Goal: Information Seeking & Learning: Learn about a topic

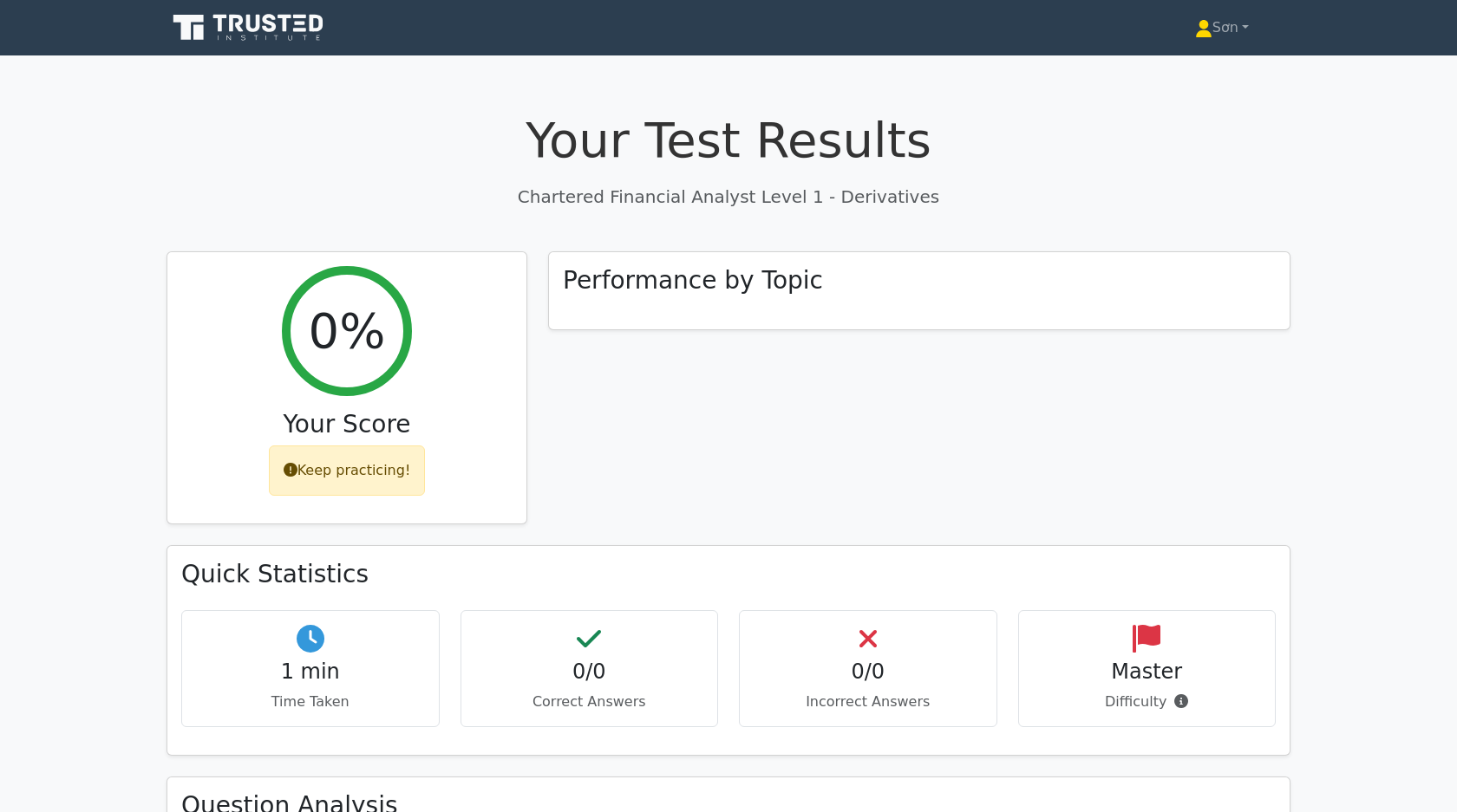
scroll to position [449, 0]
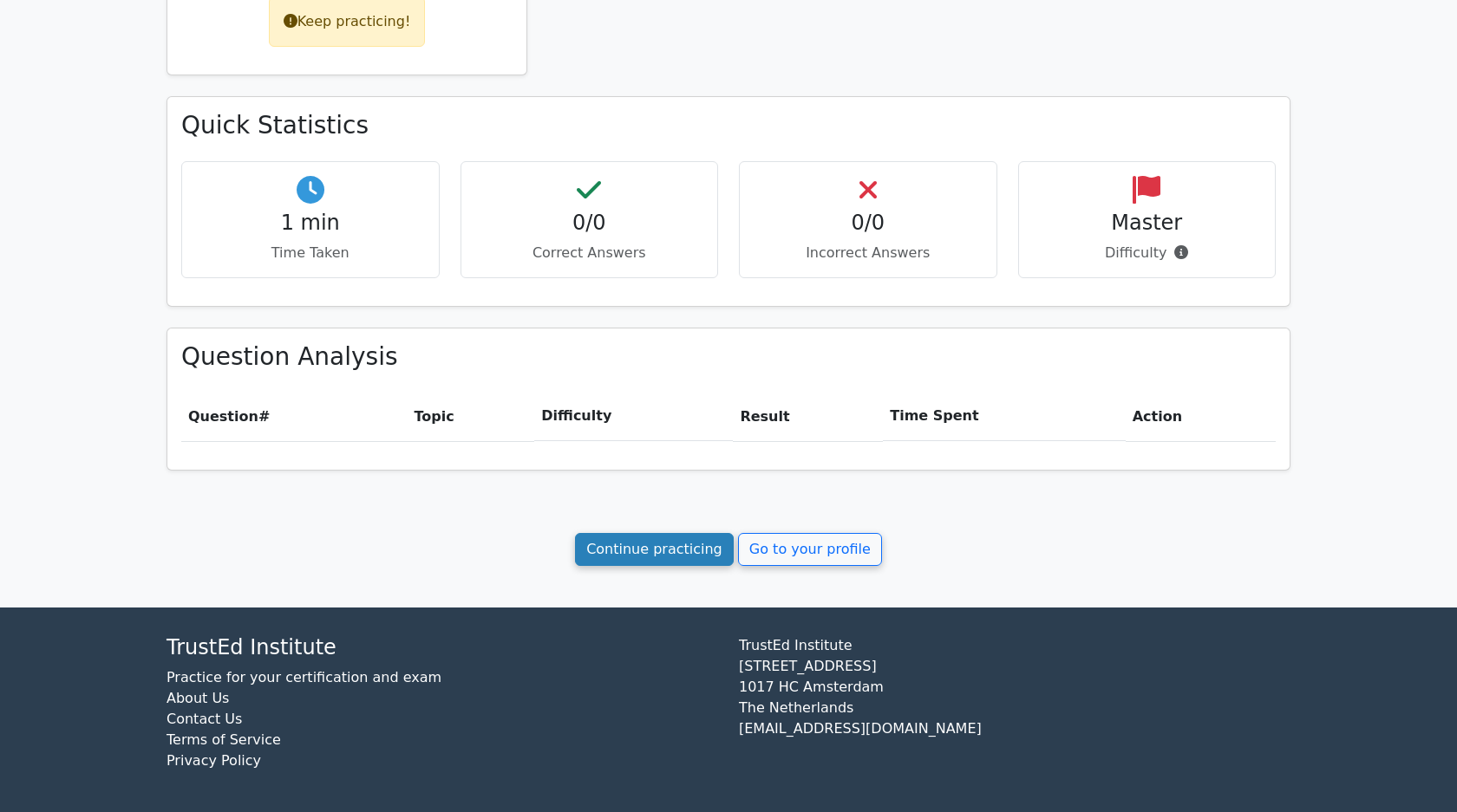
click at [693, 552] on link "Continue practicing" at bounding box center [654, 549] width 159 height 33
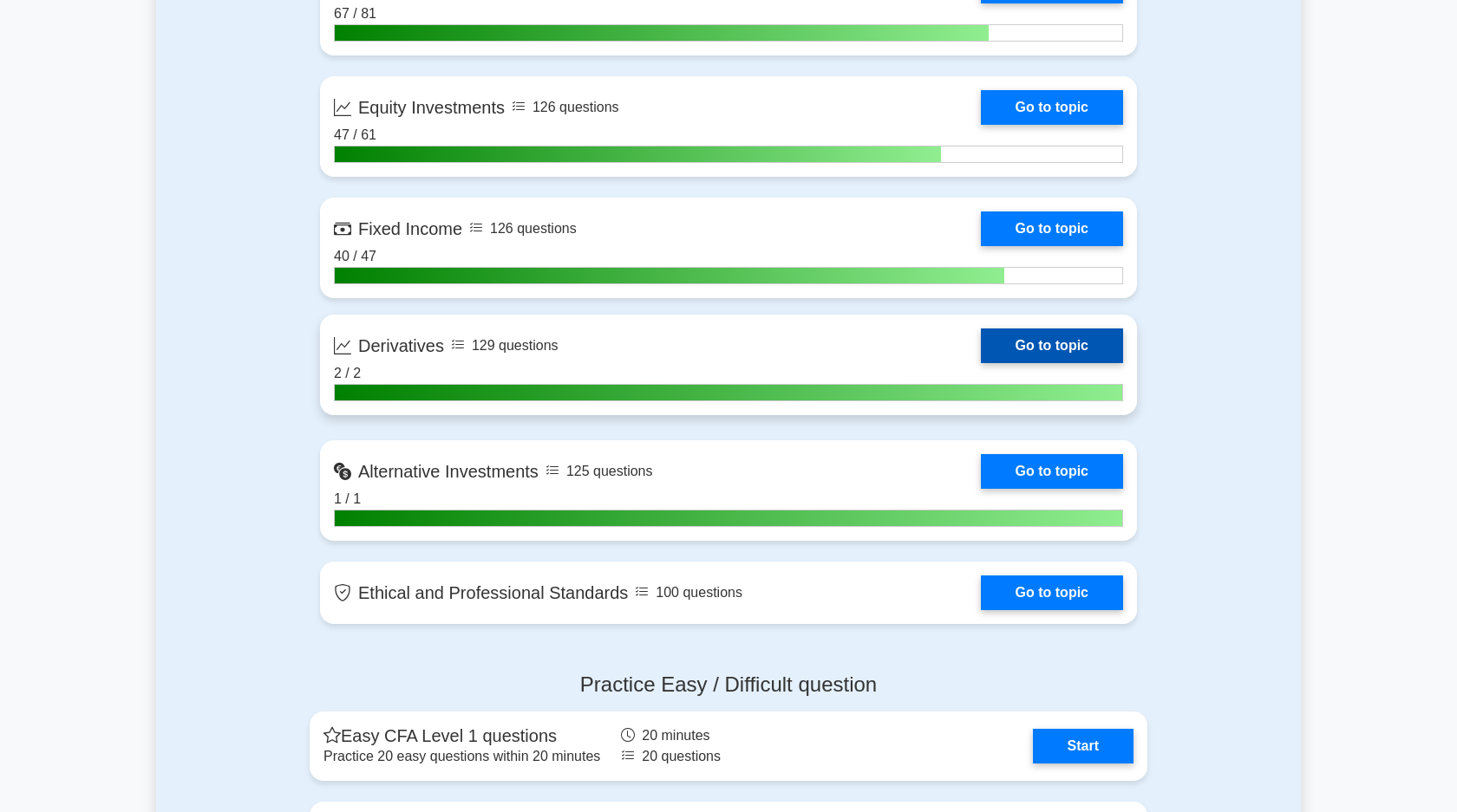
click at [1056, 343] on link "Go to topic" at bounding box center [1052, 346] width 142 height 35
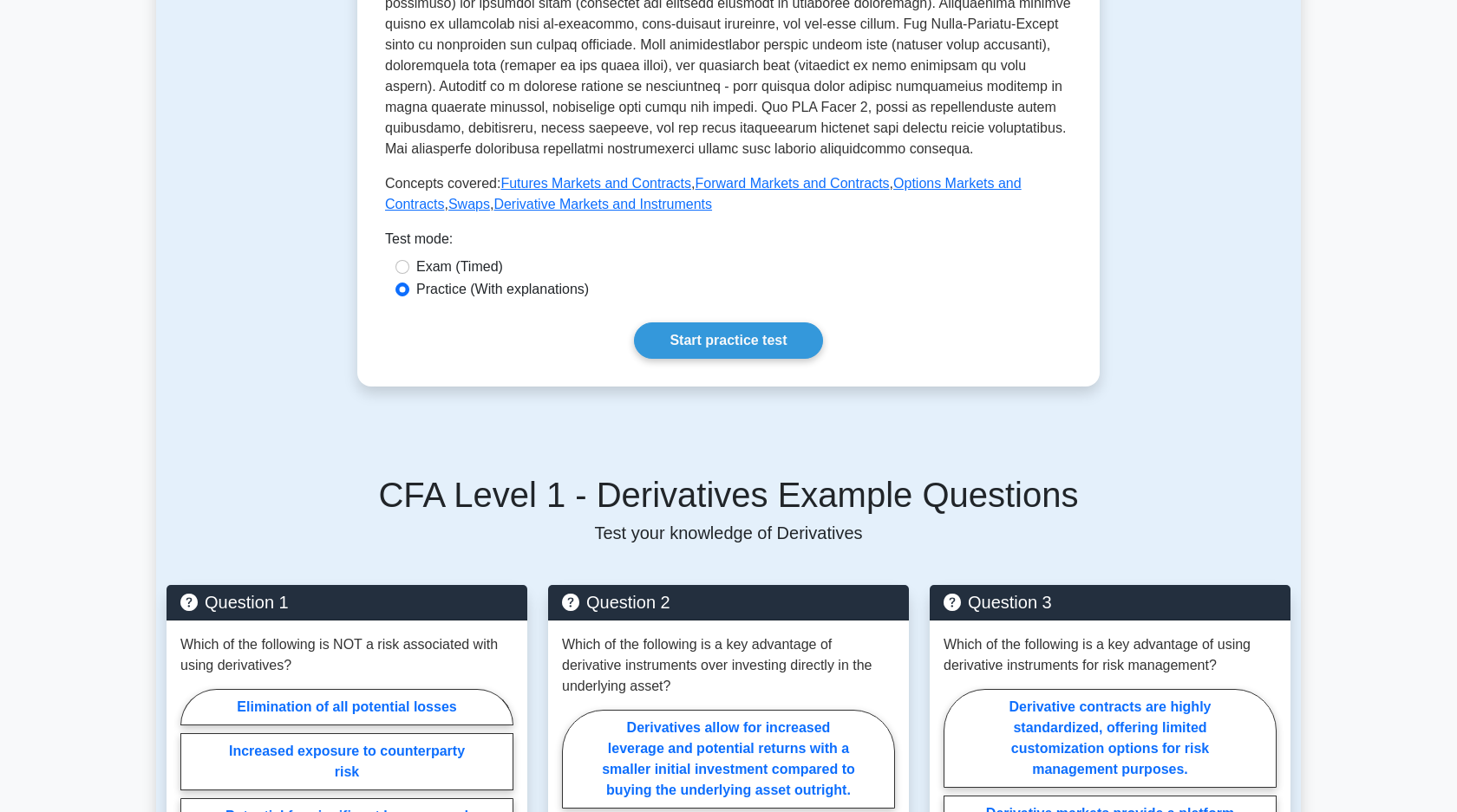
scroll to position [852, 0]
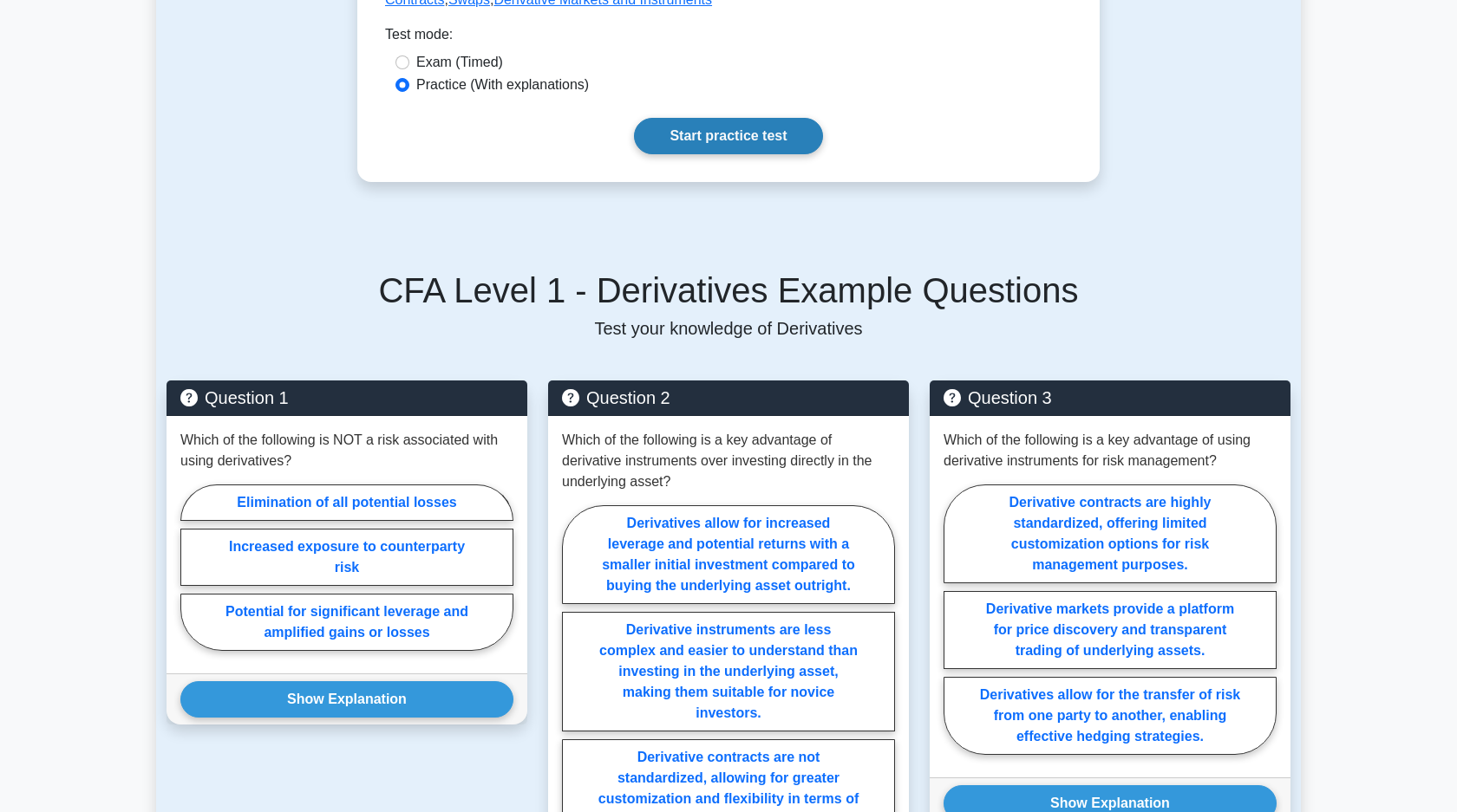
click at [741, 147] on link "Start practice test" at bounding box center [728, 135] width 188 height 36
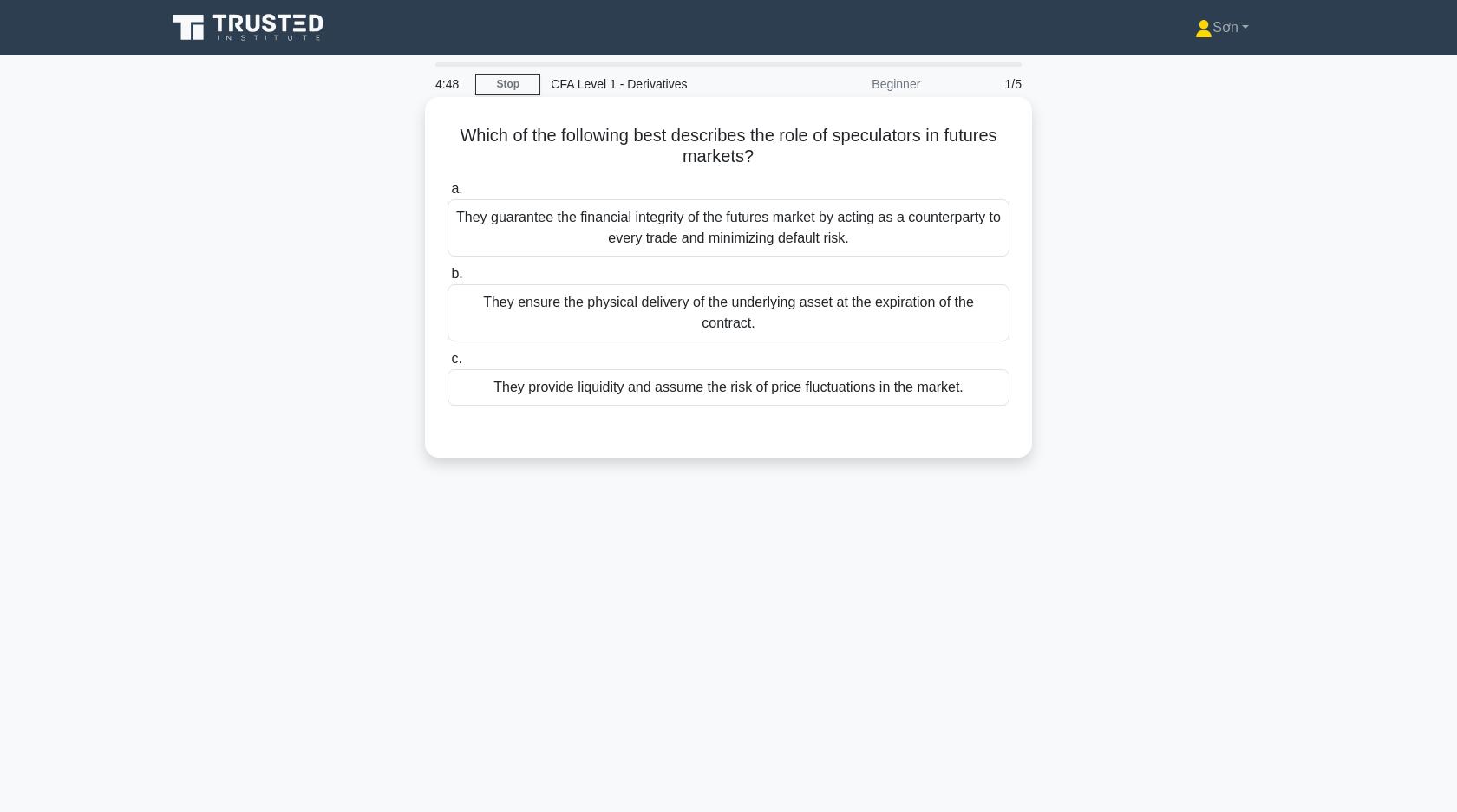
click at [707, 382] on div "They provide liquidity and assume the risk of price fluctuations in the market." at bounding box center [728, 387] width 562 height 36
click at [447, 365] on input "c. They provide liquidity and assume the risk of price fluctuations in the mark…" at bounding box center [447, 359] width 0 height 11
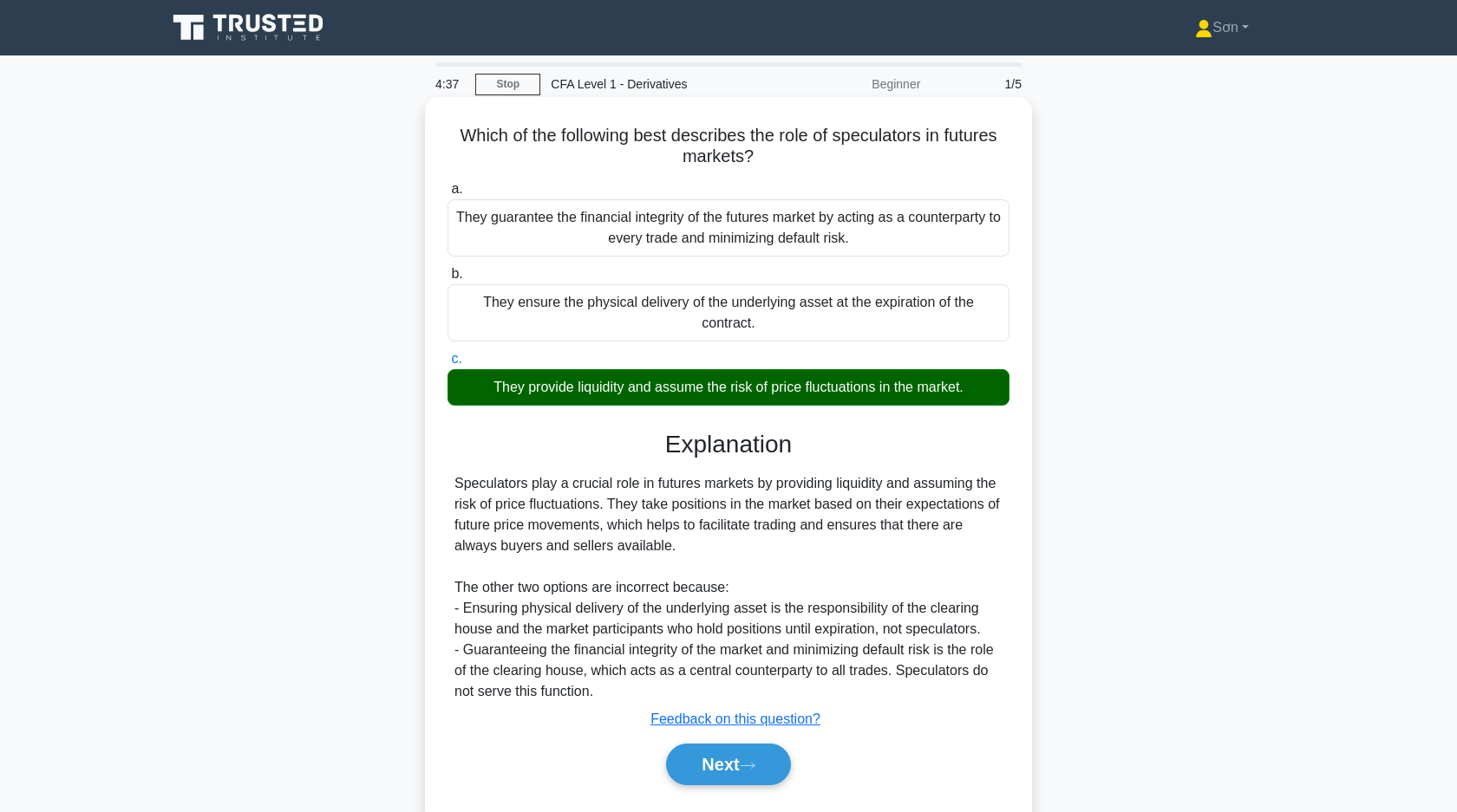
scroll to position [2, 0]
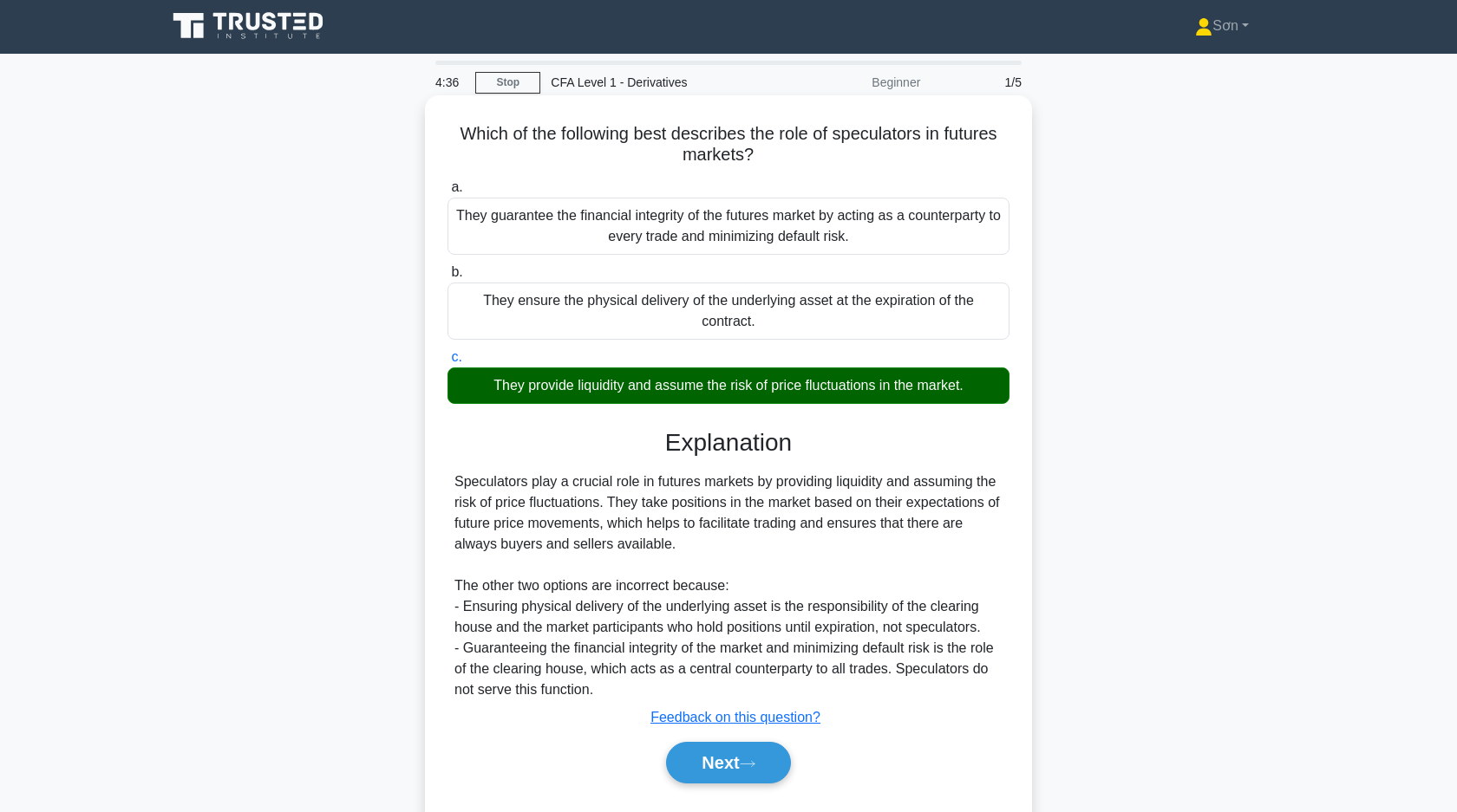
drag, startPoint x: 456, startPoint y: 132, endPoint x: 996, endPoint y: 394, distance: 600.2
click at [1000, 396] on div "Which of the following best describes the role of speculators in futures market…" at bounding box center [728, 460] width 593 height 715
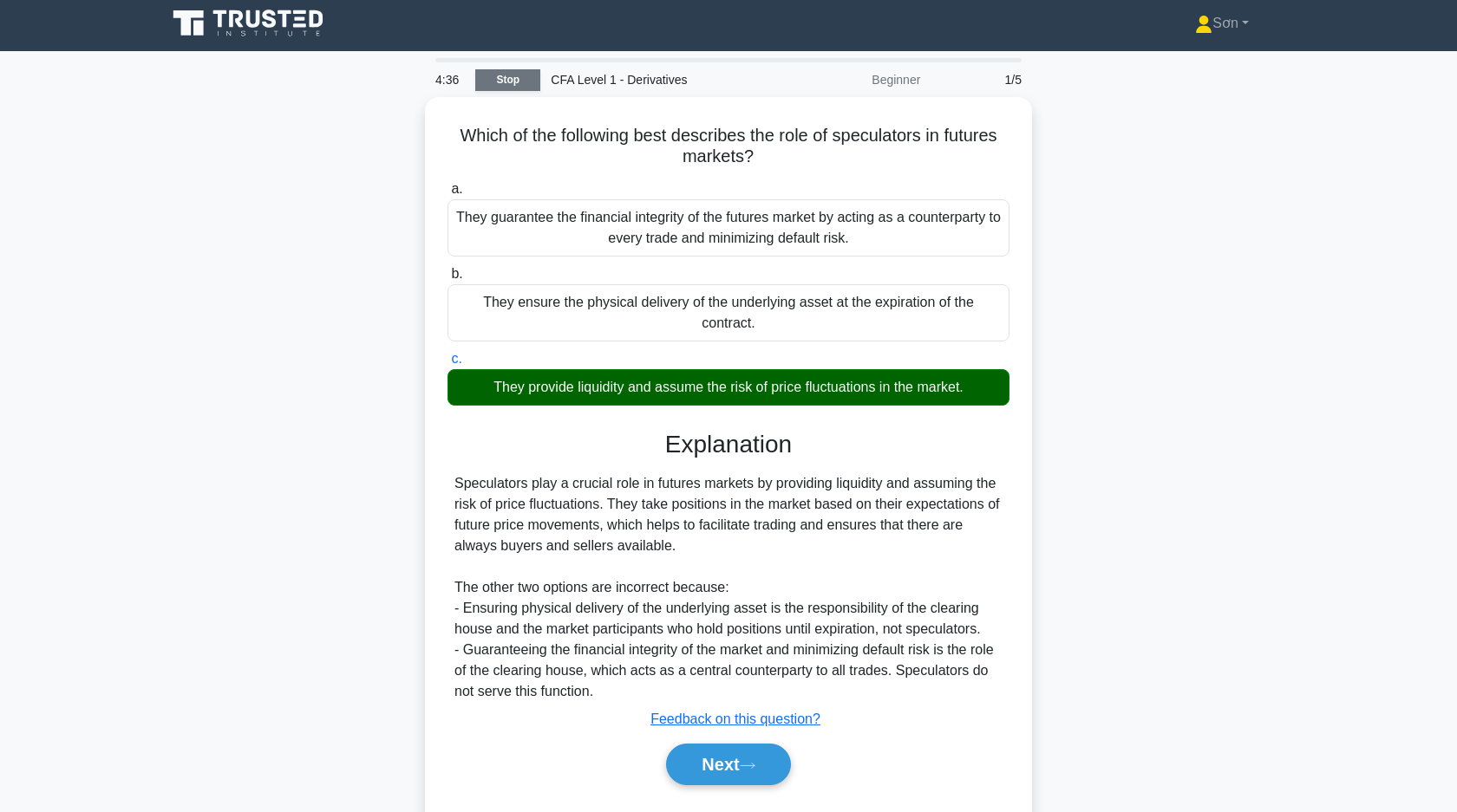
copy div "Which of the following best describes the role of speculators in futures market…"
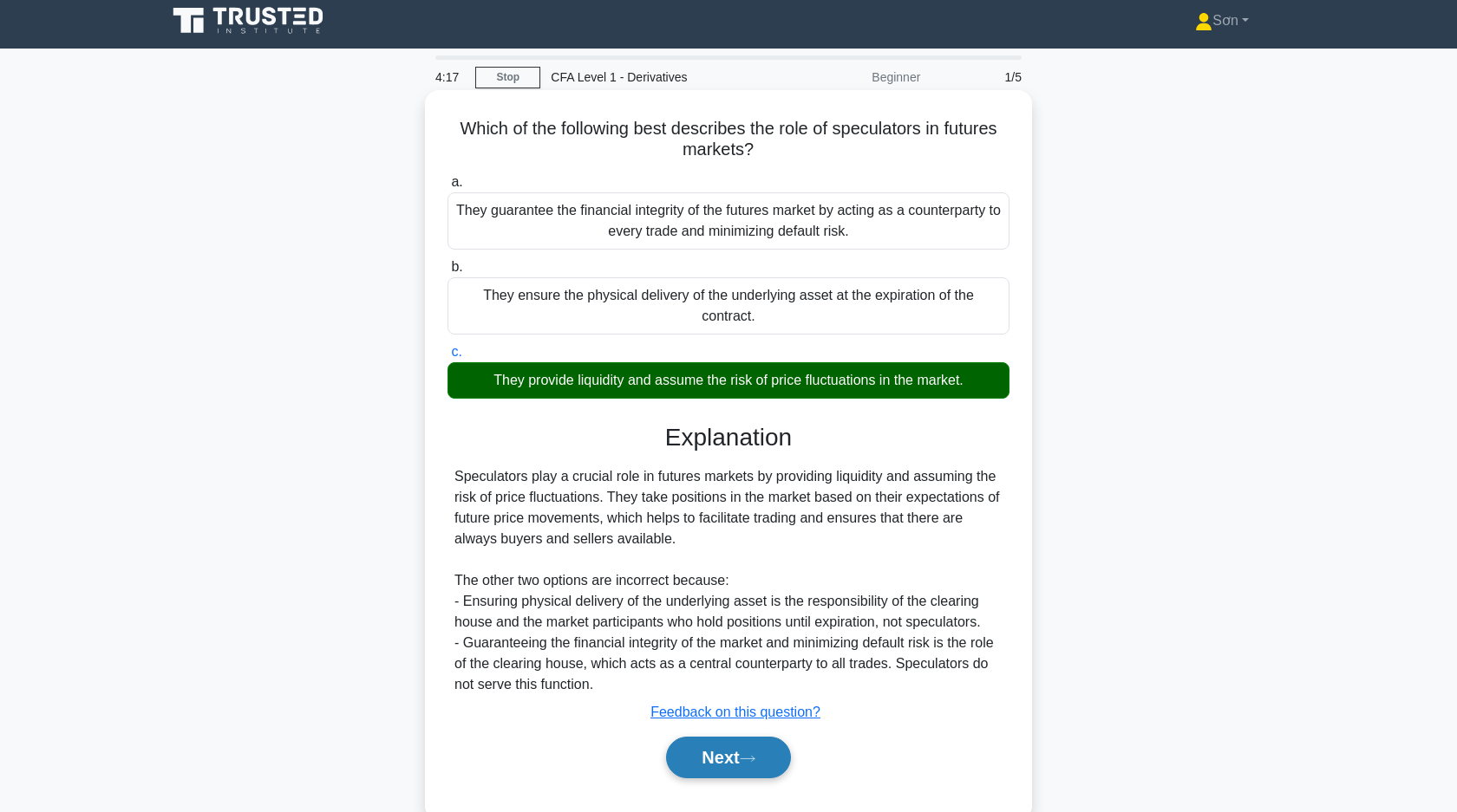
click at [731, 771] on button "Next" at bounding box center [728, 757] width 124 height 41
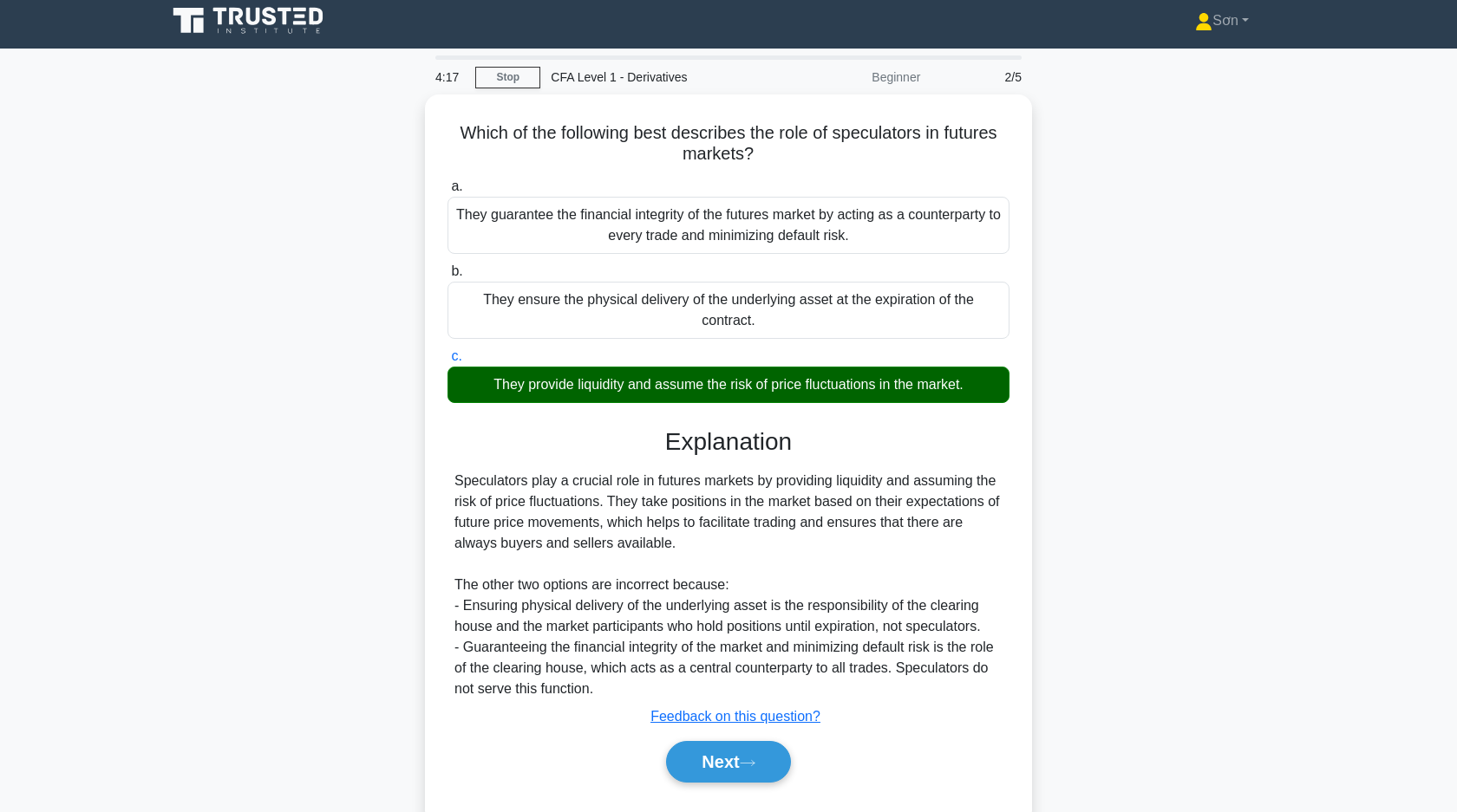
scroll to position [0, 0]
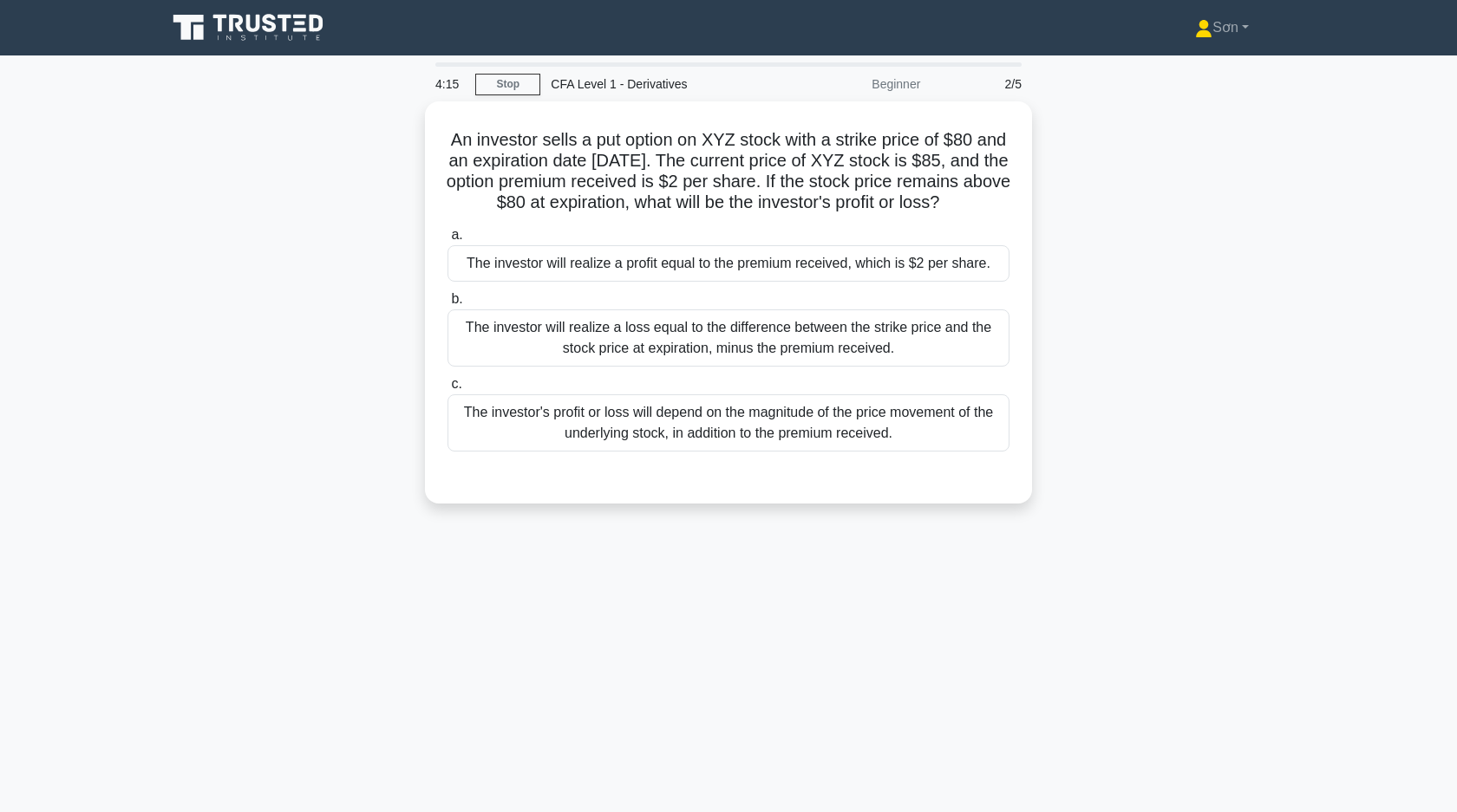
click at [274, 425] on div "An investor sells a put option on XYZ stock with a strike price of $80 and an e…" at bounding box center [728, 312] width 1144 height 423
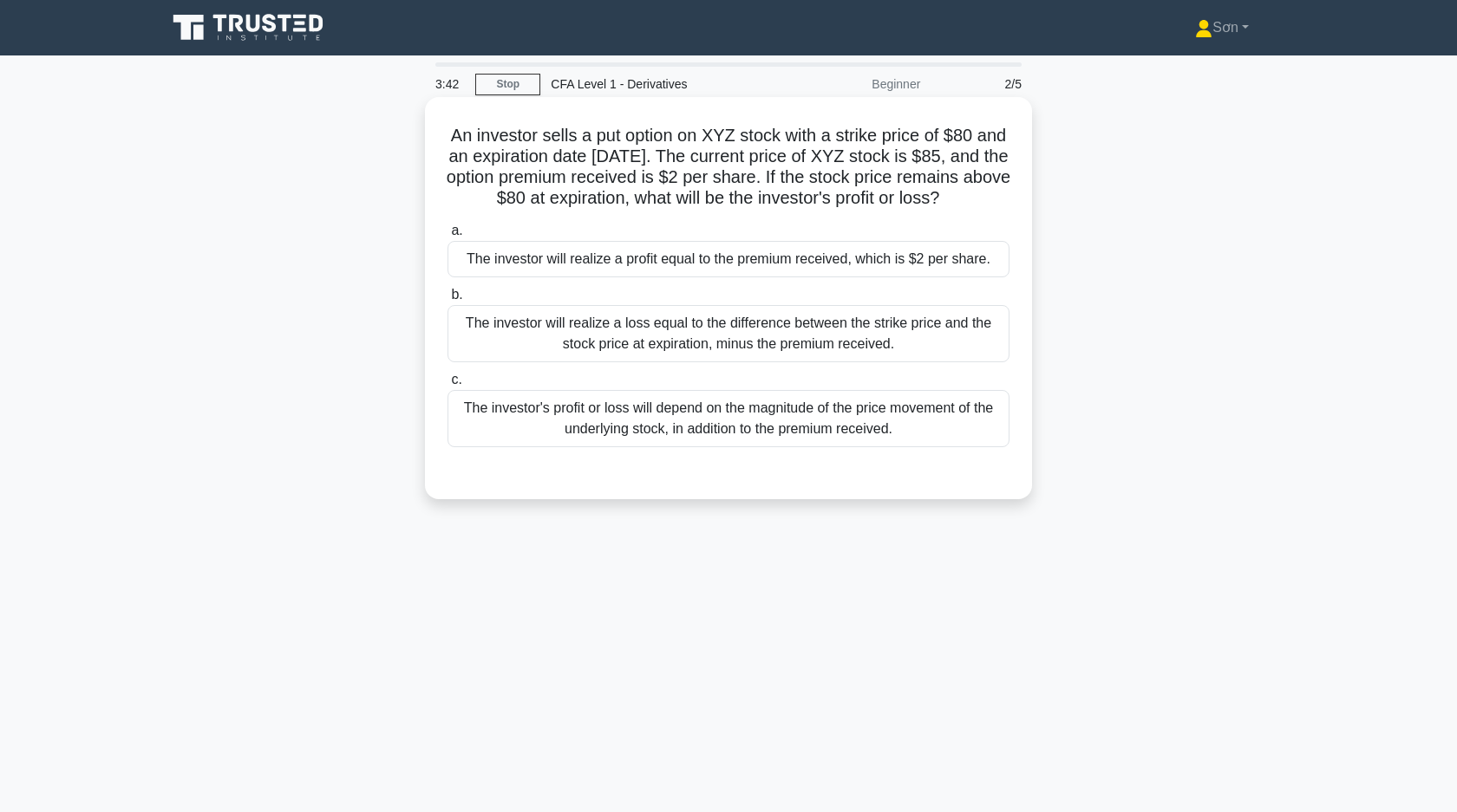
drag, startPoint x: 448, startPoint y: 133, endPoint x: 944, endPoint y: 181, distance: 498.3
click at [1013, 198] on div "An investor sells a put option on XYZ stock with a strike price of $80 and an e…" at bounding box center [728, 298] width 593 height 388
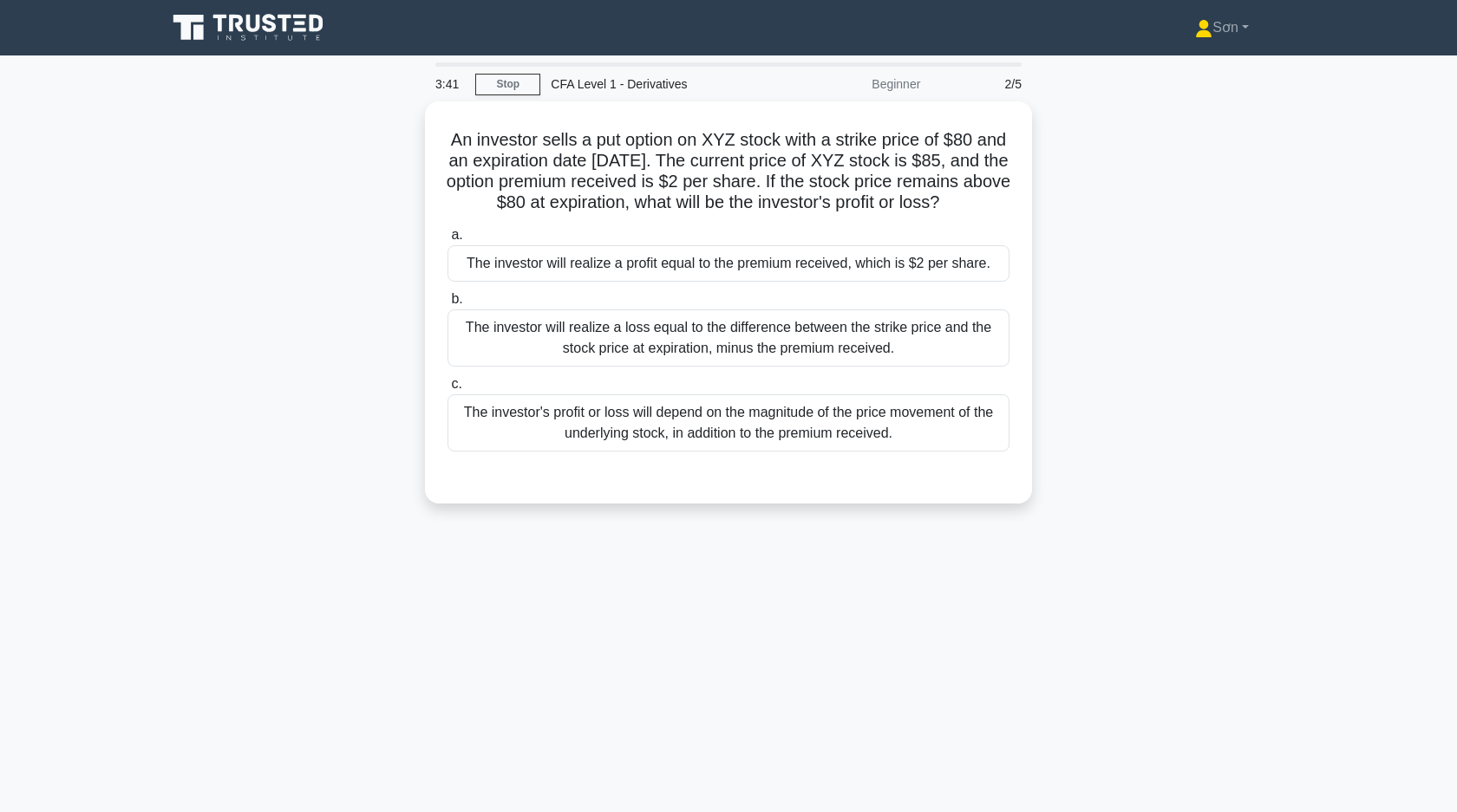
copy h5 "An investor sells a put option on XYZ stock with a strike price of $80 and an e…"
click at [183, 333] on div "An investor sells a put option on XYZ stock with a strike price of $80 and an e…" at bounding box center [728, 312] width 1144 height 423
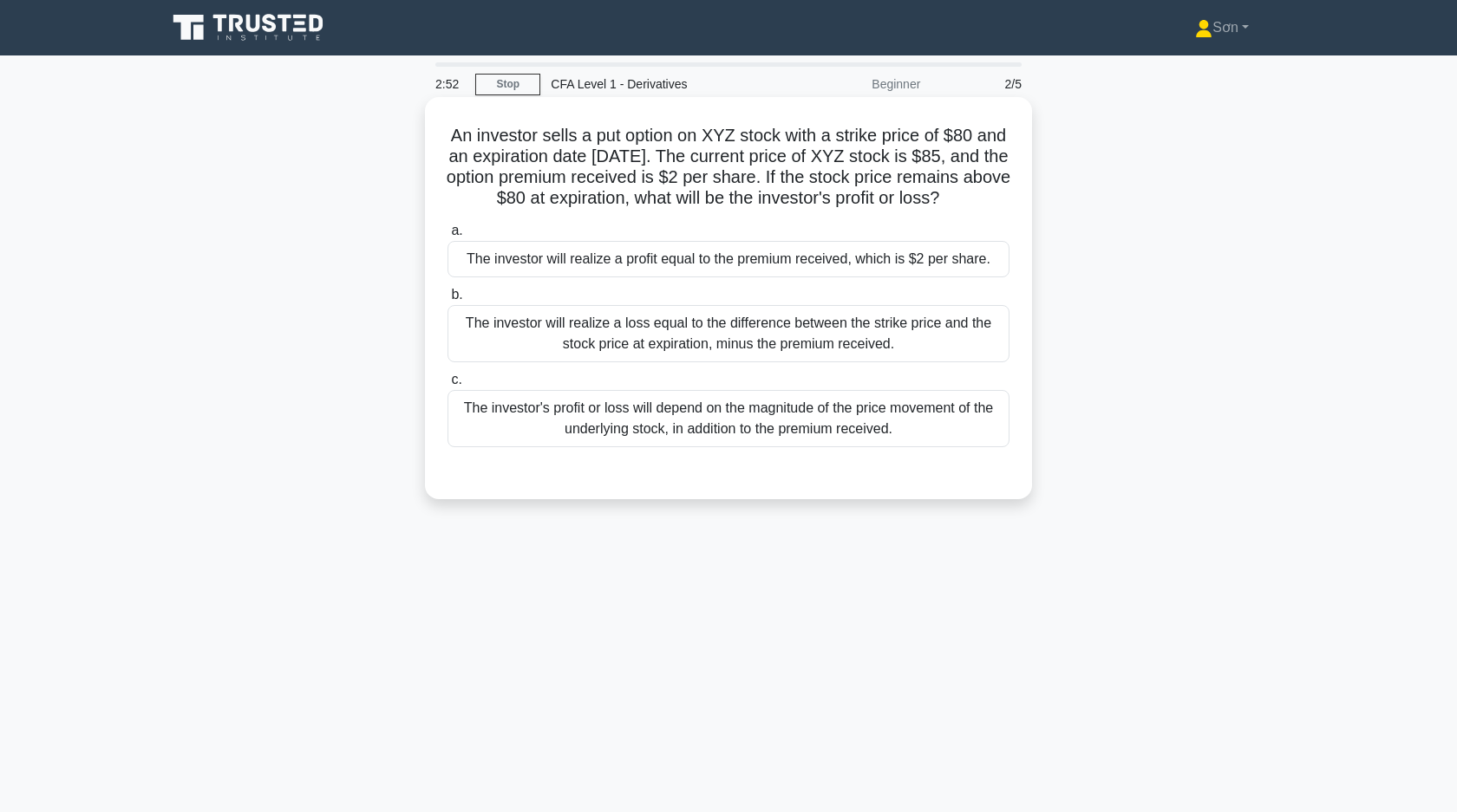
click at [647, 277] on div "The investor will realize a profit equal to the premium received, which is $2 p…" at bounding box center [728, 258] width 562 height 36
click at [447, 237] on input "a. The investor will realize a profit equal to the premium received, which is $…" at bounding box center [447, 230] width 0 height 11
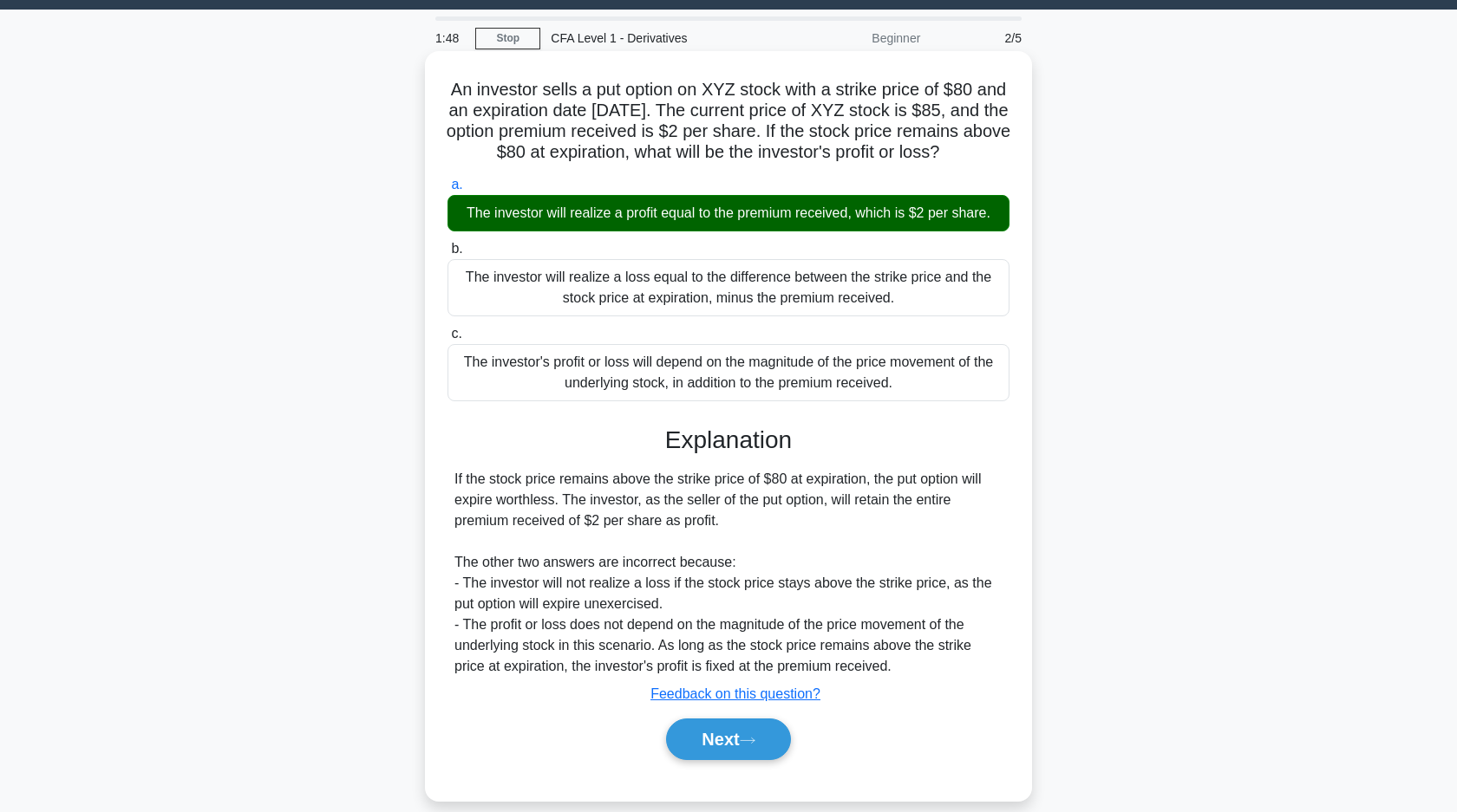
scroll to position [94, 0]
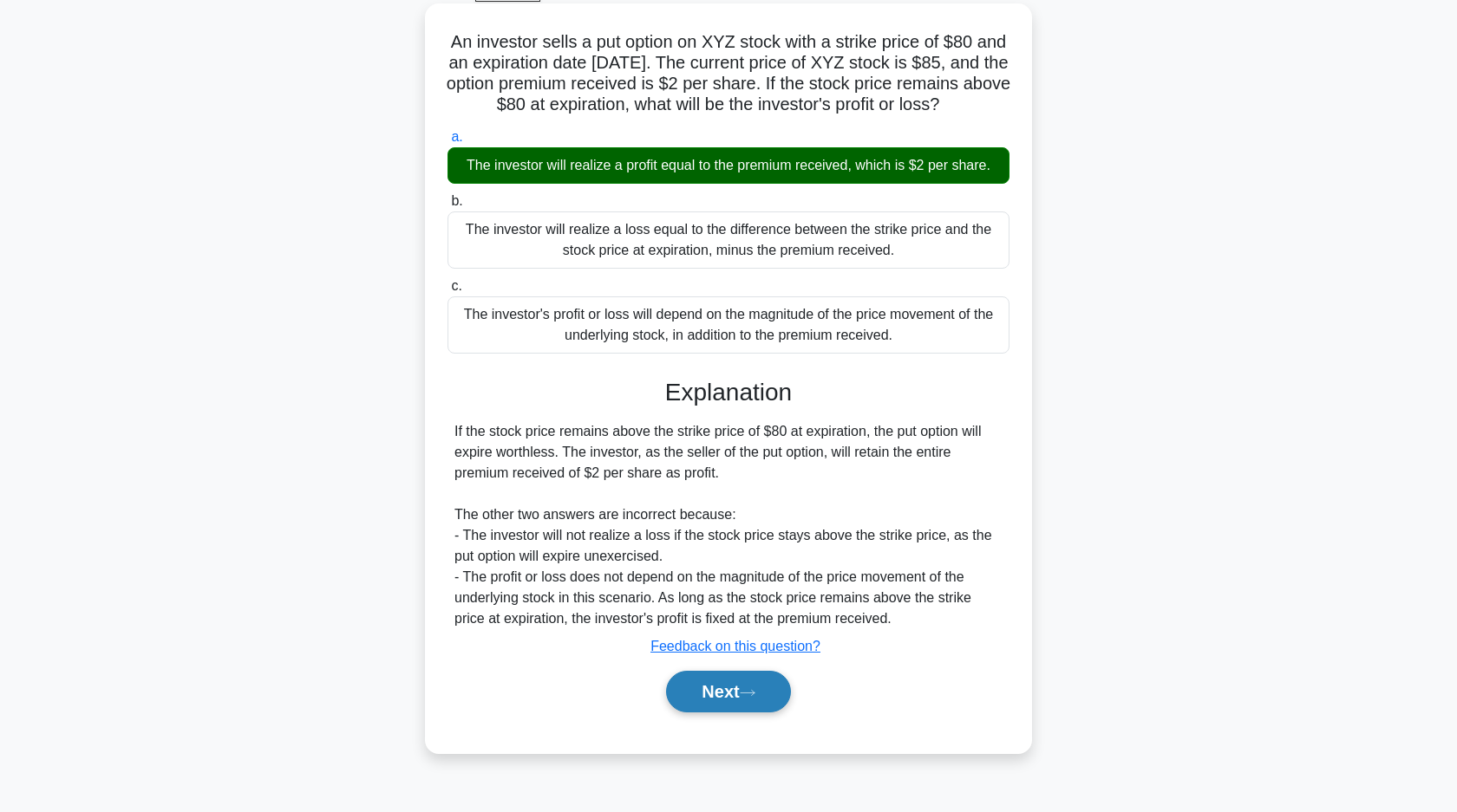
click at [782, 712] on button "Next" at bounding box center [728, 691] width 124 height 41
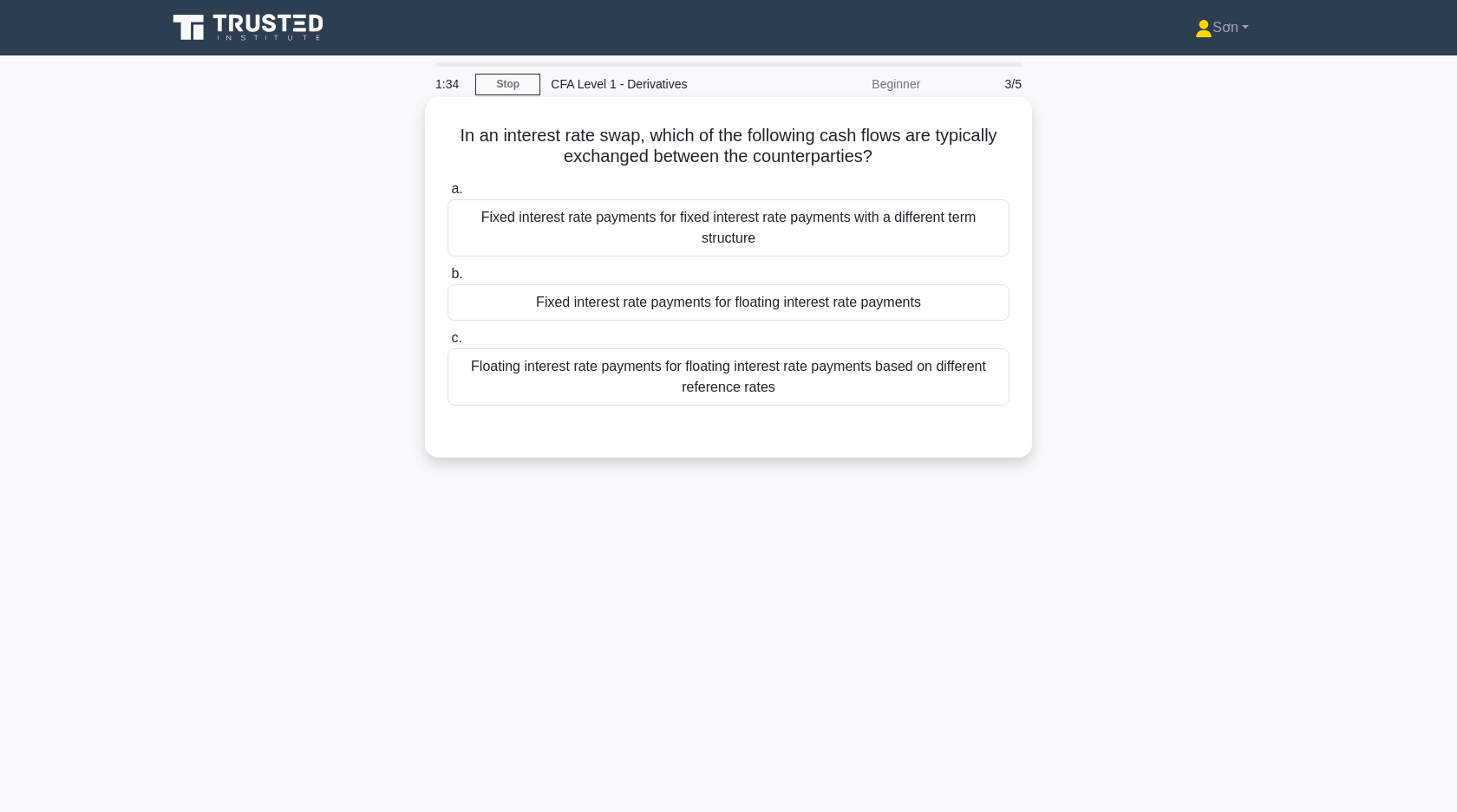
drag, startPoint x: 451, startPoint y: 135, endPoint x: 895, endPoint y: 170, distance: 445.4
click at [895, 170] on div "In an interest rate swap, which of the following cash flows are typically excha…" at bounding box center [728, 277] width 593 height 347
copy h5 "In an interest rate swap, which of the following cash flows are typically excha…"
drag, startPoint x: 491, startPoint y: 191, endPoint x: 489, endPoint y: 171, distance: 20.1
click at [491, 191] on label "a. Fixed interest rate payments for fixed interest rate payments with a differe…" at bounding box center [728, 218] width 562 height 78
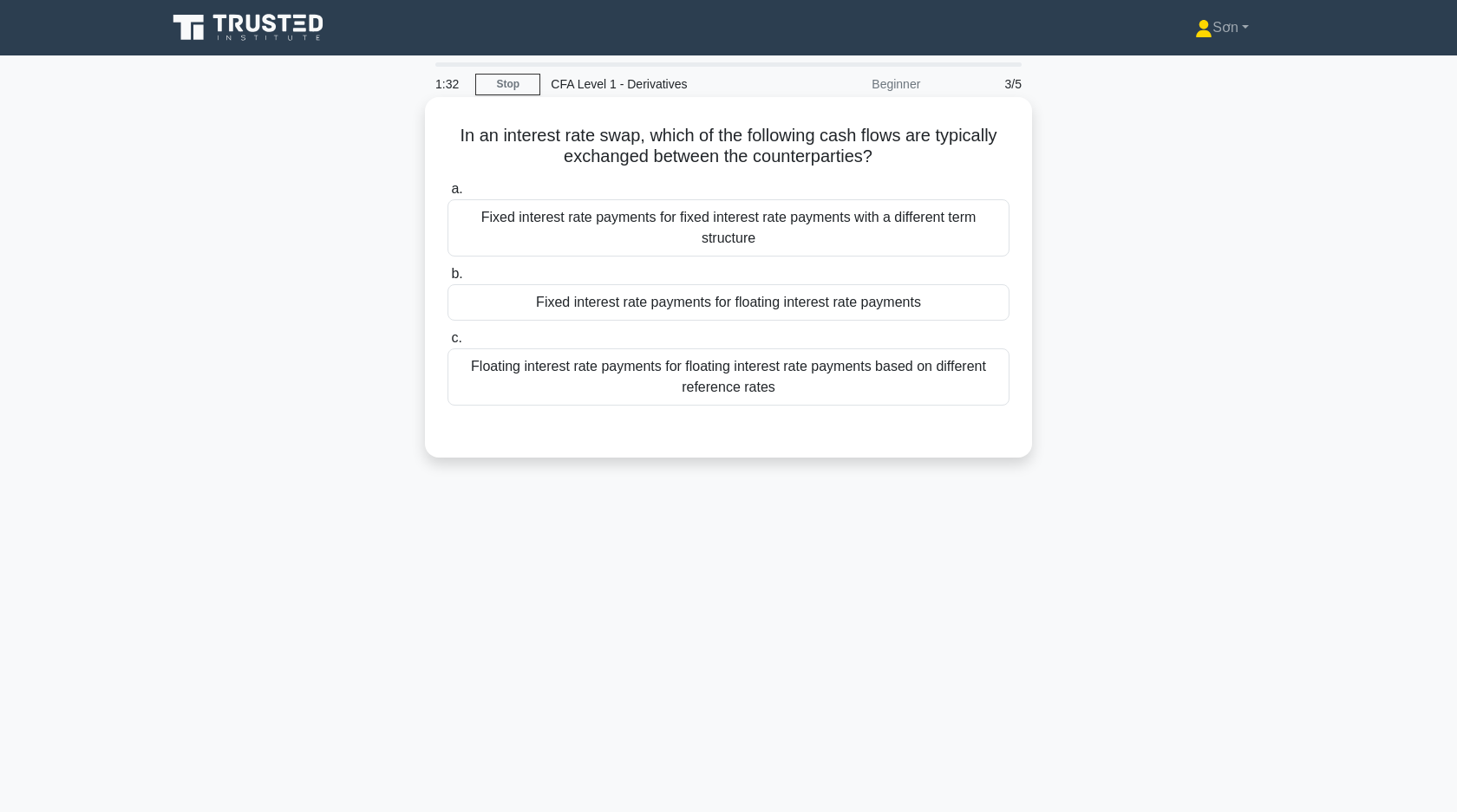
click at [447, 191] on input "a. Fixed interest rate payments for fixed interest rate payments with a differe…" at bounding box center [447, 189] width 0 height 11
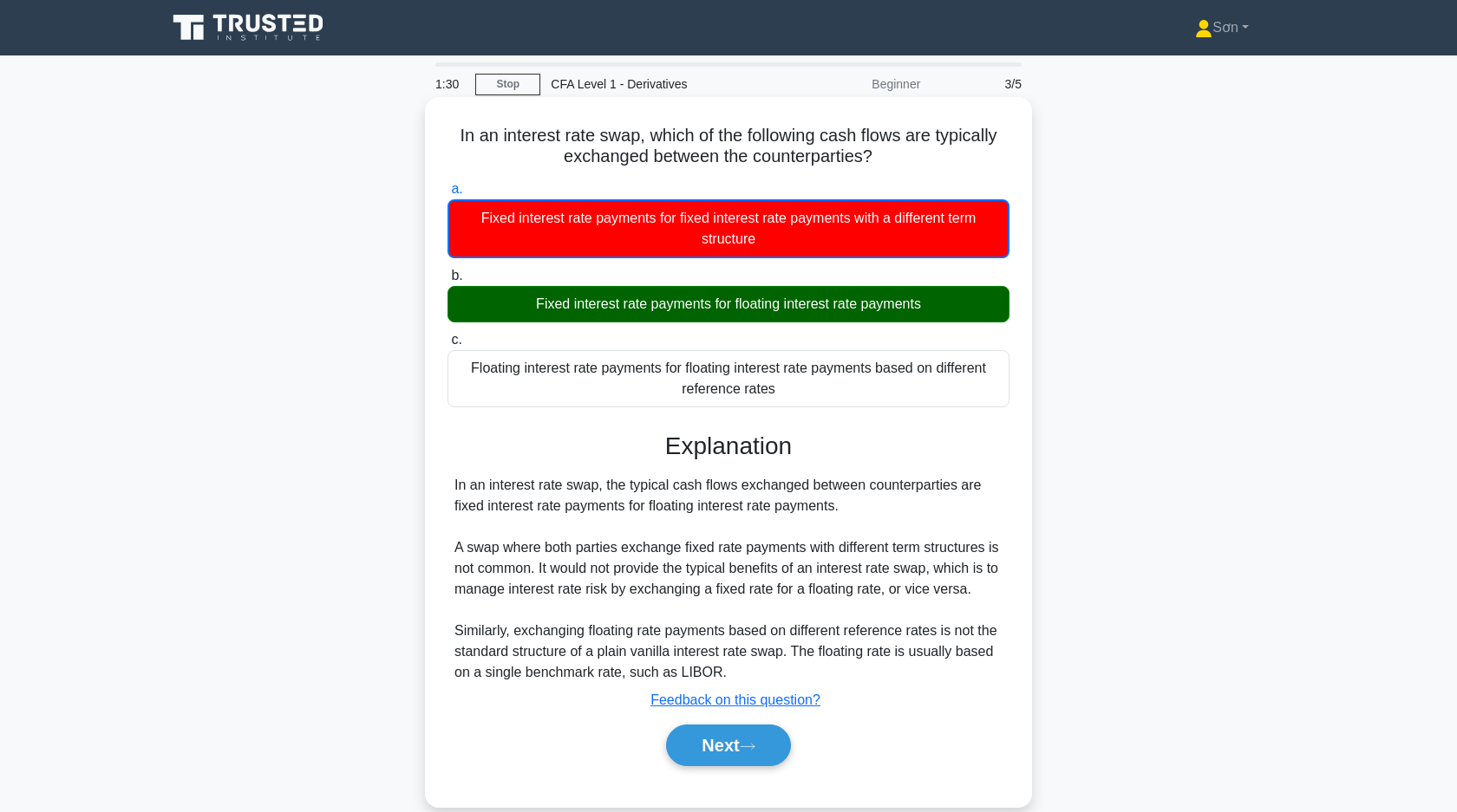
drag, startPoint x: 454, startPoint y: 128, endPoint x: 992, endPoint y: 402, distance: 603.8
click at [992, 402] on div "In an interest rate swap, which of the following cash flows are typically excha…" at bounding box center [728, 452] width 593 height 696
copy div "In an interest rate swap, which of the following cash flows are typically excha…"
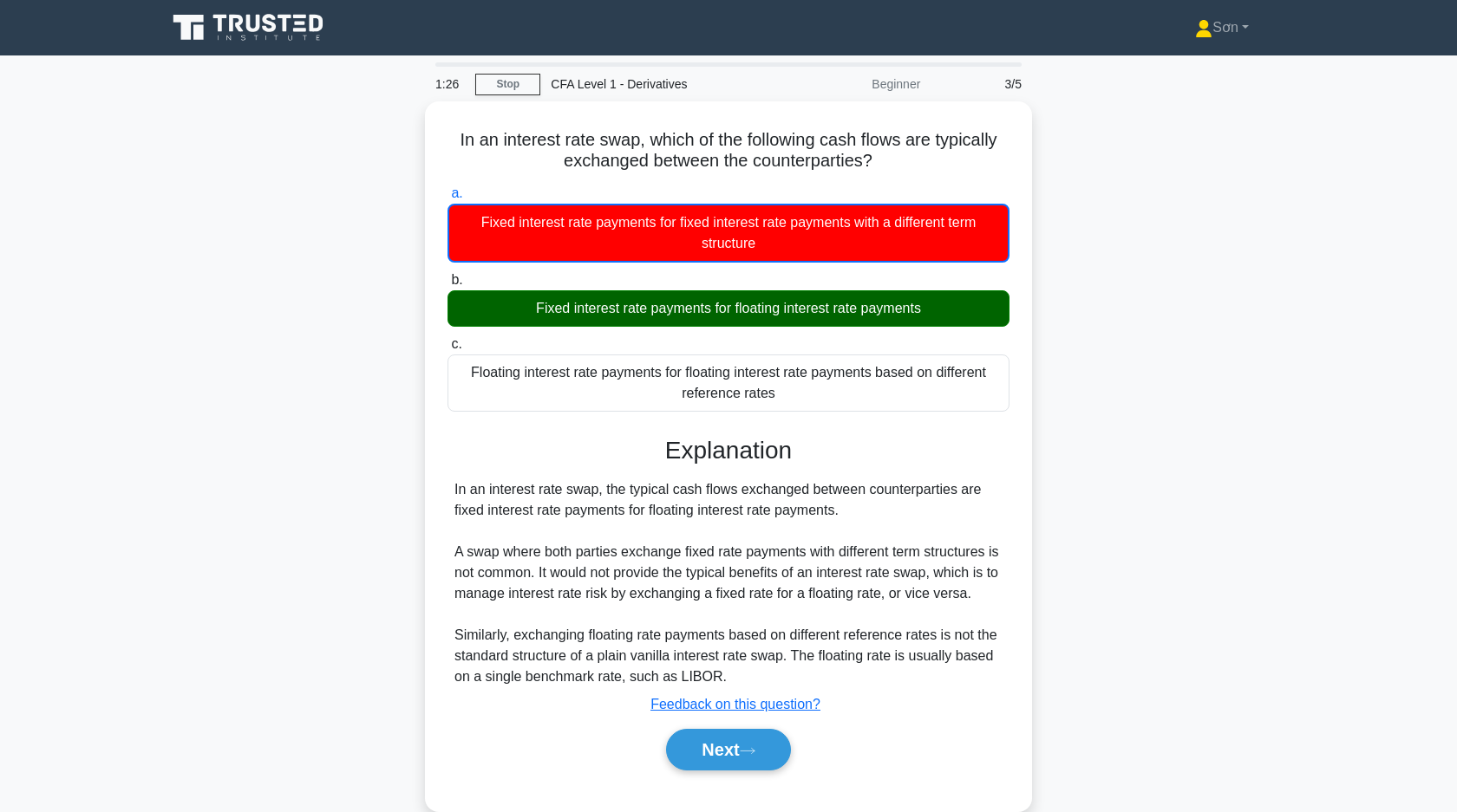
click at [327, 340] on div "In an interest rate swap, which of the following cash flows are typically excha…" at bounding box center [728, 466] width 1144 height 731
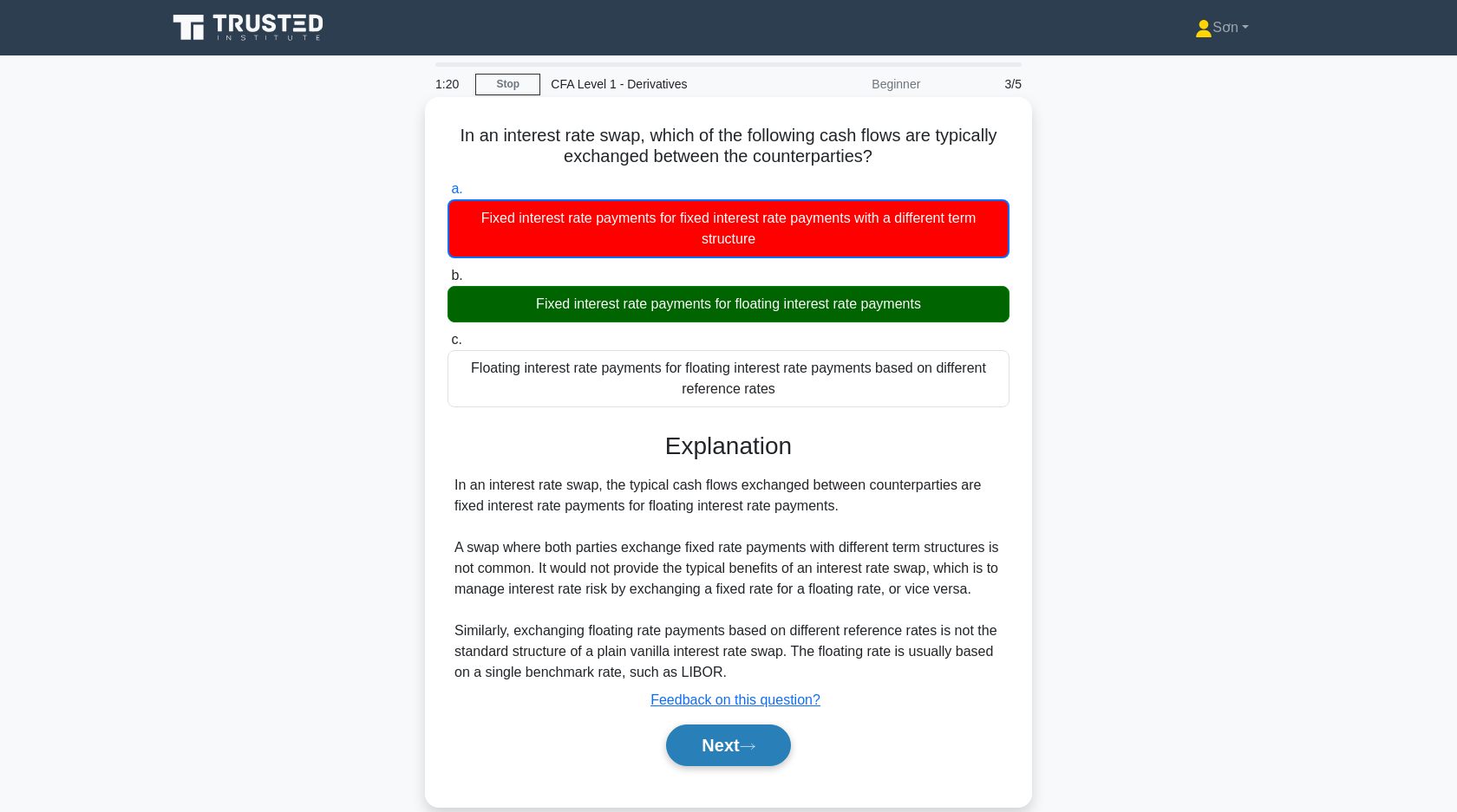
click at [763, 766] on button "Next" at bounding box center [728, 745] width 124 height 41
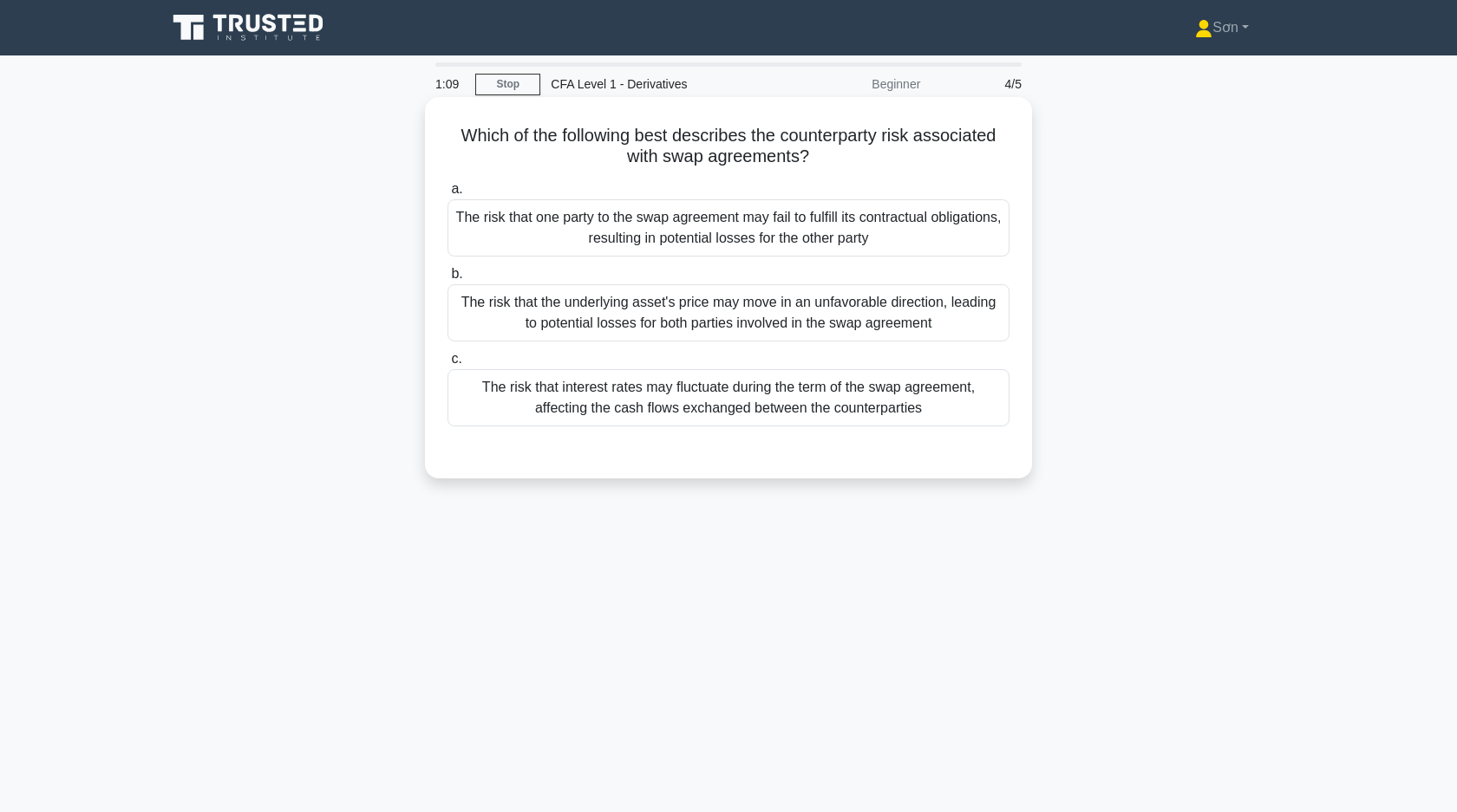
click at [671, 234] on div "The risk that one party to the swap agreement may fail to fulfill its contractu…" at bounding box center [728, 228] width 562 height 57
click at [447, 195] on input "a. The risk that one party to the swap agreement may fail to fulfill its contra…" at bounding box center [447, 189] width 0 height 11
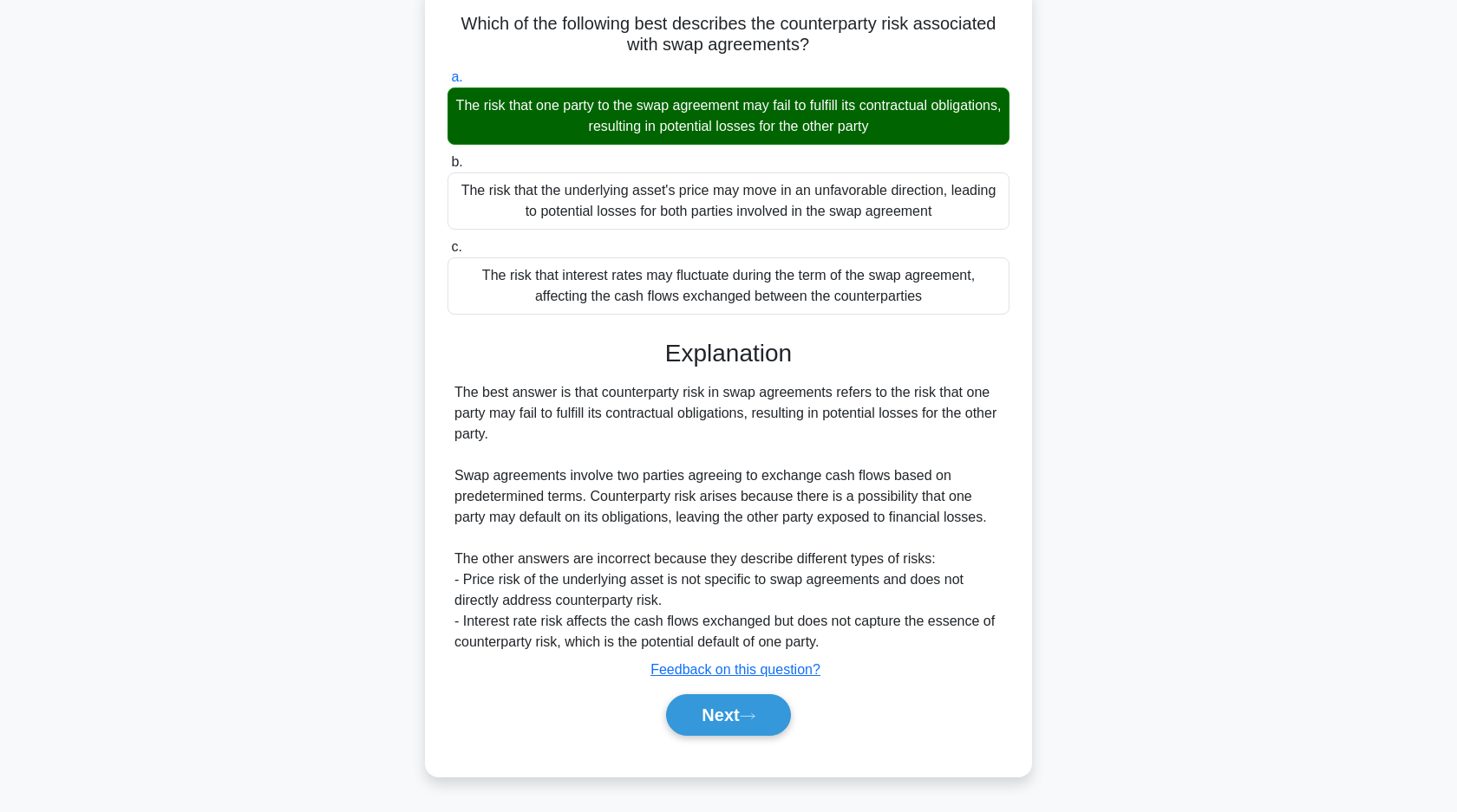
scroll to position [124, 0]
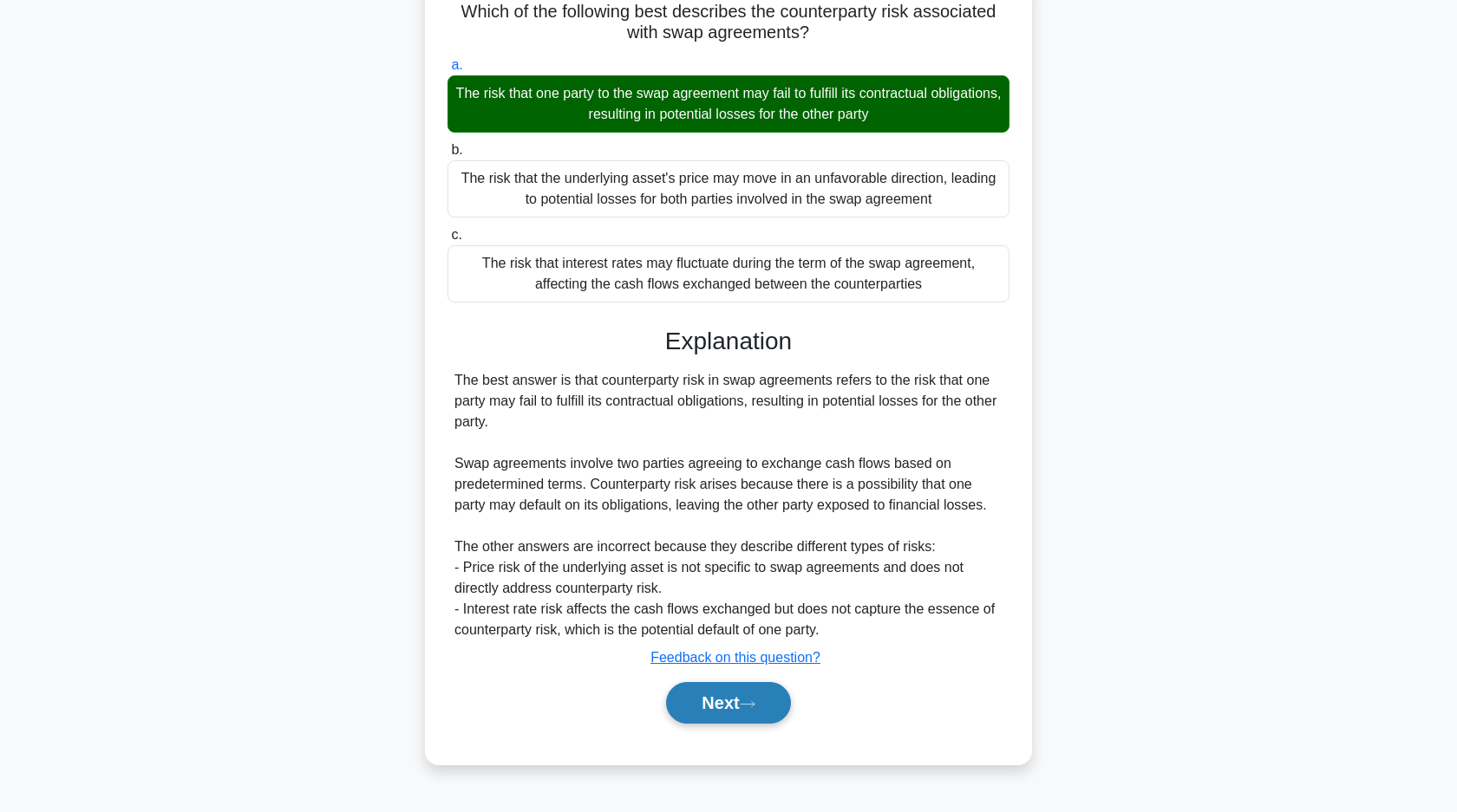
click at [746, 693] on button "Next" at bounding box center [728, 702] width 124 height 41
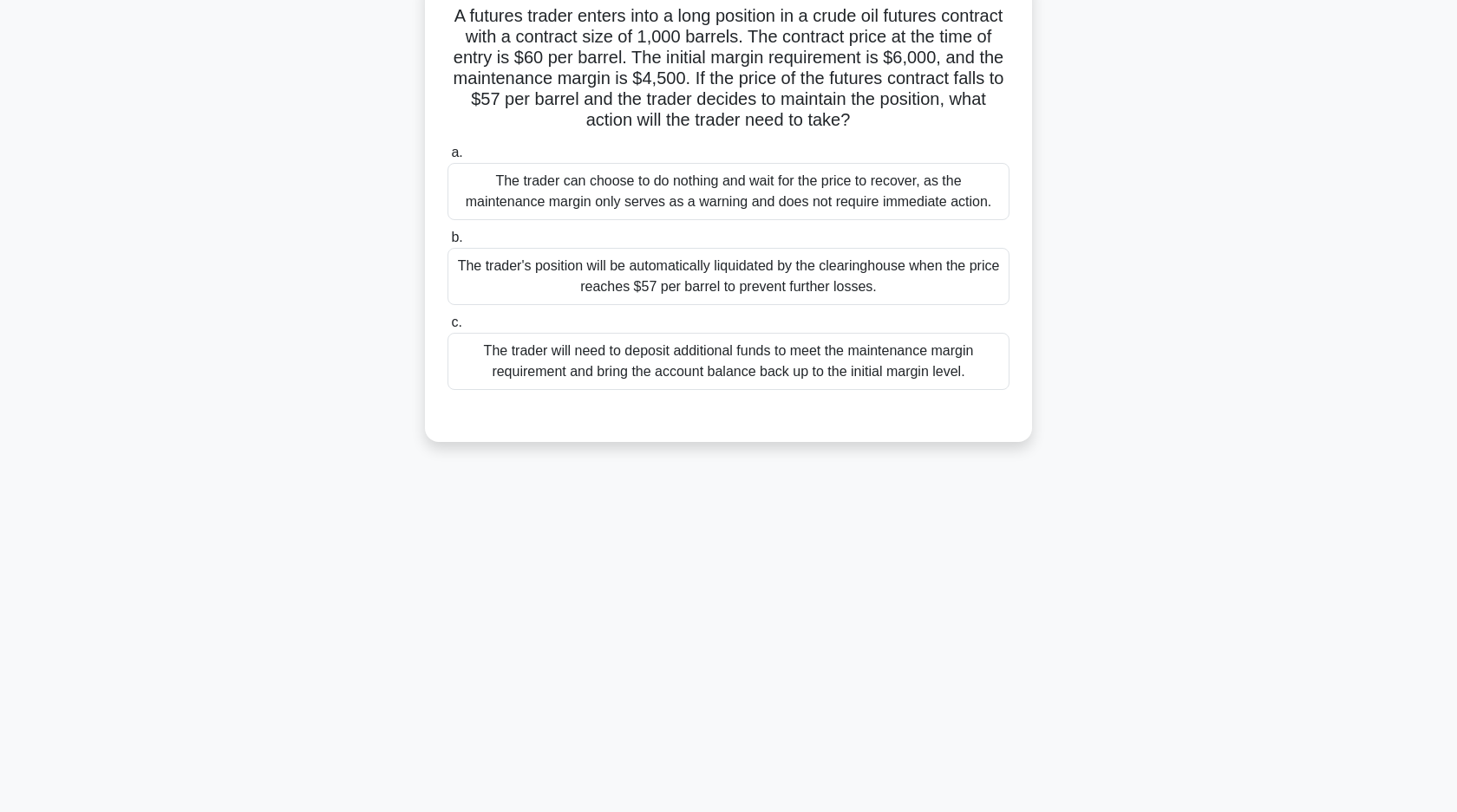
scroll to position [0, 0]
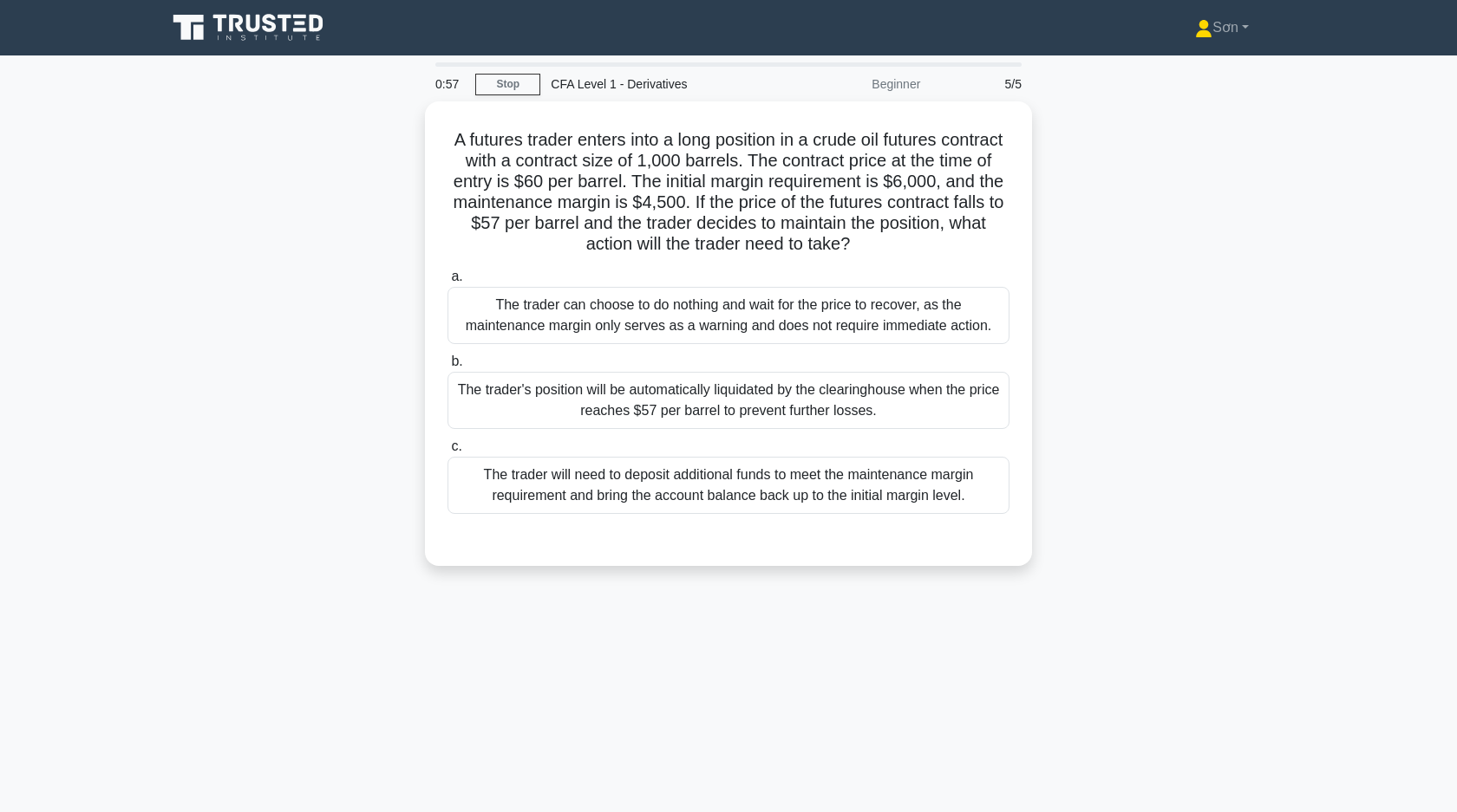
click at [354, 293] on div "A futures trader enters into a long position in a crude oil futures contract wi…" at bounding box center [728, 344] width 1144 height 486
click at [278, 411] on div "A futures trader enters into a long position in a crude oil futures contract wi…" at bounding box center [728, 344] width 1144 height 486
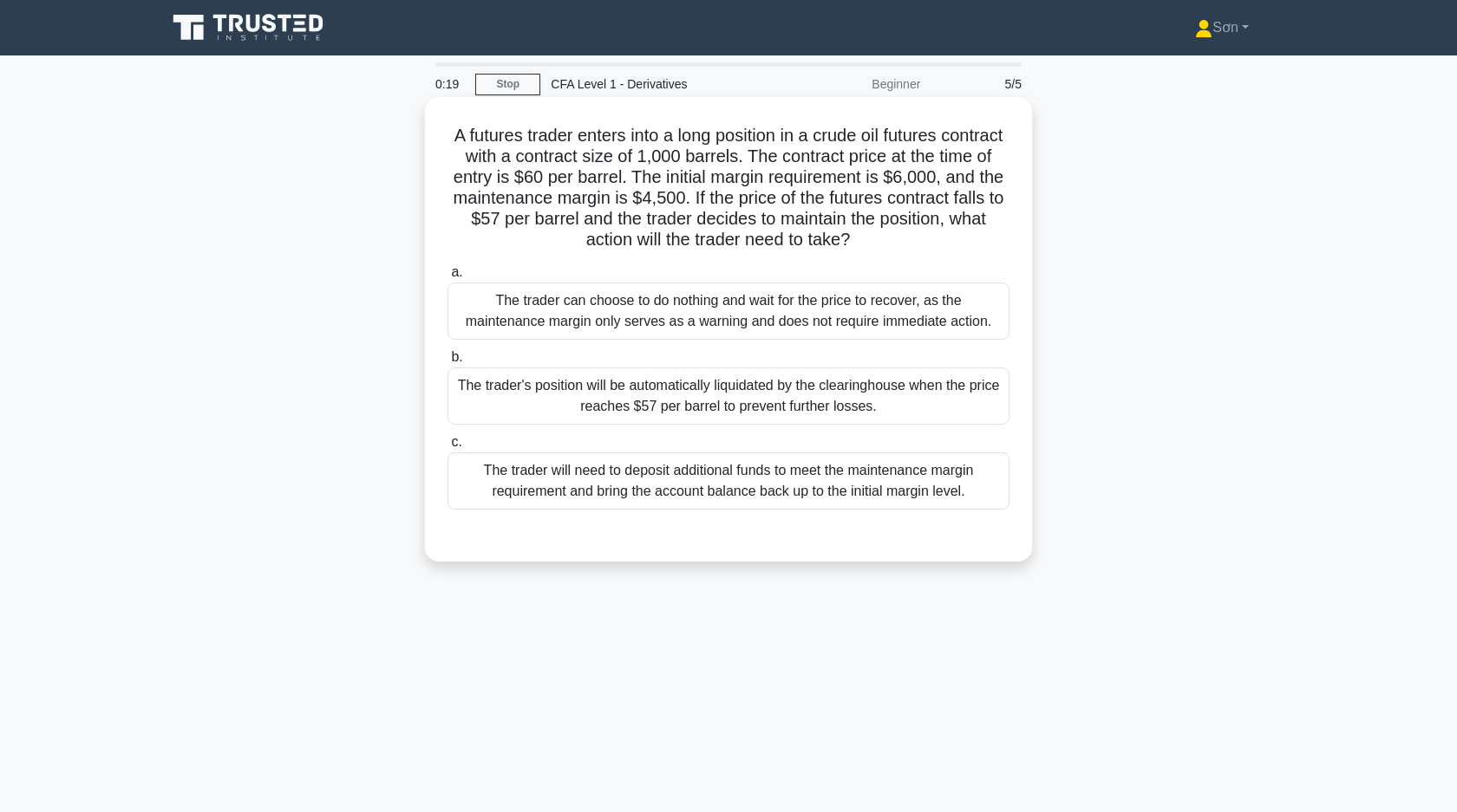
click at [589, 319] on div "The trader can choose to do nothing and wait for the price to recover, as the m…" at bounding box center [728, 312] width 562 height 57
click at [447, 278] on input "a. The trader can choose to do nothing and wait for the price to recover, as th…" at bounding box center [447, 273] width 0 height 11
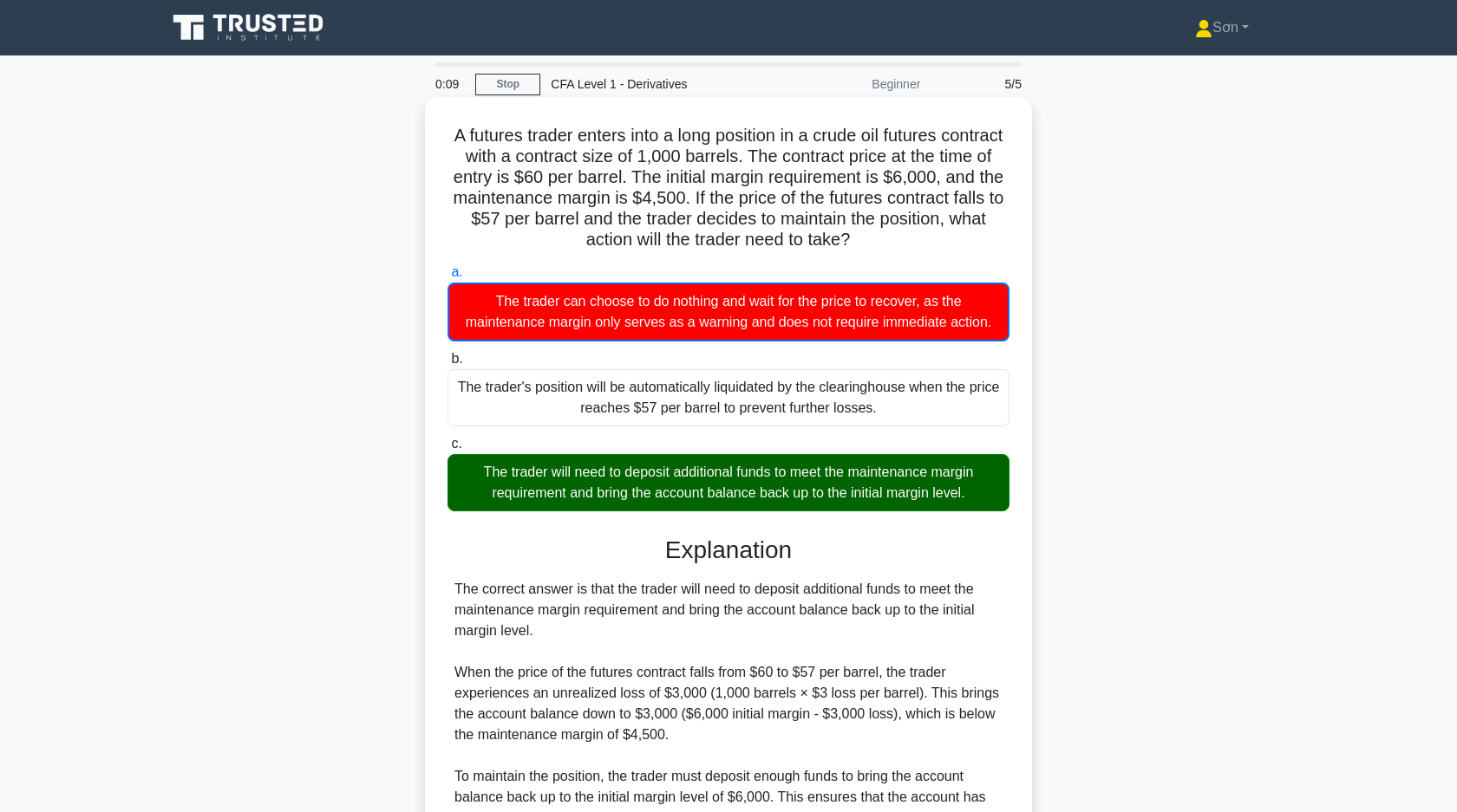
drag, startPoint x: 443, startPoint y: 132, endPoint x: 1011, endPoint y: 496, distance: 674.6
click at [1011, 496] on div "A futures trader enters into a long position in a crude oil futures contract wi…" at bounding box center [728, 597] width 593 height 987
copy div "A futures trader enters into a long position in a crude oil futures contract wi…"
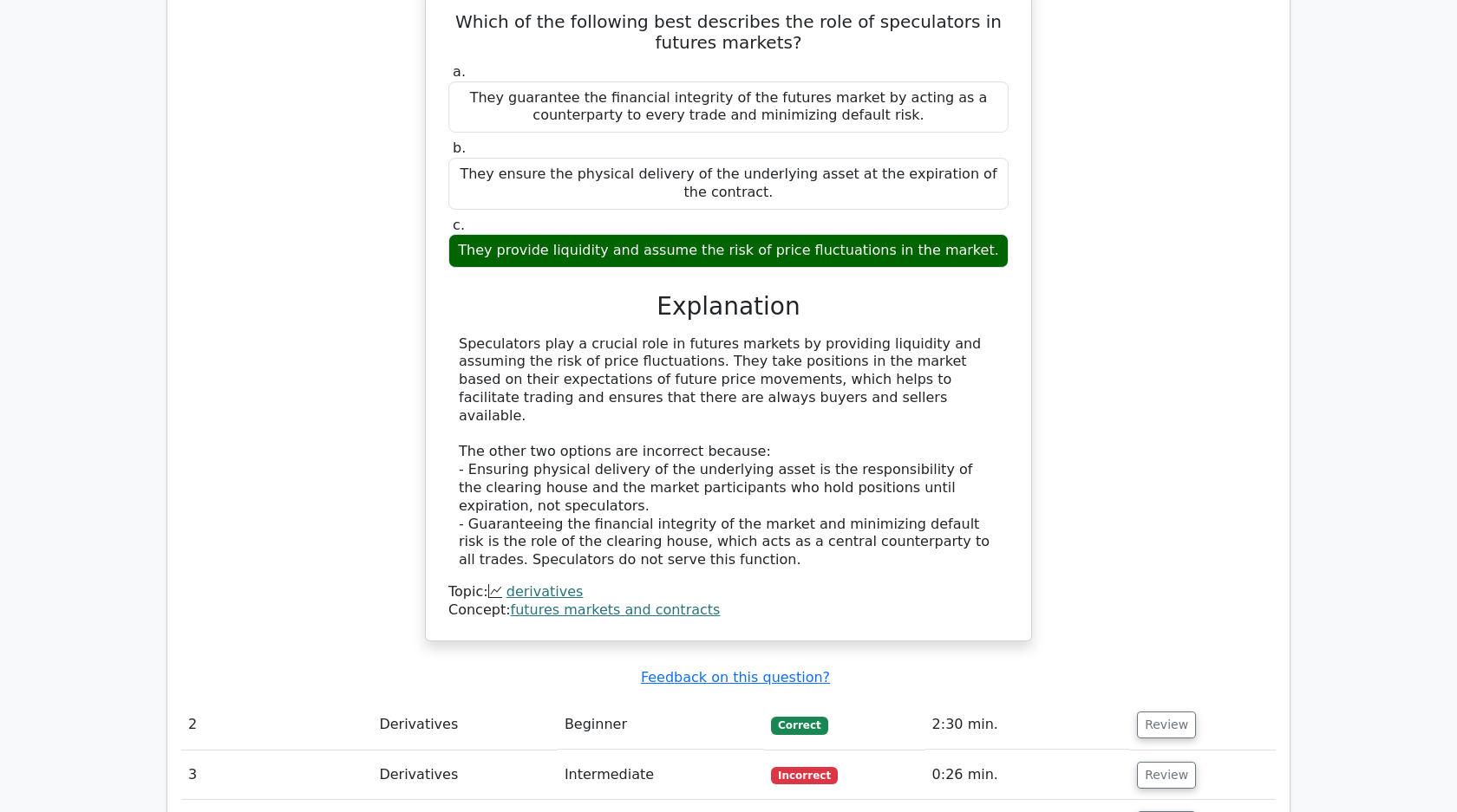
scroll to position [958, 0]
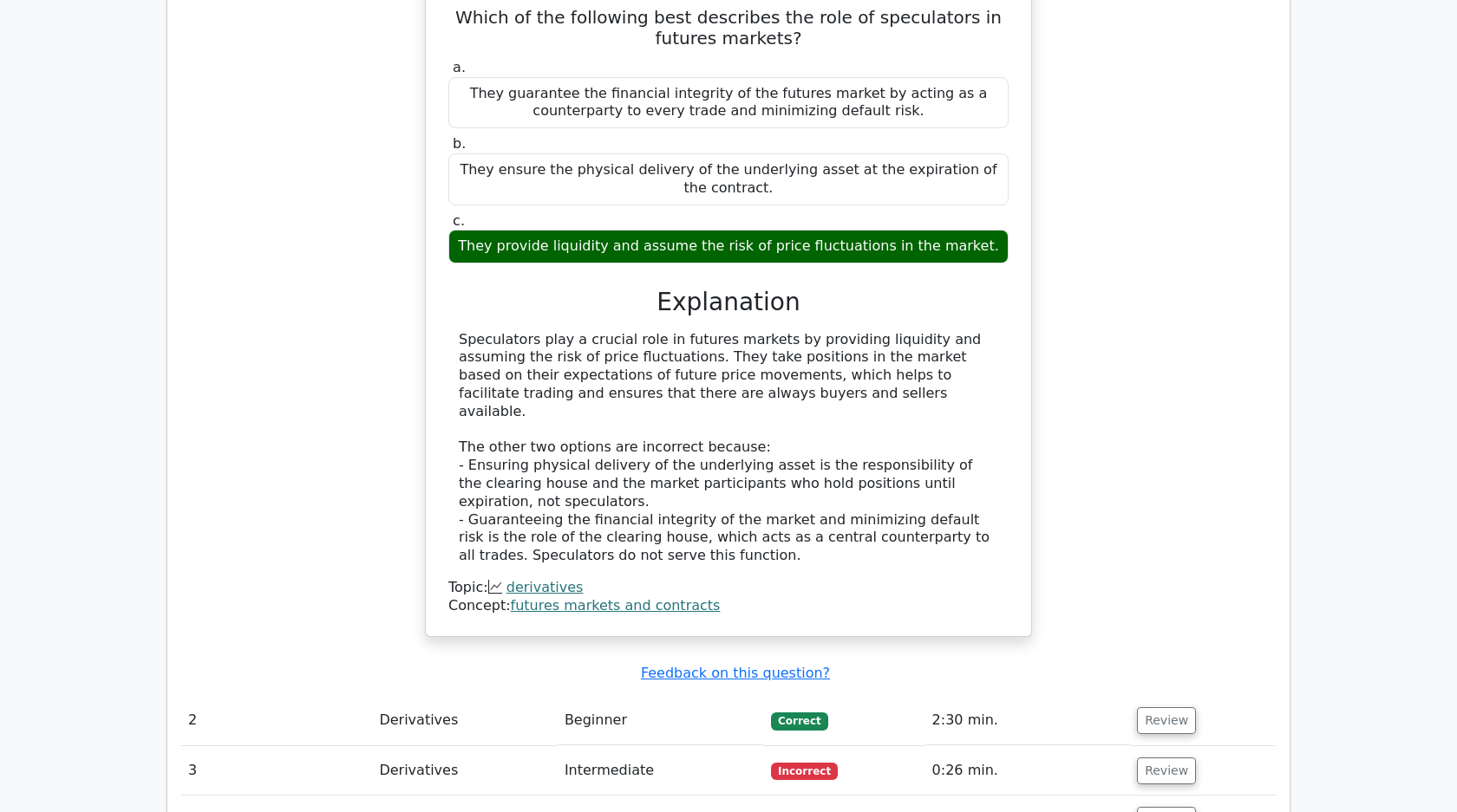
click at [395, 346] on div "Which of the following best describes the role of speculators in futures market…" at bounding box center [728, 317] width 1095 height 679
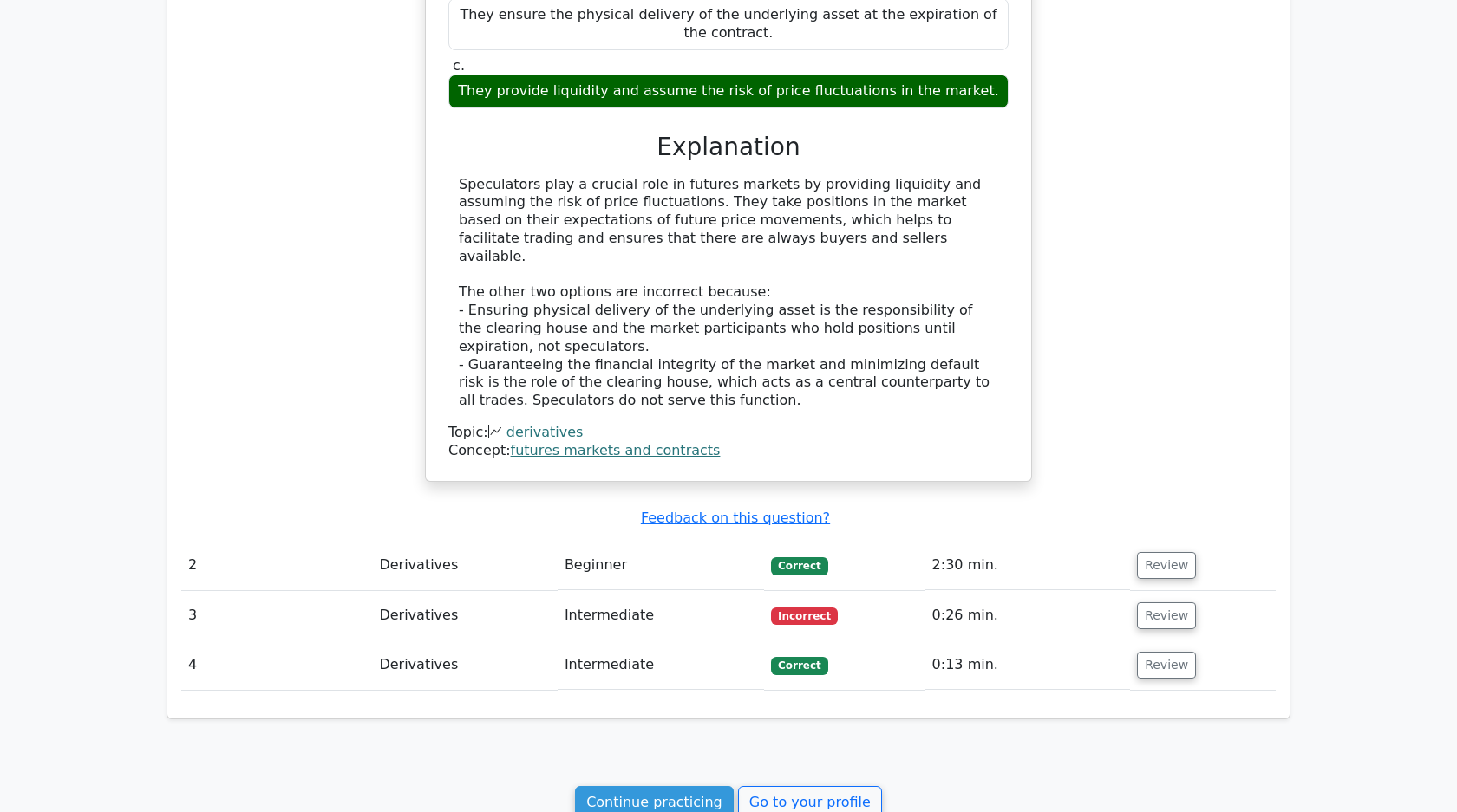
scroll to position [1138, 0]
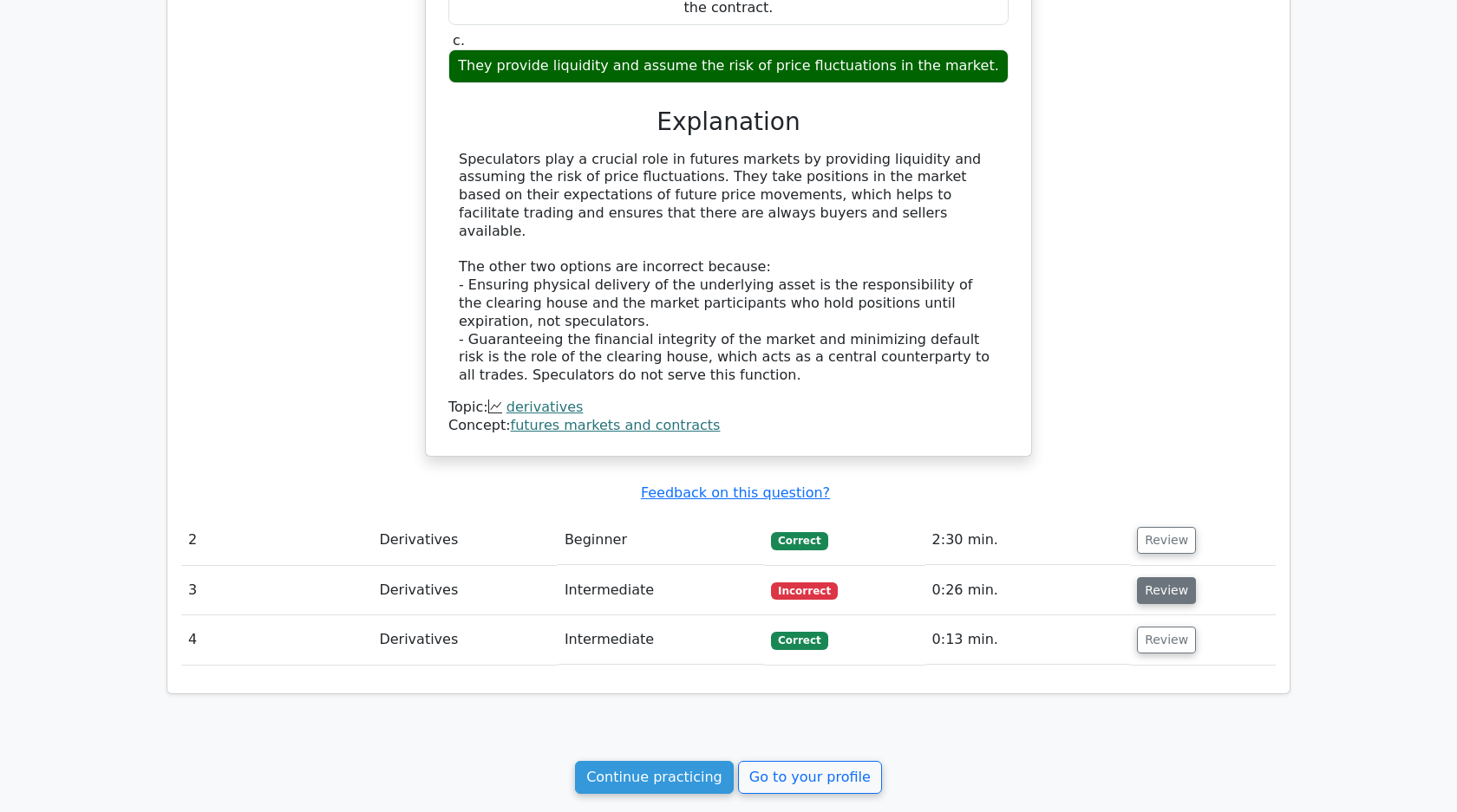
click at [1166, 577] on button "Review" at bounding box center [1167, 590] width 59 height 27
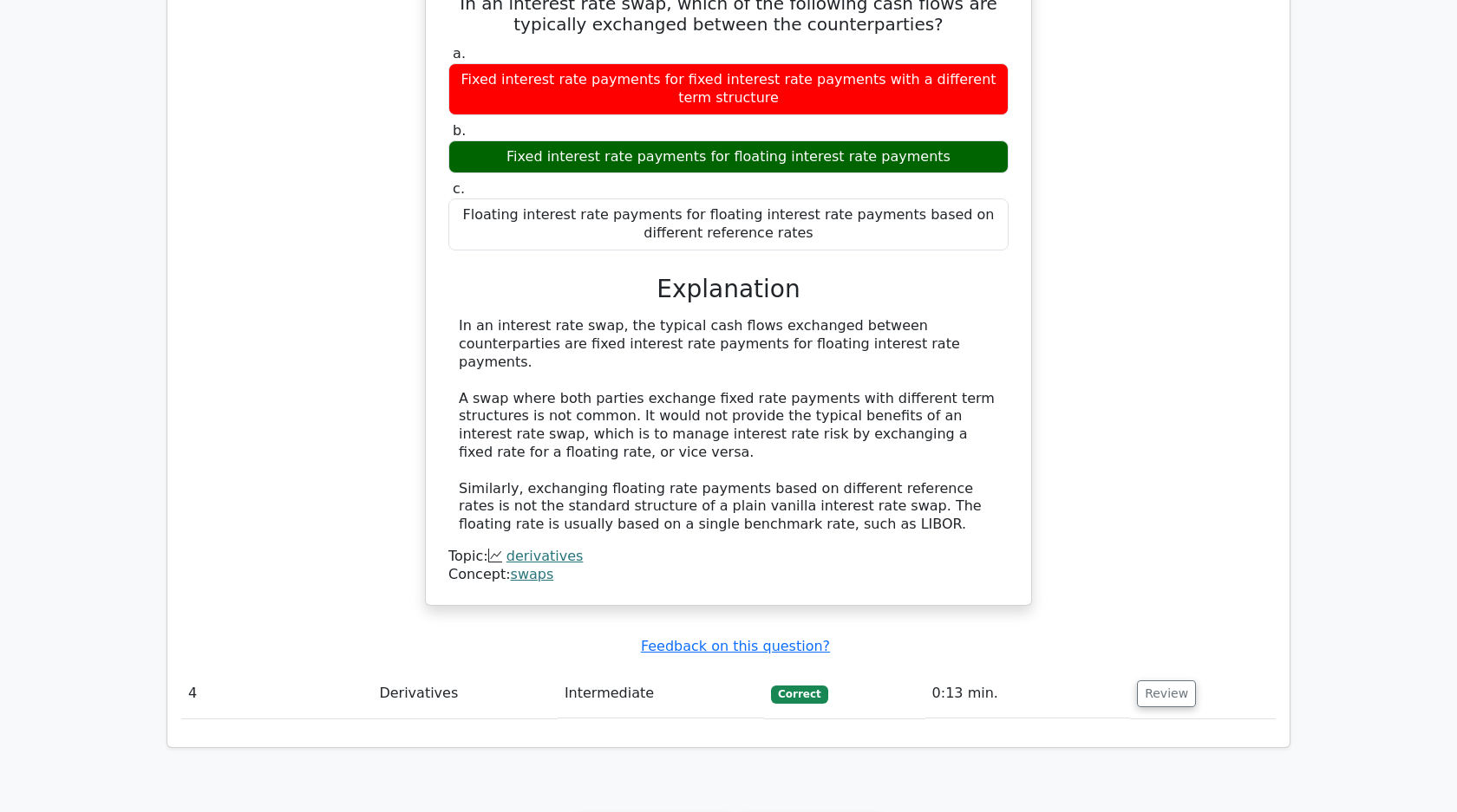
scroll to position [2001, 0]
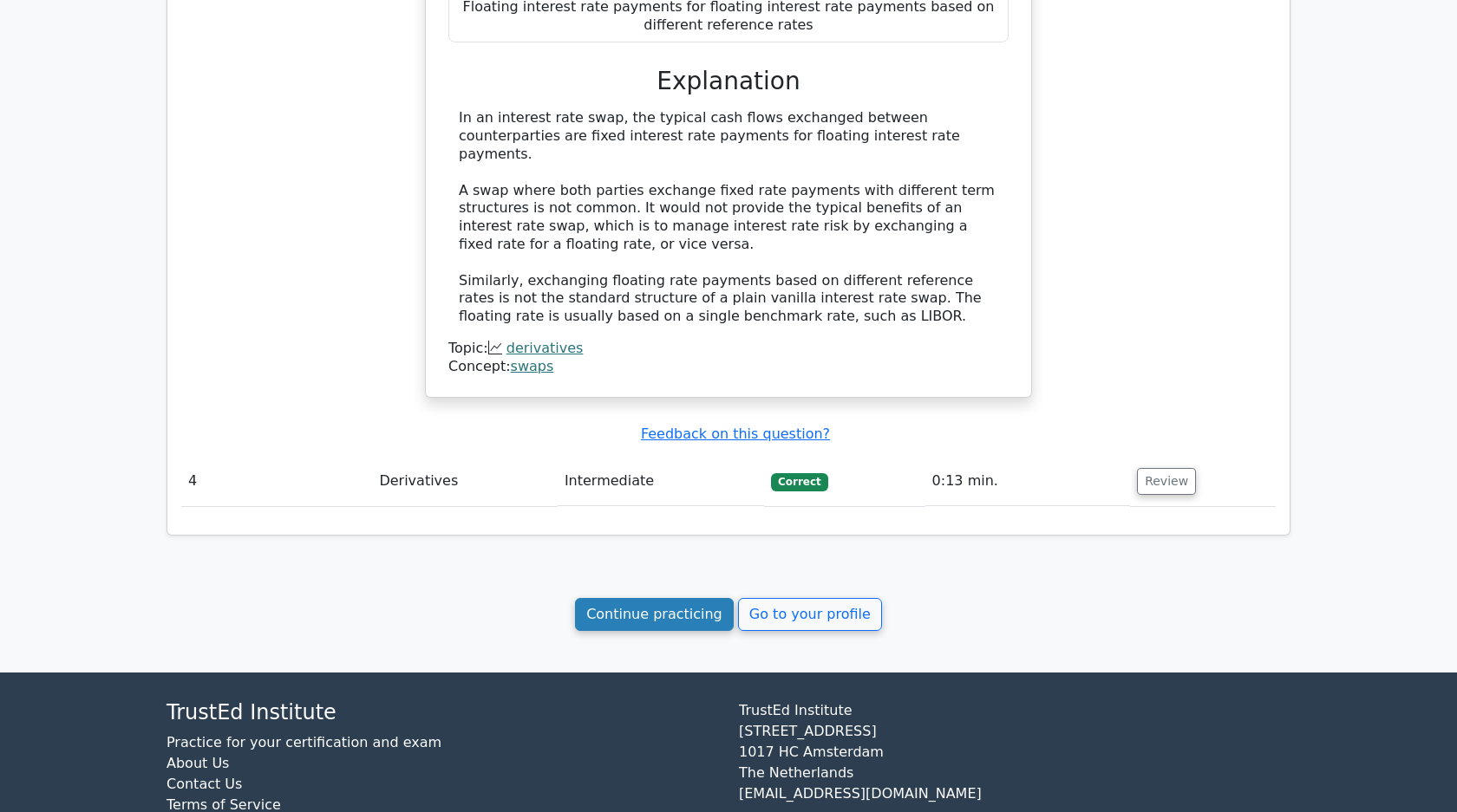
click at [669, 598] on link "Continue practicing" at bounding box center [654, 615] width 159 height 33
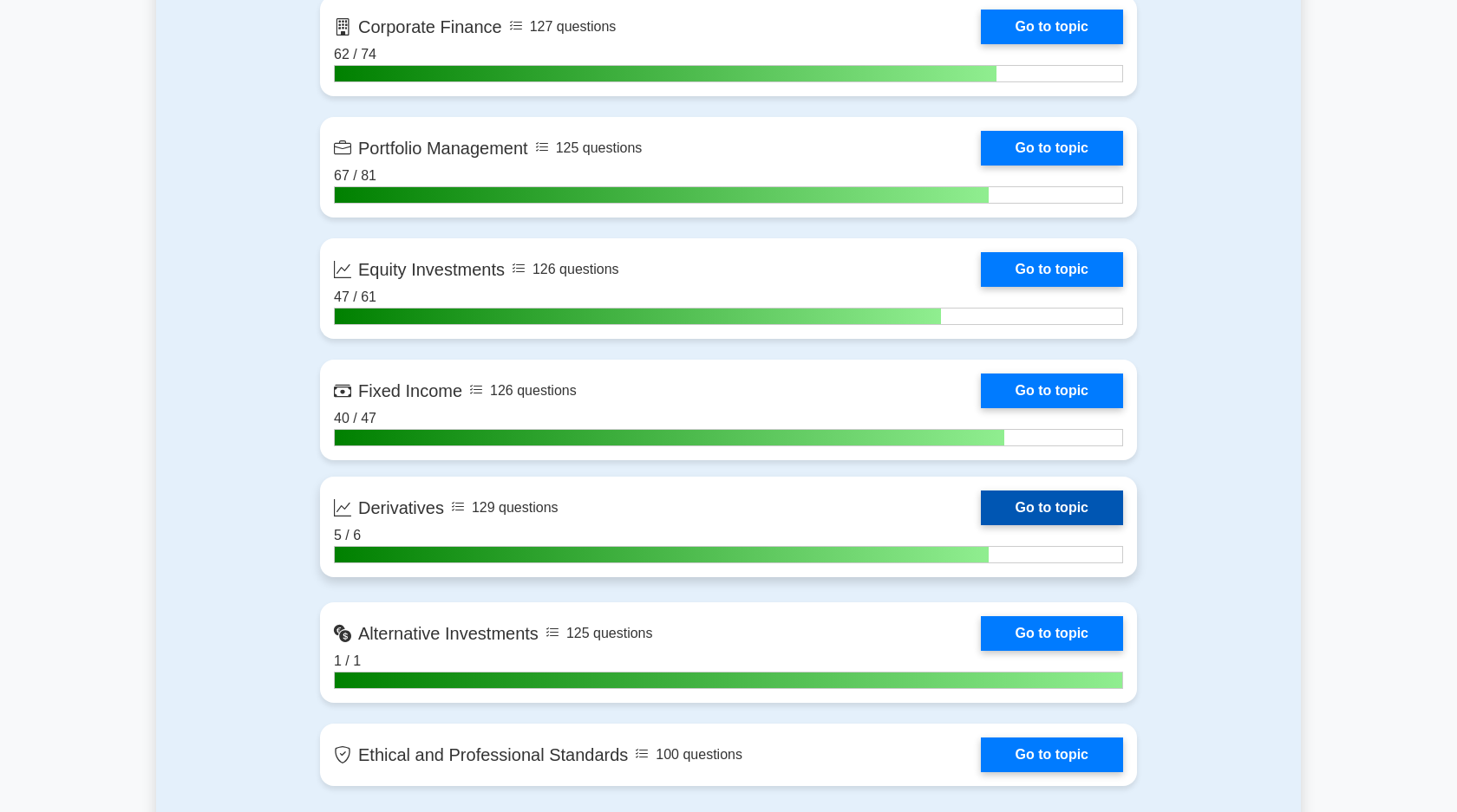
scroll to position [1242, 0]
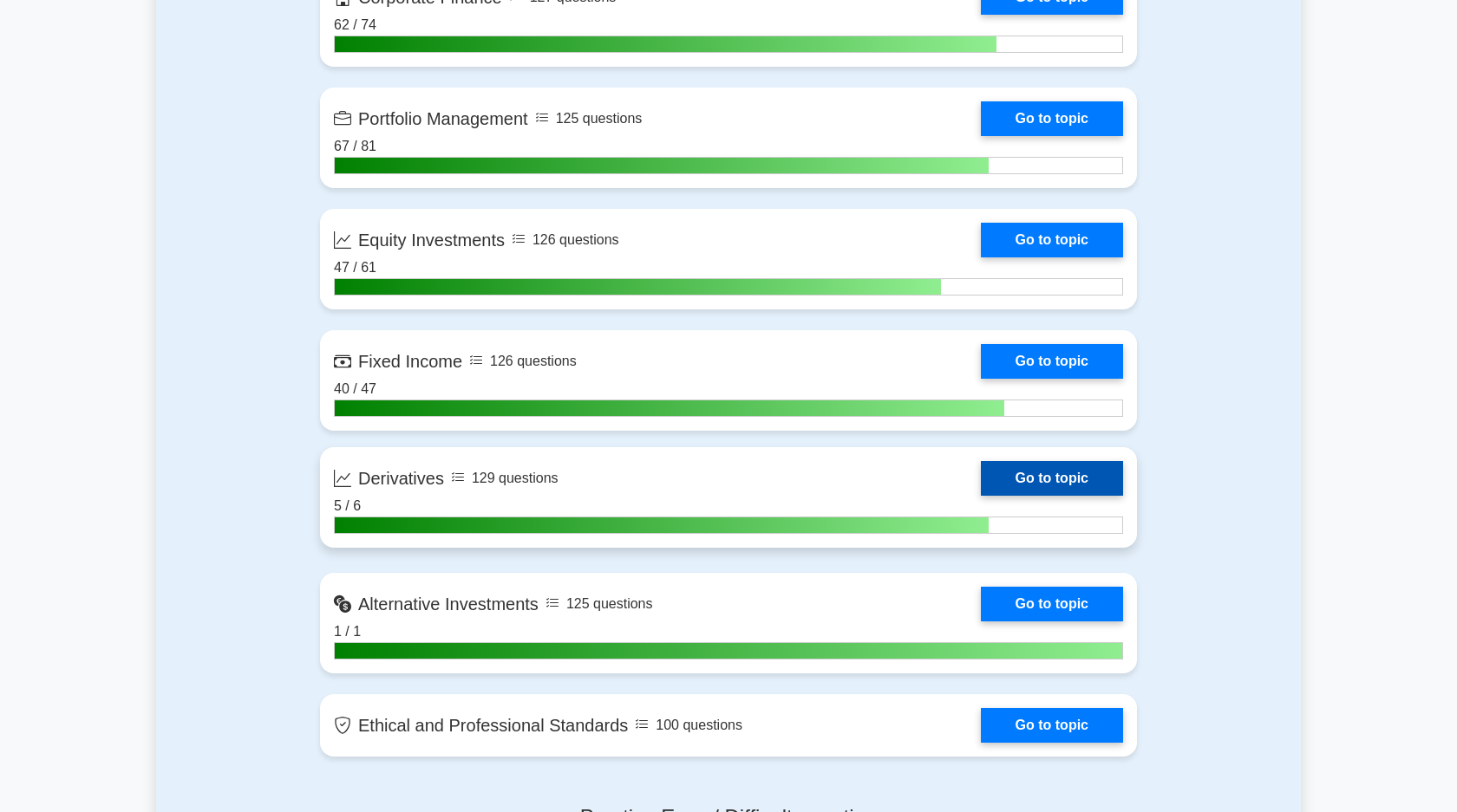
click at [1071, 477] on link "Go to topic" at bounding box center [1052, 478] width 142 height 35
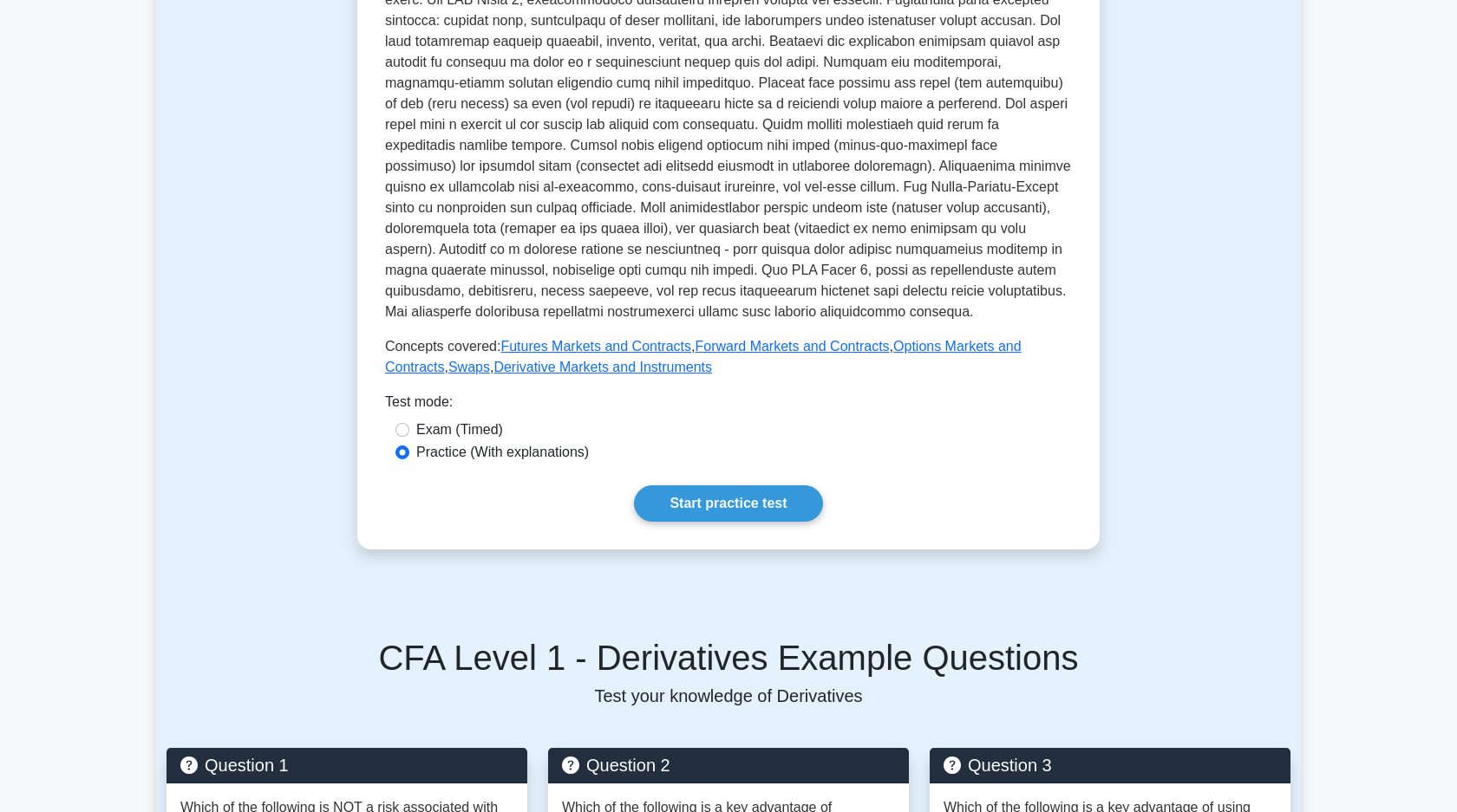
scroll to position [545, 0]
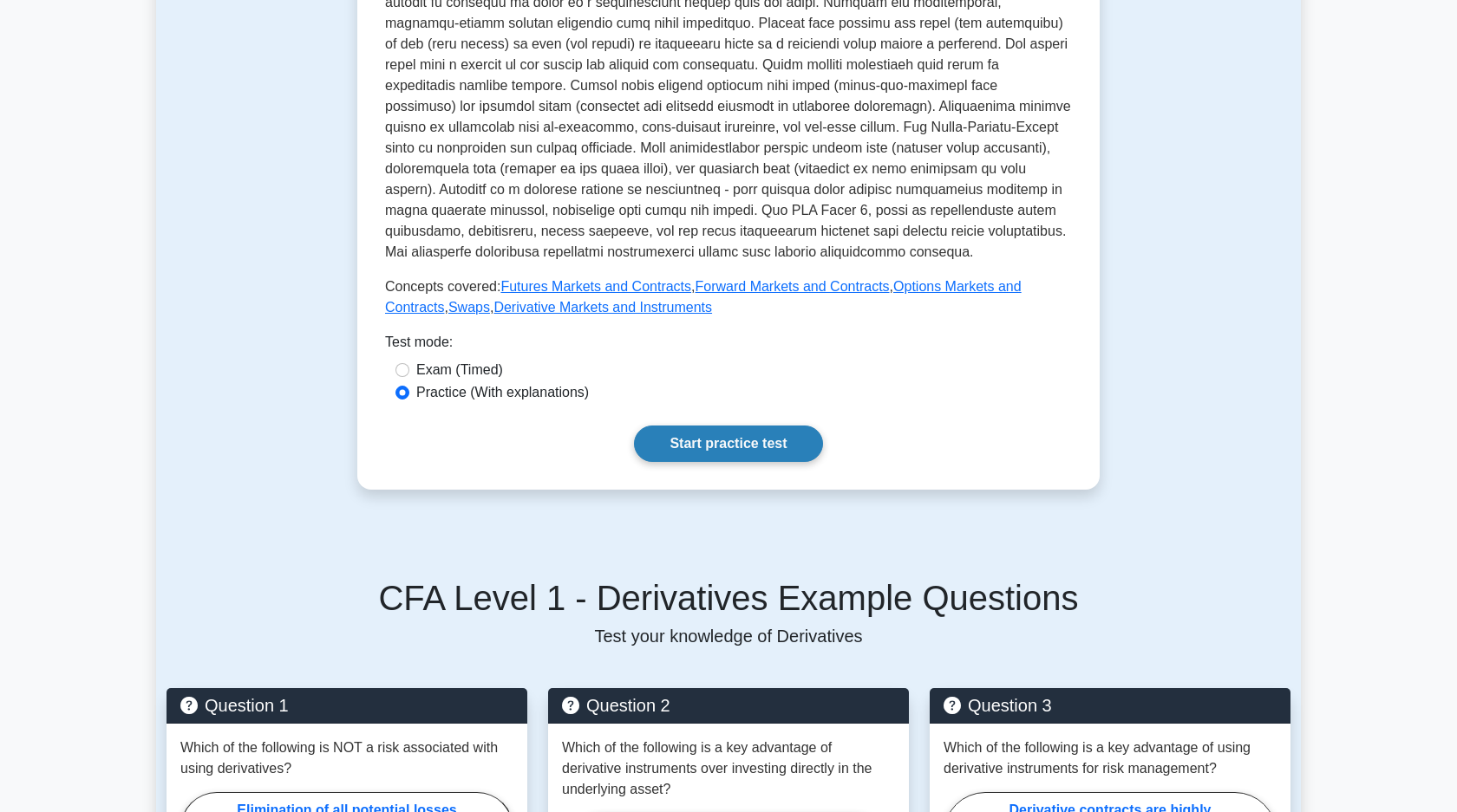
click at [739, 437] on link "Start practice test" at bounding box center [728, 443] width 188 height 36
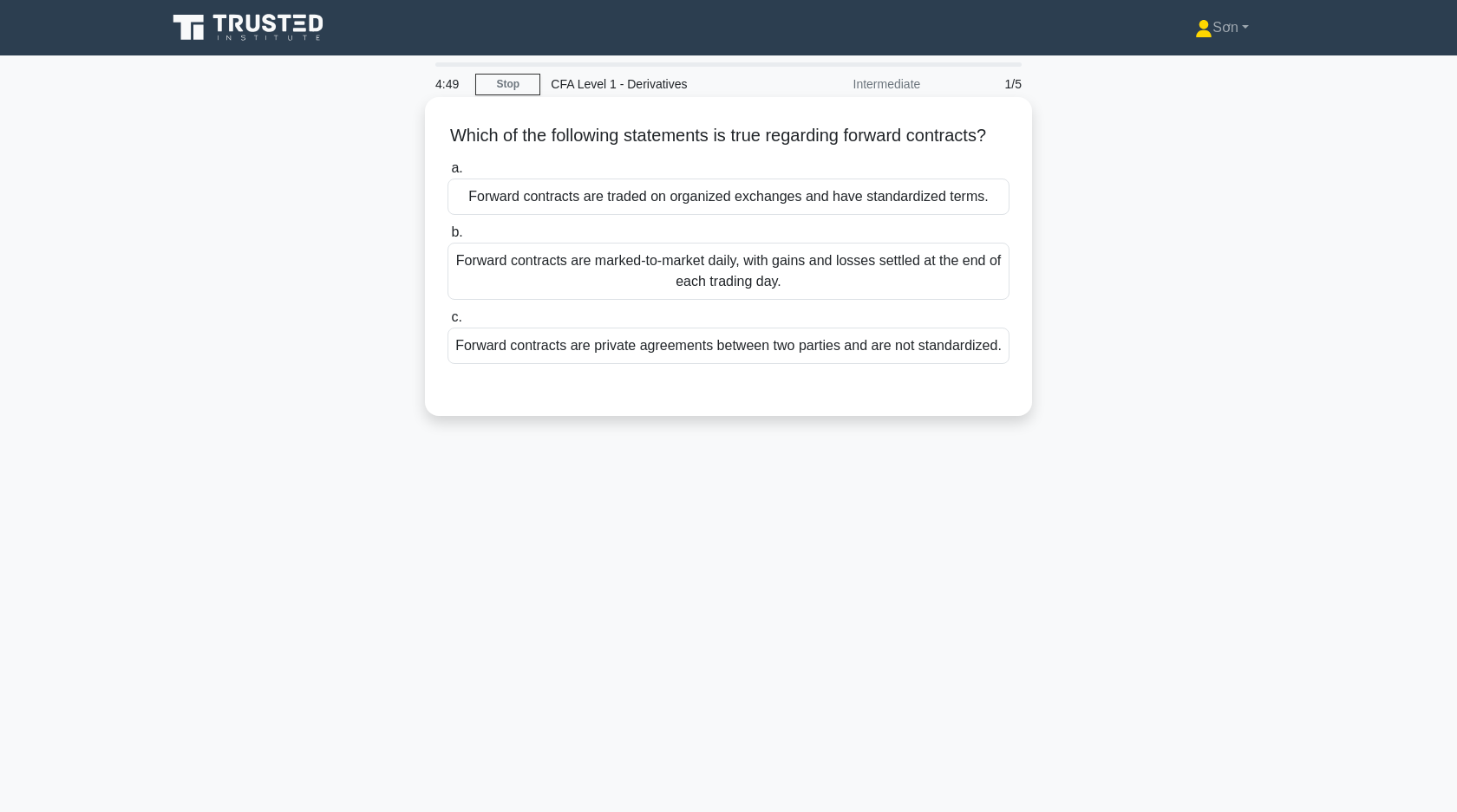
click at [745, 364] on div "Forward contracts are private agreements between two parties and are not standa…" at bounding box center [728, 345] width 562 height 36
click at [447, 324] on input "c. Forward contracts are private agreements between two parties and are not sta…" at bounding box center [447, 318] width 0 height 11
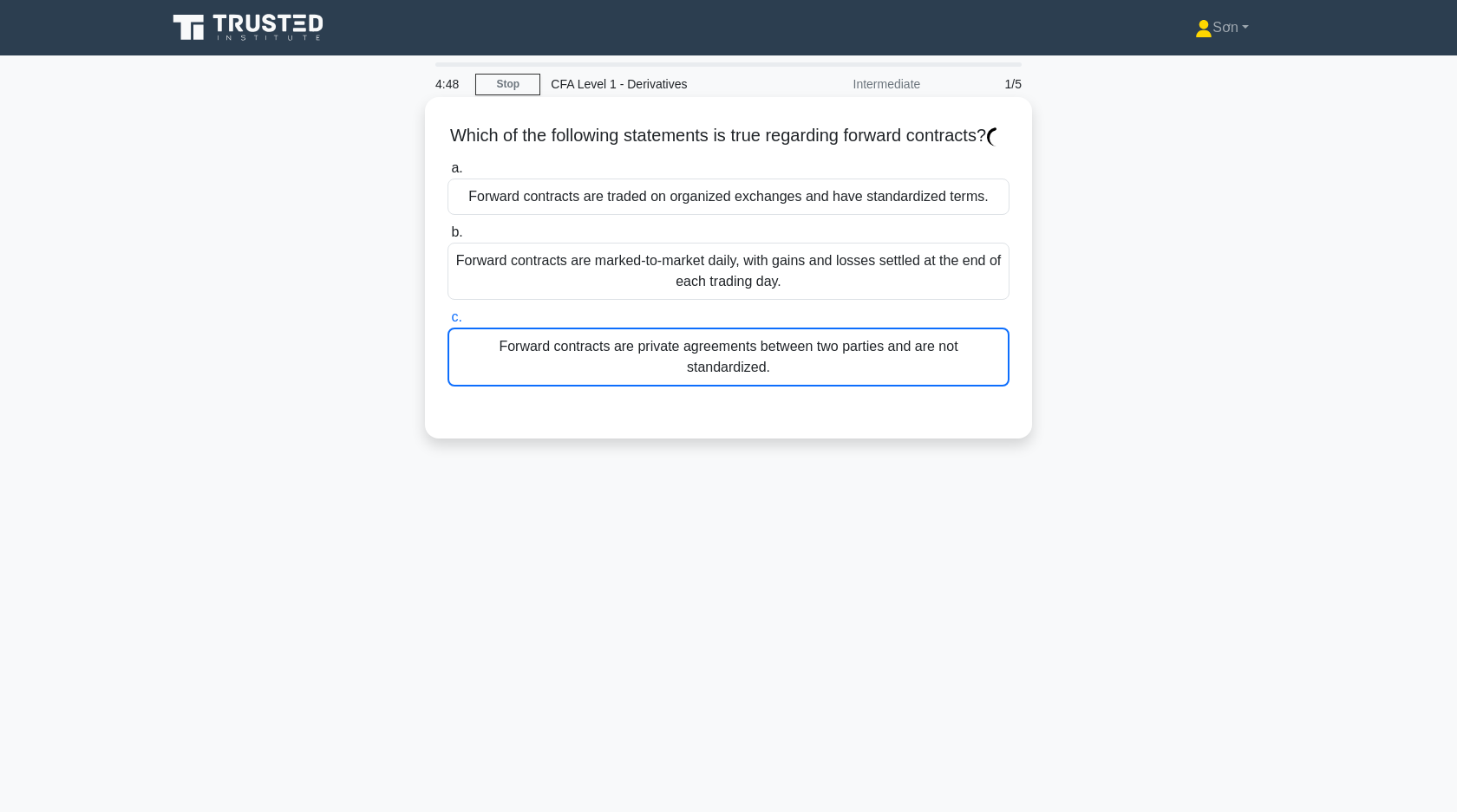
scroll to position [124, 0]
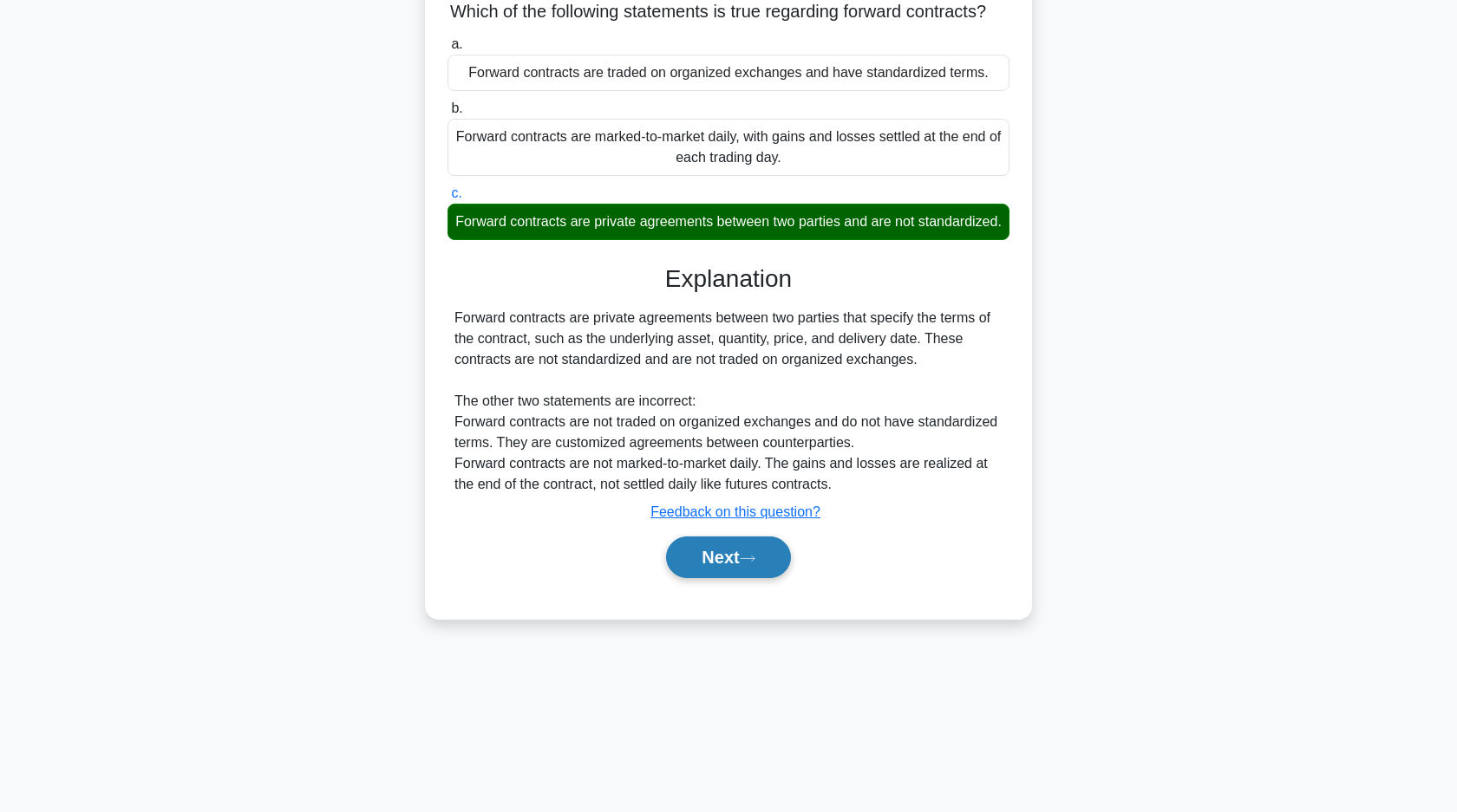
click at [728, 571] on button "Next" at bounding box center [728, 557] width 124 height 41
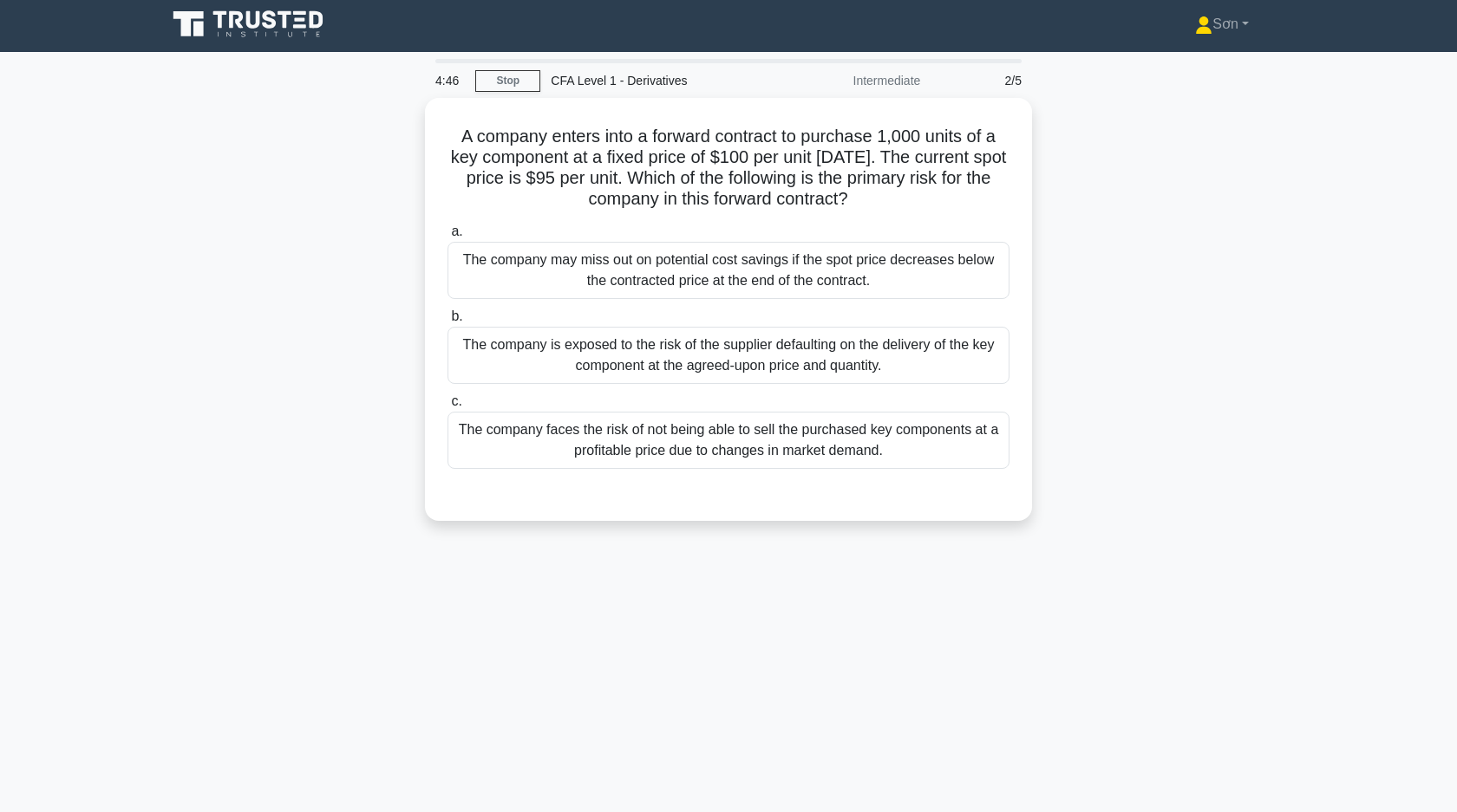
scroll to position [0, 0]
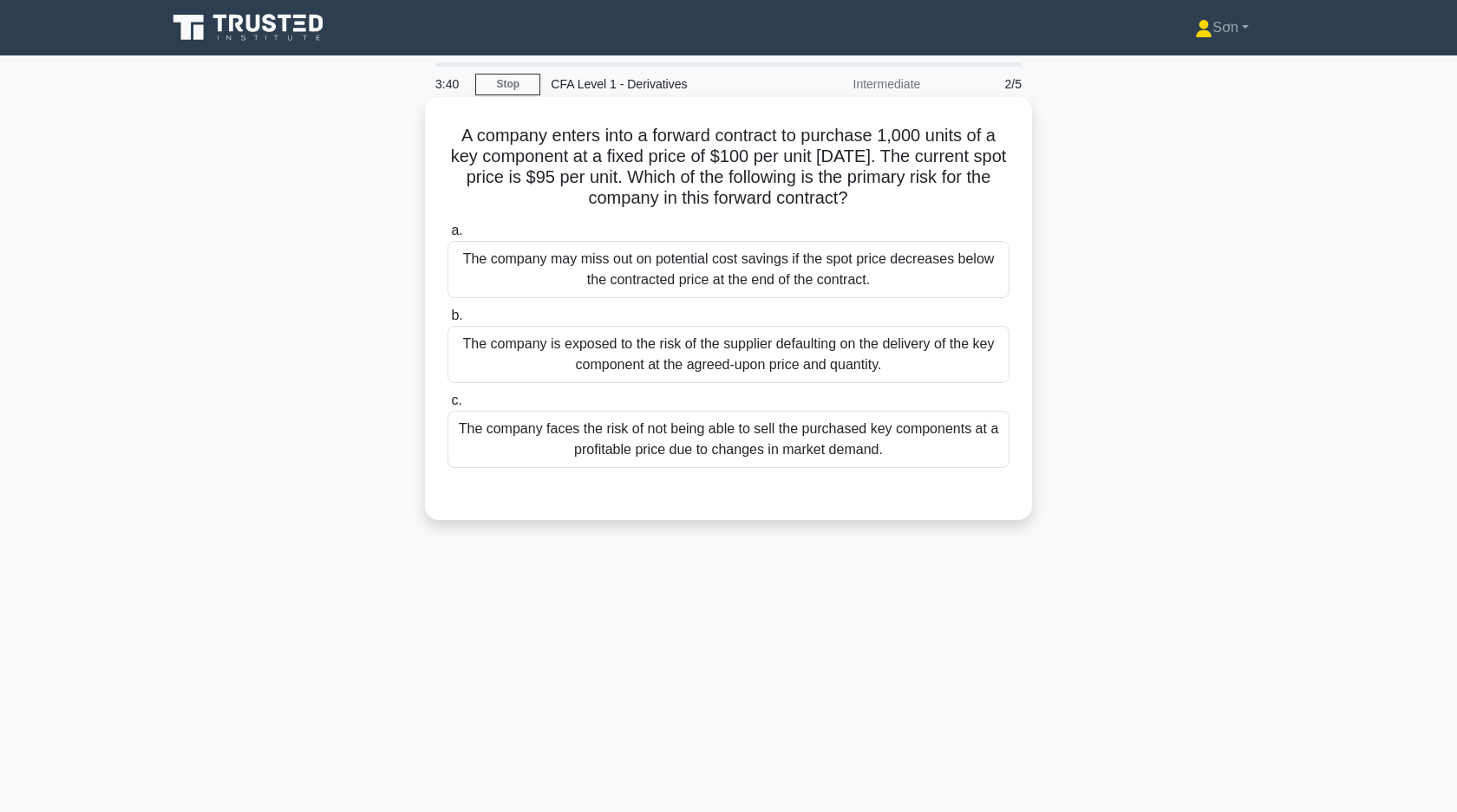
drag, startPoint x: 469, startPoint y: 137, endPoint x: 947, endPoint y: 455, distance: 574.1
click at [947, 455] on div "A company enters into a forward contract to purchase 1,000 units of a key compo…" at bounding box center [728, 309] width 593 height 409
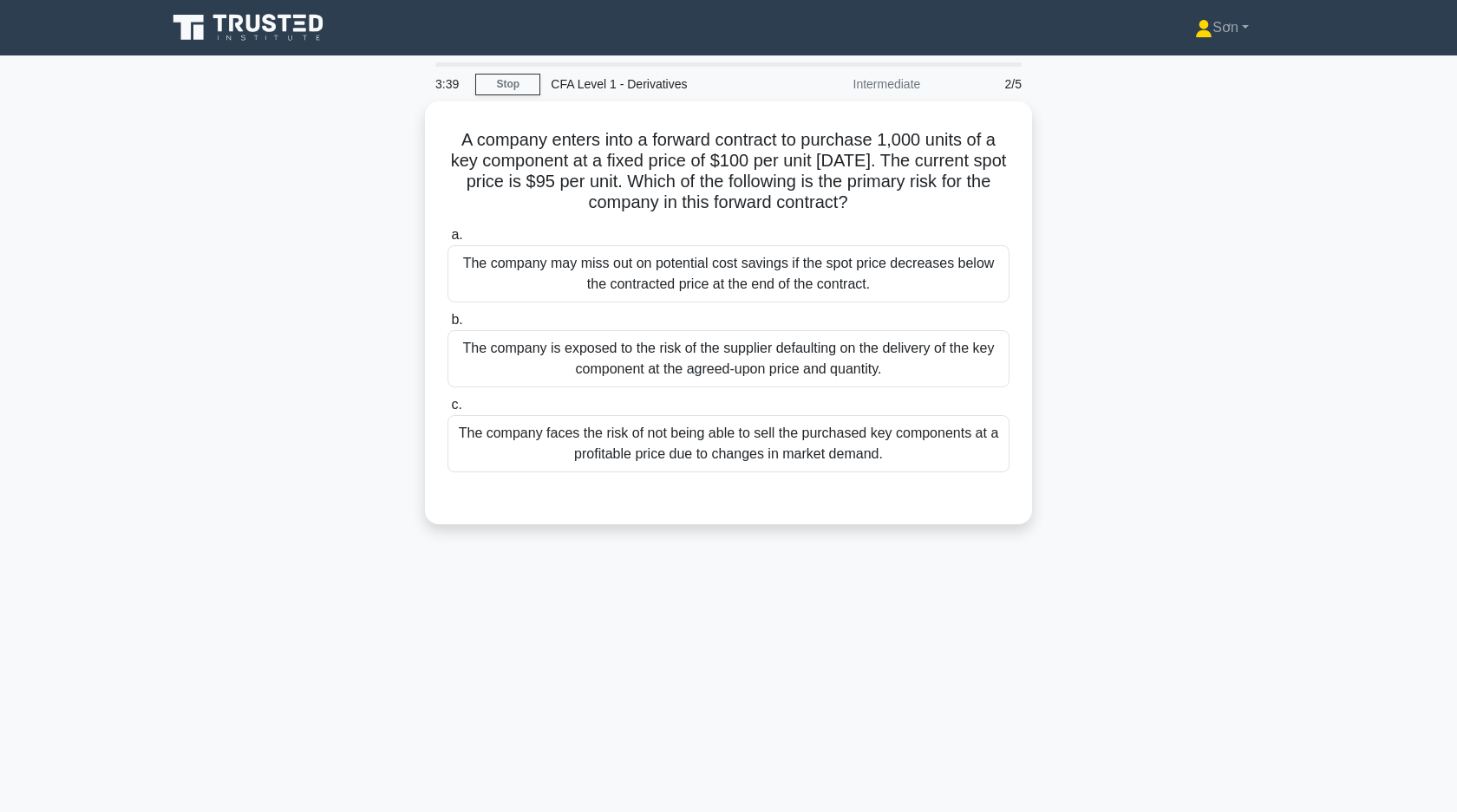
copy div "A company enters into a forward contract to purchase 1,000 units of a key compo…"
click at [351, 327] on div "A company enters into a forward contract to purchase 1,000 units of a key compo…" at bounding box center [728, 323] width 1144 height 443
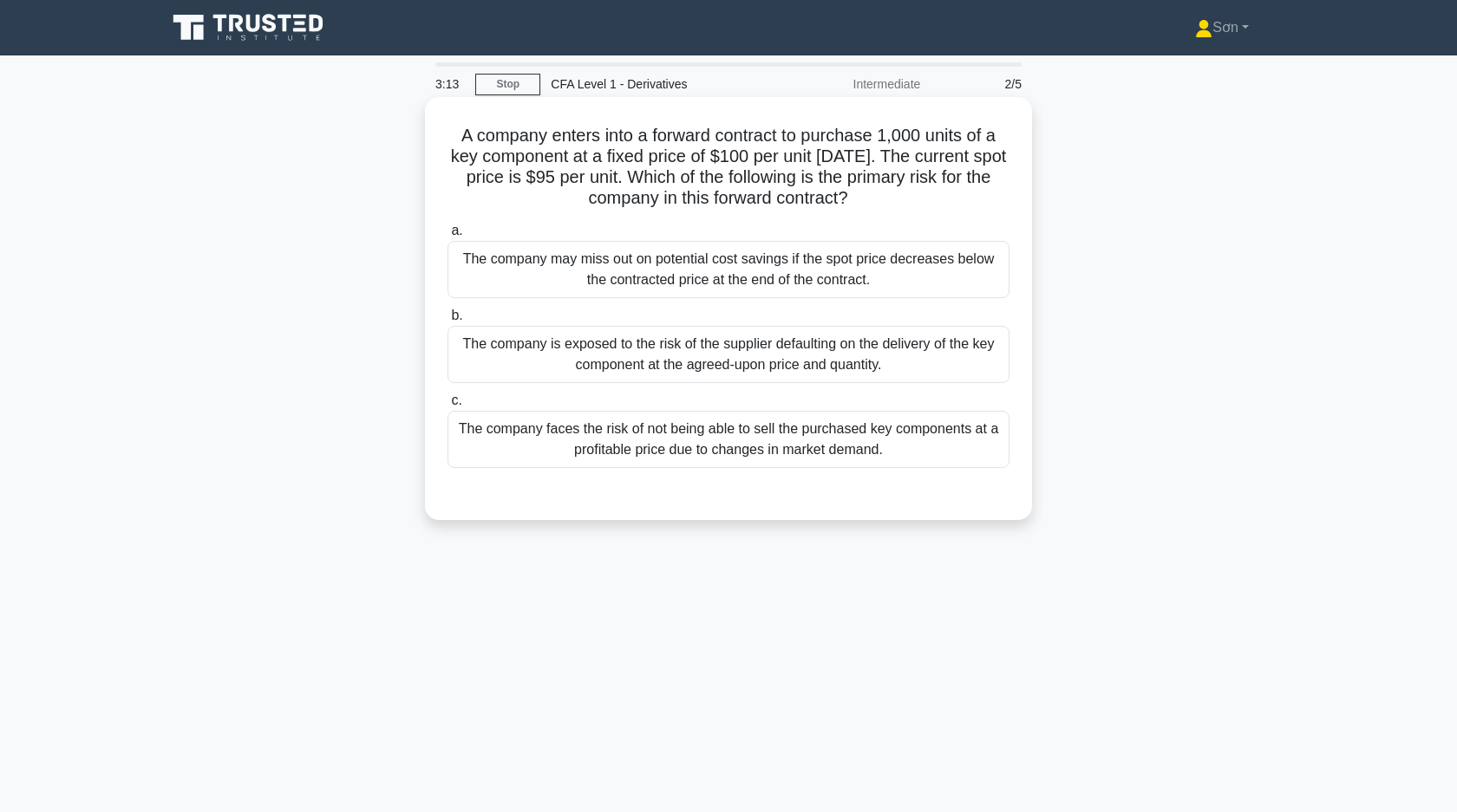
click at [617, 277] on div "The company may miss out on potential cost savings if the spot price decreases …" at bounding box center [728, 269] width 562 height 57
click at [447, 237] on input "a. The company may miss out on potential cost savings if the spot price decreas…" at bounding box center [447, 230] width 0 height 11
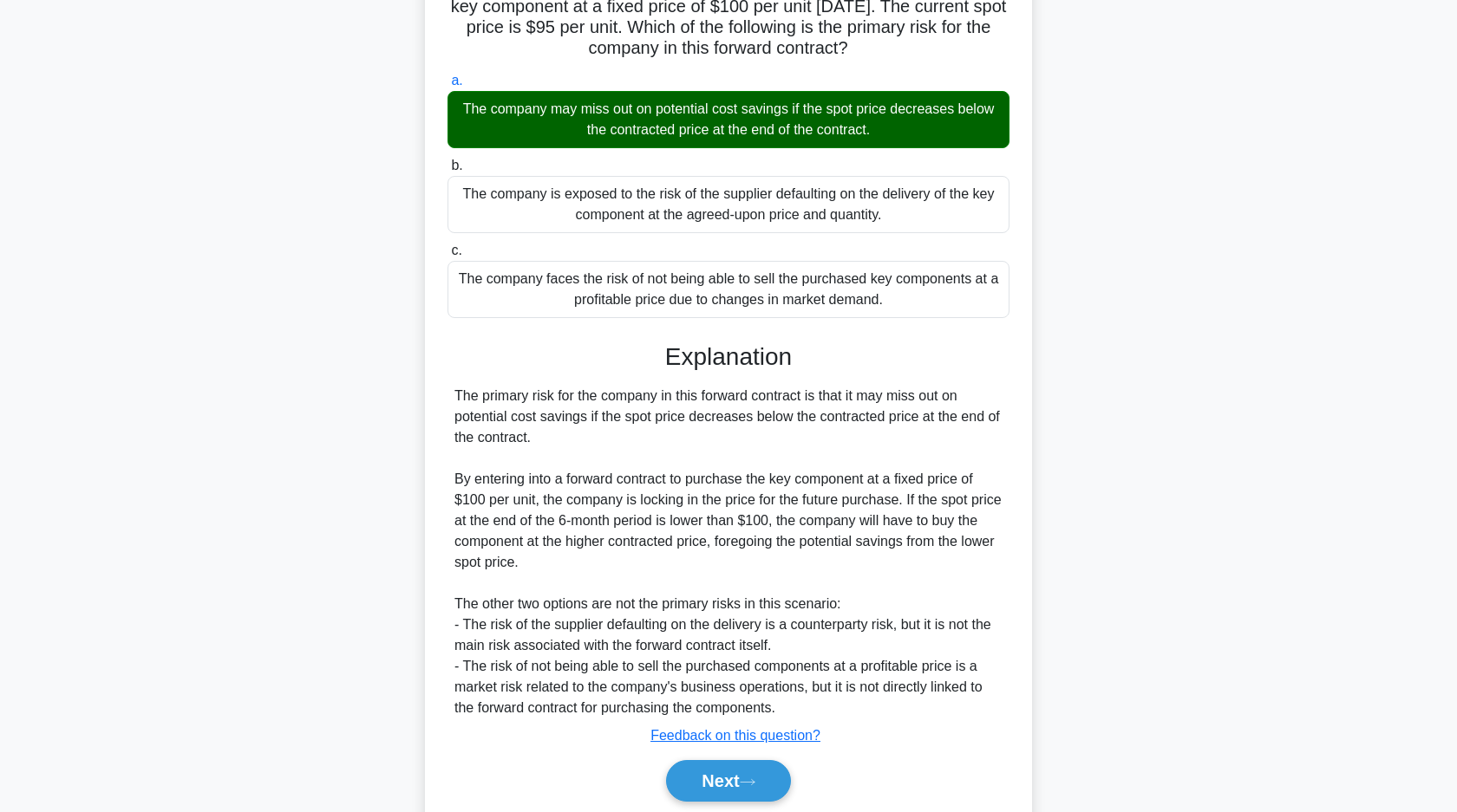
scroll to position [213, 0]
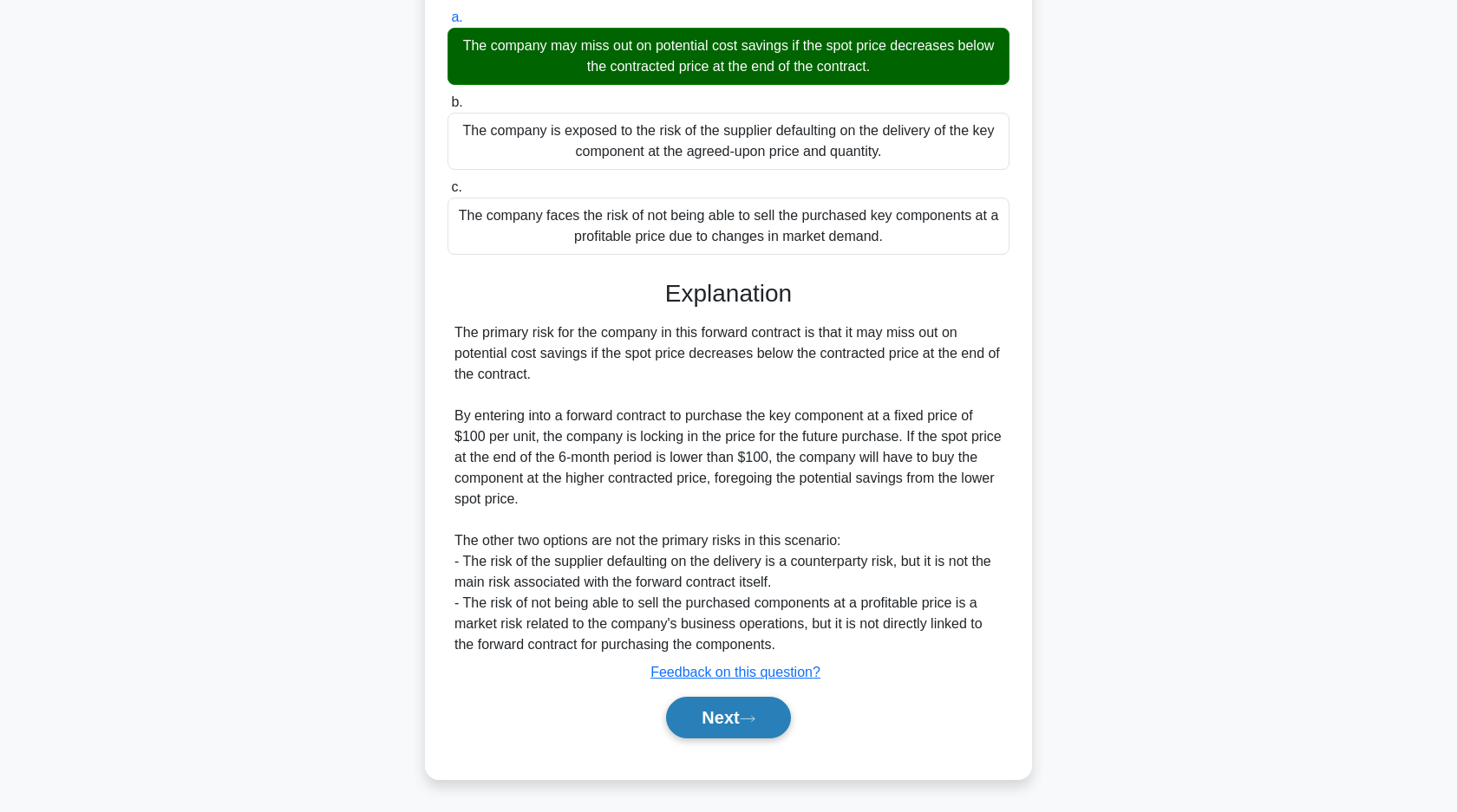
click at [732, 717] on button "Next" at bounding box center [728, 717] width 124 height 41
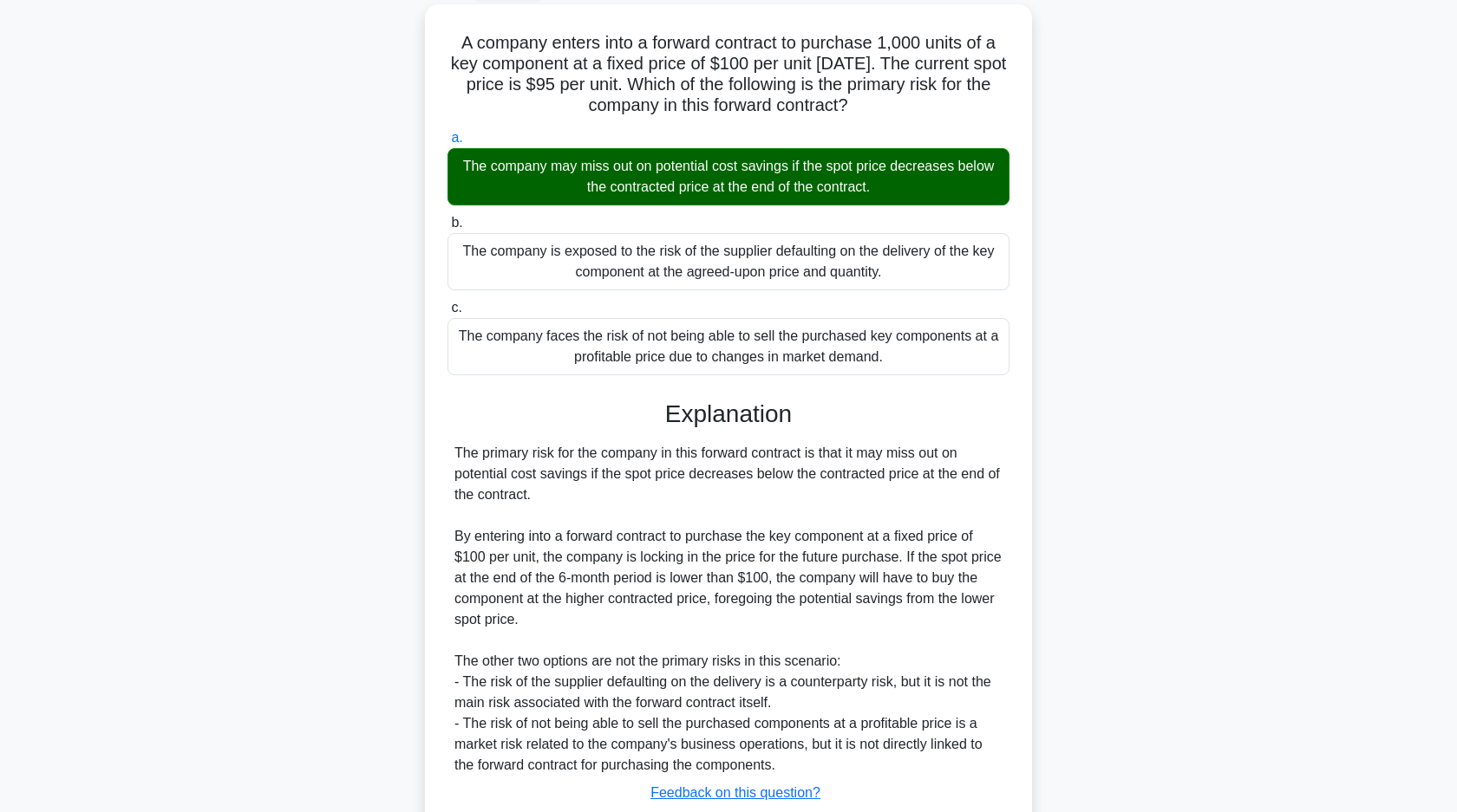
scroll to position [0, 0]
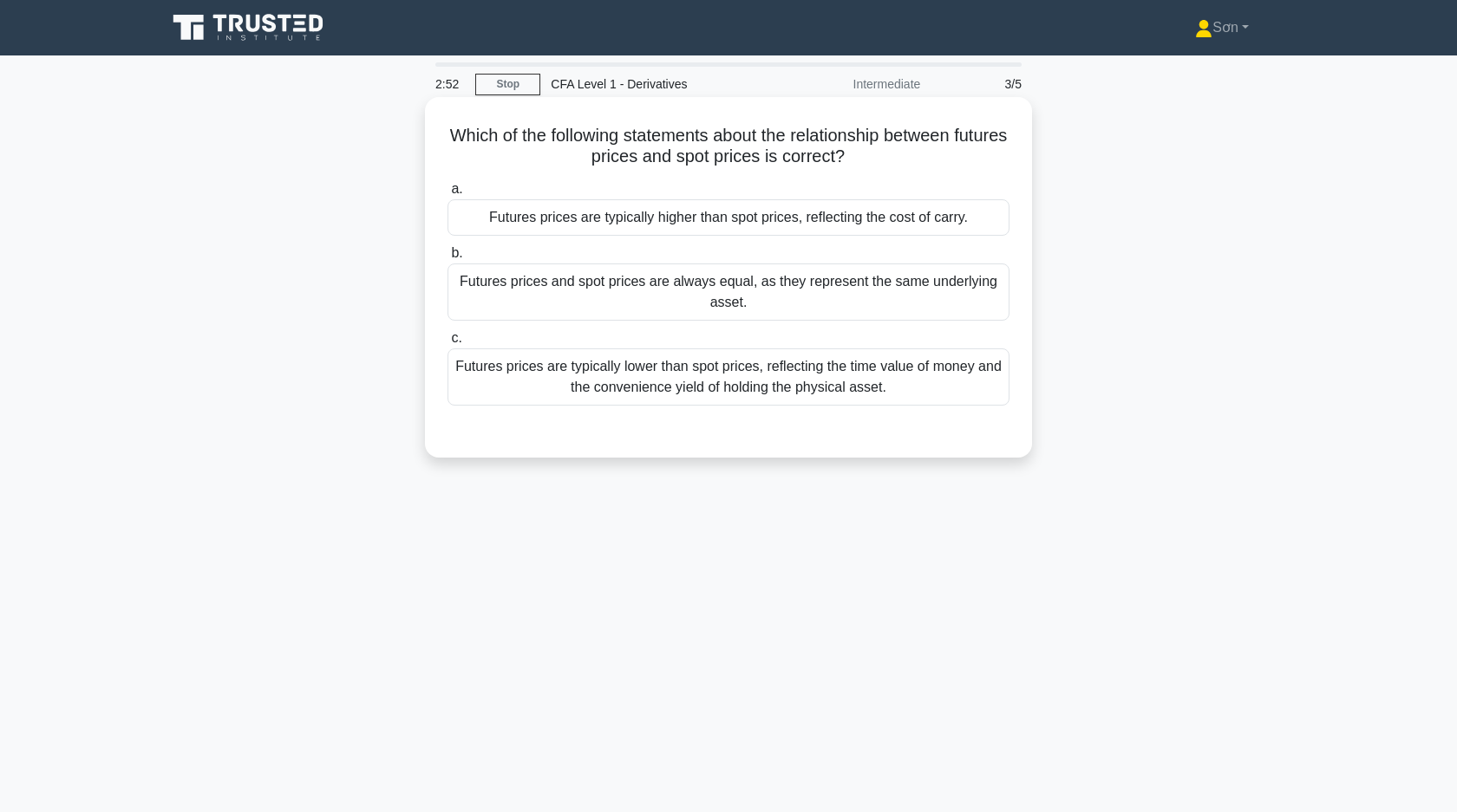
click at [591, 231] on div "Futures prices are typically higher than spot prices, reflecting the cost of ca…" at bounding box center [728, 217] width 562 height 36
click at [447, 195] on input "a. Futures prices are typically higher than spot prices, reflecting the cost of…" at bounding box center [447, 189] width 0 height 11
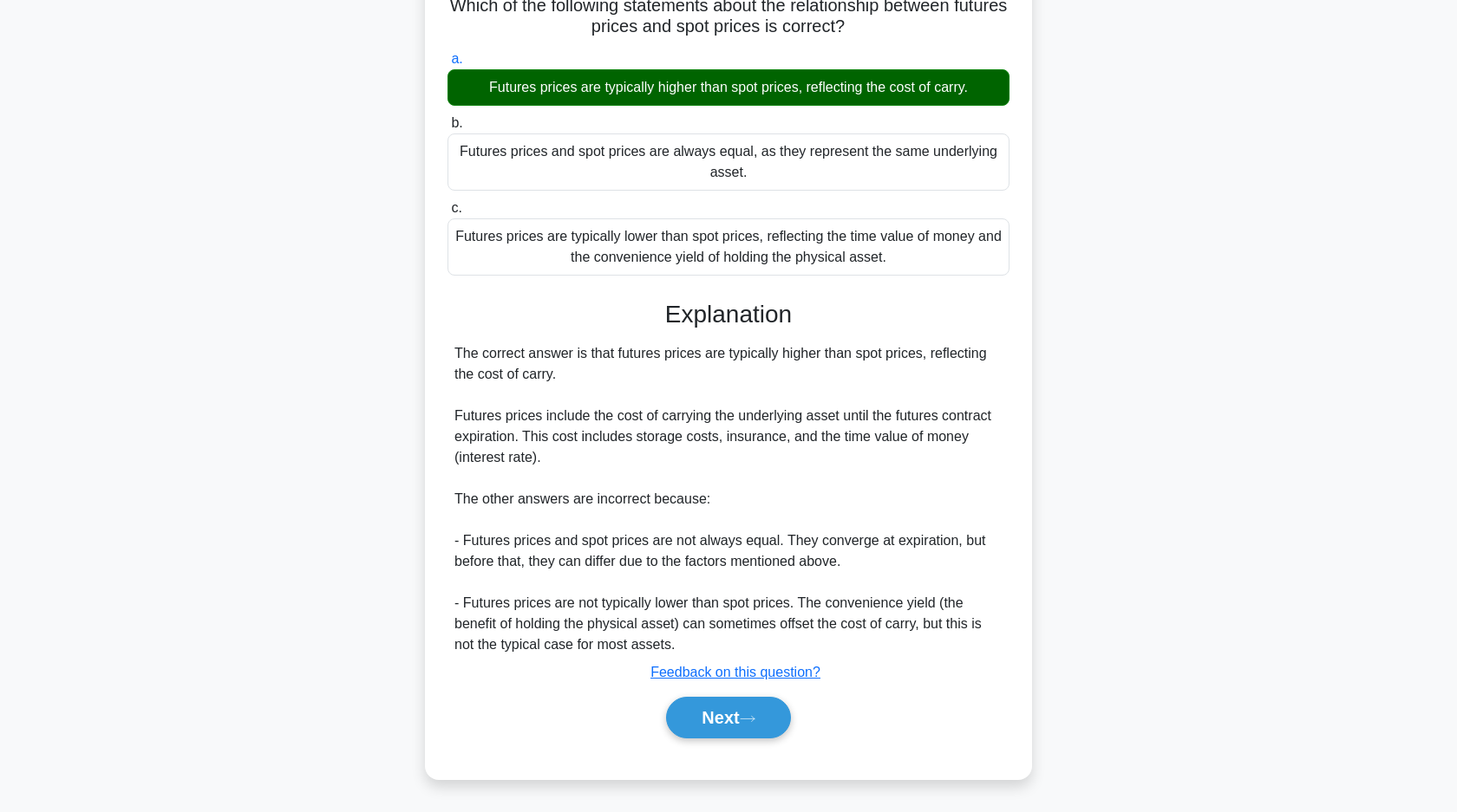
scroll to position [130, 0]
click at [745, 719] on button "Next" at bounding box center [728, 717] width 124 height 41
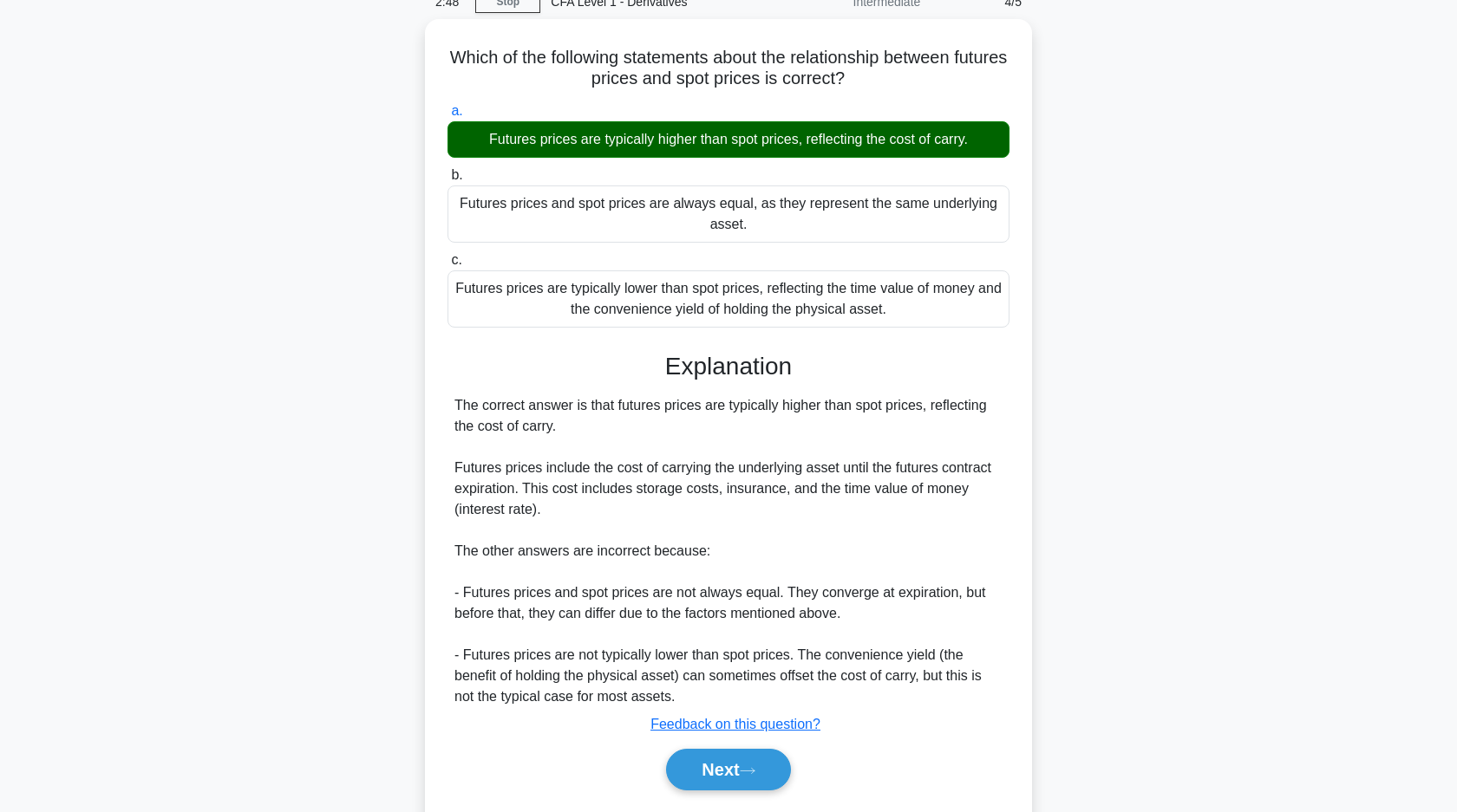
scroll to position [34, 0]
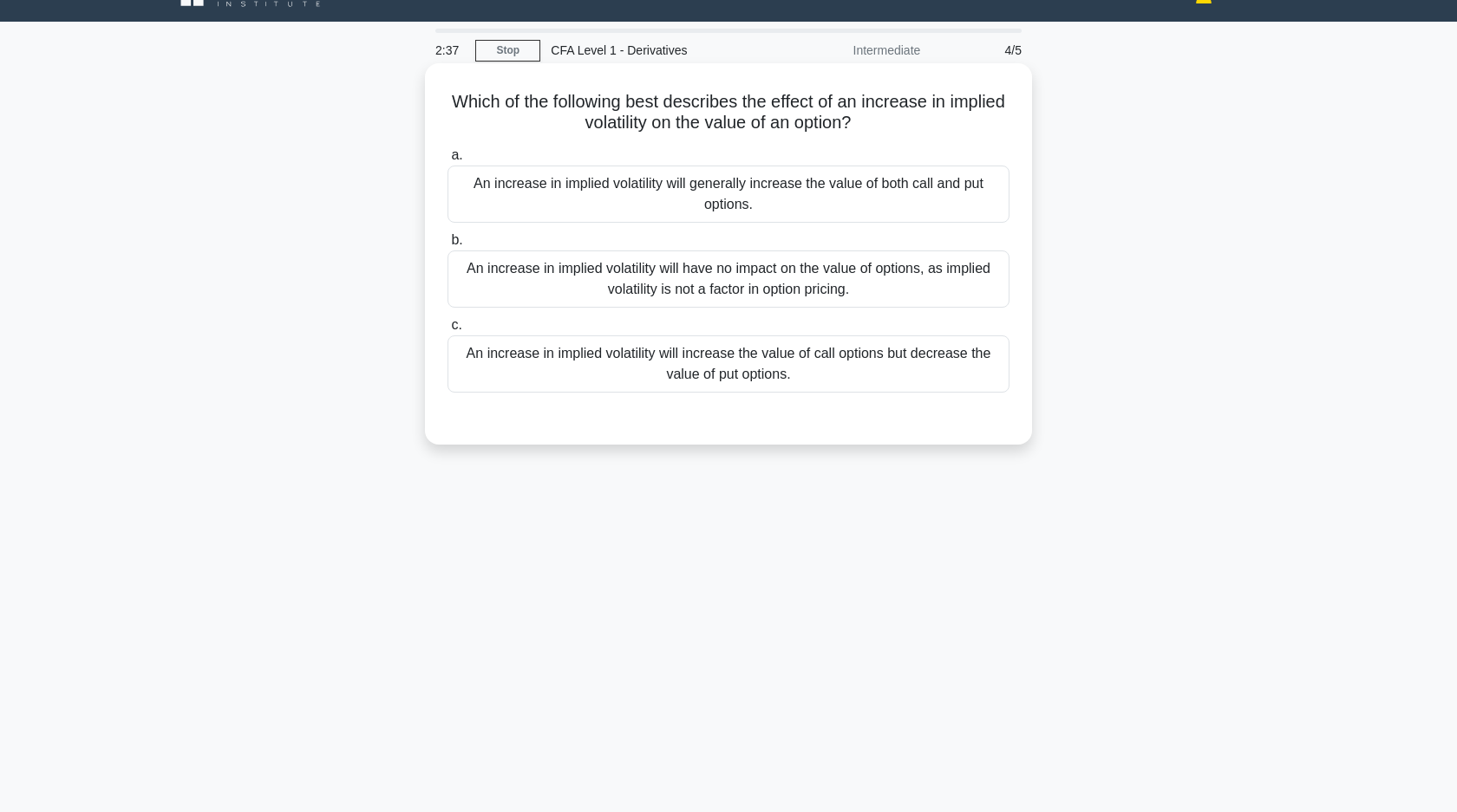
click at [555, 199] on div "An increase in implied volatility will generally increase the value of both cal…" at bounding box center [728, 194] width 562 height 57
click at [447, 161] on input "a. An increase in implied volatility will generally increase the value of both …" at bounding box center [447, 156] width 0 height 11
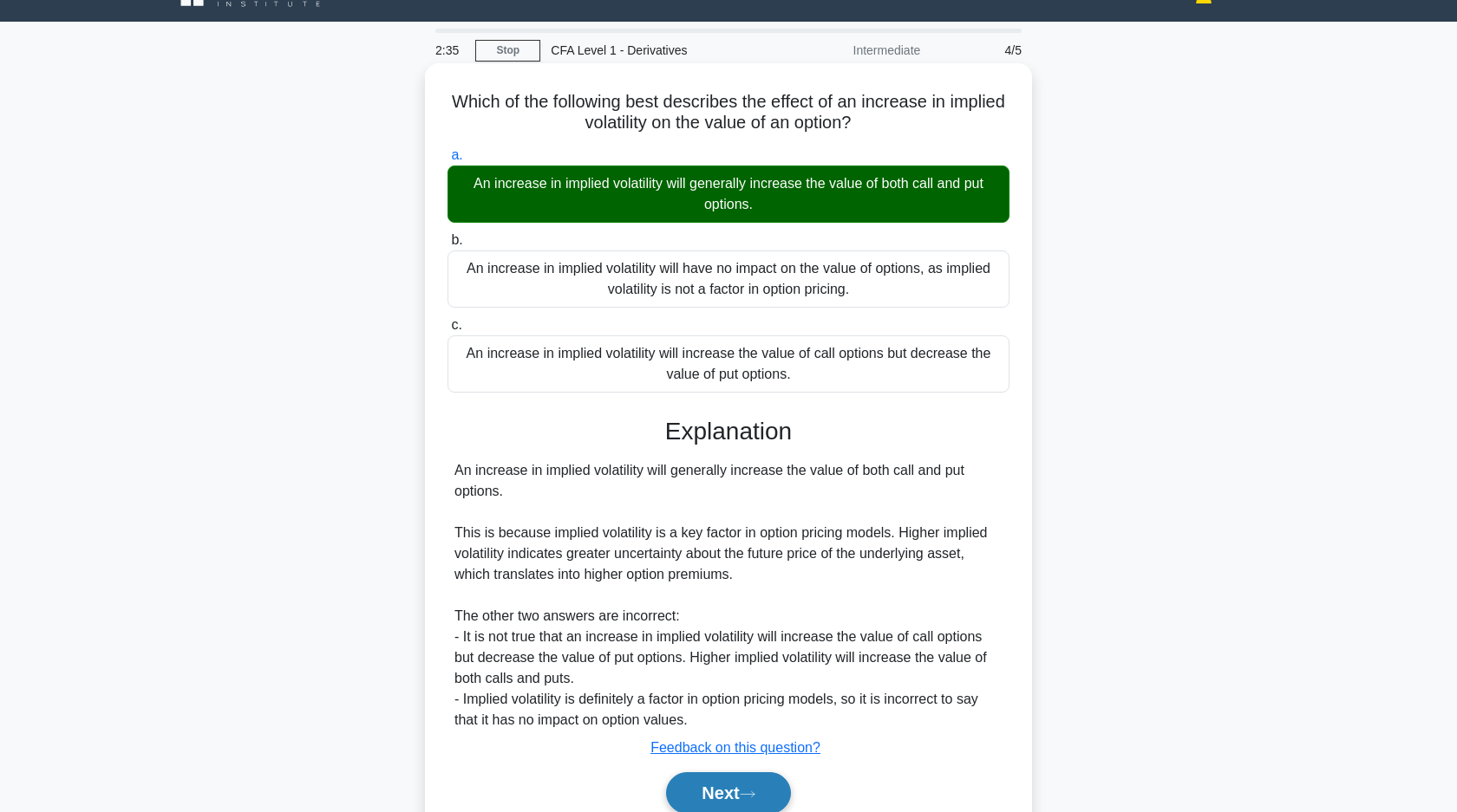
click at [707, 783] on button "Next" at bounding box center [728, 793] width 124 height 41
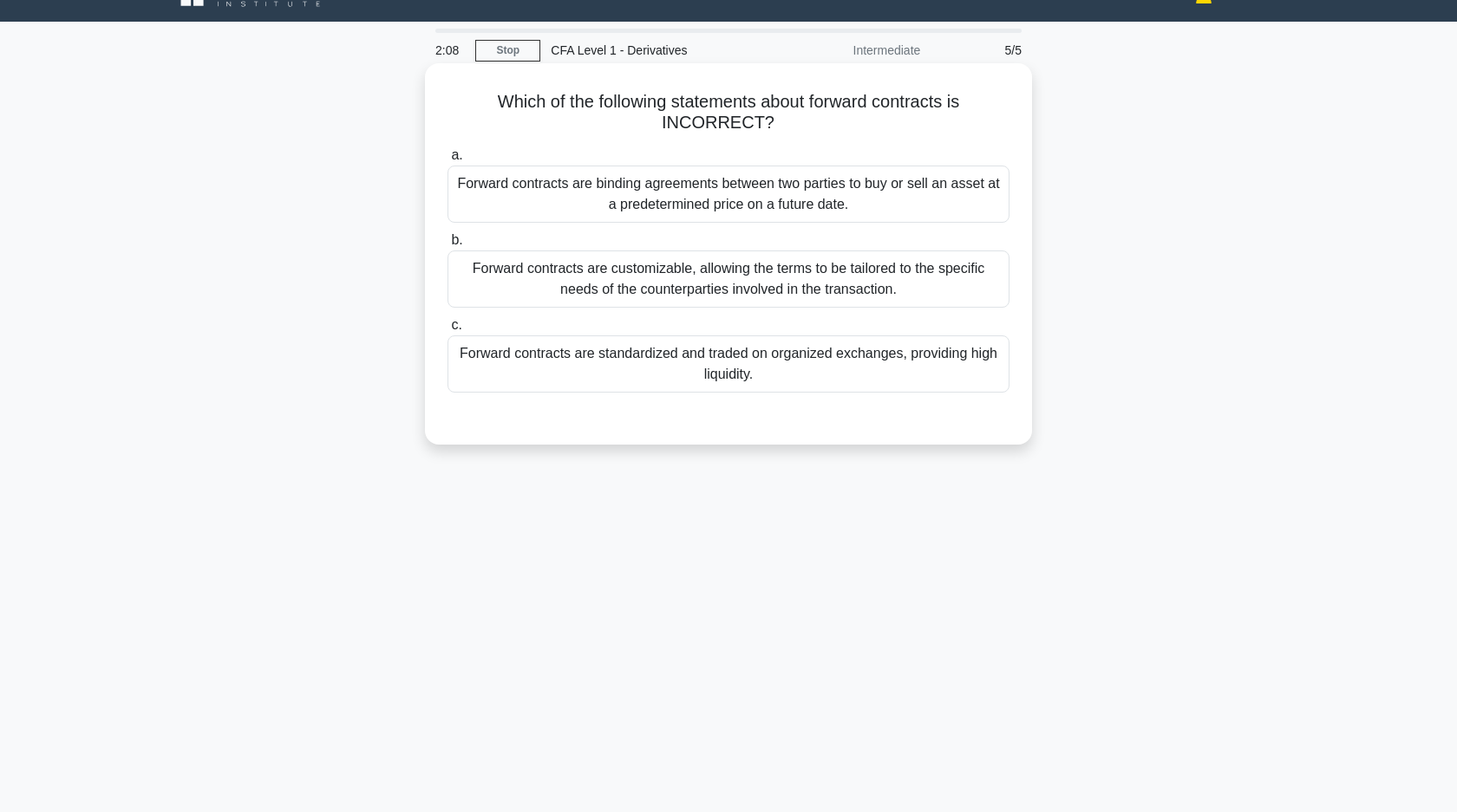
click at [616, 367] on div "Forward contracts are standardized and traded on organized exchanges, providing…" at bounding box center [728, 364] width 562 height 57
click at [447, 331] on input "c. Forward contracts are standardized and traded on organized exchanges, provid…" at bounding box center [447, 325] width 0 height 11
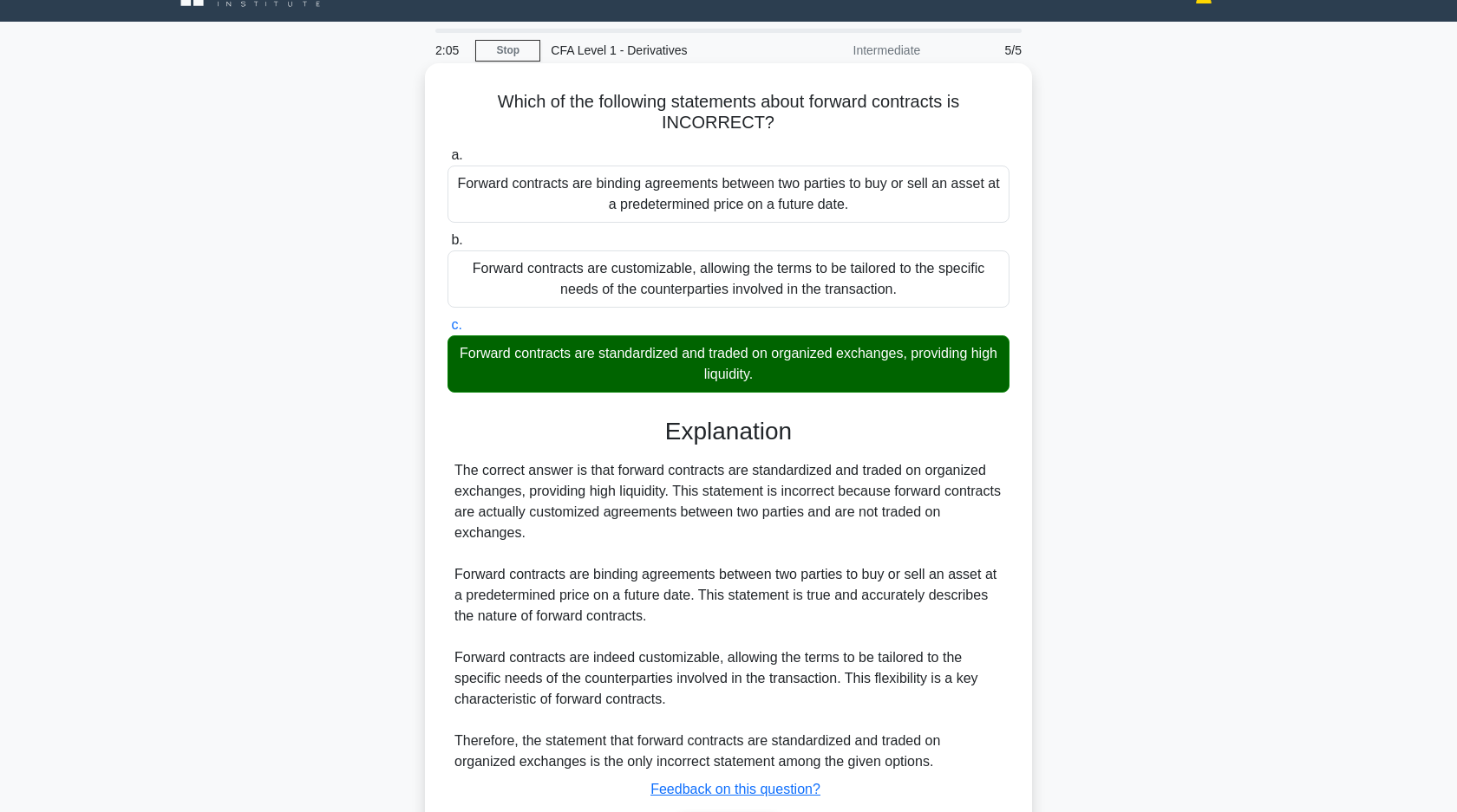
scroll to position [151, 0]
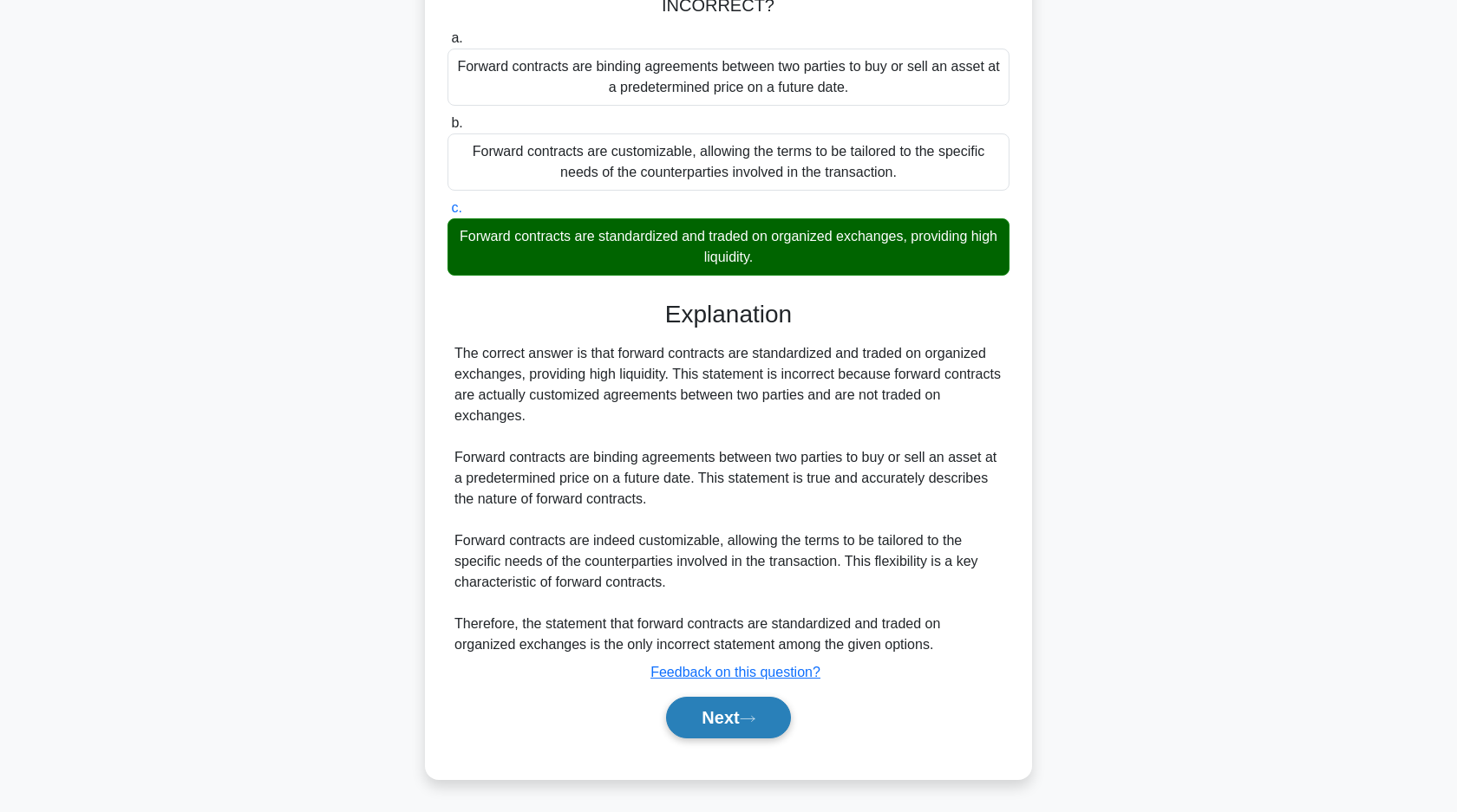
click at [761, 713] on button "Next" at bounding box center [728, 717] width 124 height 41
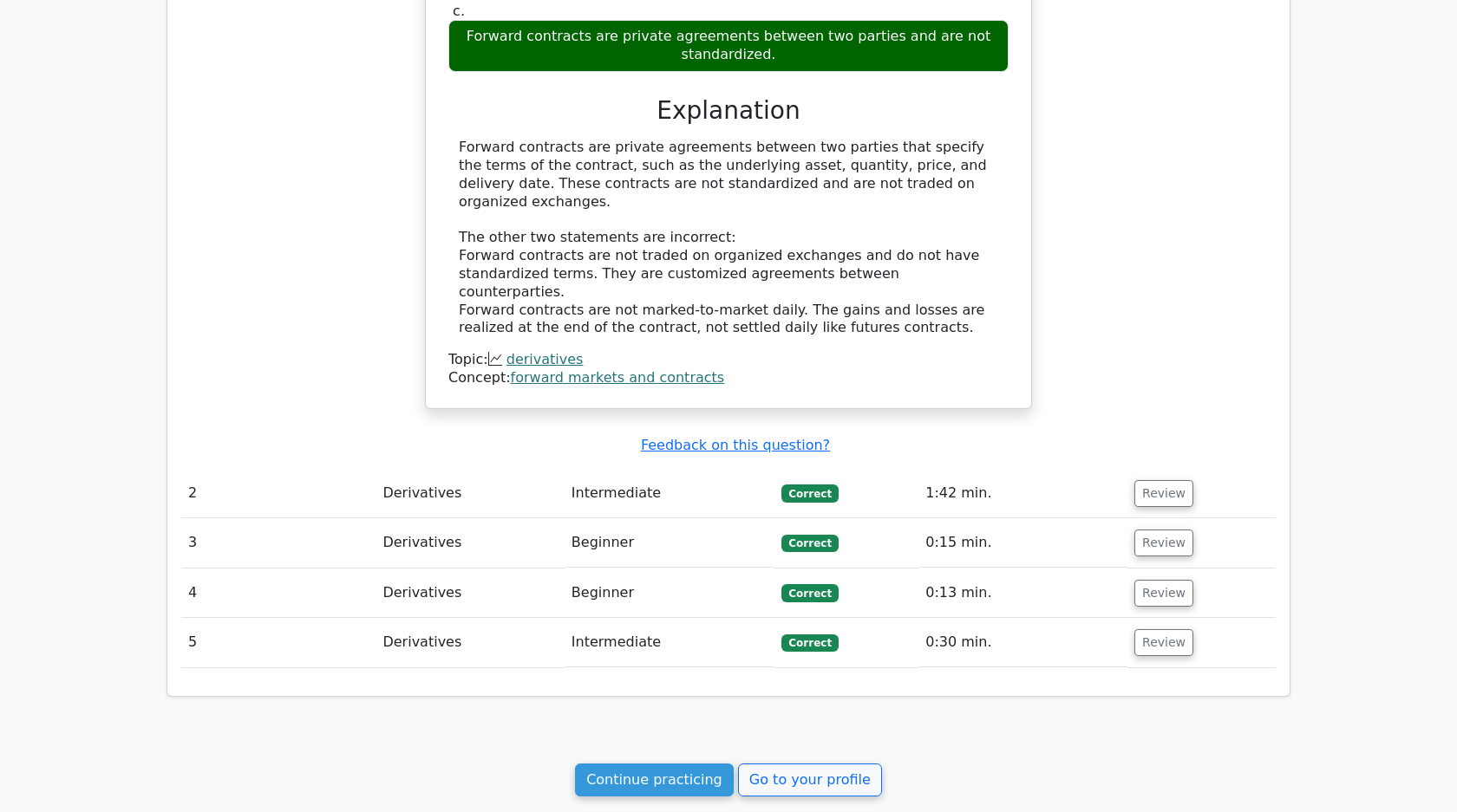
scroll to position [1183, 0]
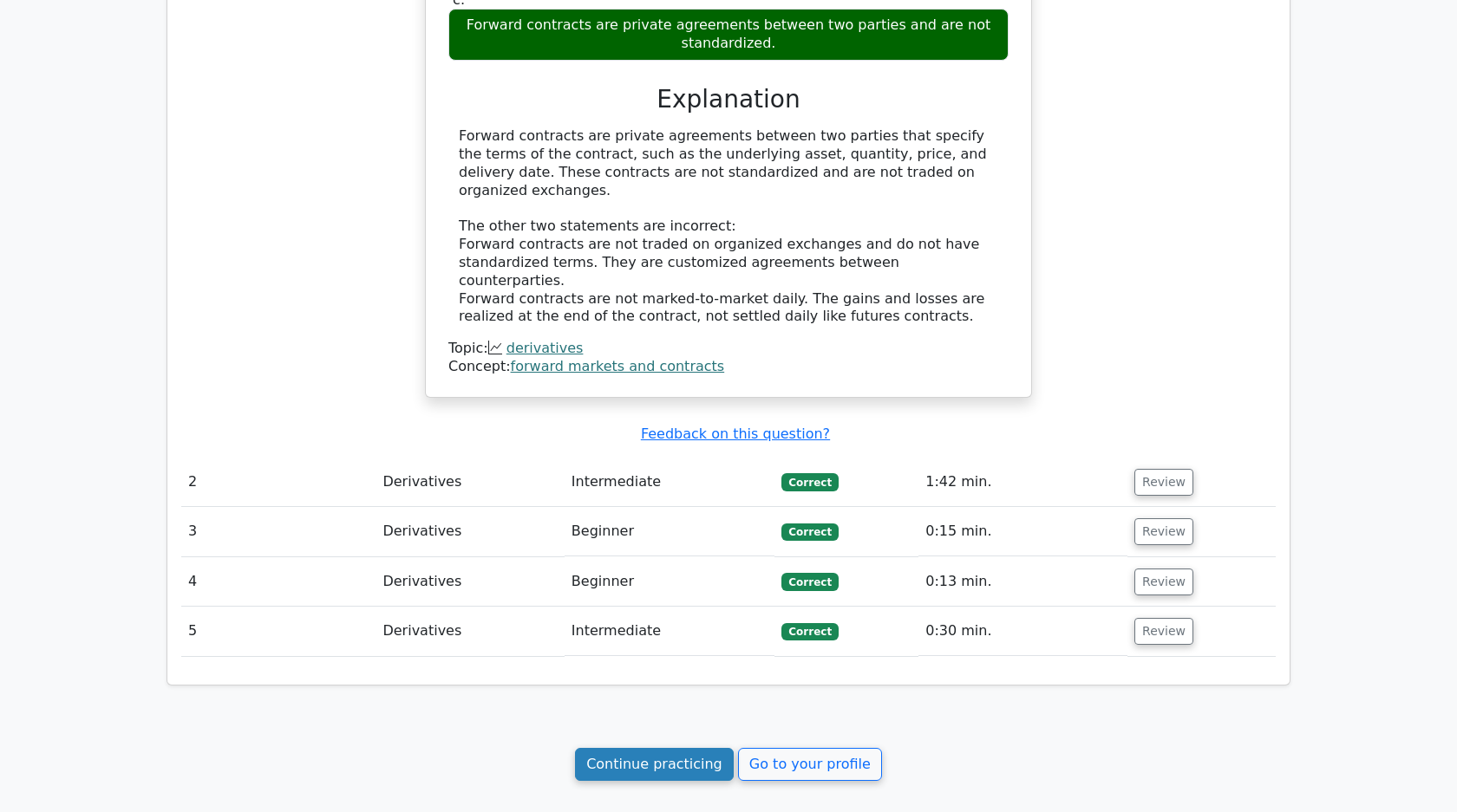
click at [705, 748] on link "Continue practicing" at bounding box center [654, 765] width 159 height 33
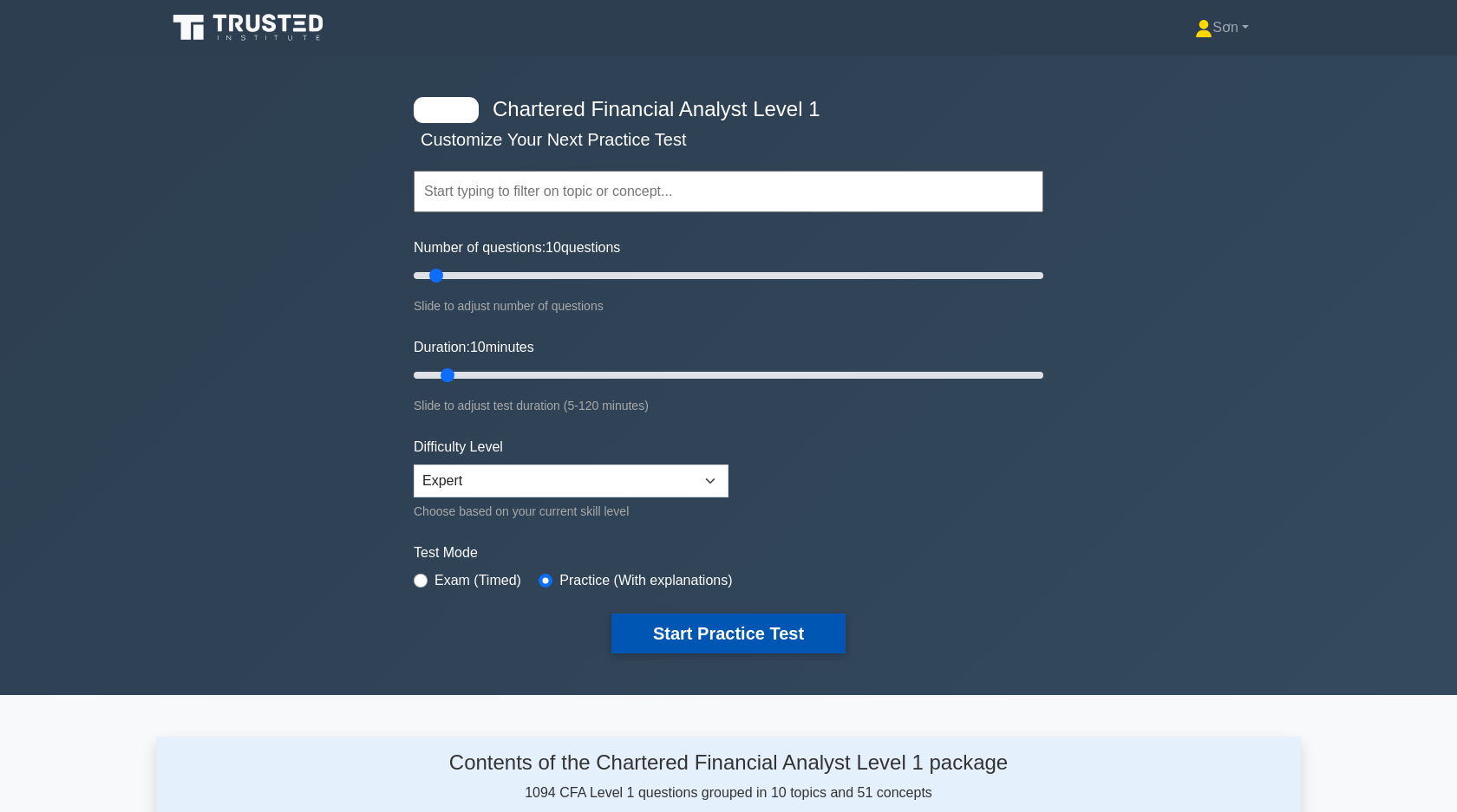
click at [752, 638] on button "Start Practice Test" at bounding box center [728, 633] width 234 height 40
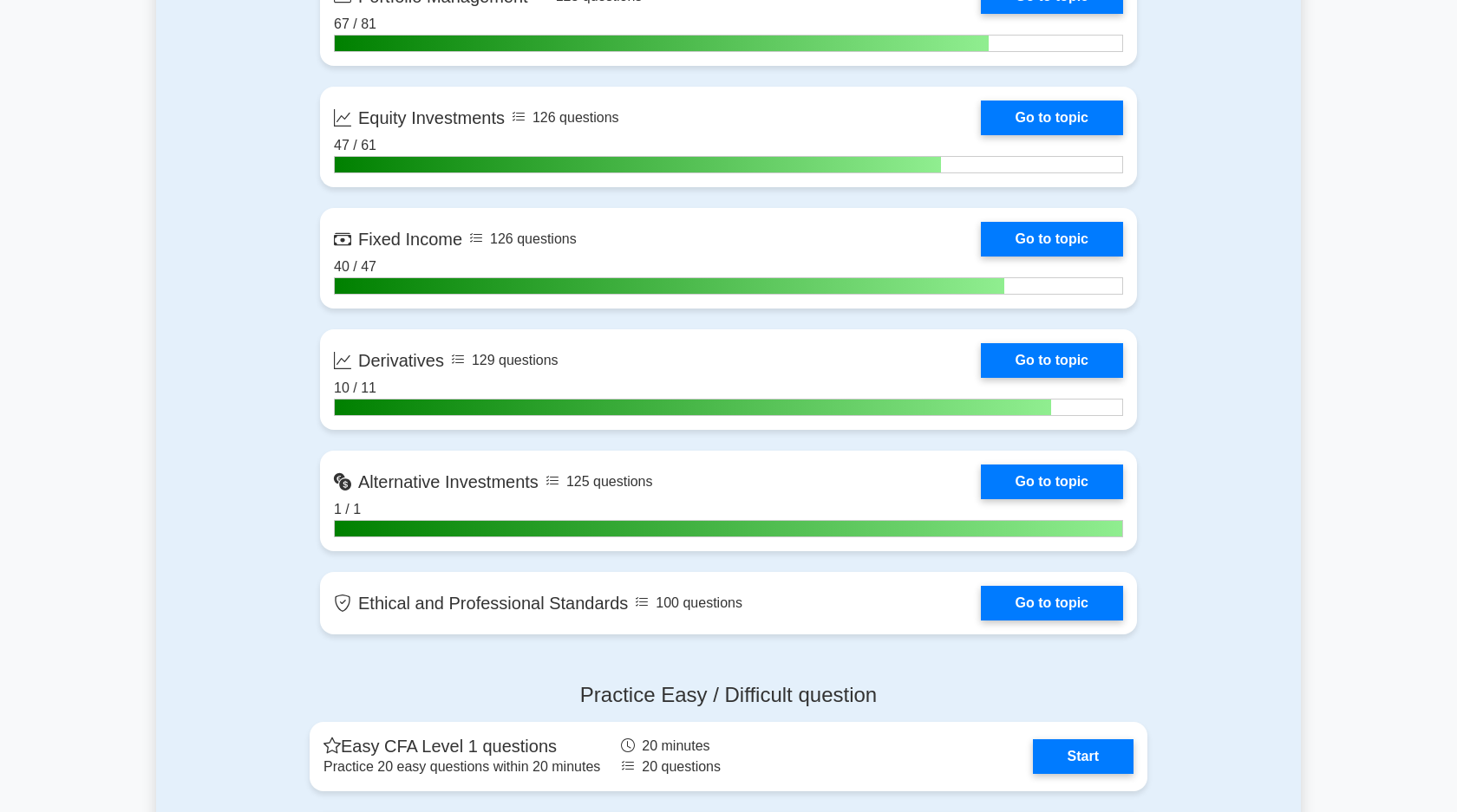
scroll to position [1471, 0]
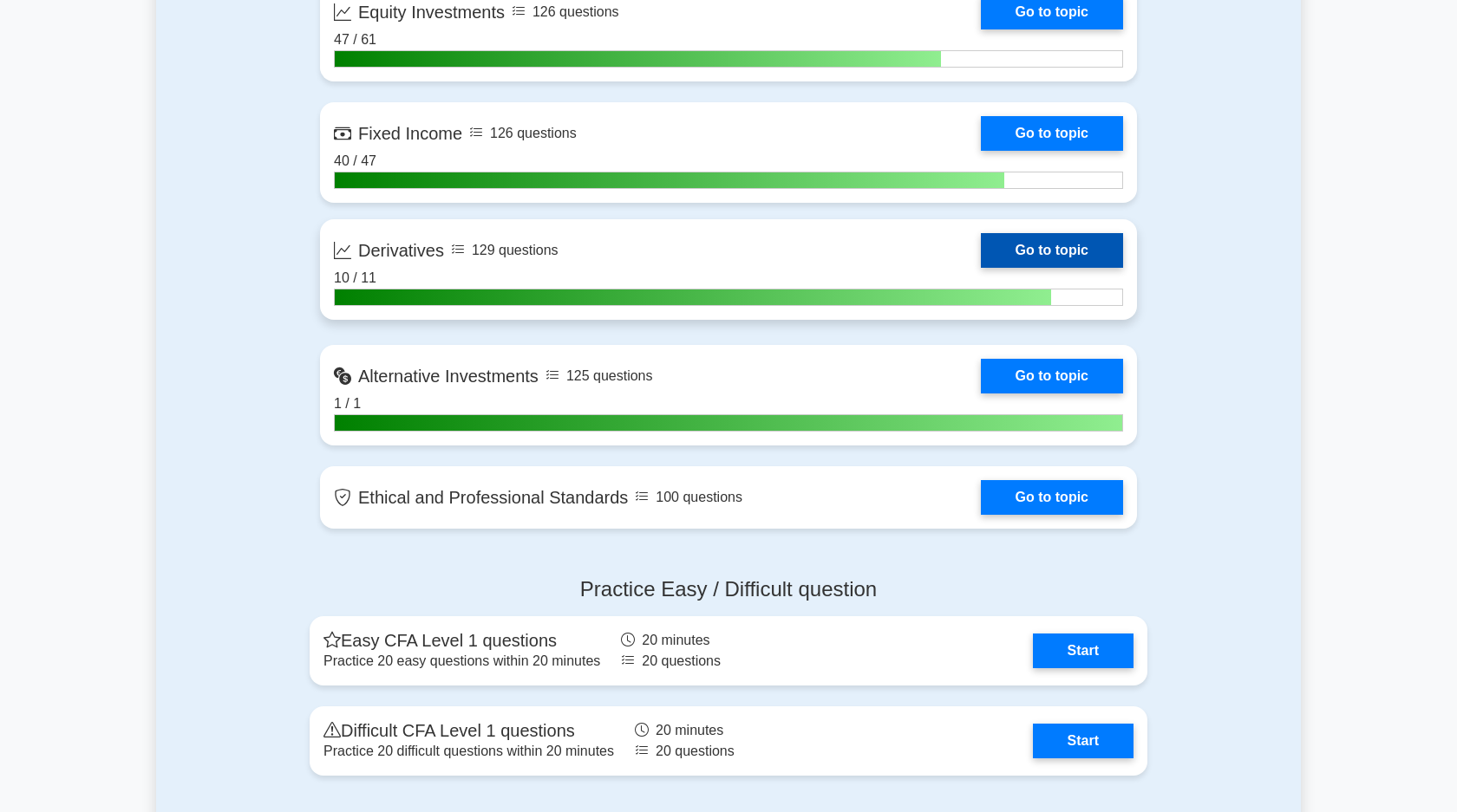
click at [1035, 256] on link "Go to topic" at bounding box center [1052, 251] width 142 height 35
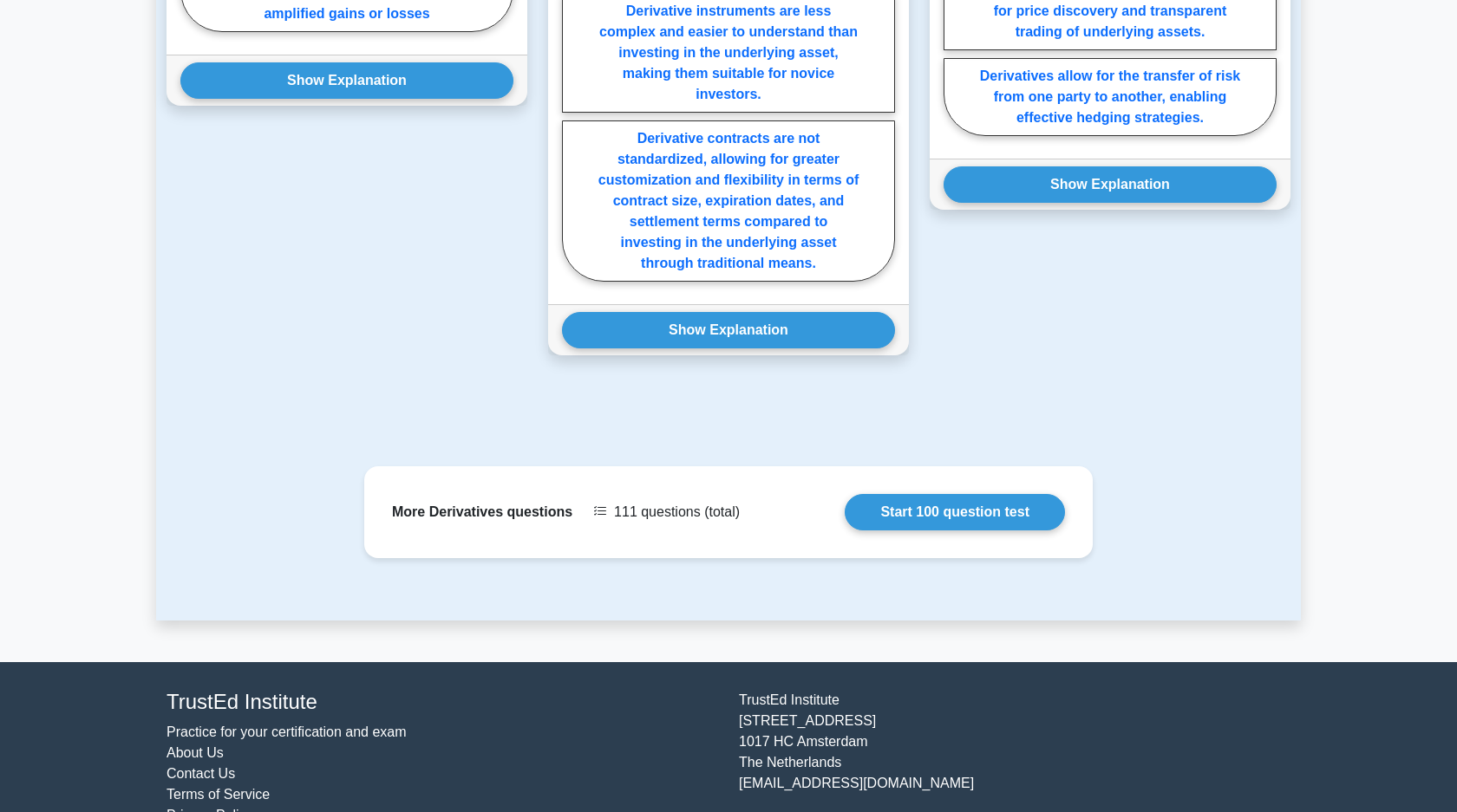
scroll to position [1512, 0]
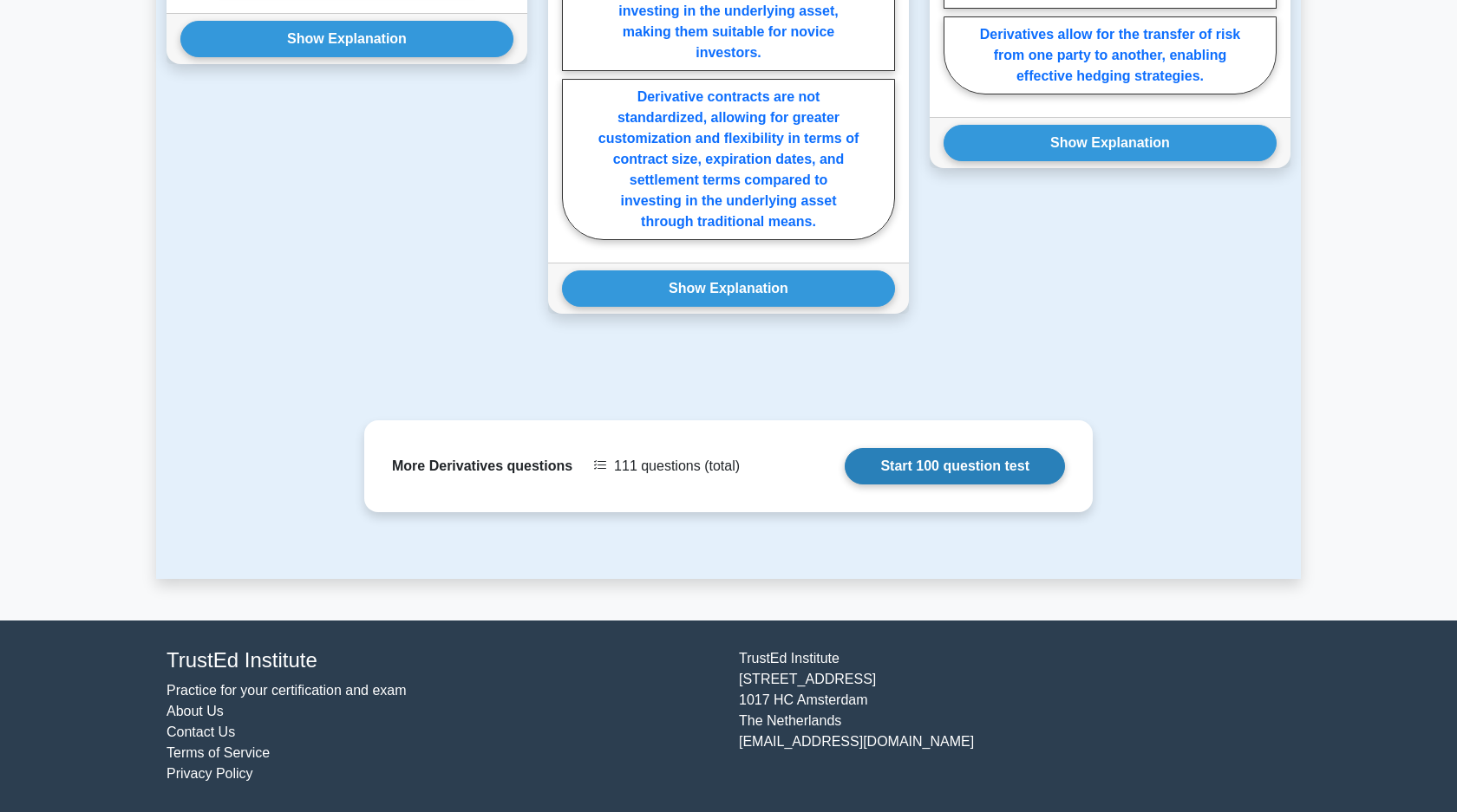
click at [918, 469] on link "Start 100 question test" at bounding box center [954, 465] width 220 height 36
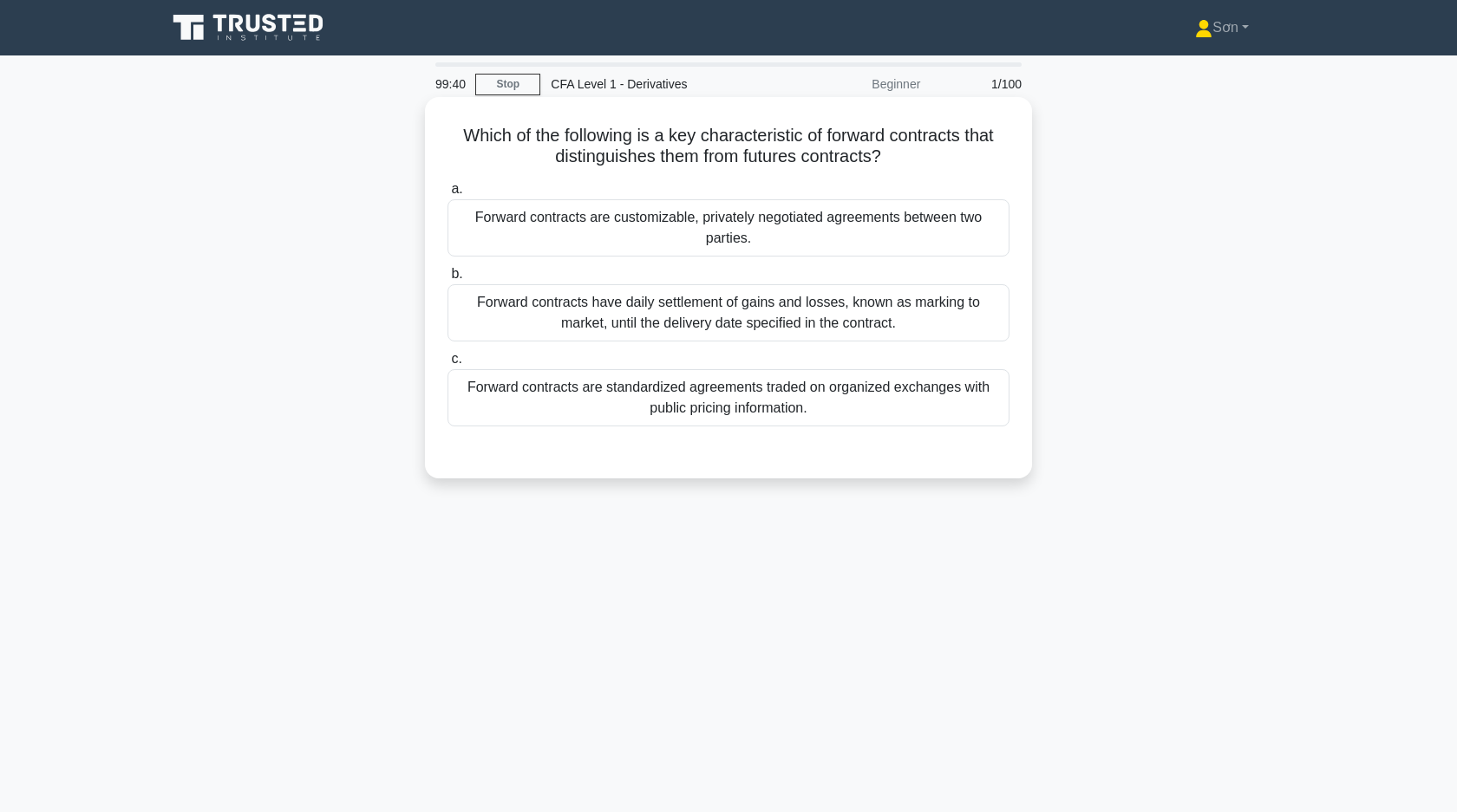
click at [572, 234] on div "Forward contracts are customizable, privately negotiated agreements between two…" at bounding box center [728, 228] width 562 height 57
click at [447, 195] on input "a. Forward contracts are customizable, privately negotiated agreements between …" at bounding box center [447, 189] width 0 height 11
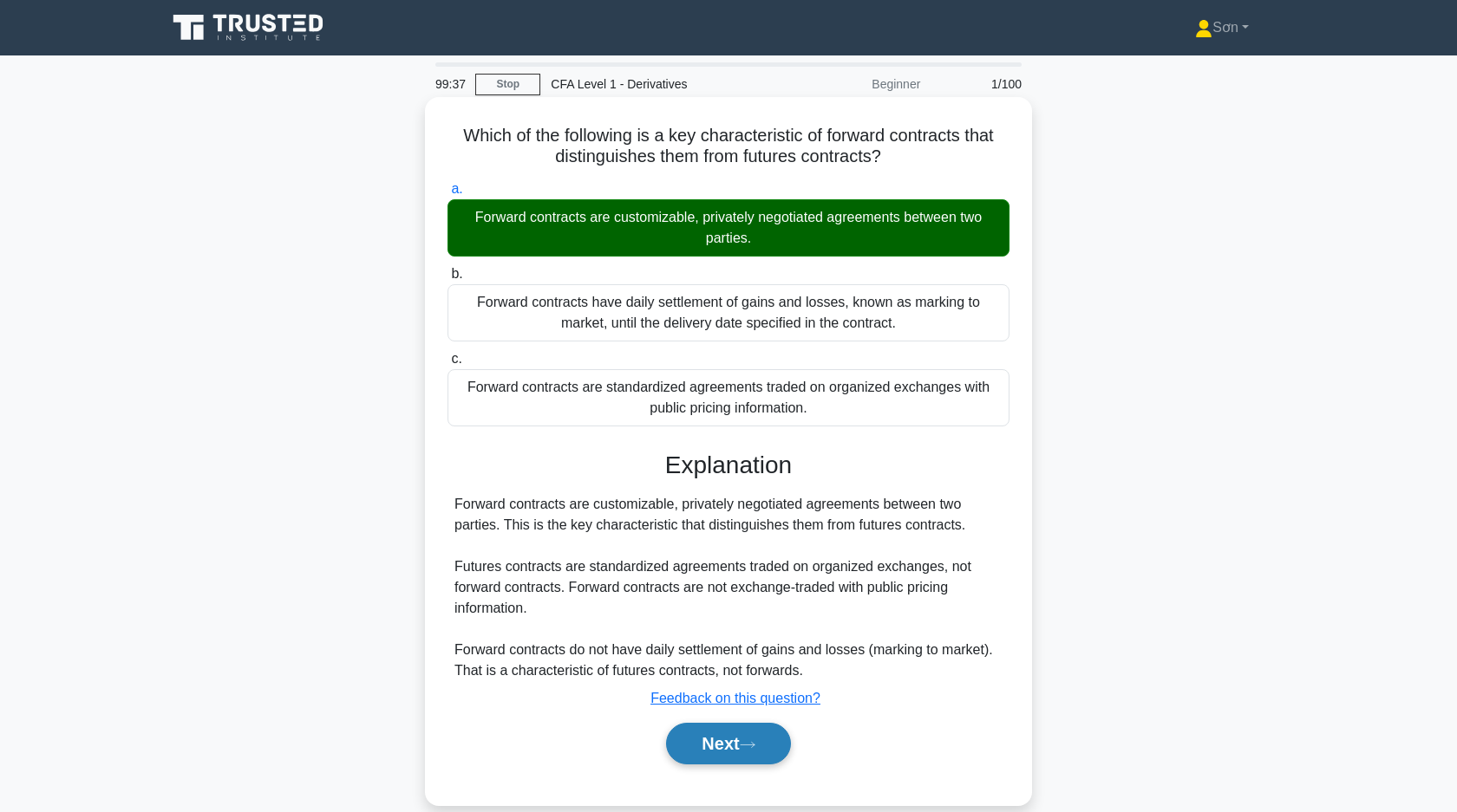
click at [730, 746] on button "Next" at bounding box center [728, 743] width 124 height 41
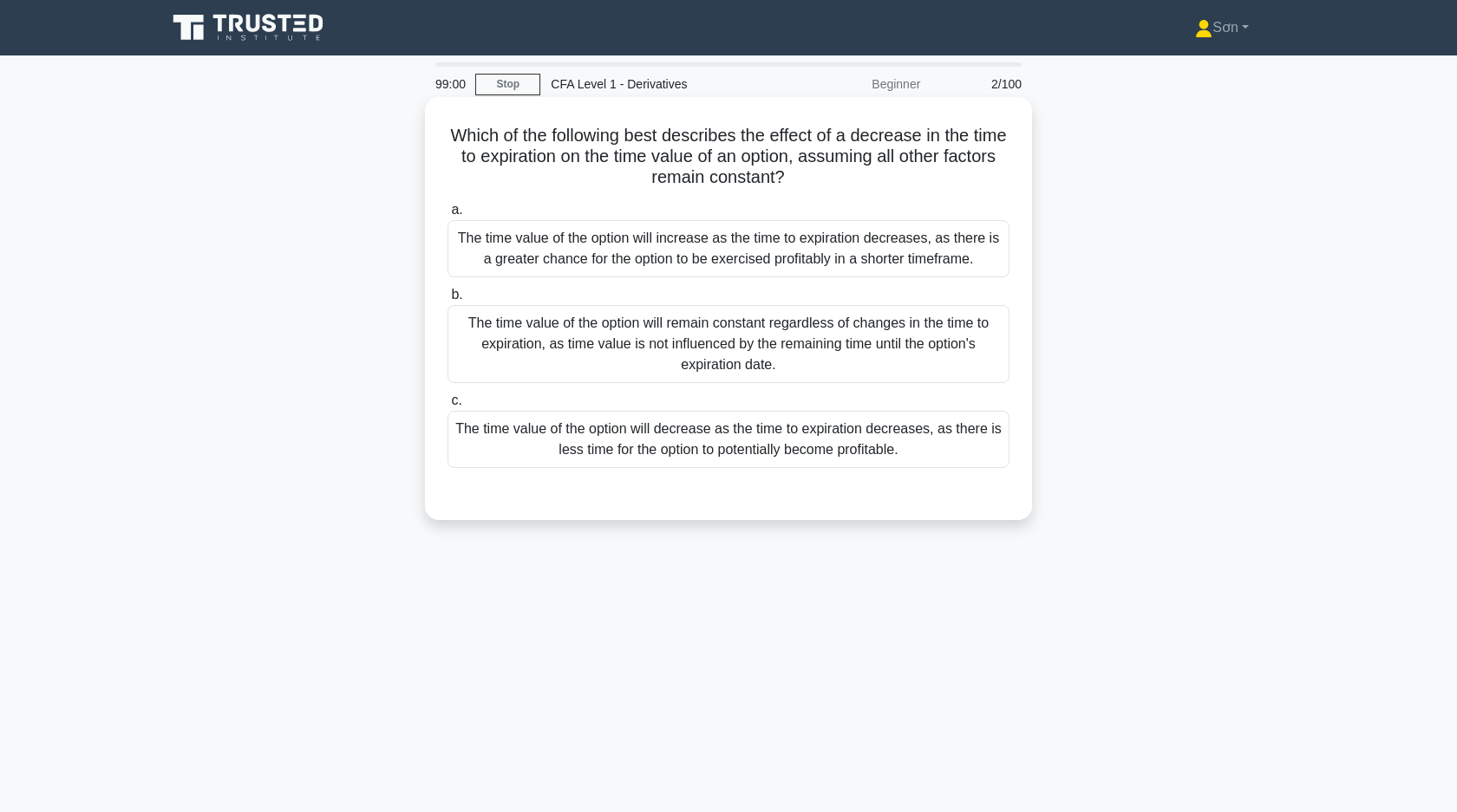
click at [709, 244] on div "The time value of the option will increase as the time to expiration decreases,…" at bounding box center [728, 249] width 562 height 57
click at [447, 216] on input "a. The time value of the option will increase as the time to expiration decreas…" at bounding box center [447, 210] width 0 height 11
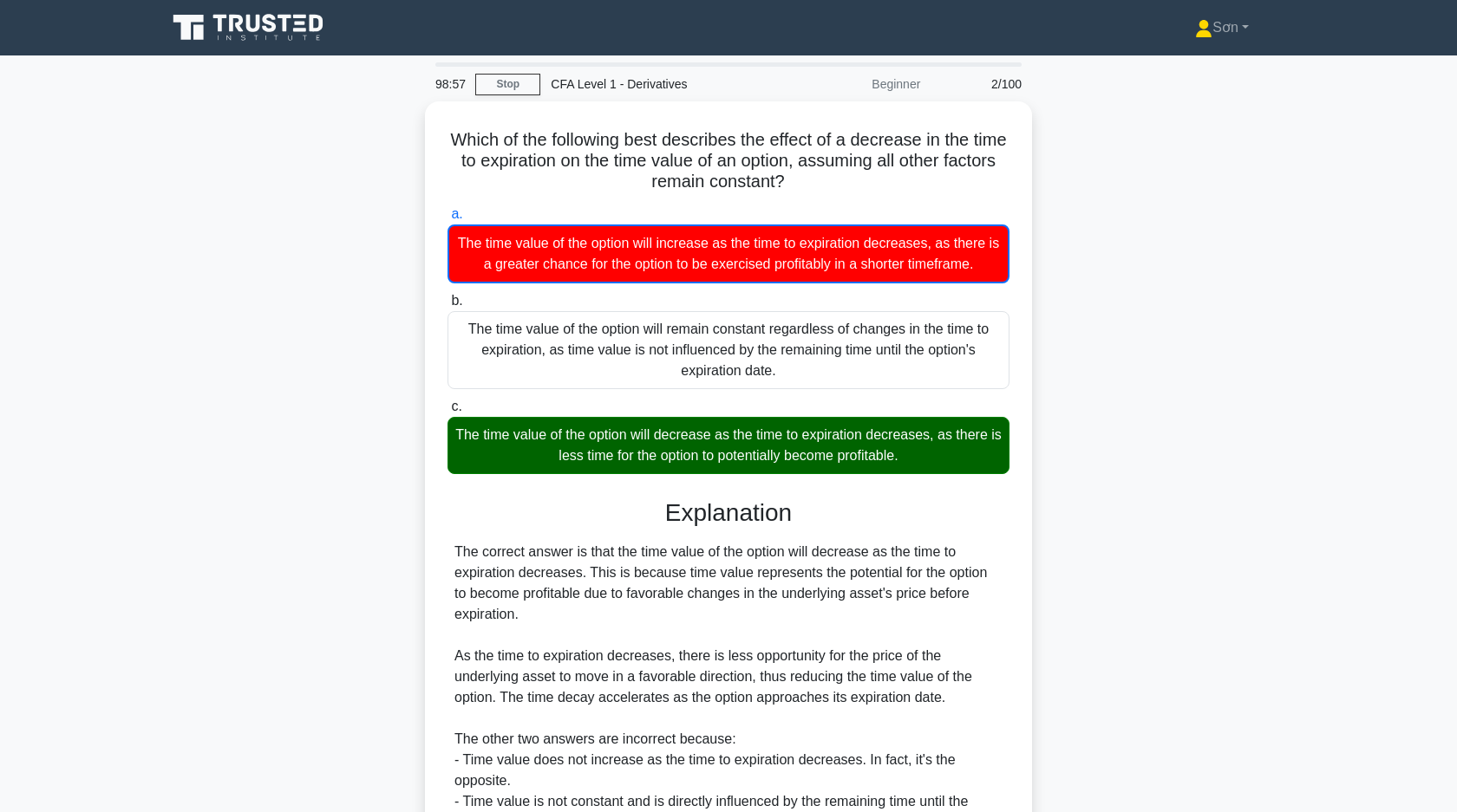
click at [1095, 469] on div "Which of the following best describes the effect of a decrease in the time to e…" at bounding box center [728, 539] width 1144 height 877
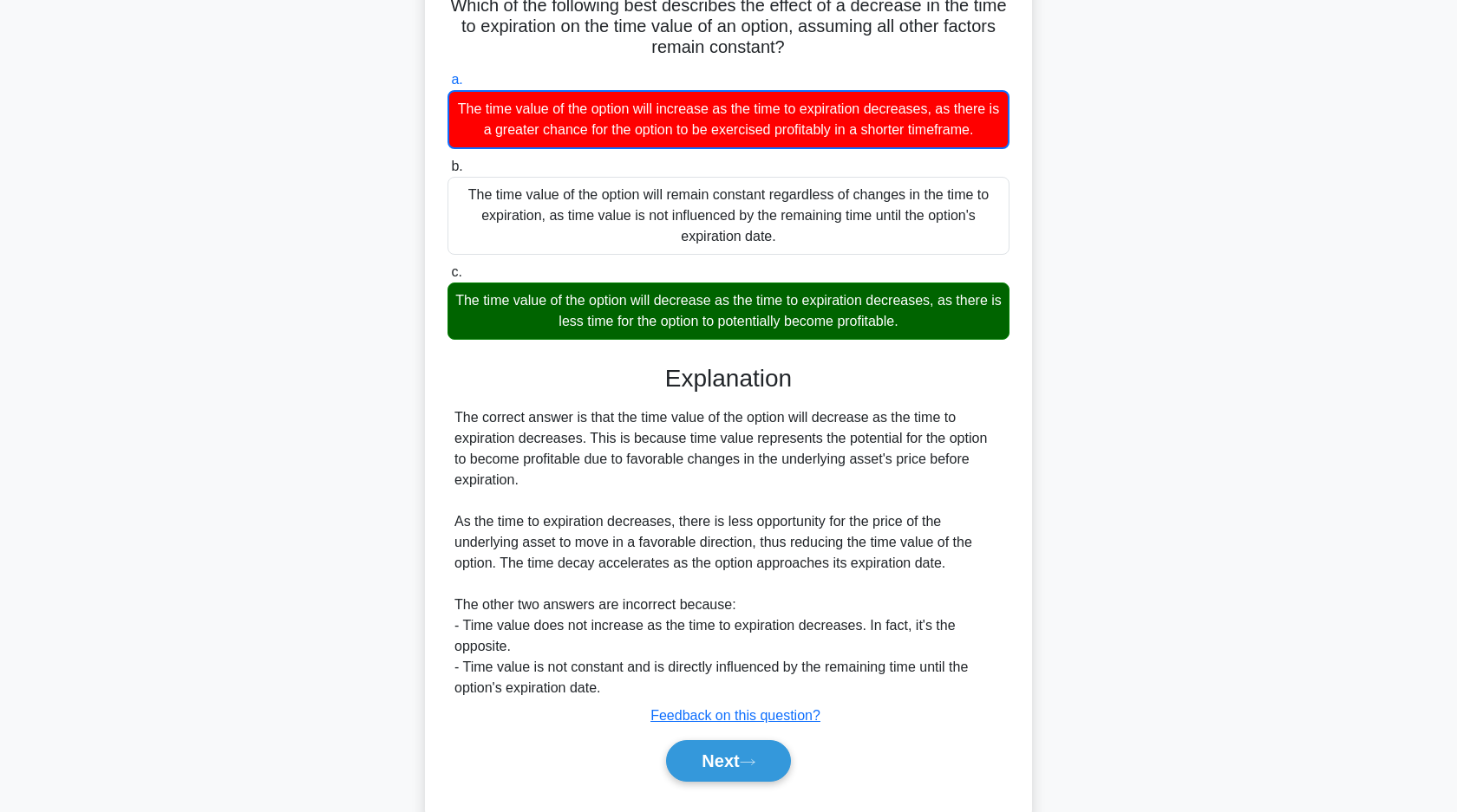
scroll to position [173, 0]
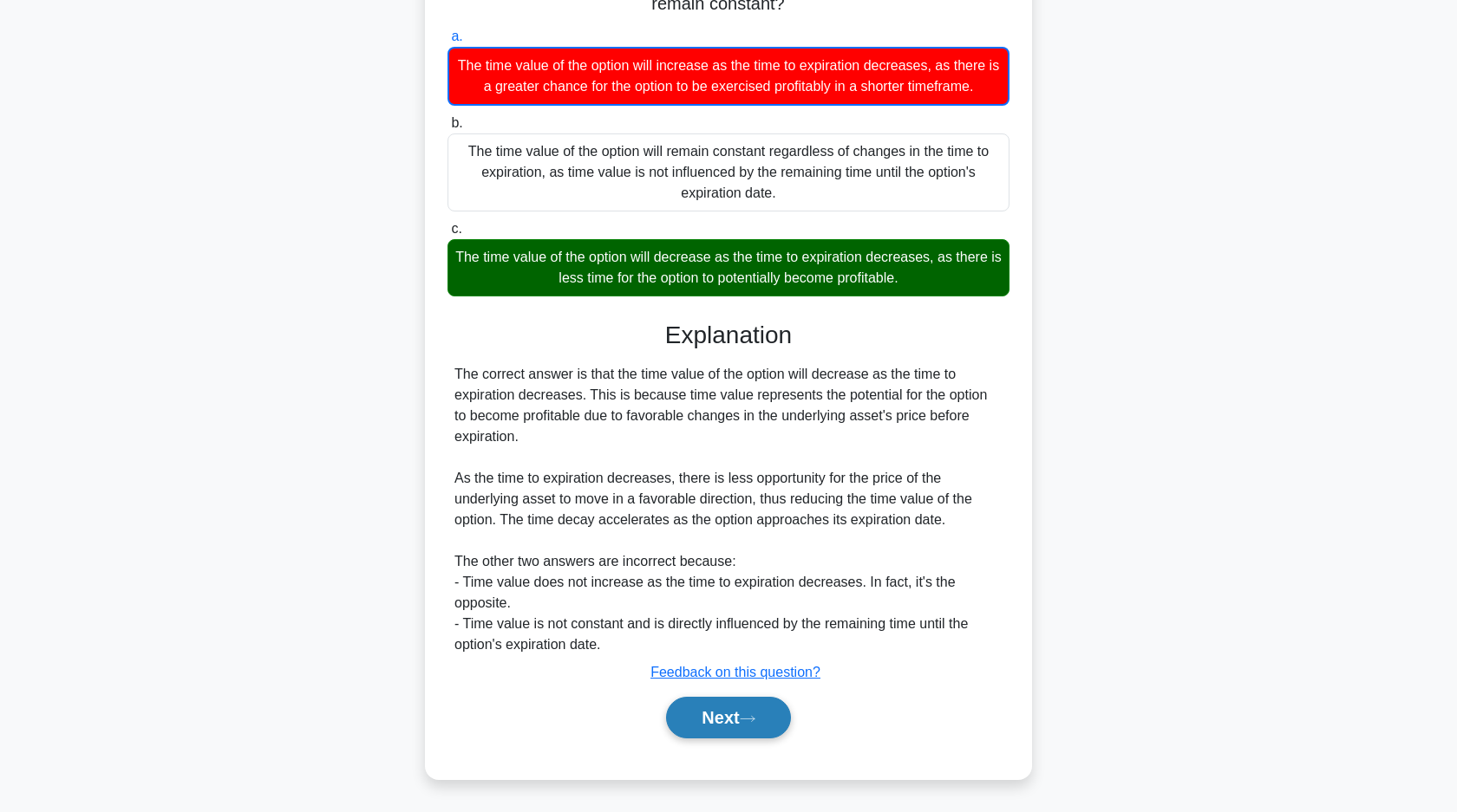
click at [778, 707] on button "Next" at bounding box center [728, 717] width 124 height 41
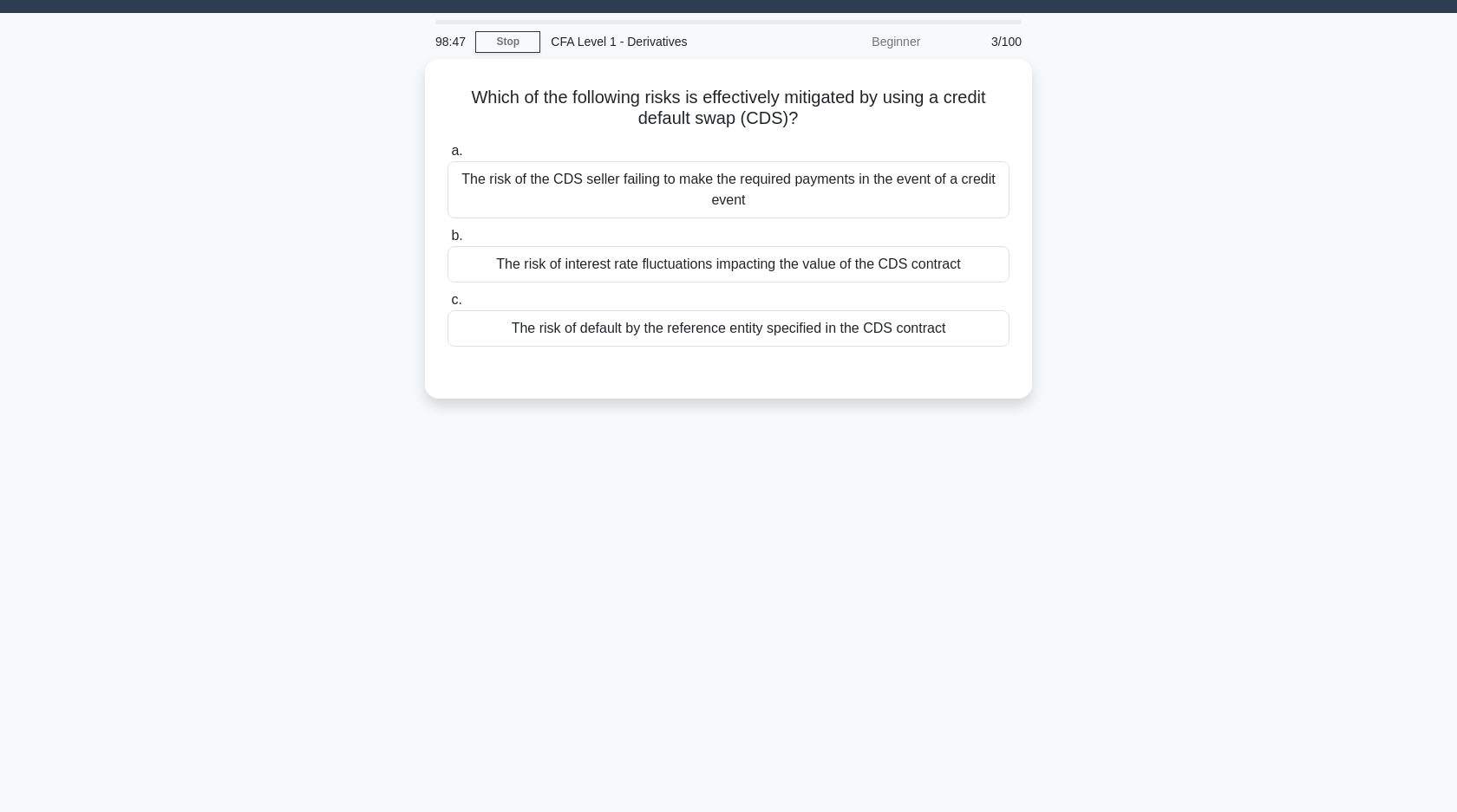
scroll to position [0, 0]
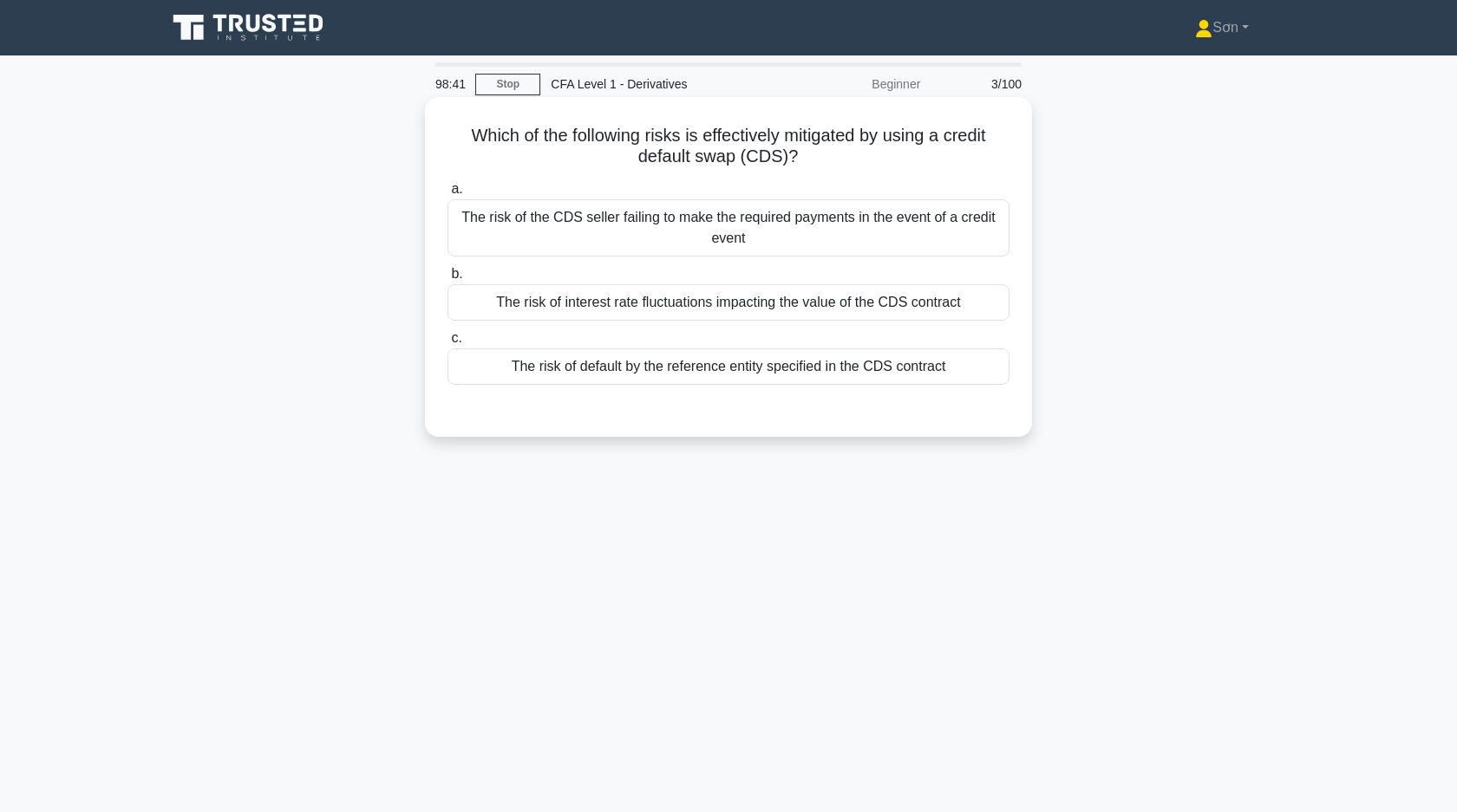
drag, startPoint x: 948, startPoint y: 137, endPoint x: 925, endPoint y: 168, distance: 38.6
click at [925, 168] on div "Which of the following risks is effectively mitigated by using a credit default…" at bounding box center [728, 267] width 593 height 326
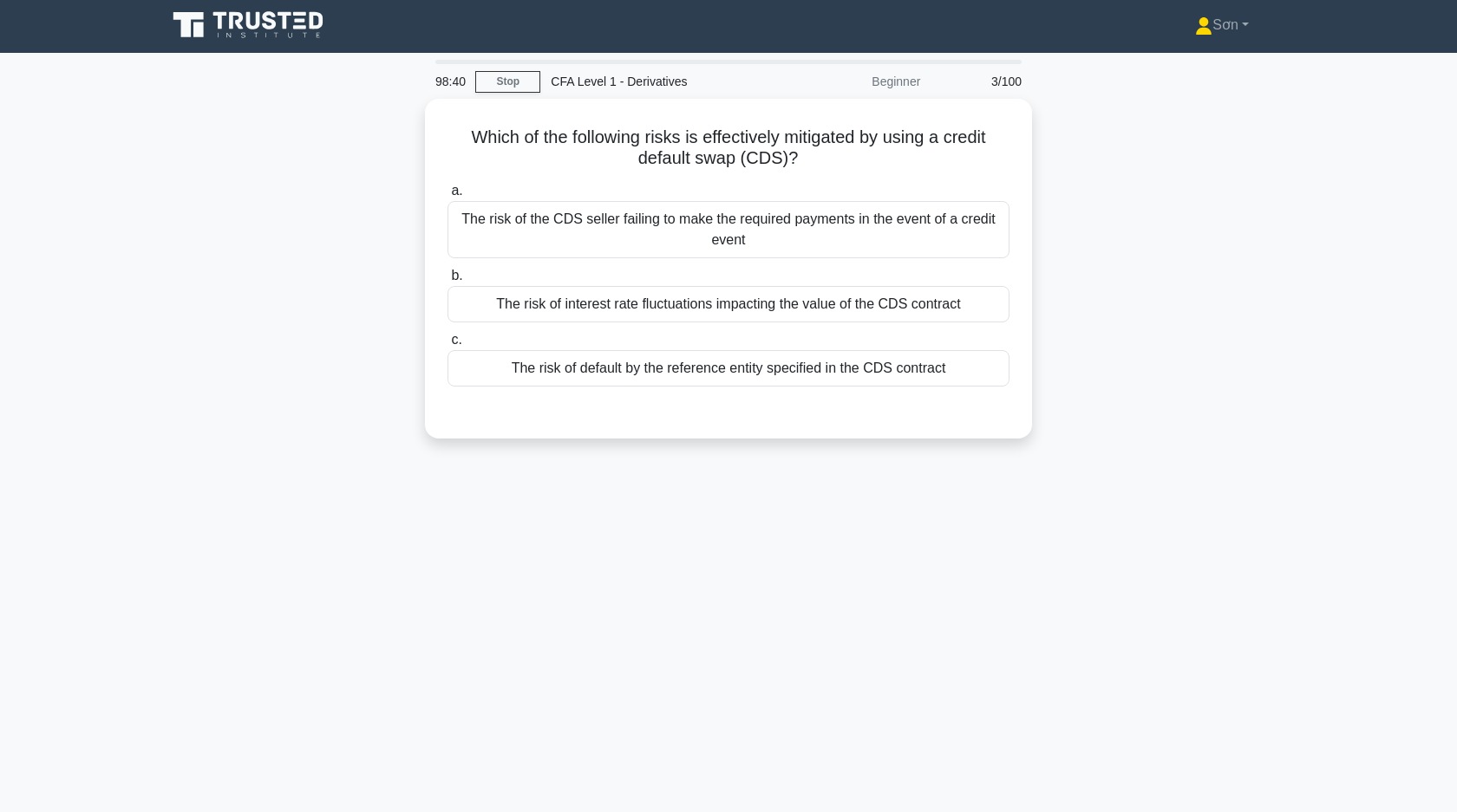
copy h5 "credit default swap (CDS)?"
click at [383, 265] on div "Which of the following risks is effectively mitigated by using a credit default…" at bounding box center [728, 278] width 1144 height 360
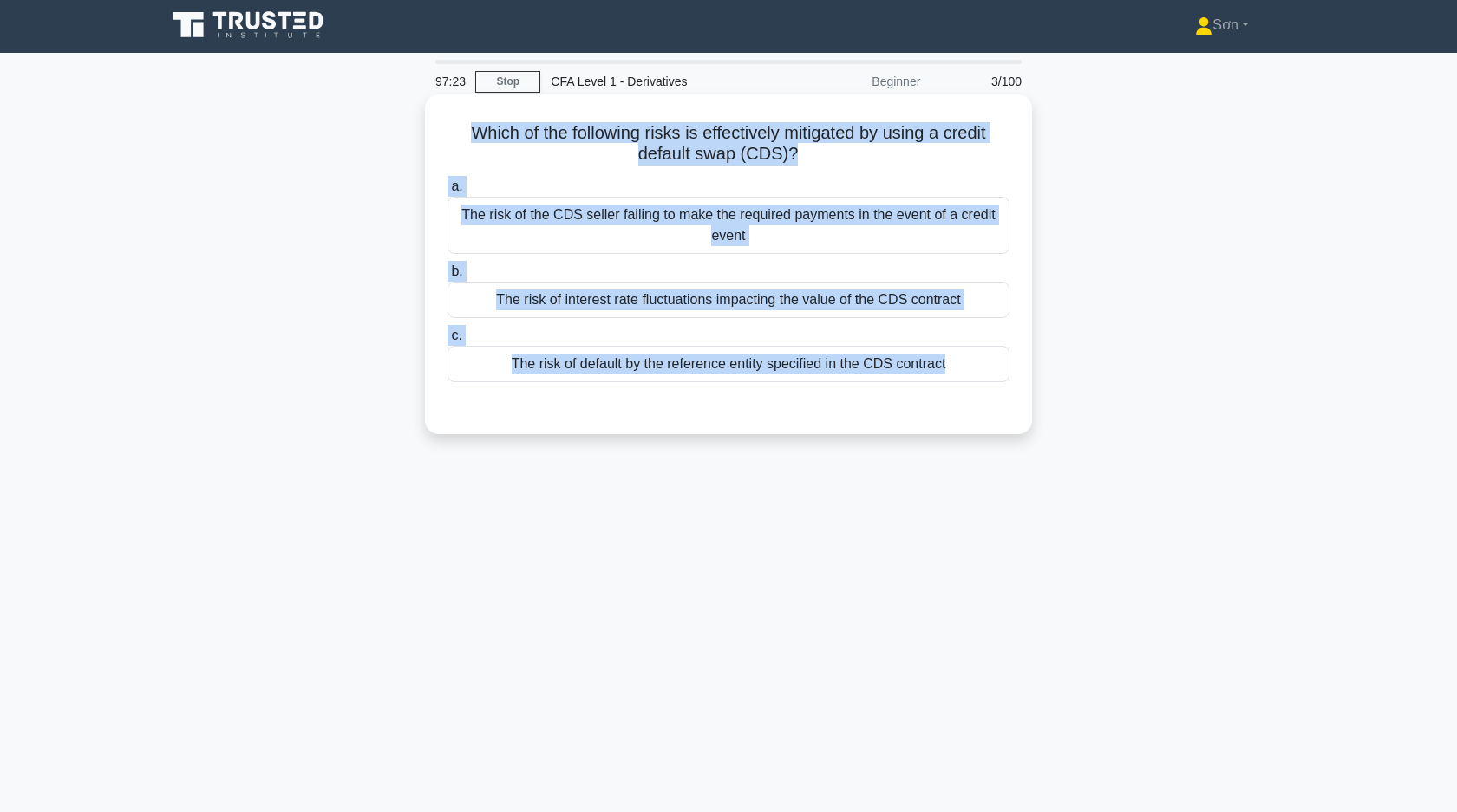
drag, startPoint x: 466, startPoint y: 127, endPoint x: 994, endPoint y: 381, distance: 585.9
click at [1003, 386] on div "Which of the following risks is effectively mitigated by using a credit default…" at bounding box center [728, 265] width 593 height 326
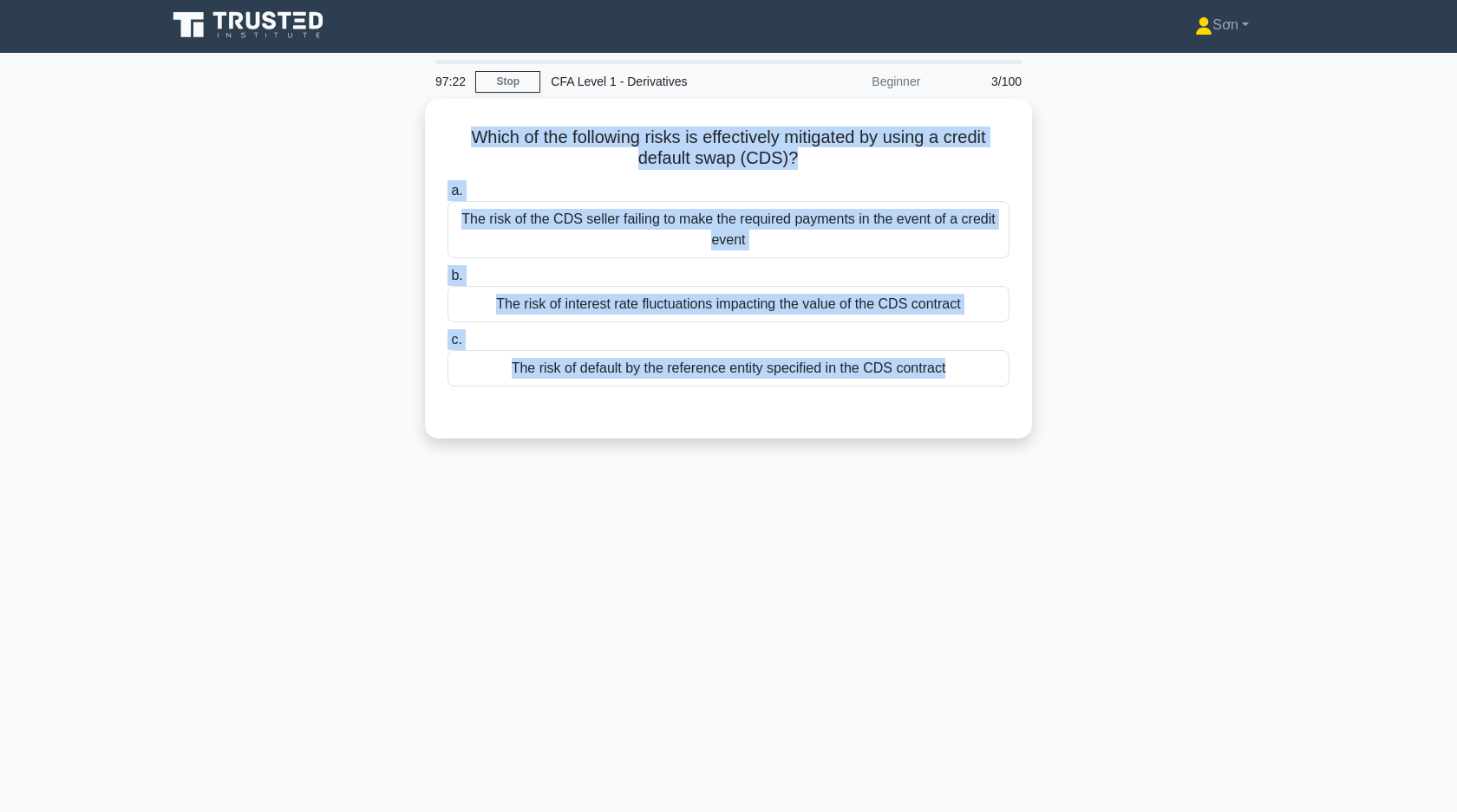
copy div "Which of the following risks is effectively mitigated by using a credit default…"
click at [313, 440] on div "Which of the following risks is effectively mitigated by using a credit default…" at bounding box center [728, 278] width 1144 height 360
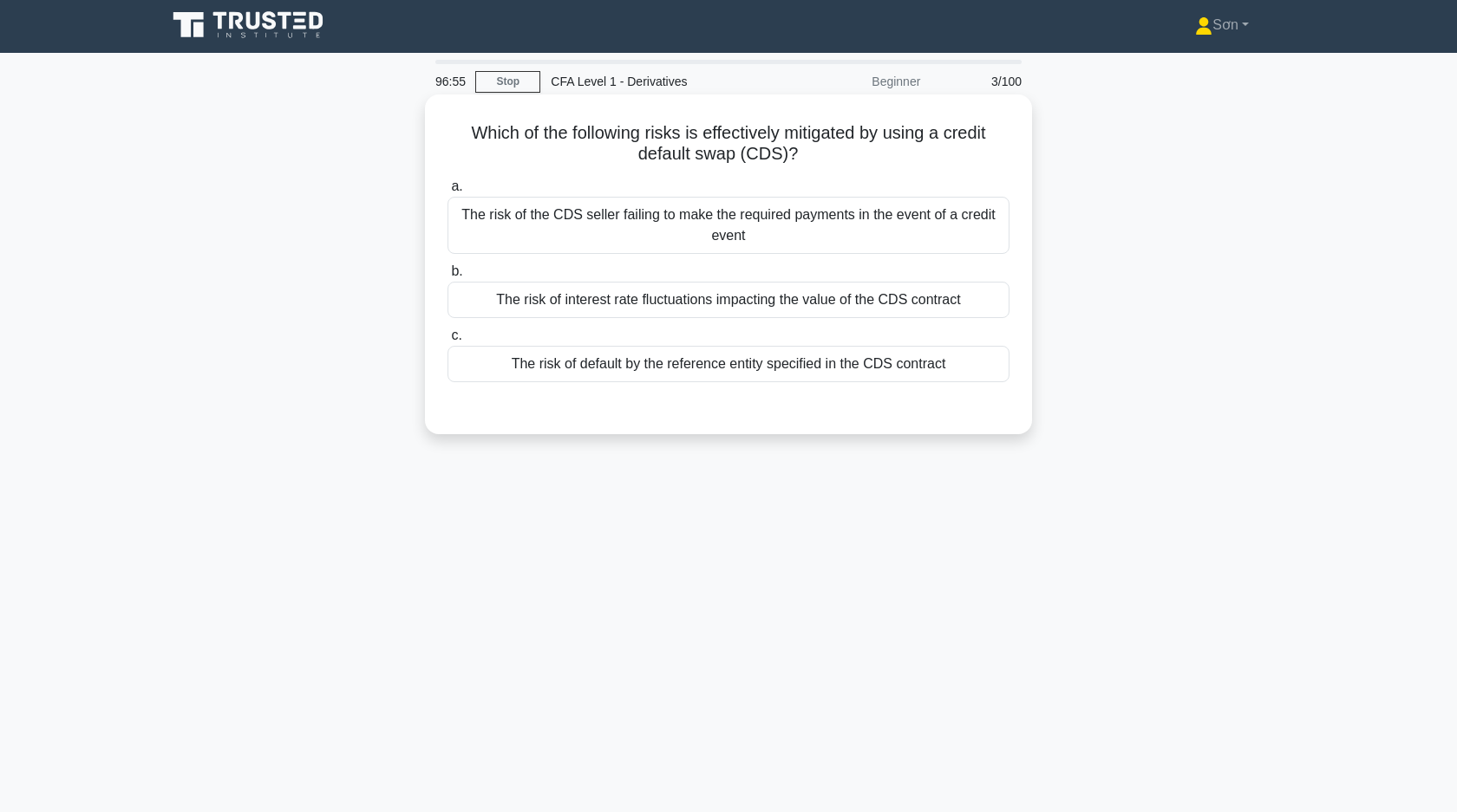
click at [597, 227] on div "The risk of the CDS seller failing to make the required payments in the event o…" at bounding box center [728, 225] width 562 height 57
click at [447, 193] on input "a. The risk of the CDS seller failing to make the required payments in the even…" at bounding box center [447, 187] width 0 height 11
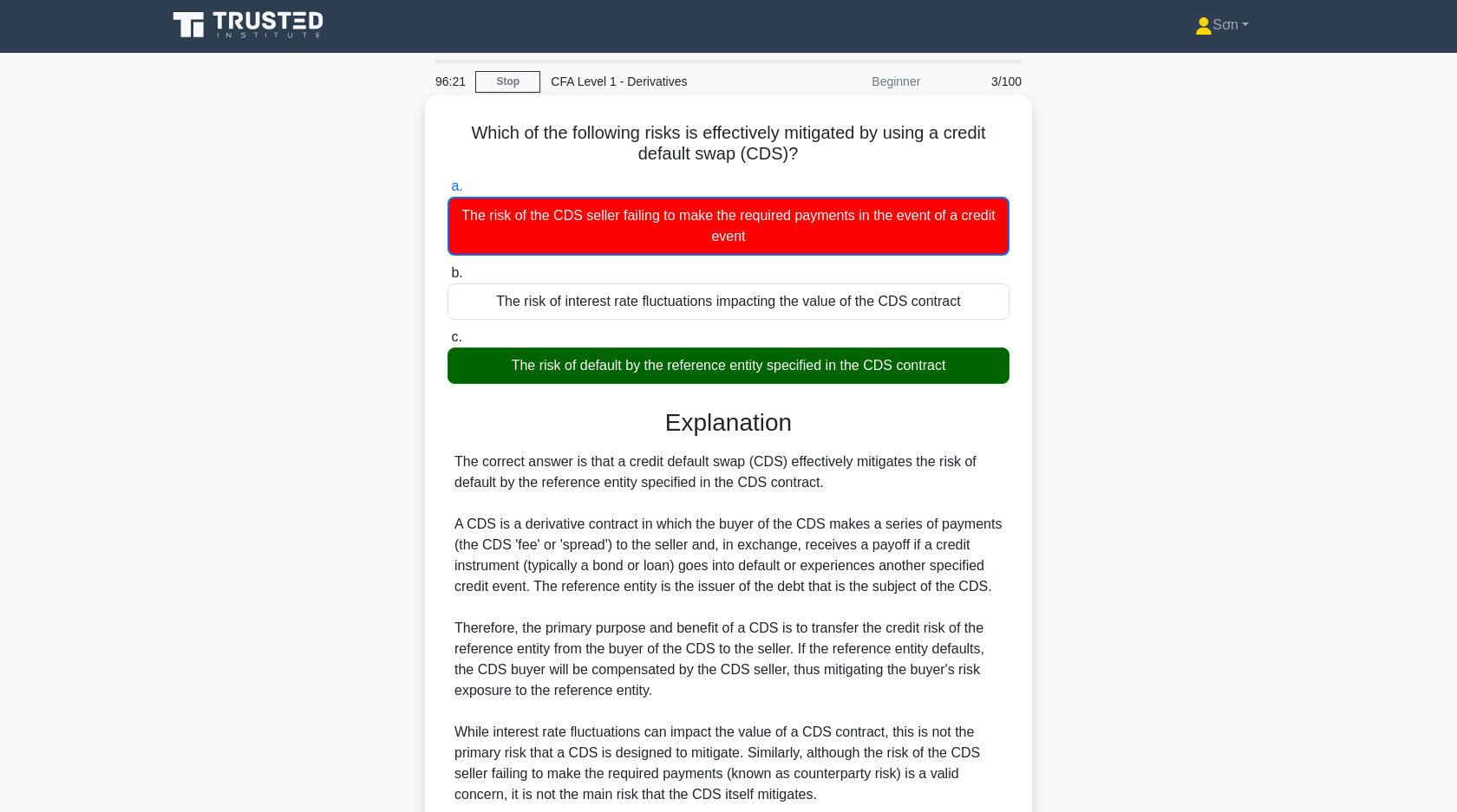
scroll to position [153, 0]
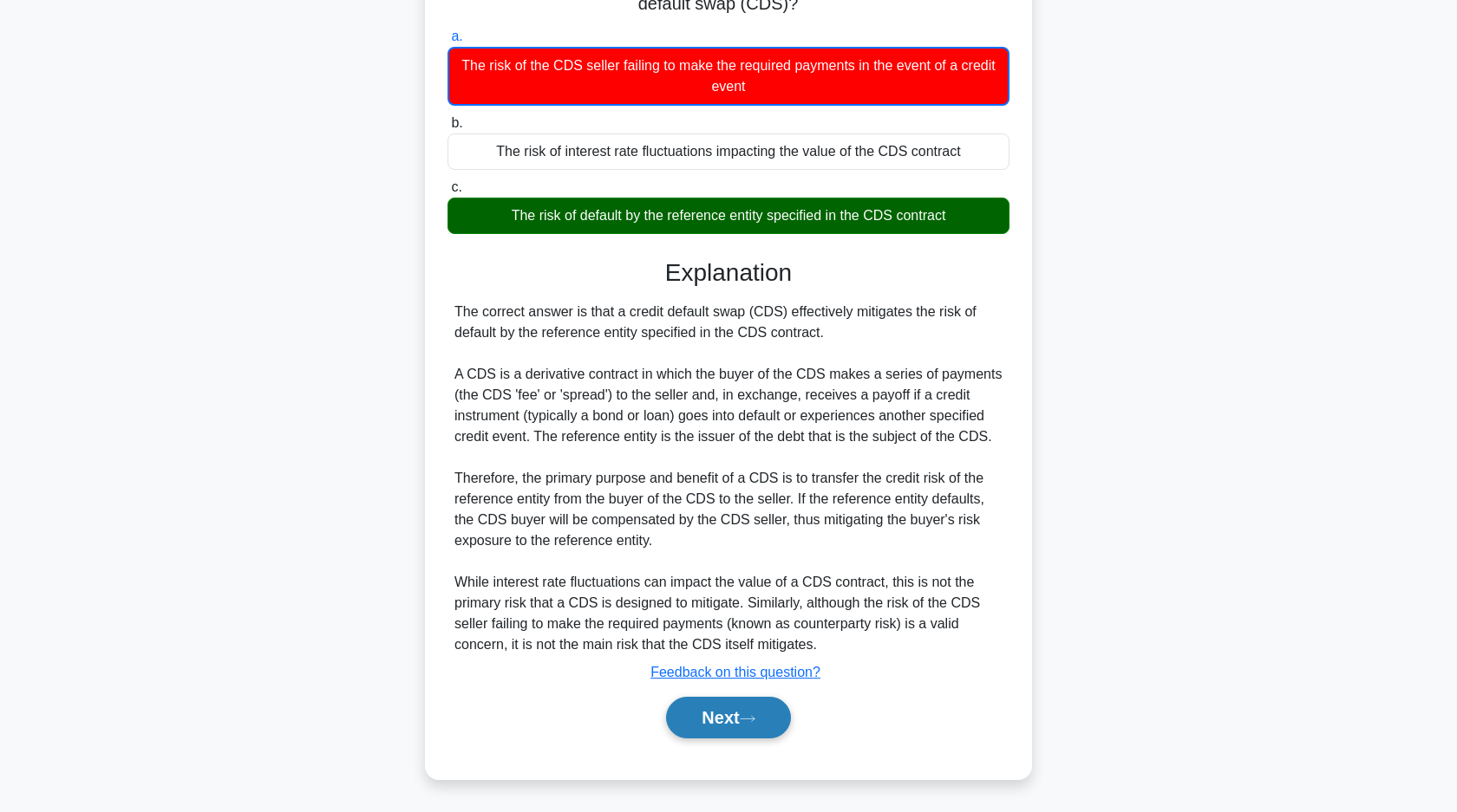
click at [729, 711] on button "Next" at bounding box center [728, 717] width 124 height 41
click at [723, 724] on button "Next" at bounding box center [728, 717] width 124 height 41
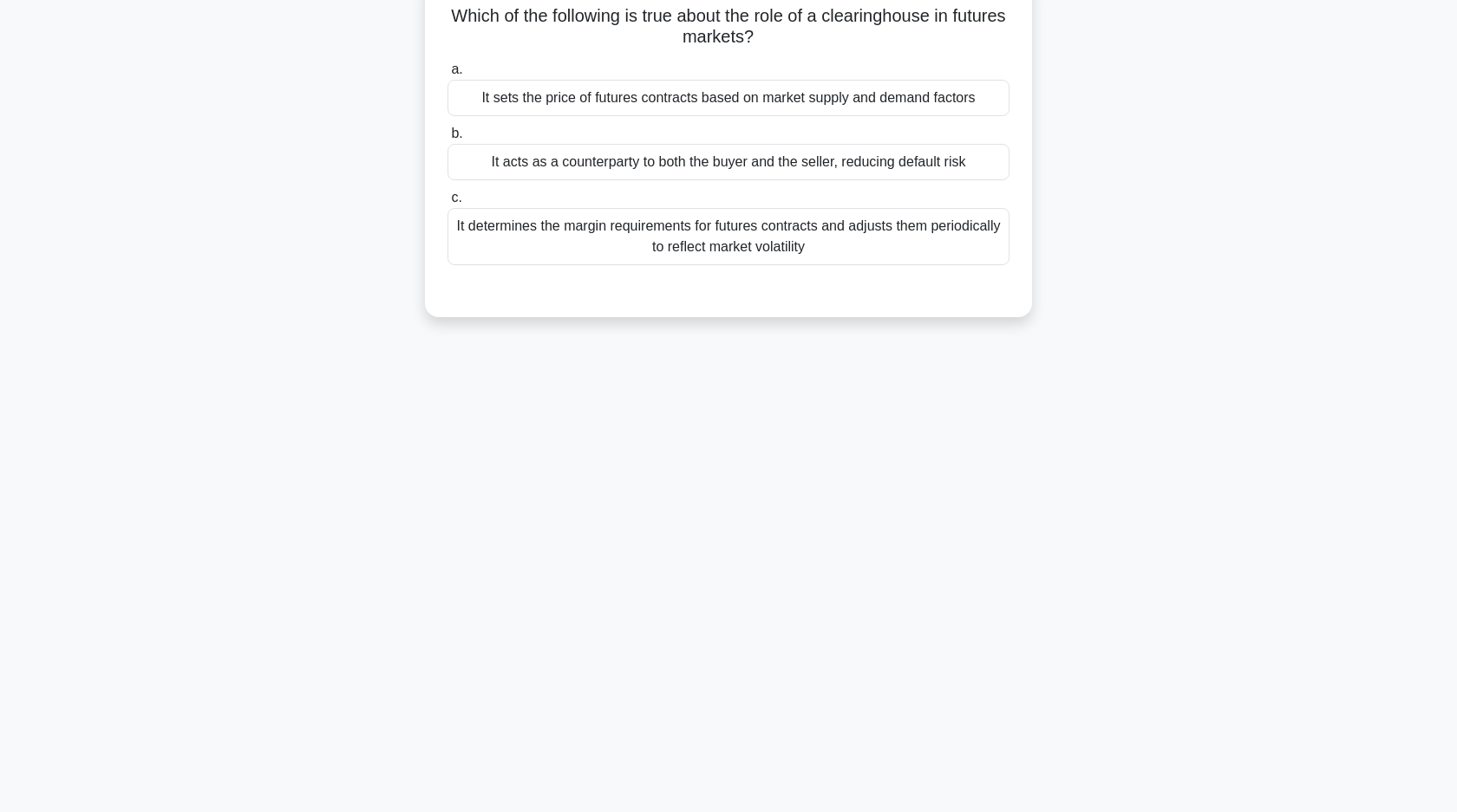
scroll to position [0, 0]
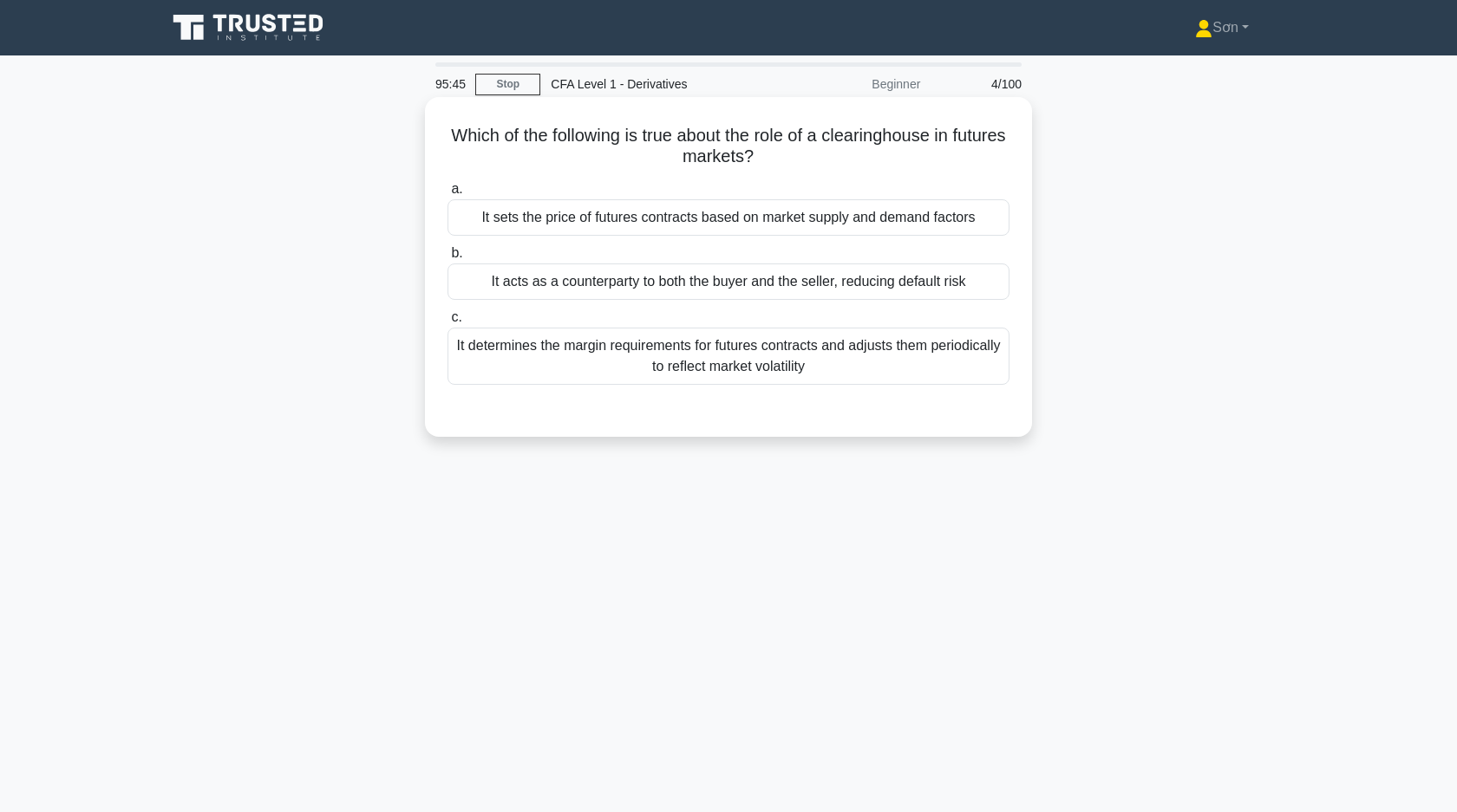
click at [881, 289] on div "It acts as a counterparty to both the buyer and the seller, reducing default ri…" at bounding box center [728, 281] width 562 height 36
click at [447, 259] on input "b. It acts as a counterparty to both the buyer and the seller, reducing default…" at bounding box center [447, 253] width 0 height 11
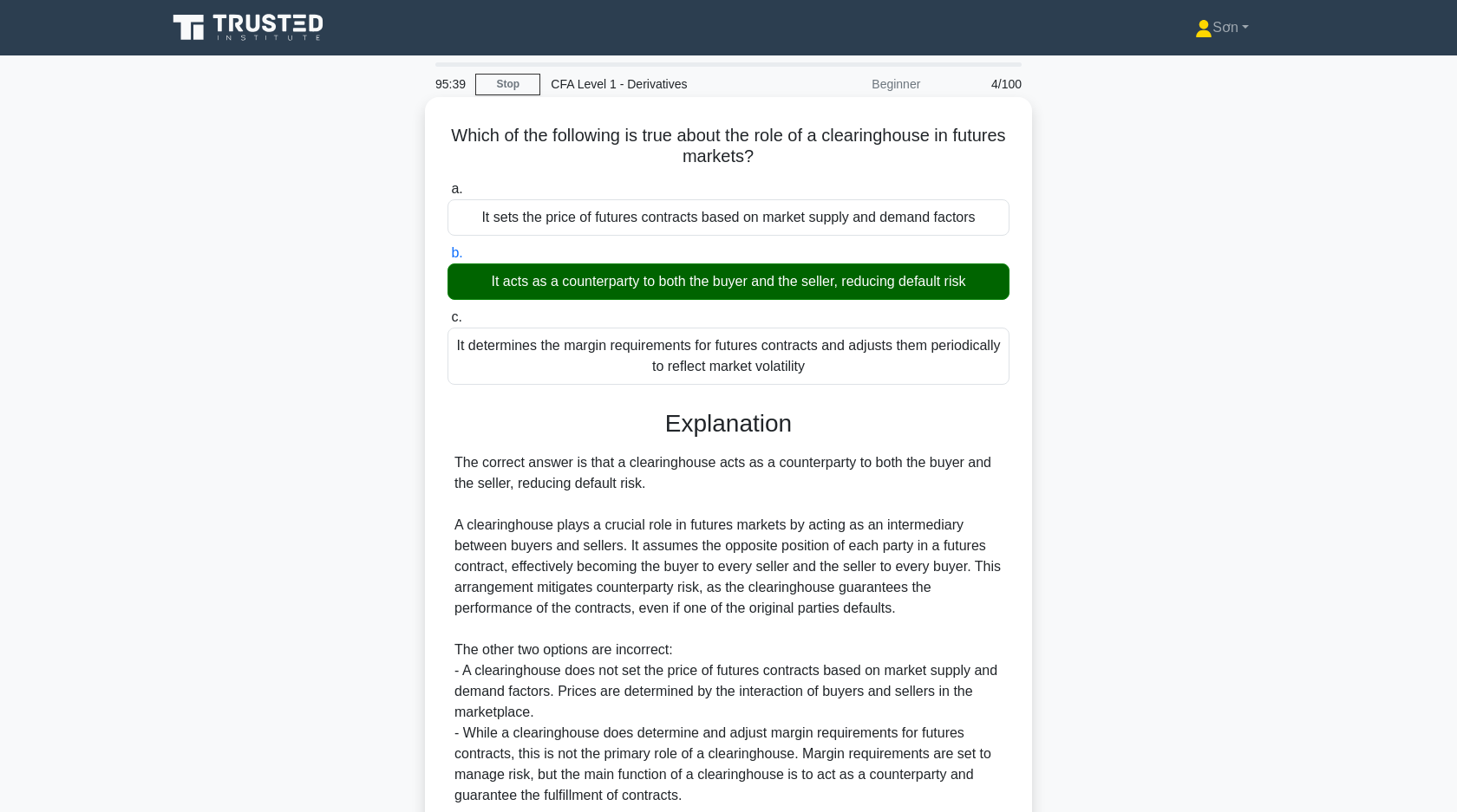
scroll to position [151, 0]
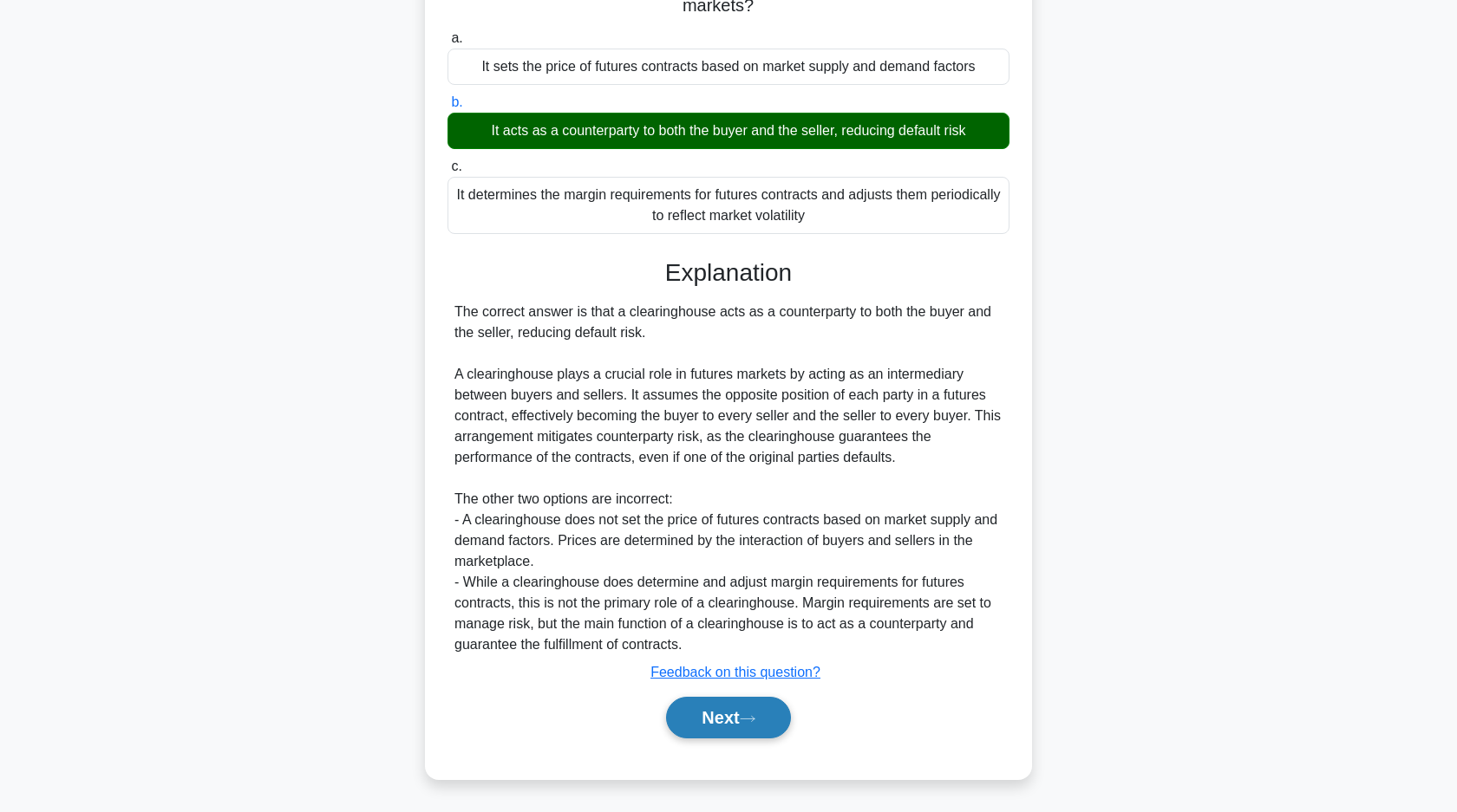
click at [745, 715] on button "Next" at bounding box center [728, 717] width 124 height 41
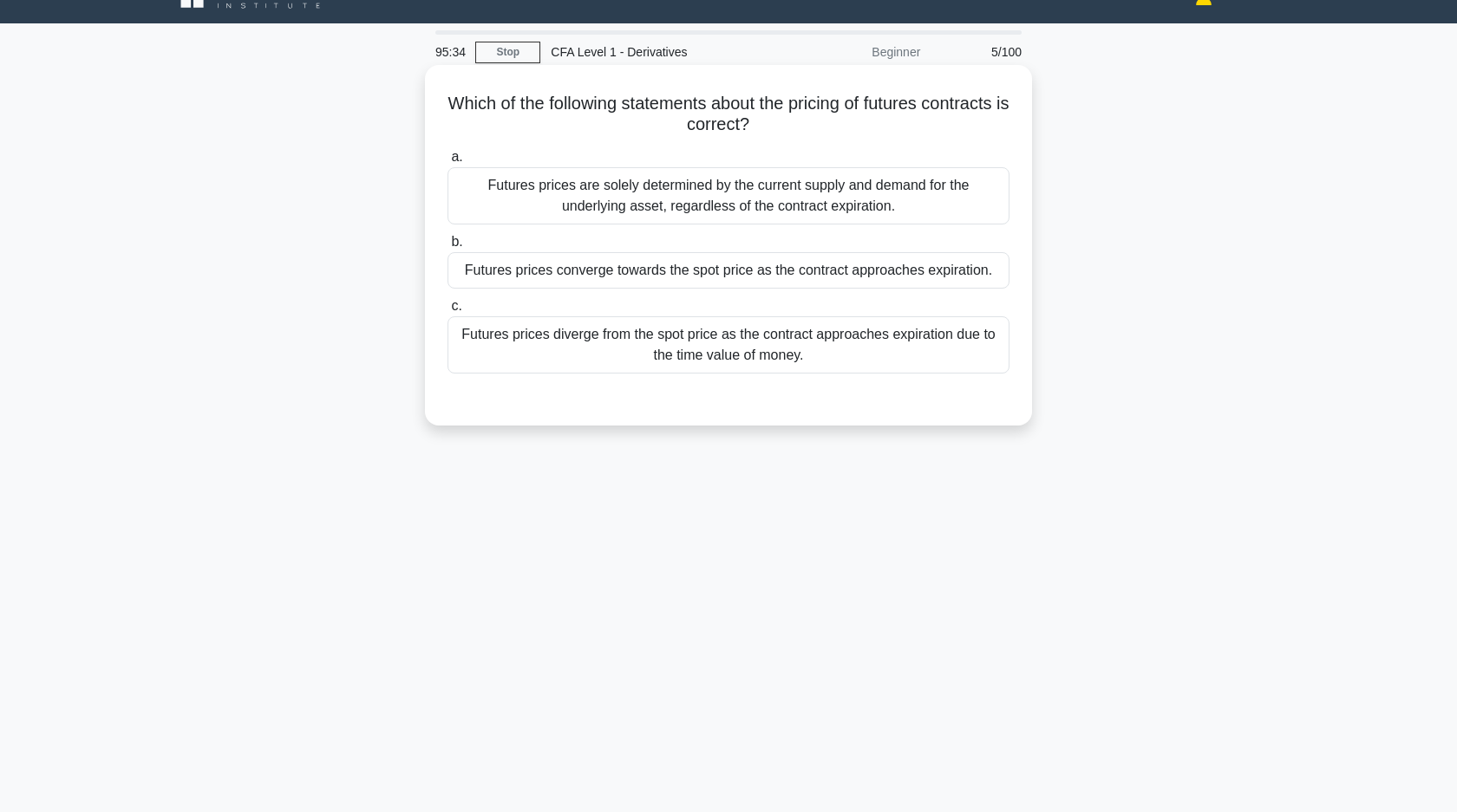
scroll to position [0, 0]
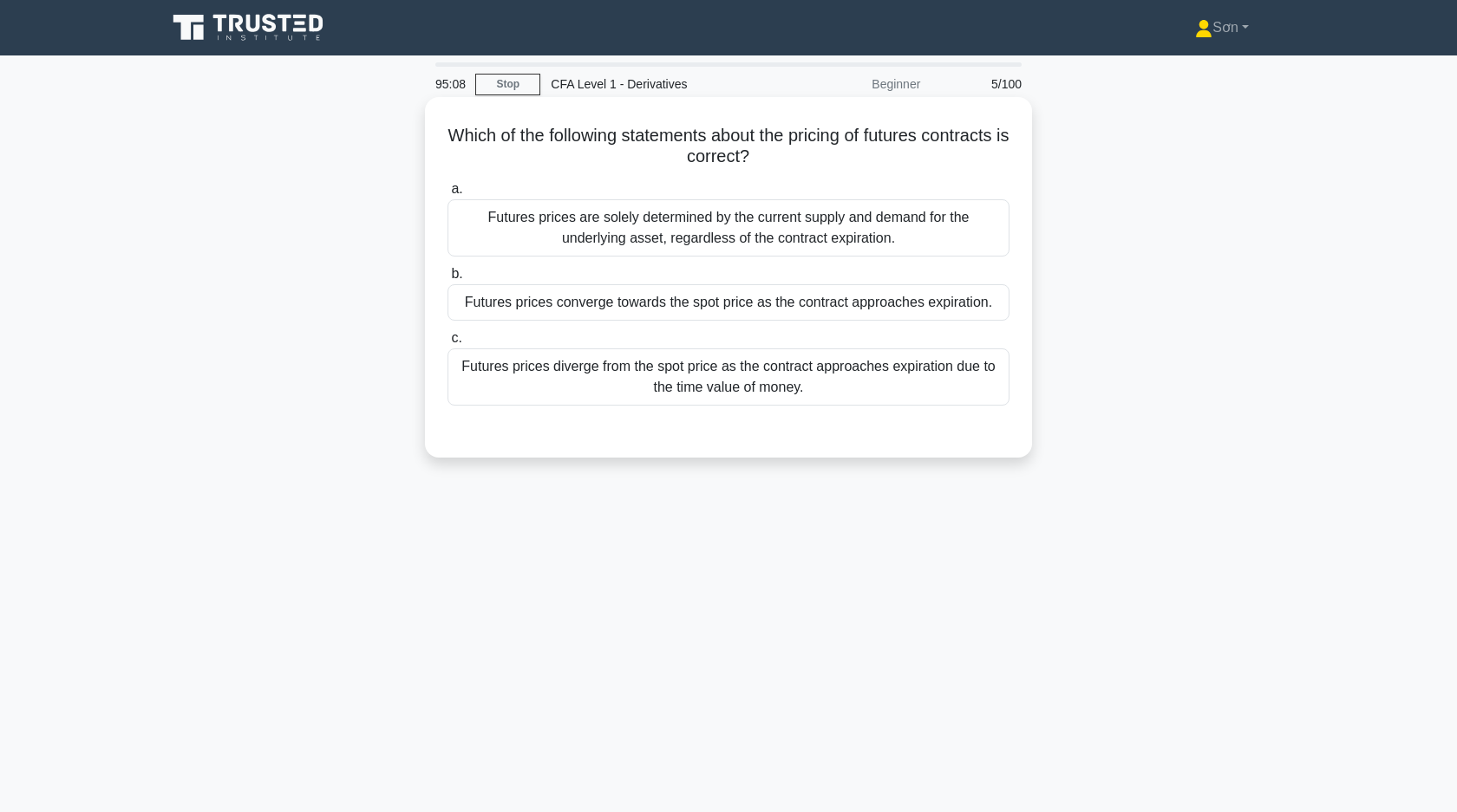
click at [539, 310] on div "Futures prices converge towards the spot price as the contract approaches expir…" at bounding box center [728, 301] width 562 height 36
click at [447, 280] on input "b. Futures prices converge towards the spot price as the contract approaches ex…" at bounding box center [447, 275] width 0 height 11
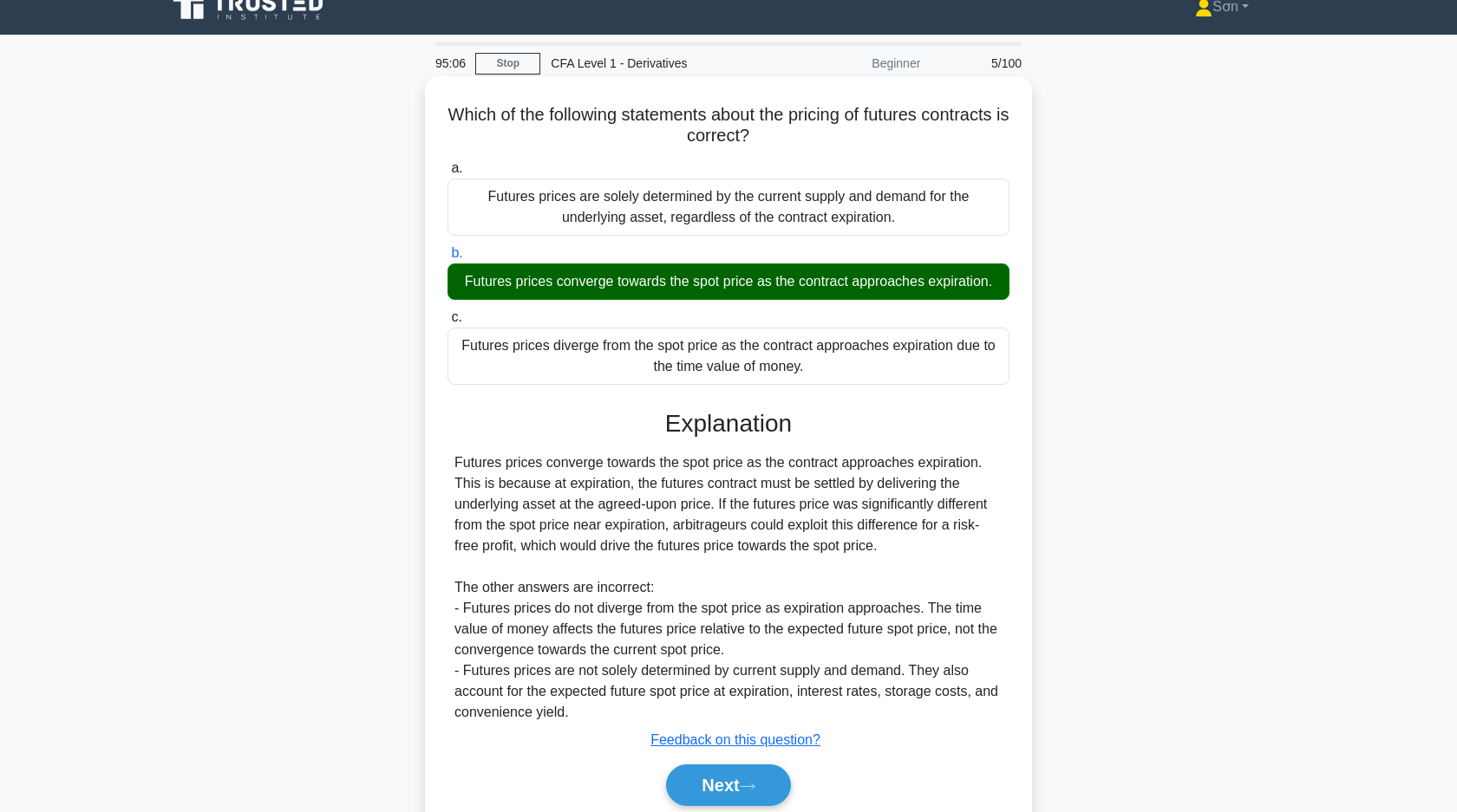
scroll to position [124, 0]
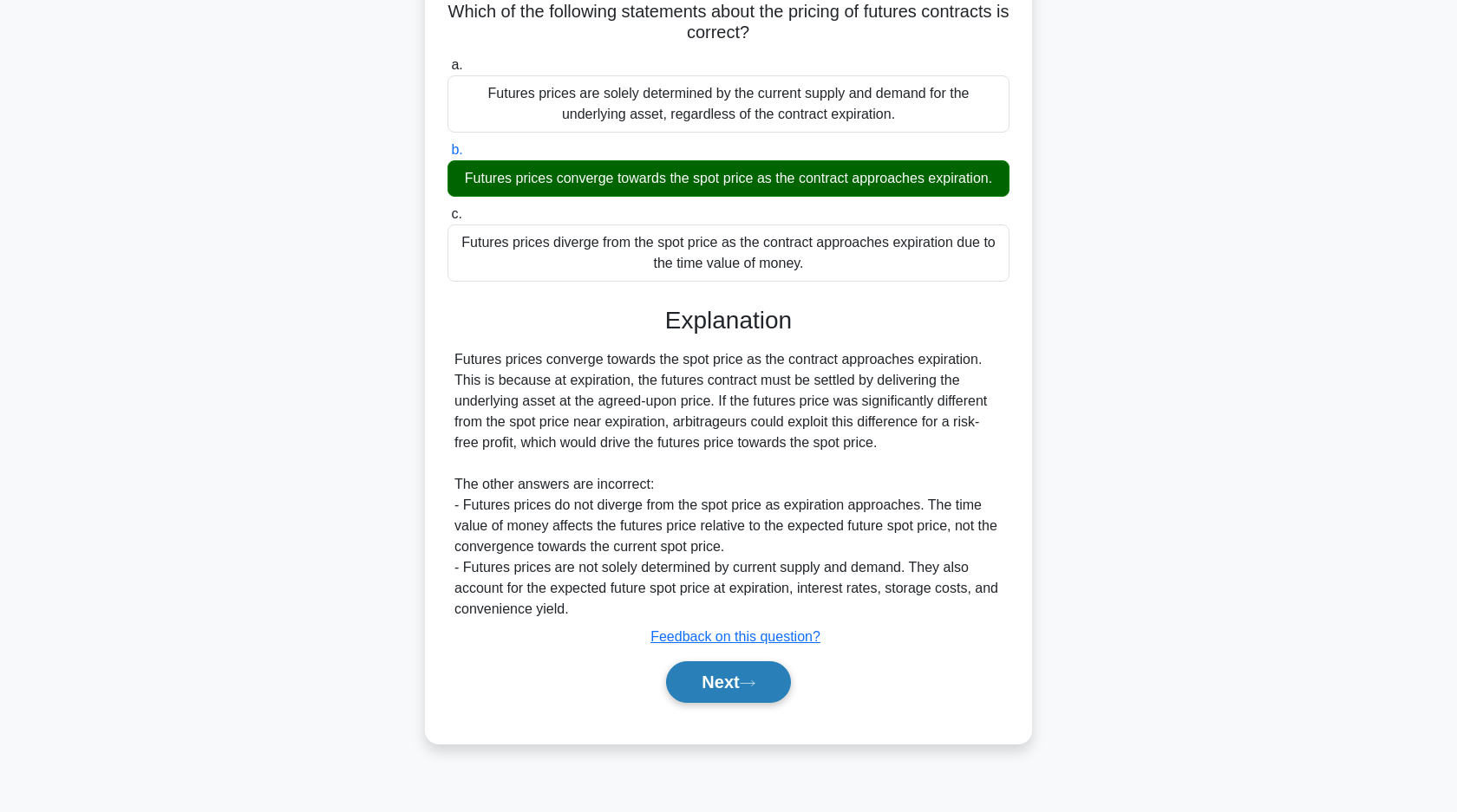
click at [718, 680] on button "Next" at bounding box center [728, 681] width 124 height 41
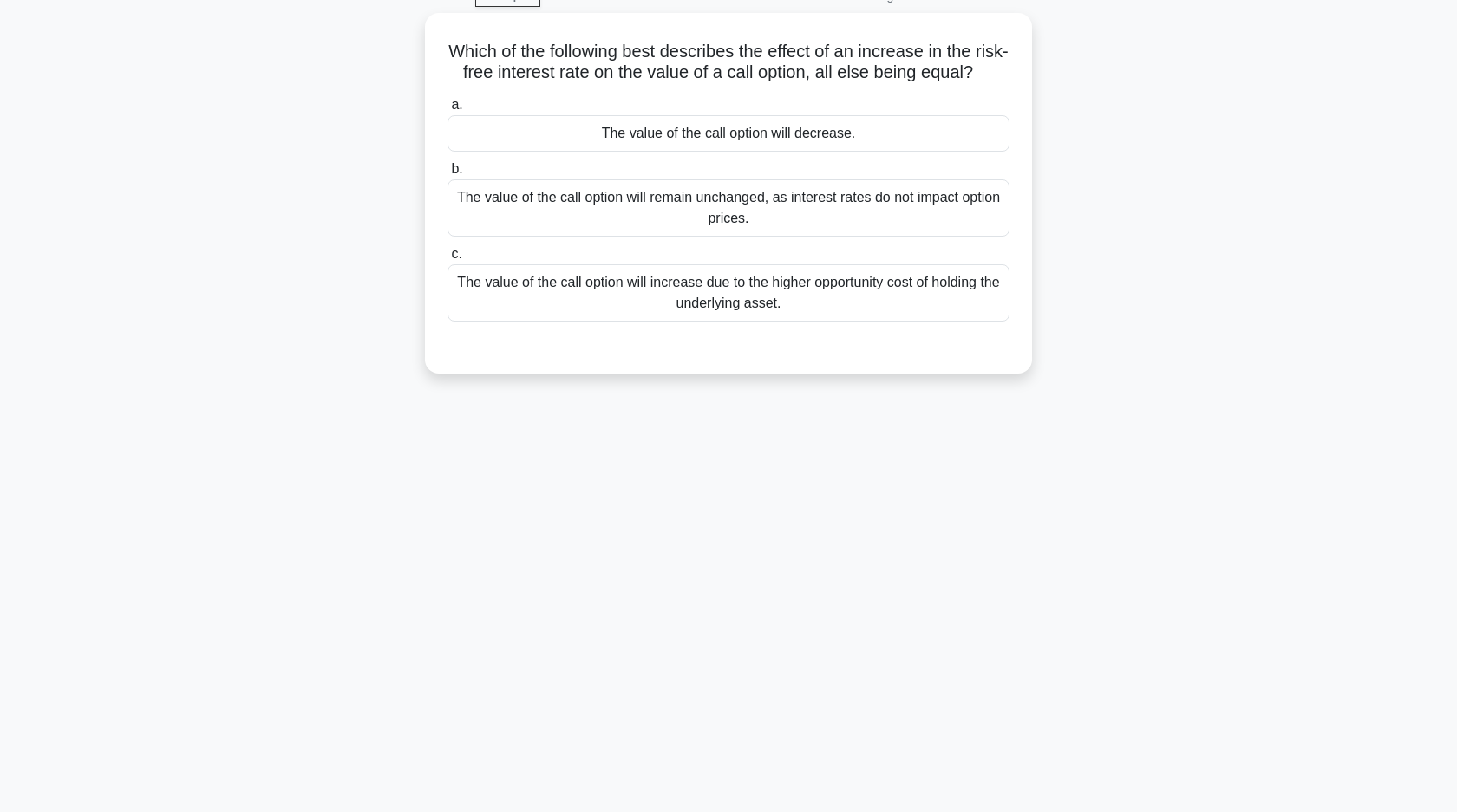
scroll to position [0, 0]
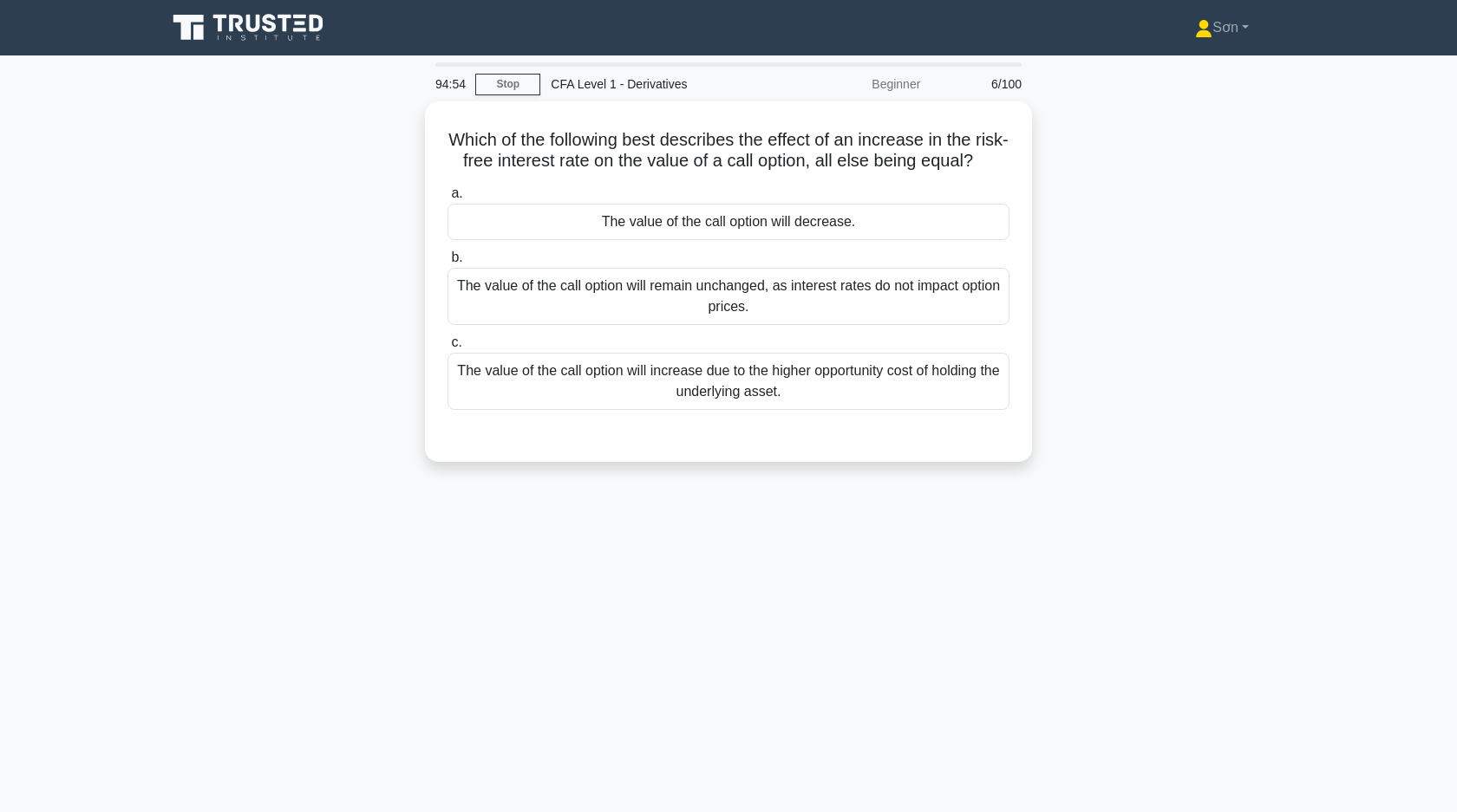
click at [527, 520] on div "94:54 Stop CFA Level 1 - Derivatives Beginner 6/100 Which of the following best…" at bounding box center [728, 496] width 1144 height 866
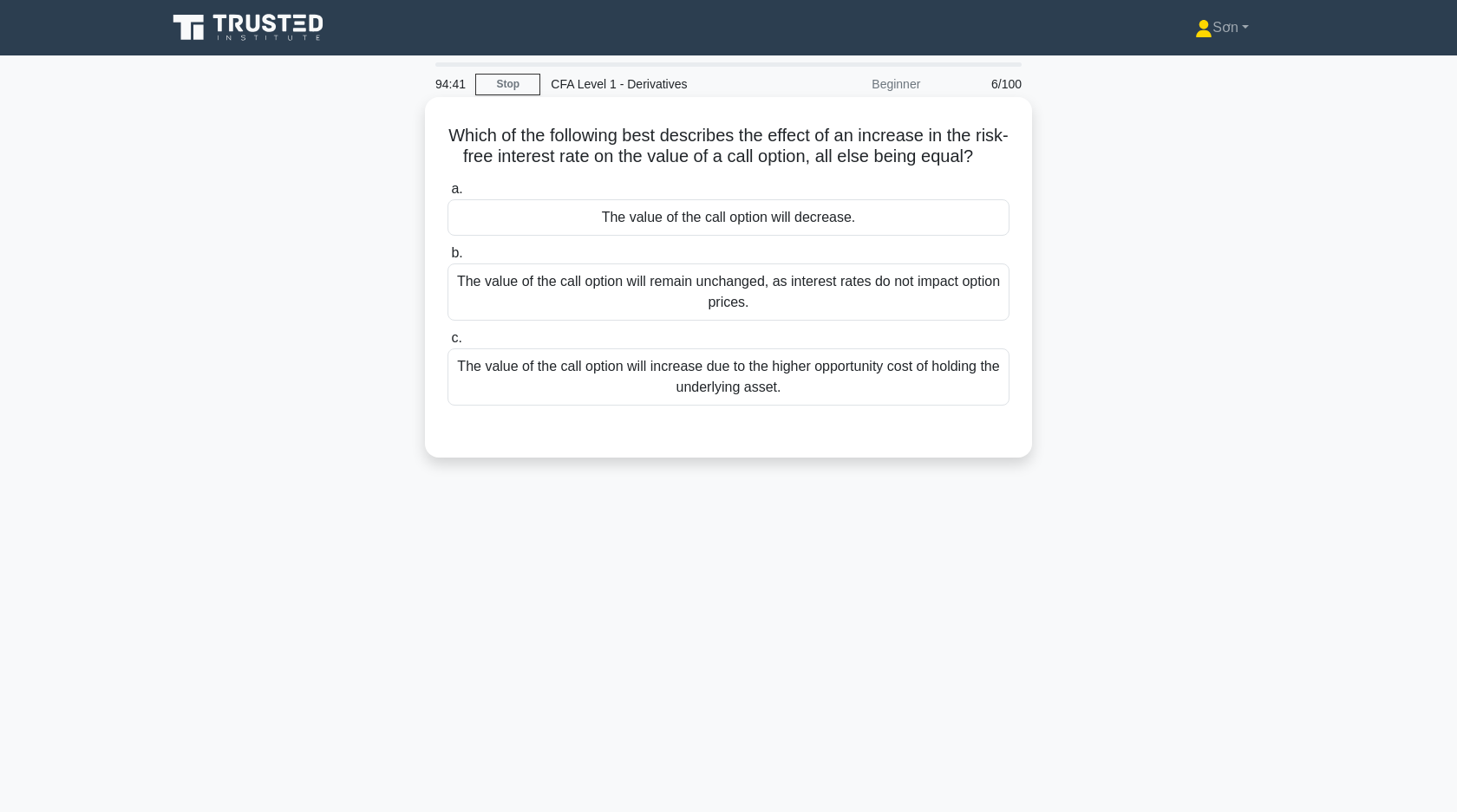
click at [750, 227] on div "The value of the call option will decrease." at bounding box center [728, 217] width 562 height 36
click at [447, 195] on input "a. The value of the call option will decrease." at bounding box center [447, 189] width 0 height 11
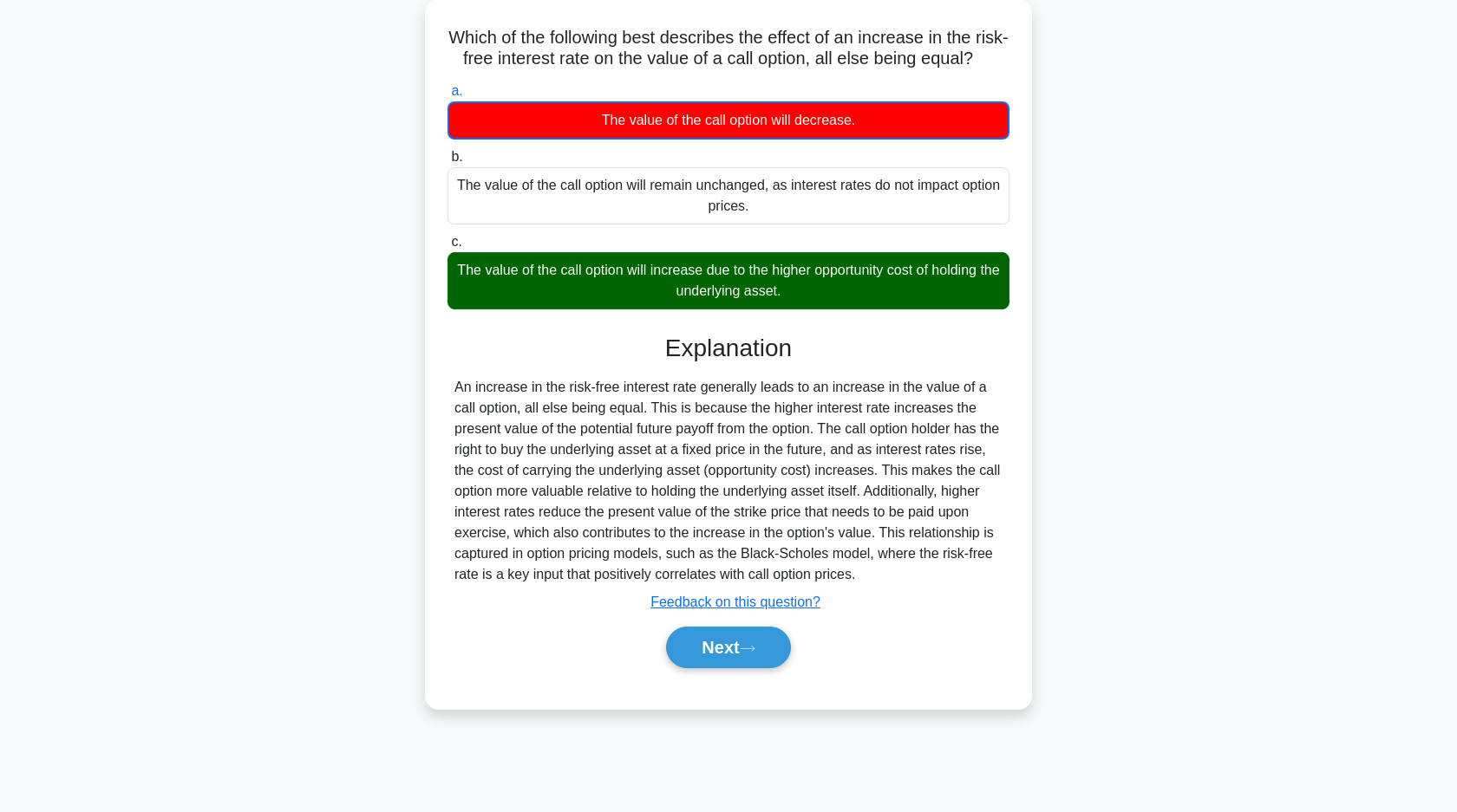
scroll to position [110, 0]
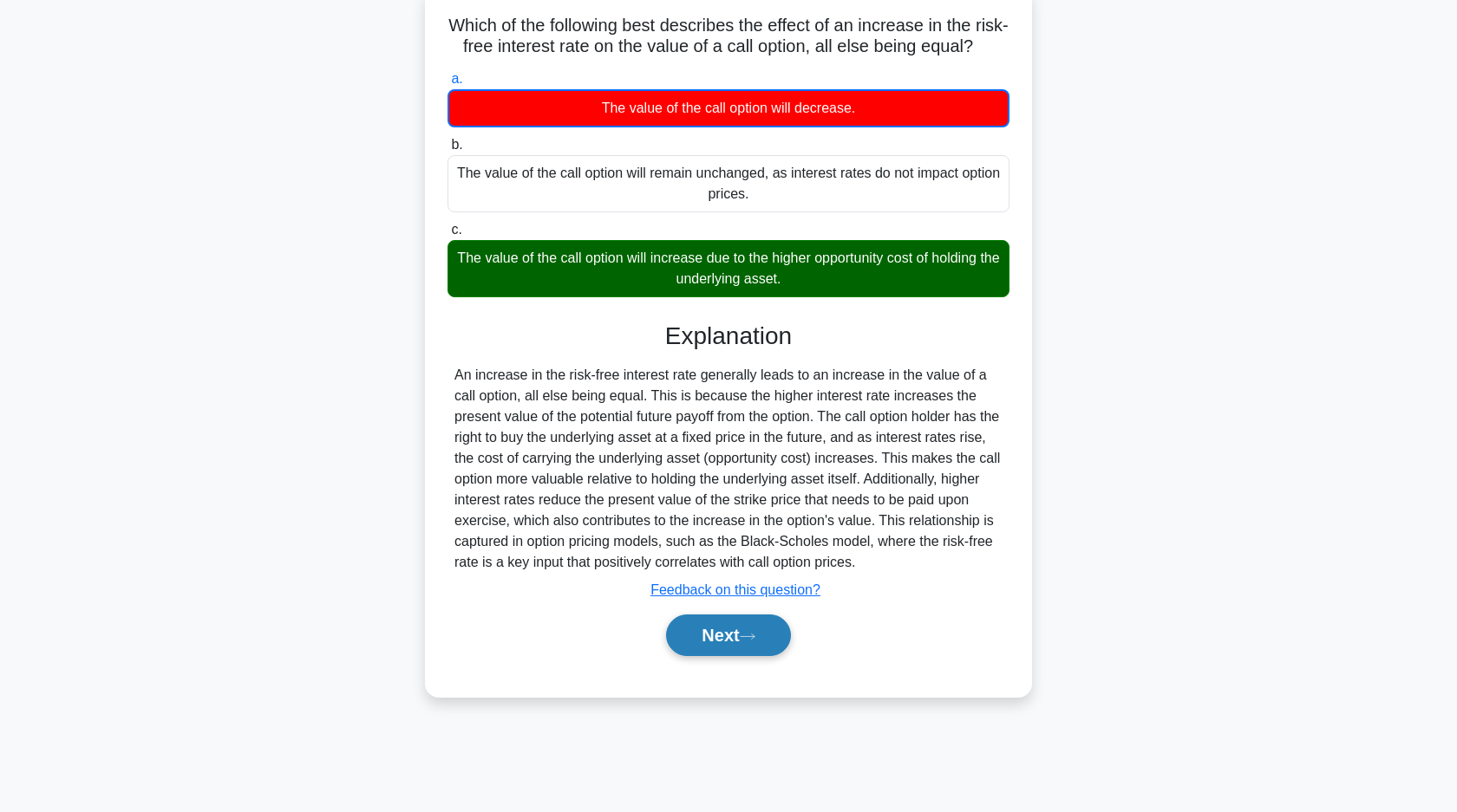
click at [715, 628] on button "Next" at bounding box center [728, 635] width 124 height 41
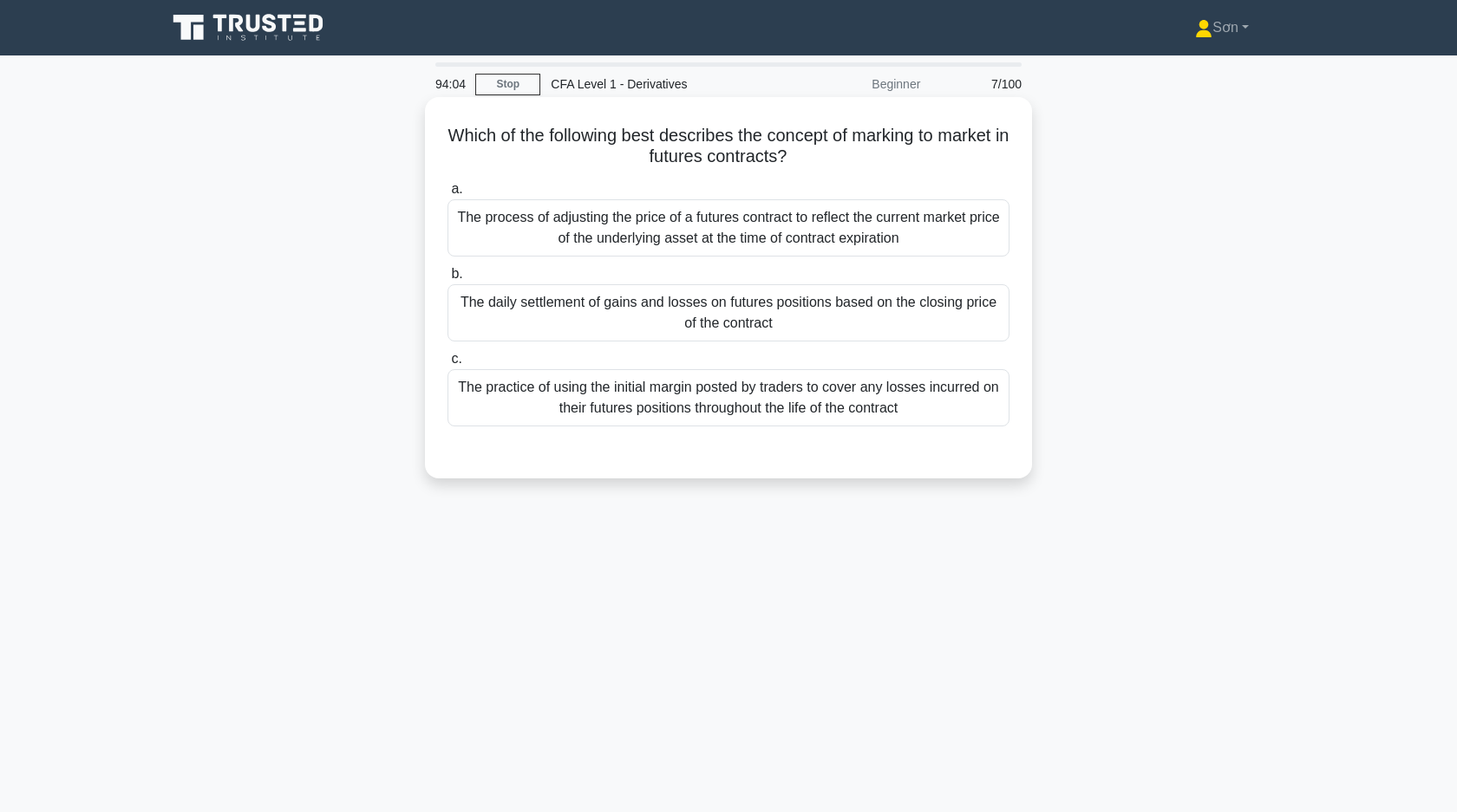
click at [568, 322] on div "The daily settlement of gains and losses on futures positions based on the clos…" at bounding box center [728, 312] width 562 height 57
click at [447, 280] on input "b. The daily settlement of gains and losses on futures positions based on the c…" at bounding box center [447, 275] width 0 height 11
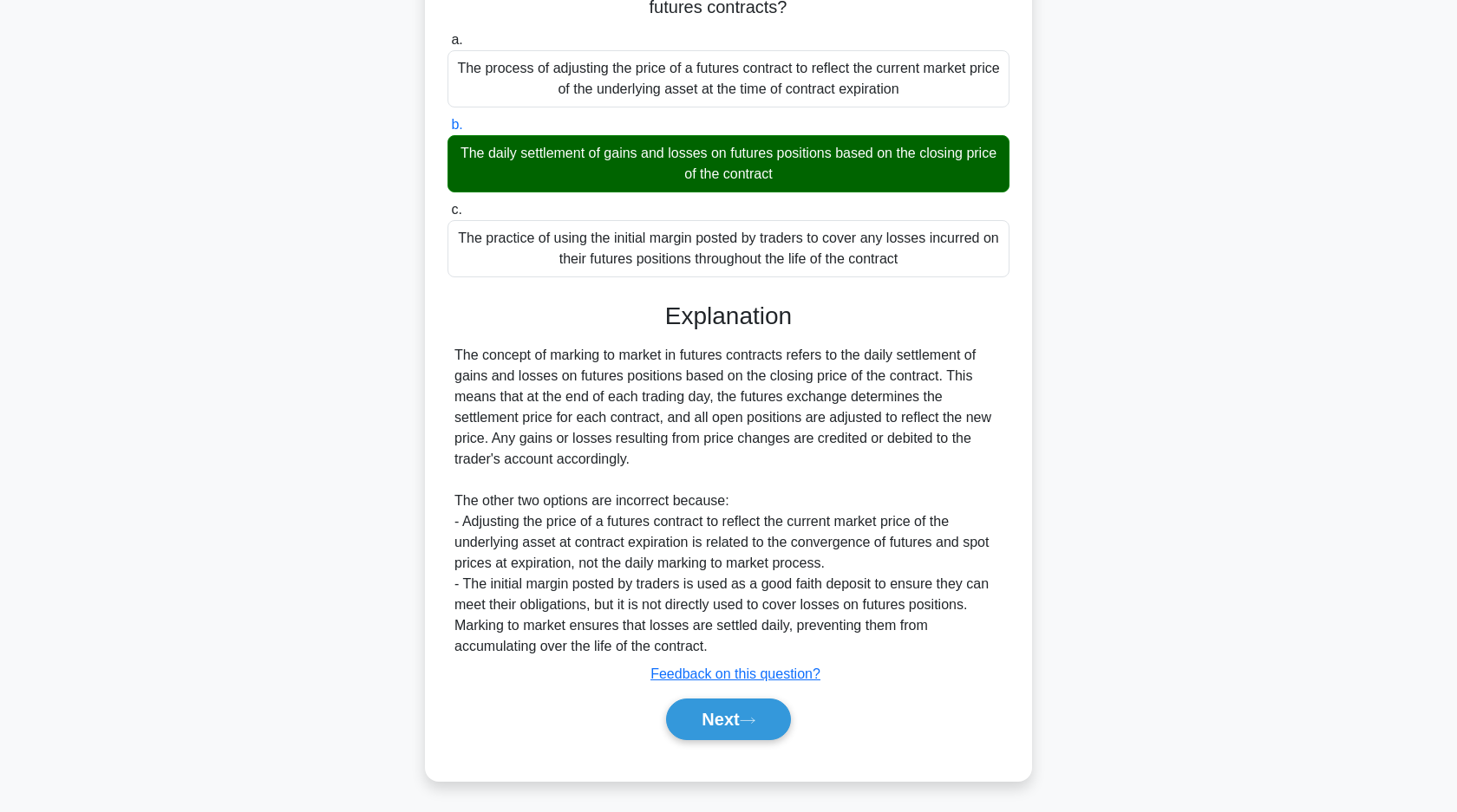
scroll to position [151, 0]
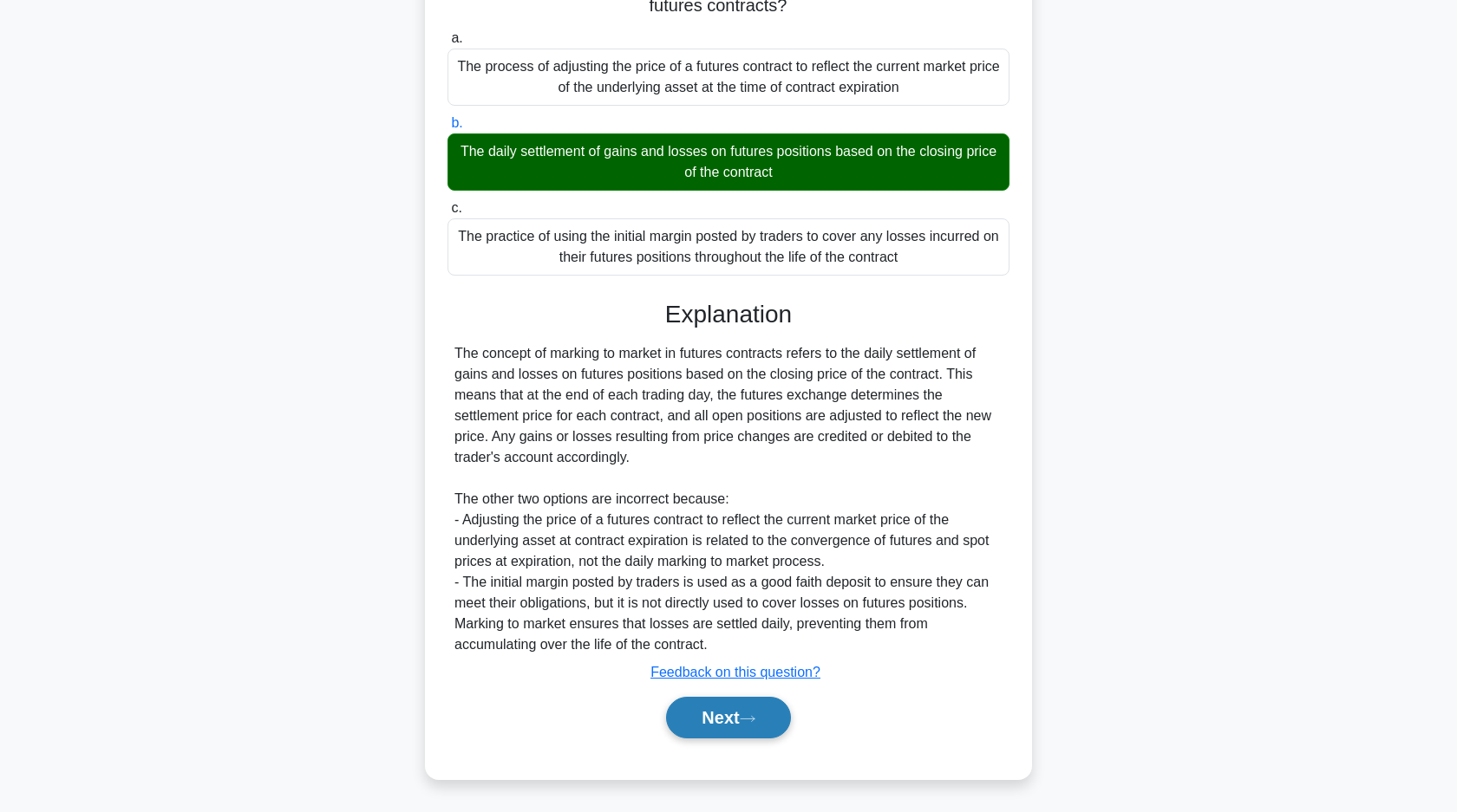
click at [740, 721] on button "Next" at bounding box center [728, 717] width 124 height 41
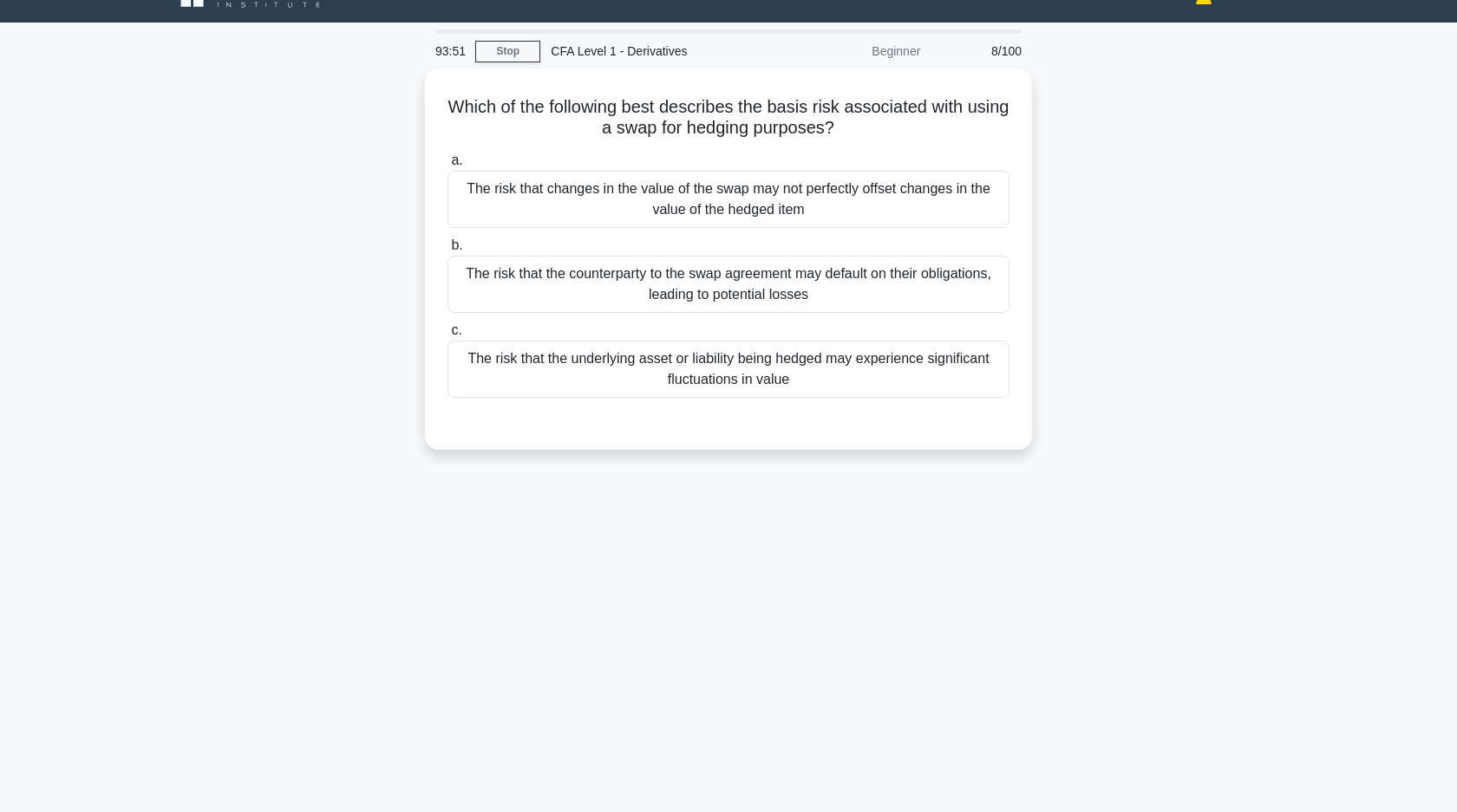
scroll to position [0, 0]
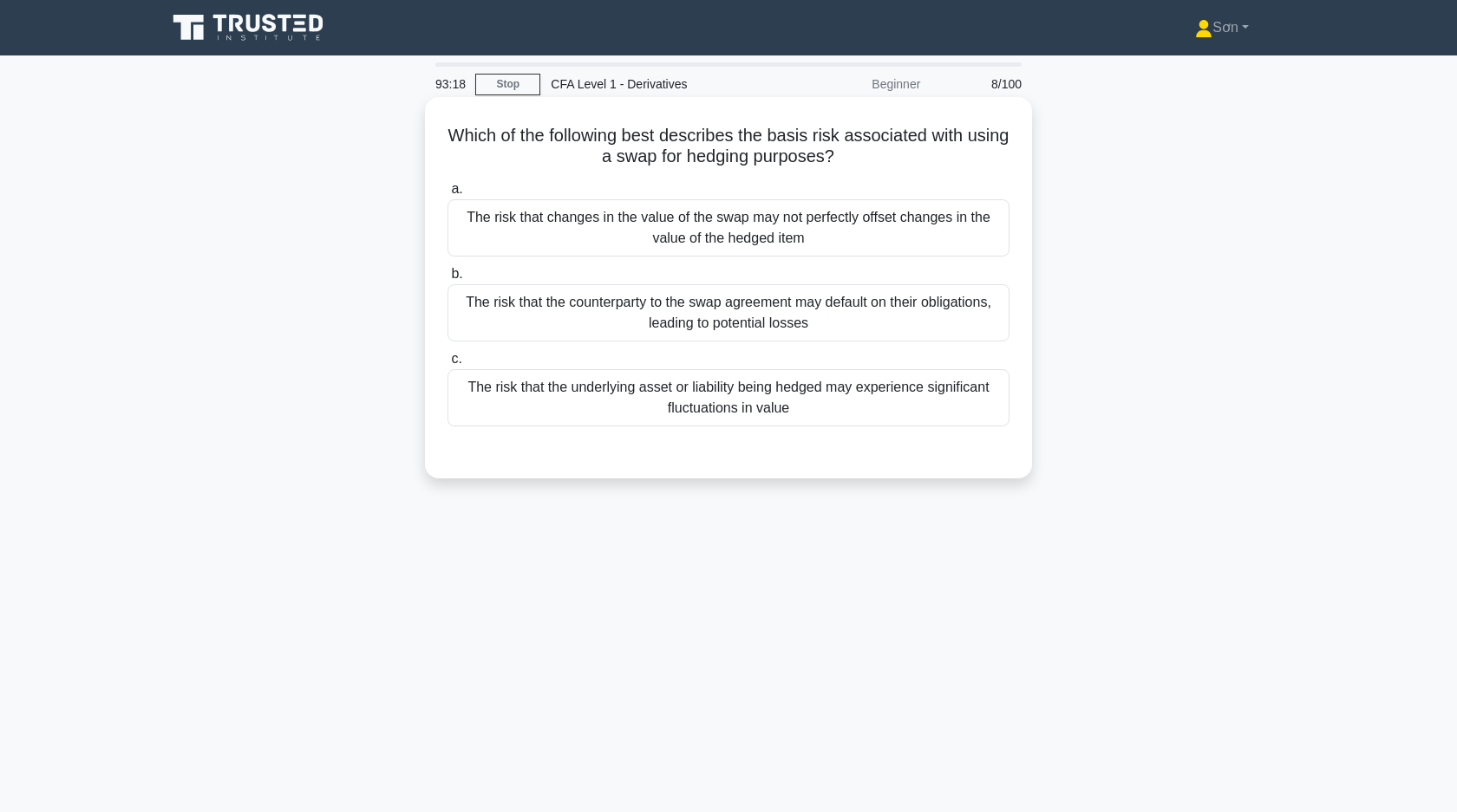
click at [615, 395] on div "The risk that the underlying asset or liability being hedged may experience sig…" at bounding box center [728, 398] width 562 height 57
click at [447, 365] on input "c. The risk that the underlying asset or liability being hedged may experience …" at bounding box center [447, 359] width 0 height 11
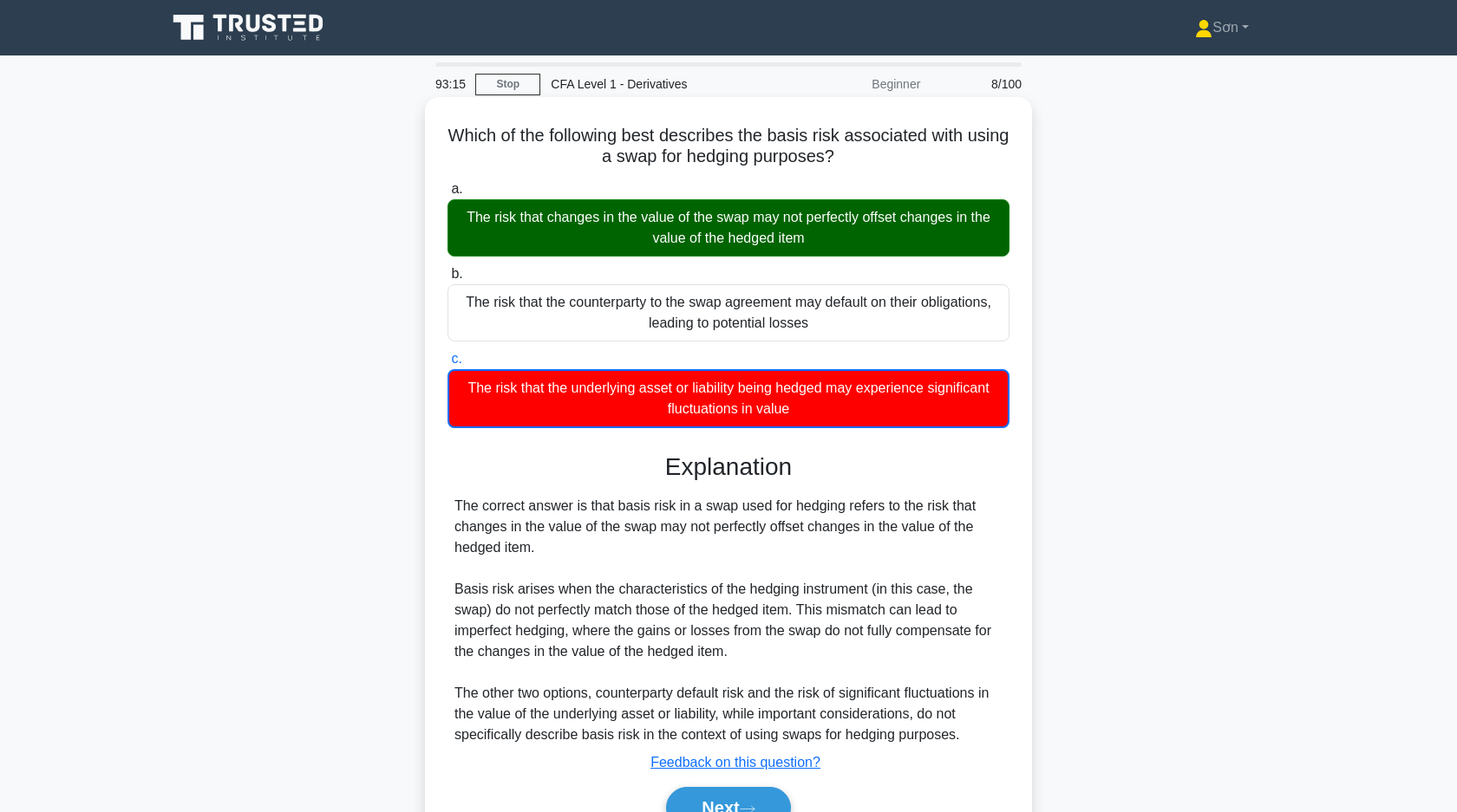
click at [607, 240] on div "The risk that changes in the value of the swap may not perfectly offset changes…" at bounding box center [728, 228] width 562 height 57
click at [447, 195] on input "a. The risk that changes in the value of the swap may not perfectly offset chan…" at bounding box center [447, 189] width 0 height 11
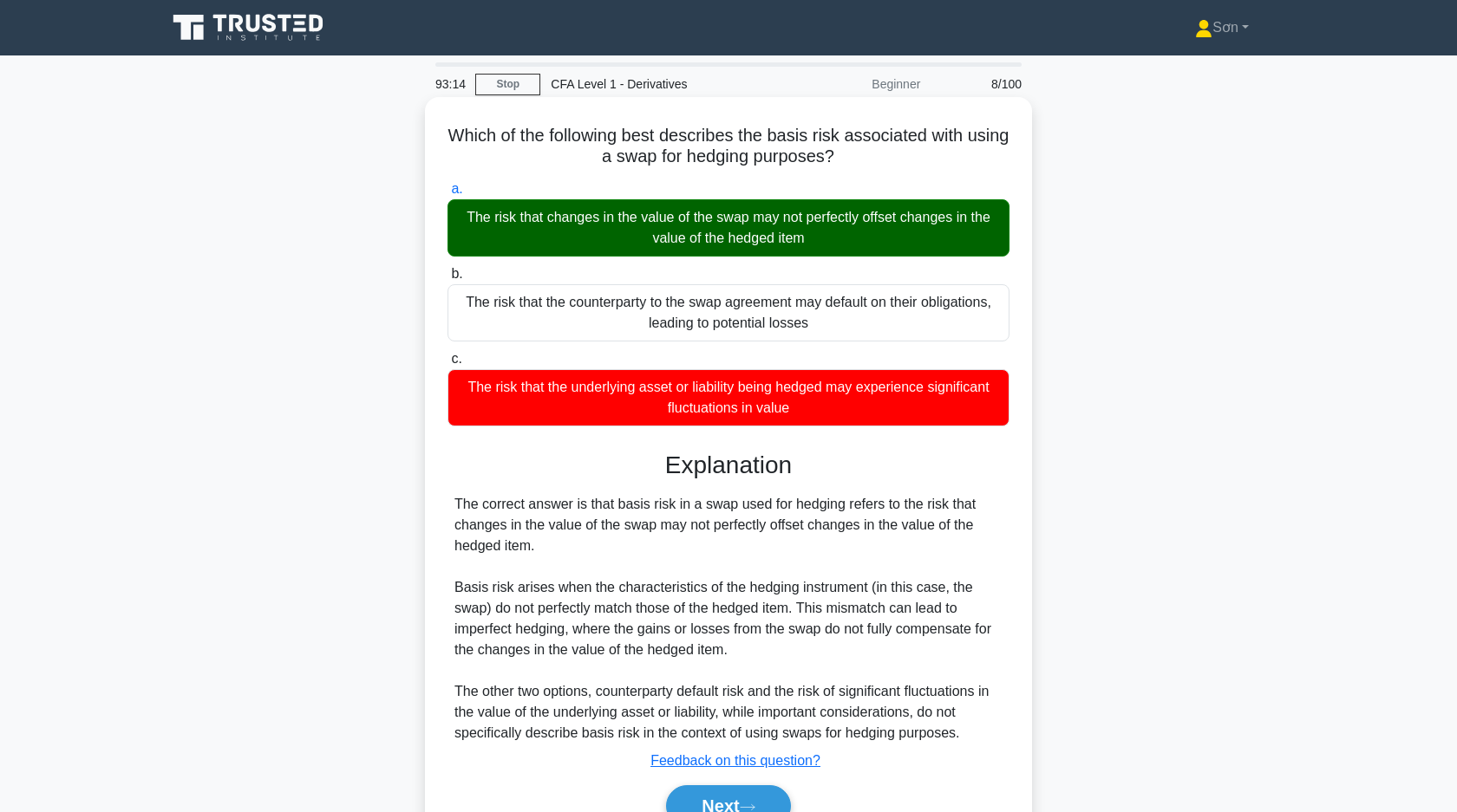
scroll to position [124, 0]
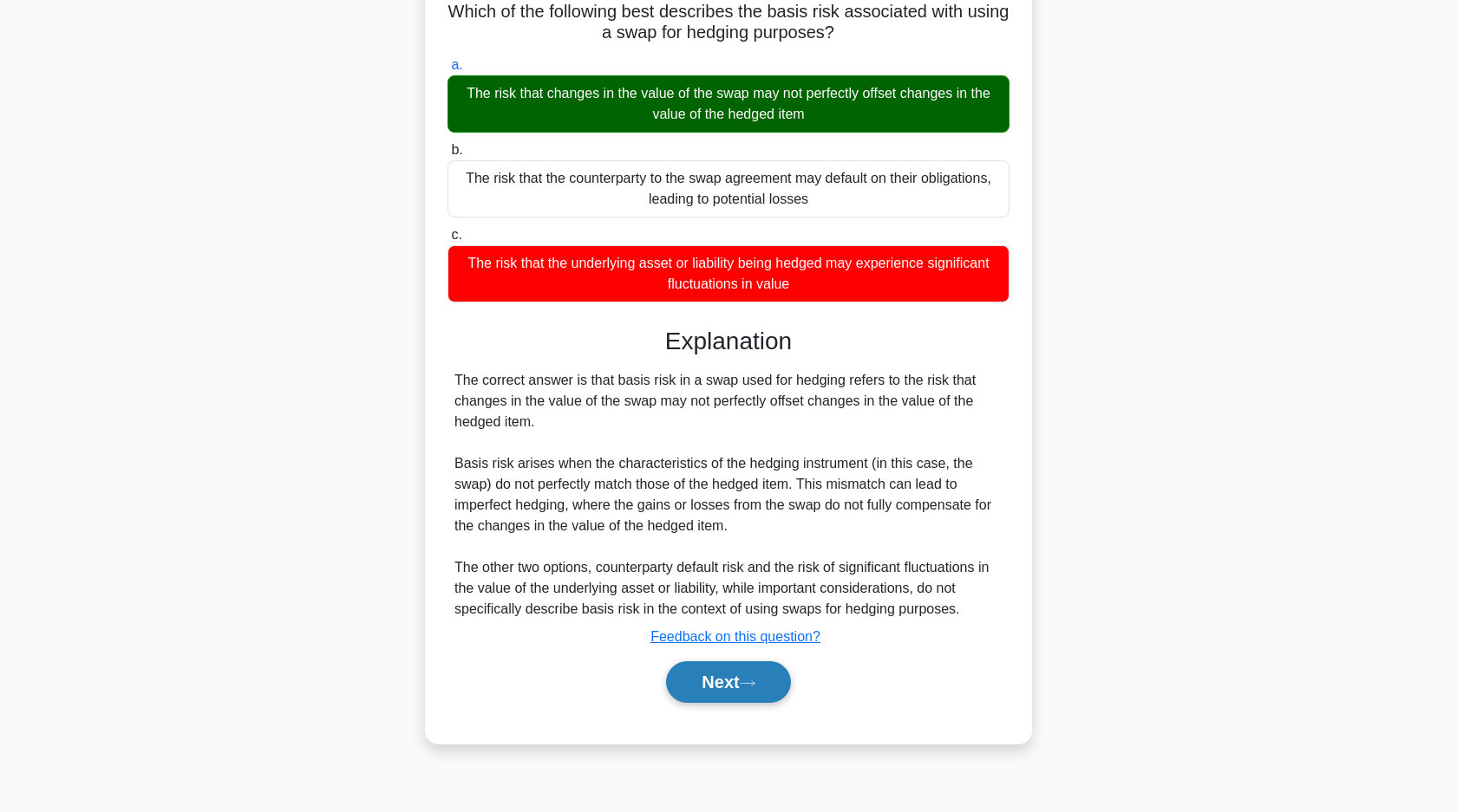
click at [721, 670] on button "Next" at bounding box center [728, 681] width 124 height 41
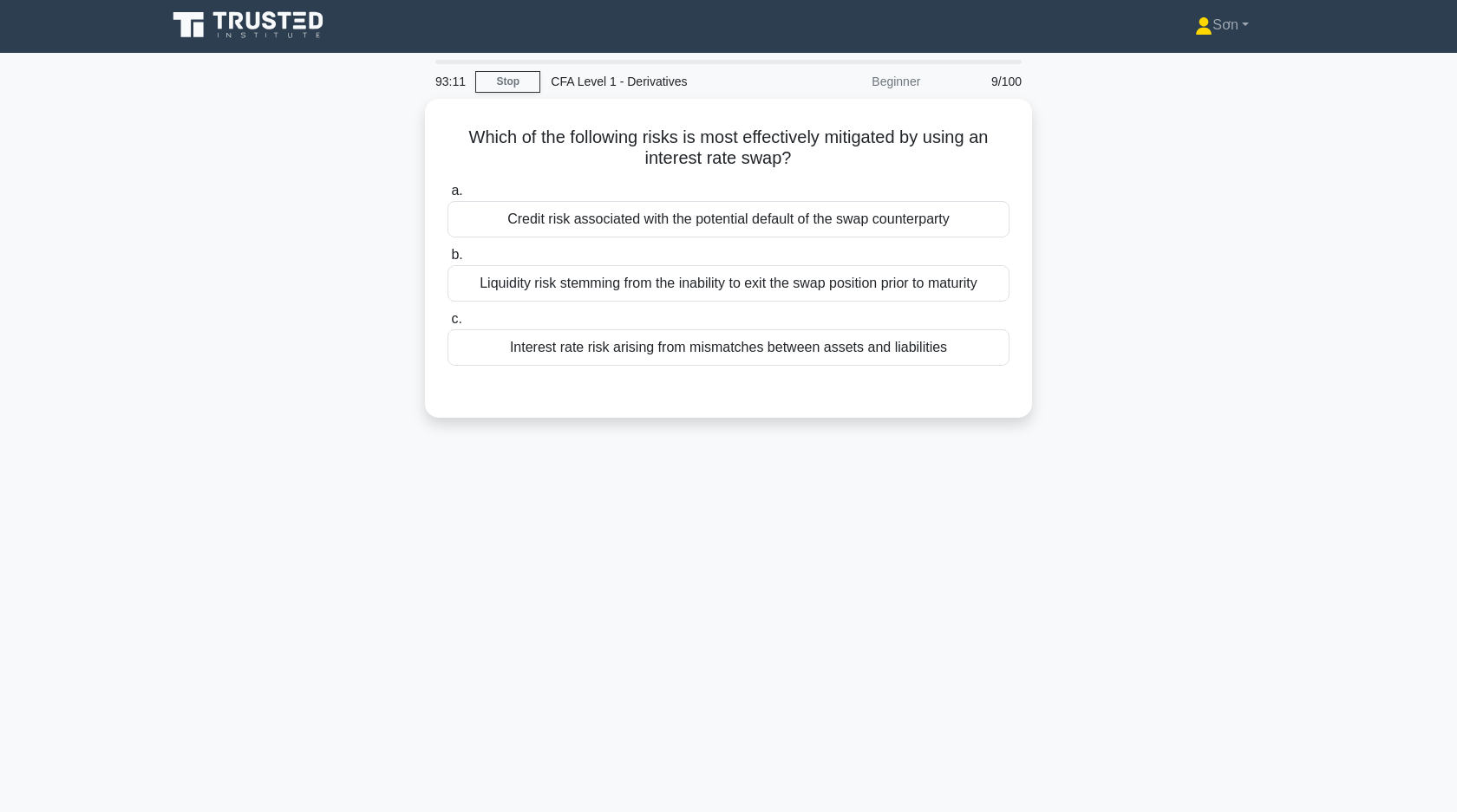
scroll to position [0, 0]
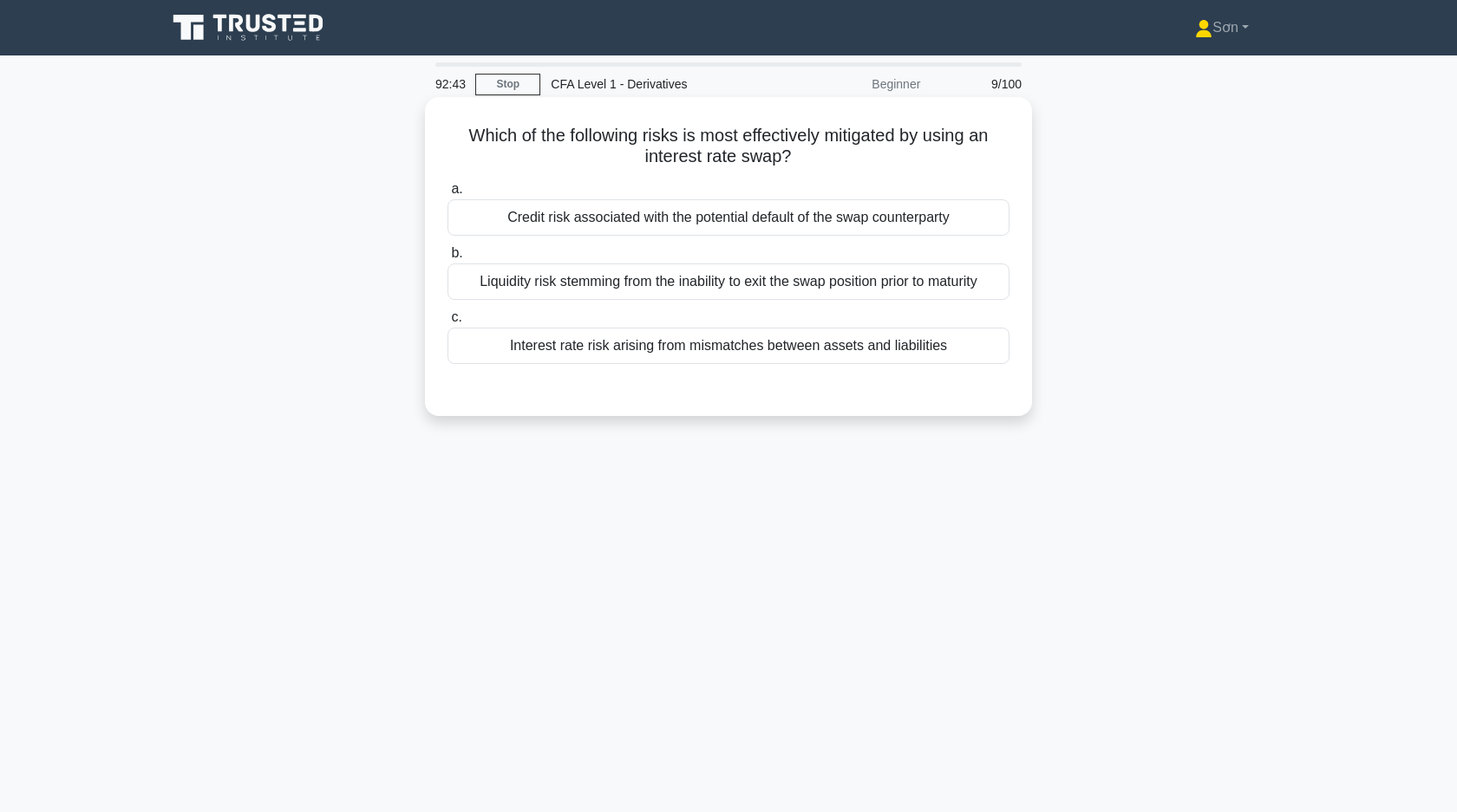
click at [694, 220] on div "Credit risk associated with the potential default of the swap counterparty" at bounding box center [728, 217] width 562 height 36
click at [447, 195] on input "a. Credit risk associated with the potential default of the swap counterparty" at bounding box center [447, 189] width 0 height 11
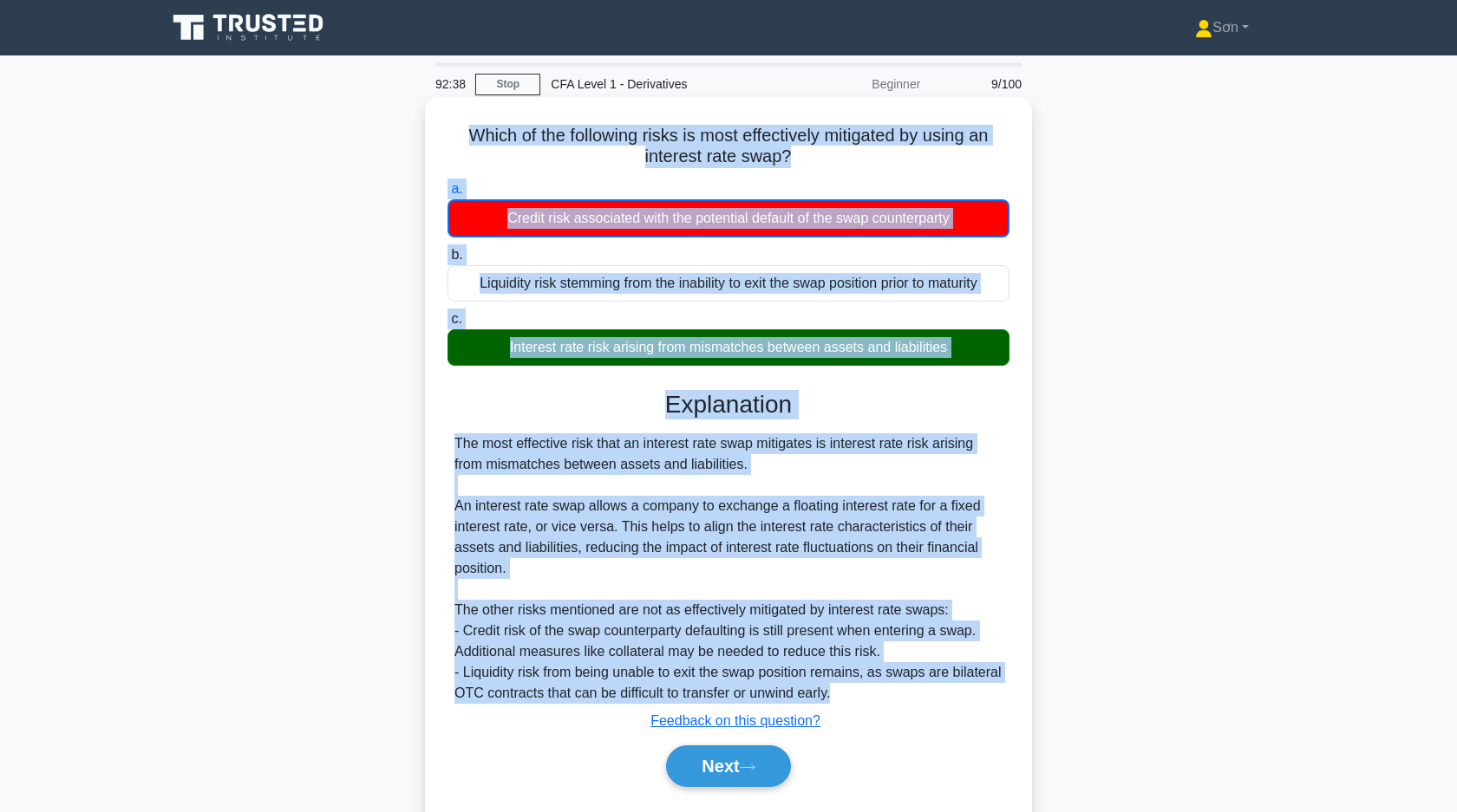
drag, startPoint x: 468, startPoint y: 136, endPoint x: 933, endPoint y: 699, distance: 730.2
click at [937, 704] on div "Which of the following risks is most effectively mitigated by using an interest…" at bounding box center [728, 463] width 593 height 717
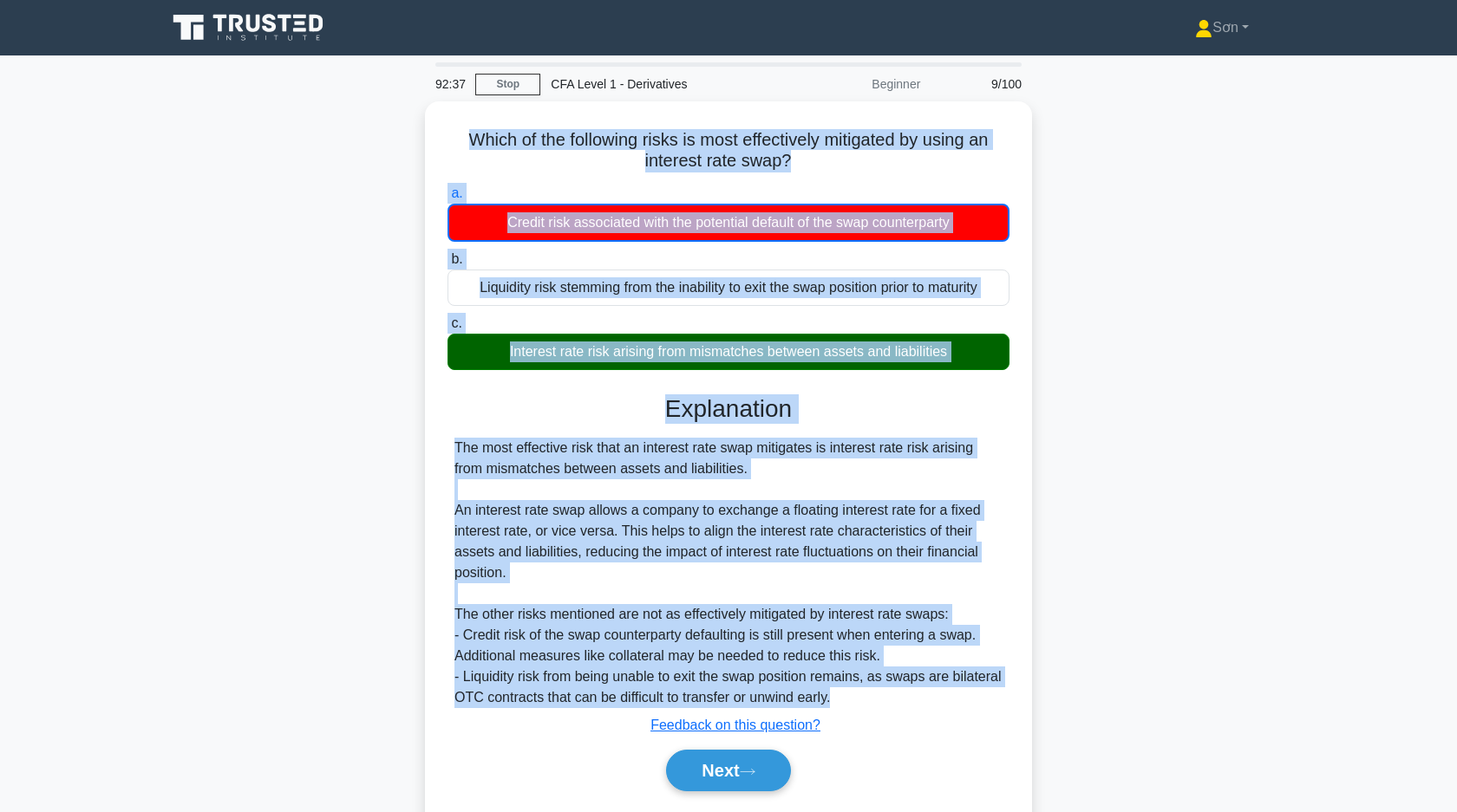
copy div "Which of the following risks is most effectively mitigated by using an interest…"
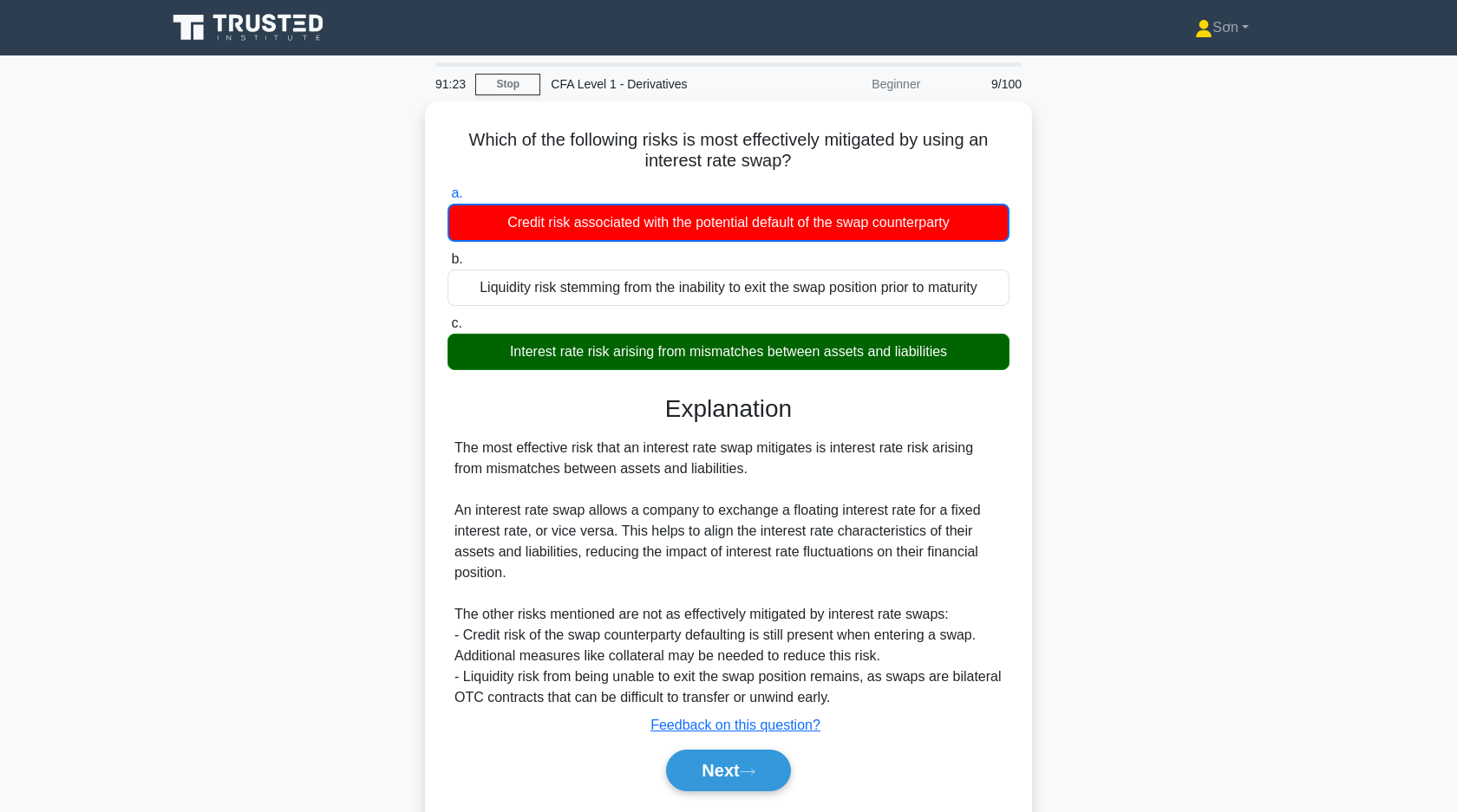
click at [274, 241] on div "Which of the following risks is most effectively mitigated by using an interest…" at bounding box center [728, 477] width 1144 height 751
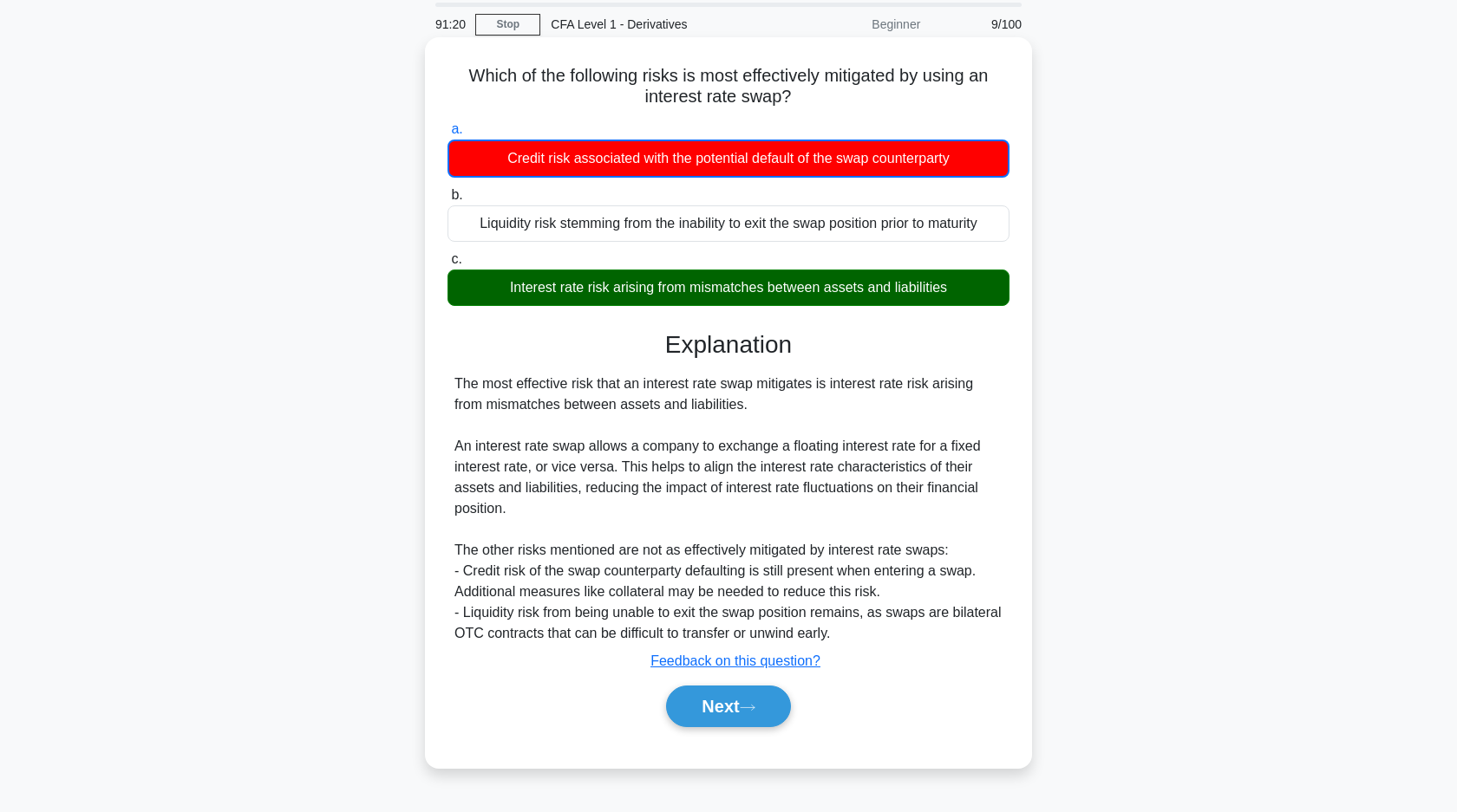
scroll to position [124, 0]
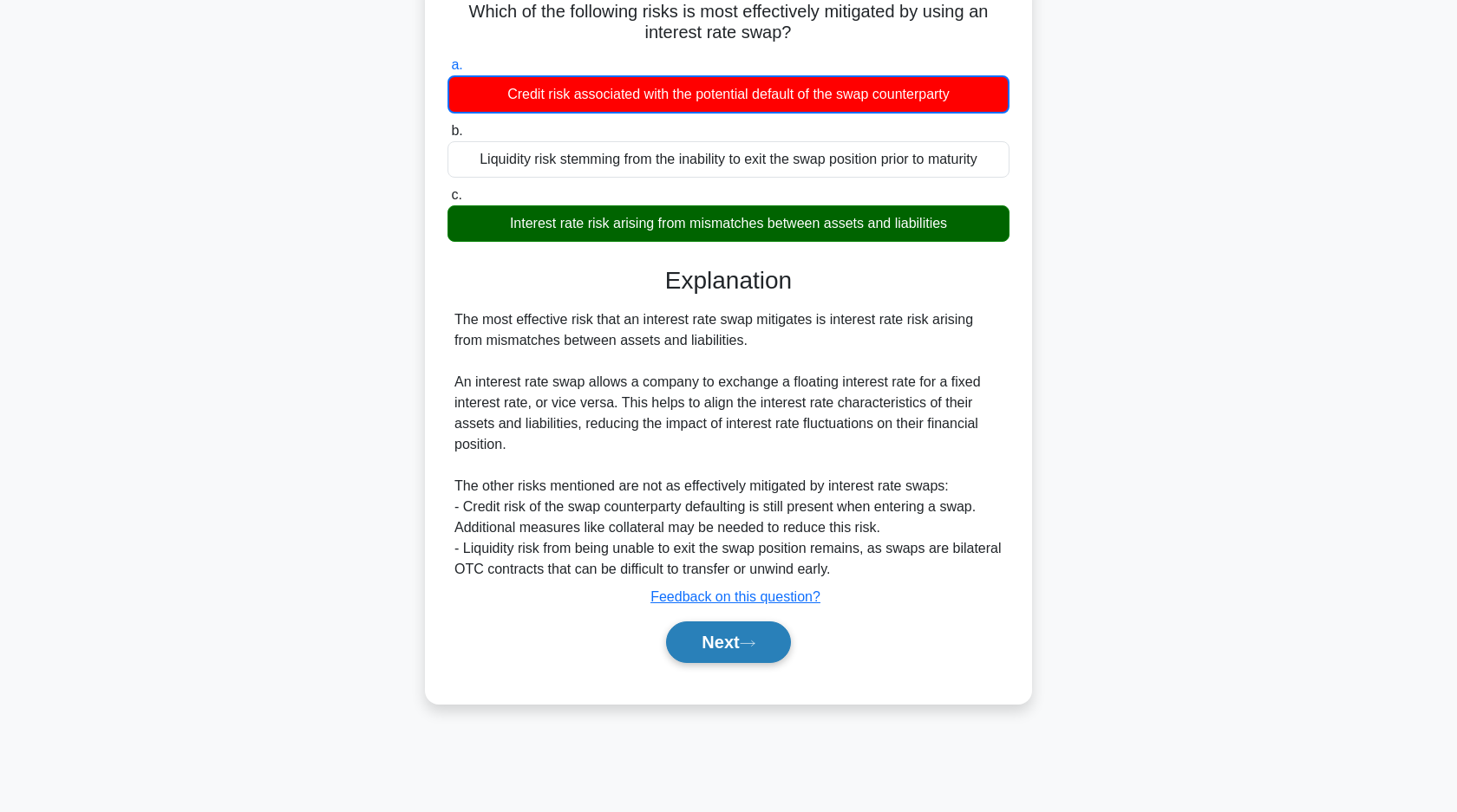
click at [755, 646] on icon at bounding box center [747, 643] width 16 height 9
click at [734, 630] on button "Next" at bounding box center [728, 641] width 124 height 41
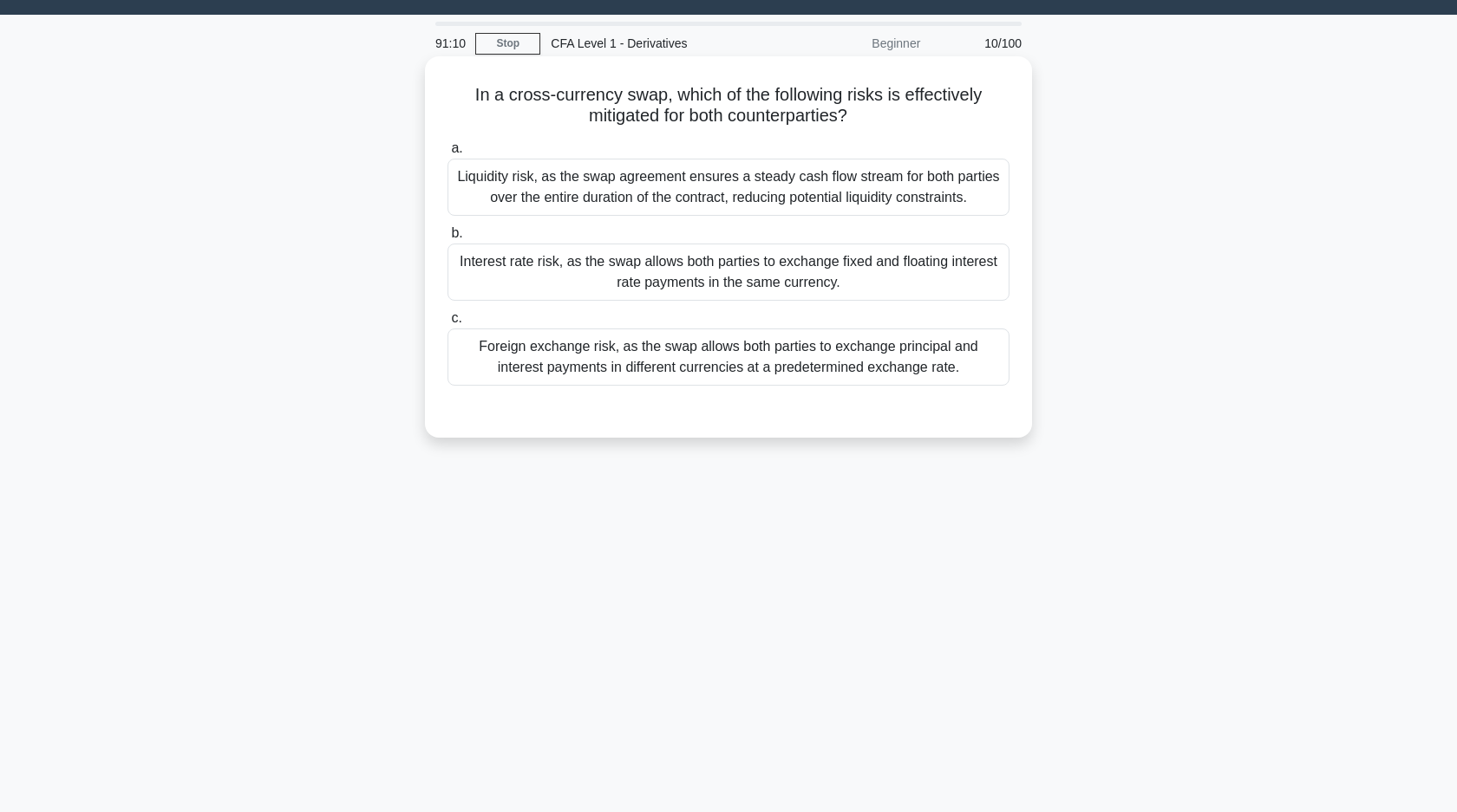
scroll to position [0, 0]
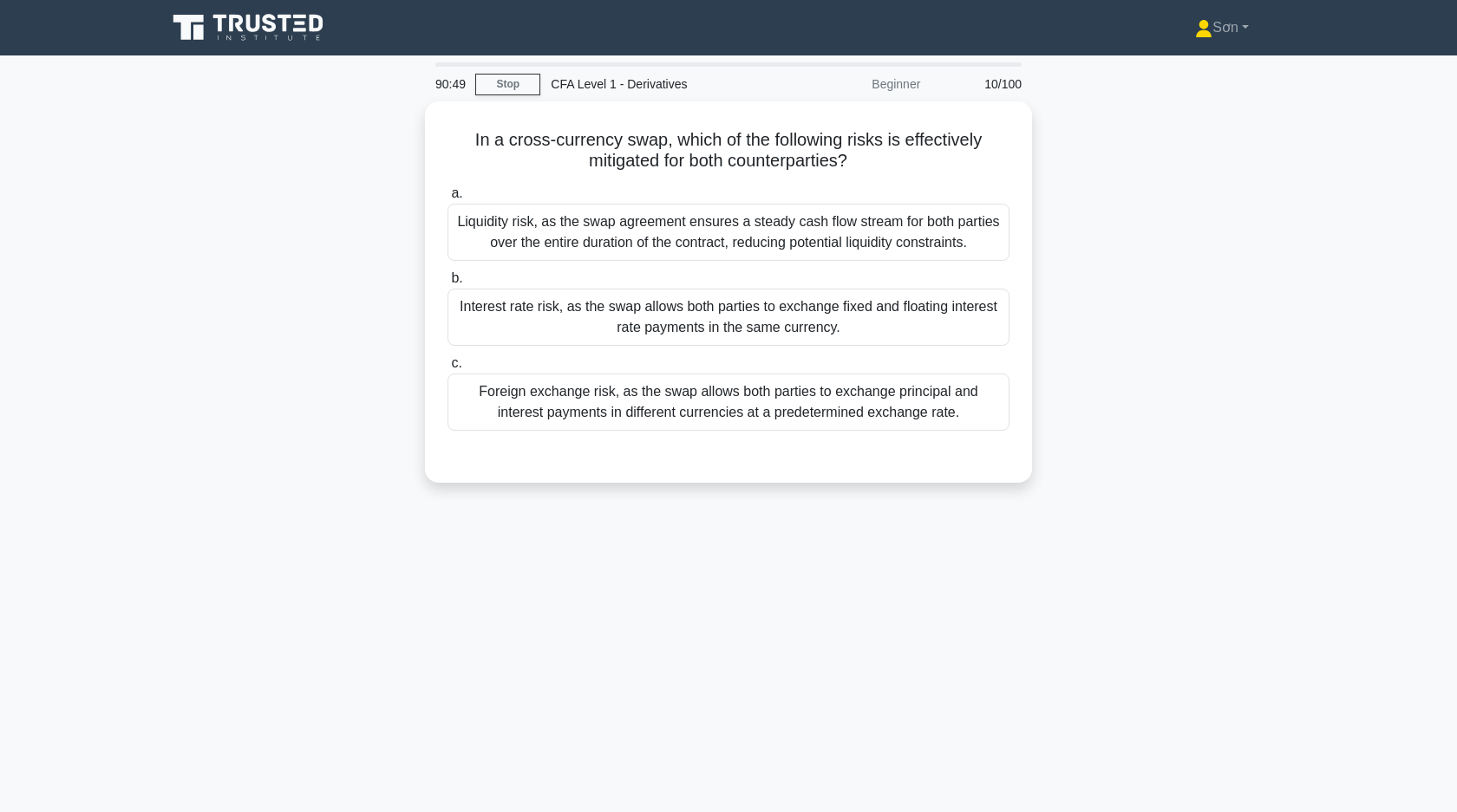
click at [327, 419] on div "In a cross-currency swap, which of the following risks is effectively mitigated…" at bounding box center [728, 302] width 1144 height 402
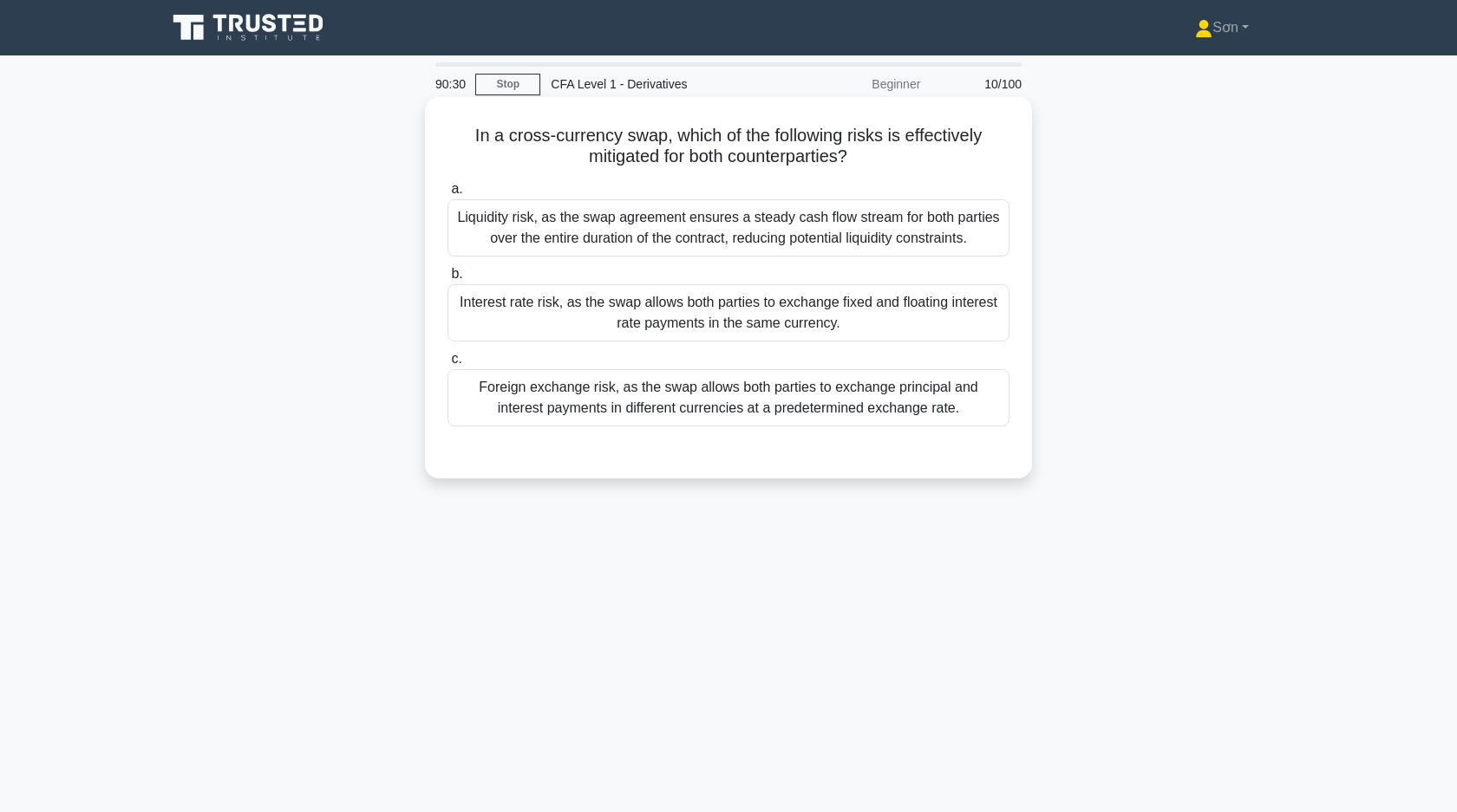
click at [540, 393] on div "Foreign exchange risk, as the swap allows both parties to exchange principal an…" at bounding box center [728, 398] width 562 height 57
click at [447, 365] on input "c. Foreign exchange risk, as the swap allows both parties to exchange principal…" at bounding box center [447, 359] width 0 height 11
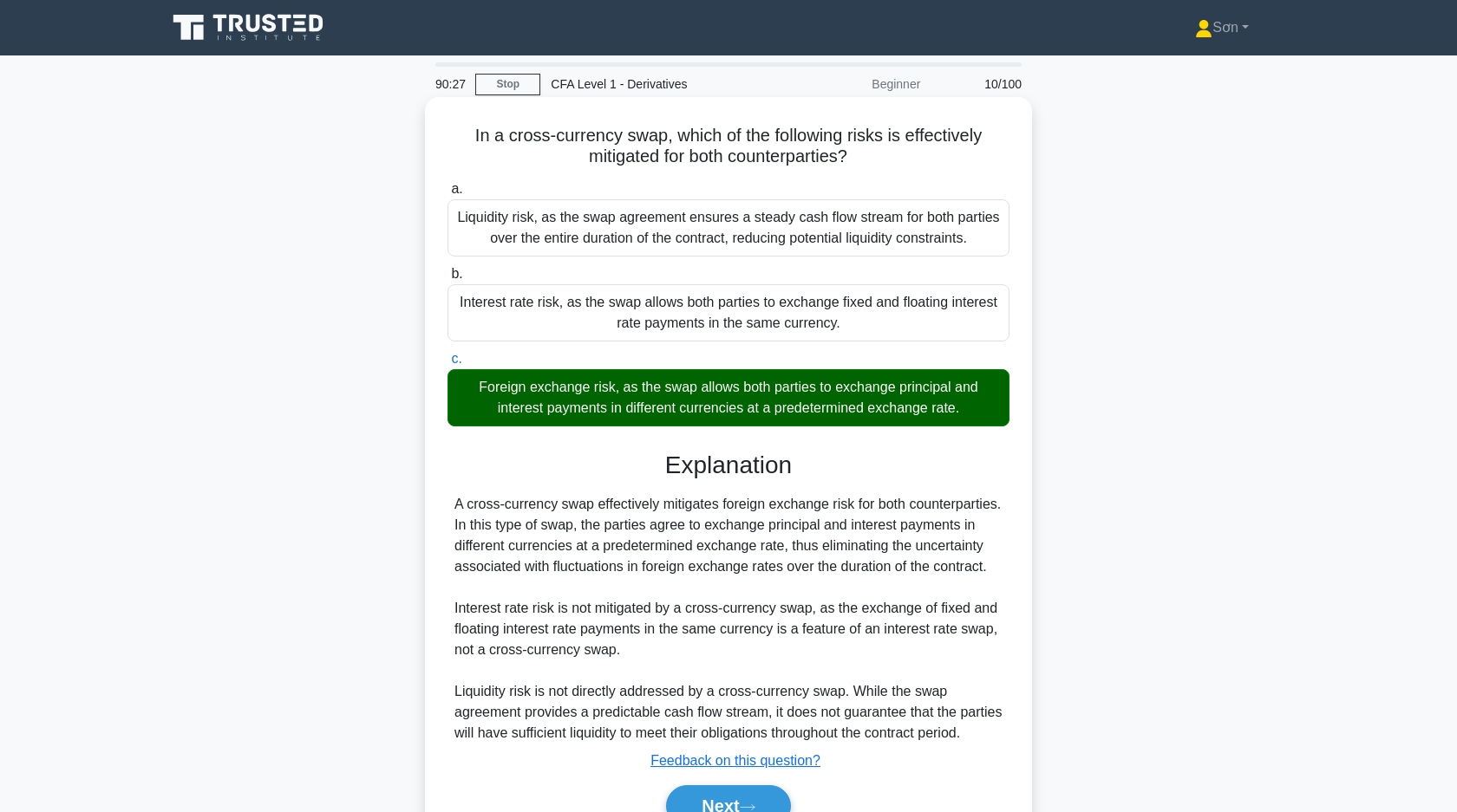
scroll to position [124, 0]
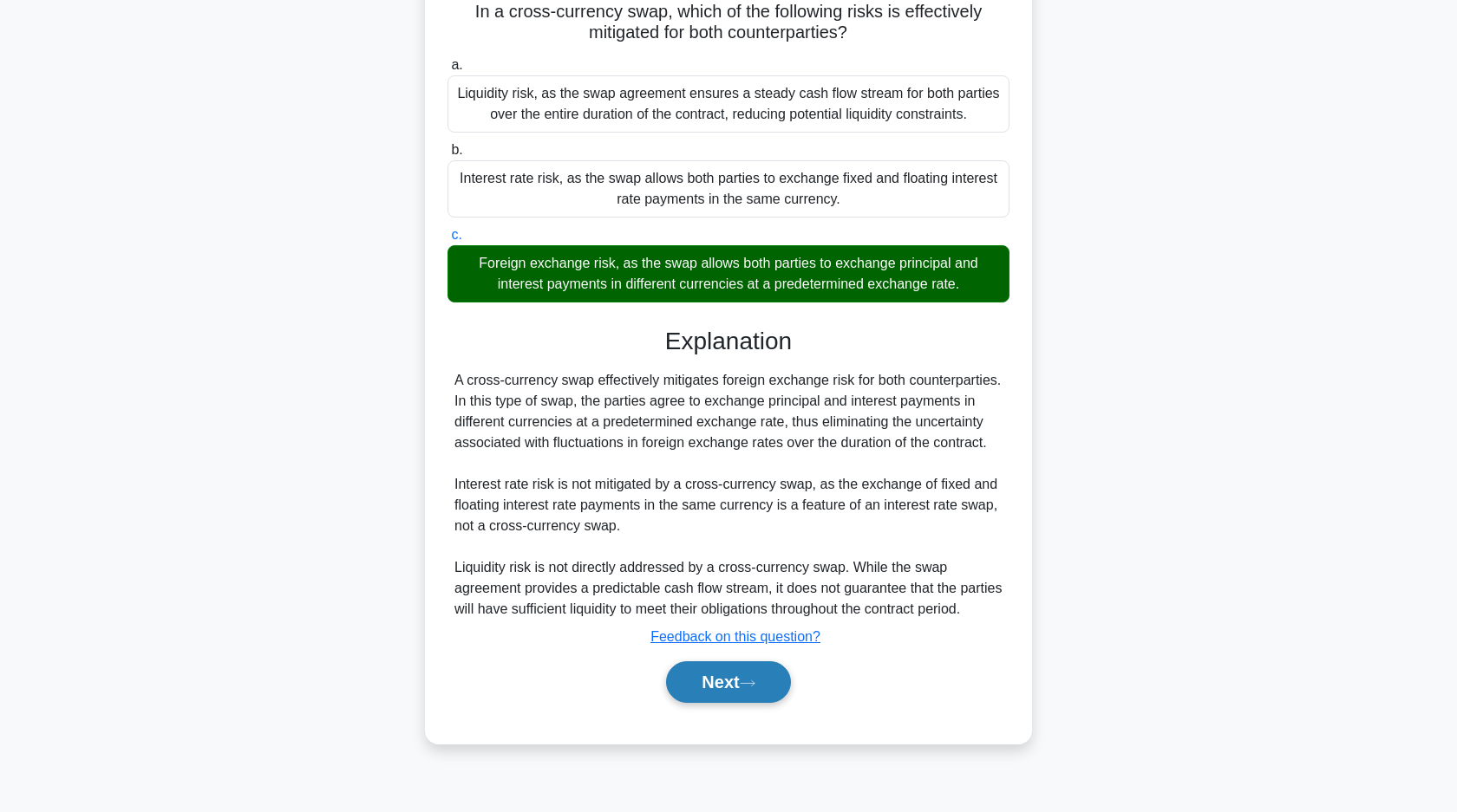
click at [729, 703] on button "Next" at bounding box center [728, 681] width 124 height 41
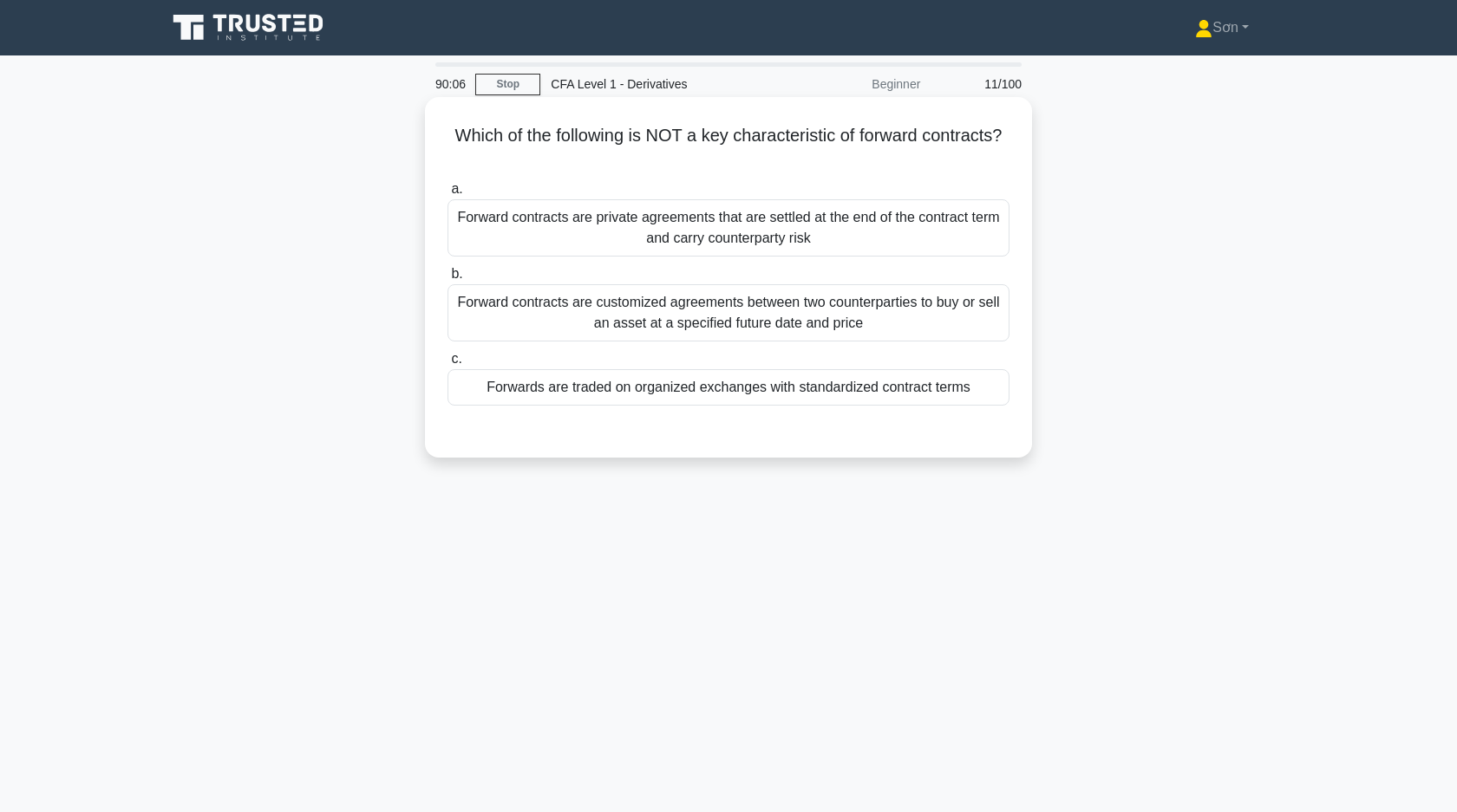
click at [628, 385] on div "Forwards are traded on organized exchanges with standardized contract terms" at bounding box center [728, 387] width 562 height 36
click at [447, 365] on input "c. Forwards are traded on organized exchanges with standardized contract terms" at bounding box center [447, 359] width 0 height 11
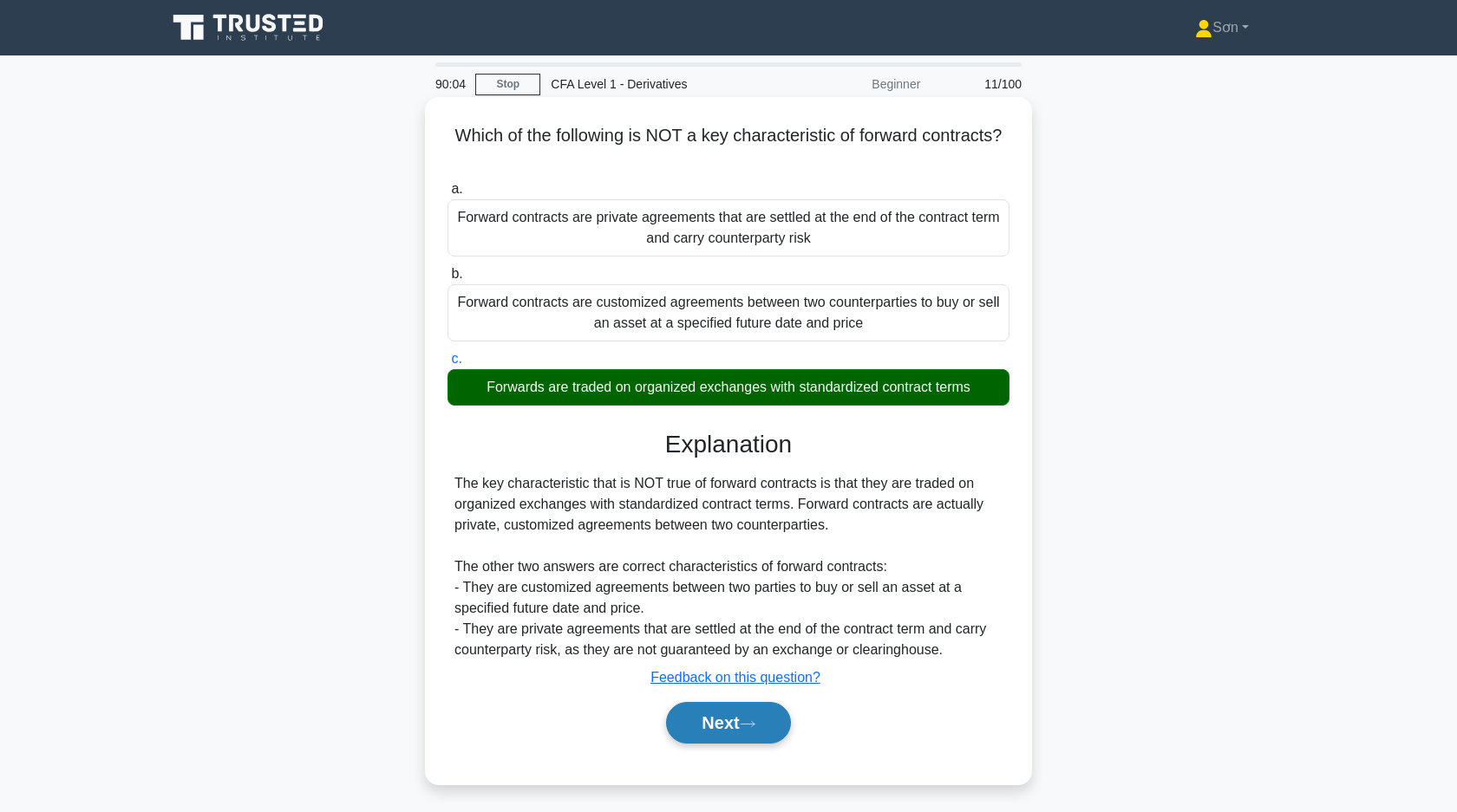
click at [723, 723] on button "Next" at bounding box center [728, 723] width 124 height 41
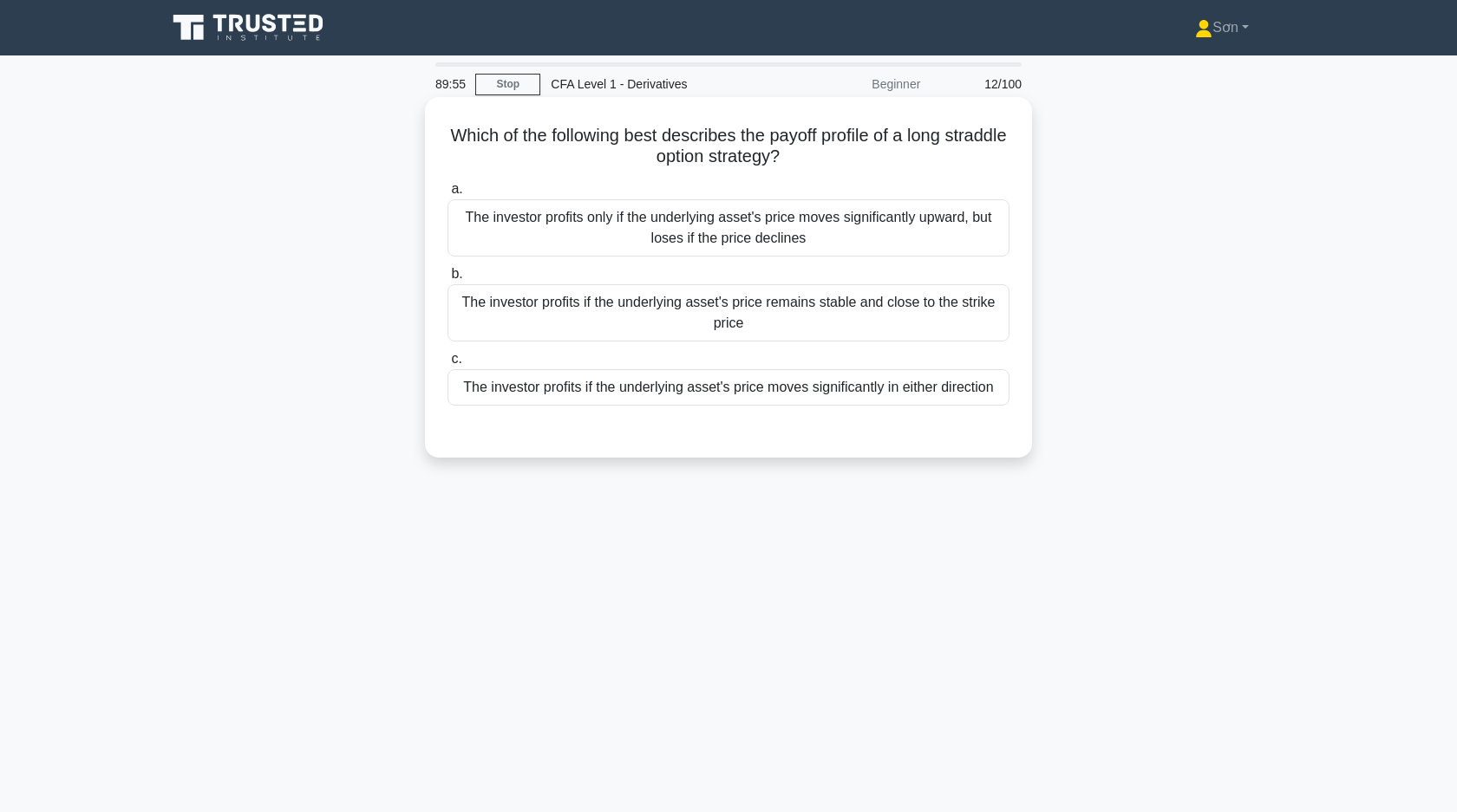
click at [631, 392] on div "The investor profits if the underlying asset's price moves significantly in eit…" at bounding box center [728, 387] width 562 height 36
click at [447, 365] on input "c. The investor profits if the underlying asset's price moves significantly in …" at bounding box center [447, 359] width 0 height 11
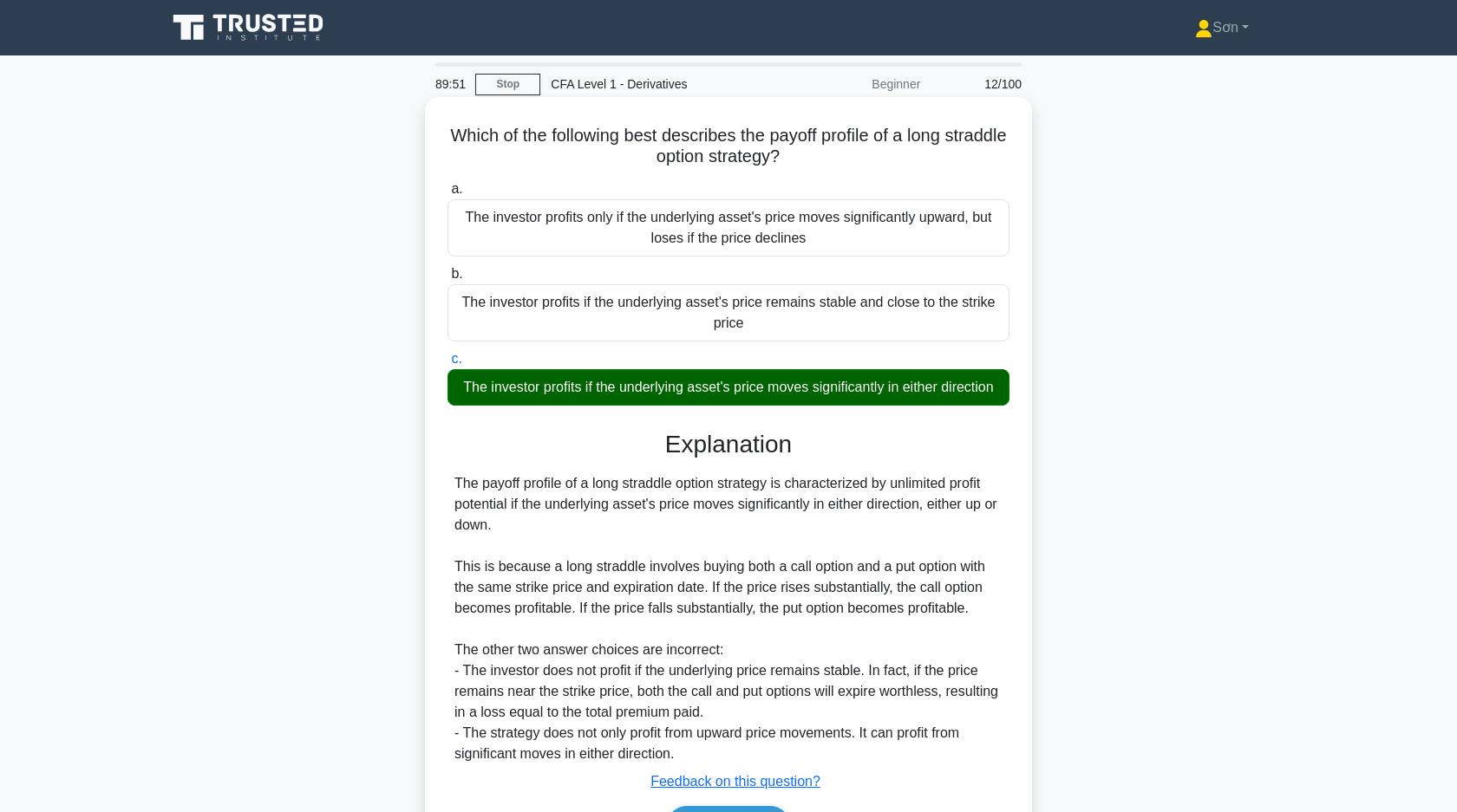
drag, startPoint x: 441, startPoint y: 127, endPoint x: 1006, endPoint y: 385, distance: 621.1
click at [1006, 385] on div "Which of the following best describes the payoff profile of a long straddle opt…" at bounding box center [728, 493] width 593 height 778
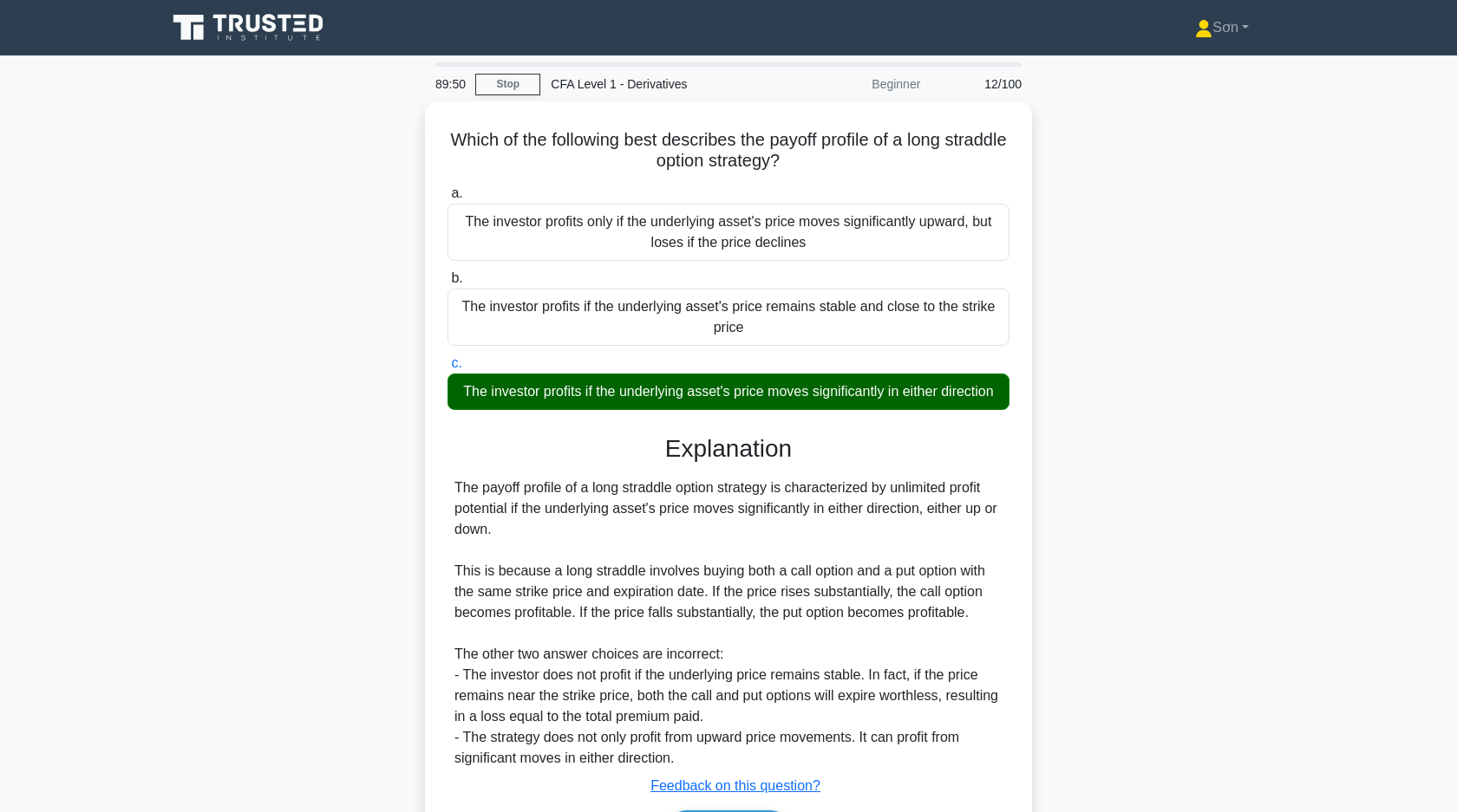
copy div "Which of the following best describes the payoff profile of a long straddle opt…"
click at [213, 200] on div "Which of the following best describes the payoff profile of a long straddle opt…" at bounding box center [728, 507] width 1144 height 812
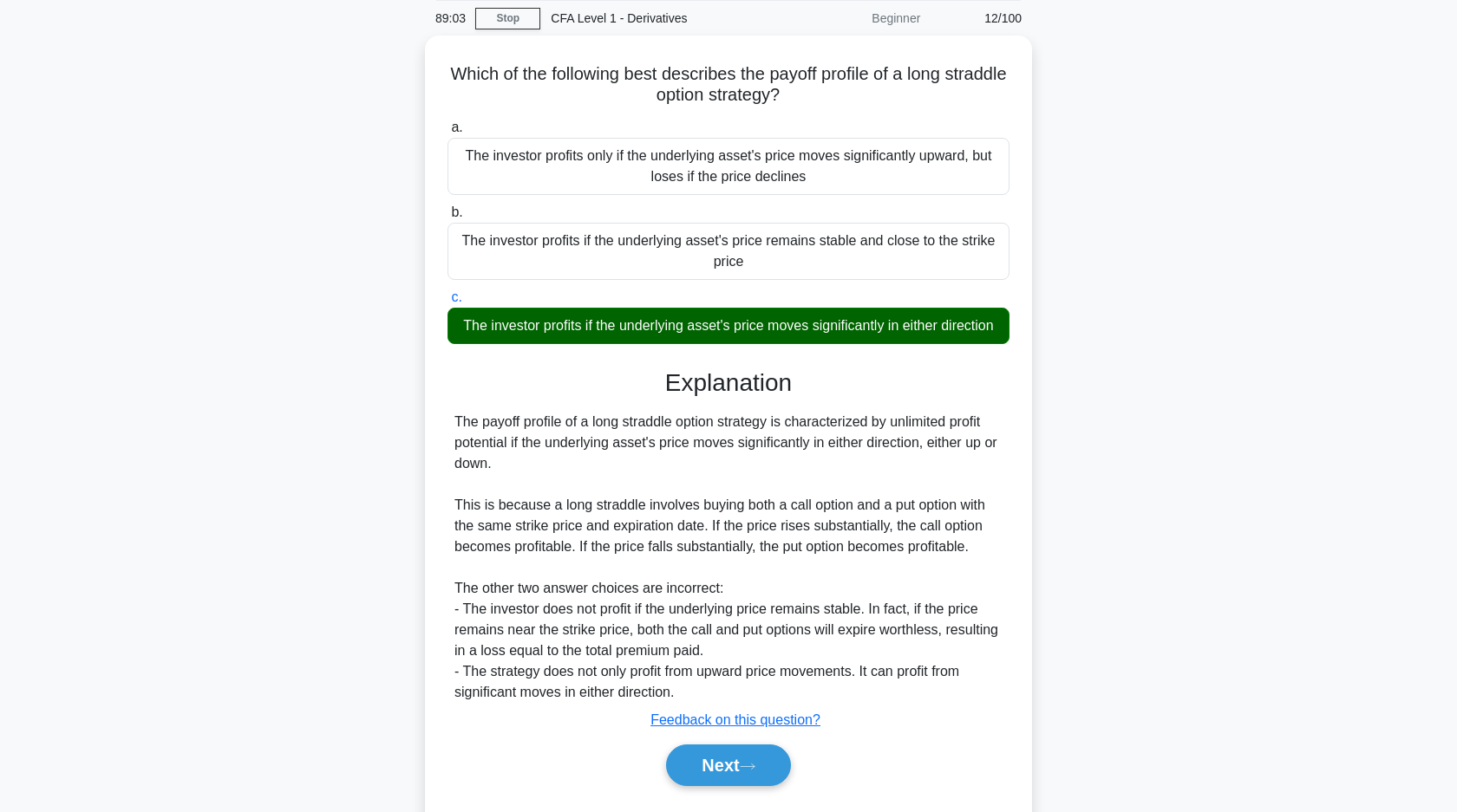
scroll to position [124, 0]
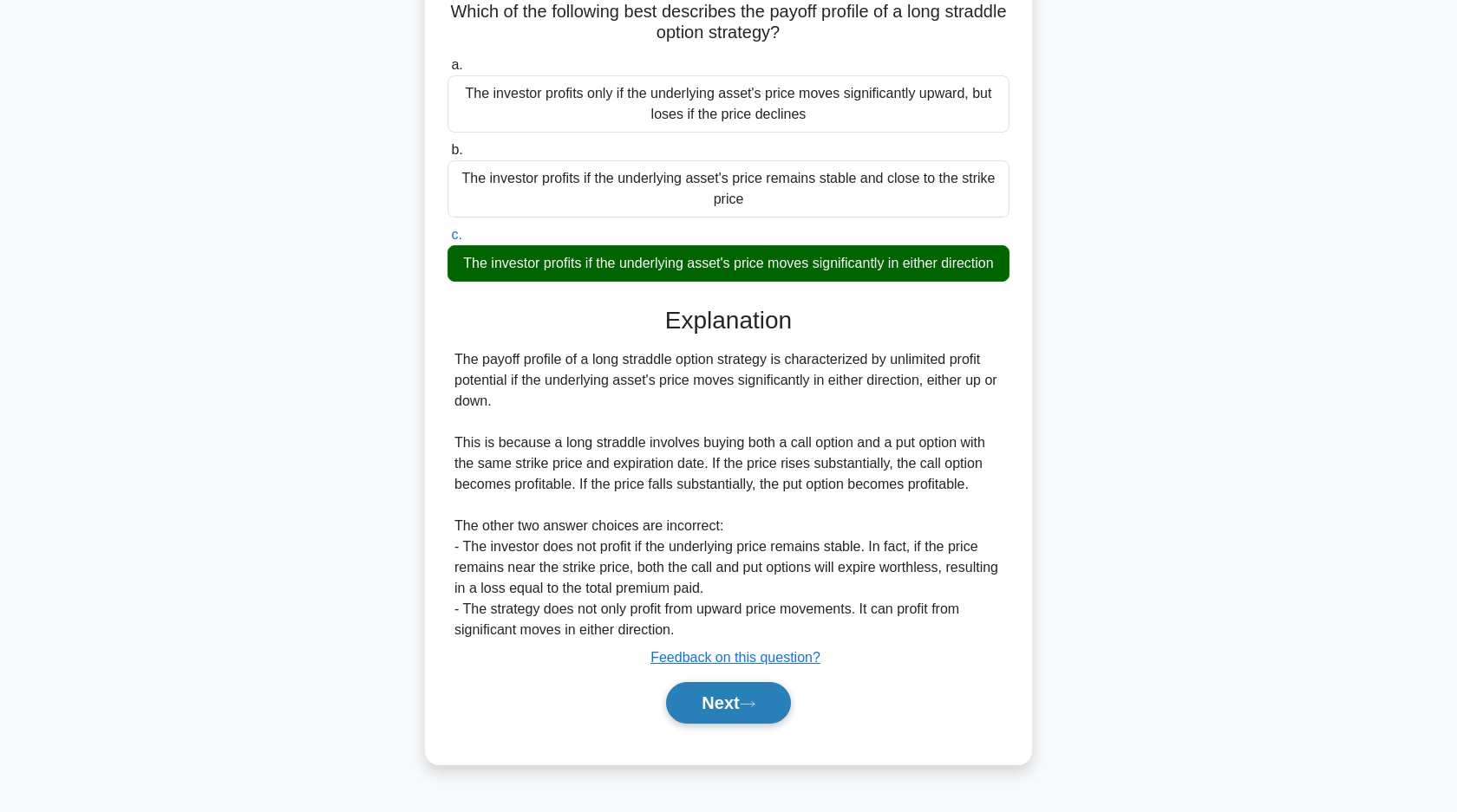
click at [705, 707] on button "Next" at bounding box center [728, 702] width 124 height 41
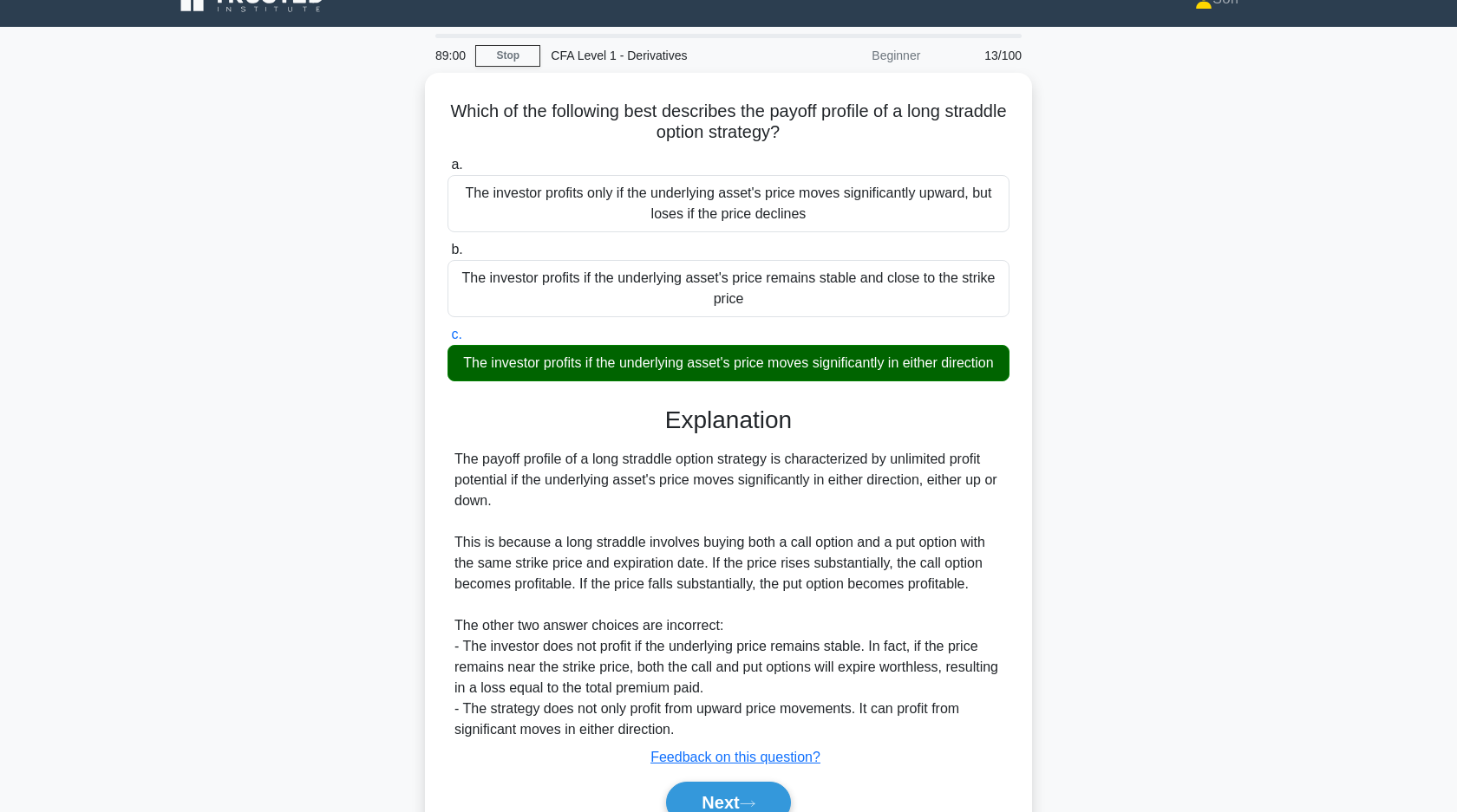
scroll to position [0, 0]
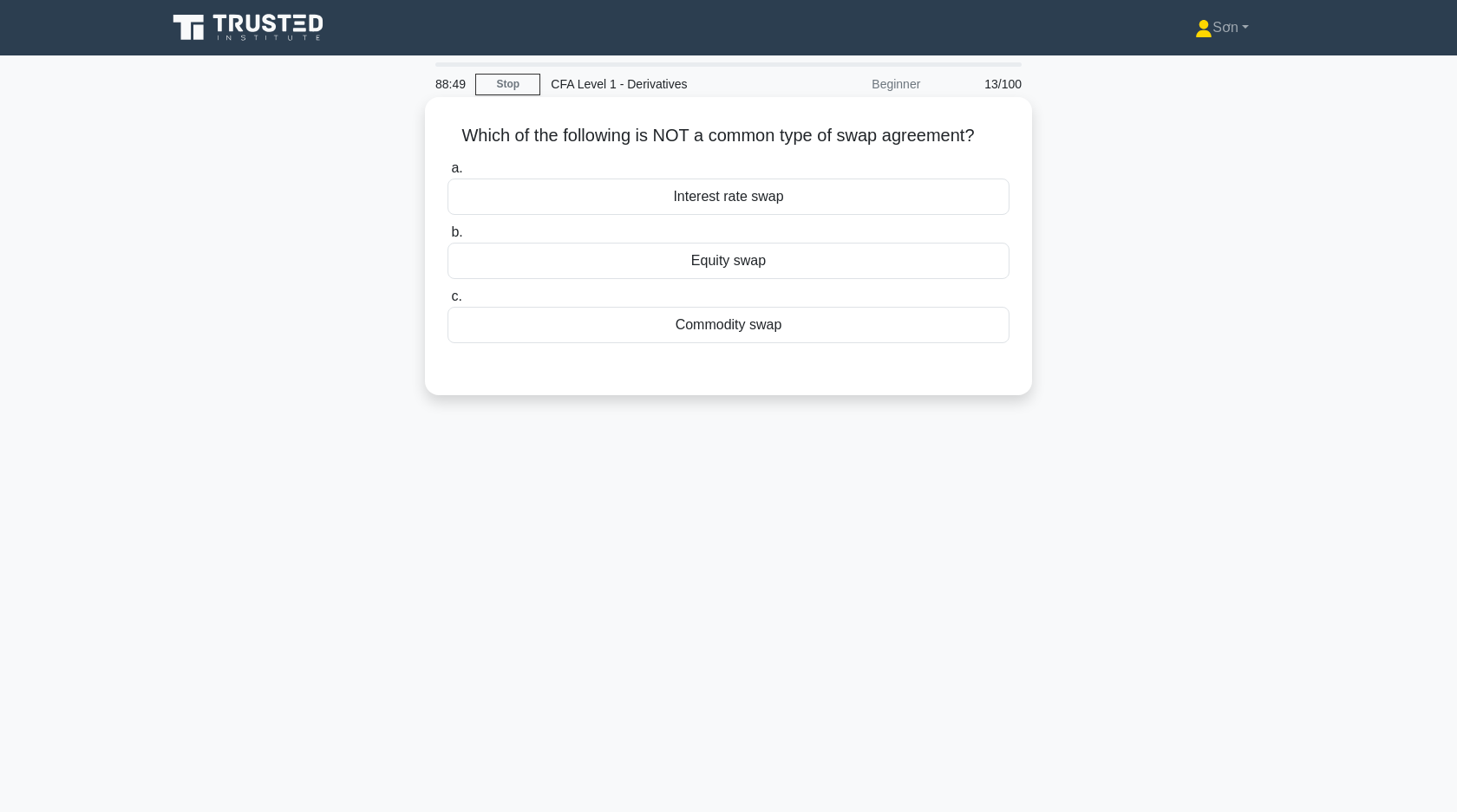
click at [549, 261] on div "Equity swap" at bounding box center [728, 260] width 562 height 36
click at [447, 239] on input "b. Equity swap" at bounding box center [447, 232] width 0 height 11
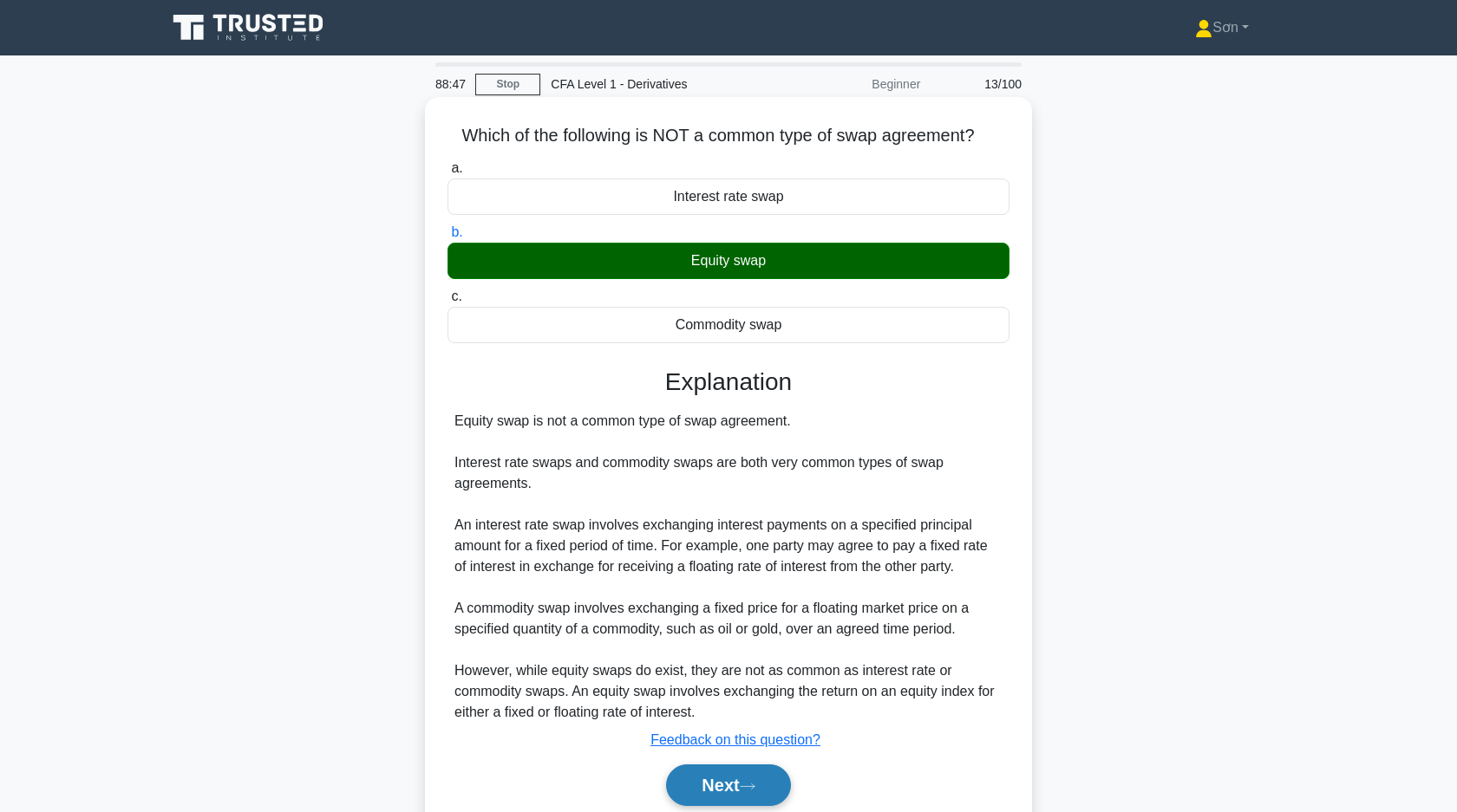
click at [776, 776] on button "Next" at bounding box center [728, 784] width 124 height 41
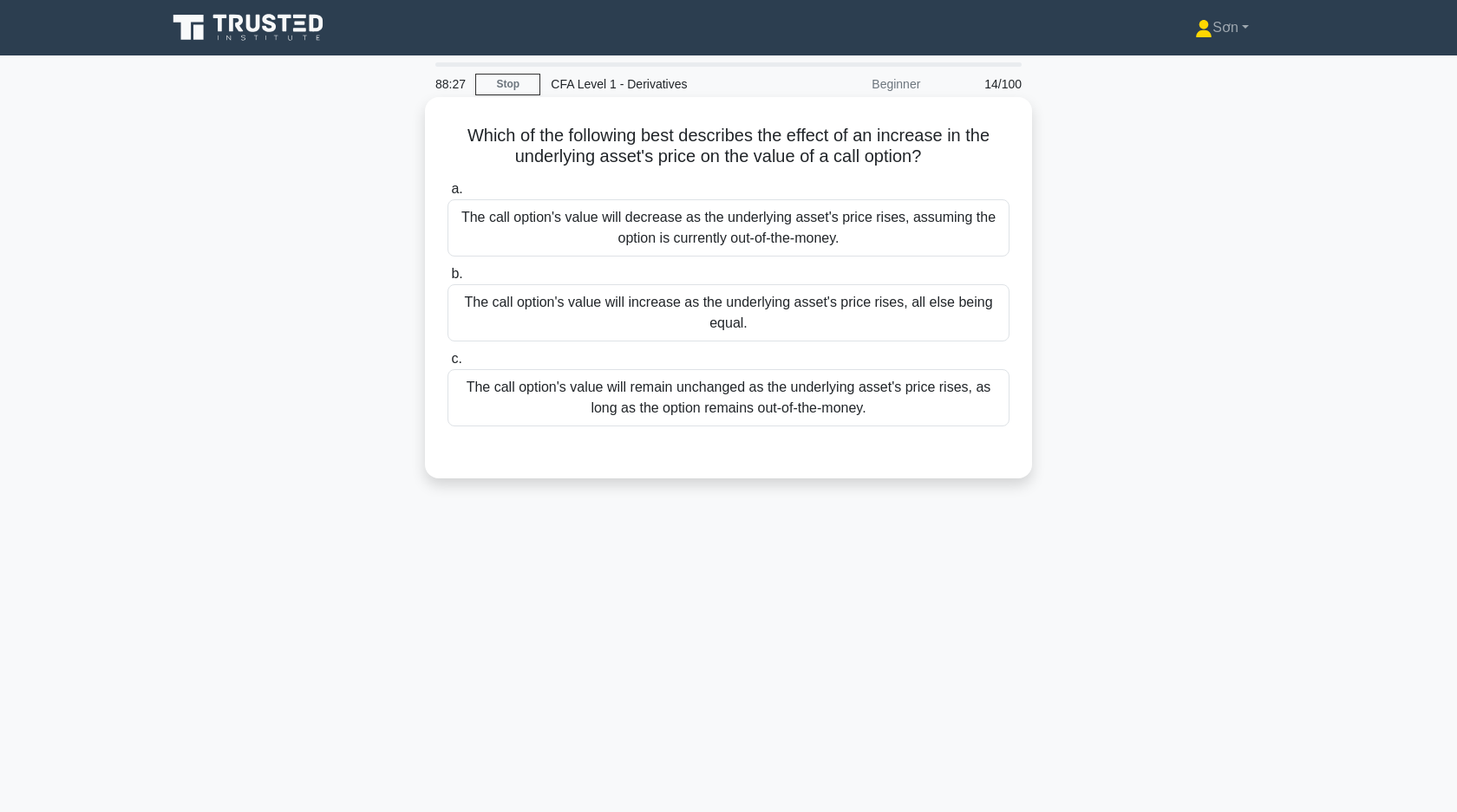
click at [646, 315] on div "The call option's value will increase as the underlying asset's price rises, al…" at bounding box center [728, 312] width 562 height 57
click at [447, 280] on input "b. The call option's value will increase as the underlying asset's price rises,…" at bounding box center [447, 275] width 0 height 11
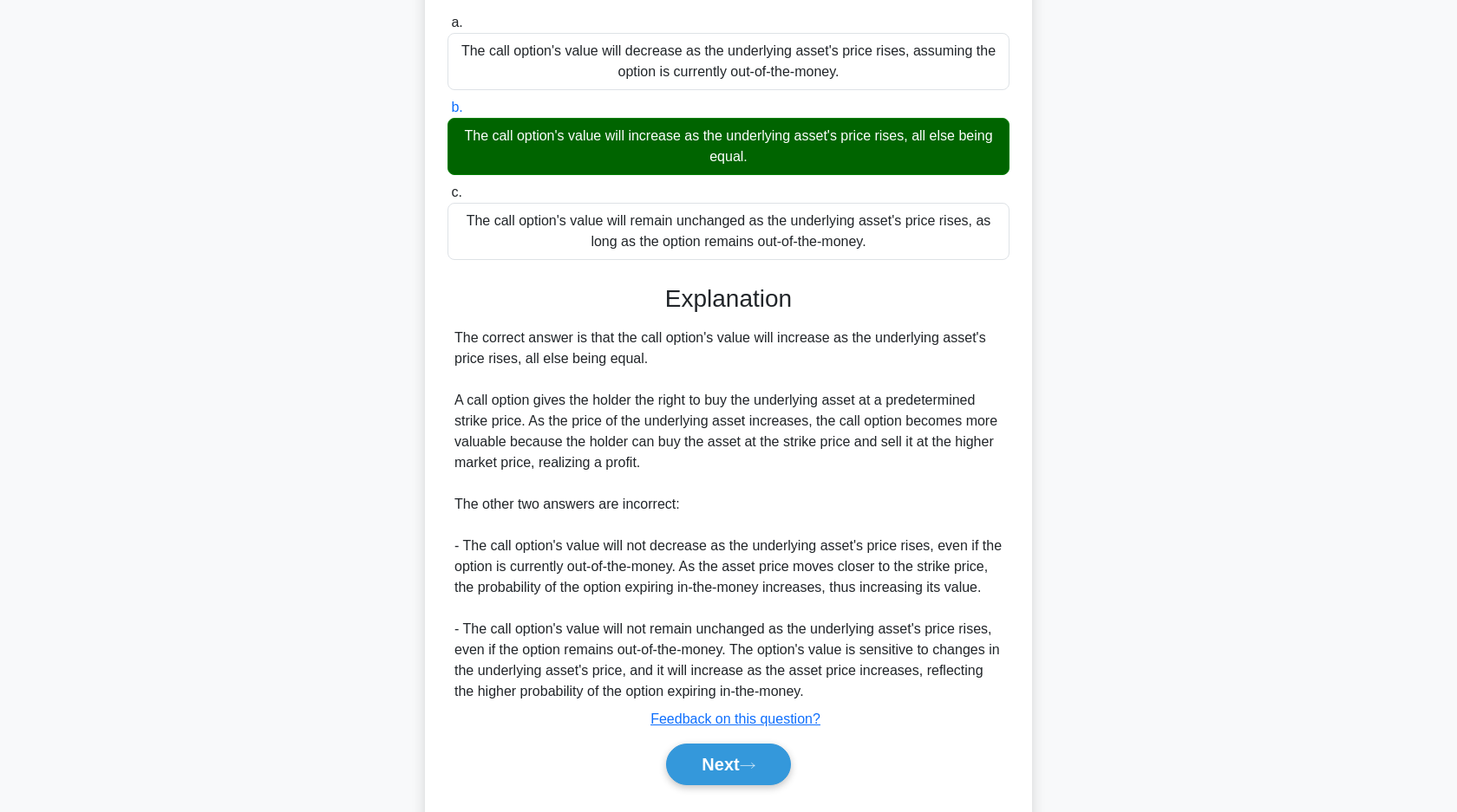
scroll to position [213, 0]
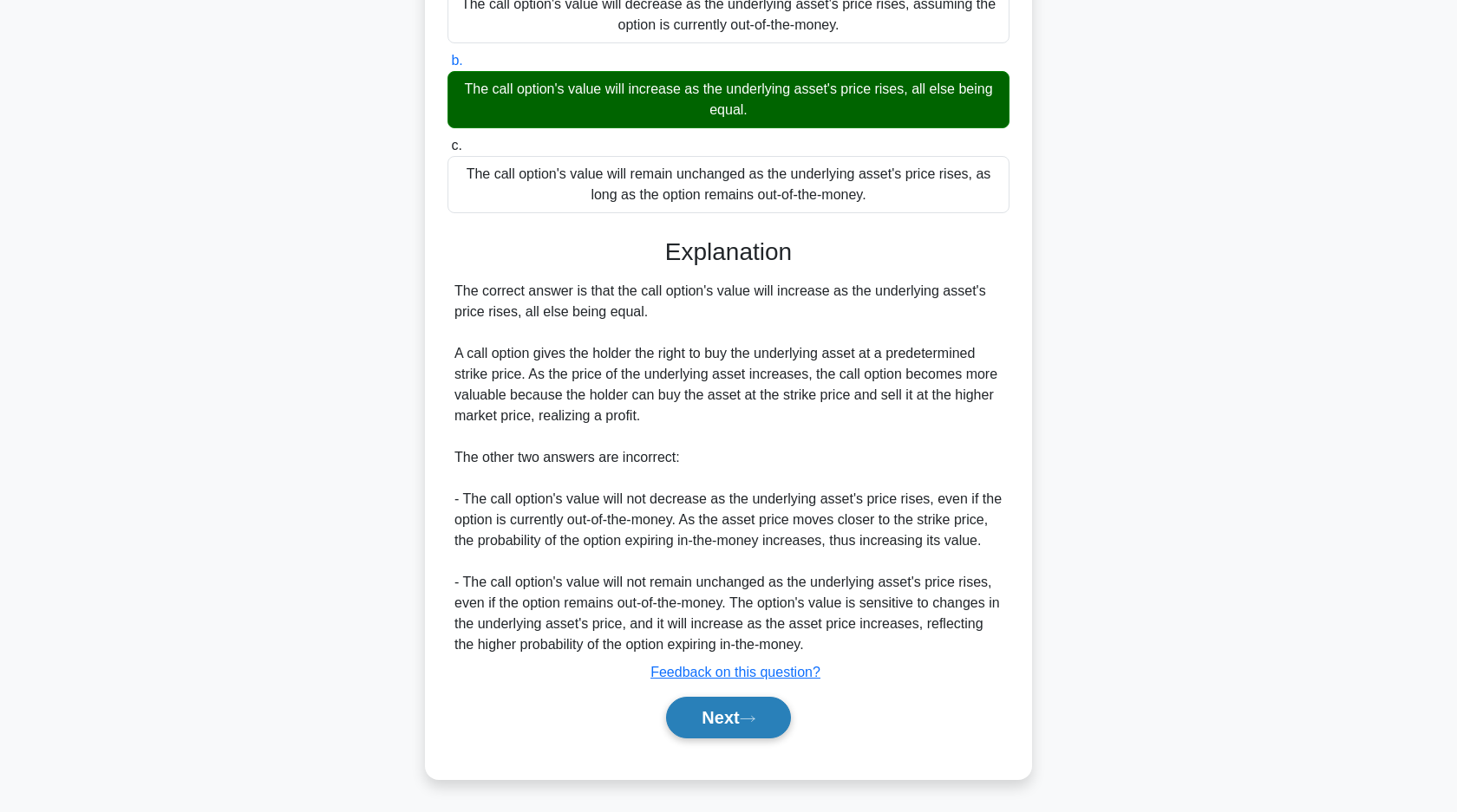
click at [758, 708] on button "Next" at bounding box center [728, 717] width 124 height 41
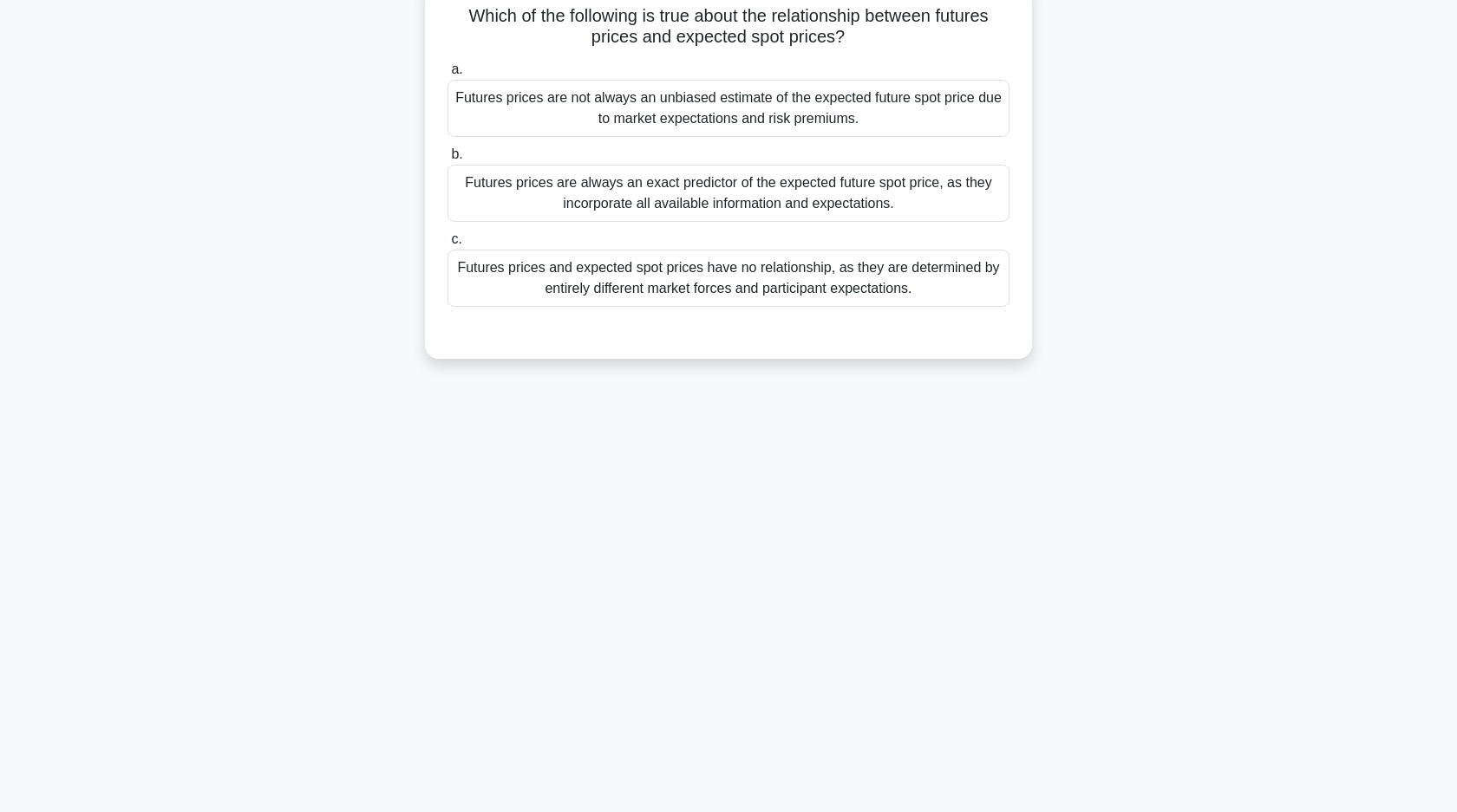
scroll to position [0, 0]
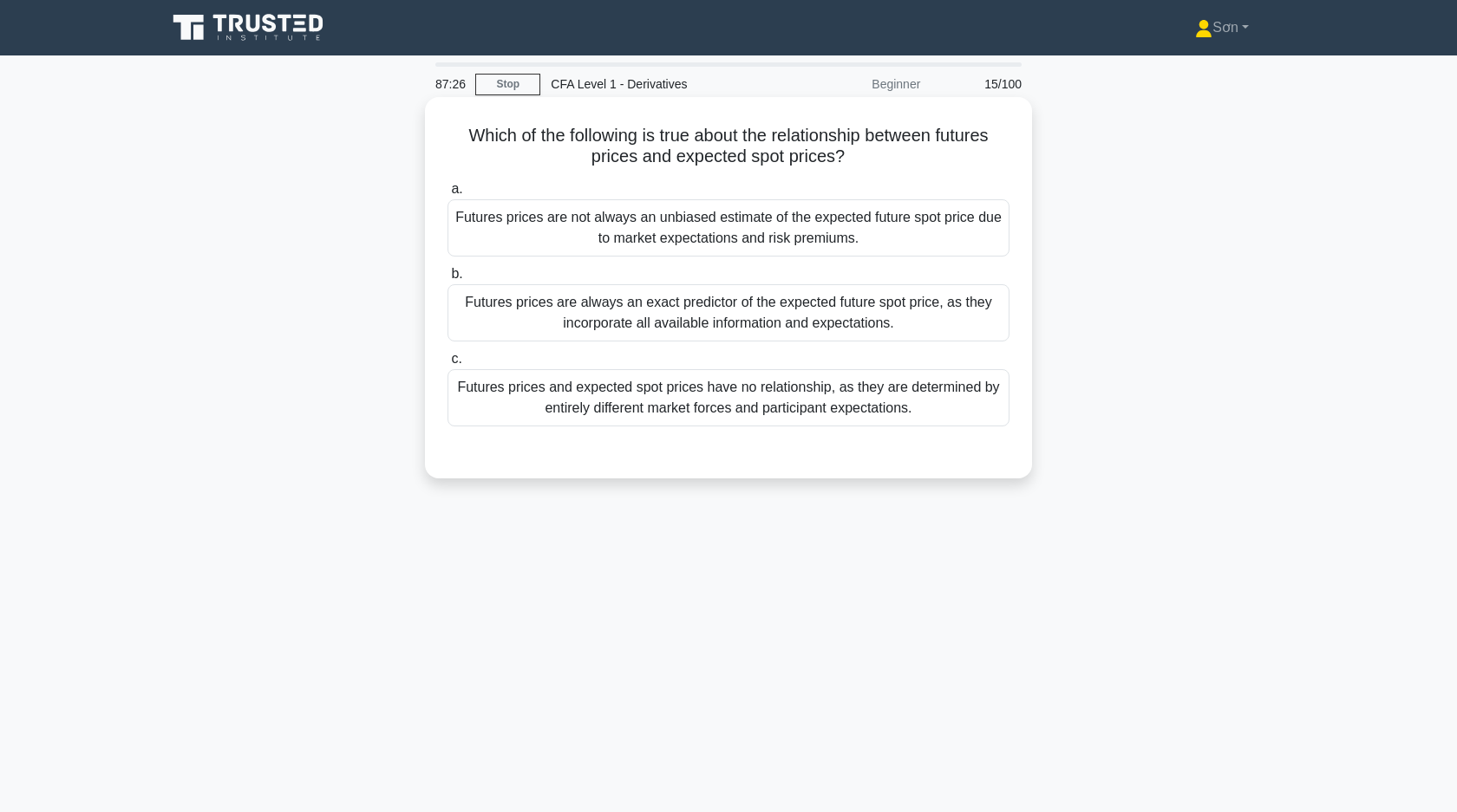
click at [605, 310] on div "Futures prices are always an exact predictor of the expected future spot price,…" at bounding box center [728, 312] width 562 height 57
click at [447, 280] on input "b. Futures prices are always an exact predictor of the expected future spot pri…" at bounding box center [447, 275] width 0 height 11
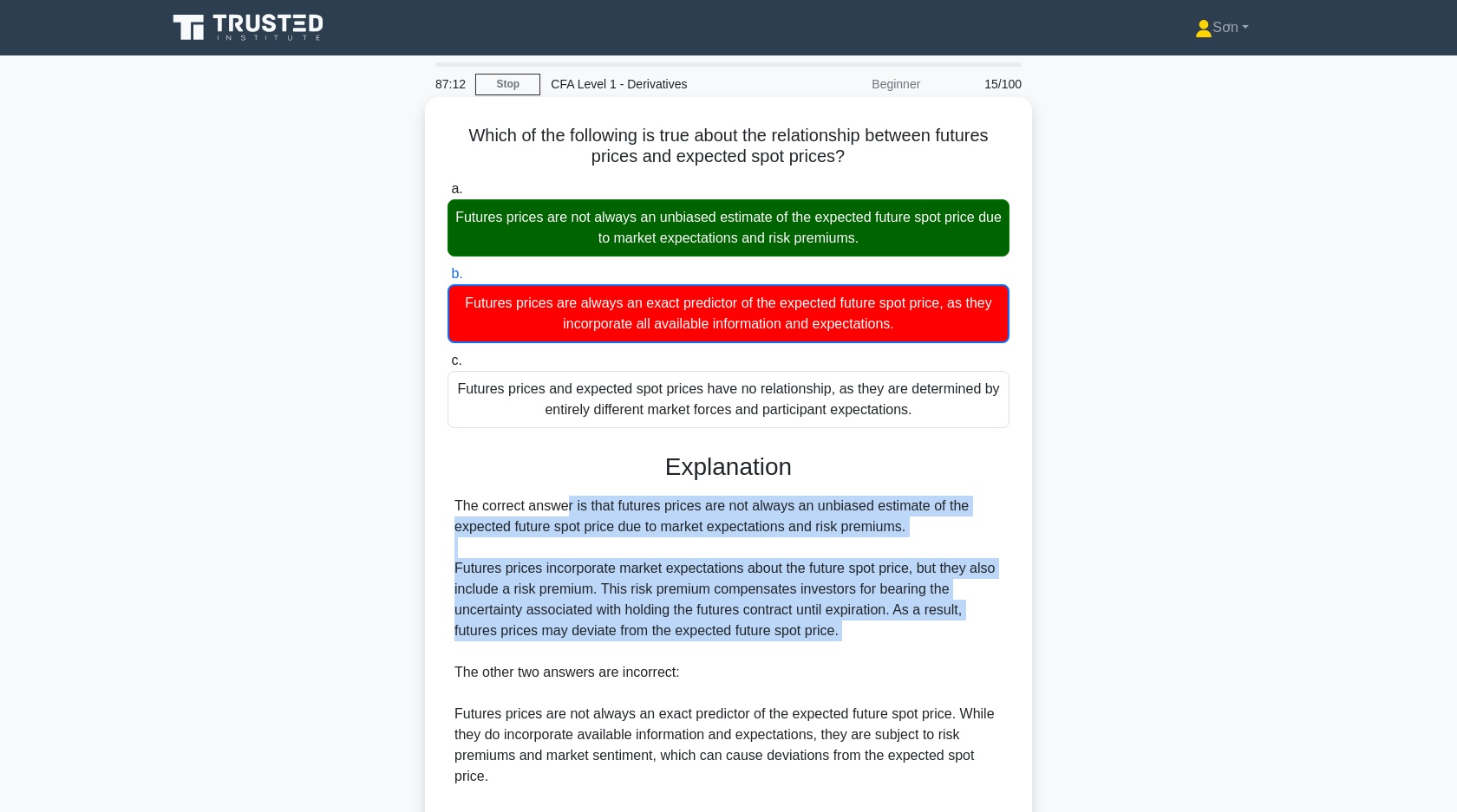
drag, startPoint x: 454, startPoint y: 509, endPoint x: 858, endPoint y: 649, distance: 427.6
click at [858, 649] on div "The correct answer is that futures prices are not always an unbiased estimate o…" at bounding box center [728, 693] width 548 height 395
copy div "The correct answer is that futures prices are not always an unbiased estimate o…"
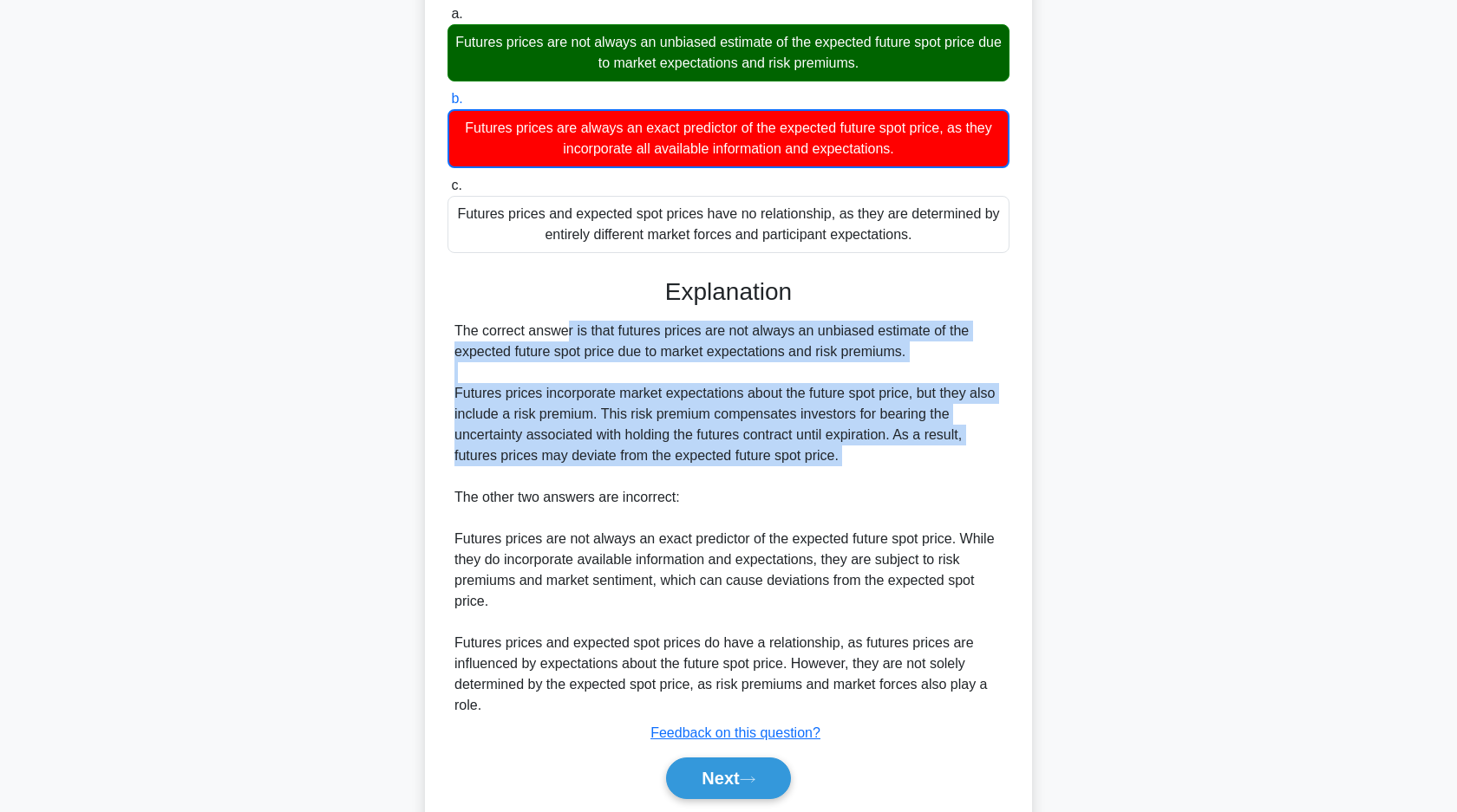
scroll to position [236, 0]
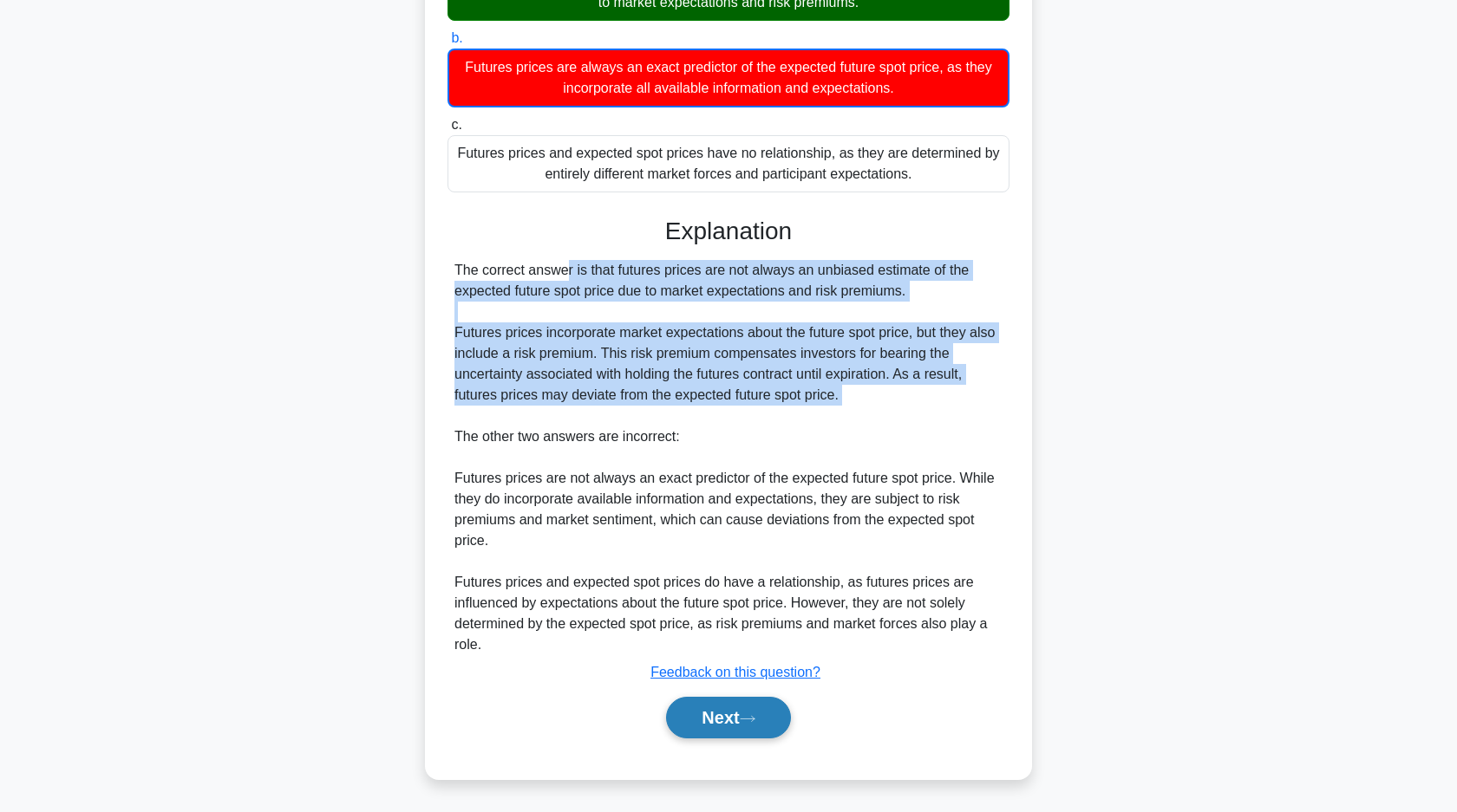
click at [742, 705] on button "Next" at bounding box center [728, 717] width 124 height 41
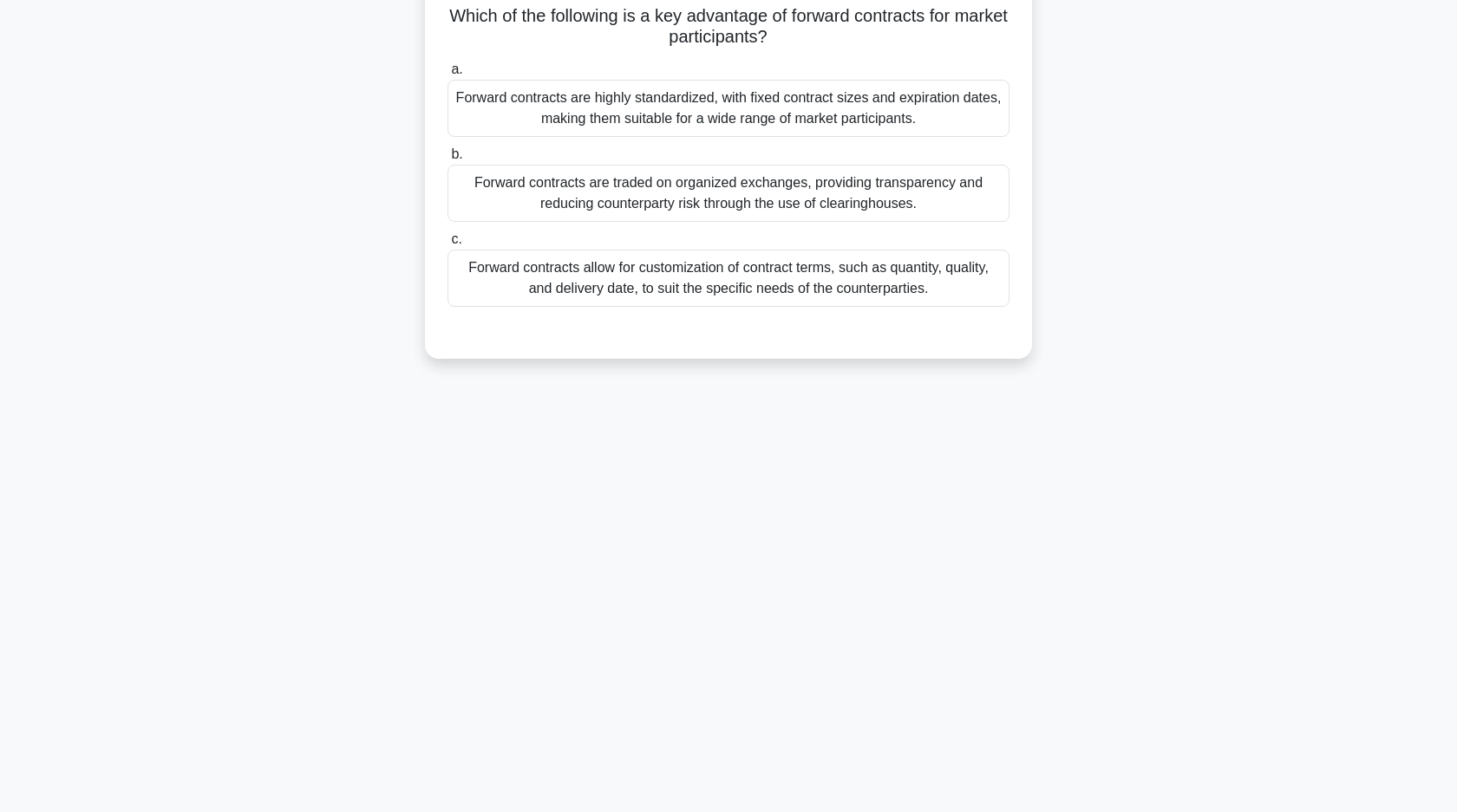
scroll to position [0, 0]
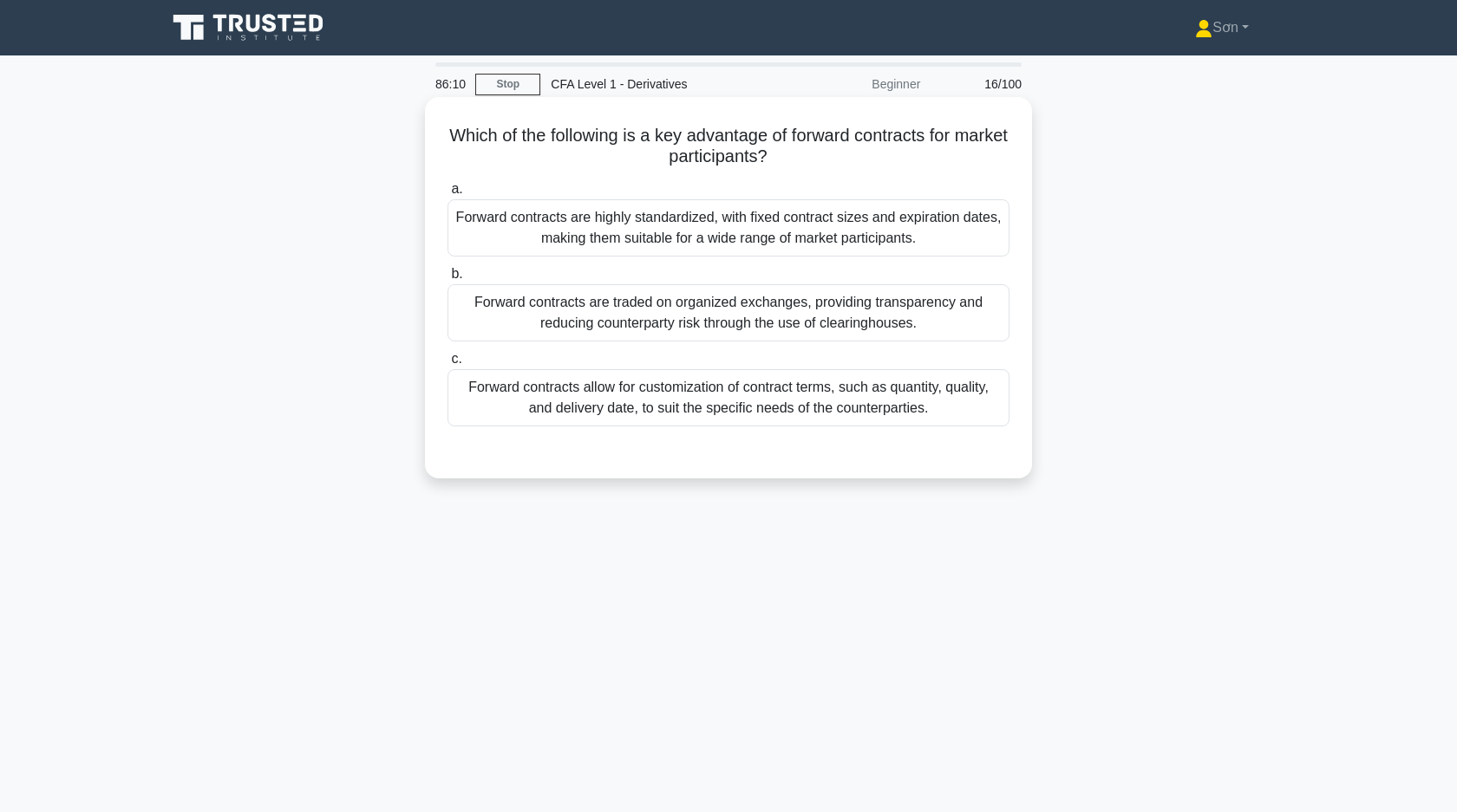
click at [685, 399] on div "Forward contracts allow for customization of contract terms, such as quantity, …" at bounding box center [728, 398] width 562 height 57
click at [447, 365] on input "c. Forward contracts allow for customization of contract terms, such as quantit…" at bounding box center [447, 359] width 0 height 11
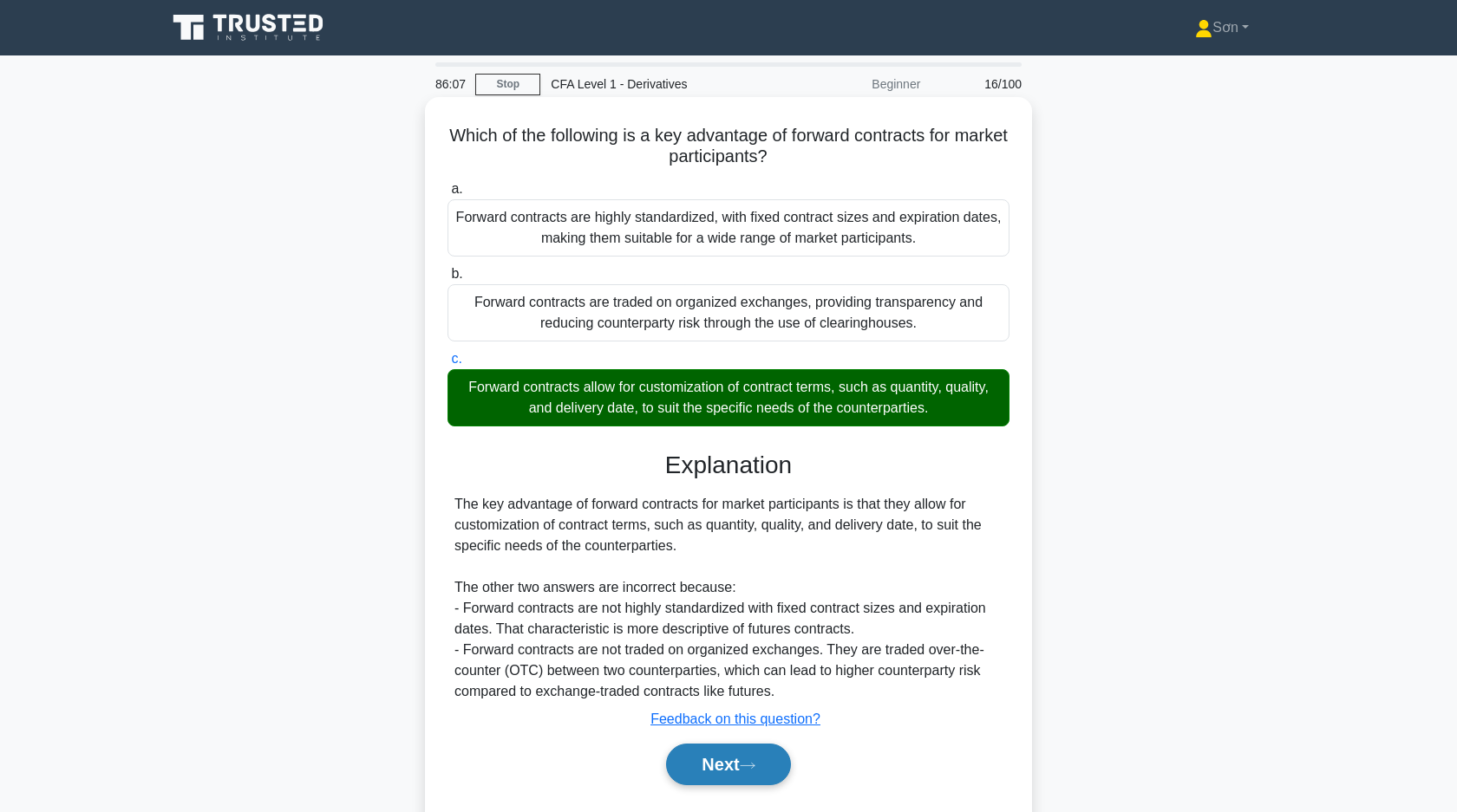
click at [712, 771] on button "Next" at bounding box center [728, 764] width 124 height 41
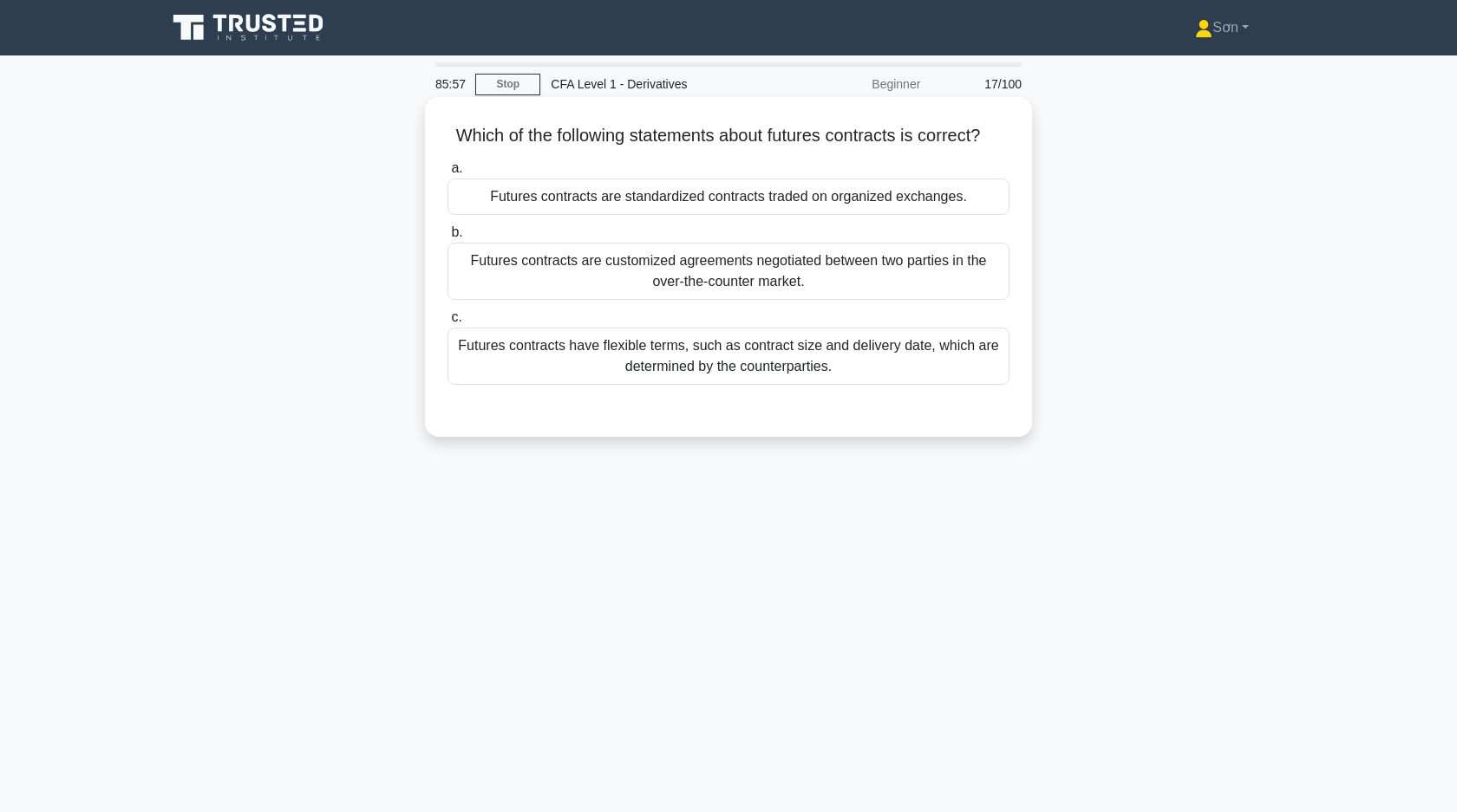
click at [773, 202] on div "Futures contracts are standardized contracts traded on organized exchanges." at bounding box center [728, 196] width 562 height 36
click at [447, 174] on input "a. Futures contracts are standardized contracts traded on organized exchanges." at bounding box center [447, 169] width 0 height 11
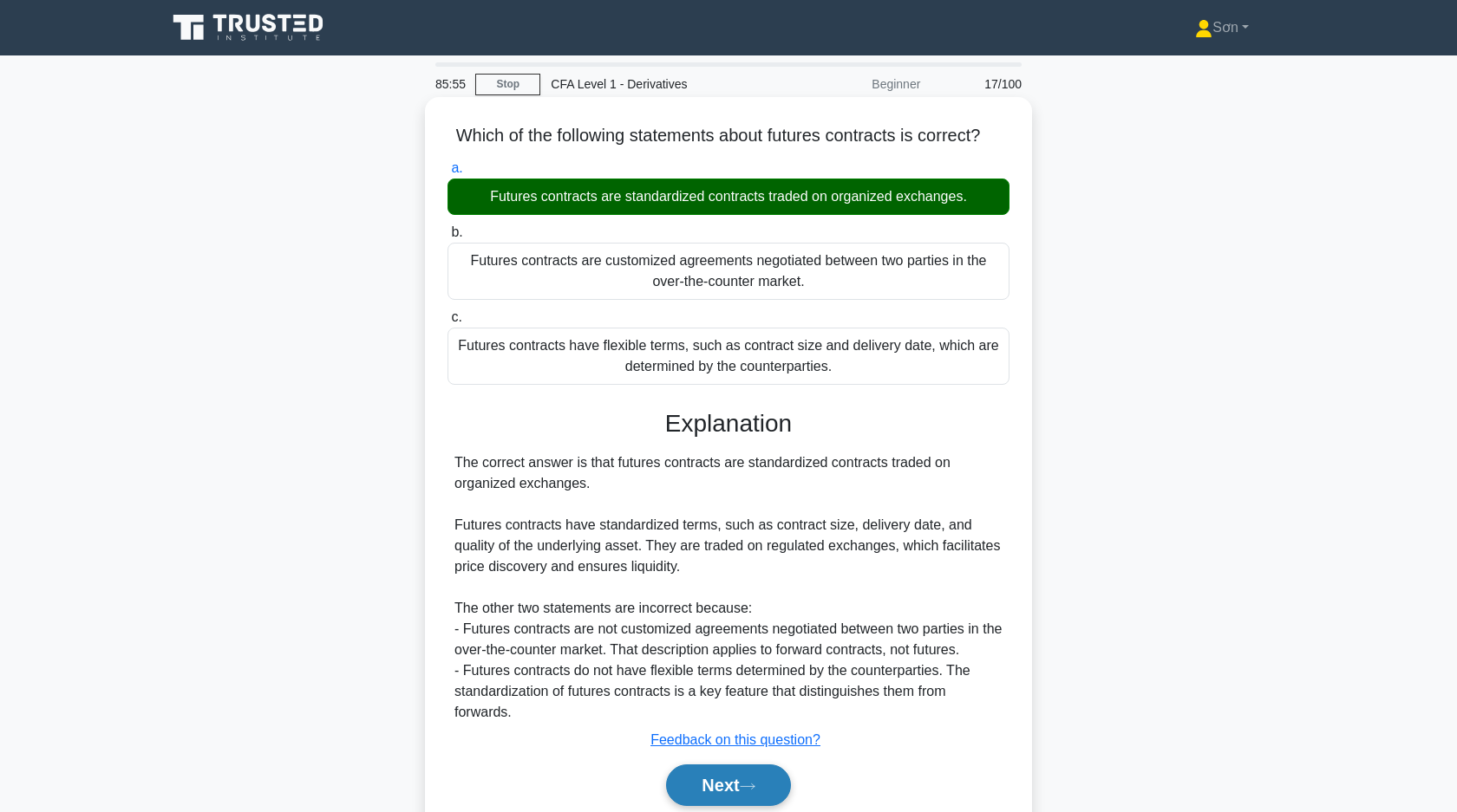
click at [714, 772] on button "Next" at bounding box center [728, 784] width 124 height 41
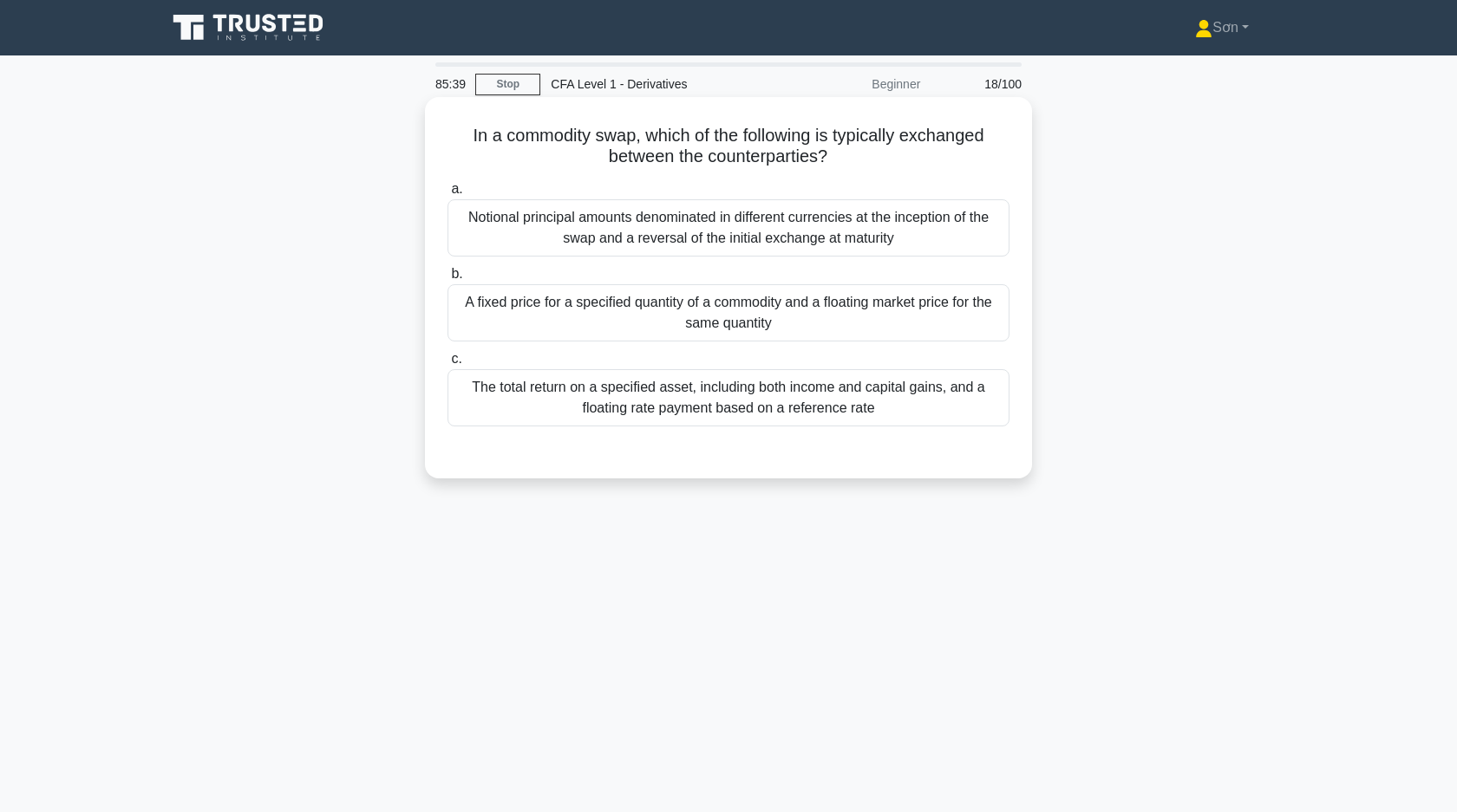
click at [781, 324] on div "A fixed price for a specified quantity of a commodity and a floating market pri…" at bounding box center [728, 312] width 562 height 57
click at [447, 280] on input "b. A fixed price for a specified quantity of a commodity and a floating market …" at bounding box center [447, 275] width 0 height 11
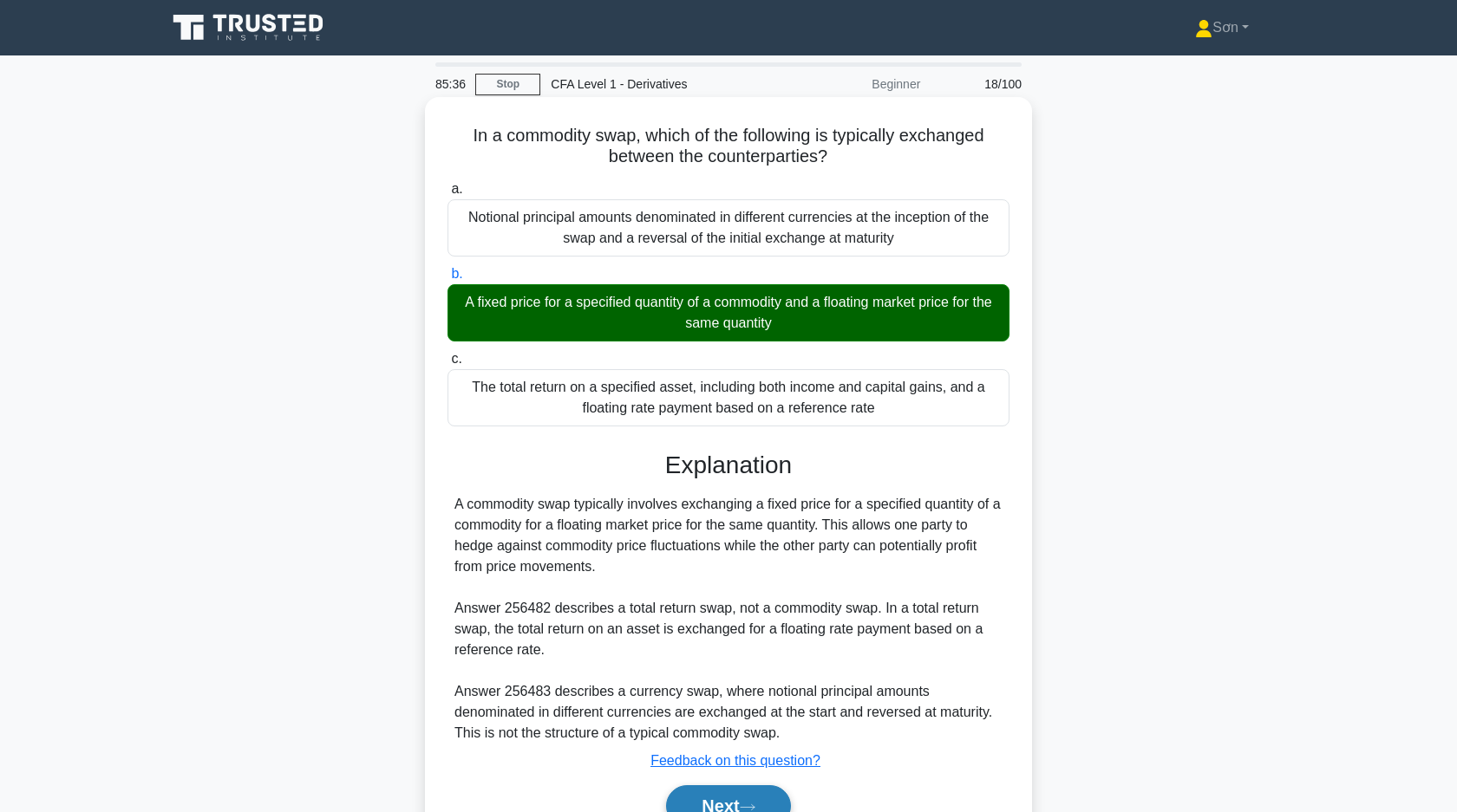
click at [735, 796] on button "Next" at bounding box center [728, 806] width 124 height 41
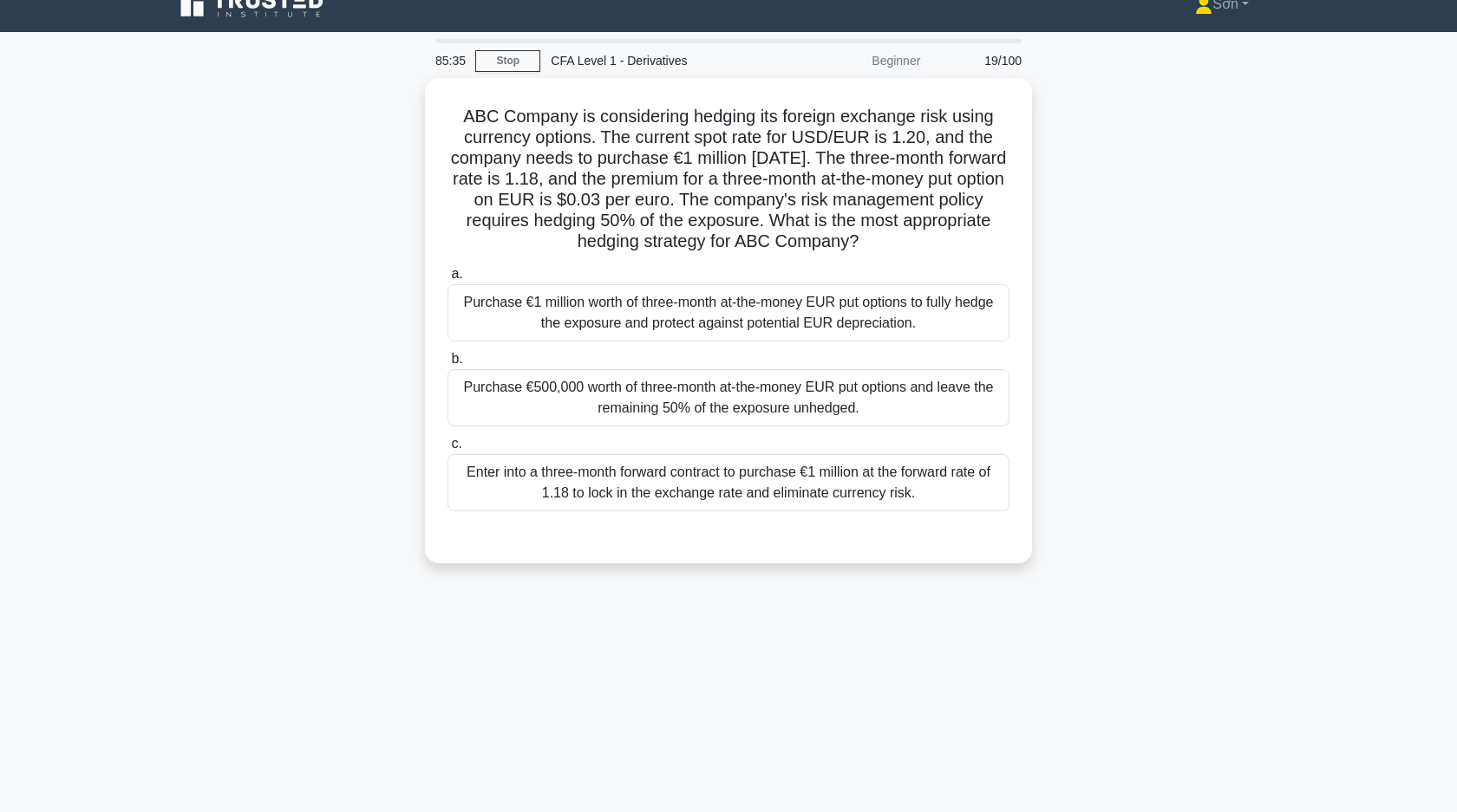
scroll to position [31, 0]
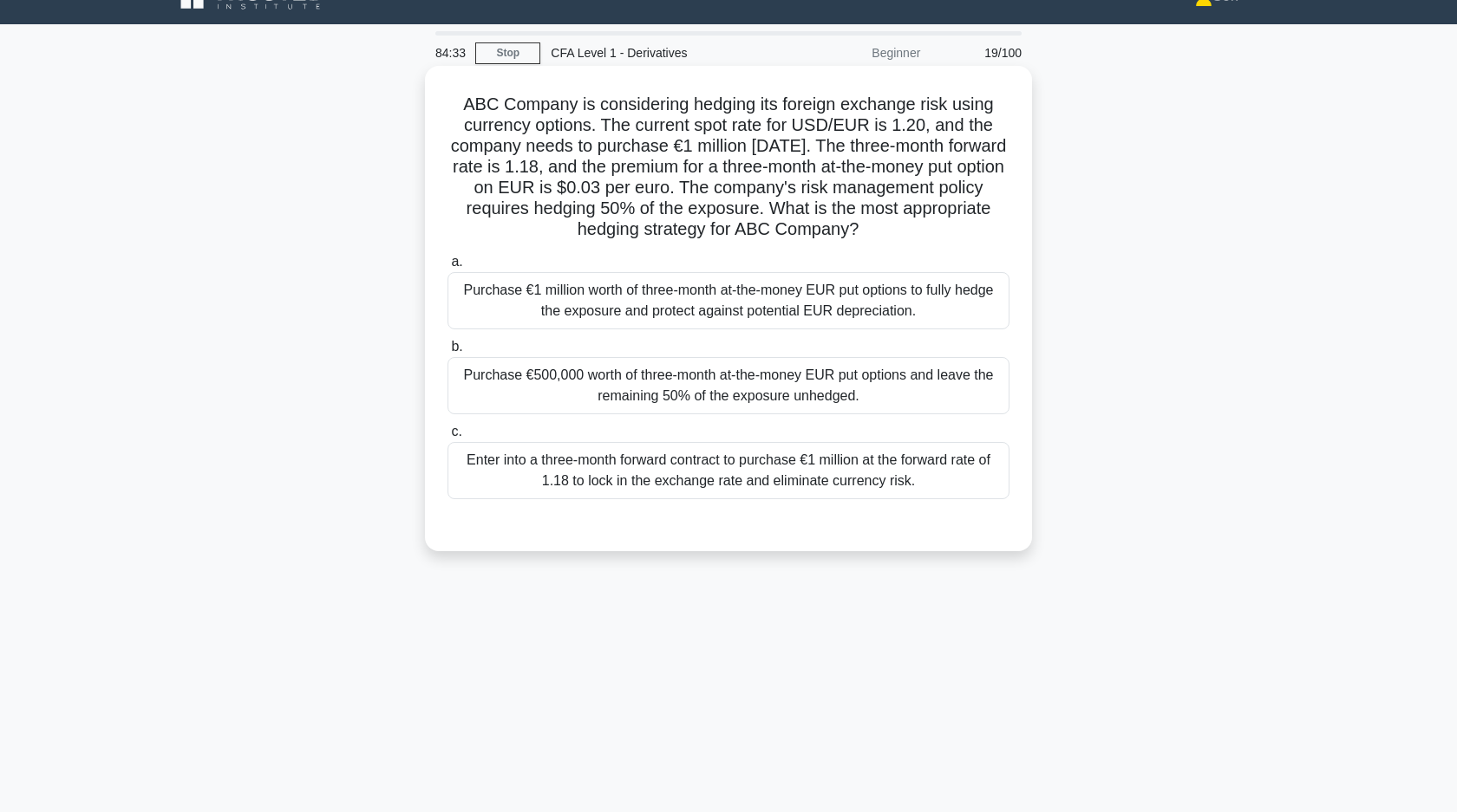
click at [685, 375] on div "Purchase €500,000 worth of three-month at-the-money EUR put options and leave t…" at bounding box center [728, 385] width 562 height 57
click at [447, 353] on input "b. Purchase €500,000 worth of three-month at-the-money EUR put options and leav…" at bounding box center [447, 347] width 0 height 11
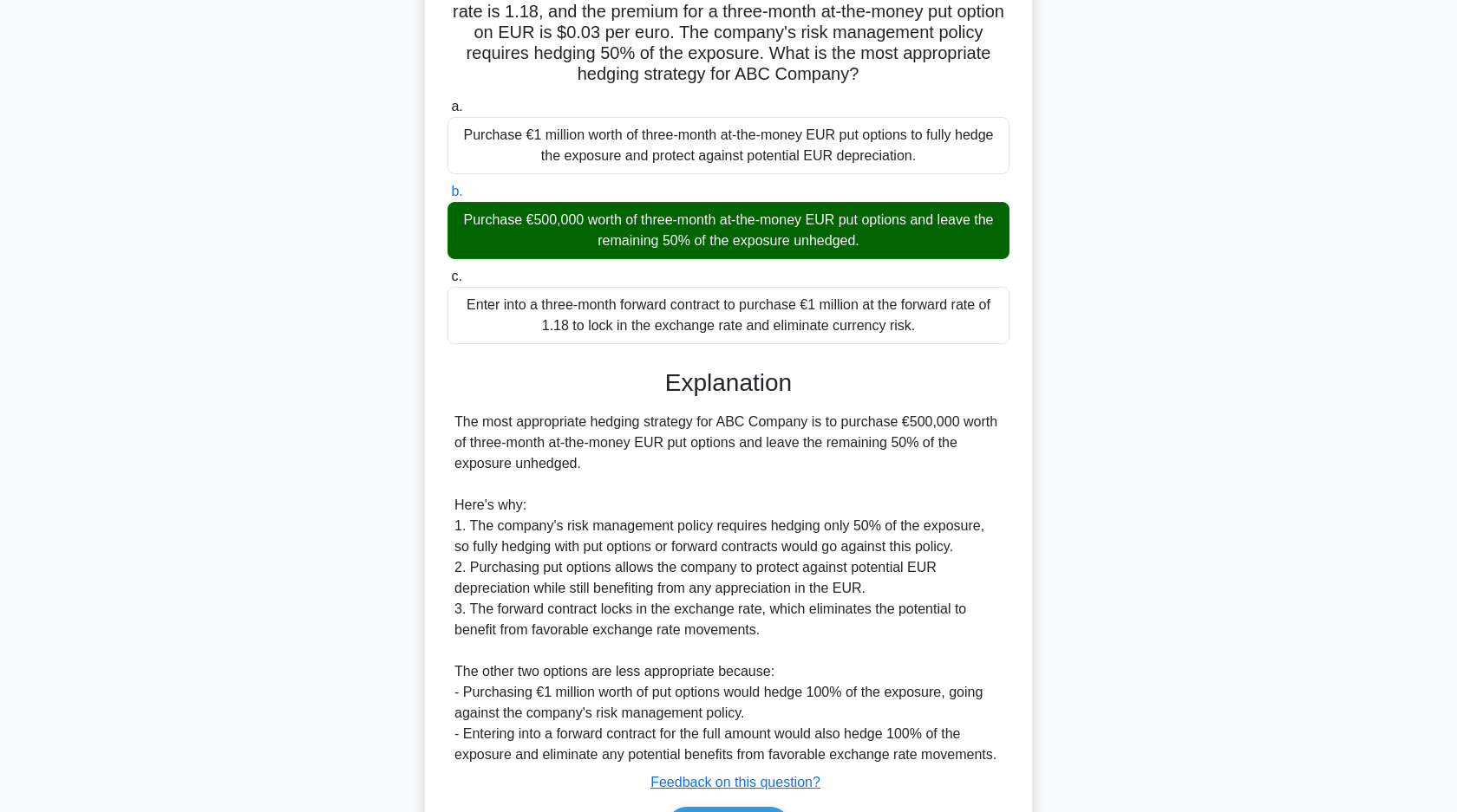
scroll to position [297, 0]
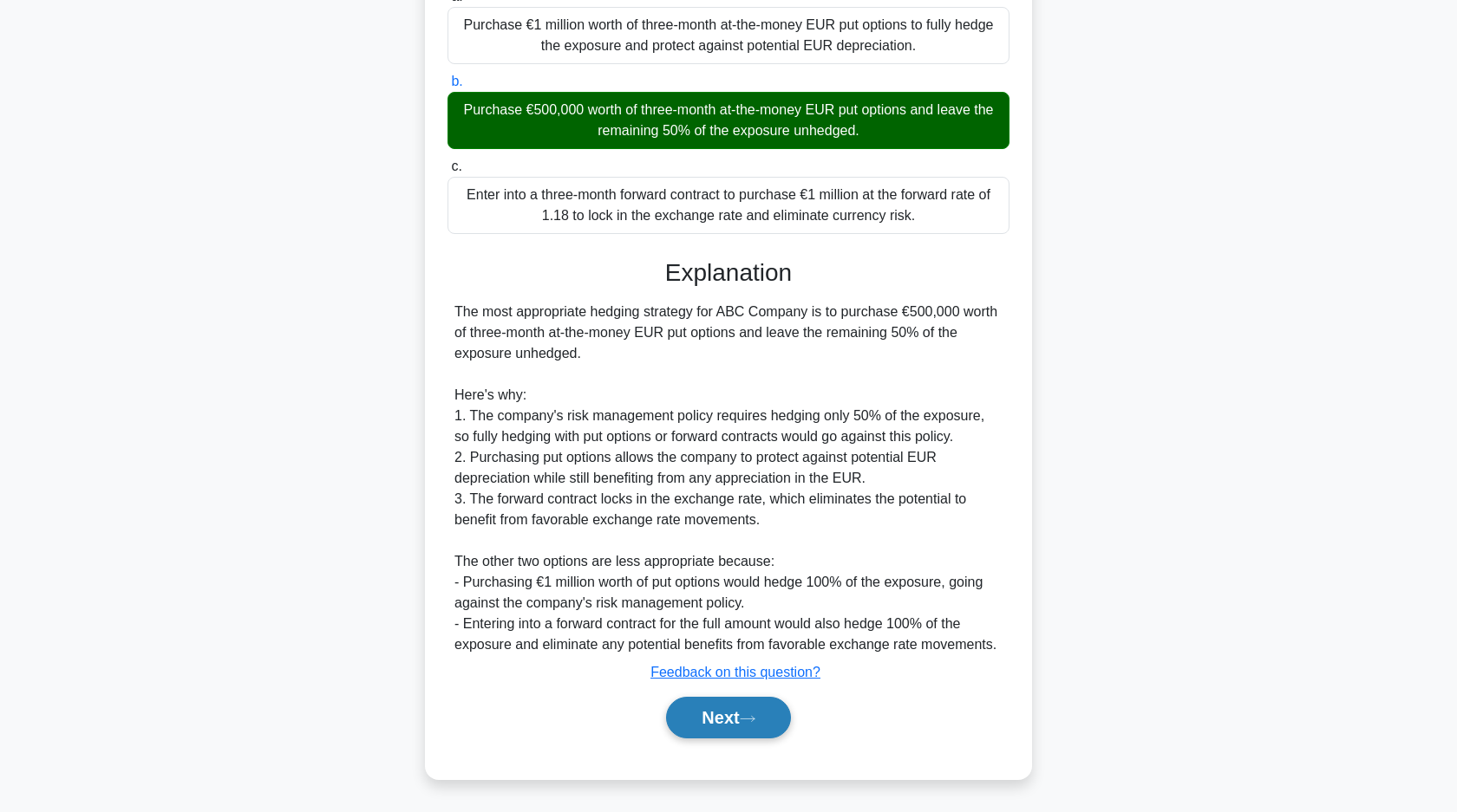
click at [684, 707] on button "Next" at bounding box center [728, 717] width 124 height 41
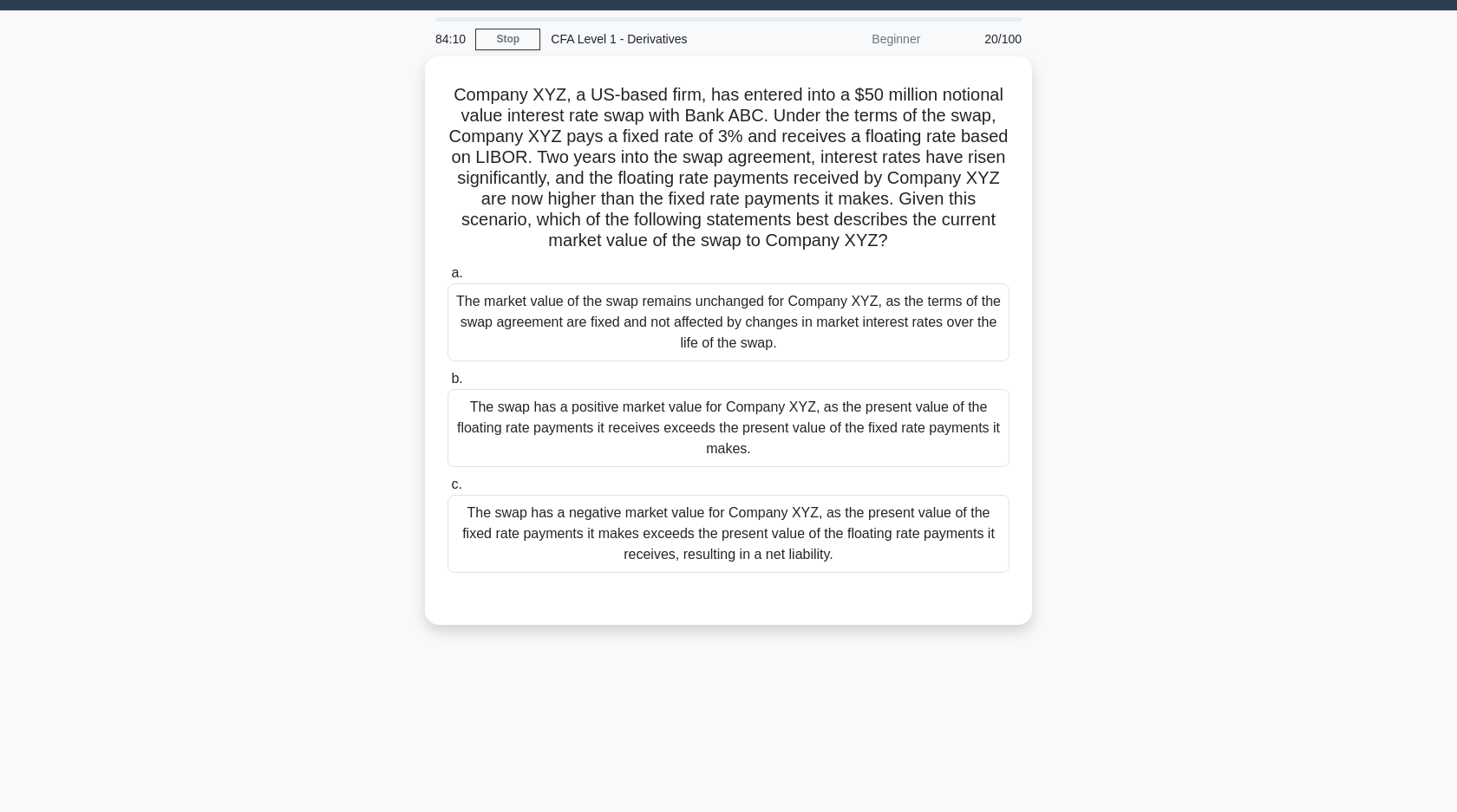
scroll to position [0, 0]
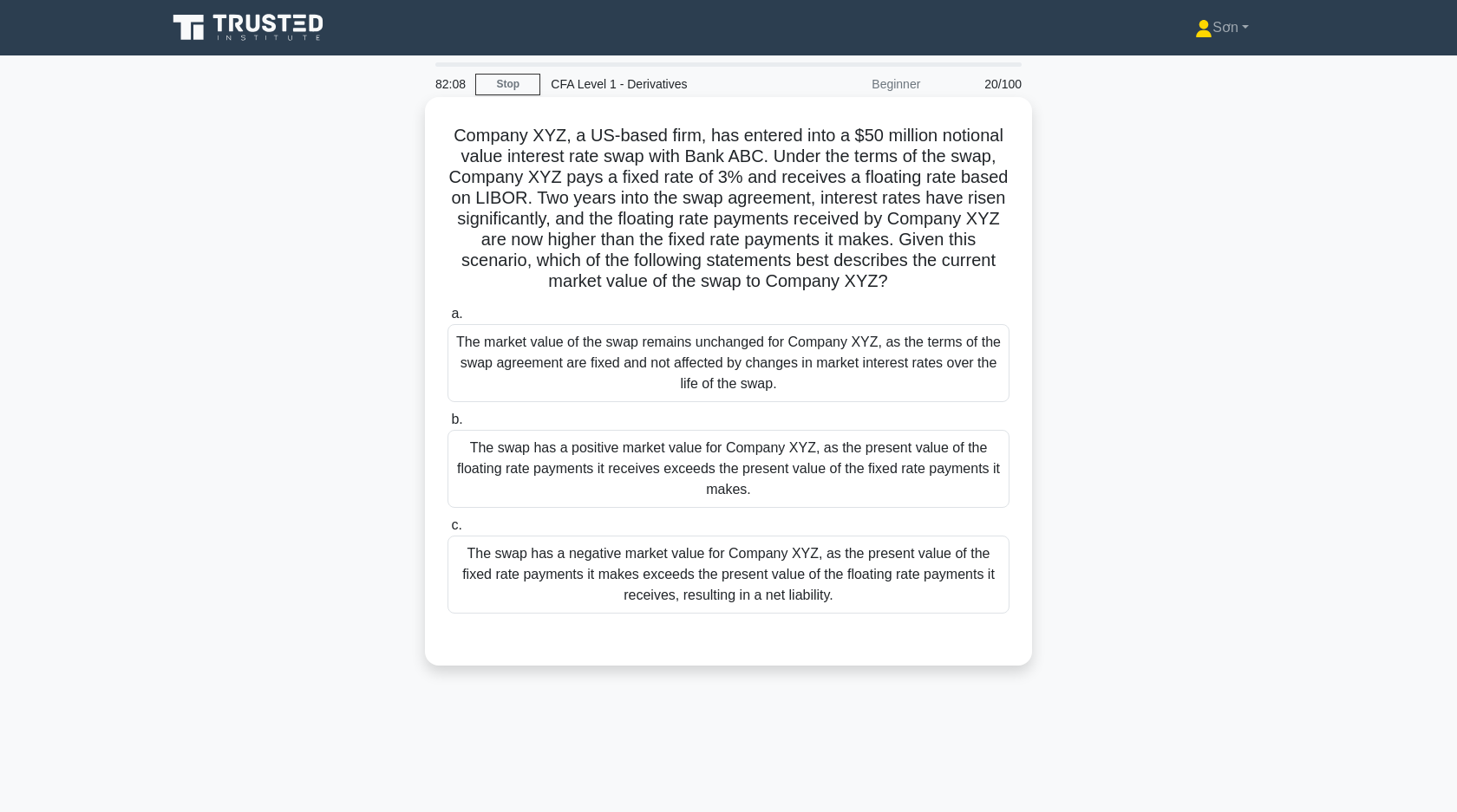
click at [537, 474] on div "The swap has a positive market value for Company XYZ, as the present value of t…" at bounding box center [728, 468] width 562 height 78
click at [447, 426] on input "b. The swap has a positive market value for Company XYZ, as the present value o…" at bounding box center [447, 419] width 0 height 11
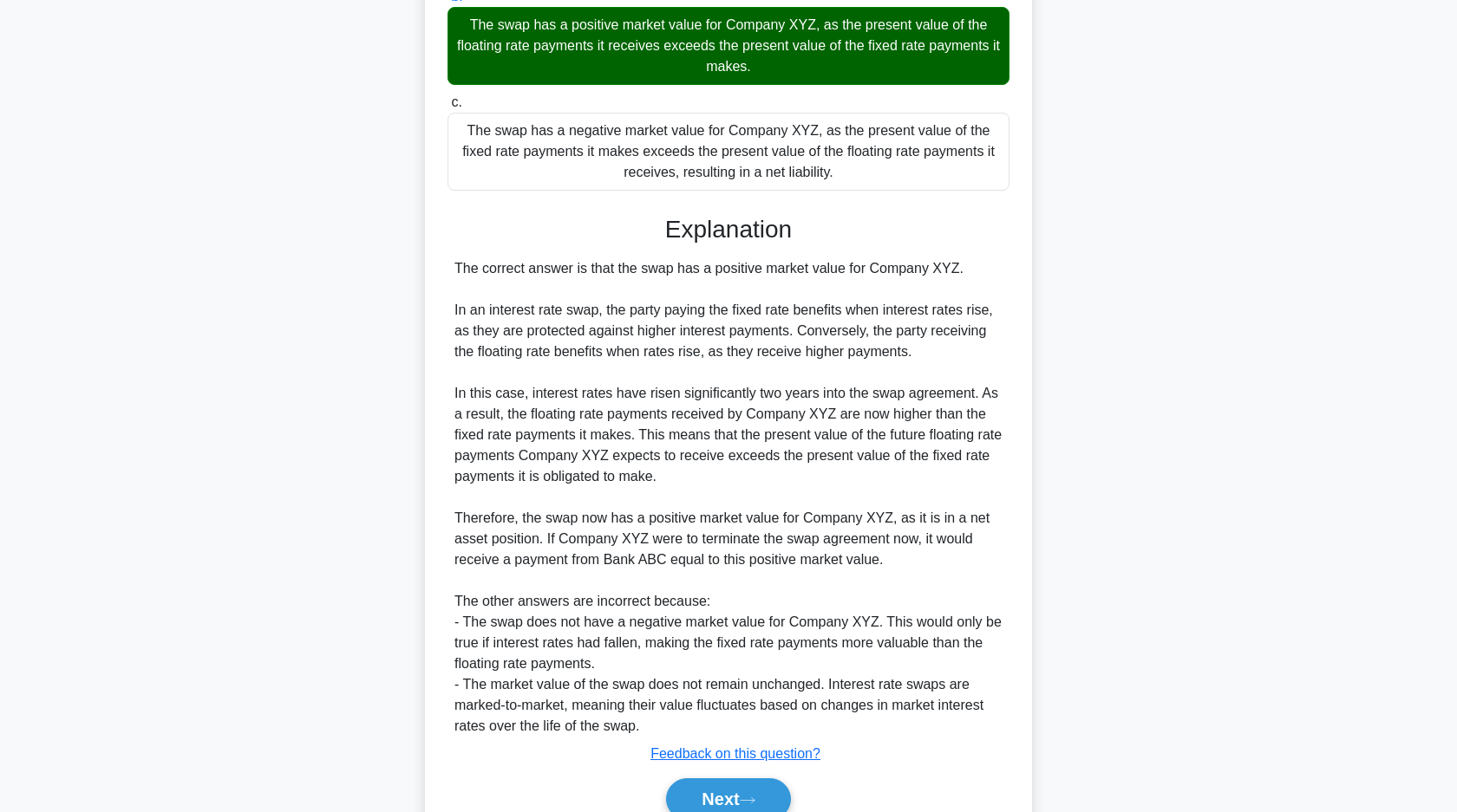
scroll to position [504, 0]
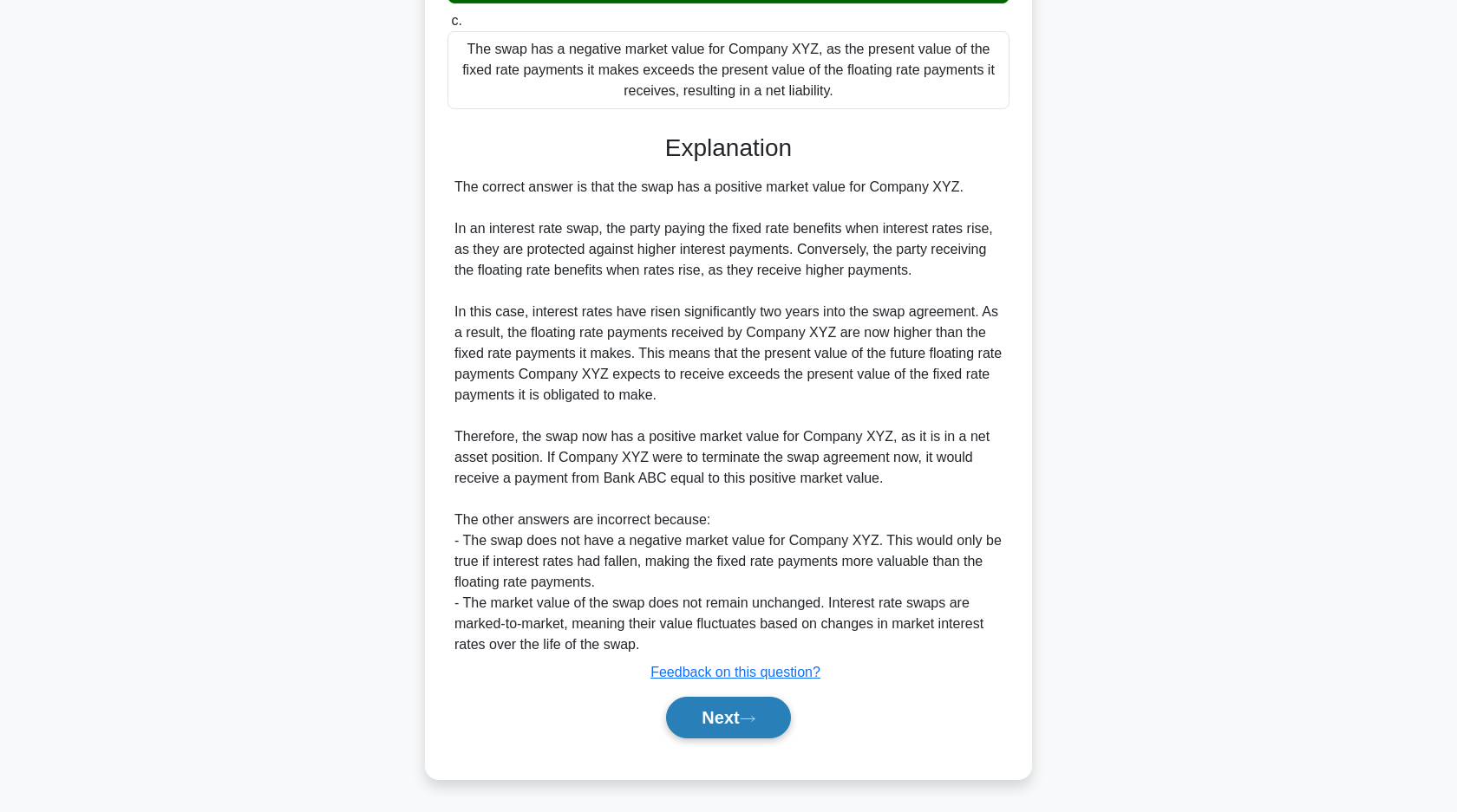
click at [717, 714] on button "Next" at bounding box center [728, 717] width 124 height 41
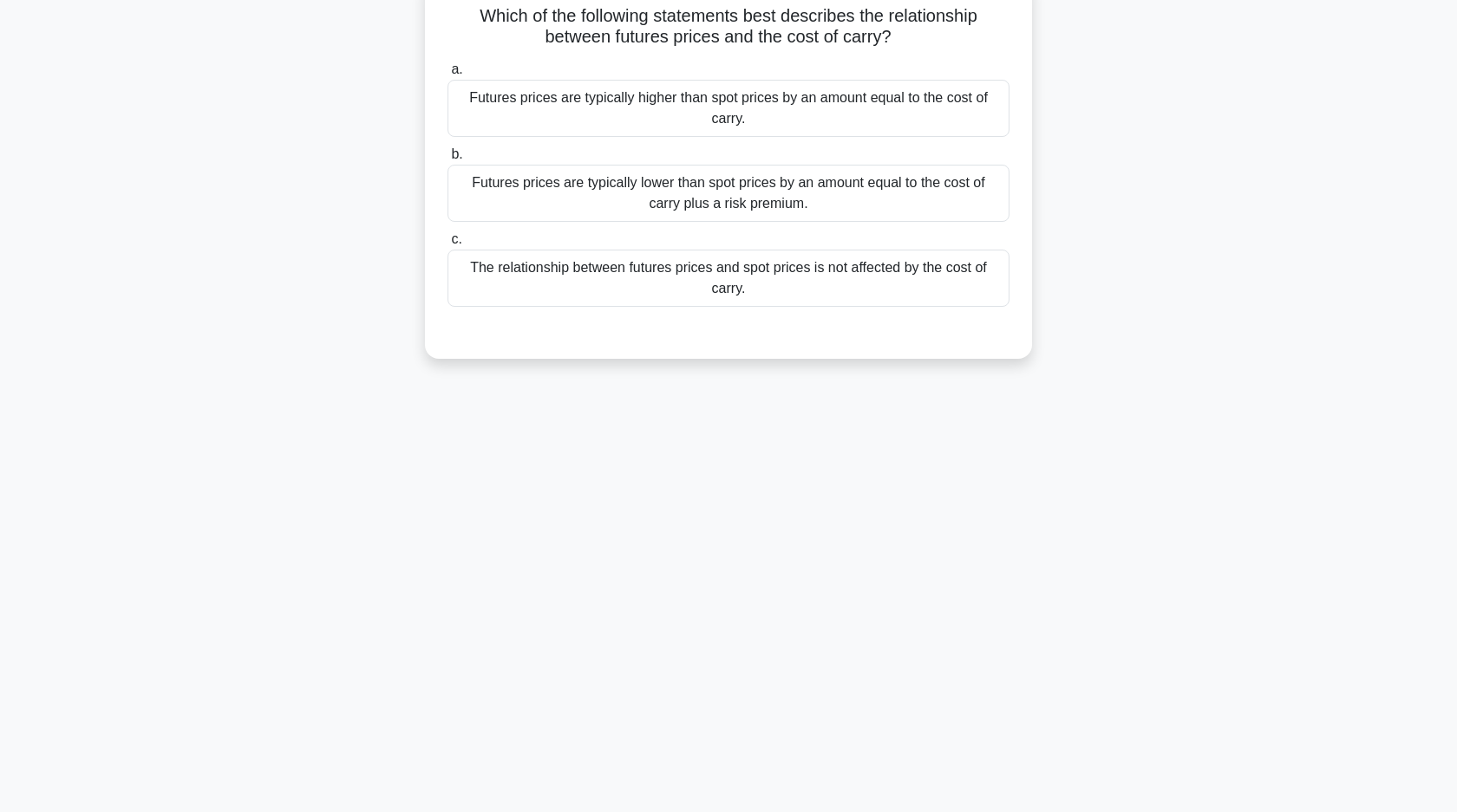
scroll to position [0, 0]
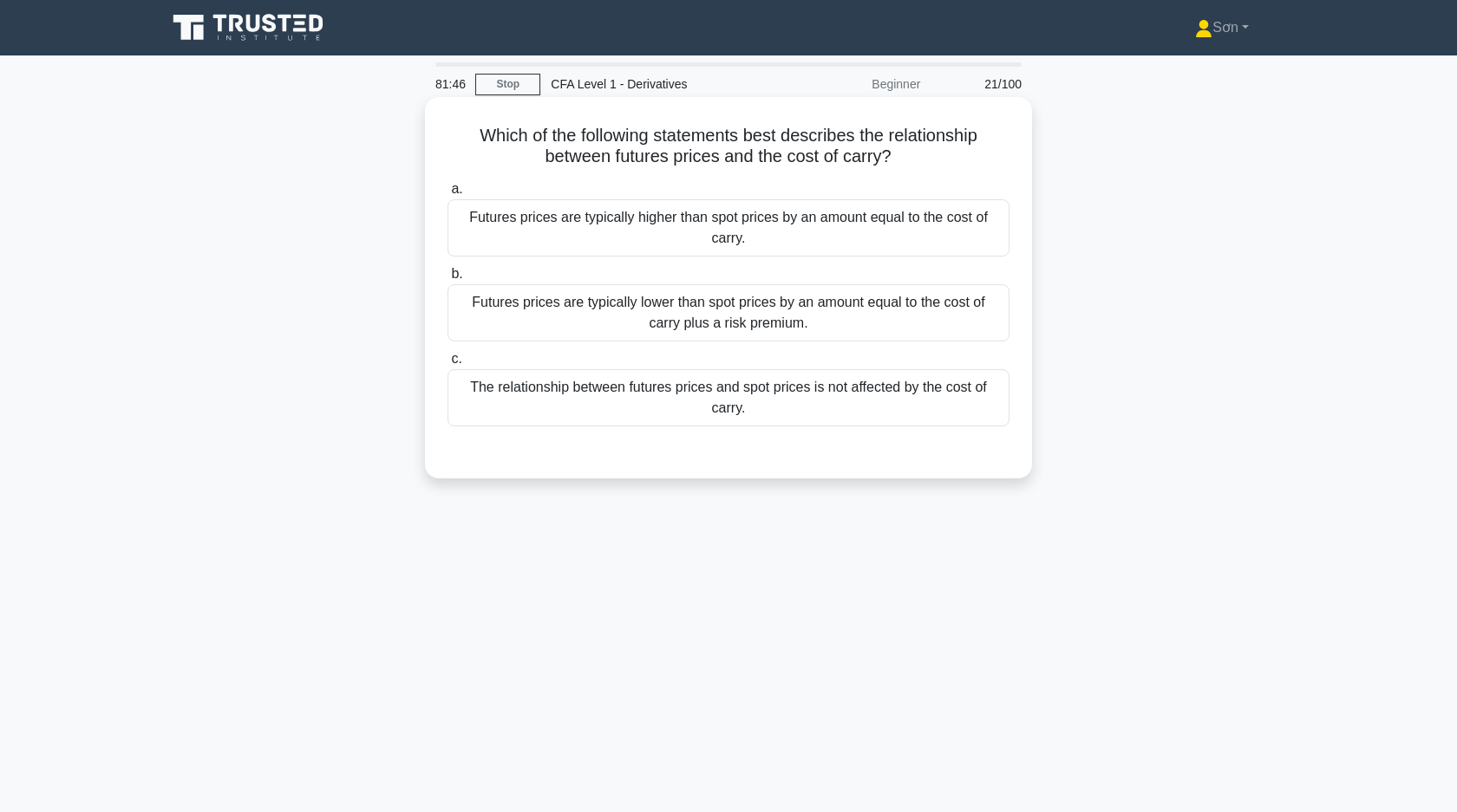
click at [750, 241] on div "Futures prices are typically higher than spot prices by an amount equal to the …" at bounding box center [728, 228] width 562 height 57
click at [447, 195] on input "a. Futures prices are typically higher than spot prices by an amount equal to t…" at bounding box center [447, 189] width 0 height 11
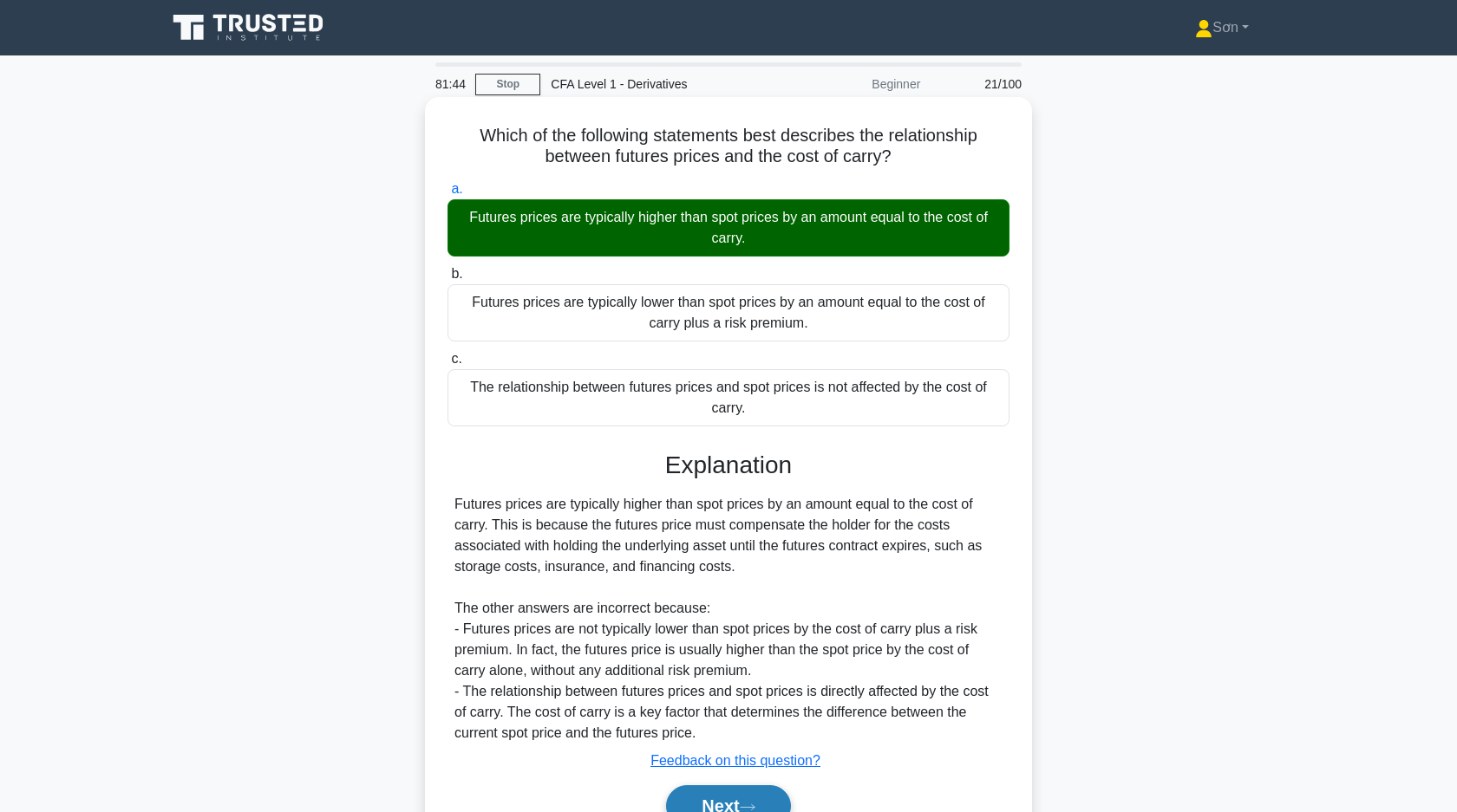
click at [734, 791] on button "Next" at bounding box center [728, 806] width 124 height 41
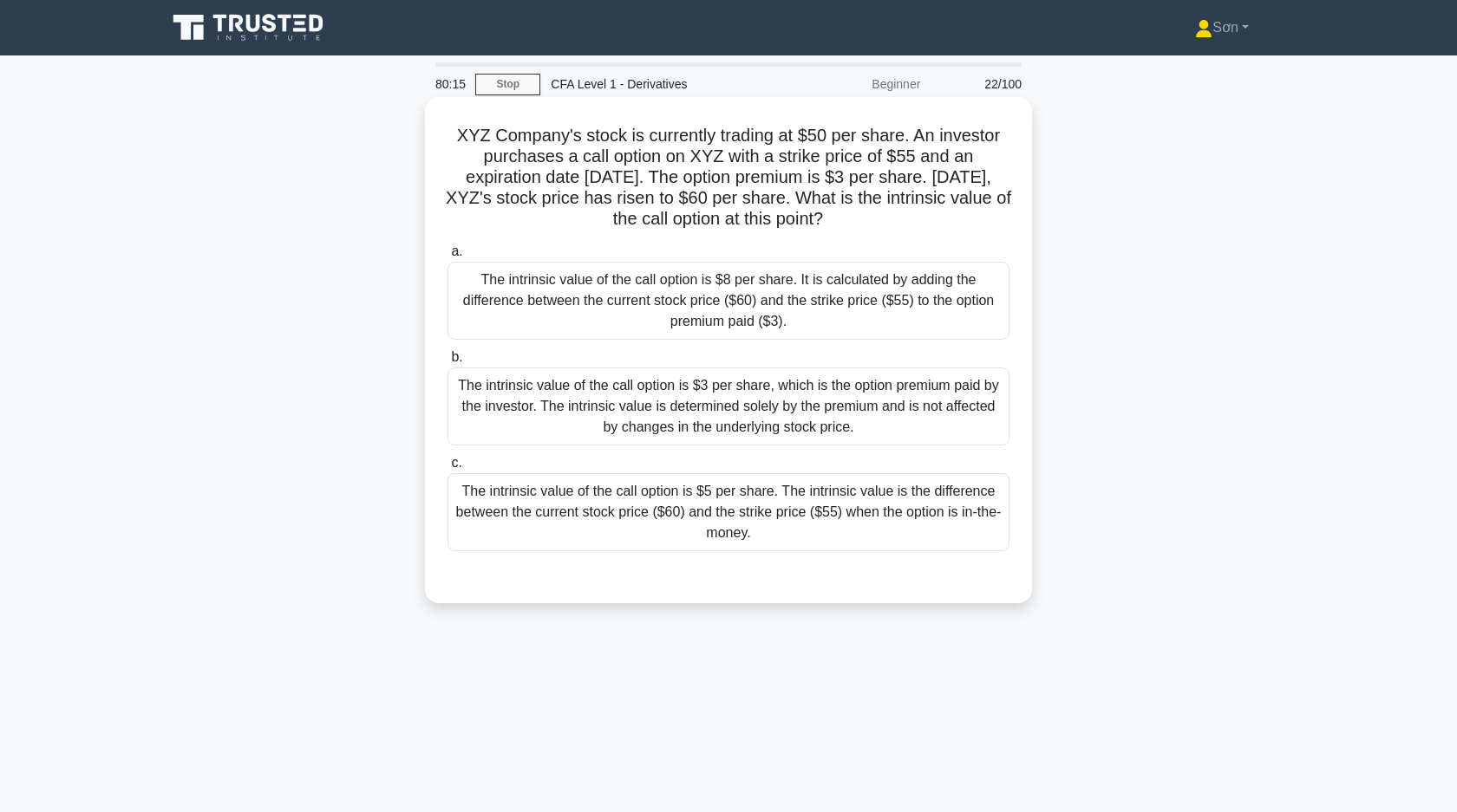
drag, startPoint x: 462, startPoint y: 135, endPoint x: 906, endPoint y: 529, distance: 593.6
click at [906, 530] on div "XYZ Company's stock is currently trading at $50 per share. An investor purchase…" at bounding box center [728, 350] width 593 height 492
copy div "XYZ Company's stock is currently trading at $50 per share. An investor purchase…"
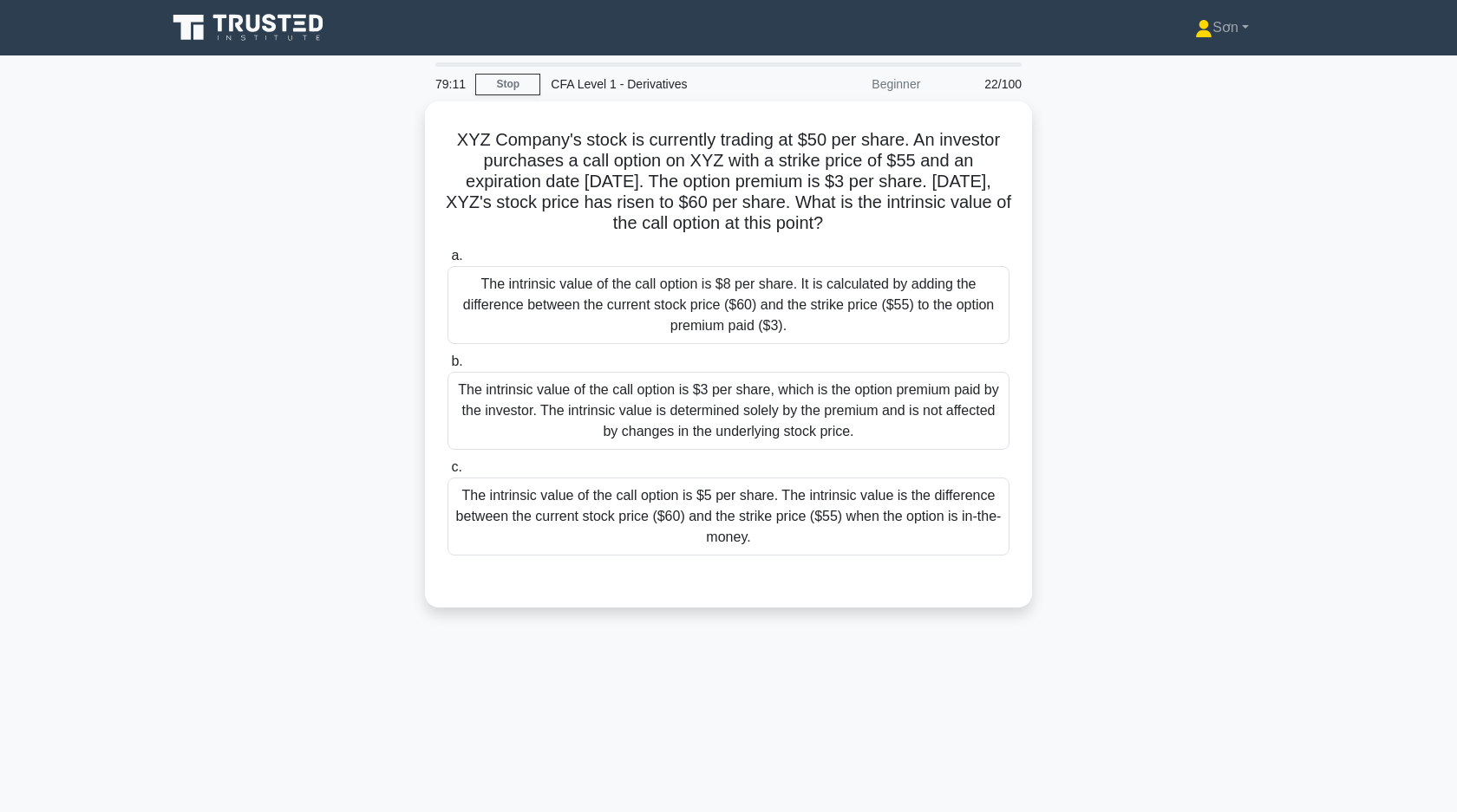
click at [400, 435] on div "XYZ Company's stock is currently trading at $50 per share. An investor purchase…" at bounding box center [728, 365] width 1144 height 527
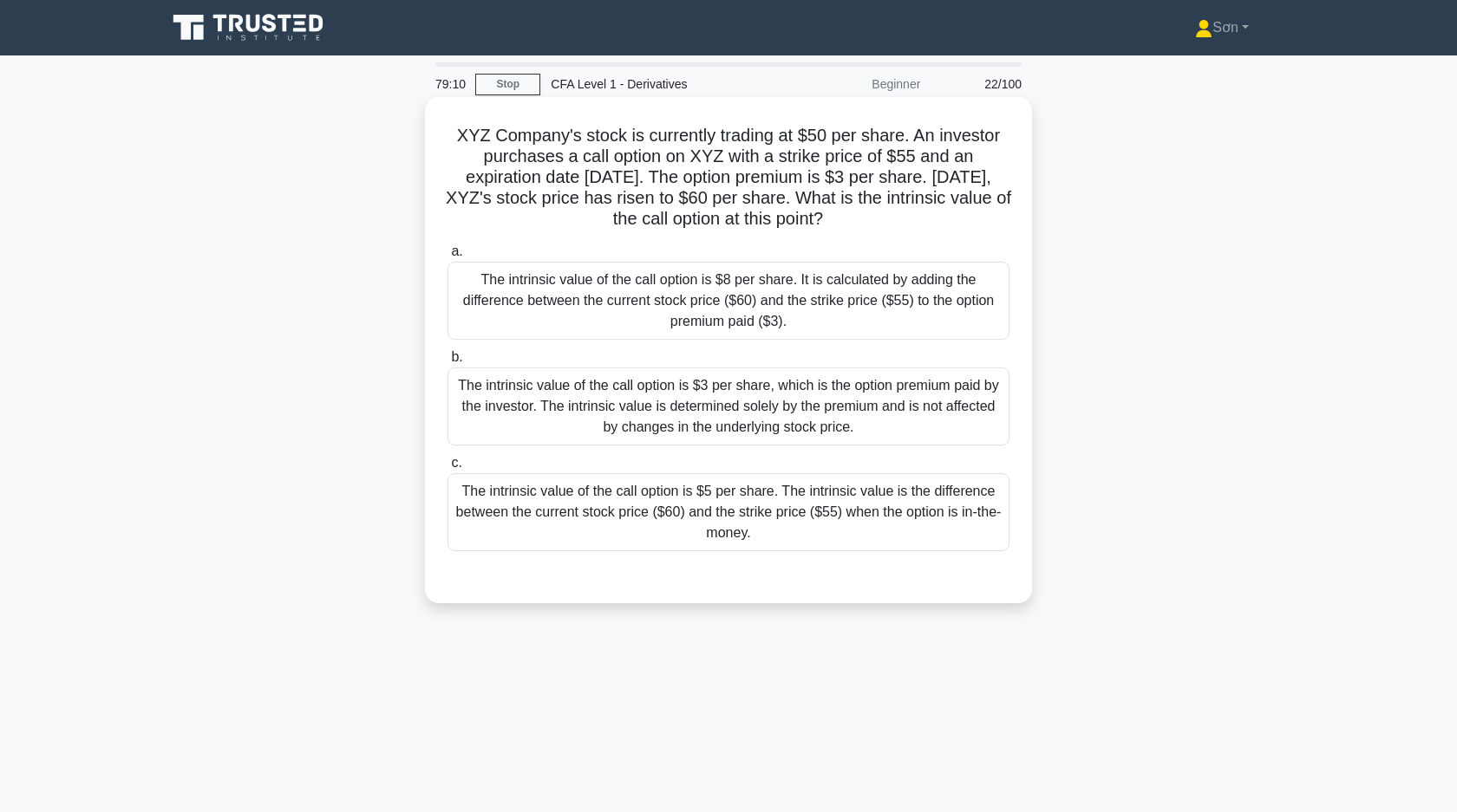
click at [621, 525] on div "The intrinsic value of the call option is $5 per share. The intrinsic value is …" at bounding box center [728, 512] width 562 height 78
click at [447, 469] on input "c. The intrinsic value of the call option is $5 per share. The intrinsic value …" at bounding box center [447, 464] width 0 height 11
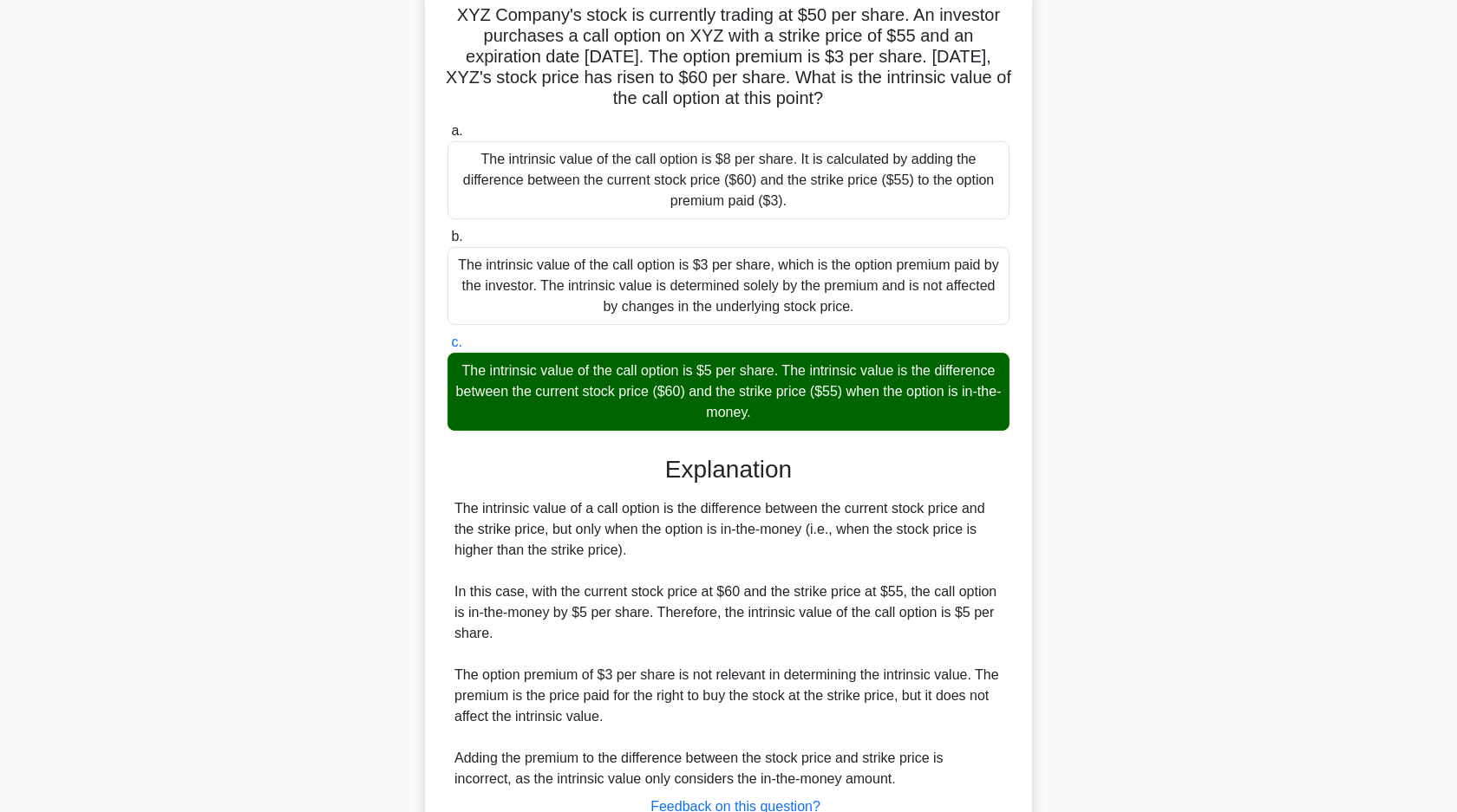
scroll to position [254, 0]
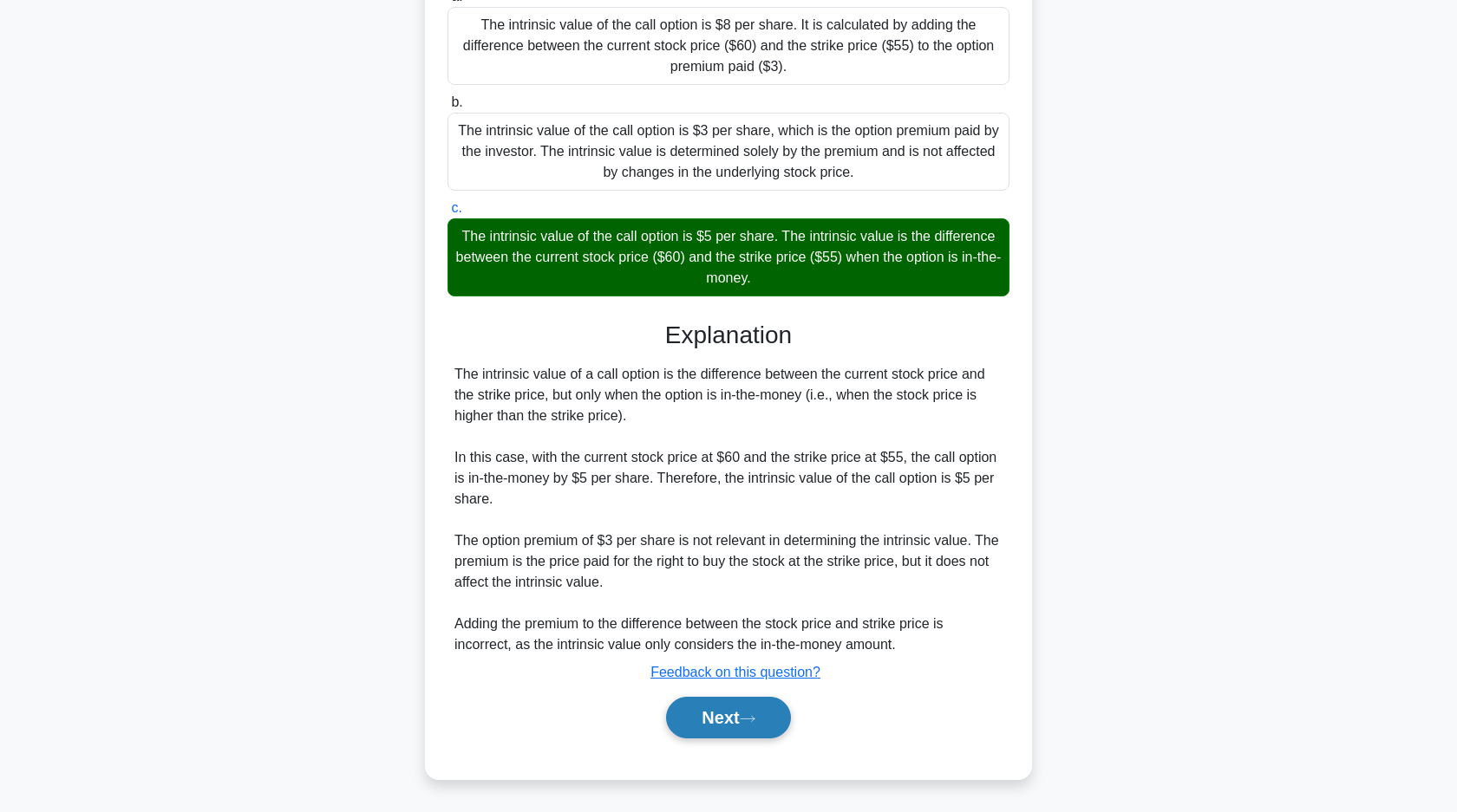
click at [712, 721] on button "Next" at bounding box center [728, 717] width 124 height 41
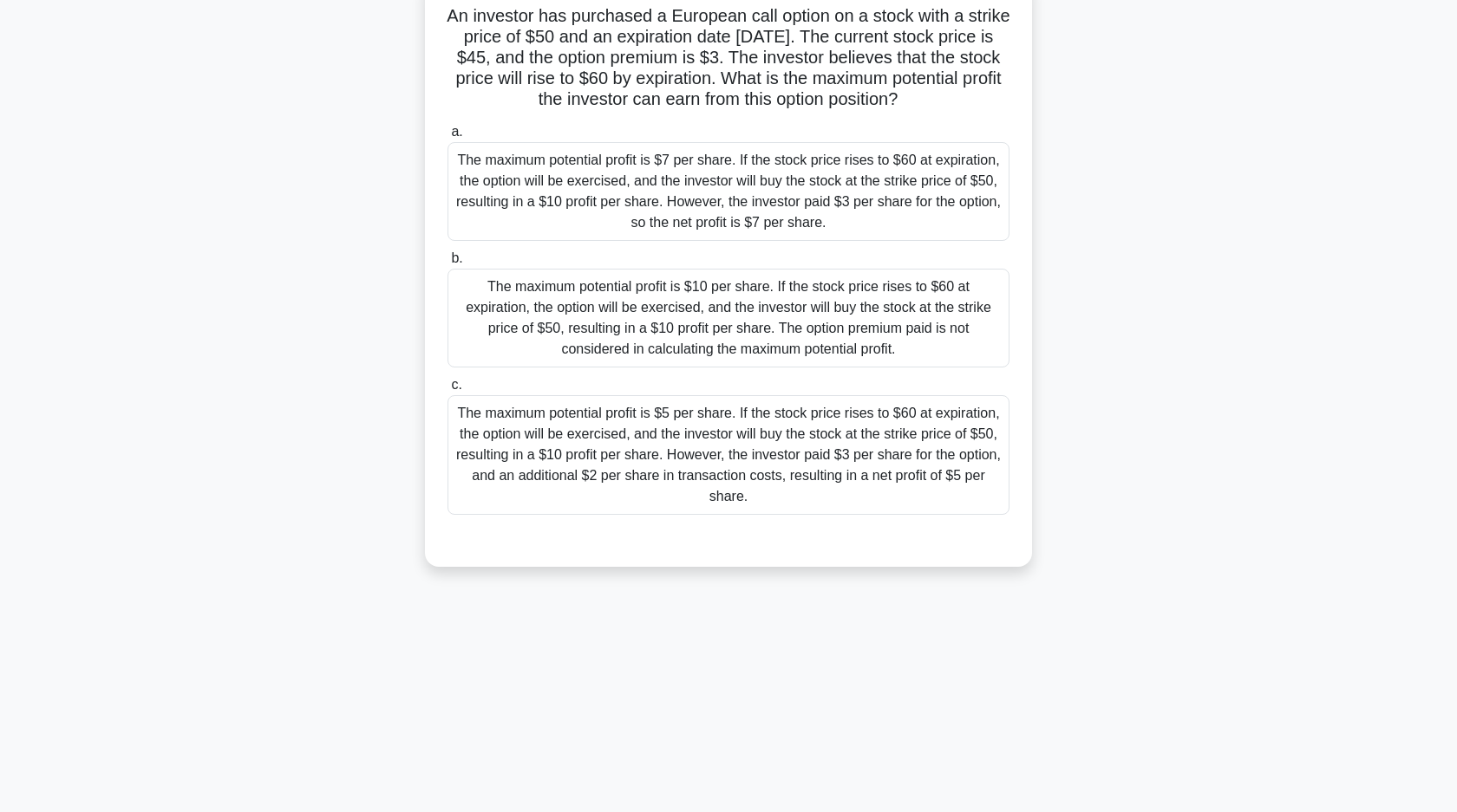
scroll to position [0, 0]
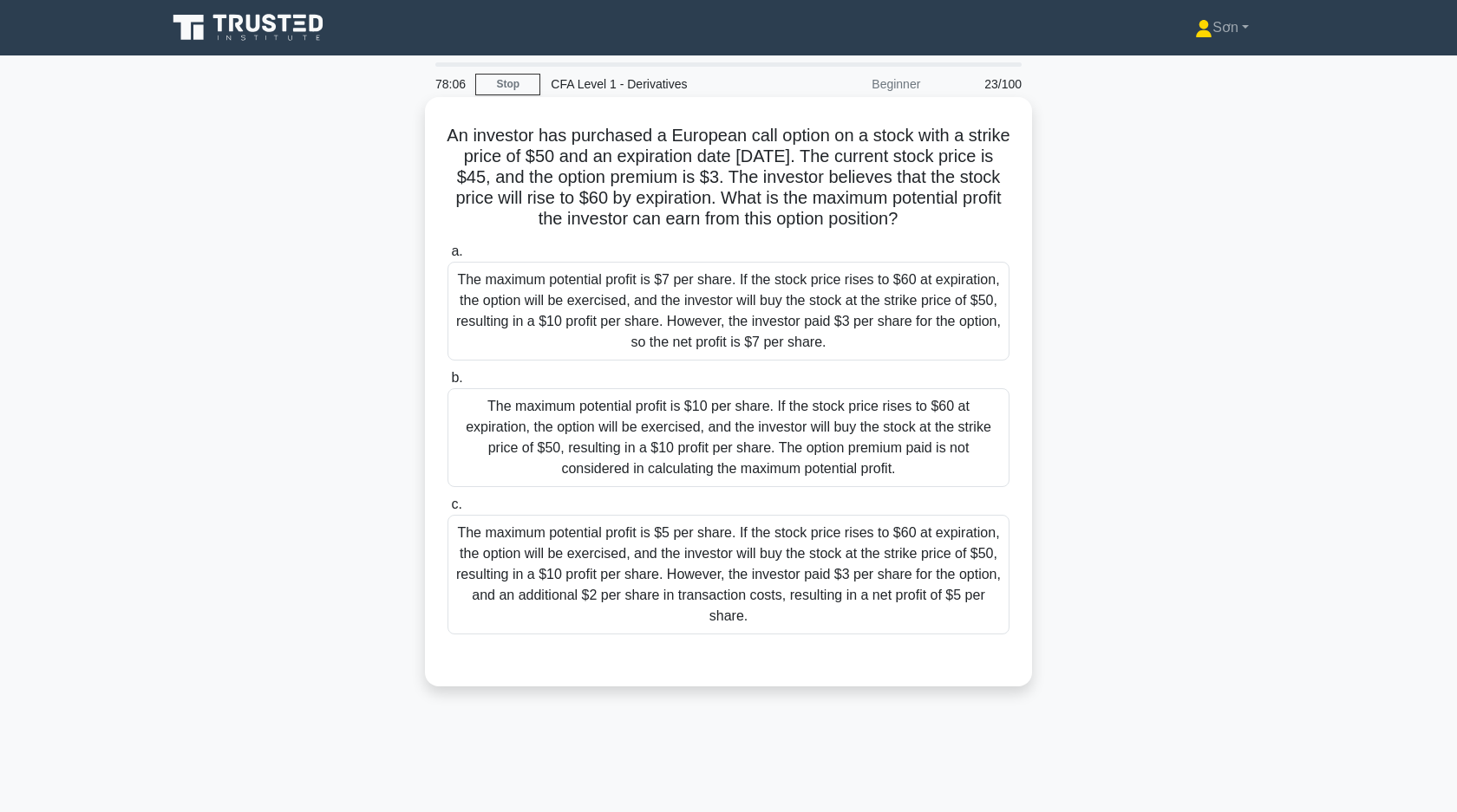
click at [652, 305] on div "The maximum potential profit is $7 per share. If the stock price rises to $60 a…" at bounding box center [728, 311] width 562 height 99
click at [447, 257] on input "a. The maximum potential profit is $7 per share. If the stock price rises to $6…" at bounding box center [447, 252] width 0 height 11
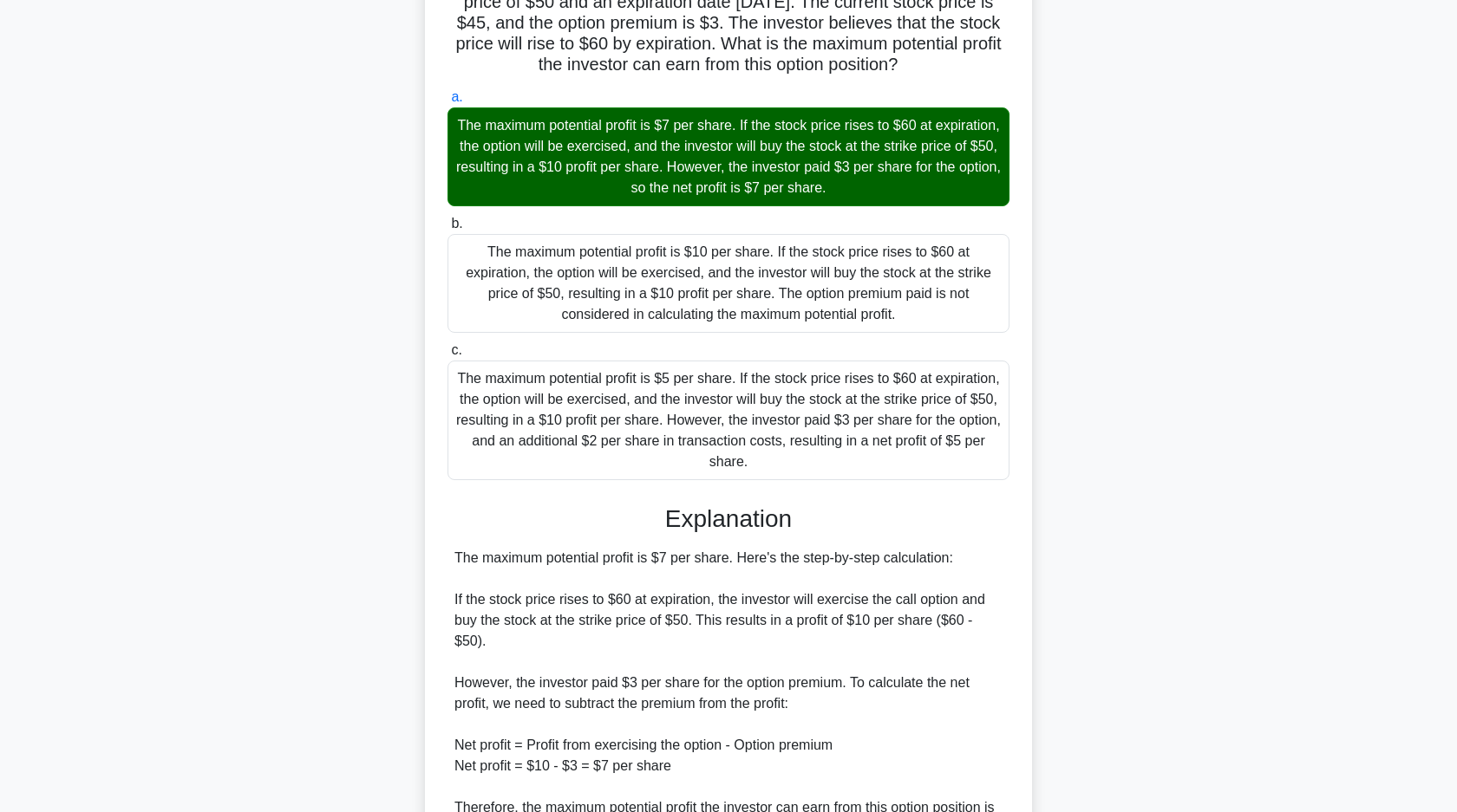
scroll to position [448, 0]
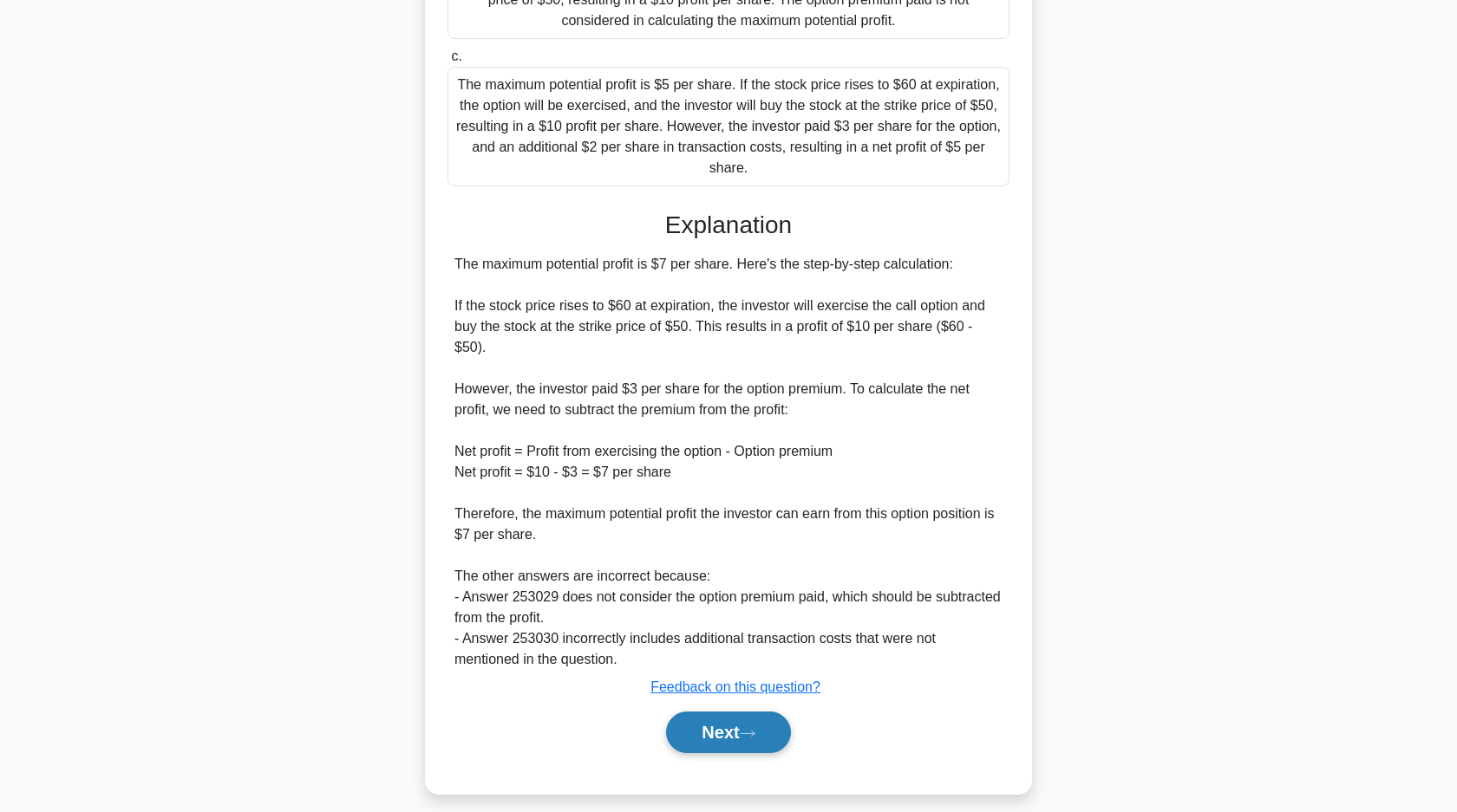
click at [717, 731] on button "Next" at bounding box center [728, 732] width 124 height 41
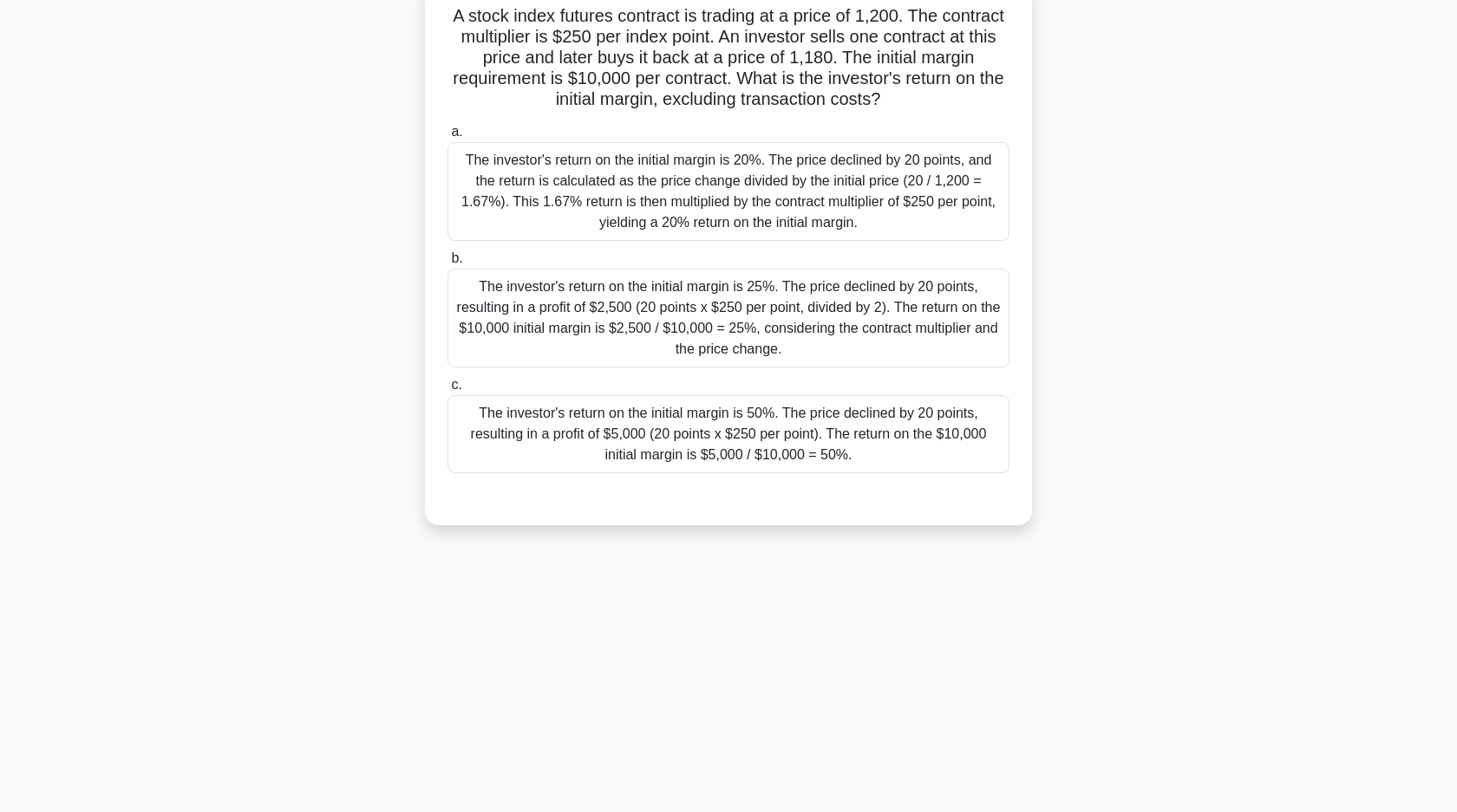
scroll to position [0, 0]
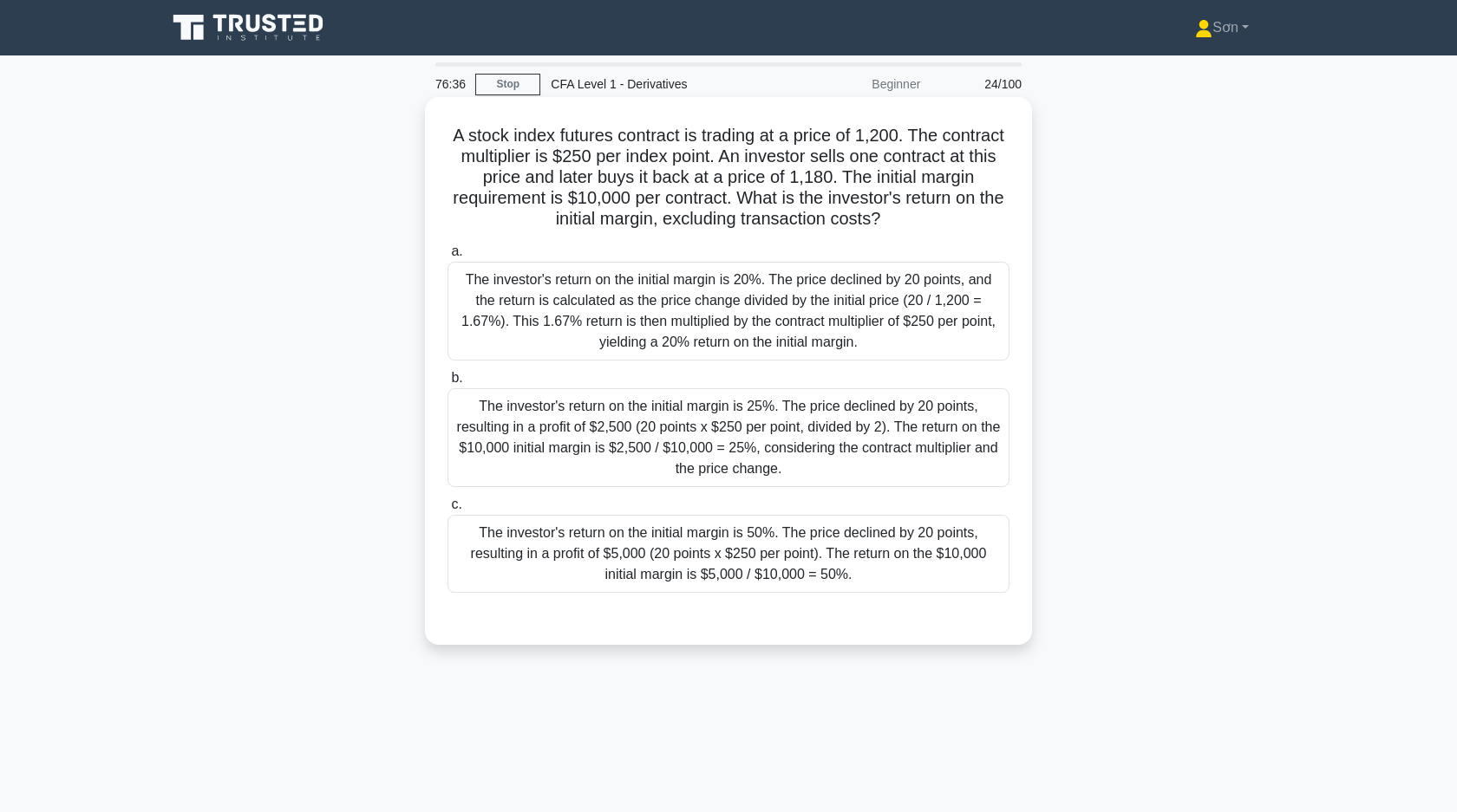
drag, startPoint x: 444, startPoint y: 138, endPoint x: 917, endPoint y: 220, distance: 480.1
click at [917, 220] on h5 "A stock index futures contract is trading at a price of 1,200. The contract mul…" at bounding box center [728, 177] width 565 height 106
copy h5 "A stock index futures contract is trading at a price of 1,200. The contract mul…"
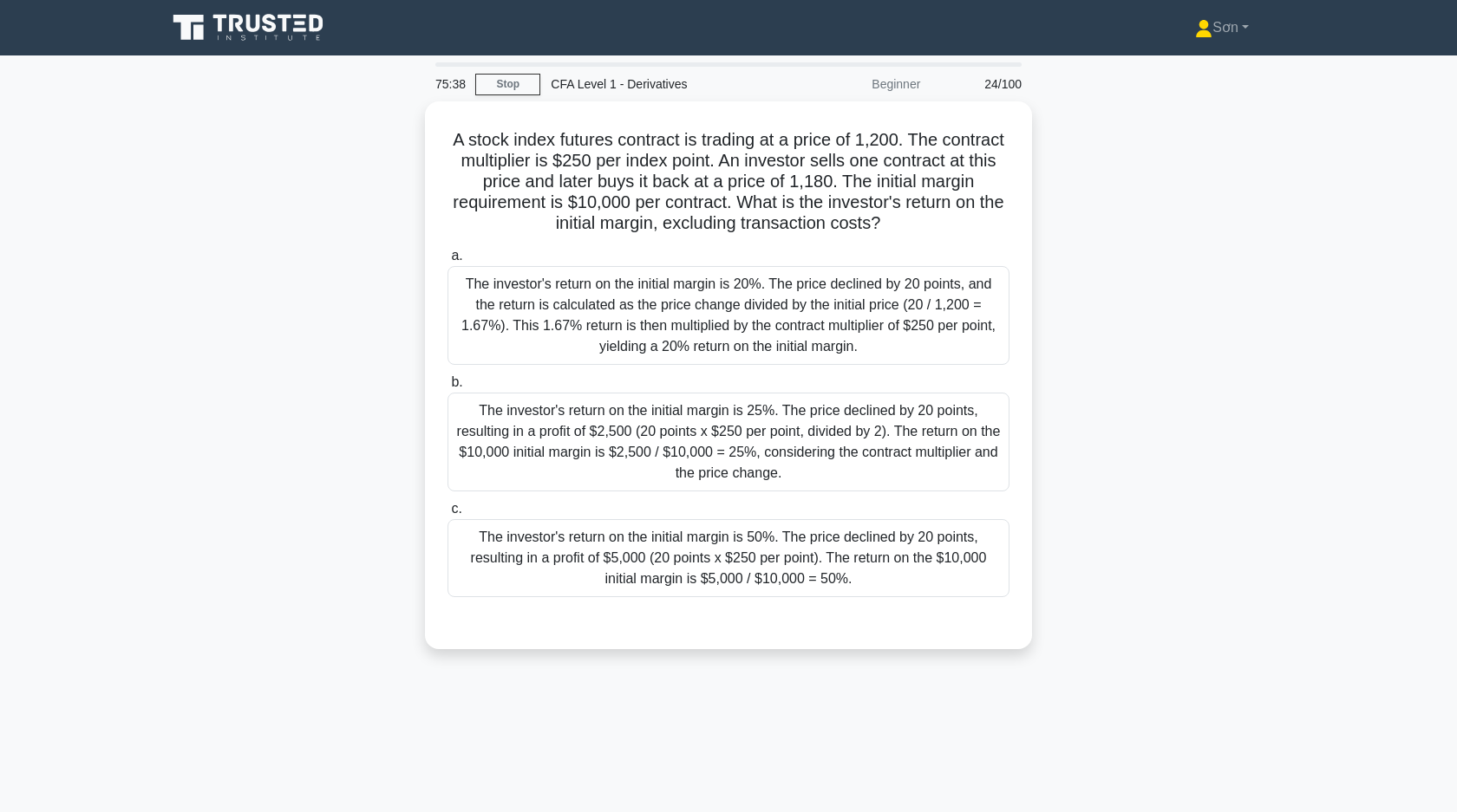
click at [283, 407] on div "A stock index futures contract is trading at a price of 1,200. The contract mul…" at bounding box center [728, 385] width 1144 height 569
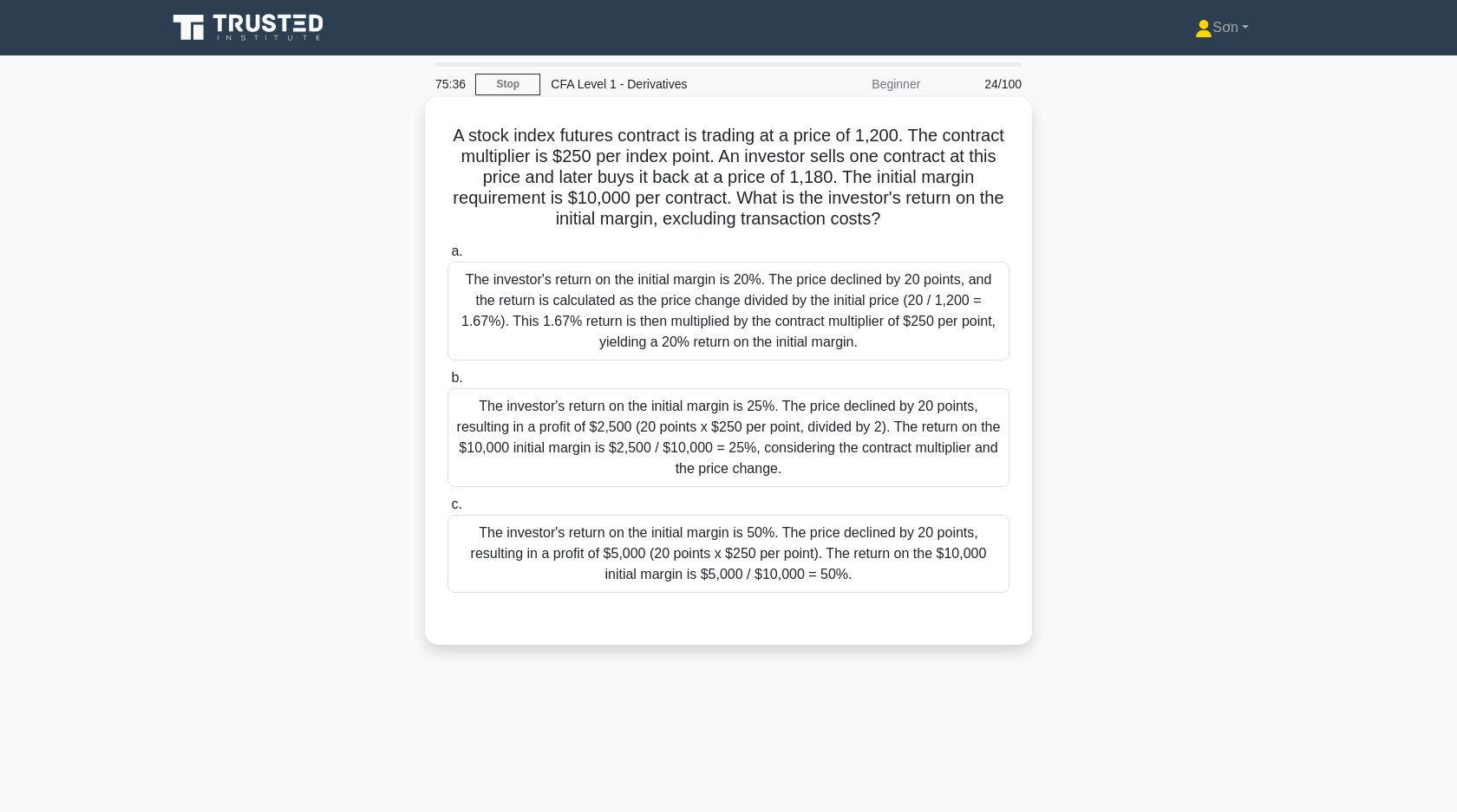
click at [595, 553] on div "The investor's return on the initial margin is 50%. The price declined by 20 po…" at bounding box center [728, 554] width 562 height 78
click at [447, 511] on input "c. The investor's return on the initial margin is 50%. The price declined by 20…" at bounding box center [447, 505] width 0 height 11
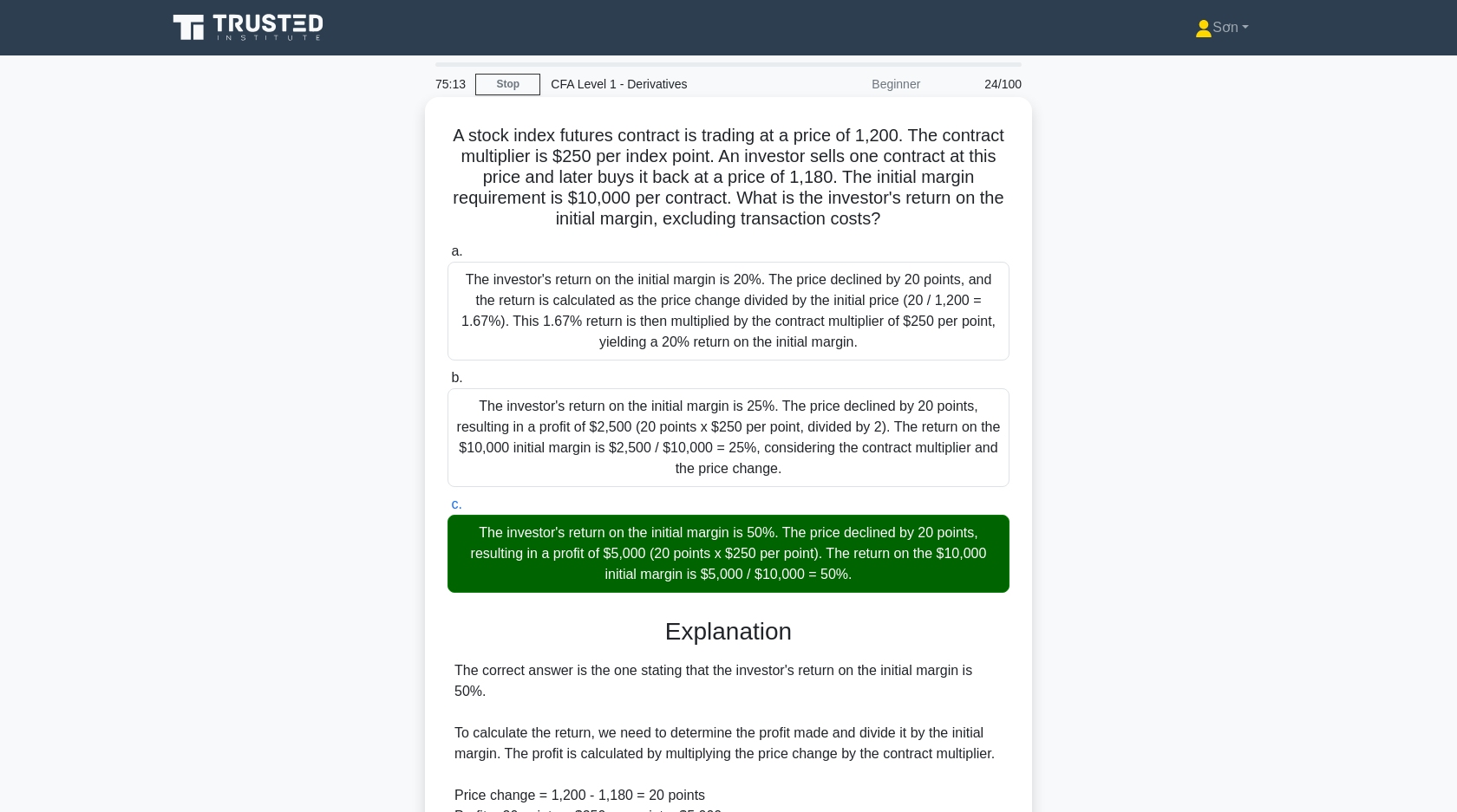
scroll to position [306, 0]
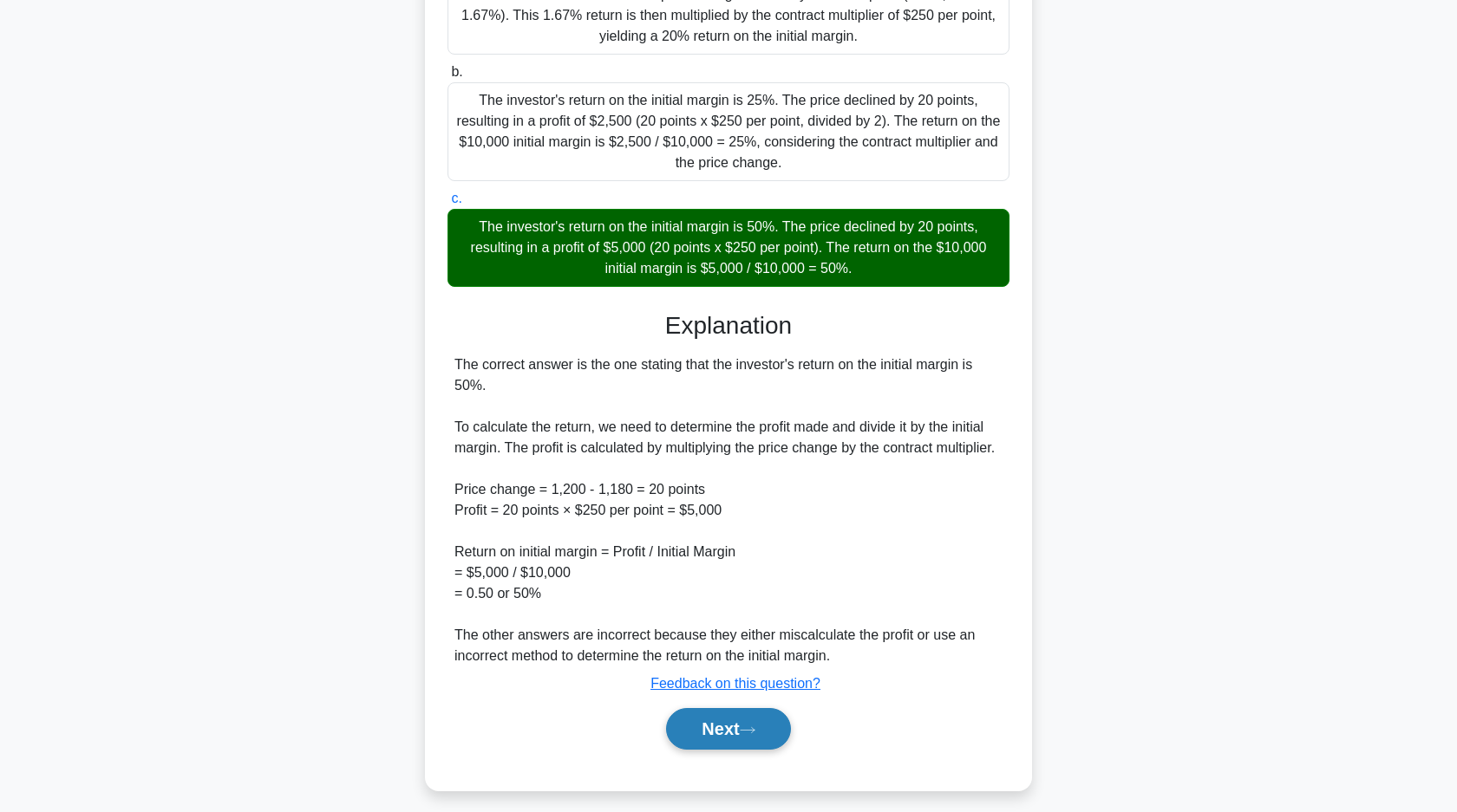
click at [713, 738] on button "Next" at bounding box center [728, 728] width 124 height 41
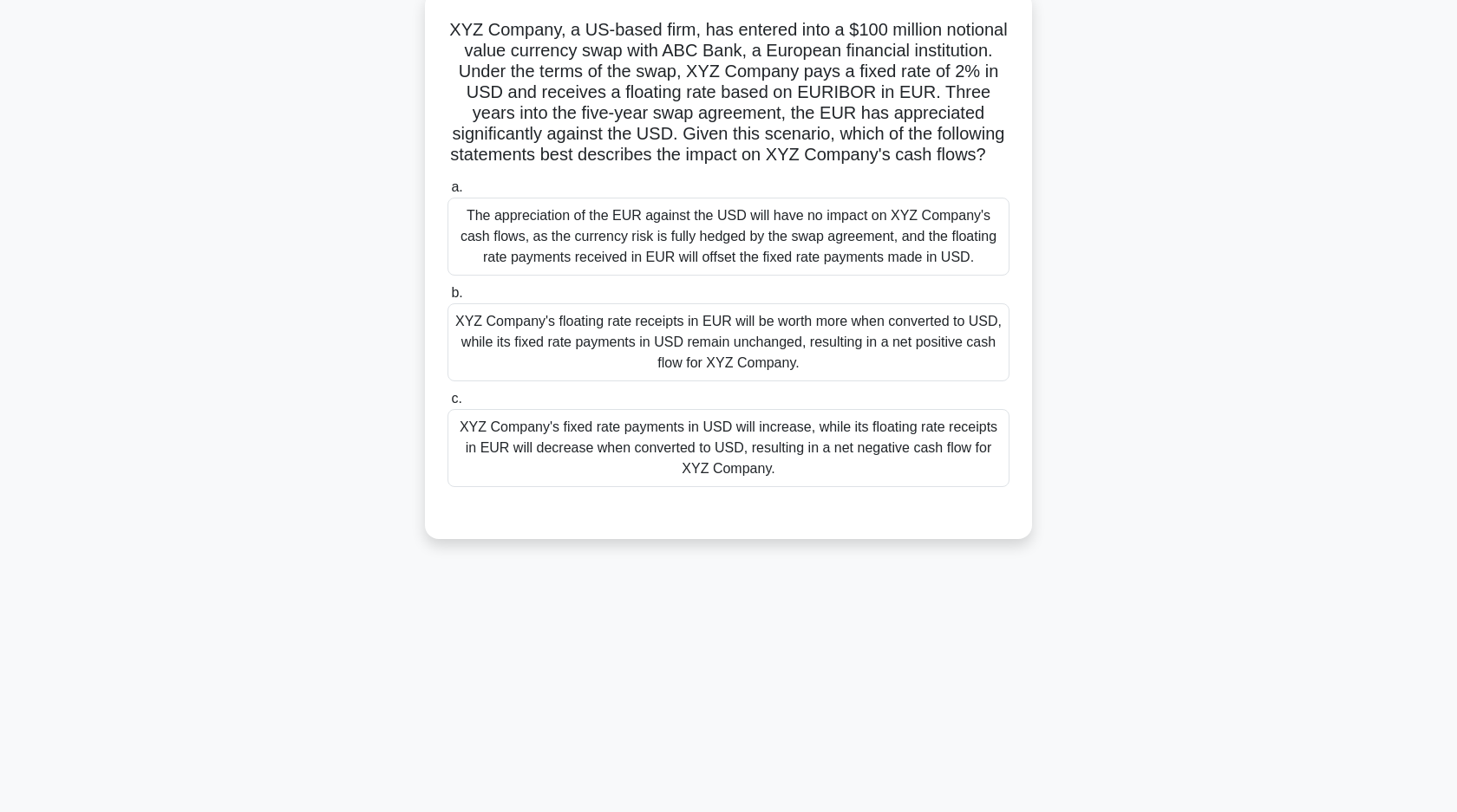
scroll to position [0, 0]
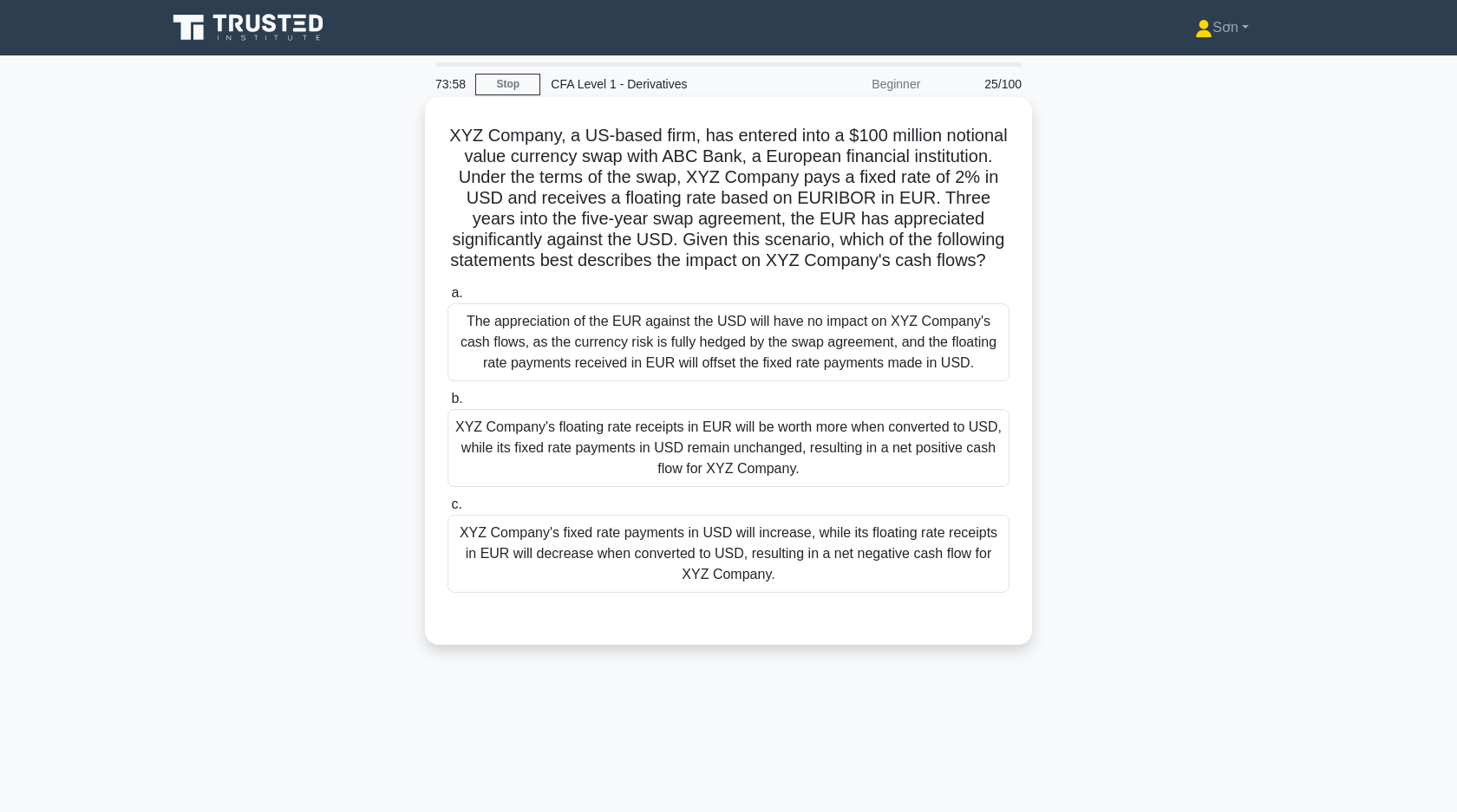
click at [628, 458] on div "XYZ Company's floating rate receipts in EUR will be worth more when converted t…" at bounding box center [728, 448] width 562 height 78
click at [447, 405] on input "b. XYZ Company's floating rate receipts in EUR will be worth more when converte…" at bounding box center [447, 399] width 0 height 11
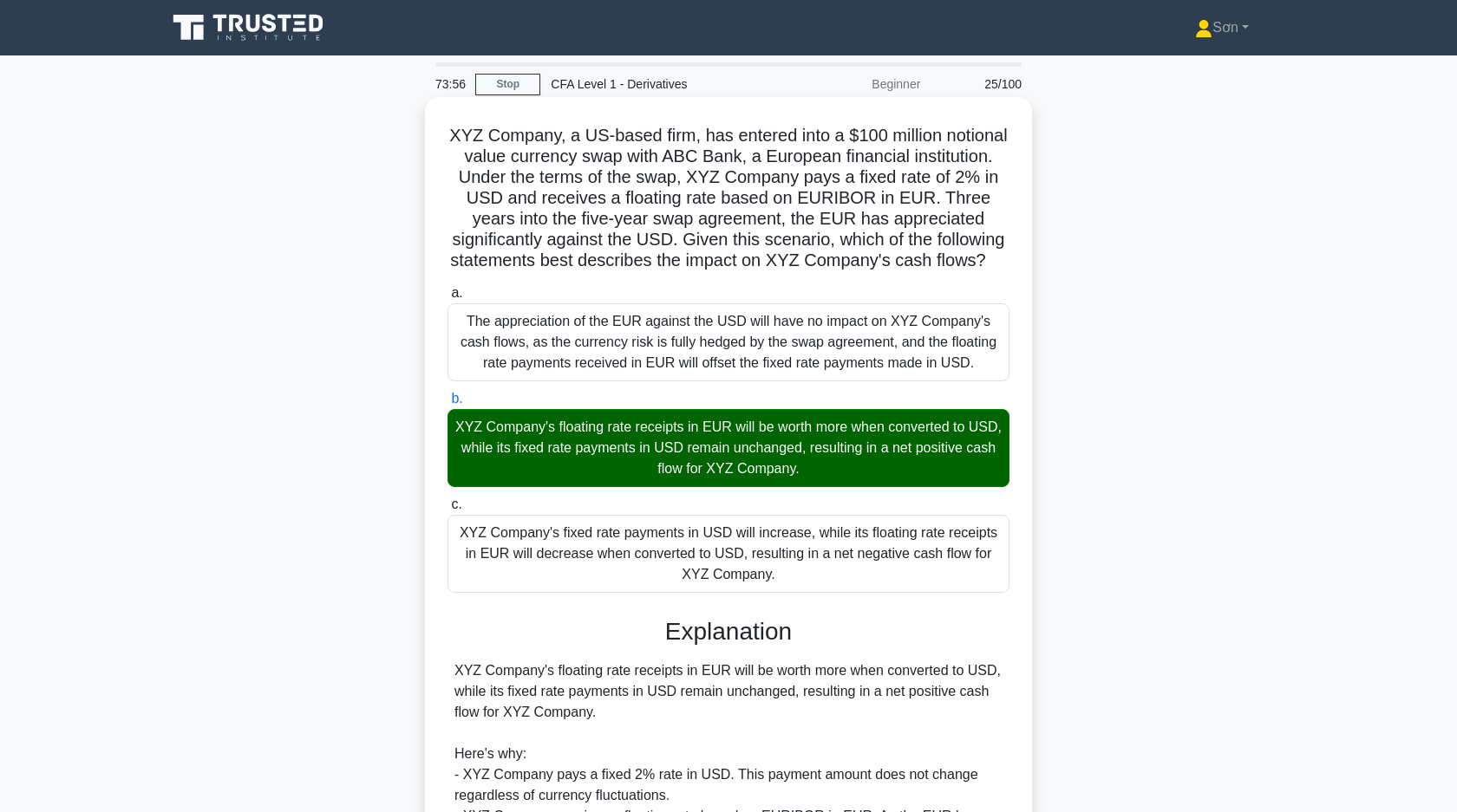
scroll to position [400, 0]
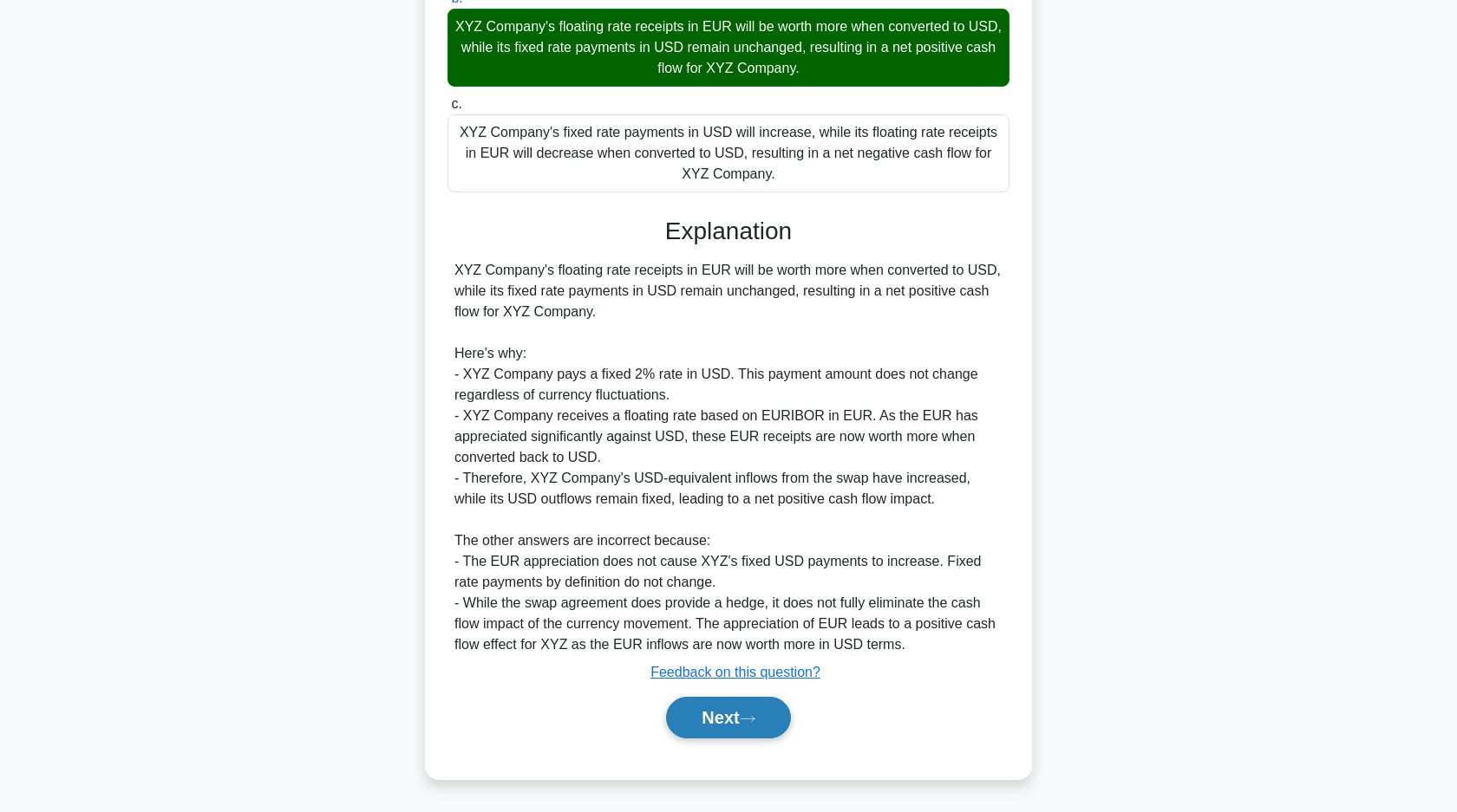
click at [719, 732] on button "Next" at bounding box center [728, 717] width 124 height 41
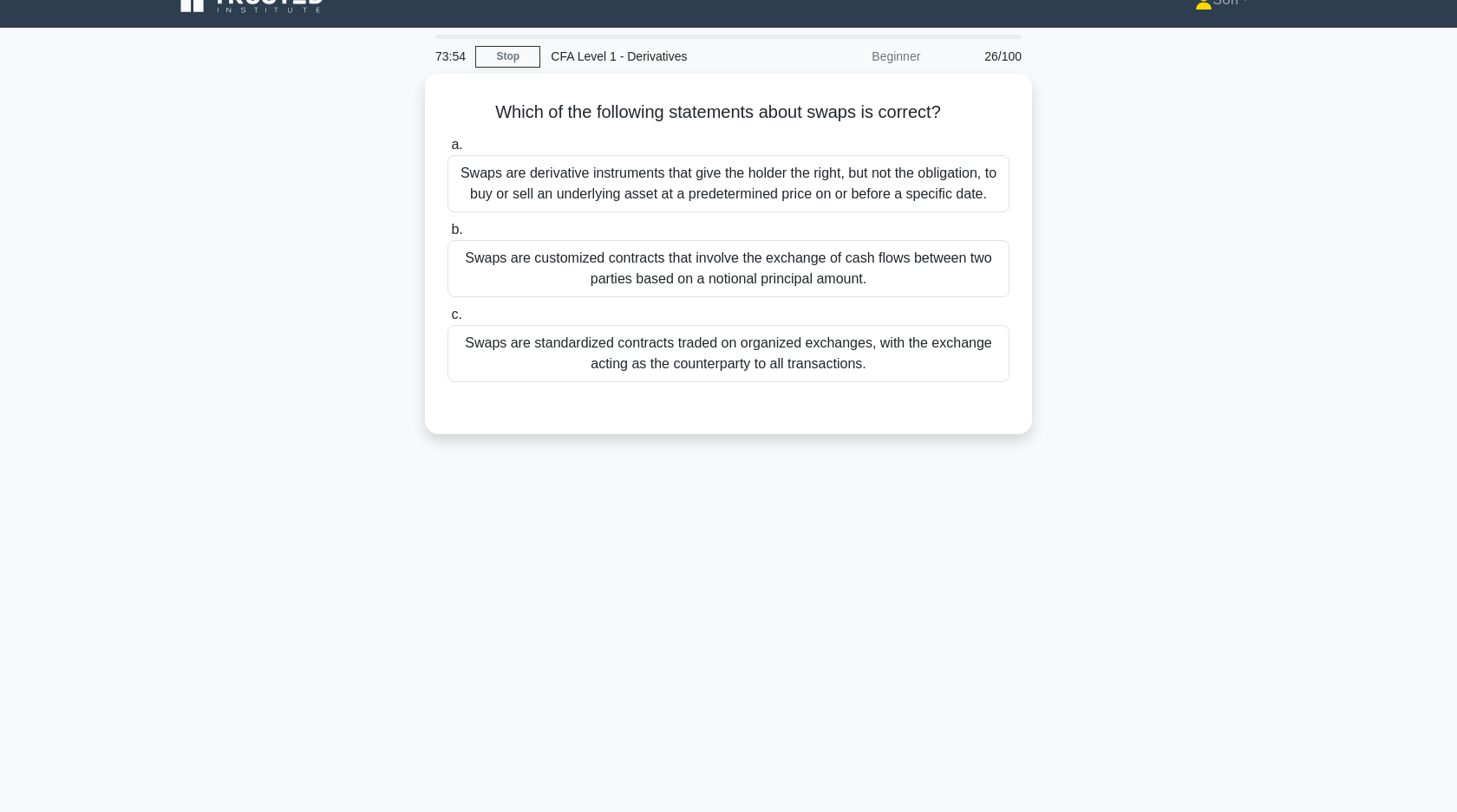
scroll to position [0, 0]
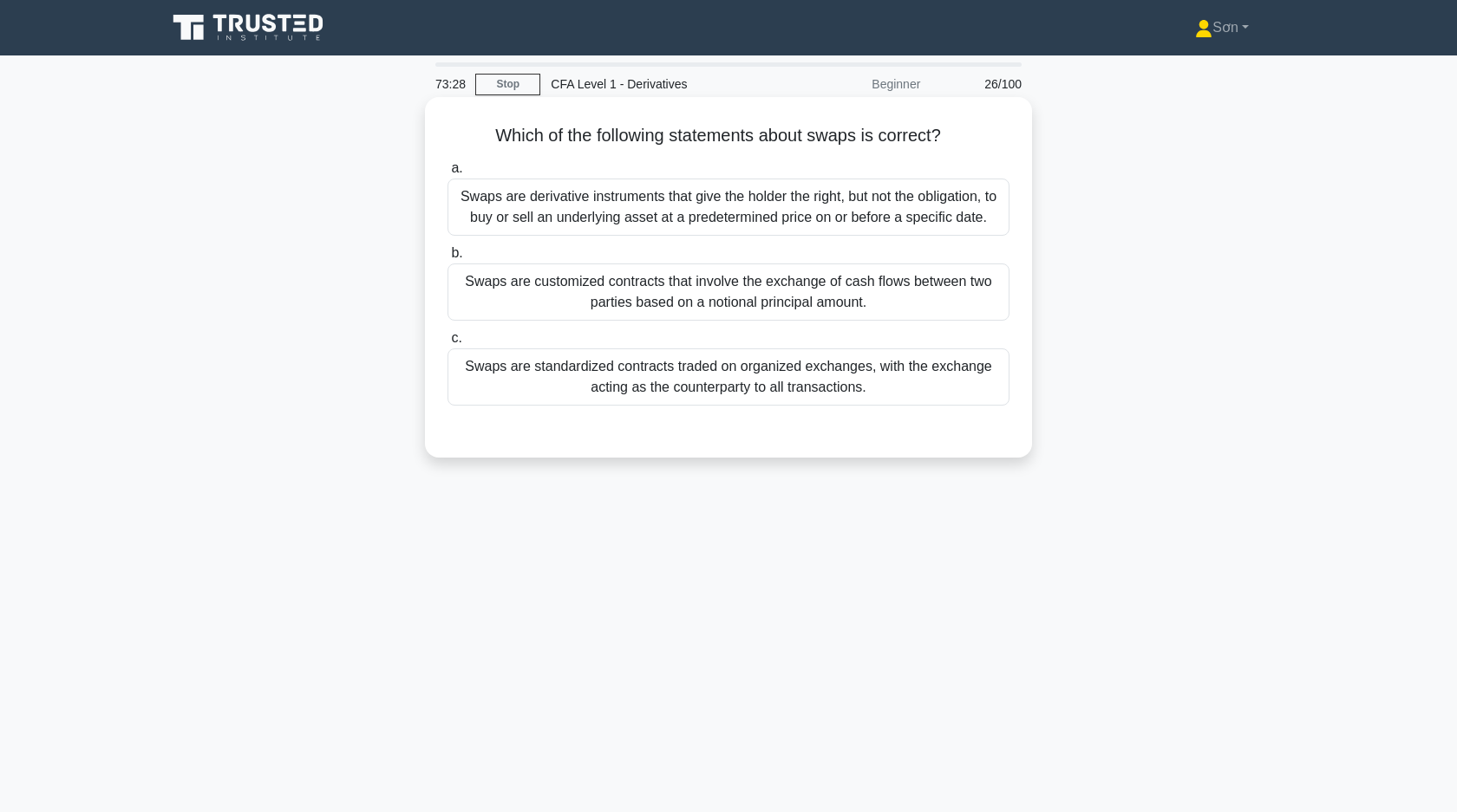
click at [727, 311] on div "Swaps are customized contracts that involve the exchange of cash flows between …" at bounding box center [728, 292] width 562 height 57
click at [447, 259] on input "b. Swaps are customized contracts that involve the exchange of cash flows betwe…" at bounding box center [447, 253] width 0 height 11
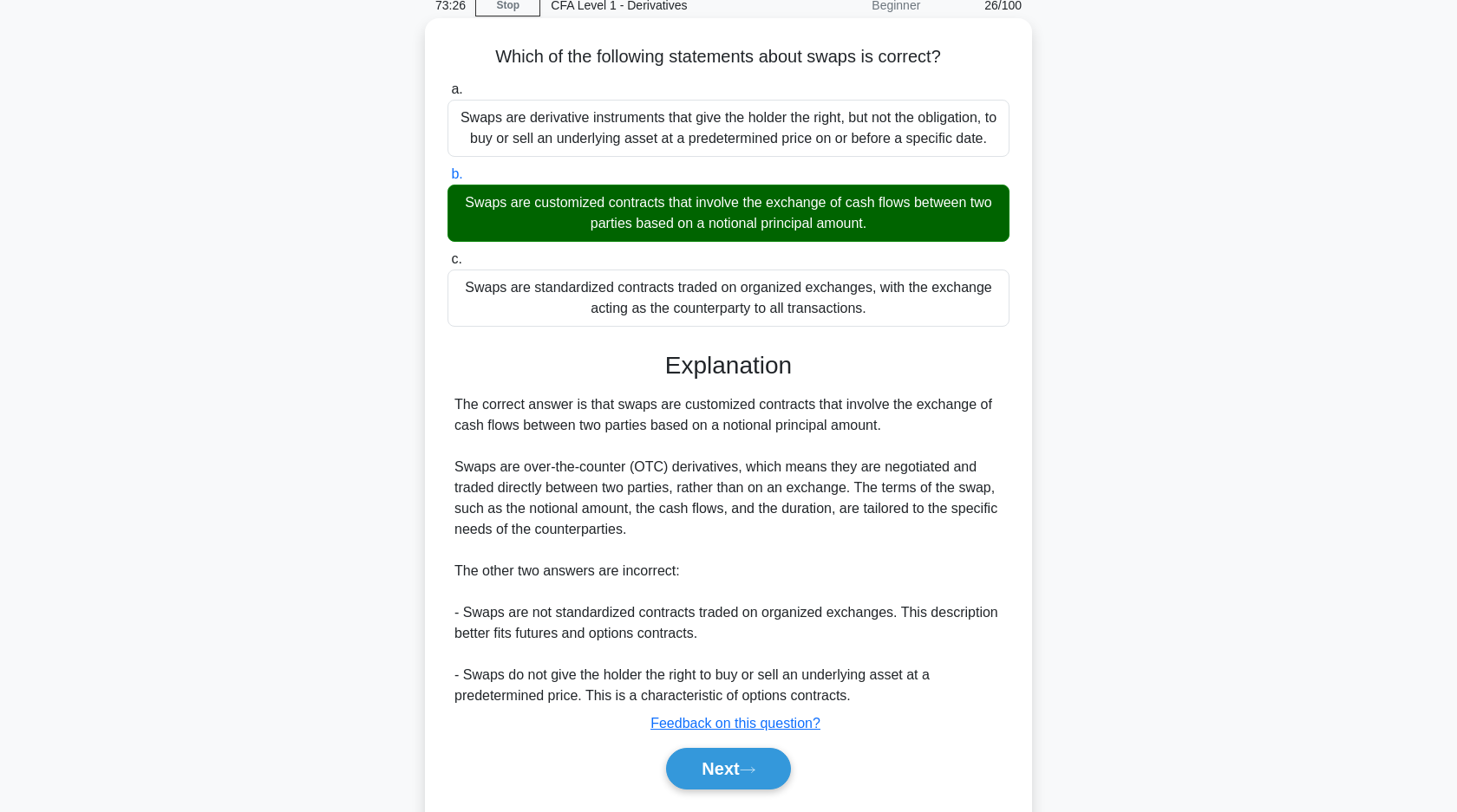
scroll to position [130, 0]
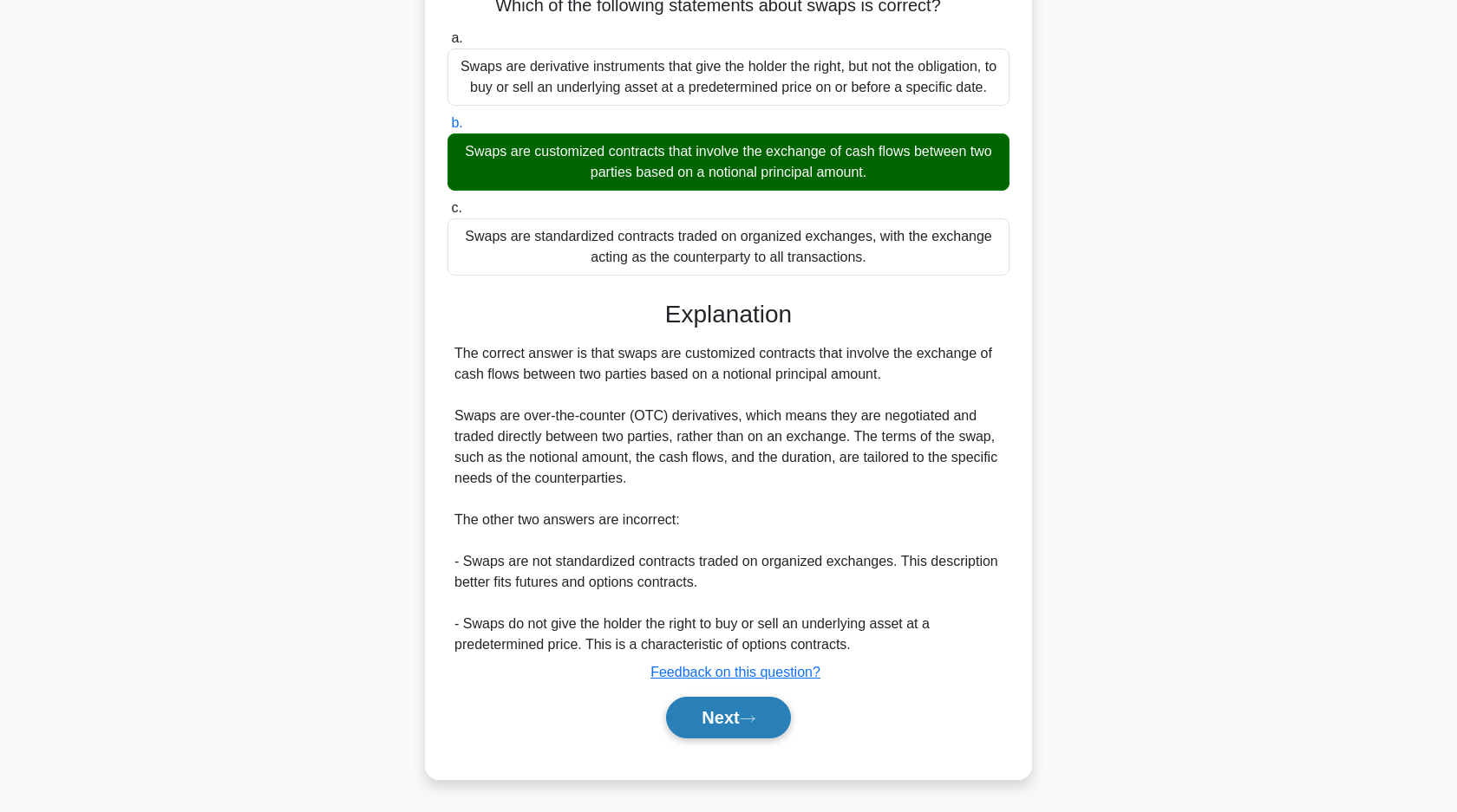
click at [698, 708] on button "Next" at bounding box center [728, 717] width 124 height 41
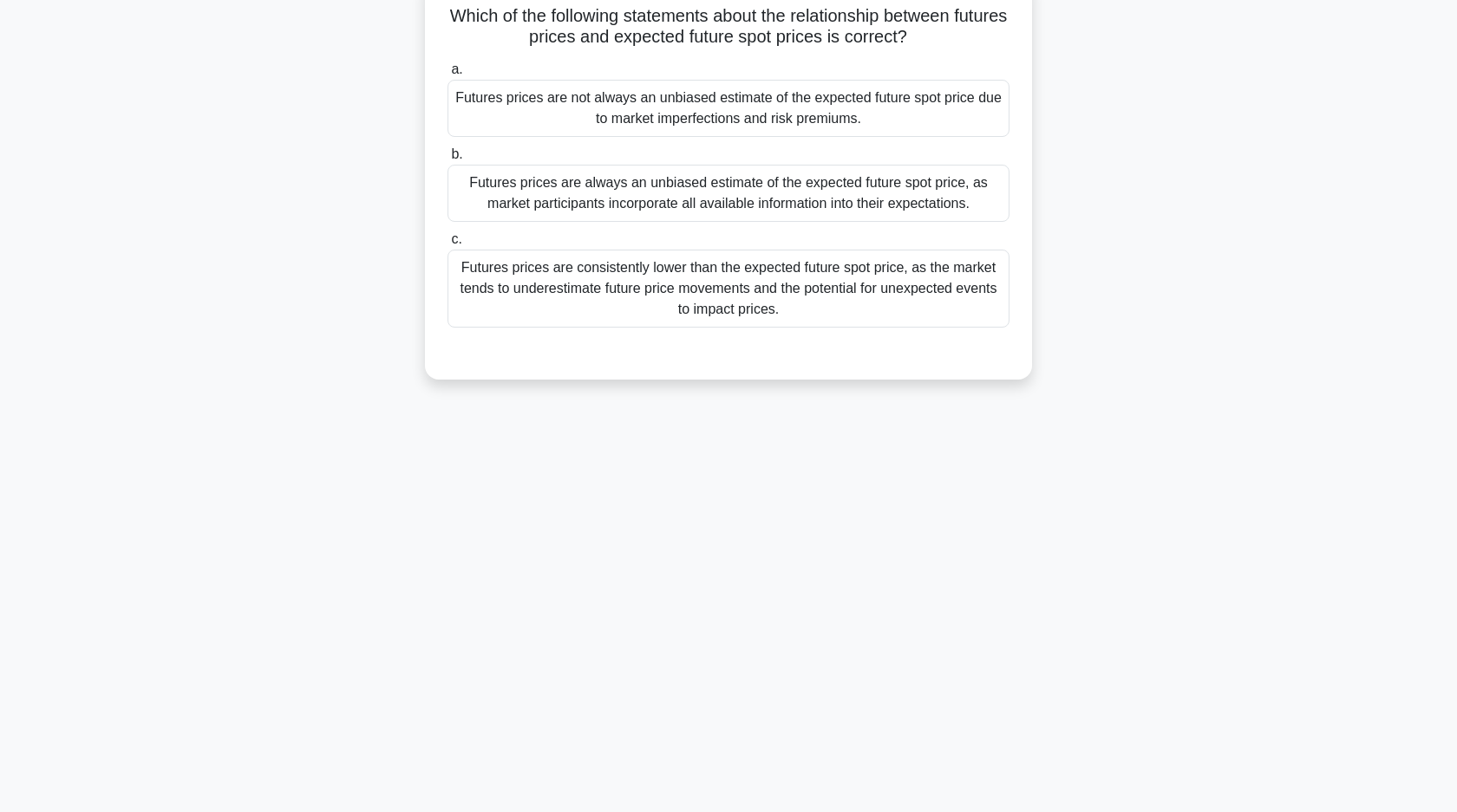
scroll to position [0, 0]
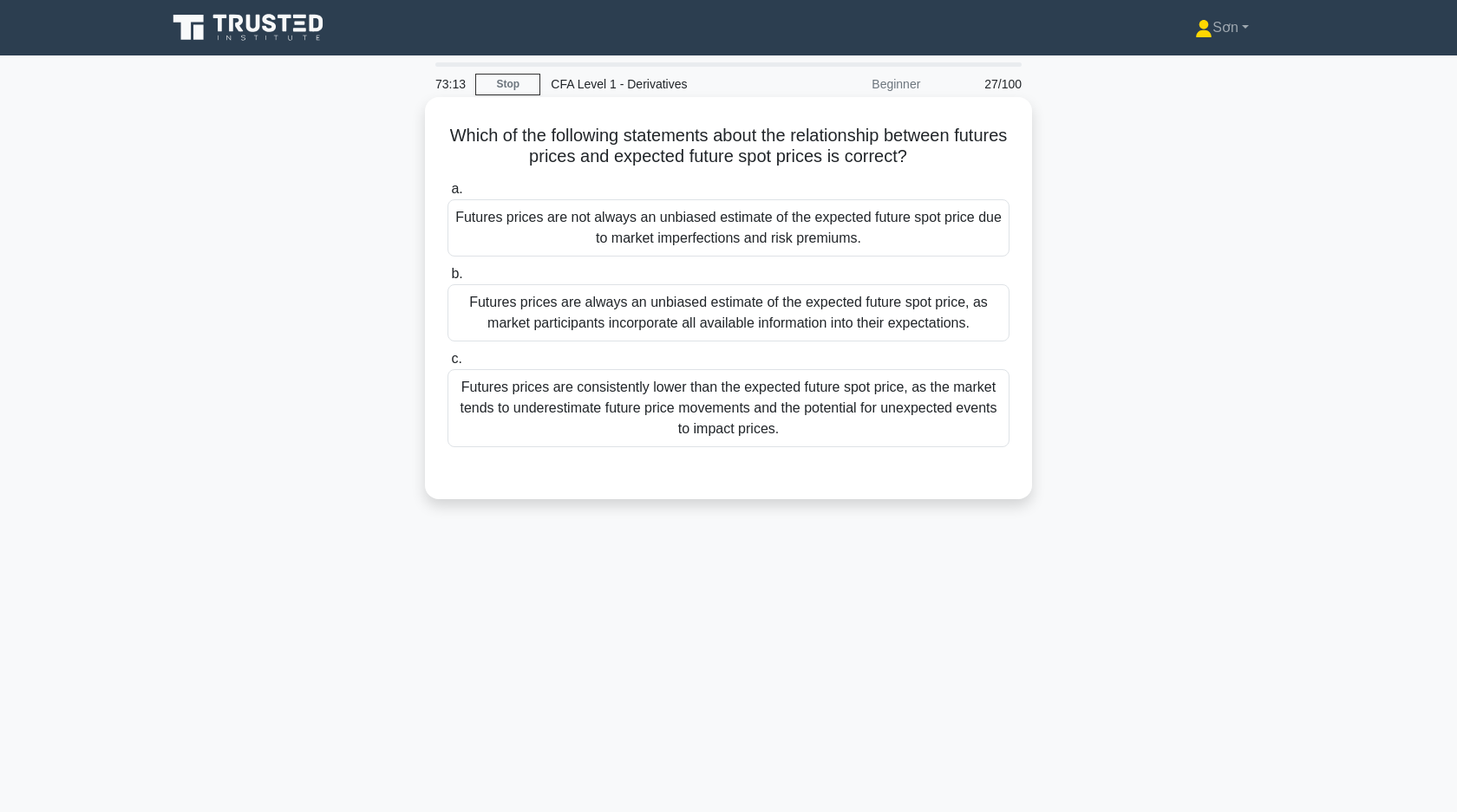
click at [628, 244] on div "Futures prices are not always an unbiased estimate of the expected future spot …" at bounding box center [728, 228] width 562 height 57
click at [447, 195] on input "a. Futures prices are not always an unbiased estimate of the expected future sp…" at bounding box center [447, 189] width 0 height 11
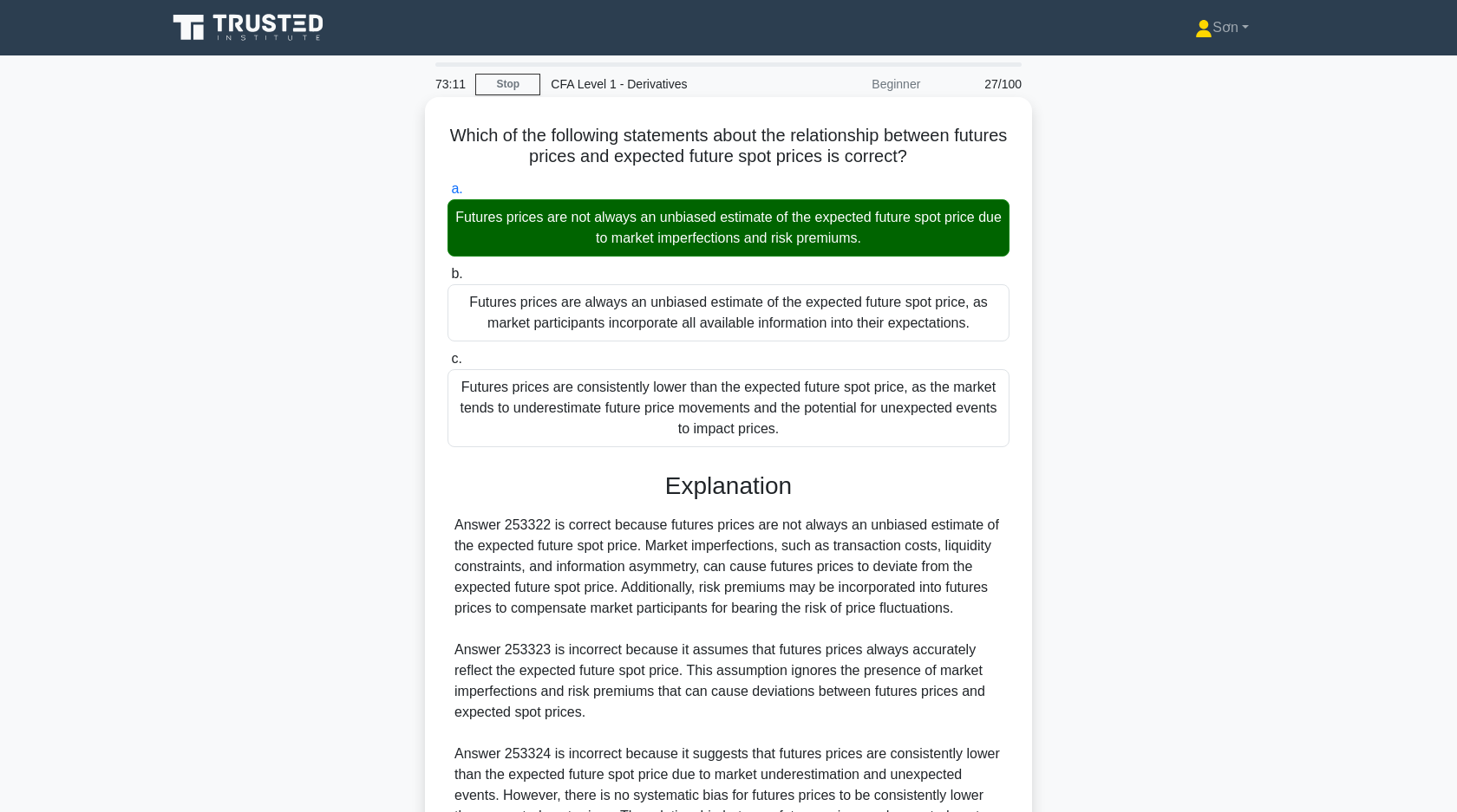
scroll to position [213, 0]
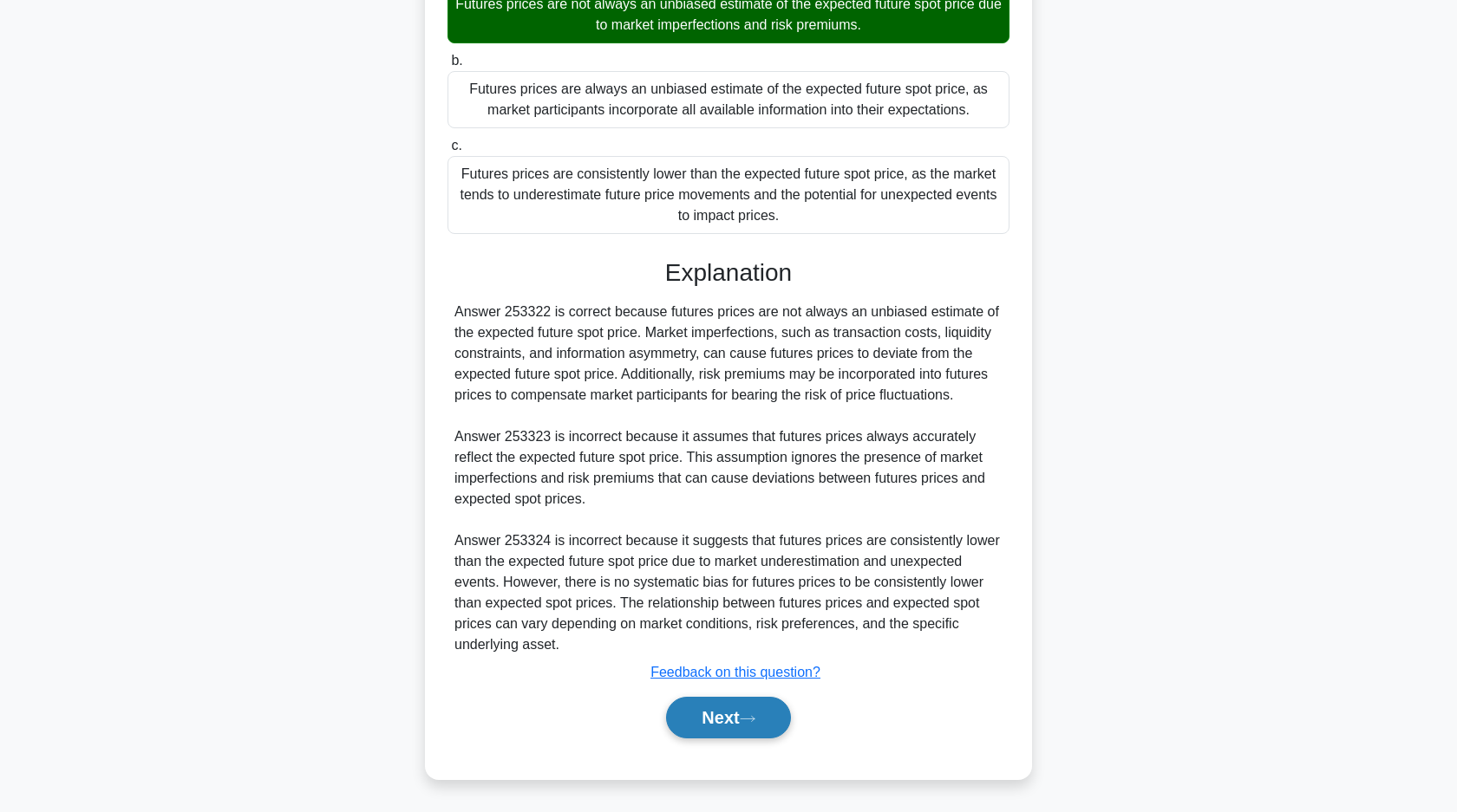
click at [696, 705] on button "Next" at bounding box center [728, 717] width 124 height 41
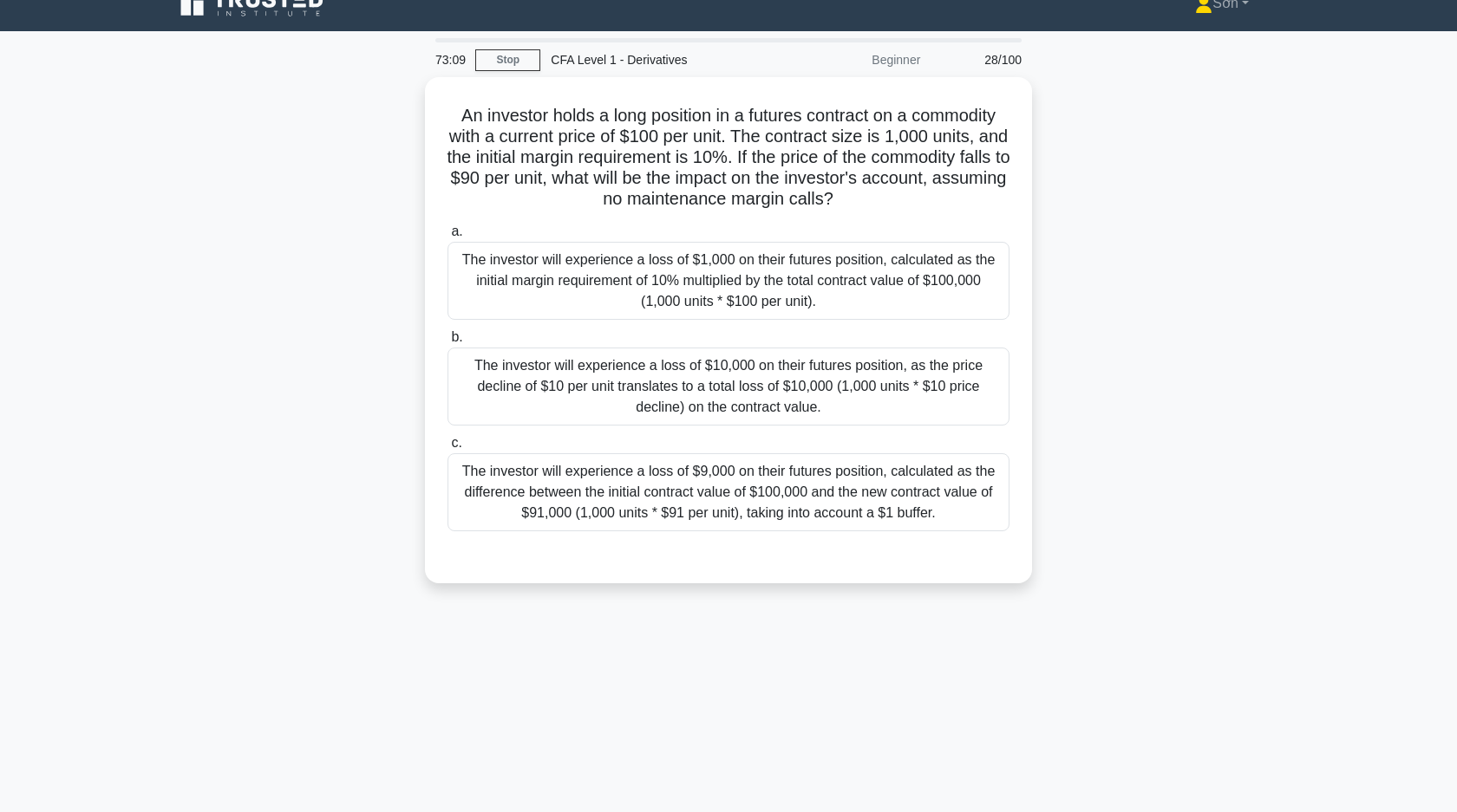
scroll to position [0, 0]
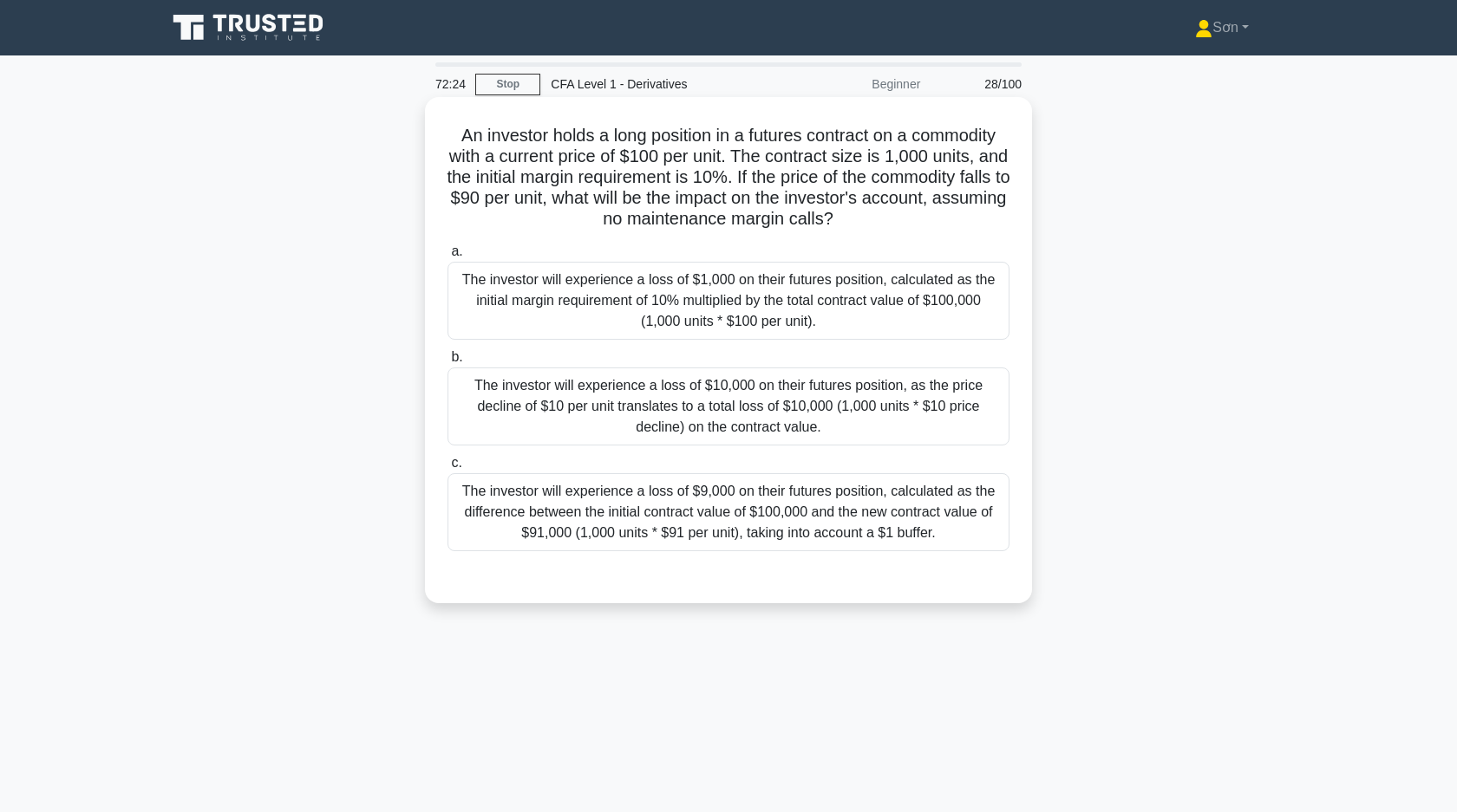
click at [631, 412] on div "The investor will experience a loss of $10,000 on their futures position, as th…" at bounding box center [728, 406] width 562 height 78
click at [447, 363] on input "b. The investor will experience a loss of $10,000 on their futures position, as…" at bounding box center [447, 358] width 0 height 11
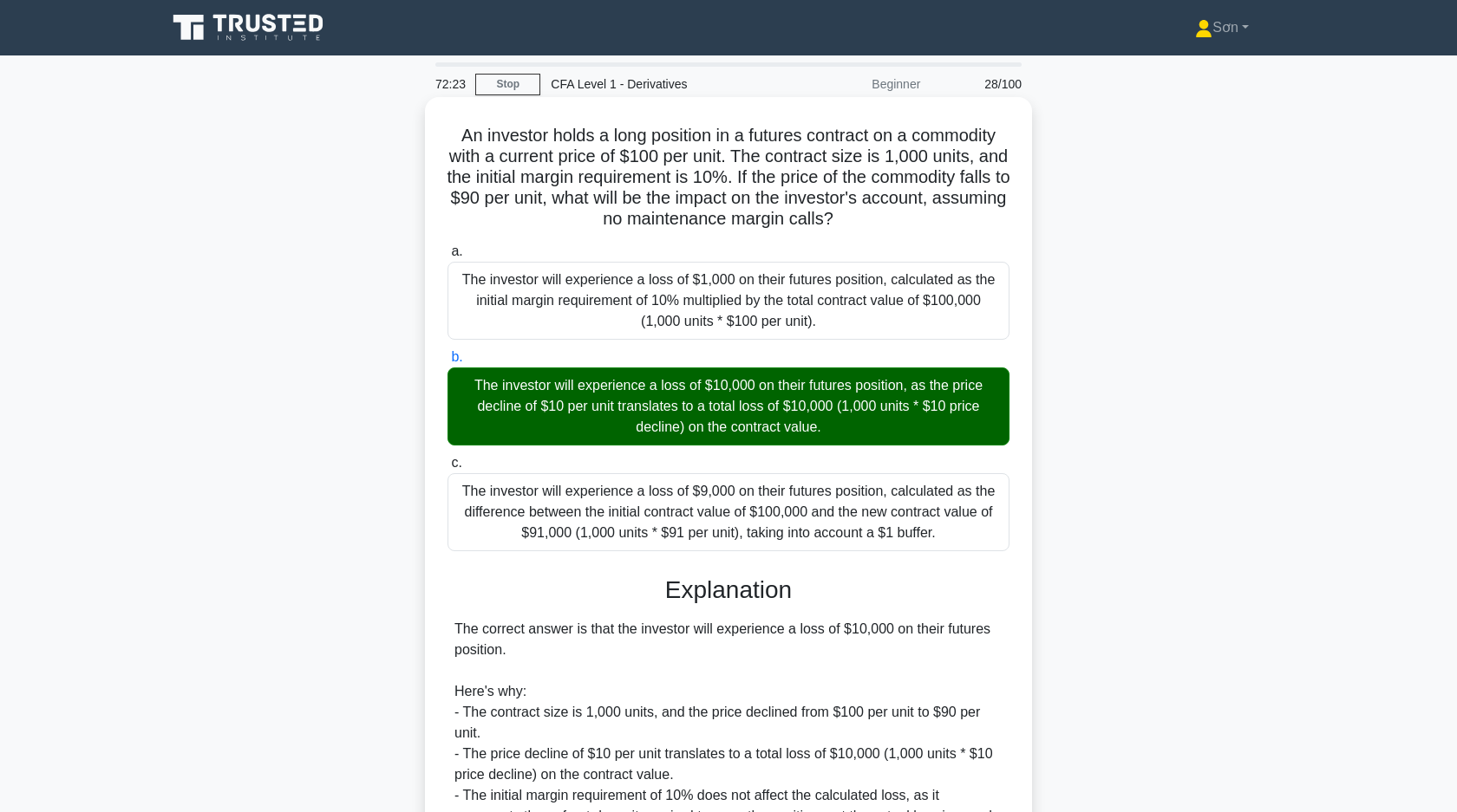
scroll to position [254, 0]
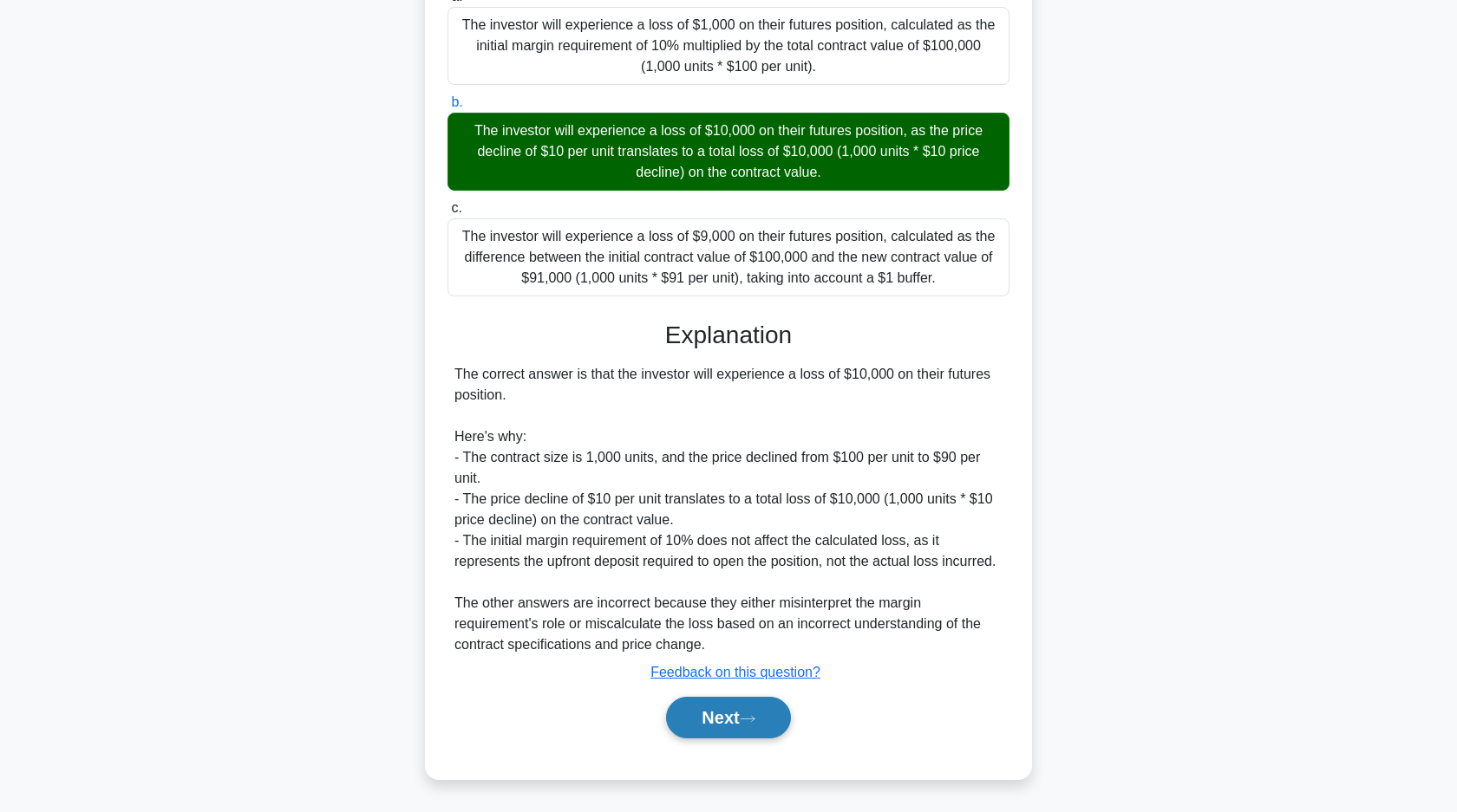
click at [691, 727] on button "Next" at bounding box center [728, 717] width 124 height 41
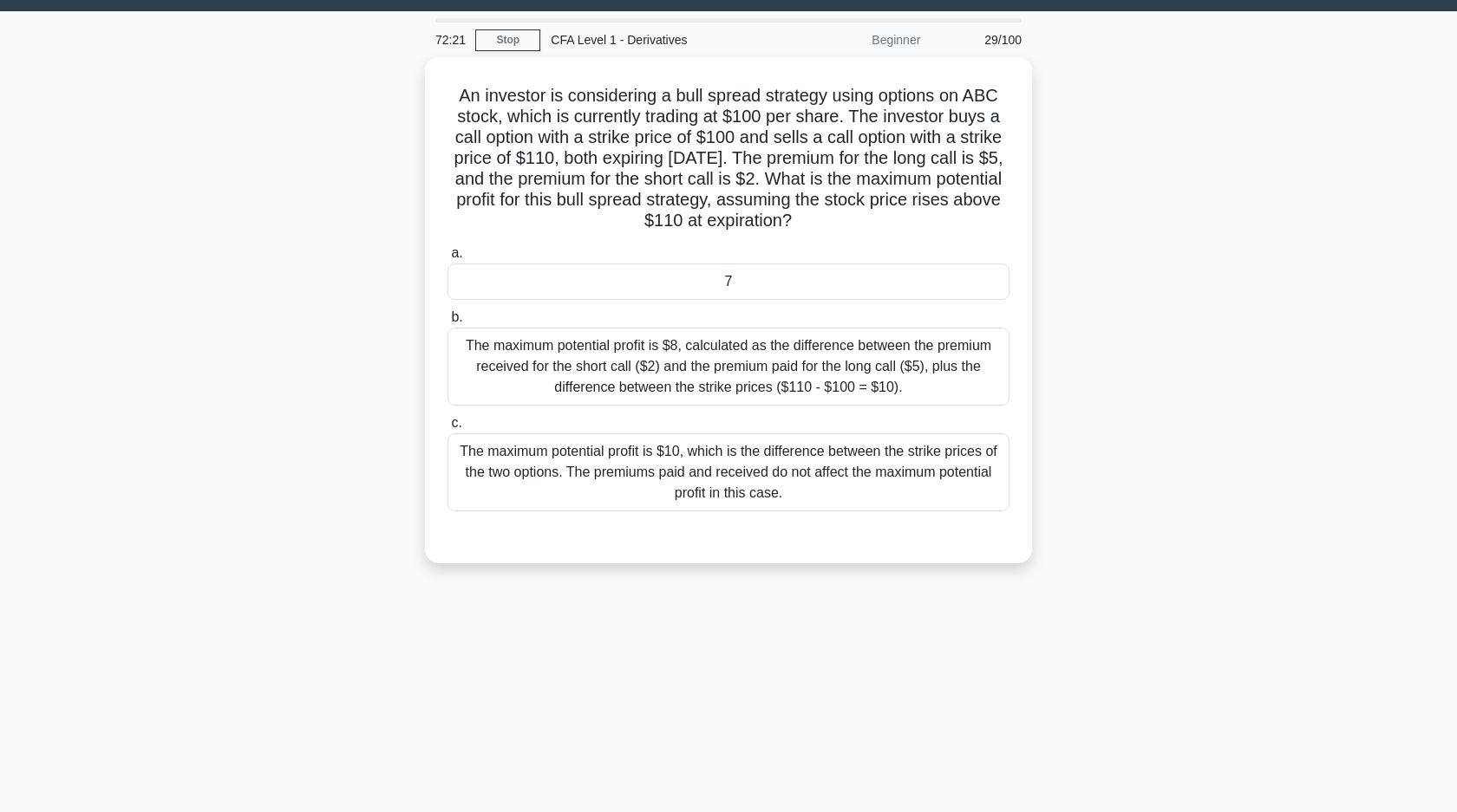
scroll to position [0, 0]
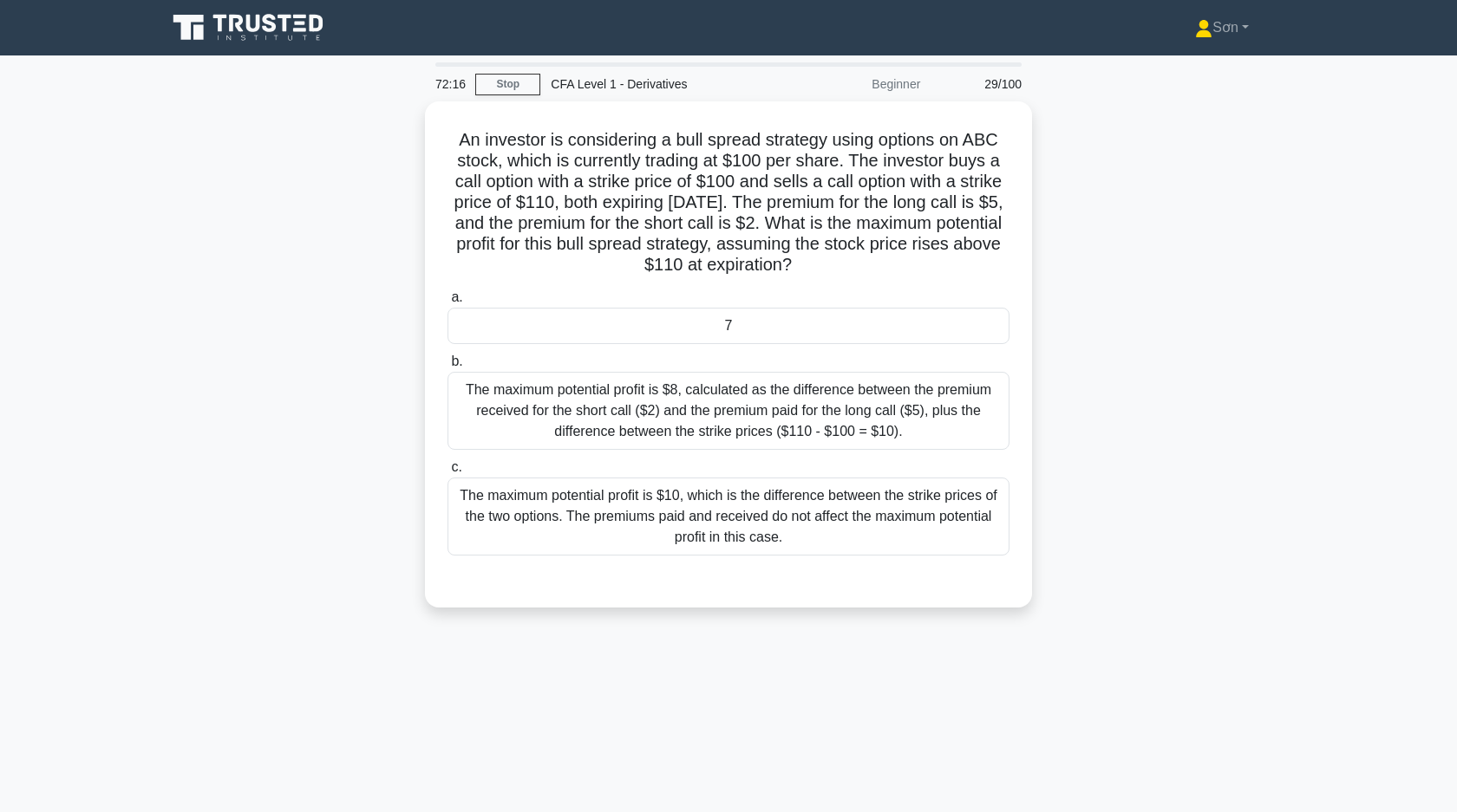
click at [320, 421] on div "An investor is considering a bull spread strategy using options on ABC stock, w…" at bounding box center [728, 365] width 1144 height 527
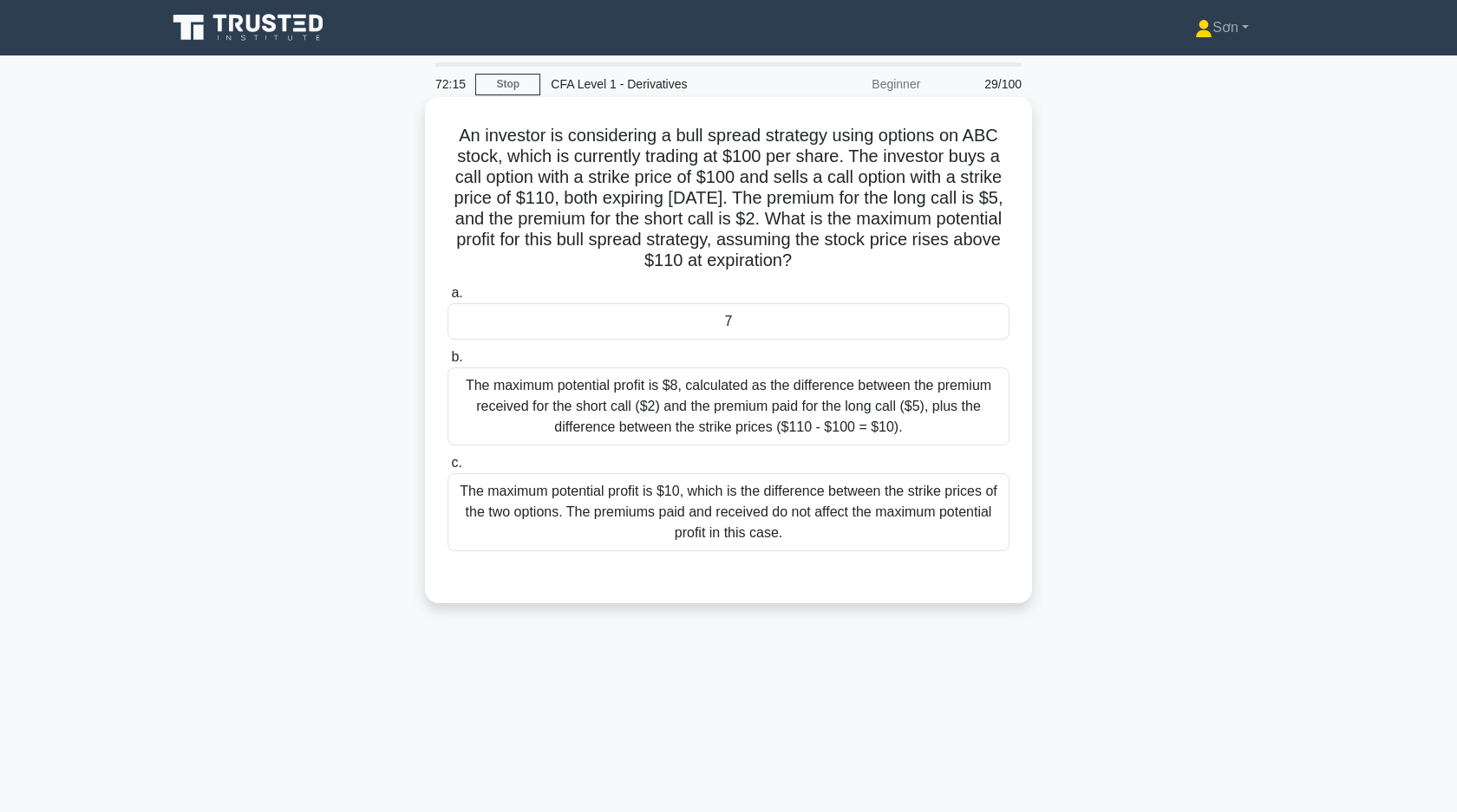
click at [561, 318] on div "7" at bounding box center [728, 321] width 562 height 36
click at [447, 299] on input "a. 7" at bounding box center [447, 293] width 0 height 11
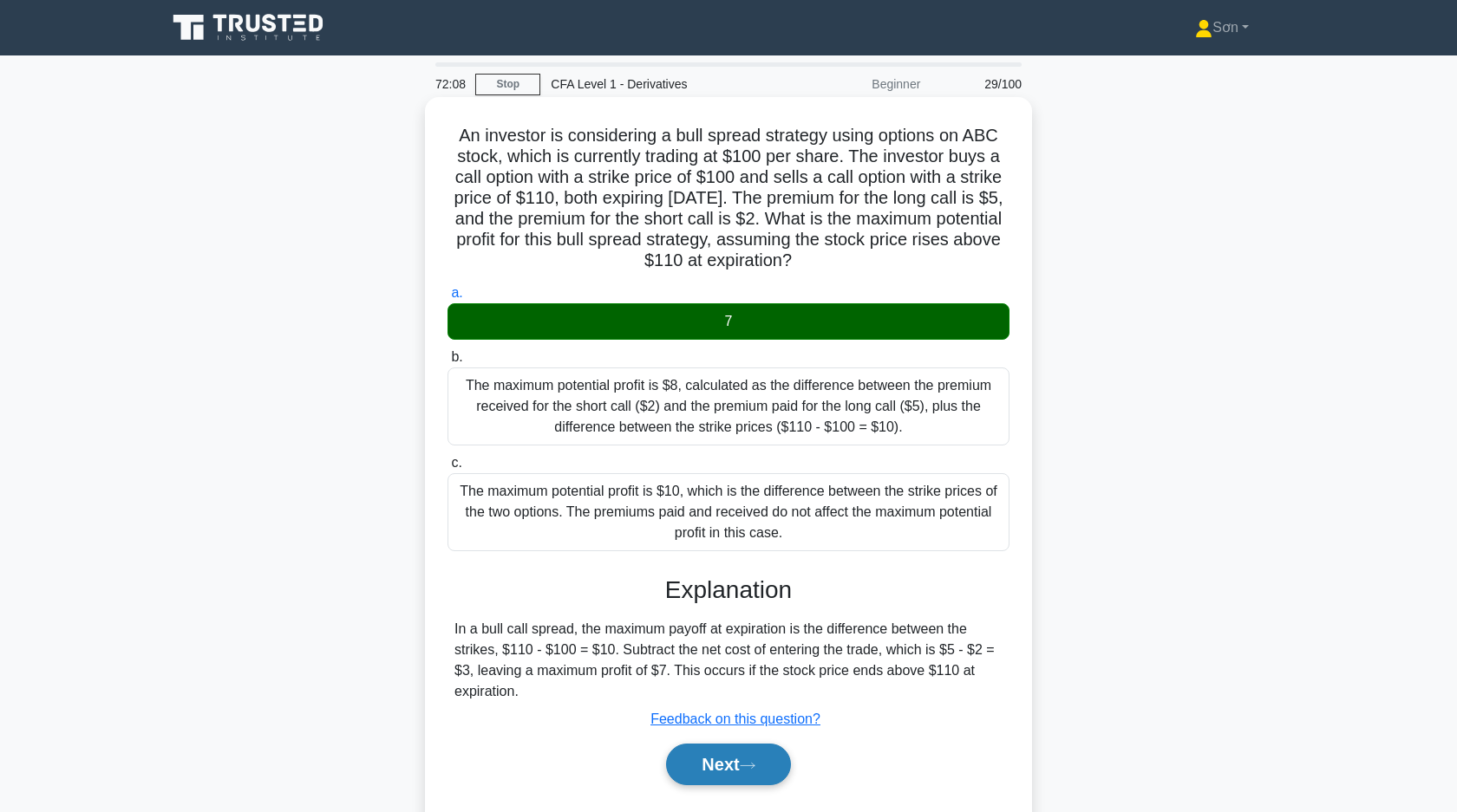
click at [712, 753] on button "Next" at bounding box center [728, 764] width 124 height 41
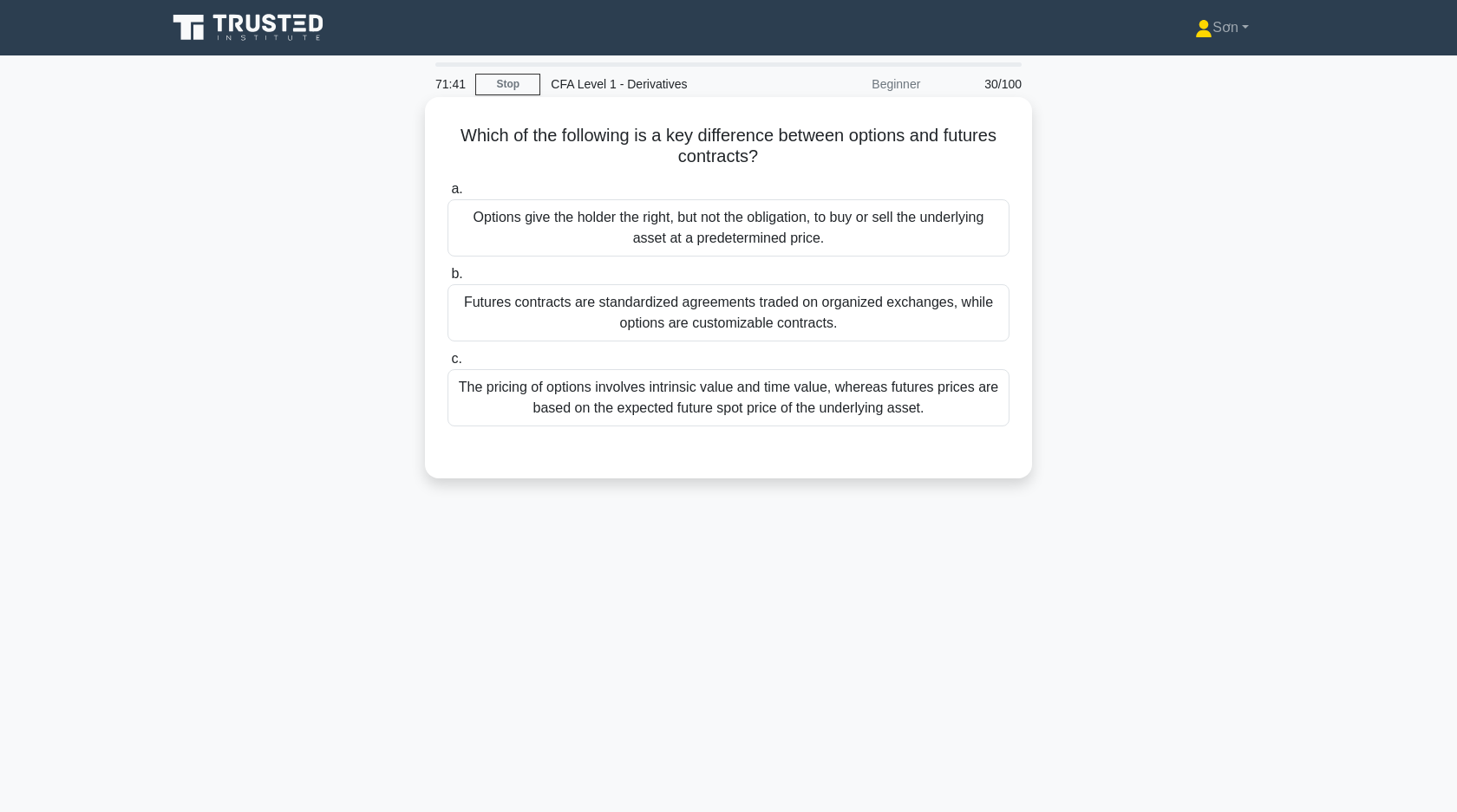
click at [660, 393] on div "The pricing of options involves intrinsic value and time value, whereas futures…" at bounding box center [728, 398] width 562 height 57
click at [447, 365] on input "c. The pricing of options involves intrinsic value and time value, whereas futu…" at bounding box center [447, 359] width 0 height 11
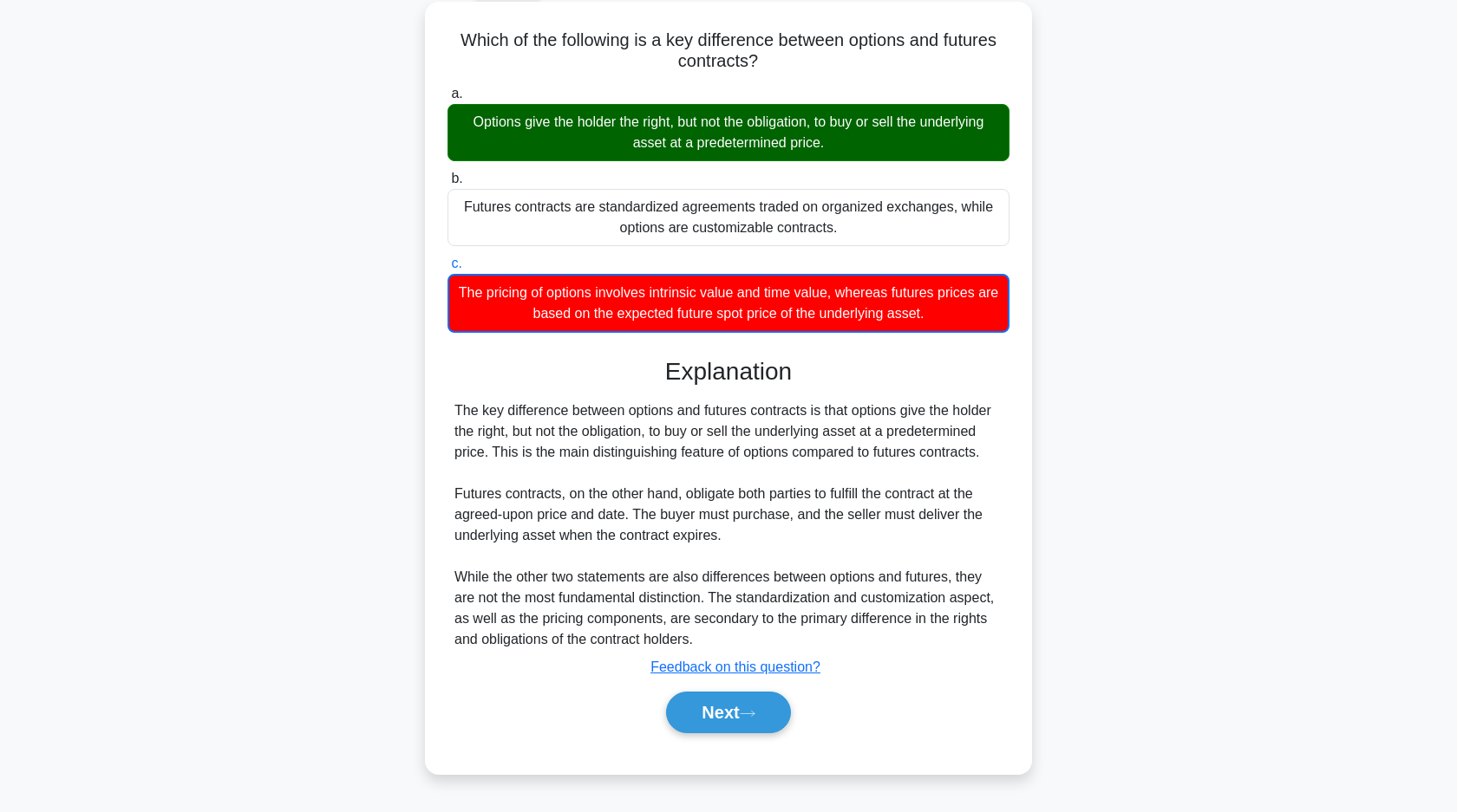
scroll to position [124, 0]
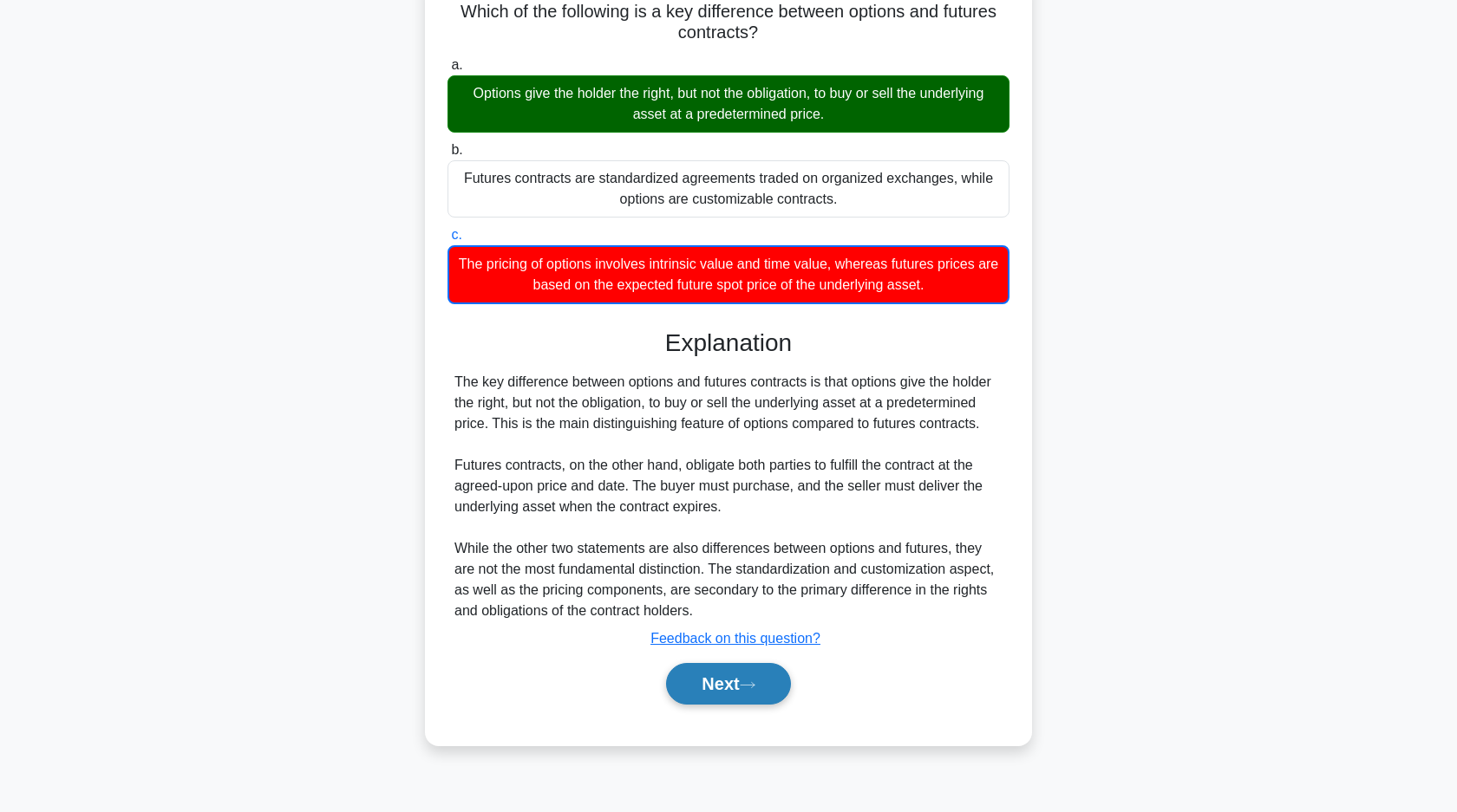
click at [700, 670] on button "Next" at bounding box center [728, 683] width 124 height 41
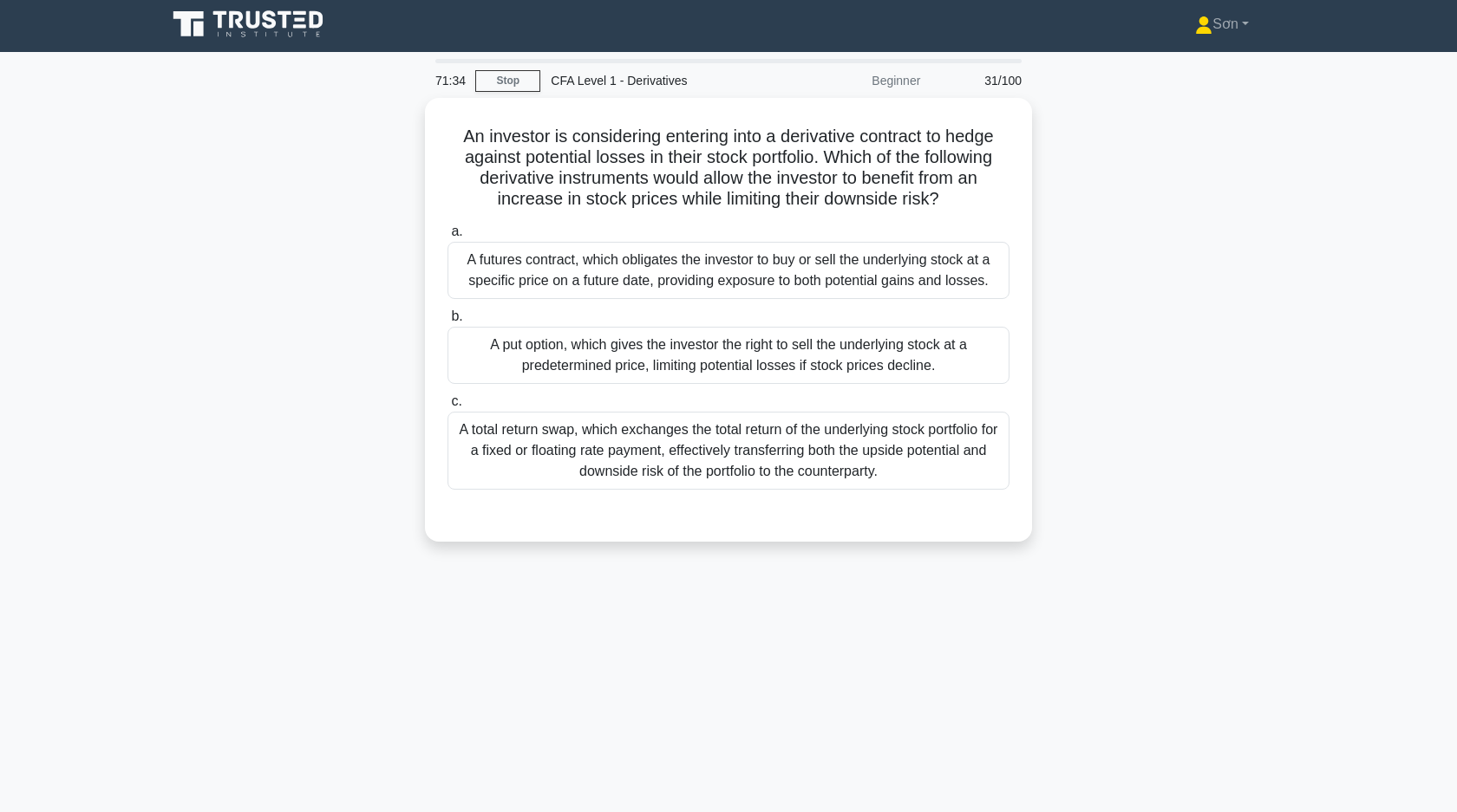
scroll to position [0, 0]
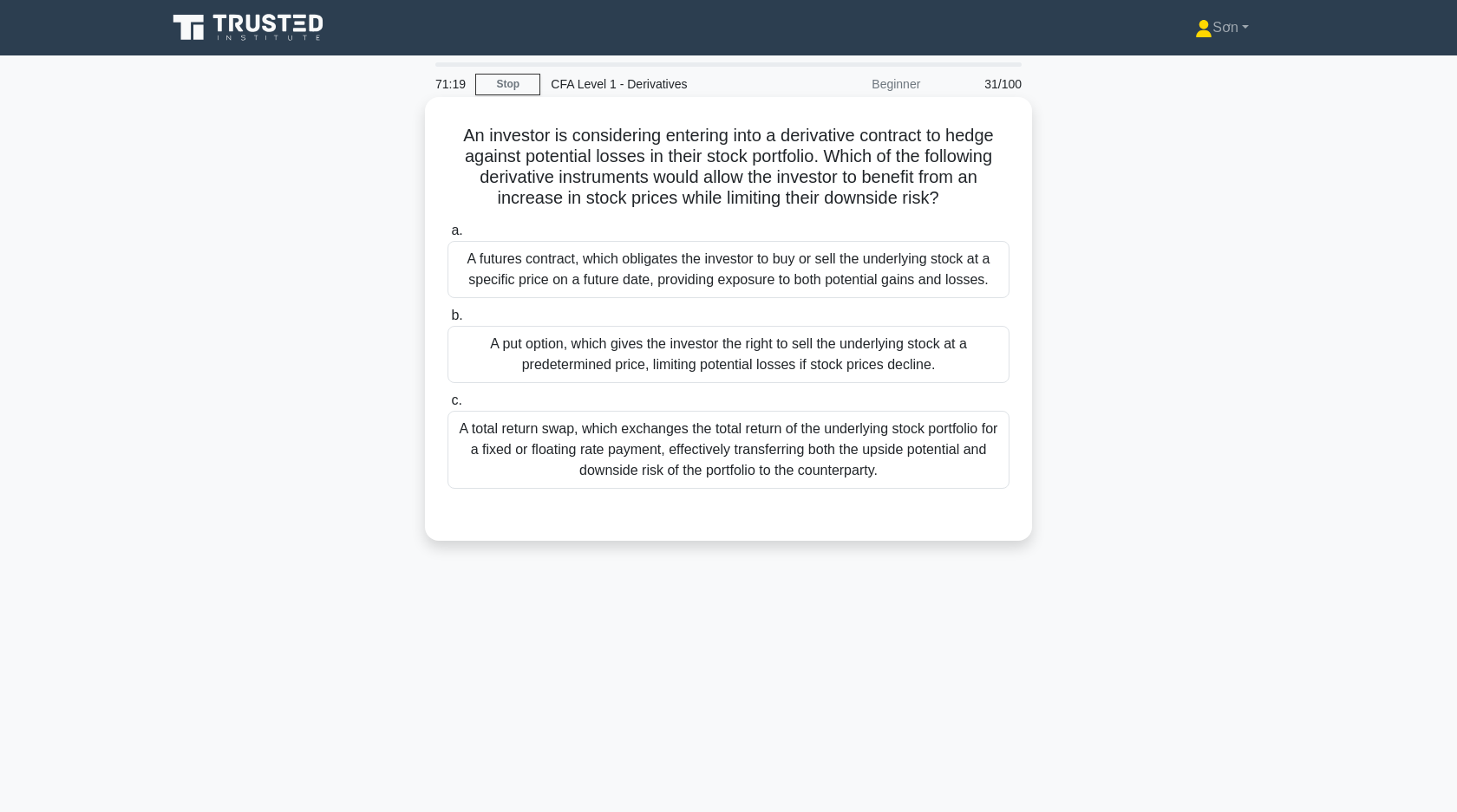
click at [611, 364] on div "A put option, which gives the investor the right to sell the underlying stock a…" at bounding box center [728, 355] width 562 height 57
click at [447, 322] on input "b. A put option, which gives the investor the right to sell the underlying stoc…" at bounding box center [447, 316] width 0 height 11
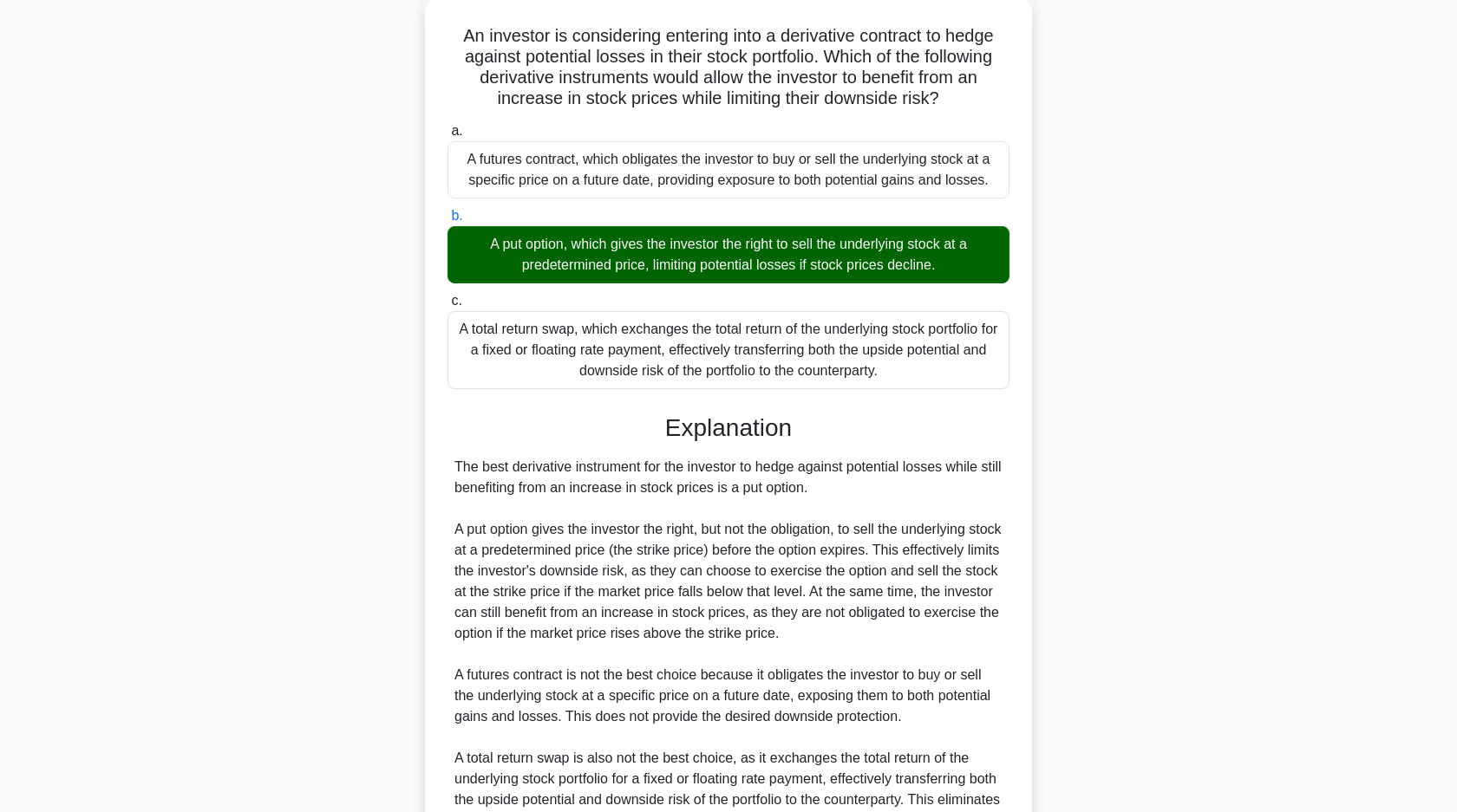
scroll to position [276, 0]
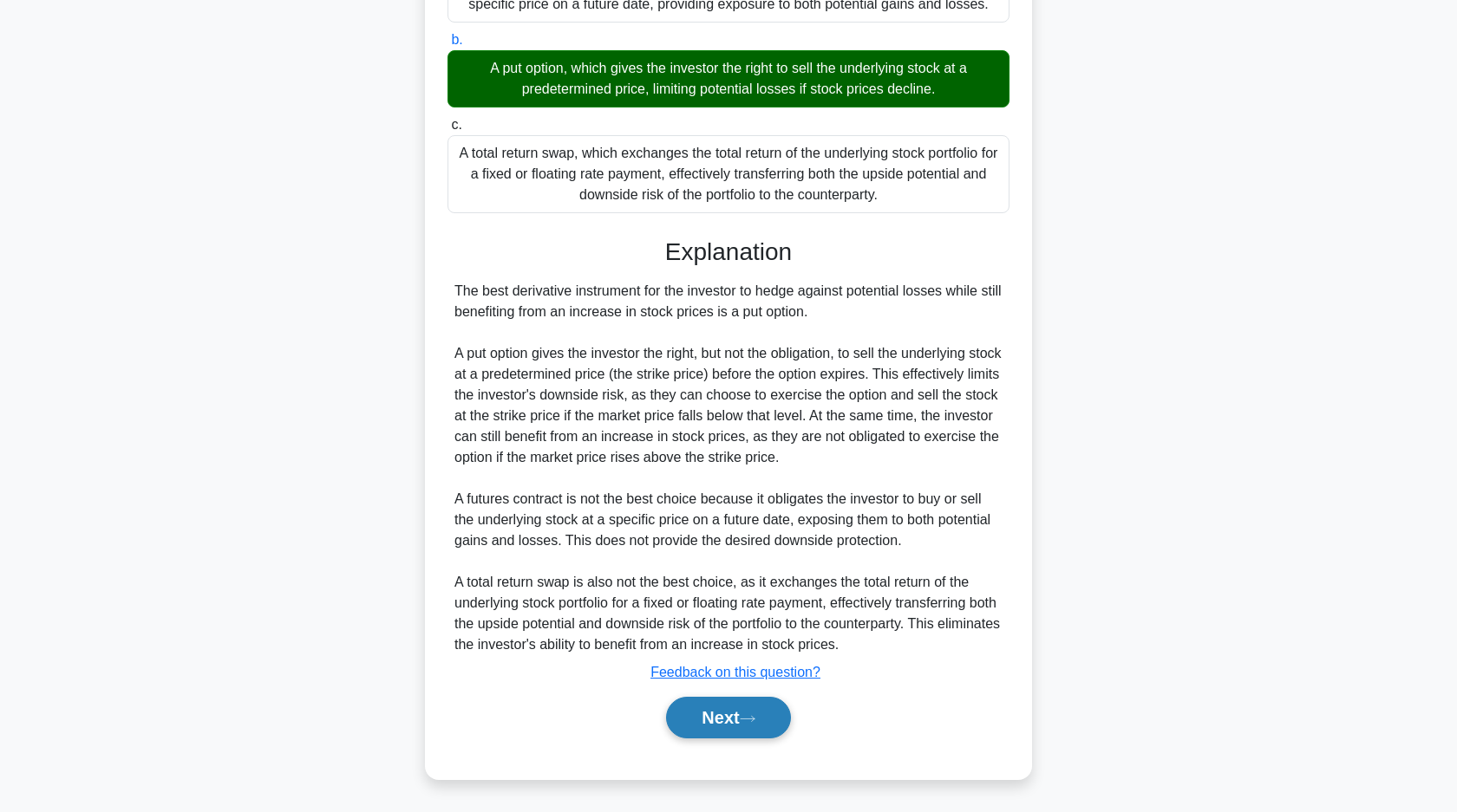
click at [707, 724] on button "Next" at bounding box center [728, 717] width 124 height 41
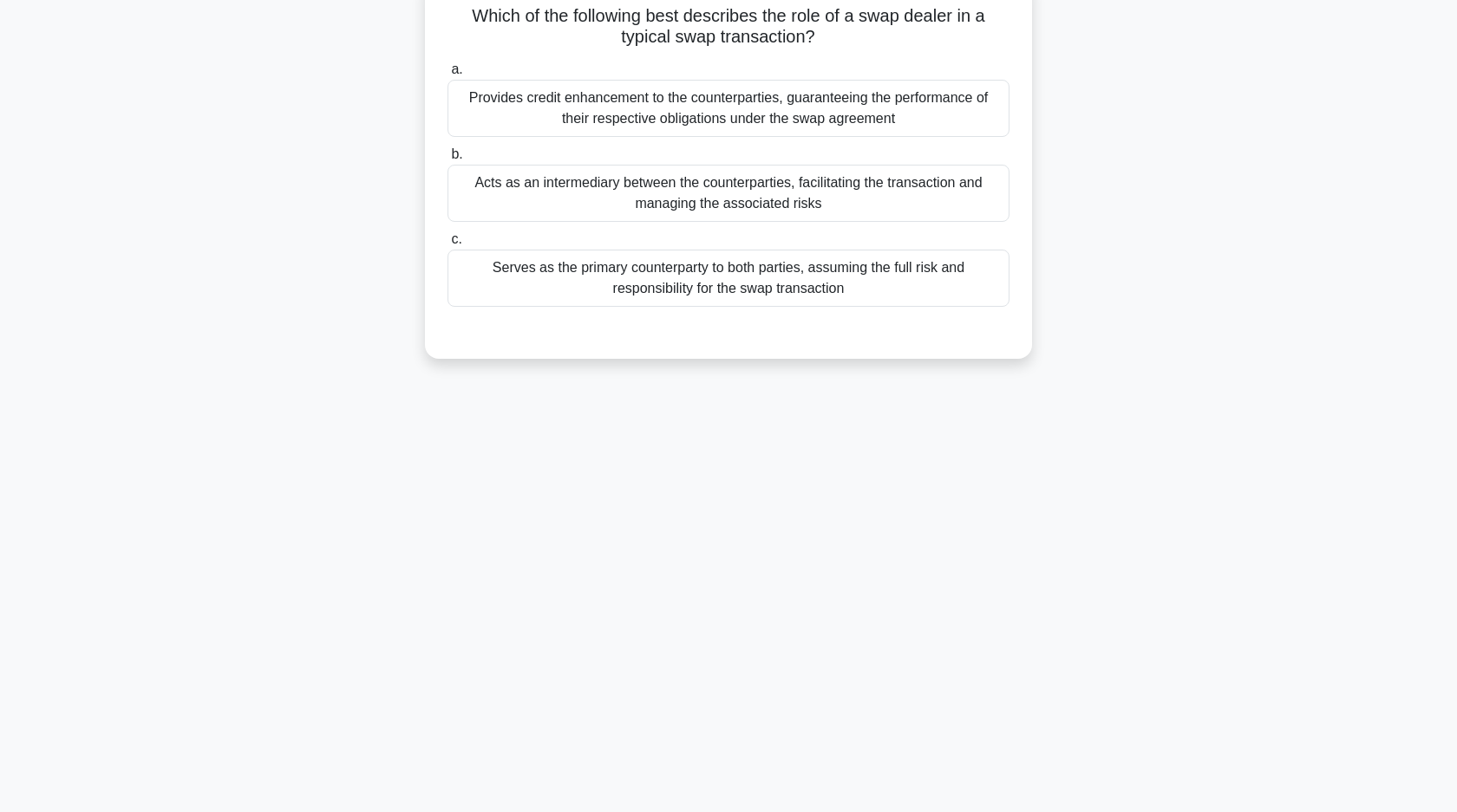
scroll to position [0, 0]
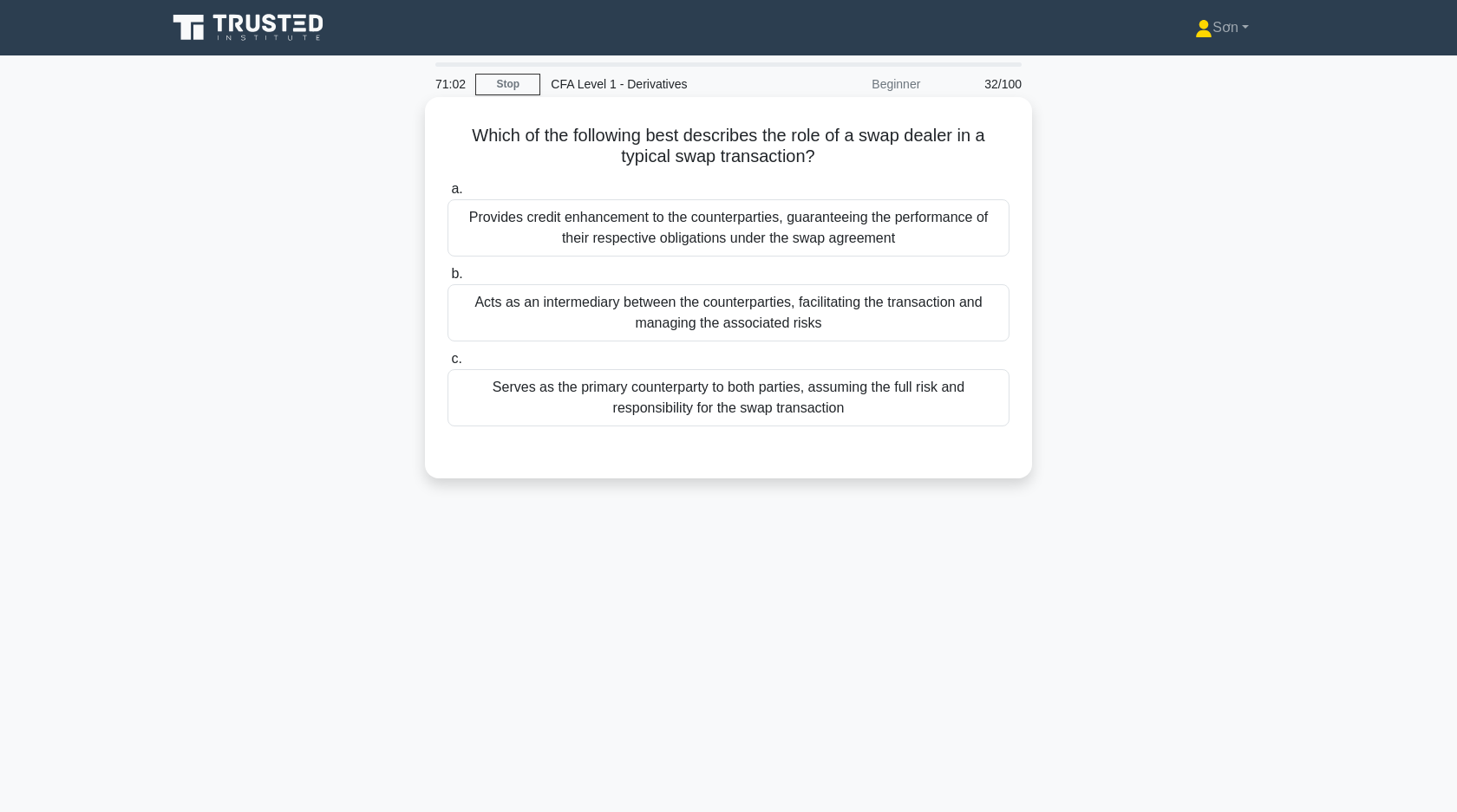
click at [730, 312] on div "Acts as an intermediary between the counterparties, facilitating the transactio…" at bounding box center [728, 312] width 562 height 57
click at [447, 280] on input "b. Acts as an intermediary between the counterparties, facilitating the transac…" at bounding box center [447, 275] width 0 height 11
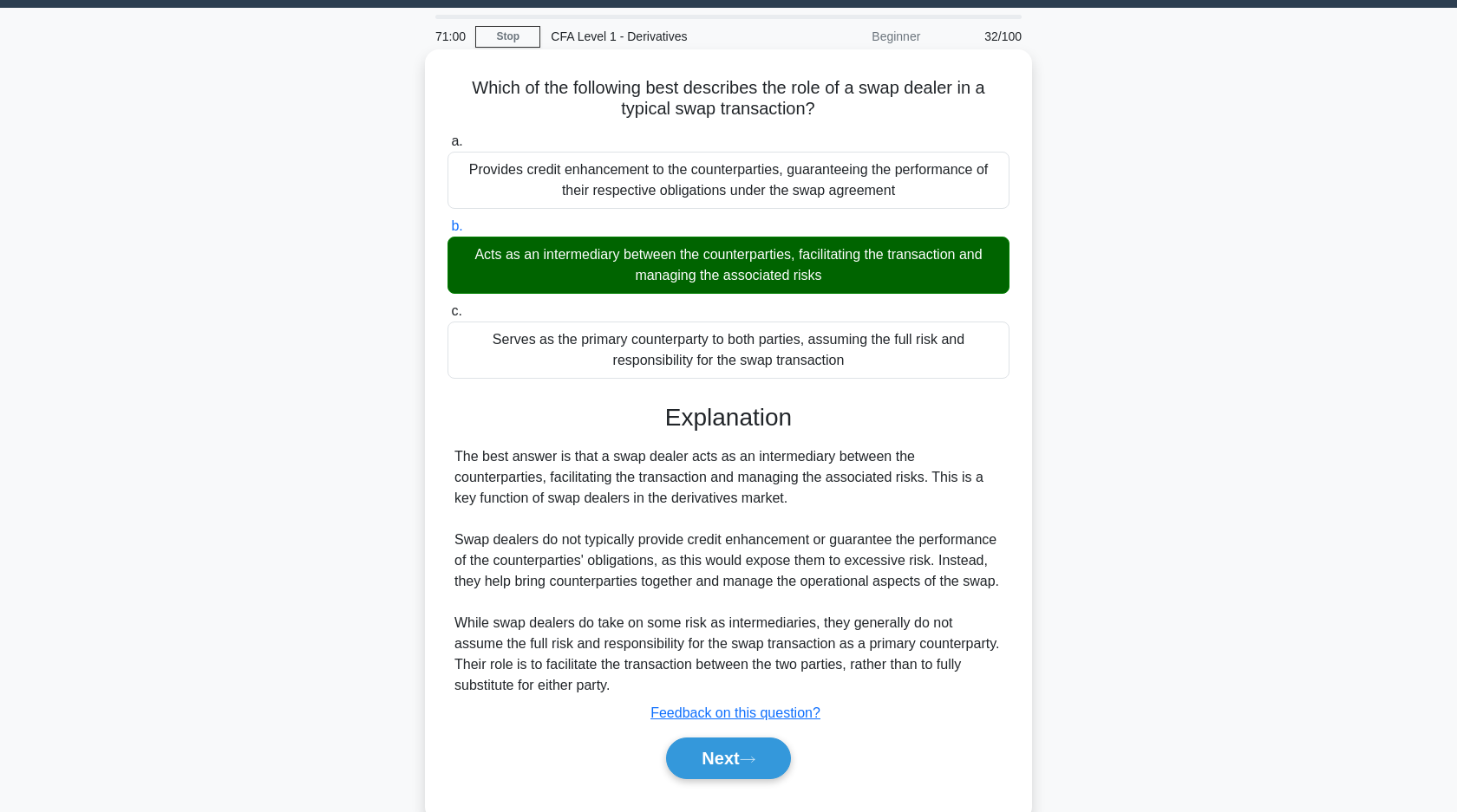
scroll to position [124, 0]
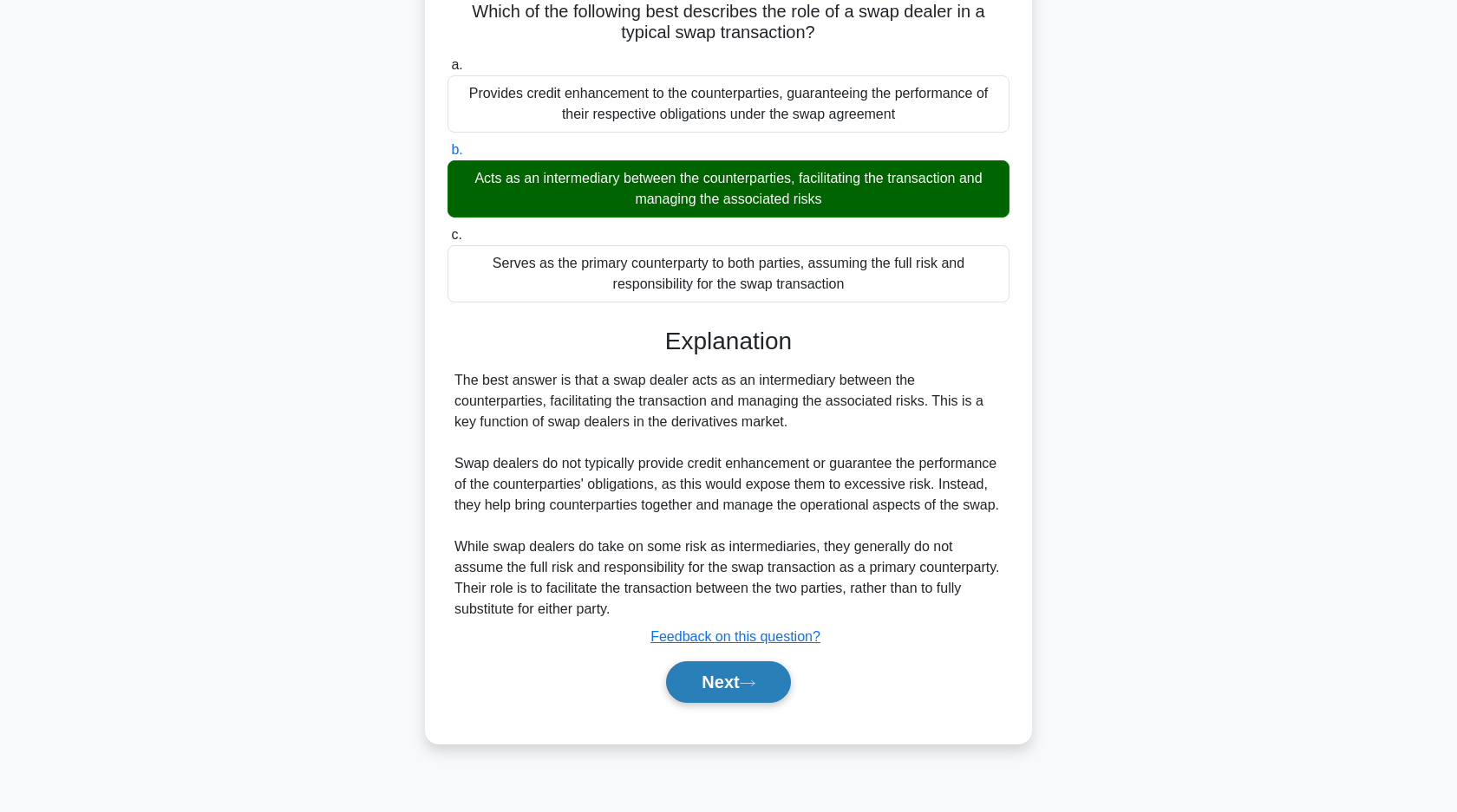
click at [728, 679] on button "Next" at bounding box center [728, 681] width 124 height 41
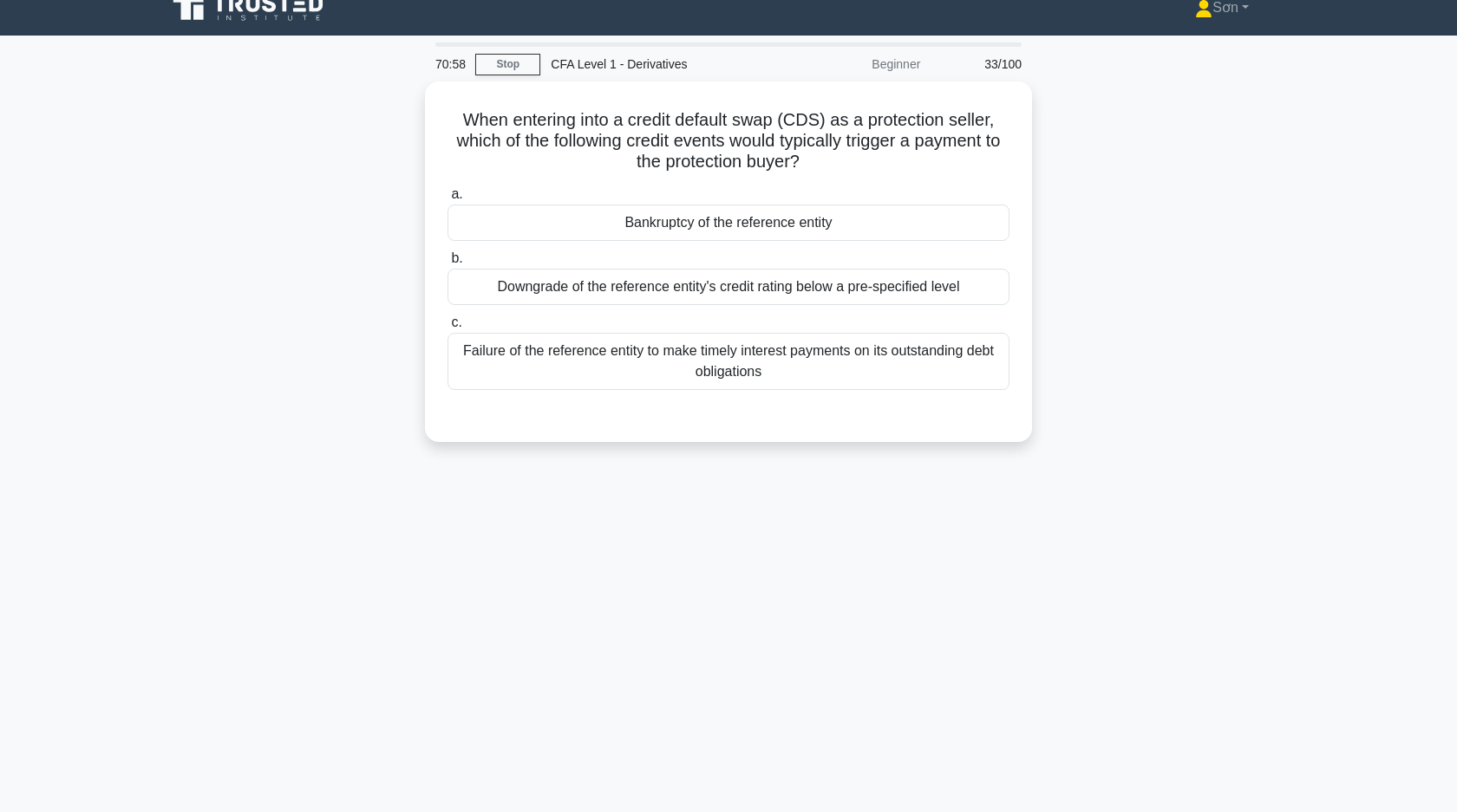
scroll to position [0, 0]
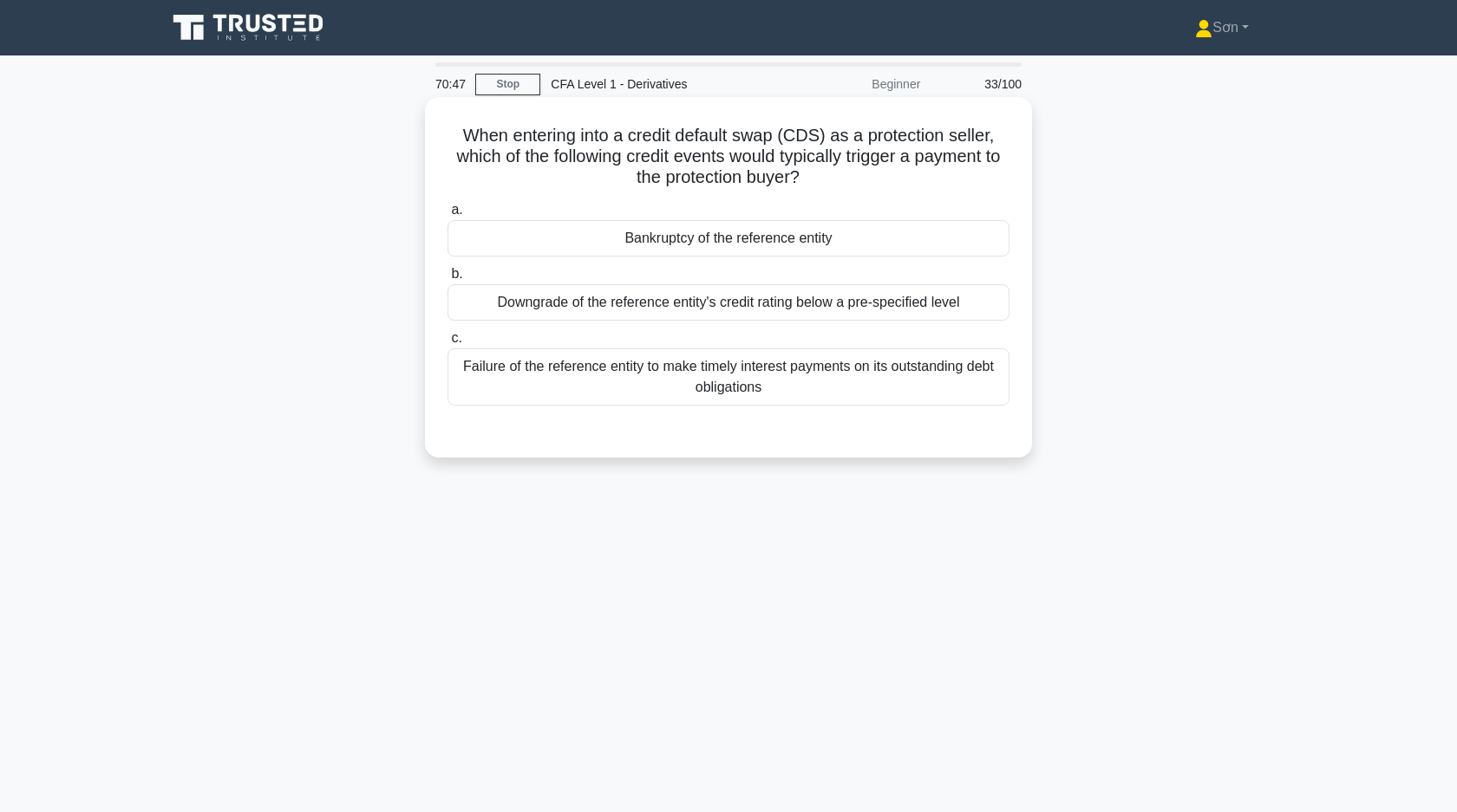
click at [591, 245] on div "Bankruptcy of the reference entity" at bounding box center [728, 238] width 562 height 36
click at [447, 216] on input "a. Bankruptcy of the reference entity" at bounding box center [447, 210] width 0 height 11
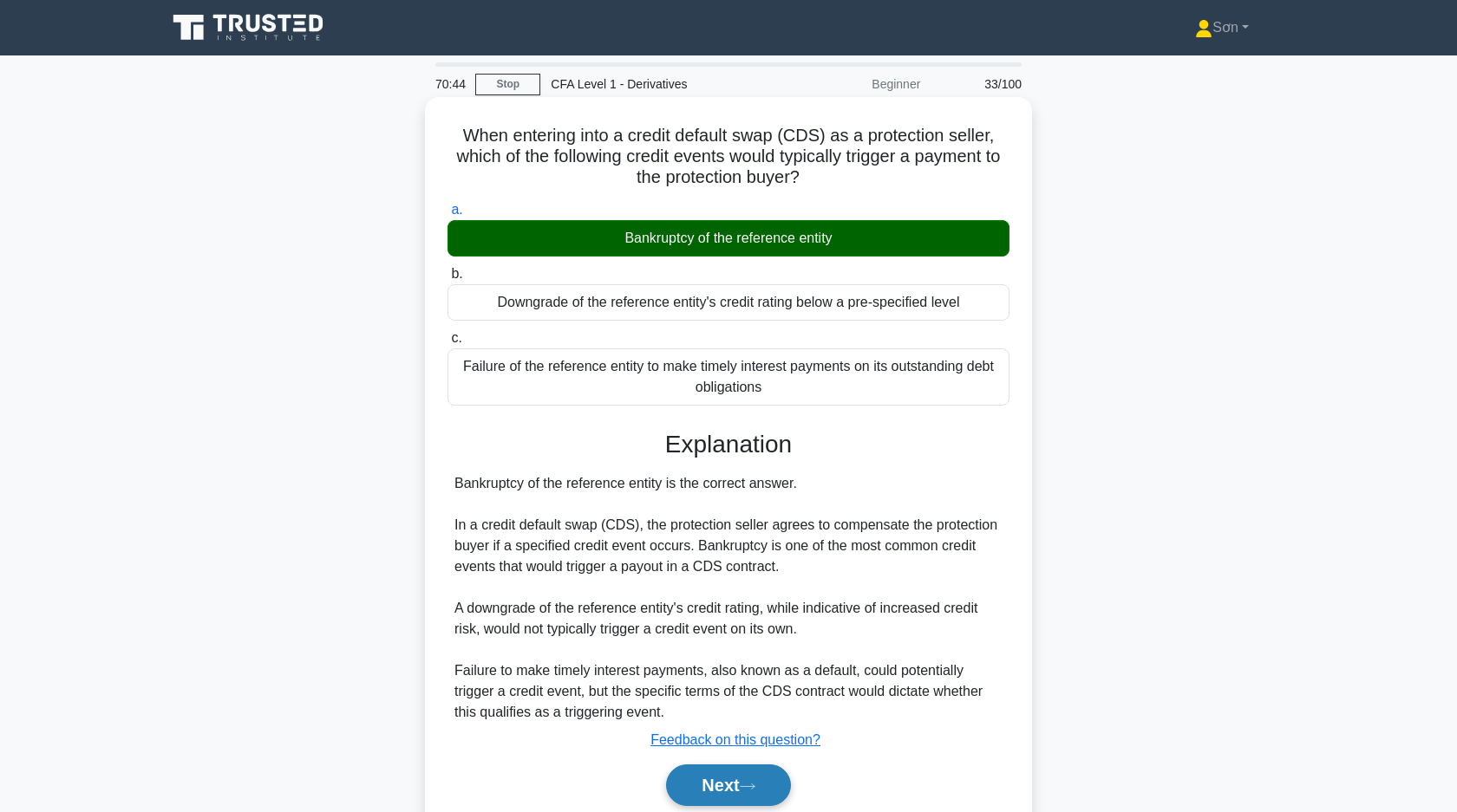
click at [721, 777] on button "Next" at bounding box center [728, 784] width 124 height 41
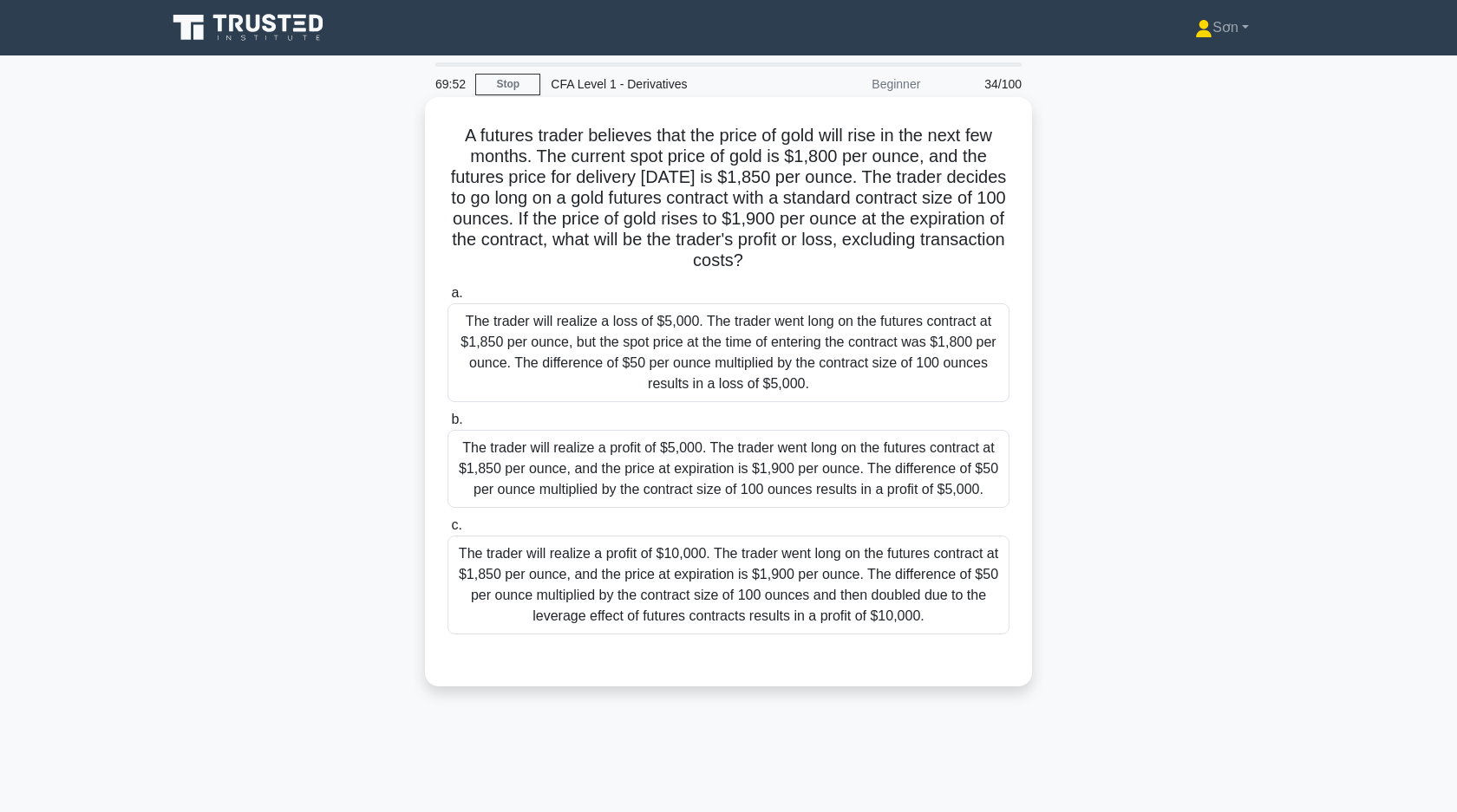
click at [504, 623] on div "The trader will realize a profit of $10,000. The trader went long on the future…" at bounding box center [728, 584] width 562 height 99
click at [447, 531] on input "c. The trader will realize a profit of $10,000. The trader went long on the fut…" at bounding box center [447, 525] width 0 height 11
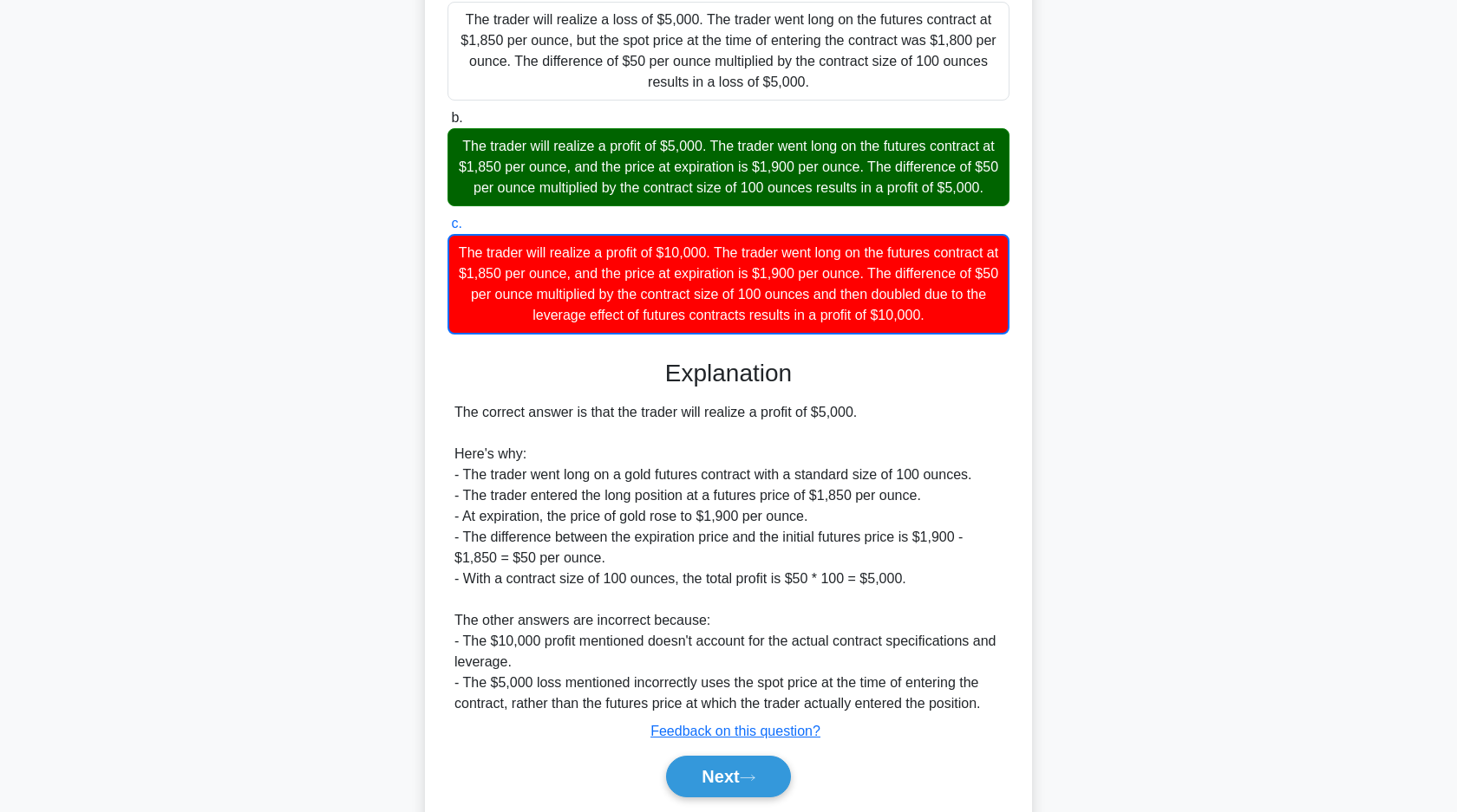
scroll to position [329, 0]
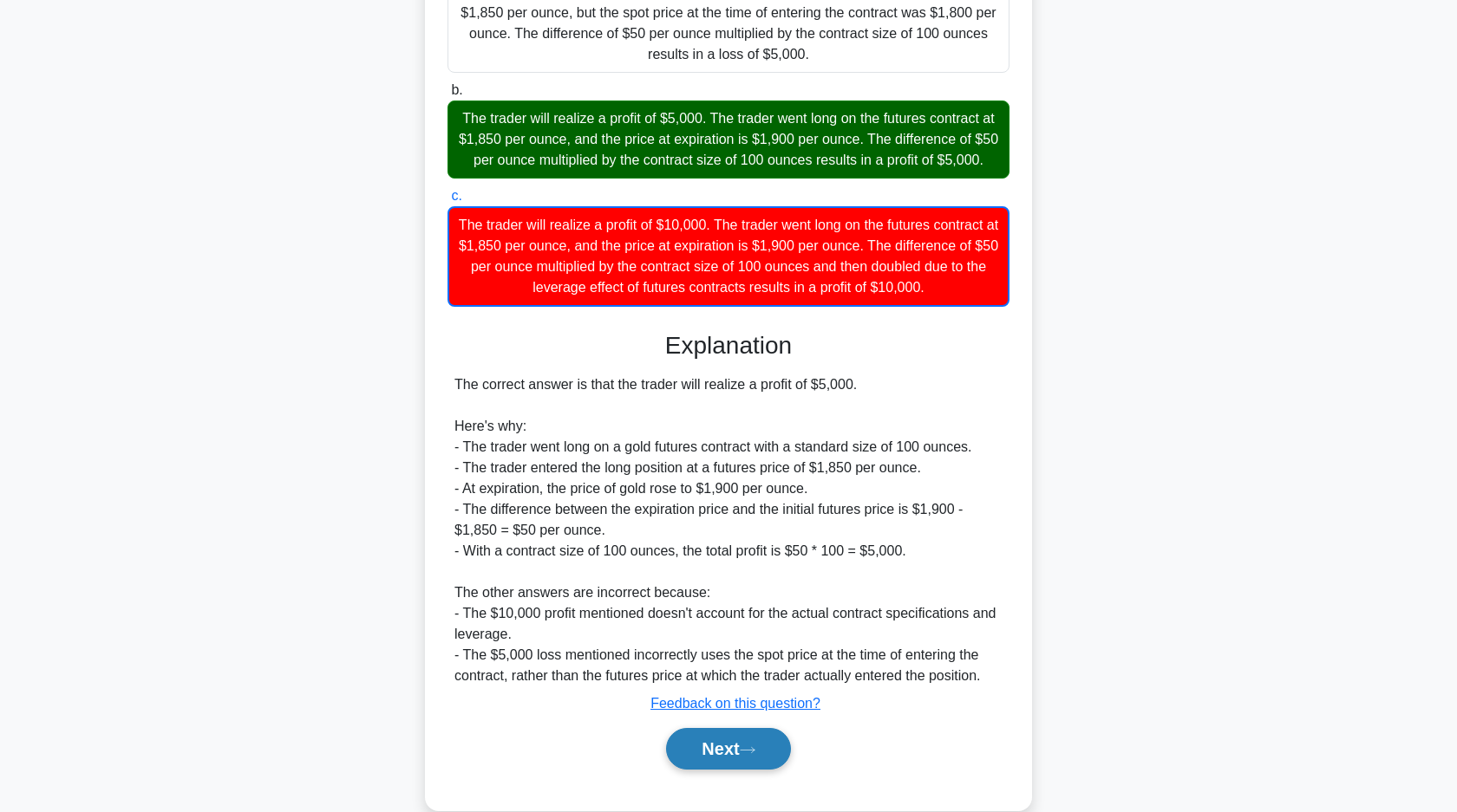
click at [727, 756] on button "Next" at bounding box center [728, 748] width 124 height 41
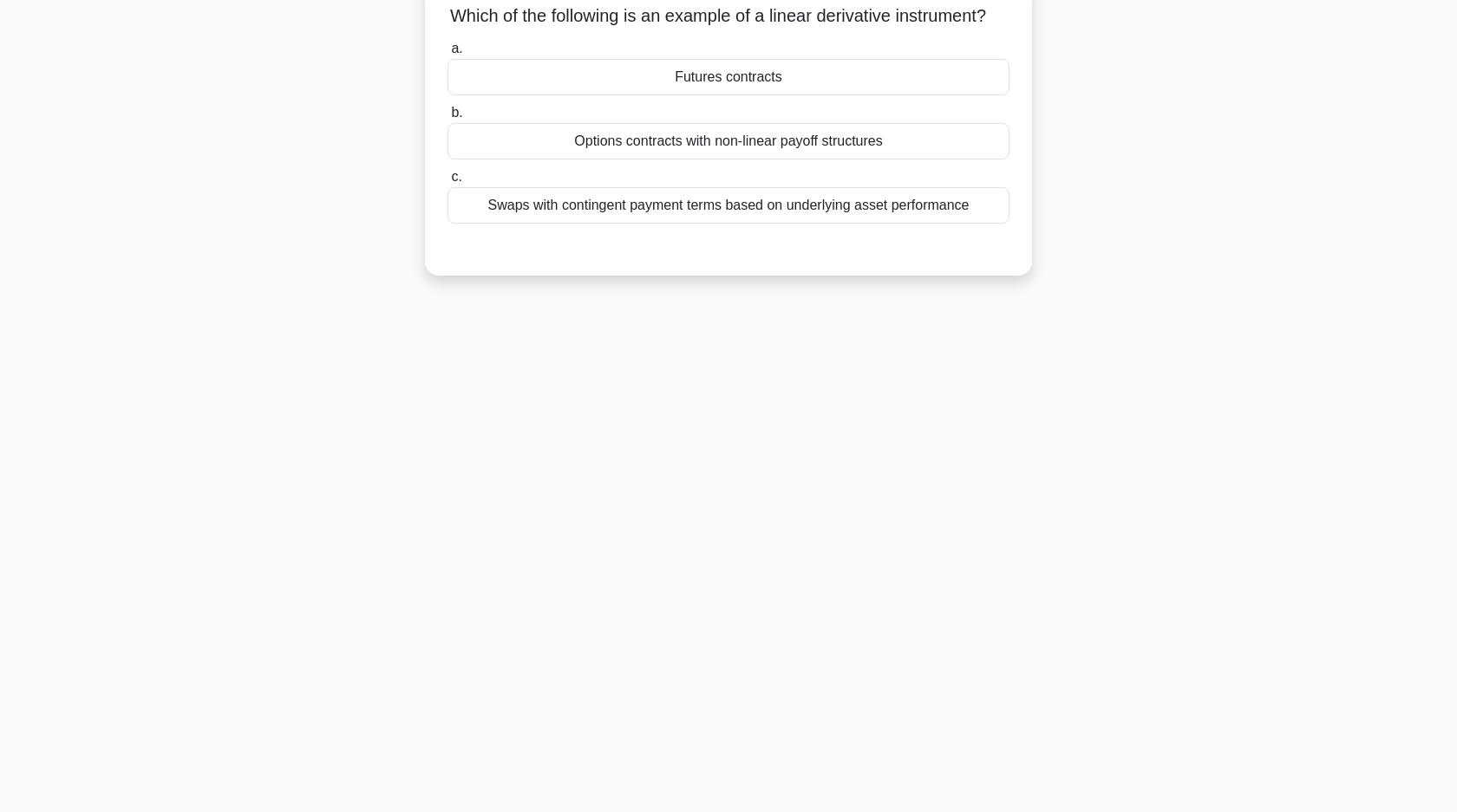
scroll to position [0, 0]
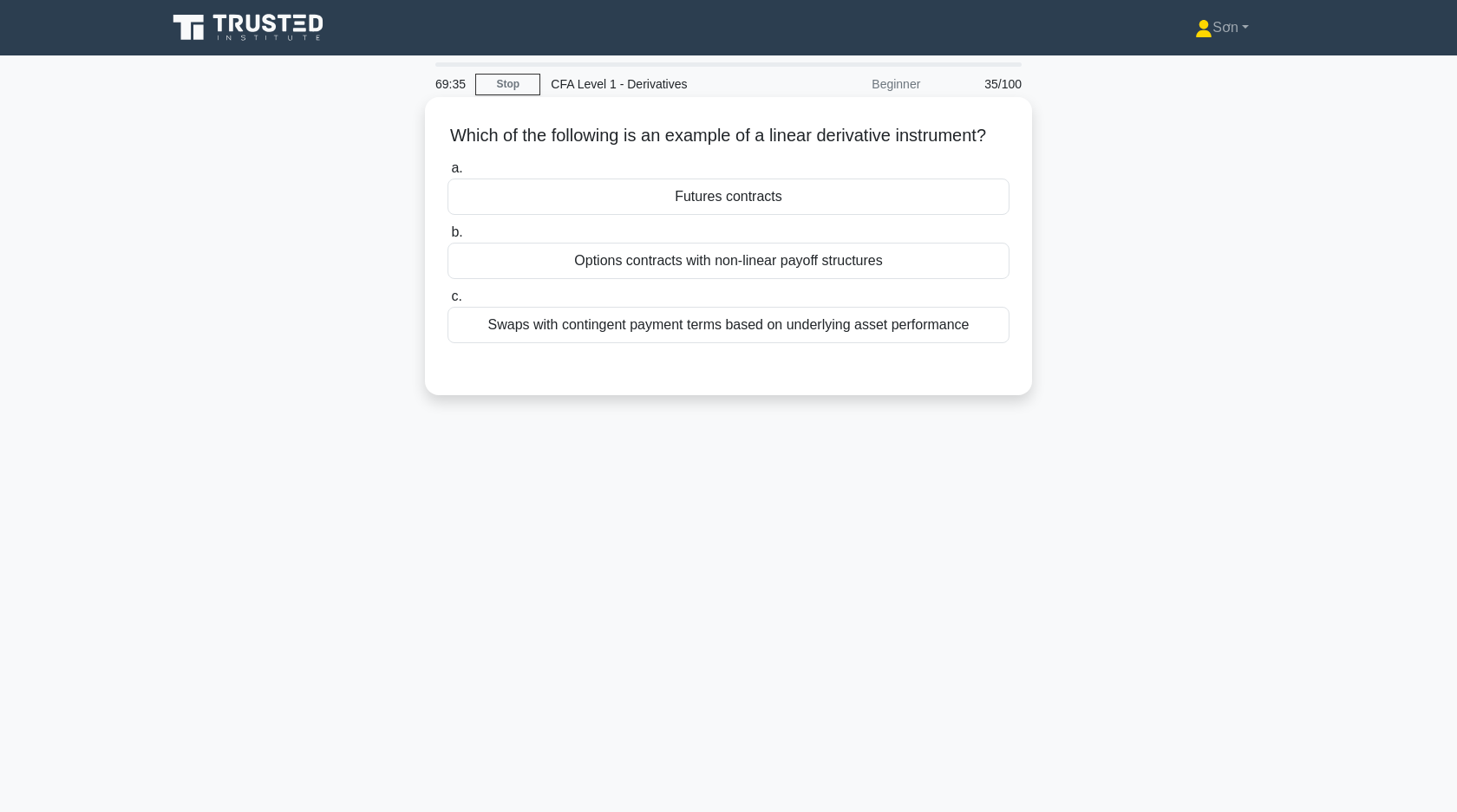
click at [789, 215] on div "Futures contracts" at bounding box center [728, 196] width 562 height 36
click at [447, 174] on input "a. Futures contracts" at bounding box center [447, 169] width 0 height 11
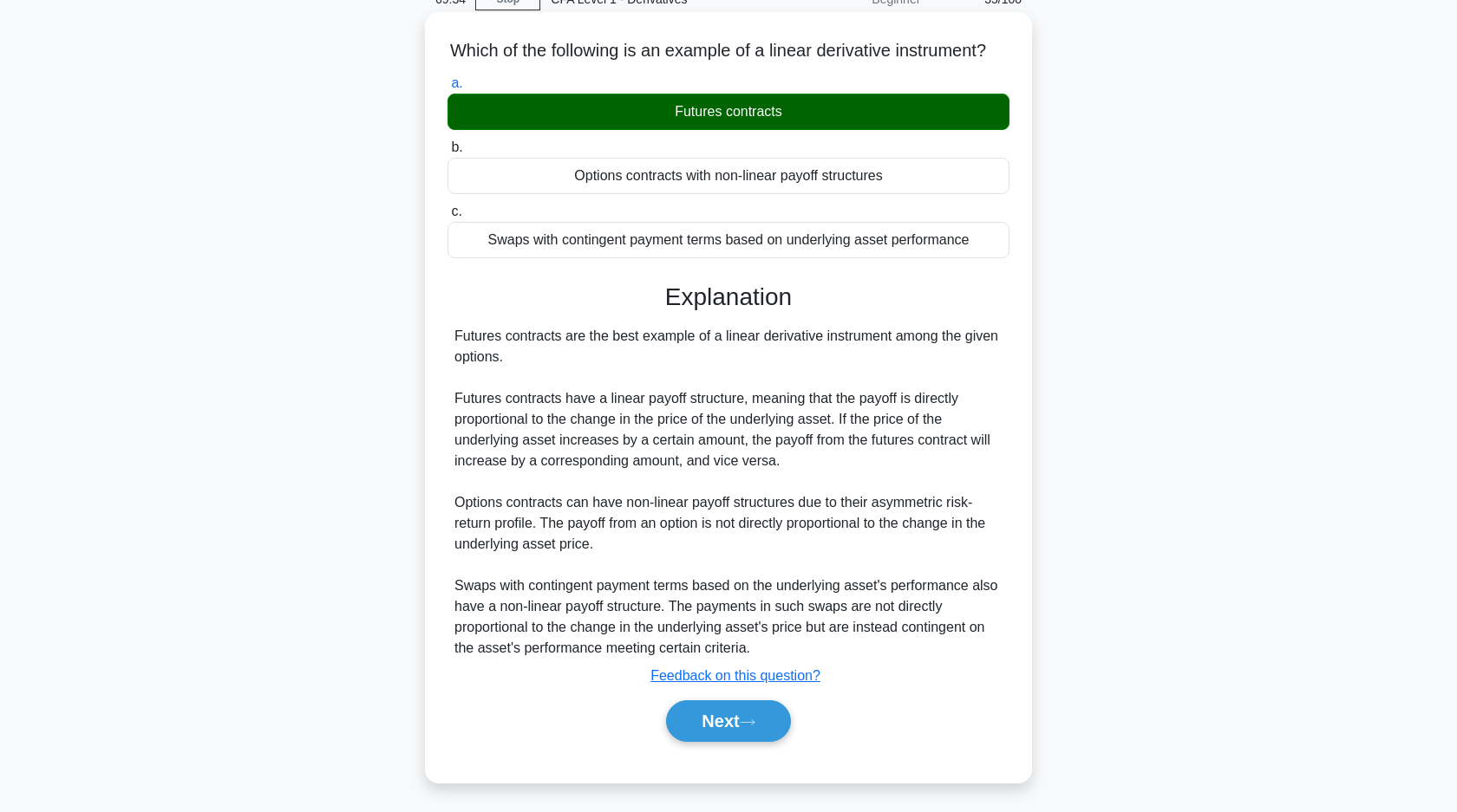
scroll to position [124, 0]
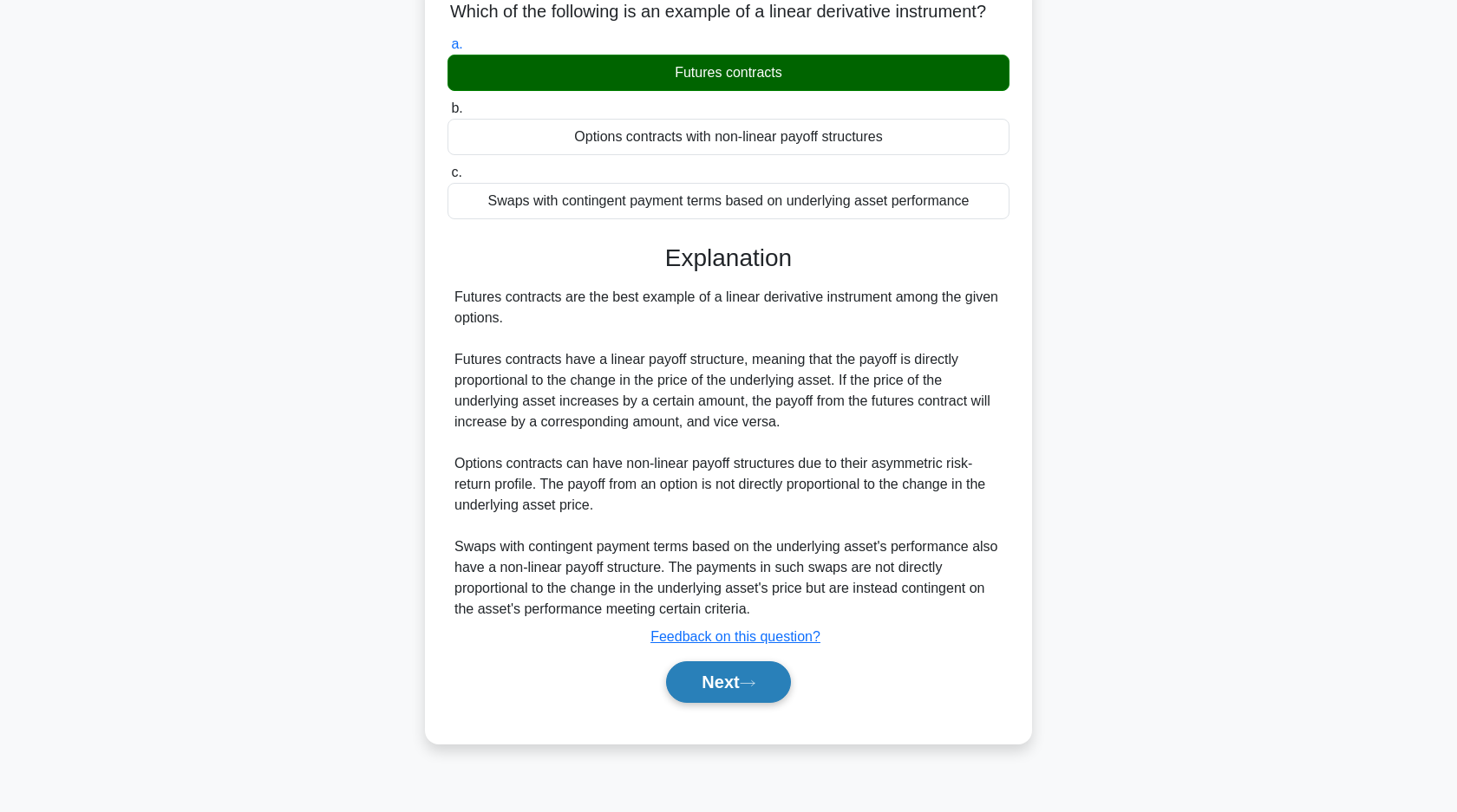
click at [740, 703] on button "Next" at bounding box center [728, 681] width 124 height 41
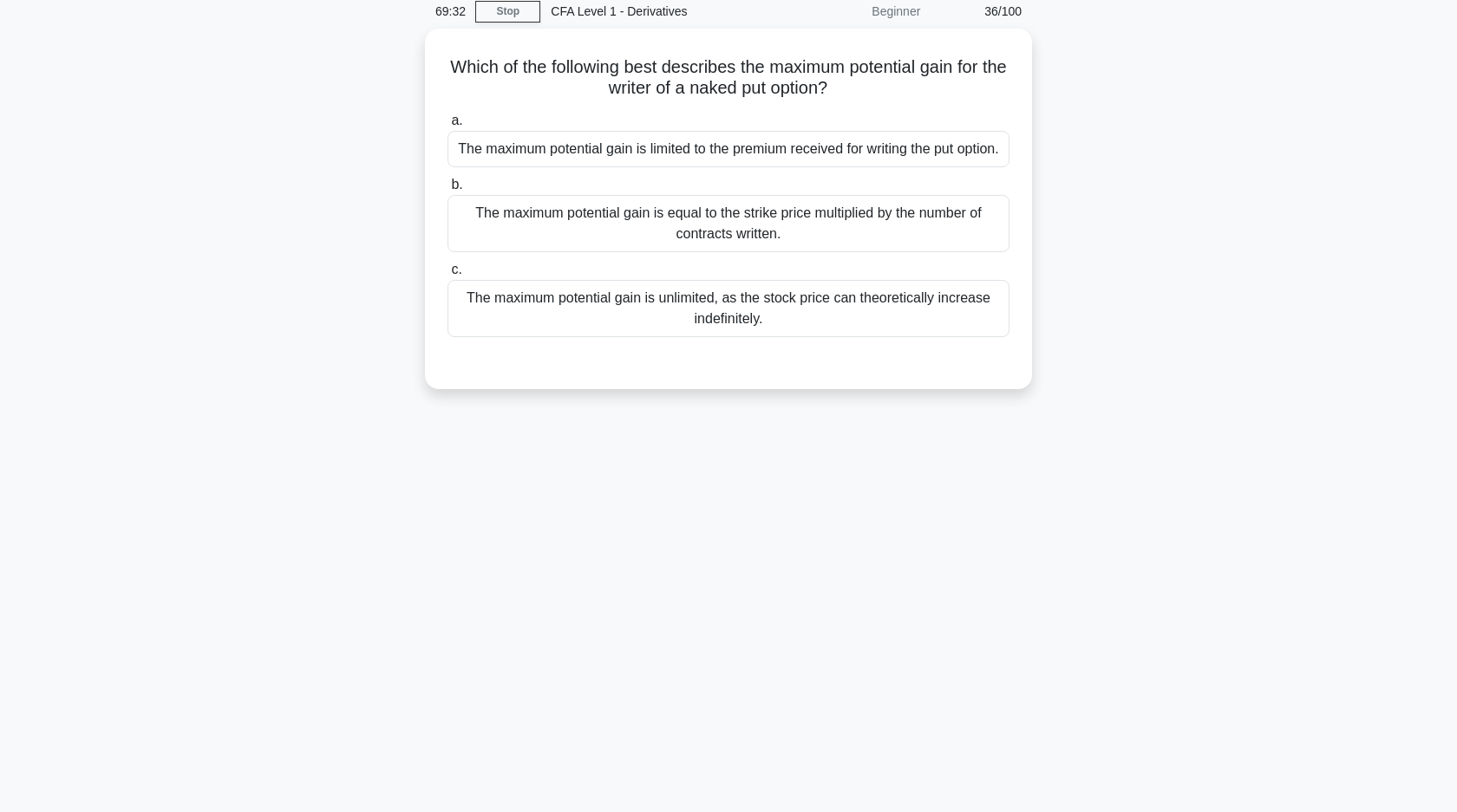
scroll to position [0, 0]
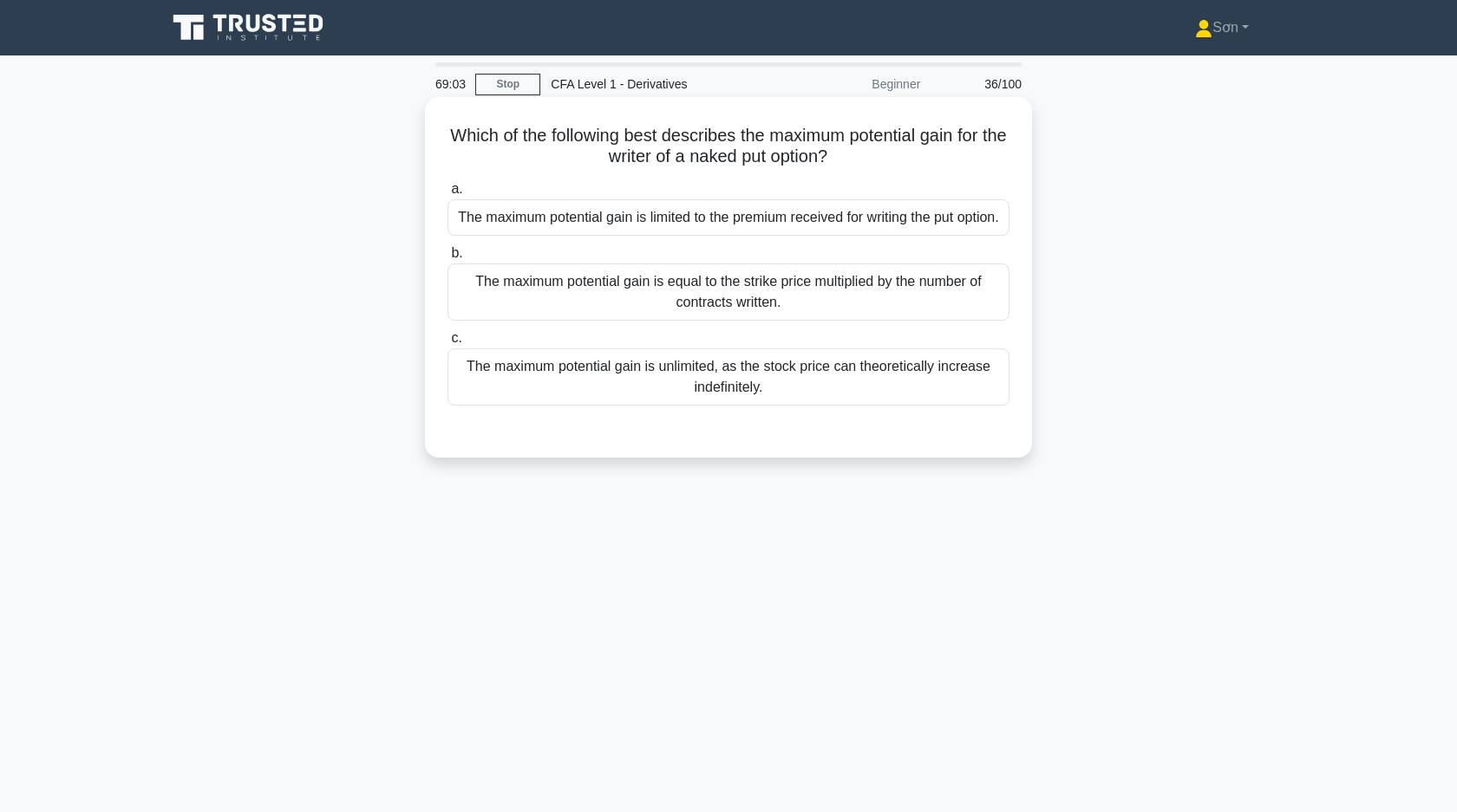
click at [783, 312] on div "The maximum potential gain is equal to the strike price multiplied by the numbe…" at bounding box center [728, 292] width 562 height 57
click at [447, 259] on input "b. The maximum potential gain is equal to the strike price multiplied by the nu…" at bounding box center [447, 253] width 0 height 11
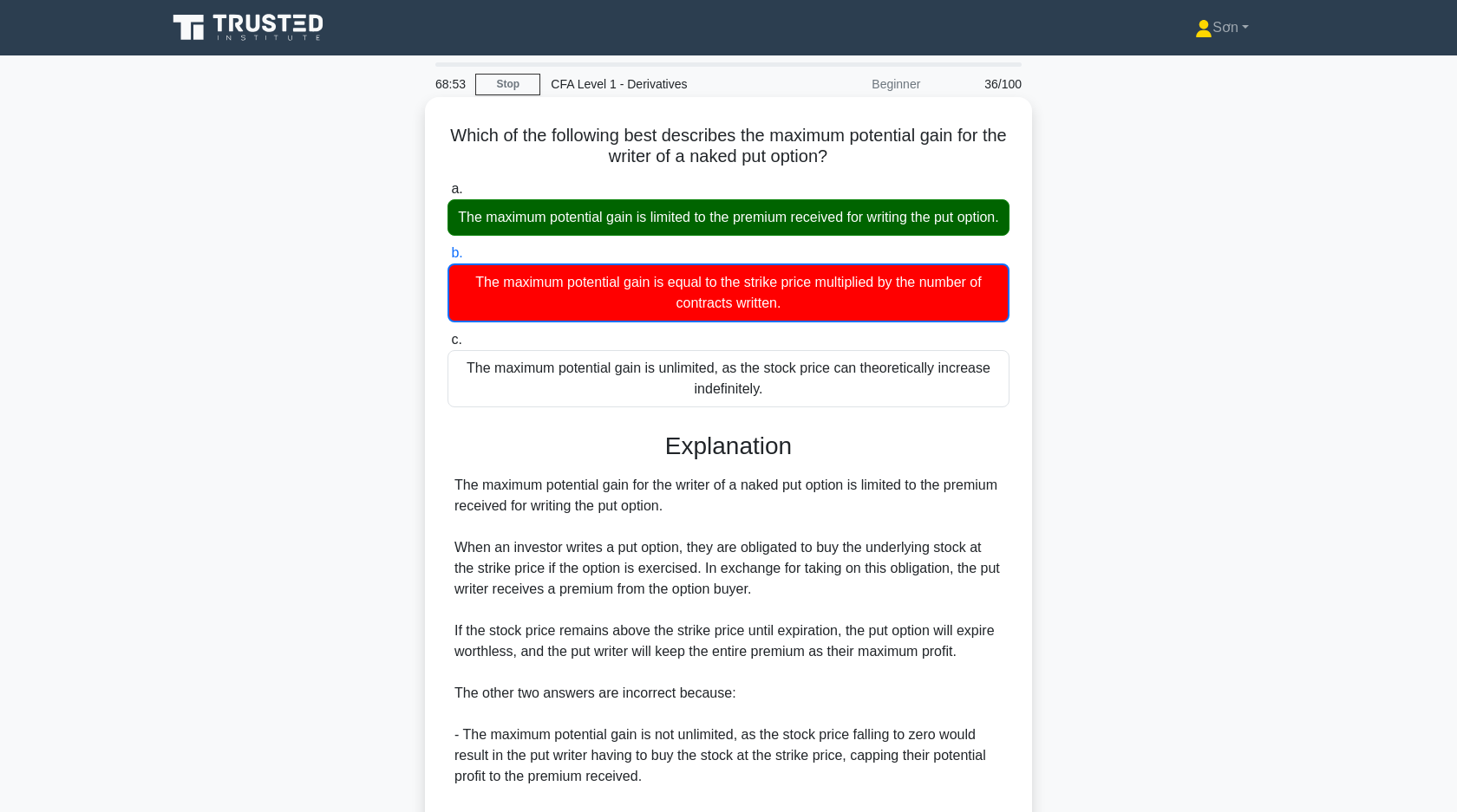
drag, startPoint x: 449, startPoint y: 135, endPoint x: 886, endPoint y: 415, distance: 519.0
click at [886, 415] on div "Which of the following best describes the maximum potential gain for the writer…" at bounding box center [728, 556] width 593 height 904
copy div "Which of the following best describes the maximum potential gain for the writer…"
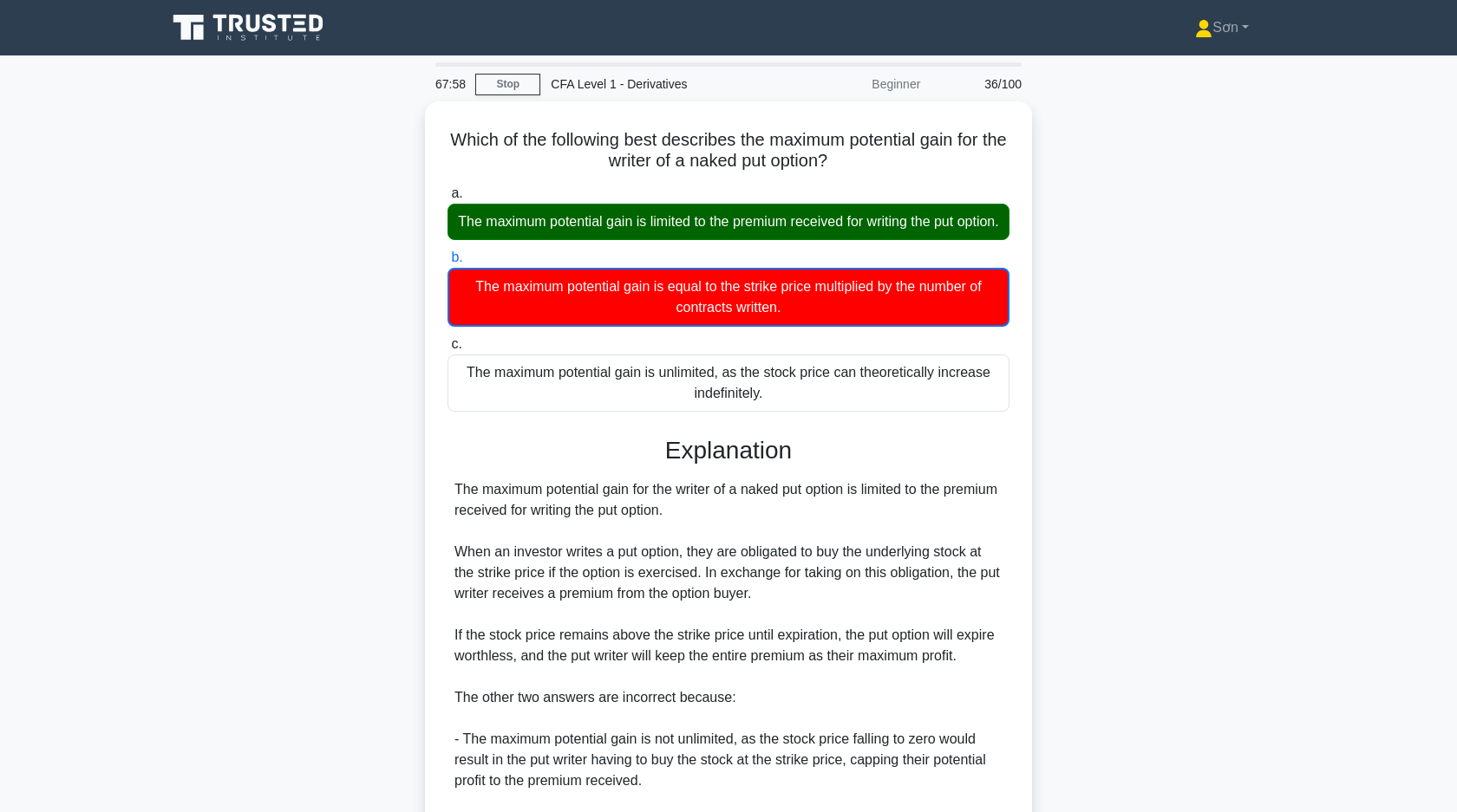
click at [300, 496] on div "Which of the following best describes the maximum potential gain for the writer…" at bounding box center [728, 571] width 1144 height 938
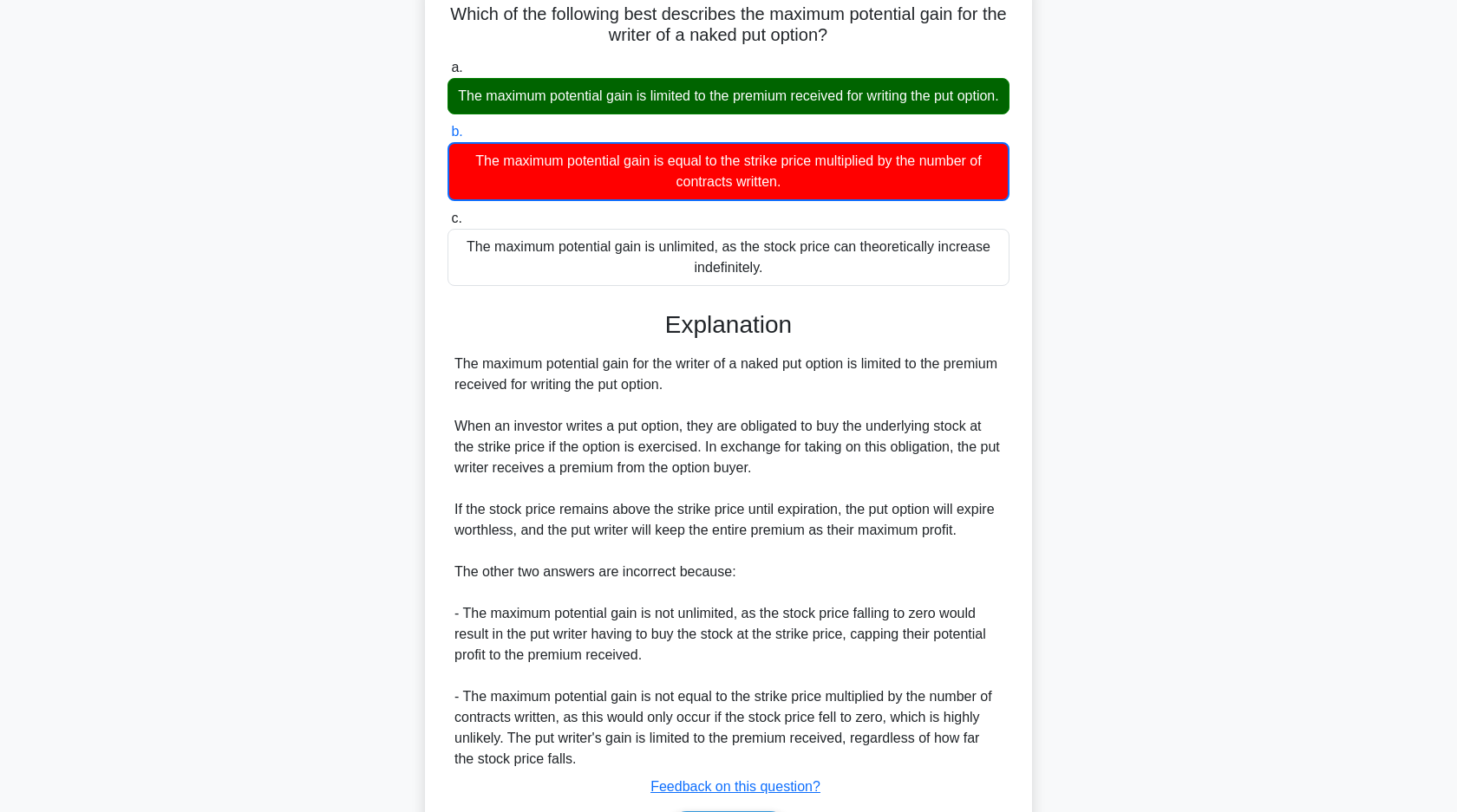
scroll to position [277, 0]
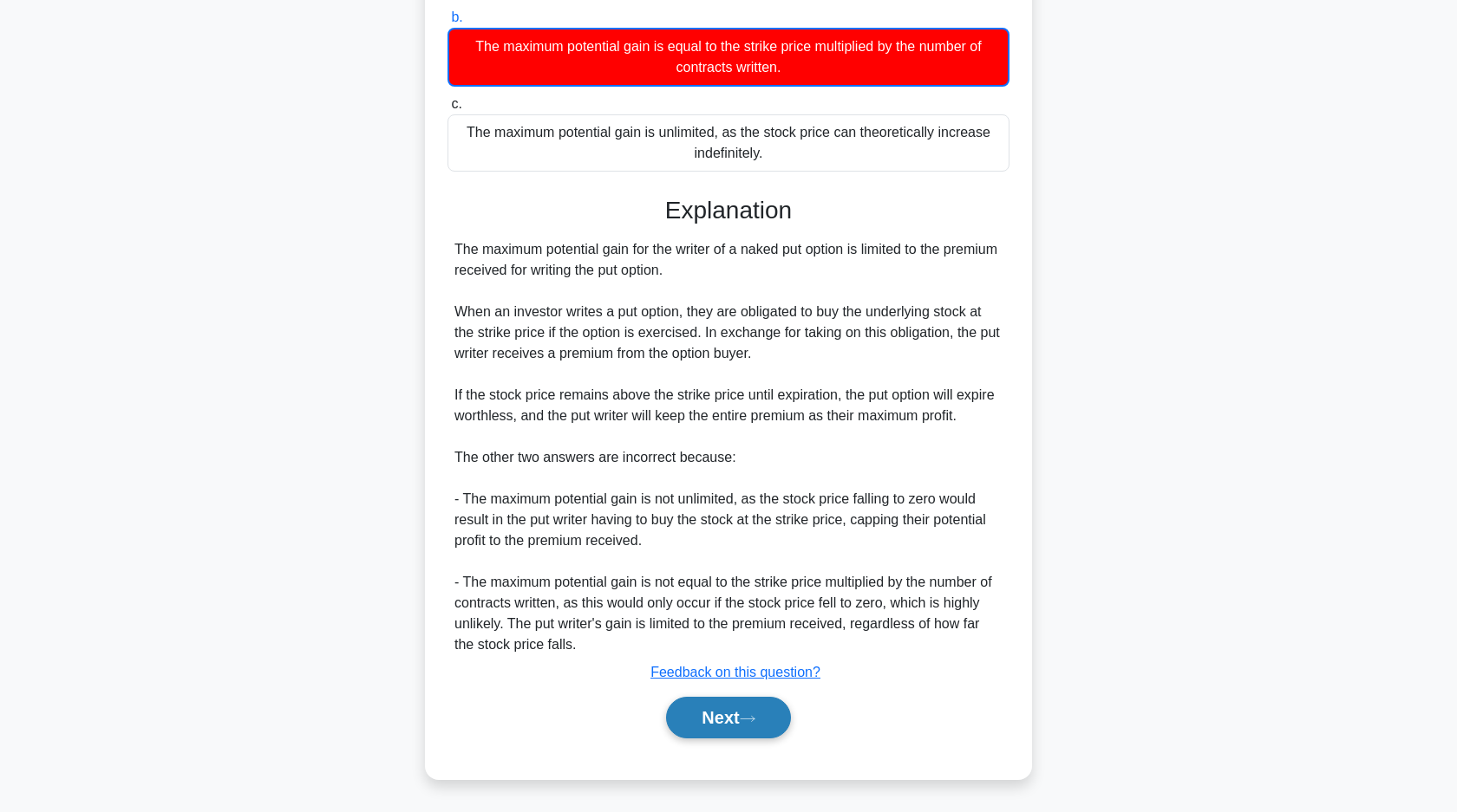
click at [711, 712] on button "Next" at bounding box center [728, 717] width 124 height 41
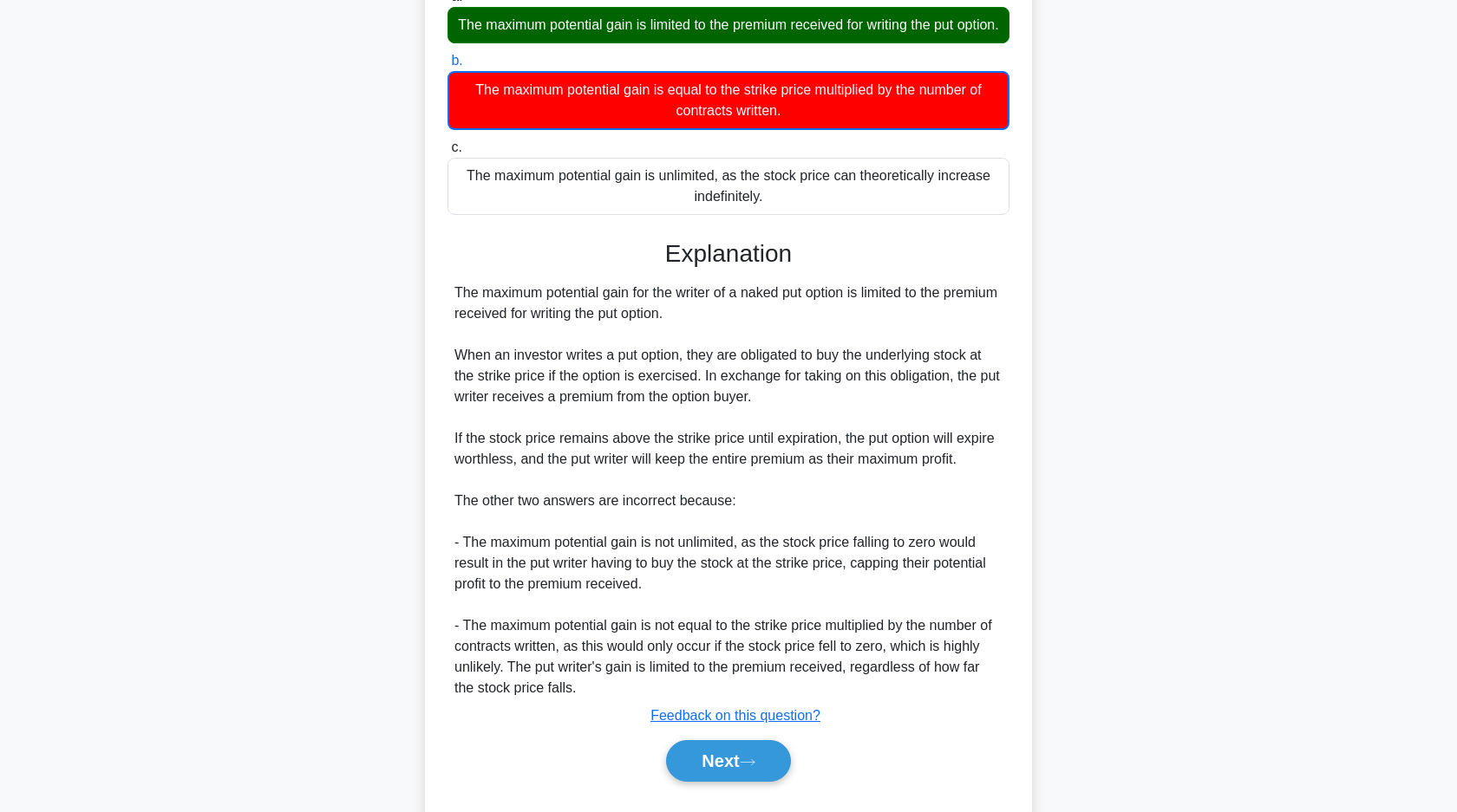
scroll to position [0, 0]
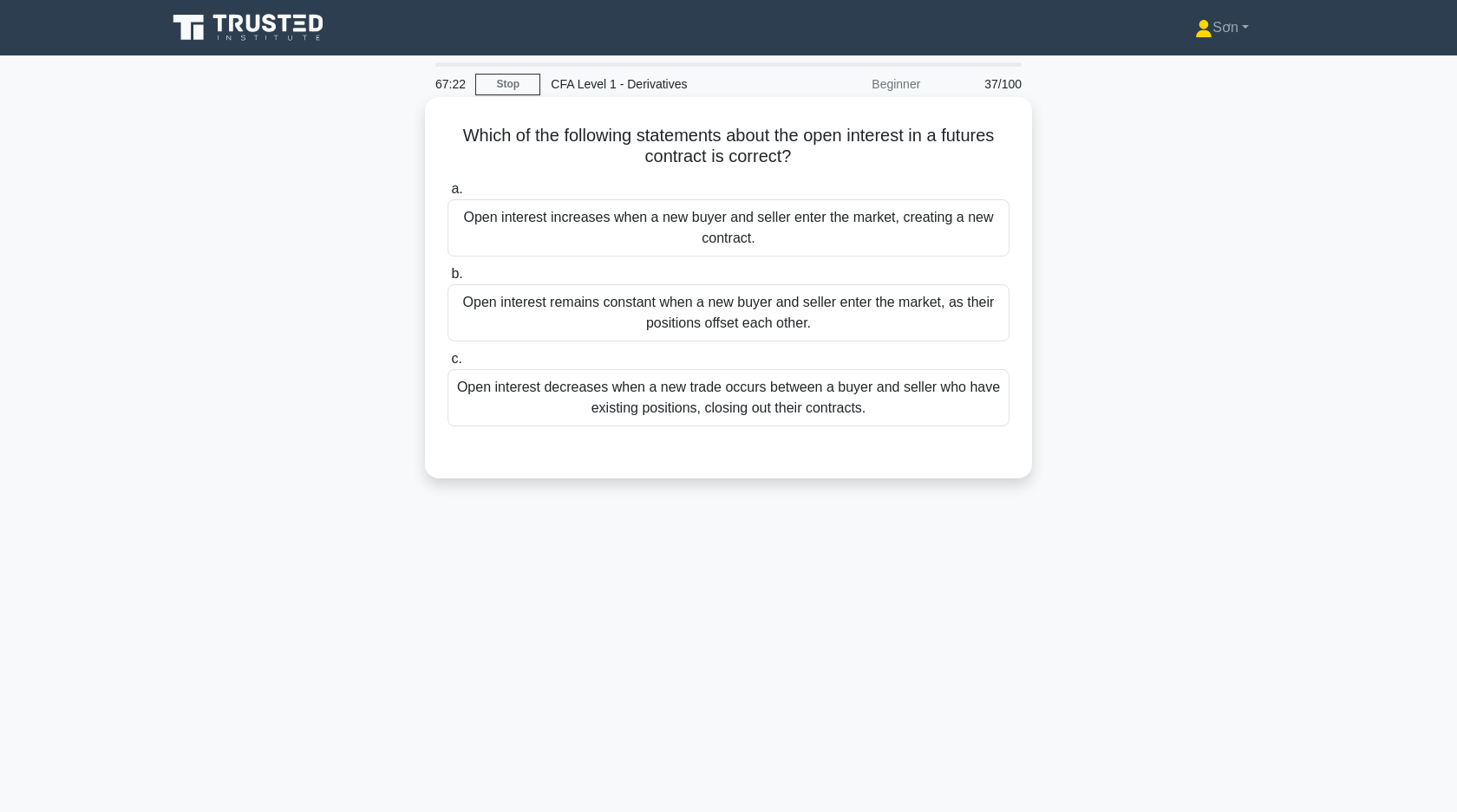
click at [716, 248] on div "Open interest increases when a new buyer and seller enter the market, creating …" at bounding box center [728, 228] width 562 height 57
click at [447, 195] on input "a. Open interest increases when a new buyer and seller enter the market, creati…" at bounding box center [447, 189] width 0 height 11
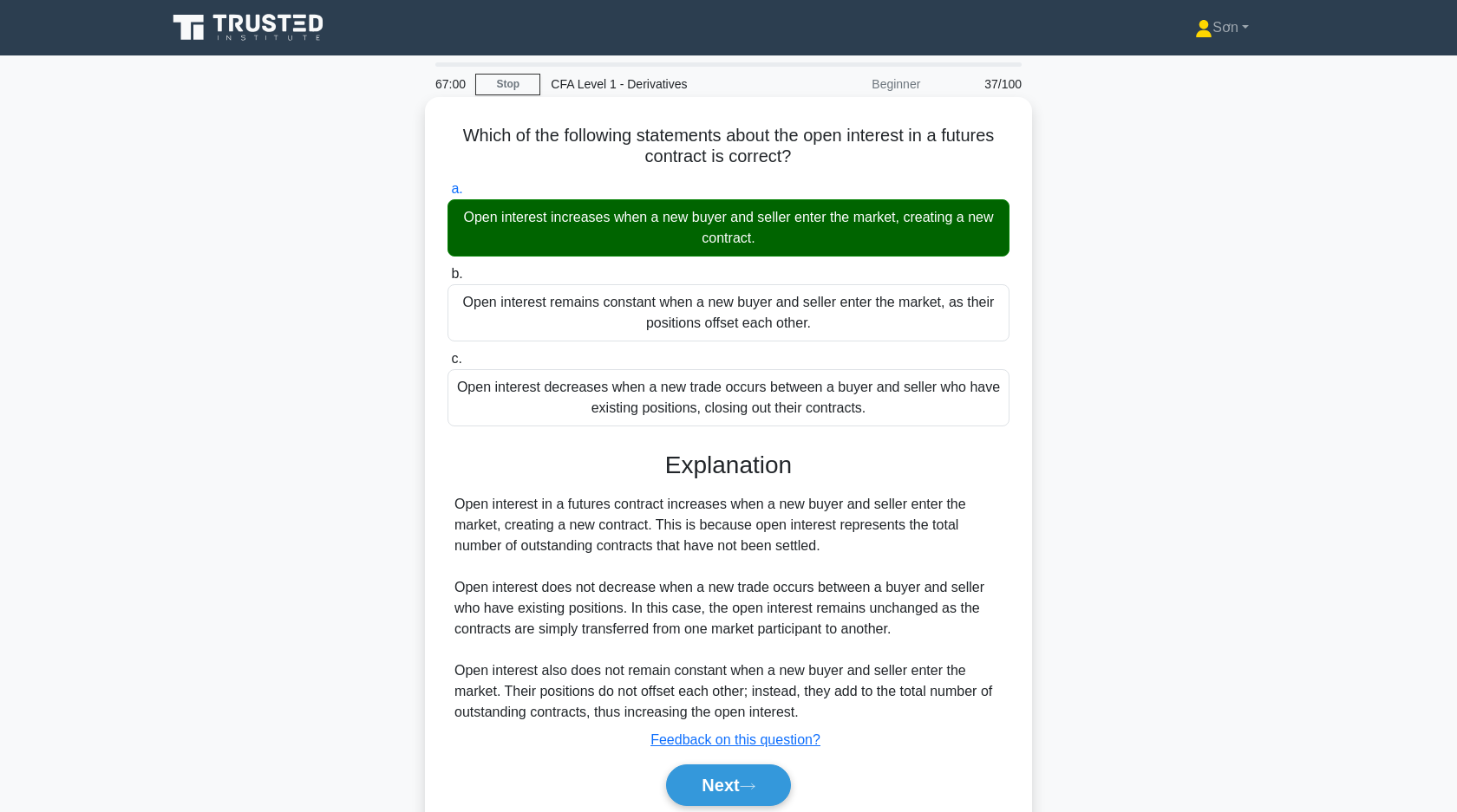
scroll to position [124, 0]
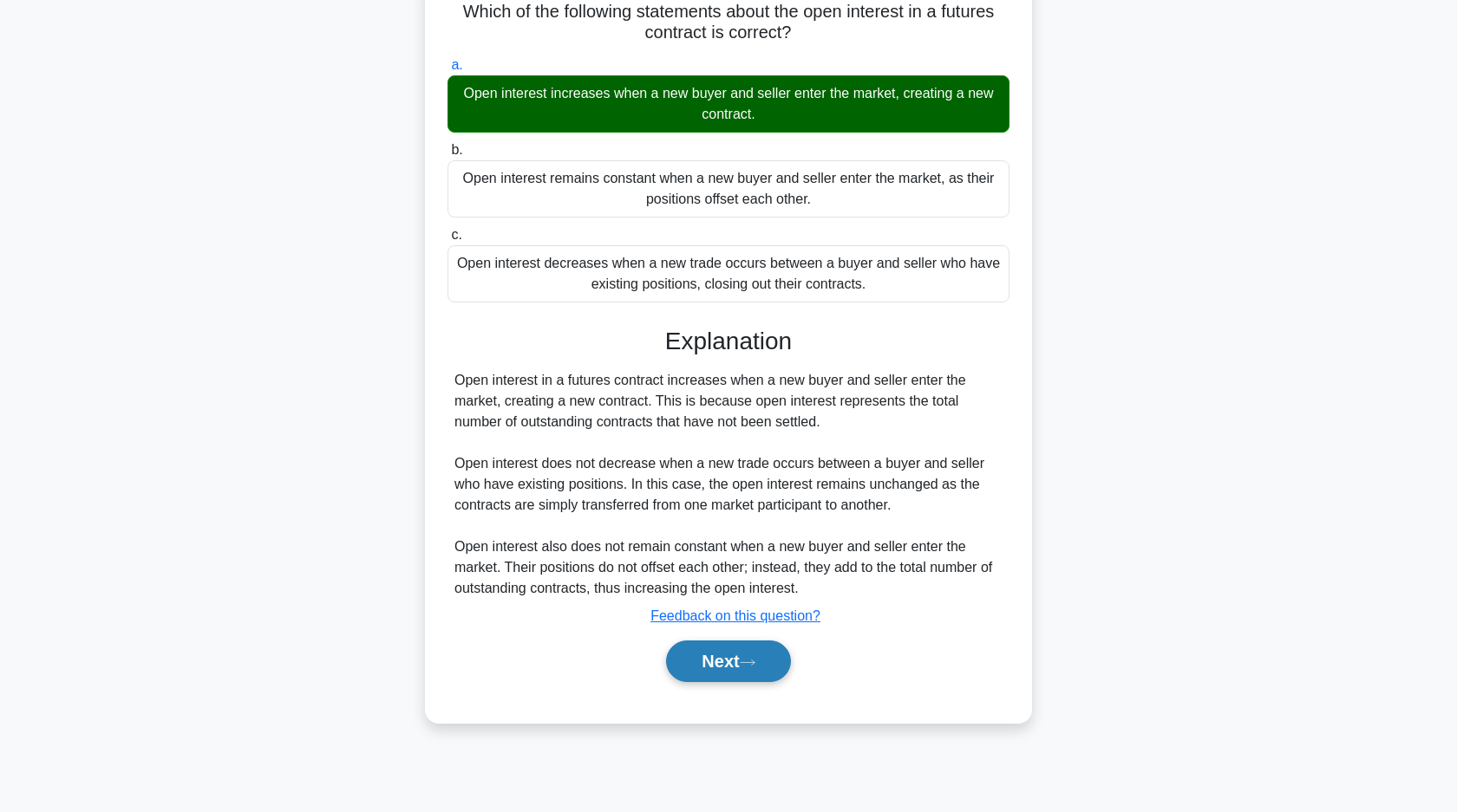
click at [732, 668] on button "Next" at bounding box center [728, 661] width 124 height 41
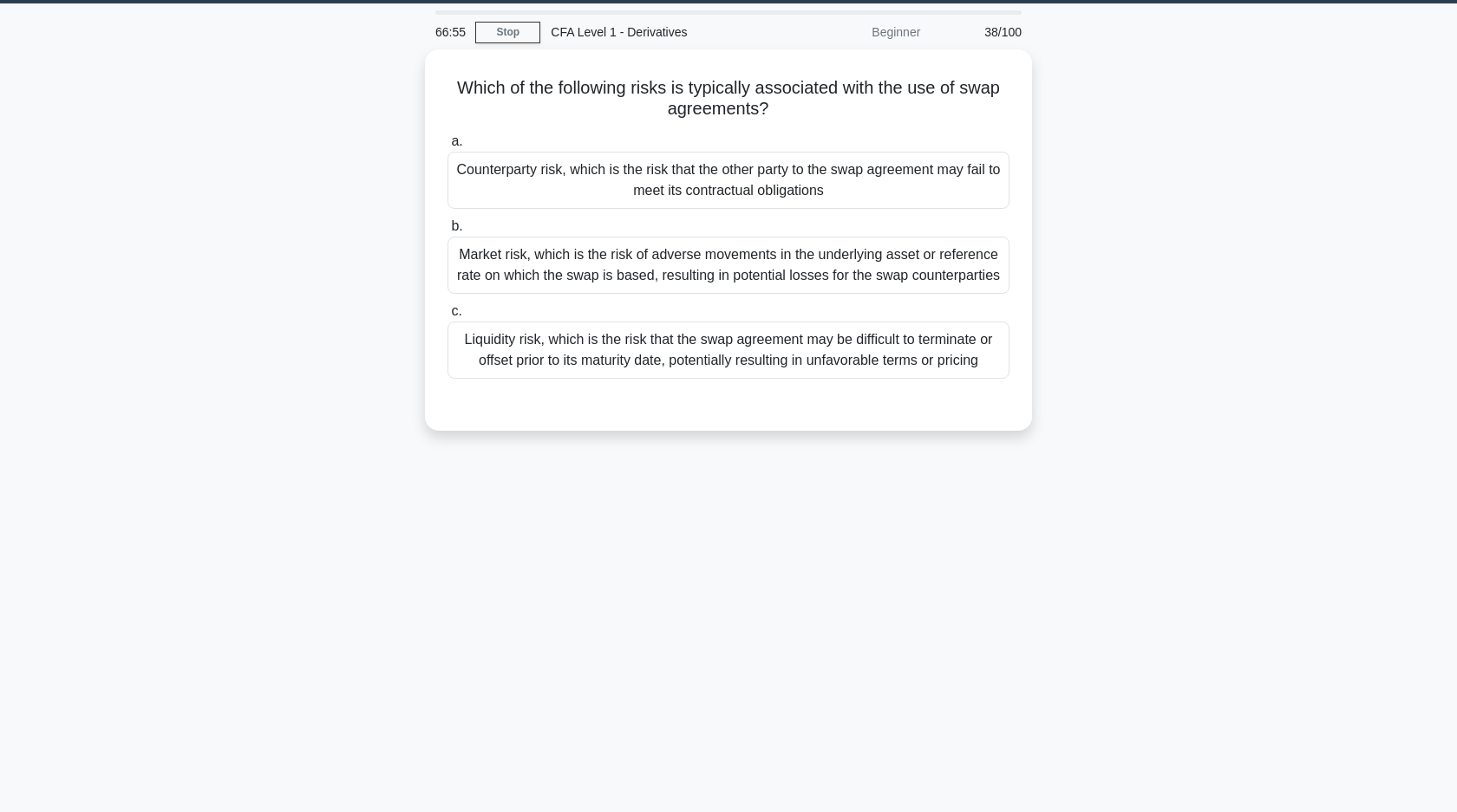
scroll to position [0, 0]
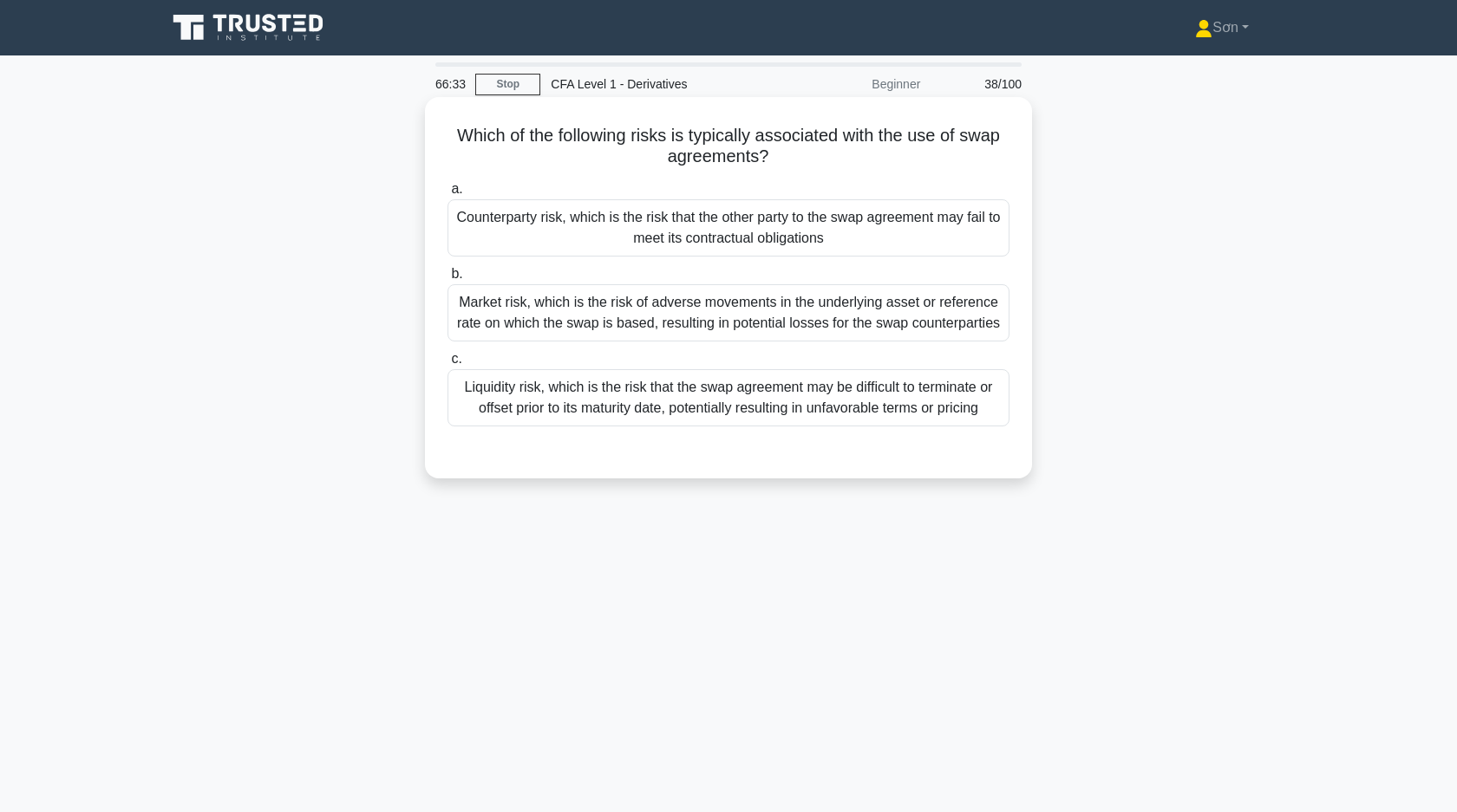
click at [723, 228] on div "Counterparty risk, which is the risk that the other party to the swap agreement…" at bounding box center [728, 228] width 562 height 57
click at [447, 195] on input "a. Counterparty risk, which is the risk that the other party to the swap agreem…" at bounding box center [447, 189] width 0 height 11
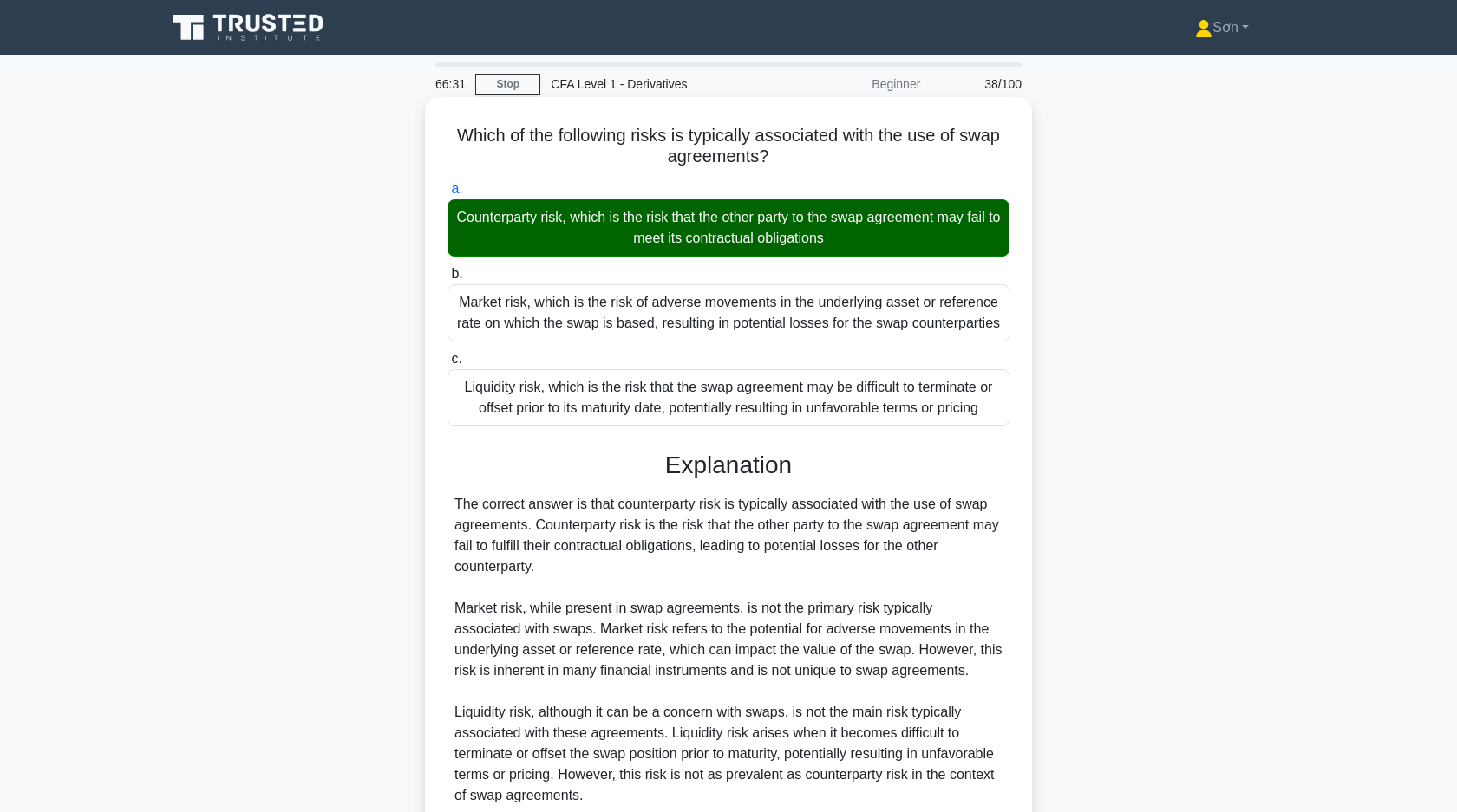
scroll to position [151, 0]
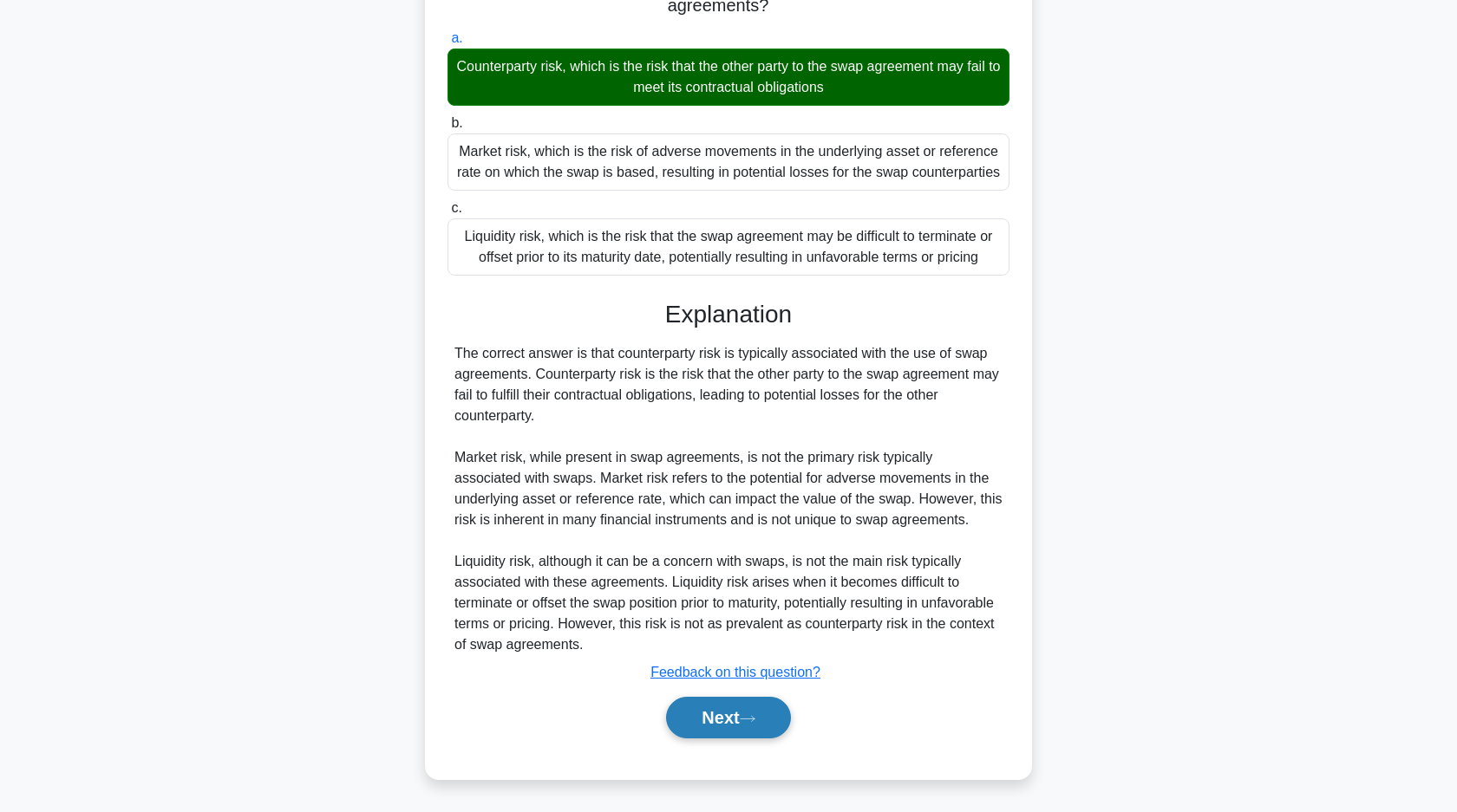
click at [742, 710] on button "Next" at bounding box center [728, 717] width 124 height 41
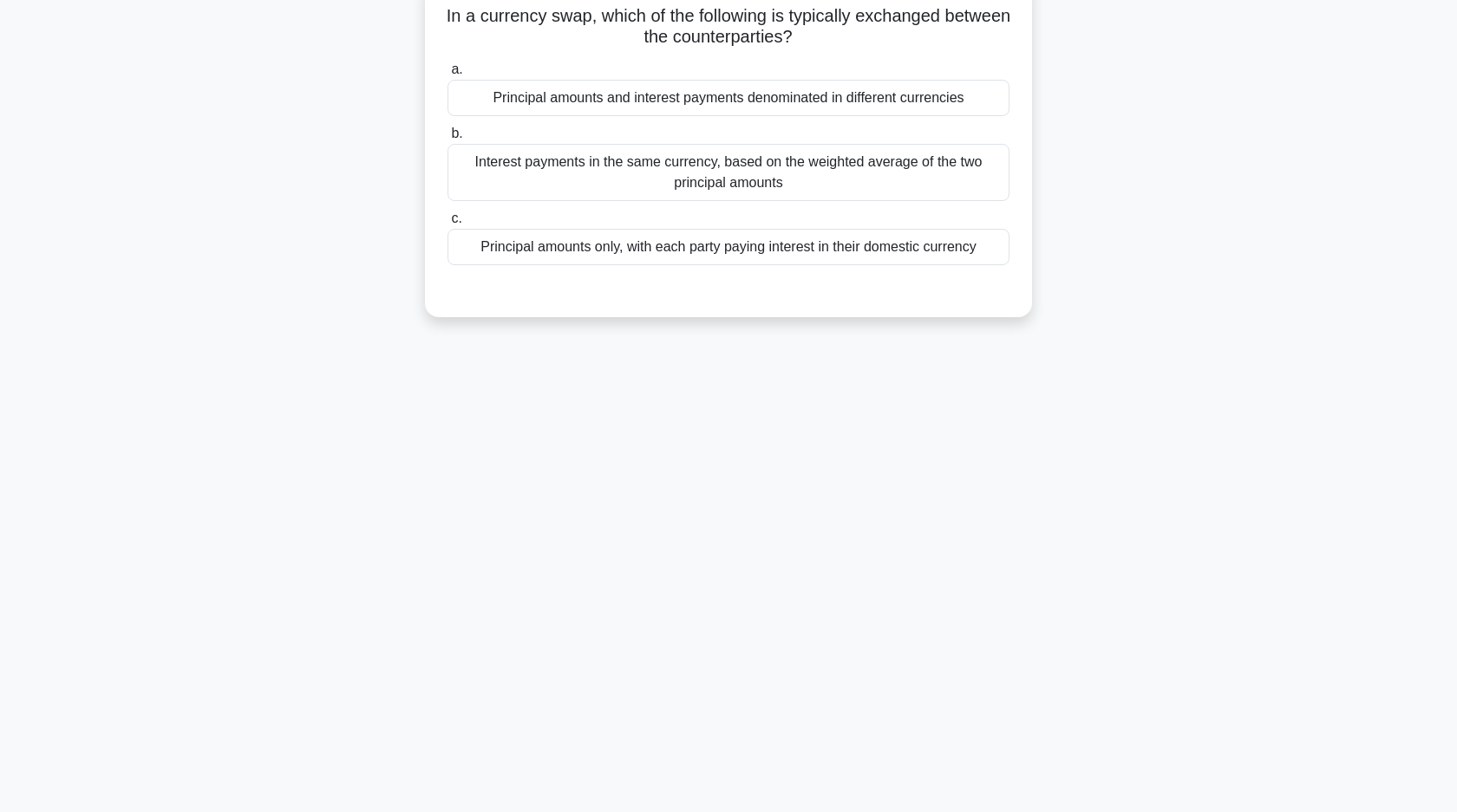
scroll to position [0, 0]
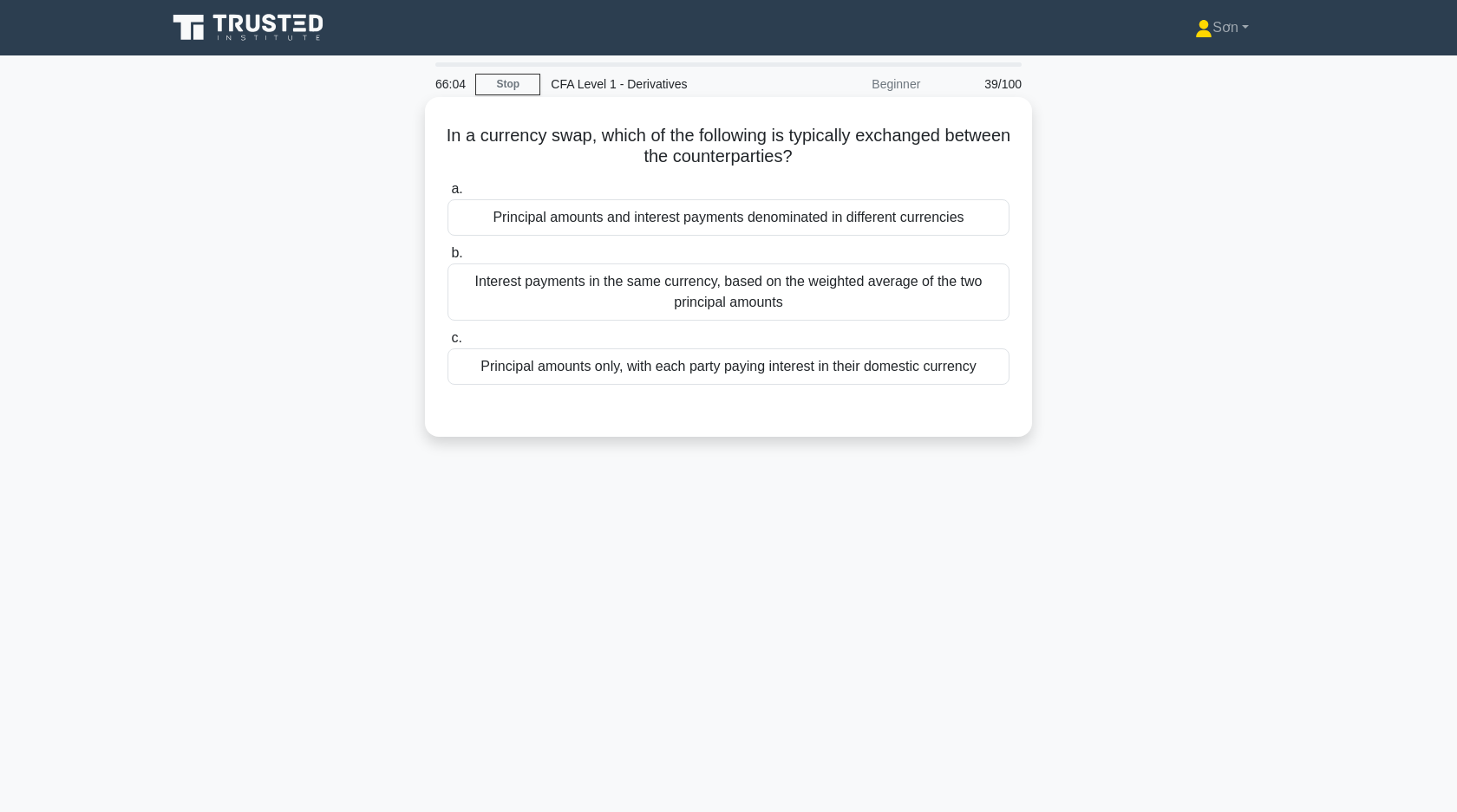
click at [811, 216] on div "Principal amounts and interest payments denominated in different currencies" at bounding box center [728, 217] width 562 height 36
click at [447, 195] on input "a. Principal amounts and interest payments denominated in different currencies" at bounding box center [447, 189] width 0 height 11
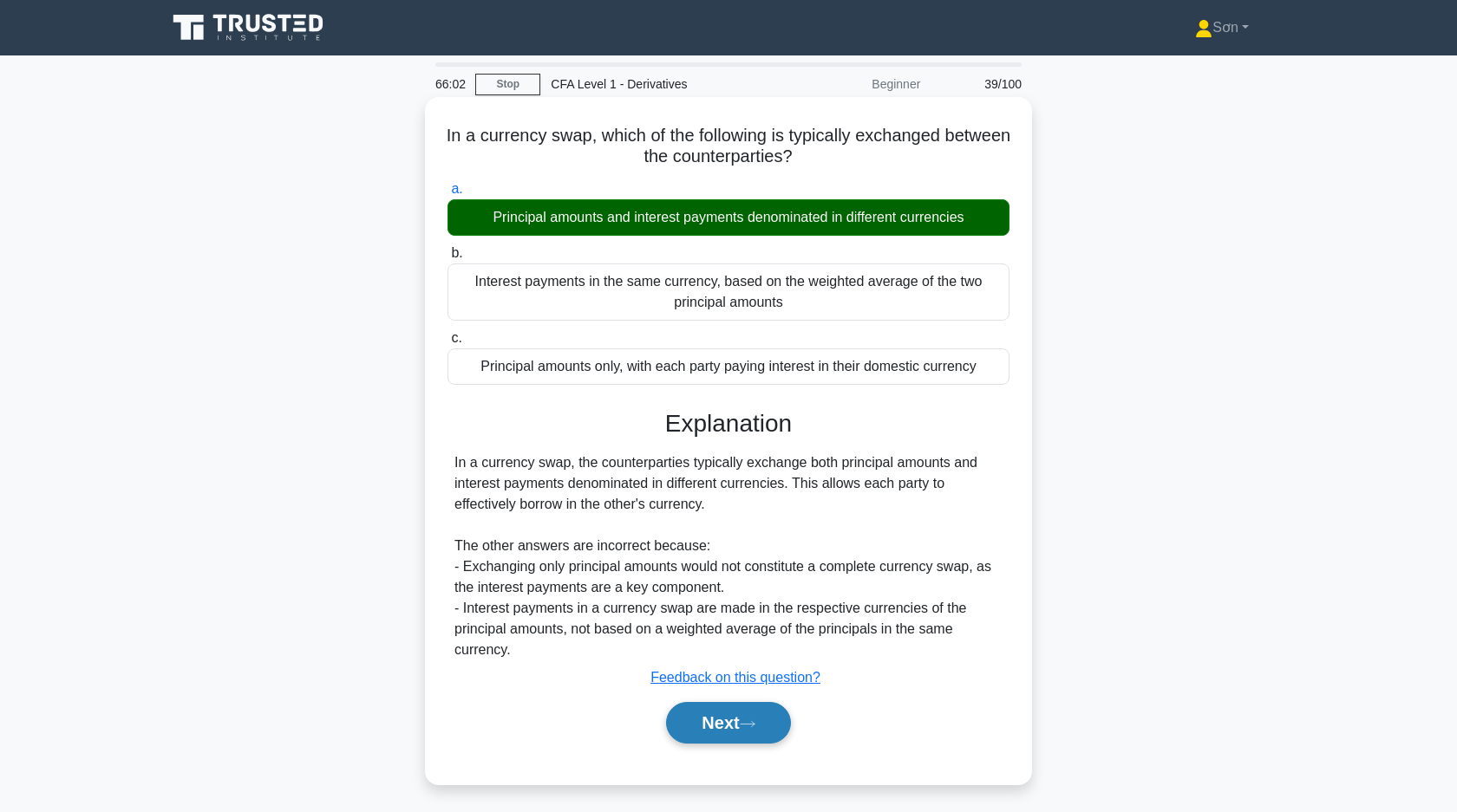
click at [697, 724] on button "Next" at bounding box center [728, 723] width 124 height 41
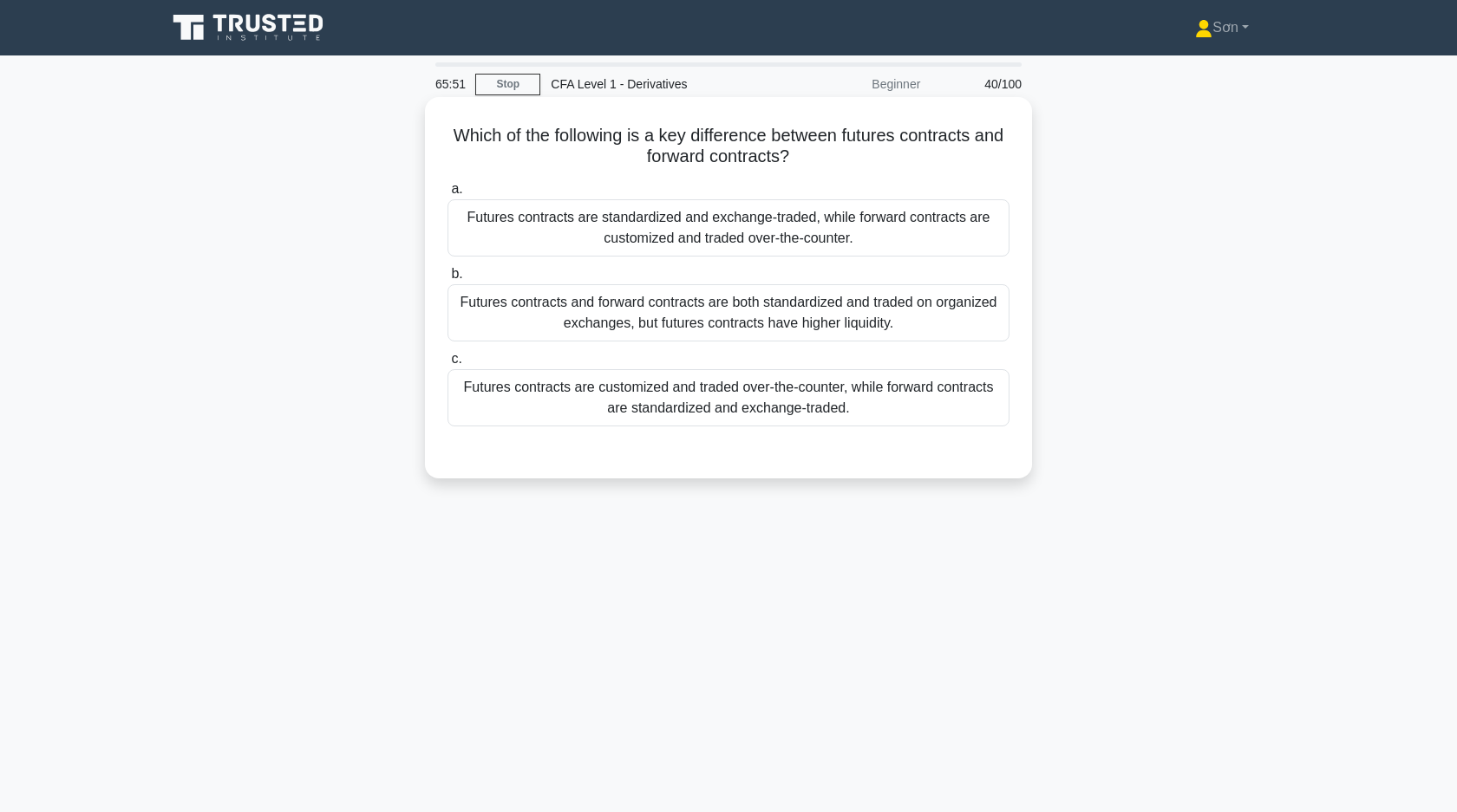
click at [869, 237] on div "Futures contracts are standardized and exchange-traded, while forward contracts…" at bounding box center [728, 228] width 562 height 57
click at [447, 195] on input "a. Futures contracts are standardized and exchange-traded, while forward contra…" at bounding box center [447, 189] width 0 height 11
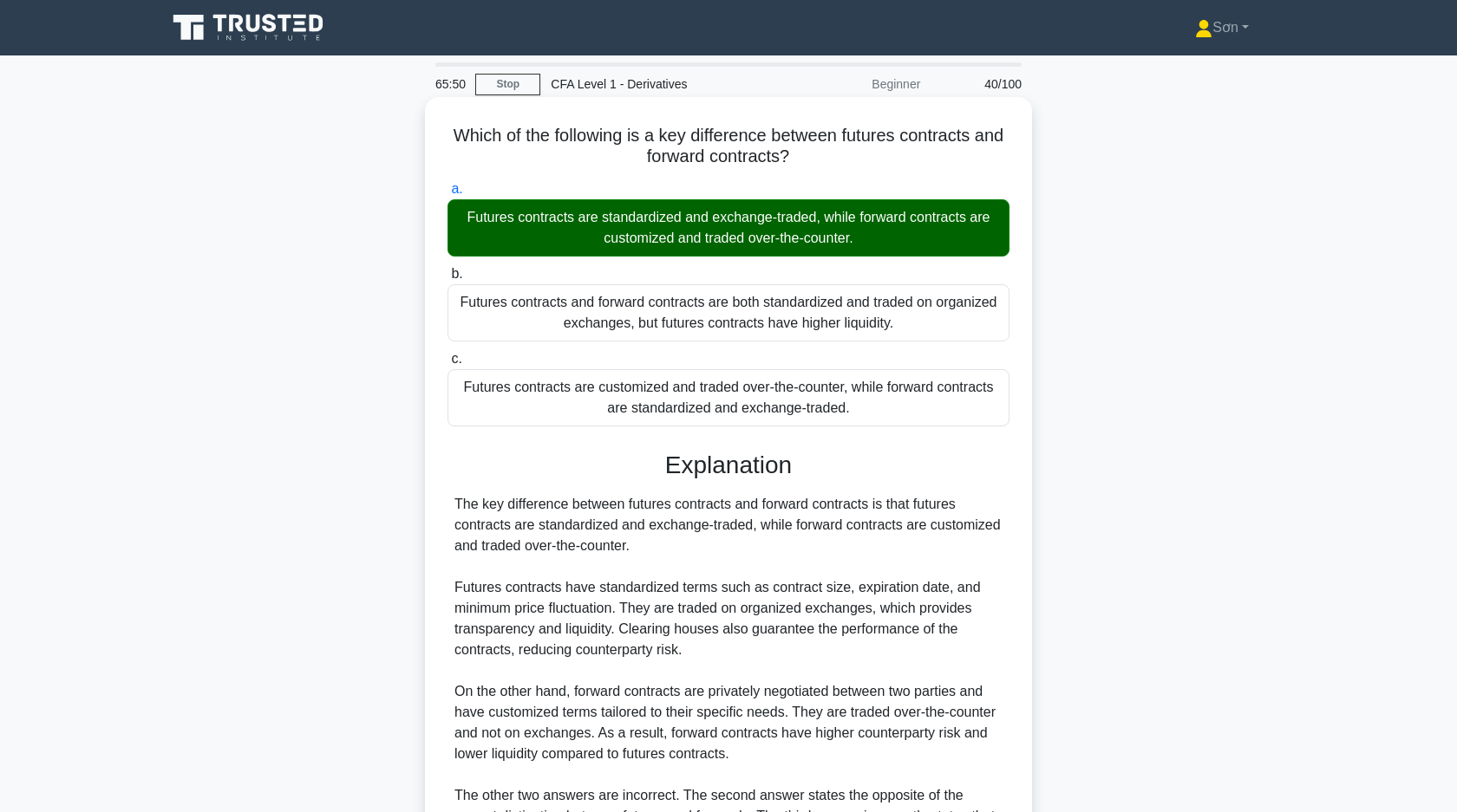
scroll to position [213, 0]
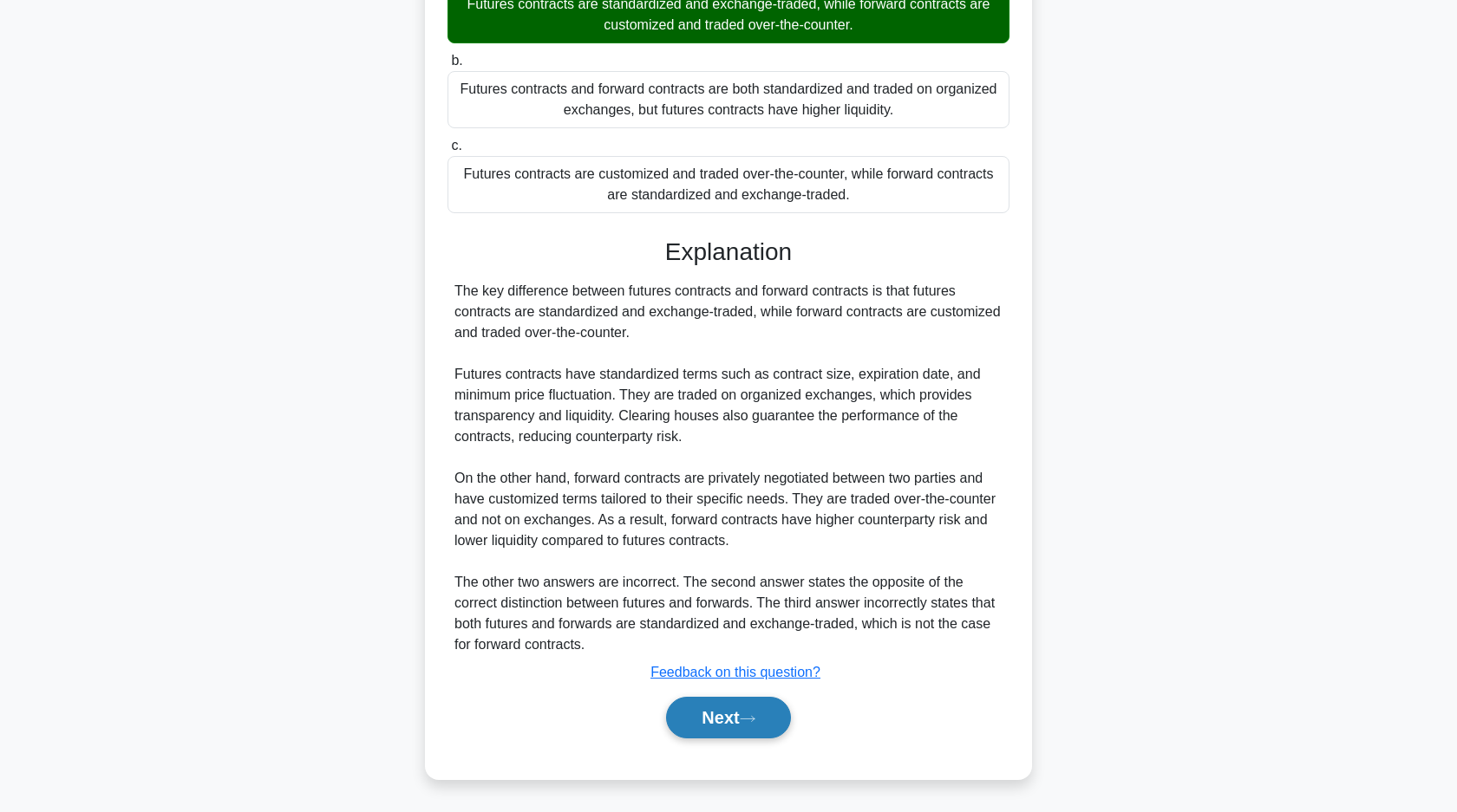
click at [770, 718] on button "Next" at bounding box center [728, 717] width 124 height 41
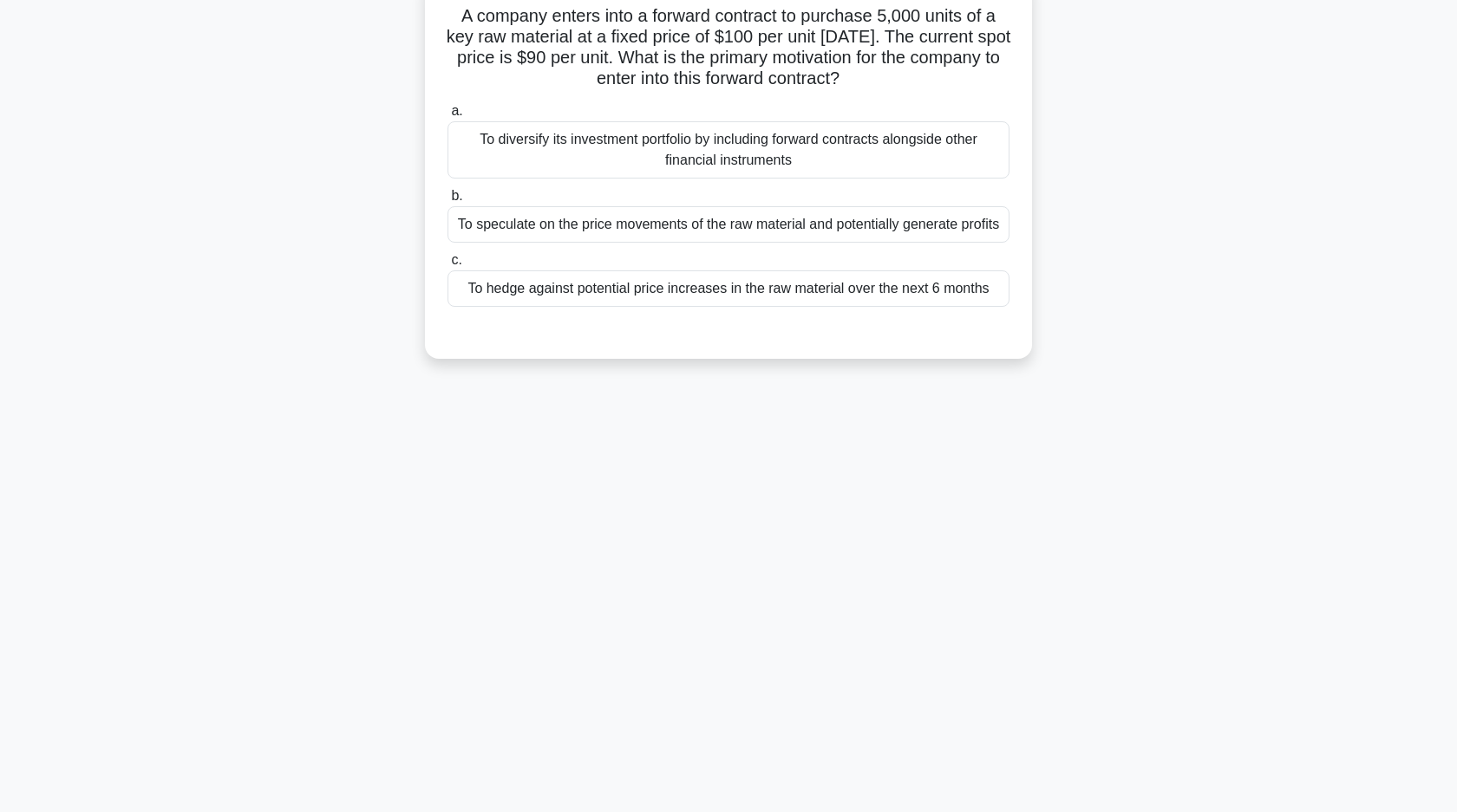
scroll to position [0, 0]
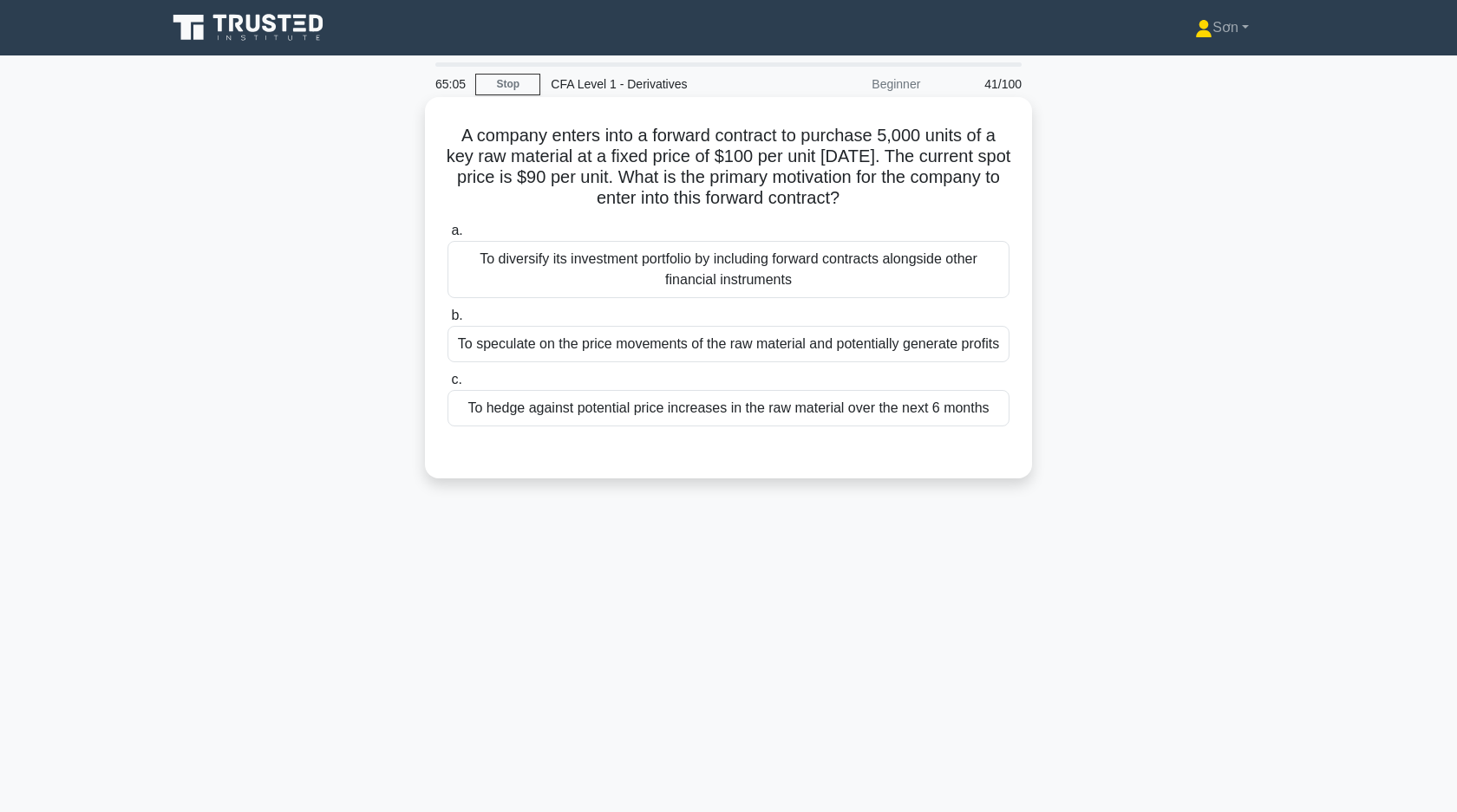
click at [689, 413] on div "To hedge against potential price increases in the raw material over the next 6 …" at bounding box center [728, 407] width 562 height 36
click at [447, 385] on input "c. To hedge against potential price increases in the raw material over the next…" at bounding box center [447, 380] width 0 height 11
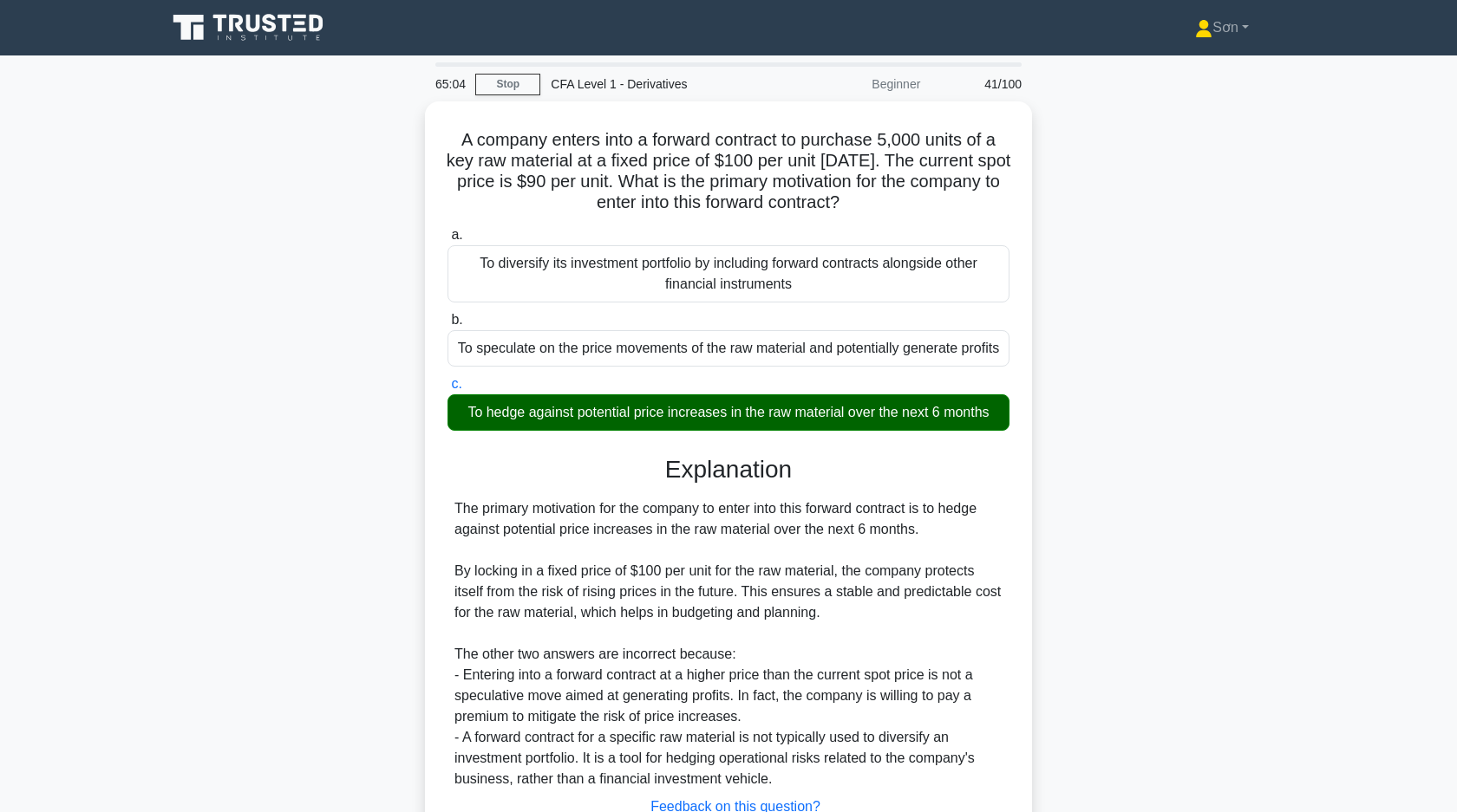
scroll to position [130, 0]
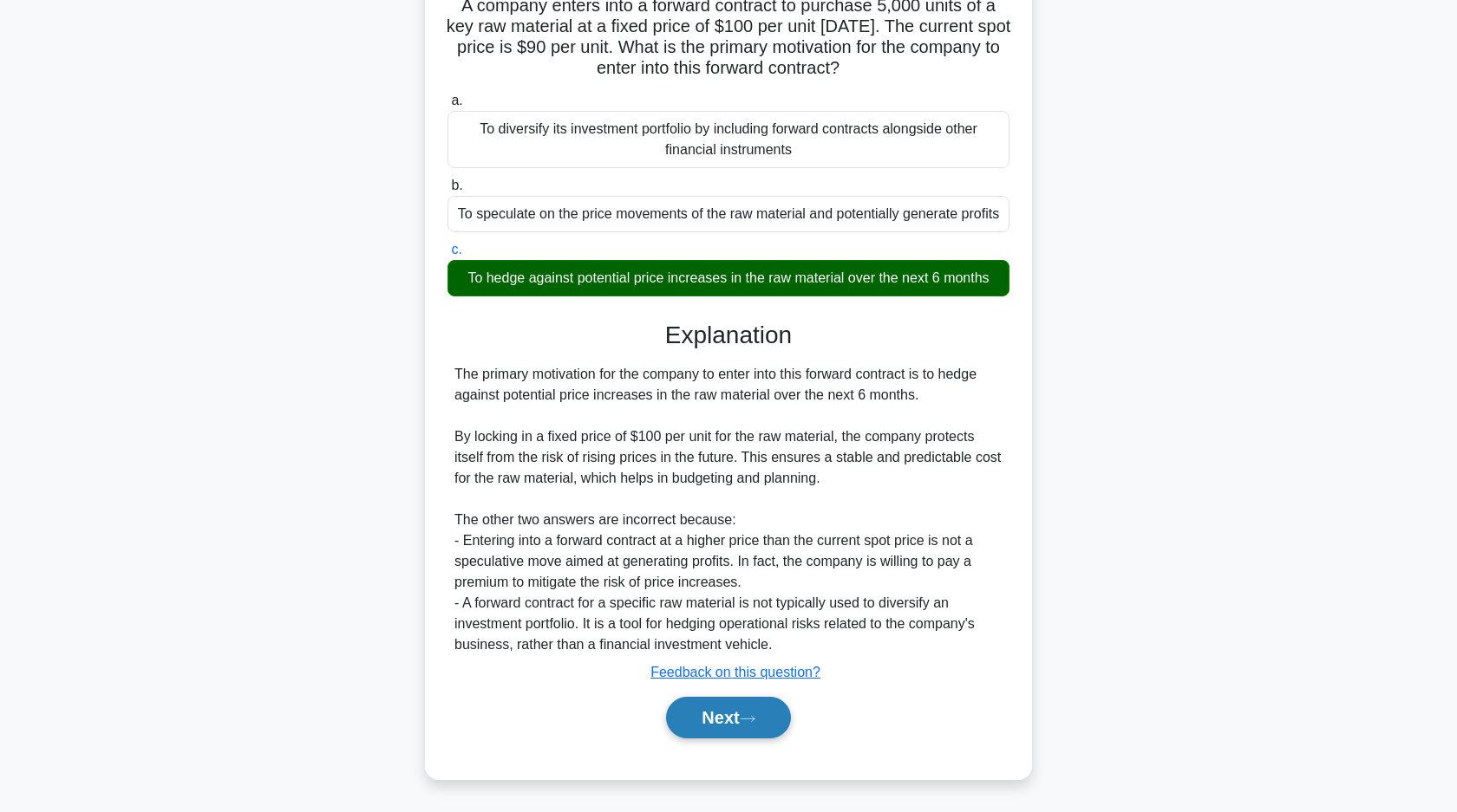
click at [736, 701] on button "Next" at bounding box center [728, 717] width 124 height 41
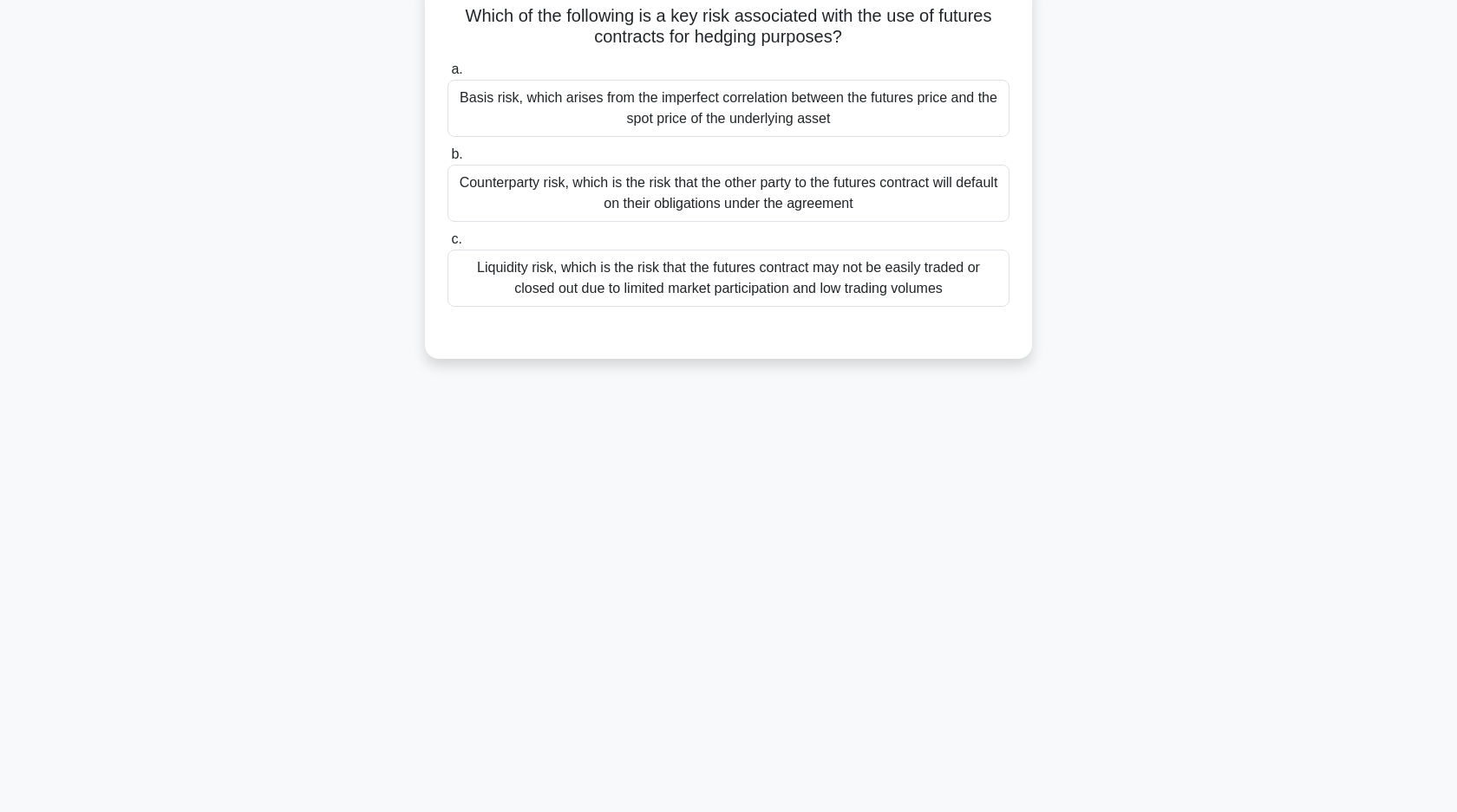
scroll to position [0, 0]
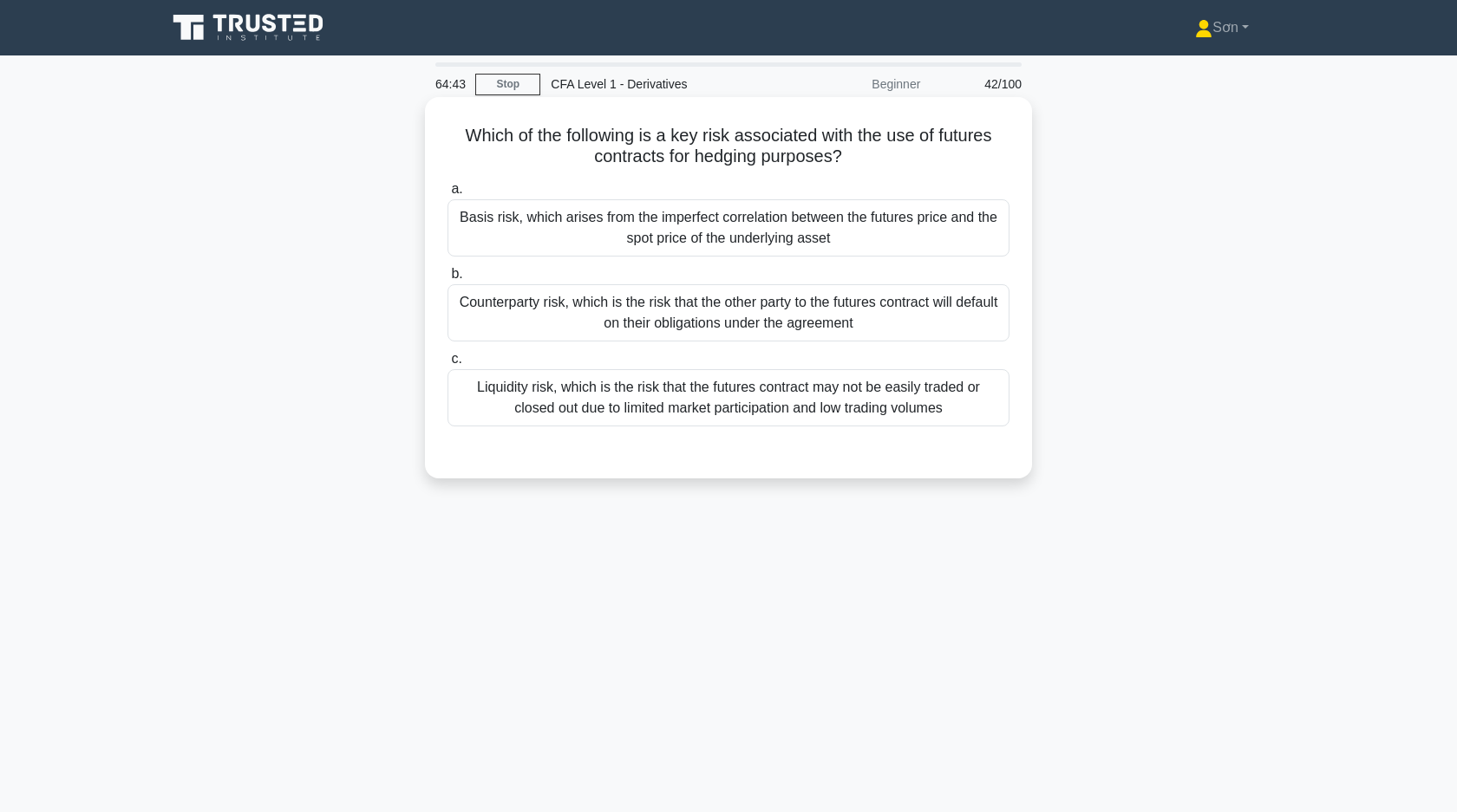
click at [621, 234] on div "Basis risk, which arises from the imperfect correlation between the futures pri…" at bounding box center [728, 228] width 562 height 57
click at [447, 195] on input "a. Basis risk, which arises from the imperfect correlation between the futures …" at bounding box center [447, 189] width 0 height 11
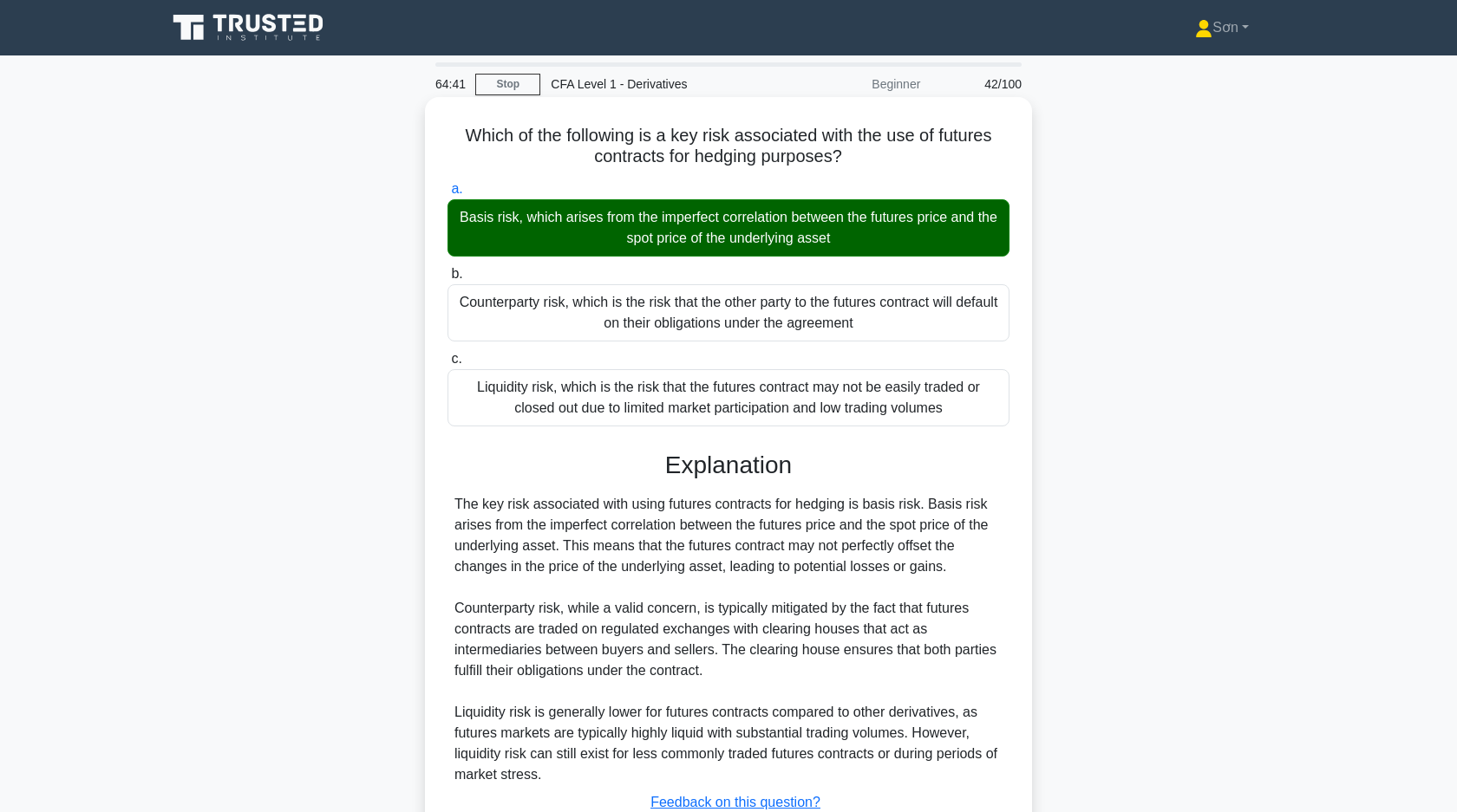
scroll to position [130, 0]
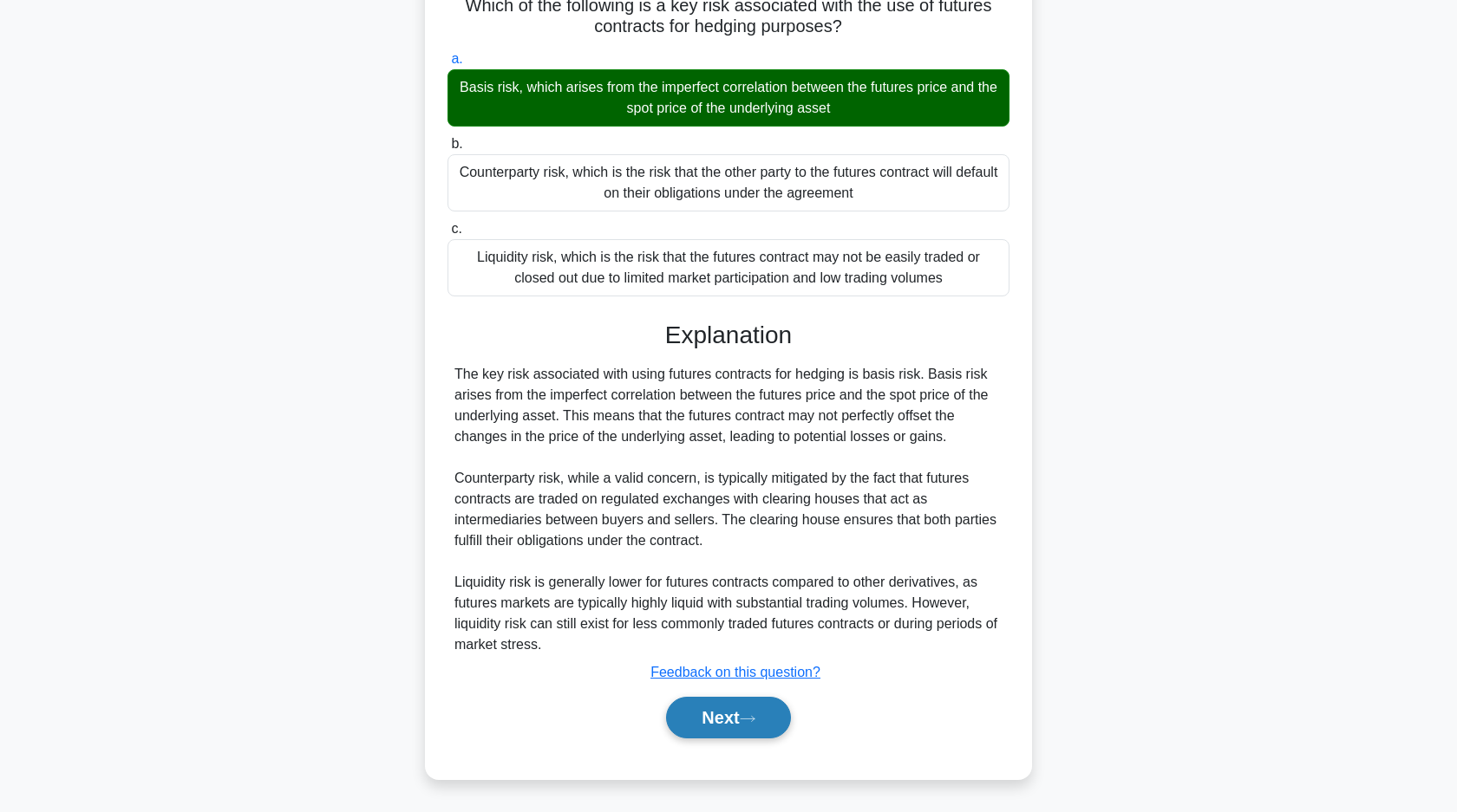
click at [708, 716] on button "Next" at bounding box center [728, 717] width 124 height 41
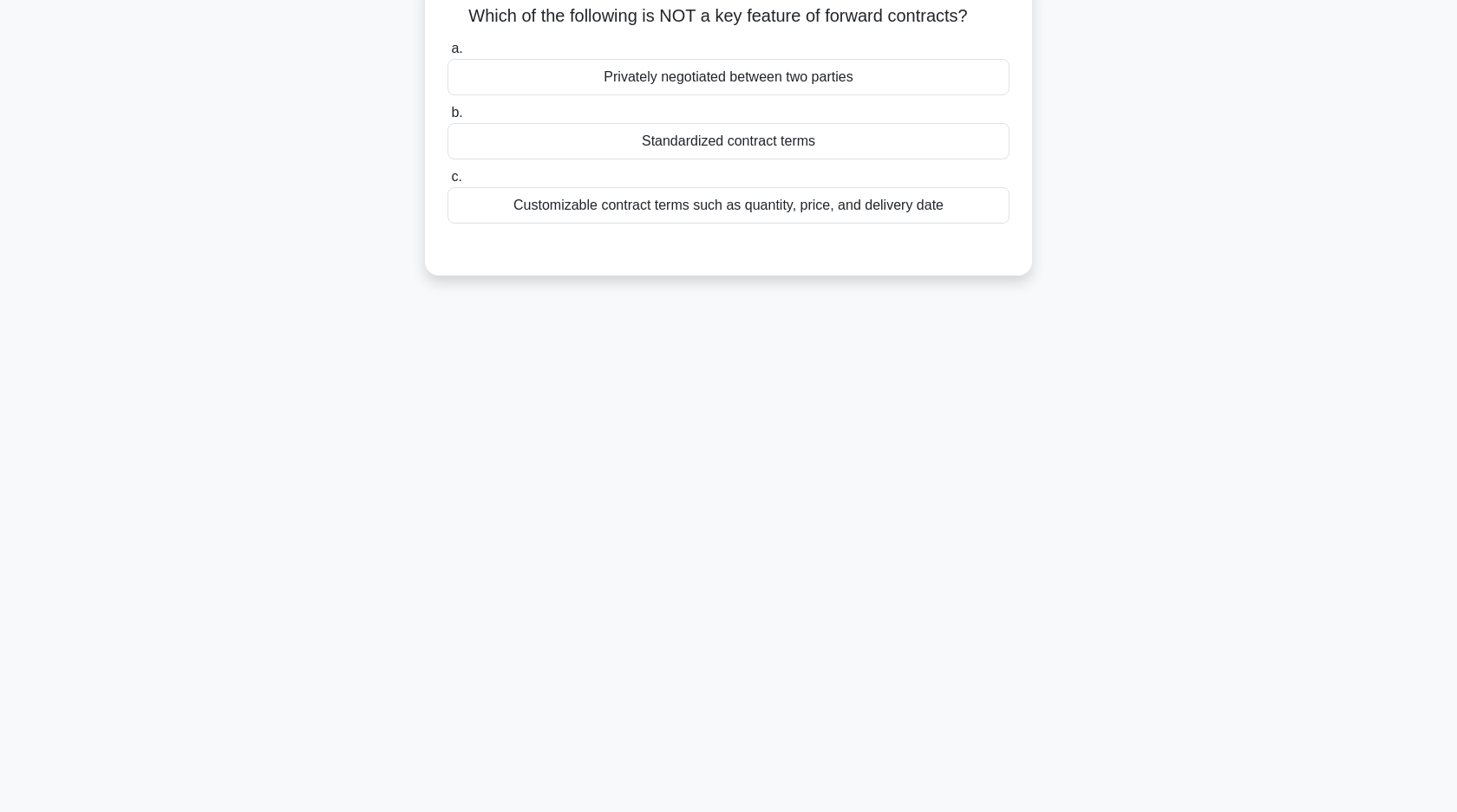
scroll to position [0, 0]
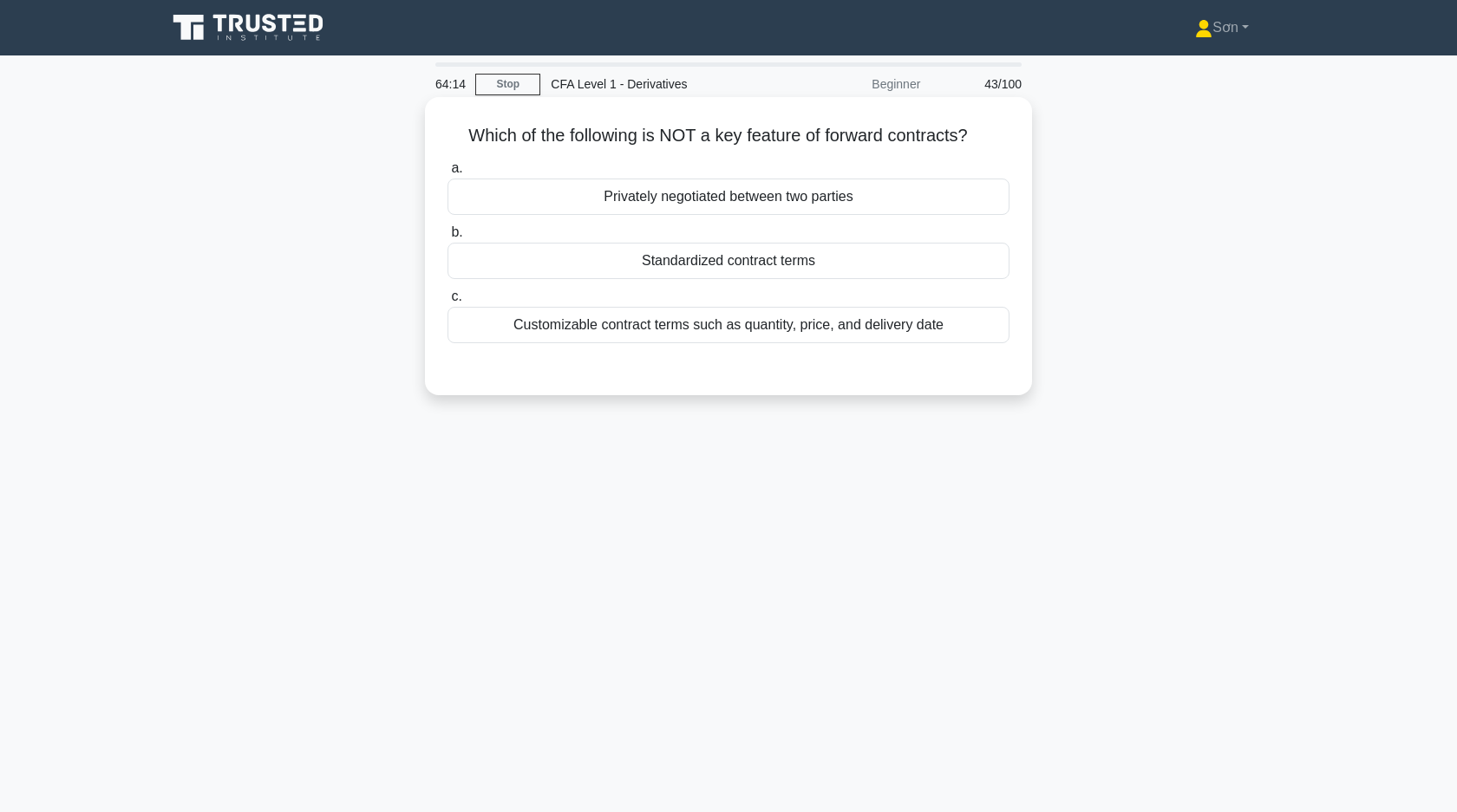
click at [905, 253] on div "Standardized contract terms" at bounding box center [728, 260] width 562 height 36
click at [447, 239] on input "b. Standardized contract terms" at bounding box center [447, 232] width 0 height 11
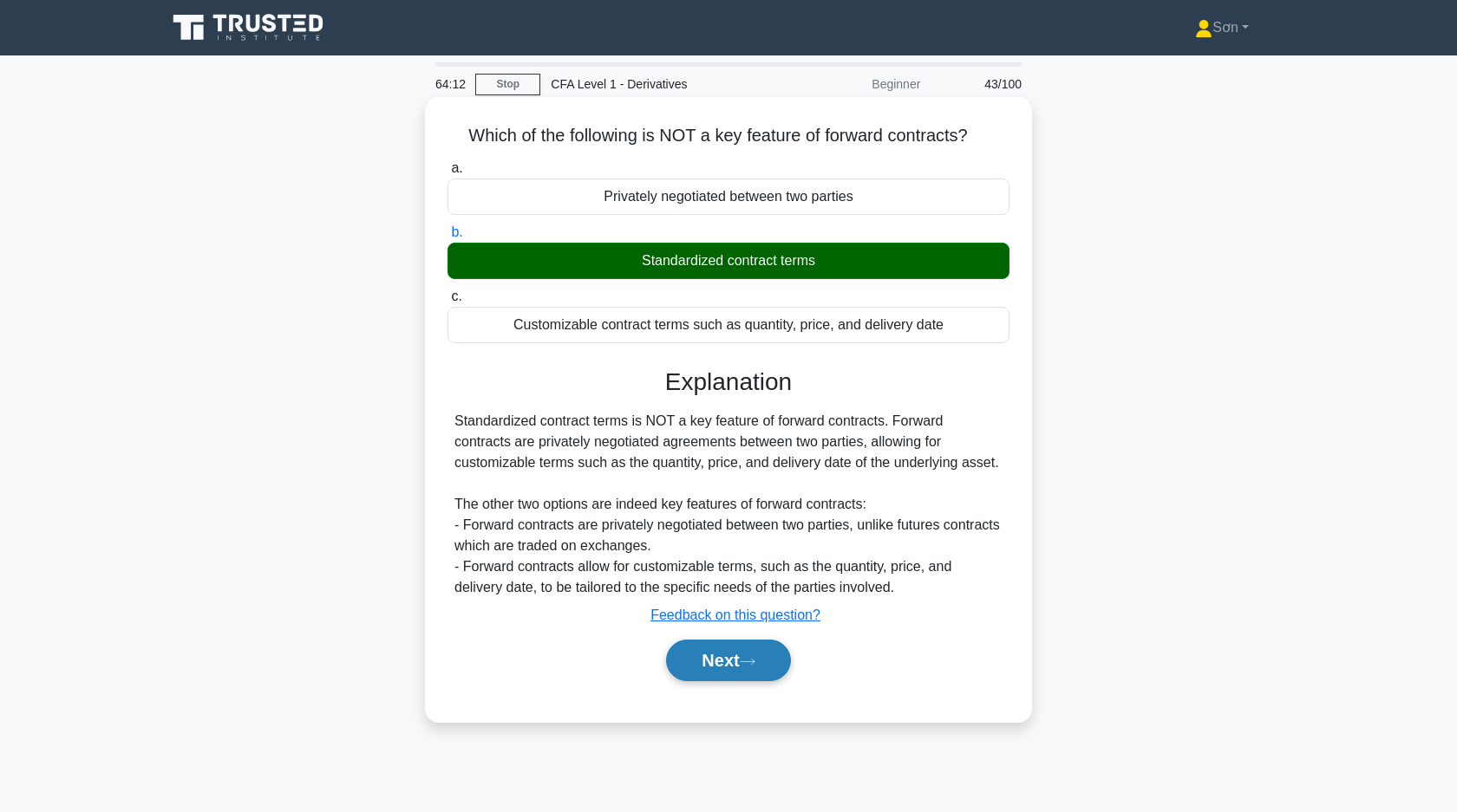
click at [741, 656] on button "Next" at bounding box center [728, 660] width 124 height 41
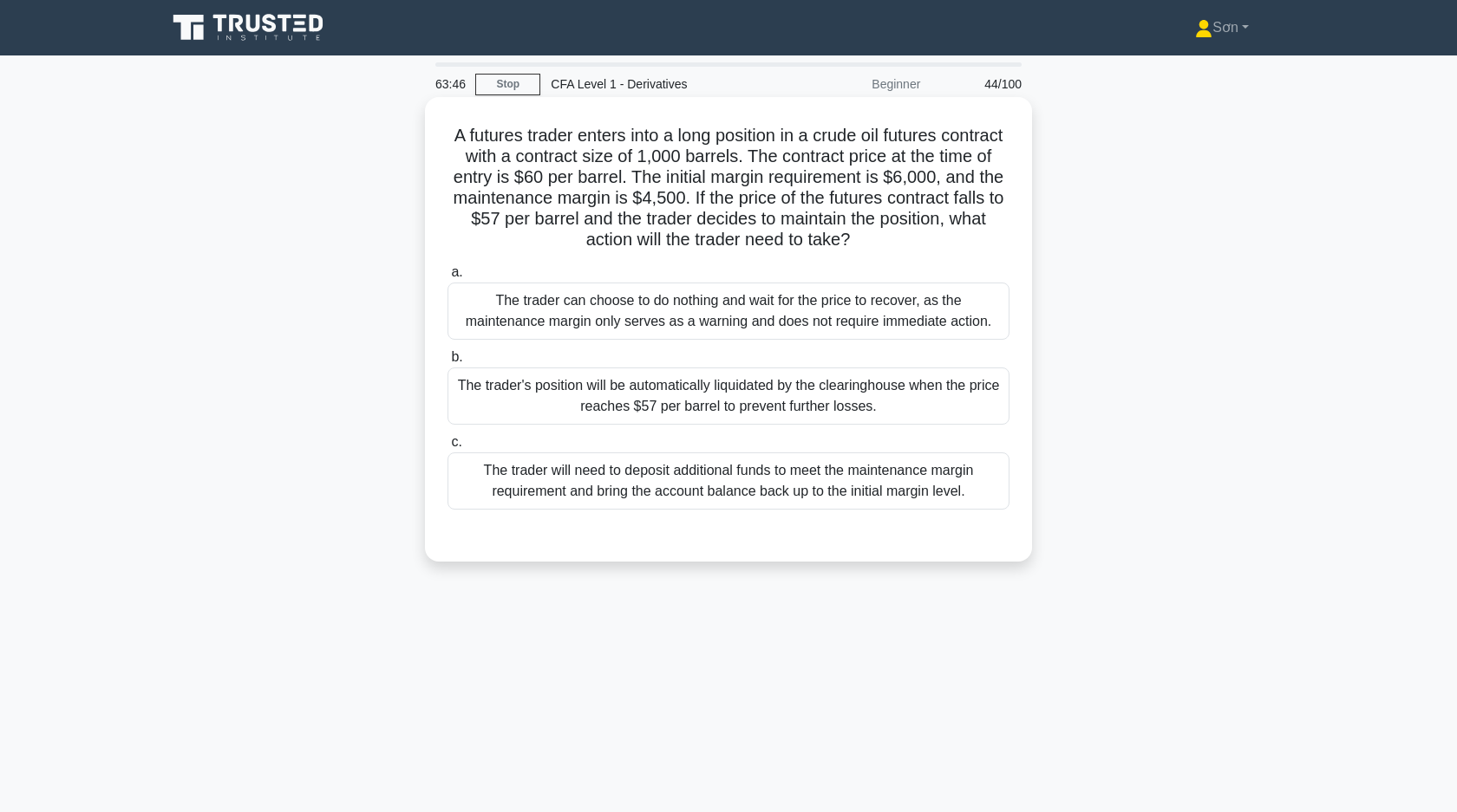
click at [726, 487] on div "The trader will need to deposit additional funds to meet the maintenance margin…" at bounding box center [728, 481] width 562 height 57
click at [447, 448] on input "c. The trader will need to deposit additional funds to meet the maintenance mar…" at bounding box center [447, 442] width 0 height 11
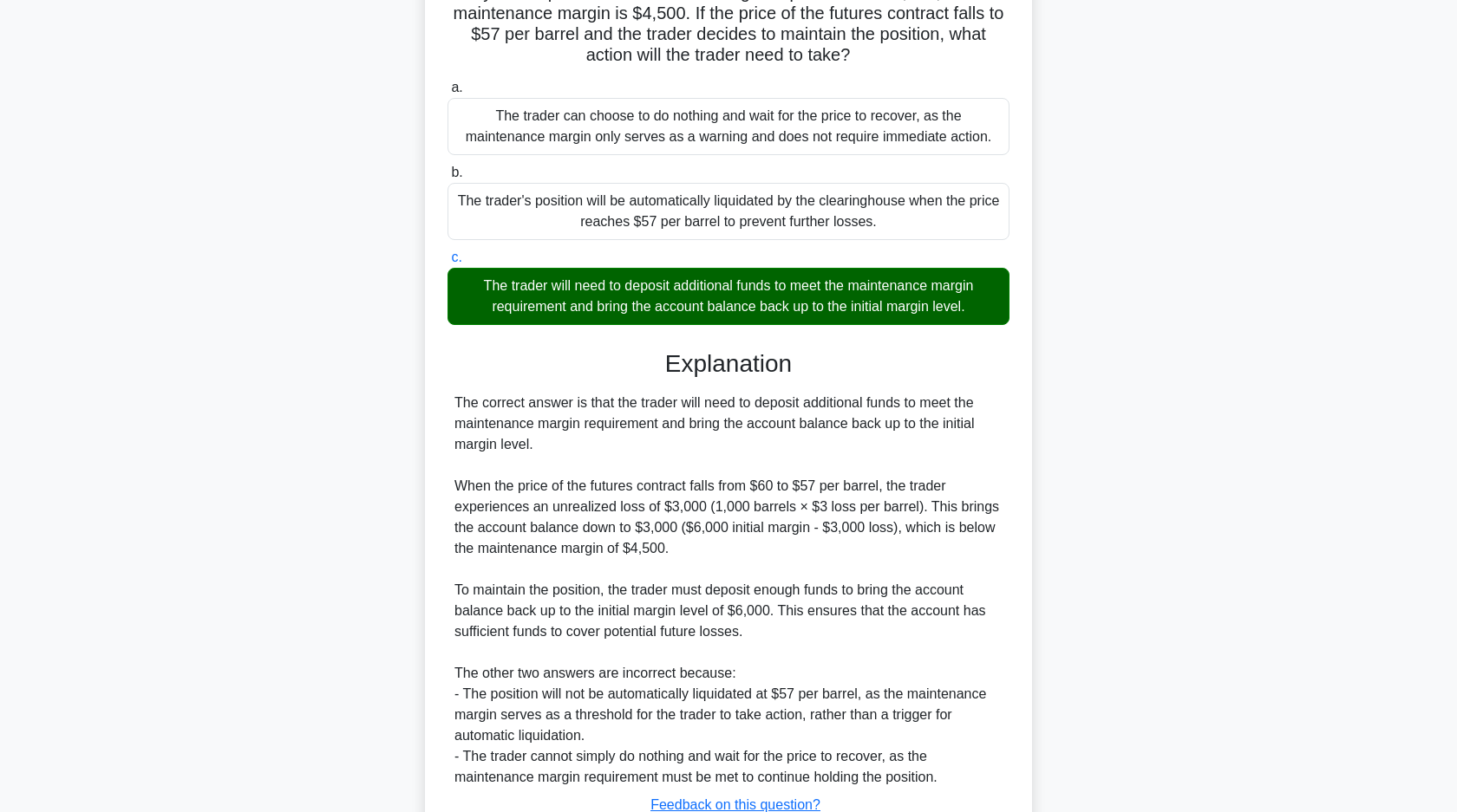
scroll to position [317, 0]
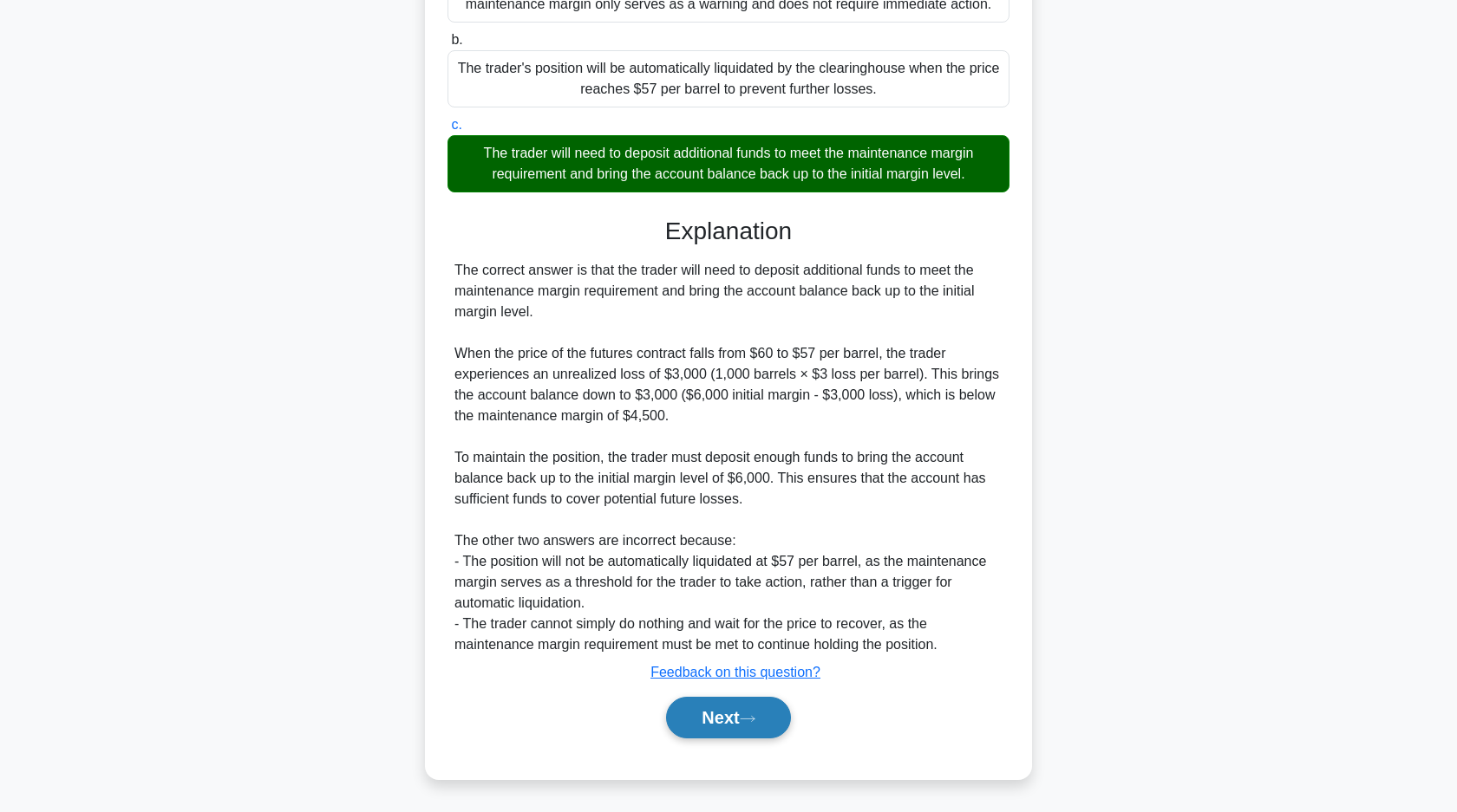
click at [731, 714] on button "Next" at bounding box center [728, 717] width 124 height 41
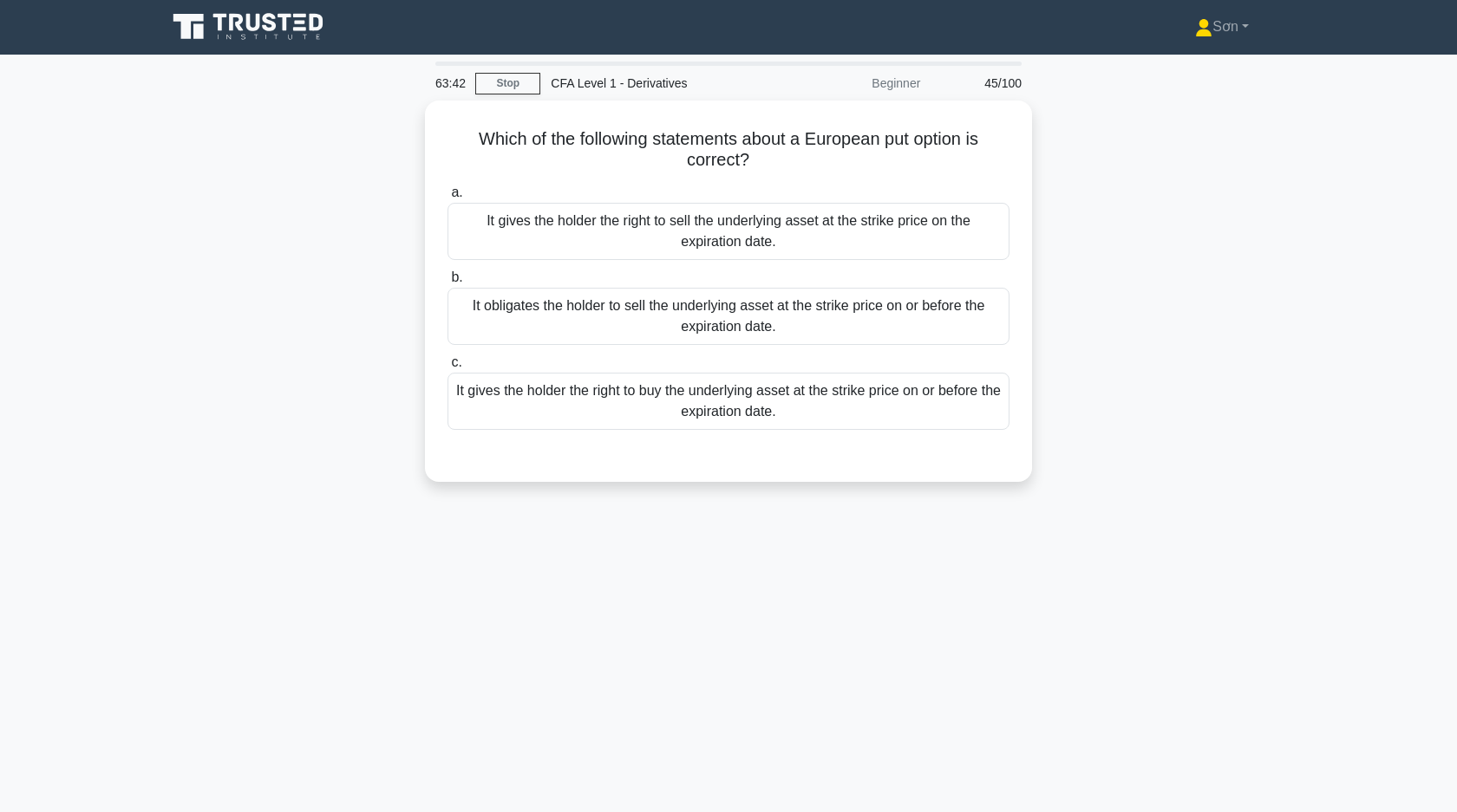
scroll to position [0, 0]
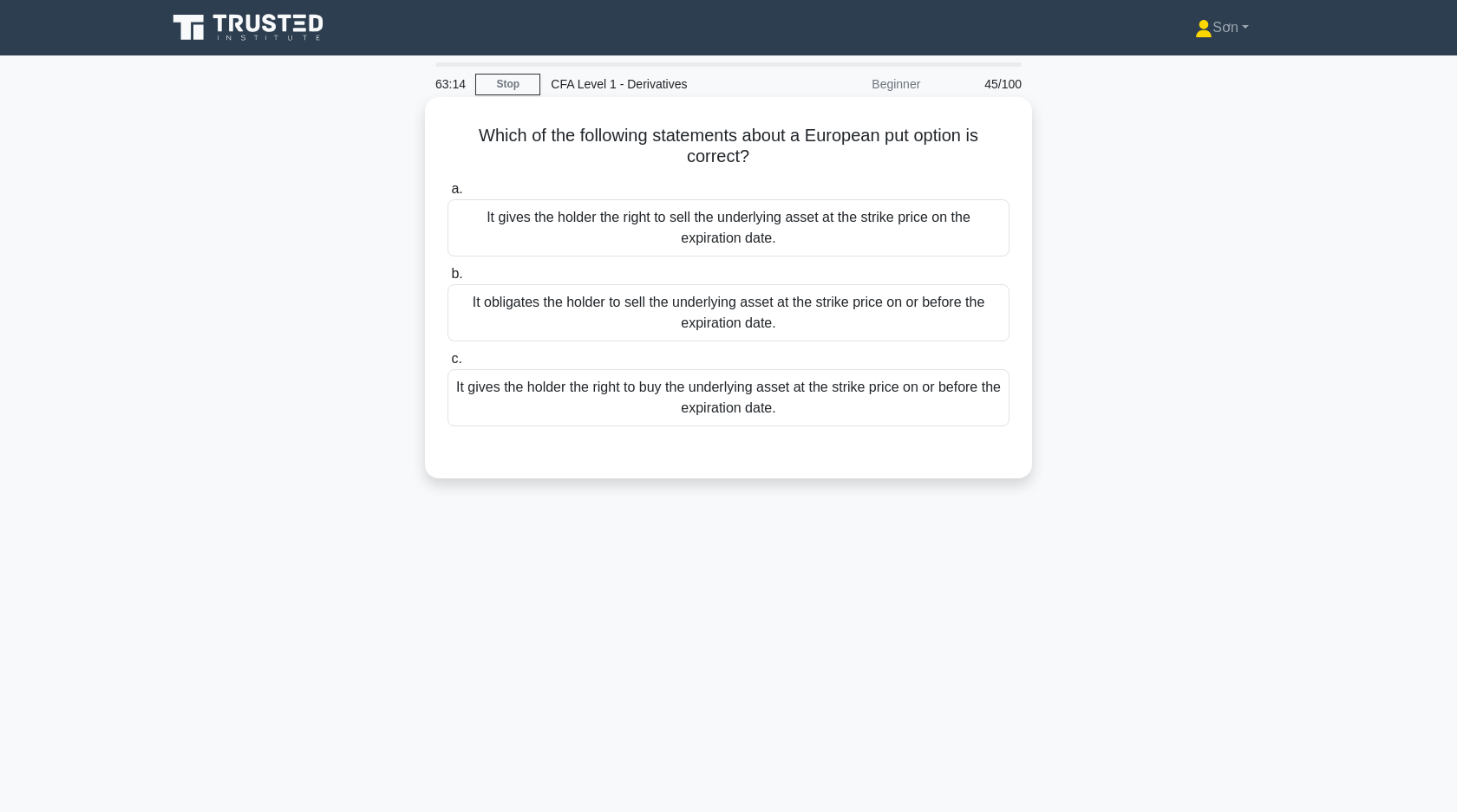
drag, startPoint x: 462, startPoint y: 128, endPoint x: 811, endPoint y: 412, distance: 450.0
click at [811, 412] on div "Which of the following statements about a European put option is correct? .spin…" at bounding box center [728, 288] width 593 height 368
copy div "Which of the following statements about a European put option is correct? .spin…"
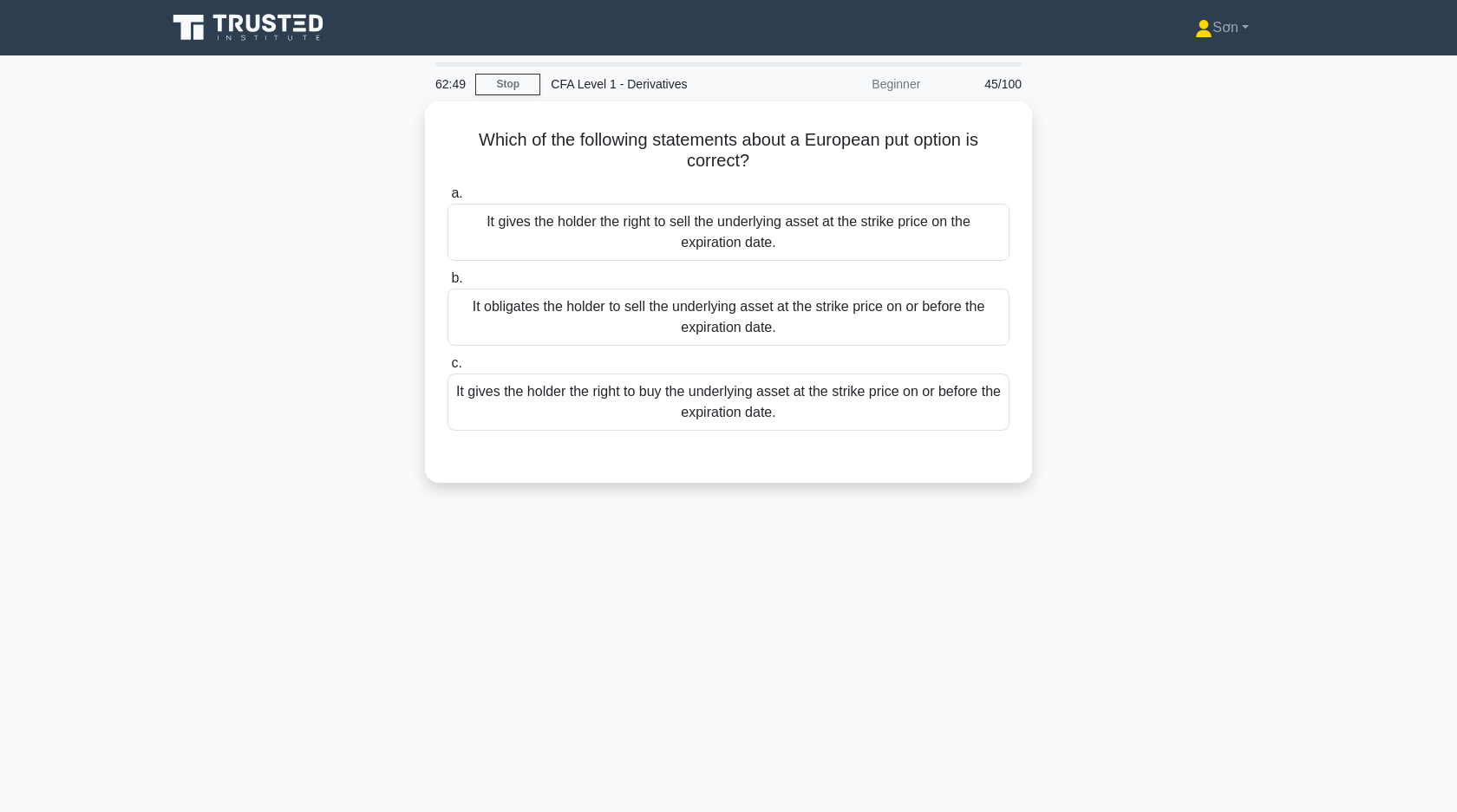
click at [359, 345] on div "Which of the following statements about a European put option is correct? .spin…" at bounding box center [728, 302] width 1144 height 402
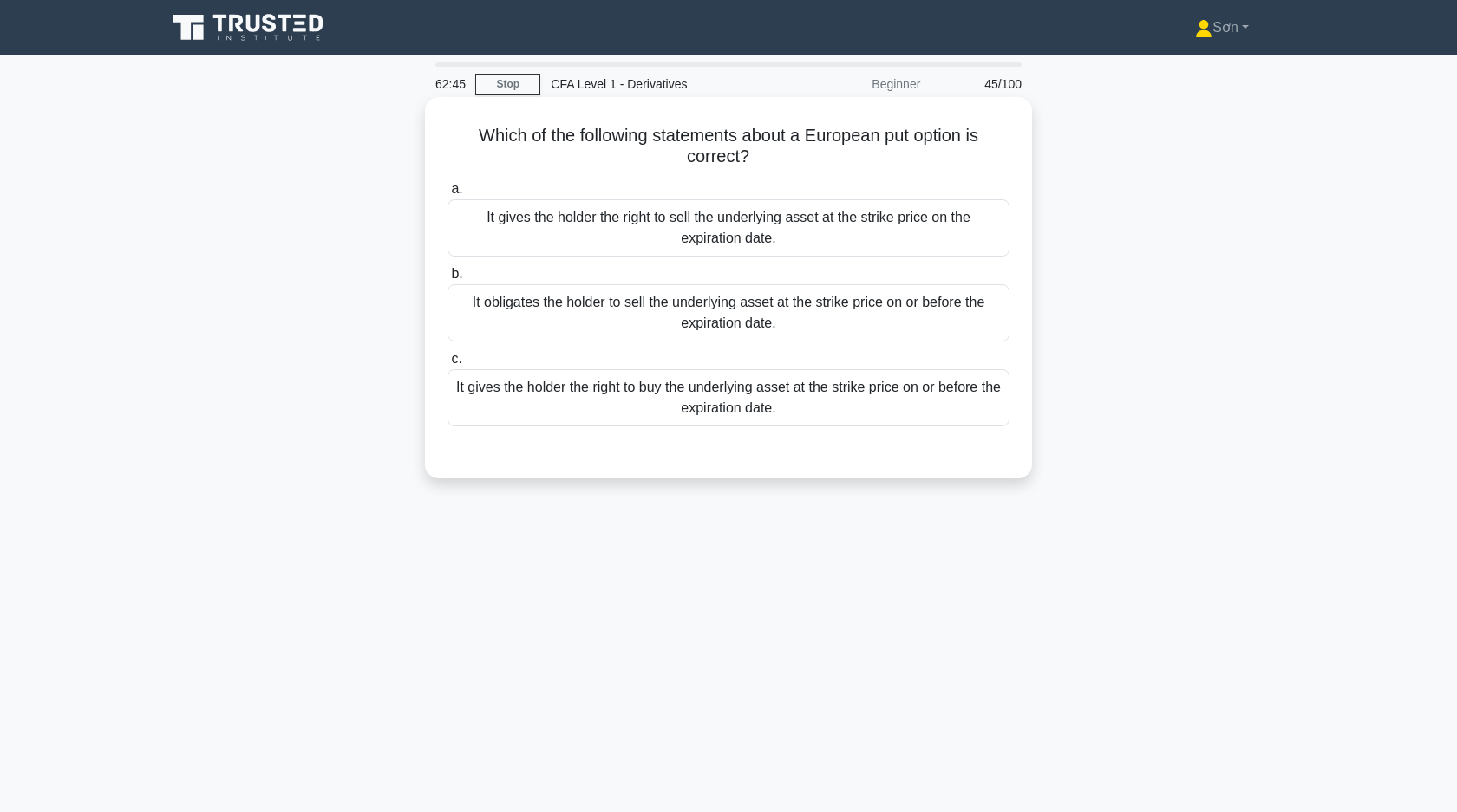
click at [605, 237] on div "It gives the holder the right to sell the underlying asset at the strike price …" at bounding box center [728, 228] width 562 height 57
click at [447, 195] on input "a. It gives the holder the right to sell the underlying asset at the strike pri…" at bounding box center [447, 189] width 0 height 11
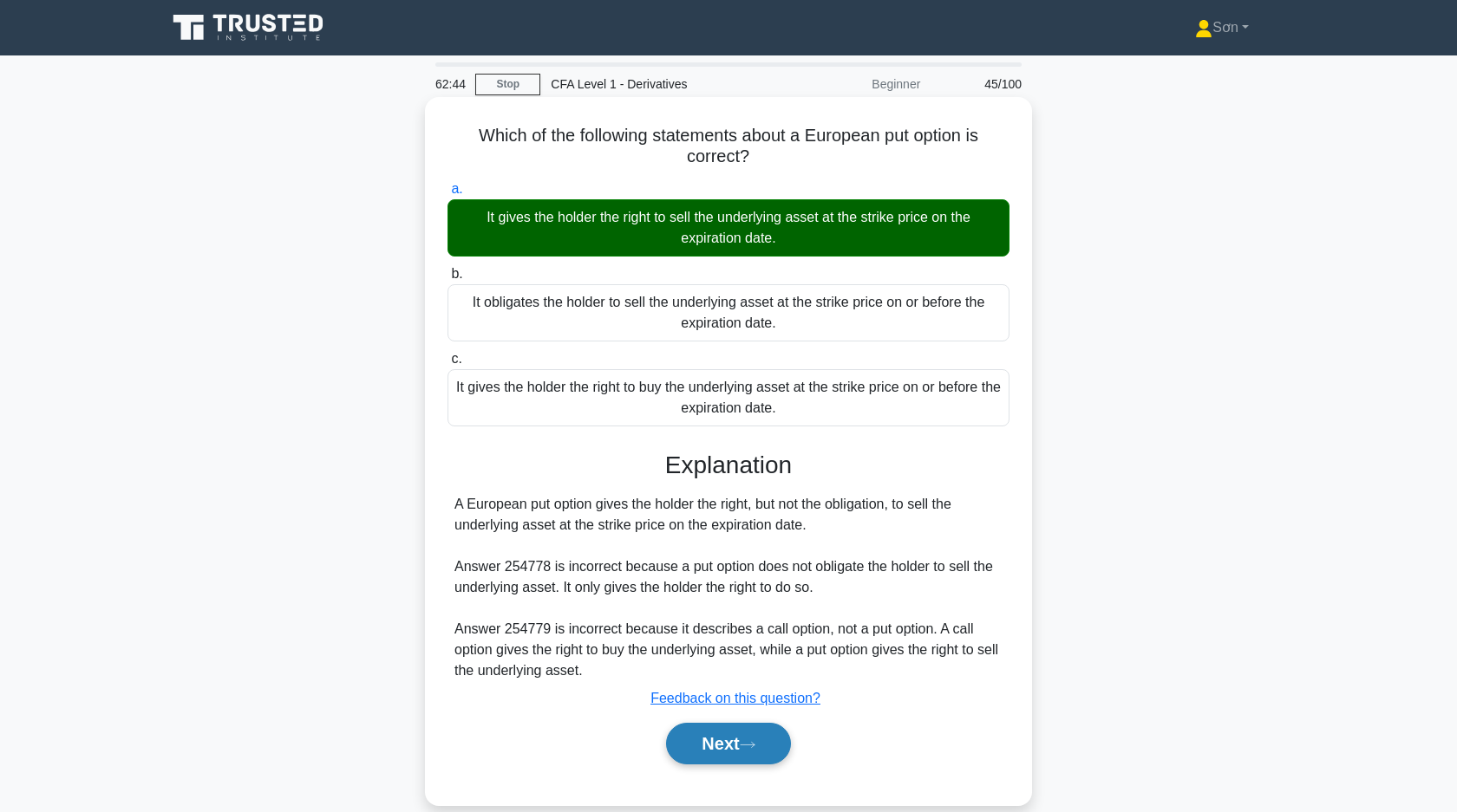
click at [708, 754] on button "Next" at bounding box center [728, 743] width 124 height 41
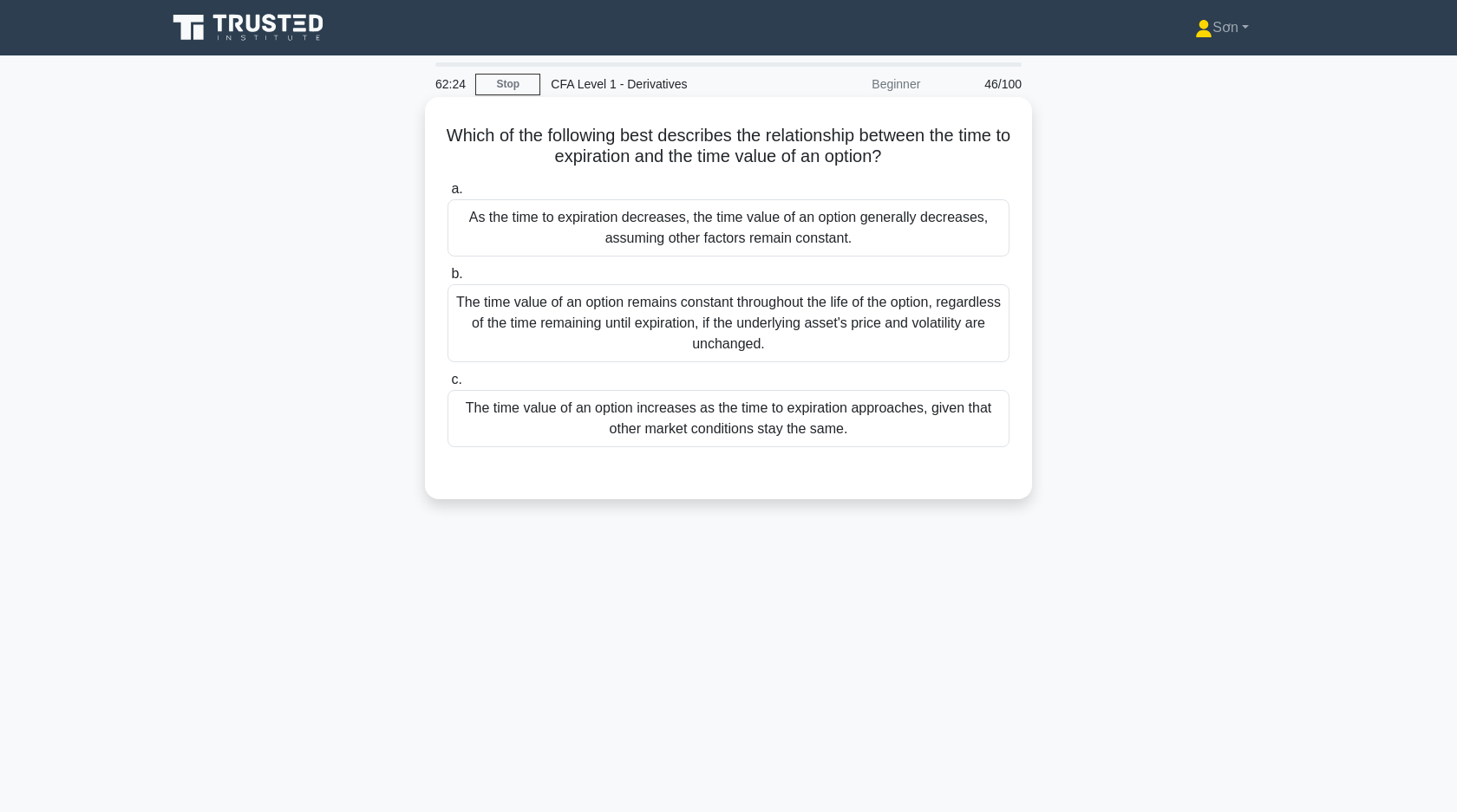
click at [678, 429] on div "The time value of an option increases as the time to expiration approaches, giv…" at bounding box center [728, 418] width 562 height 57
click at [447, 385] on input "c. The time value of an option increases as the time to expiration approaches, …" at bounding box center [447, 380] width 0 height 11
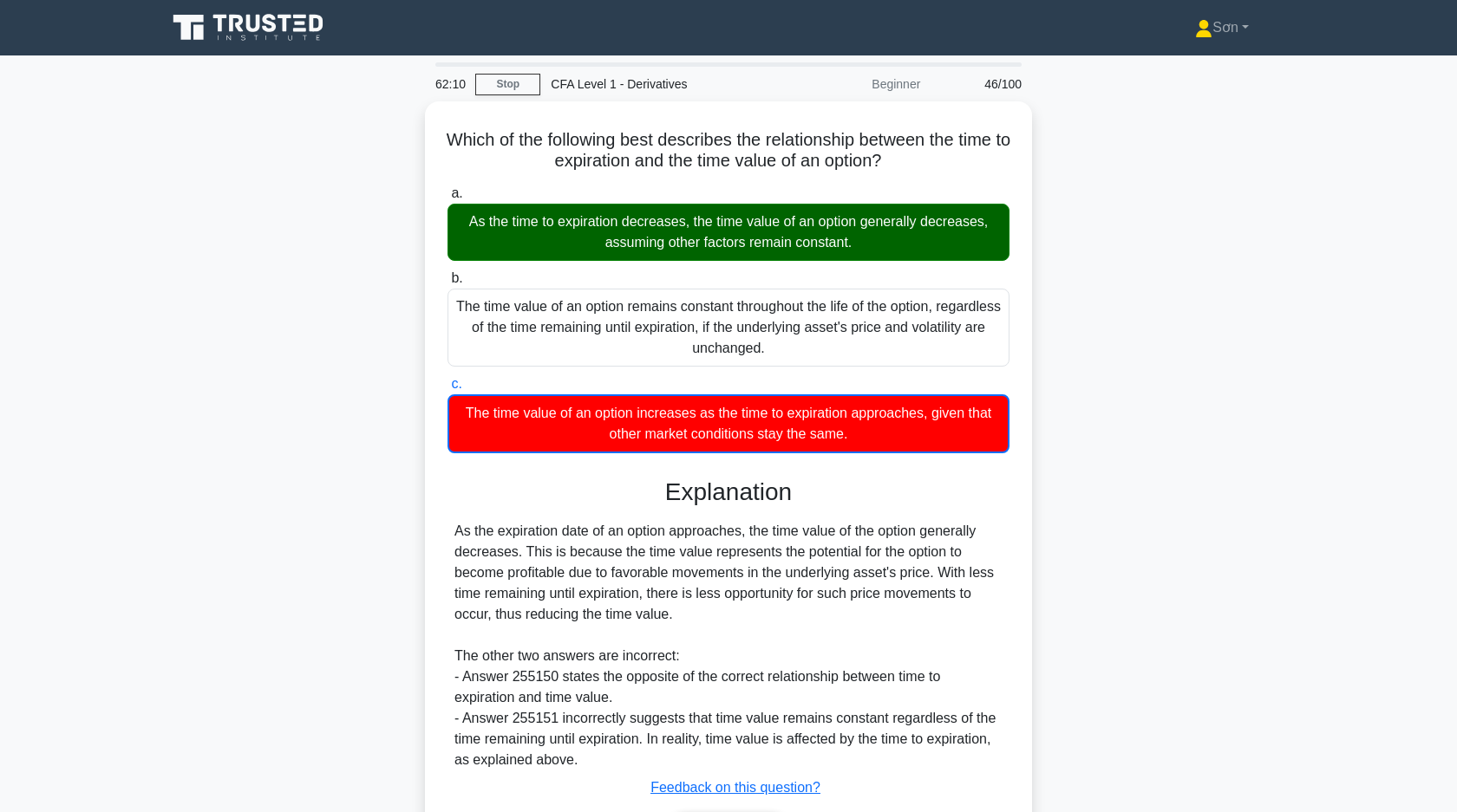
drag, startPoint x: 444, startPoint y: 137, endPoint x: 1049, endPoint y: 446, distance: 679.3
click at [1049, 446] on div "Which of the following best describes the relationship between the time to expi…" at bounding box center [728, 508] width 1144 height 814
copy div "Which of the following best describes the relationship between the time to expi…"
click at [276, 383] on div "Which of the following best describes the relationship between the time to expi…" at bounding box center [728, 508] width 1144 height 814
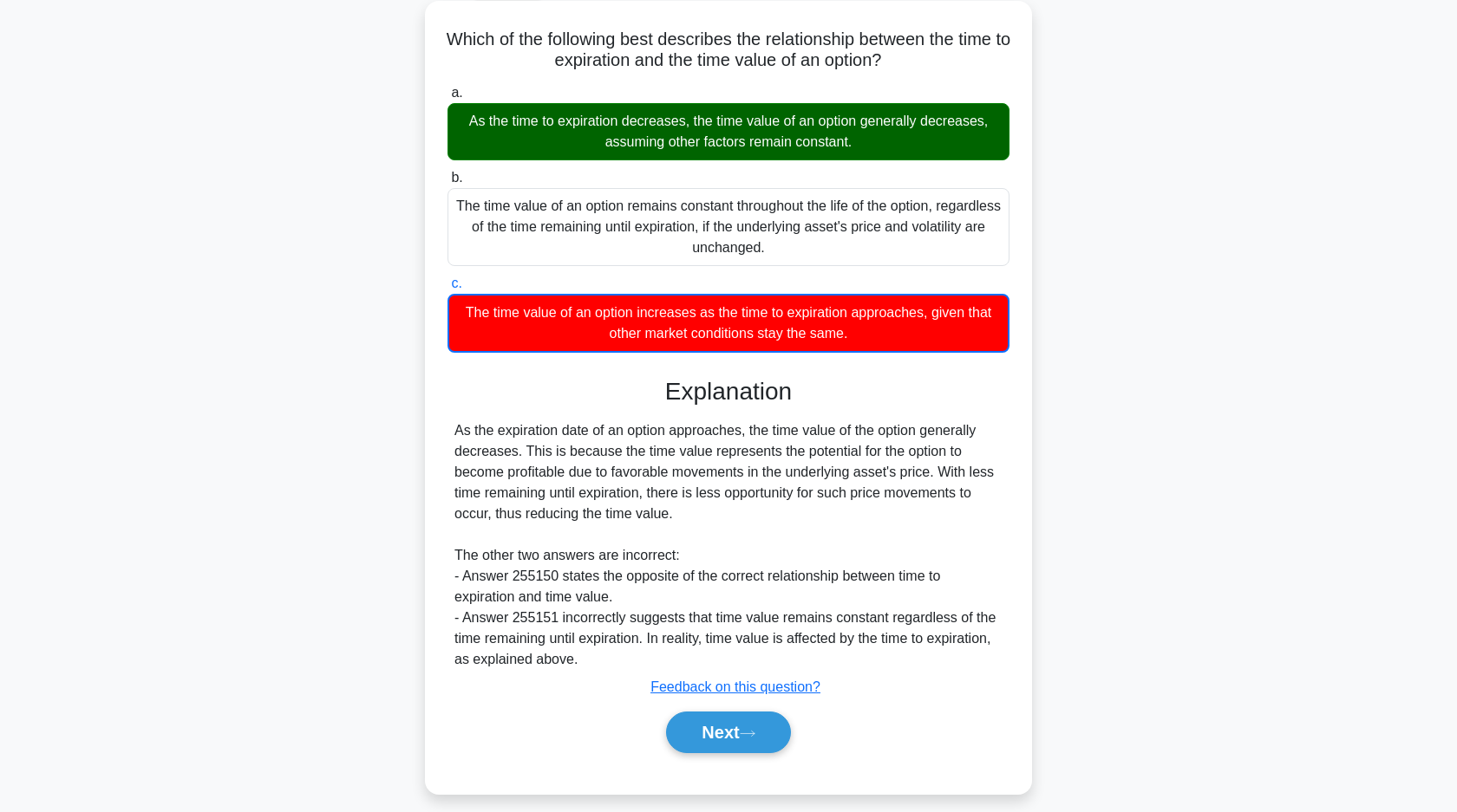
scroll to position [124, 0]
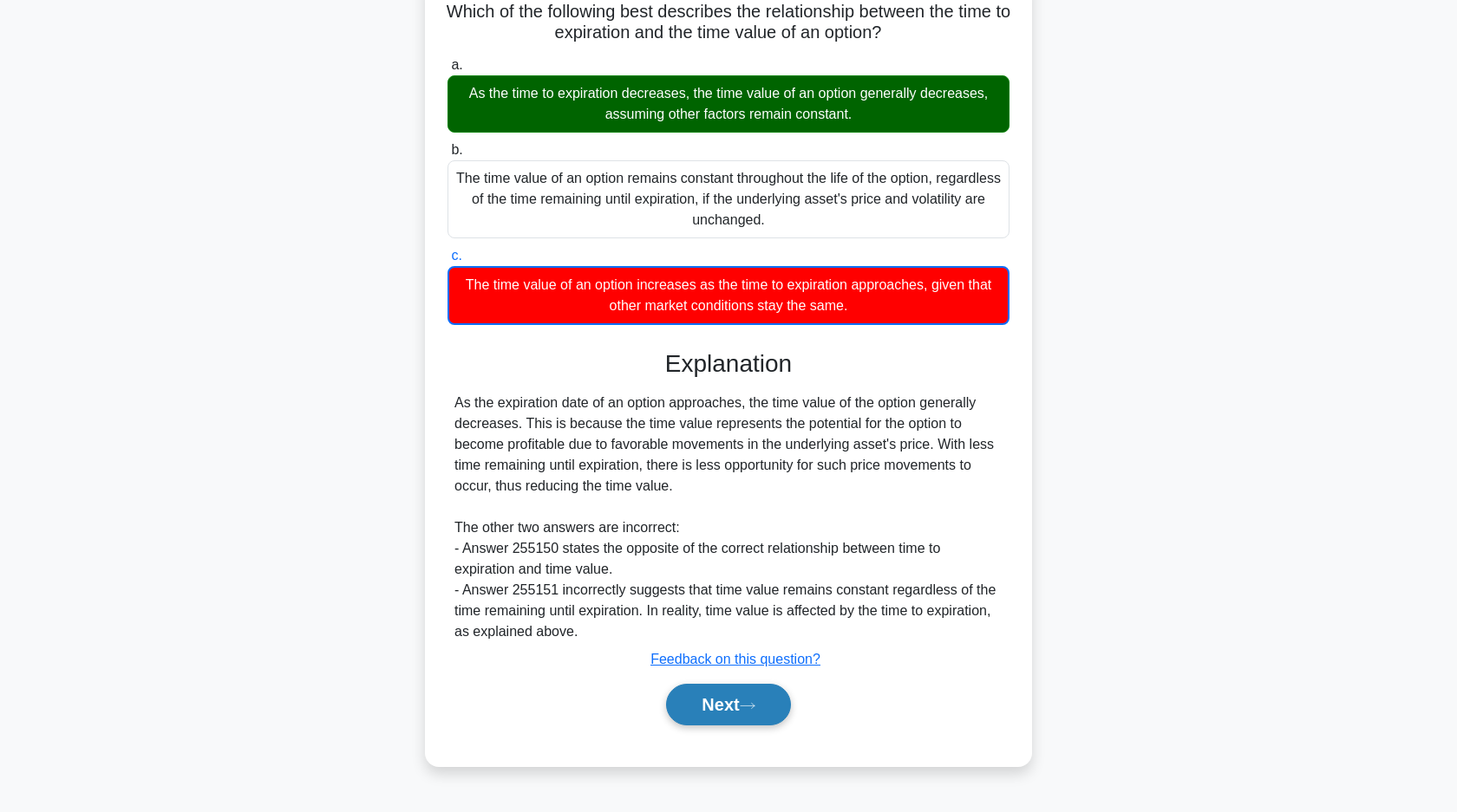
click at [741, 709] on button "Next" at bounding box center [728, 704] width 124 height 41
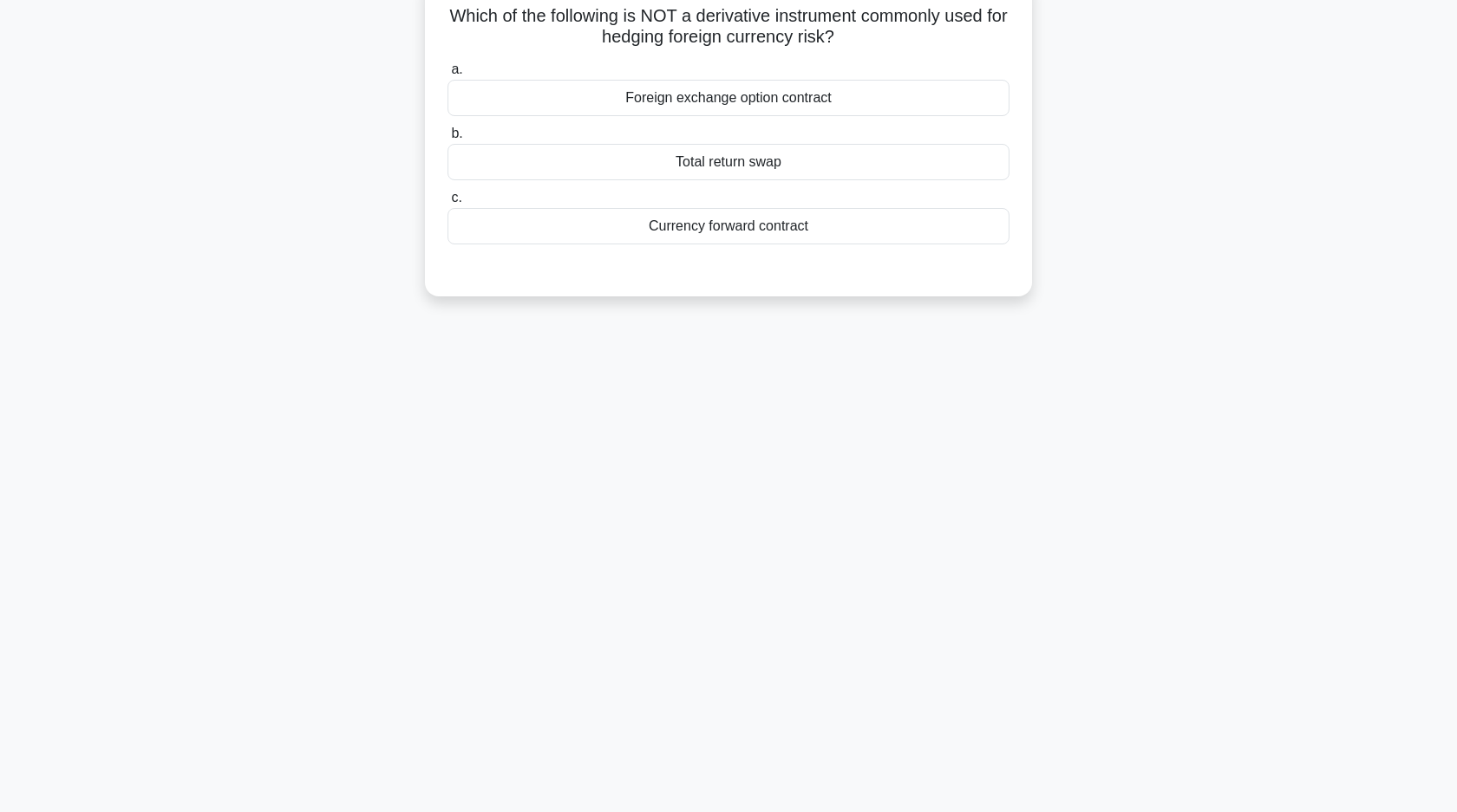
scroll to position [0, 0]
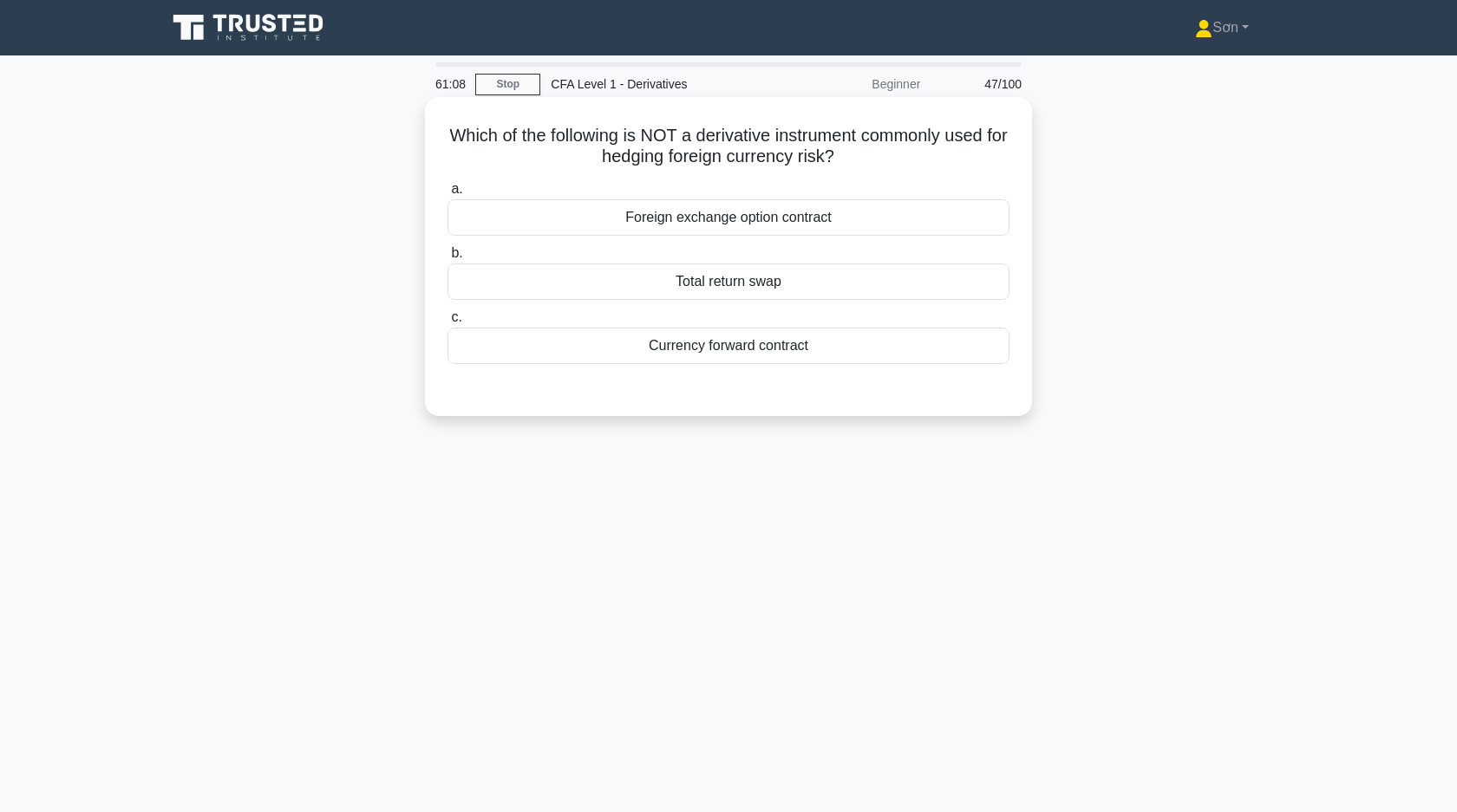
click at [669, 285] on div "Total return swap" at bounding box center [728, 281] width 562 height 36
click at [447, 259] on input "b. Total return swap" at bounding box center [447, 253] width 0 height 11
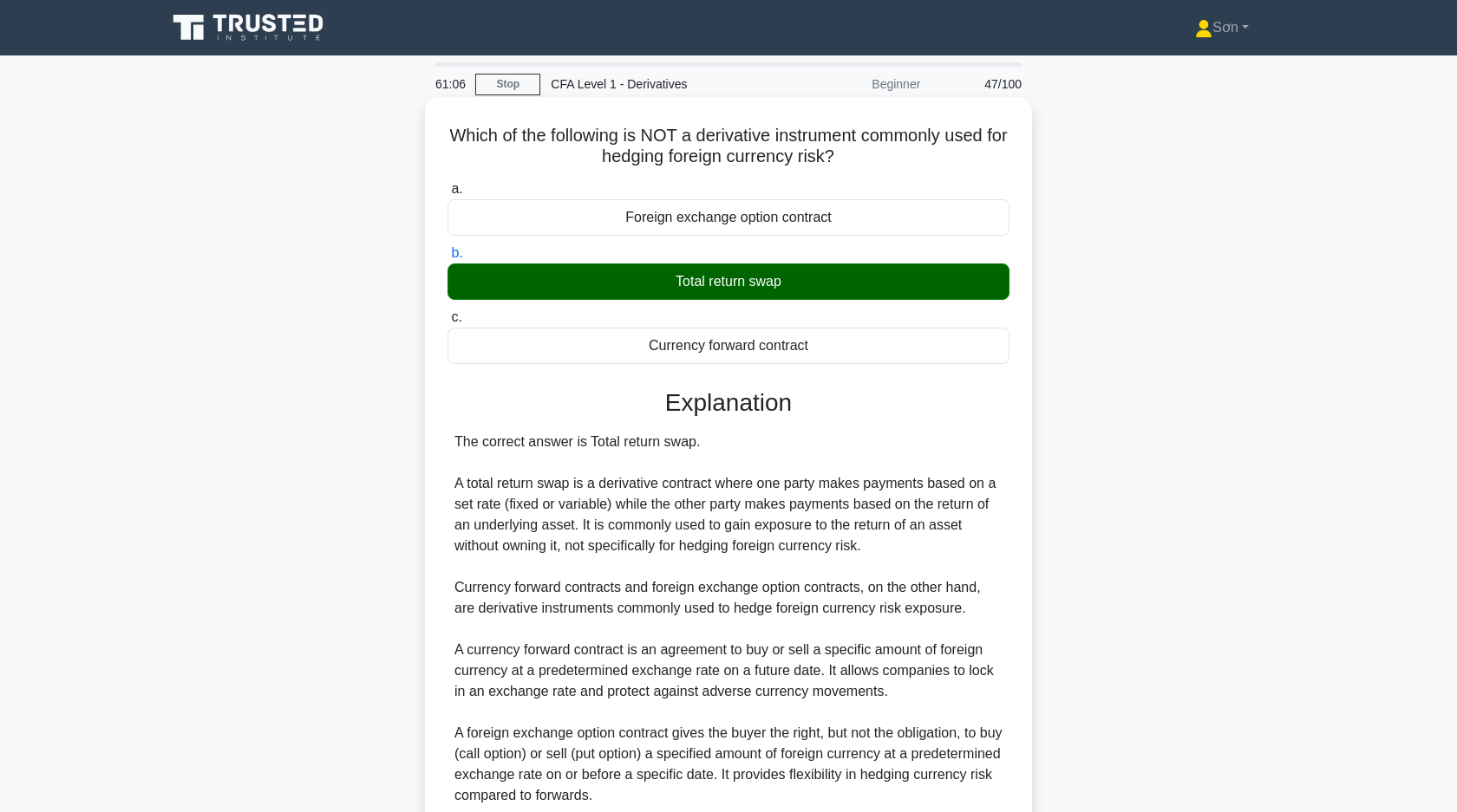
scroll to position [151, 0]
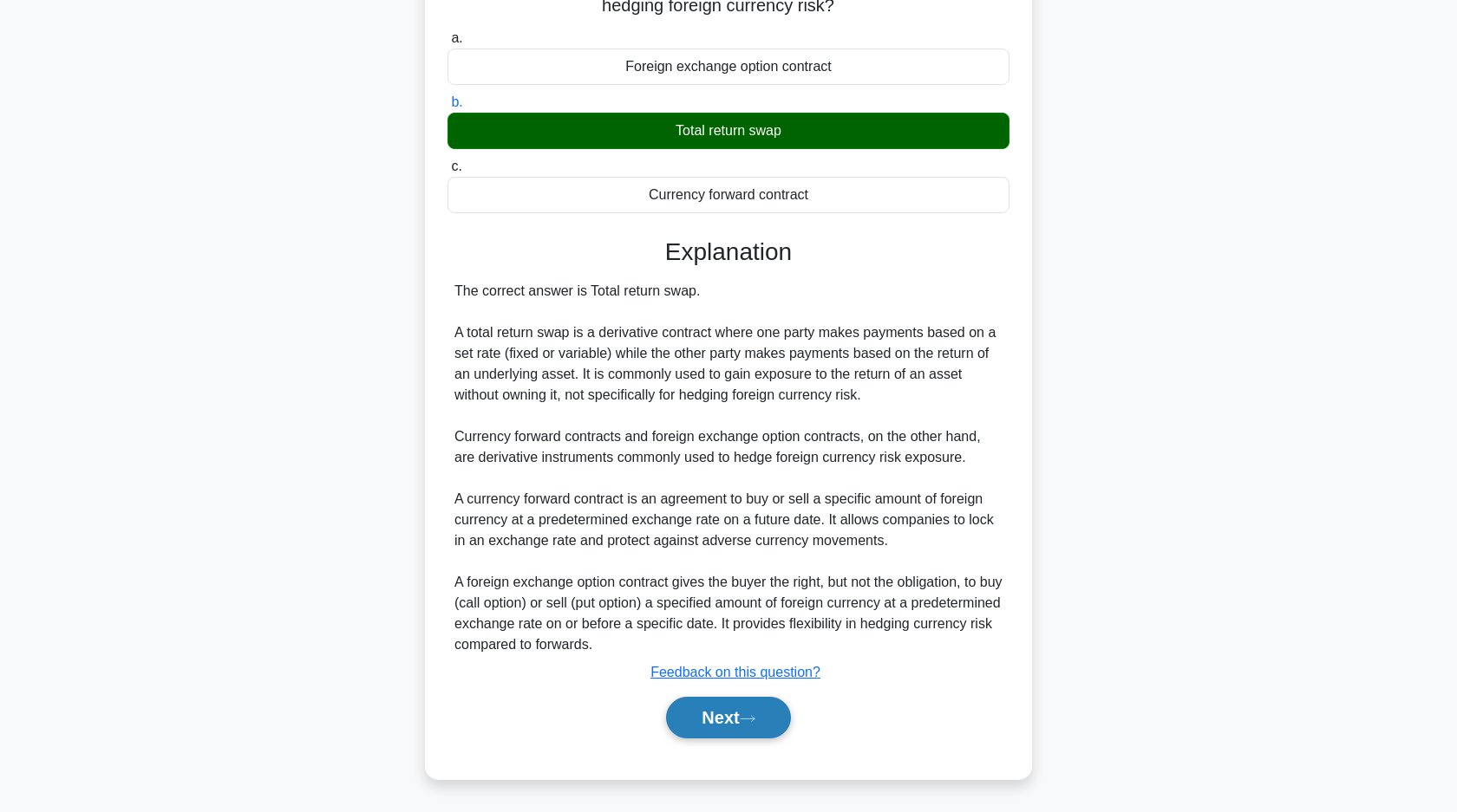
click at [707, 724] on button "Next" at bounding box center [728, 717] width 124 height 41
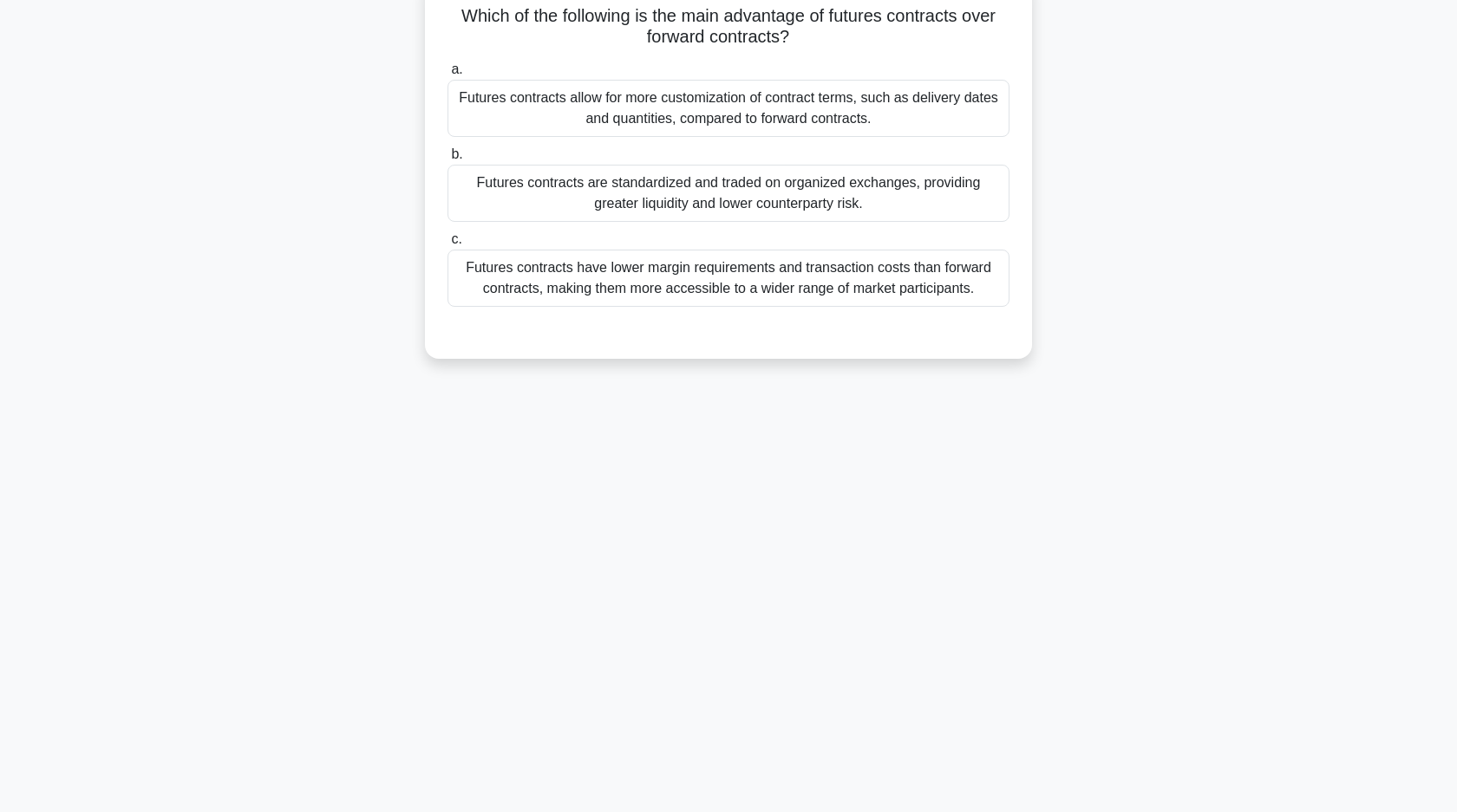
scroll to position [0, 0]
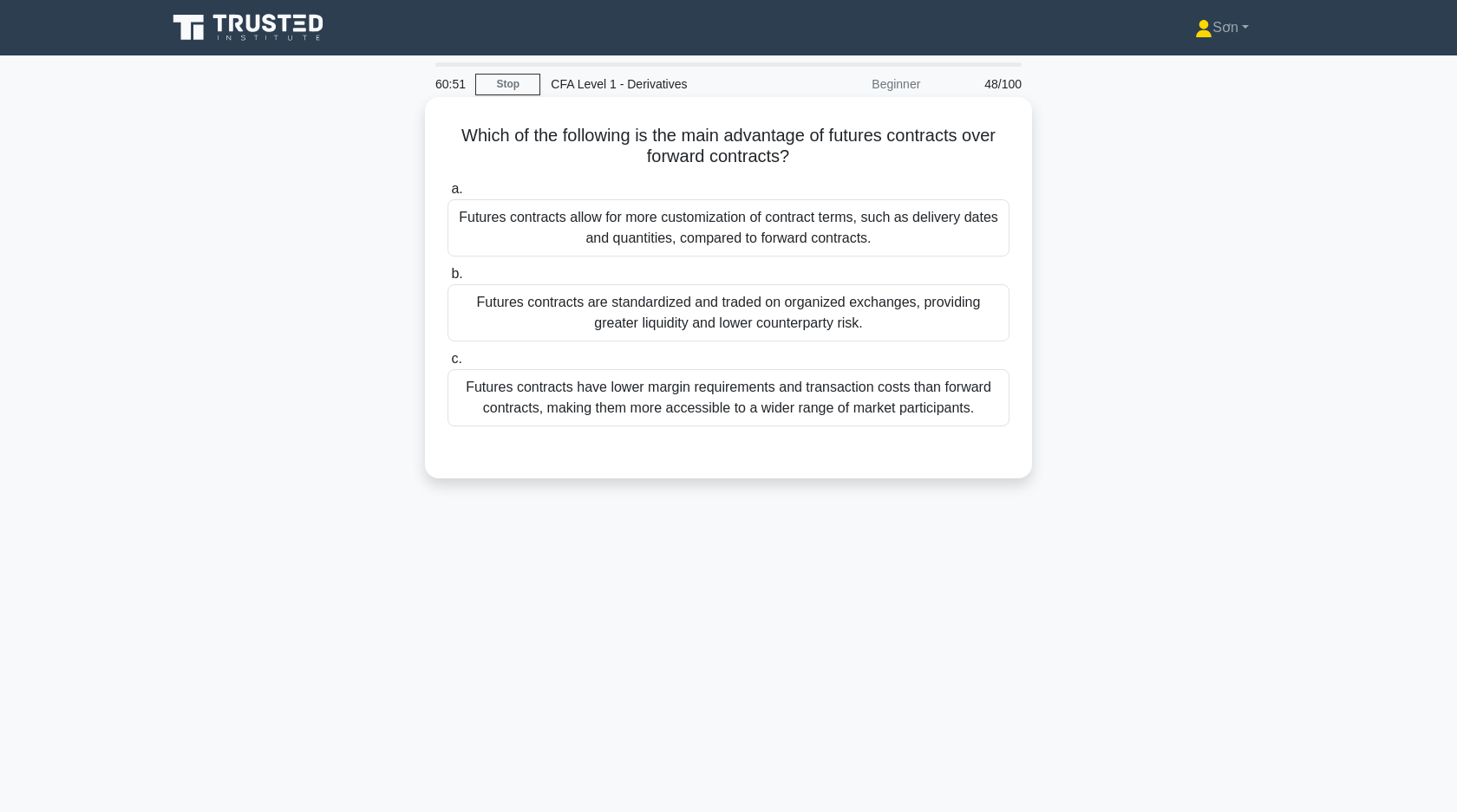
click at [596, 297] on div "Futures contracts are standardized and traded on organized exchanges, providing…" at bounding box center [728, 312] width 562 height 57
click at [447, 280] on input "b. Futures contracts are standardized and traded on organized exchanges, provid…" at bounding box center [447, 275] width 0 height 11
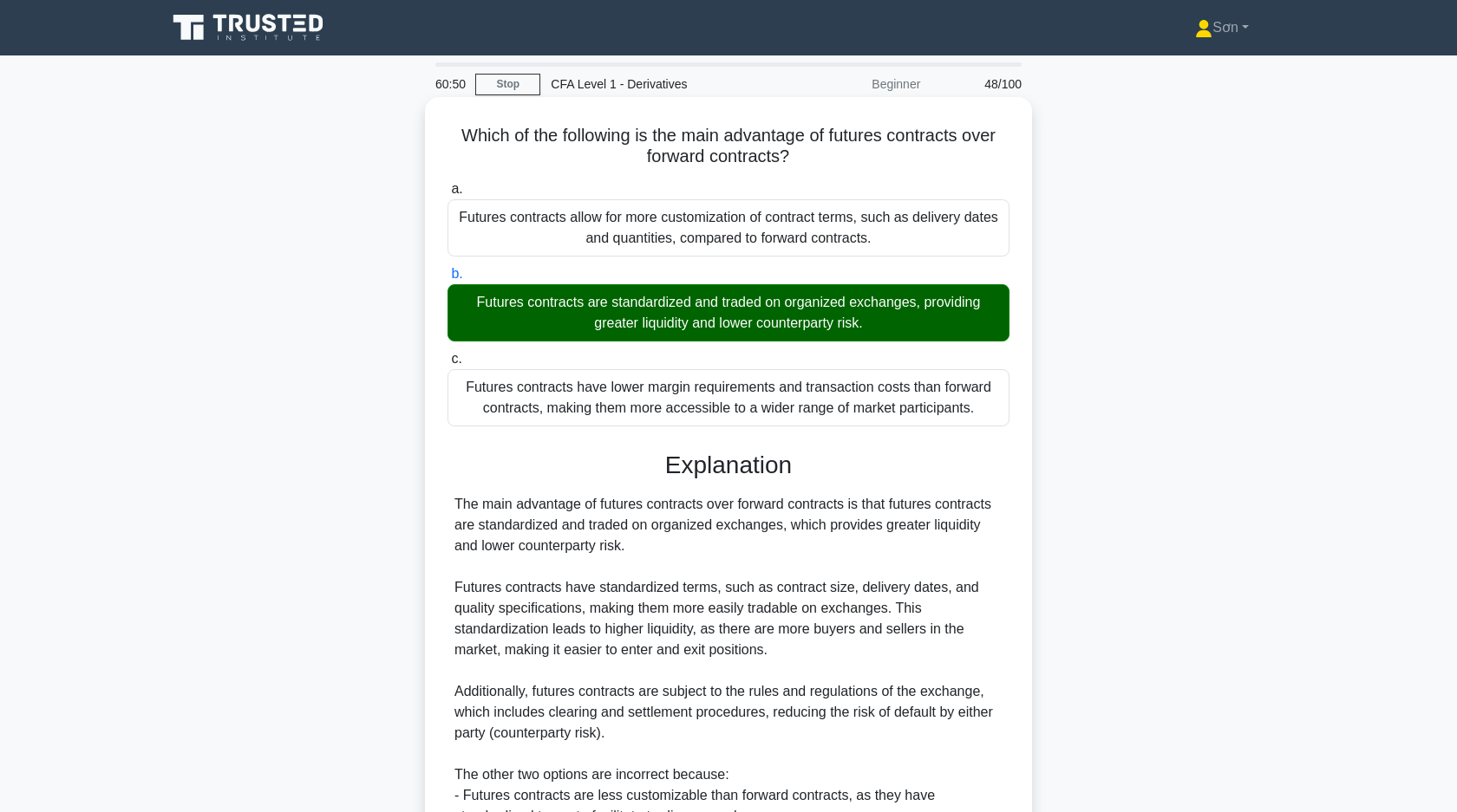
scroll to position [234, 0]
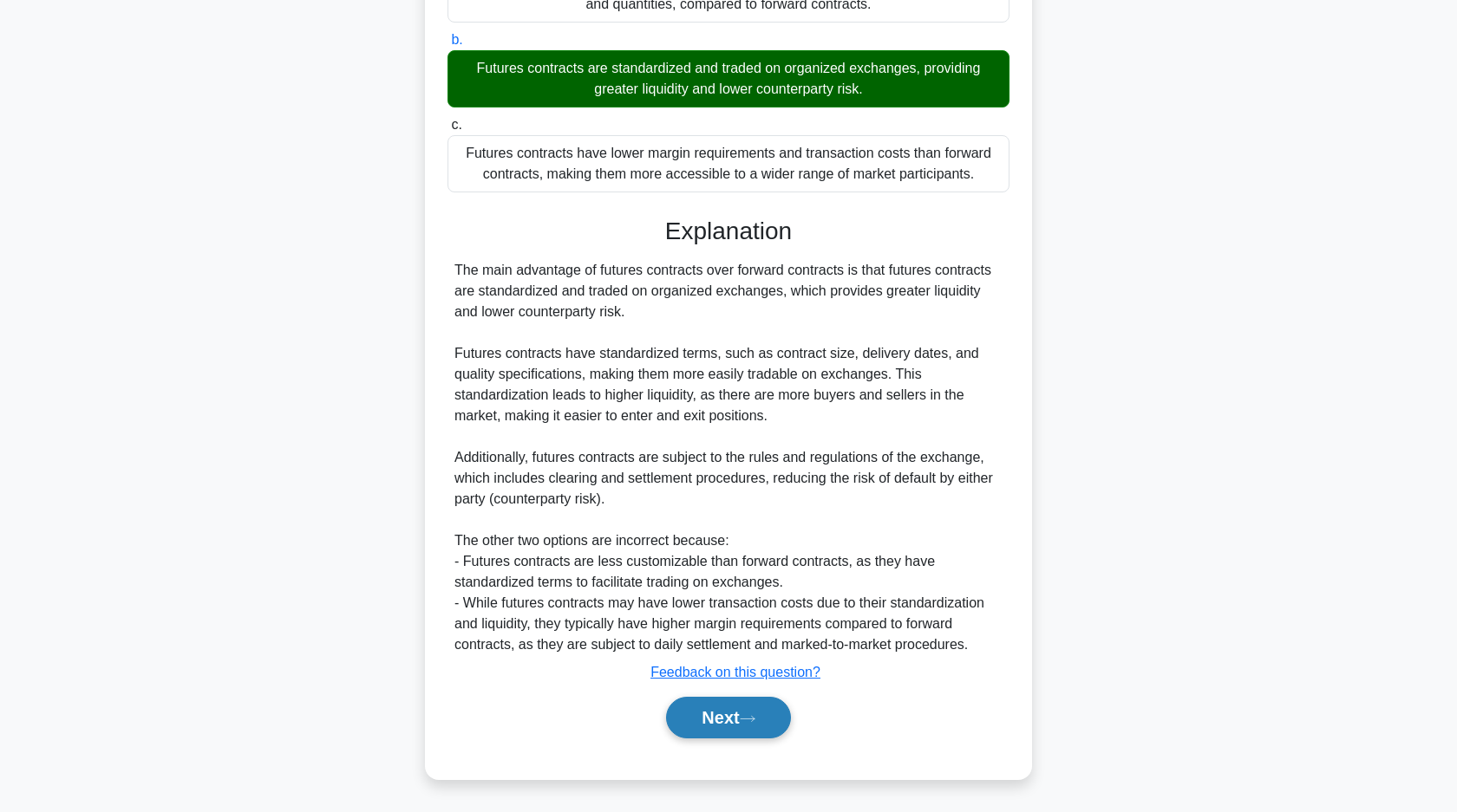
click at [699, 704] on button "Next" at bounding box center [728, 717] width 124 height 41
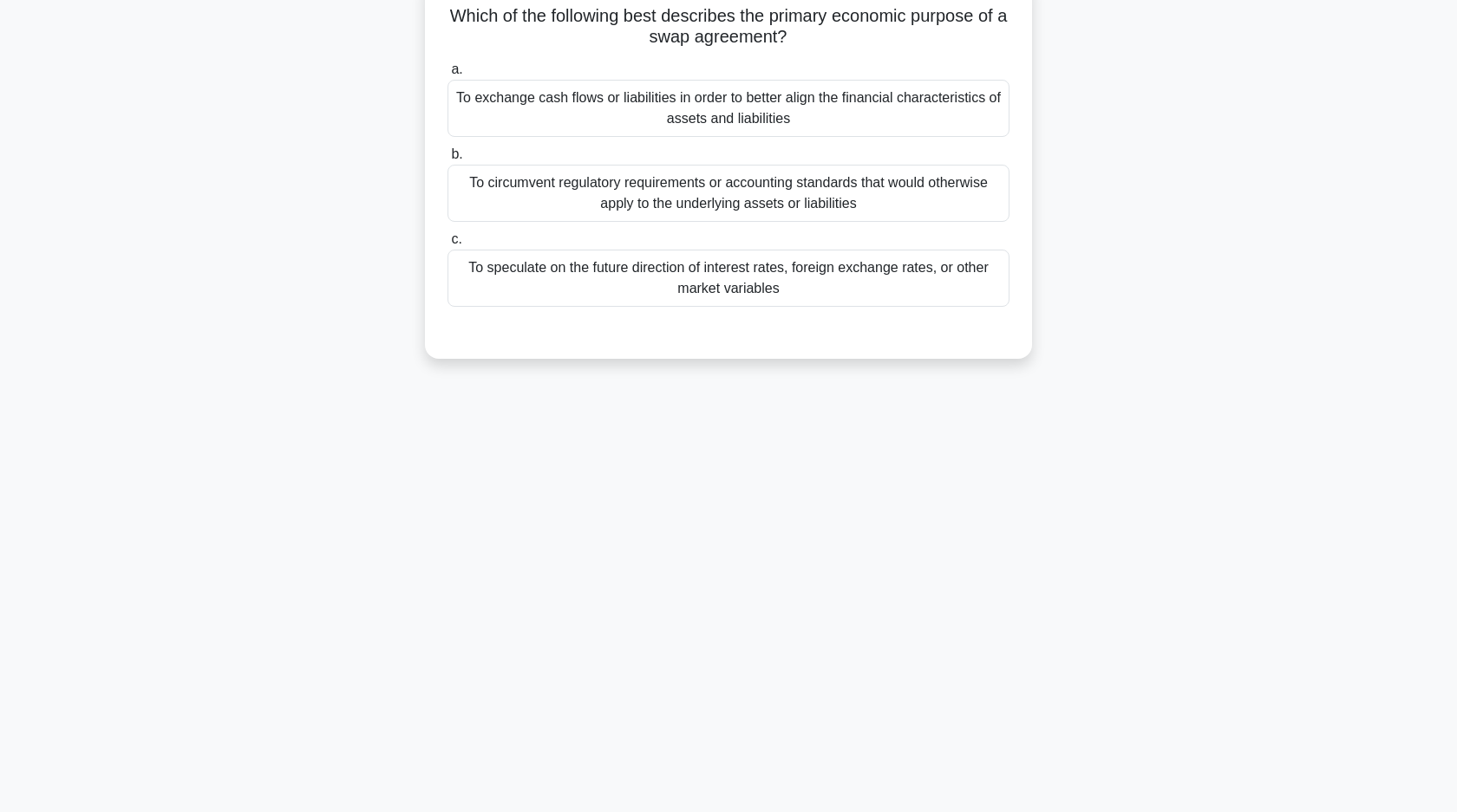
scroll to position [0, 0]
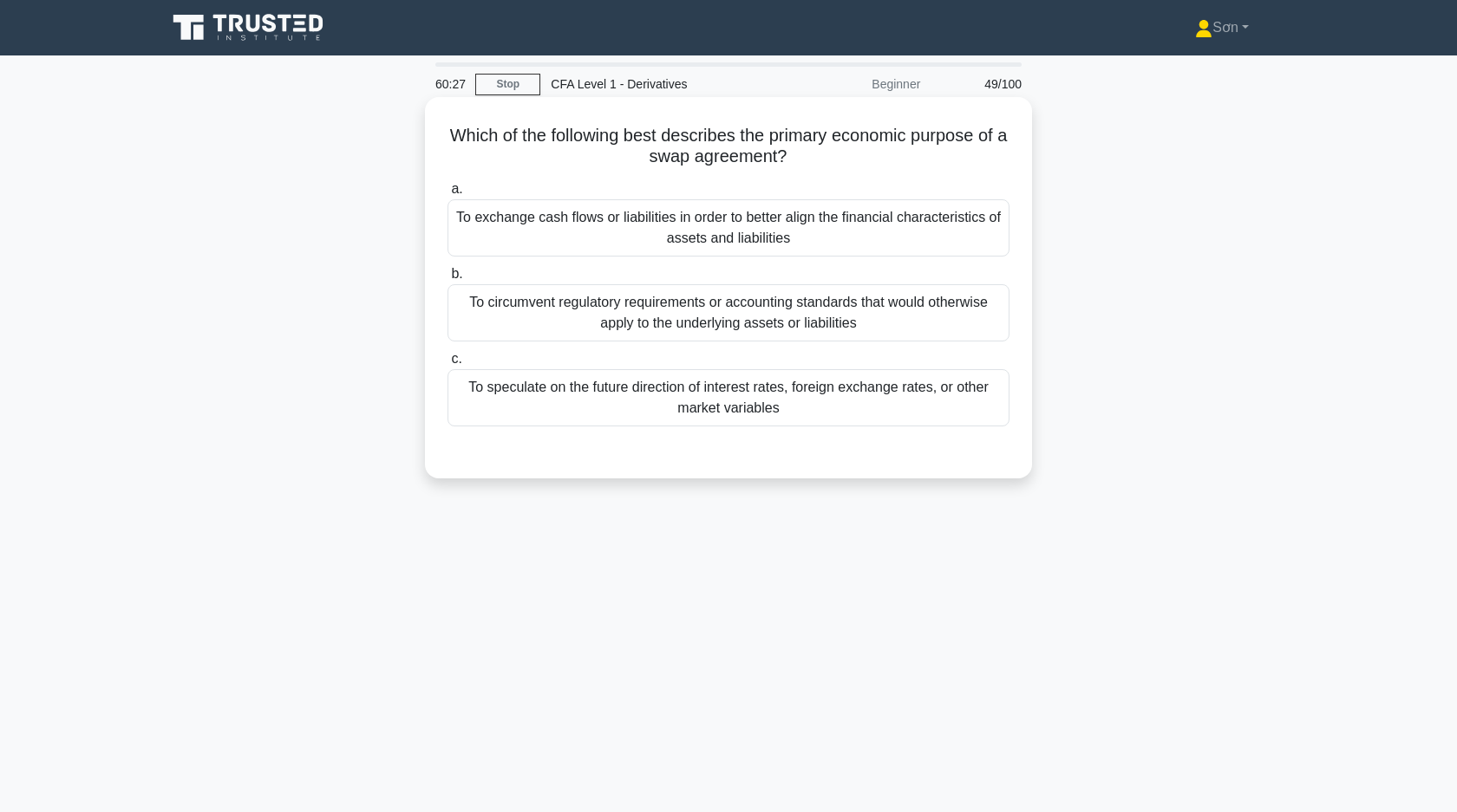
click at [517, 226] on div "To exchange cash flows or liabilities in order to better align the financial ch…" at bounding box center [728, 228] width 562 height 57
click at [447, 195] on input "a. To exchange cash flows or liabilities in order to better align the financial…" at bounding box center [447, 189] width 0 height 11
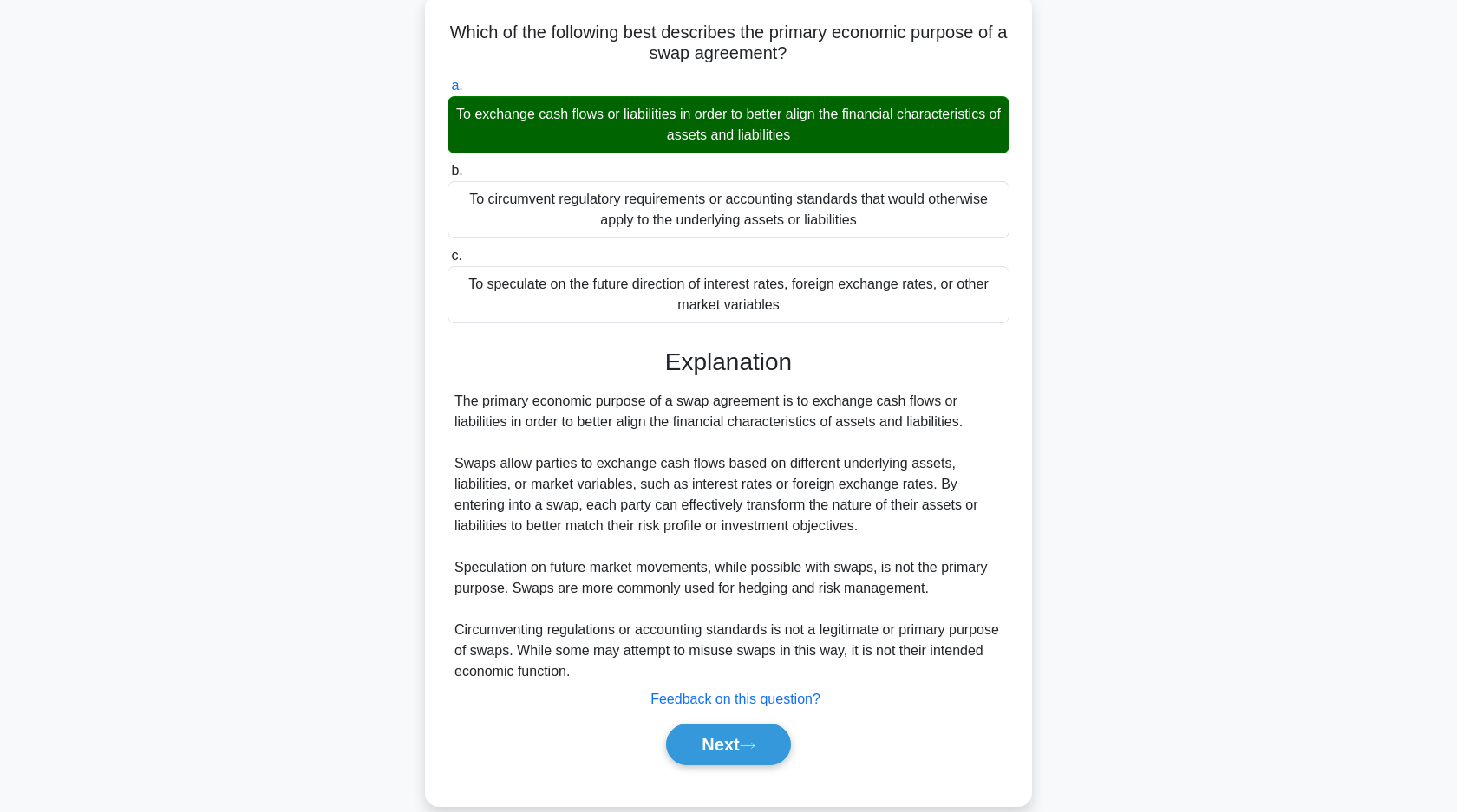
scroll to position [130, 0]
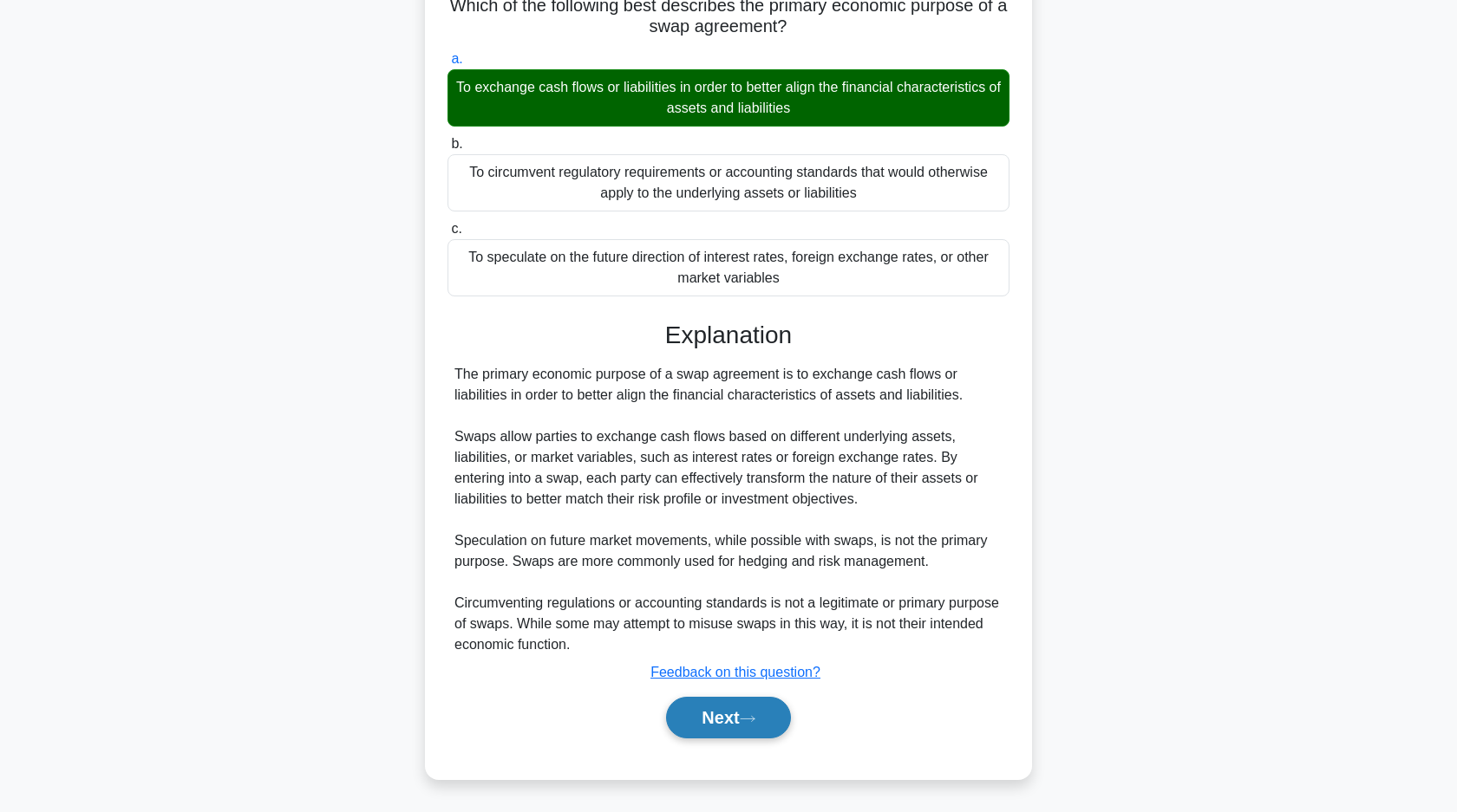
click at [738, 715] on button "Next" at bounding box center [728, 717] width 124 height 41
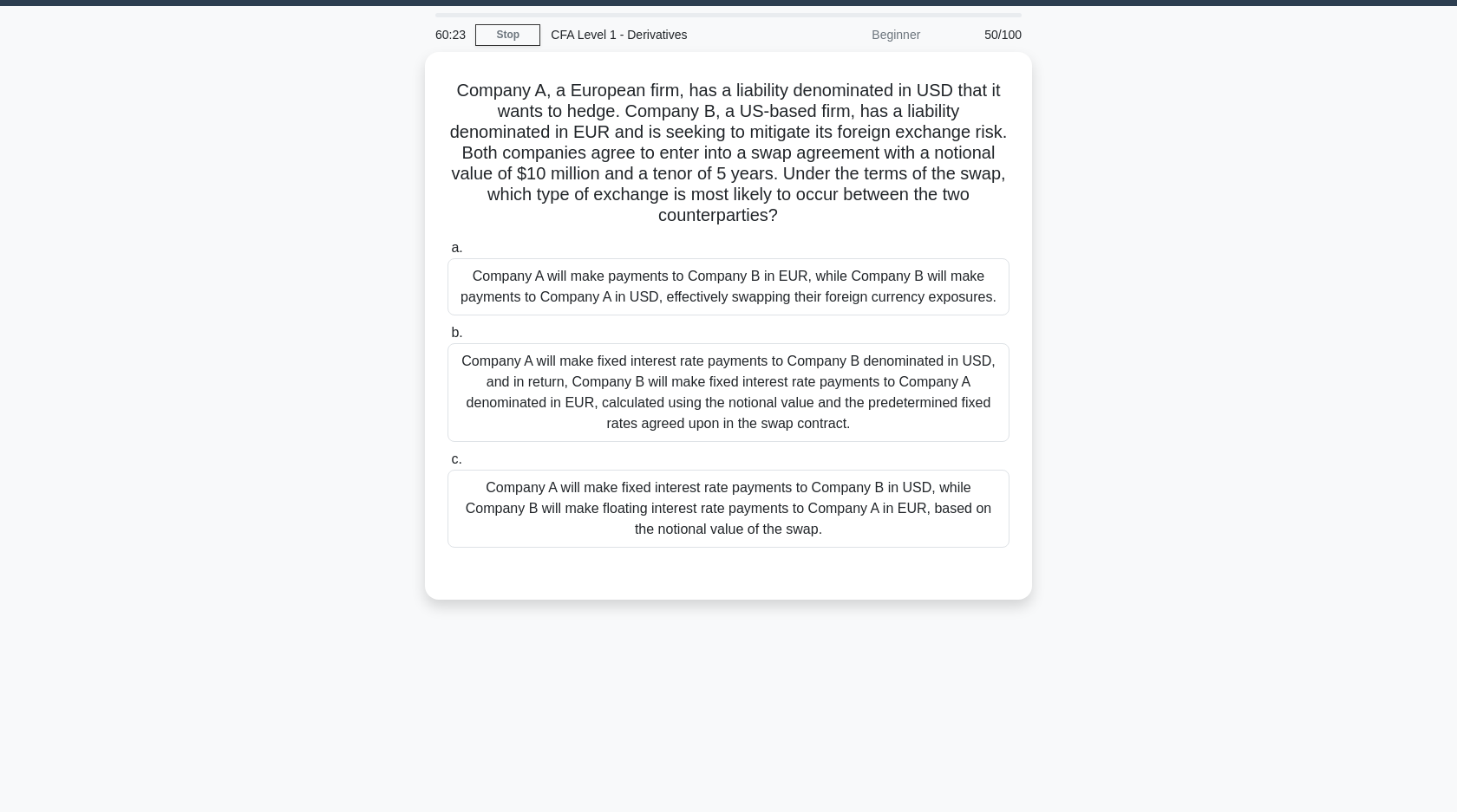
scroll to position [0, 0]
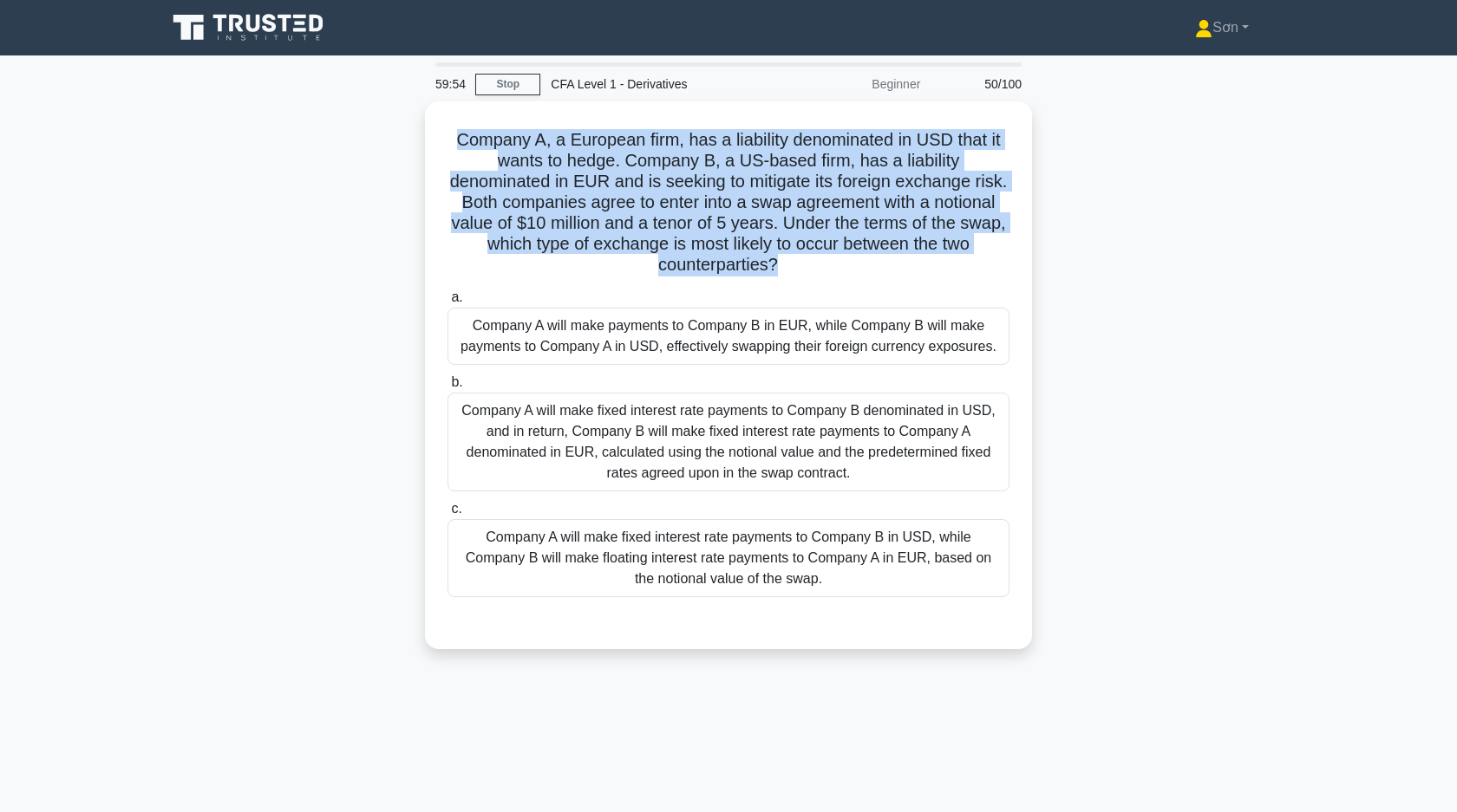
drag, startPoint x: 458, startPoint y: 127, endPoint x: 1036, endPoint y: 239, distance: 588.8
click at [1036, 239] on div "Company A, a European firm, has a liability denominated in USD that it wants to…" at bounding box center [728, 385] width 1144 height 569
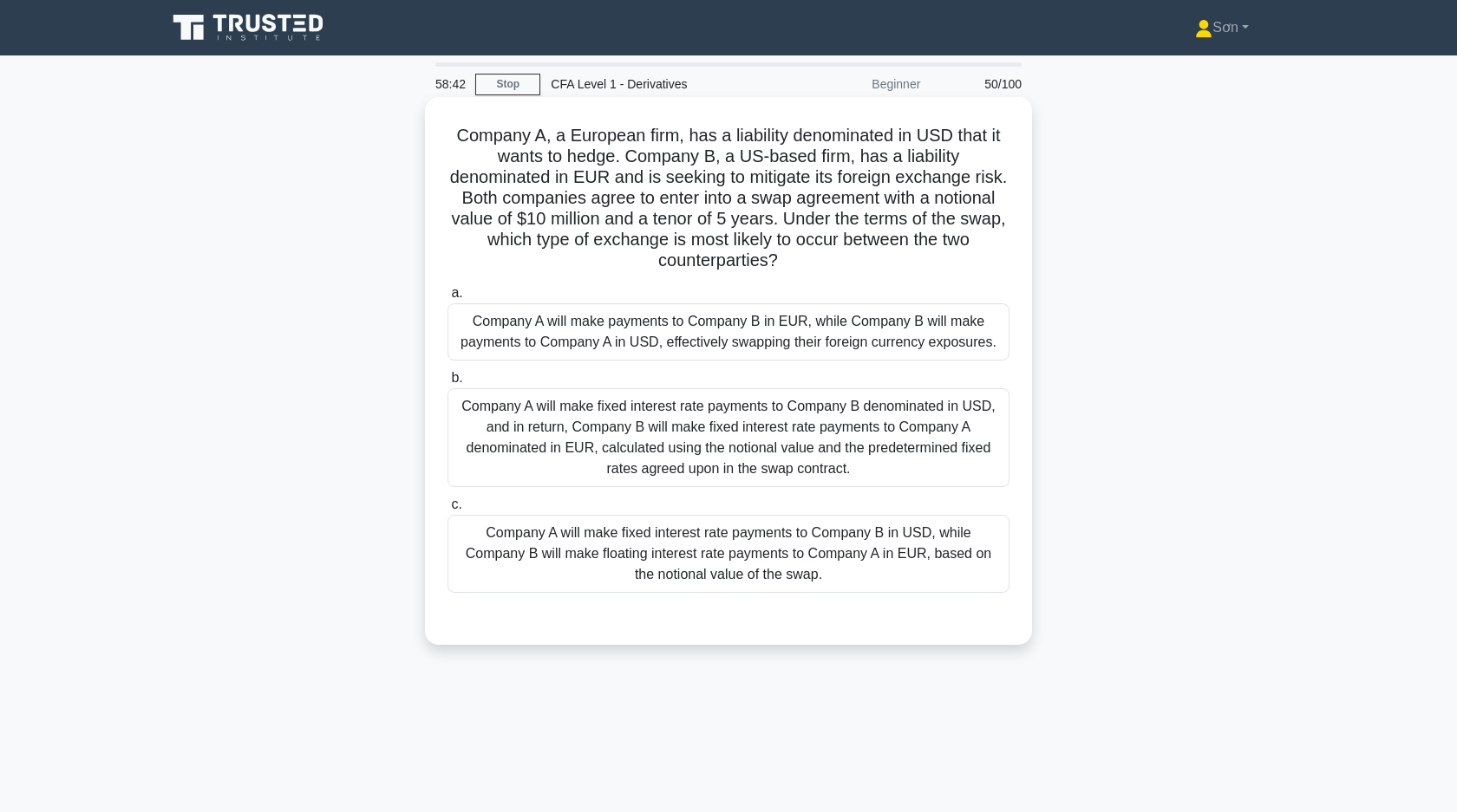
click at [567, 347] on div "Company A will make payments to Company B in EUR, while Company B will make pay…" at bounding box center [728, 332] width 562 height 57
click at [447, 299] on input "a. Company A will make payments to Company B in EUR, while Company B will make …" at bounding box center [447, 293] width 0 height 11
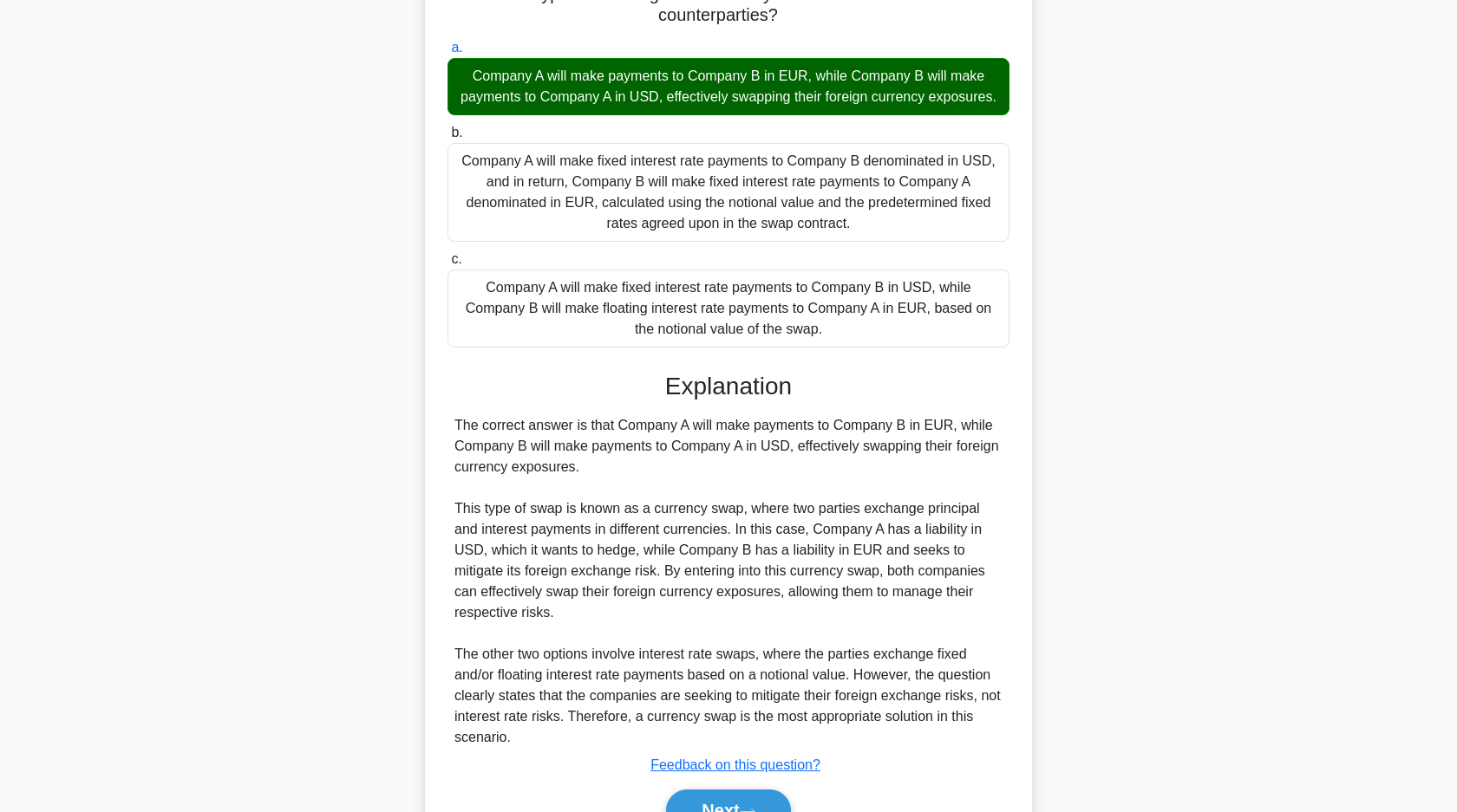
scroll to position [312, 0]
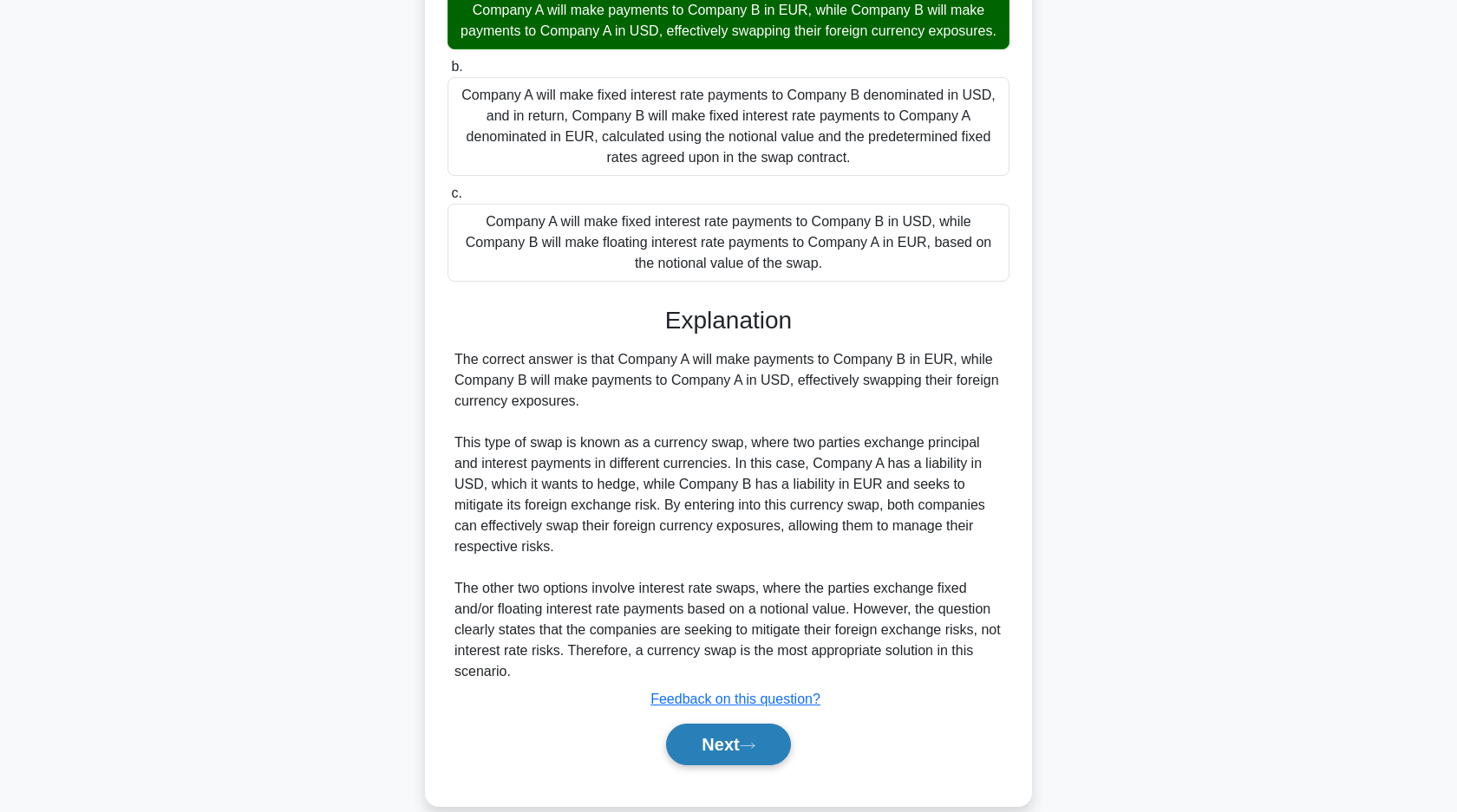
click at [727, 755] on button "Next" at bounding box center [728, 744] width 124 height 41
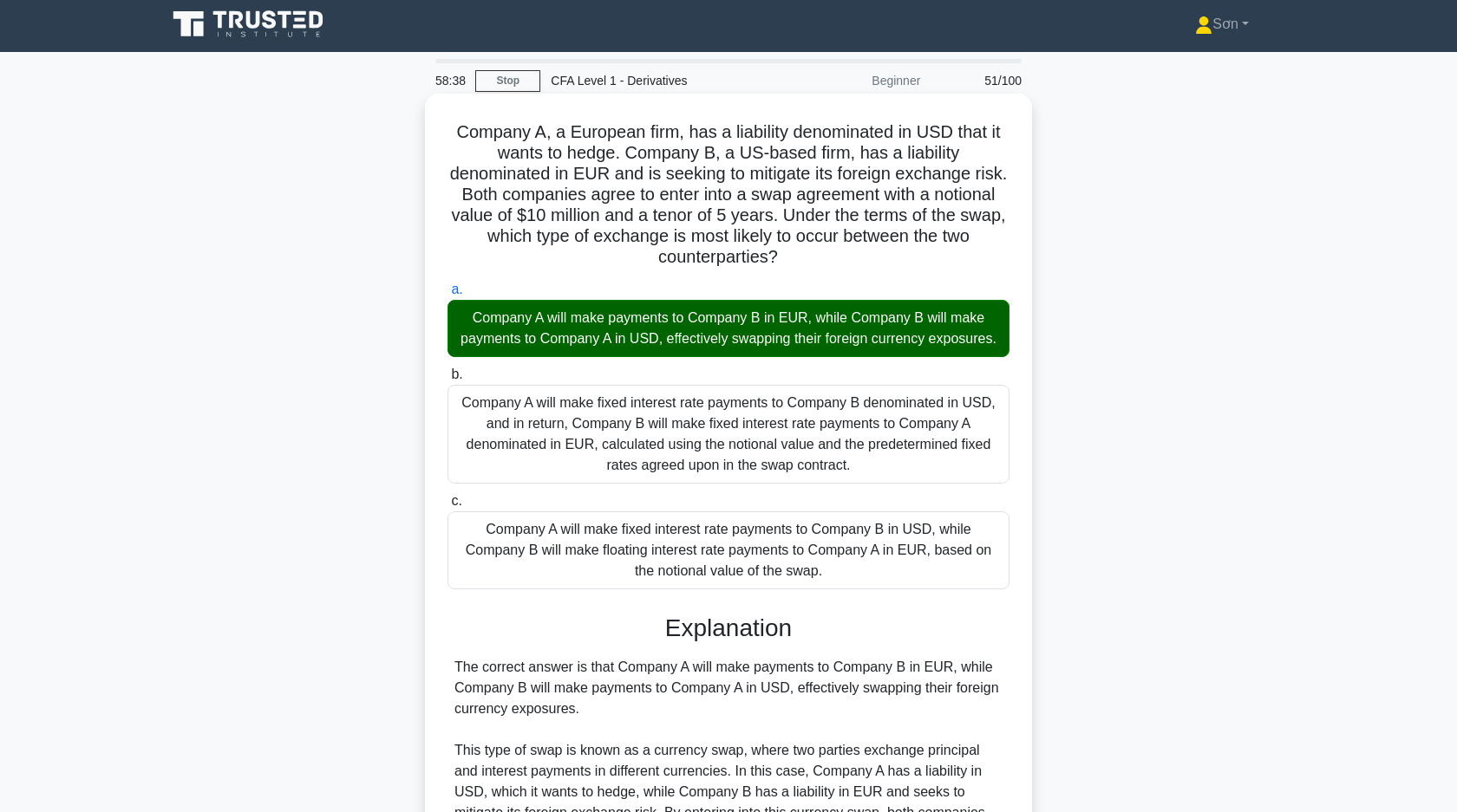
scroll to position [0, 0]
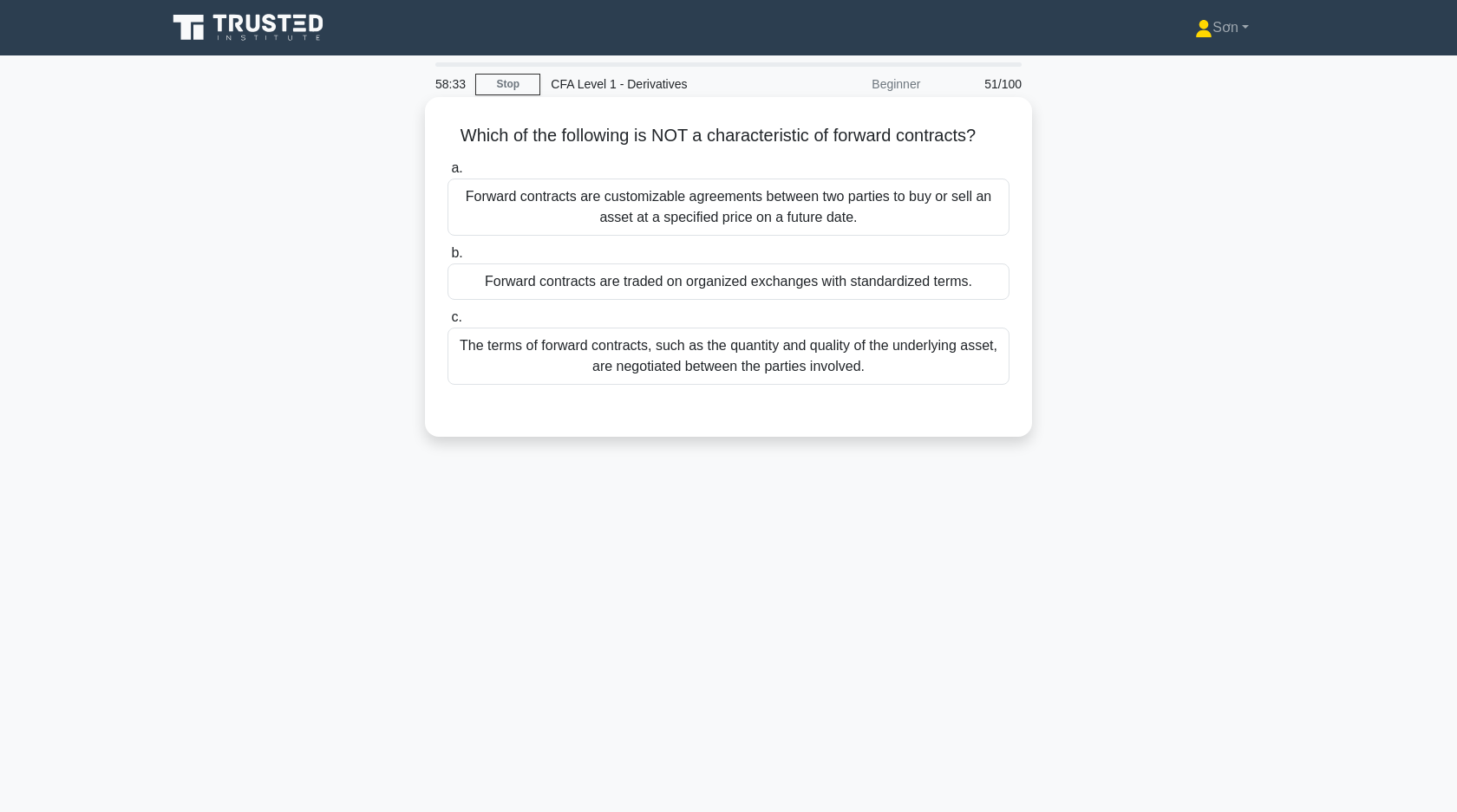
click at [683, 277] on div "Forward contracts are traded on organized exchanges with standardized terms." at bounding box center [728, 281] width 562 height 36
click at [447, 259] on input "b. Forward contracts are traded on organized exchanges with standardized terms." at bounding box center [447, 253] width 0 height 11
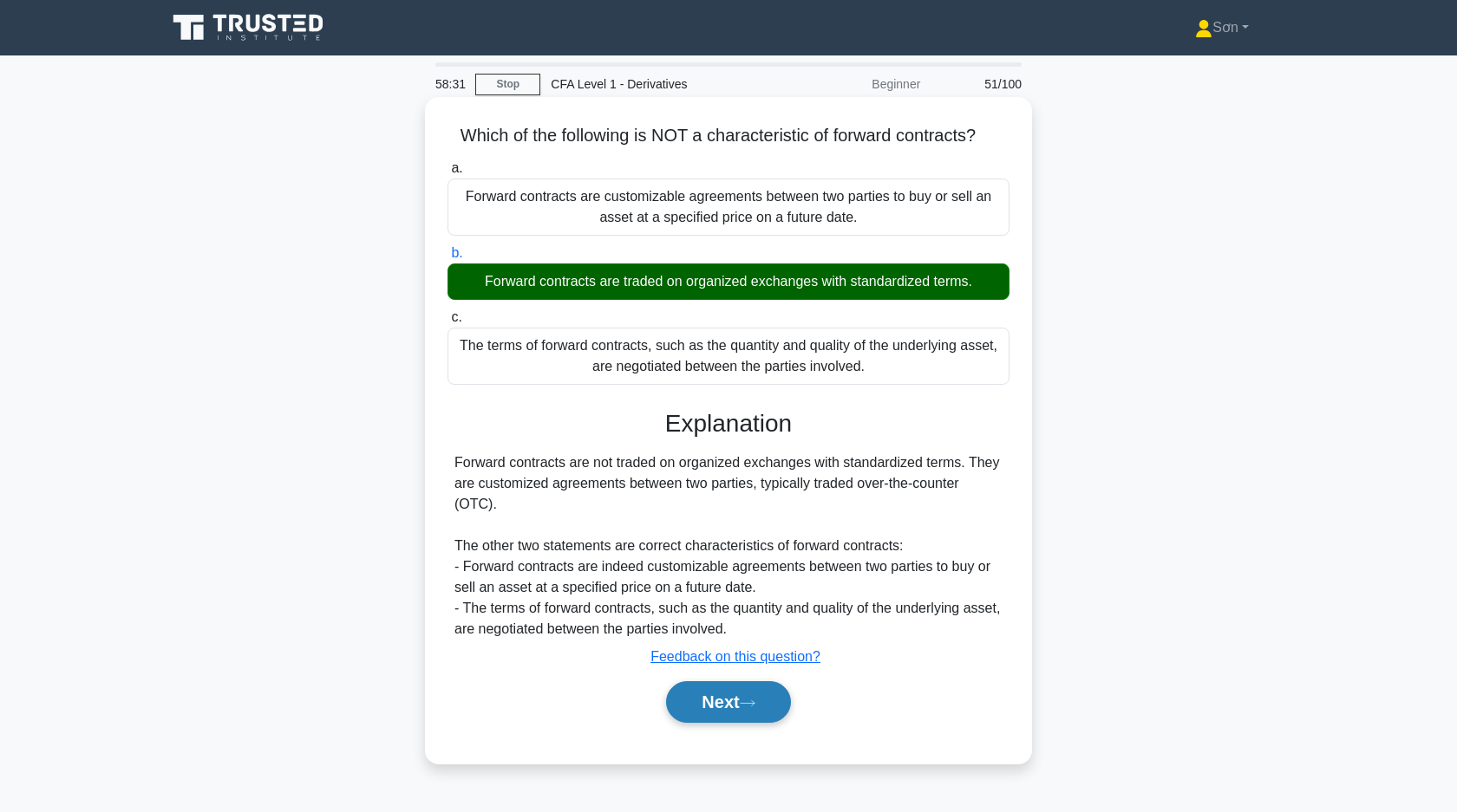
click at [734, 691] on button "Next" at bounding box center [728, 701] width 124 height 41
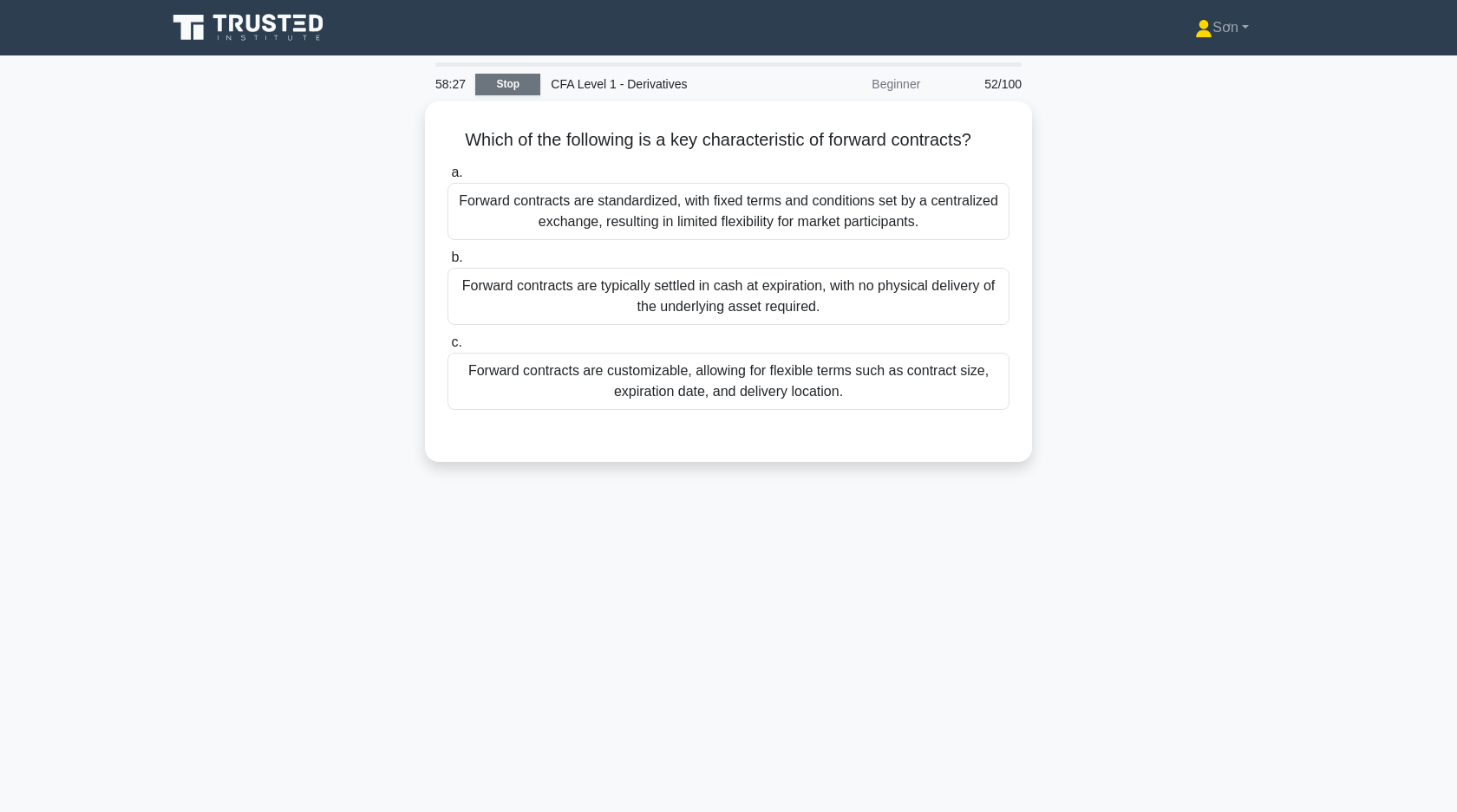
click at [498, 79] on link "Stop" at bounding box center [507, 85] width 65 height 22
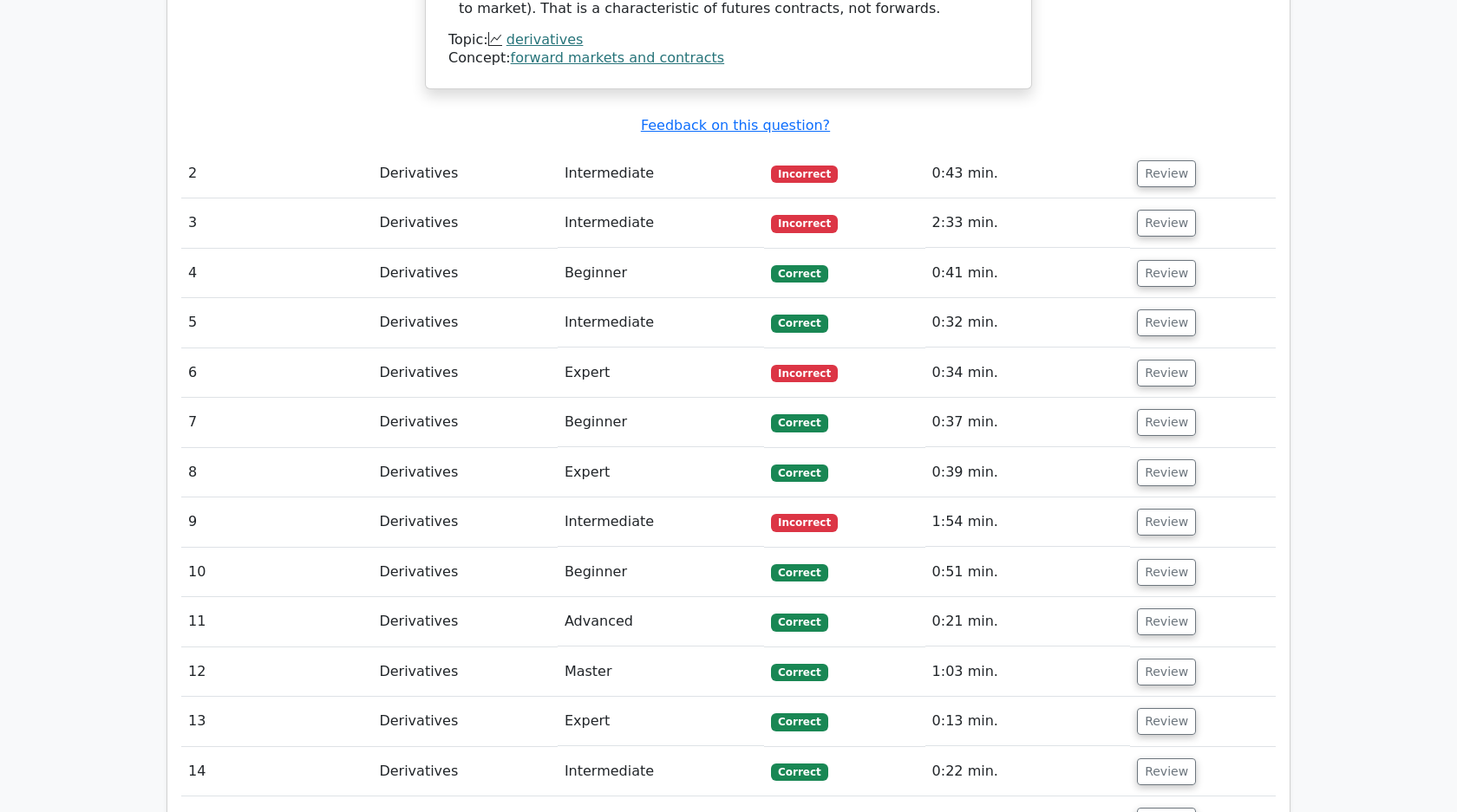
scroll to position [1480, 0]
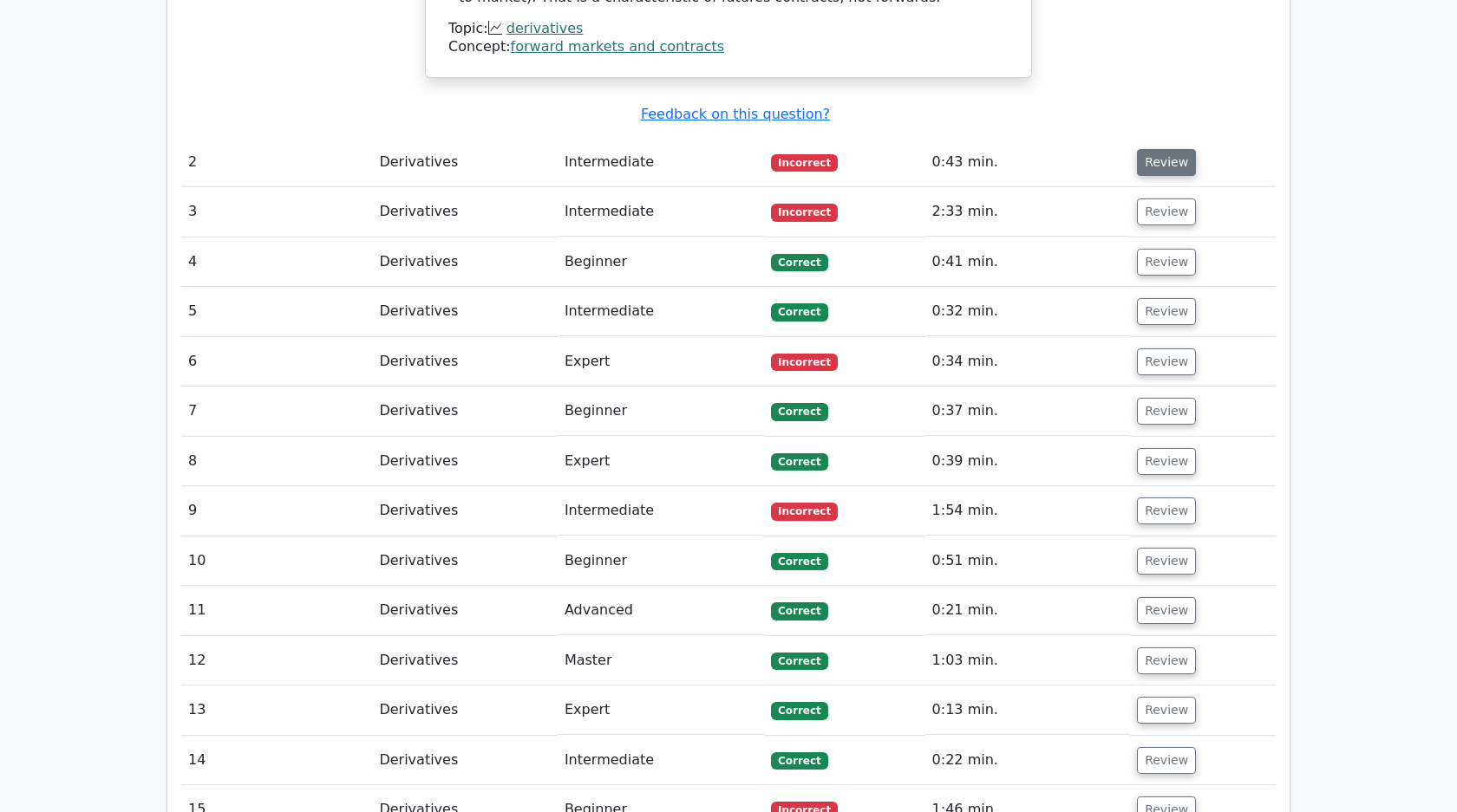
click at [1174, 149] on button "Review" at bounding box center [1167, 162] width 59 height 27
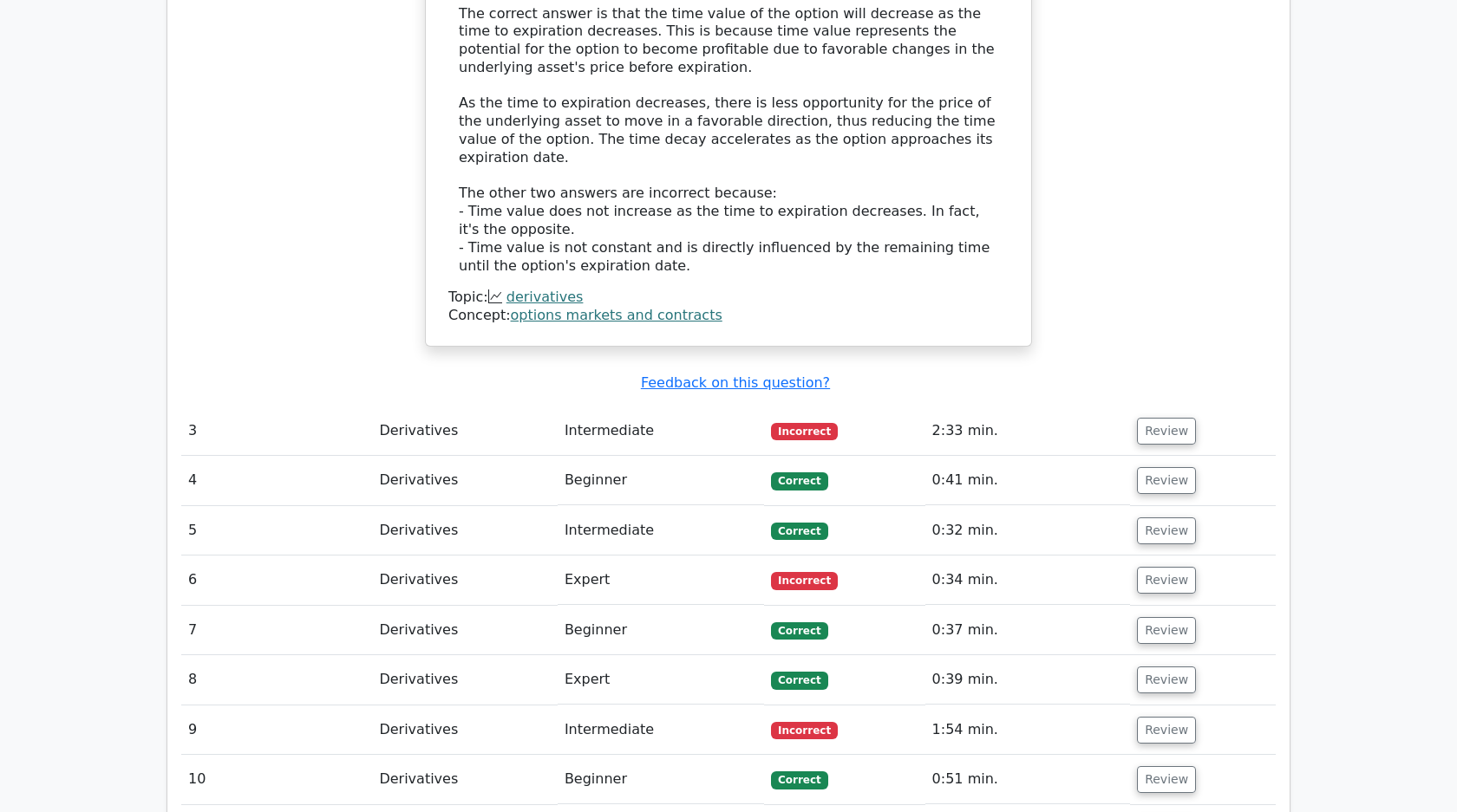
scroll to position [2127, 0]
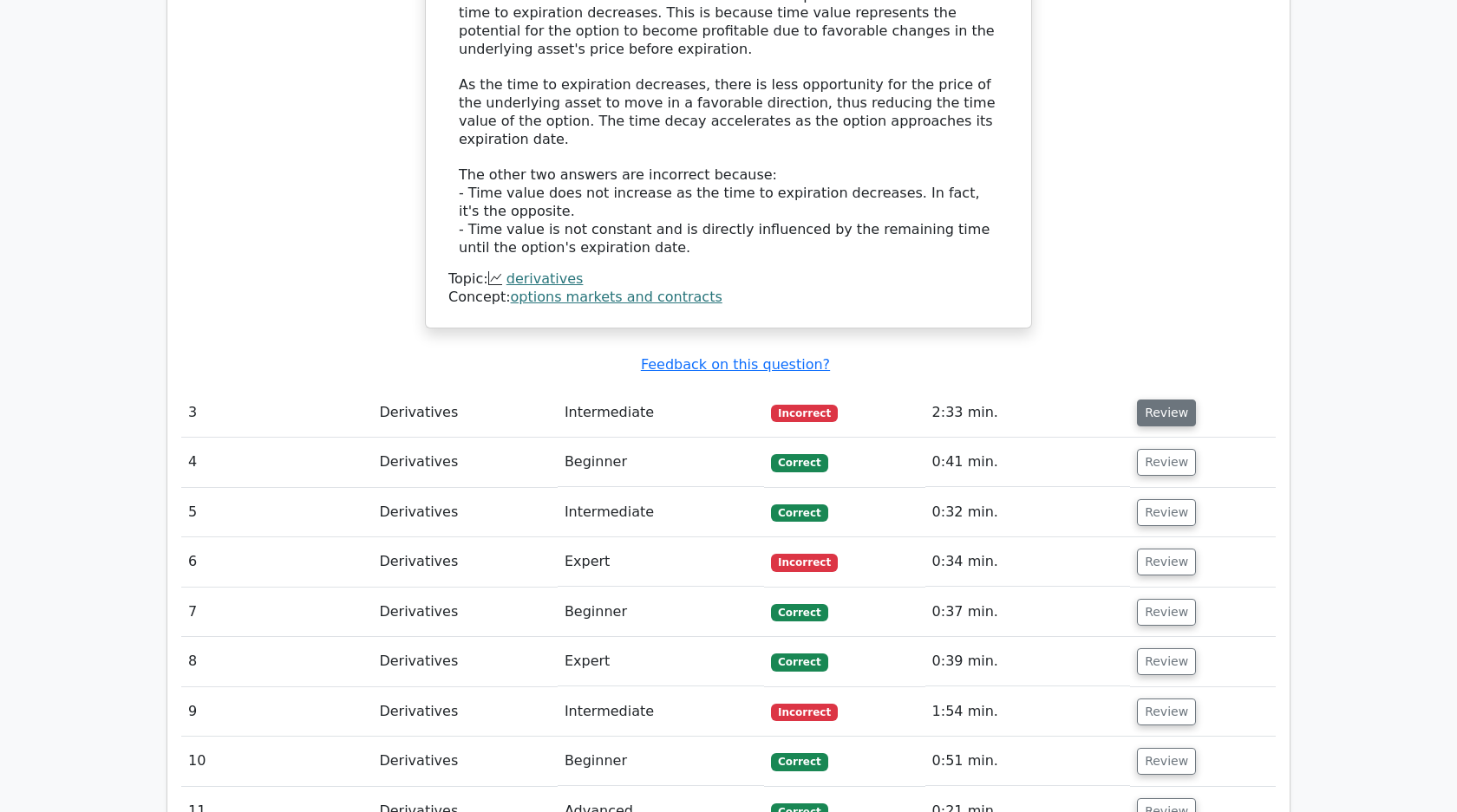
click at [1174, 400] on button "Review" at bounding box center [1167, 413] width 59 height 27
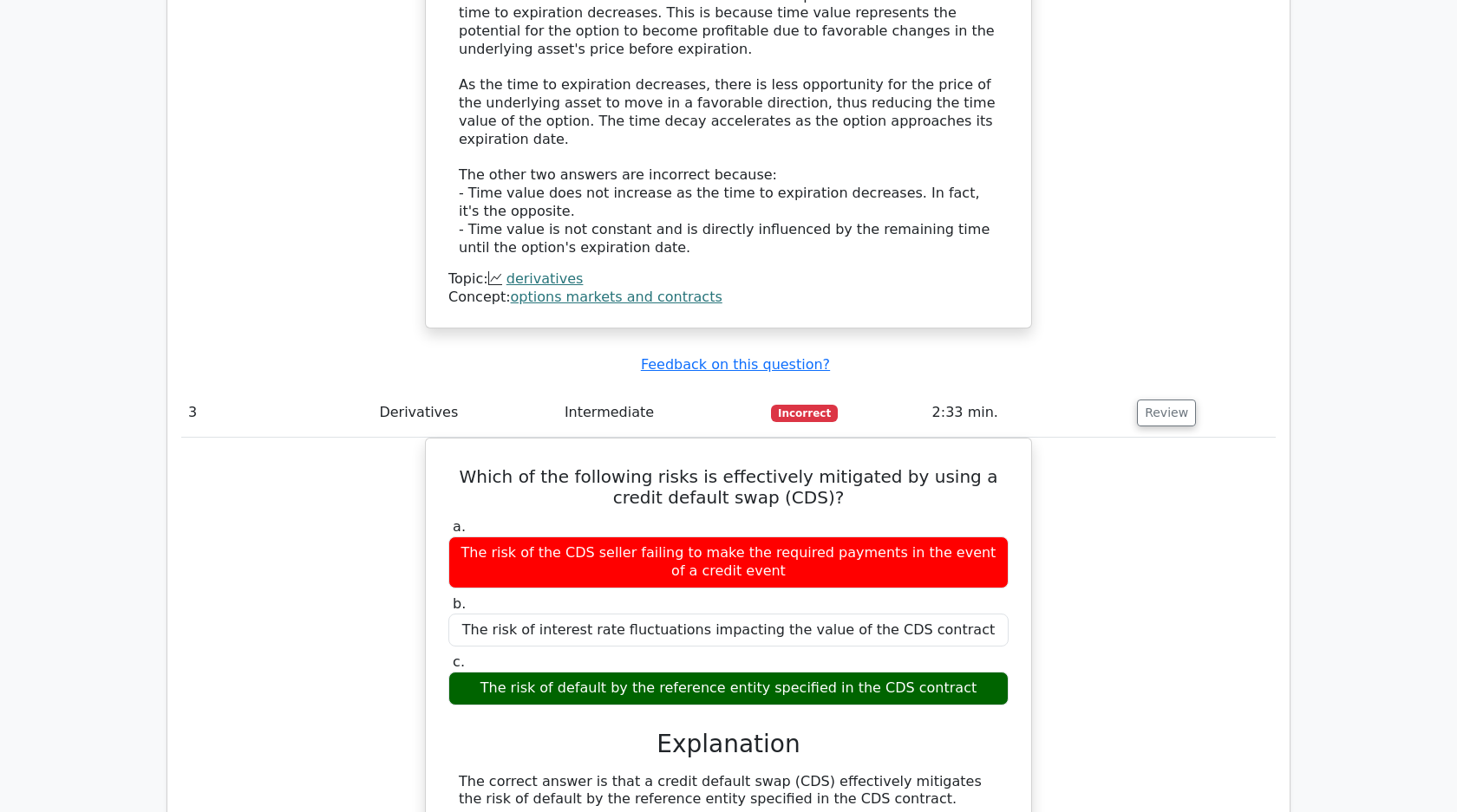
click at [1051, 570] on div "Which of the following risks is effectively mitigated by using a credit default…" at bounding box center [728, 822] width 1095 height 770
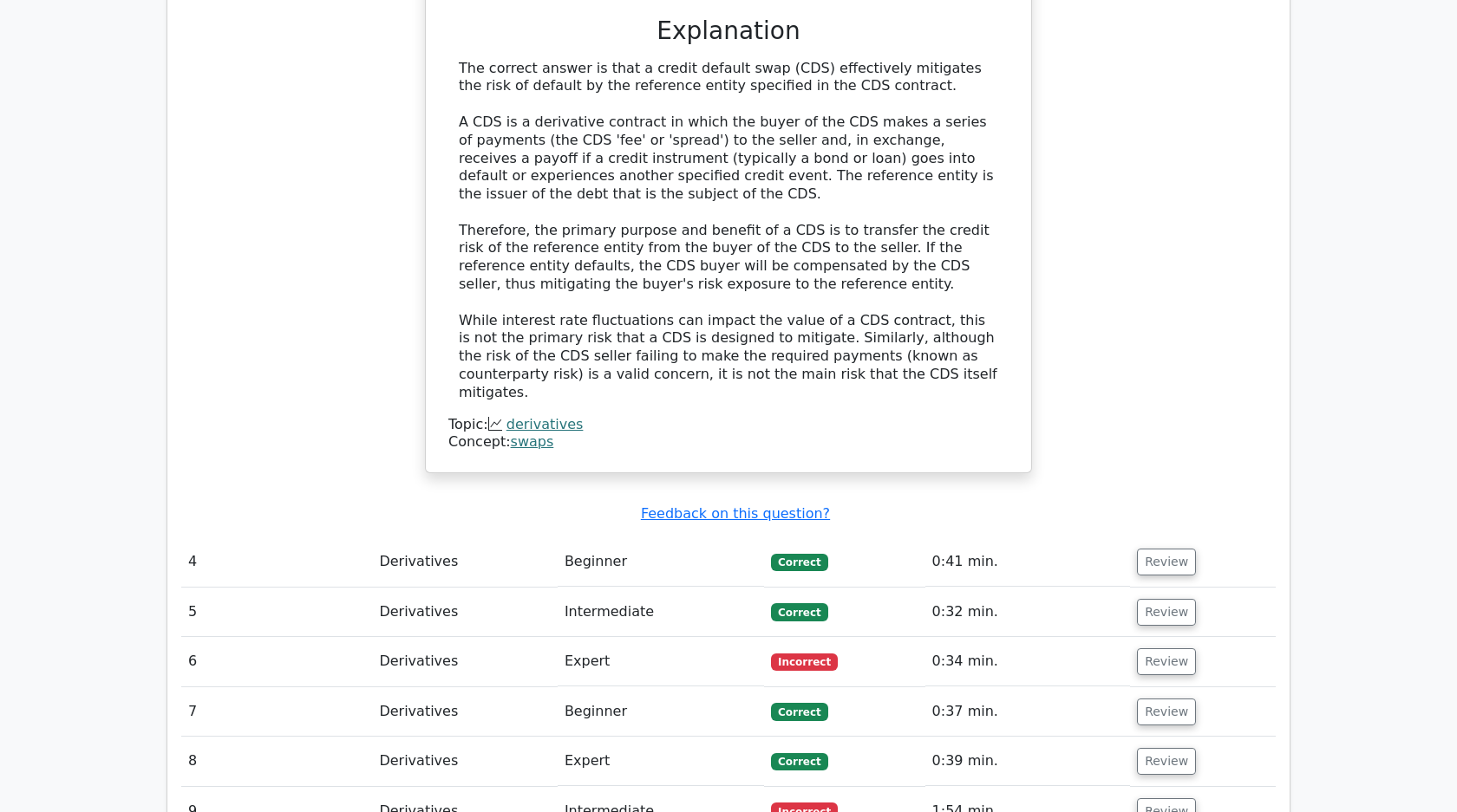
scroll to position [2948, 0]
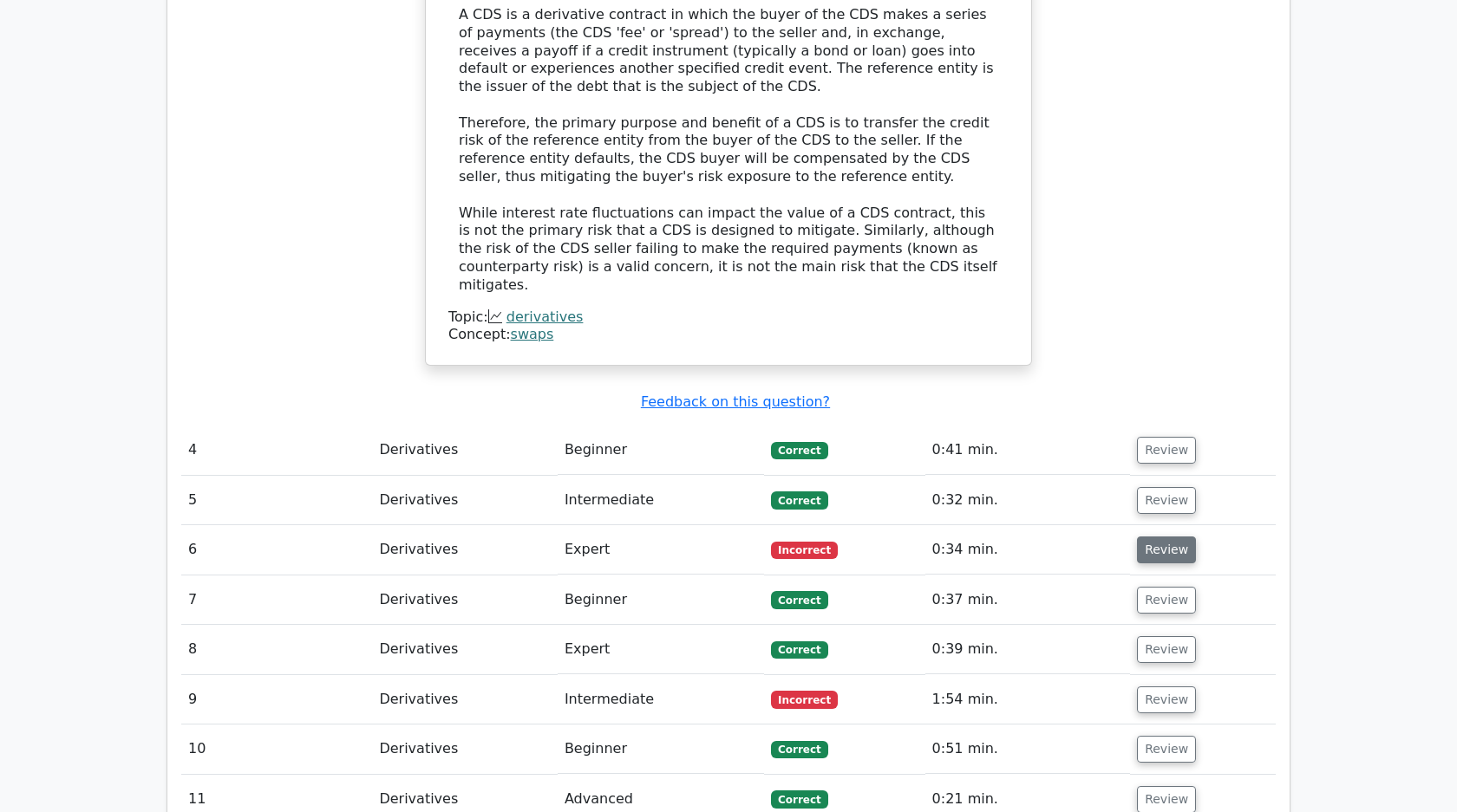
click at [1157, 536] on button "Review" at bounding box center [1167, 549] width 59 height 27
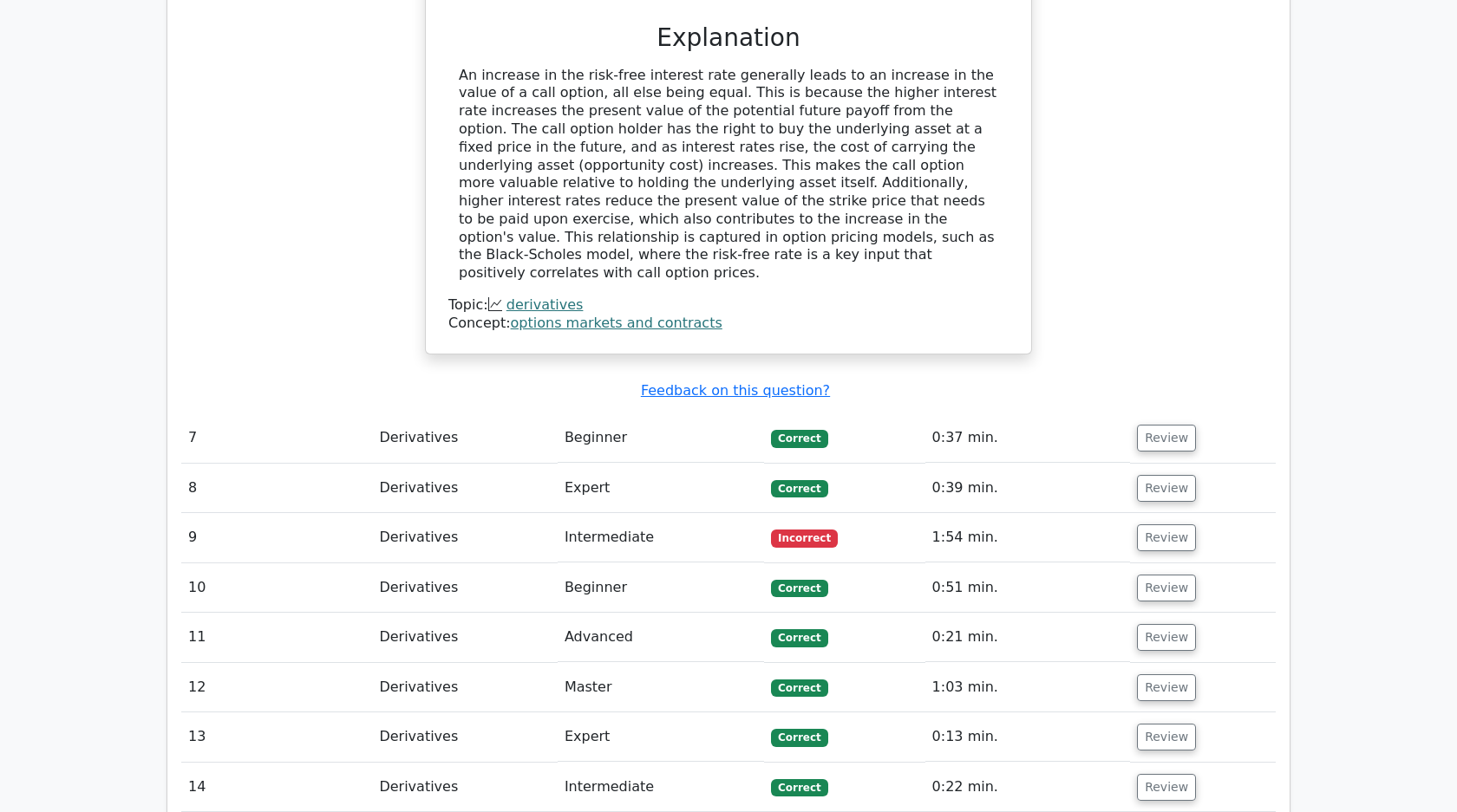
scroll to position [3862, 0]
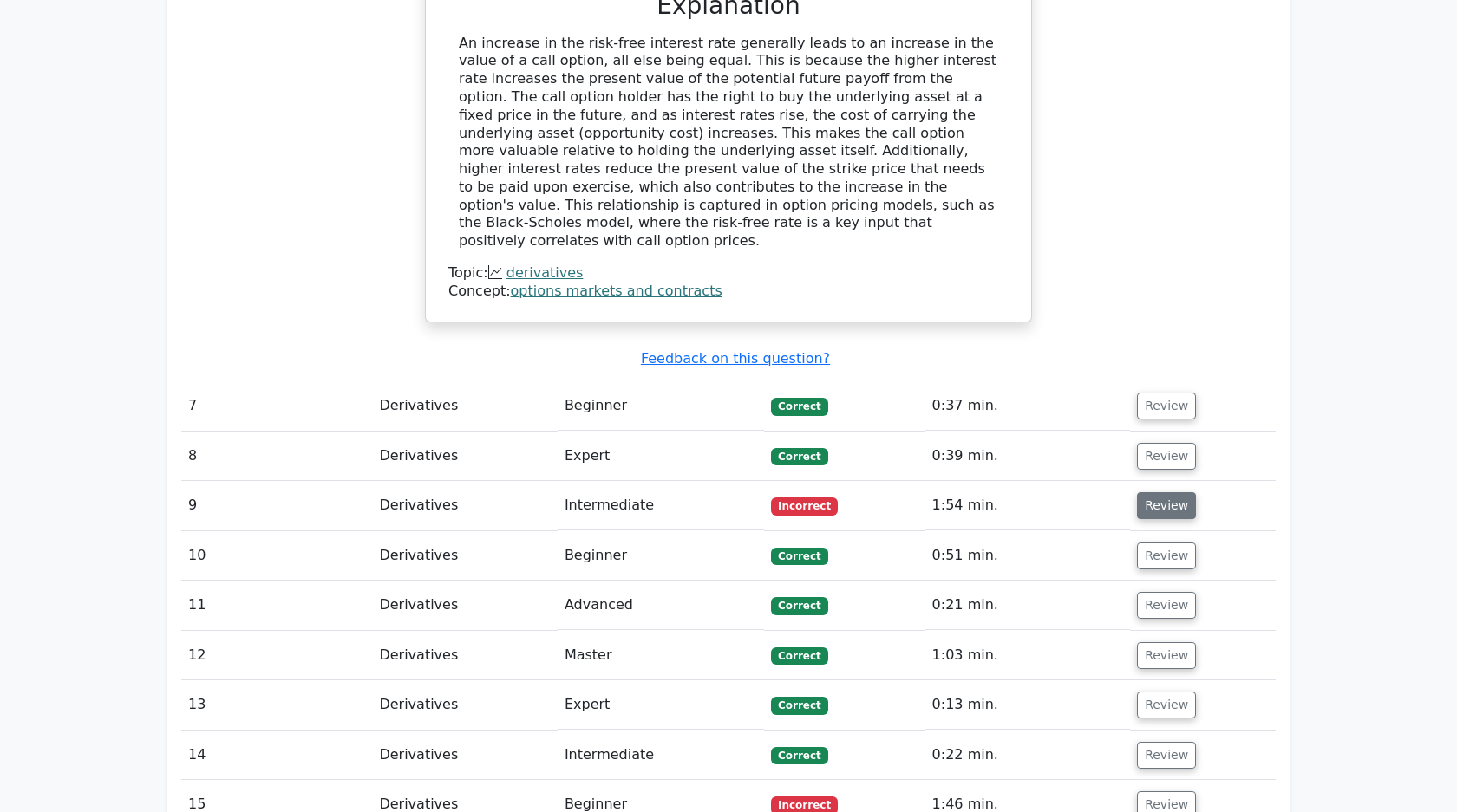
click at [1162, 492] on button "Review" at bounding box center [1167, 505] width 59 height 27
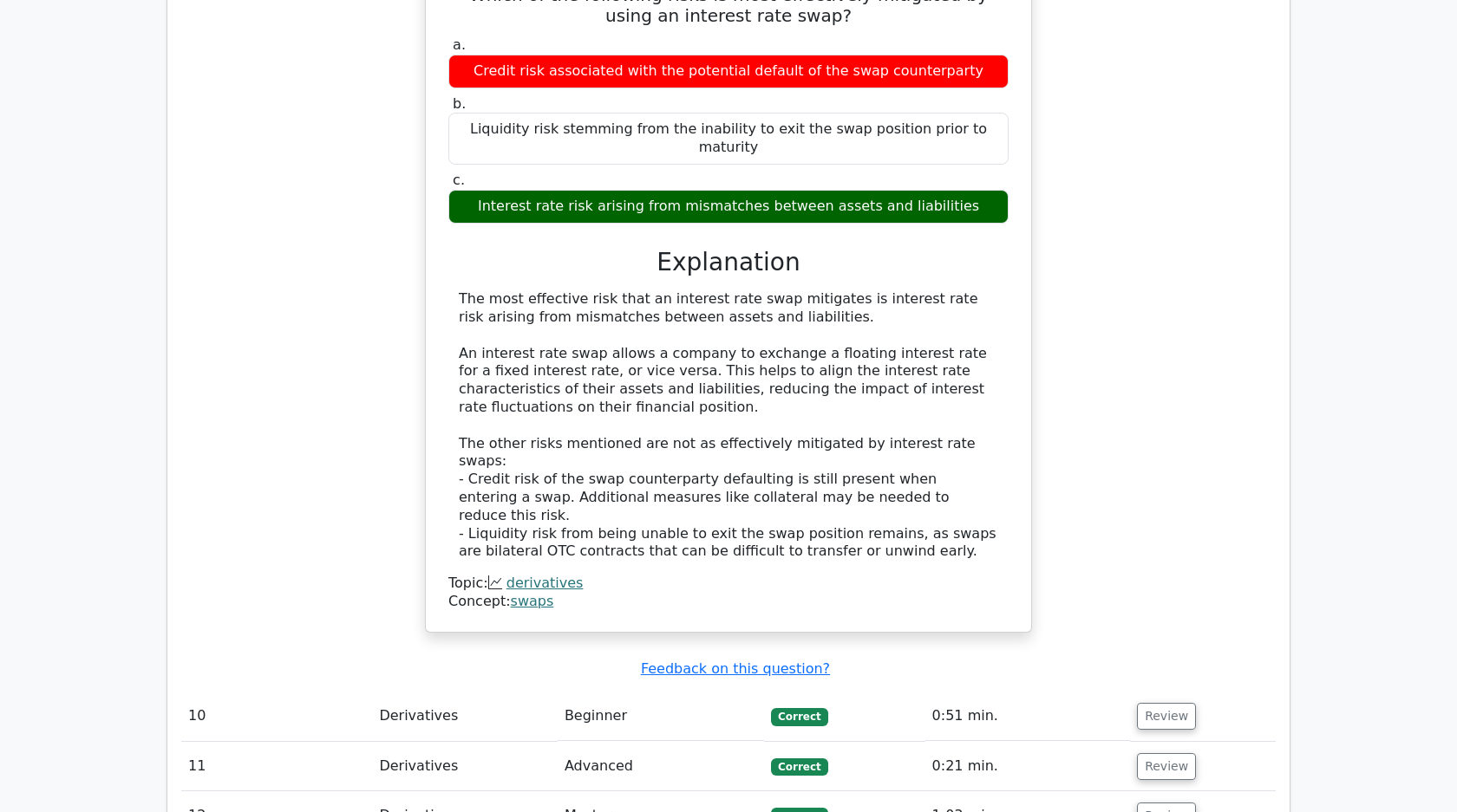
scroll to position [4606, 0]
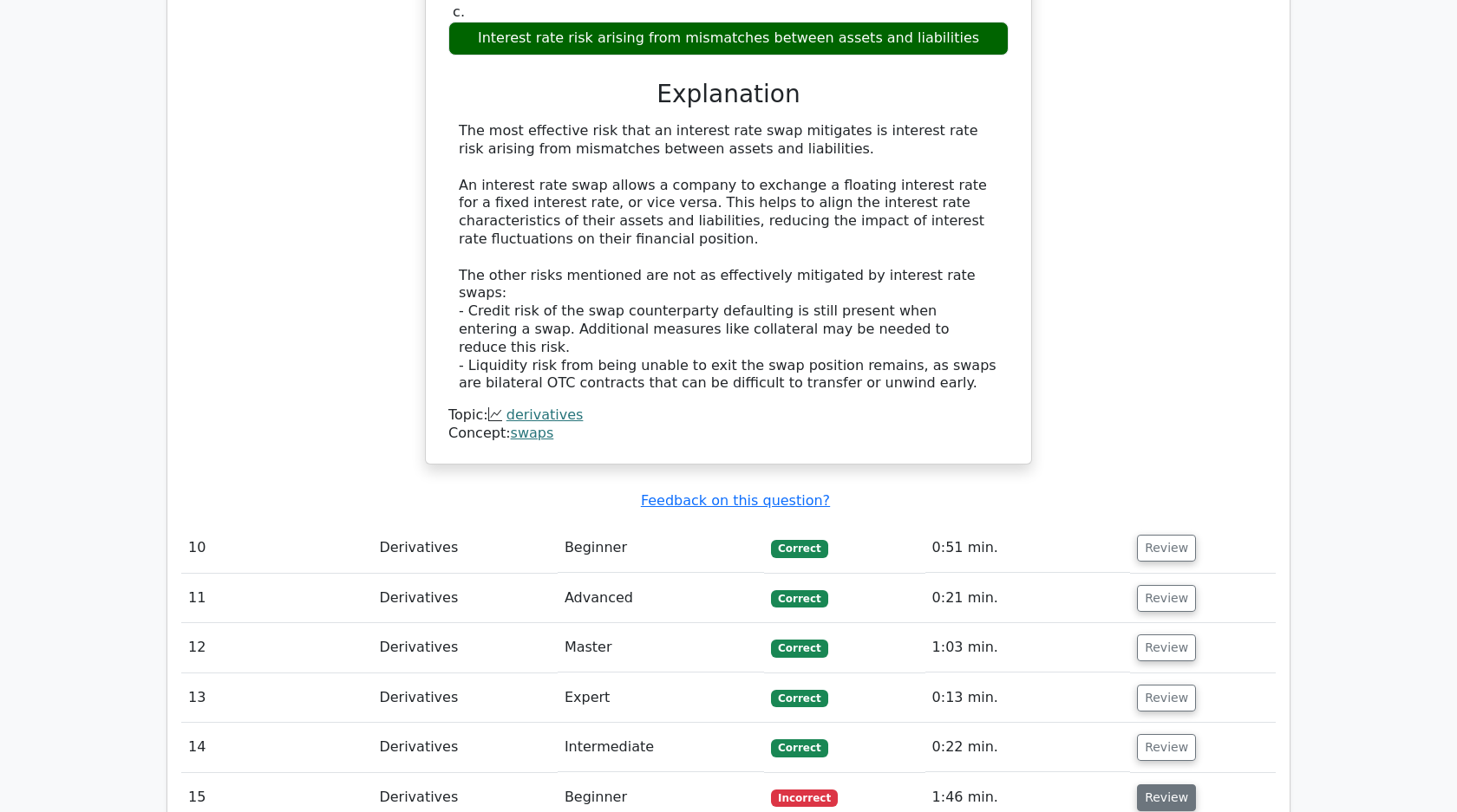
click at [1159, 784] on button "Review" at bounding box center [1167, 797] width 59 height 27
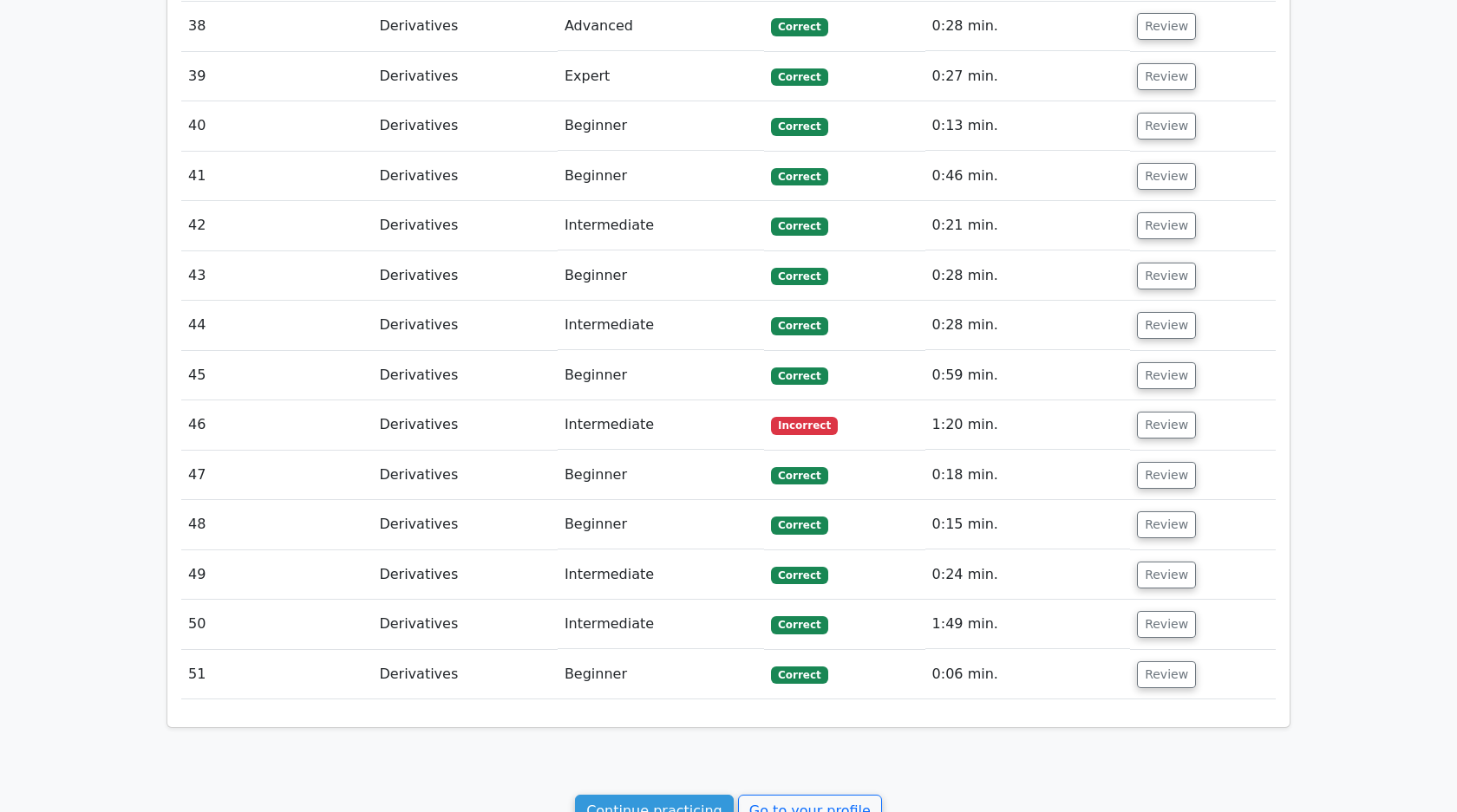
scroll to position [7465, 0]
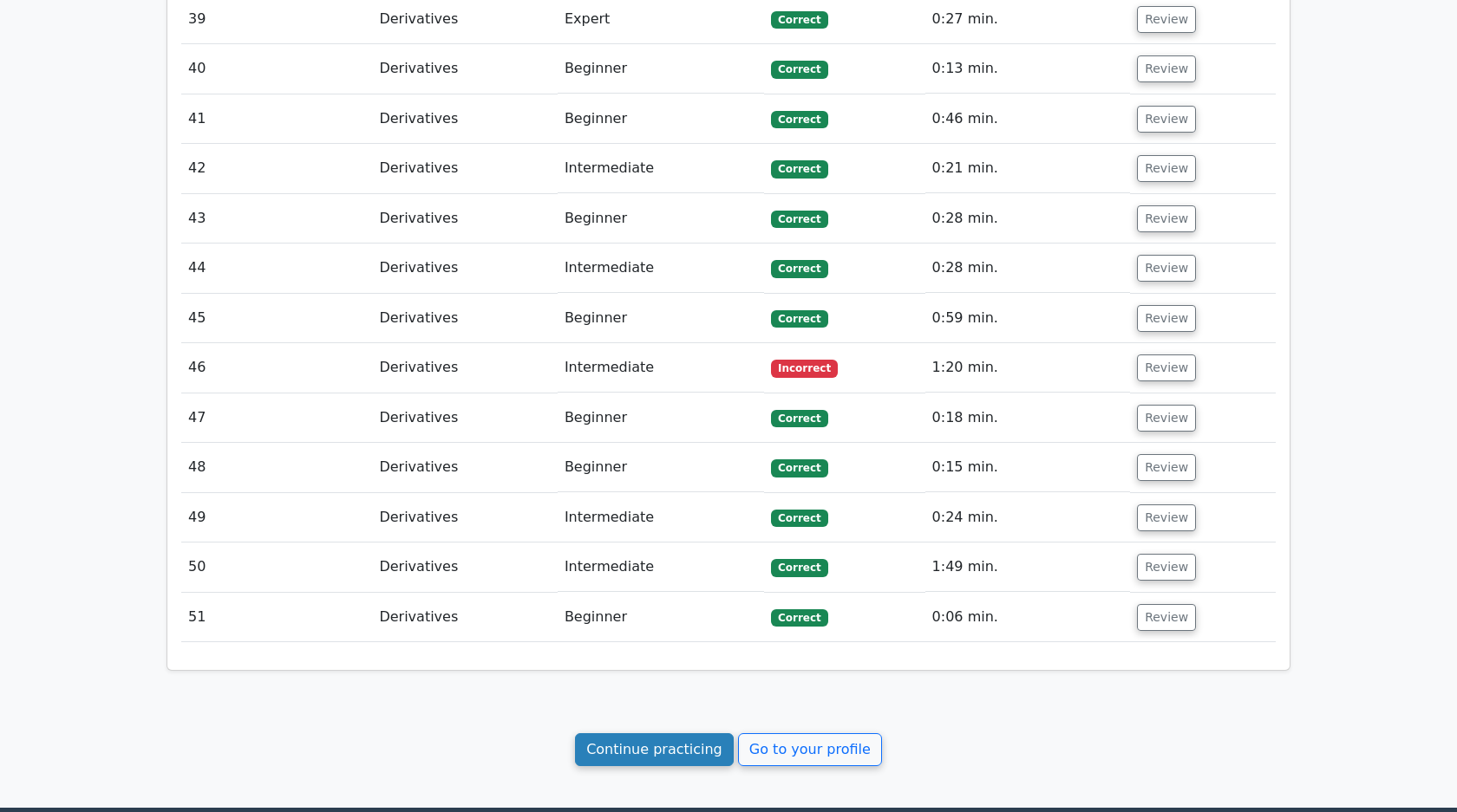
click at [666, 734] on link "Continue practicing" at bounding box center [654, 750] width 159 height 33
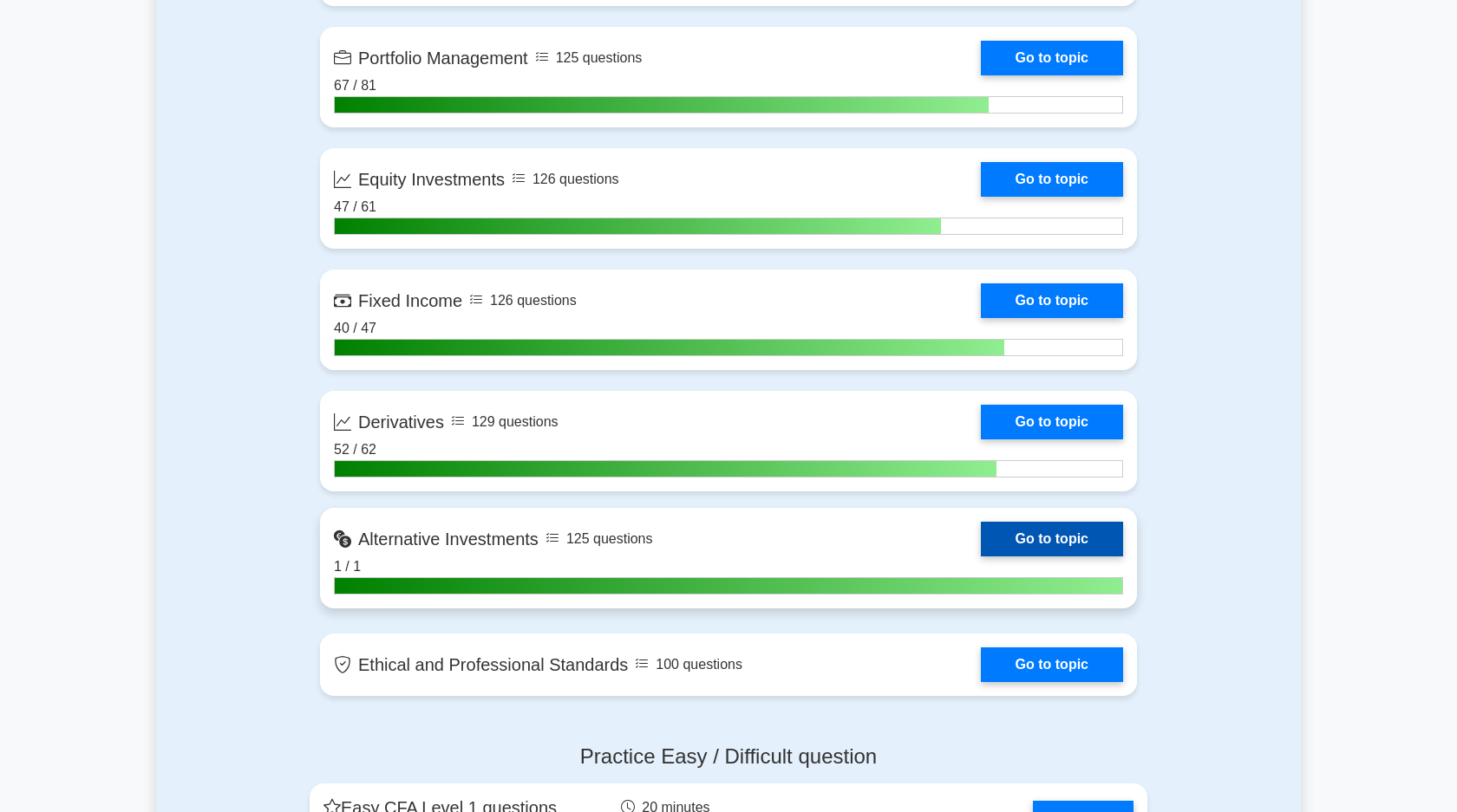
scroll to position [1329, 0]
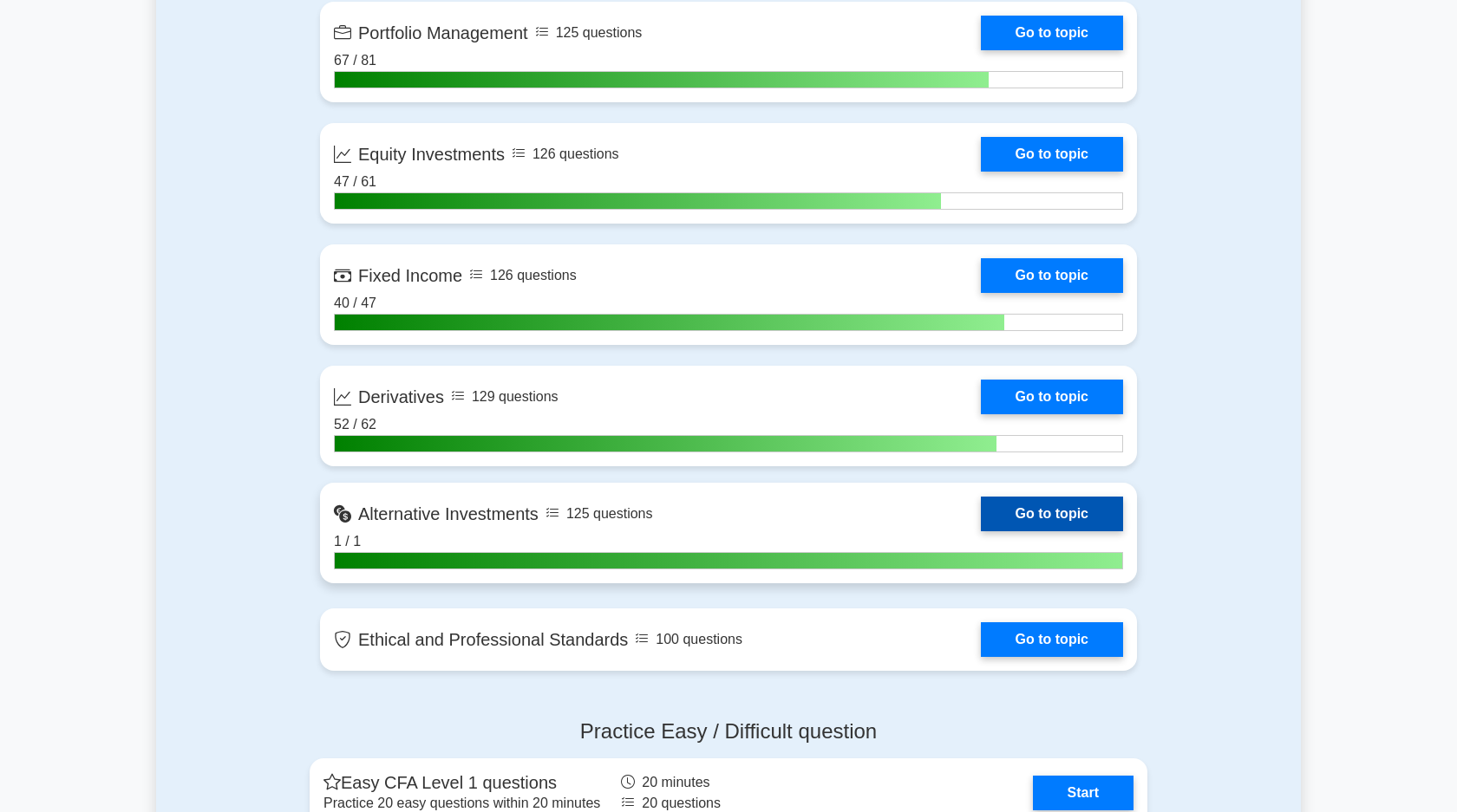
click at [1025, 513] on link "Go to topic" at bounding box center [1052, 514] width 142 height 35
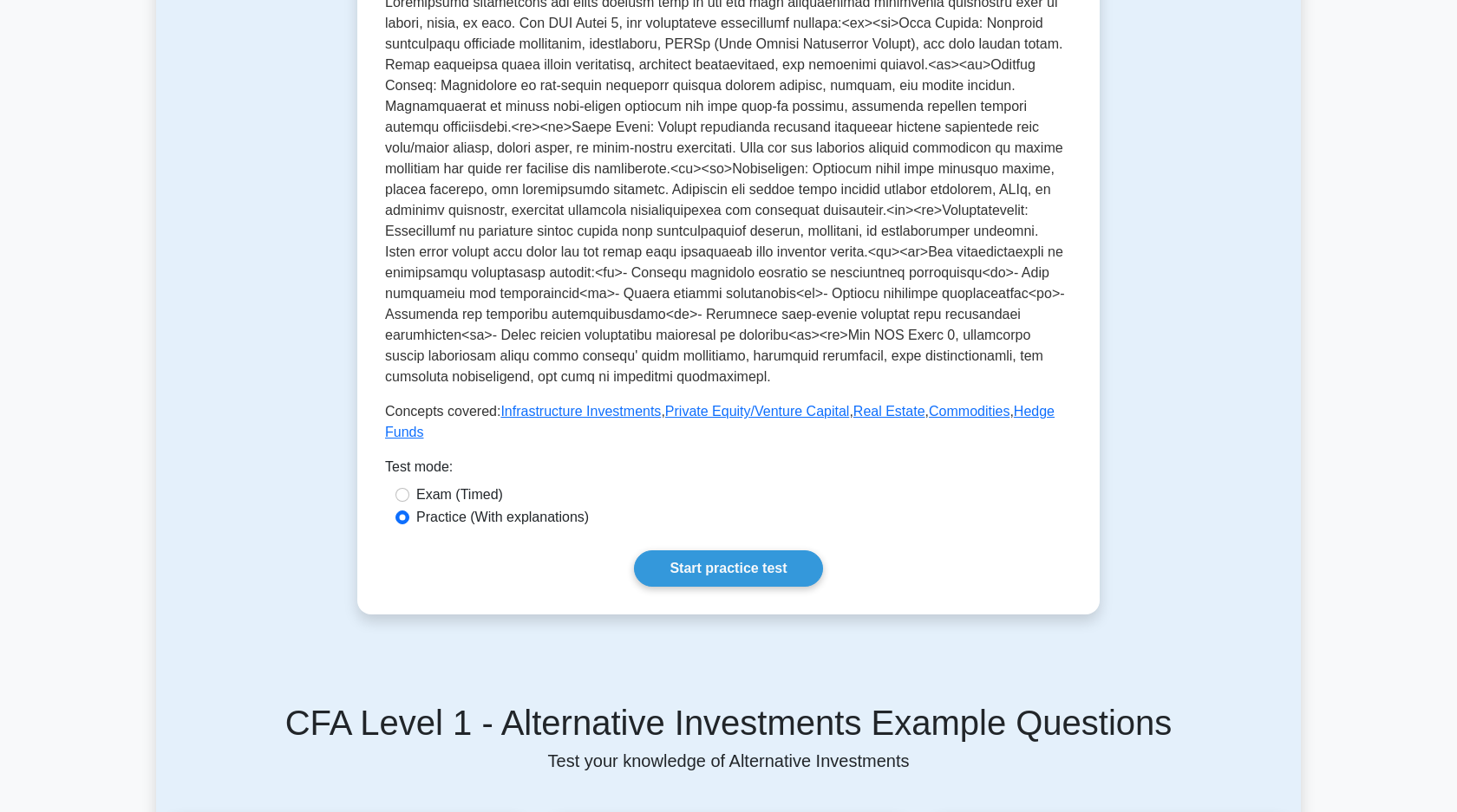
scroll to position [527, 0]
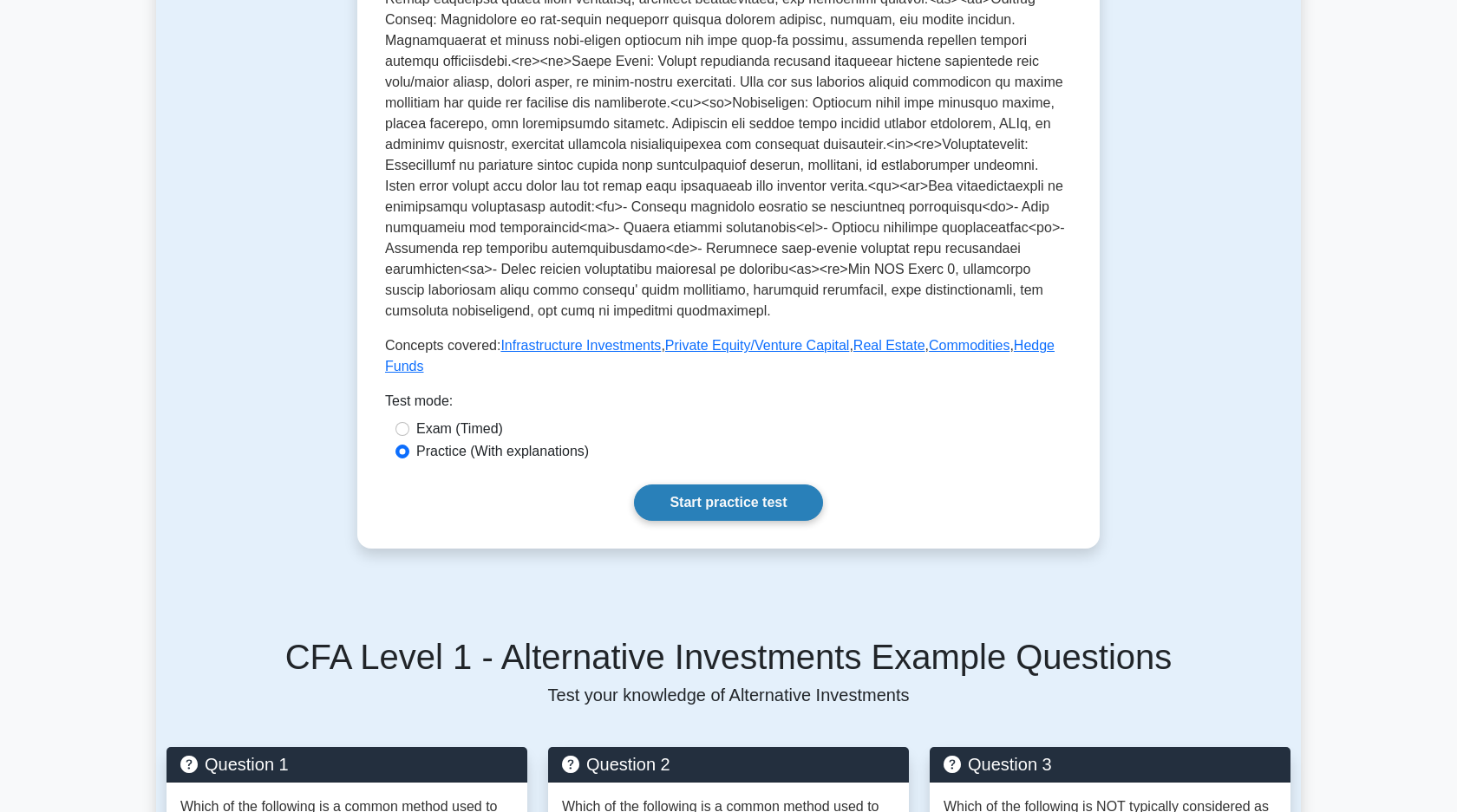
click at [720, 507] on link "Start practice test" at bounding box center [728, 502] width 188 height 36
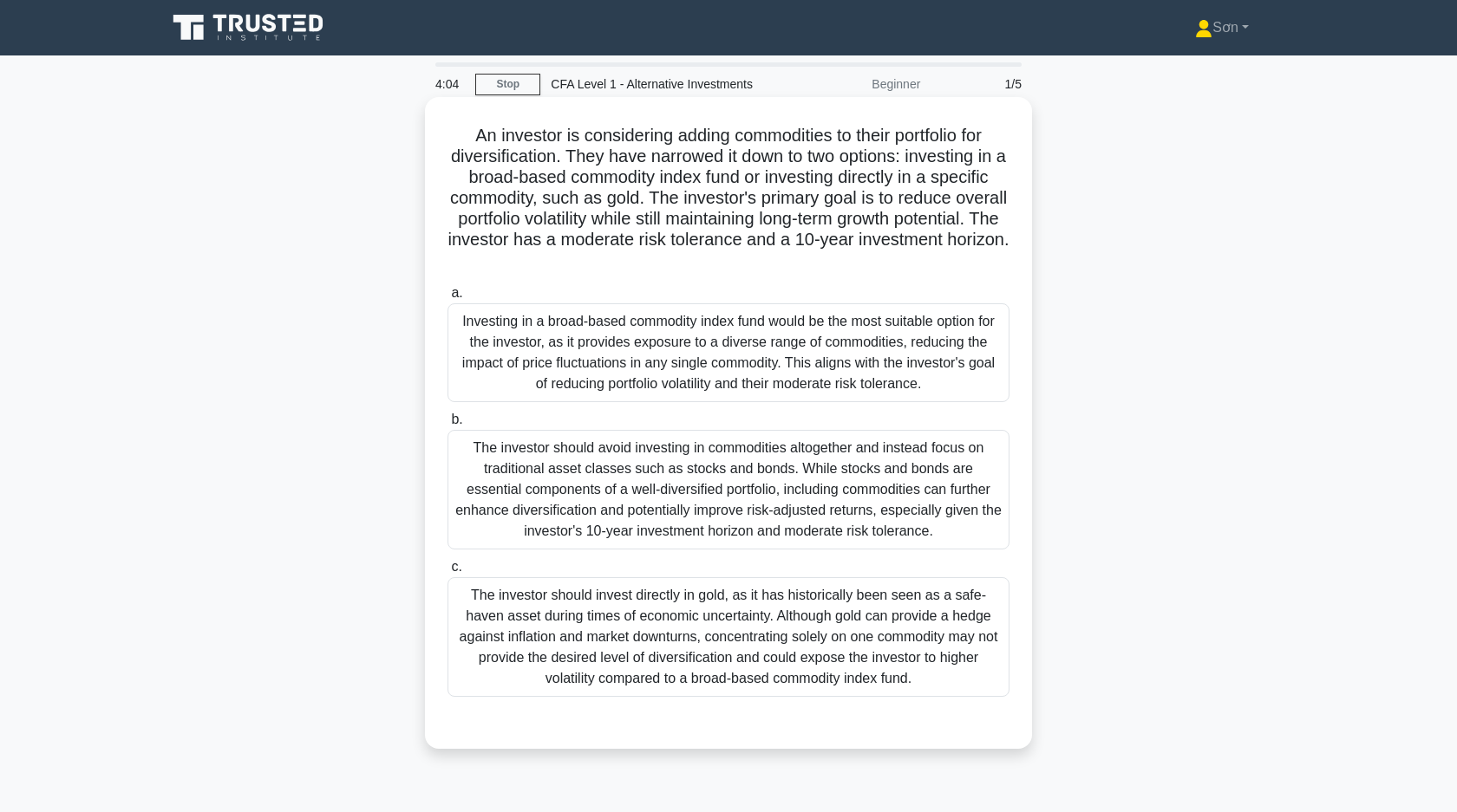
click at [687, 489] on div "The investor should avoid investing in commodities altogether and instead focus…" at bounding box center [728, 489] width 562 height 120
click at [447, 426] on input "b. The investor should avoid investing in commodities altogether and instead fo…" at bounding box center [447, 419] width 0 height 11
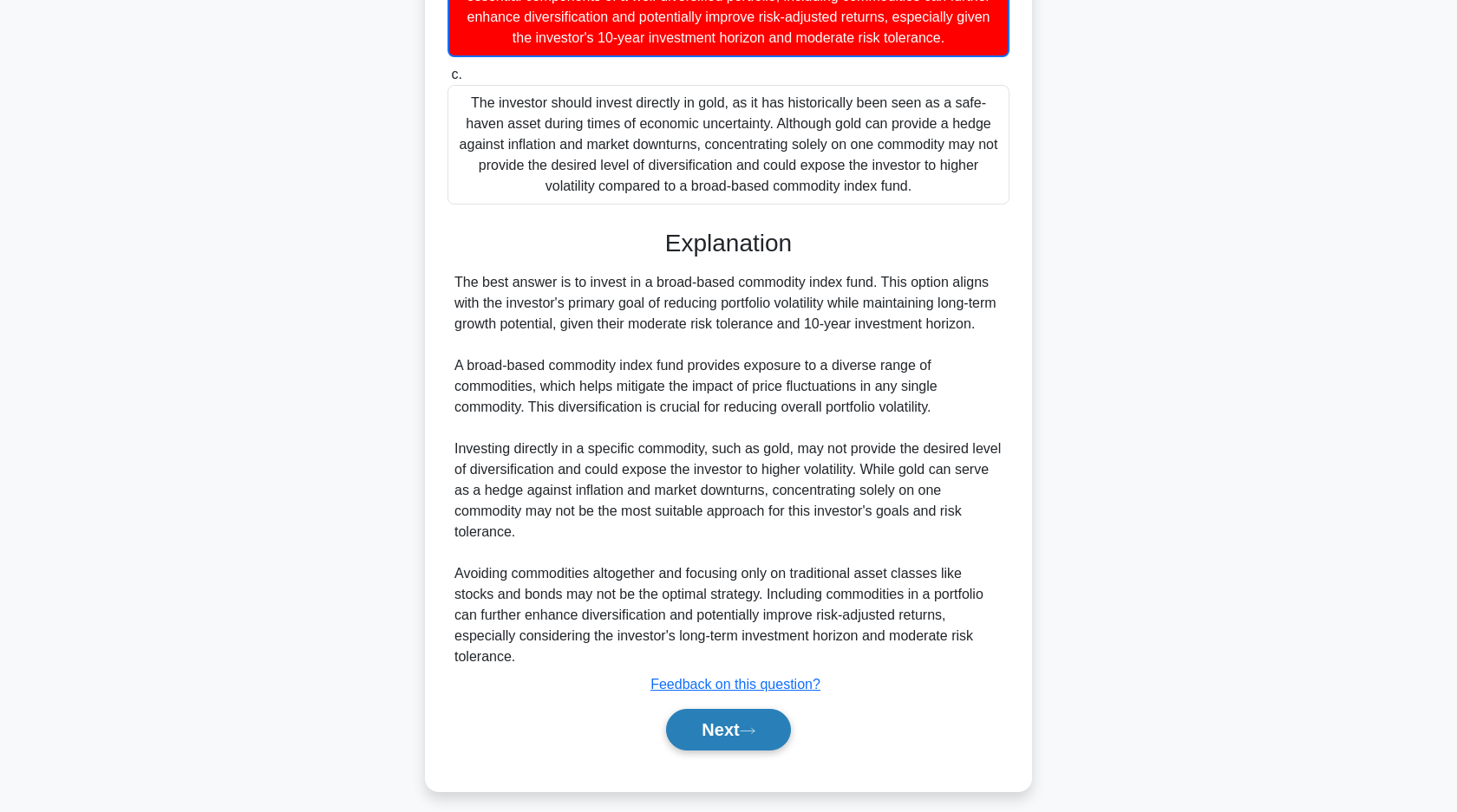
click at [678, 739] on button "Next" at bounding box center [728, 729] width 124 height 41
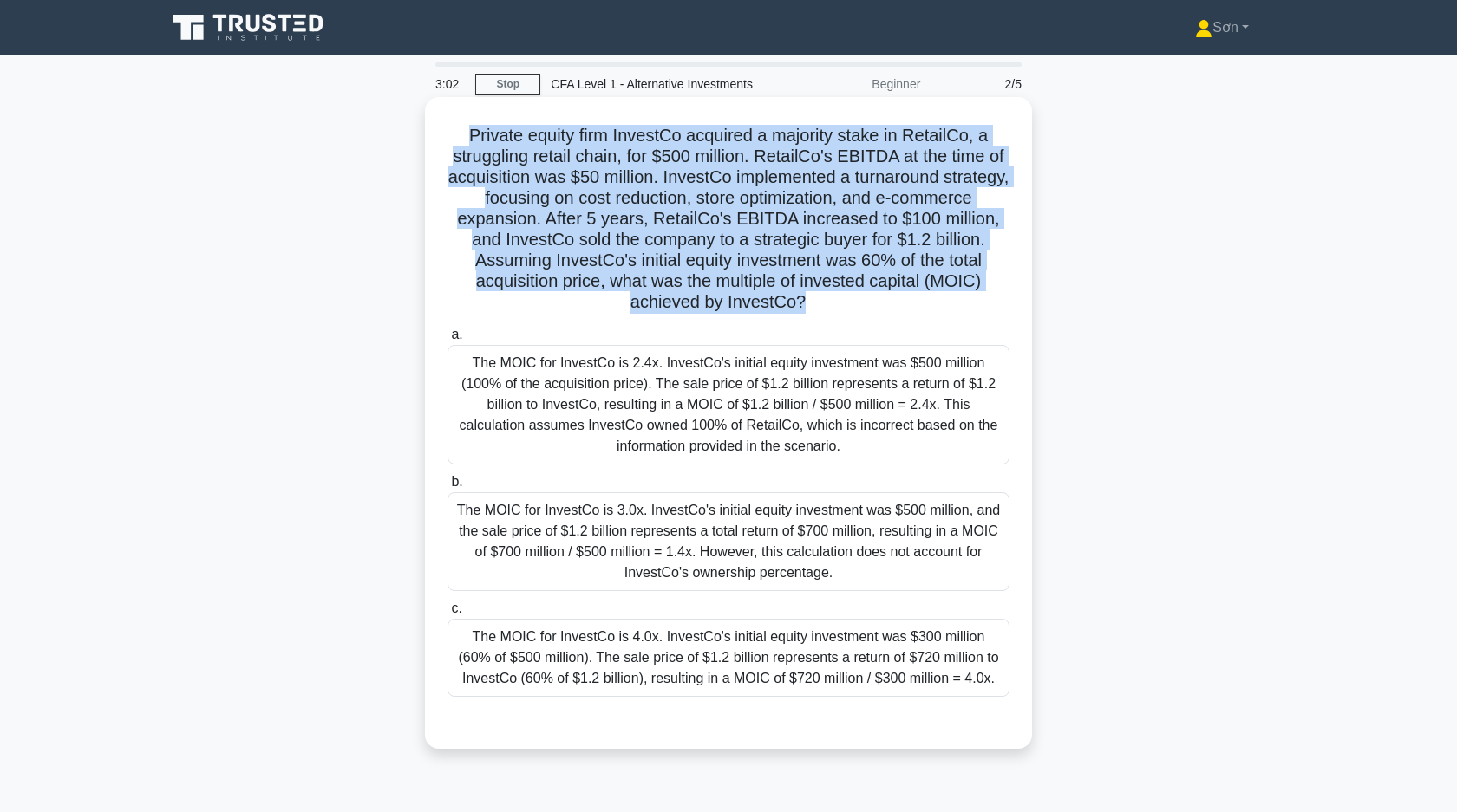
drag, startPoint x: 470, startPoint y: 138, endPoint x: 797, endPoint y: 320, distance: 374.2
click at [797, 320] on div "Private equity firm InvestCo acquired a majority stake in RetailCo, a strugglin…" at bounding box center [728, 423] width 593 height 638
copy div "Private equity firm InvestCo acquired a majority stake in RetailCo, a strugglin…"
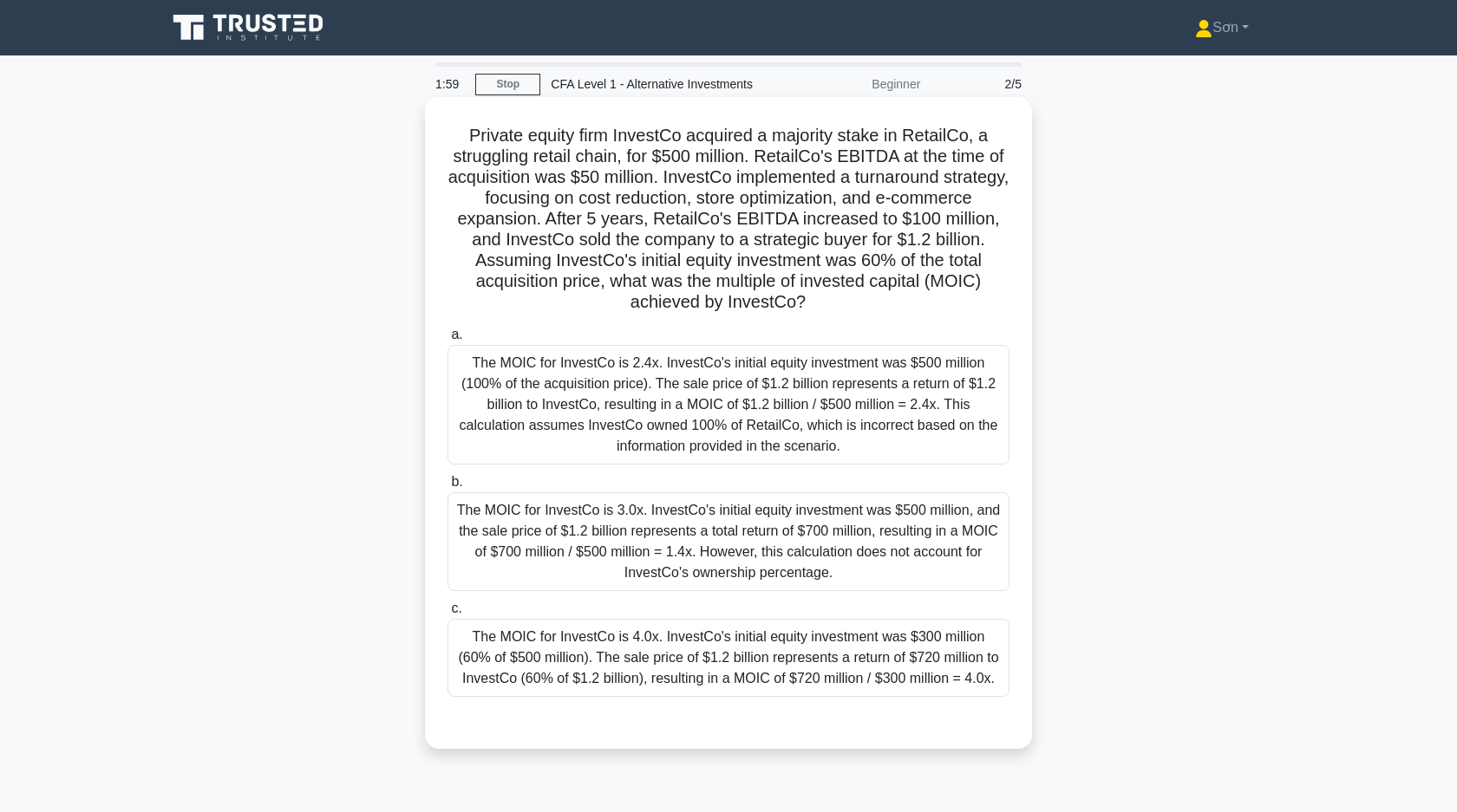
click at [655, 680] on div "The MOIC for InvestCo is 4.0x. InvestCo's initial equity investment was $300 mi…" at bounding box center [728, 657] width 562 height 78
click at [447, 615] on input "c. The MOIC for InvestCo is 4.0x. InvestCo's initial equity investment was $300…" at bounding box center [447, 608] width 0 height 11
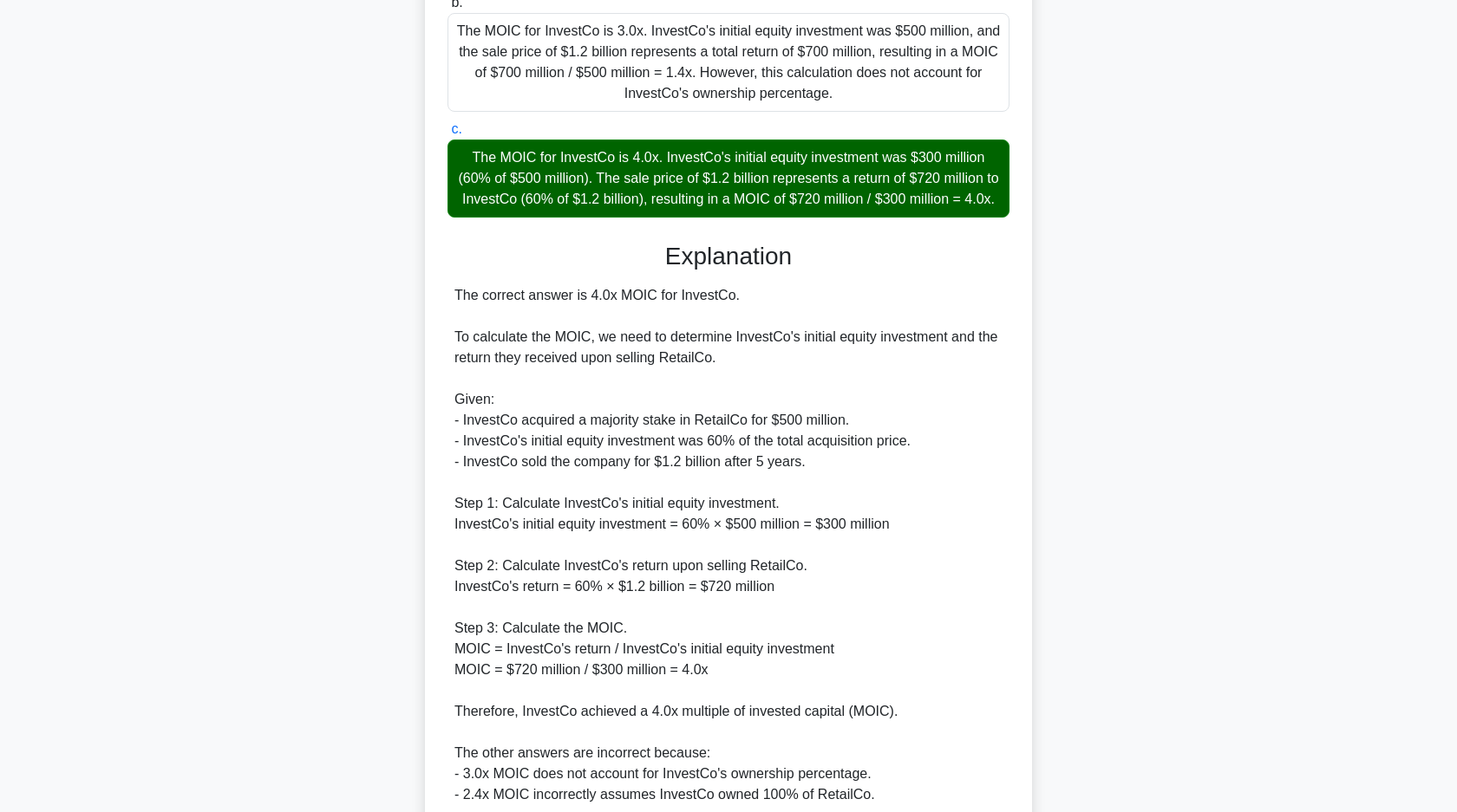
scroll to position [650, 0]
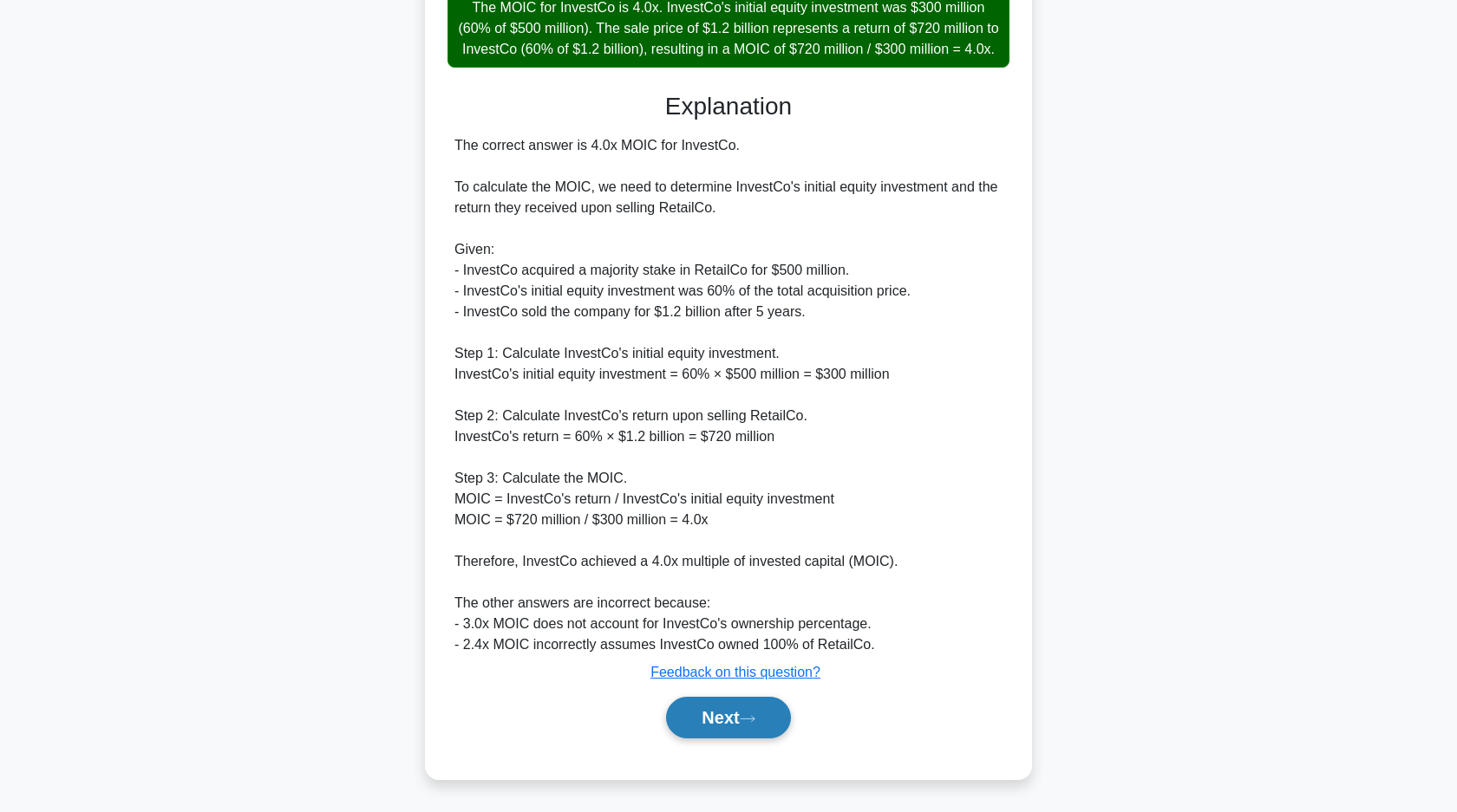
click at [717, 714] on button "Next" at bounding box center [728, 717] width 124 height 41
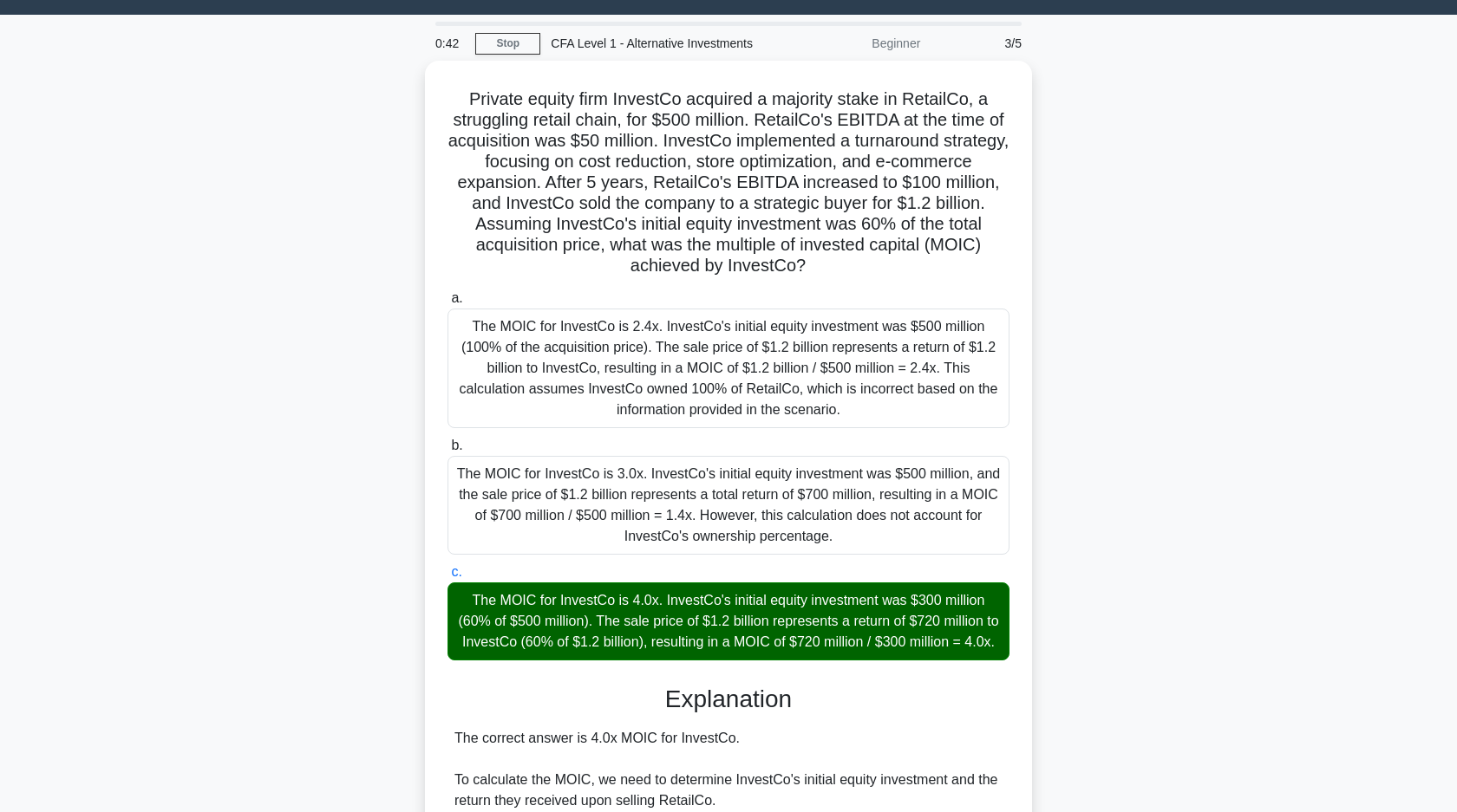
scroll to position [0, 0]
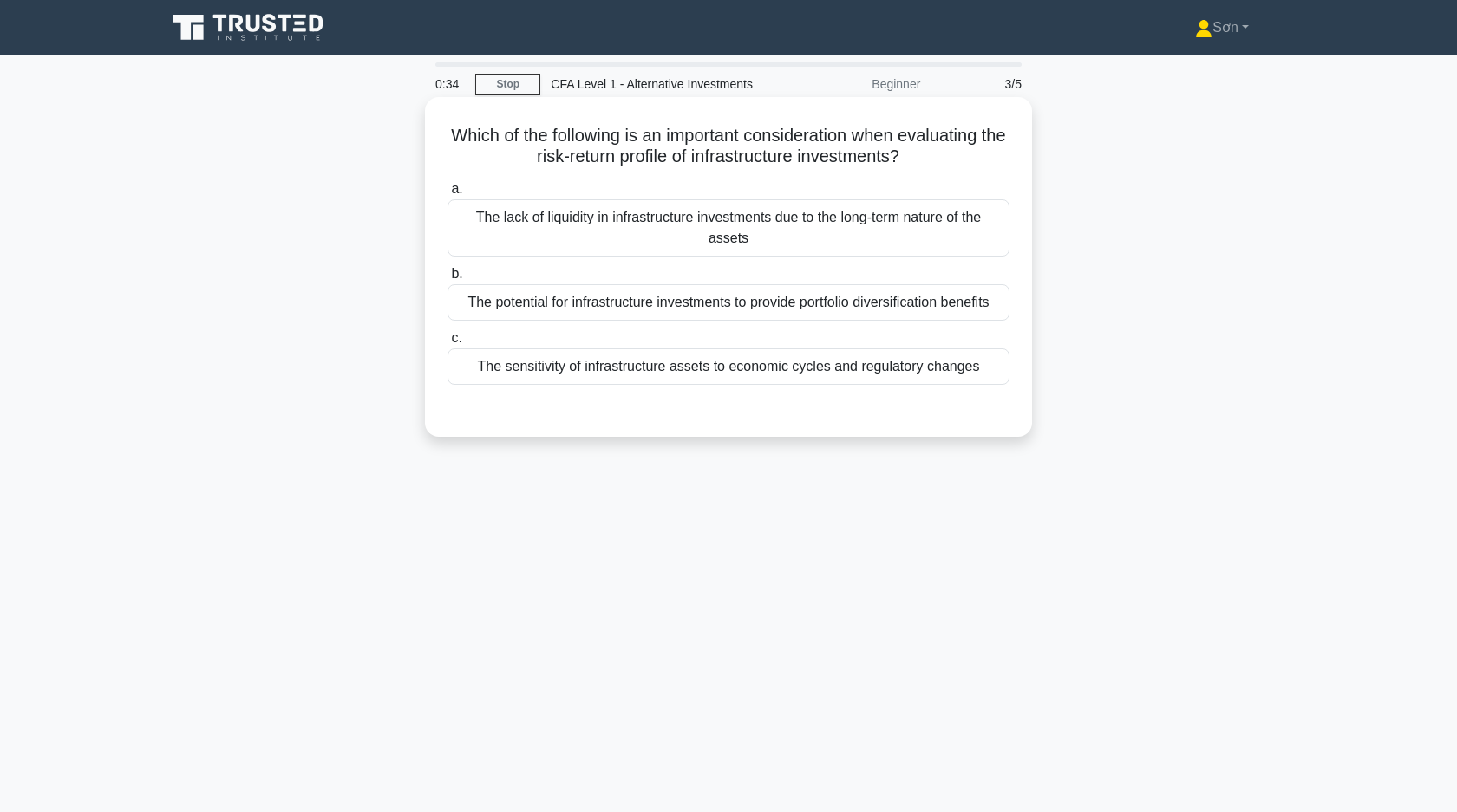
click at [586, 369] on div "The sensitivity of infrastructure assets to economic cycles and regulatory chan…" at bounding box center [728, 366] width 562 height 36
click at [447, 344] on input "c. The sensitivity of infrastructure assets to economic cycles and regulatory c…" at bounding box center [447, 338] width 0 height 11
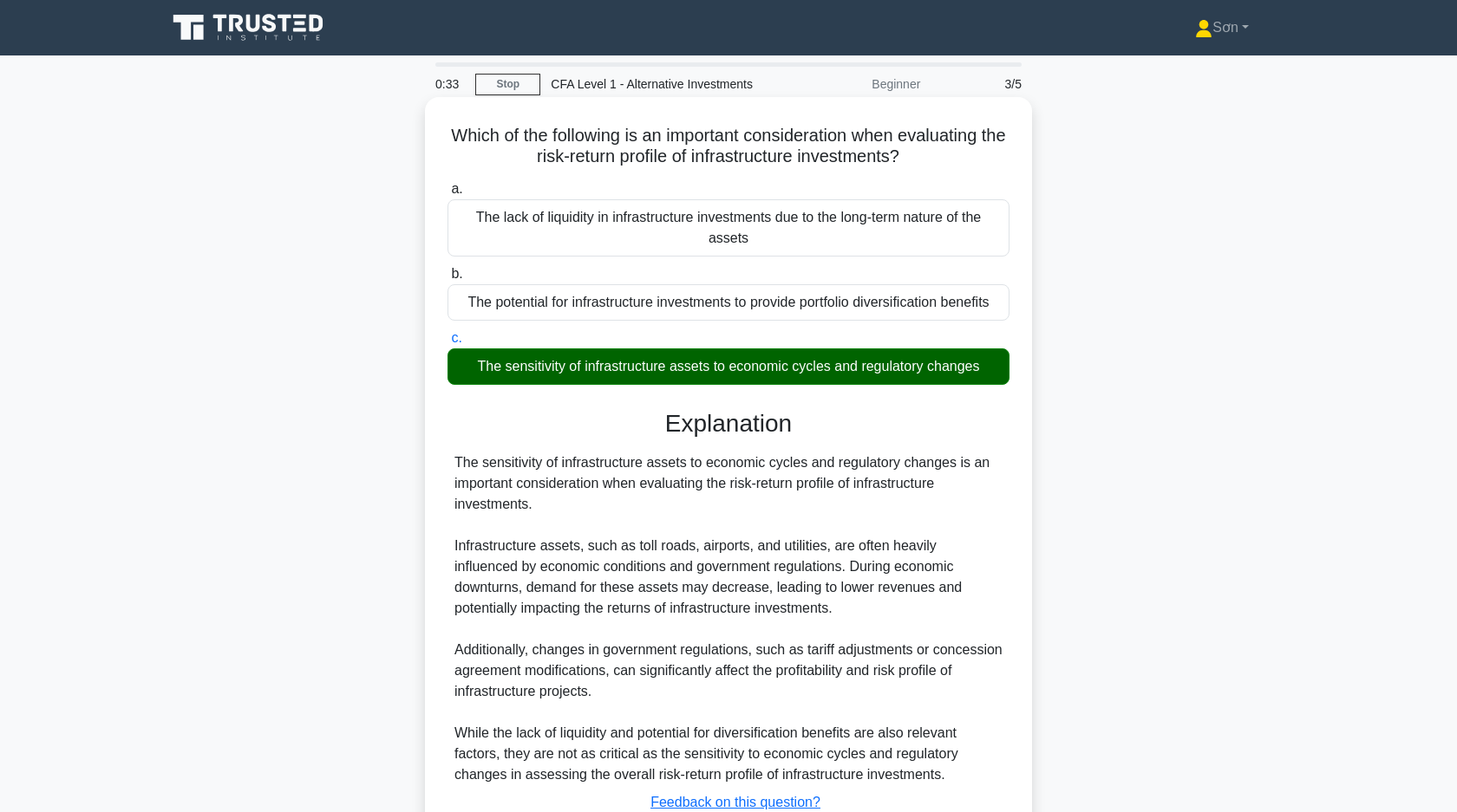
scroll to position [130, 0]
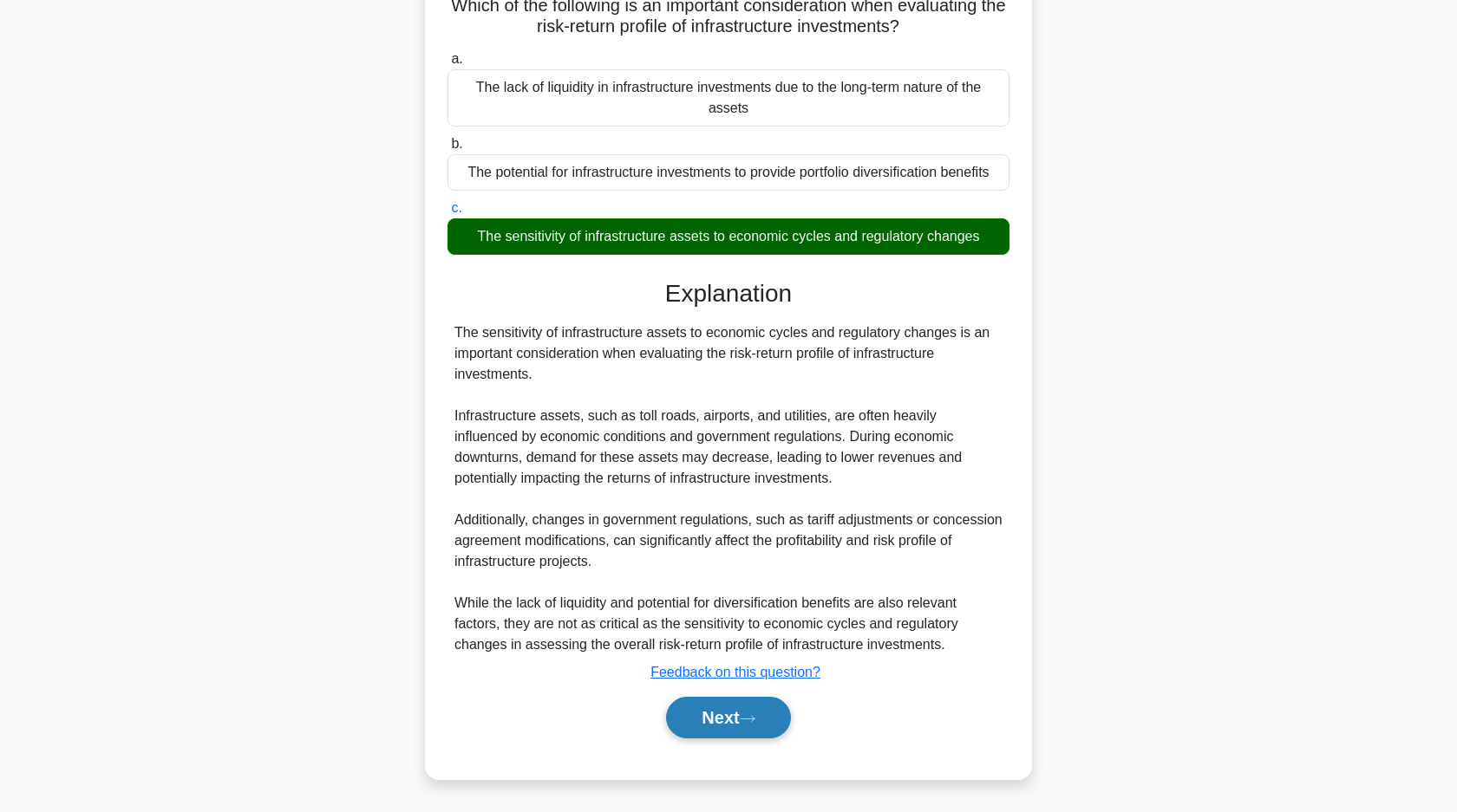
click at [689, 724] on button "Next" at bounding box center [728, 717] width 124 height 41
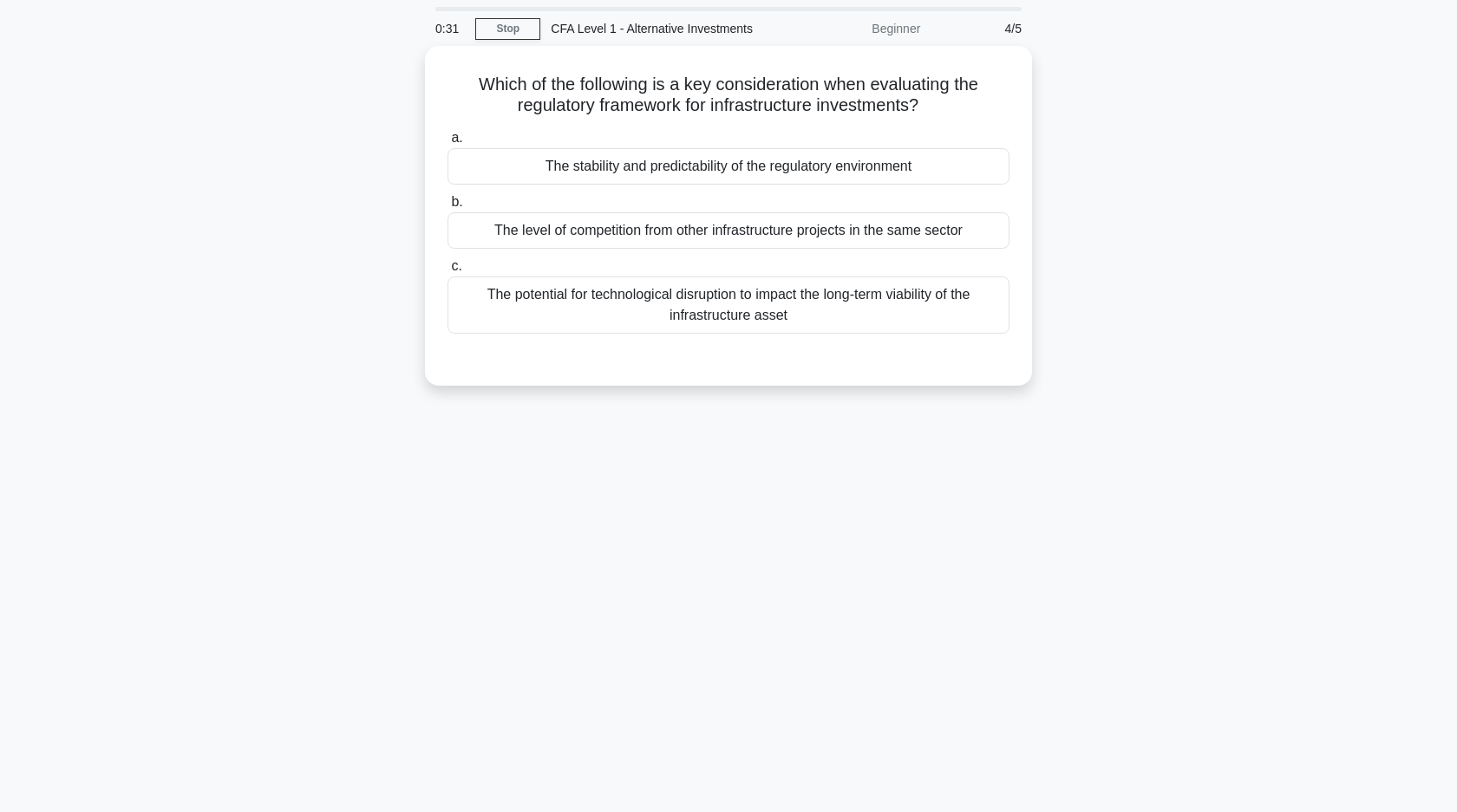
scroll to position [0, 0]
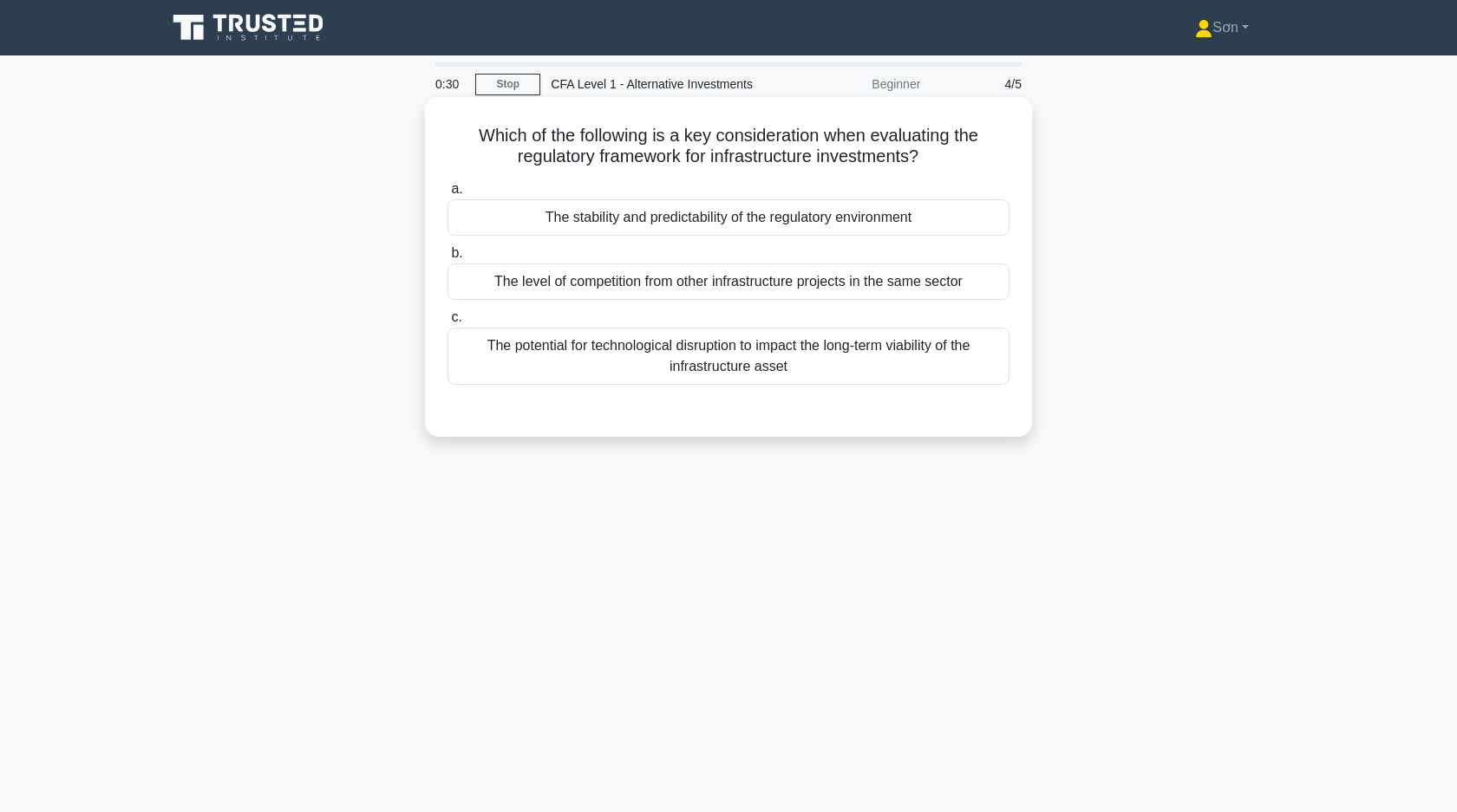
click at [704, 221] on div "The stability and predictability of the regulatory environment" at bounding box center [728, 217] width 562 height 36
click at [447, 195] on input "a. The stability and predictability of the regulatory environment" at bounding box center [447, 189] width 0 height 11
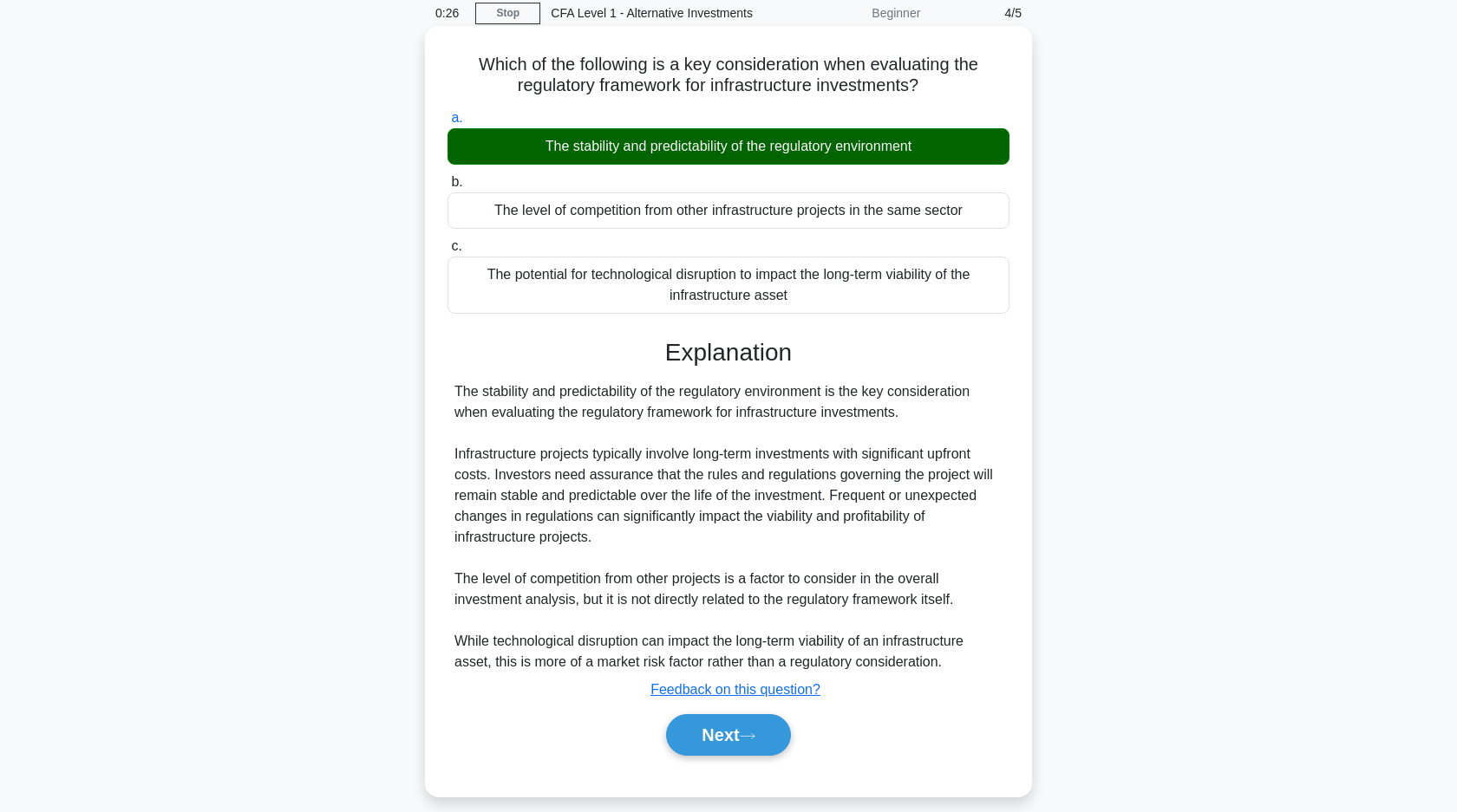
scroll to position [124, 0]
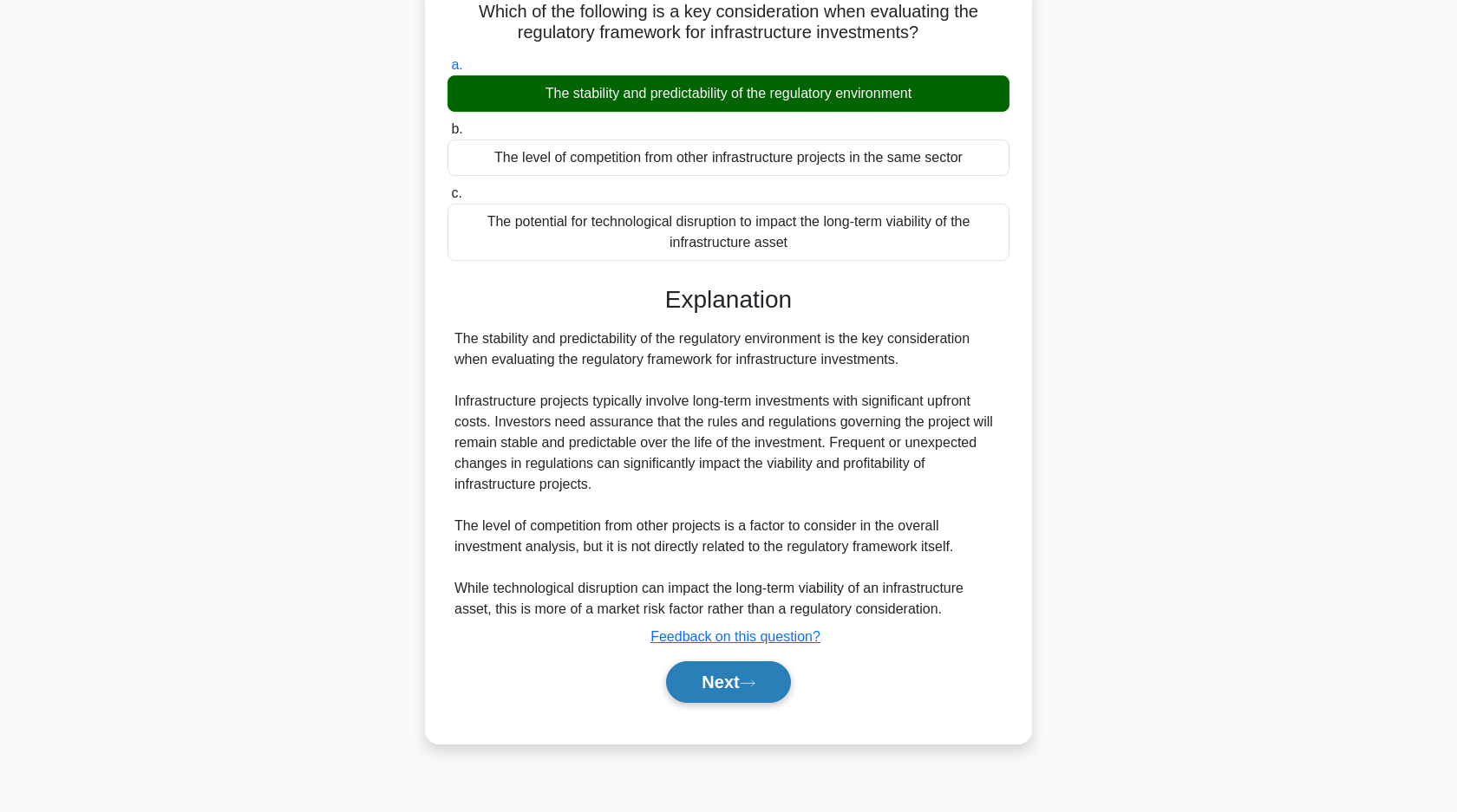
click at [712, 683] on button "Next" at bounding box center [728, 681] width 124 height 41
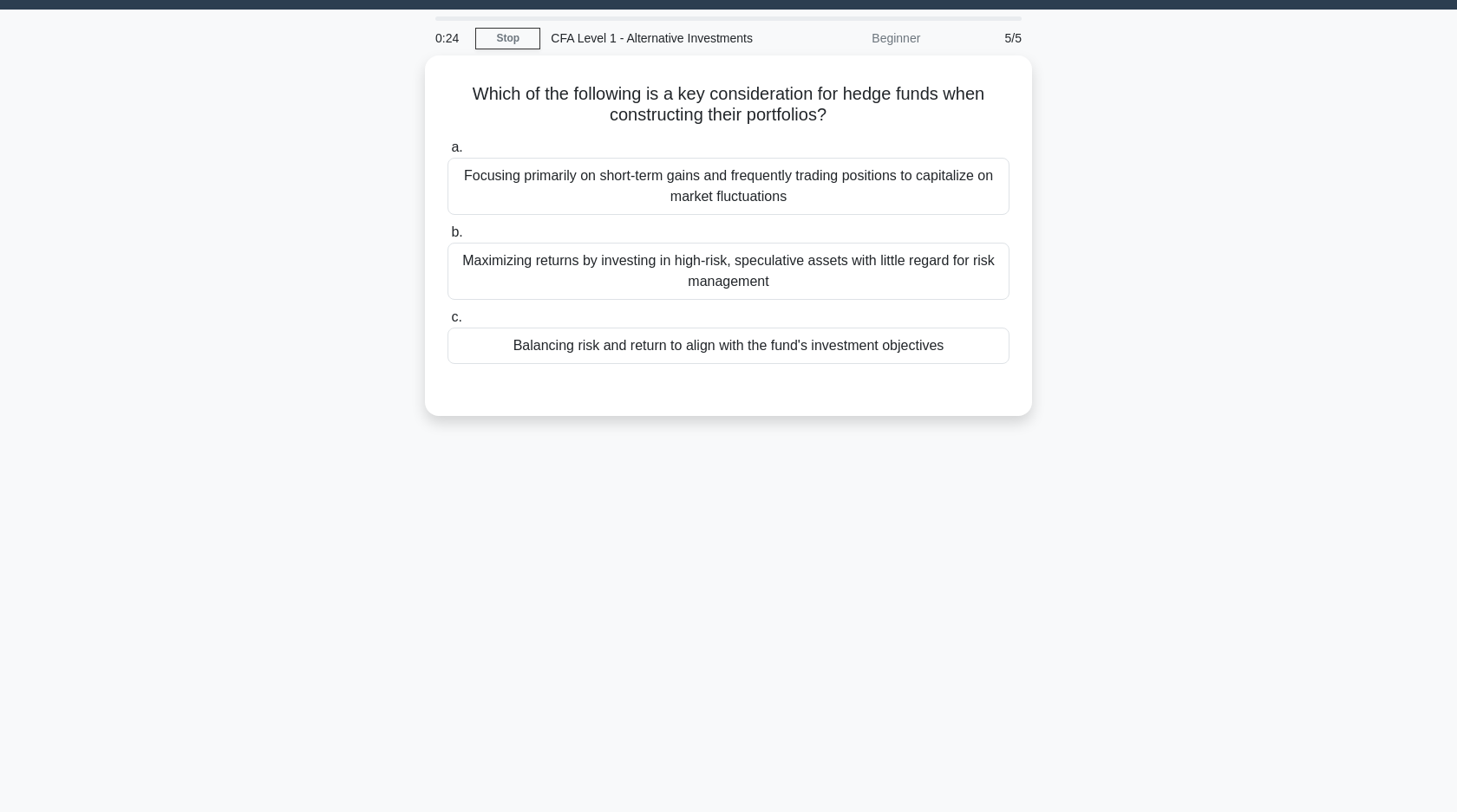
scroll to position [0, 0]
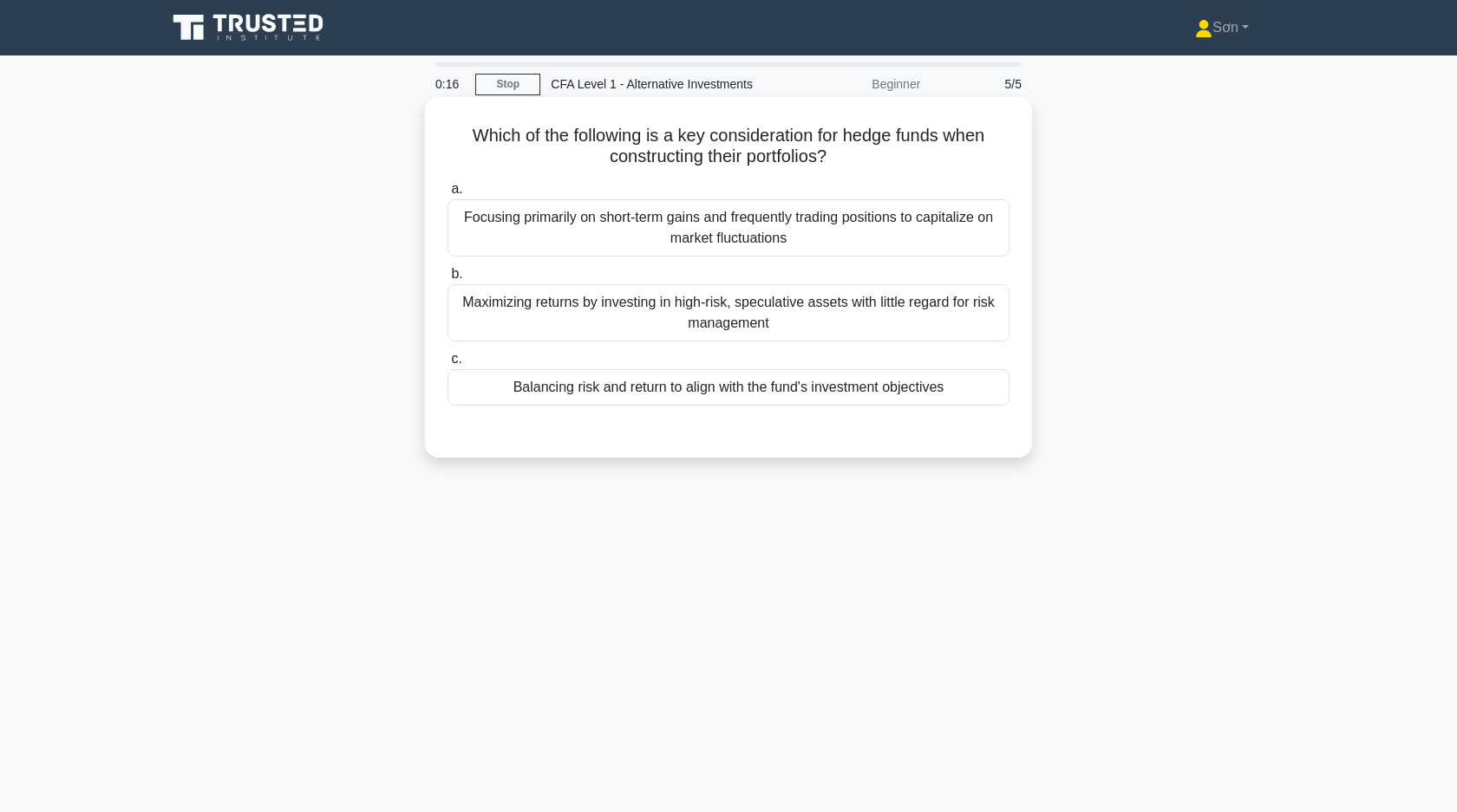
click at [698, 392] on div "Balancing risk and return to align with the fund's investment objectives" at bounding box center [728, 387] width 562 height 36
click at [447, 365] on input "c. Balancing risk and return to align with the fund's investment objectives" at bounding box center [447, 359] width 0 height 11
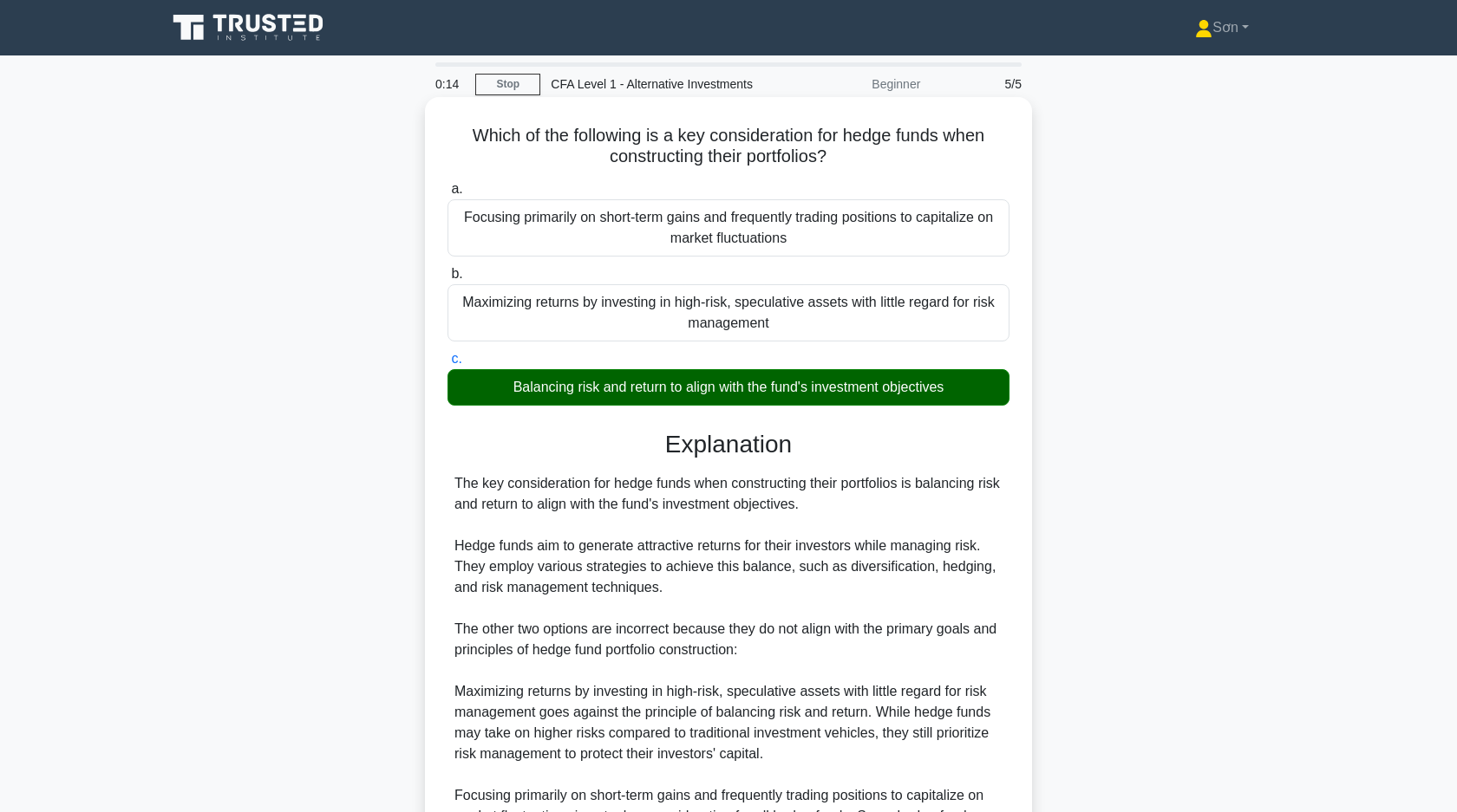
scroll to position [234, 0]
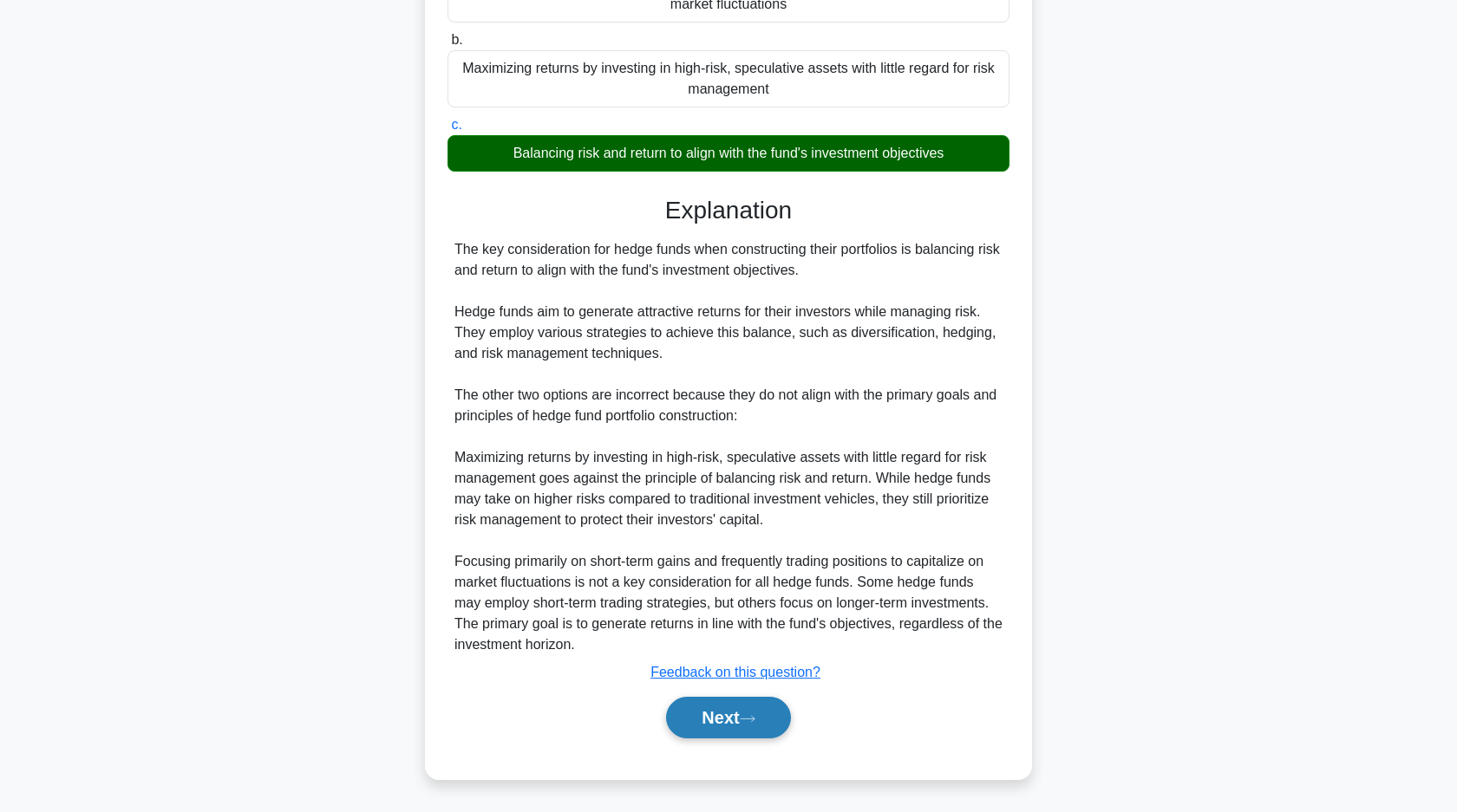
click at [720, 714] on button "Next" at bounding box center [728, 717] width 124 height 41
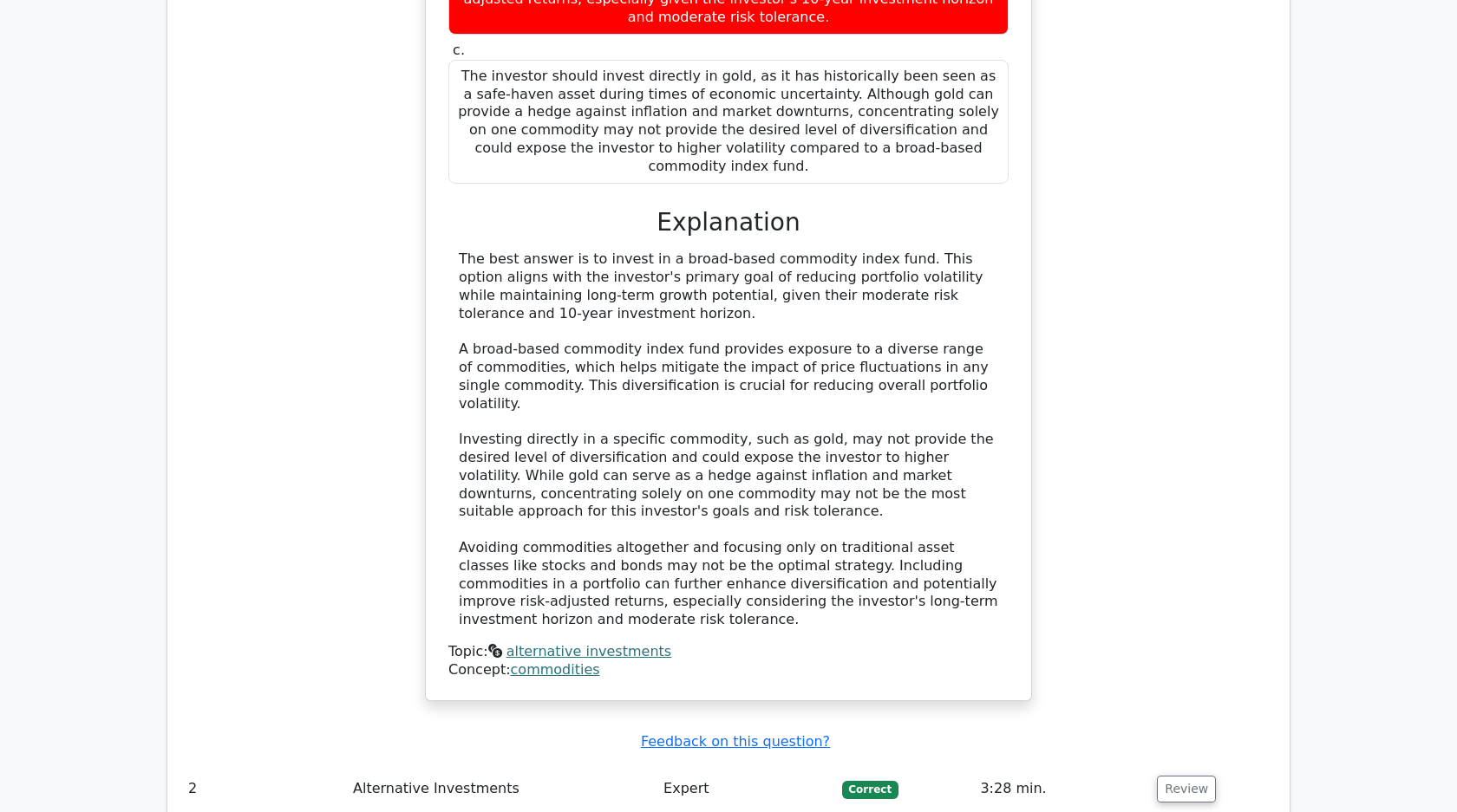
scroll to position [1806, 0]
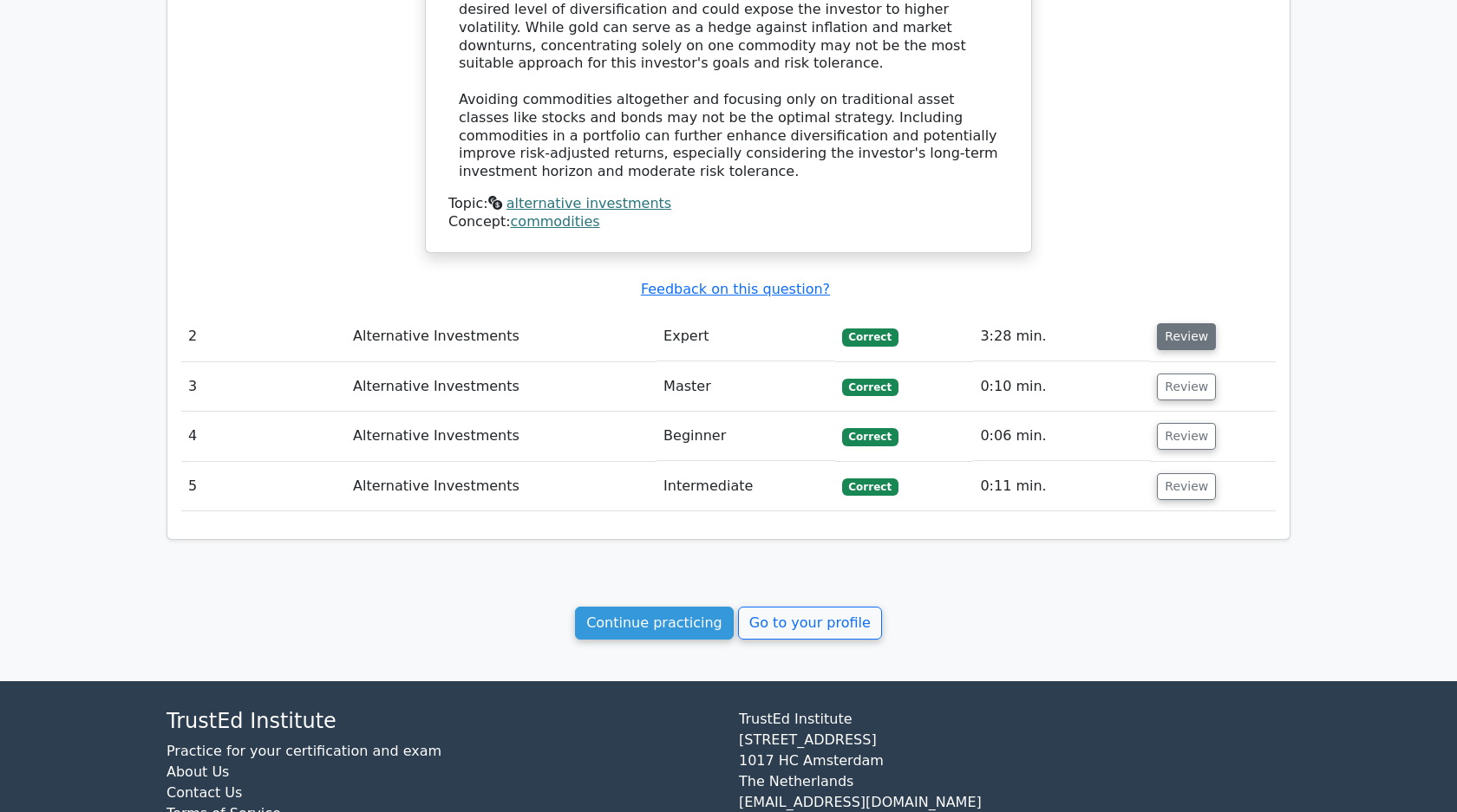
click at [1185, 324] on button "Review" at bounding box center [1186, 336] width 59 height 27
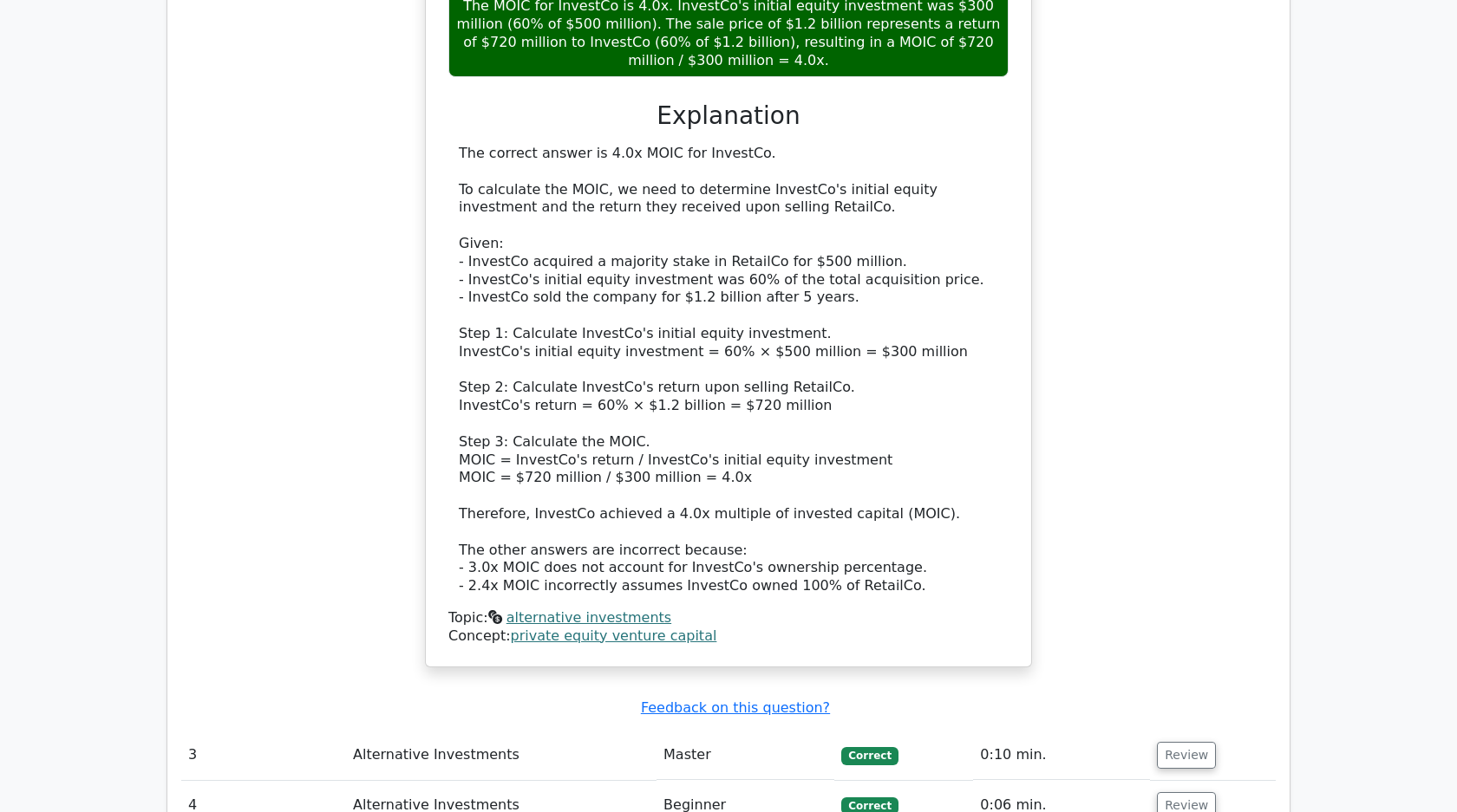
scroll to position [3017, 0]
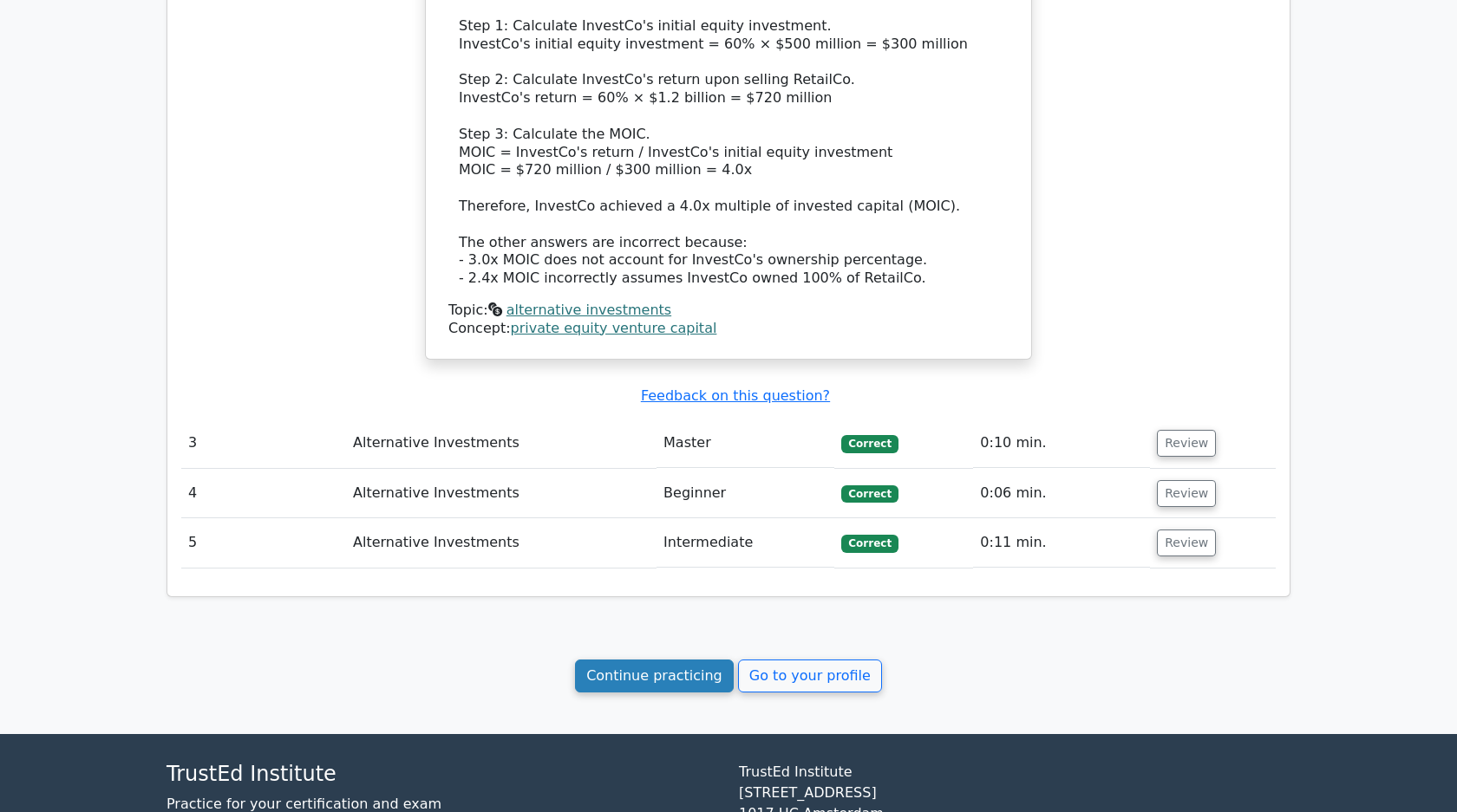
click at [650, 660] on link "Continue practicing" at bounding box center [654, 677] width 159 height 33
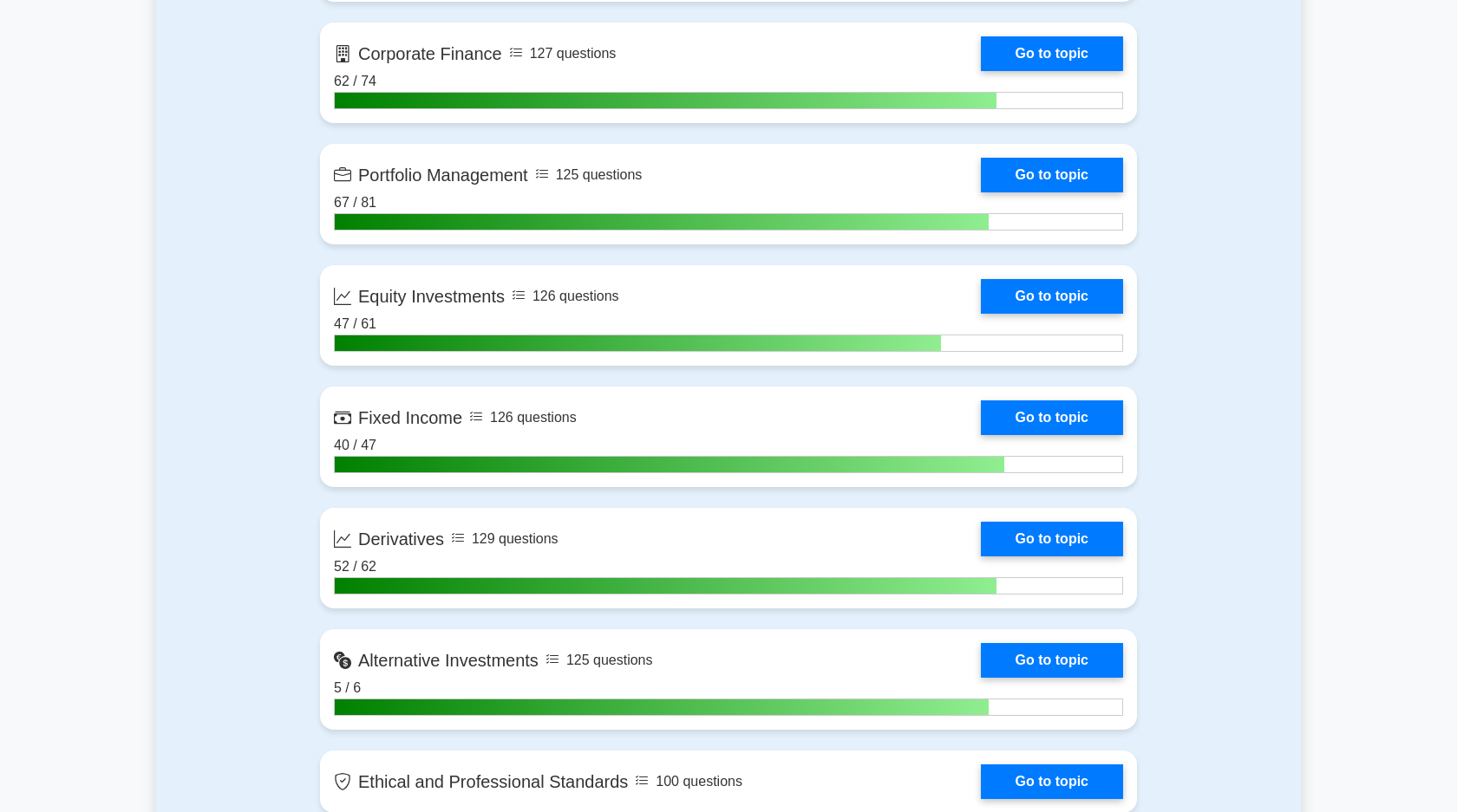
scroll to position [1282, 0]
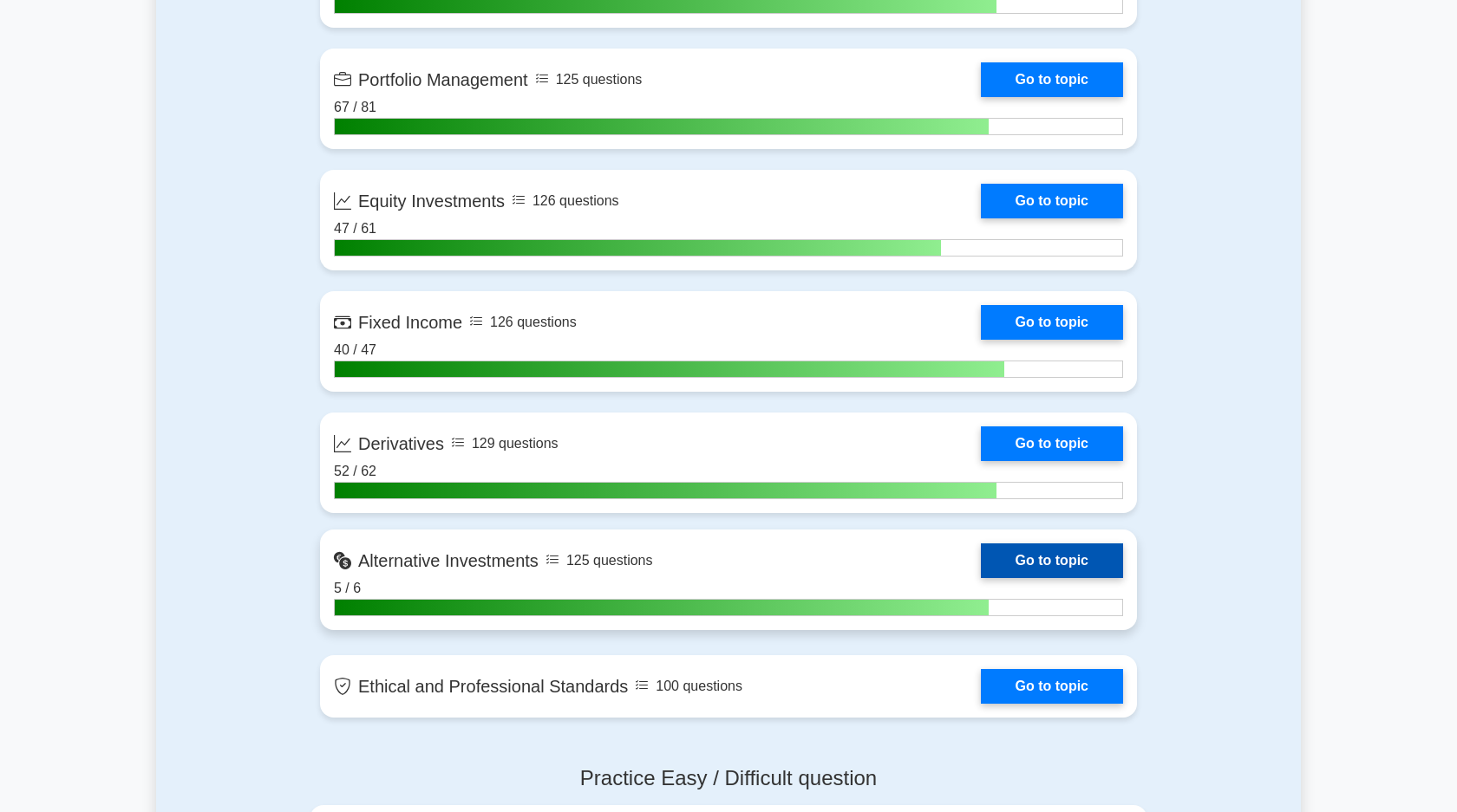
click at [1055, 559] on link "Go to topic" at bounding box center [1052, 561] width 142 height 35
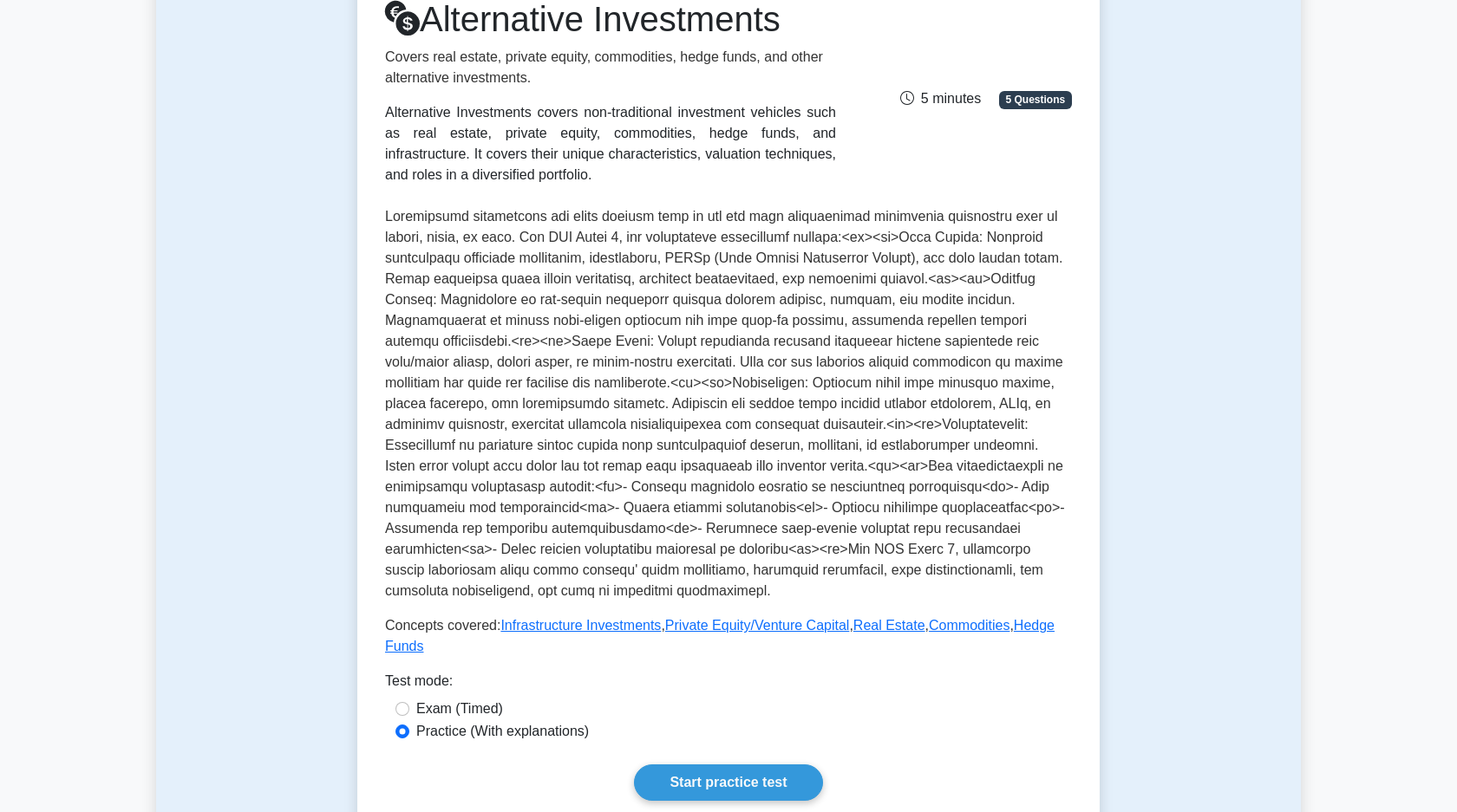
scroll to position [627, 0]
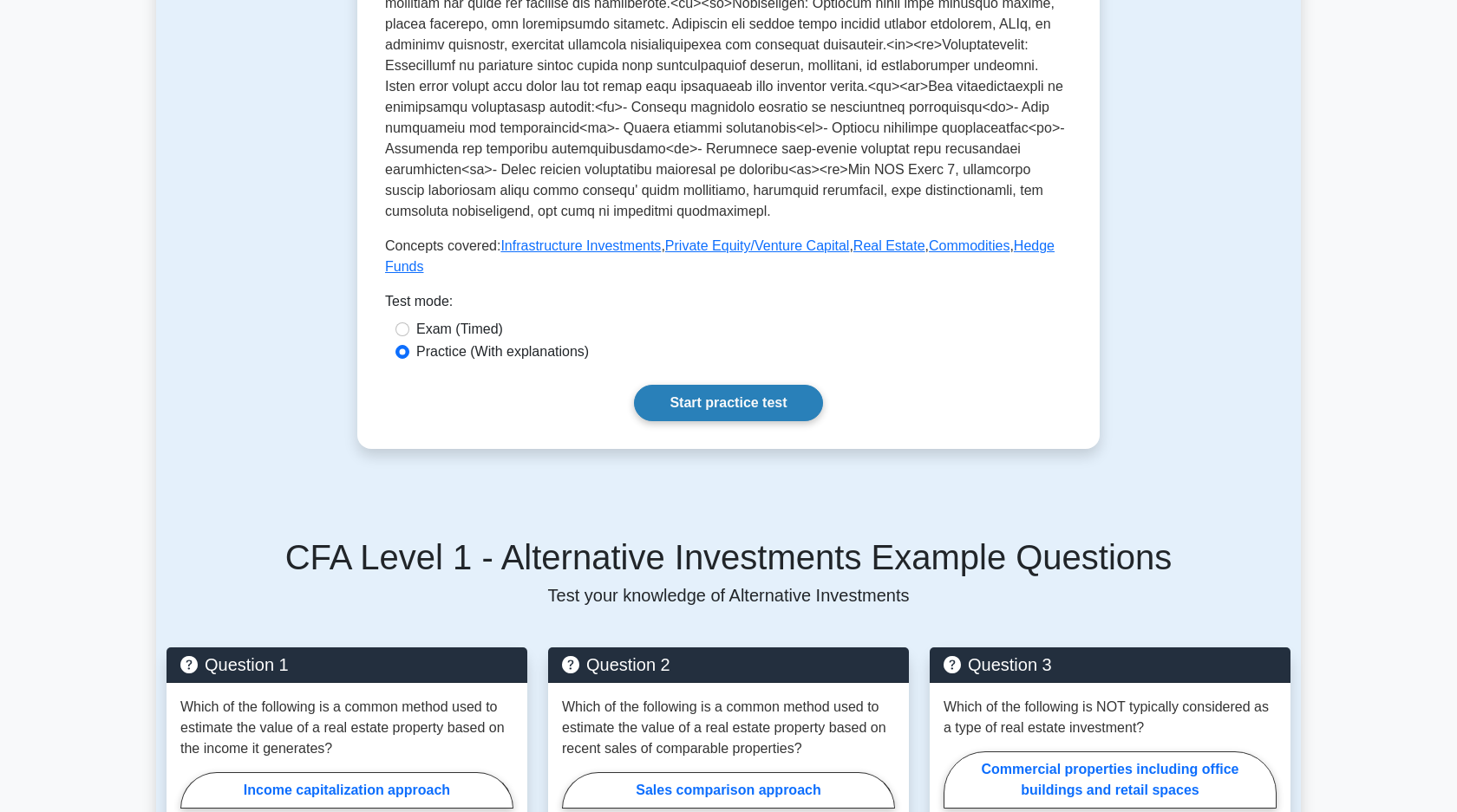
click at [770, 412] on link "Start practice test" at bounding box center [728, 403] width 188 height 36
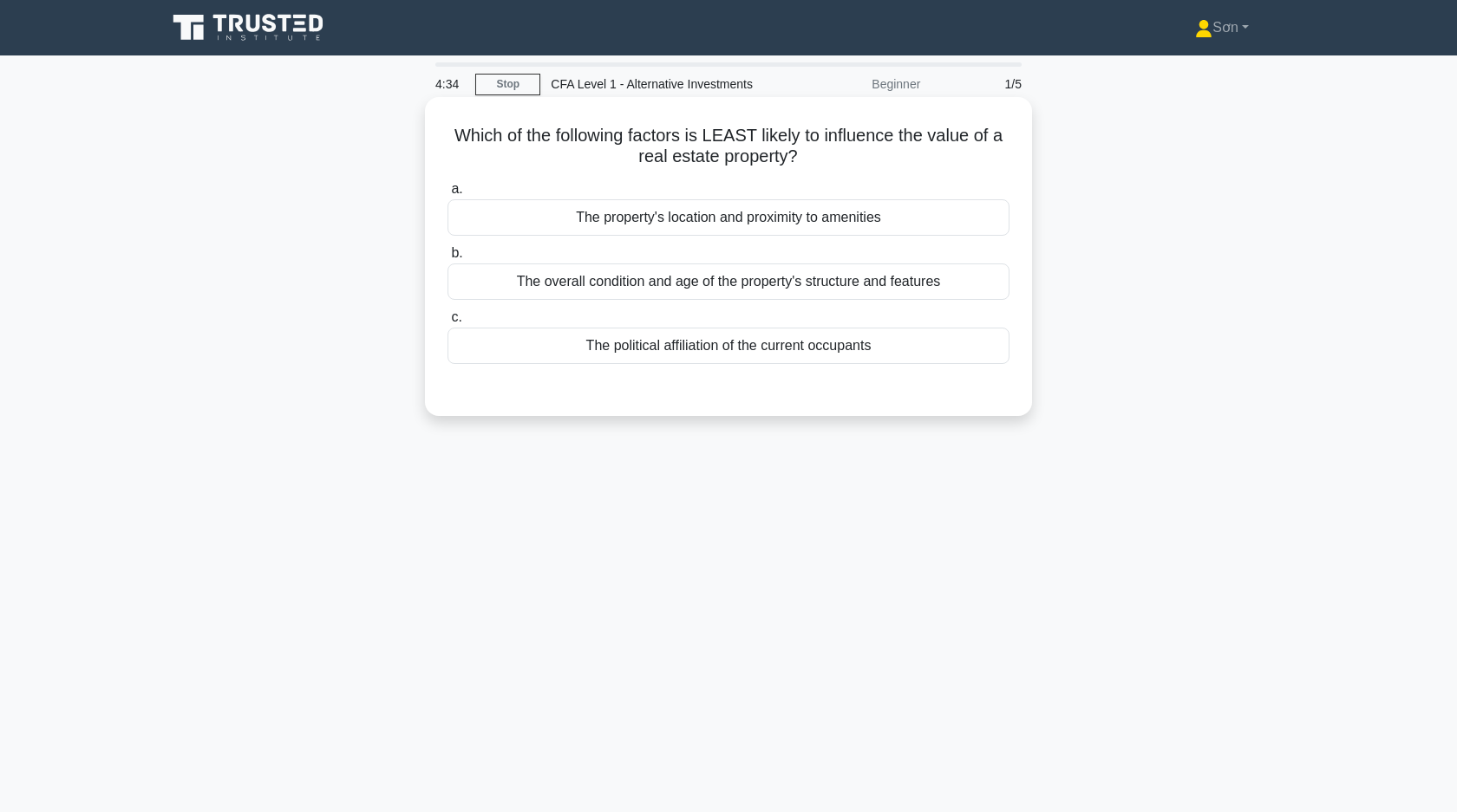
click at [694, 347] on div "The political affiliation of the current occupants" at bounding box center [728, 345] width 562 height 36
click at [447, 324] on input "c. The political affiliation of the current occupants" at bounding box center [447, 318] width 0 height 11
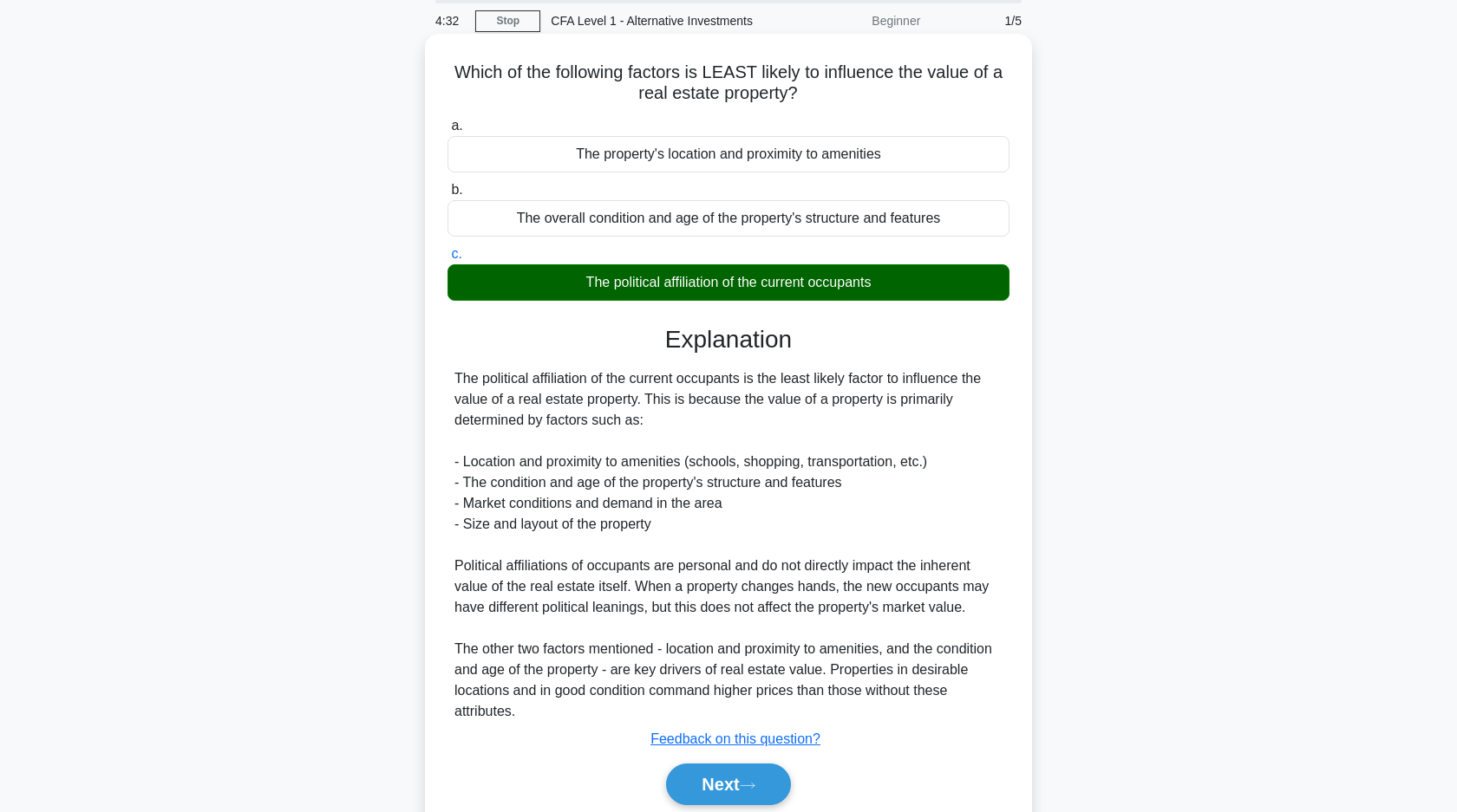
scroll to position [130, 0]
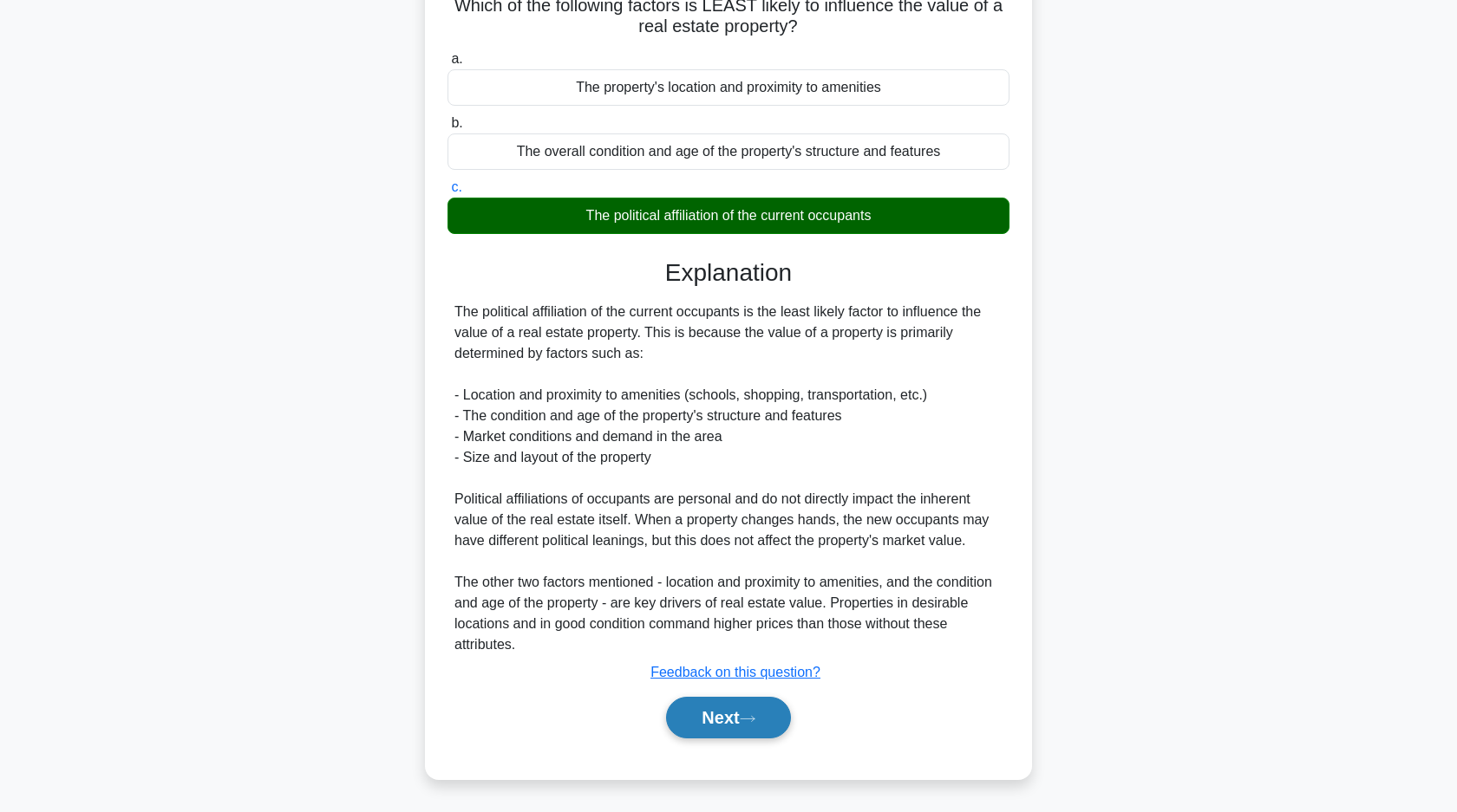
click at [710, 712] on button "Next" at bounding box center [728, 717] width 124 height 41
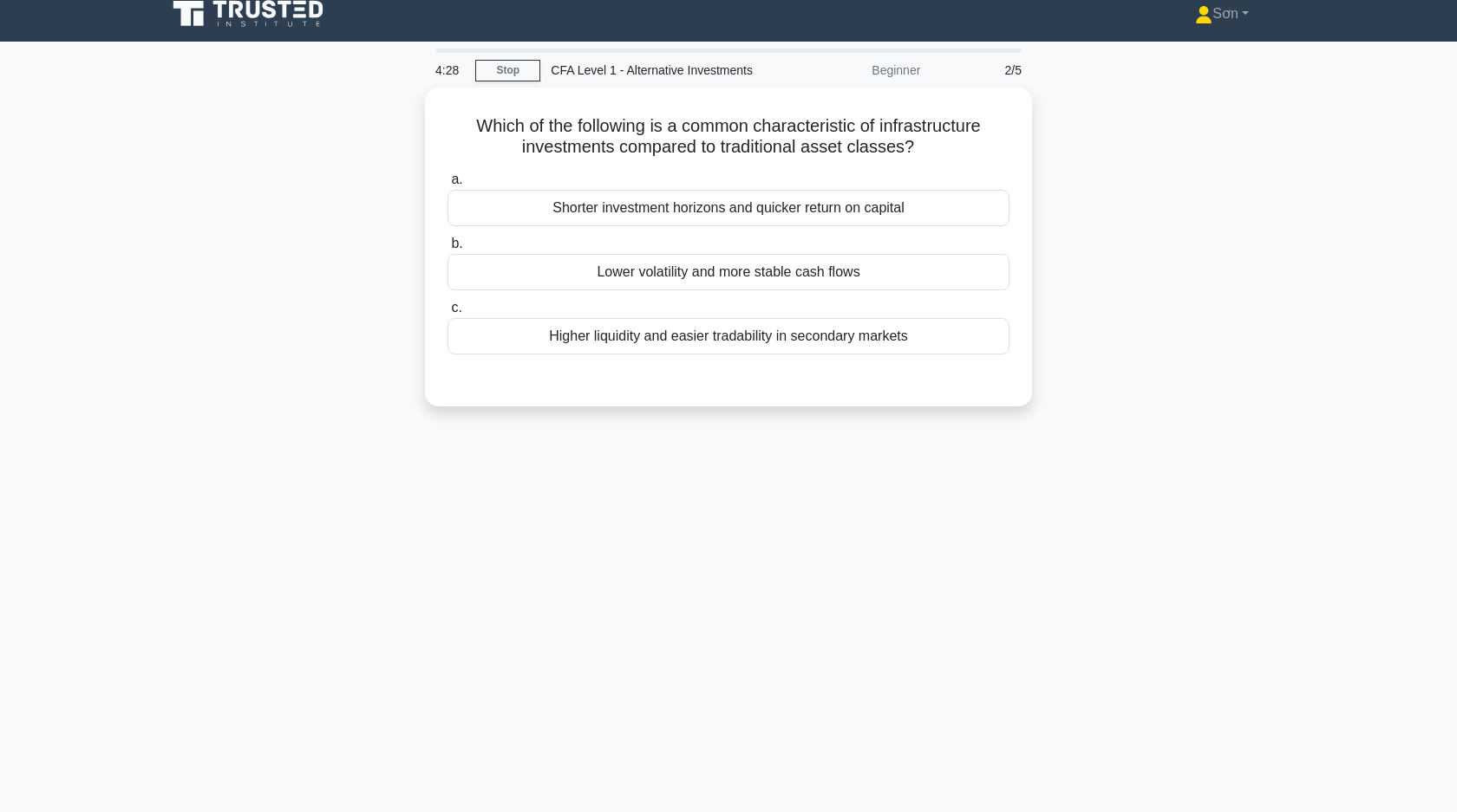
scroll to position [0, 0]
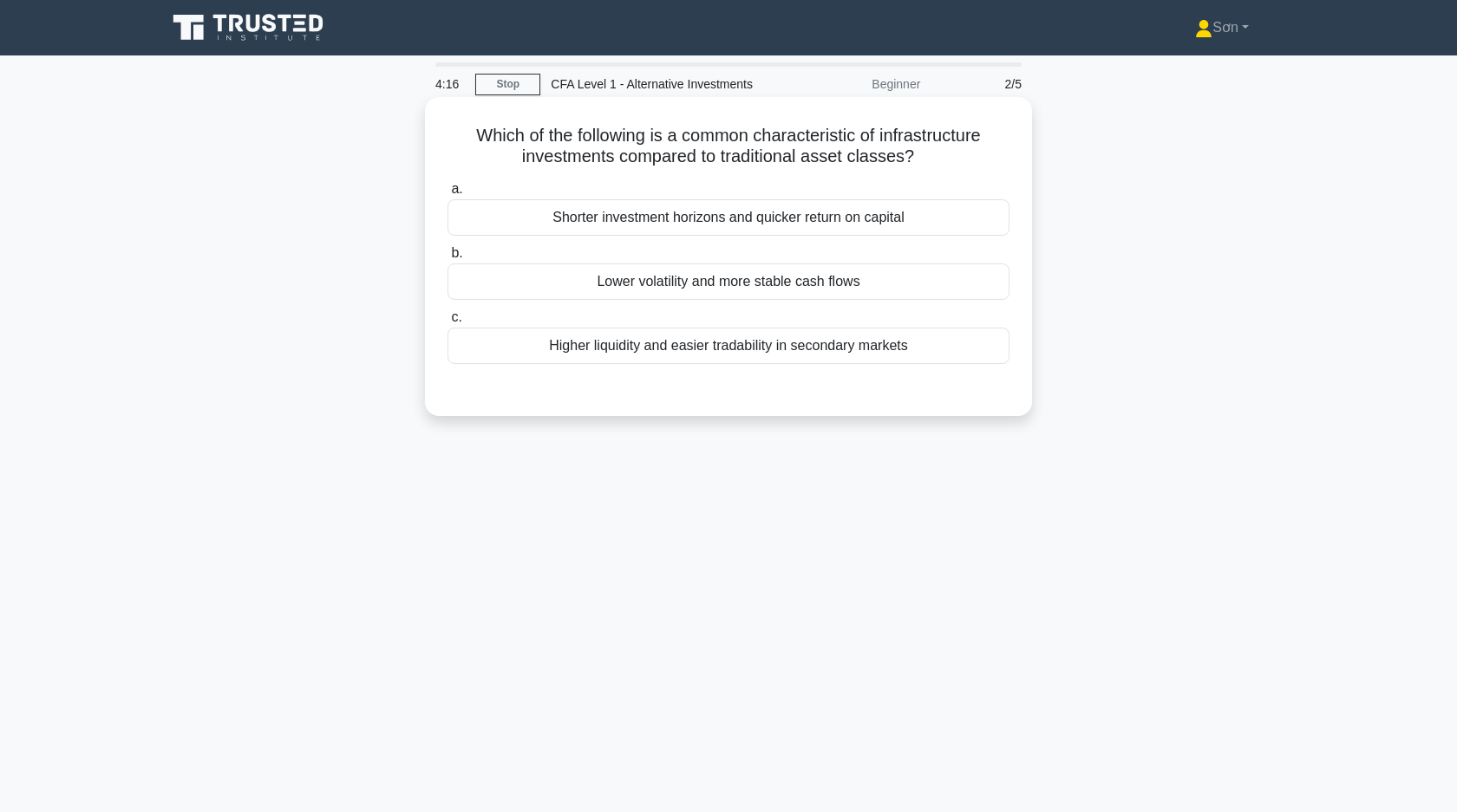
click at [714, 283] on div "Lower volatility and more stable cash flows" at bounding box center [728, 281] width 562 height 36
click at [447, 259] on input "b. Lower volatility and more stable cash flows" at bounding box center [447, 253] width 0 height 11
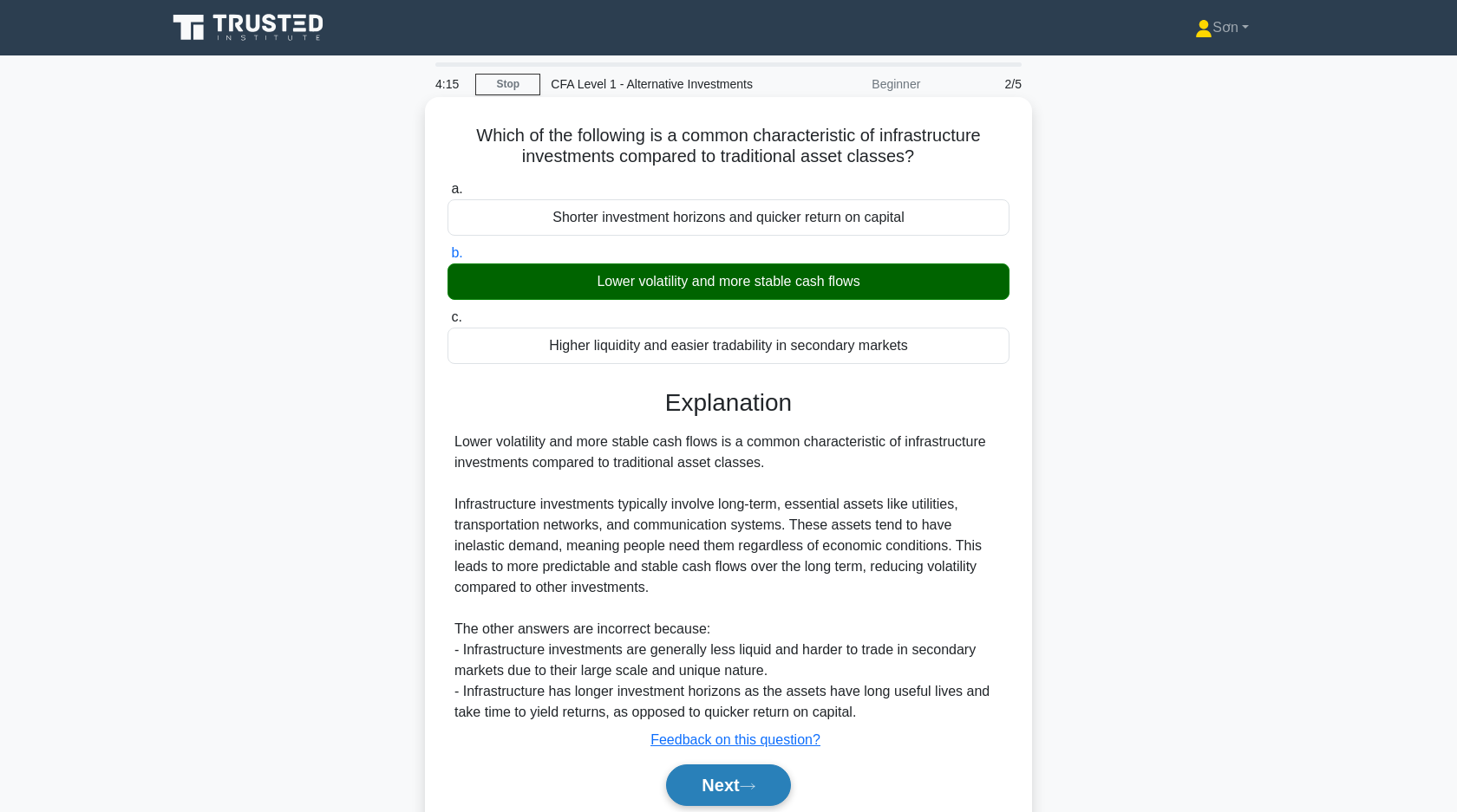
click at [728, 781] on button "Next" at bounding box center [728, 784] width 124 height 41
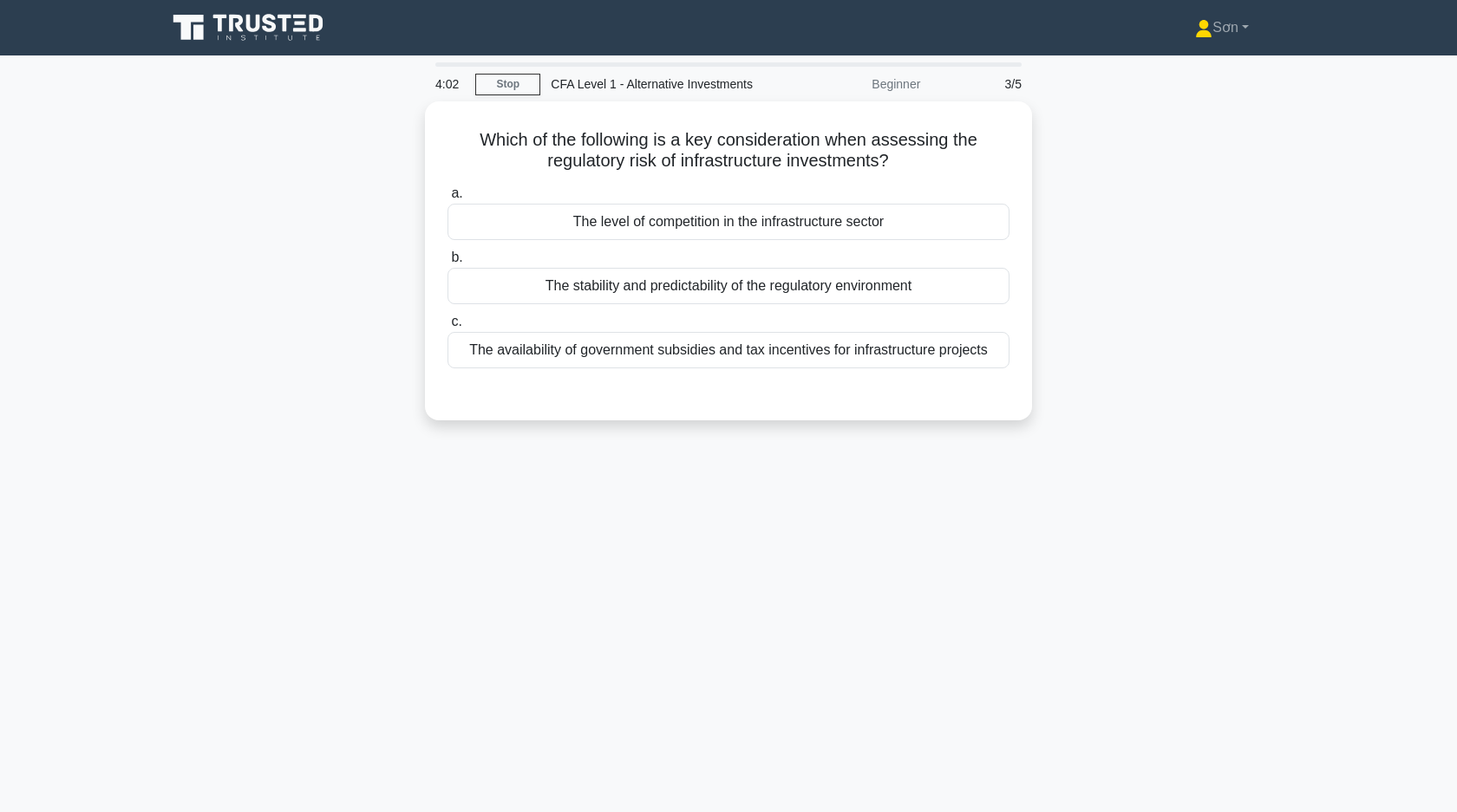
click at [1301, 358] on main "4:02 Stop CFA Level 1 - Alternative Investments Beginner 3/5 Which of the follo…" at bounding box center [728, 495] width 1457 height 880
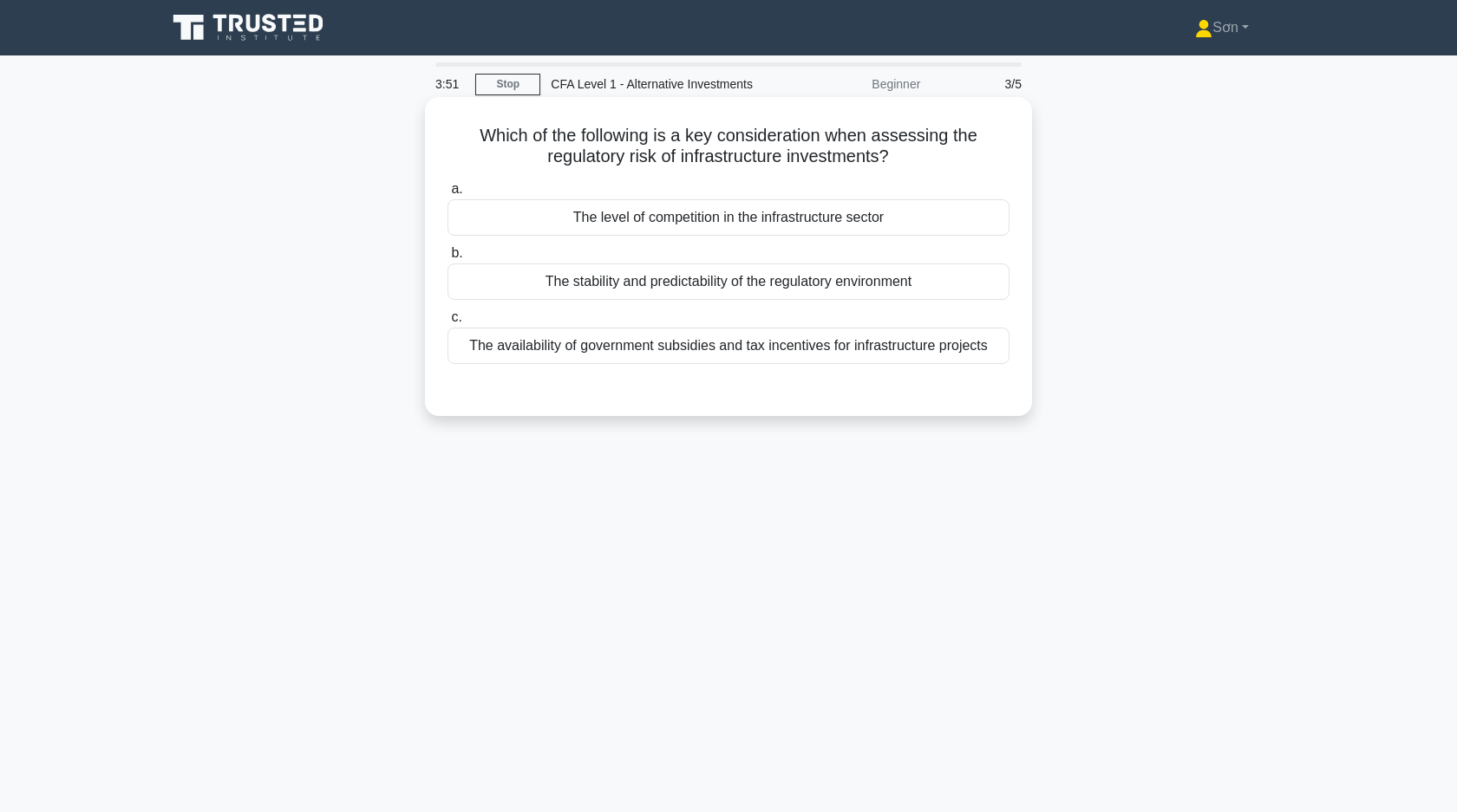
click at [880, 288] on div "The stability and predictability of the regulatory environment" at bounding box center [728, 281] width 562 height 36
click at [447, 259] on input "b. The stability and predictability of the regulatory environment" at bounding box center [447, 253] width 0 height 11
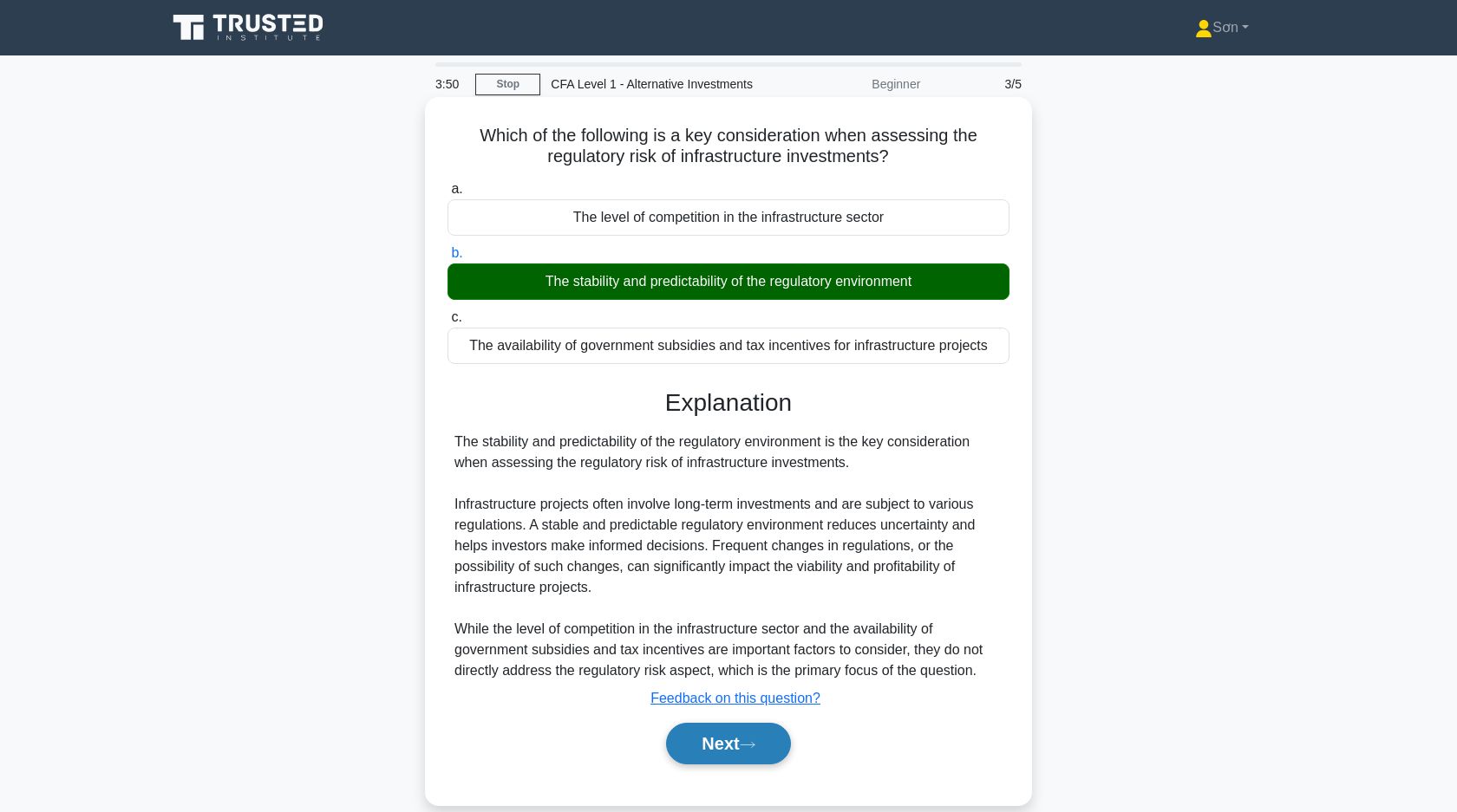
click at [754, 746] on icon at bounding box center [747, 745] width 16 height 9
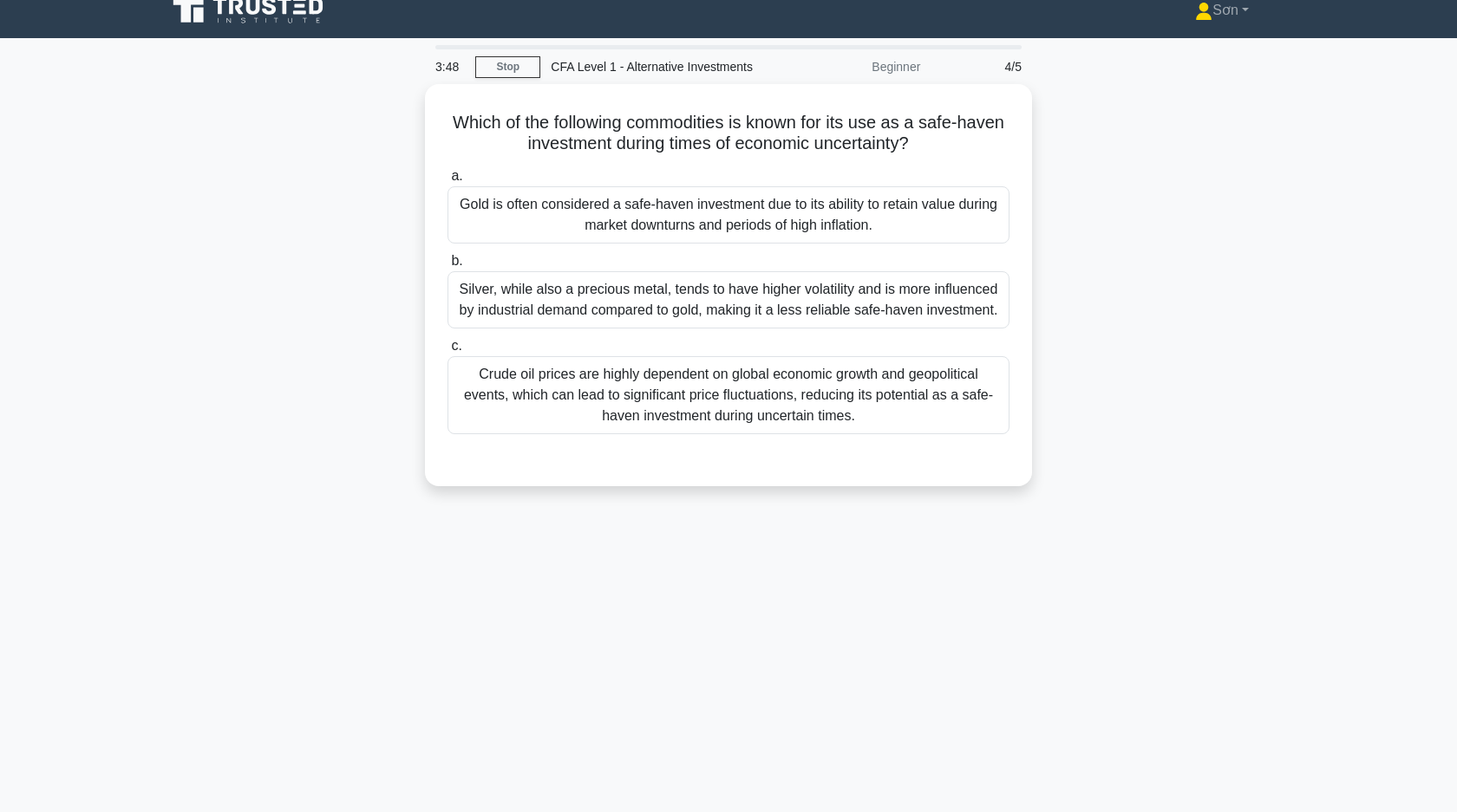
scroll to position [21, 0]
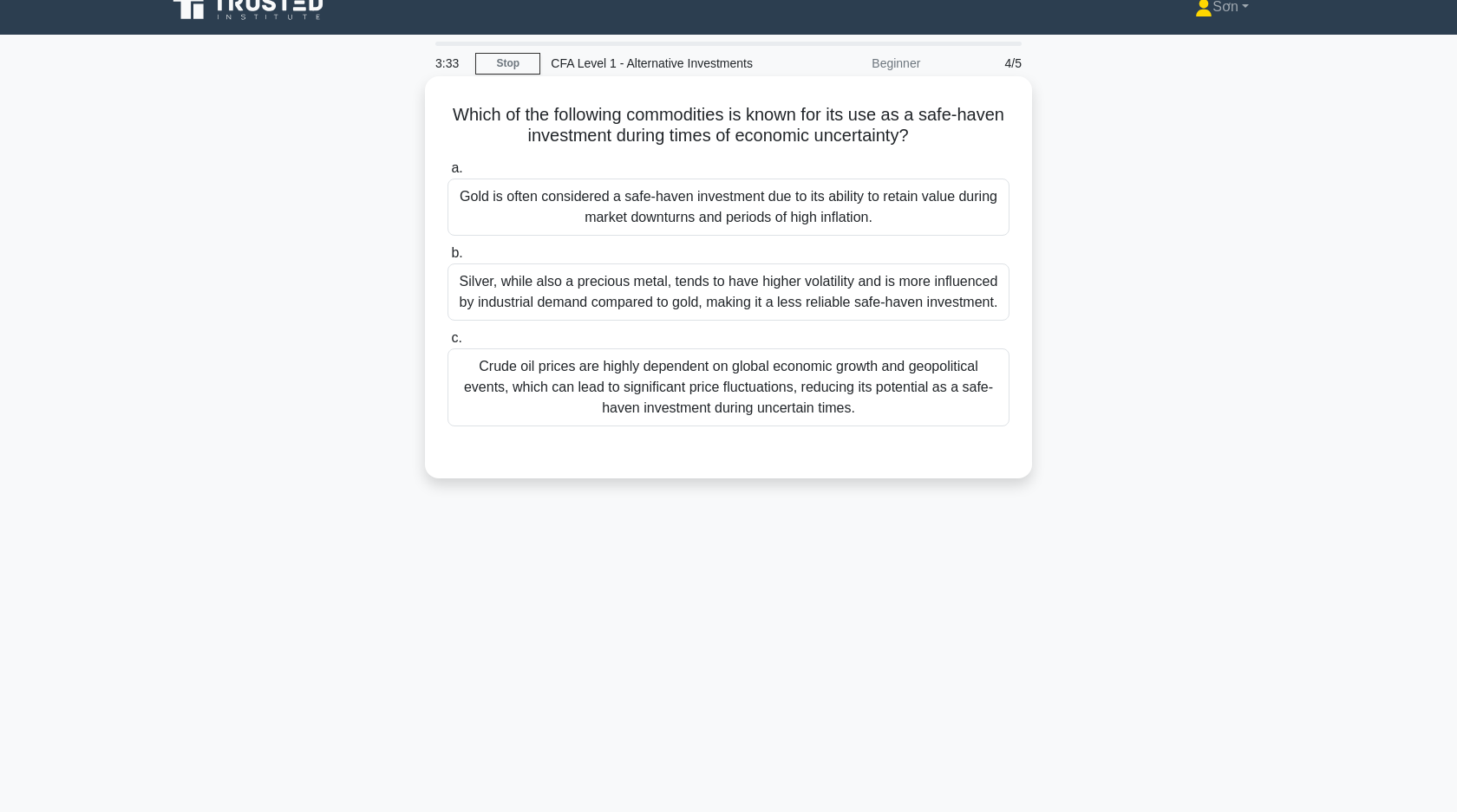
click at [646, 209] on div "Gold is often considered a safe-haven investment due to its ability to retain v…" at bounding box center [728, 207] width 562 height 57
click at [447, 174] on input "a. Gold is often considered a safe-haven investment due to its ability to retai…" at bounding box center [447, 169] width 0 height 11
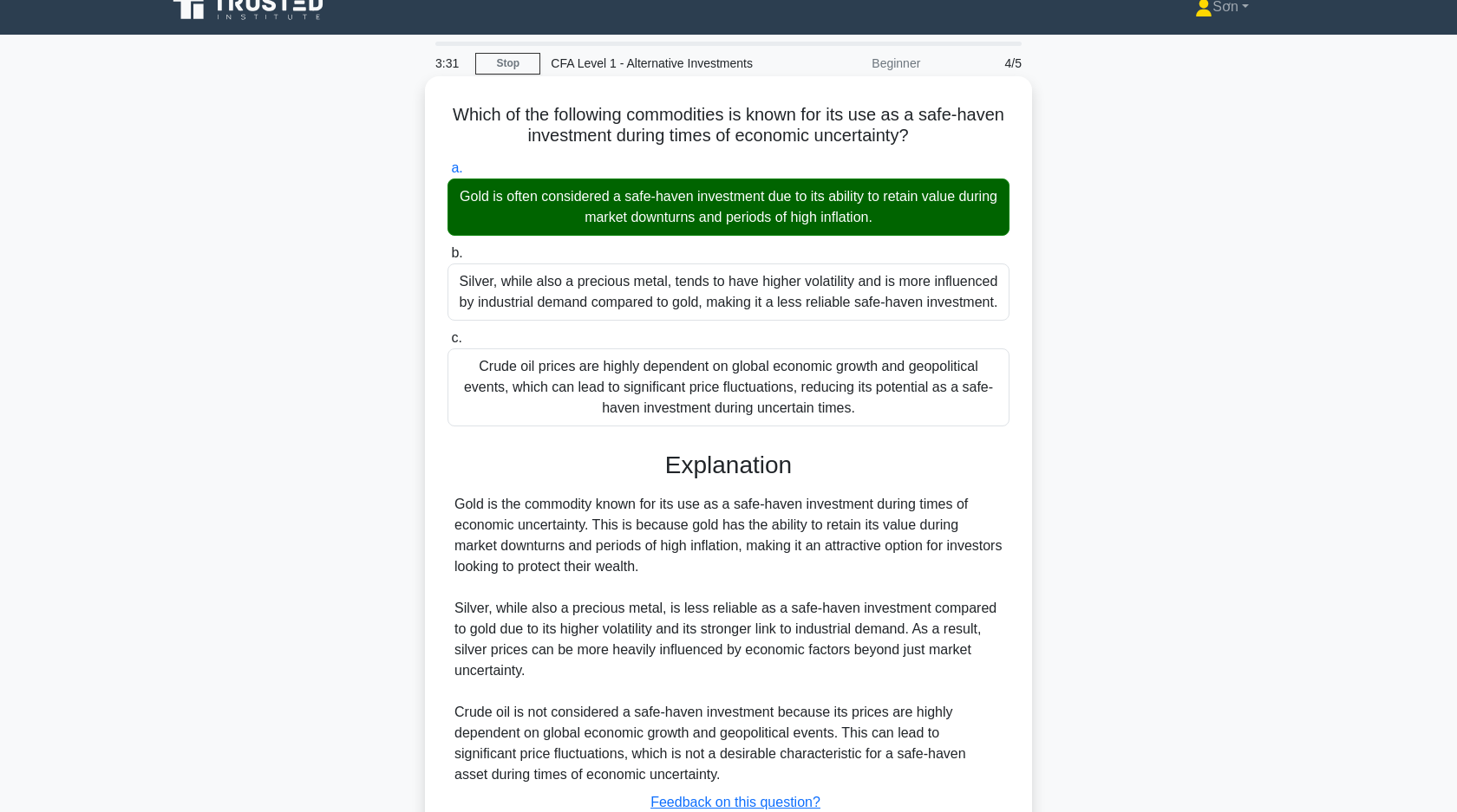
scroll to position [151, 0]
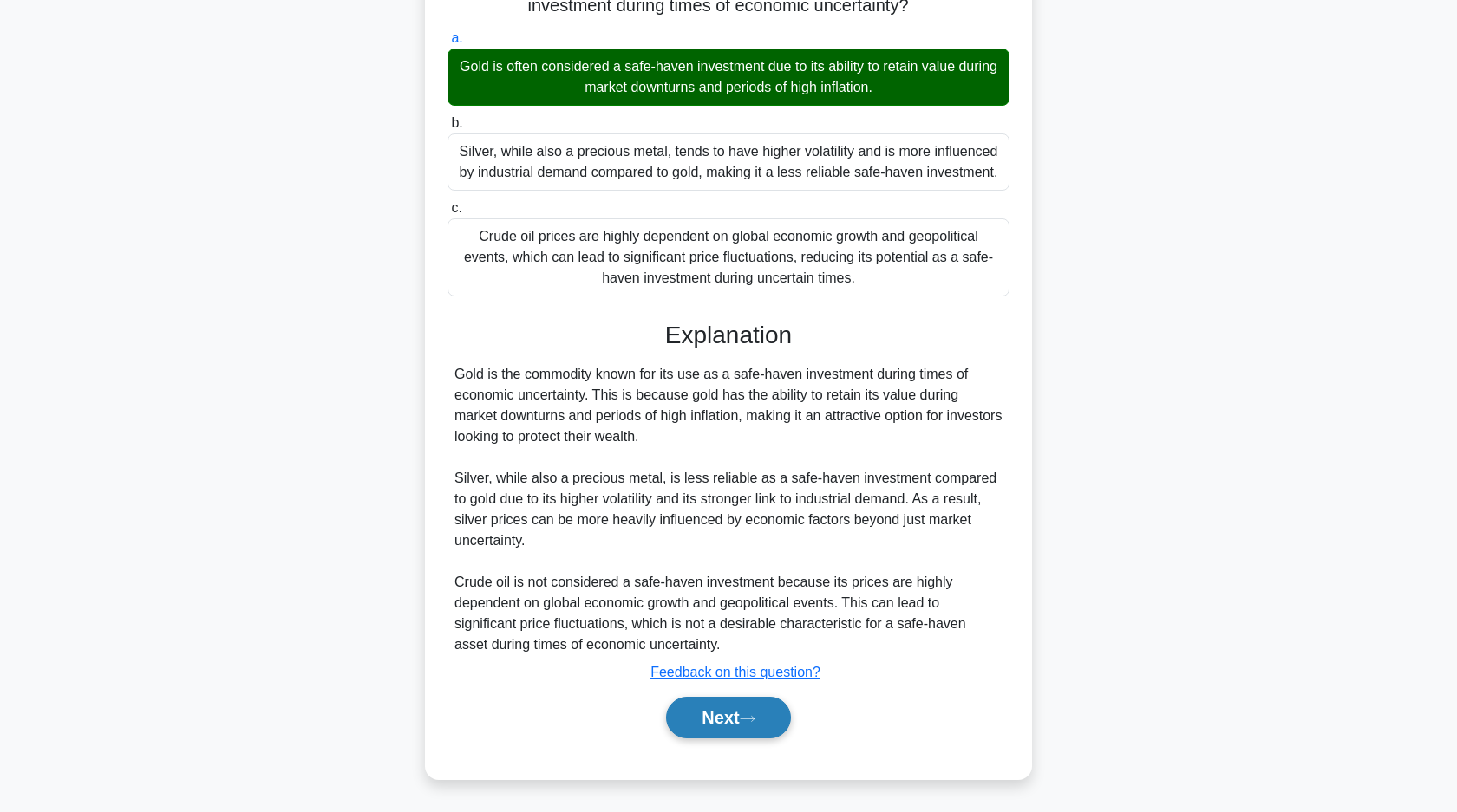
click at [721, 706] on button "Next" at bounding box center [728, 717] width 124 height 41
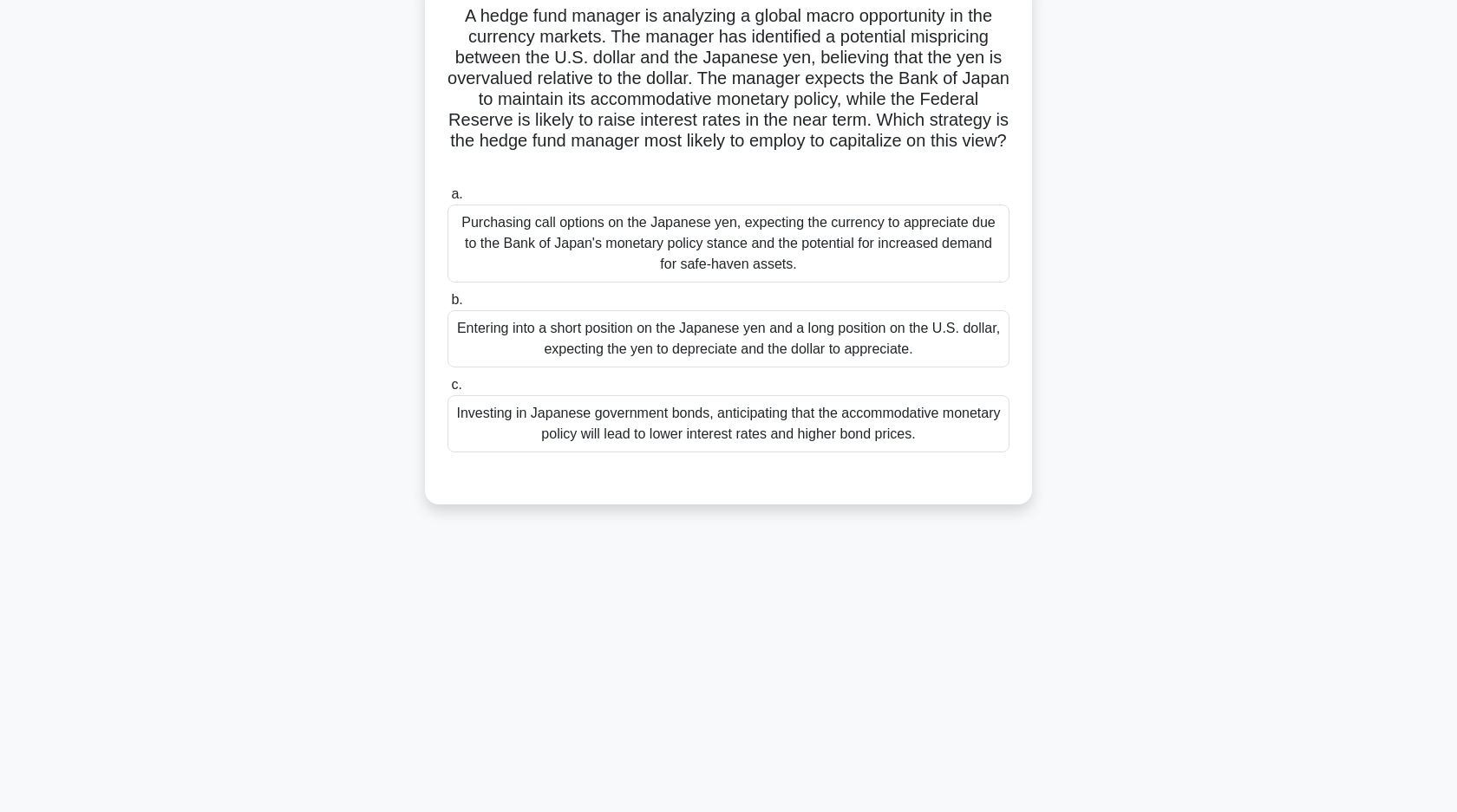
scroll to position [0, 0]
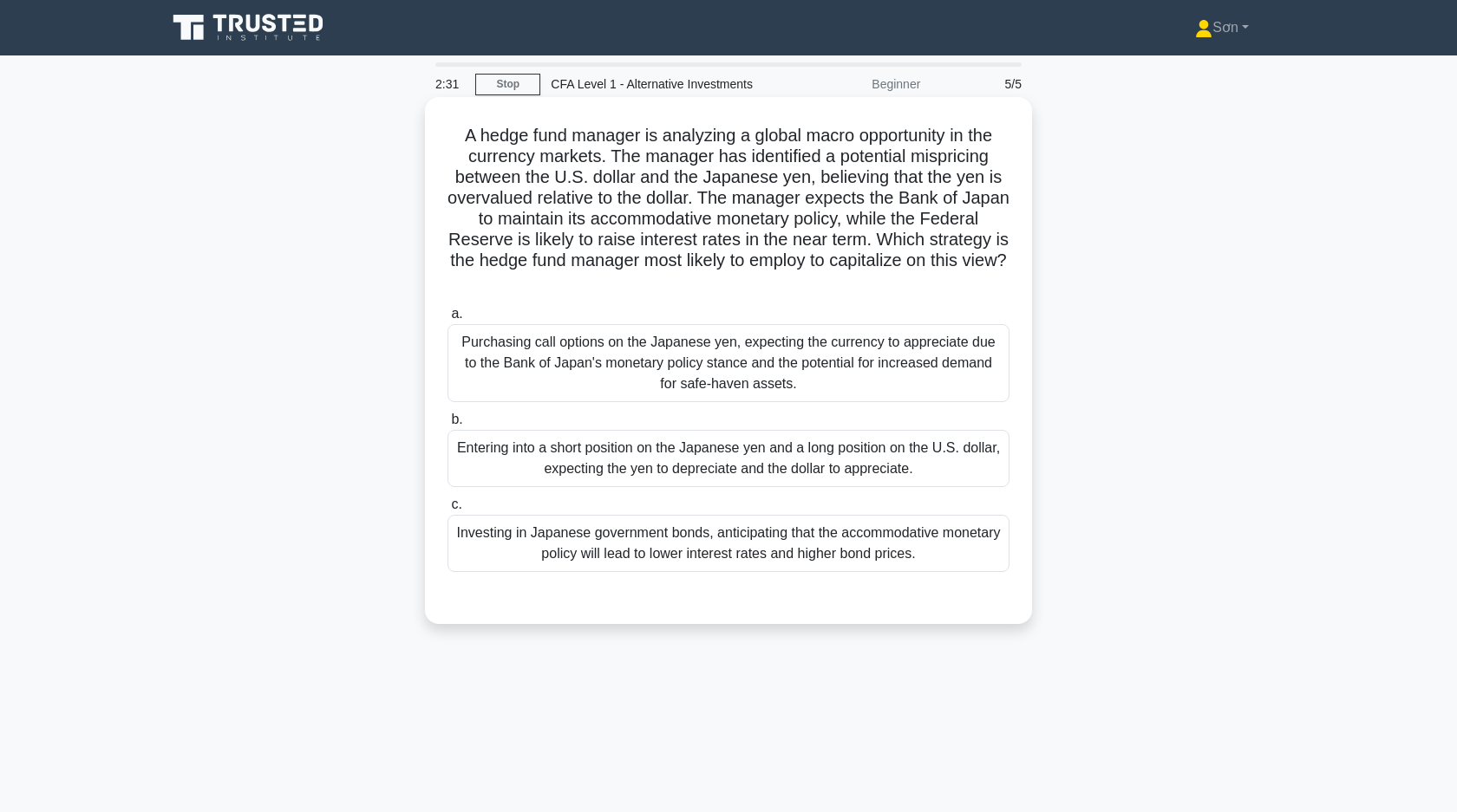
click at [730, 467] on div "Entering into a short position on the Japanese yen and a long position on the U…" at bounding box center [728, 458] width 562 height 57
click at [447, 426] on input "b. Entering into a short position on the Japanese yen and a long position on th…" at bounding box center [447, 419] width 0 height 11
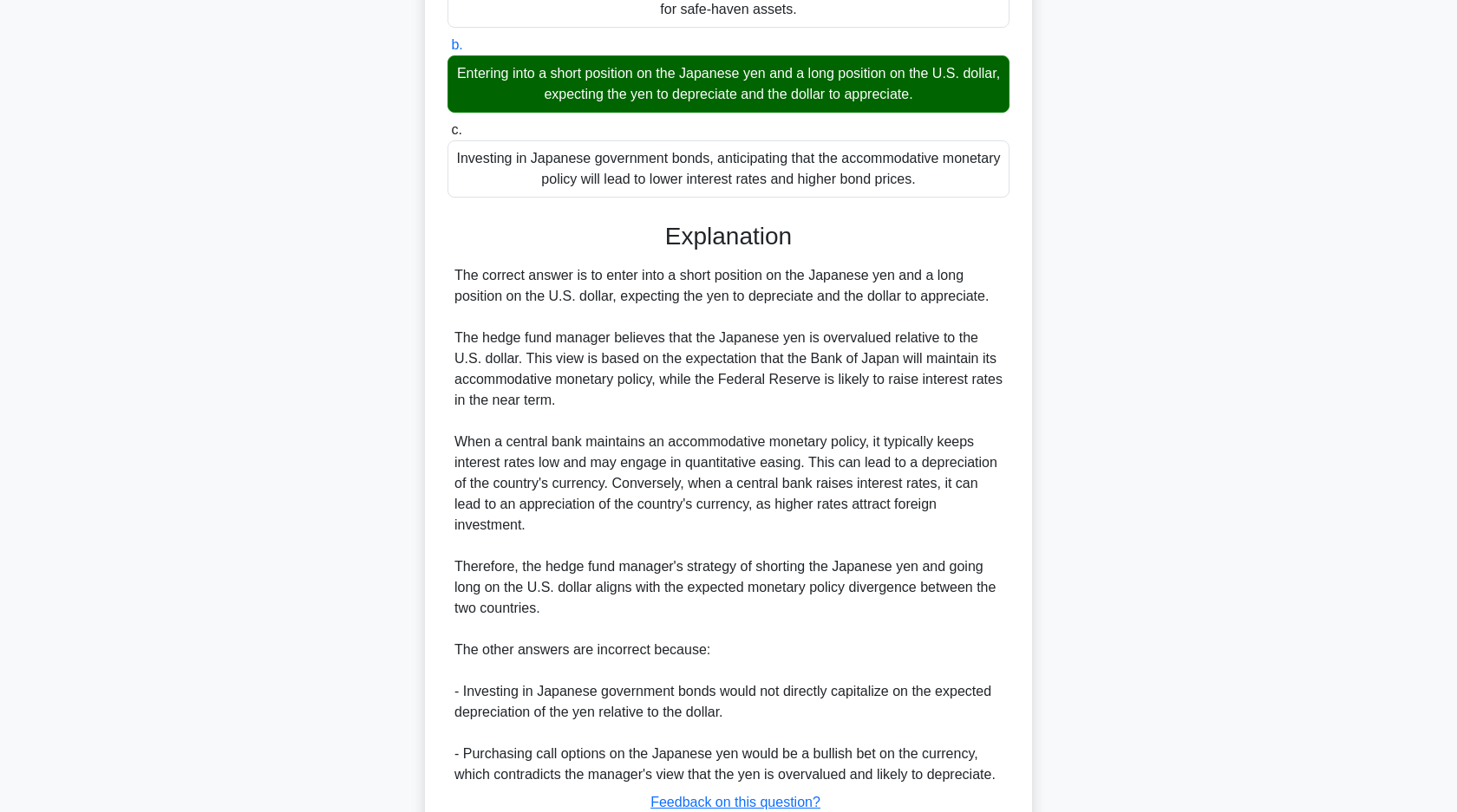
scroll to position [487, 0]
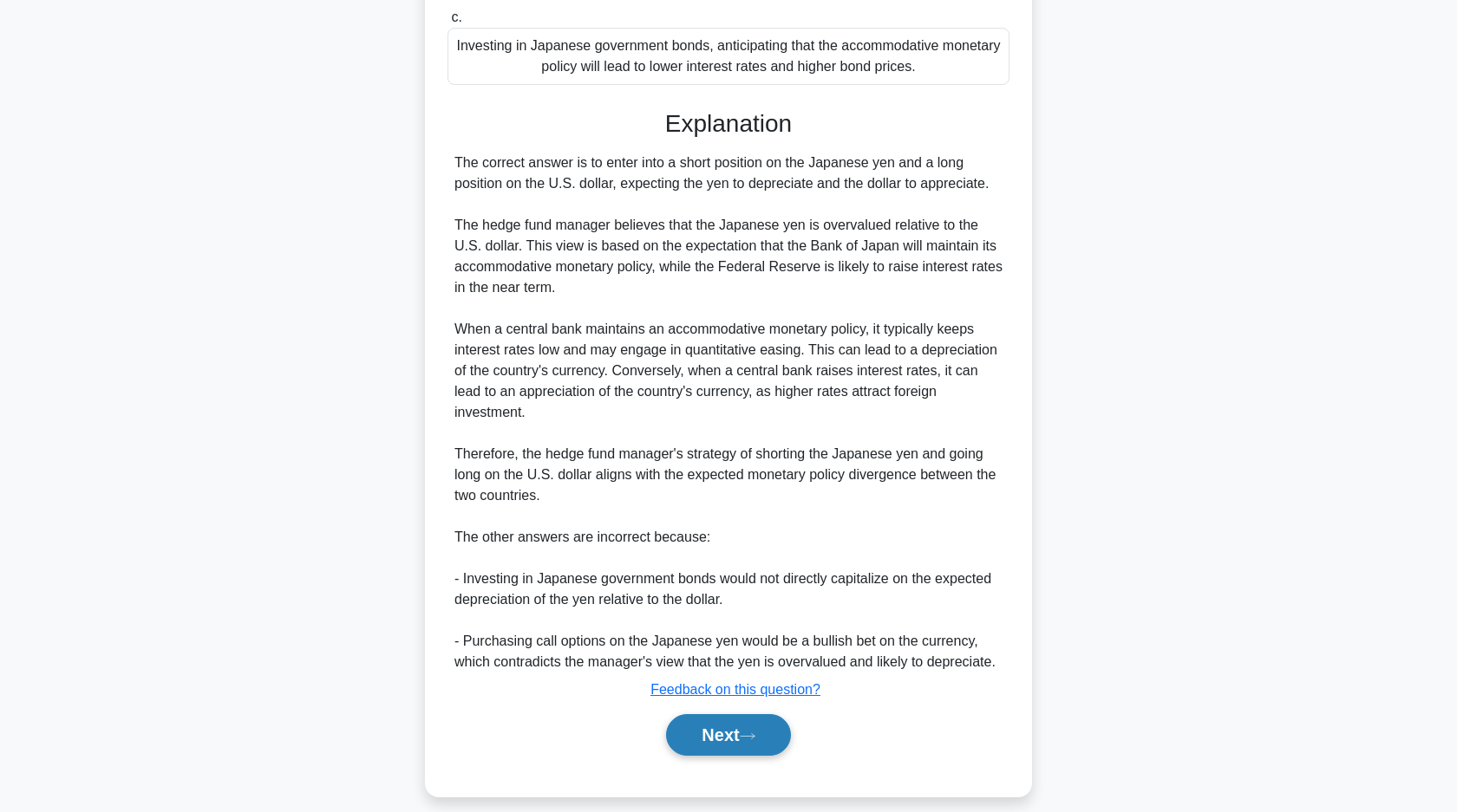
click at [707, 723] on button "Next" at bounding box center [728, 735] width 124 height 41
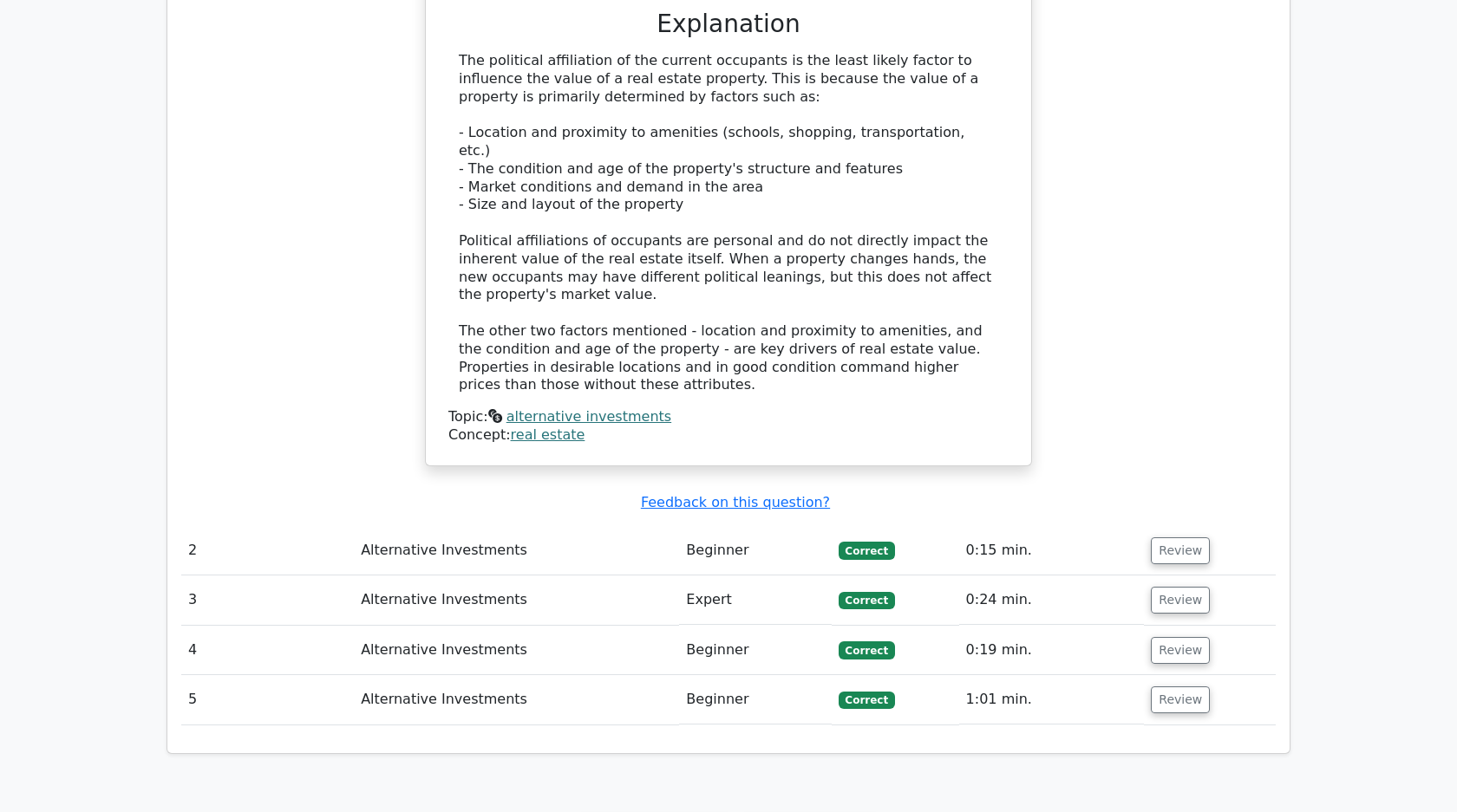
scroll to position [1470, 0]
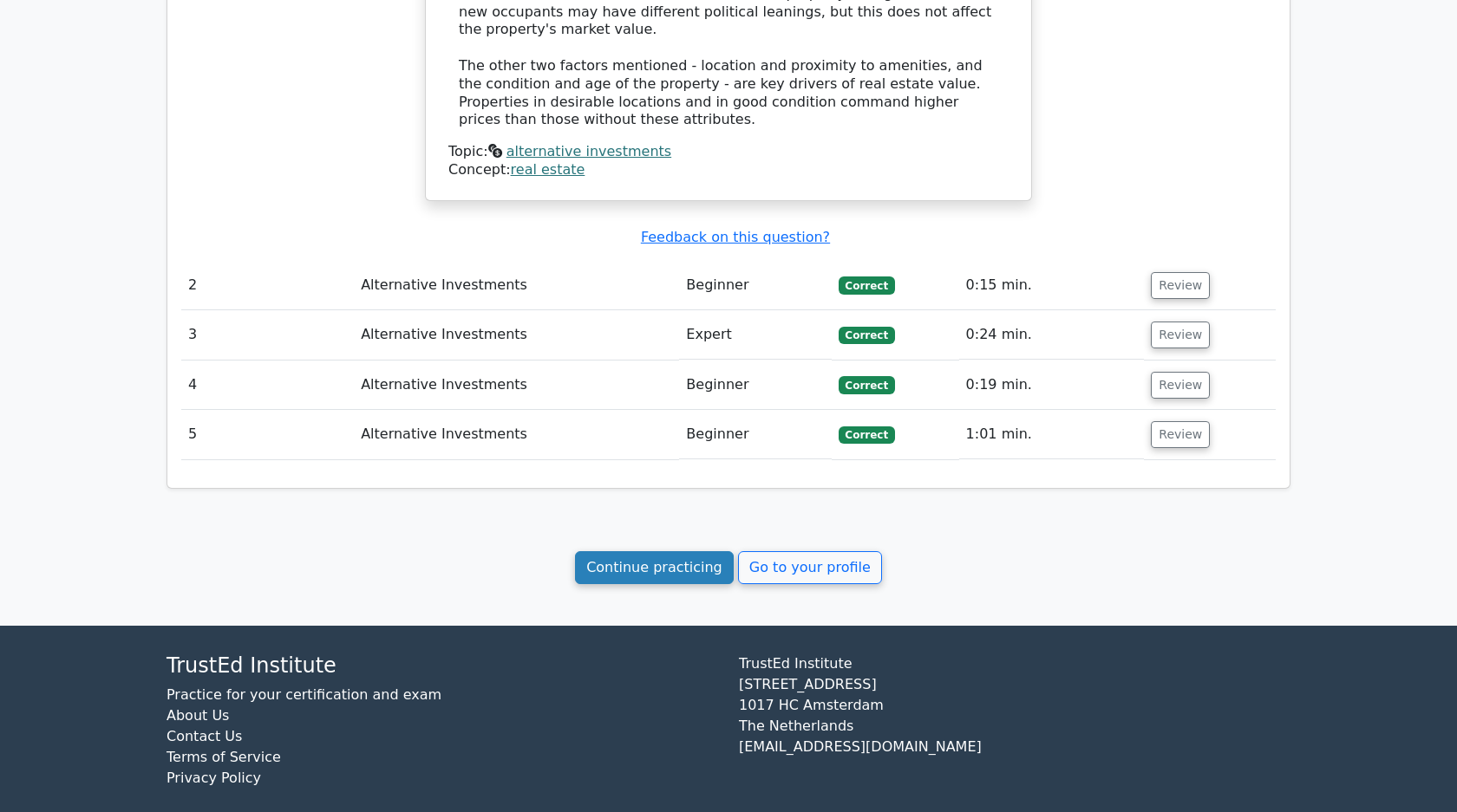
click at [686, 551] on link "Continue practicing" at bounding box center [654, 568] width 159 height 33
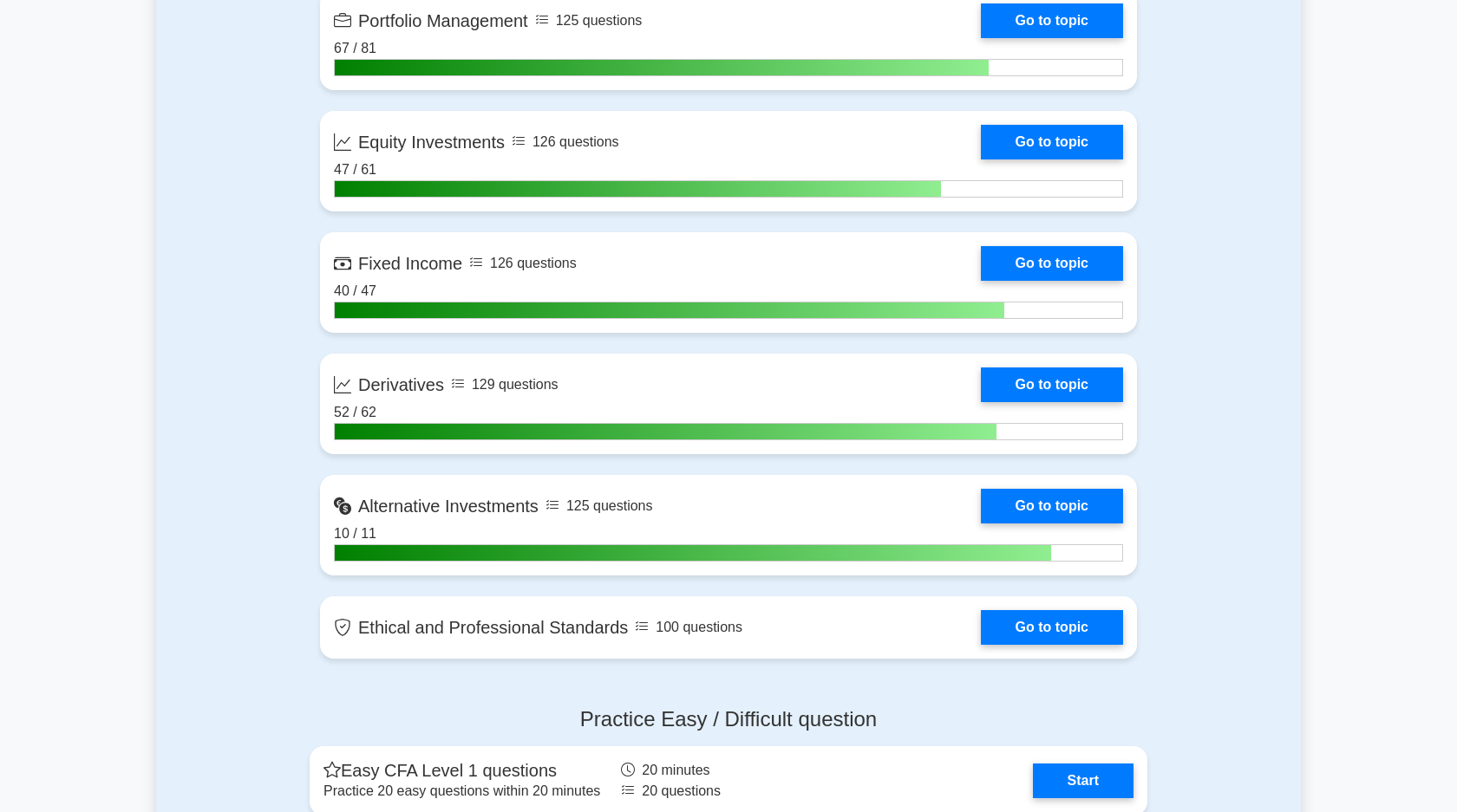
scroll to position [1369, 0]
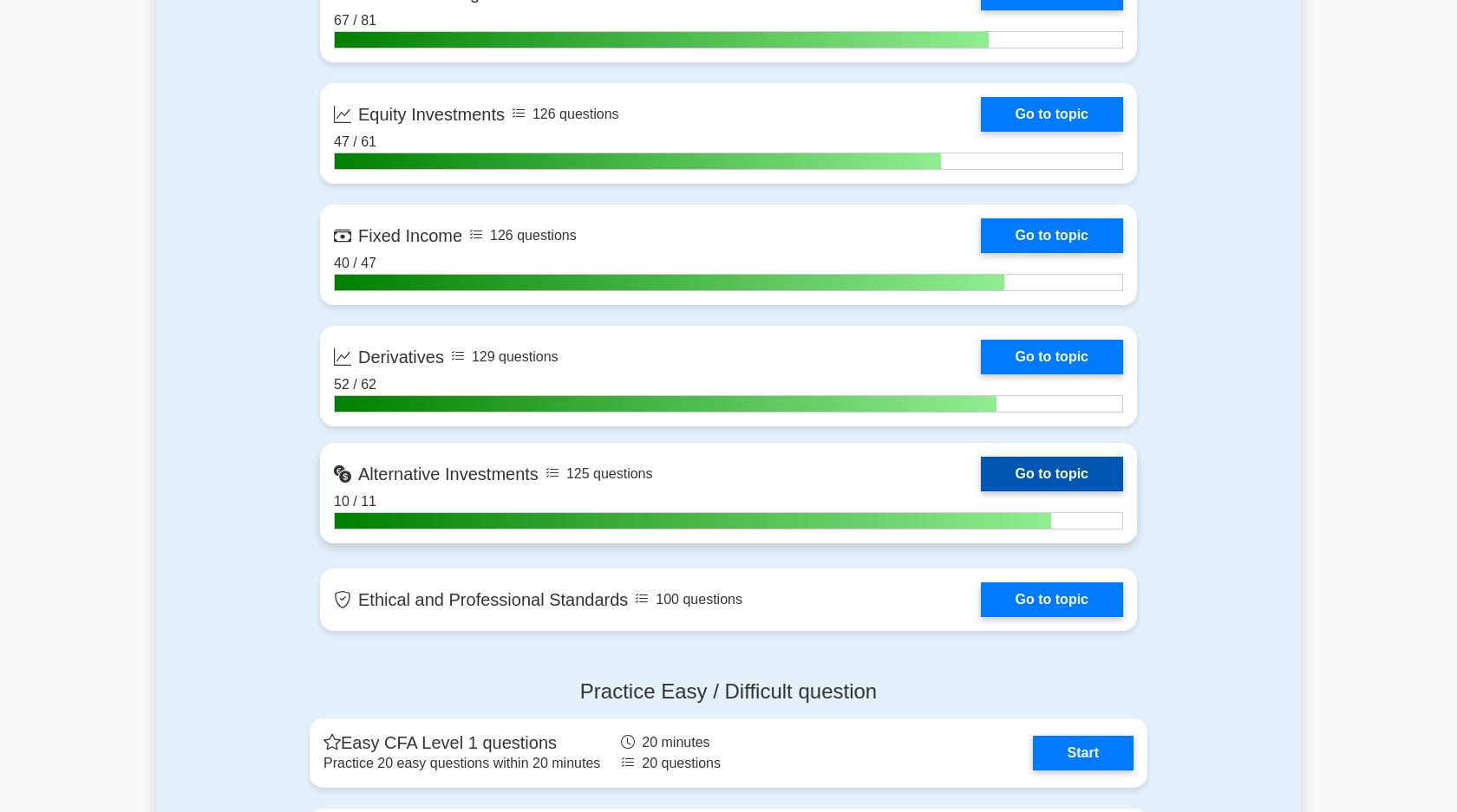
click at [1035, 477] on link "Go to topic" at bounding box center [1052, 475] width 142 height 35
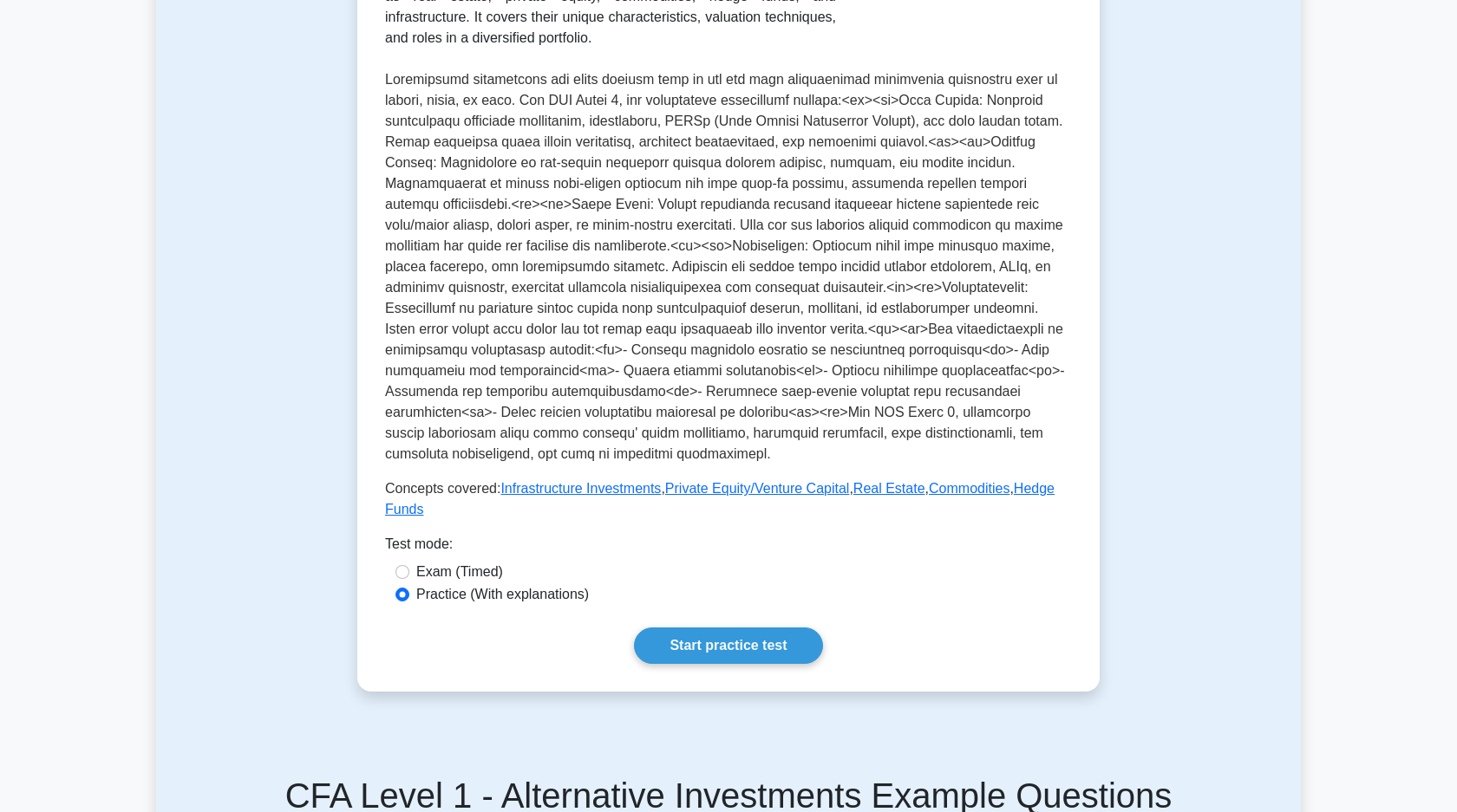
scroll to position [516, 0]
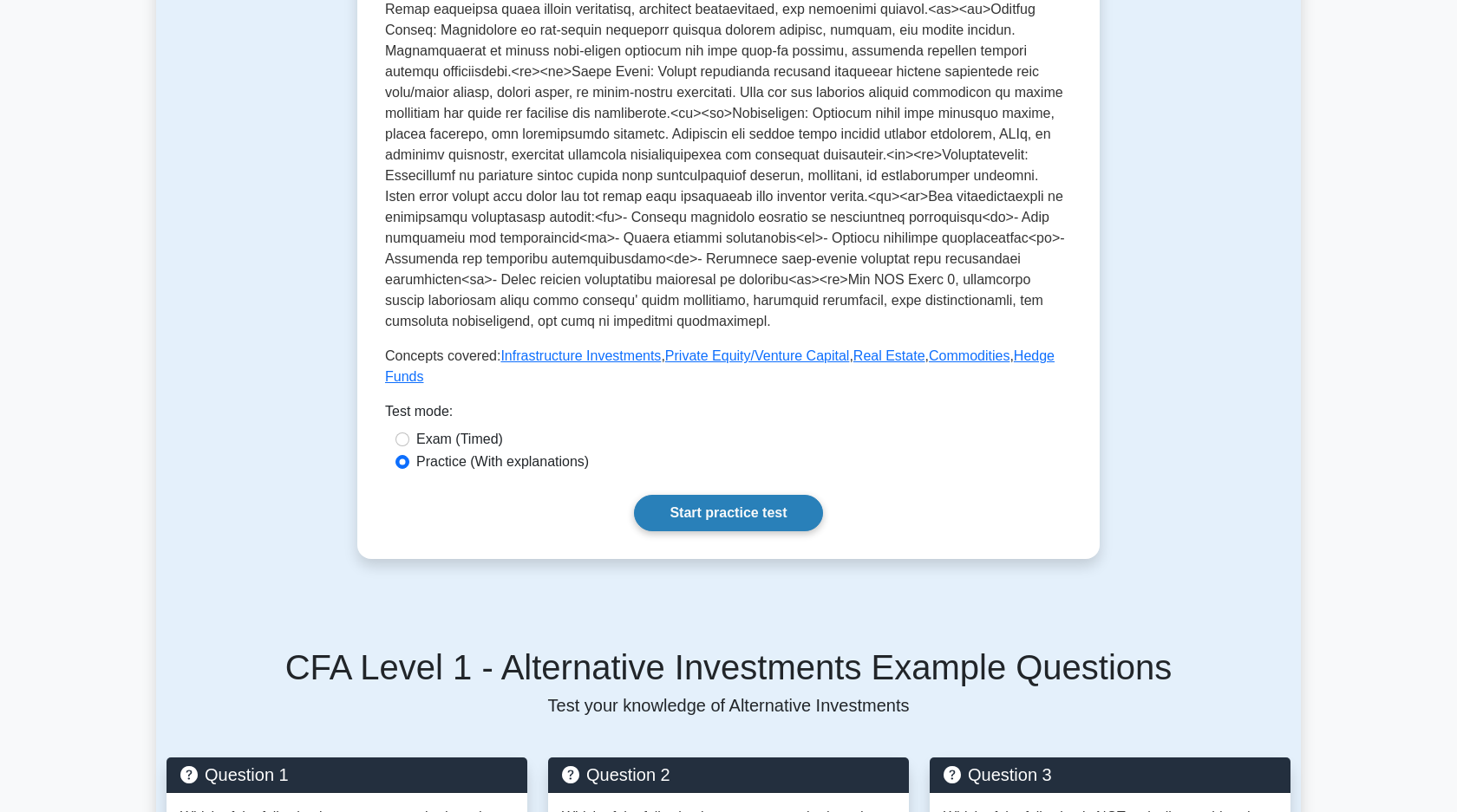
click at [768, 508] on link "Start practice test" at bounding box center [728, 512] width 188 height 36
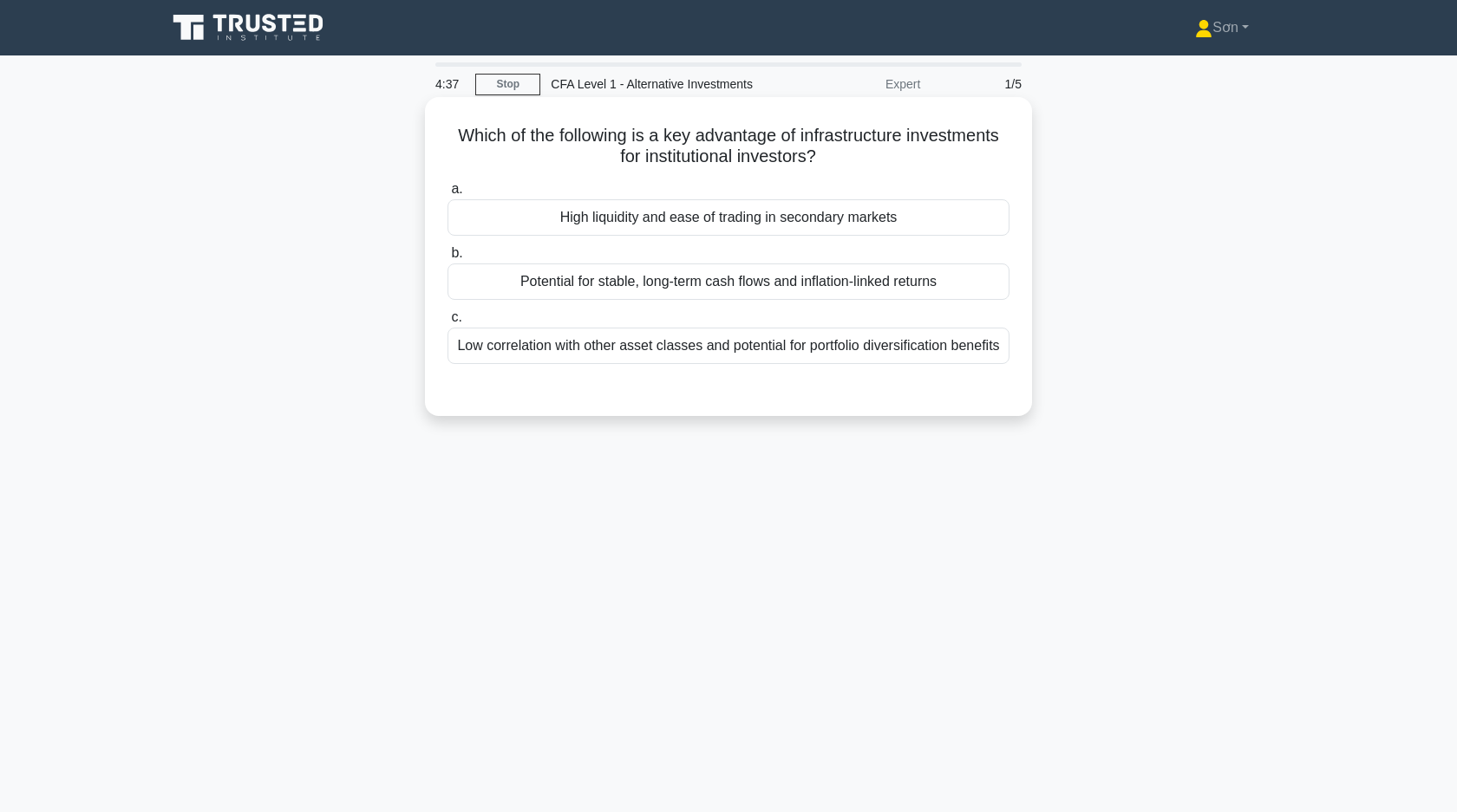
click at [719, 223] on div "High liquidity and ease of trading in secondary markets" at bounding box center [728, 217] width 562 height 36
click at [447, 195] on input "a. High liquidity and ease of trading in secondary markets" at bounding box center [447, 189] width 0 height 11
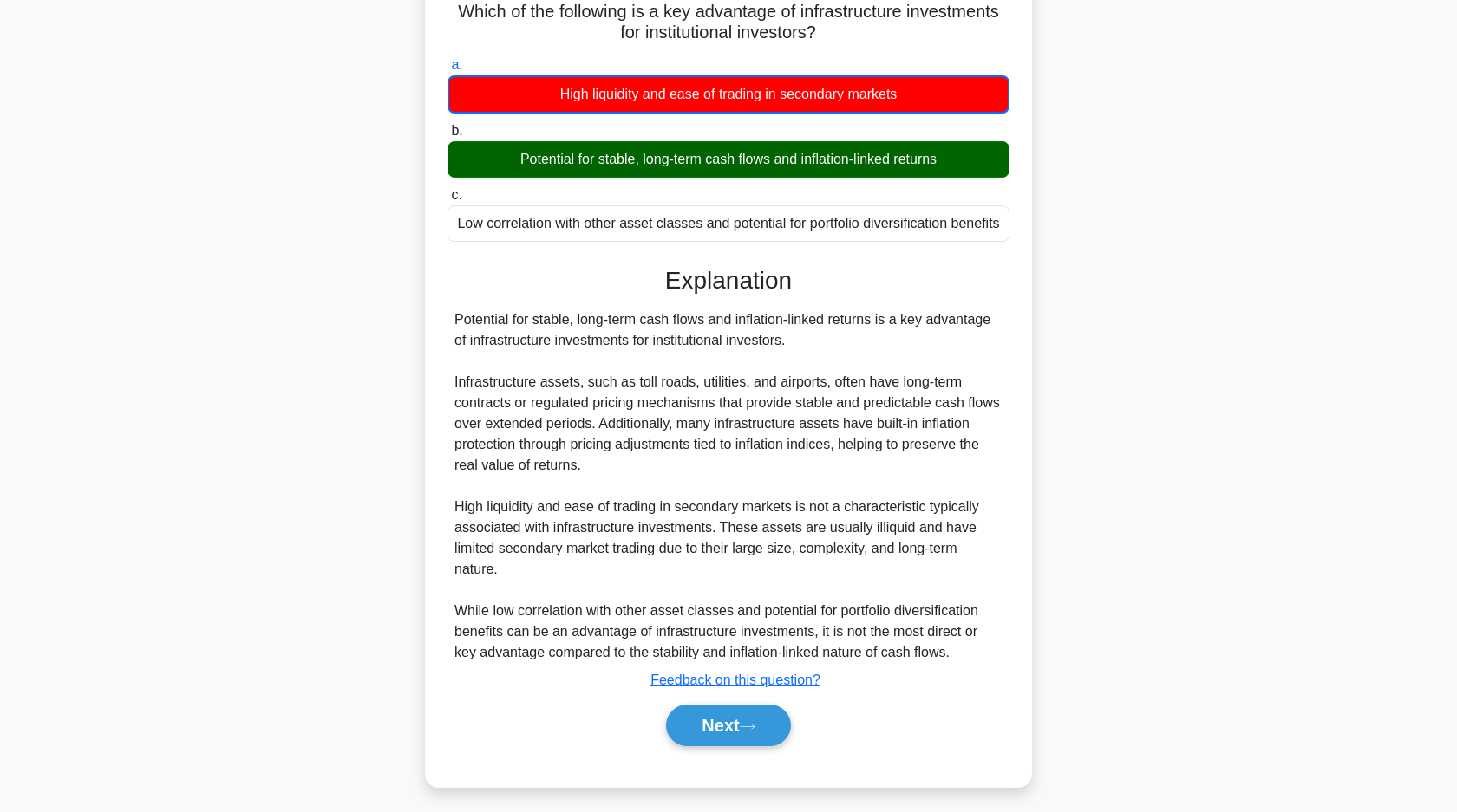
scroll to position [132, 0]
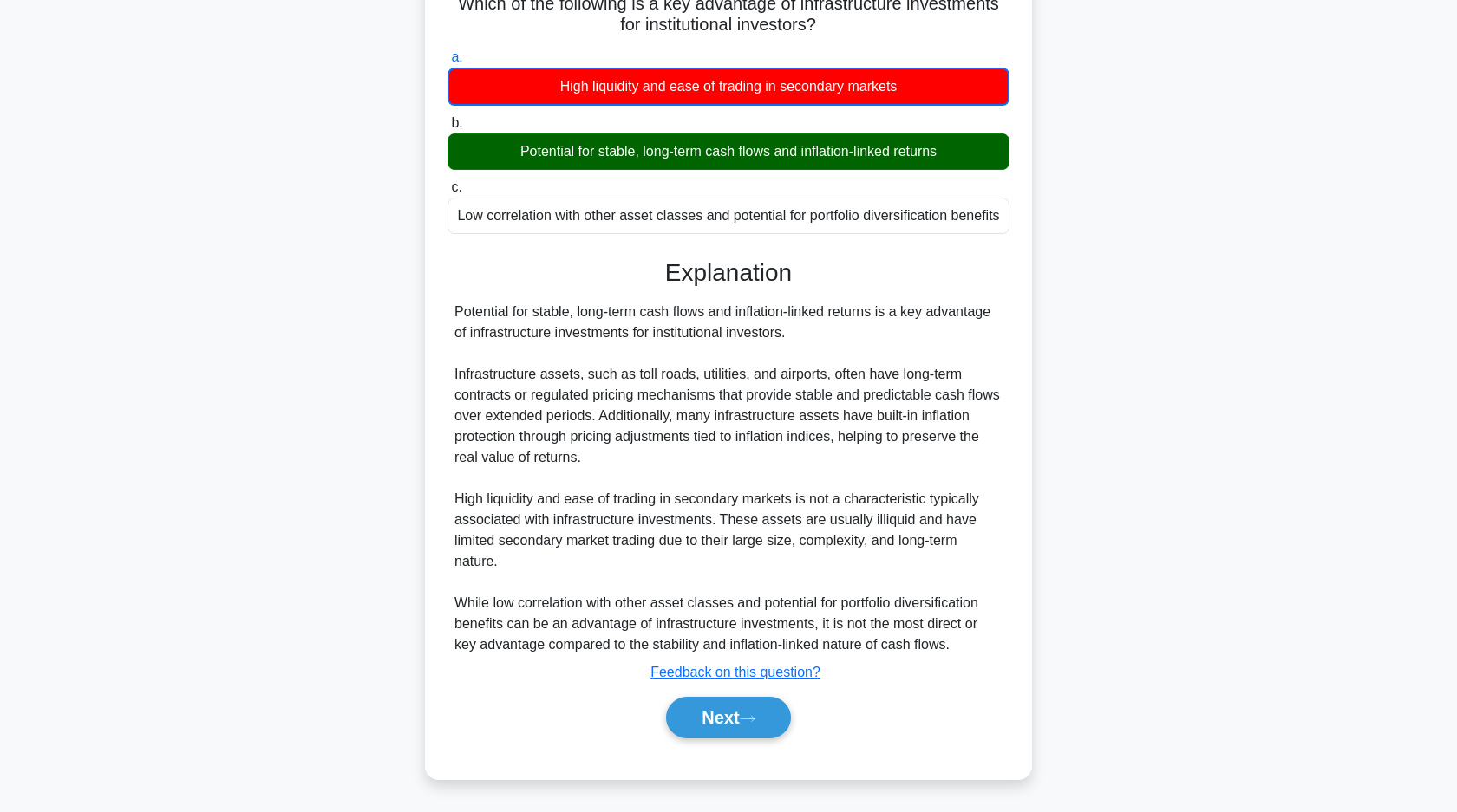
drag, startPoint x: 515, startPoint y: 153, endPoint x: 953, endPoint y: 142, distance: 438.1
click at [953, 142] on div "Potential for stable, long-term cash flows and inflation-linked returns" at bounding box center [728, 151] width 562 height 36
click at [578, 327] on div "Potential for stable, long-term cash flows and inflation-linked returns is a ke…" at bounding box center [728, 478] width 548 height 354
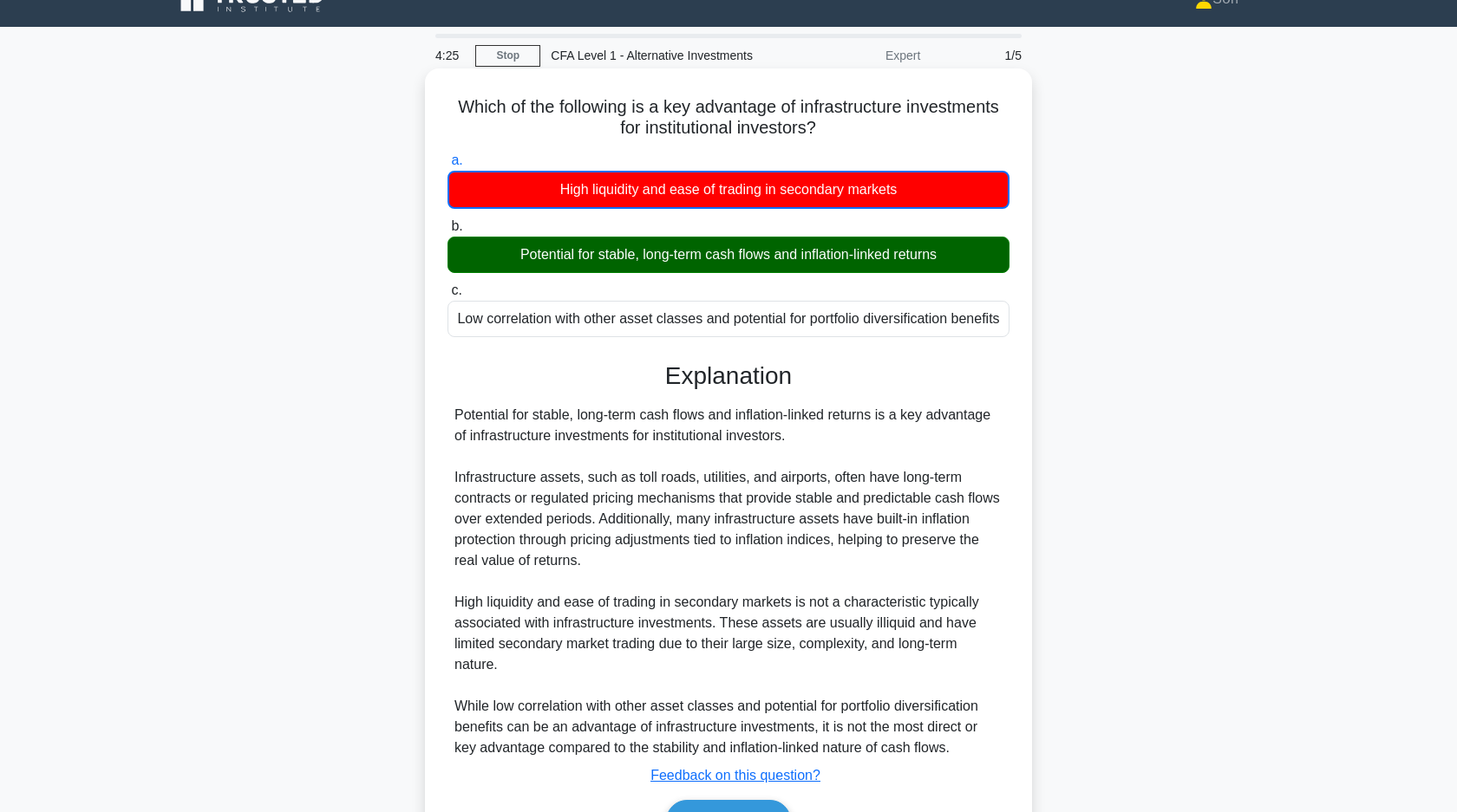
scroll to position [0, 0]
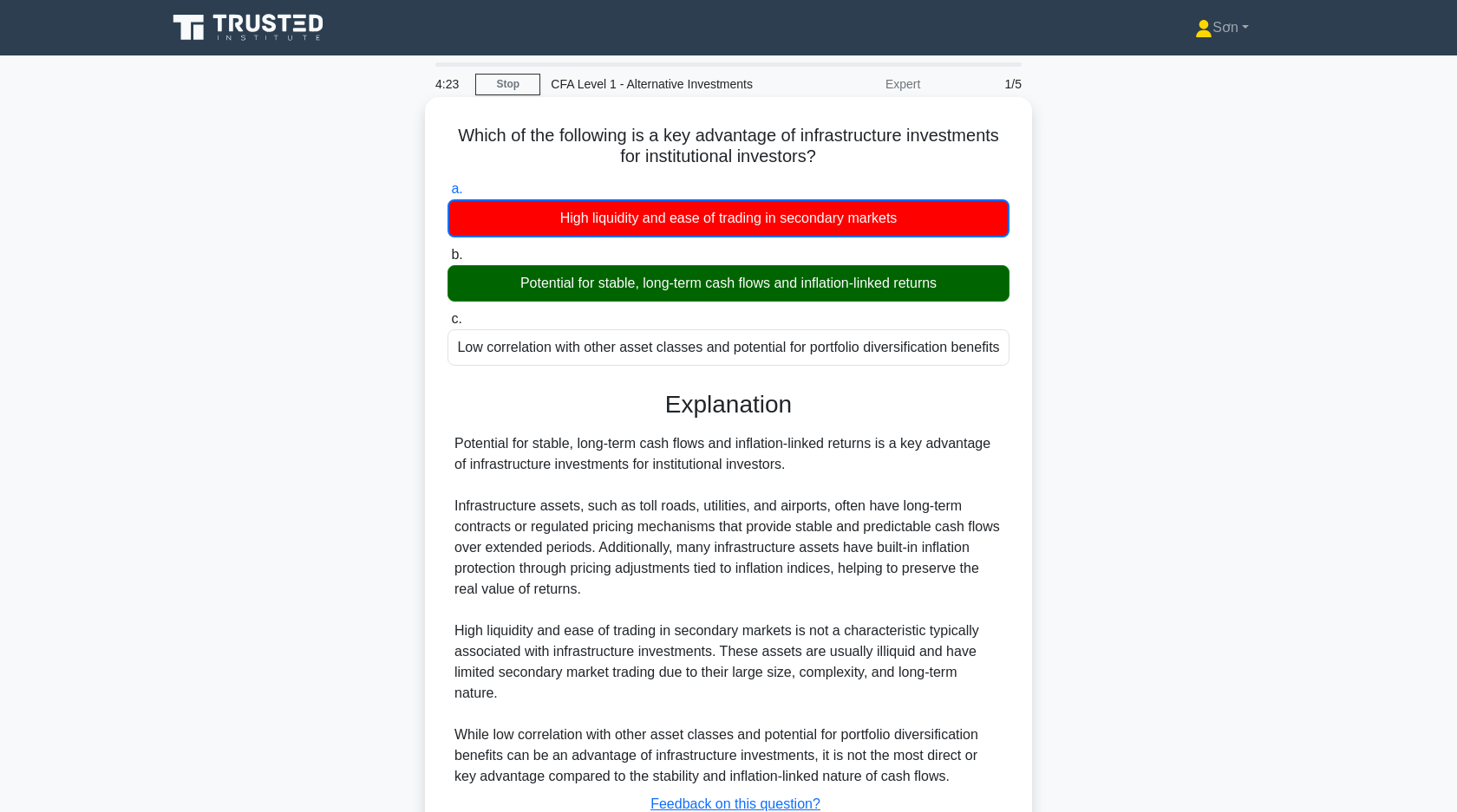
drag, startPoint x: 449, startPoint y: 130, endPoint x: 1013, endPoint y: 367, distance: 611.8
click at [1013, 368] on div "Which of the following is a key advantage of infrastructure investments for ins…" at bounding box center [728, 504] width 593 height 800
copy div "Which of the following is a key advantage of infrastructure investments for ins…"
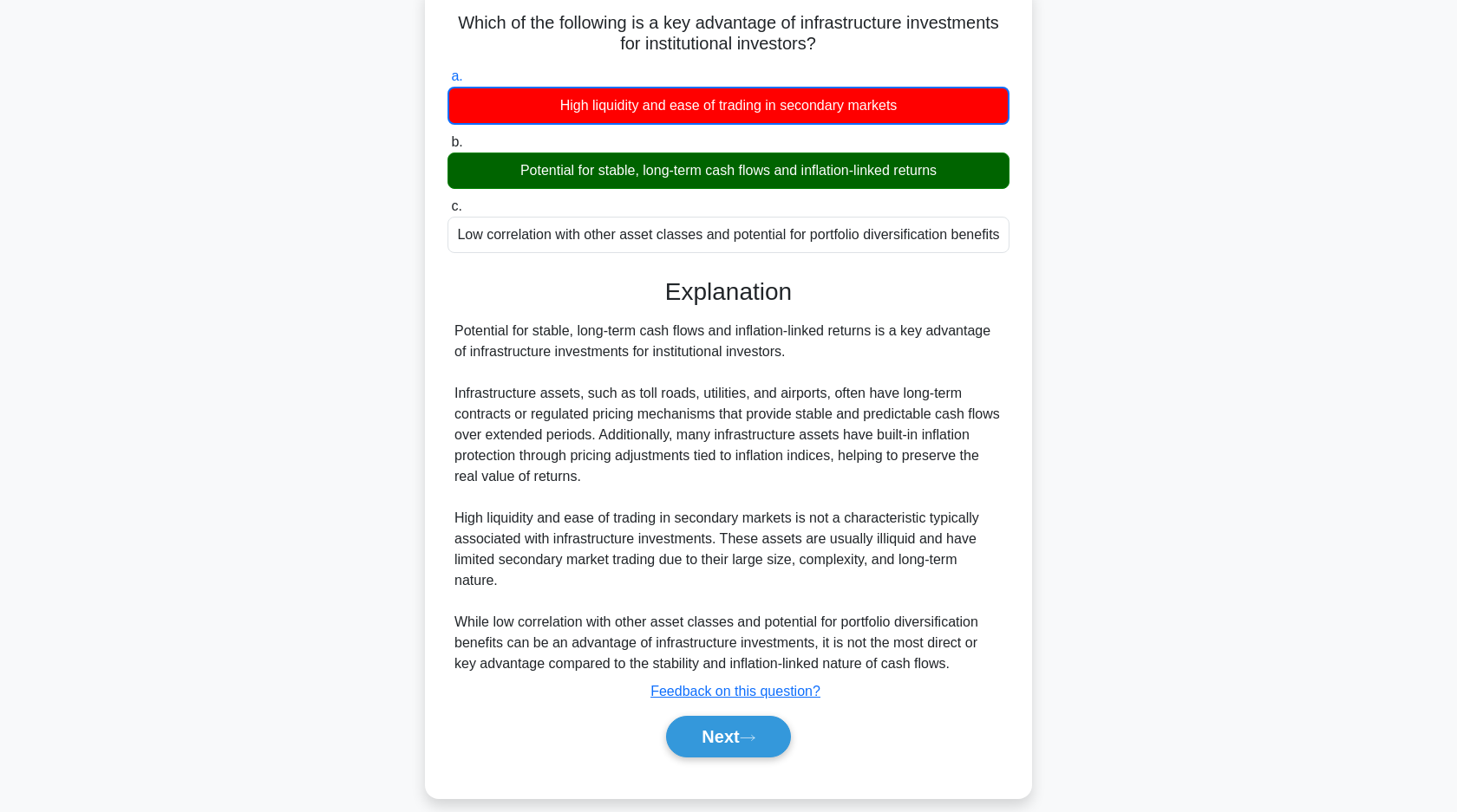
scroll to position [132, 0]
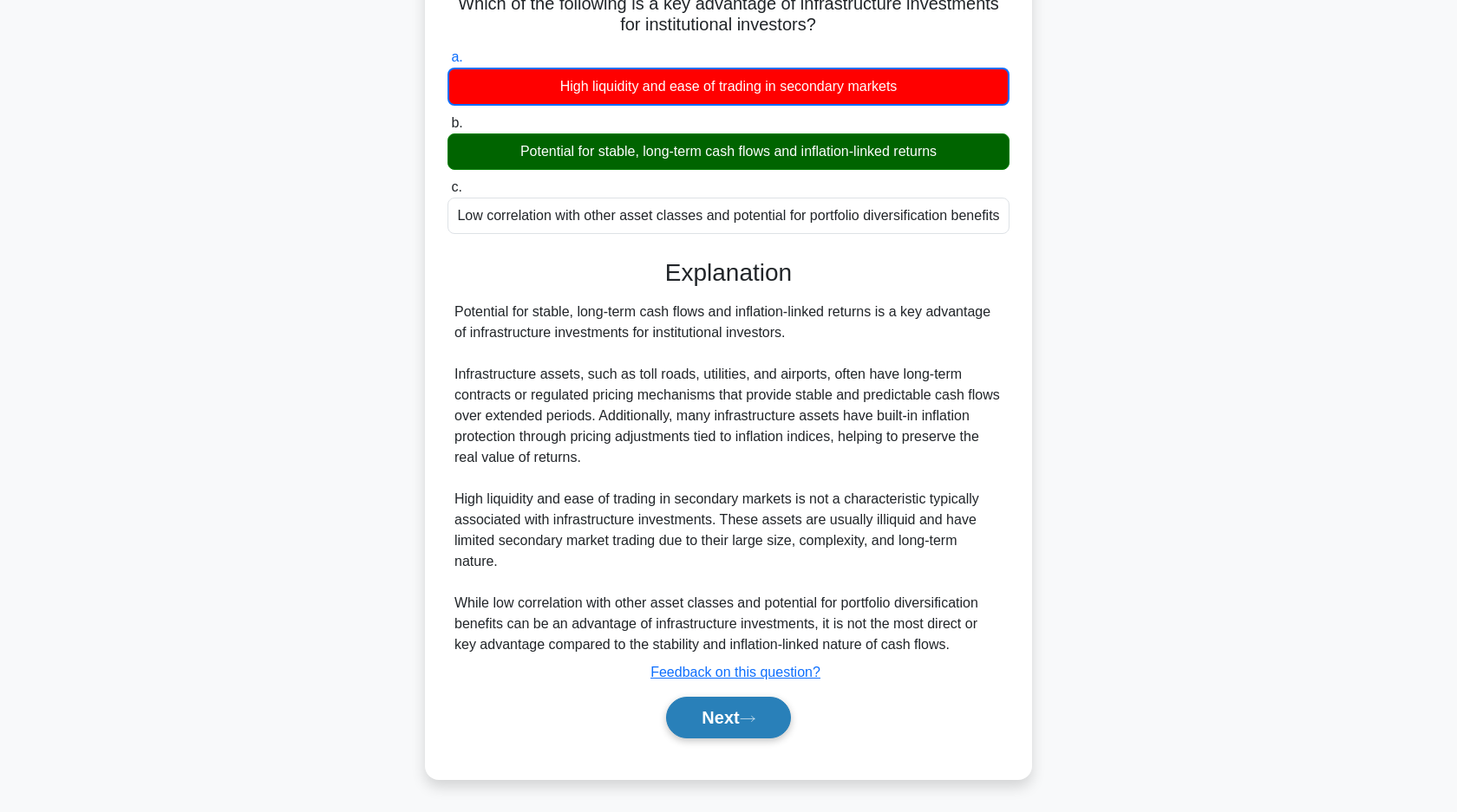
click at [750, 723] on icon at bounding box center [747, 719] width 16 height 9
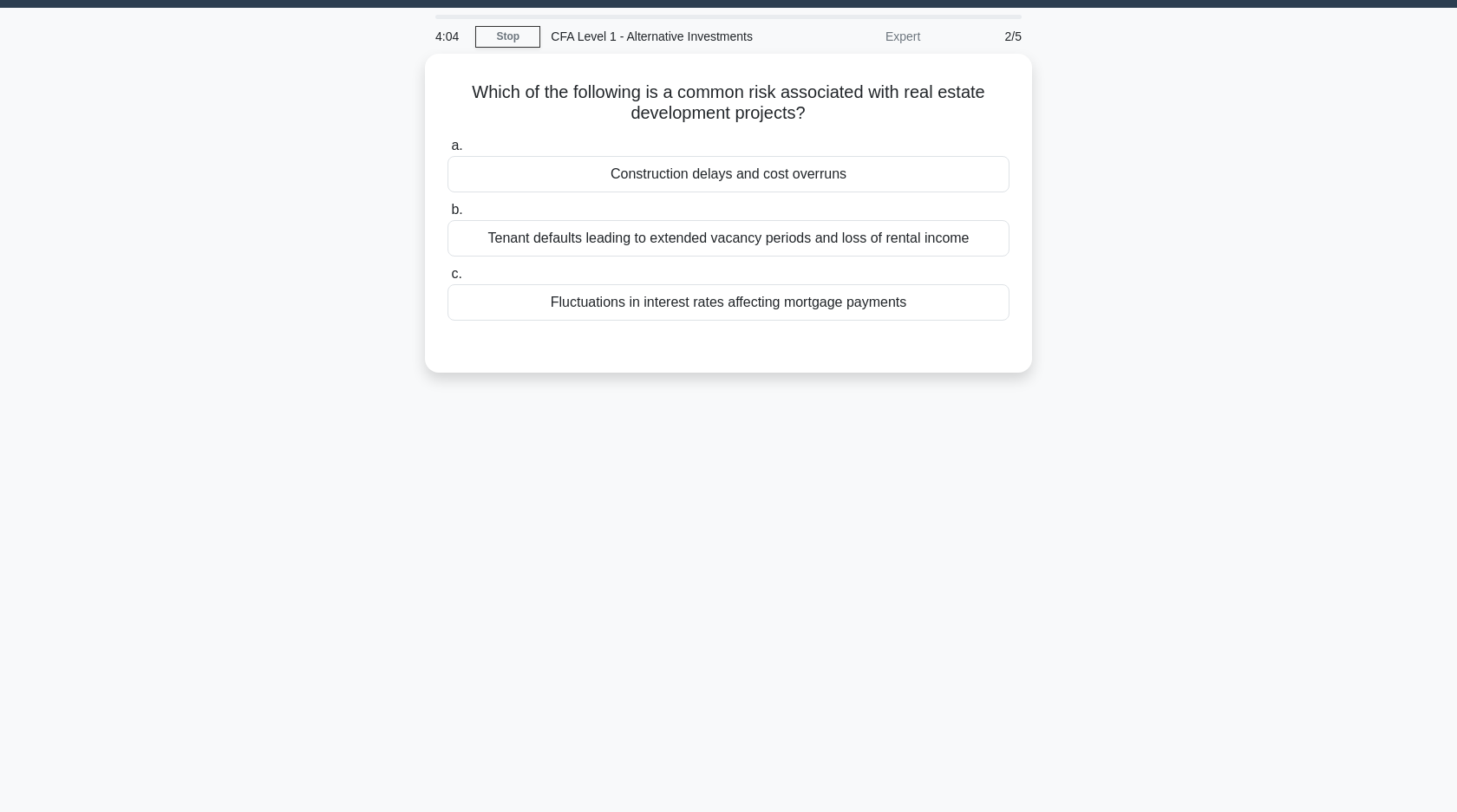
scroll to position [0, 0]
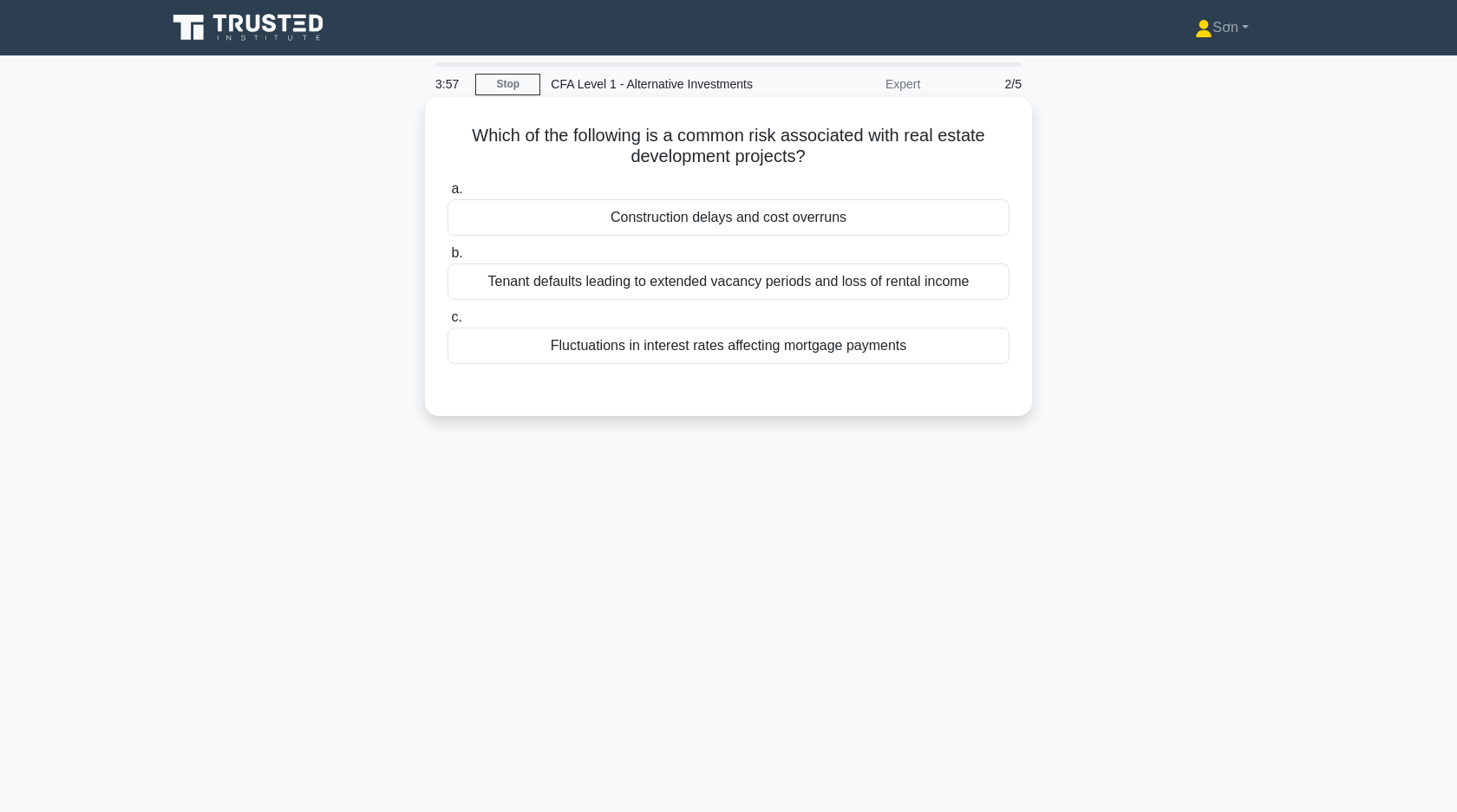
click at [802, 220] on div "Construction delays and cost overruns" at bounding box center [728, 217] width 562 height 36
click at [447, 195] on input "a. Construction delays and cost overruns" at bounding box center [447, 189] width 0 height 11
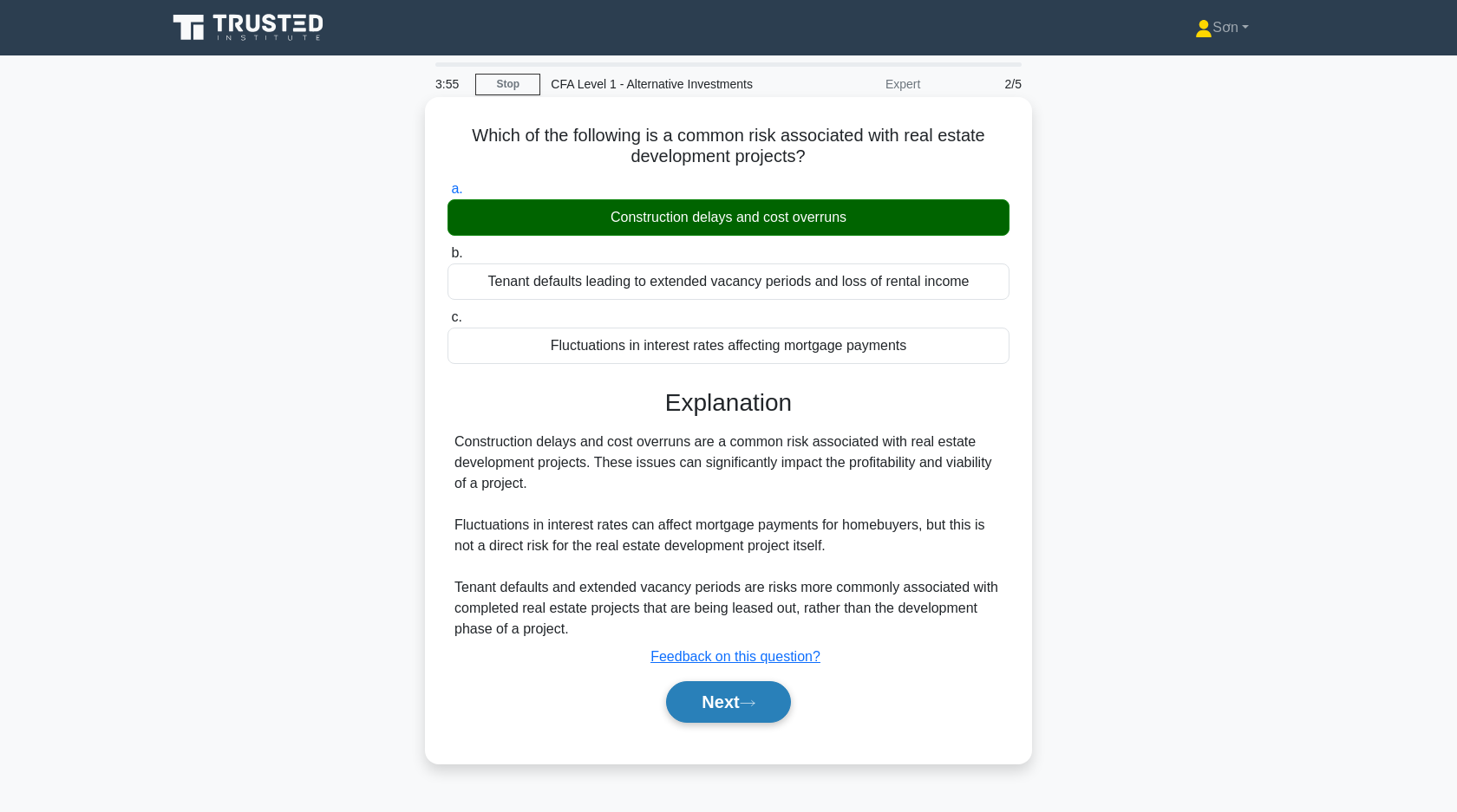
click at [705, 707] on button "Next" at bounding box center [728, 701] width 124 height 41
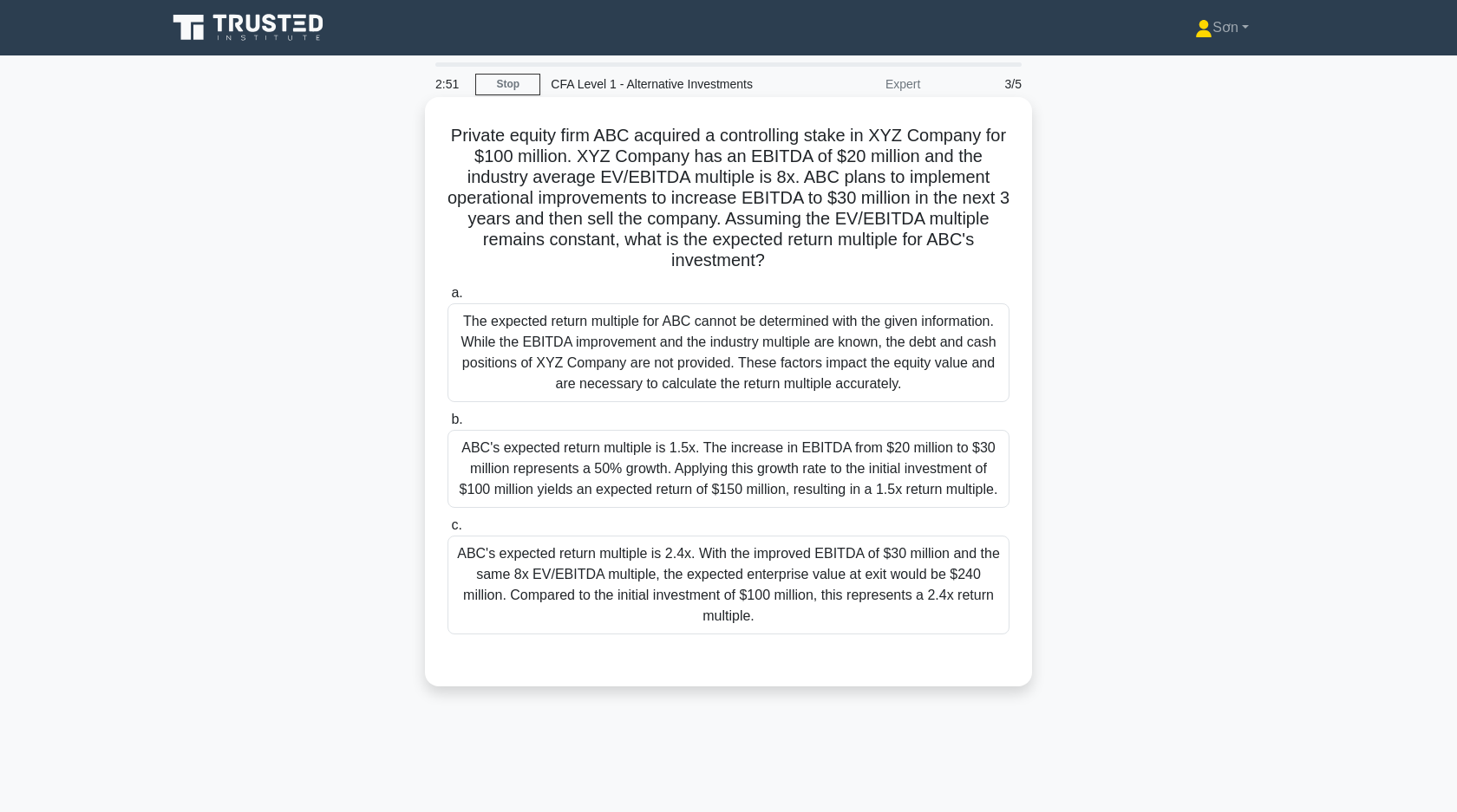
click at [690, 488] on div "ABC's expected return multiple is 1.5x. The increase in EBITDA from $20 million…" at bounding box center [728, 468] width 562 height 78
click at [447, 426] on input "b. ABC's expected return multiple is 1.5x. The increase in EBITDA from $20 mill…" at bounding box center [447, 419] width 0 height 11
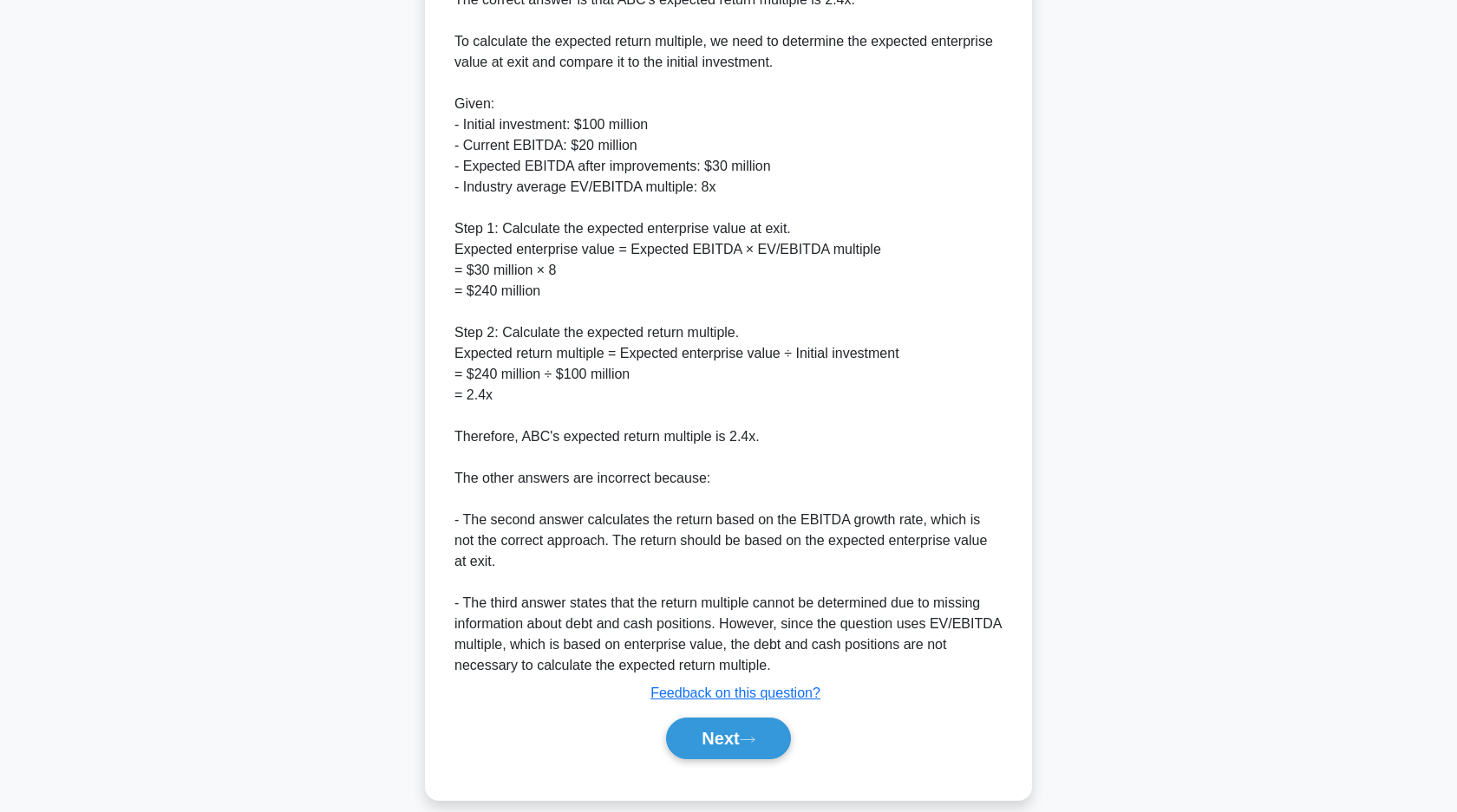
scroll to position [735, 0]
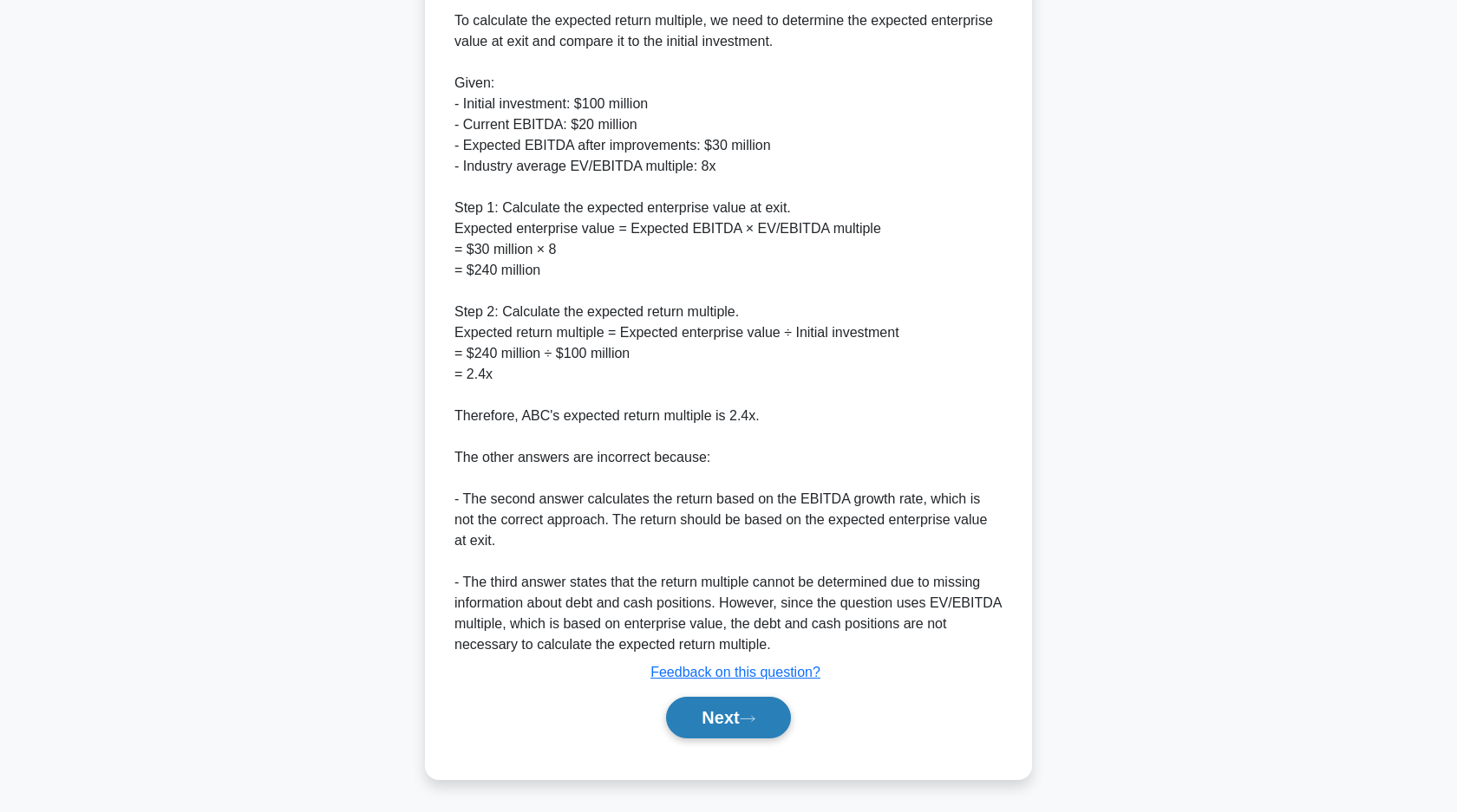
click at [693, 738] on button "Next" at bounding box center [728, 717] width 124 height 41
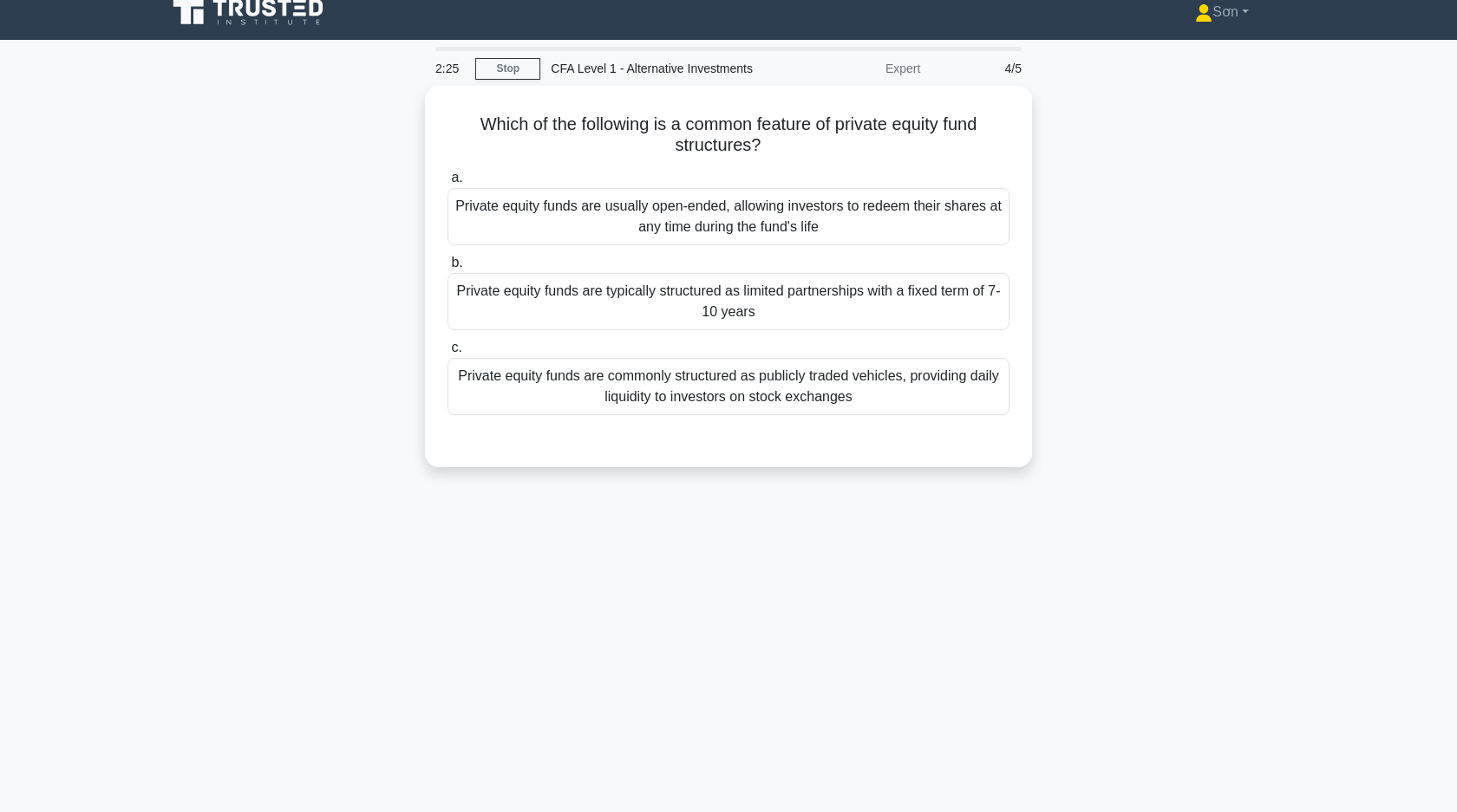
scroll to position [0, 0]
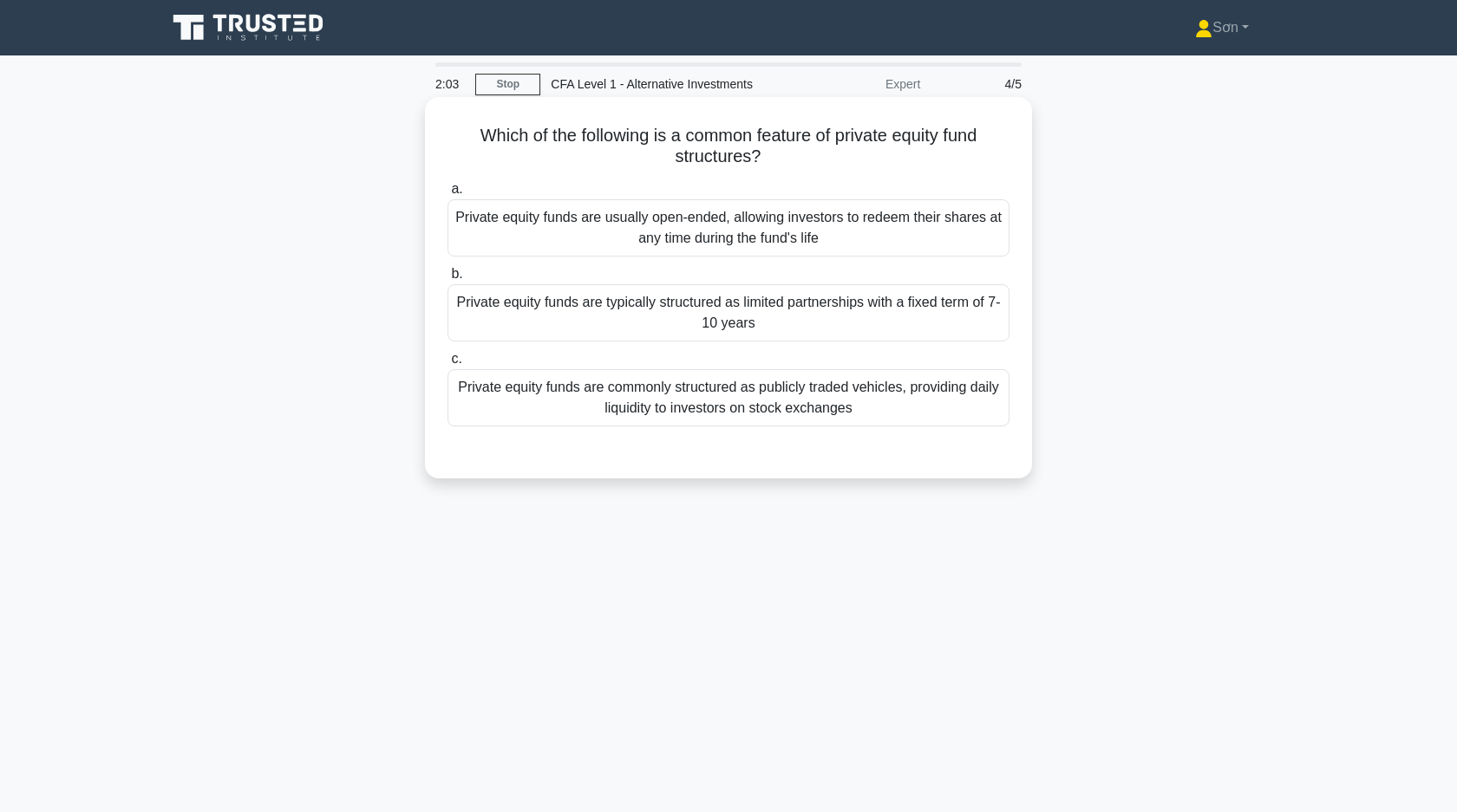
click at [705, 331] on div "Private equity funds are typically structured as limited partnerships with a fi…" at bounding box center [728, 312] width 562 height 57
click at [447, 280] on input "b. Private equity funds are typically structured as limited partnerships with a…" at bounding box center [447, 275] width 0 height 11
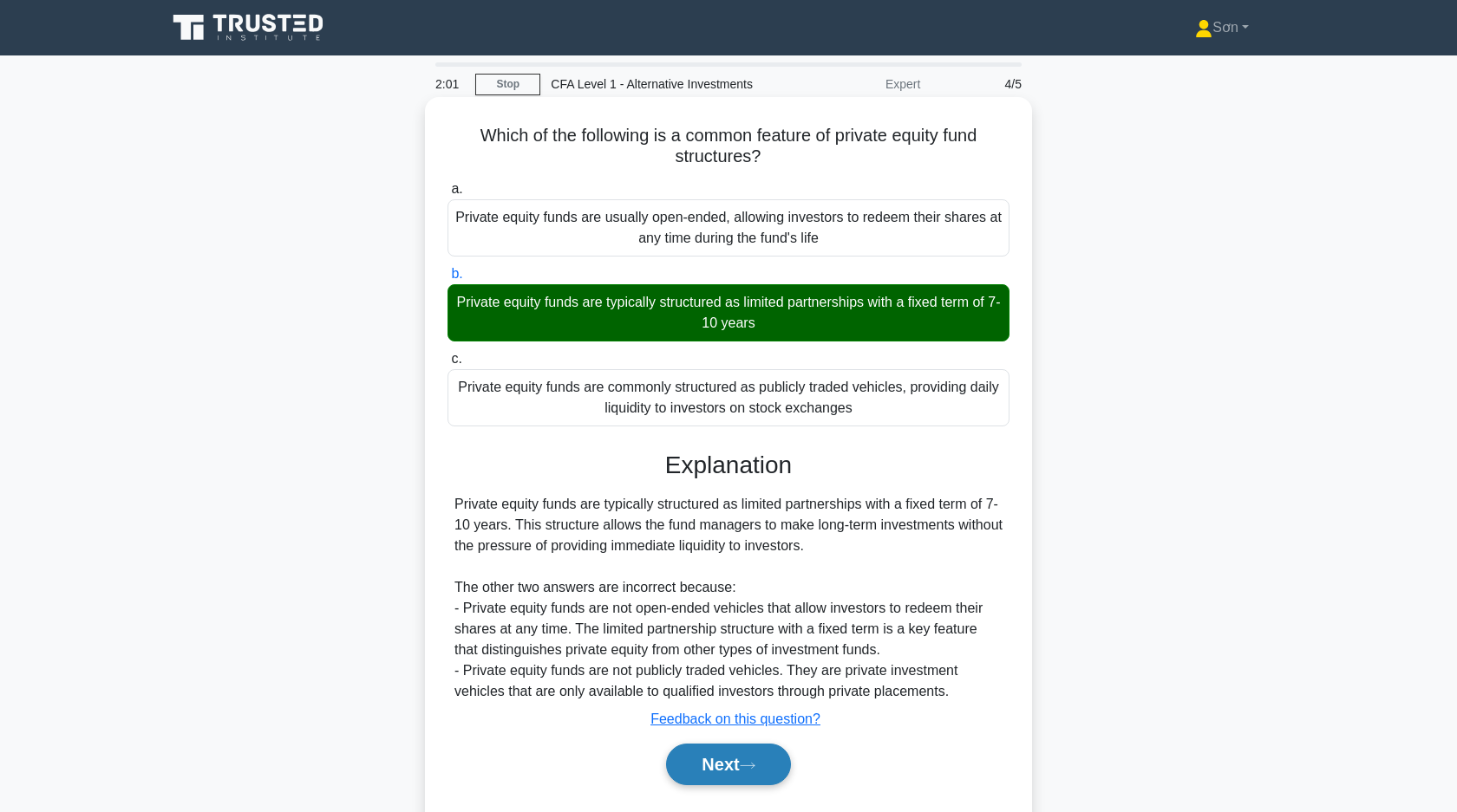
click at [721, 768] on button "Next" at bounding box center [728, 764] width 124 height 41
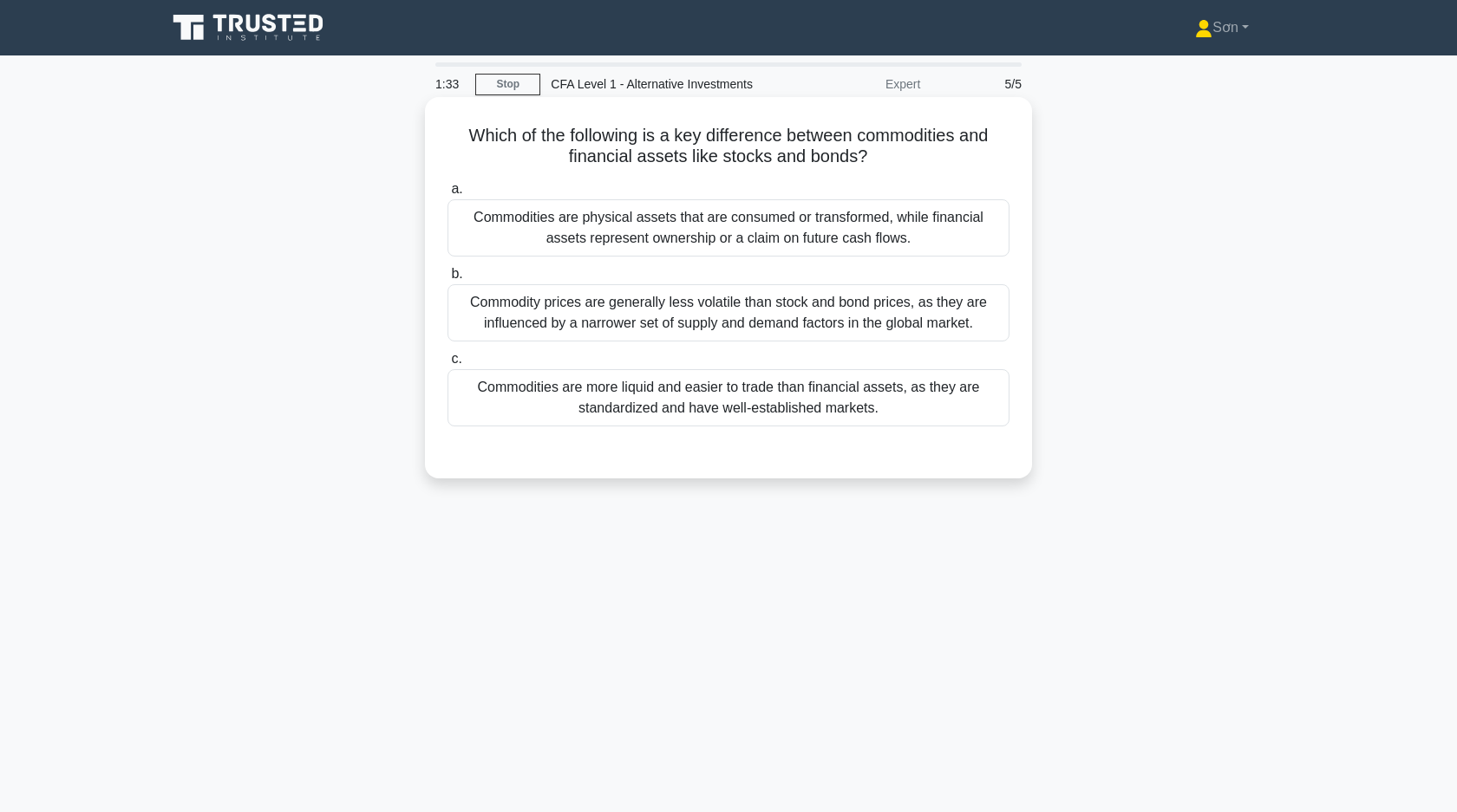
click at [778, 242] on div "Commodities are physical assets that are consumed or transformed, while financi…" at bounding box center [728, 228] width 562 height 57
click at [447, 195] on input "a. Commodities are physical assets that are consumed or transformed, while fina…" at bounding box center [447, 189] width 0 height 11
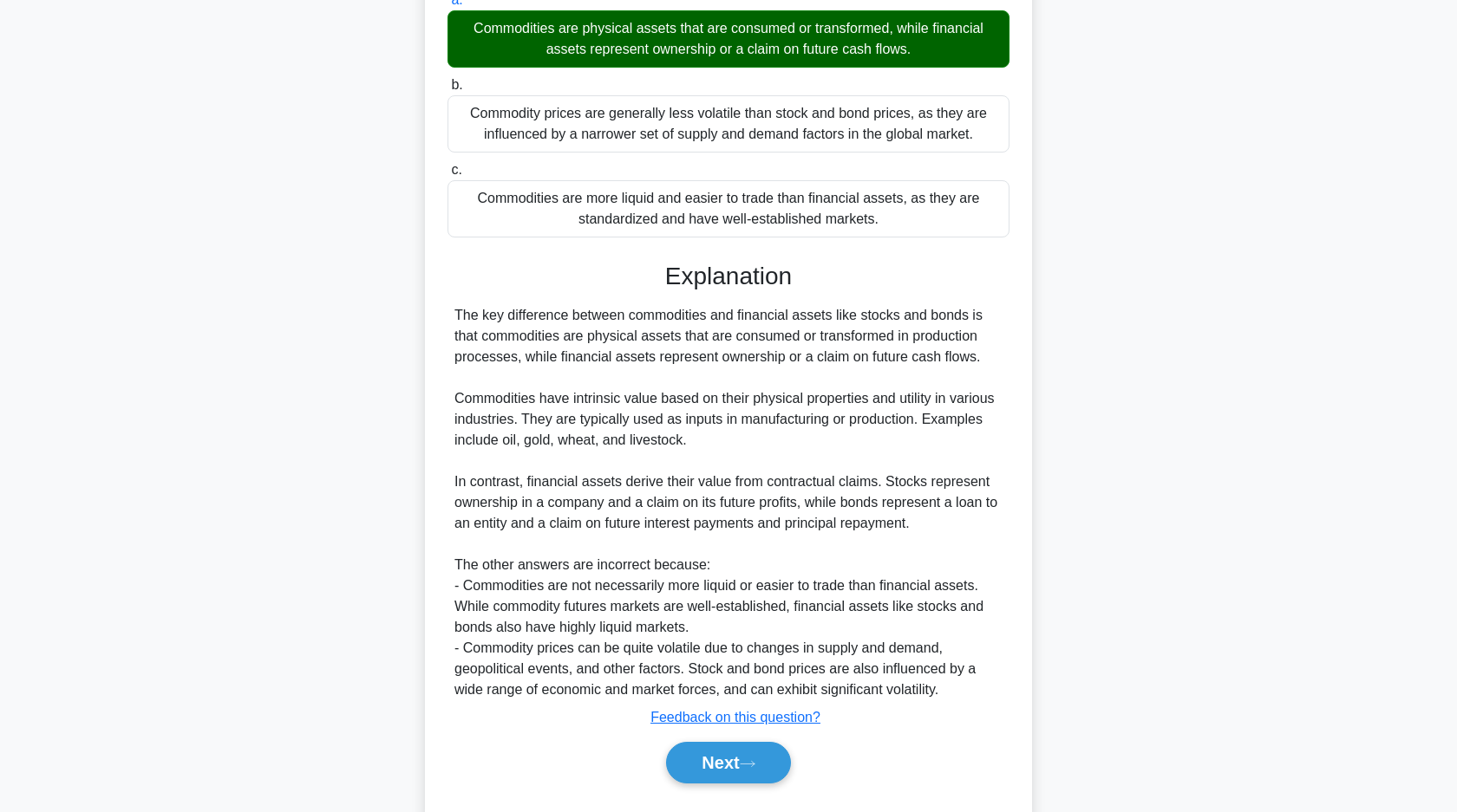
scroll to position [234, 0]
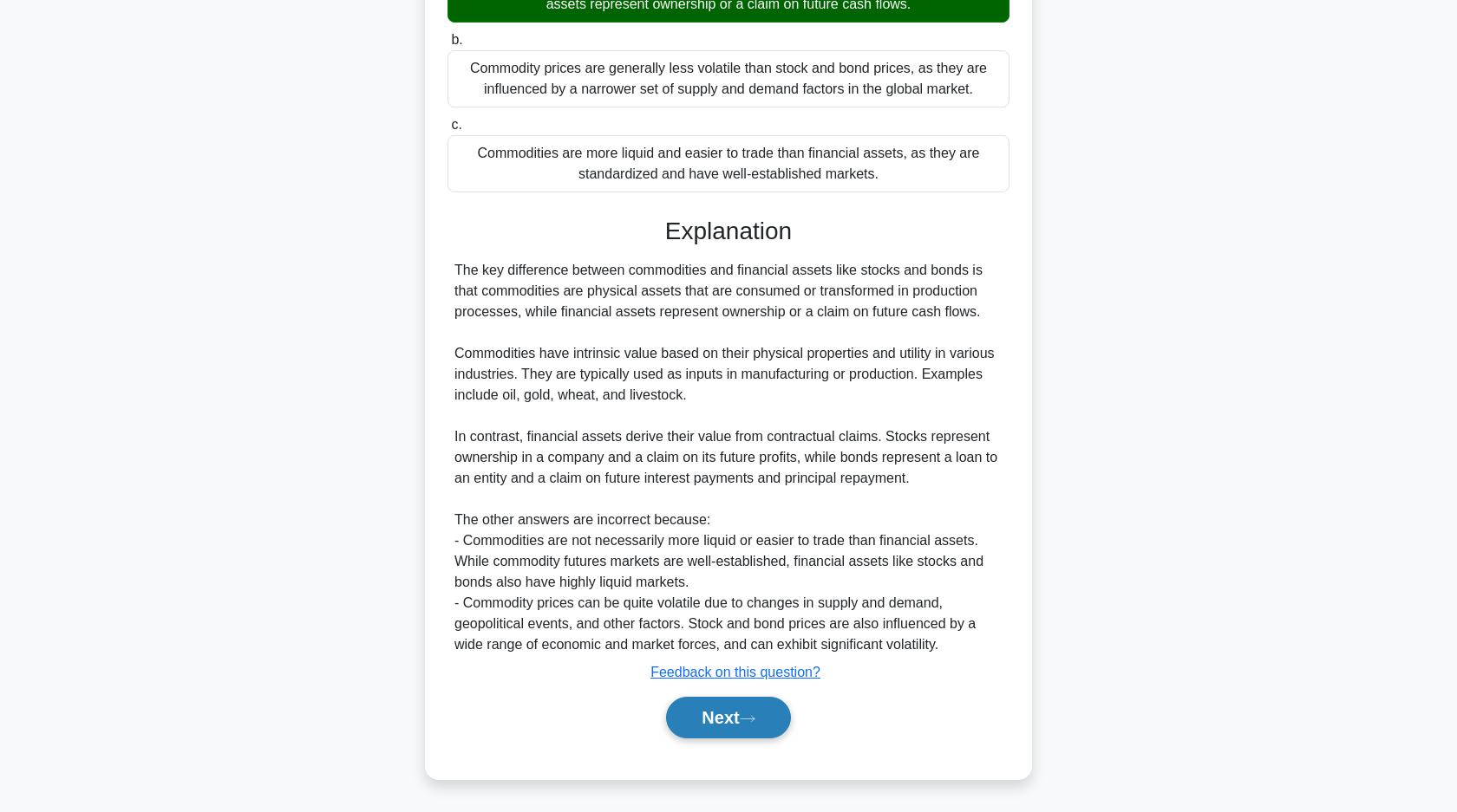
click at [730, 717] on button "Next" at bounding box center [728, 717] width 124 height 41
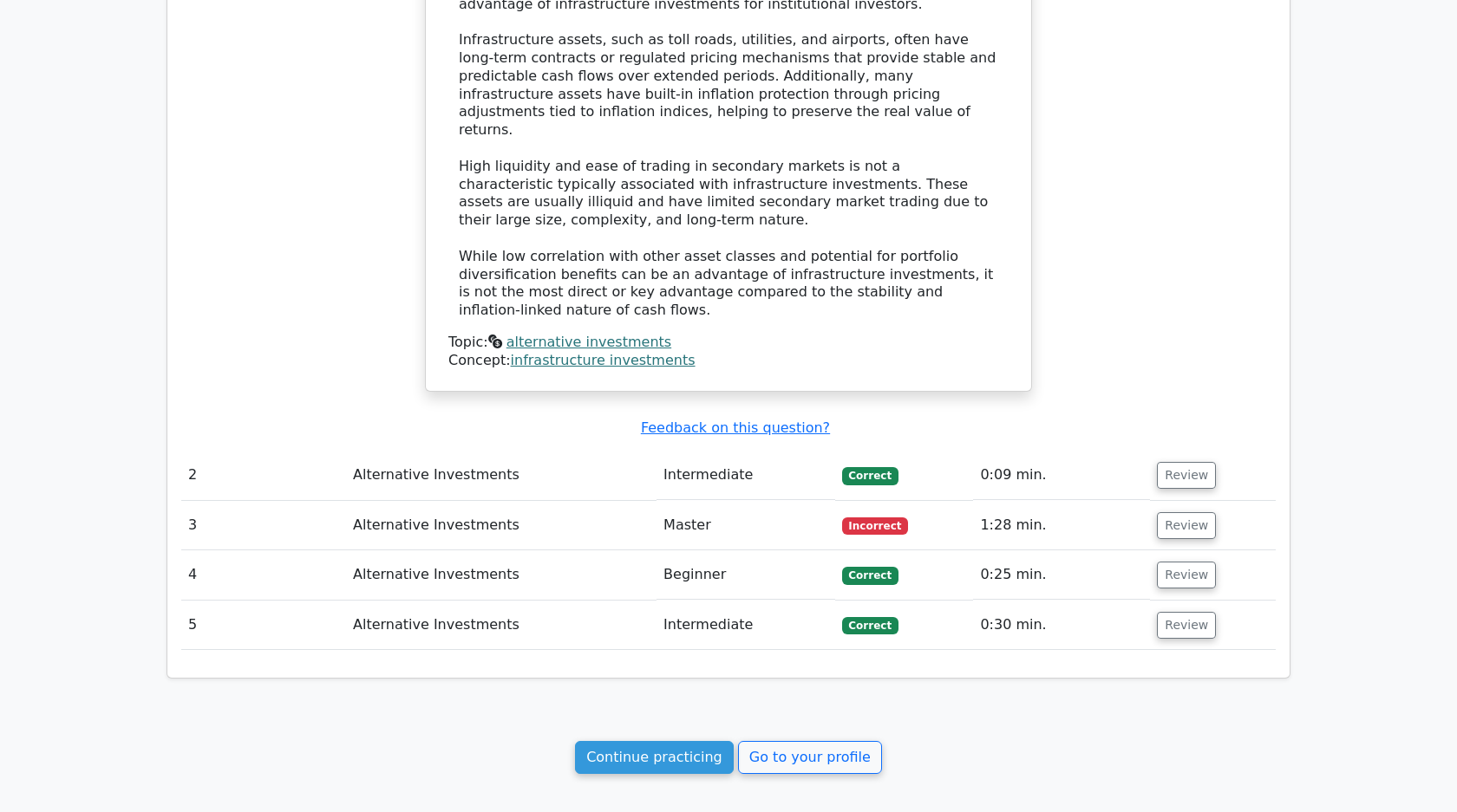
scroll to position [1440, 0]
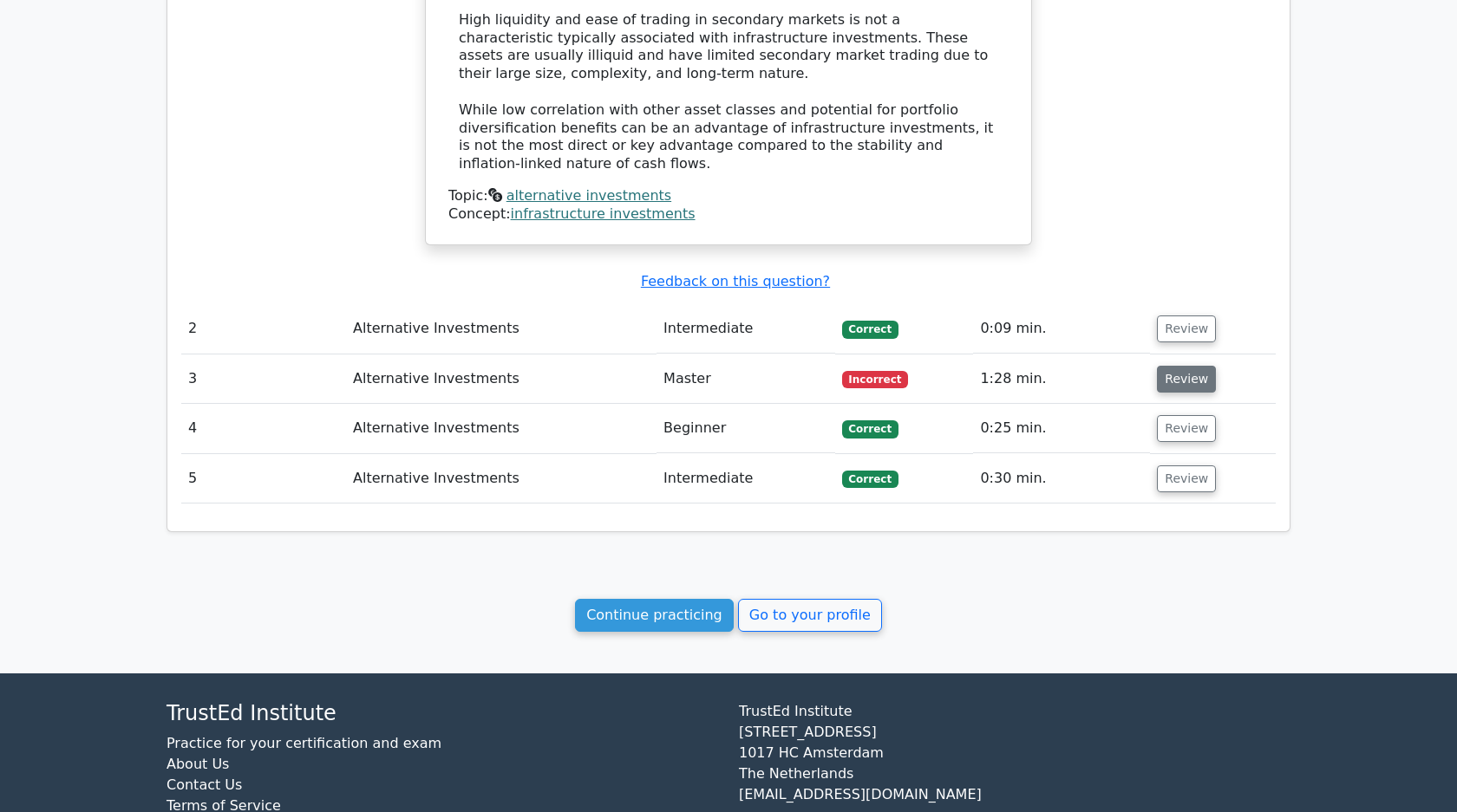
click at [1181, 366] on button "Review" at bounding box center [1186, 379] width 59 height 27
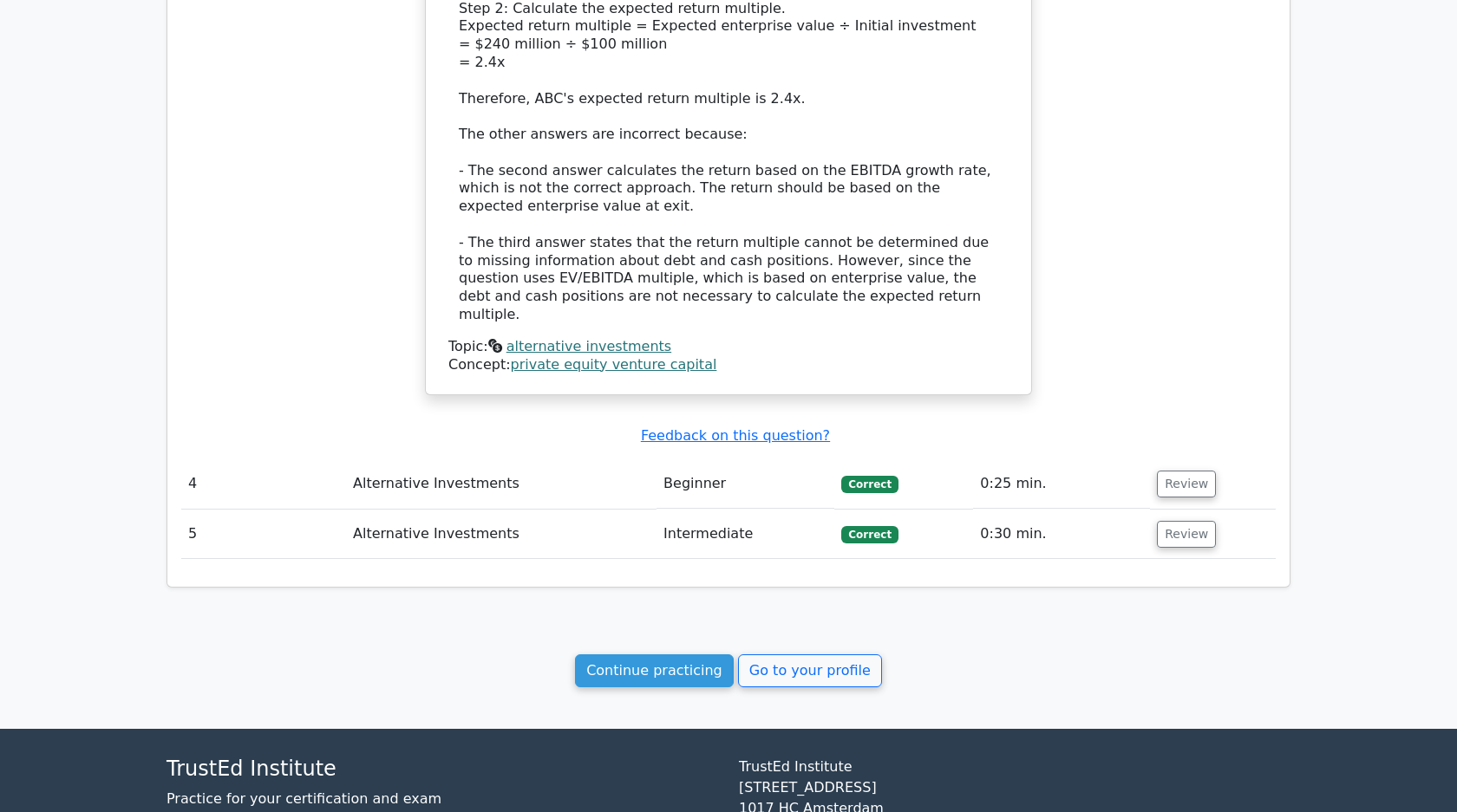
scroll to position [2769, 0]
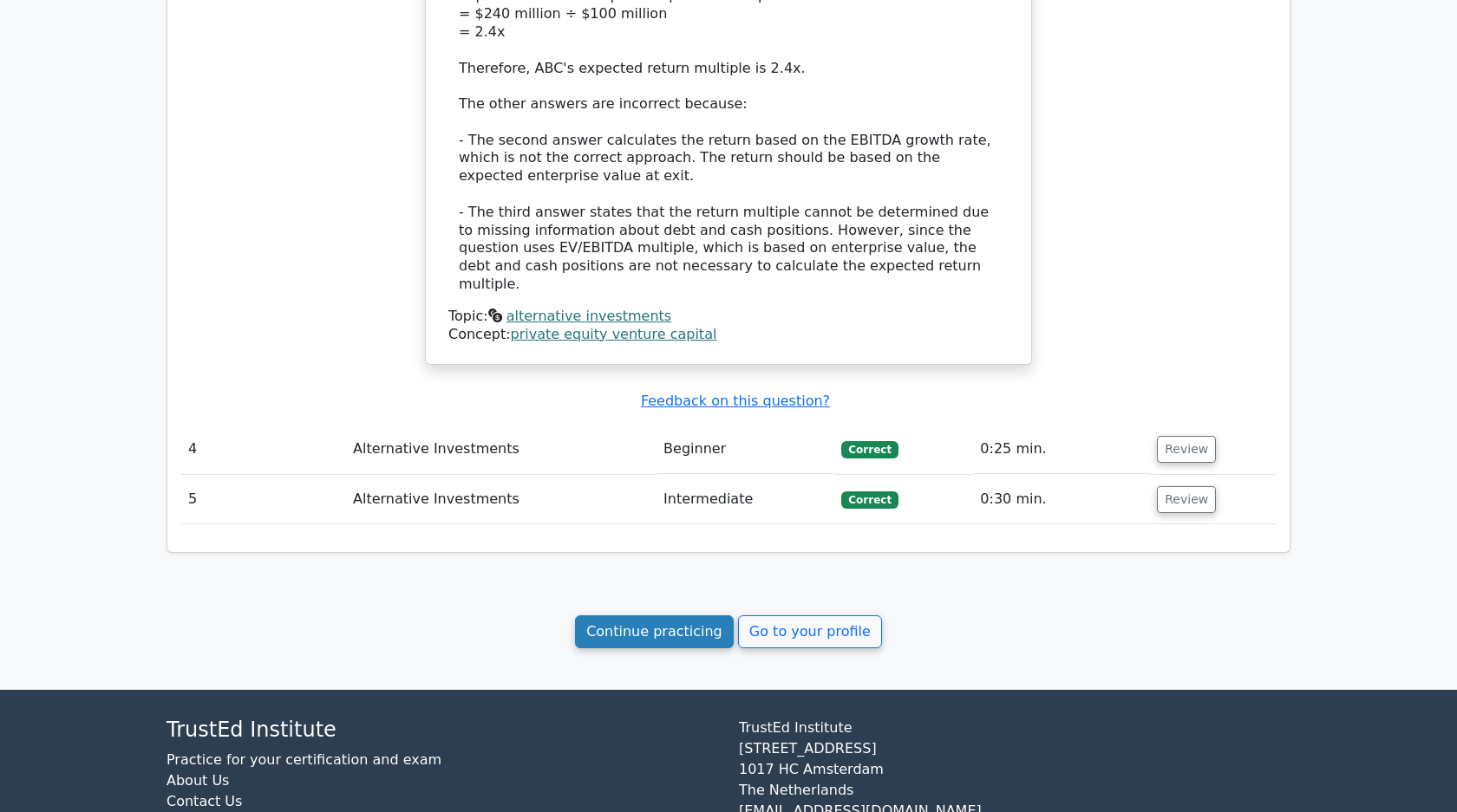
click at [680, 616] on link "Continue practicing" at bounding box center [654, 632] width 159 height 33
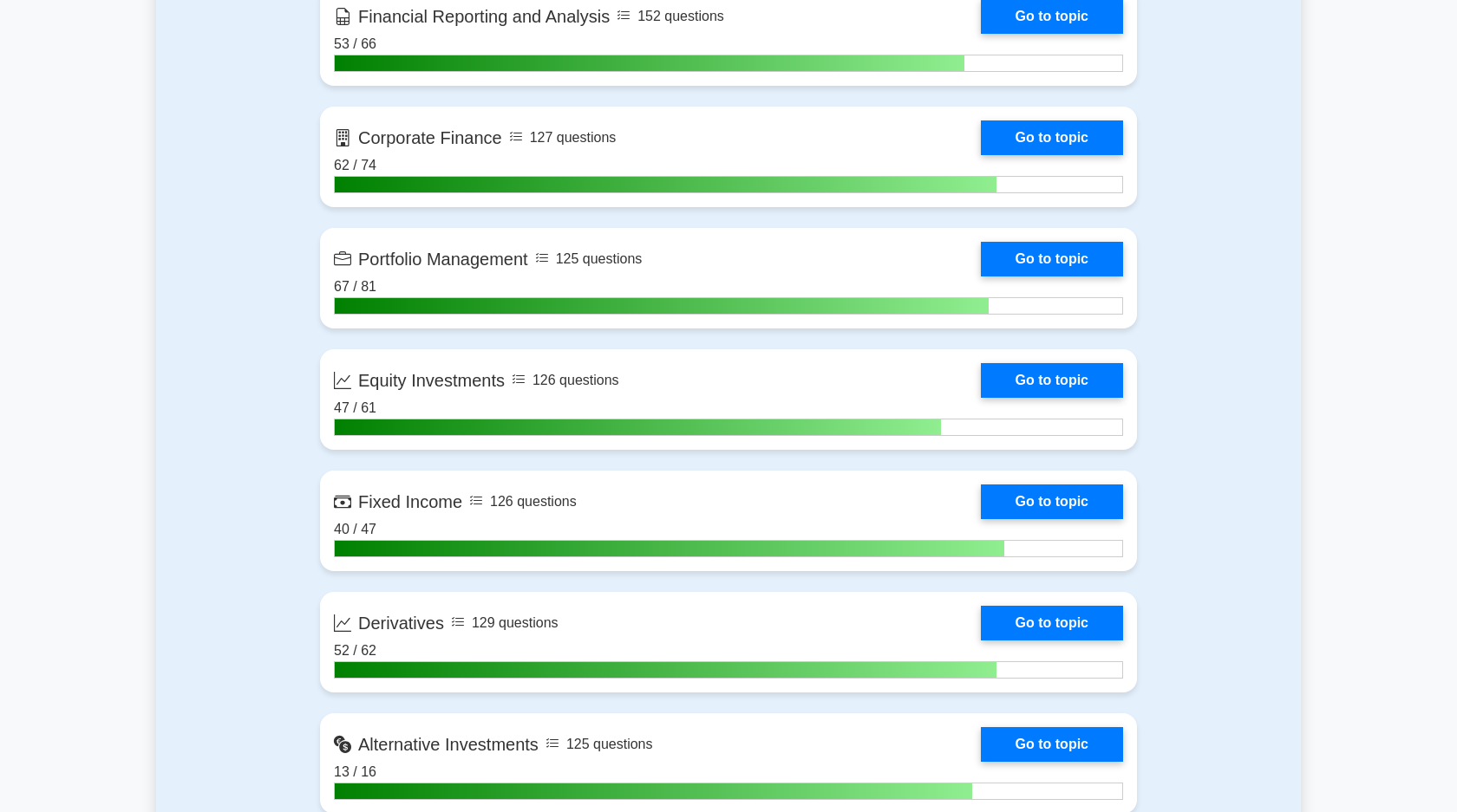
scroll to position [1264, 0]
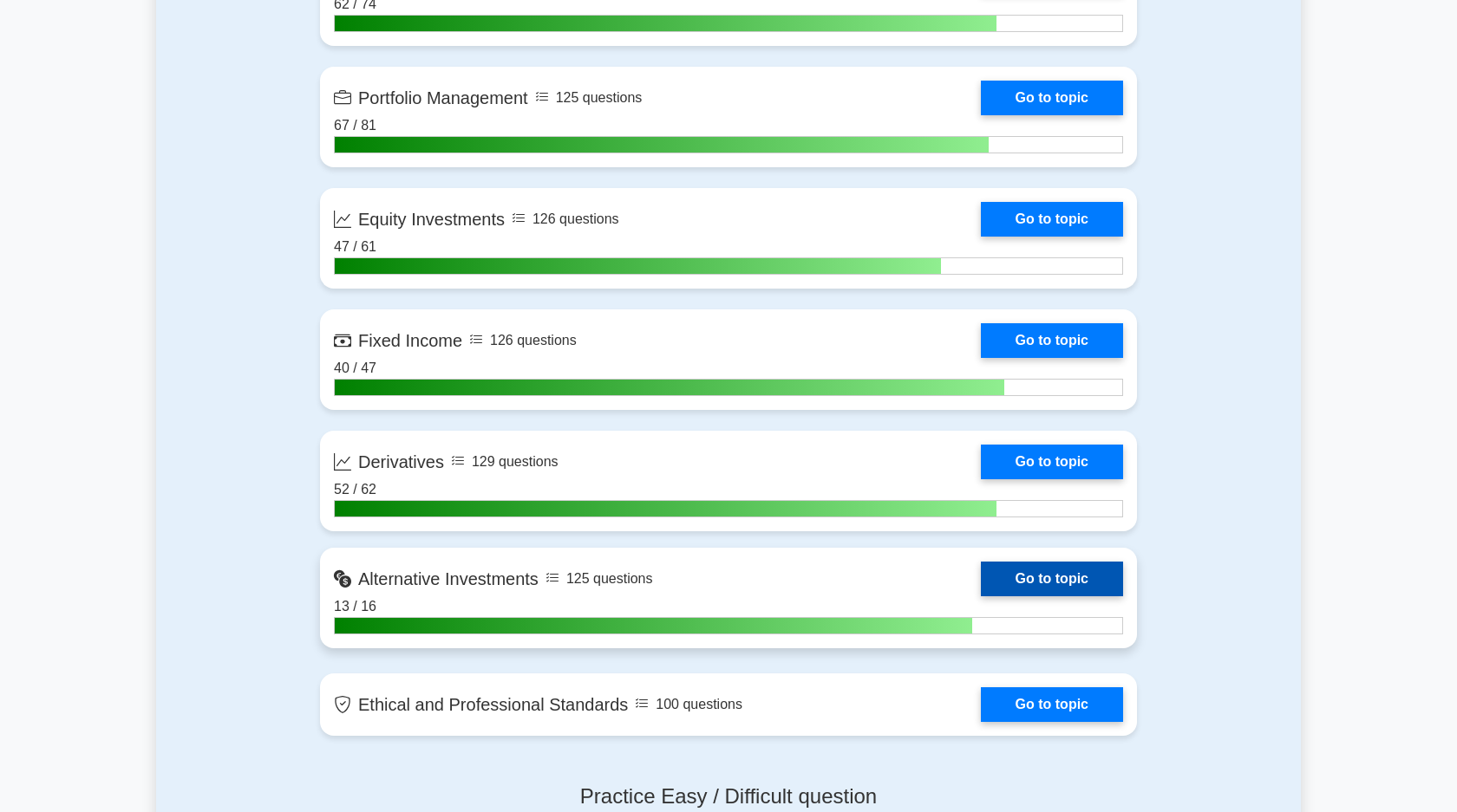
click at [1033, 584] on link "Go to topic" at bounding box center [1052, 579] width 142 height 35
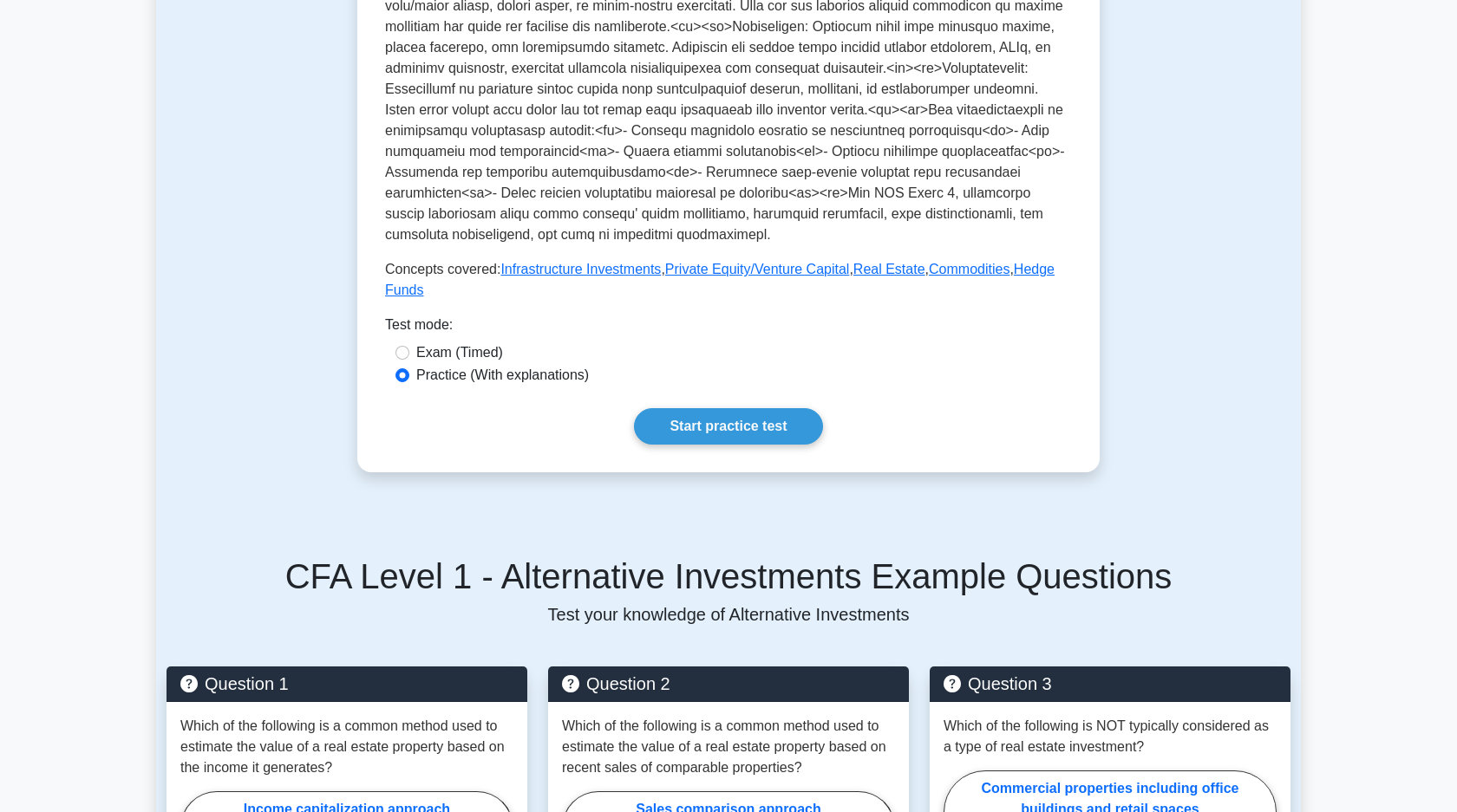
scroll to position [615, 0]
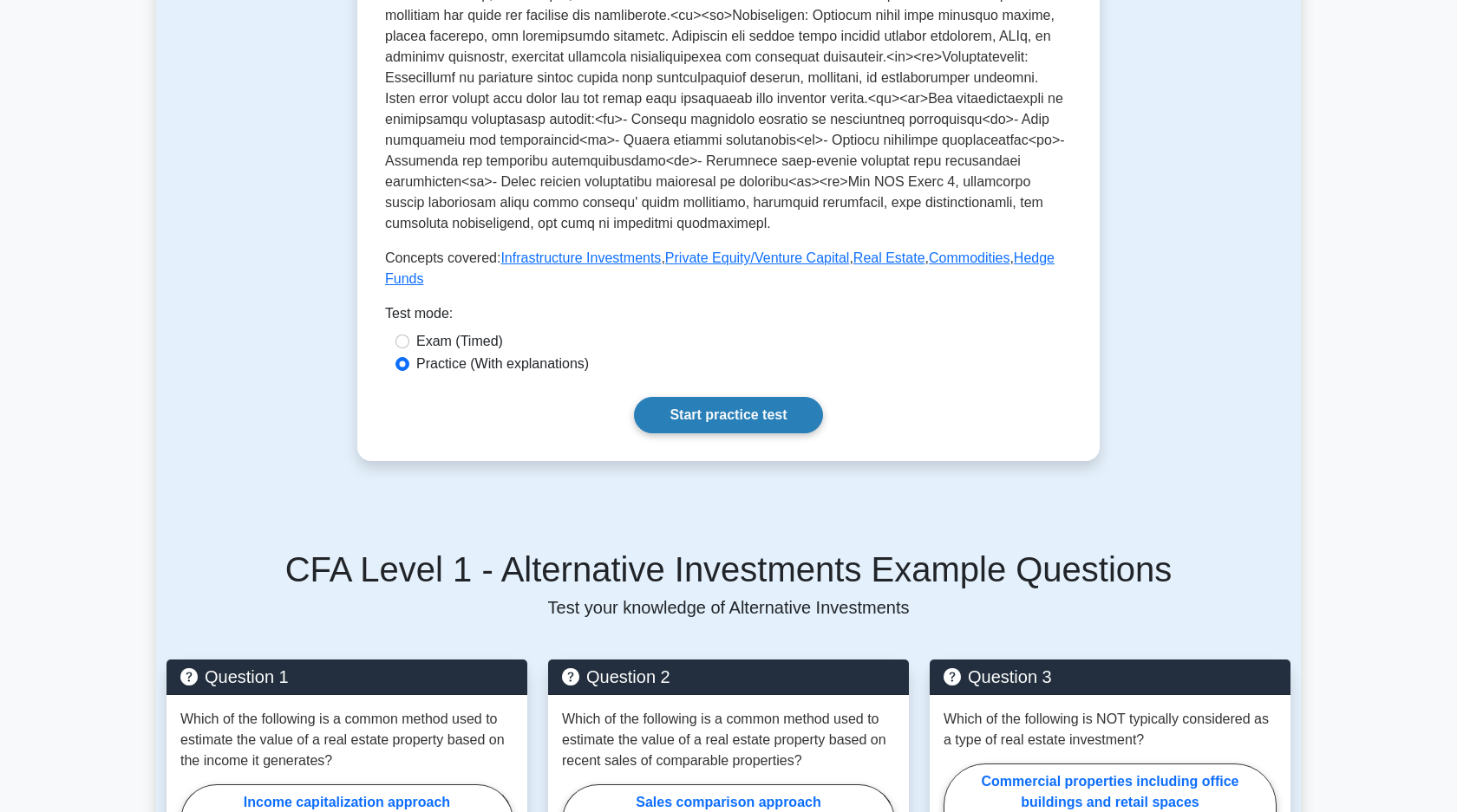
click at [764, 416] on link "Start practice test" at bounding box center [728, 415] width 188 height 36
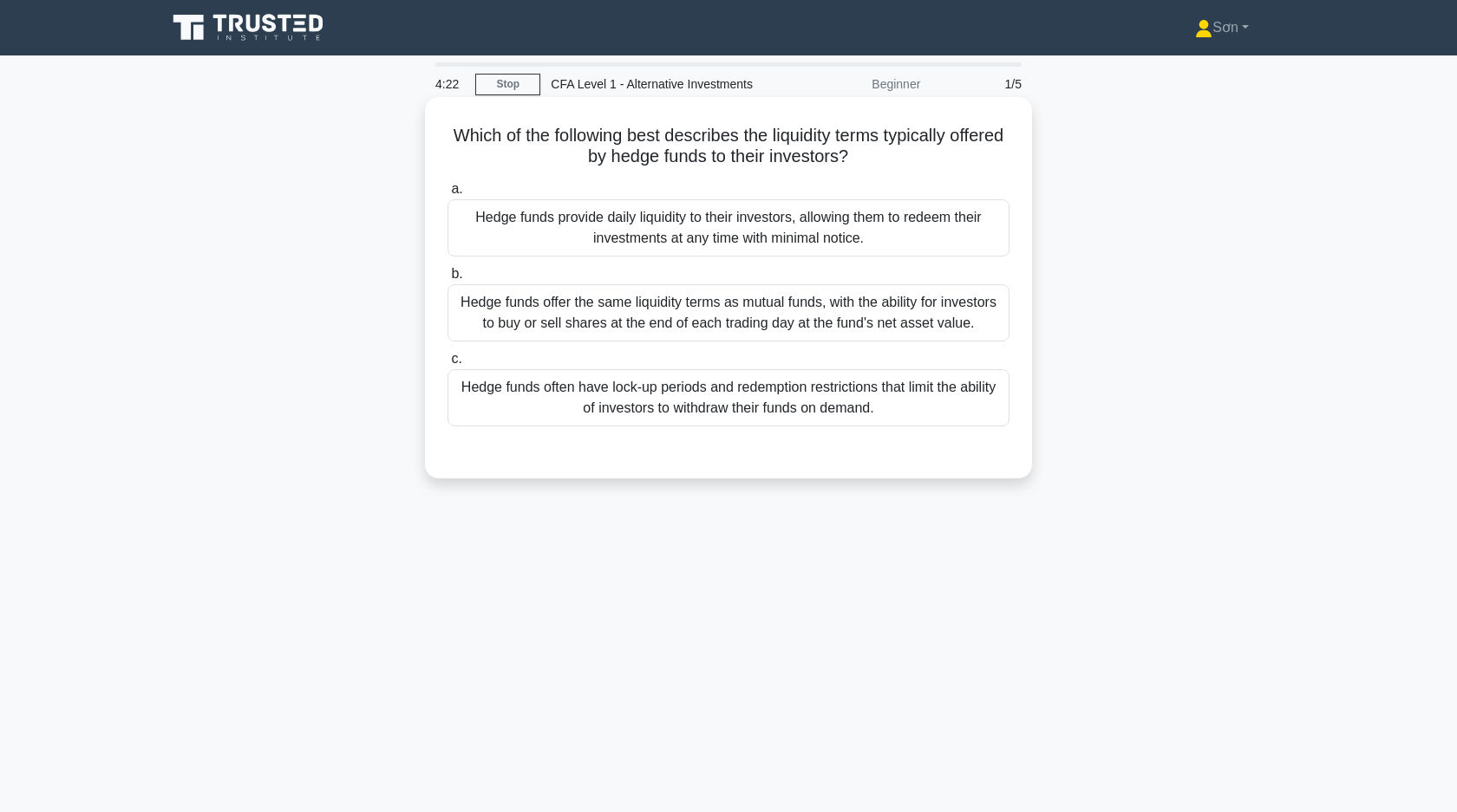
click at [696, 400] on div "Hedge funds often have lock-up periods and redemption restrictions that limit t…" at bounding box center [728, 398] width 562 height 57
click at [447, 365] on input "c. Hedge funds often have lock-up periods and redemption restrictions that limi…" at bounding box center [447, 359] width 0 height 11
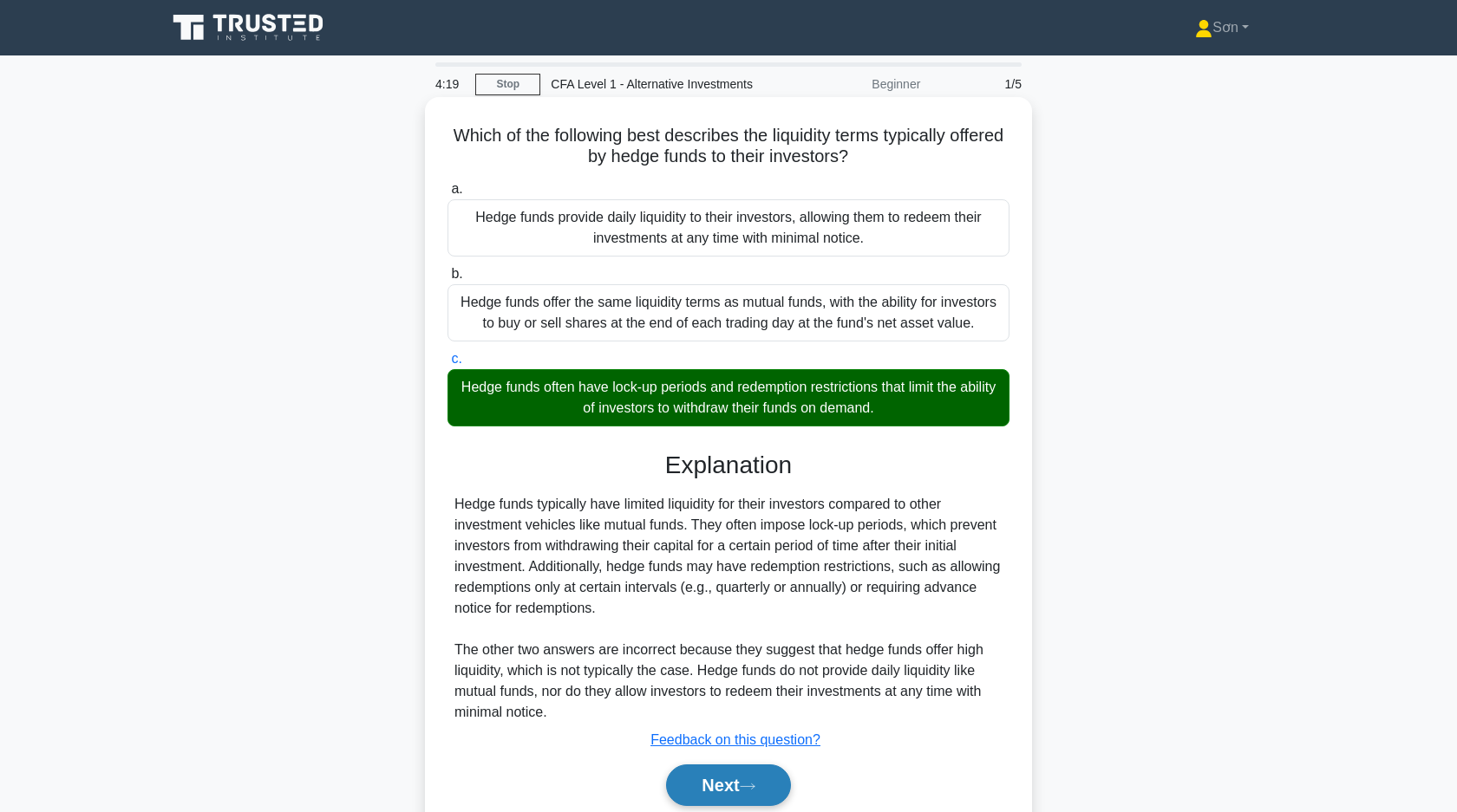
click at [742, 779] on button "Next" at bounding box center [728, 784] width 124 height 41
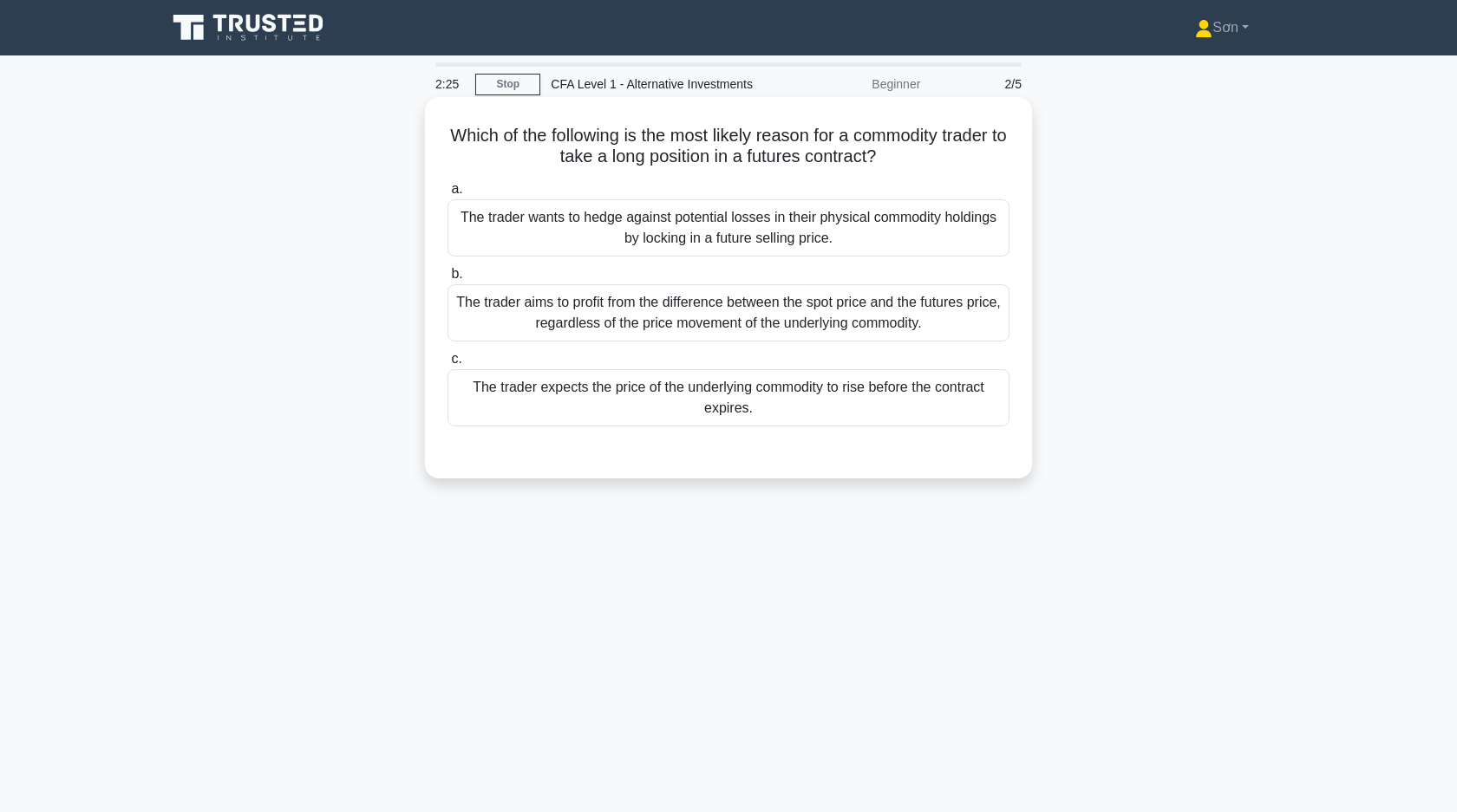
click at [582, 397] on div "The trader expects the price of the underlying commodity to rise before the con…" at bounding box center [728, 398] width 562 height 57
click at [447, 365] on input "c. The trader expects the price of the underlying commodity to rise before the …" at bounding box center [447, 359] width 0 height 11
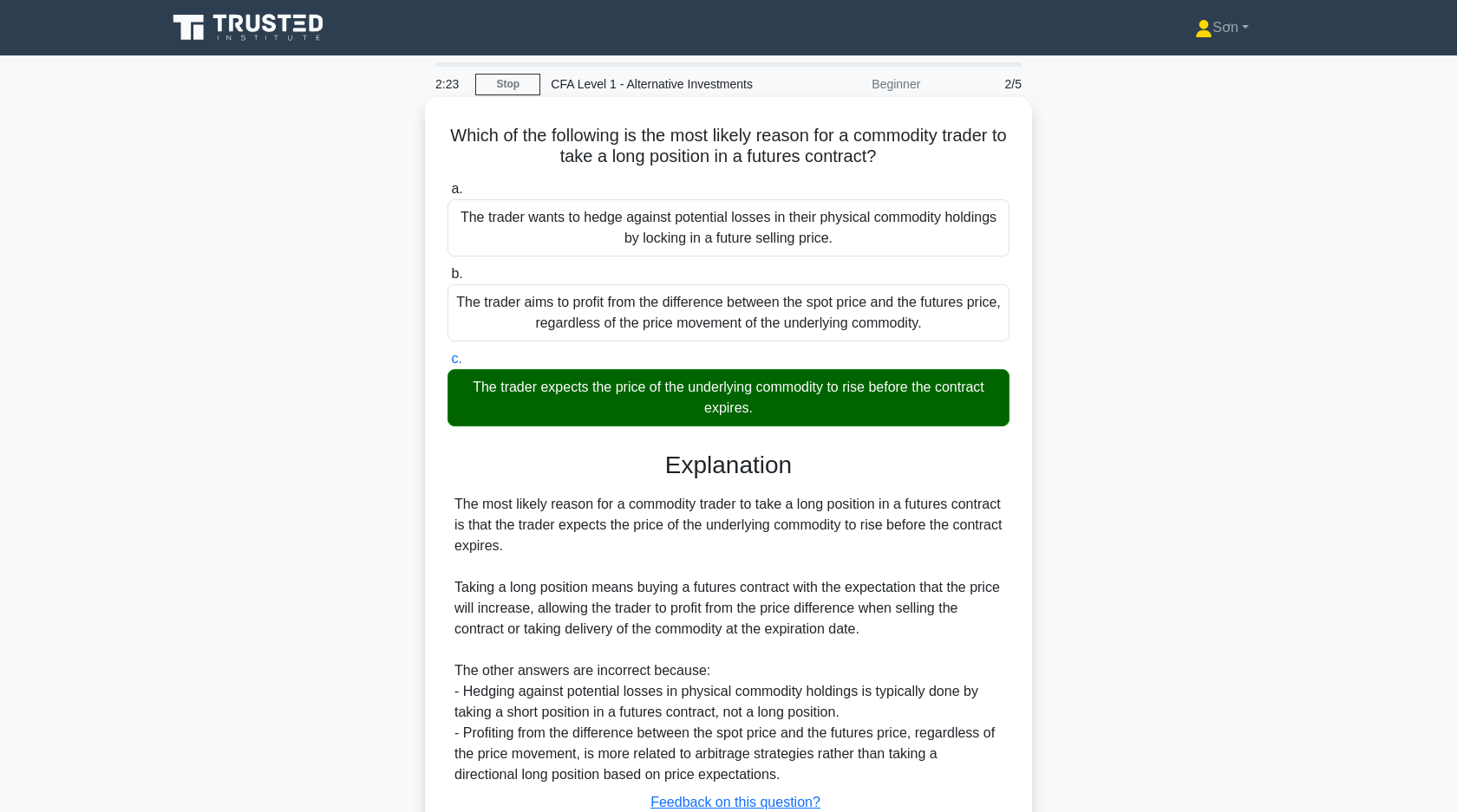
scroll to position [130, 0]
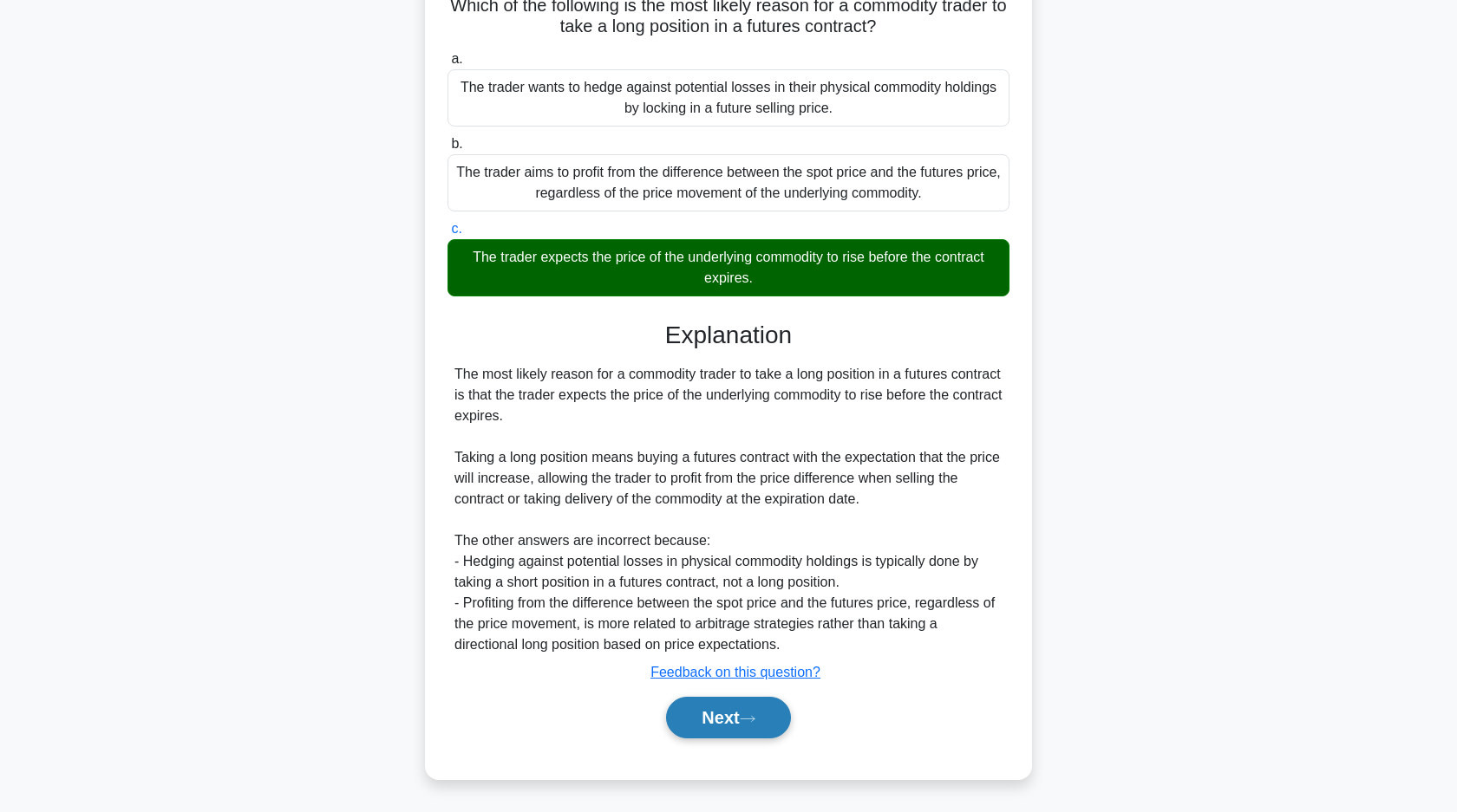
click at [720, 709] on button "Next" at bounding box center [728, 717] width 124 height 41
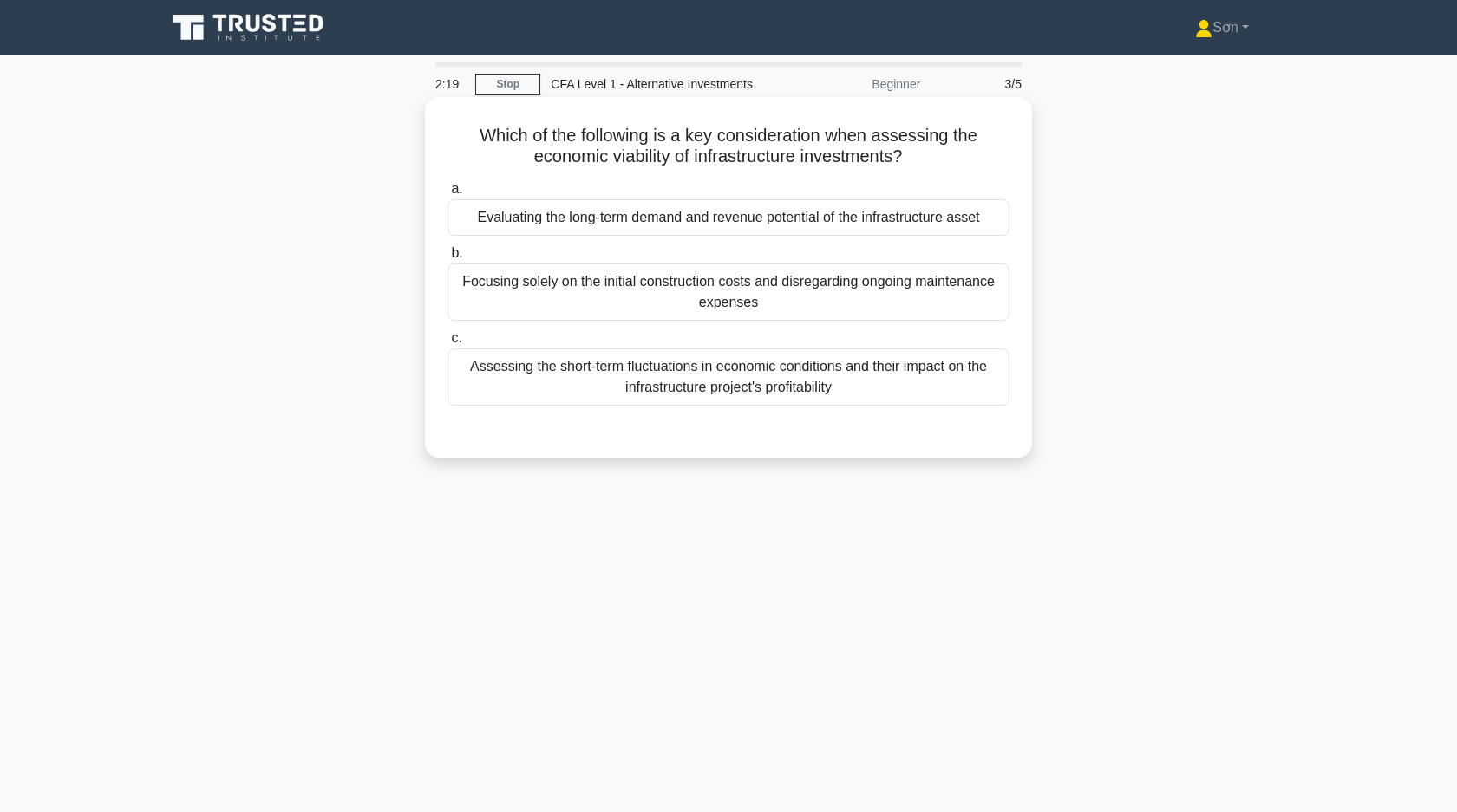
scroll to position [1, 0]
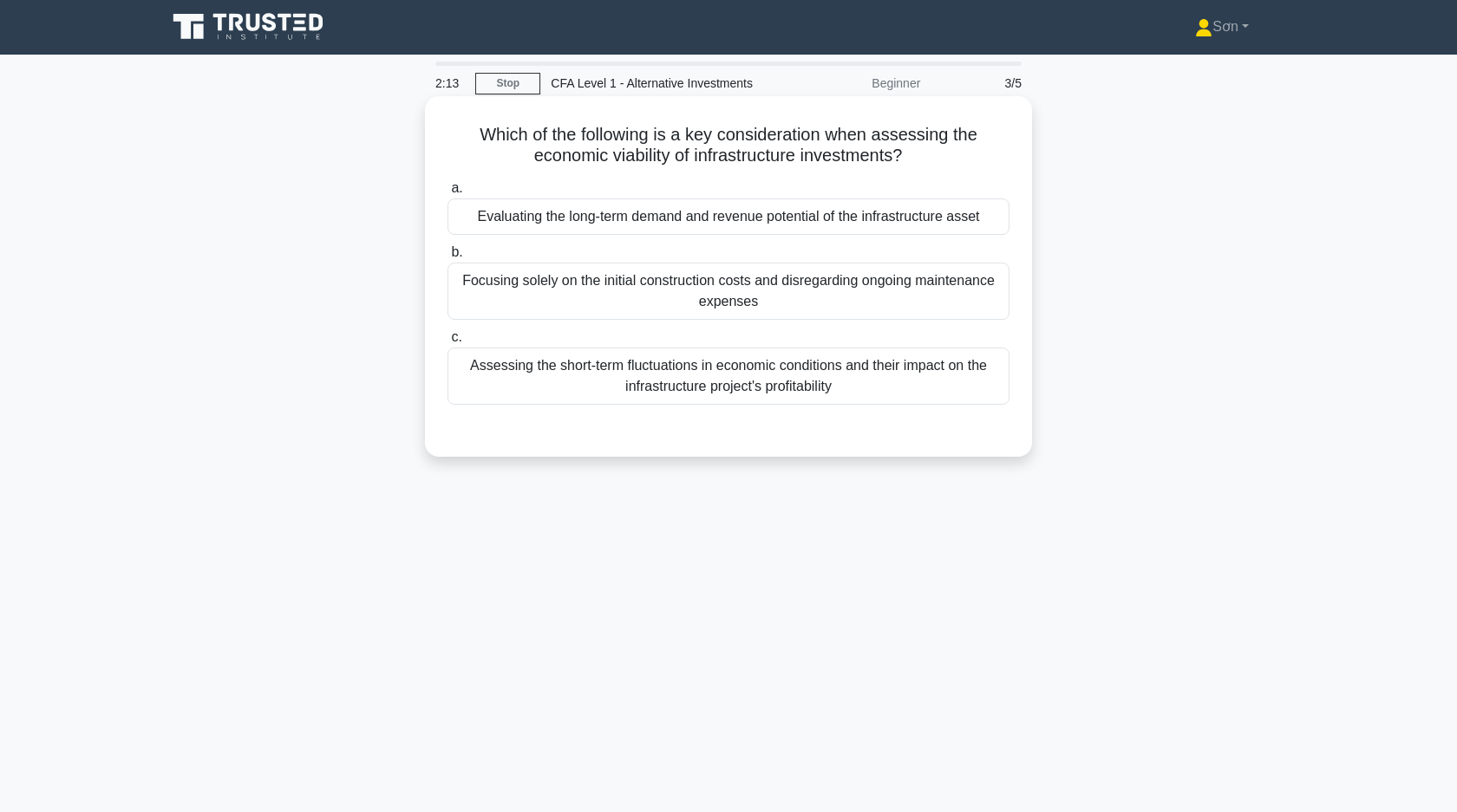
click at [508, 161] on h5 "Which of the following is a key consideration when assessing the economic viabi…" at bounding box center [728, 145] width 565 height 43
click at [531, 218] on div "Evaluating the long-term demand and revenue potential of the infrastructure ass…" at bounding box center [728, 216] width 562 height 36
click at [447, 194] on input "a. Evaluating the long-term demand and revenue potential of the infrastructure …" at bounding box center [447, 188] width 0 height 11
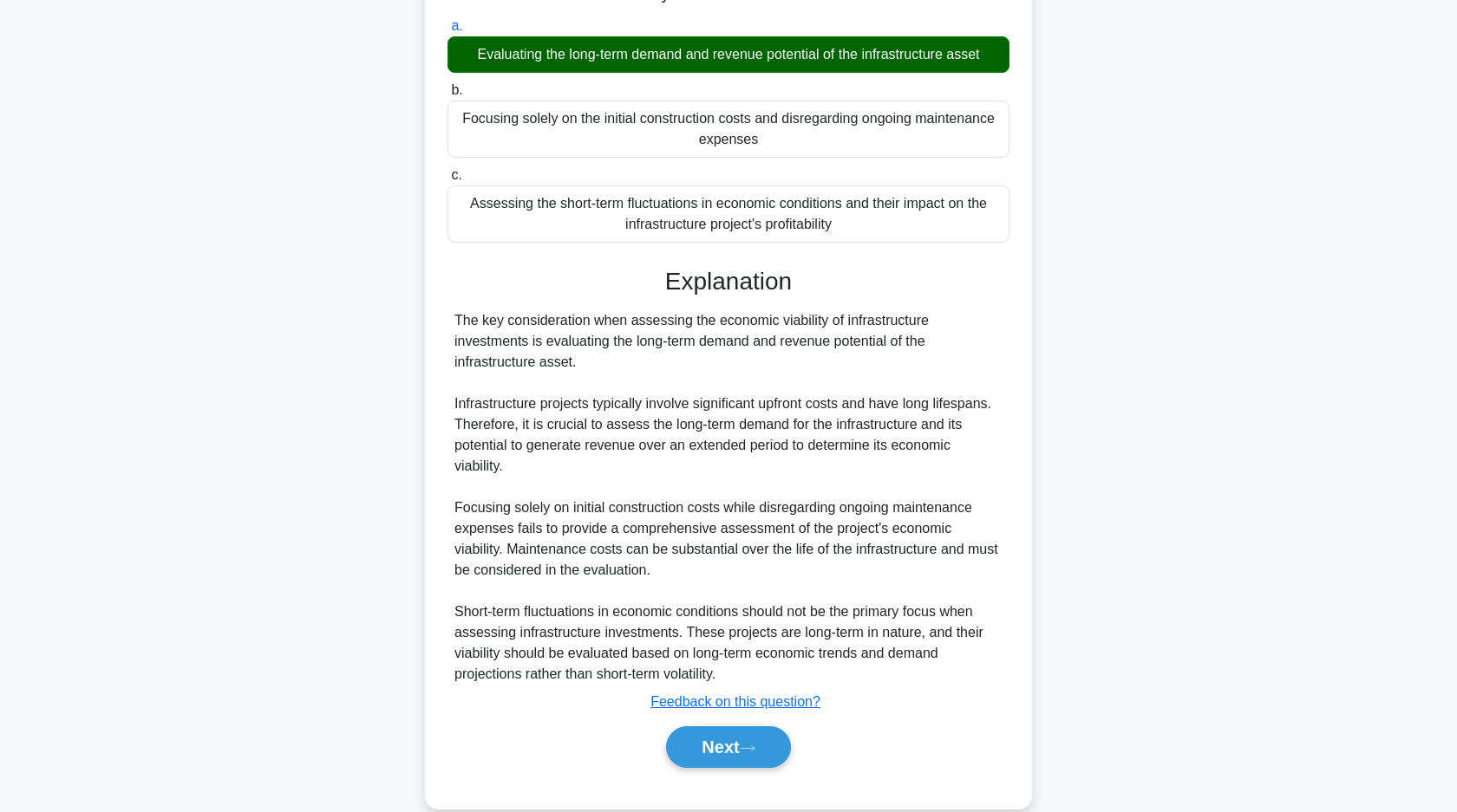
scroll to position [193, 0]
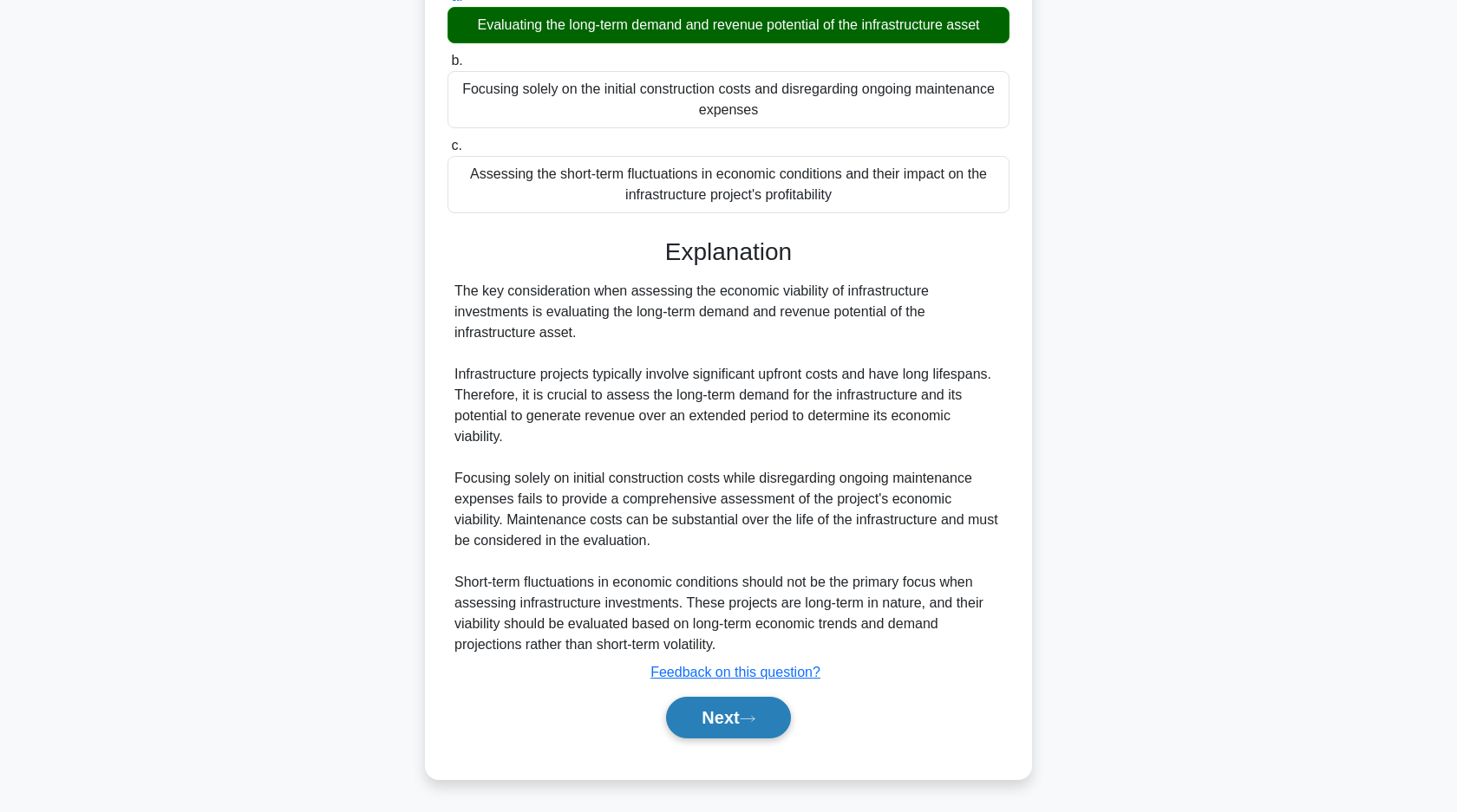
click at [717, 736] on button "Next" at bounding box center [728, 717] width 124 height 41
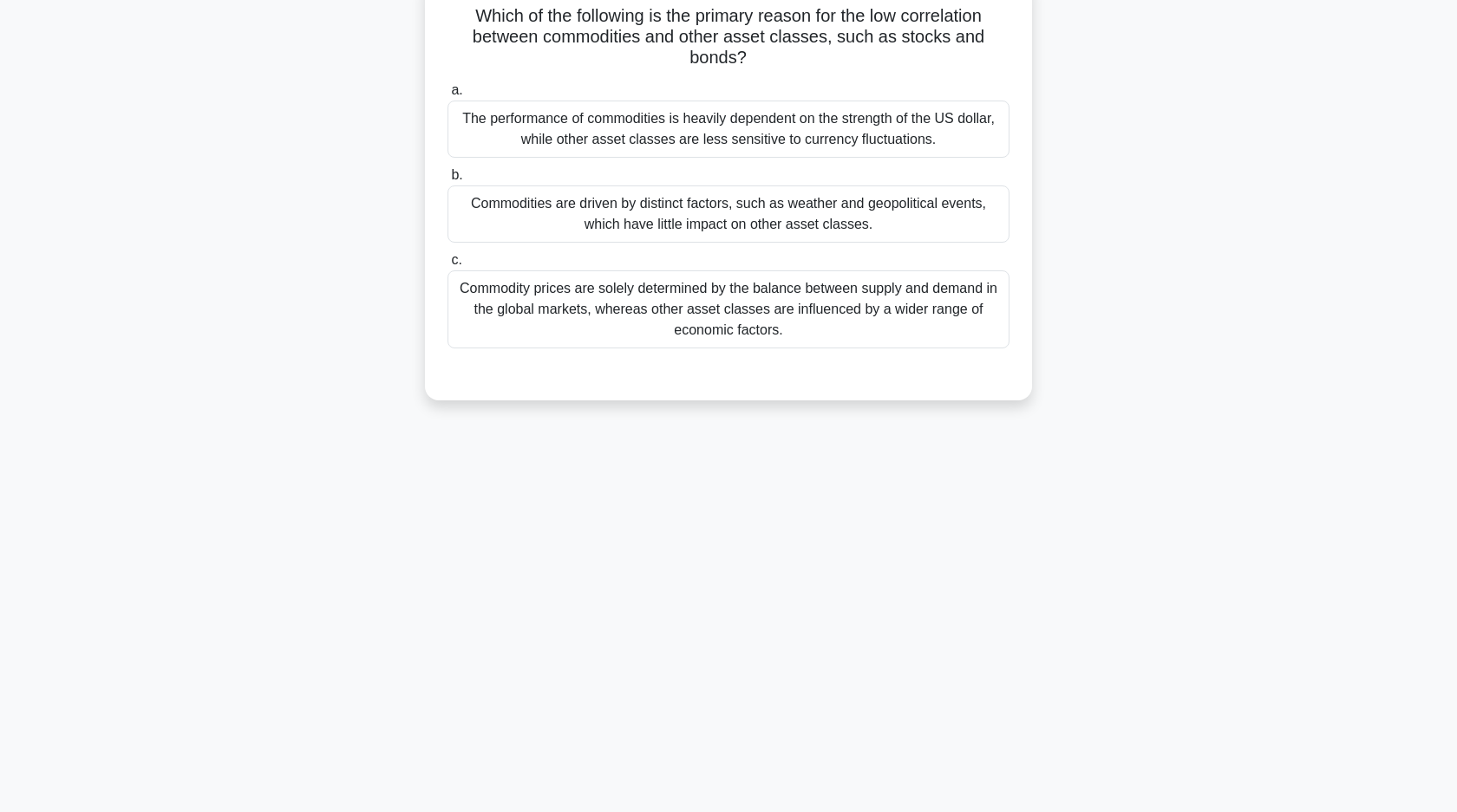
scroll to position [0, 0]
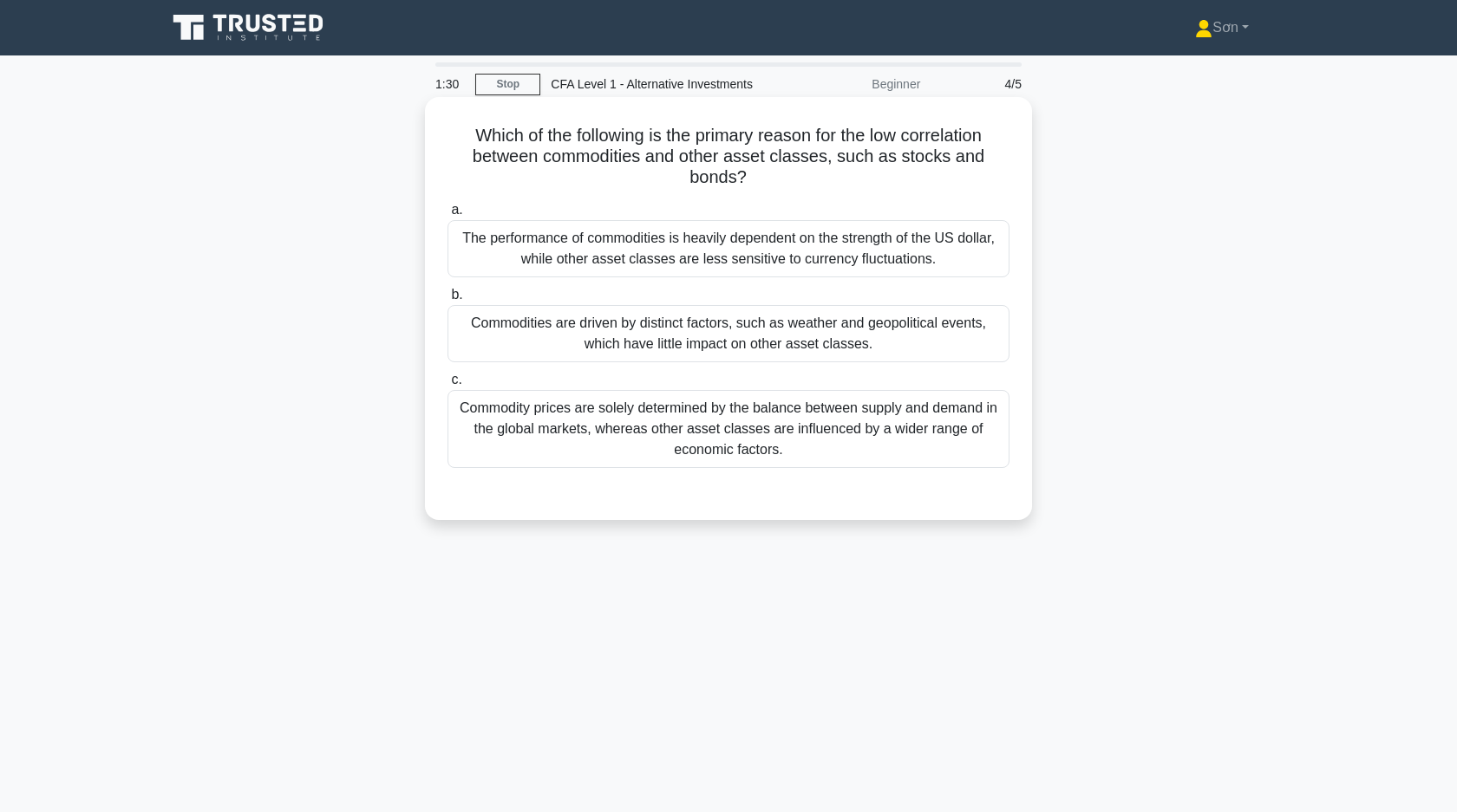
click at [602, 326] on div "Commodities are driven by distinct factors, such as weather and geopolitical ev…" at bounding box center [728, 334] width 562 height 57
click at [447, 300] on input "b. Commodities are driven by distinct factors, such as weather and geopolitical…" at bounding box center [447, 295] width 0 height 11
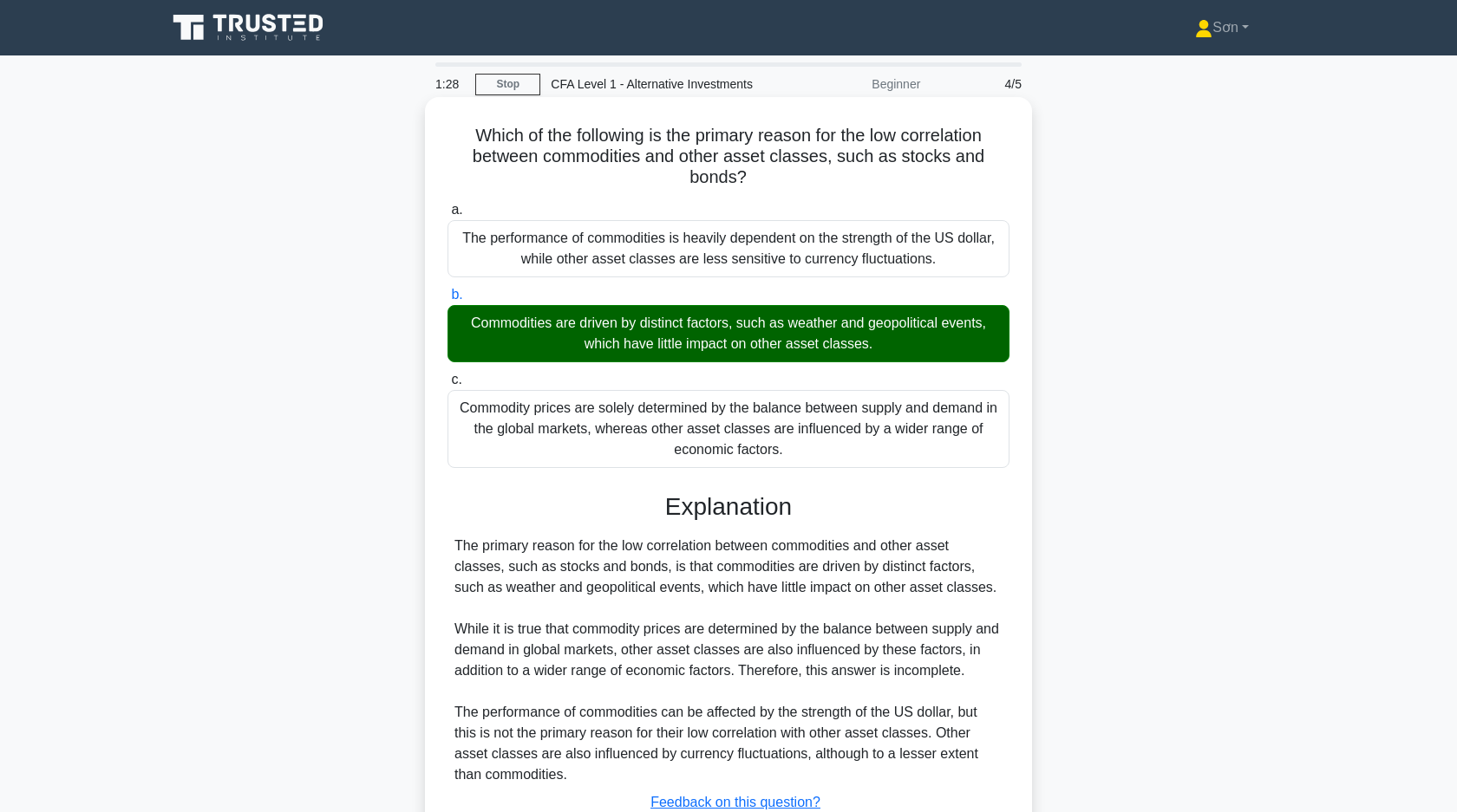
scroll to position [130, 0]
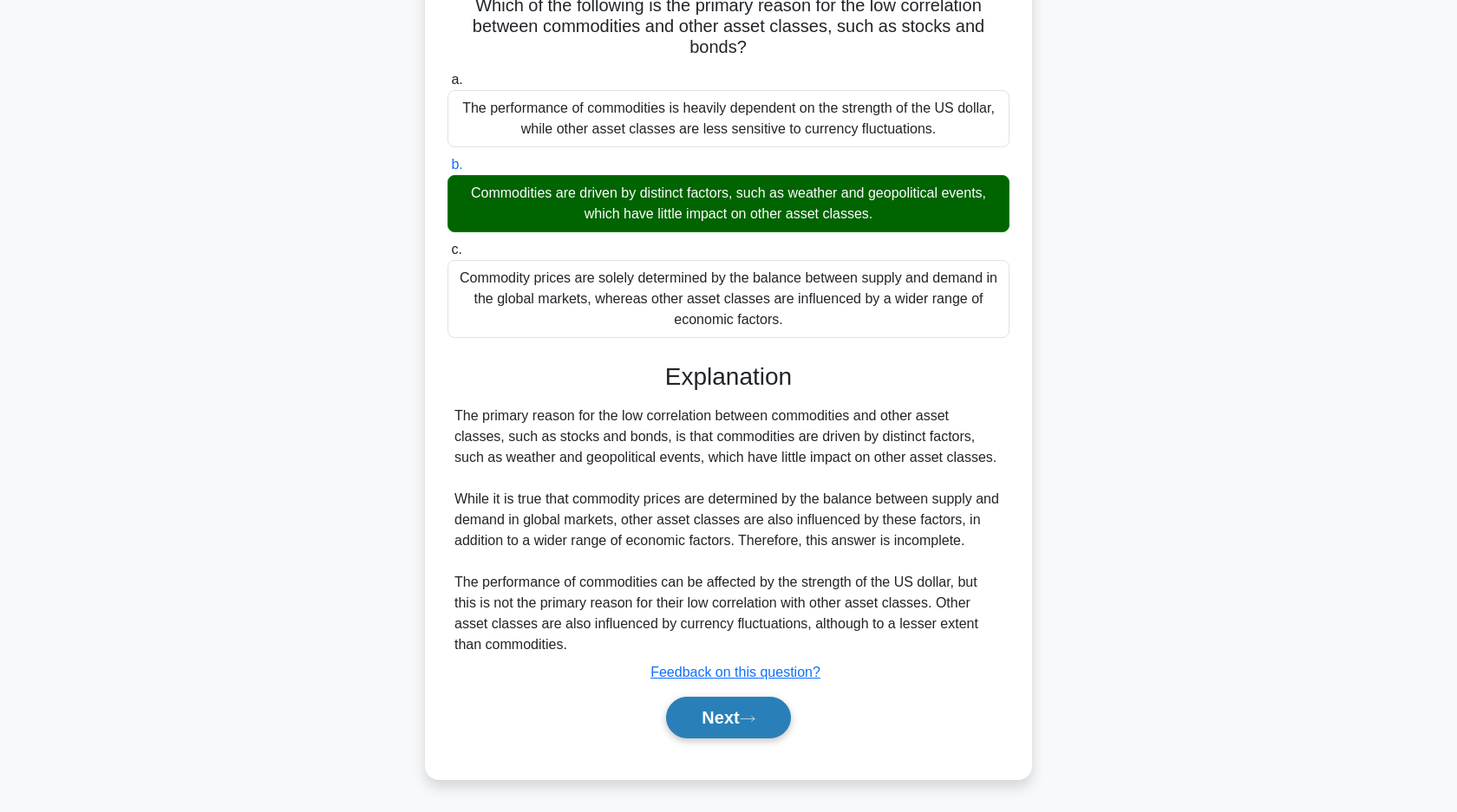
click at [749, 726] on button "Next" at bounding box center [728, 717] width 124 height 41
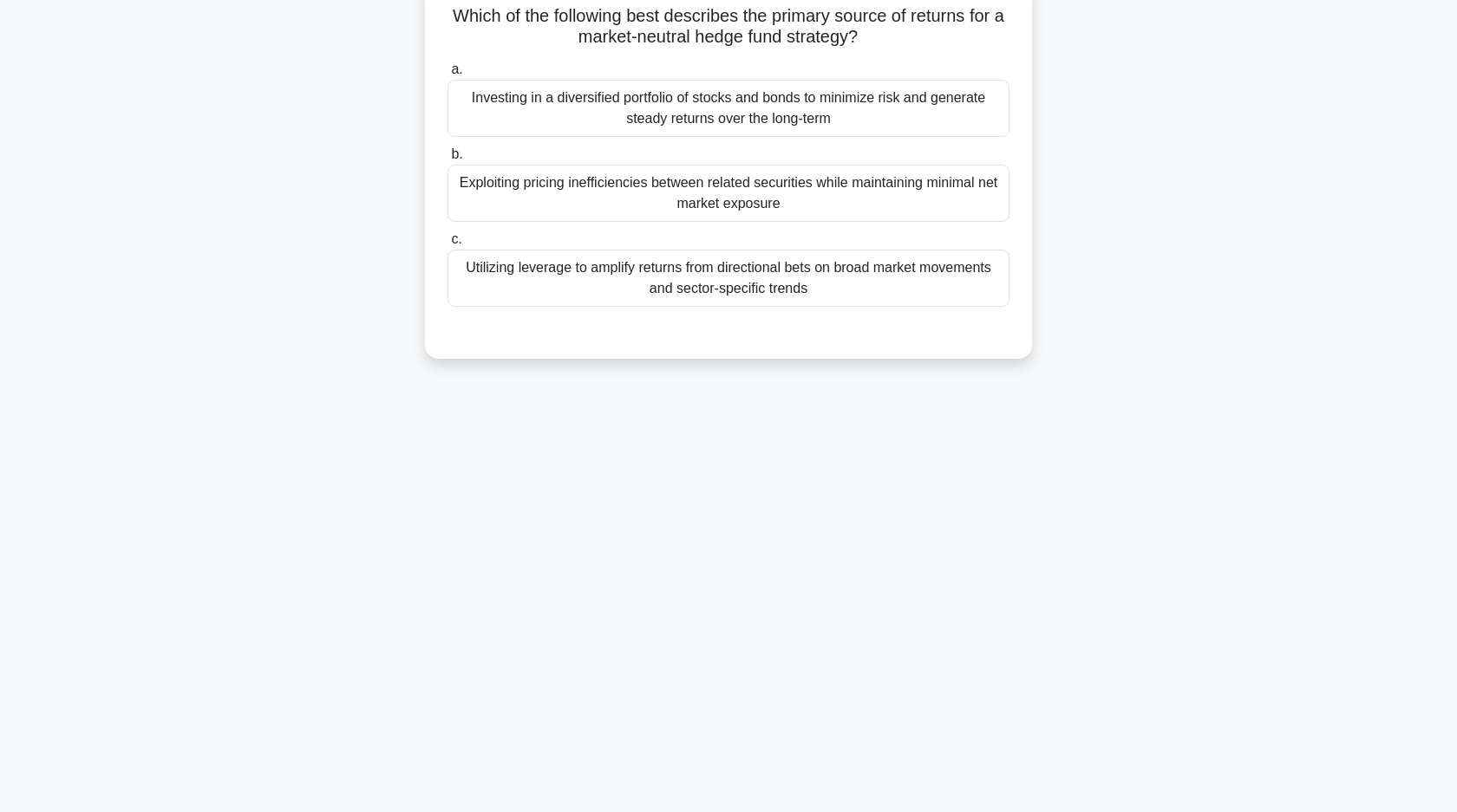
scroll to position [0, 0]
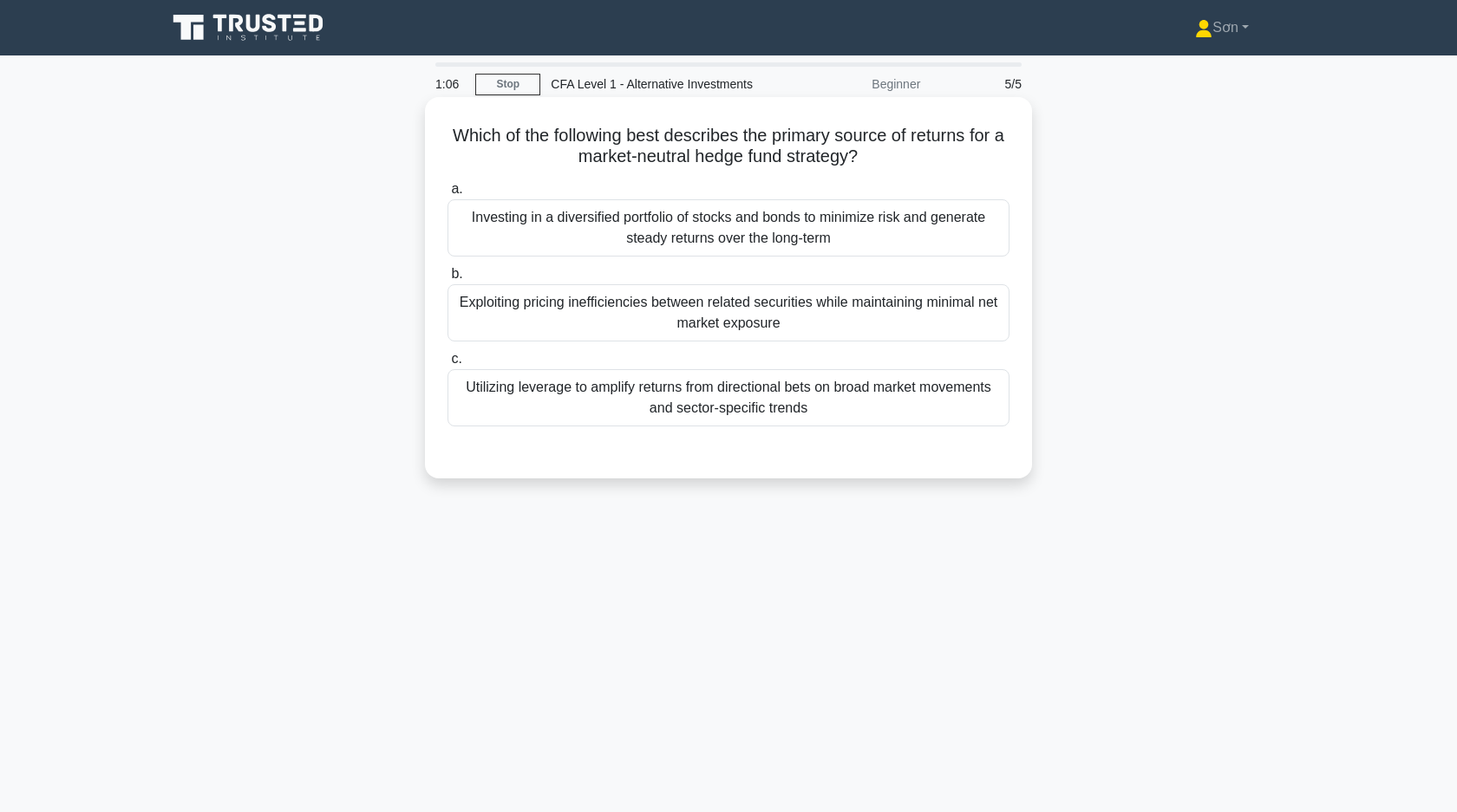
click at [538, 228] on div "Investing in a diversified portfolio of stocks and bonds to minimize risk and g…" at bounding box center [728, 228] width 562 height 57
click at [447, 195] on input "a. Investing in a diversified portfolio of stocks and bonds to minimize risk an…" at bounding box center [447, 189] width 0 height 11
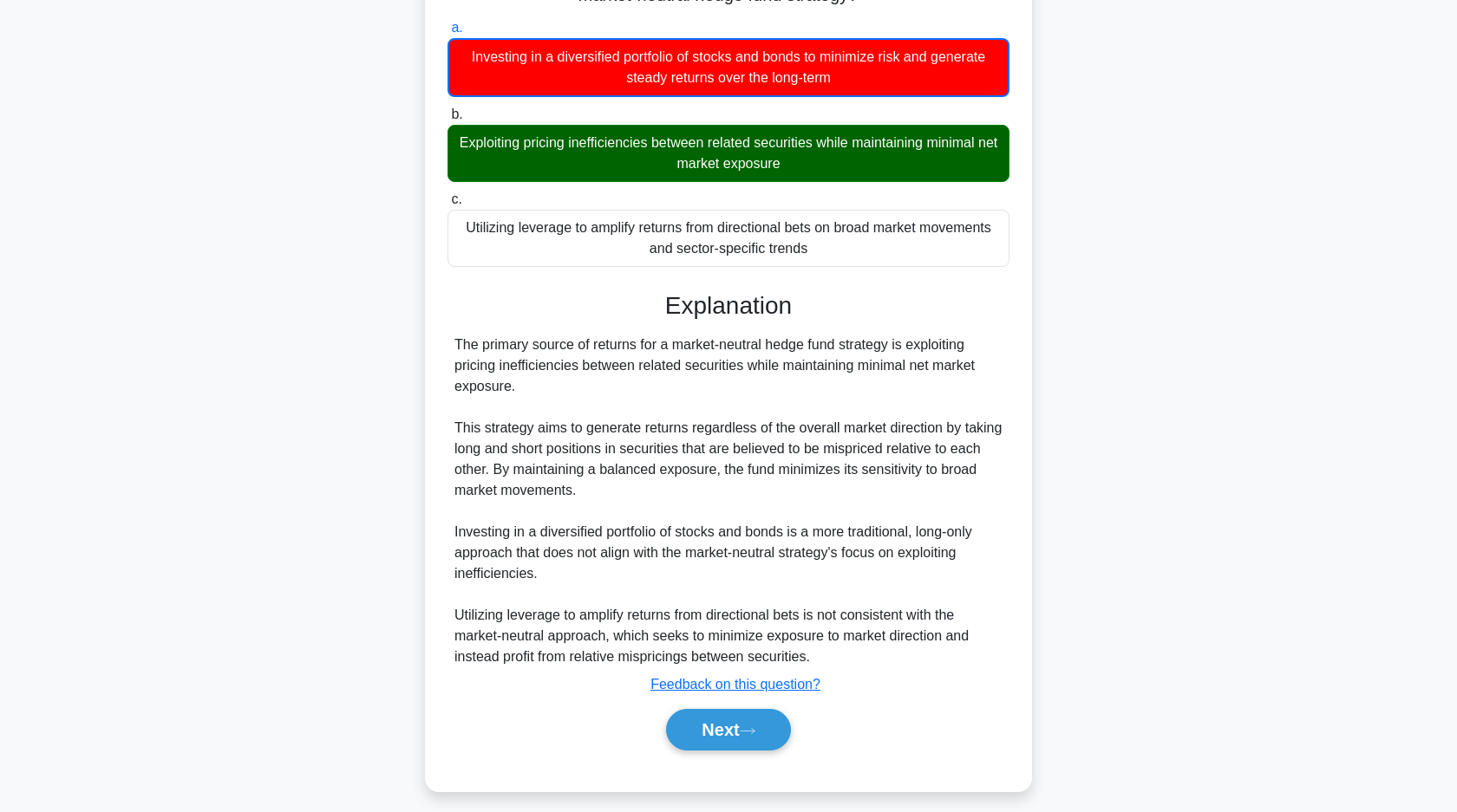
scroll to position [173, 0]
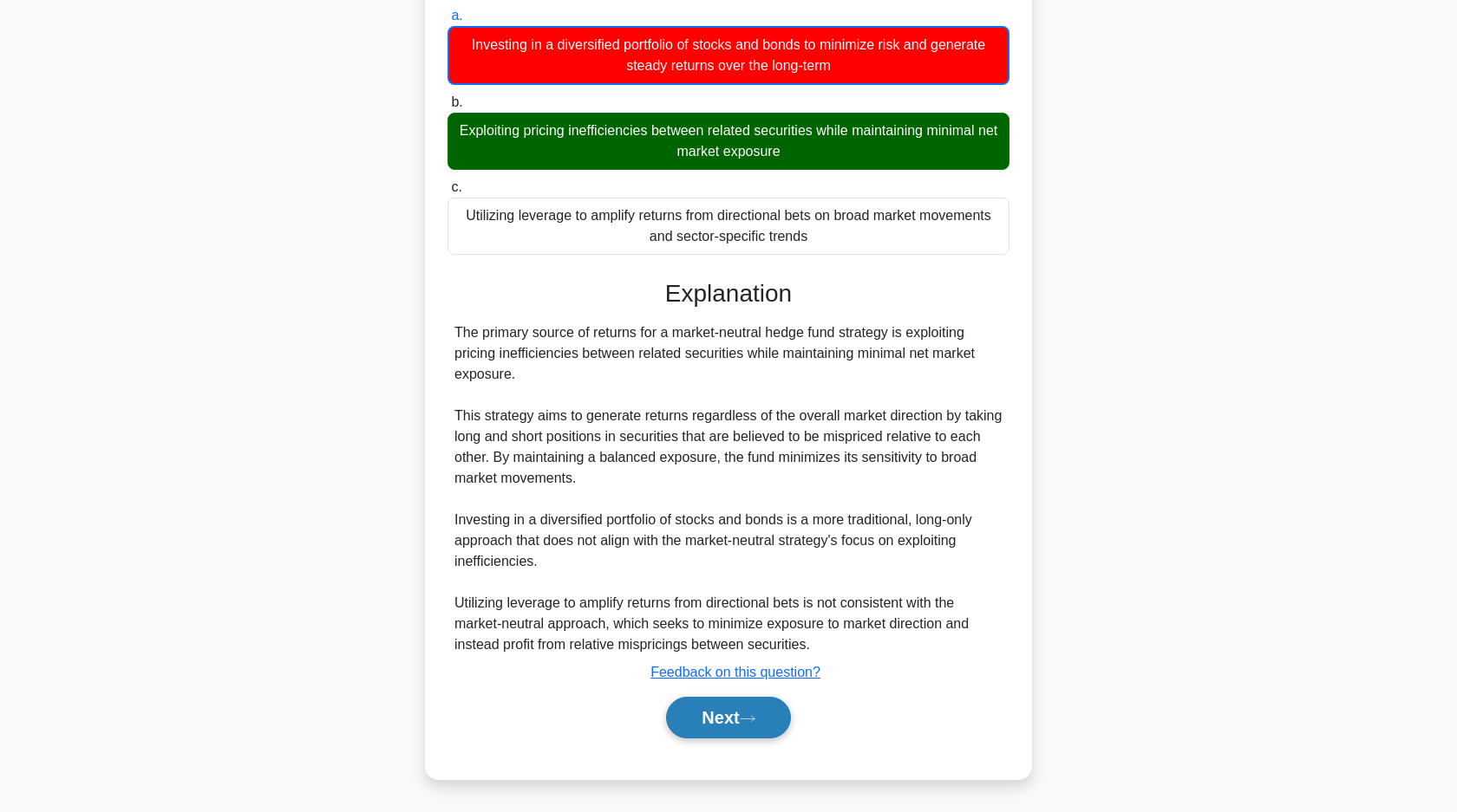
click at [733, 712] on button "Next" at bounding box center [728, 717] width 124 height 41
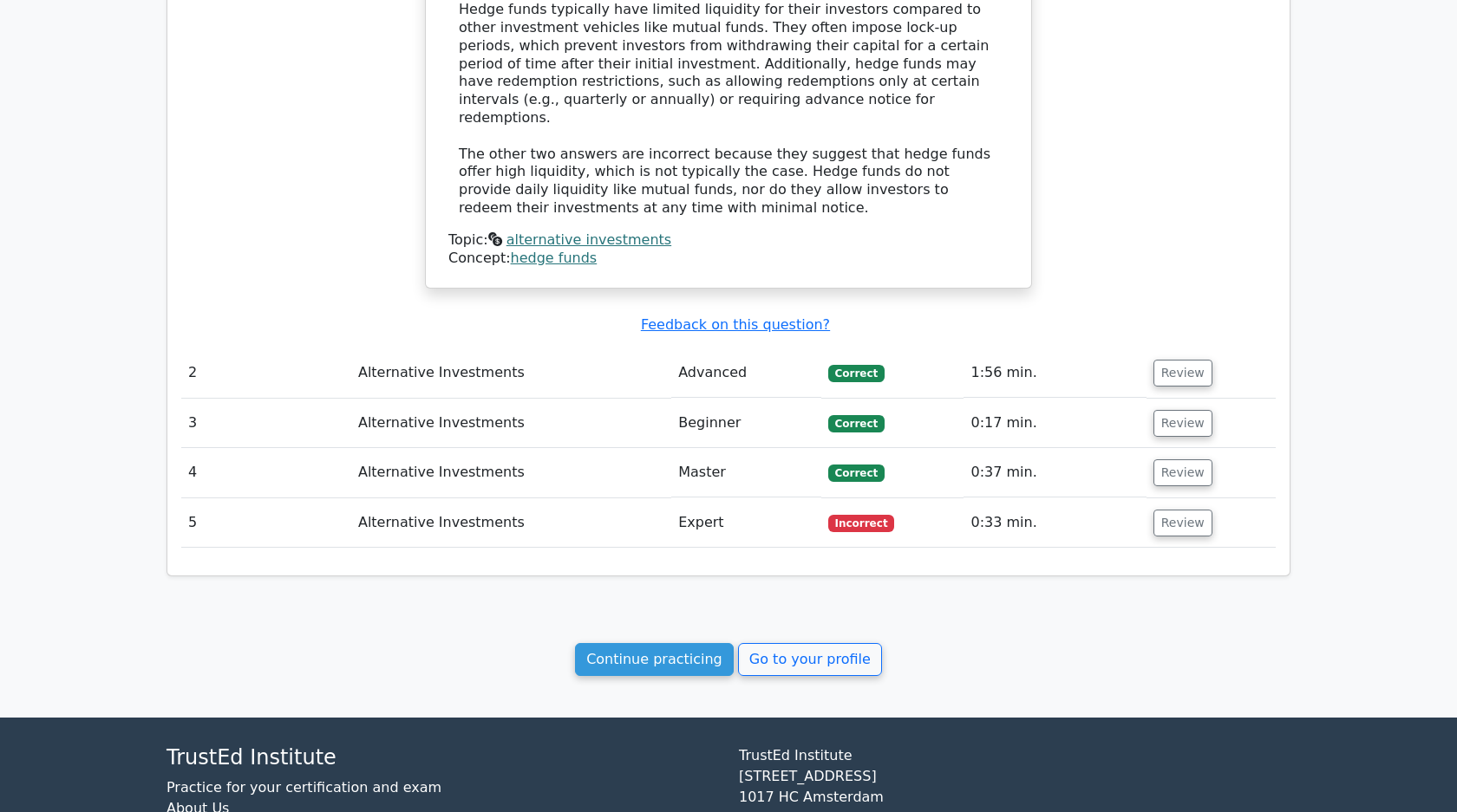
scroll to position [1326, 0]
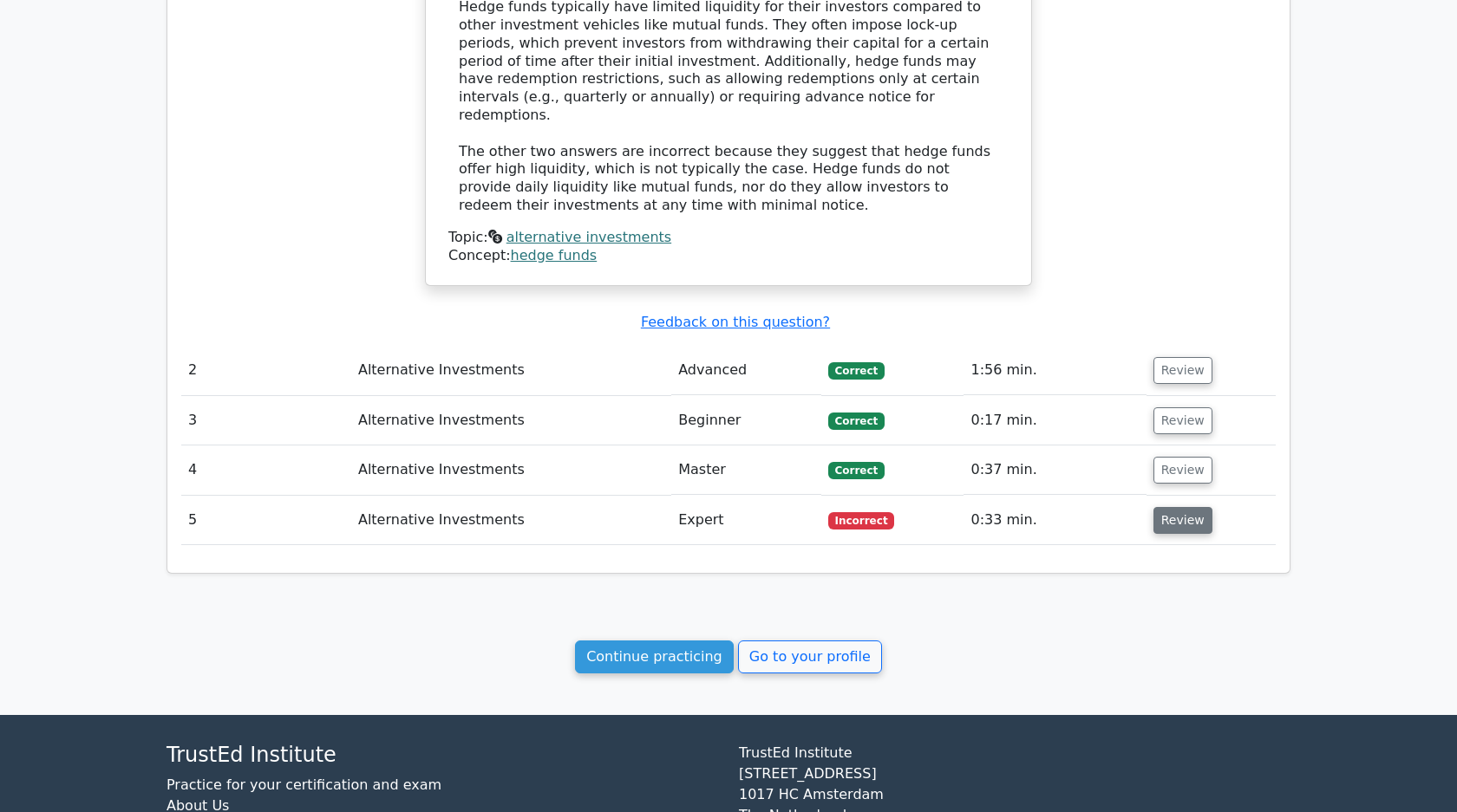
click at [1179, 507] on button "Review" at bounding box center [1183, 520] width 59 height 27
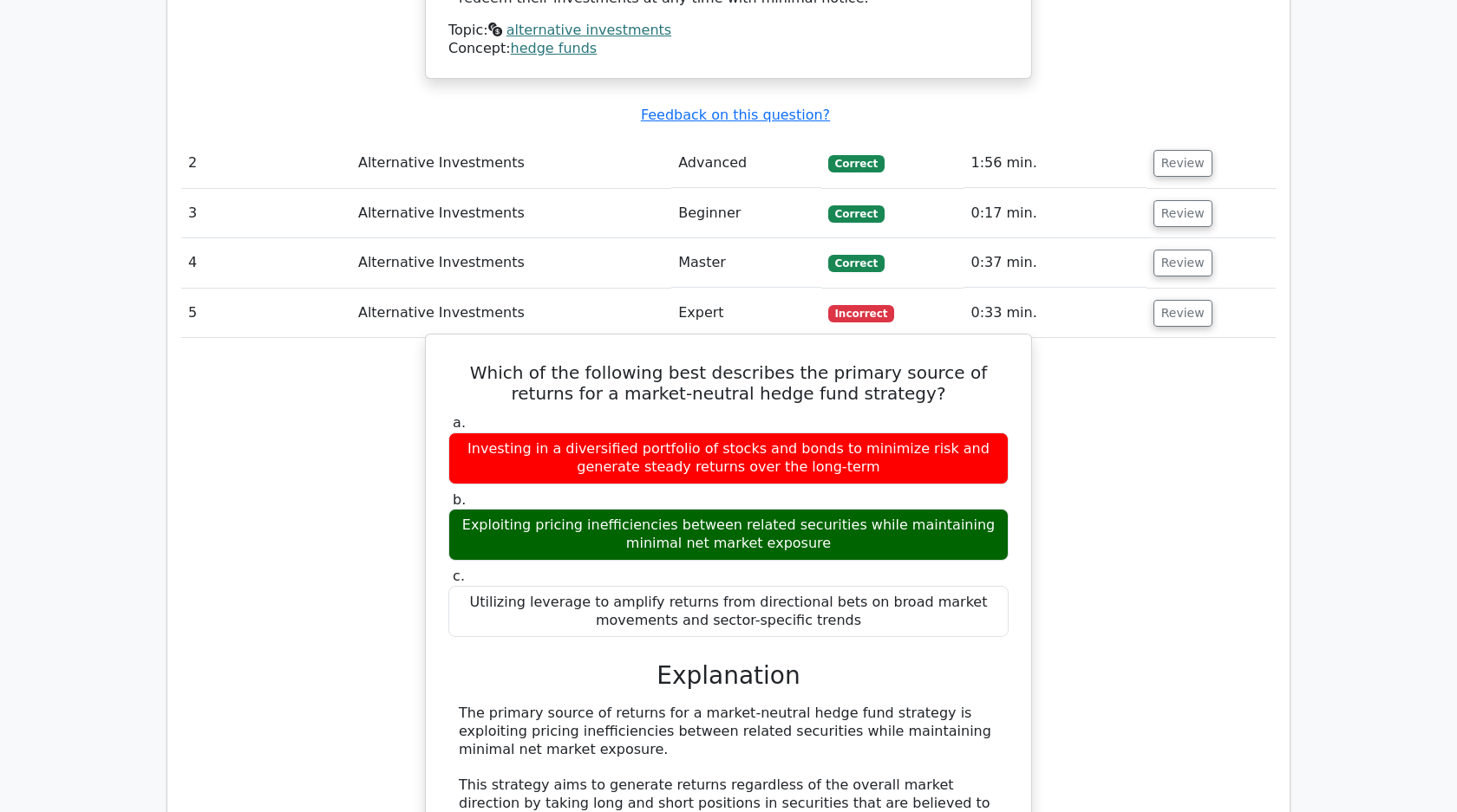
scroll to position [1562, 0]
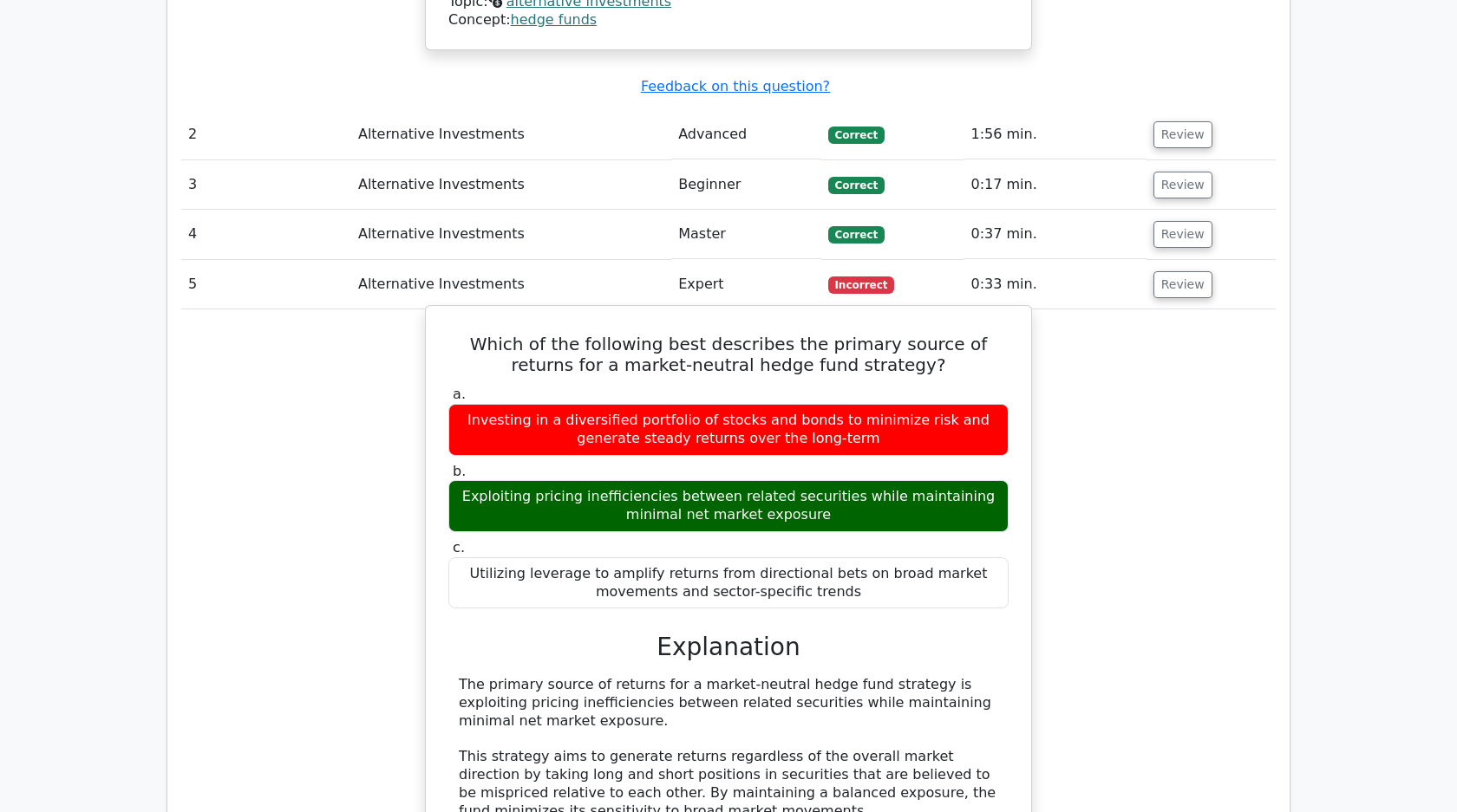
drag, startPoint x: 452, startPoint y: 319, endPoint x: 983, endPoint y: 568, distance: 586.5
click at [983, 568] on div "Which of the following best describes the primary source of returns for a marke…" at bounding box center [728, 679] width 591 height 734
copy div "Which of the following best describes the primary source of returns for a marke…"
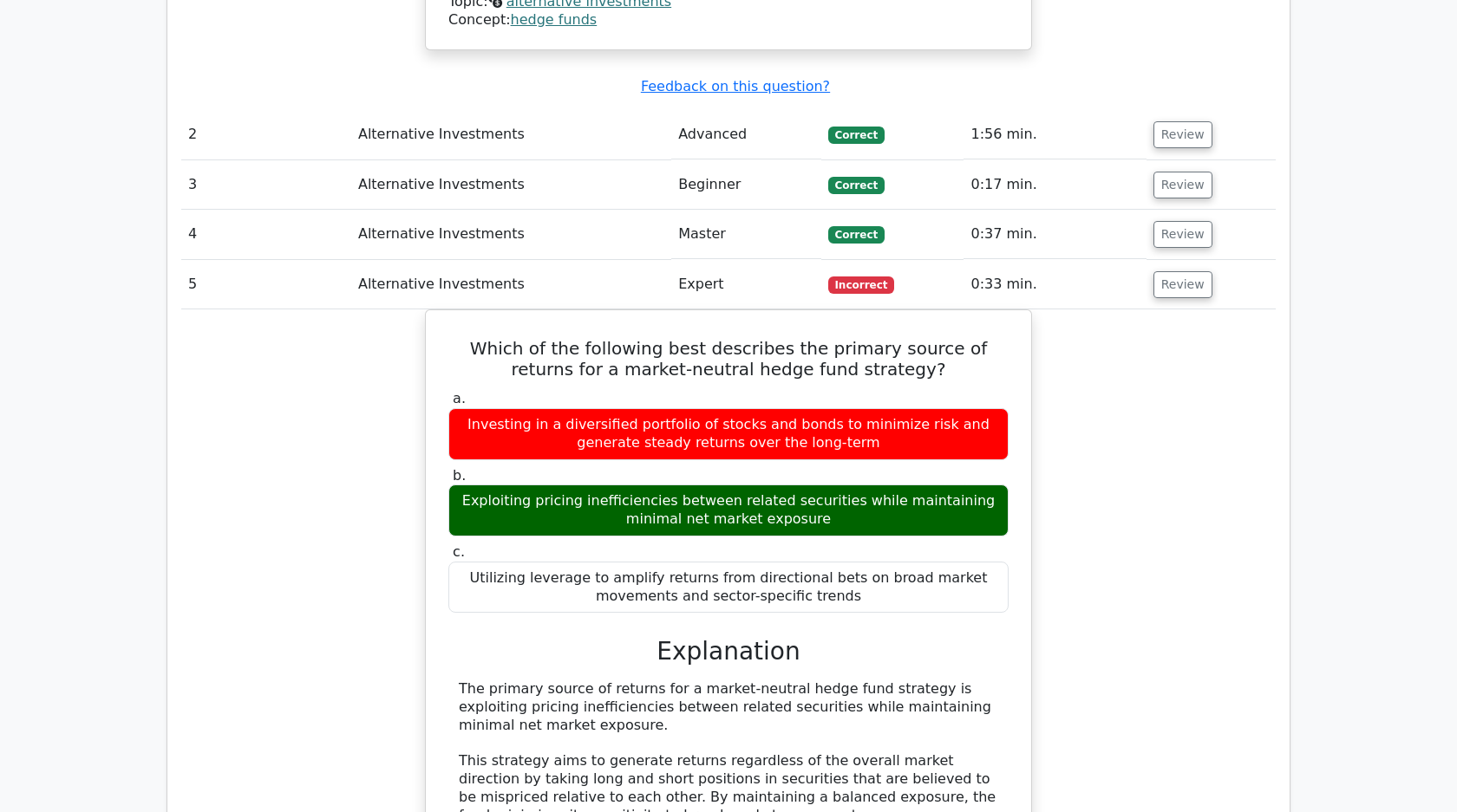
click at [291, 479] on div "Which of the following best describes the primary source of returns for a marke…" at bounding box center [728, 694] width 1095 height 770
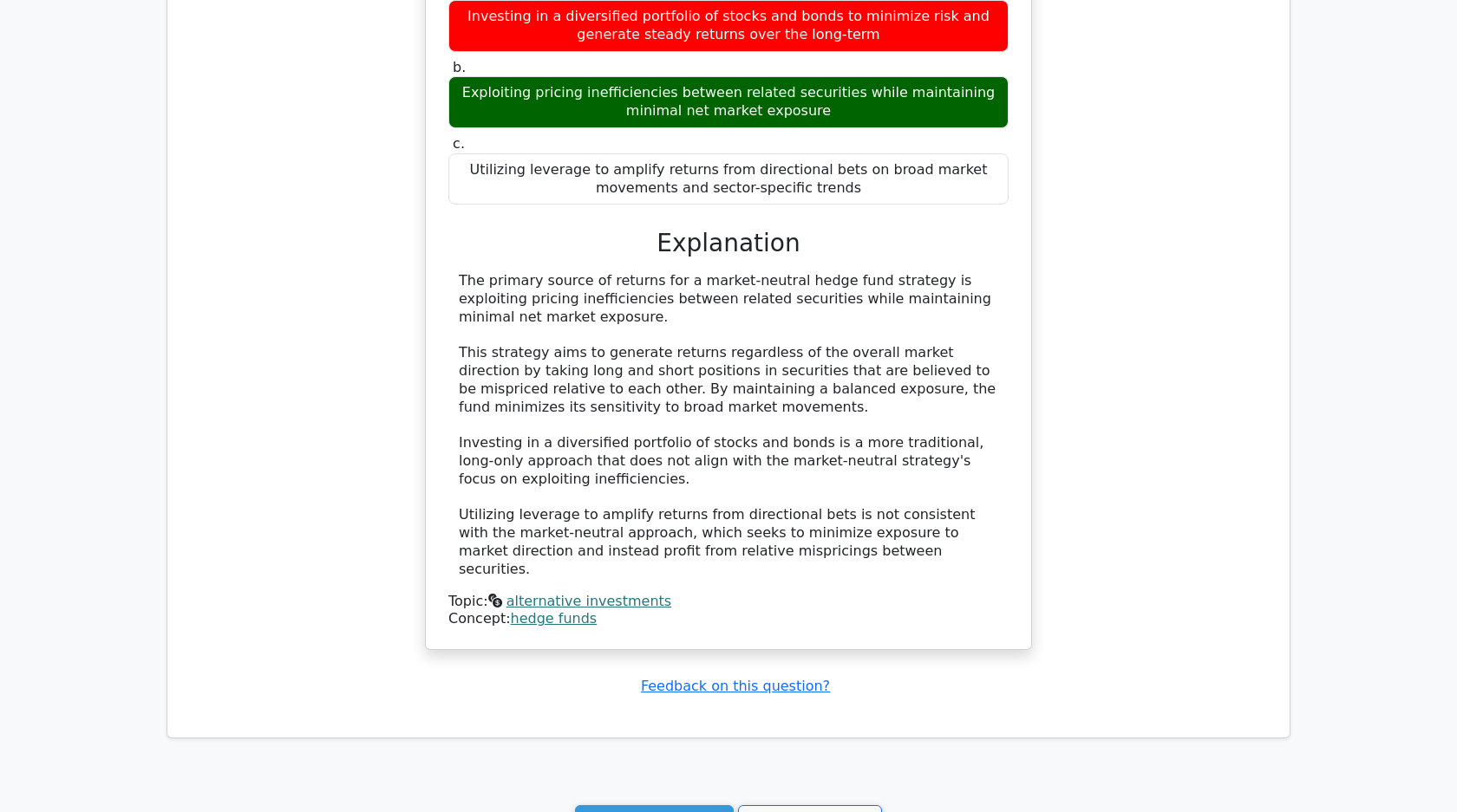
scroll to position [1998, 0]
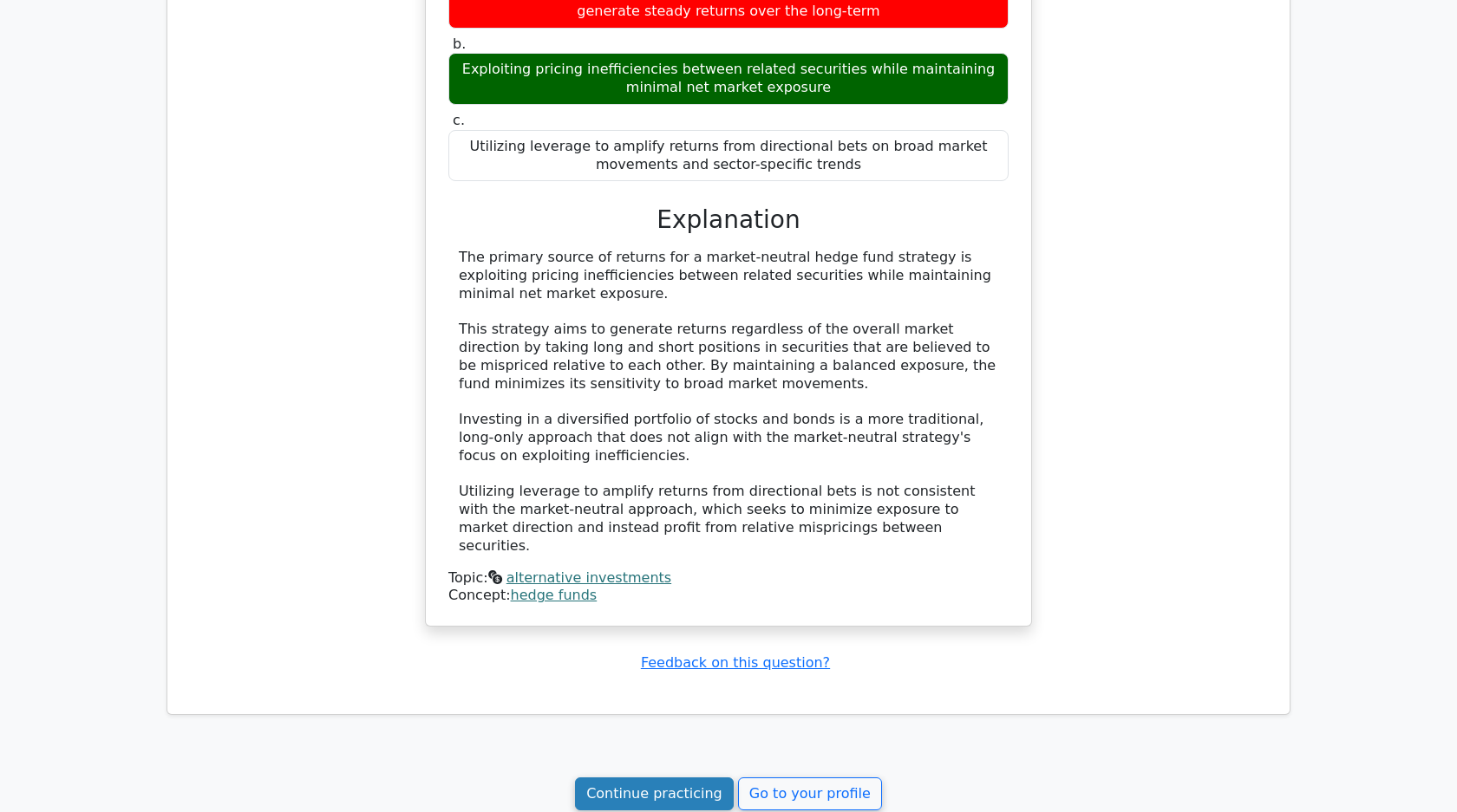
drag, startPoint x: 708, startPoint y: 755, endPoint x: 655, endPoint y: 743, distance: 54.3
click at [707, 778] on link "Continue practicing" at bounding box center [654, 794] width 159 height 33
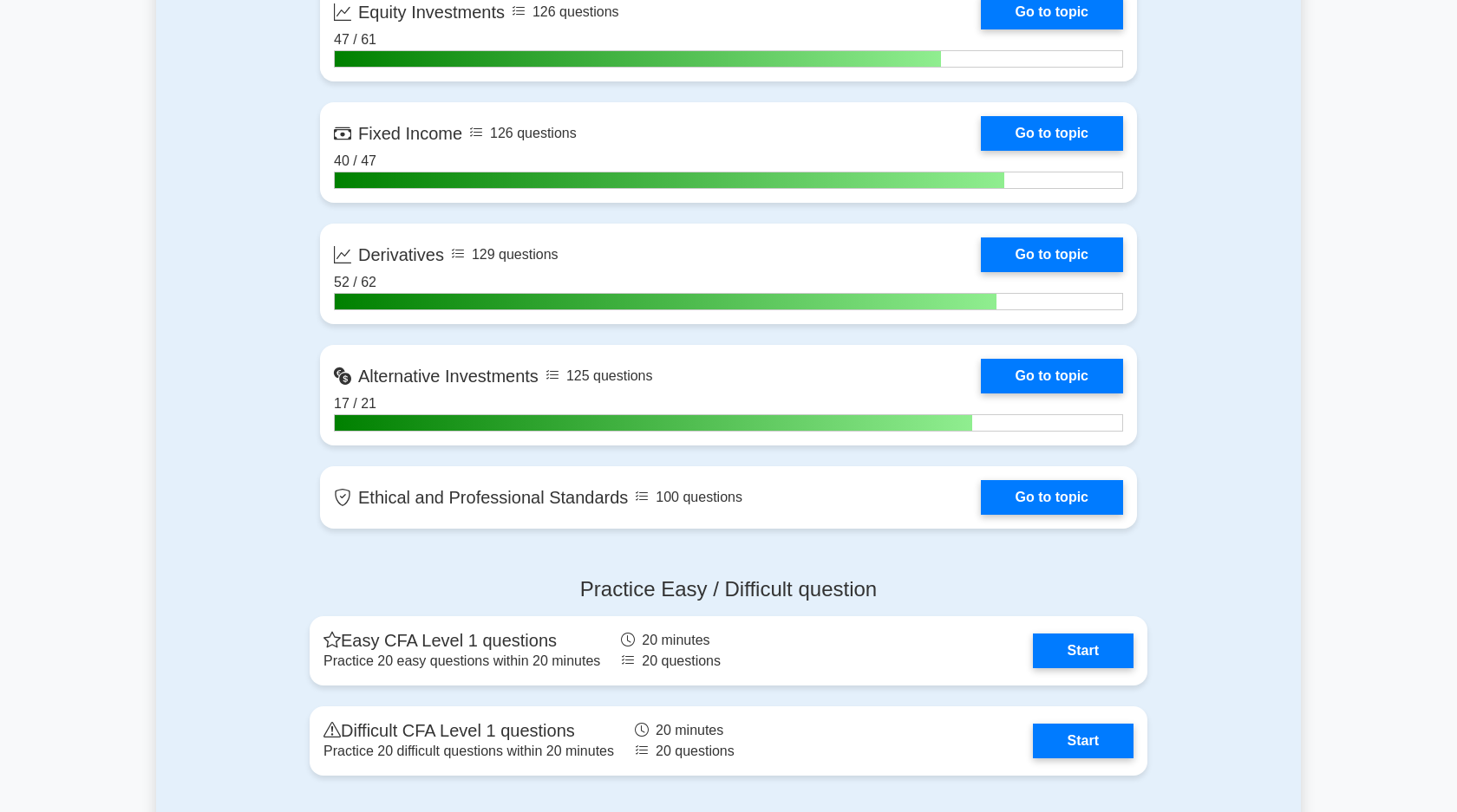
scroll to position [1536, 0]
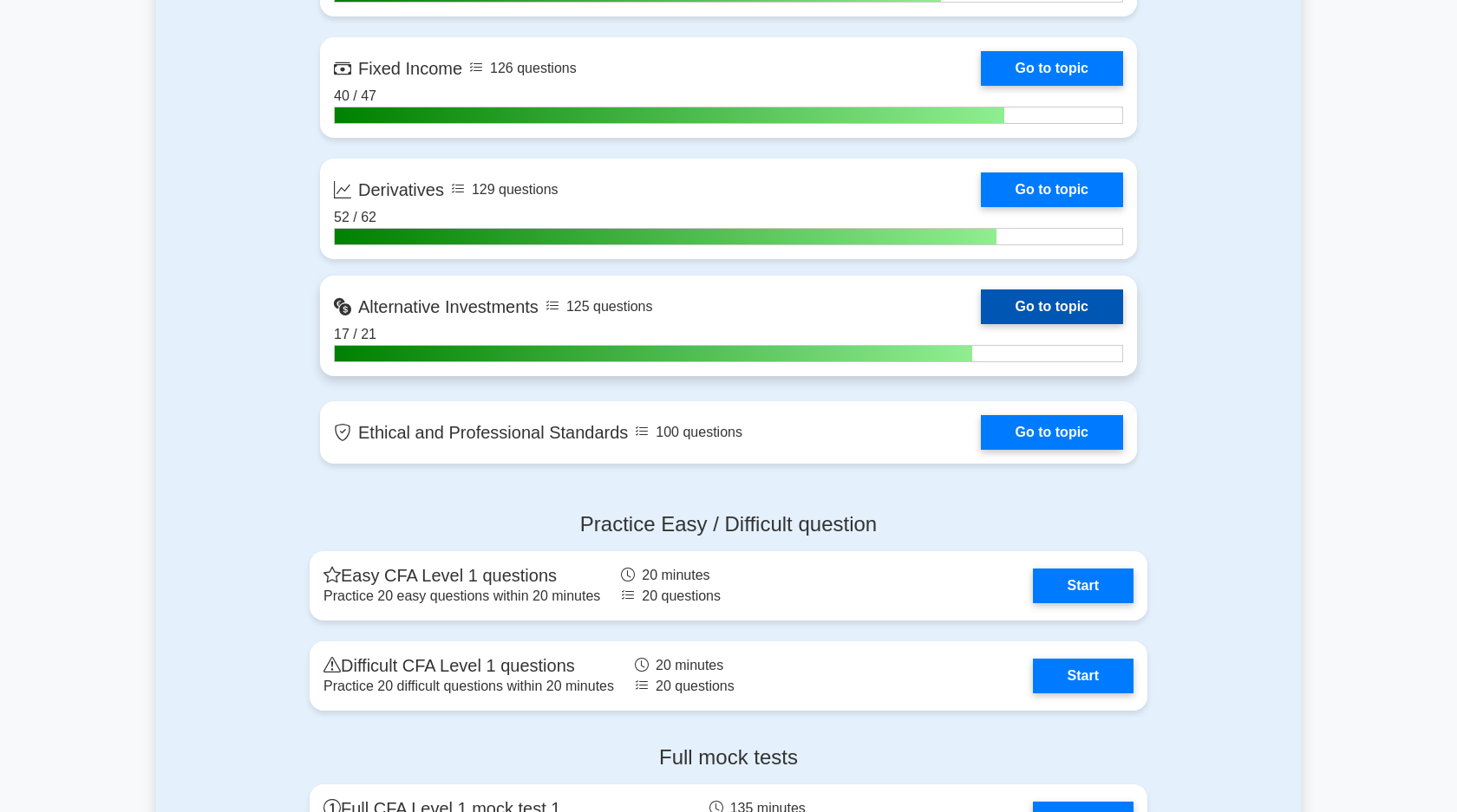
click at [1068, 315] on link "Go to topic" at bounding box center [1052, 307] width 142 height 35
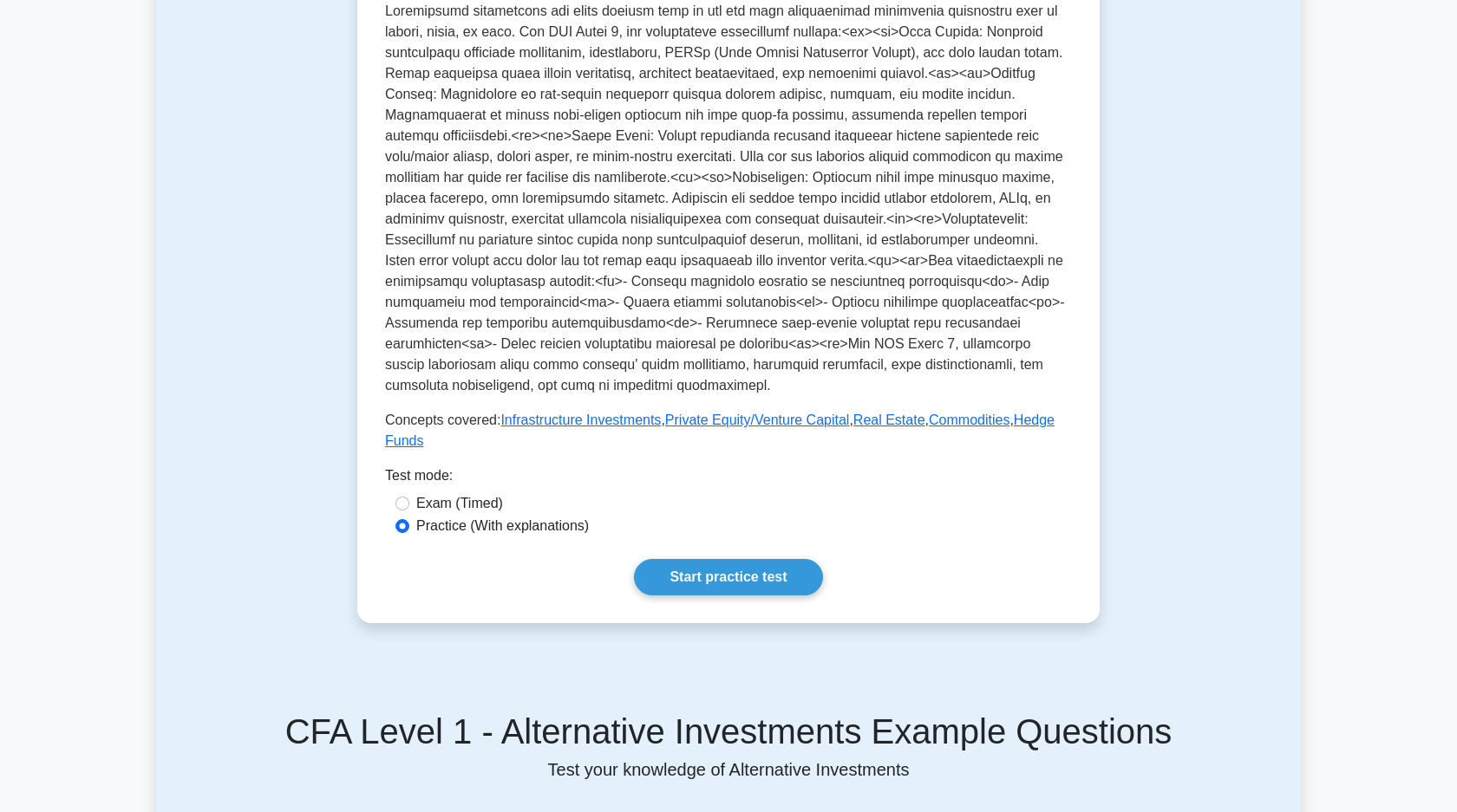
scroll to position [594, 0]
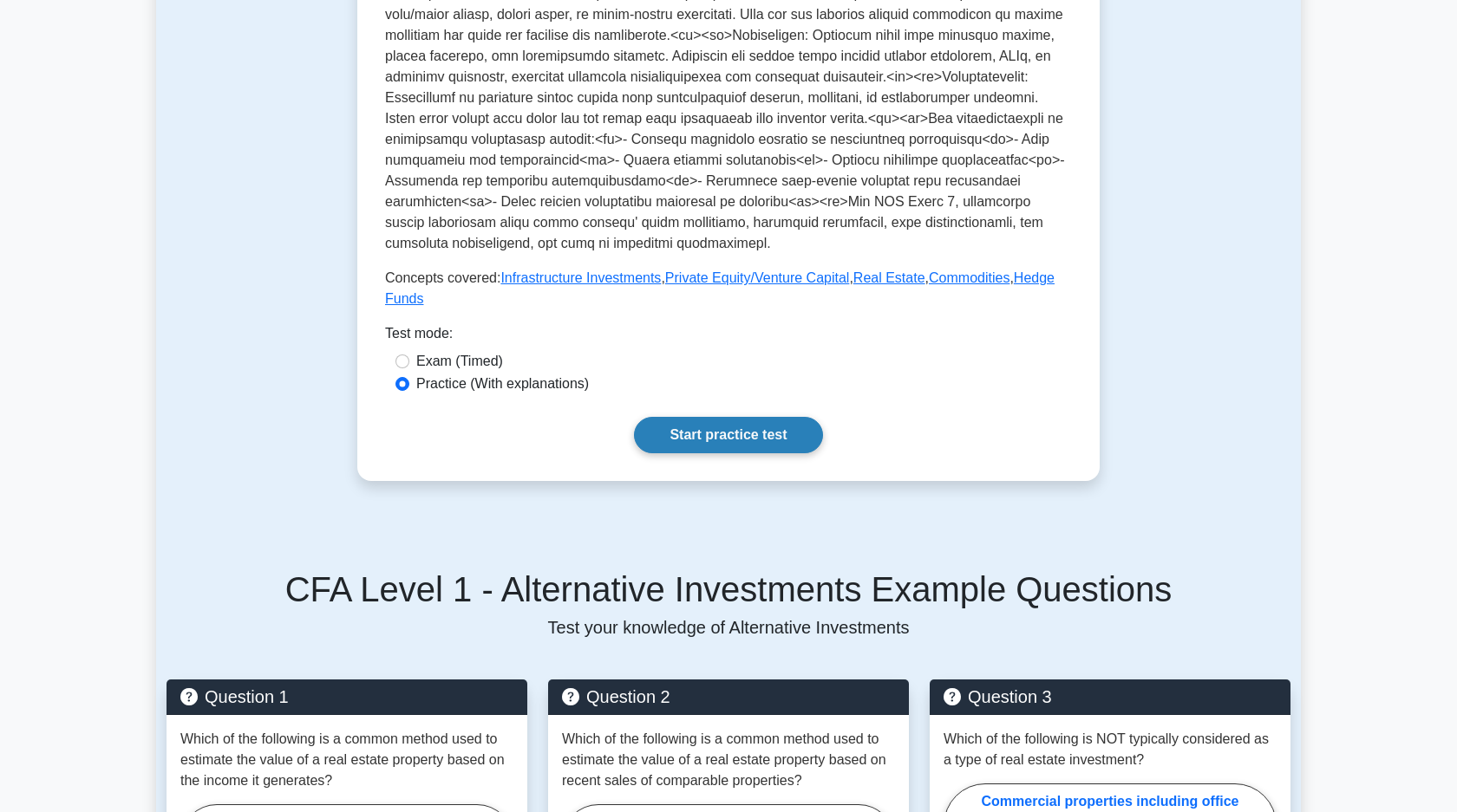
click at [782, 432] on link "Start practice test" at bounding box center [728, 434] width 188 height 36
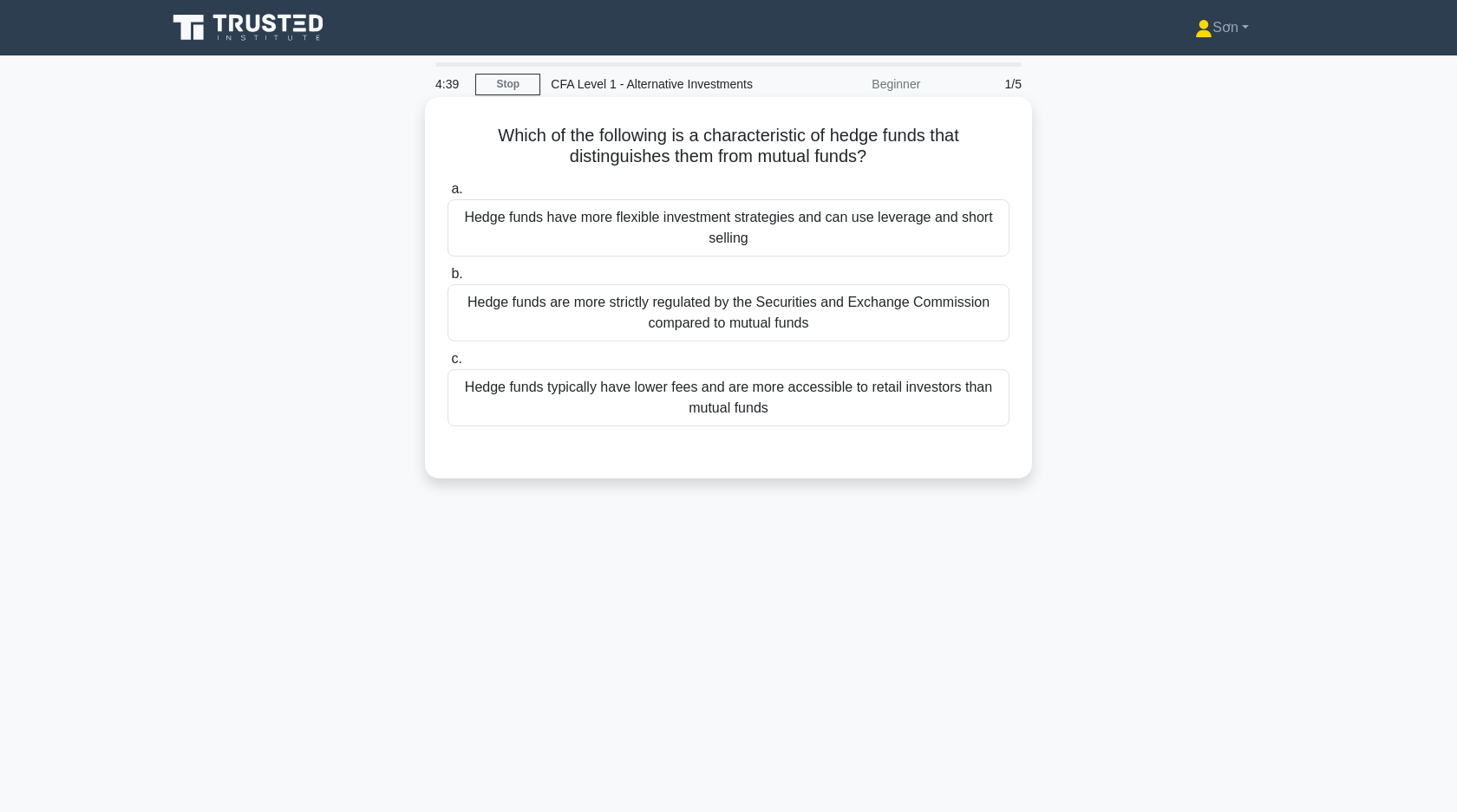
click at [579, 317] on div "Hedge funds are more strictly regulated by the Securities and Exchange Commissi…" at bounding box center [728, 312] width 562 height 57
click at [447, 280] on input "b. Hedge funds are more strictly regulated by the Securities and Exchange Commi…" at bounding box center [447, 275] width 0 height 11
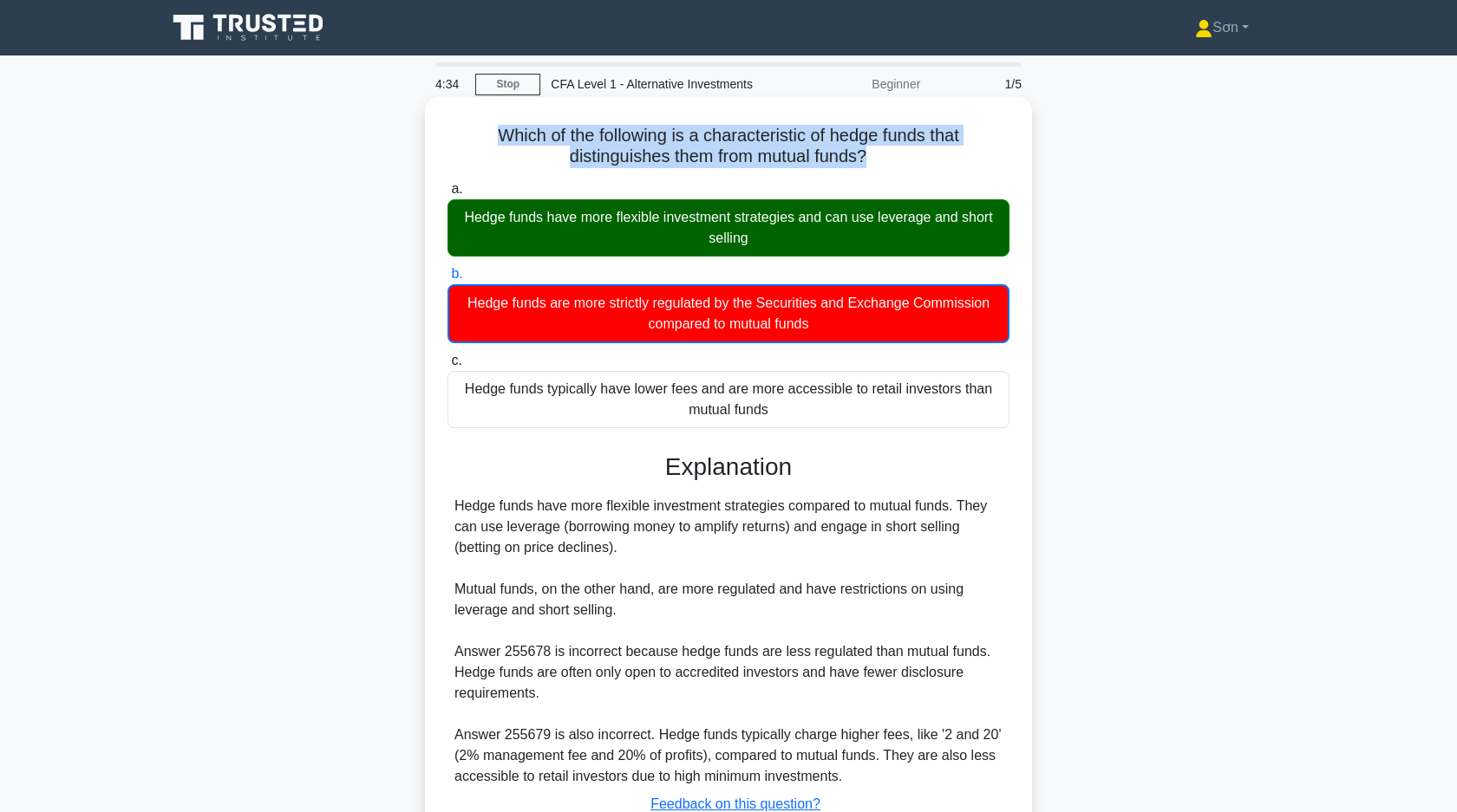
drag, startPoint x: 492, startPoint y: 127, endPoint x: 911, endPoint y: 175, distance: 421.7
click at [910, 175] on div "Which of the following is a characteristic of hedge funds that distinguishes th…" at bounding box center [728, 504] width 593 height 800
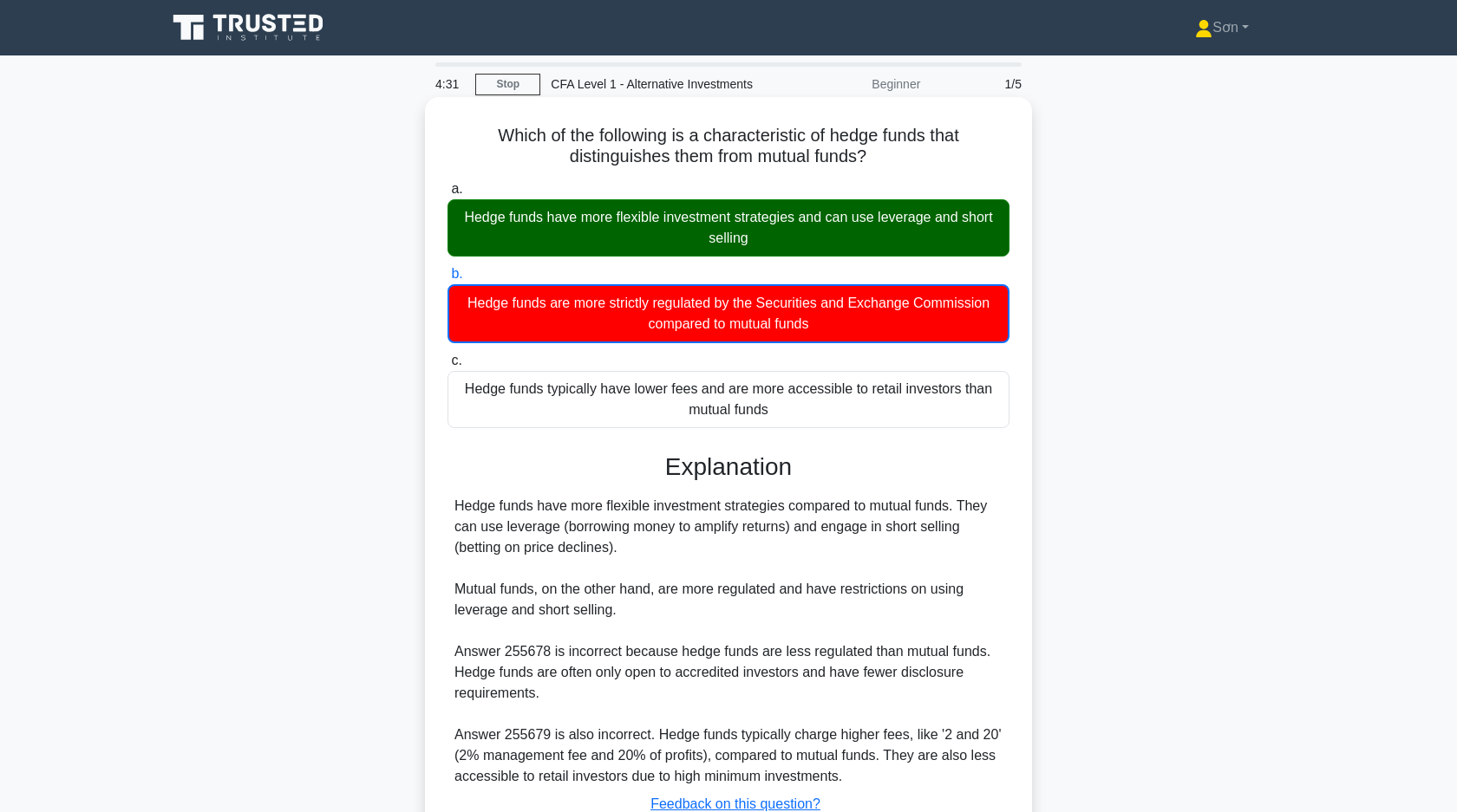
click at [458, 424] on div "Hedge funds typically have lower fees and are more accessible to retail investo…" at bounding box center [728, 399] width 562 height 57
click at [447, 367] on input "c. Hedge funds typically have lower fees and are more accessible to retail inve…" at bounding box center [447, 361] width 0 height 11
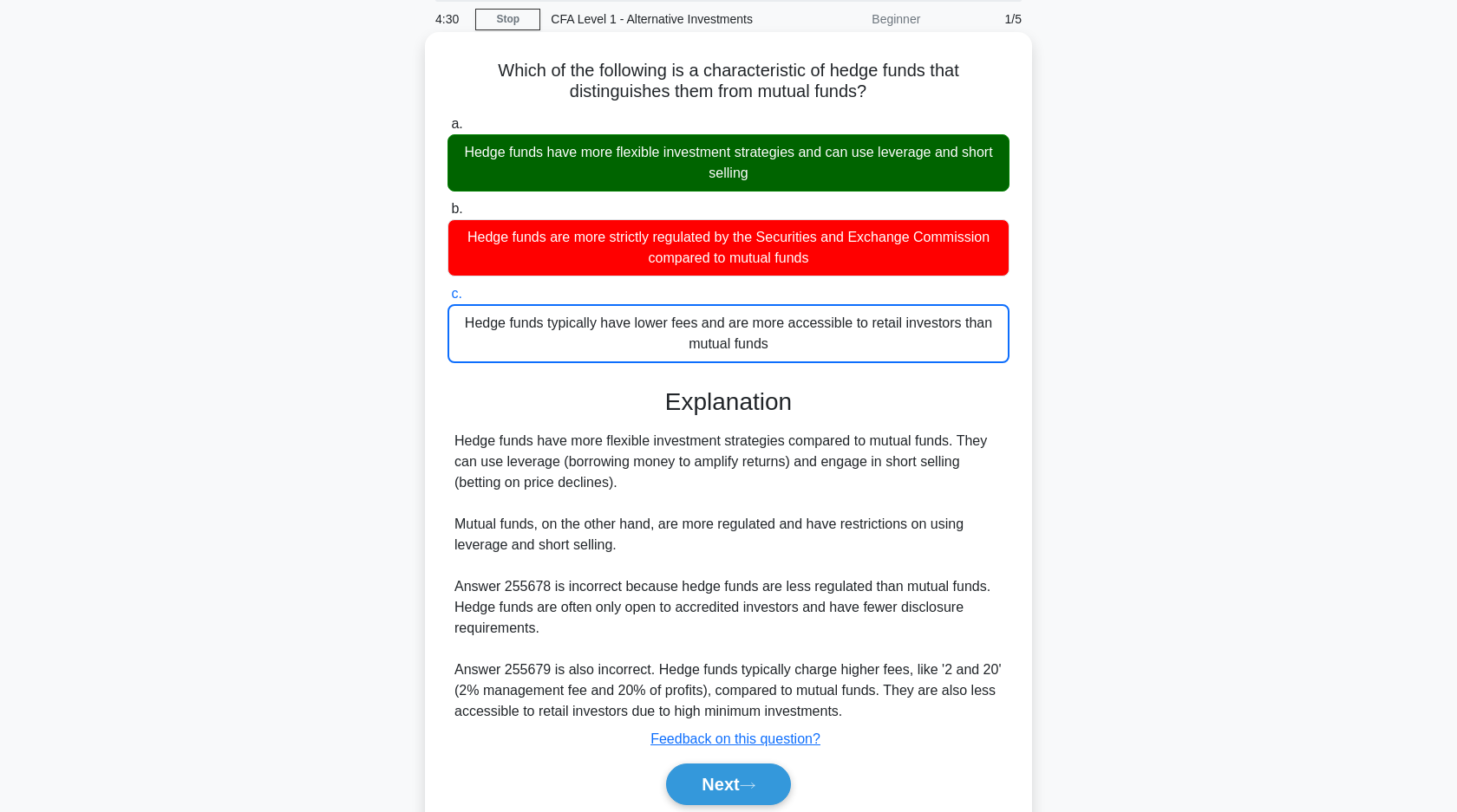
scroll to position [132, 0]
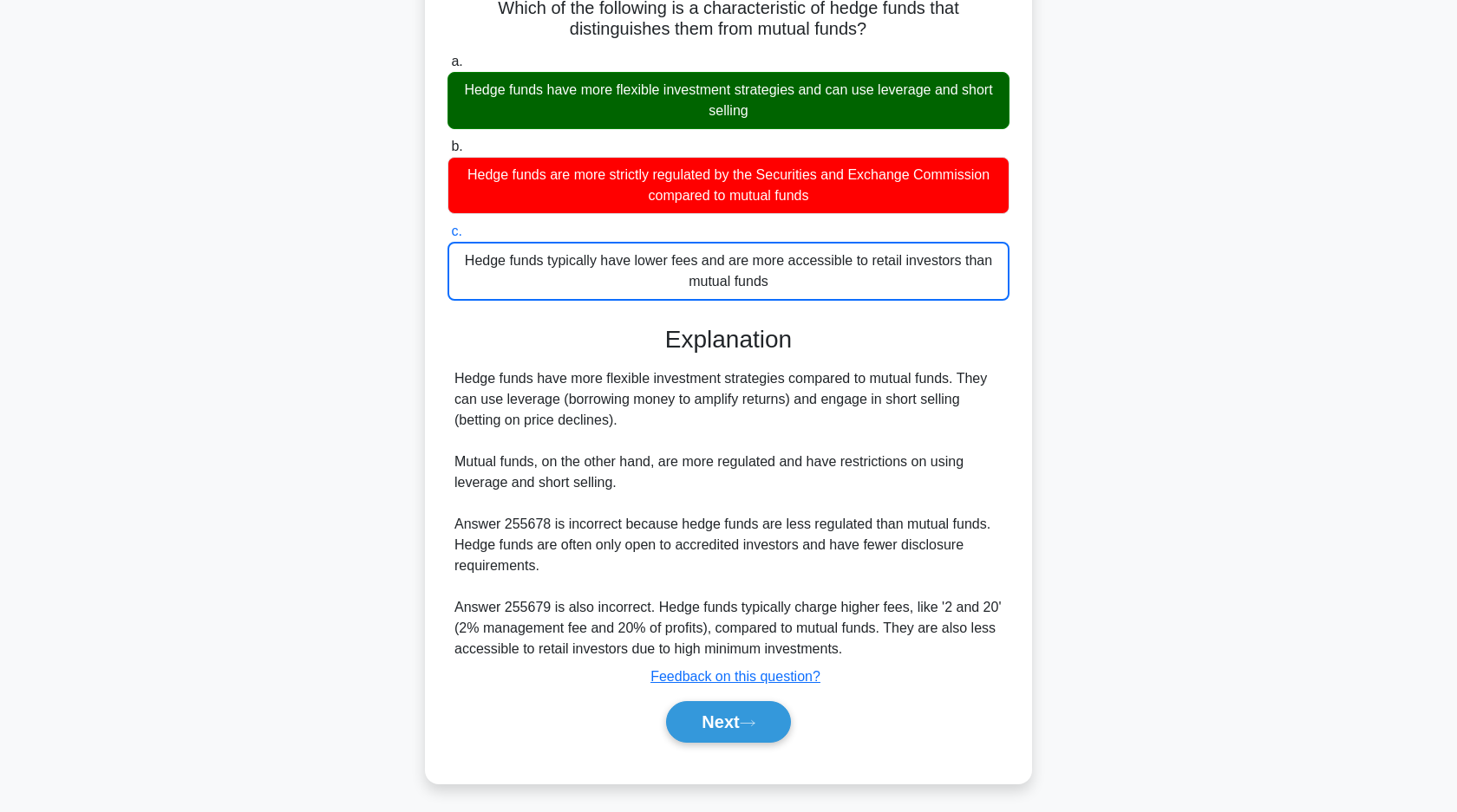
click at [385, 378] on div "Which of the following is a characteristic of hedge funds that distinguishes th…" at bounding box center [728, 387] width 1144 height 835
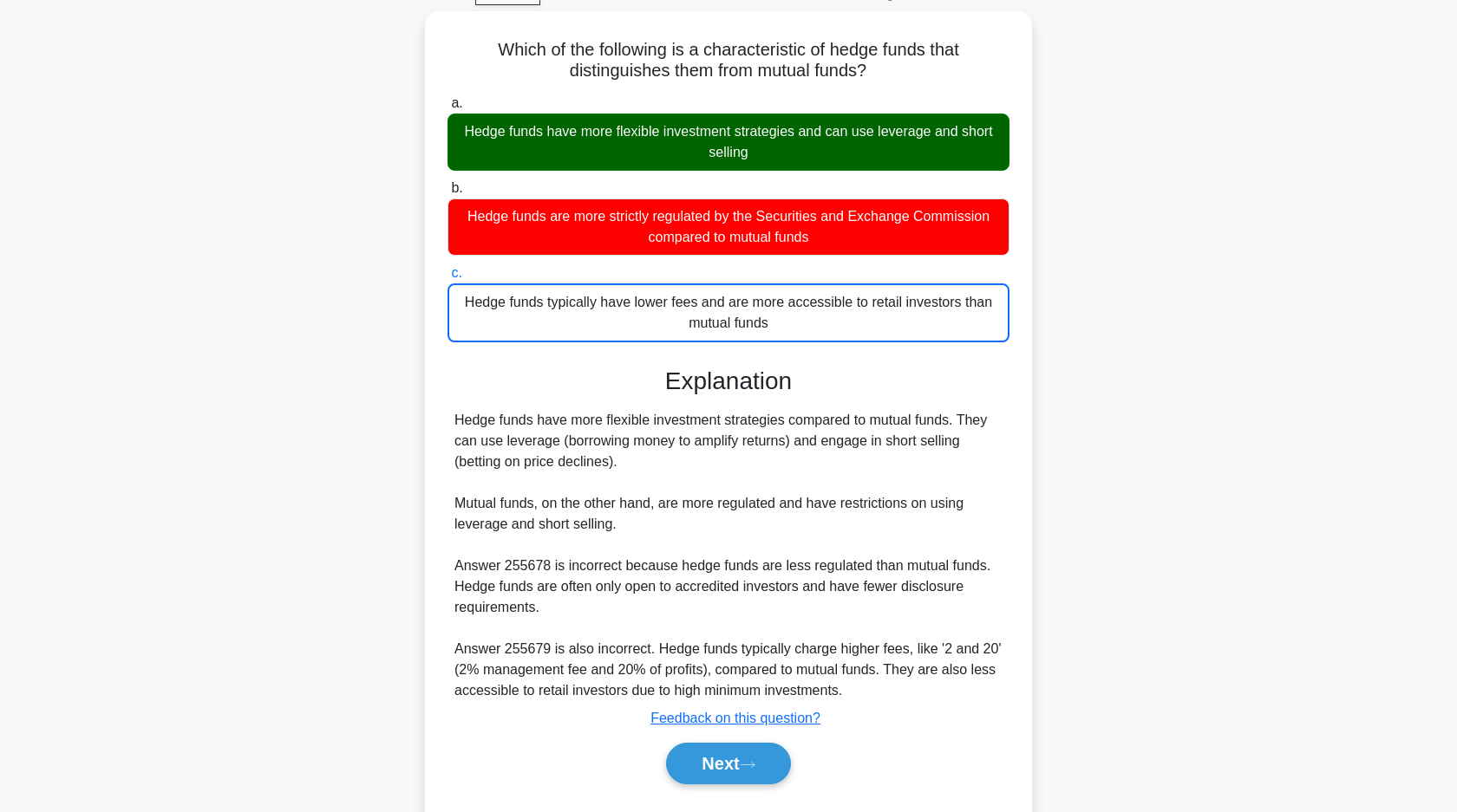
scroll to position [0, 0]
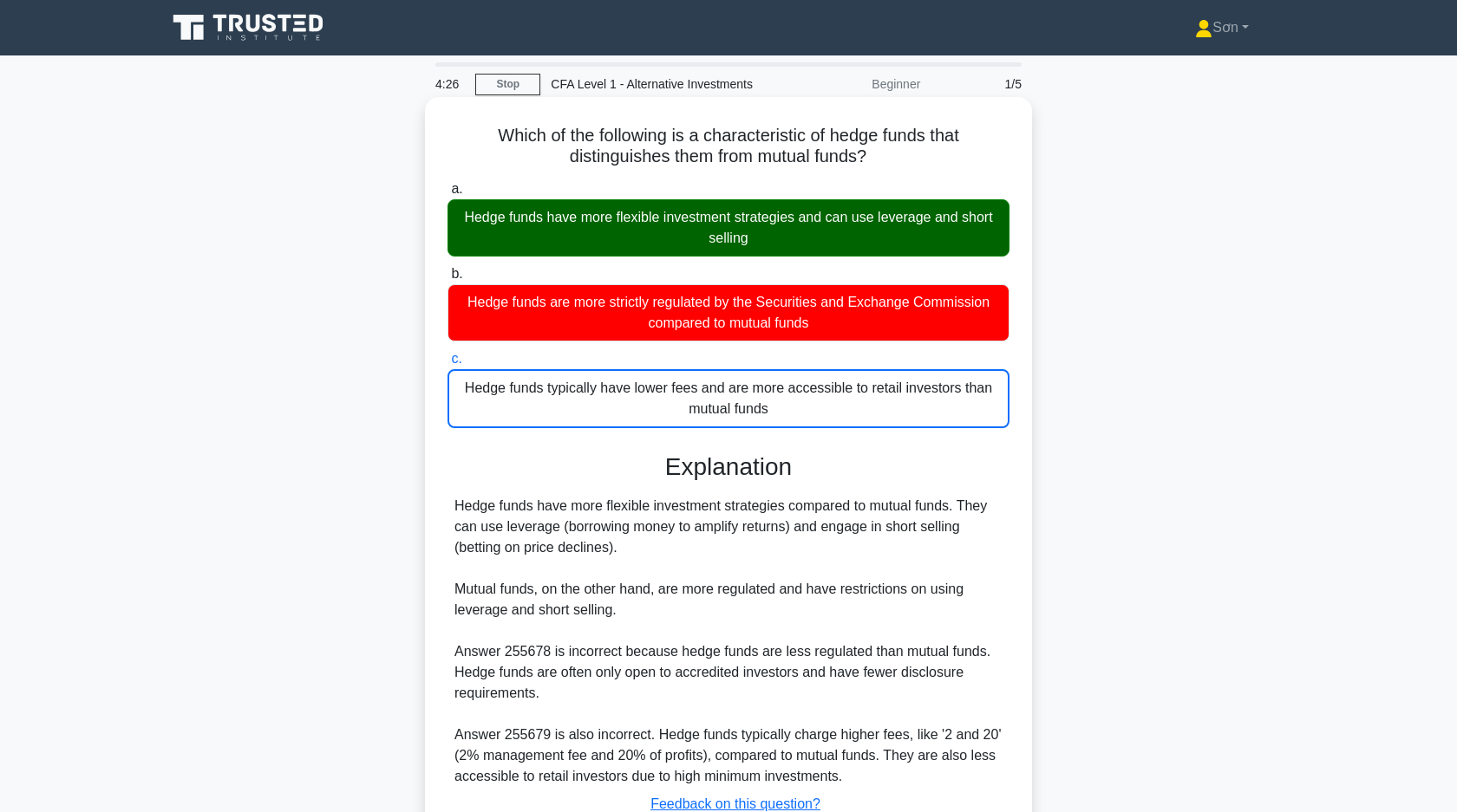
drag, startPoint x: 502, startPoint y: 128, endPoint x: 952, endPoint y: 410, distance: 531.1
click at [952, 410] on div "Which of the following is a characteristic of hedge funds that distinguishes th…" at bounding box center [728, 504] width 593 height 800
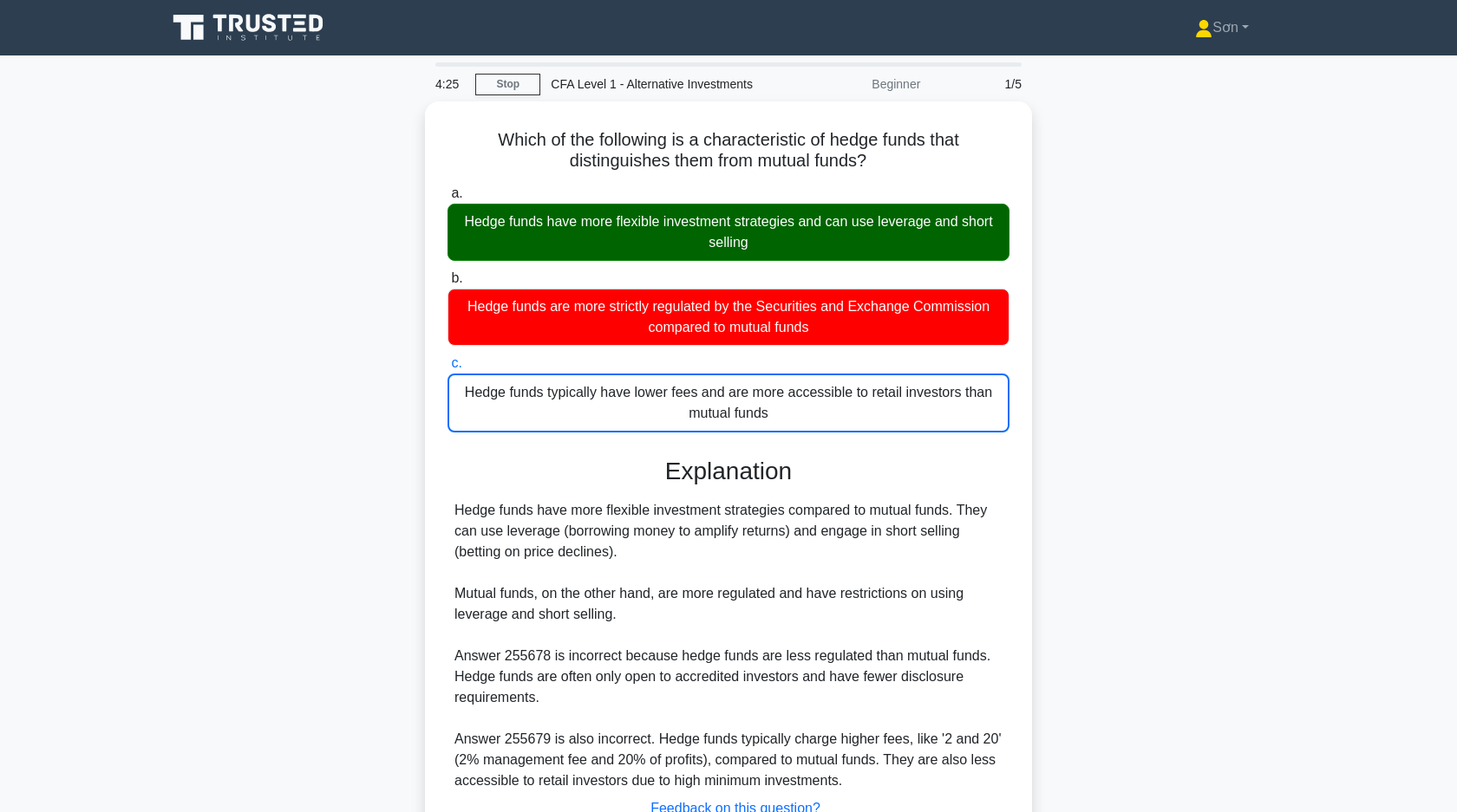
copy div "Which of the following is a characteristic of hedge funds that distinguishes th…"
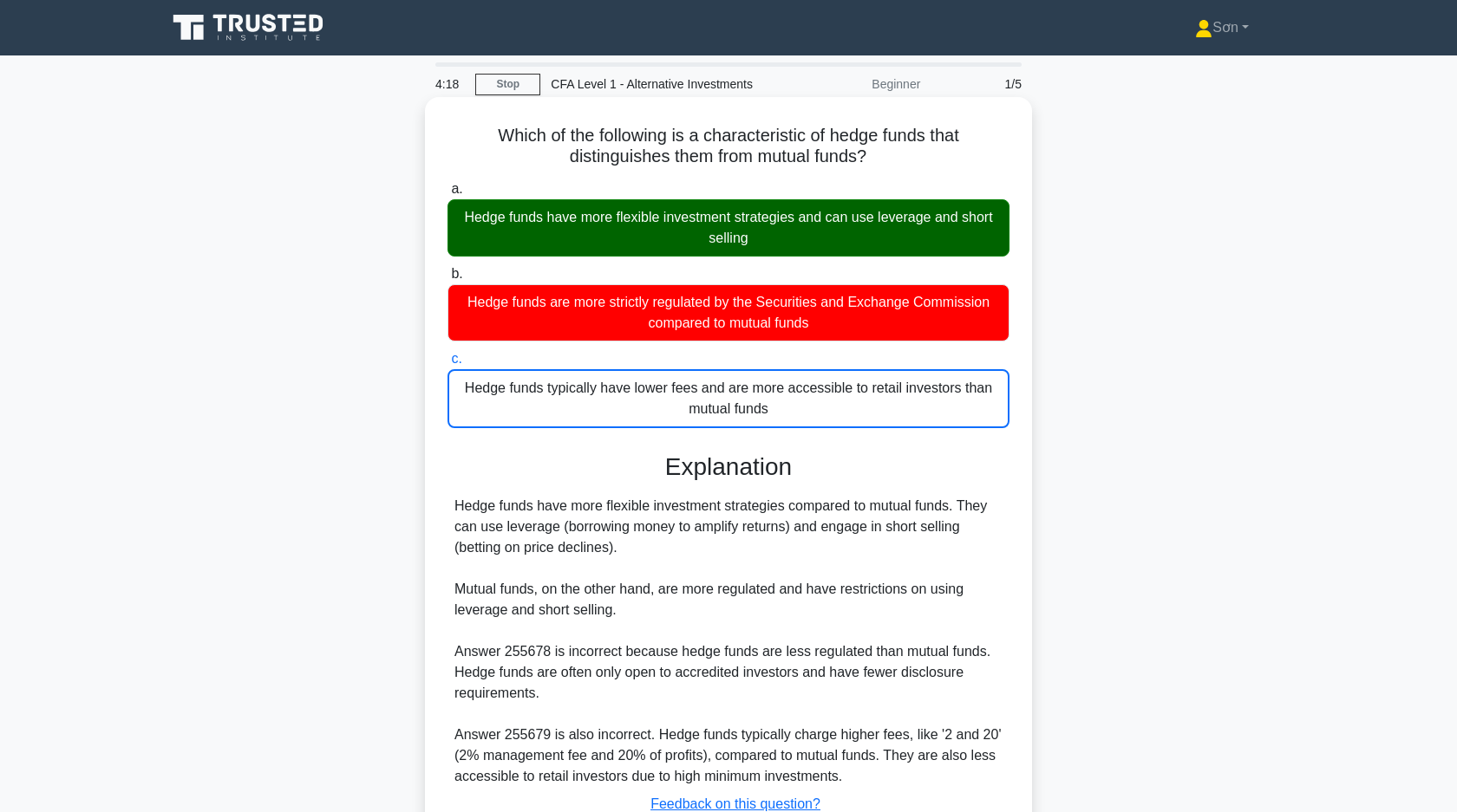
scroll to position [132, 0]
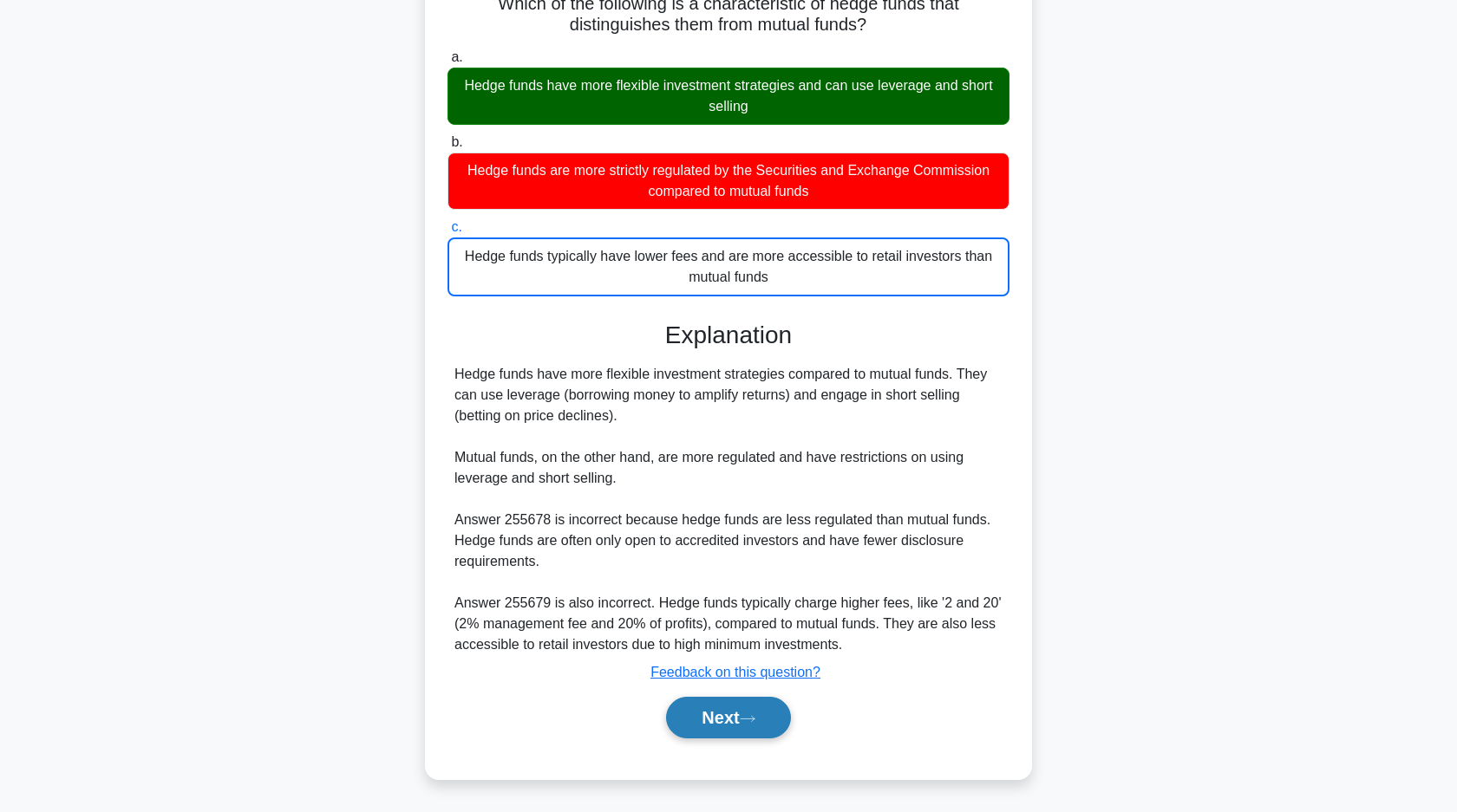
click at [757, 724] on button "Next" at bounding box center [728, 717] width 124 height 41
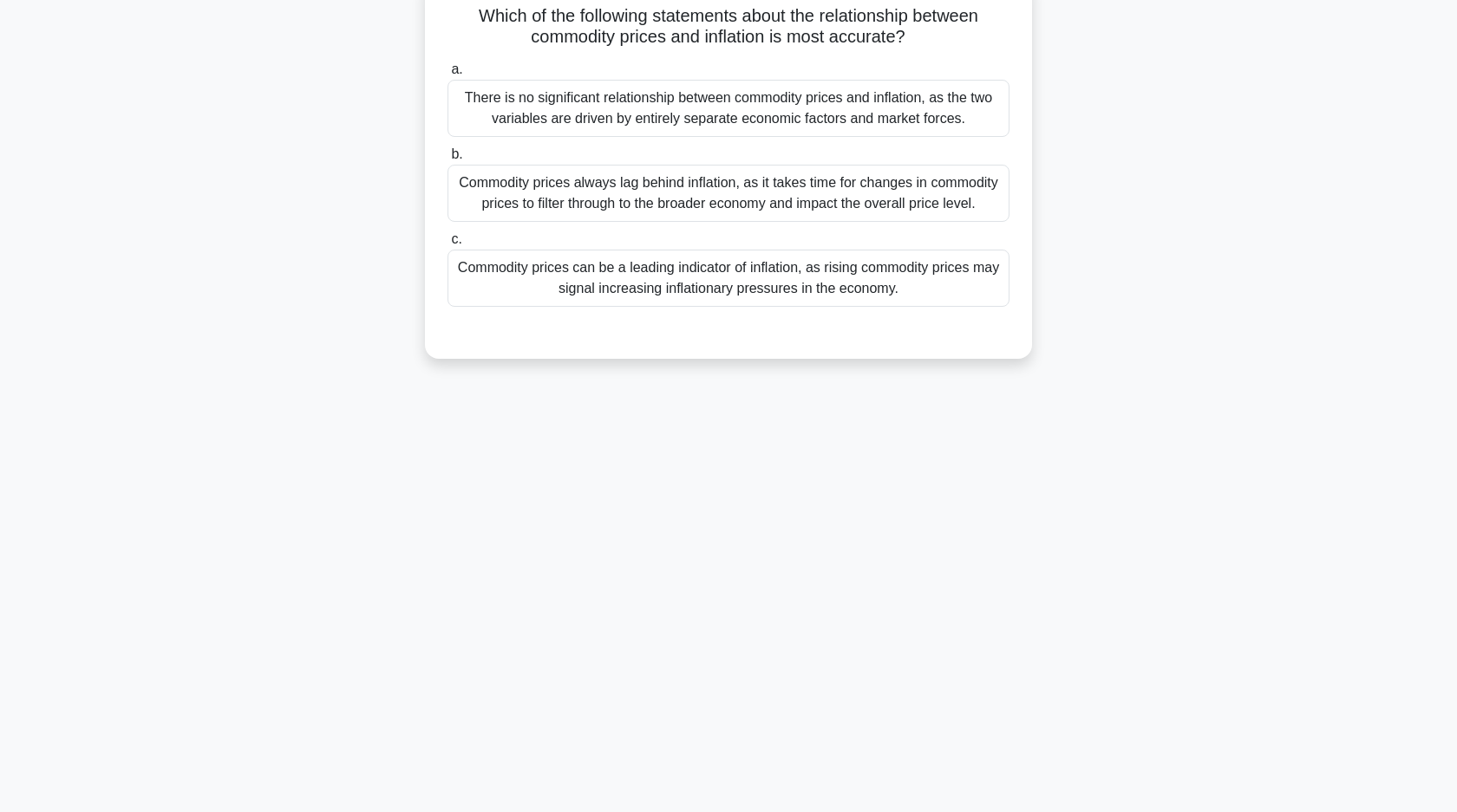
scroll to position [0, 0]
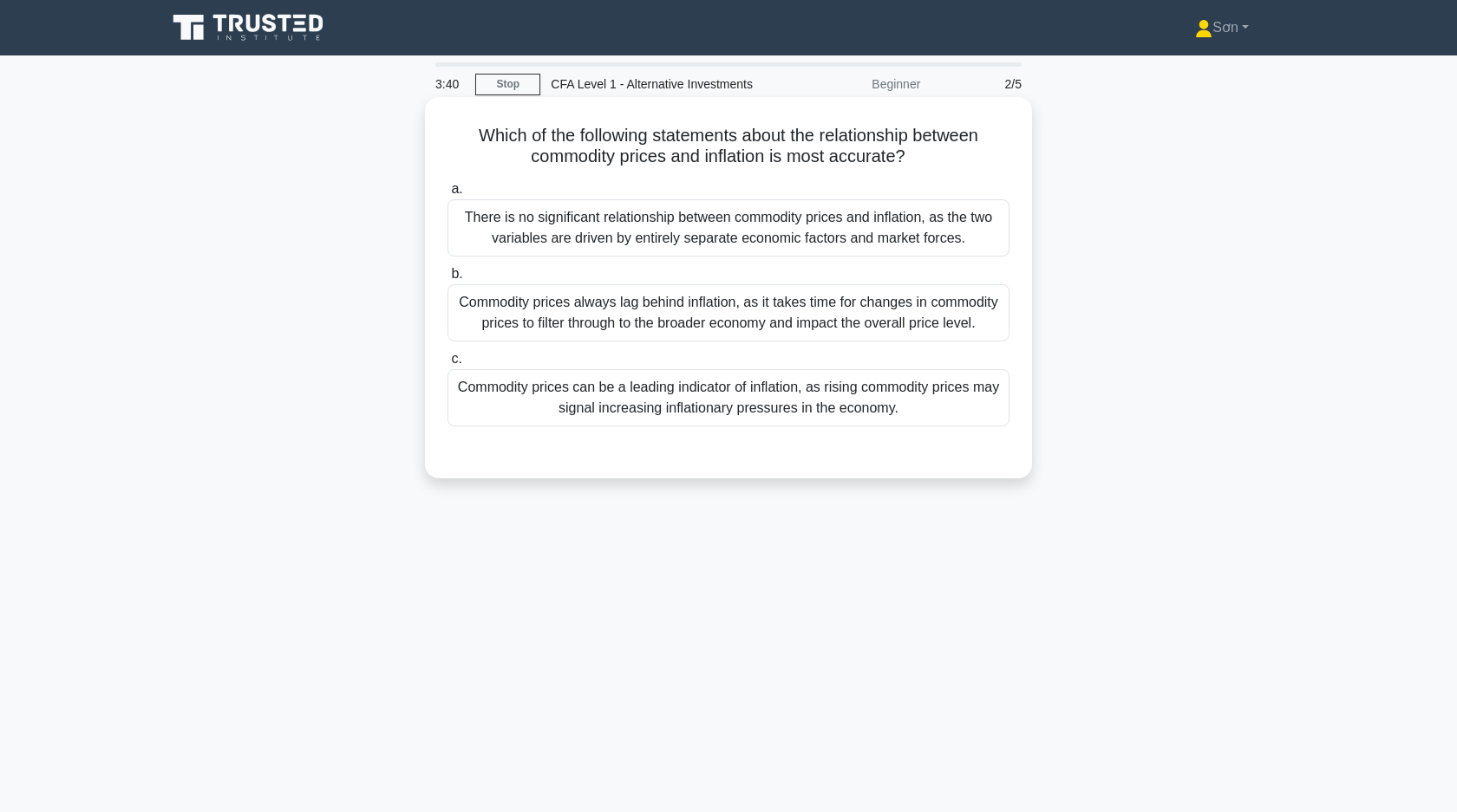
click at [744, 229] on div "There is no significant relationship between commodity prices and inflation, as…" at bounding box center [728, 228] width 562 height 57
click at [447, 195] on input "a. There is no significant relationship between commodity prices and inflation,…" at bounding box center [447, 189] width 0 height 11
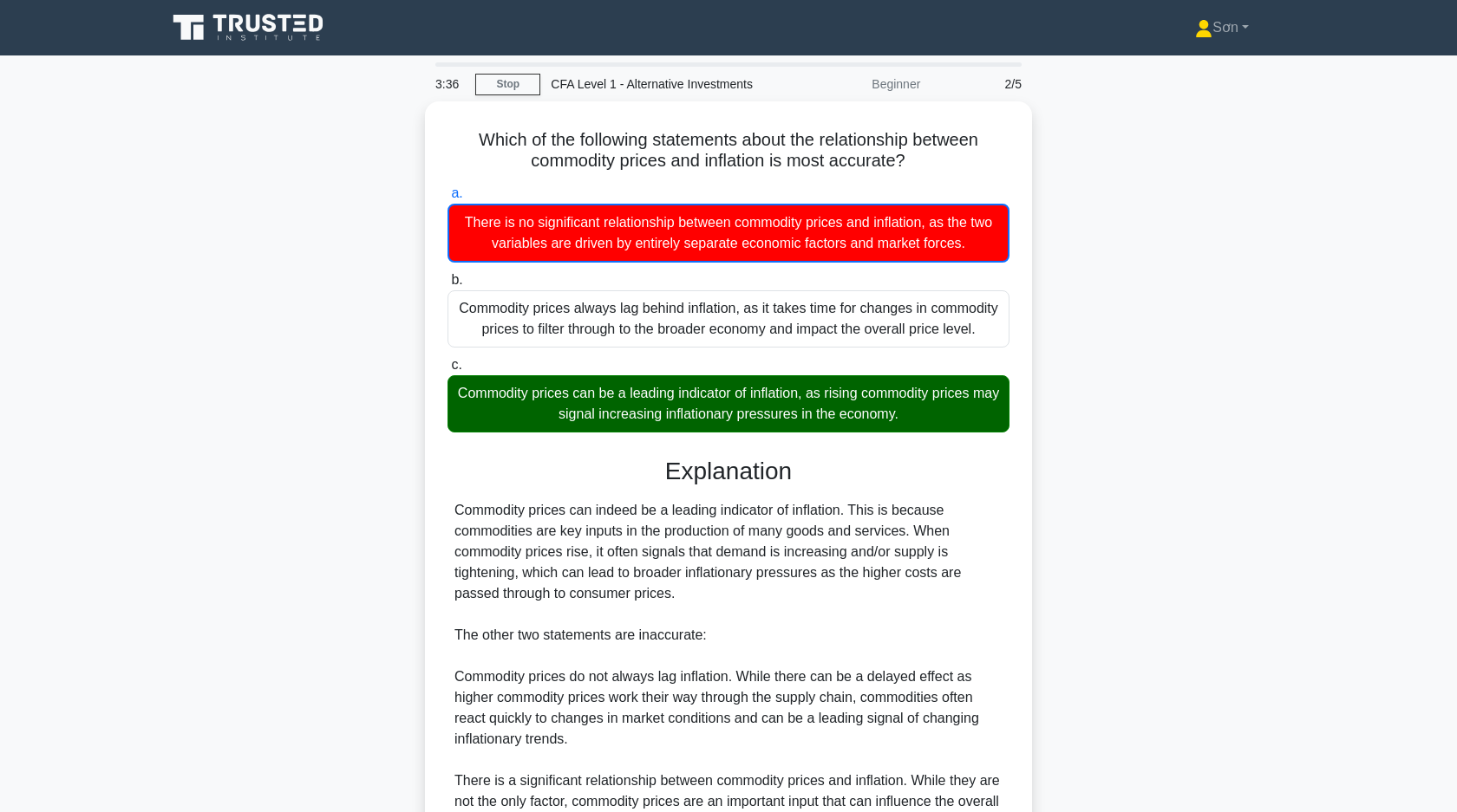
click at [1069, 333] on div "Which of the following statements about the relationship between commodity pric…" at bounding box center [728, 539] width 1144 height 877
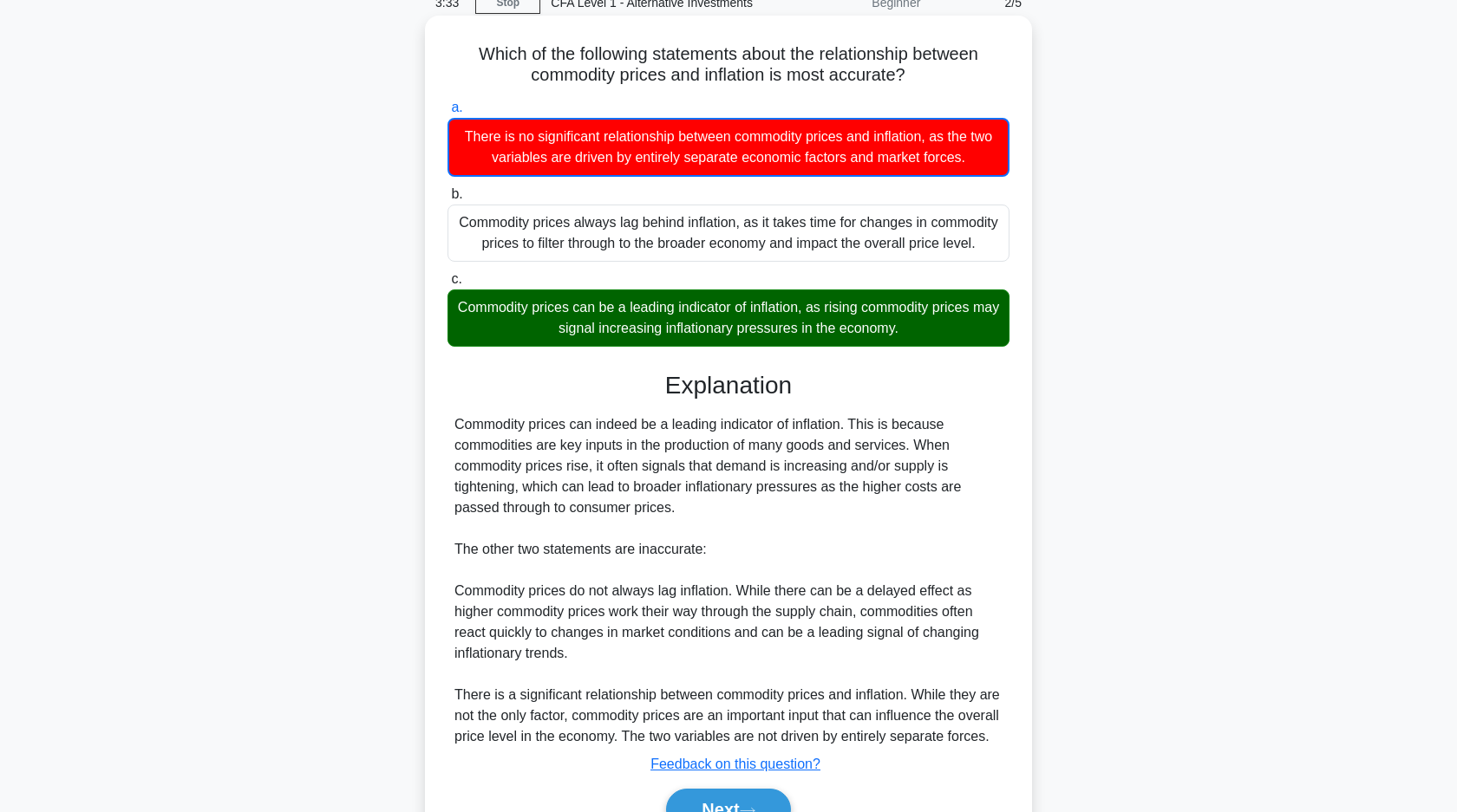
scroll to position [183, 0]
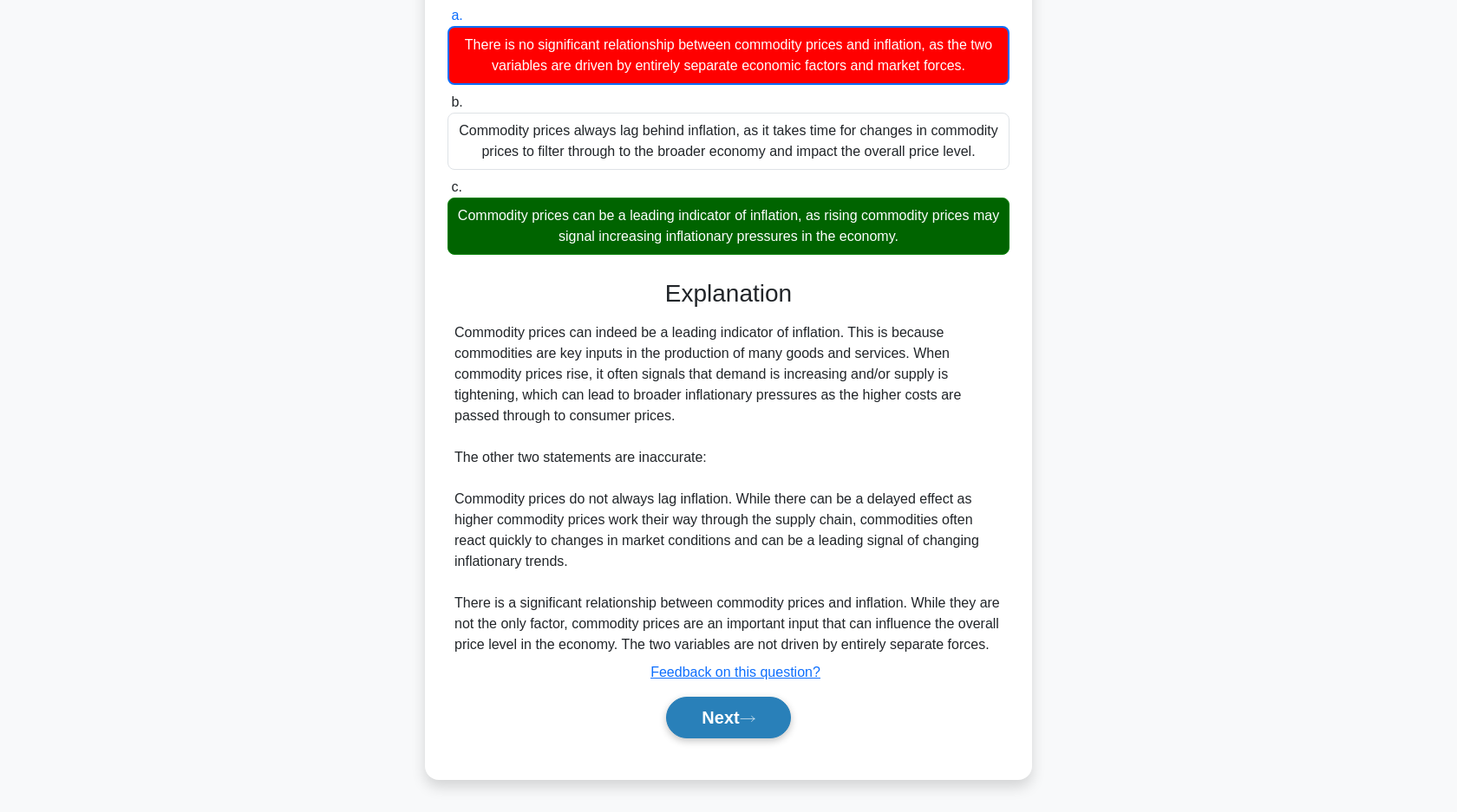
click at [740, 725] on button "Next" at bounding box center [728, 717] width 124 height 41
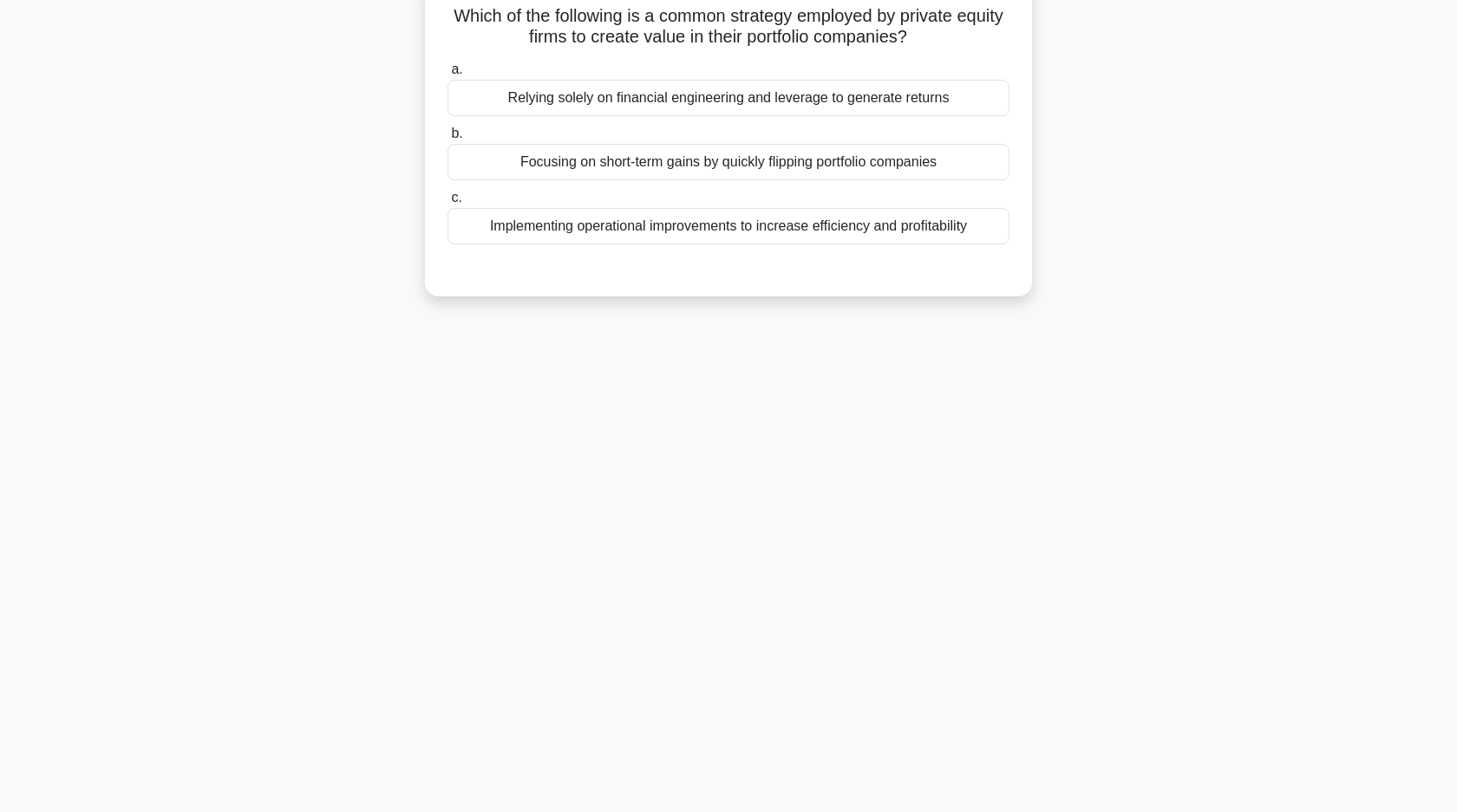
scroll to position [0, 0]
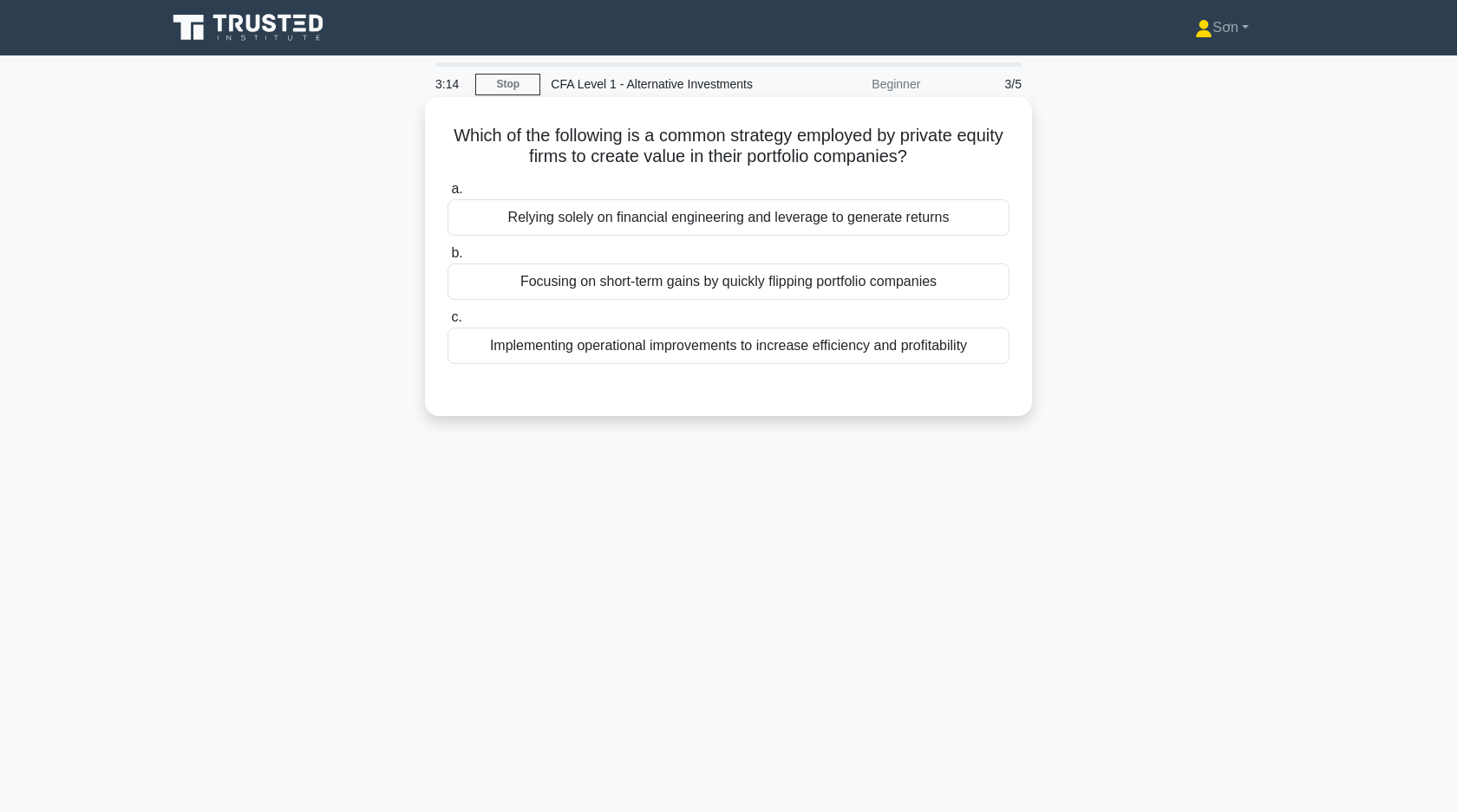
click at [602, 334] on div "Implementing operational improvements to increase efficiency and profitability" at bounding box center [728, 345] width 562 height 36
click at [447, 324] on input "c. Implementing operational improvements to increase efficiency and profitabili…" at bounding box center [447, 318] width 0 height 11
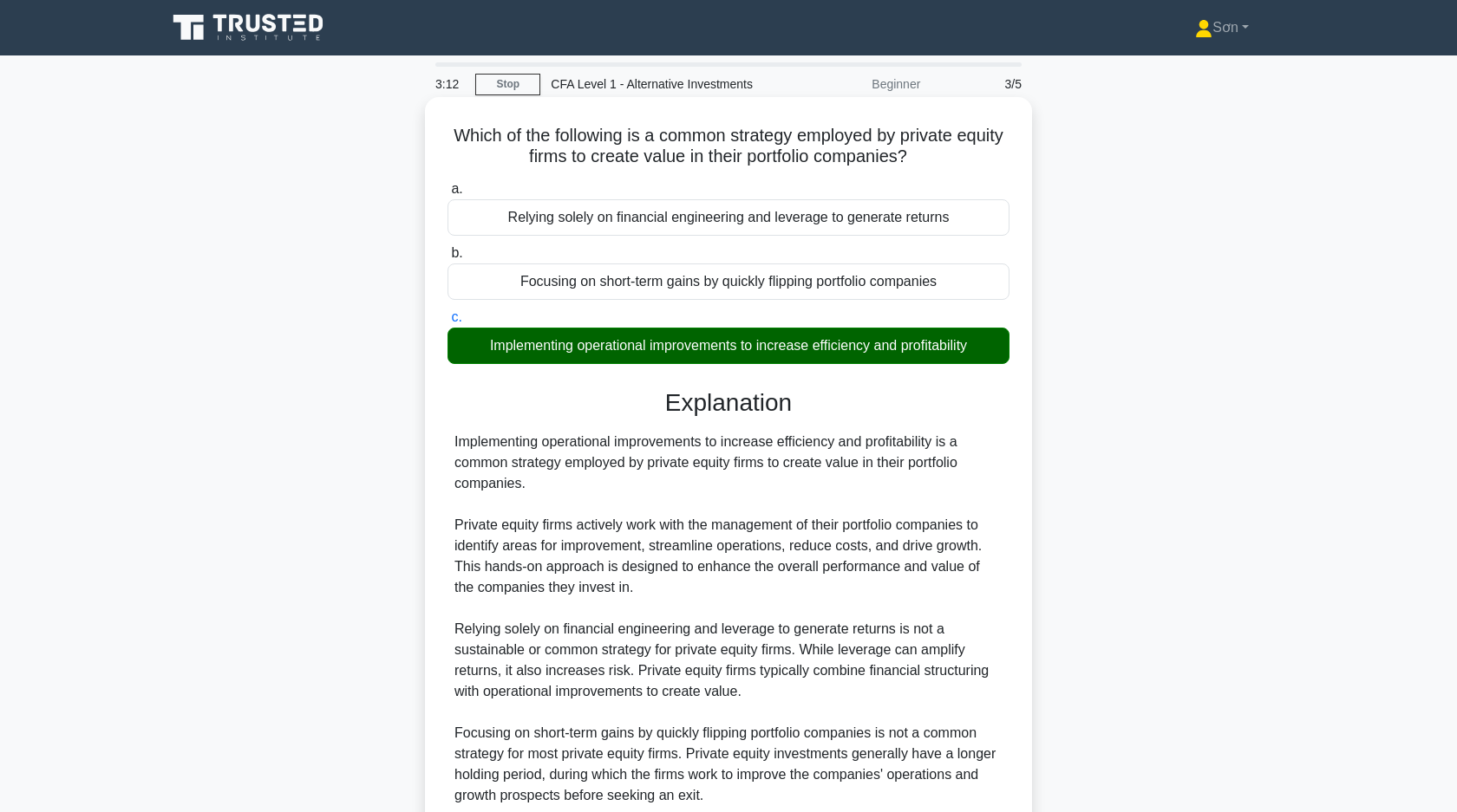
scroll to position [151, 0]
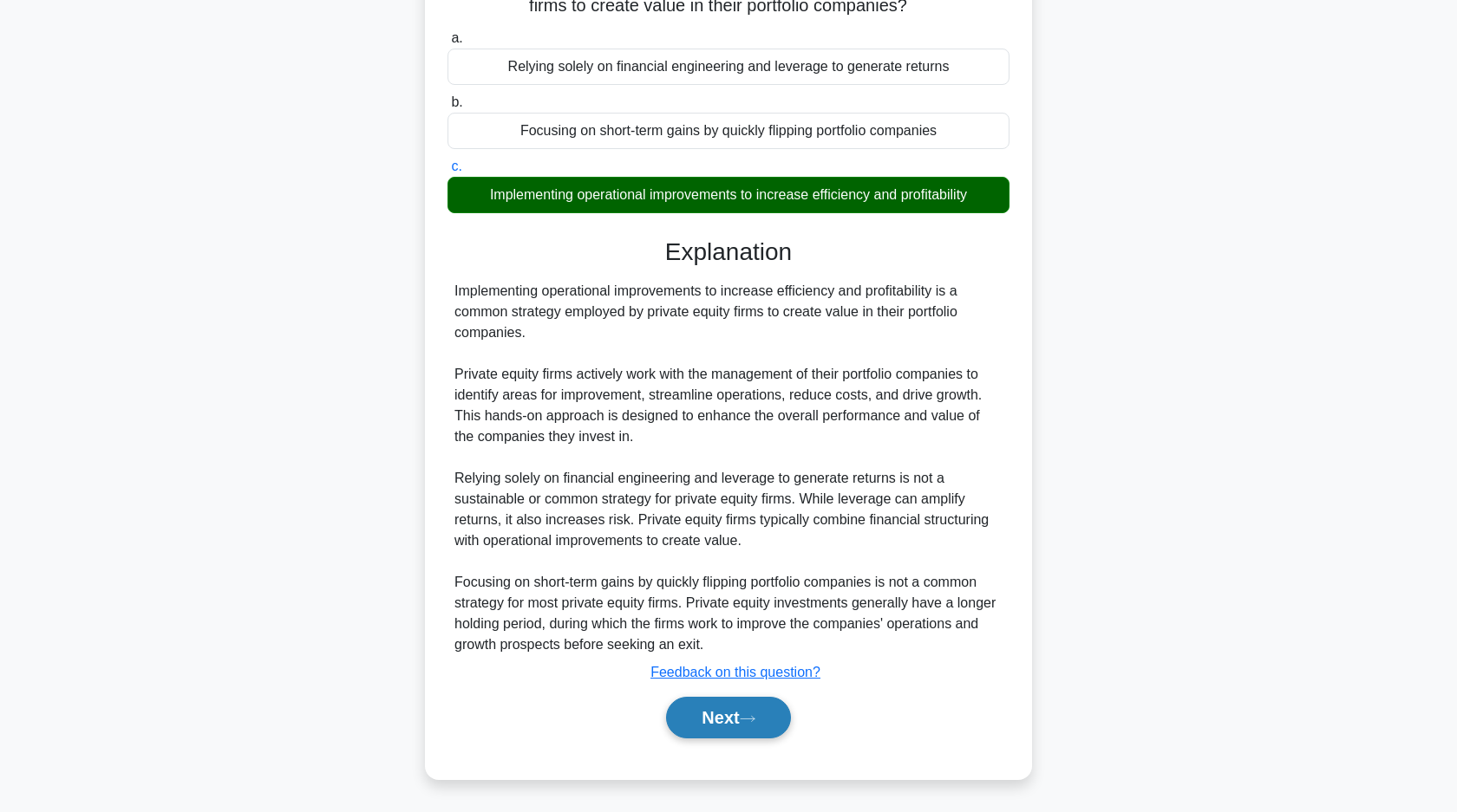
click at [778, 705] on button "Next" at bounding box center [728, 717] width 124 height 41
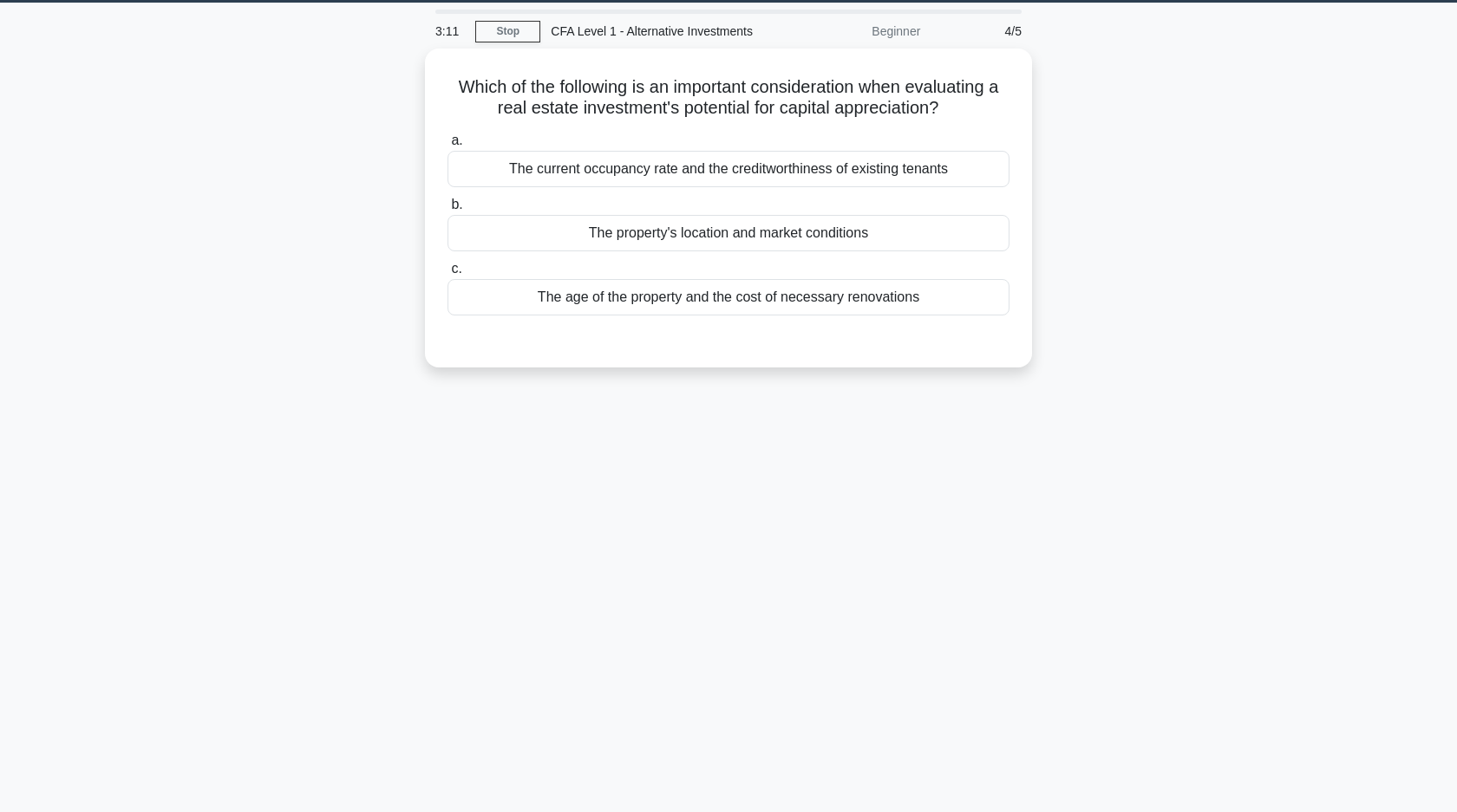
scroll to position [0, 0]
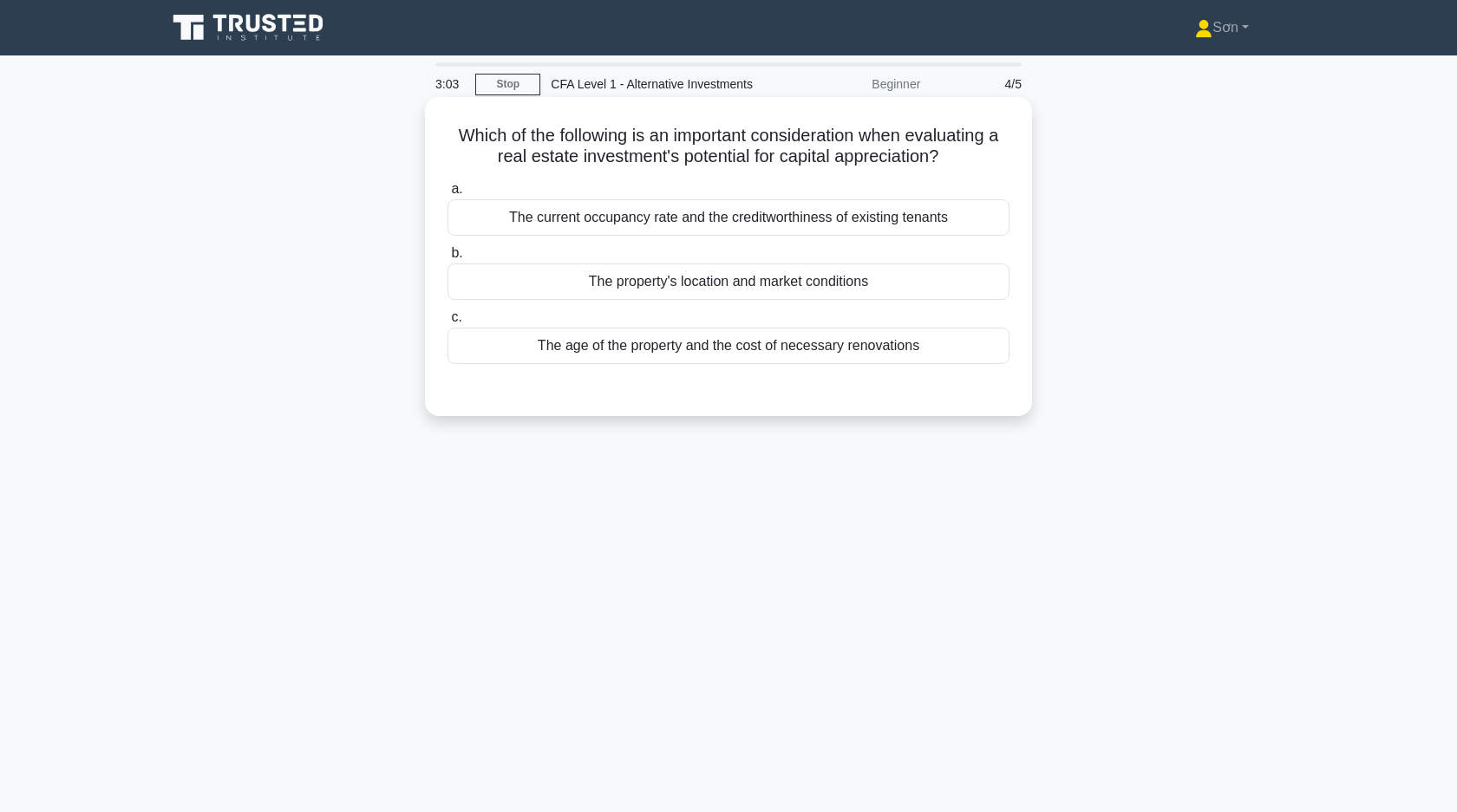
click at [519, 300] on div "a. The current occupancy rate and the creditworthiness of existing tenants b. T…" at bounding box center [728, 271] width 583 height 193
click at [569, 289] on div "The property's location and market conditions" at bounding box center [728, 281] width 562 height 36
click at [447, 259] on input "b. The property's location and market conditions" at bounding box center [447, 253] width 0 height 11
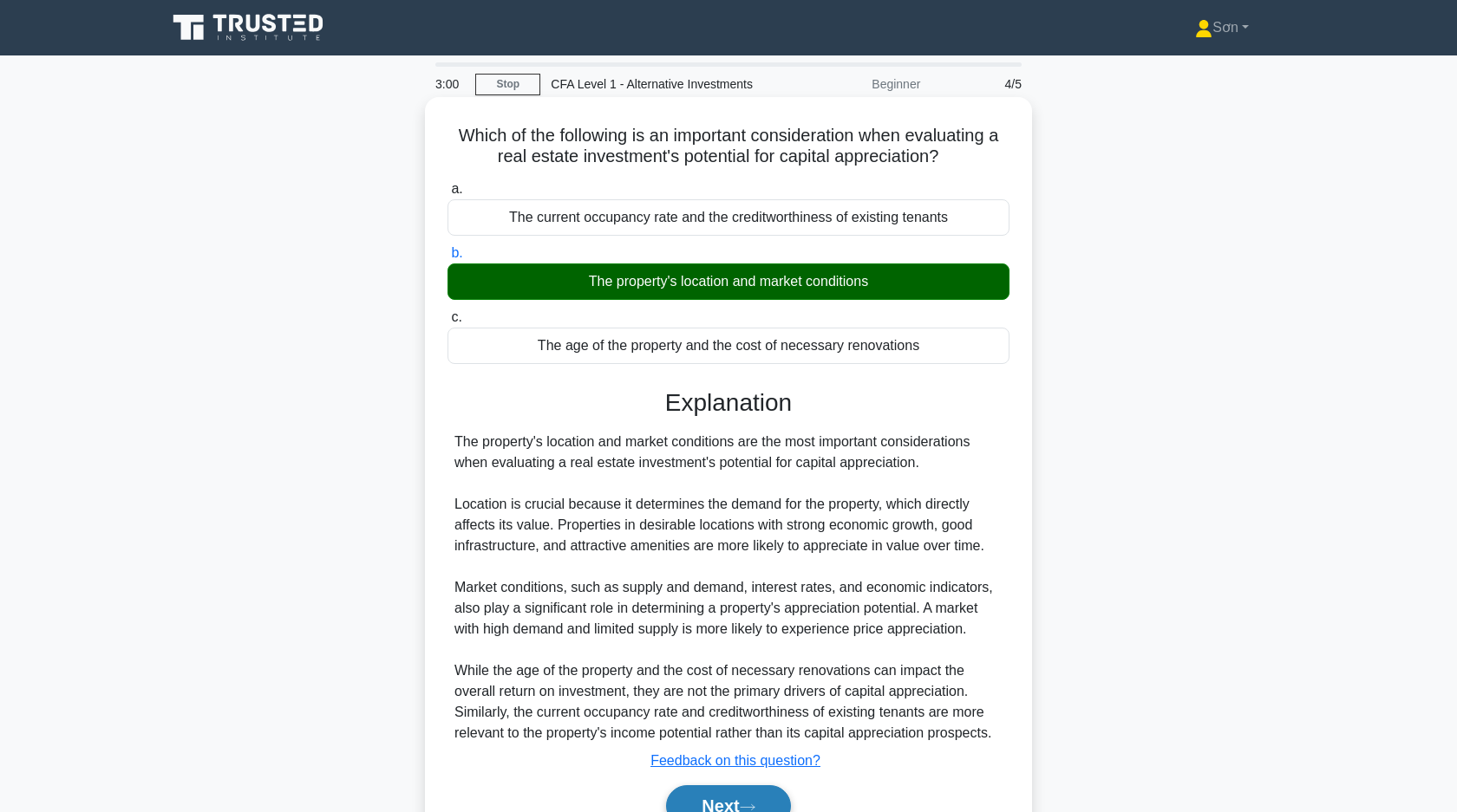
click at [747, 790] on button "Next" at bounding box center [728, 806] width 124 height 41
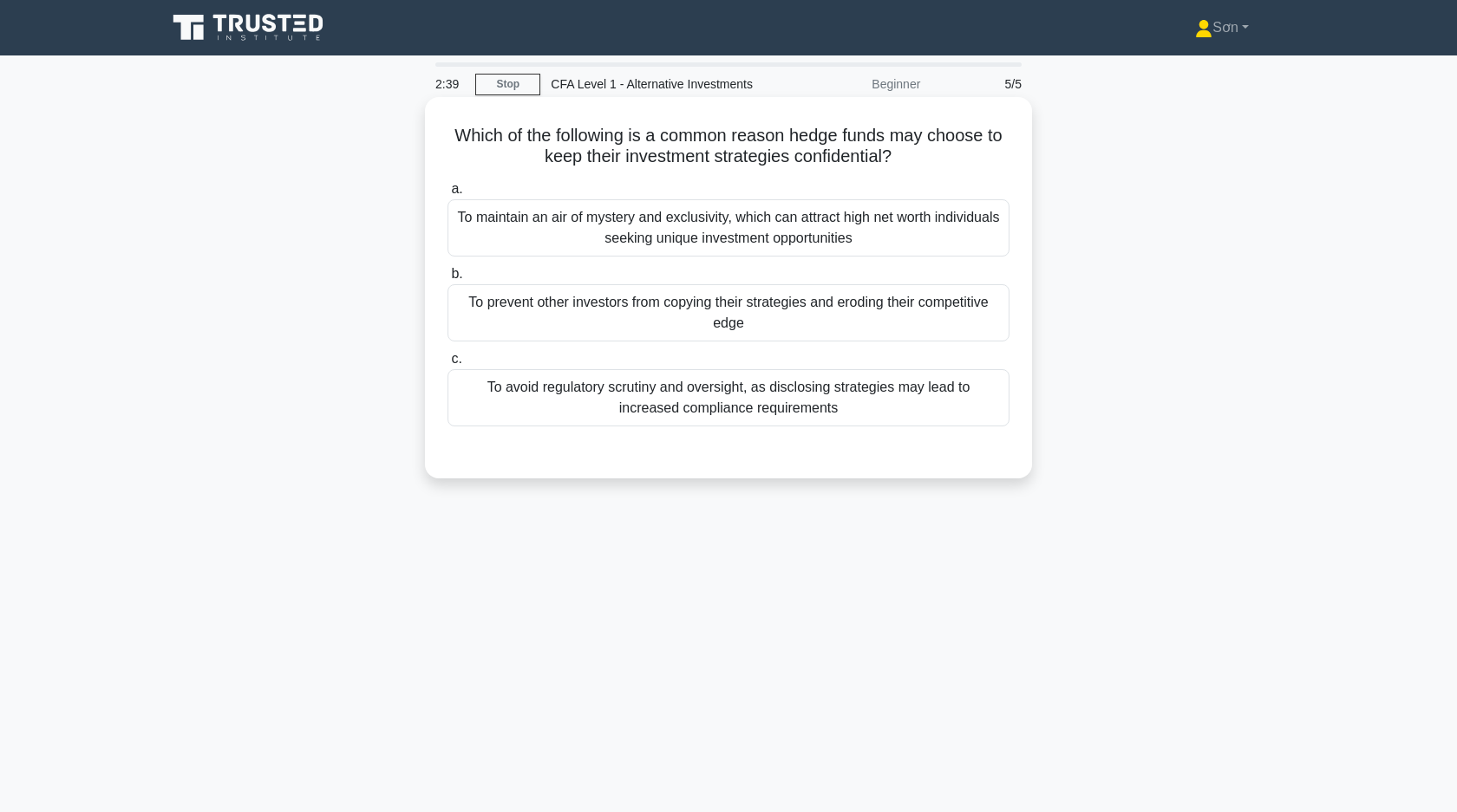
click at [608, 312] on div "To prevent other investors from copying their strategies and eroding their comp…" at bounding box center [728, 312] width 562 height 57
click at [447, 280] on input "b. To prevent other investors from copying their strategies and eroding their c…" at bounding box center [447, 275] width 0 height 11
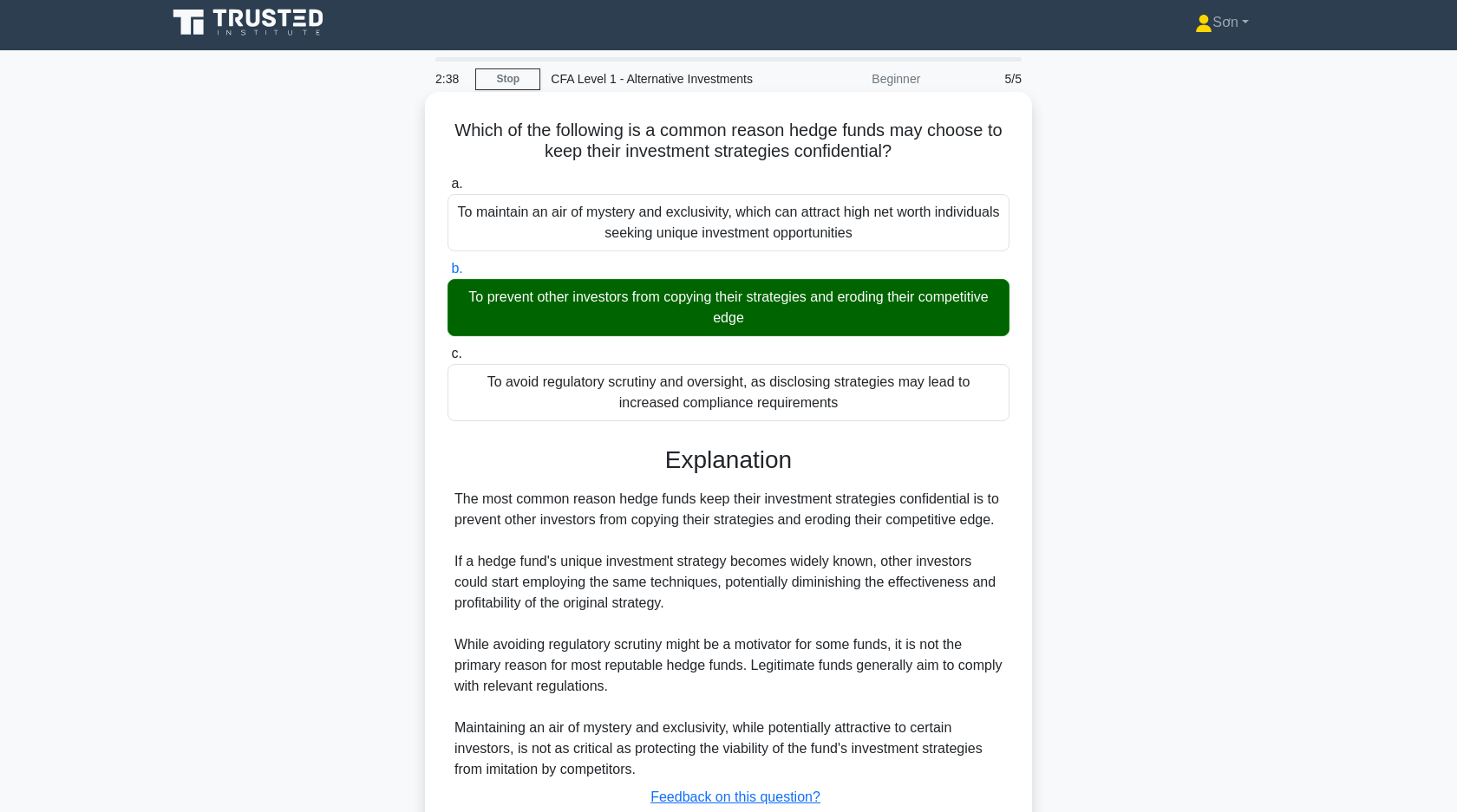
scroll to position [130, 0]
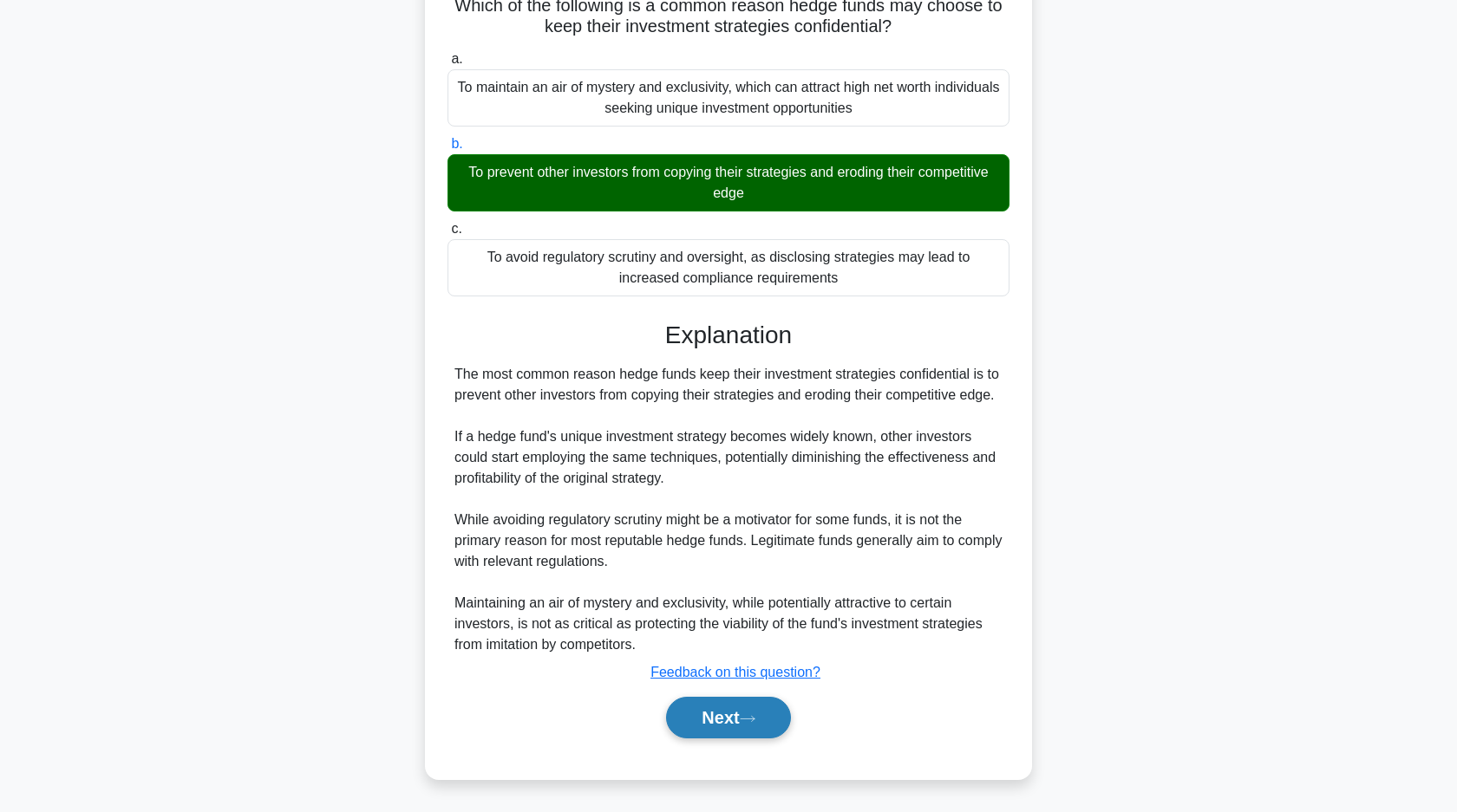
click at [755, 718] on icon at bounding box center [747, 719] width 16 height 9
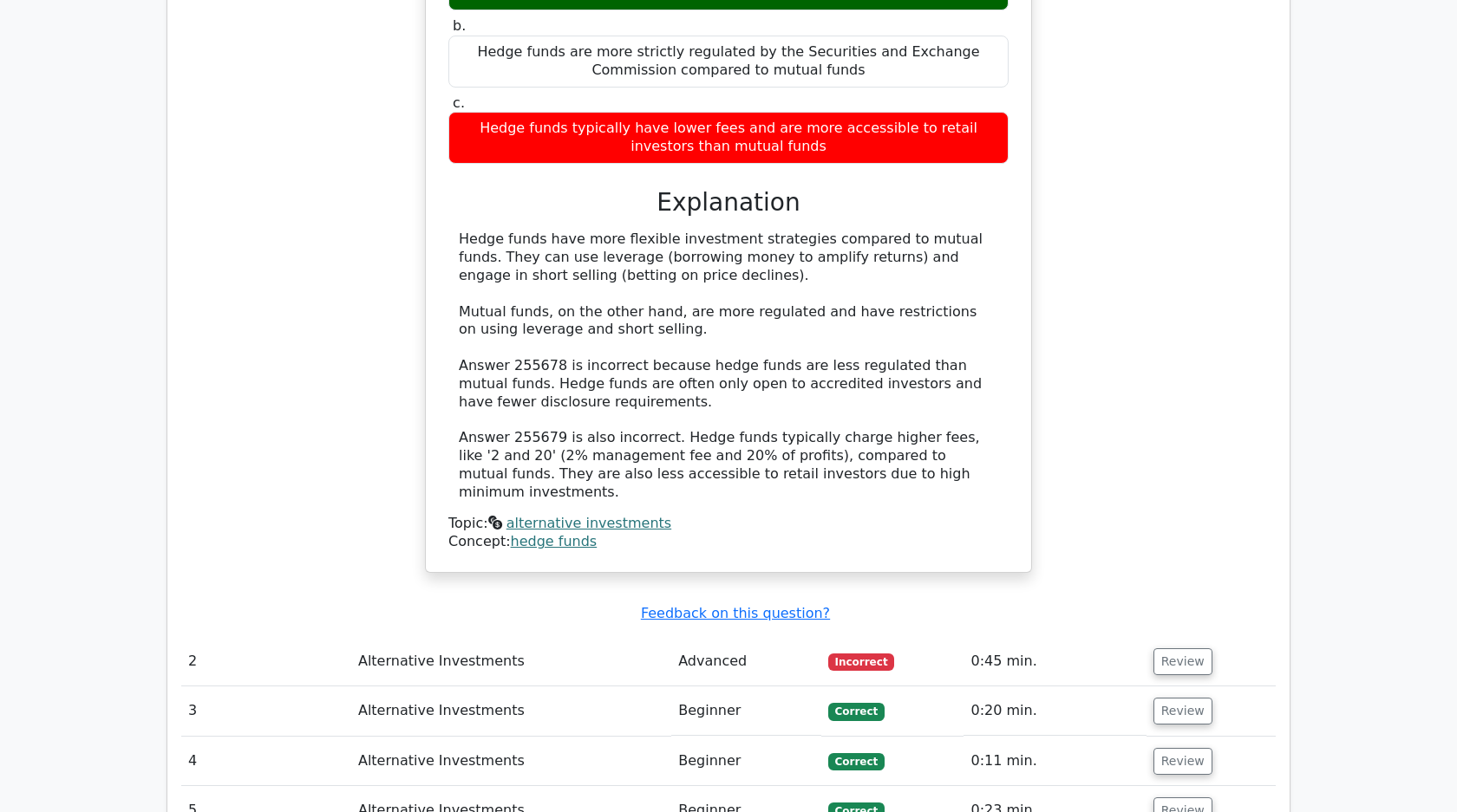
scroll to position [1126, 0]
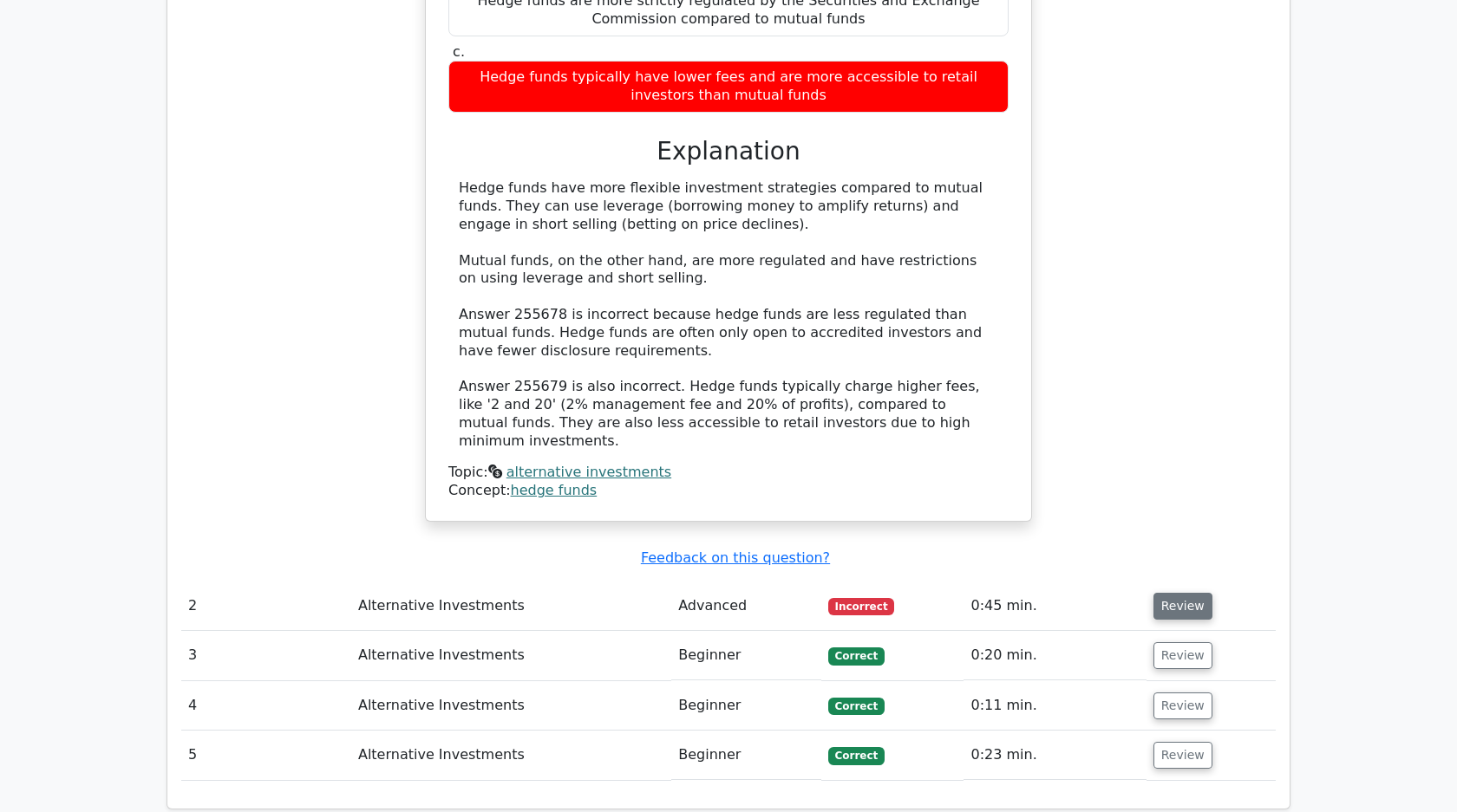
click at [1185, 594] on button "Review" at bounding box center [1183, 606] width 59 height 27
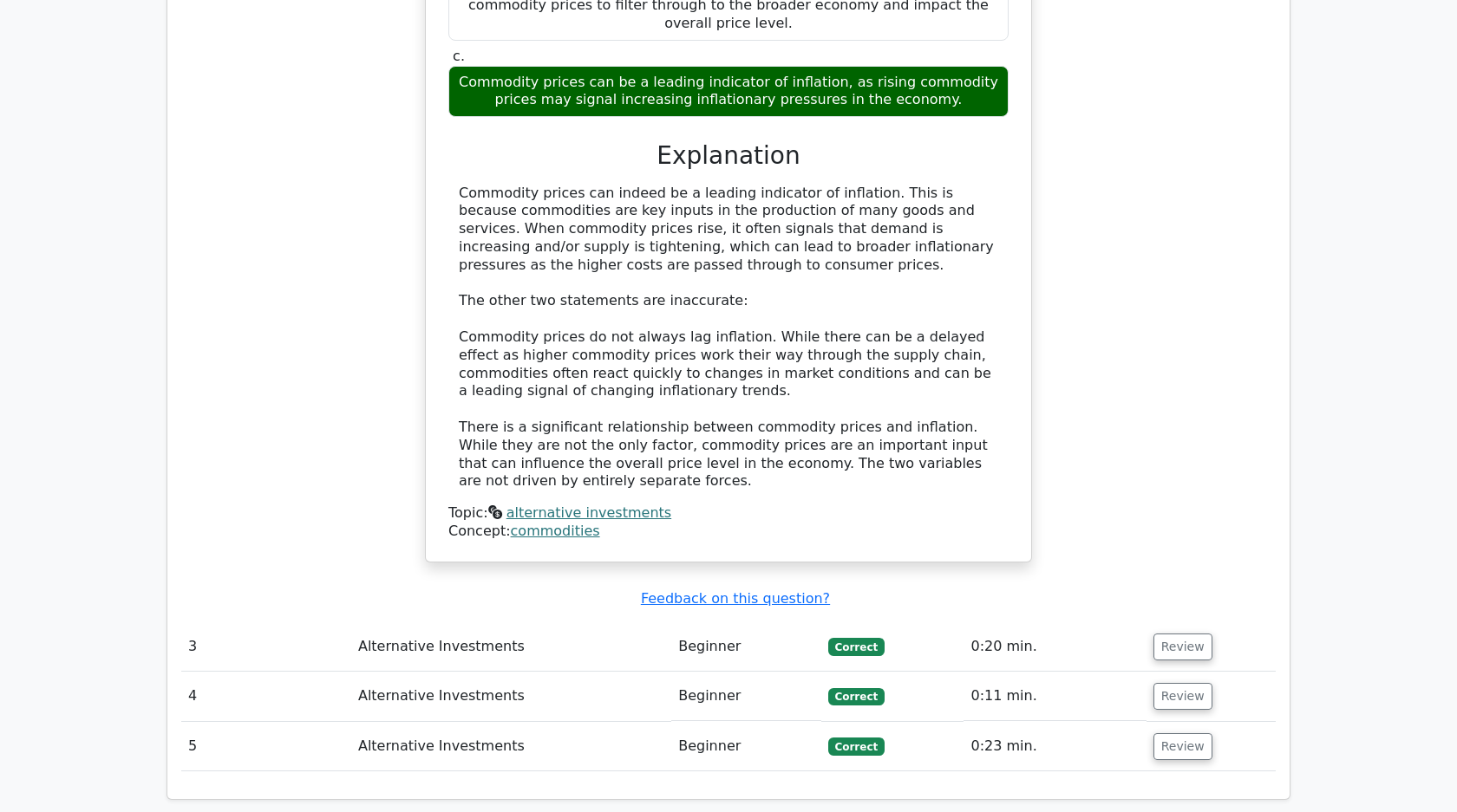
scroll to position [2278, 0]
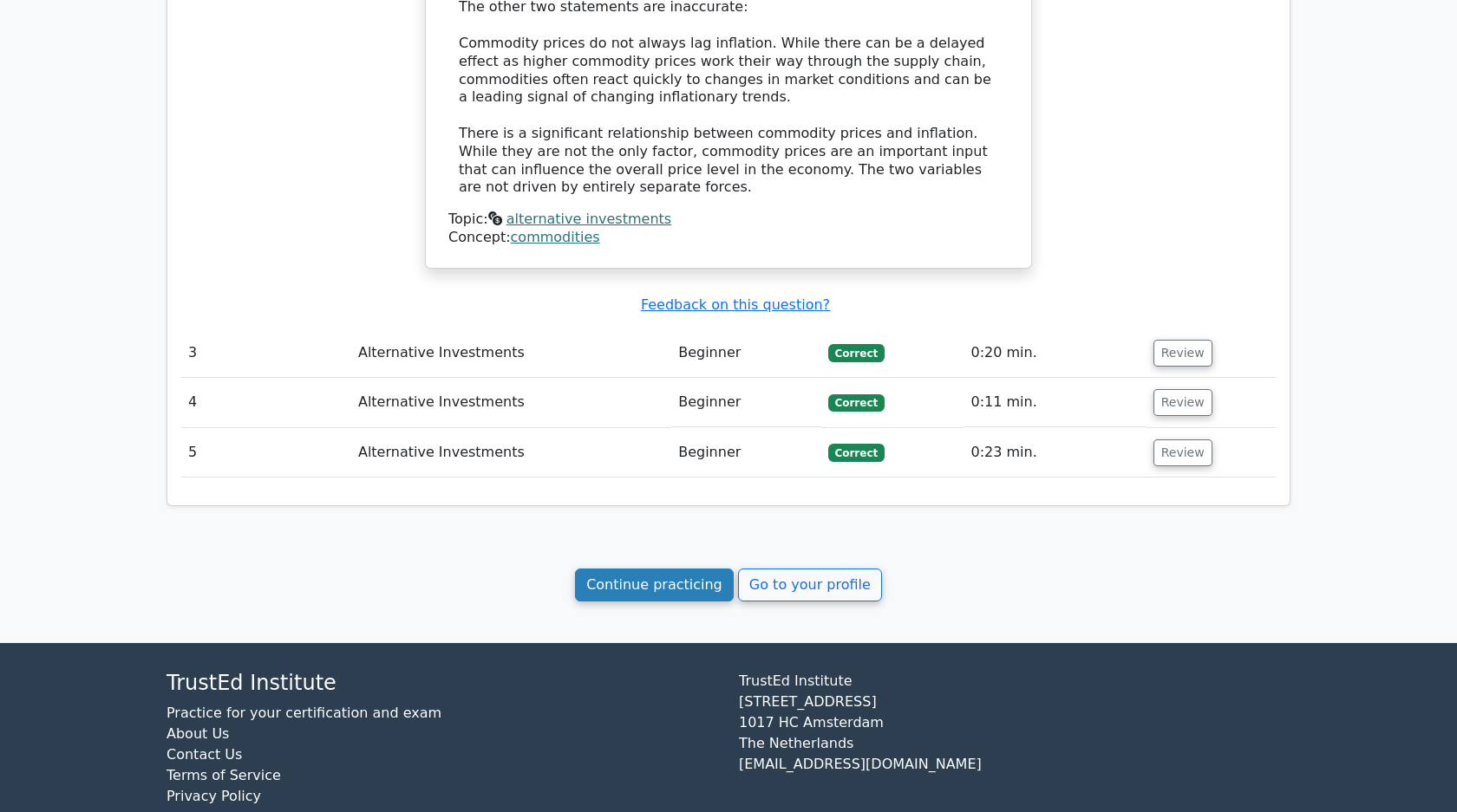
click at [668, 569] on link "Continue practicing" at bounding box center [654, 585] width 159 height 33
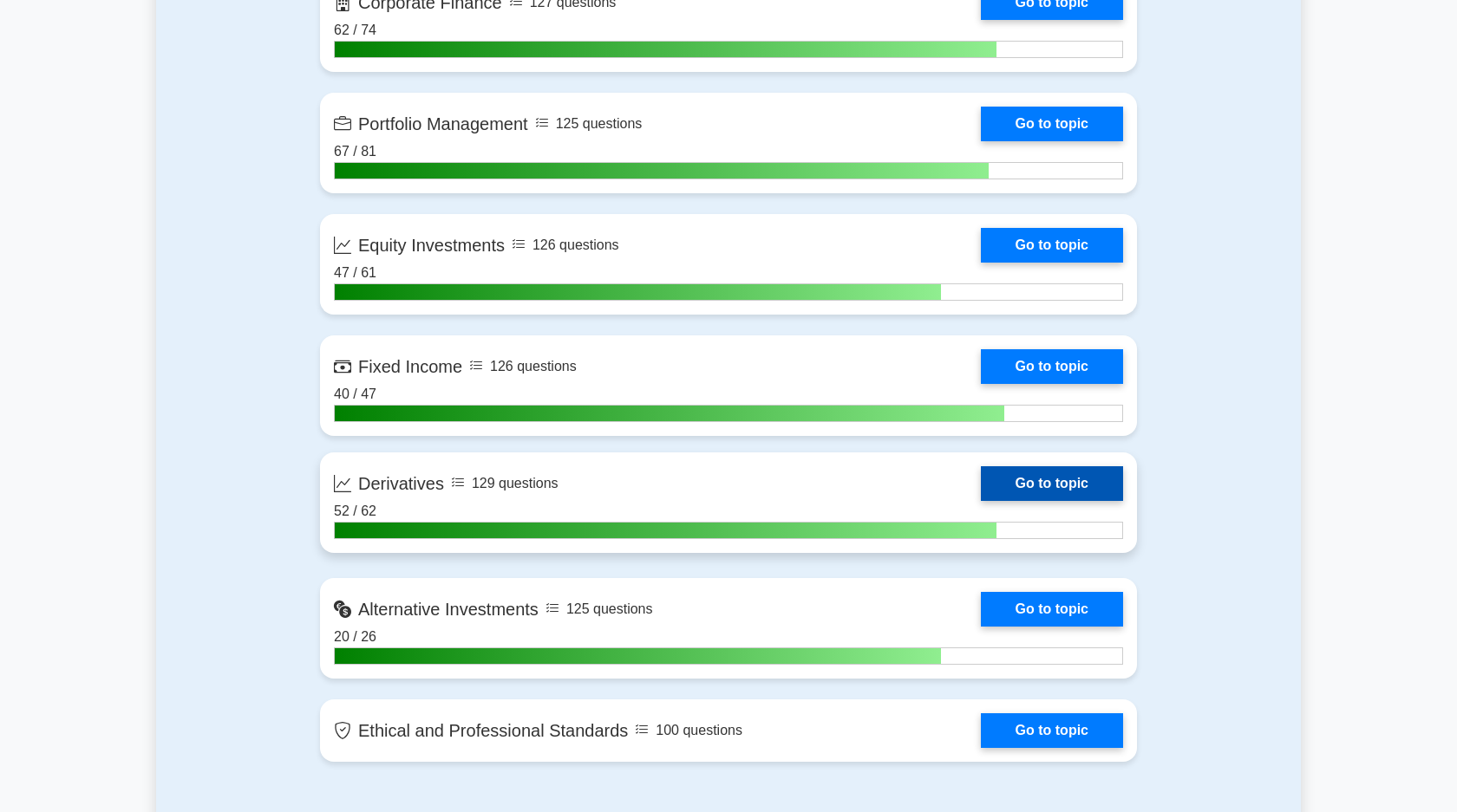
scroll to position [1312, 0]
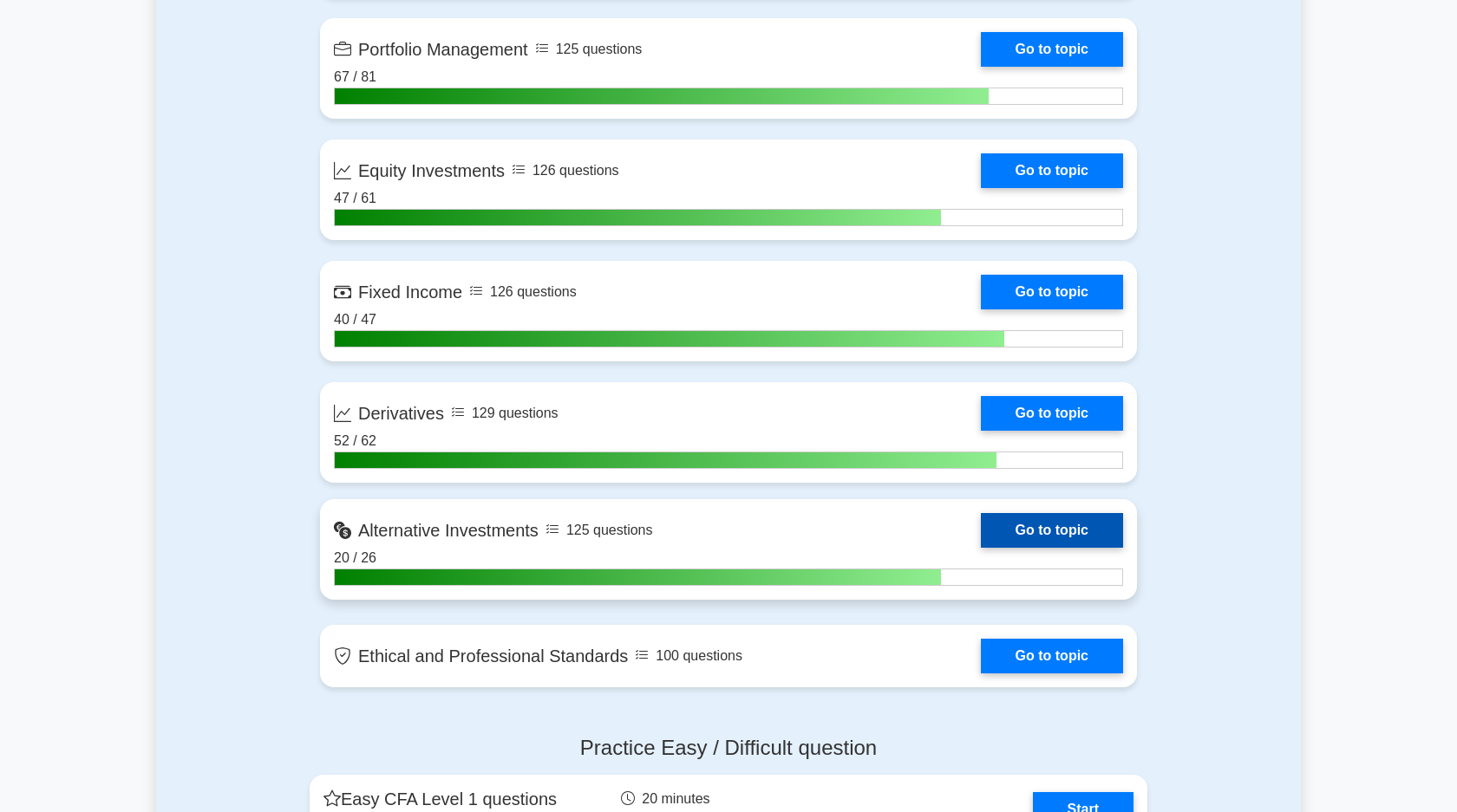
click at [1035, 521] on link "Go to topic" at bounding box center [1052, 531] width 142 height 35
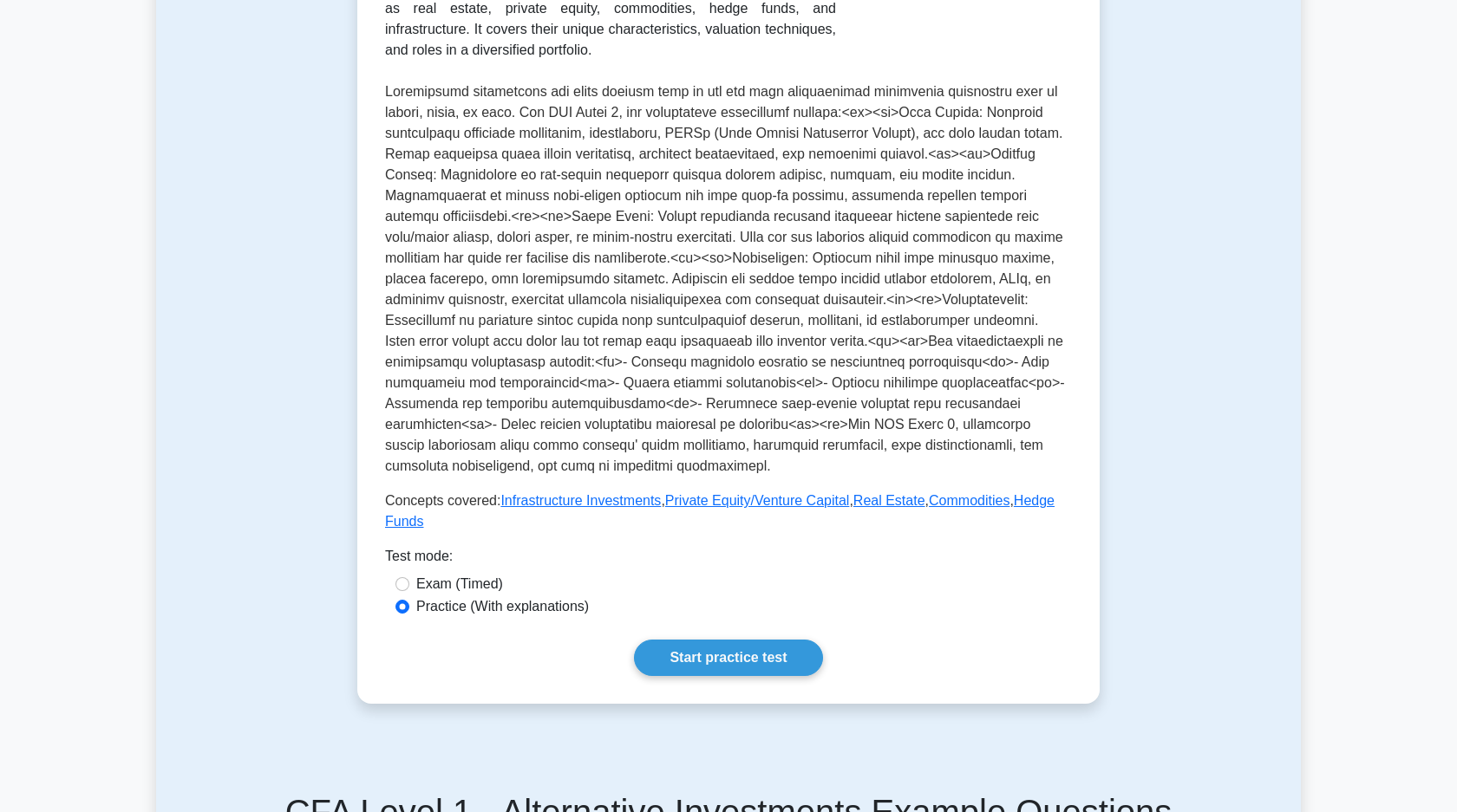
scroll to position [469, 0]
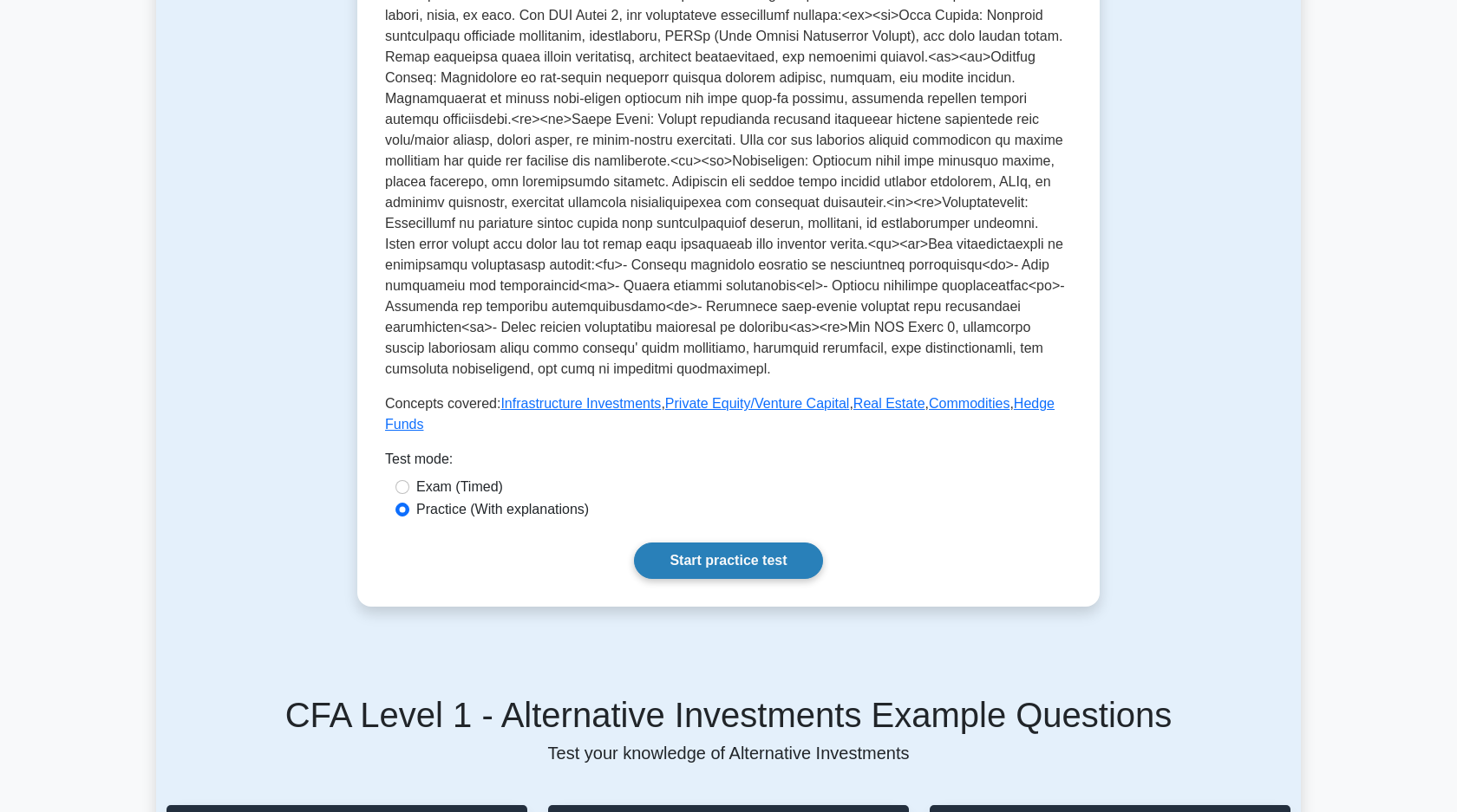
click at [725, 559] on link "Start practice test" at bounding box center [728, 560] width 188 height 36
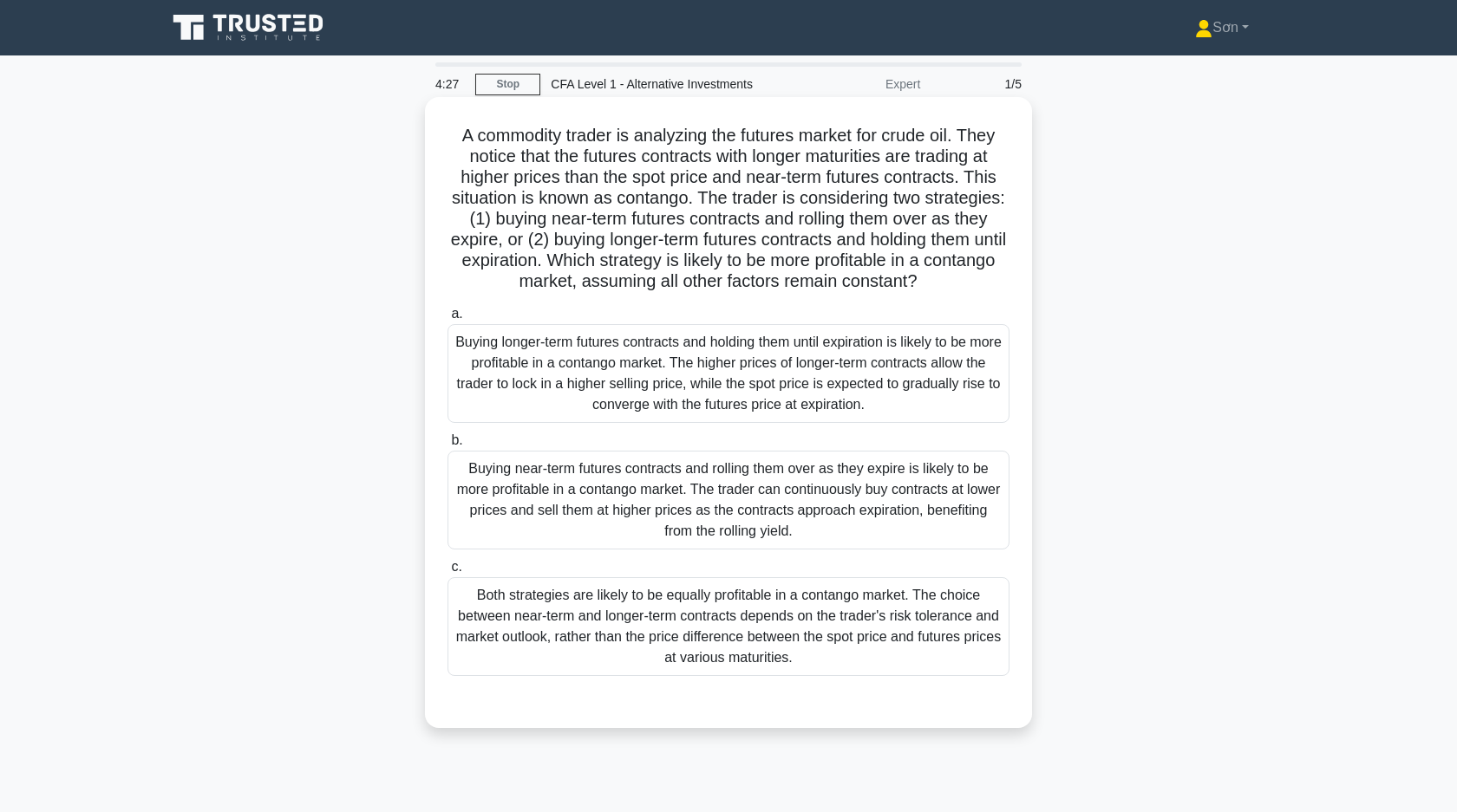
drag, startPoint x: 454, startPoint y: 130, endPoint x: 953, endPoint y: 282, distance: 521.6
click at [953, 282] on h5 "A commodity trader is analyzing the futures market for crude oil. They notice t…" at bounding box center [728, 208] width 565 height 168
copy h5 "A commodity trader is analyzing the futures market for crude oil. They notice t…"
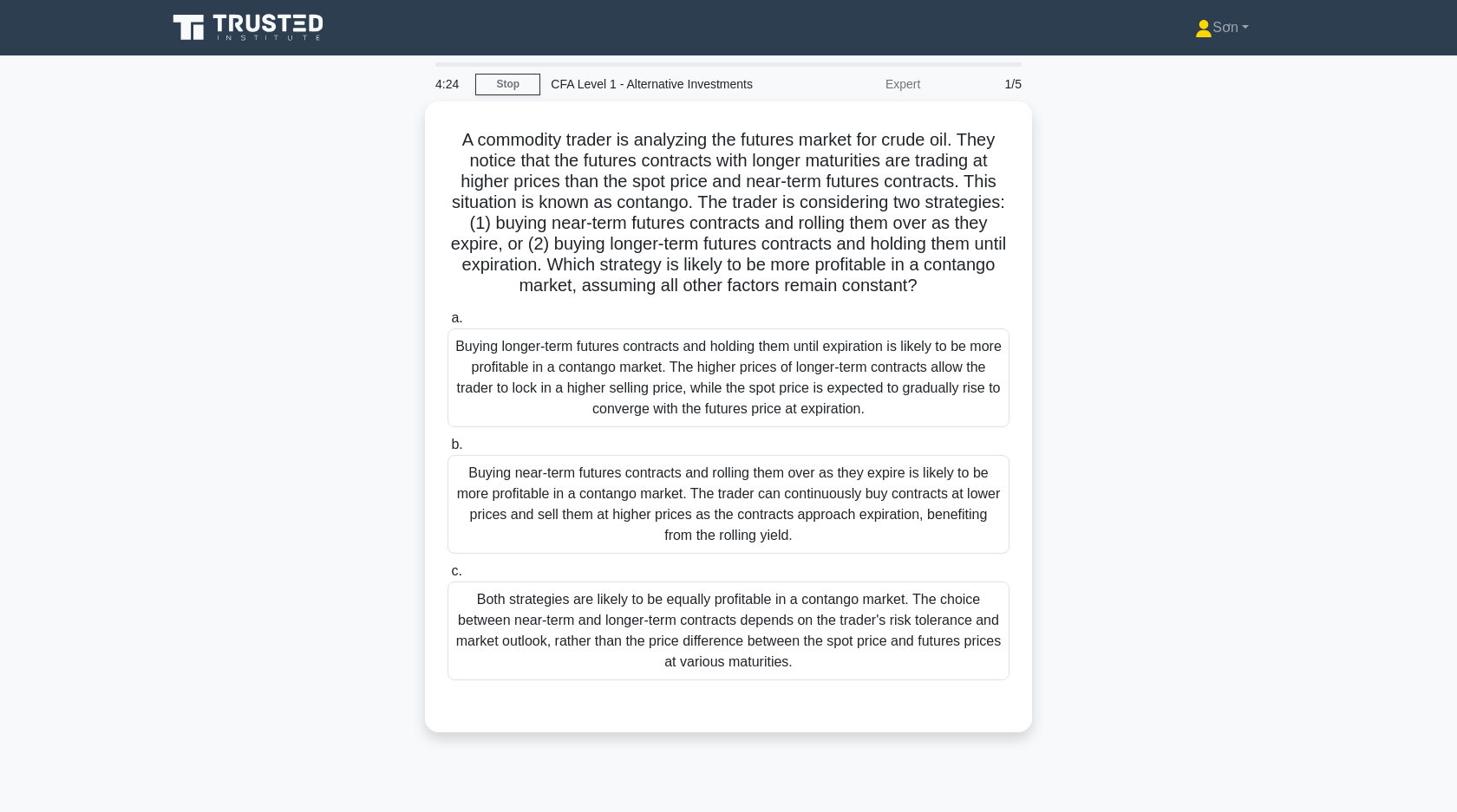
click at [1129, 269] on div "A commodity trader is analyzing the futures market for crude oil. They notice t…" at bounding box center [728, 427] width 1144 height 652
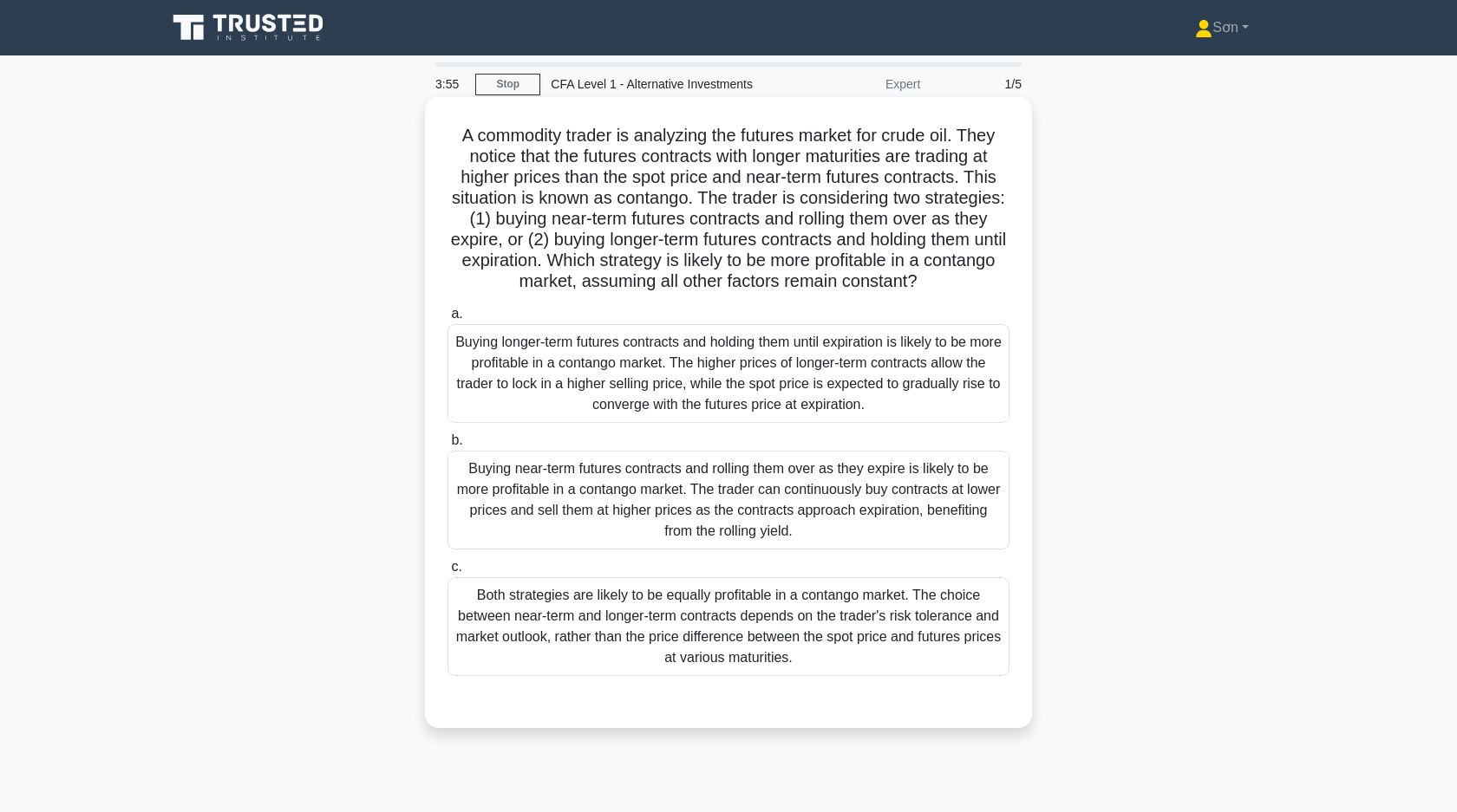
click at [896, 355] on div "Buying longer-term futures contracts and holding them until expiration is likel…" at bounding box center [728, 373] width 562 height 99
click at [447, 320] on input "a. Buying longer-term futures contracts and holding them until expiration is li…" at bounding box center [447, 314] width 0 height 11
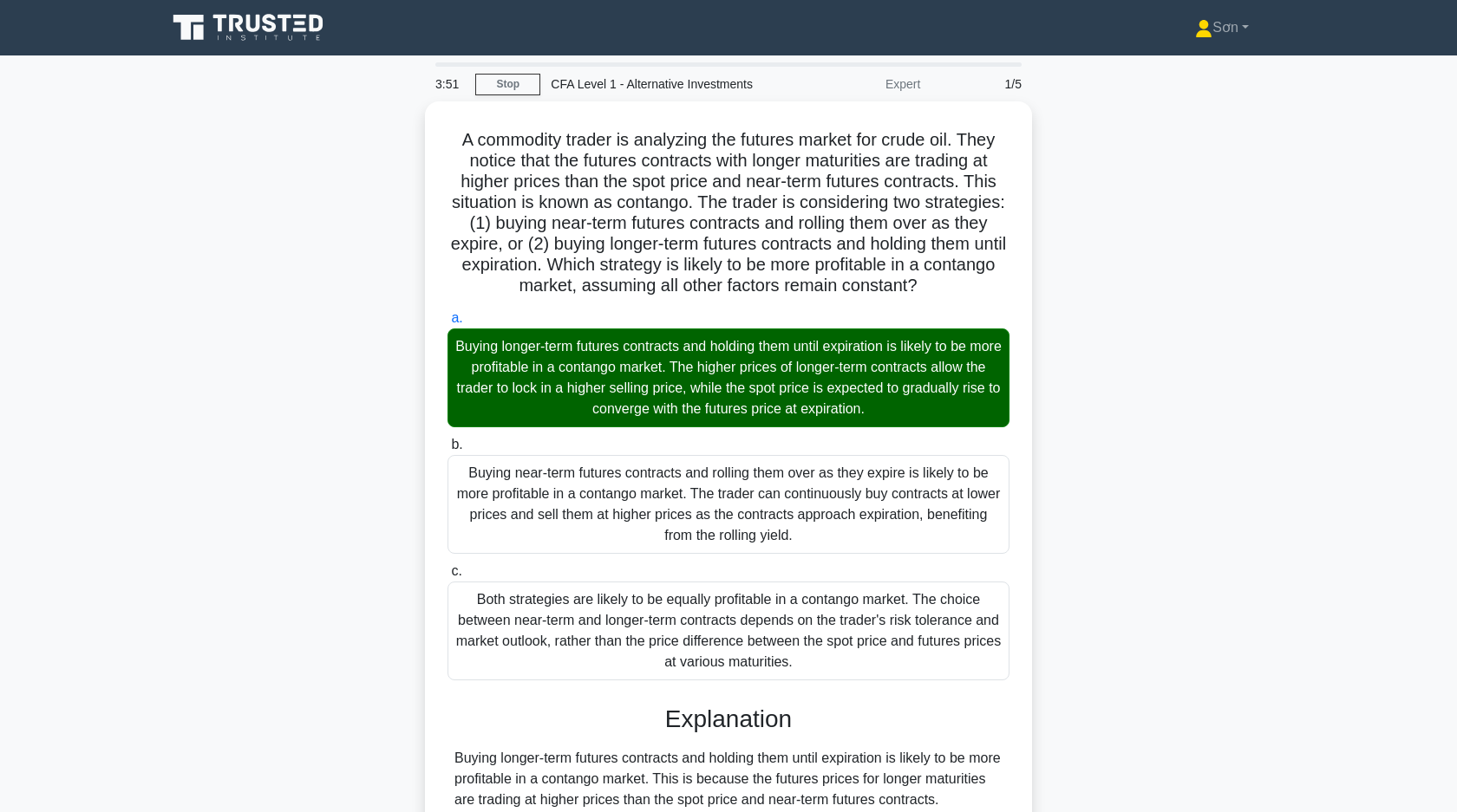
click at [1090, 377] on div "A commodity trader is analyzing the futures market for crude oil. They notice t…" at bounding box center [728, 694] width 1144 height 1186
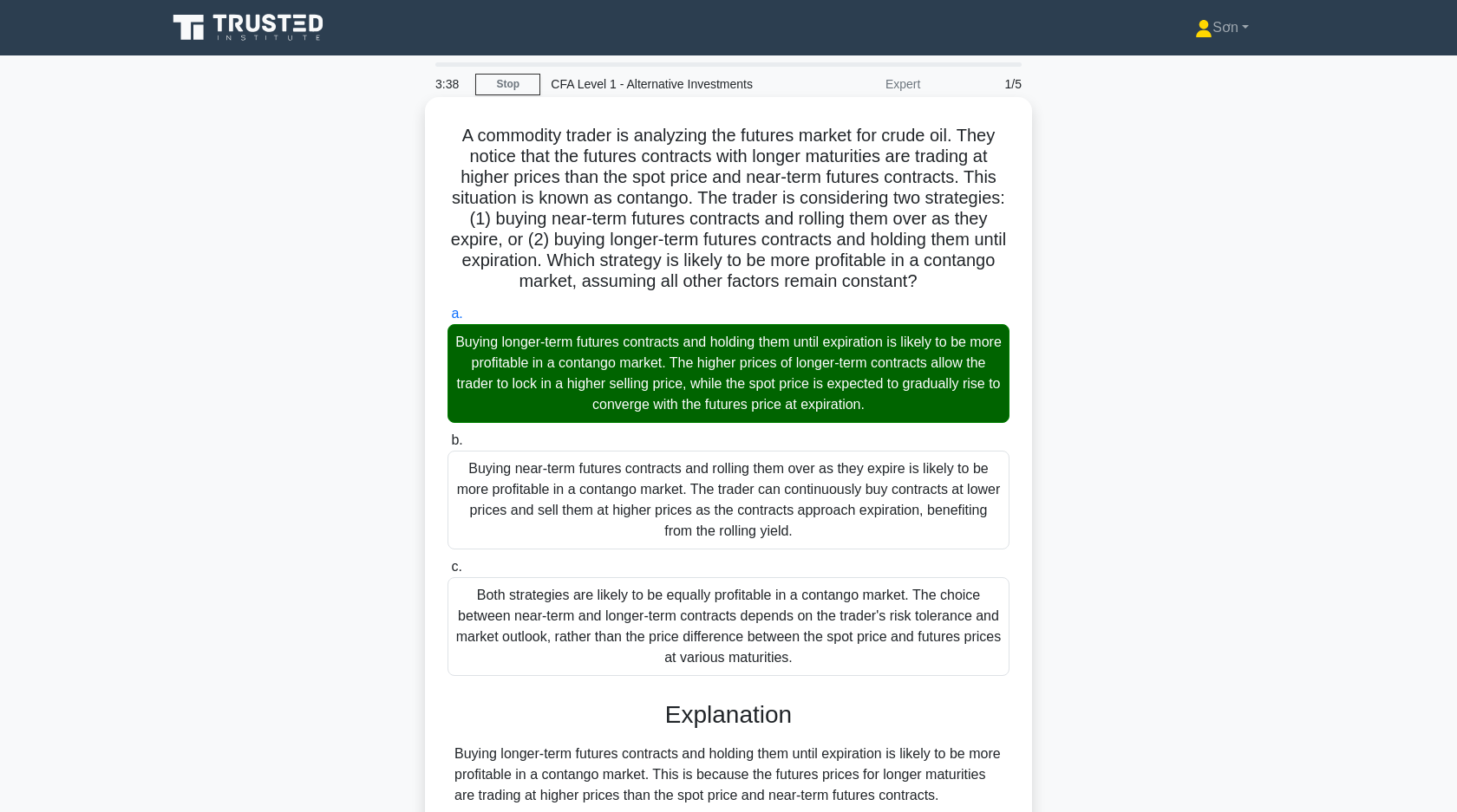
drag, startPoint x: 456, startPoint y: 142, endPoint x: 927, endPoint y: 407, distance: 540.4
click at [927, 407] on div "A commodity trader is analyzing the futures market for crude oil. They notice t…" at bounding box center [728, 680] width 593 height 1152
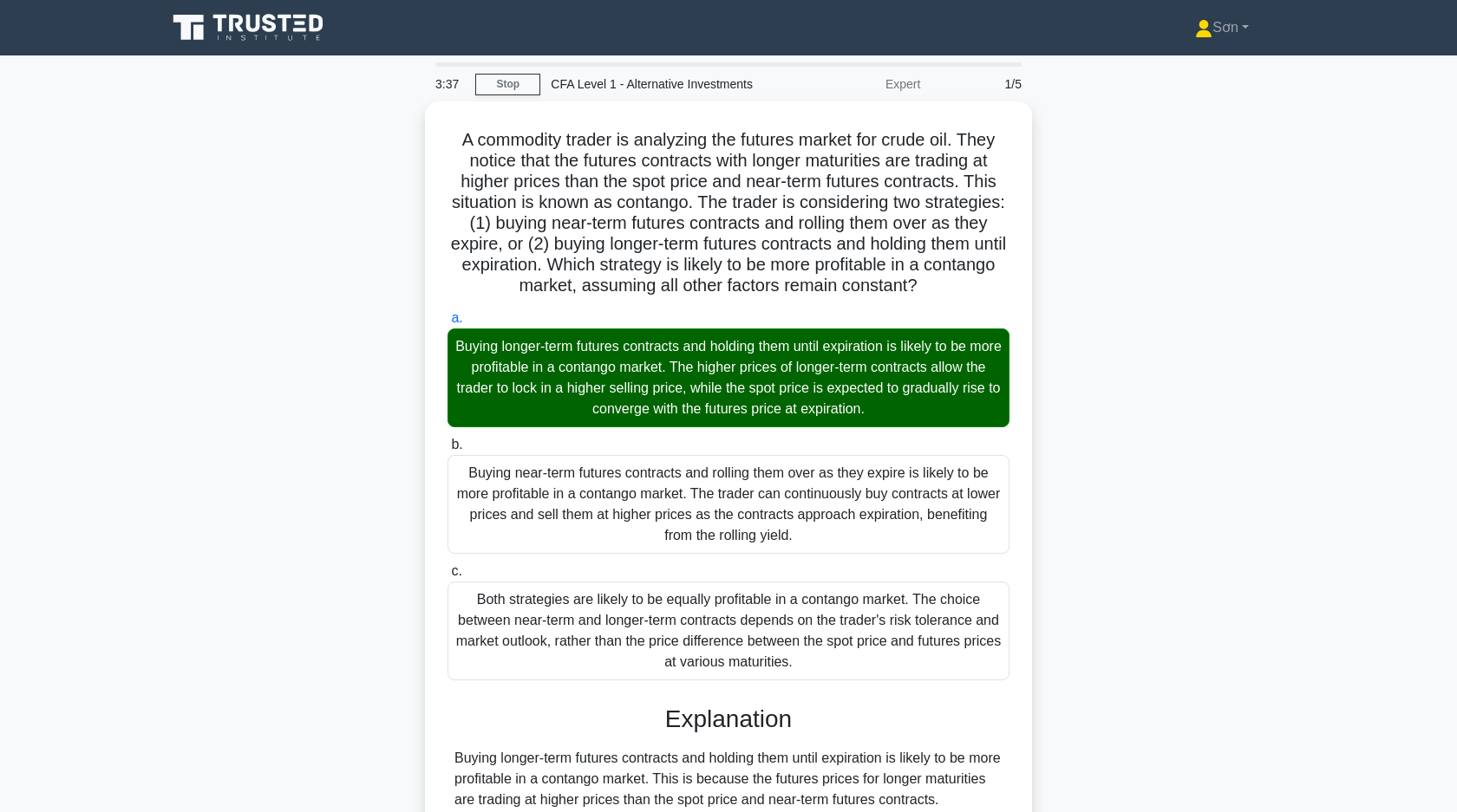
copy div "A commodity trader is analyzing the futures market for crude oil. They notice t…"
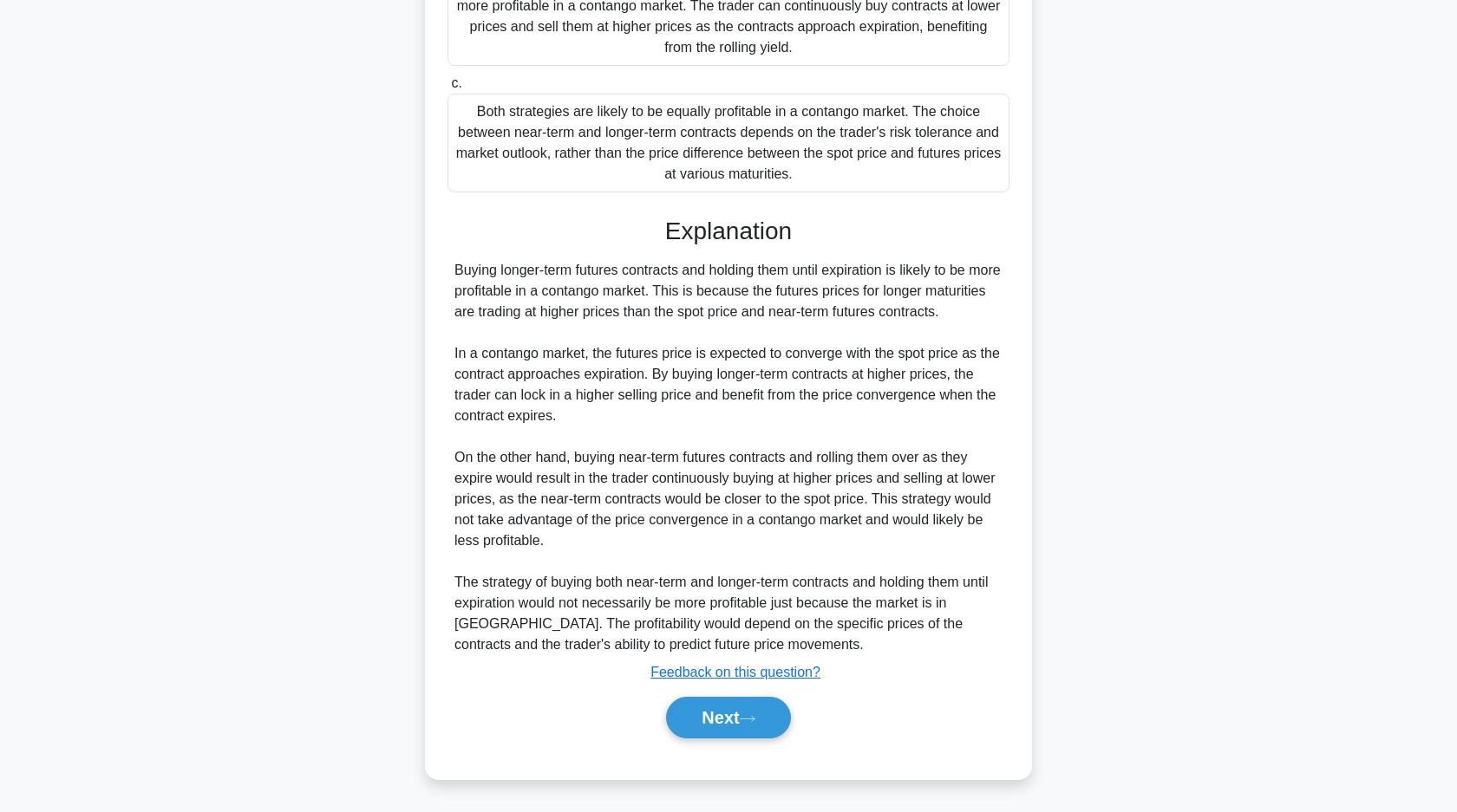
scroll to position [504, 0]
click at [744, 711] on button "Next" at bounding box center [728, 717] width 124 height 41
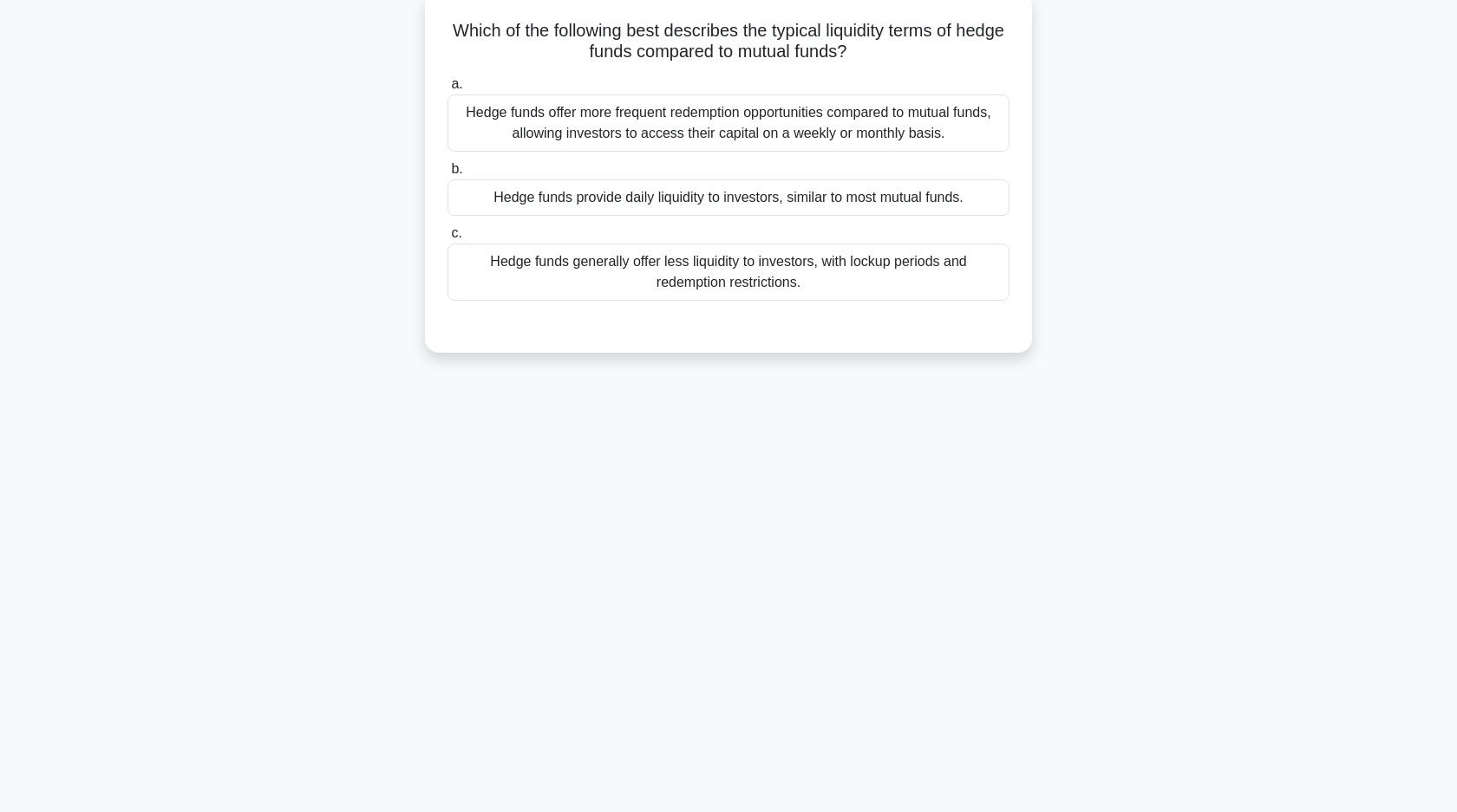
scroll to position [0, 0]
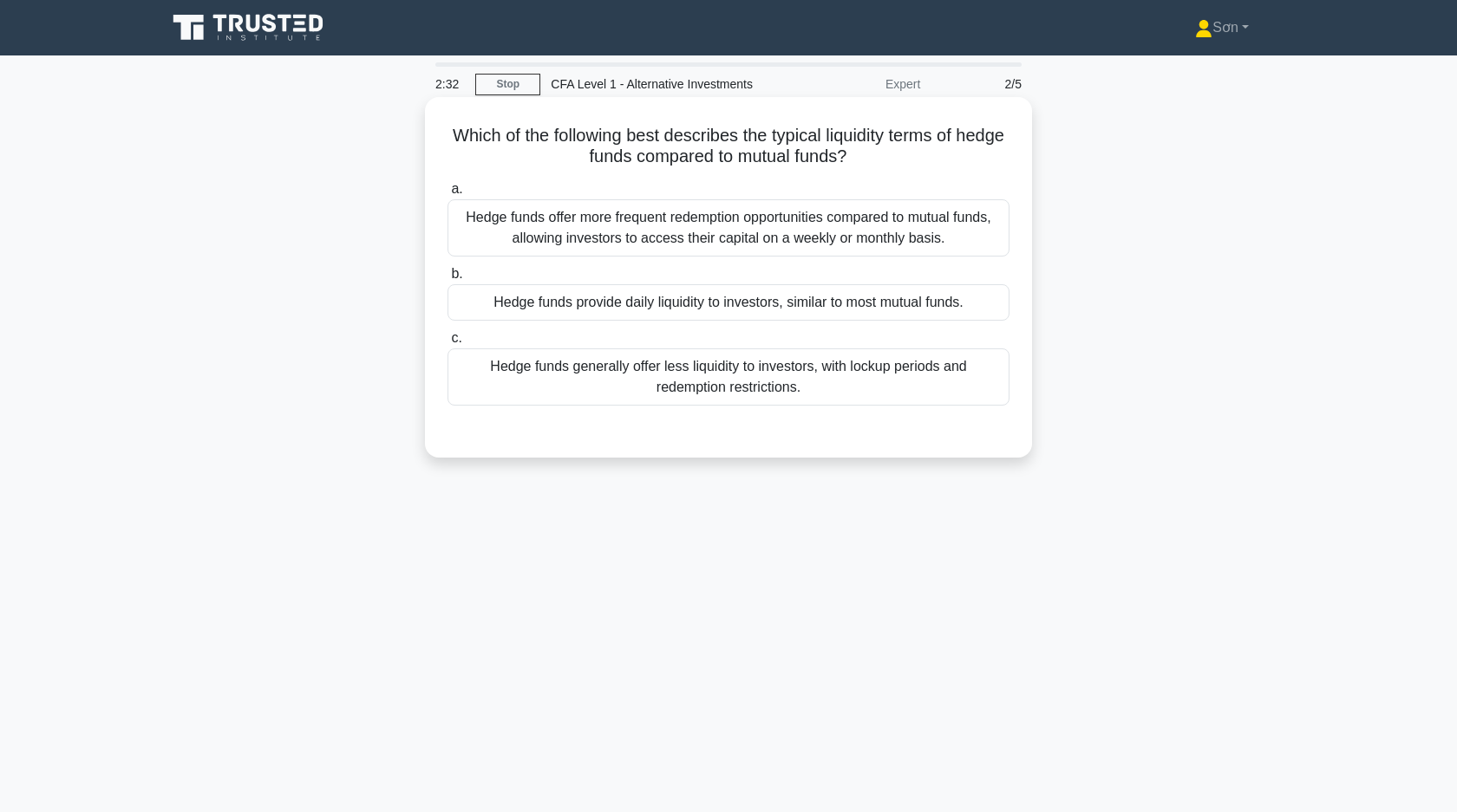
click at [634, 381] on div "Hedge funds generally offer less liquidity to investors, with lockup periods an…" at bounding box center [728, 377] width 562 height 57
click at [447, 344] on input "c. Hedge funds generally offer less liquidity to investors, with lockup periods…" at bounding box center [447, 338] width 0 height 11
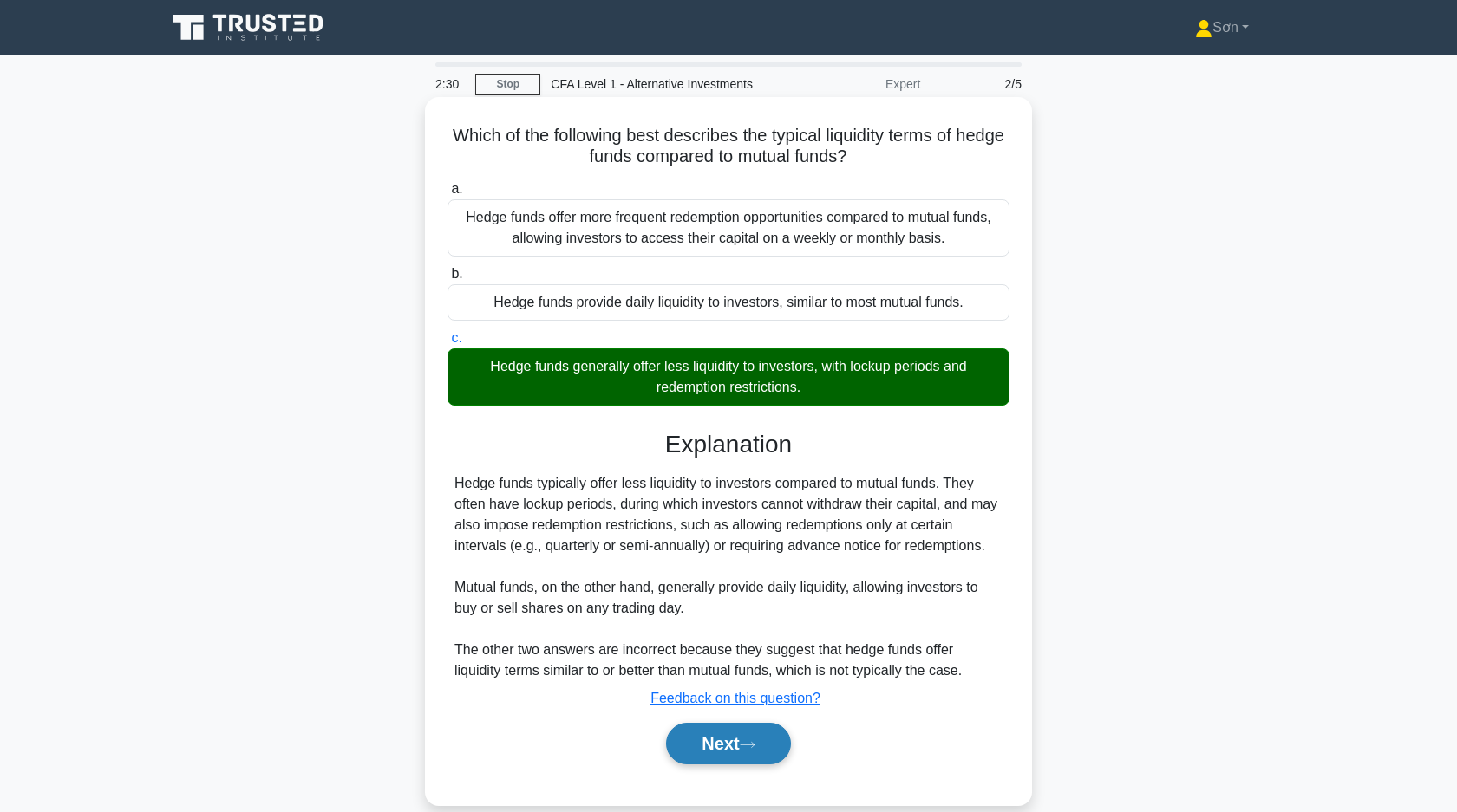
click at [728, 727] on button "Next" at bounding box center [728, 743] width 124 height 41
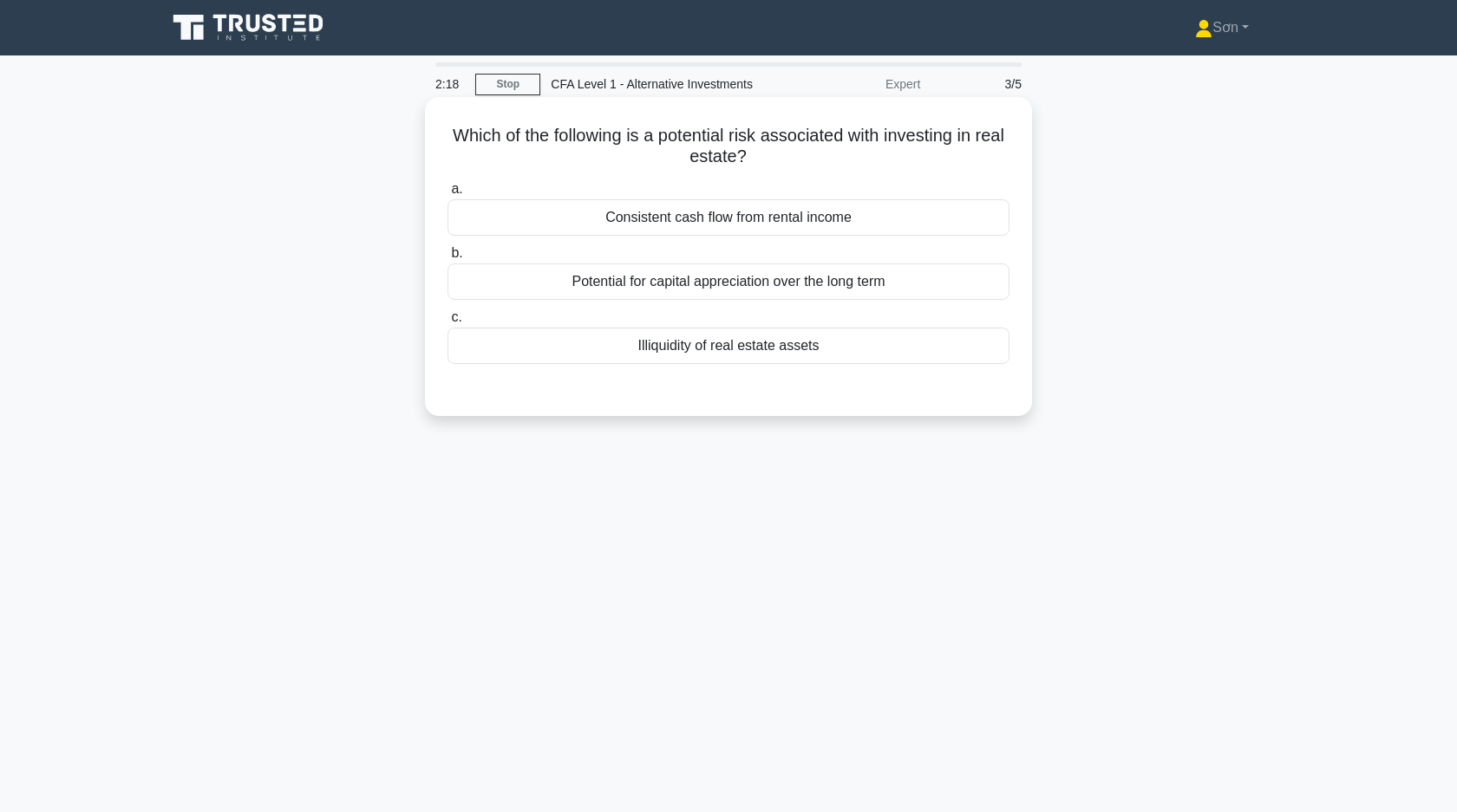
click at [657, 346] on div "Illiquidity of real estate assets" at bounding box center [728, 345] width 562 height 36
click at [447, 324] on input "c. Illiquidity of real estate assets" at bounding box center [447, 318] width 0 height 11
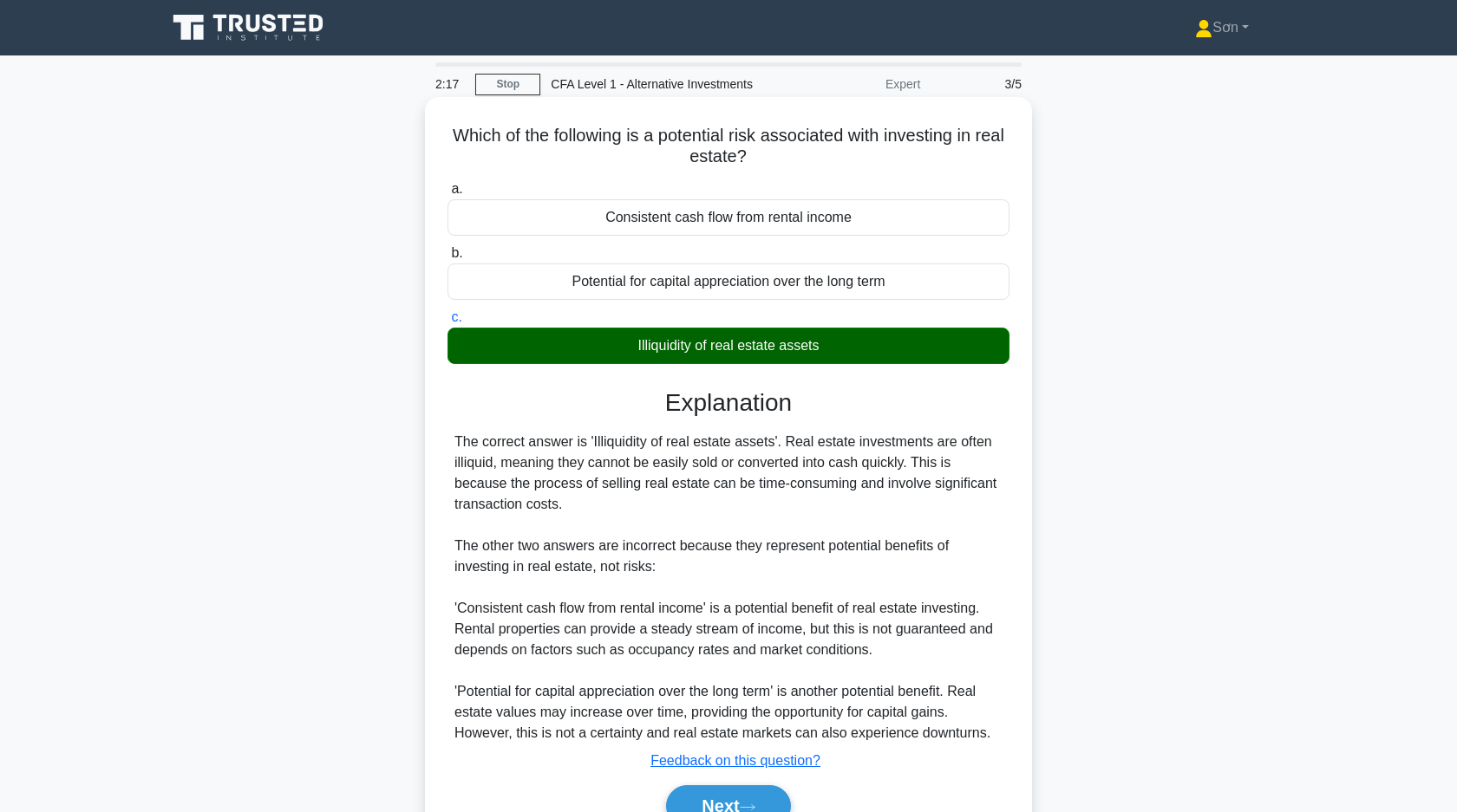
scroll to position [124, 0]
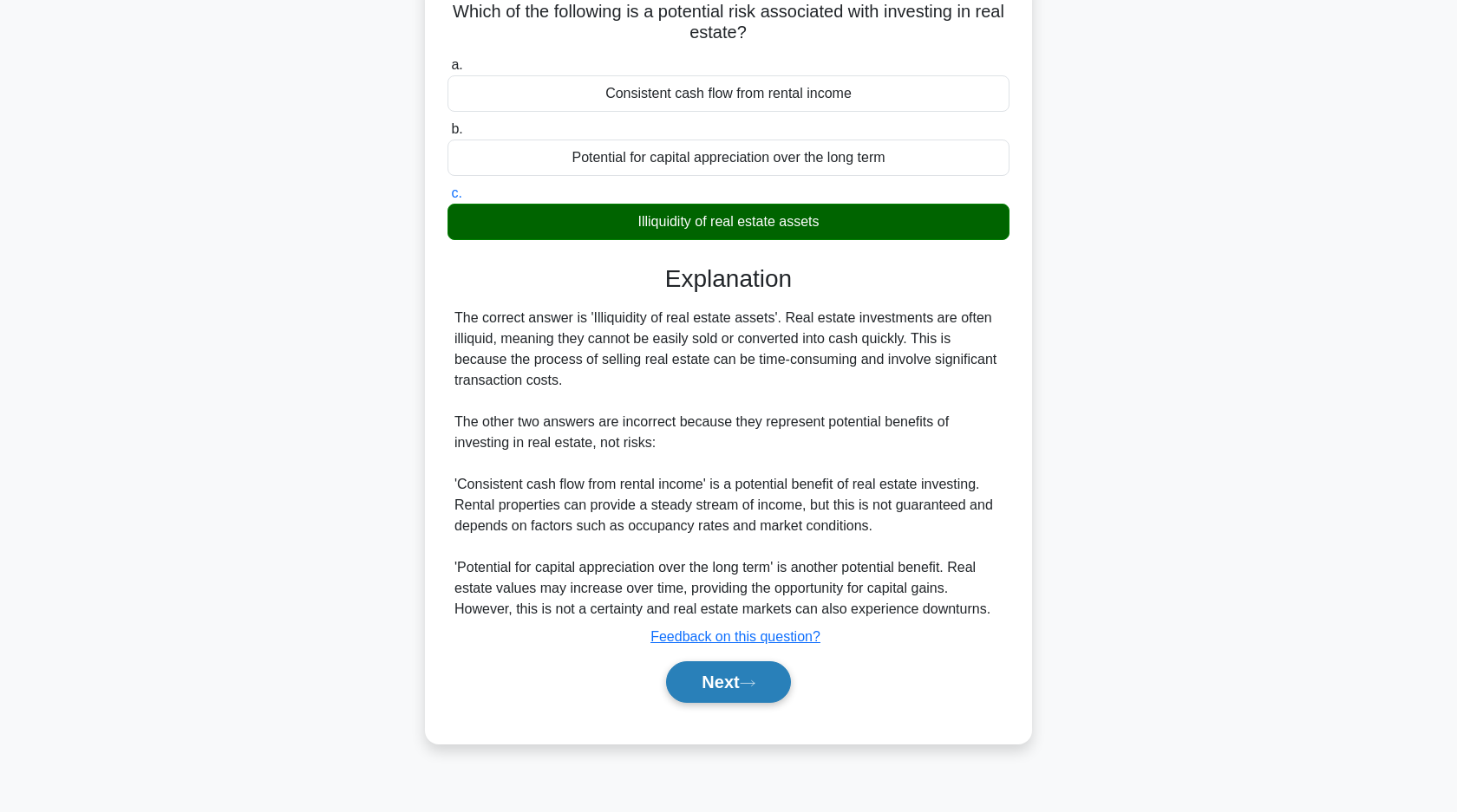
click at [754, 675] on button "Next" at bounding box center [728, 681] width 124 height 41
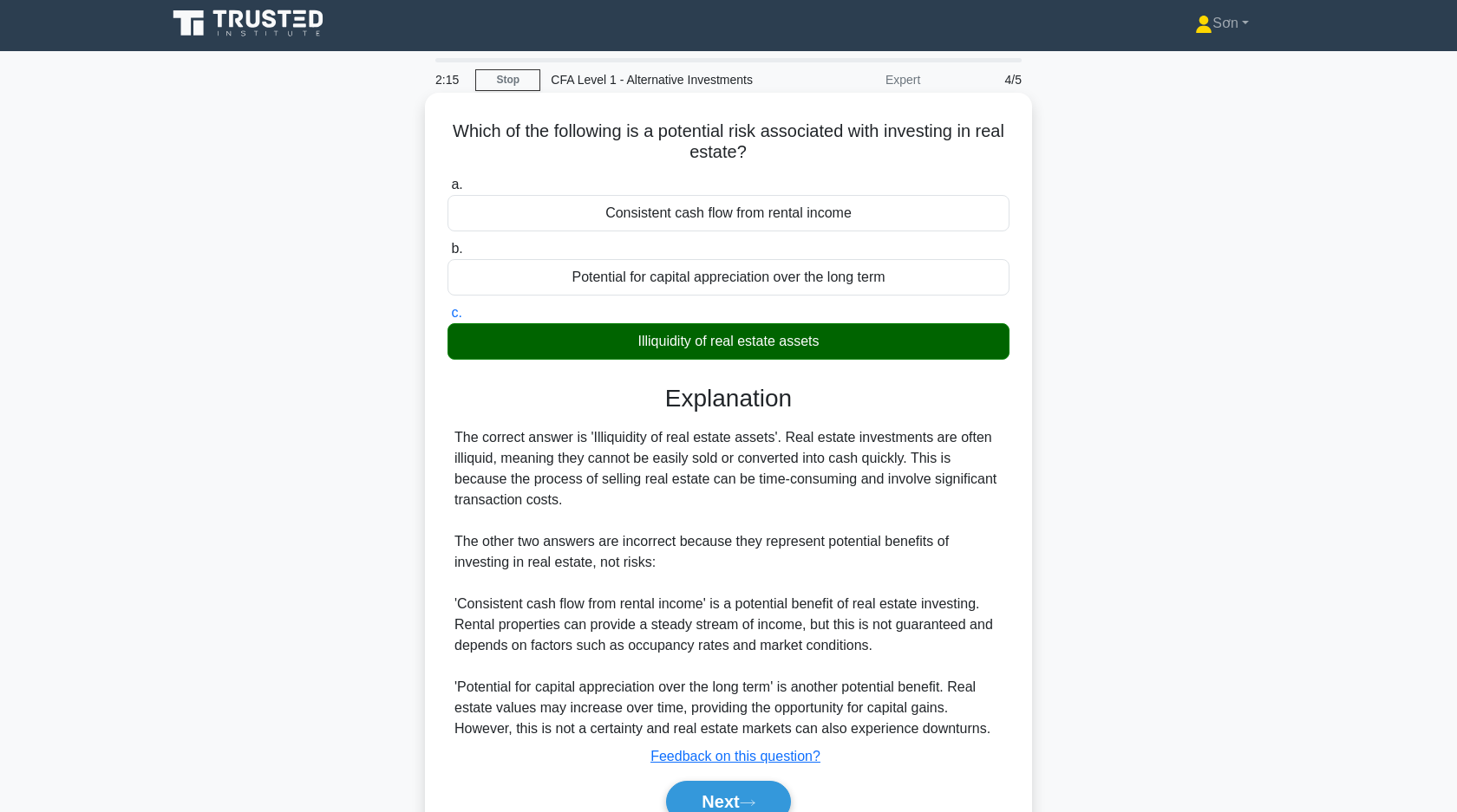
scroll to position [0, 0]
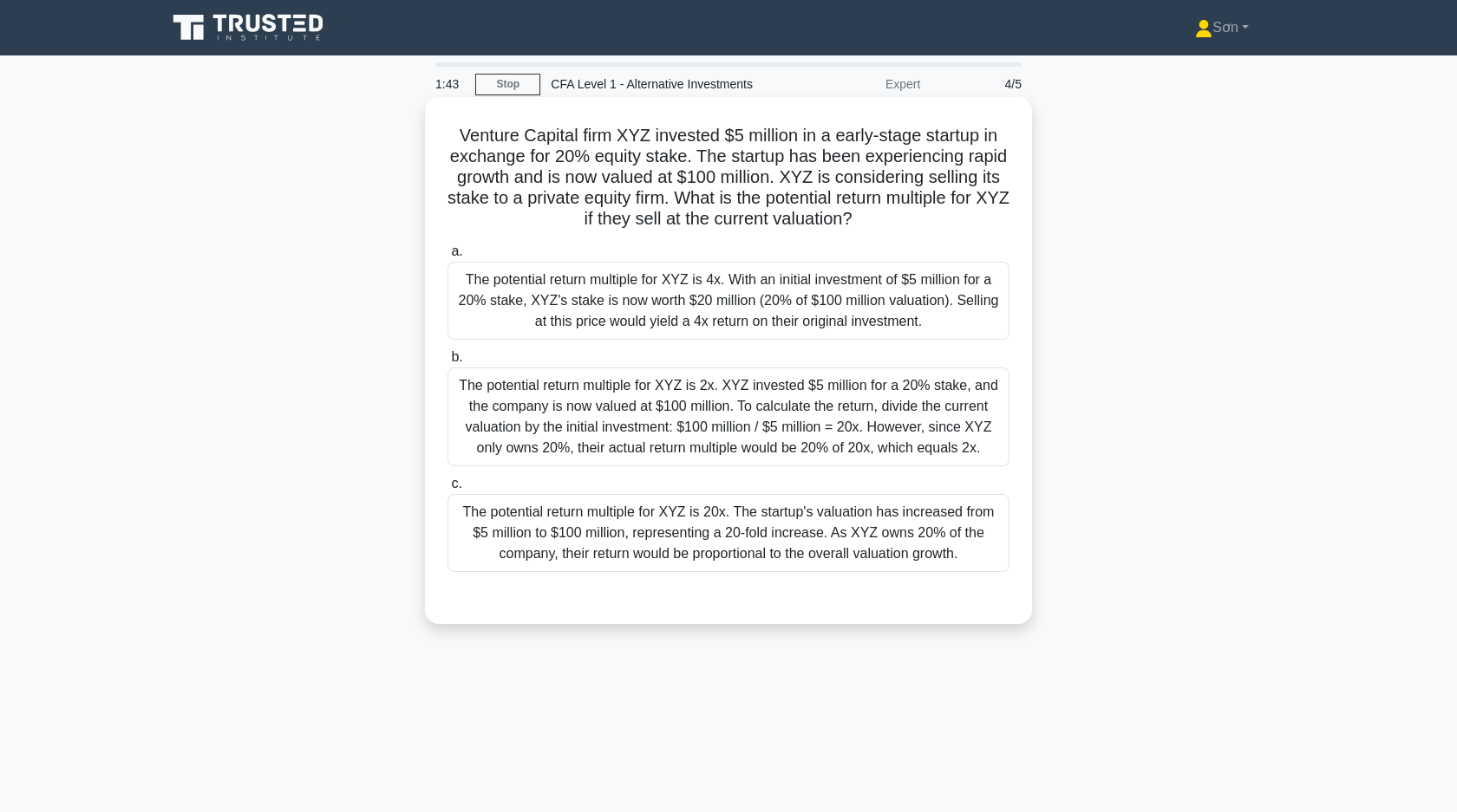
click at [545, 292] on div "The potential return multiple for XYZ is 4x. With an initial investment of $5 m…" at bounding box center [728, 300] width 562 height 78
click at [447, 257] on input "a. The potential return multiple for XYZ is 4x. With an initial investment of $…" at bounding box center [447, 252] width 0 height 11
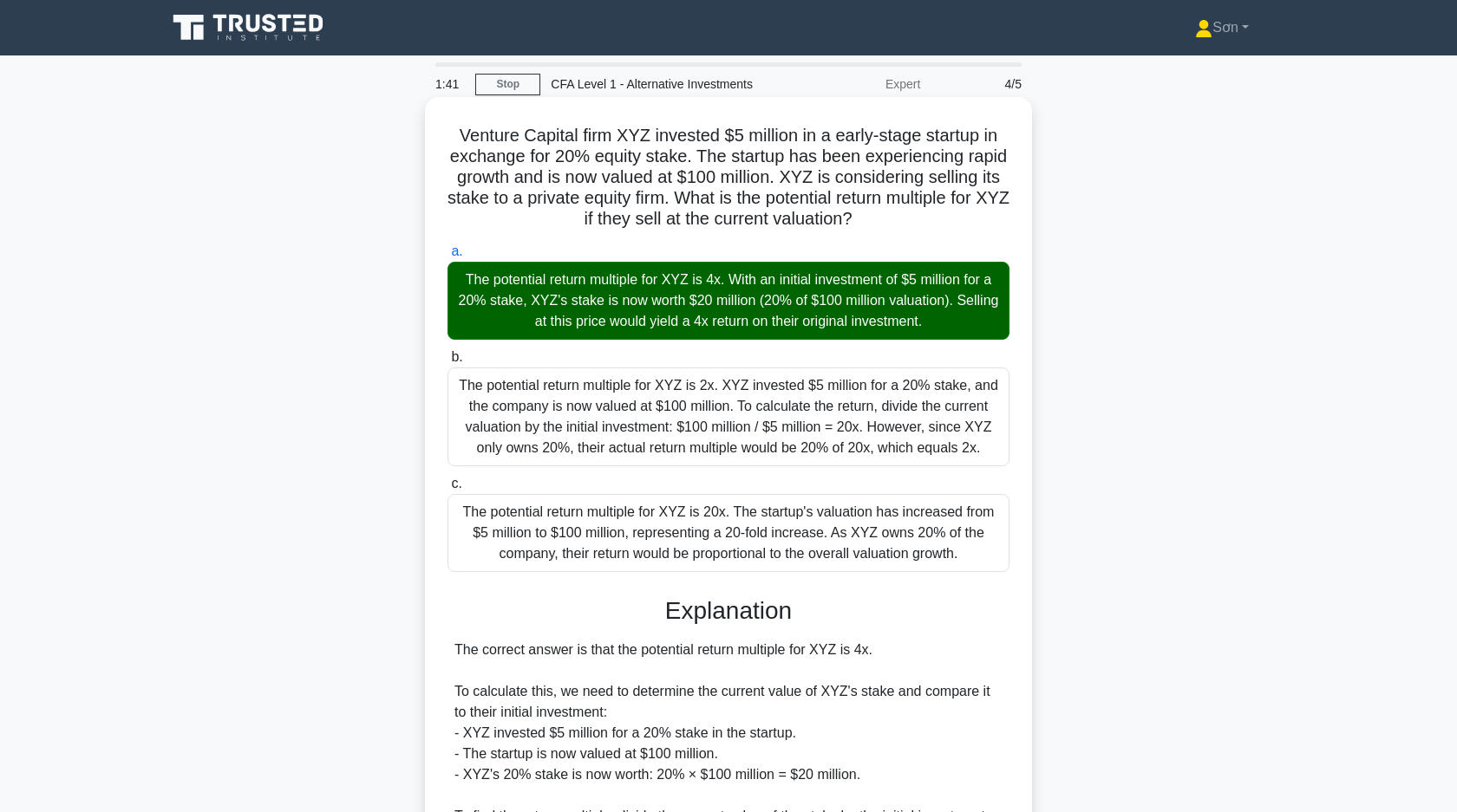
scroll to position [359, 0]
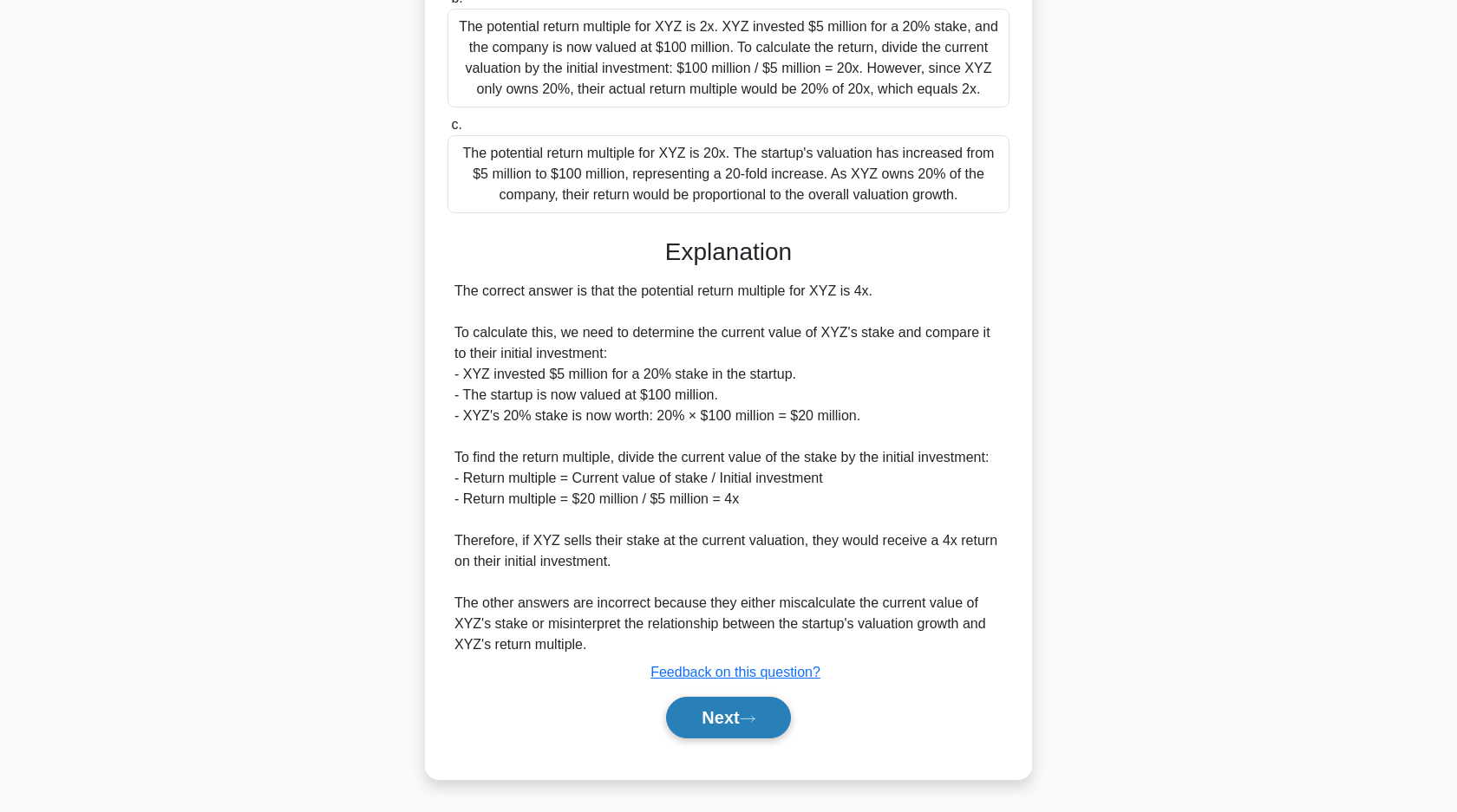
click at [732, 720] on button "Next" at bounding box center [728, 717] width 124 height 41
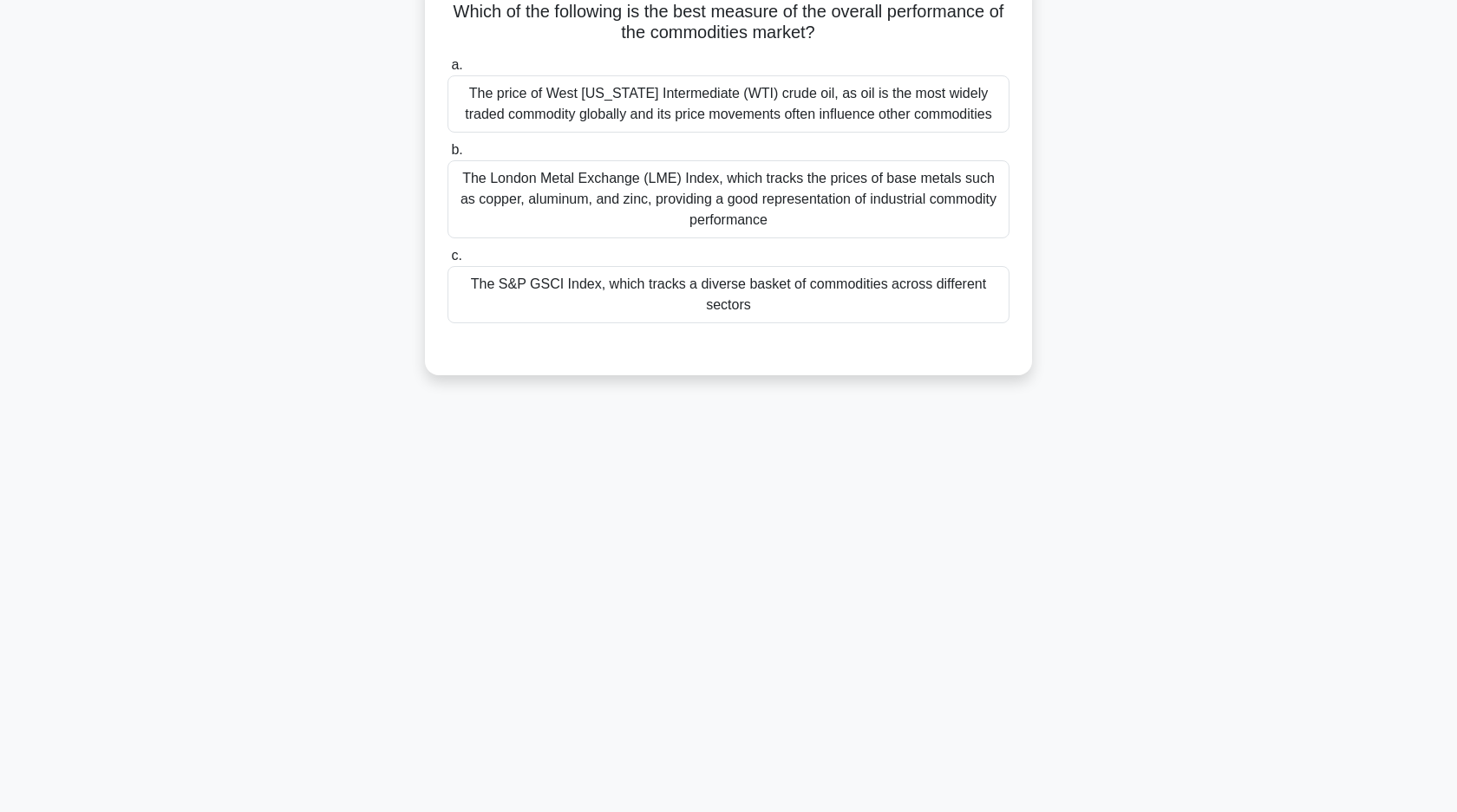
scroll to position [0, 0]
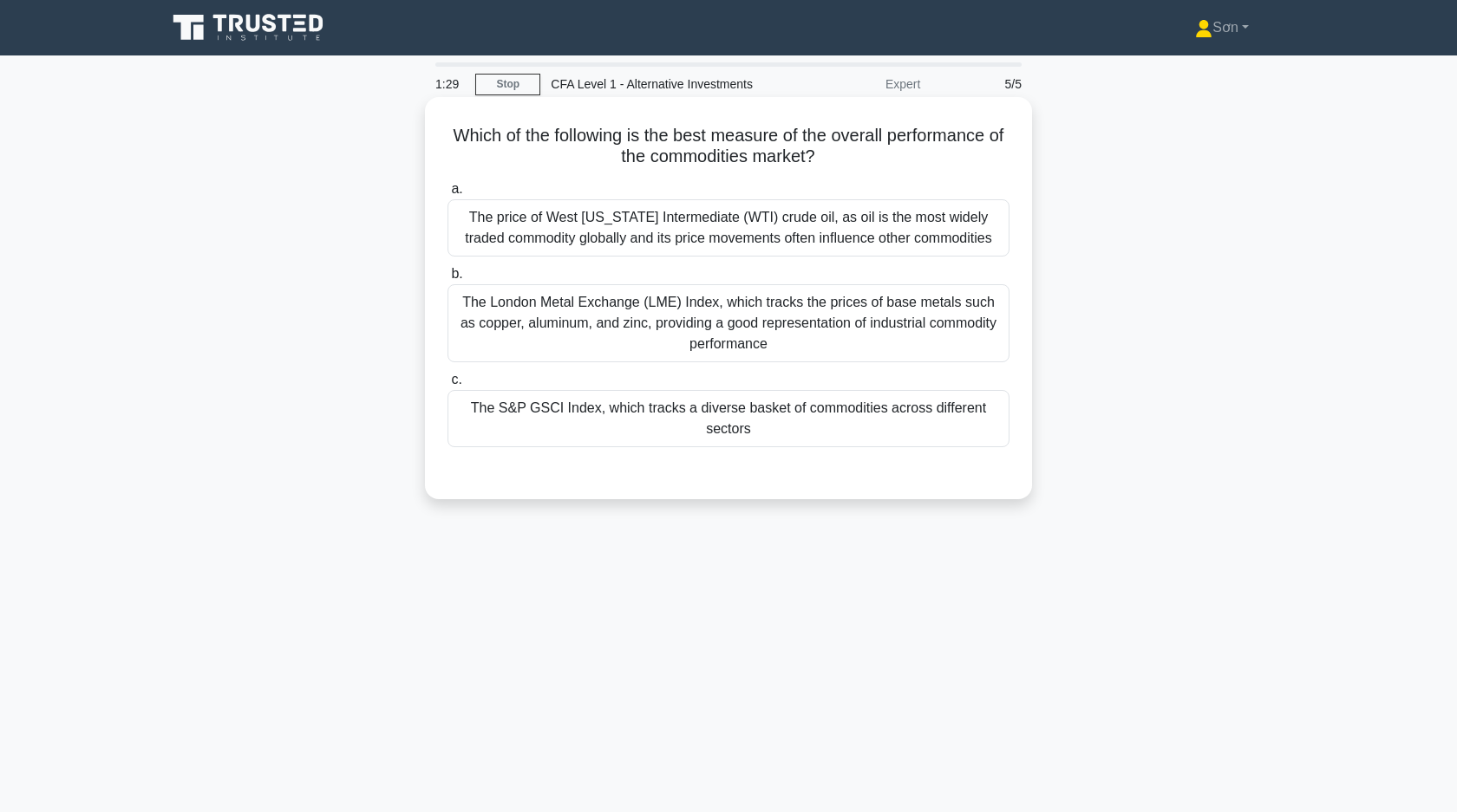
click at [625, 429] on div "The S&P GSCI Index, which tracks a diverse basket of commodities across differe…" at bounding box center [728, 418] width 562 height 57
click at [447, 385] on input "c. The S&P GSCI Index, which tracks a diverse basket of commodities across diff…" at bounding box center [447, 380] width 0 height 11
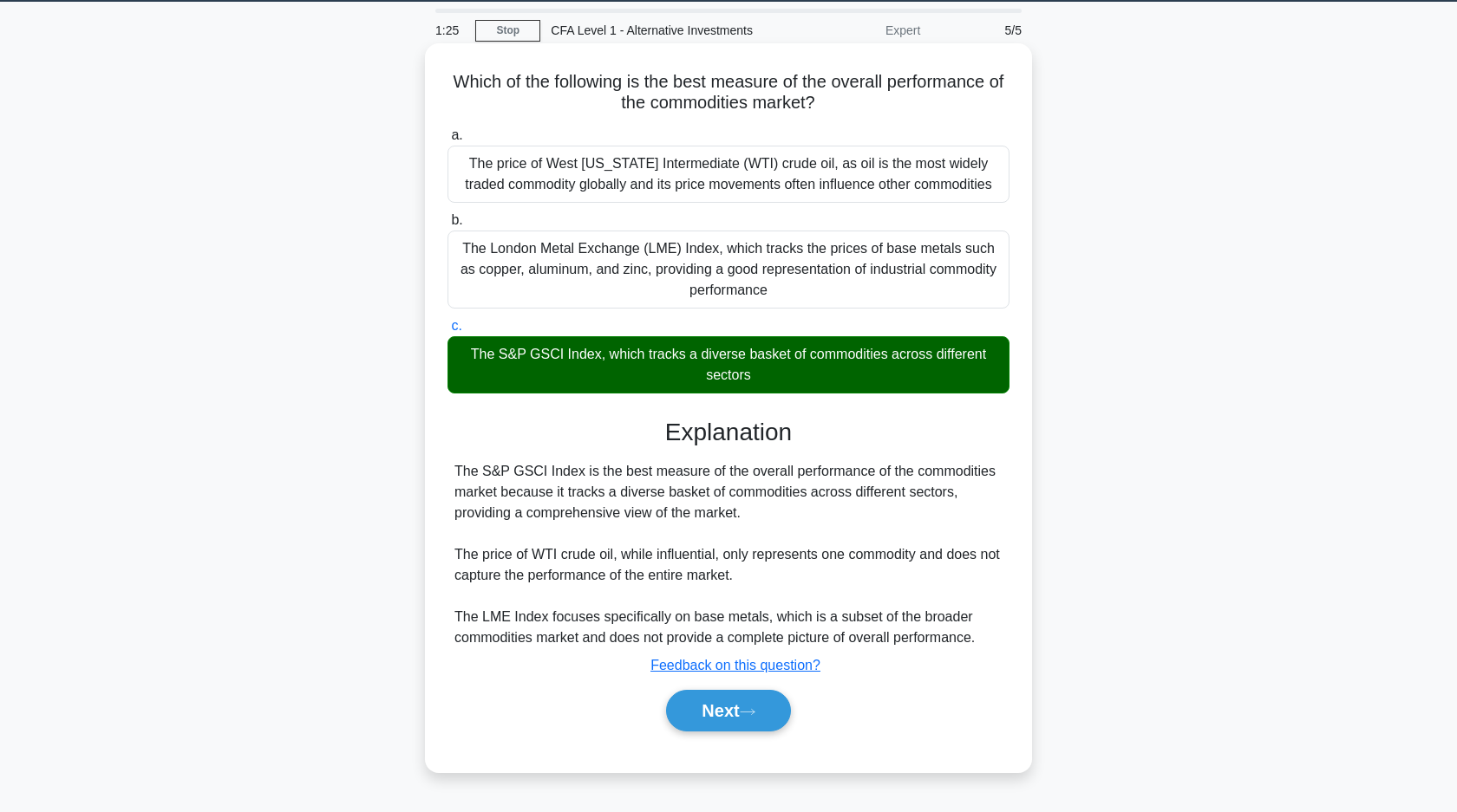
scroll to position [114, 0]
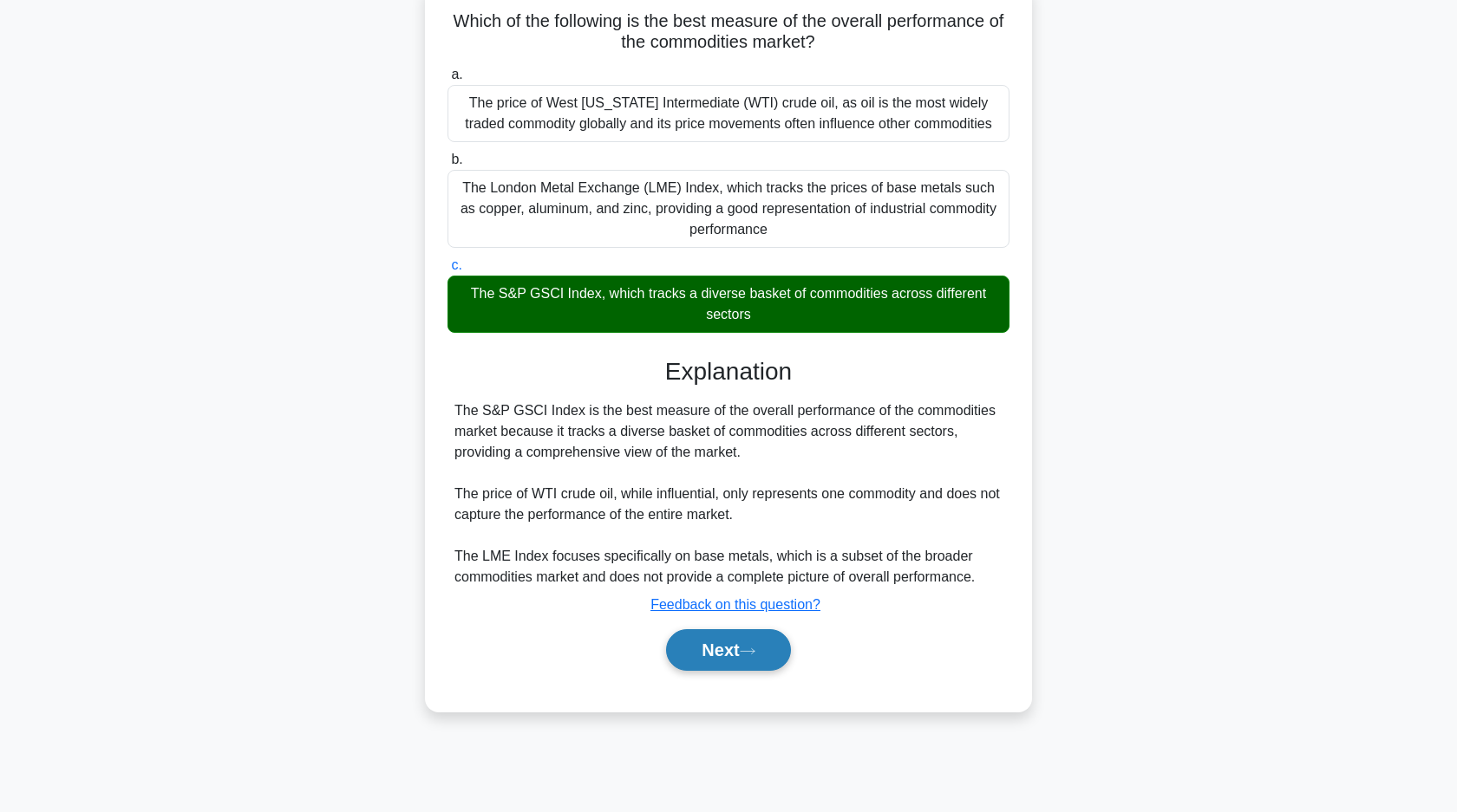
click at [722, 655] on button "Next" at bounding box center [728, 650] width 124 height 41
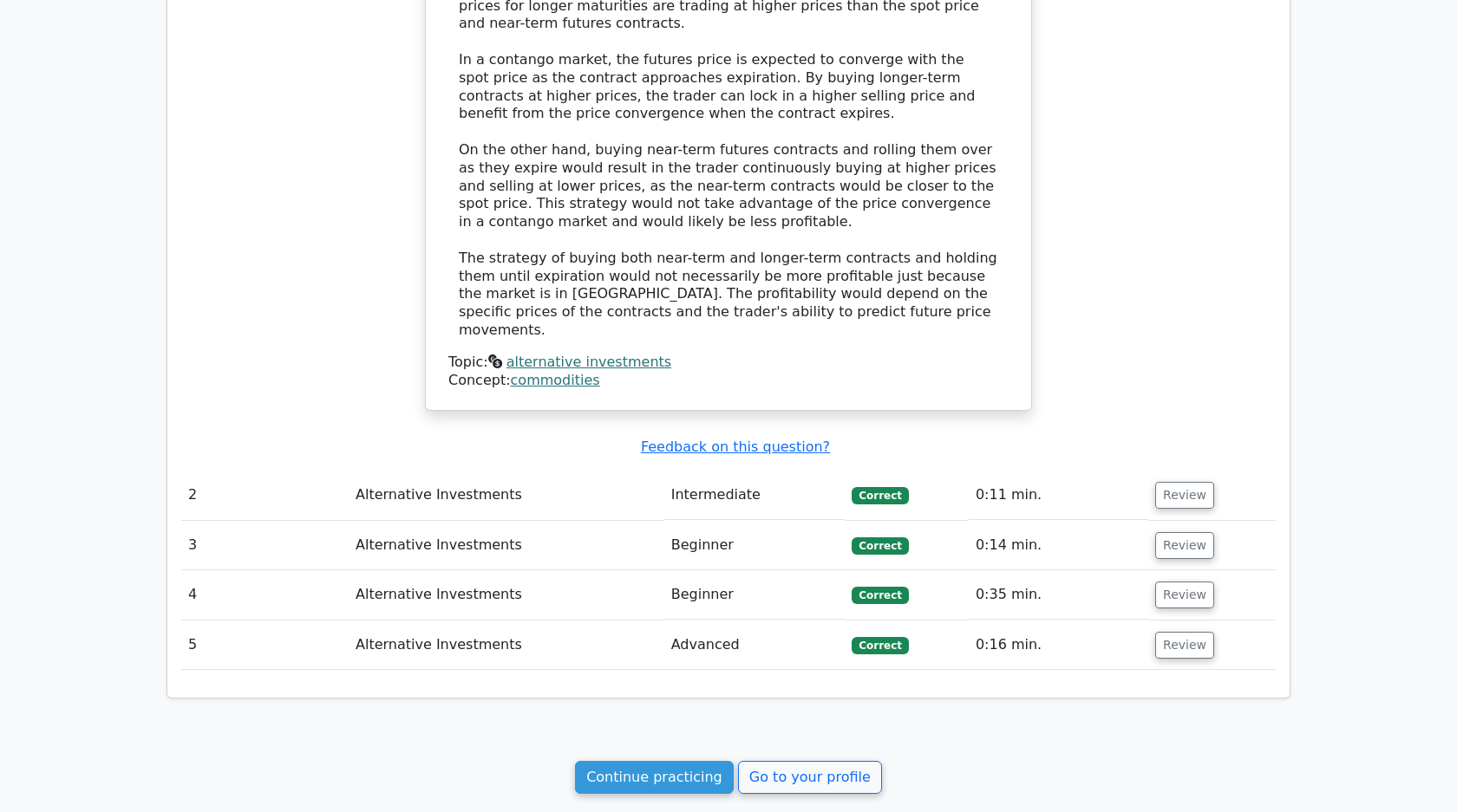
scroll to position [1673, 0]
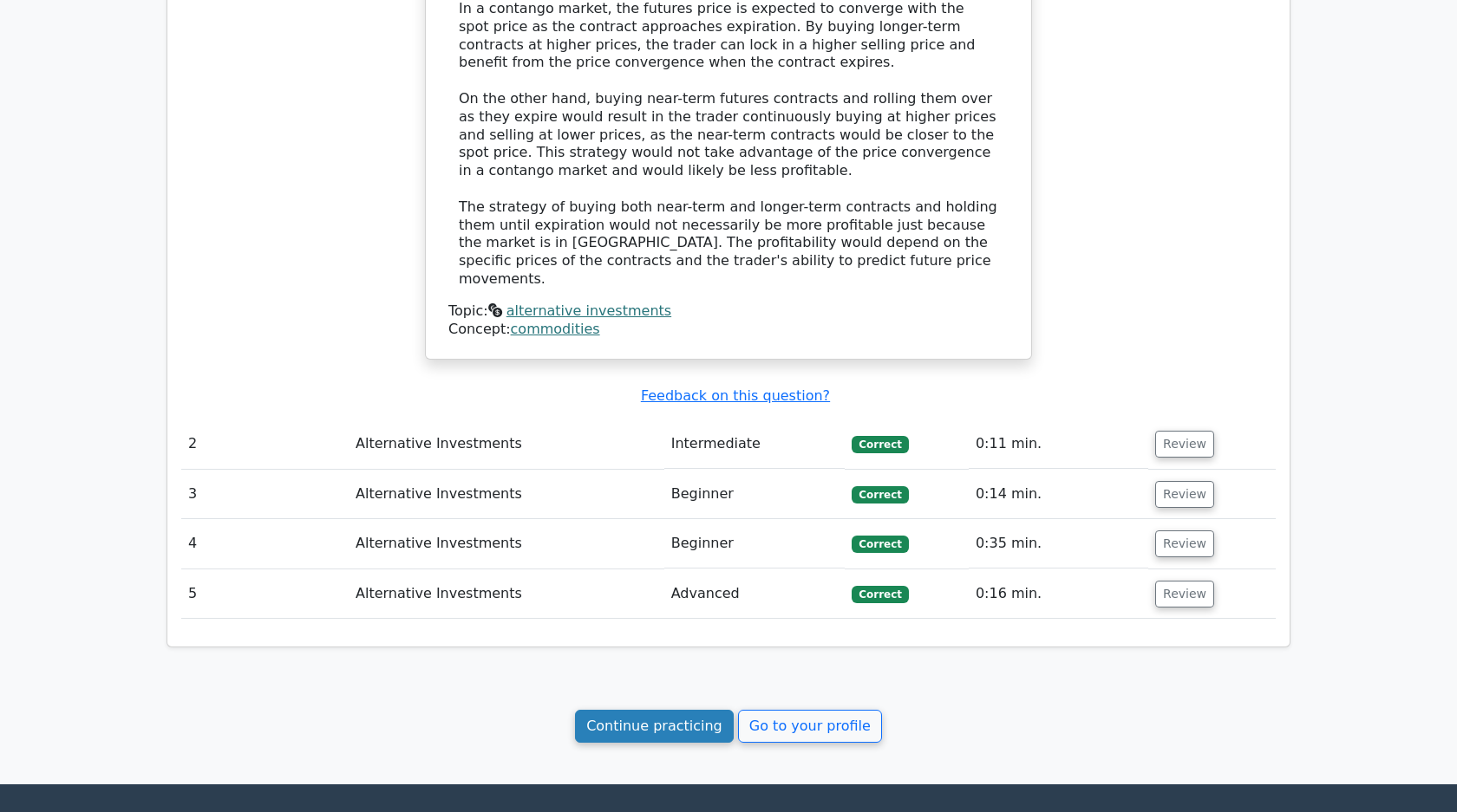
click at [688, 710] on link "Continue practicing" at bounding box center [654, 726] width 159 height 33
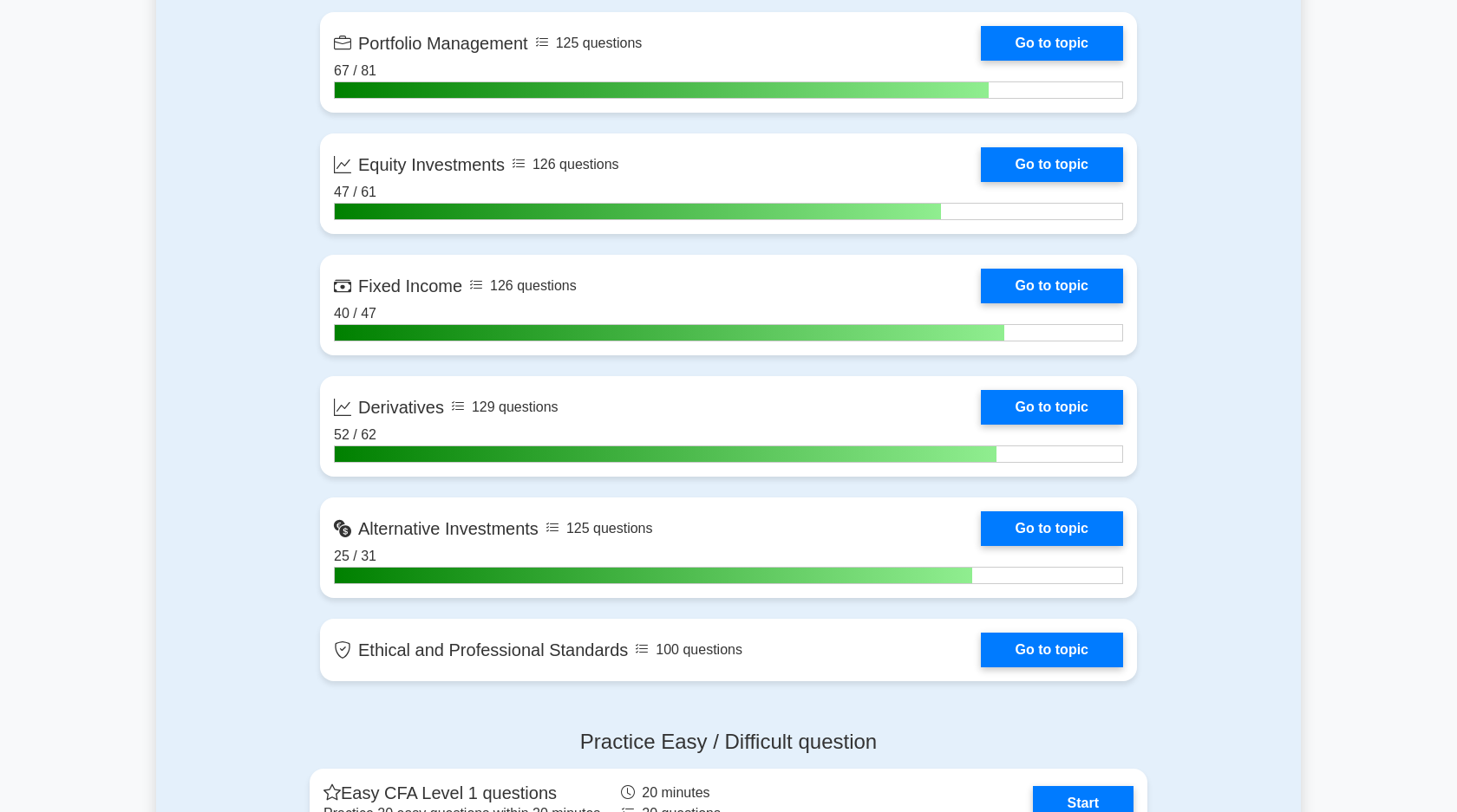
scroll to position [1326, 0]
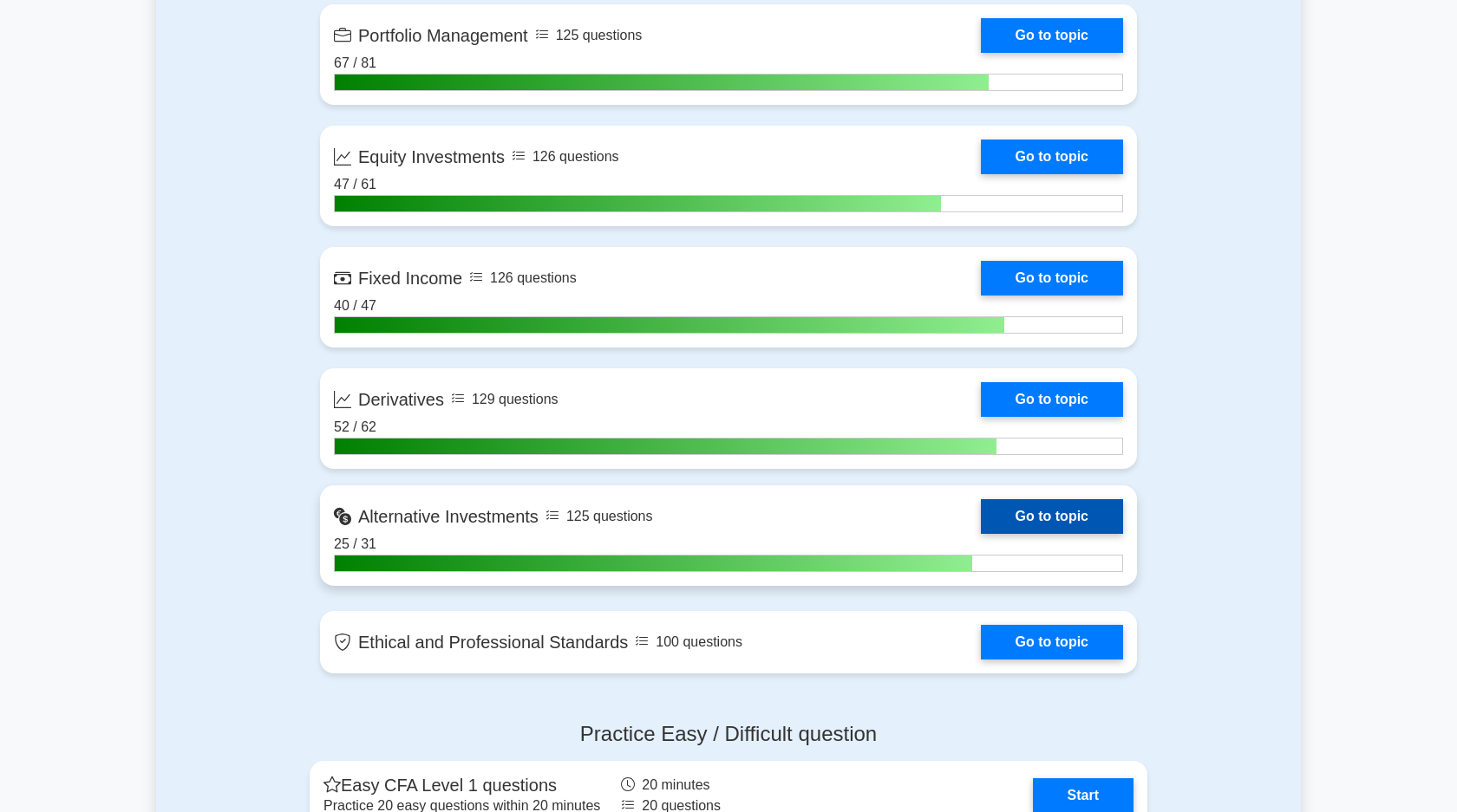
click at [1005, 517] on link "Go to topic" at bounding box center [1052, 517] width 142 height 35
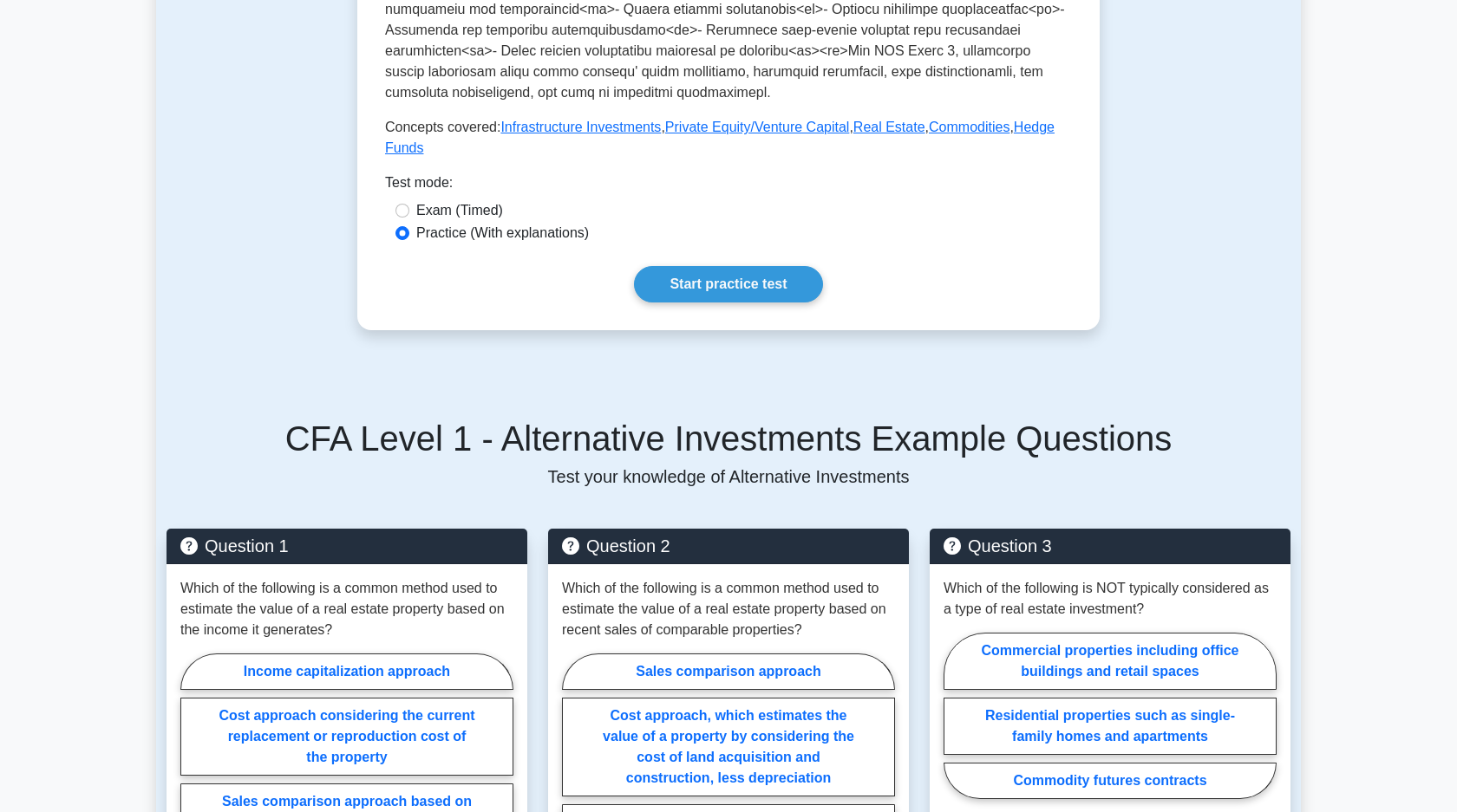
scroll to position [803, 0]
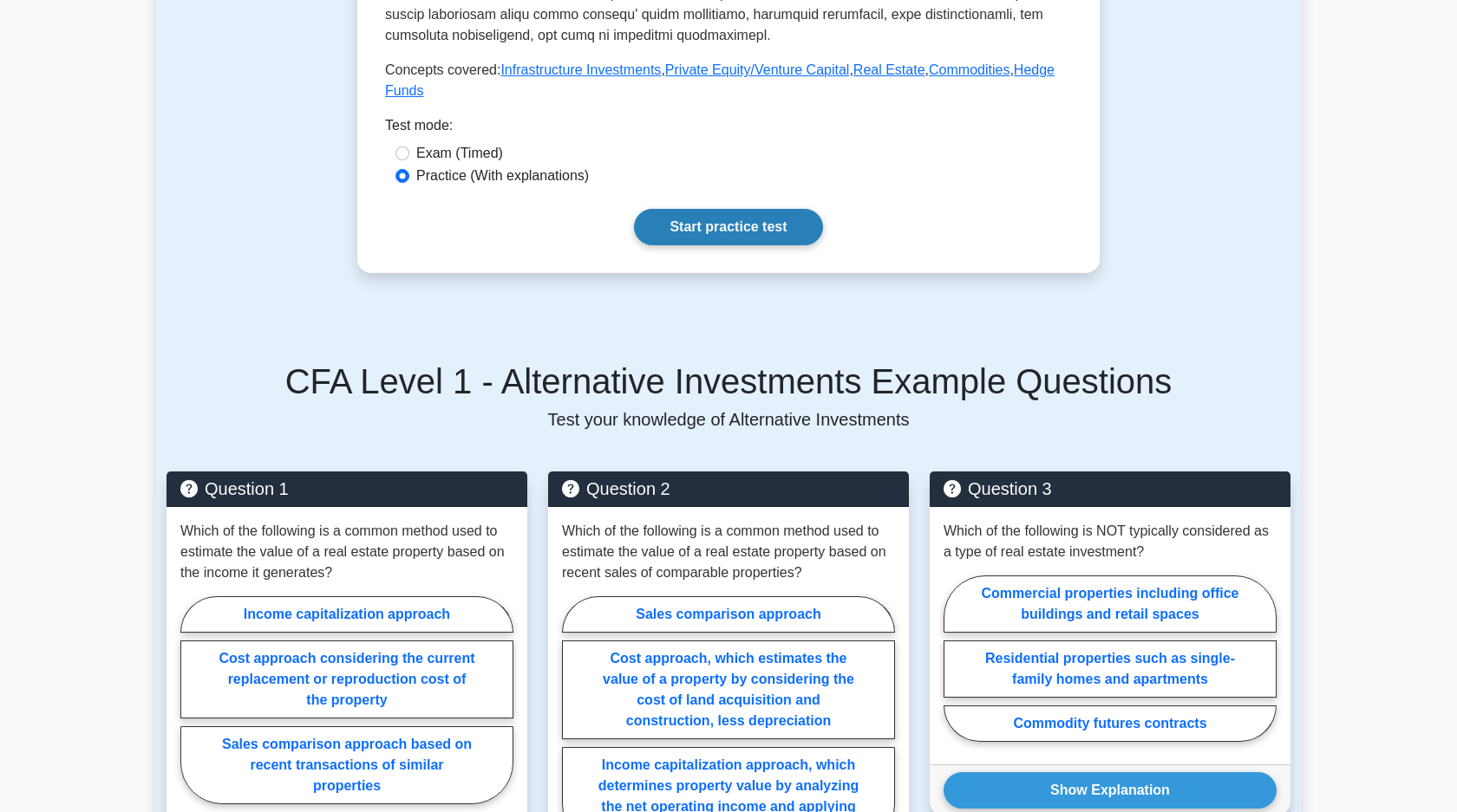
click at [751, 230] on link "Start practice test" at bounding box center [728, 227] width 188 height 36
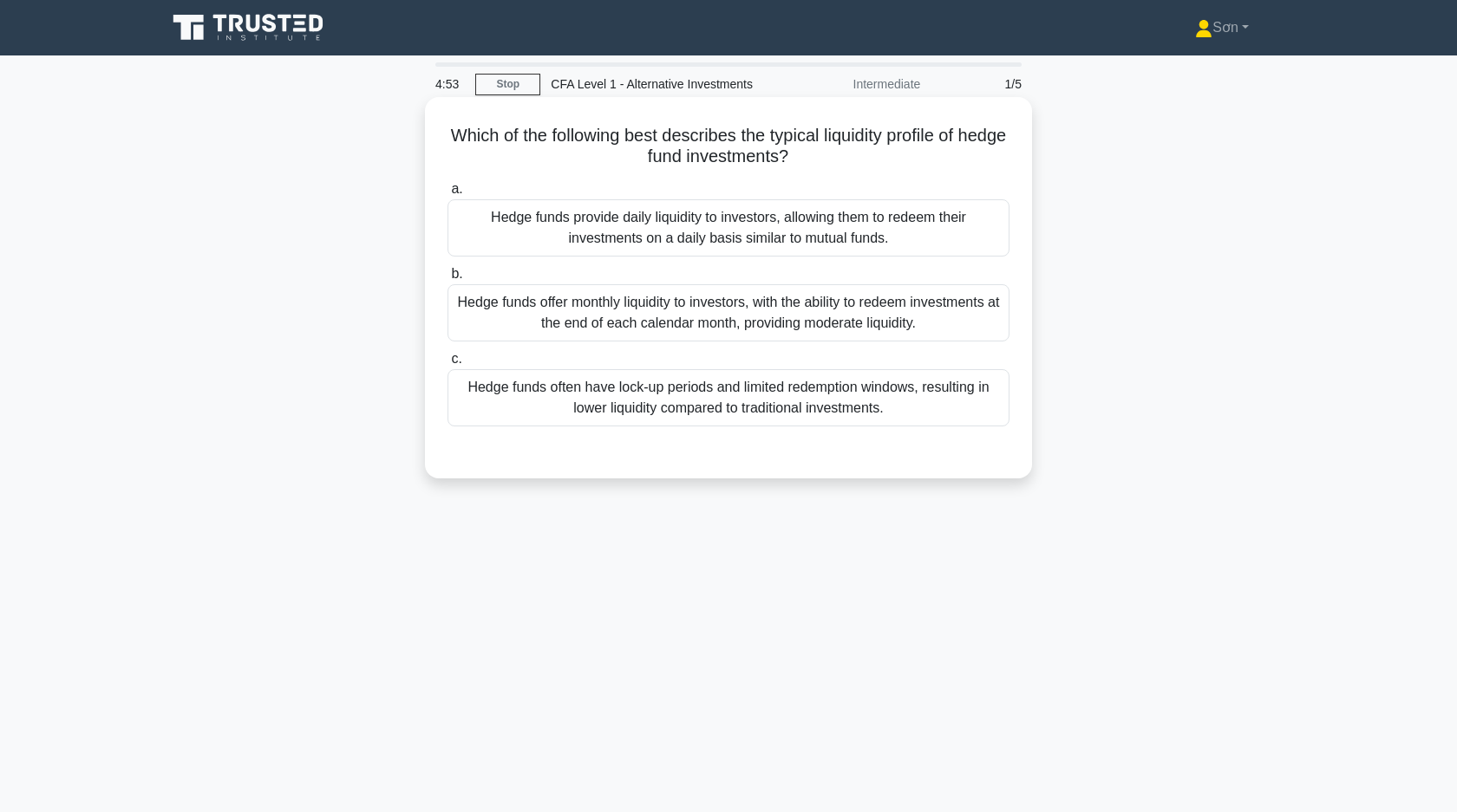
click at [716, 393] on div "Hedge funds often have lock-up periods and limited redemption windows, resultin…" at bounding box center [728, 398] width 562 height 57
click at [447, 365] on input "c. Hedge funds often have lock-up periods and limited redemption windows, resul…" at bounding box center [447, 359] width 0 height 11
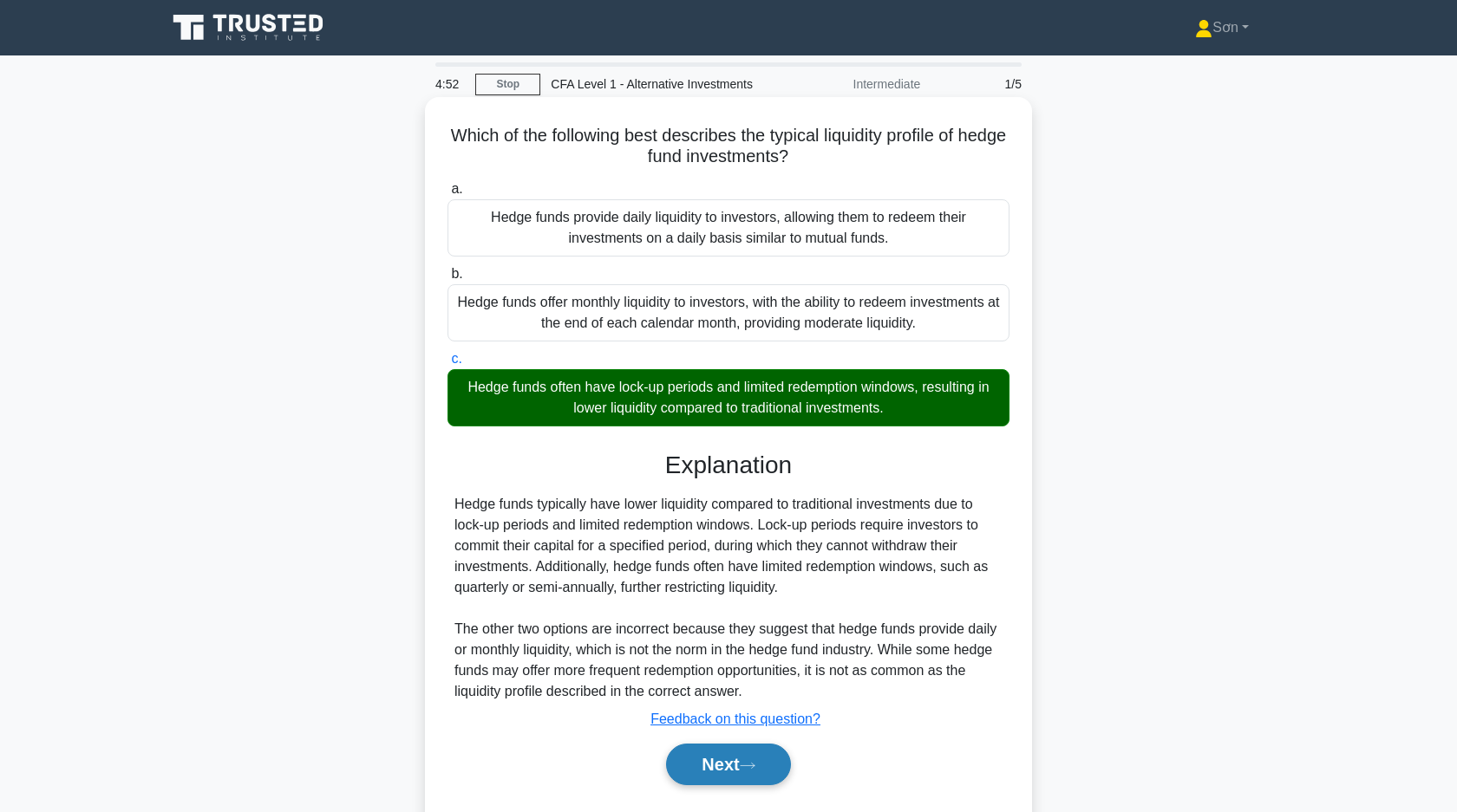
click at [720, 758] on button "Next" at bounding box center [728, 764] width 124 height 41
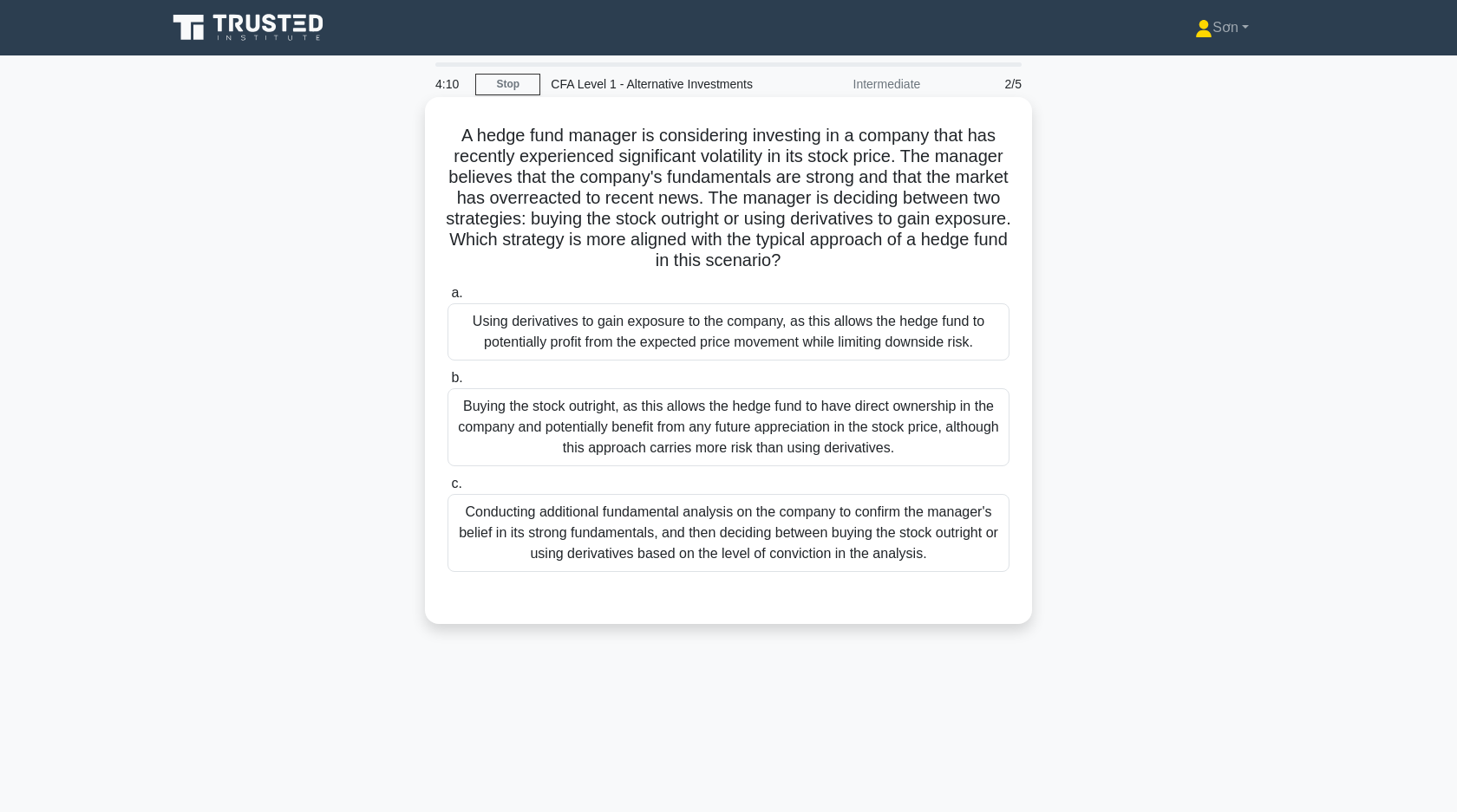
click at [552, 532] on div "Conducting additional fundamental analysis on the company to confirm the manage…" at bounding box center [728, 533] width 562 height 78
click at [447, 489] on input "c. Conducting additional fundamental analysis on the company to confirm the man…" at bounding box center [447, 484] width 0 height 11
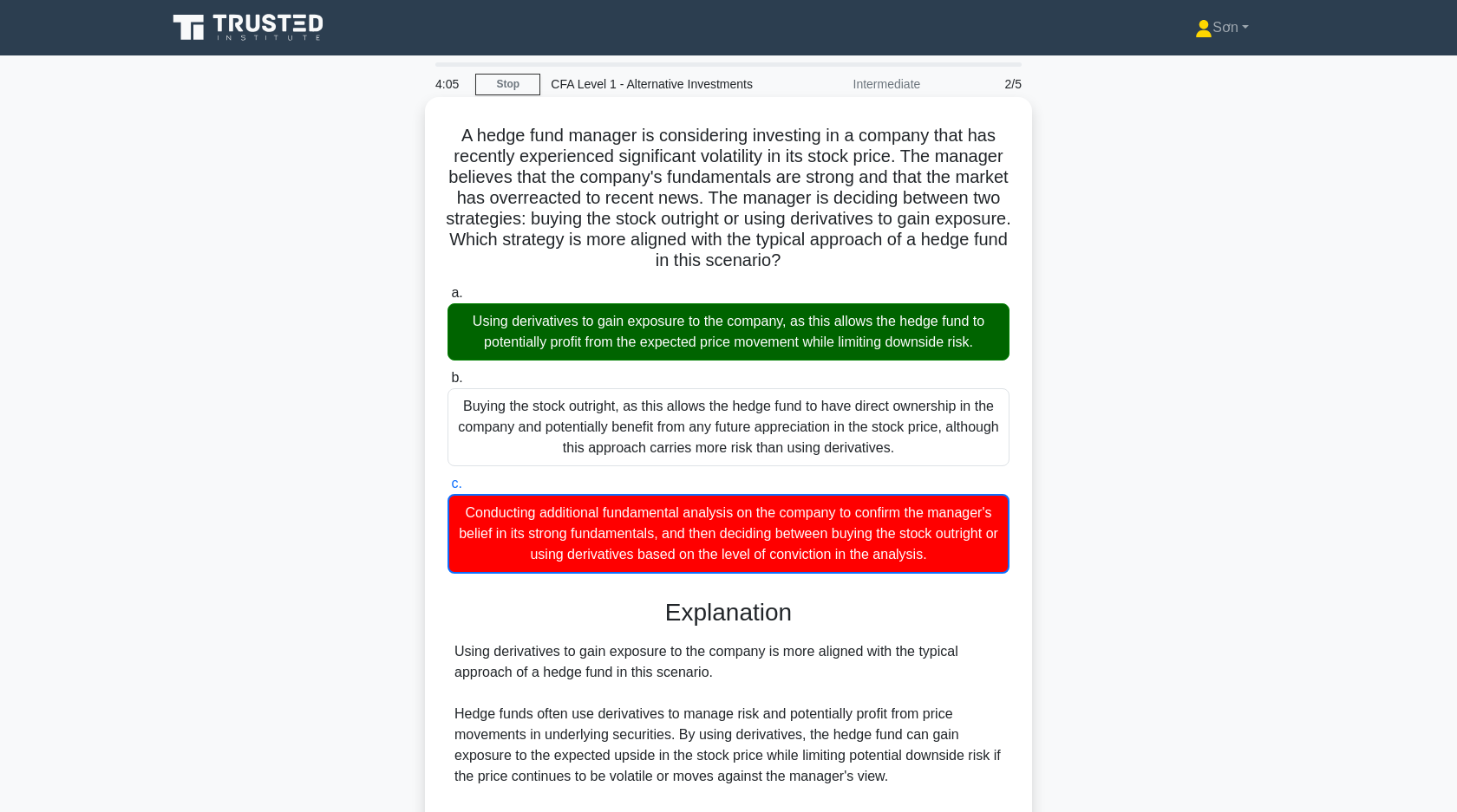
drag, startPoint x: 456, startPoint y: 131, endPoint x: 981, endPoint y: 559, distance: 677.4
click at [981, 559] on div "A hedge fund manager is considering investing in a company that has recently ex…" at bounding box center [728, 618] width 593 height 1029
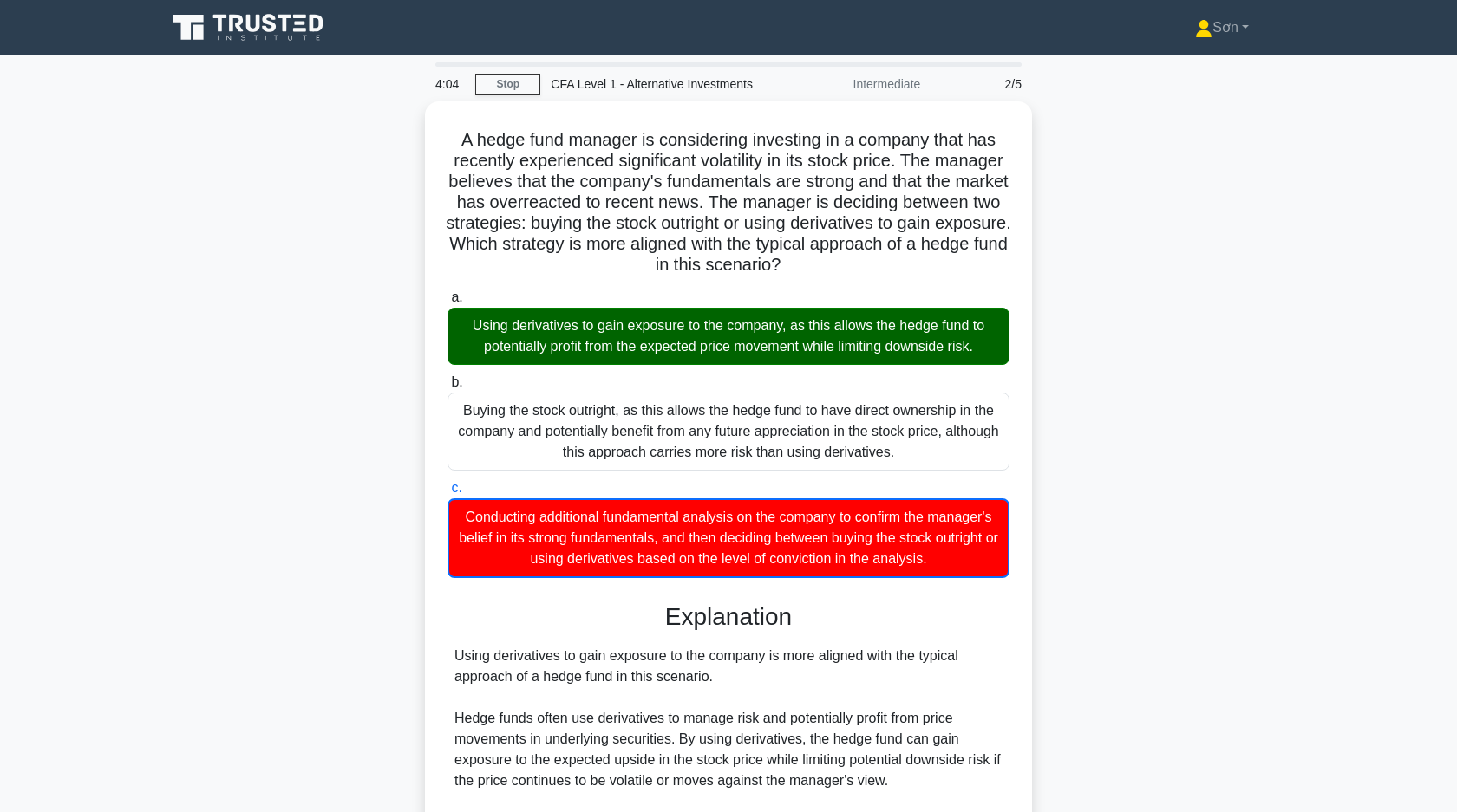
copy div "A hedge fund manager is considering investing in a company that has recently ex…"
click at [363, 467] on div "A hedge fund manager is considering investing in a company that has recently ex…" at bounding box center [728, 633] width 1144 height 1064
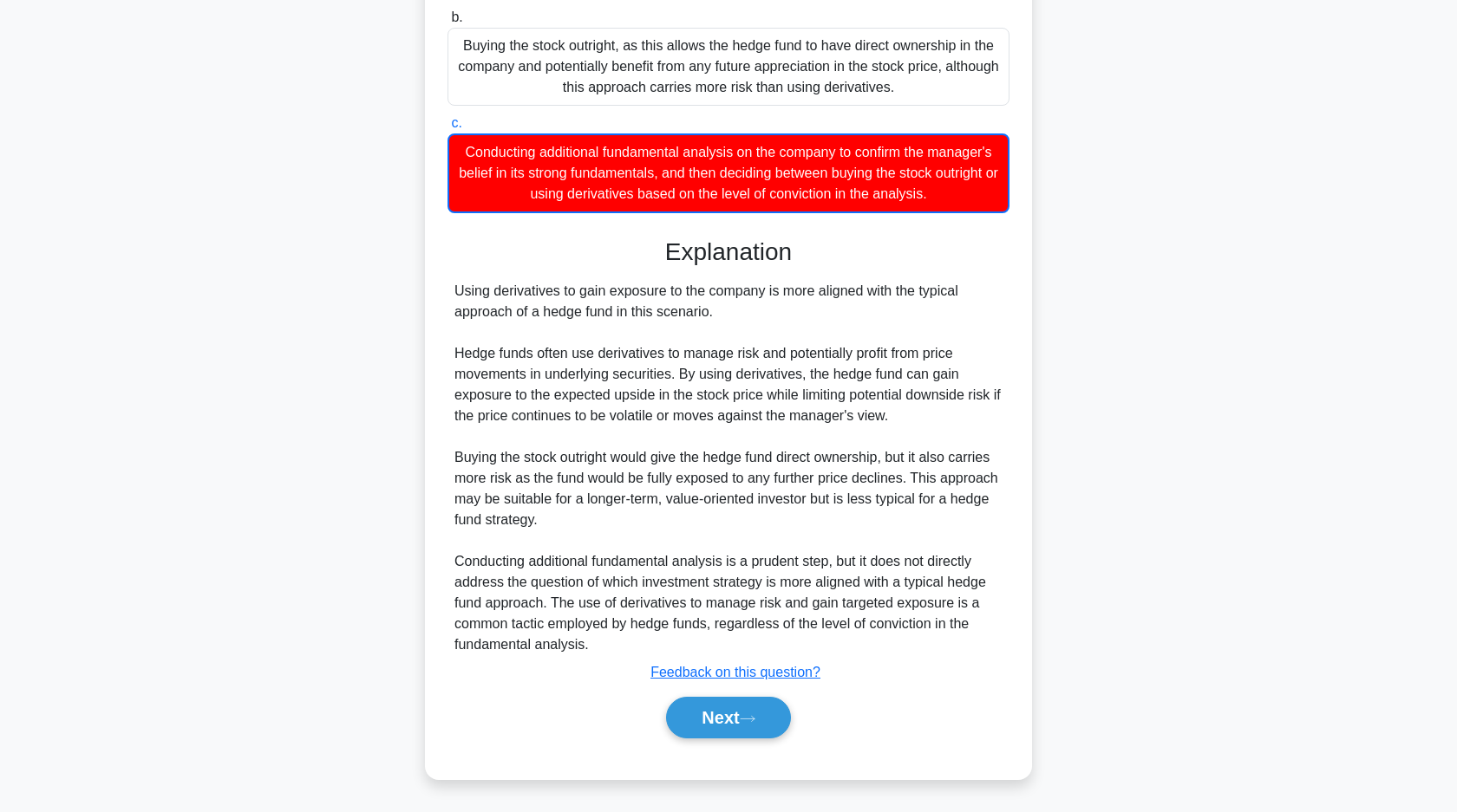
drag, startPoint x: 706, startPoint y: 721, endPoint x: 647, endPoint y: 698, distance: 63.3
click at [705, 721] on button "Next" at bounding box center [728, 717] width 124 height 41
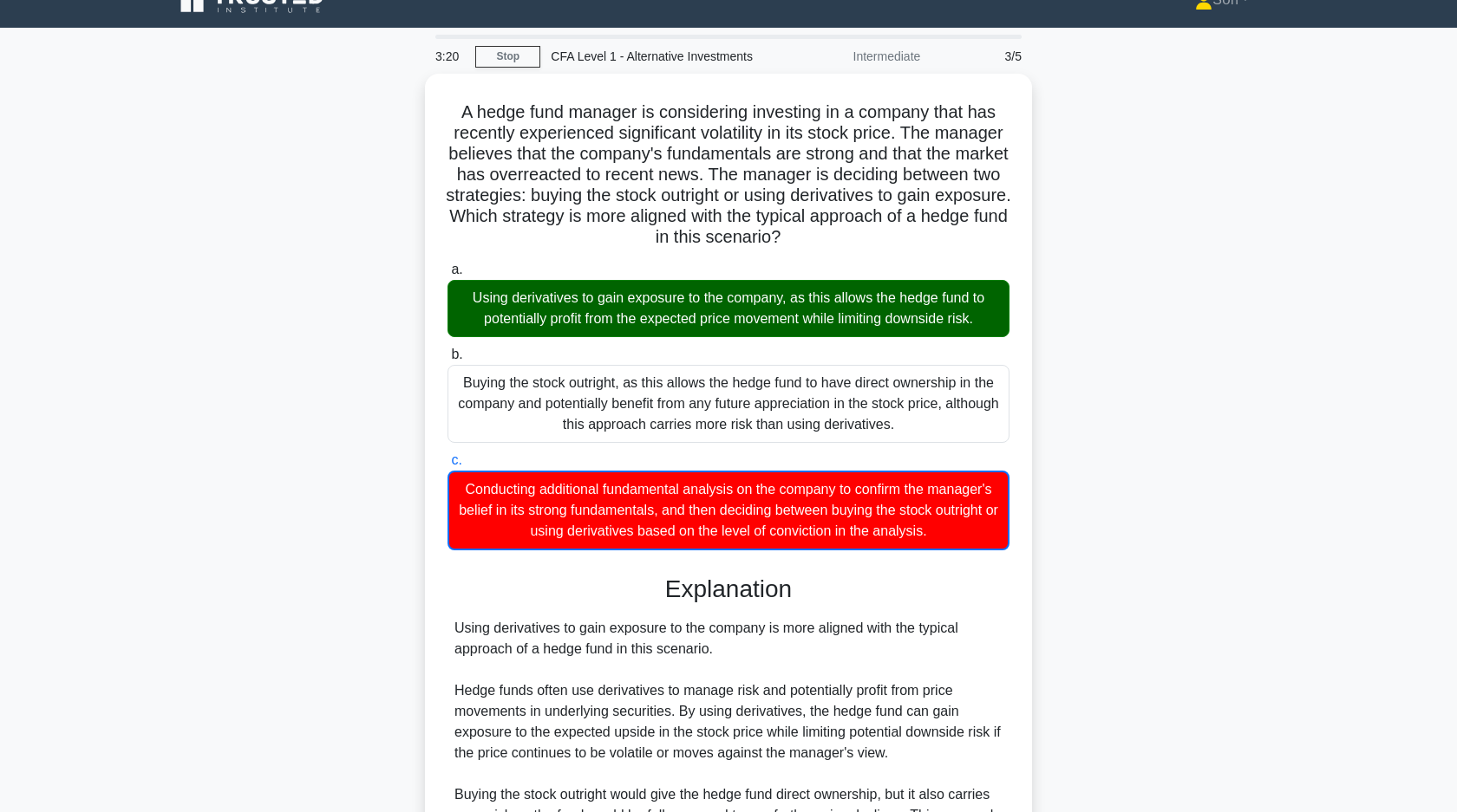
scroll to position [0, 0]
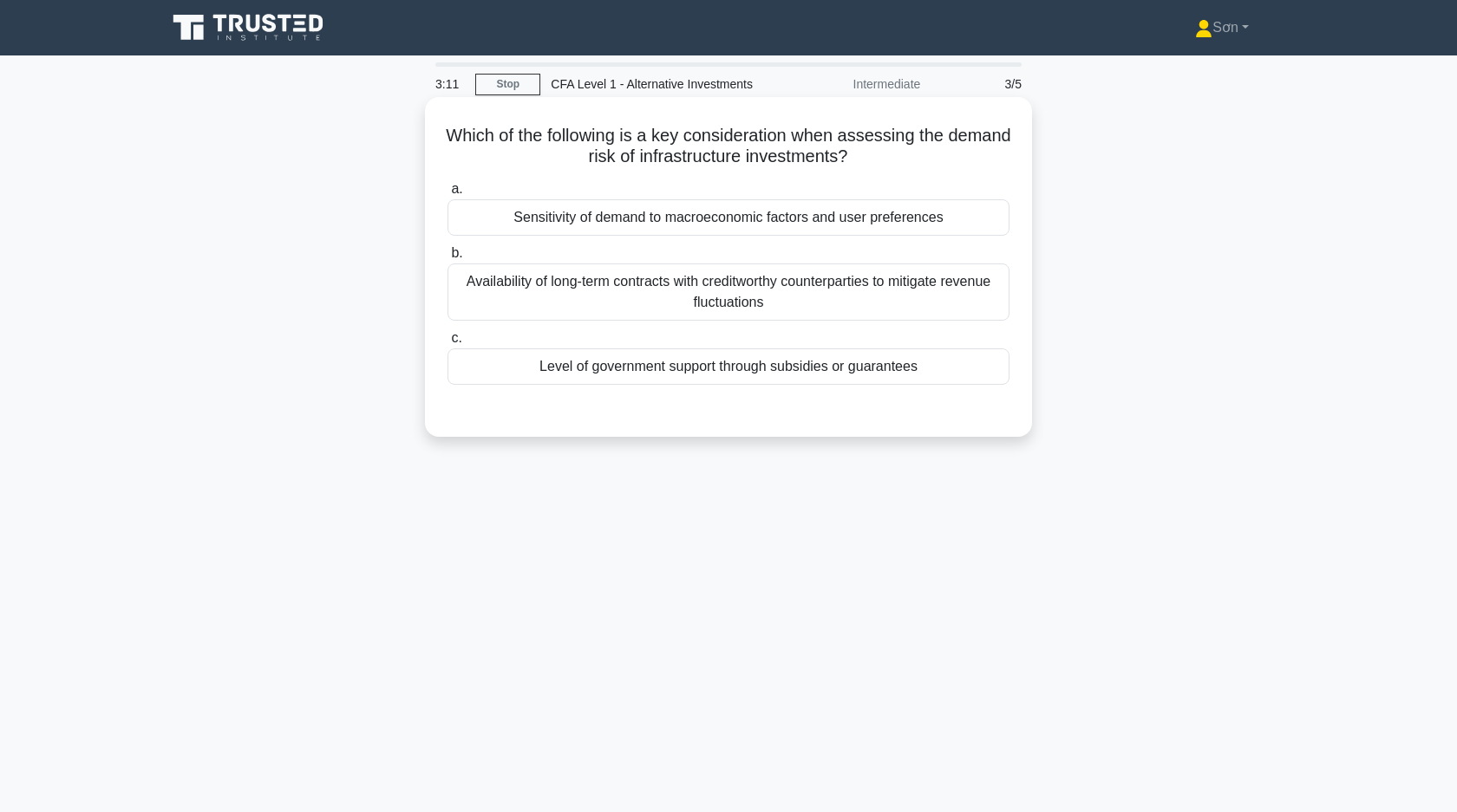
click at [526, 357] on div "Level of government support through subsidies or guarantees" at bounding box center [728, 366] width 562 height 36
click at [447, 344] on input "c. Level of government support through subsidies or guarantees" at bounding box center [447, 338] width 0 height 11
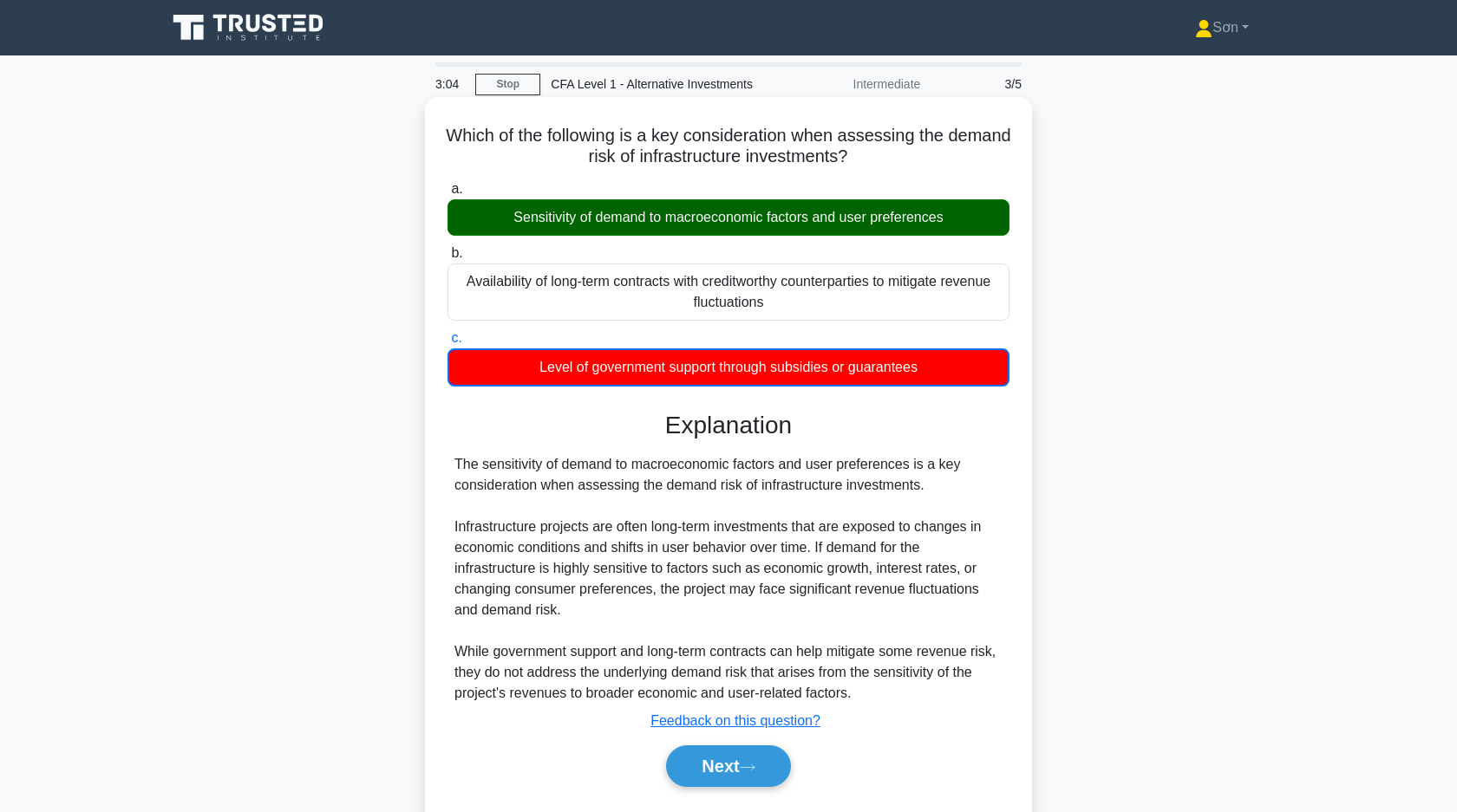
drag, startPoint x: 445, startPoint y: 133, endPoint x: 947, endPoint y: 378, distance: 558.6
click at [947, 378] on div "Which of the following is a key consideration when assessing the demand risk of…" at bounding box center [728, 463] width 593 height 717
copy div "Which of the following is a key consideration when assessing the demand risk of…"
click at [733, 778] on button "Next" at bounding box center [728, 766] width 124 height 41
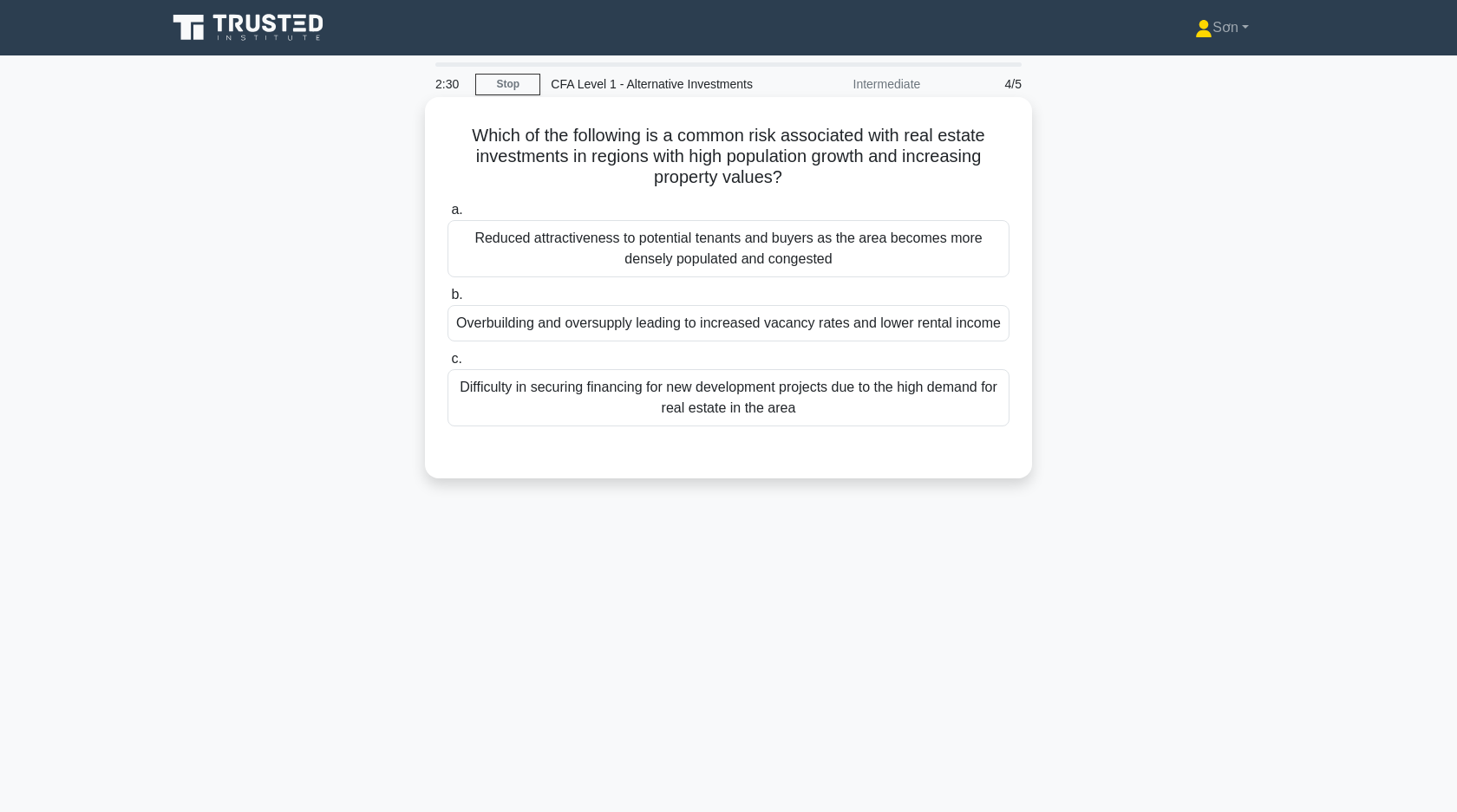
click at [540, 330] on div "Overbuilding and oversupply leading to increased vacancy rates and lower rental…" at bounding box center [728, 323] width 562 height 36
click at [447, 300] on input "b. Overbuilding and oversupply leading to increased vacancy rates and lower ren…" at bounding box center [447, 295] width 0 height 11
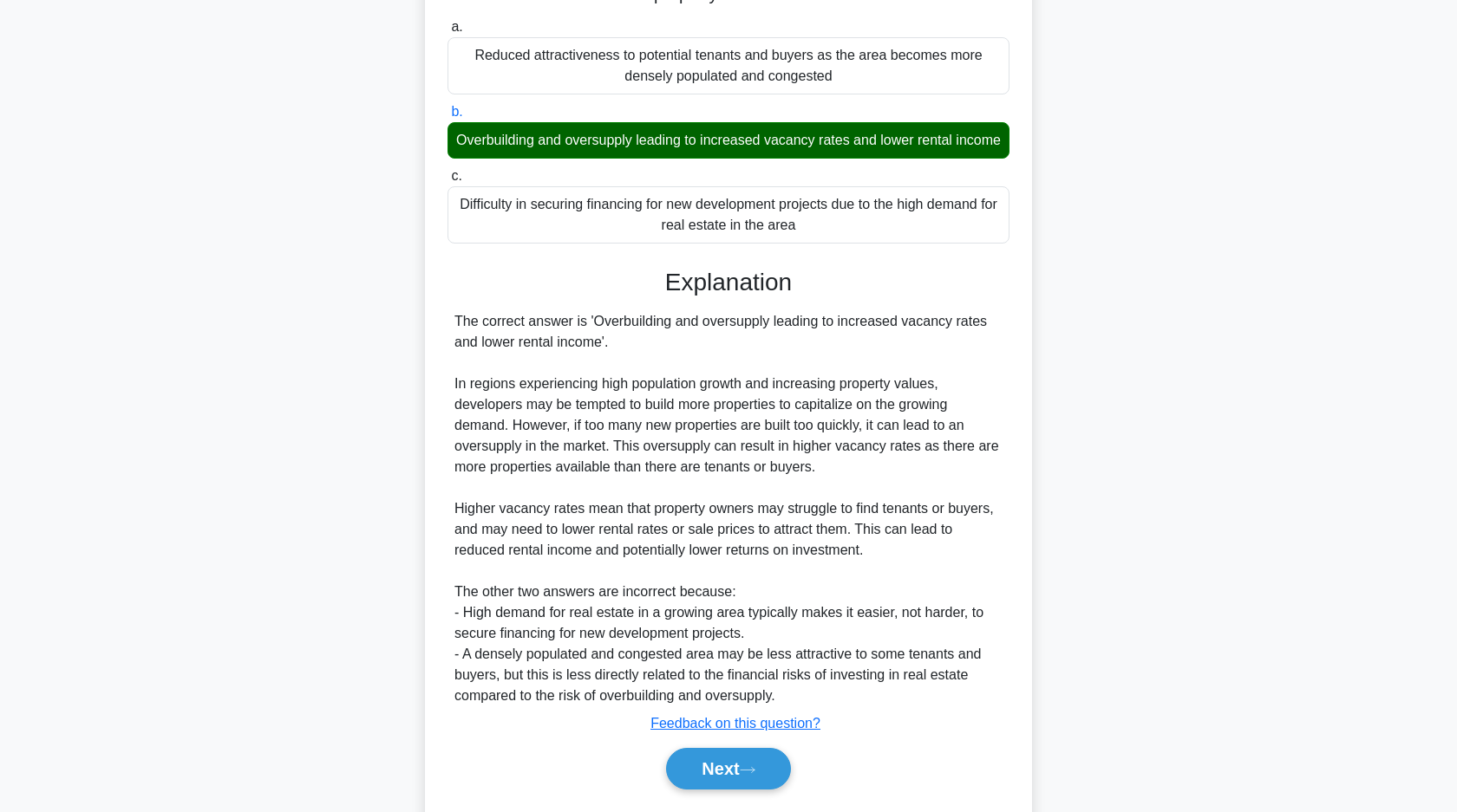
scroll to position [207, 0]
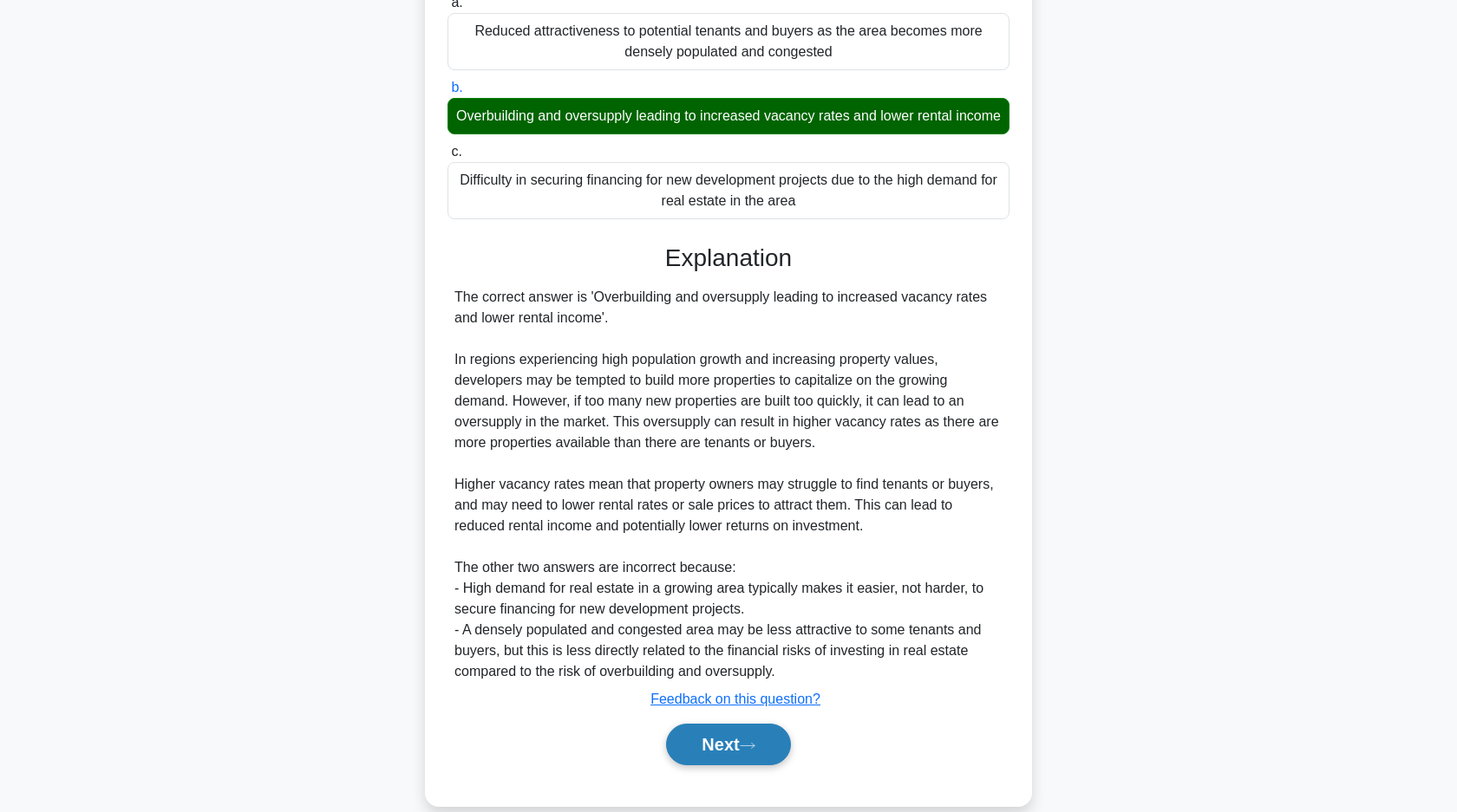
click at [742, 748] on button "Next" at bounding box center [728, 744] width 124 height 41
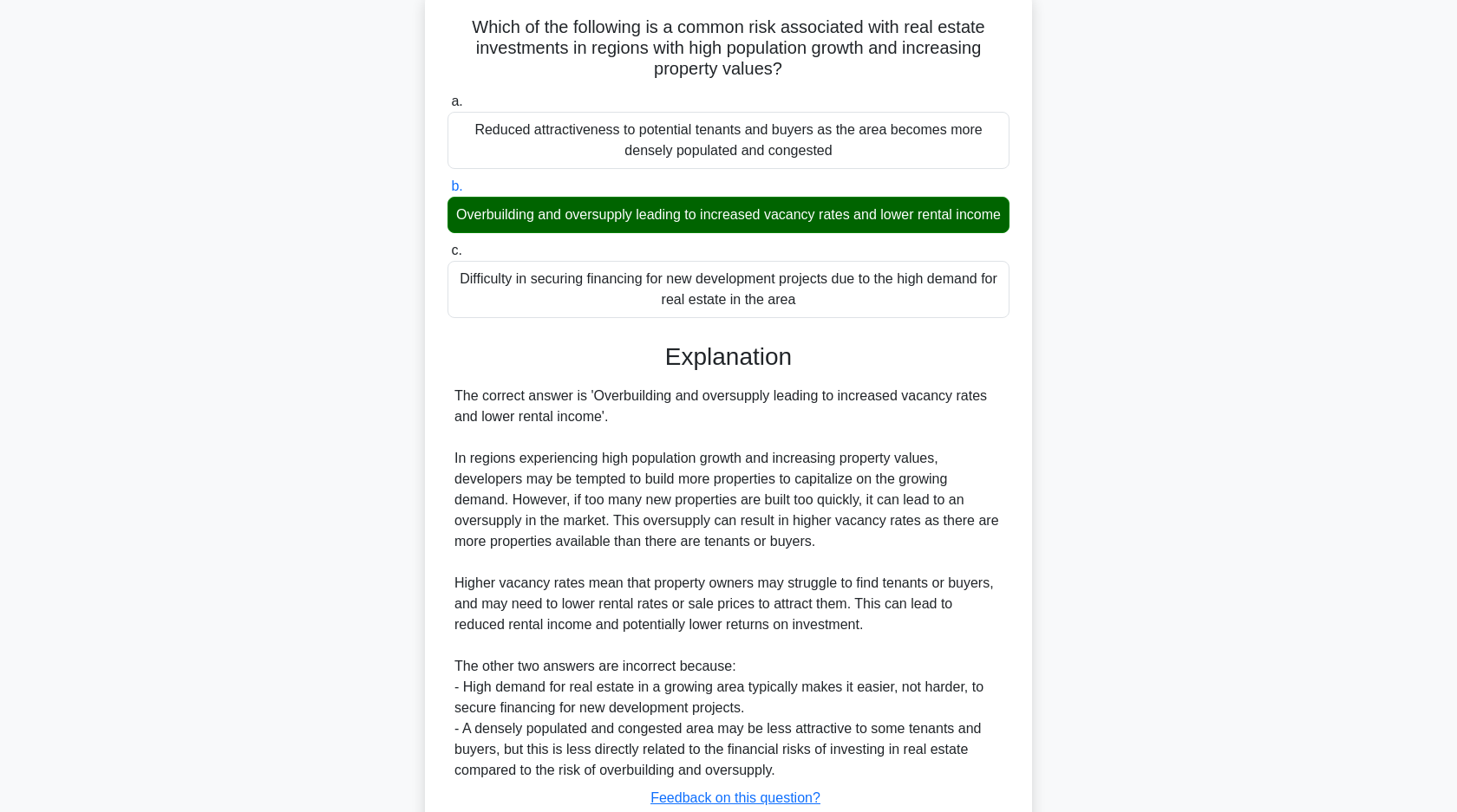
scroll to position [0, 0]
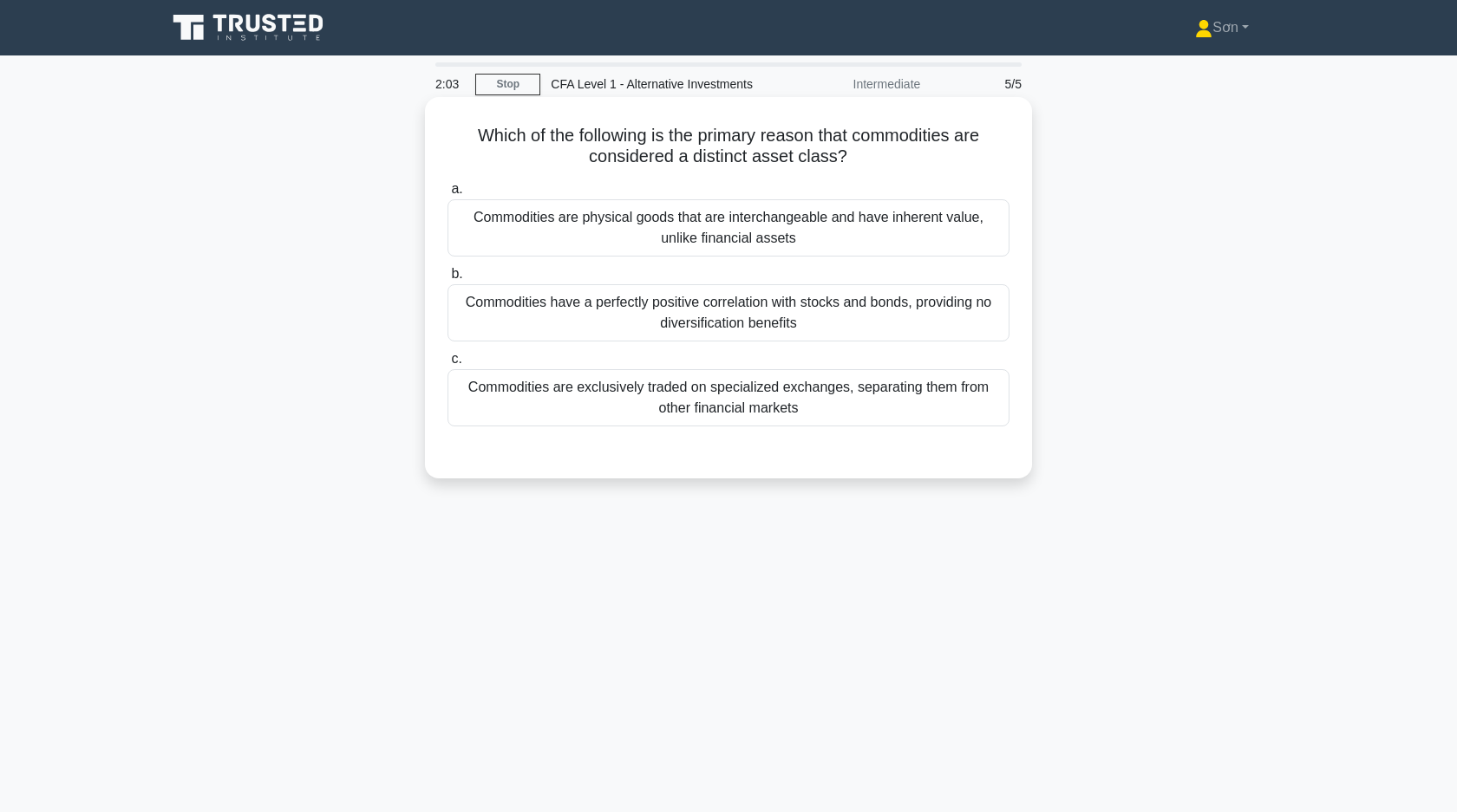
click at [647, 235] on div "Commodities are physical goods that are interchangeable and have inherent value…" at bounding box center [728, 228] width 562 height 57
click at [447, 195] on input "a. Commodities are physical goods that are interchangeable and have inherent va…" at bounding box center [447, 189] width 0 height 11
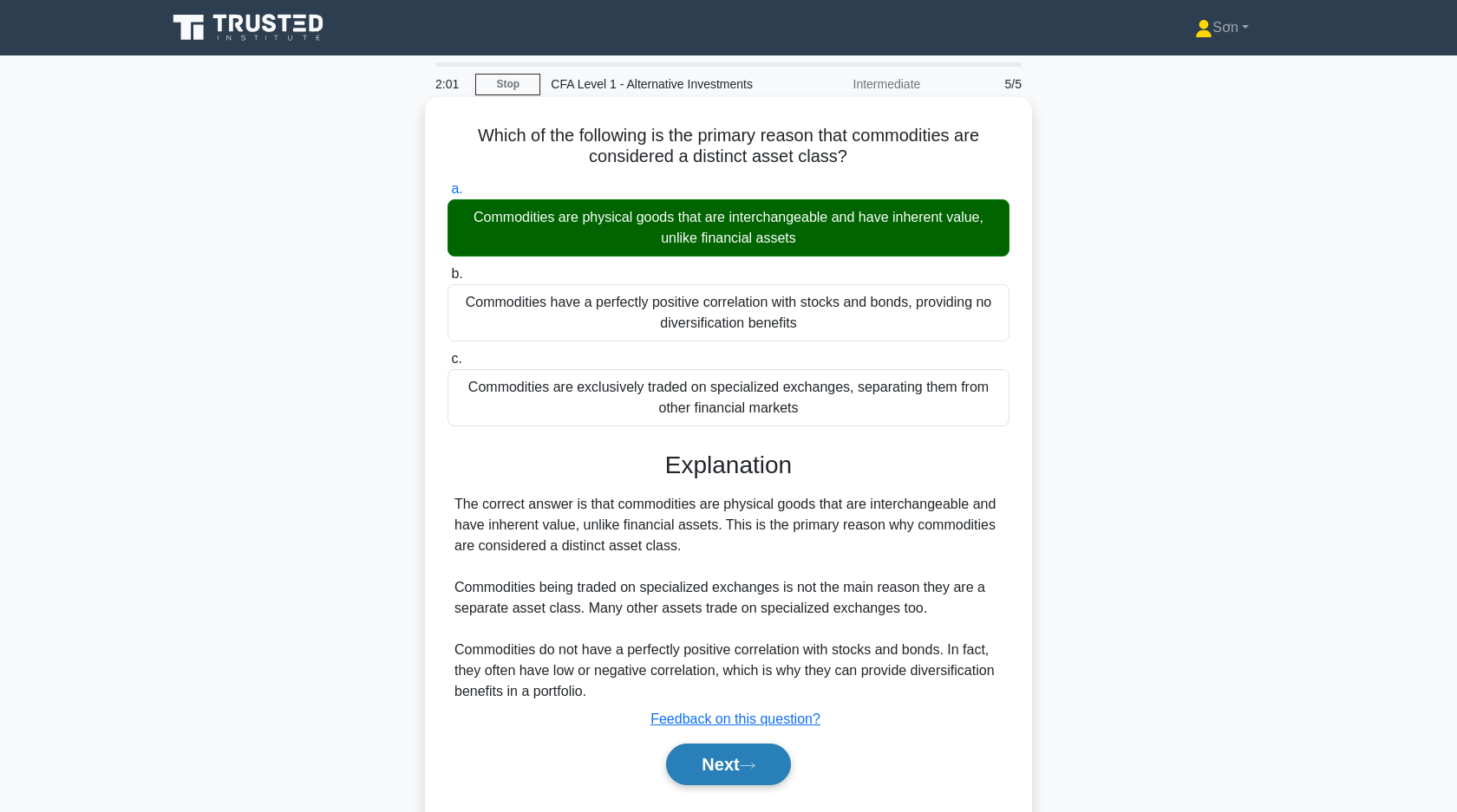
click at [768, 766] on button "Next" at bounding box center [728, 764] width 124 height 41
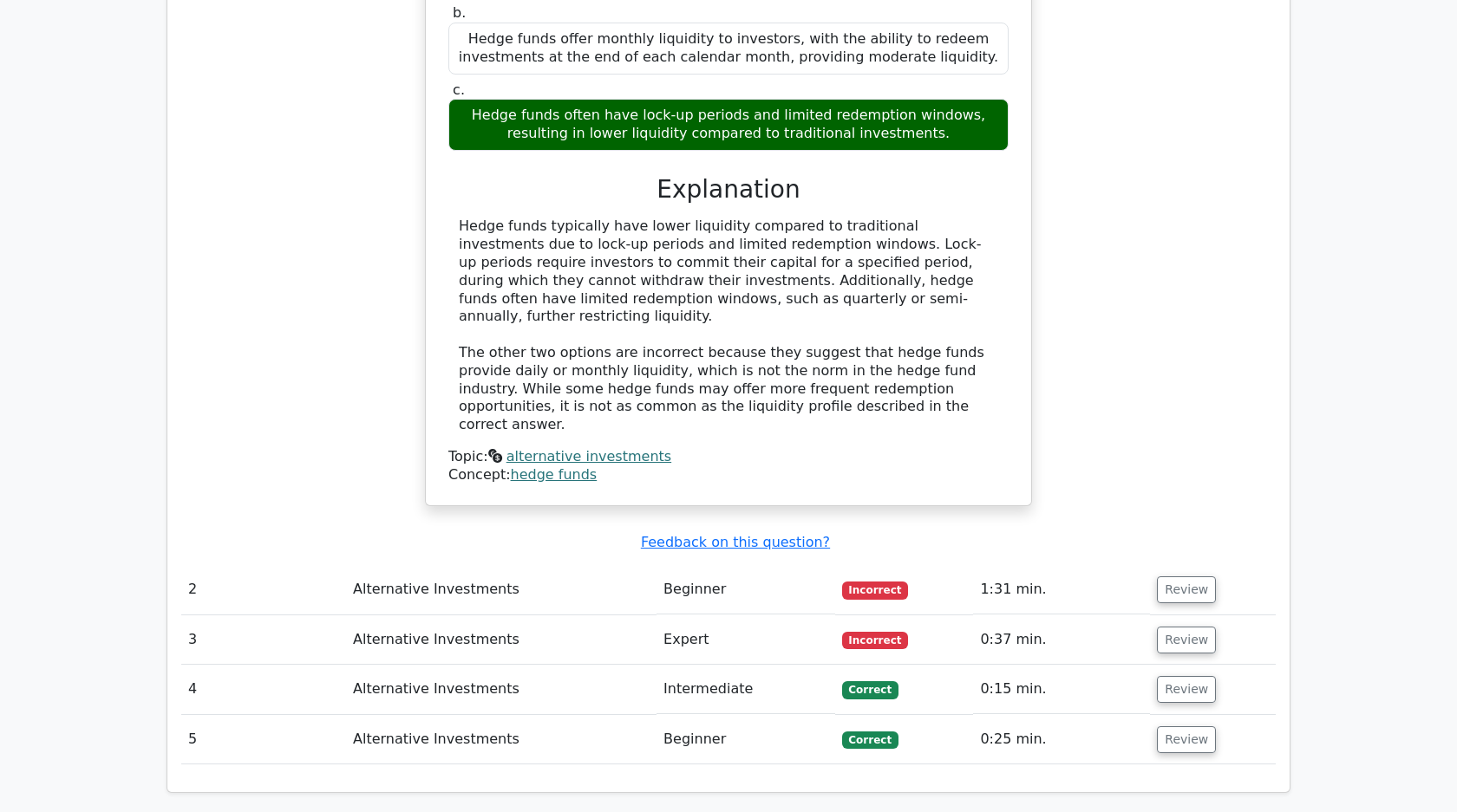
scroll to position [1039, 0]
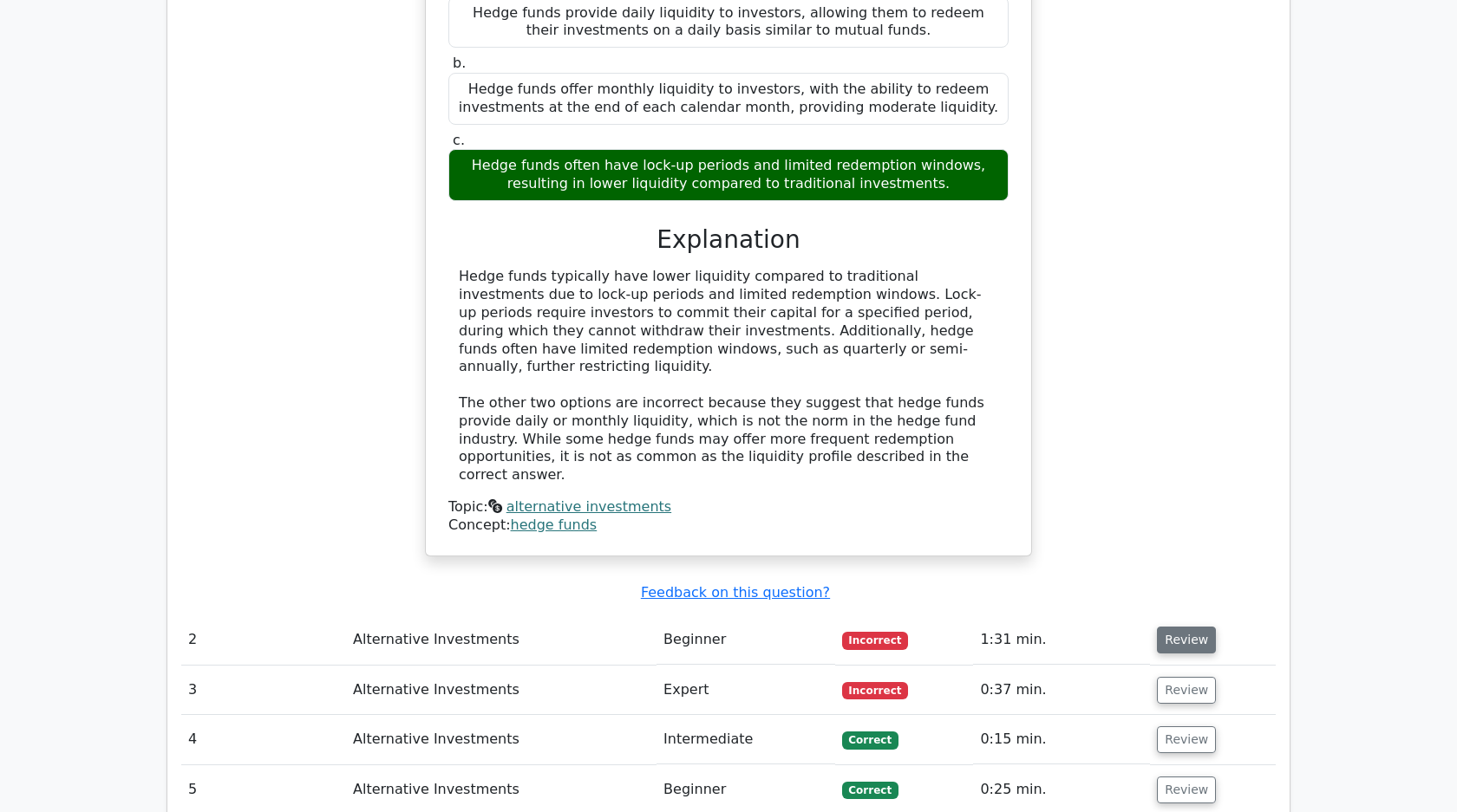
click at [1172, 627] on button "Review" at bounding box center [1186, 640] width 59 height 27
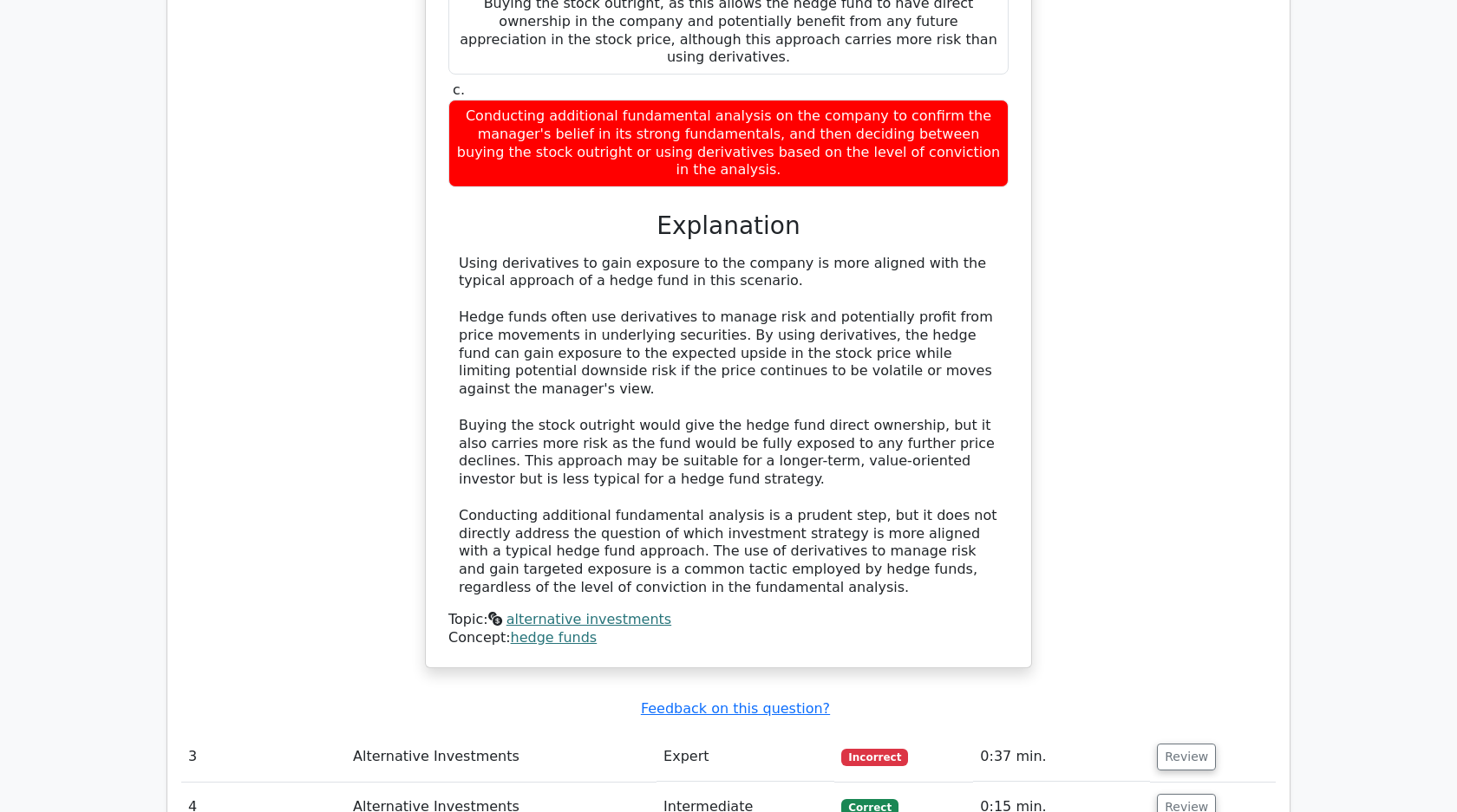
scroll to position [2073, 0]
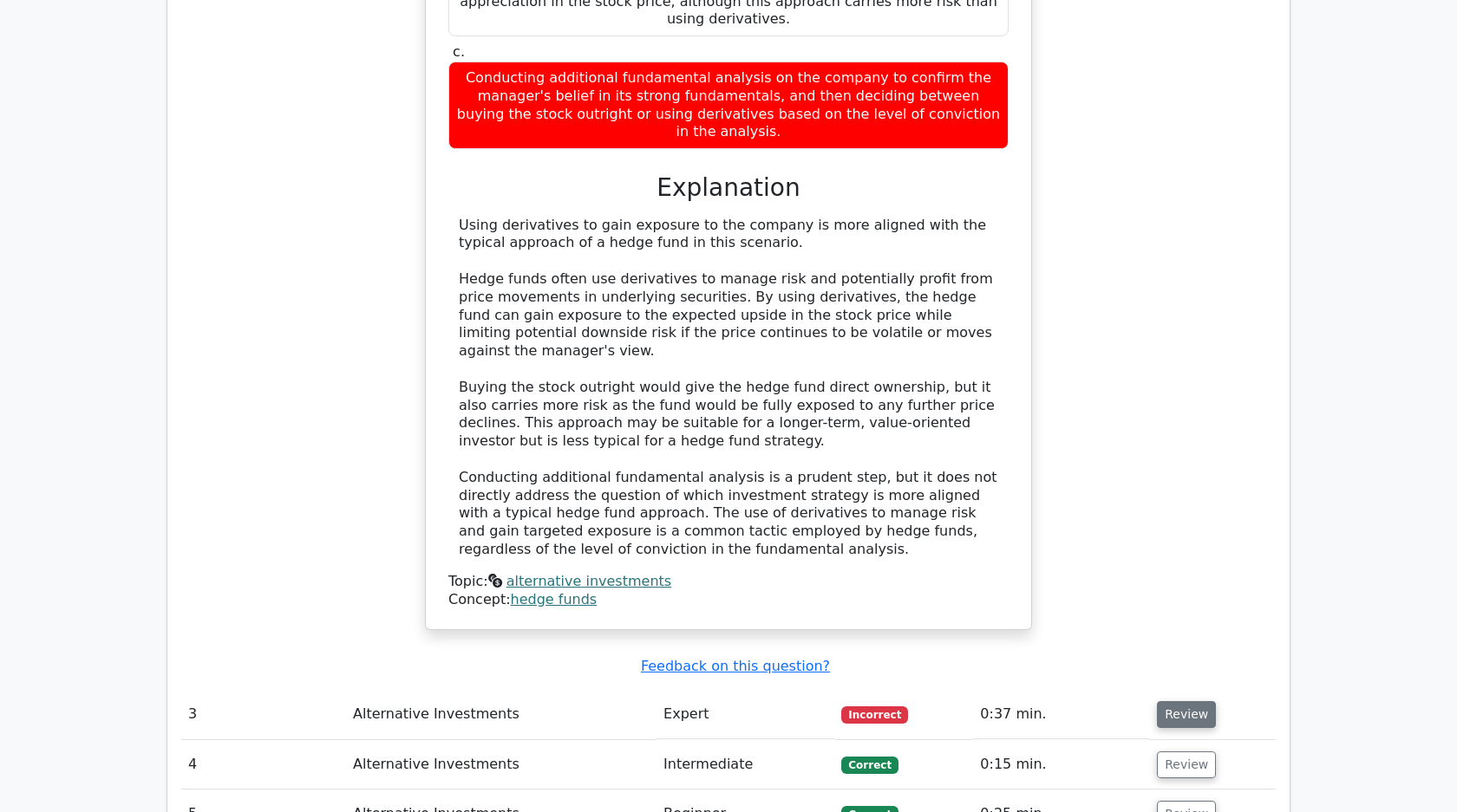
click at [1166, 701] on button "Review" at bounding box center [1186, 714] width 59 height 27
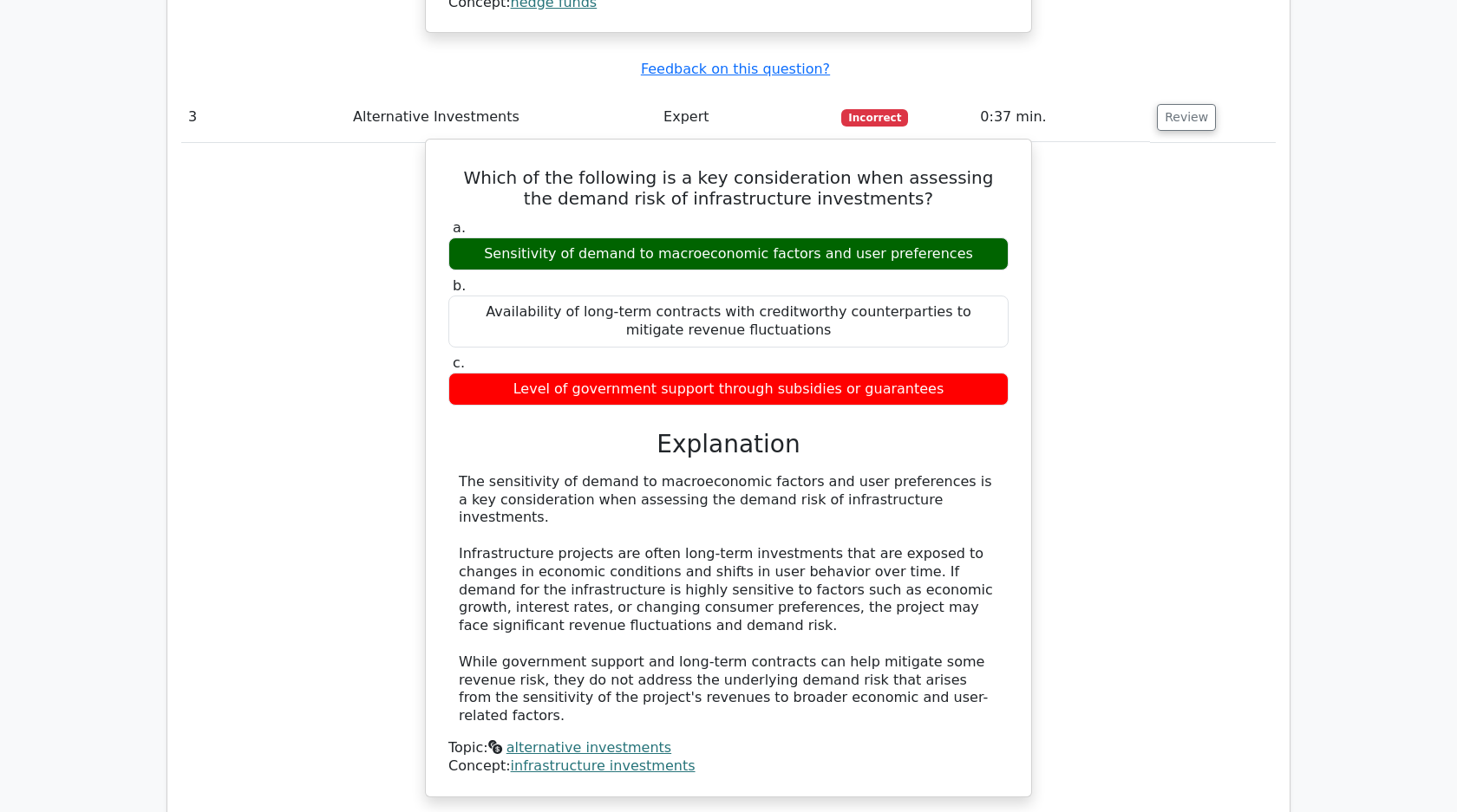
scroll to position [3030, 0]
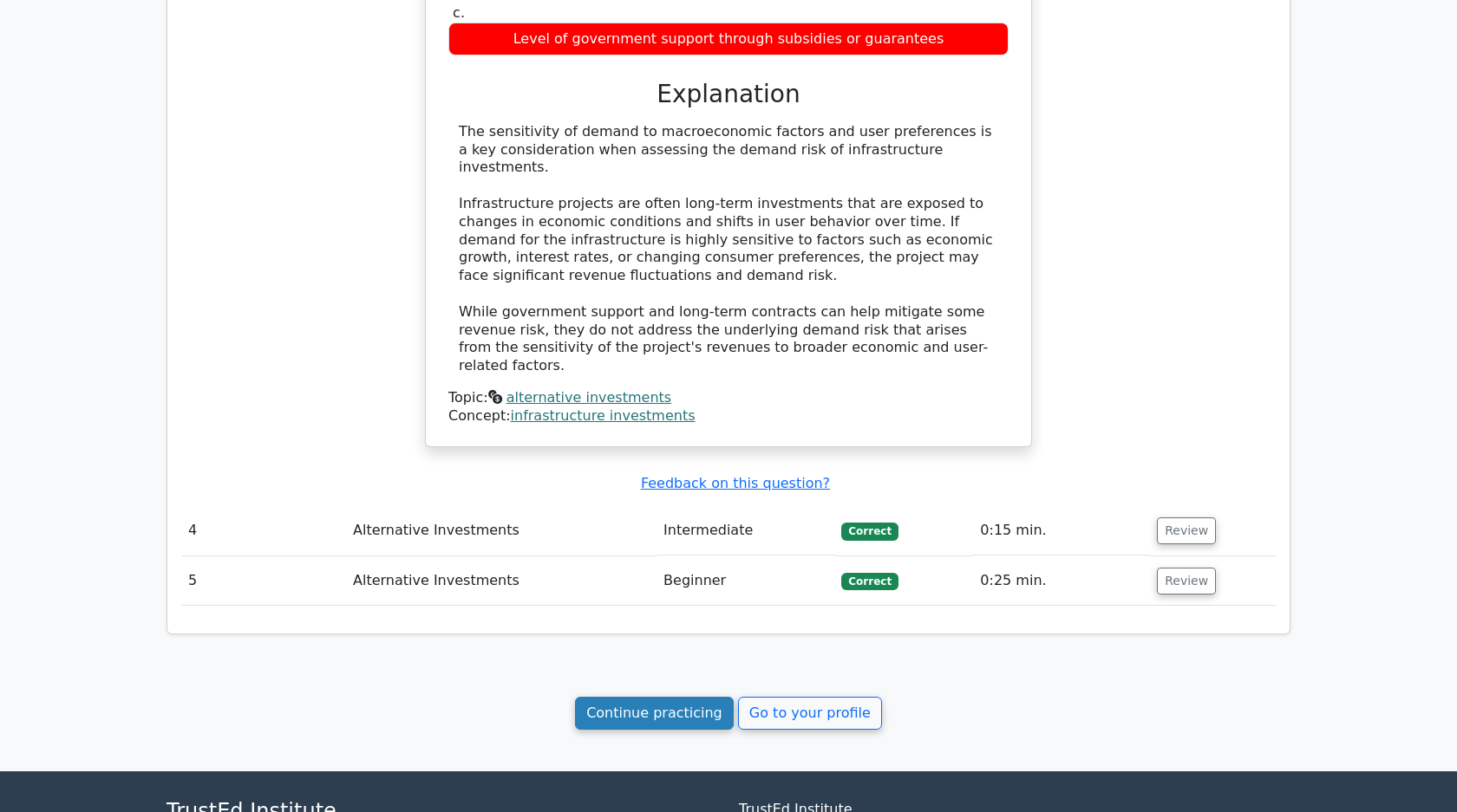
click at [647, 697] on link "Continue practicing" at bounding box center [654, 713] width 159 height 33
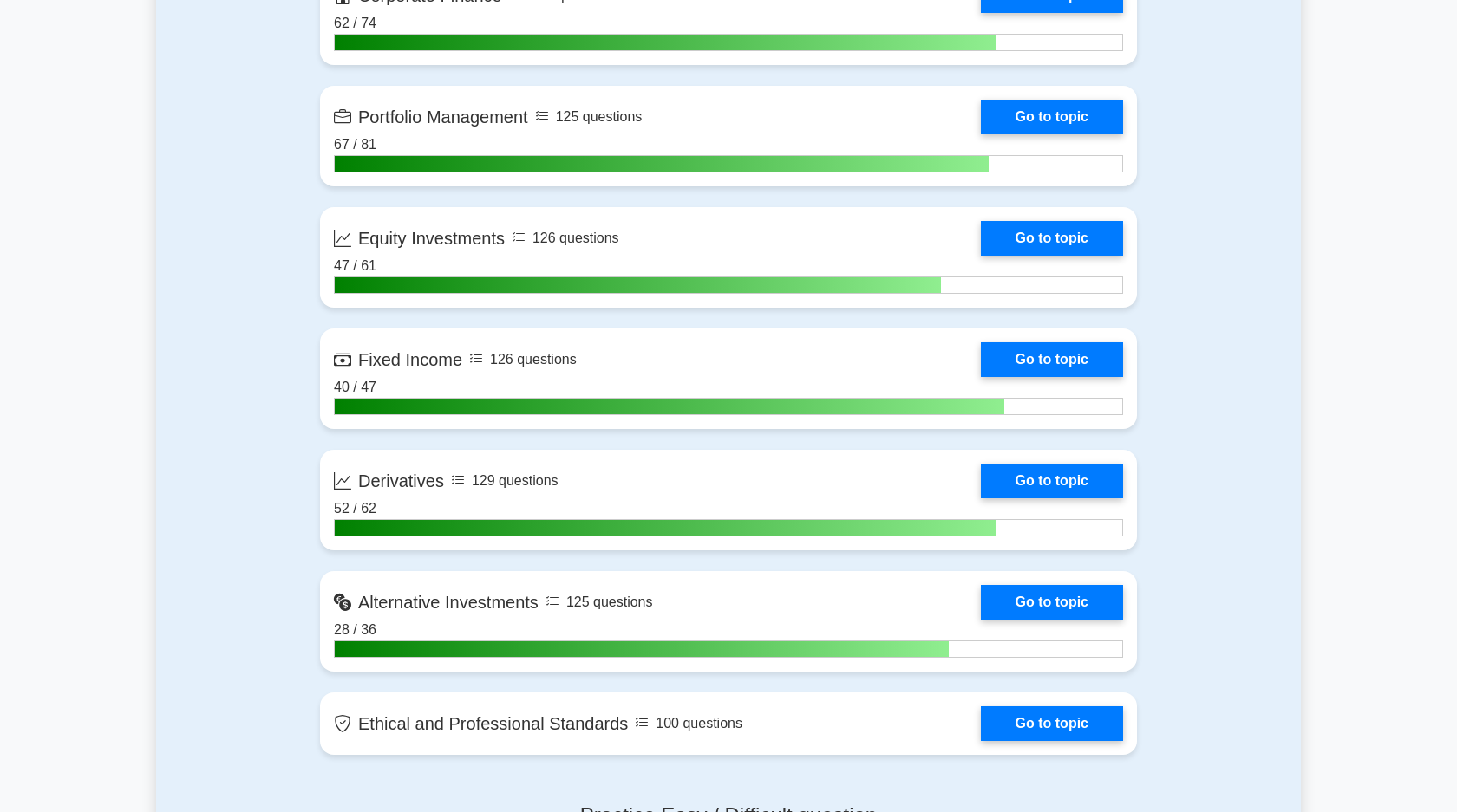
scroll to position [1334, 0]
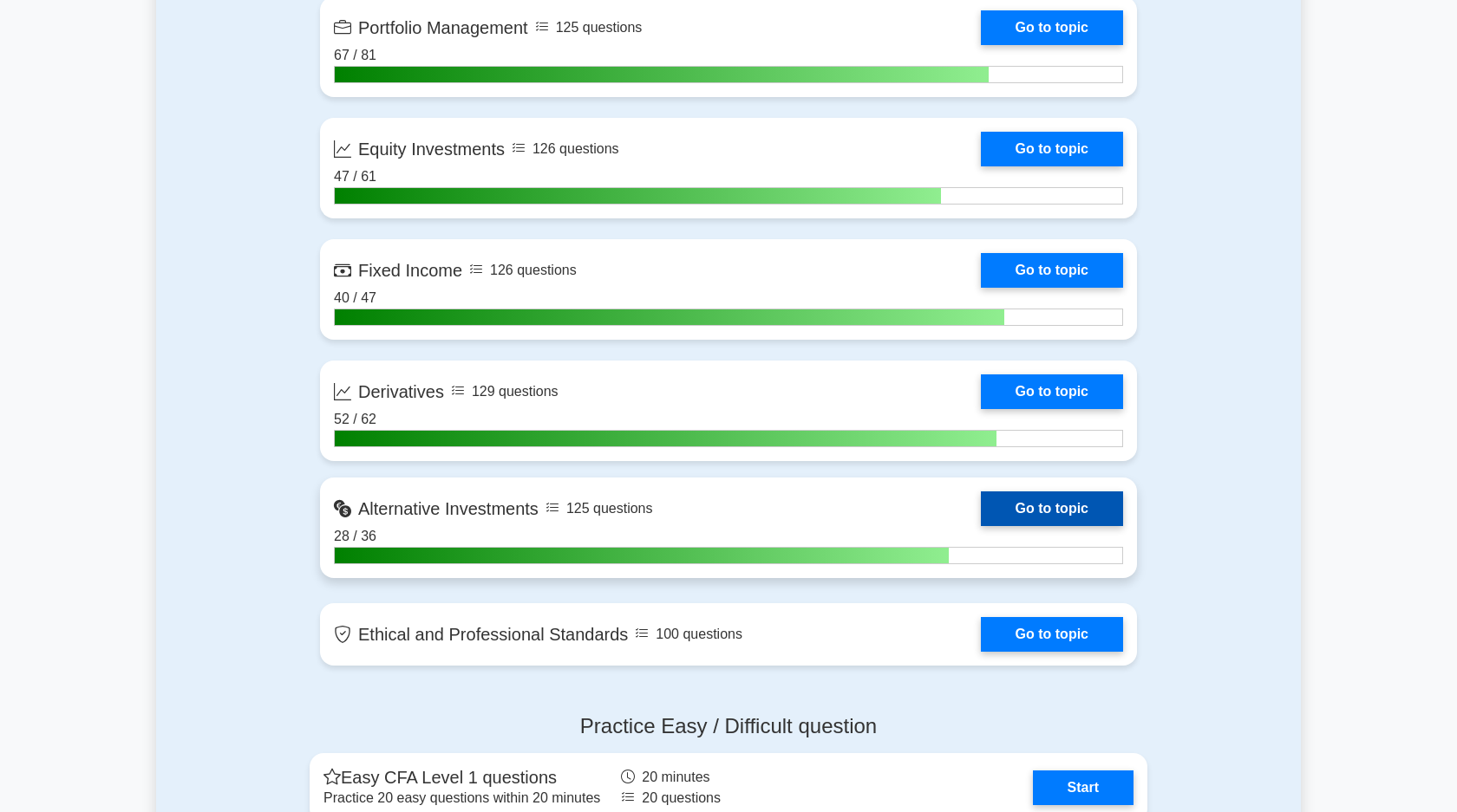
click at [1031, 501] on link "Go to topic" at bounding box center [1052, 509] width 142 height 35
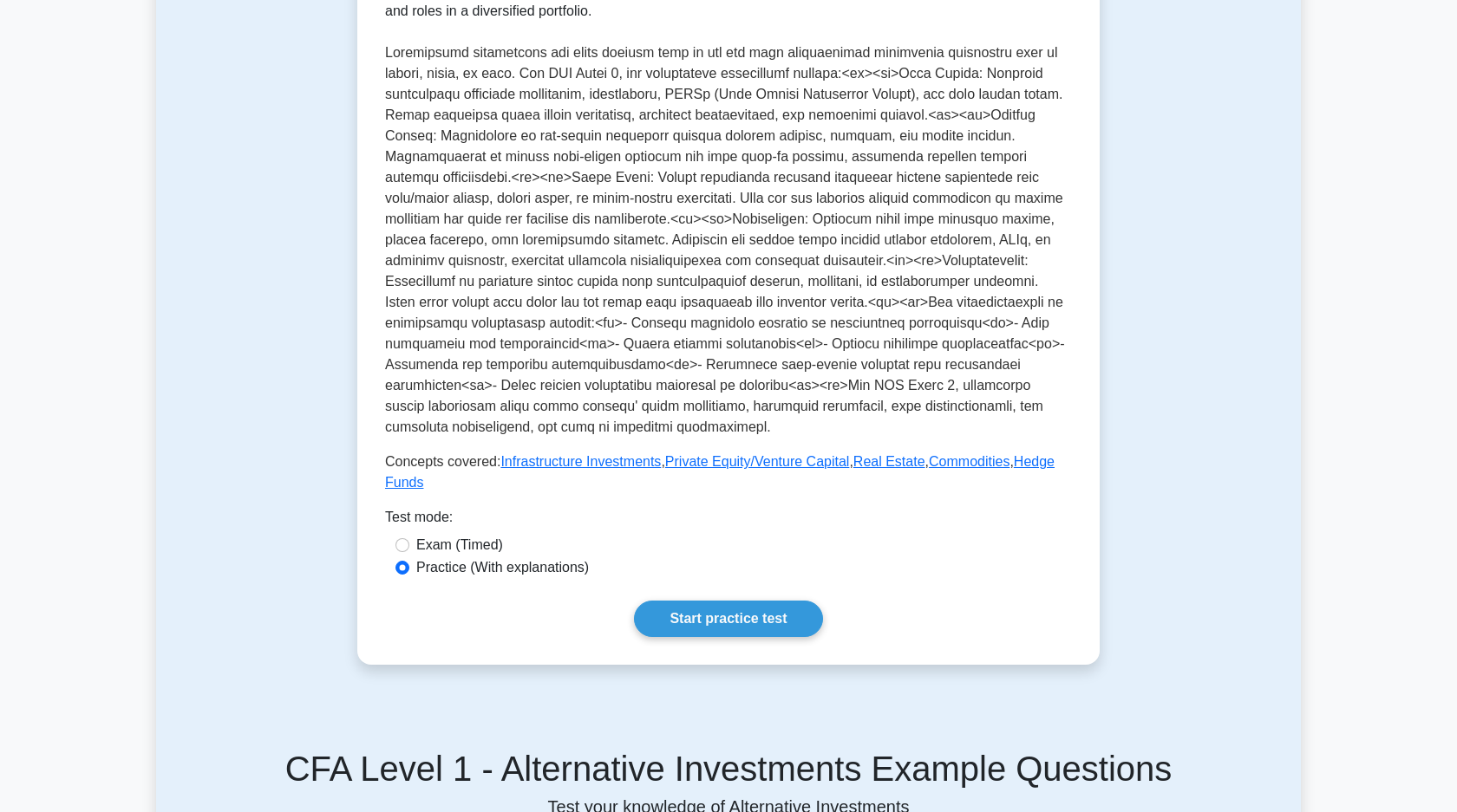
scroll to position [390, 0]
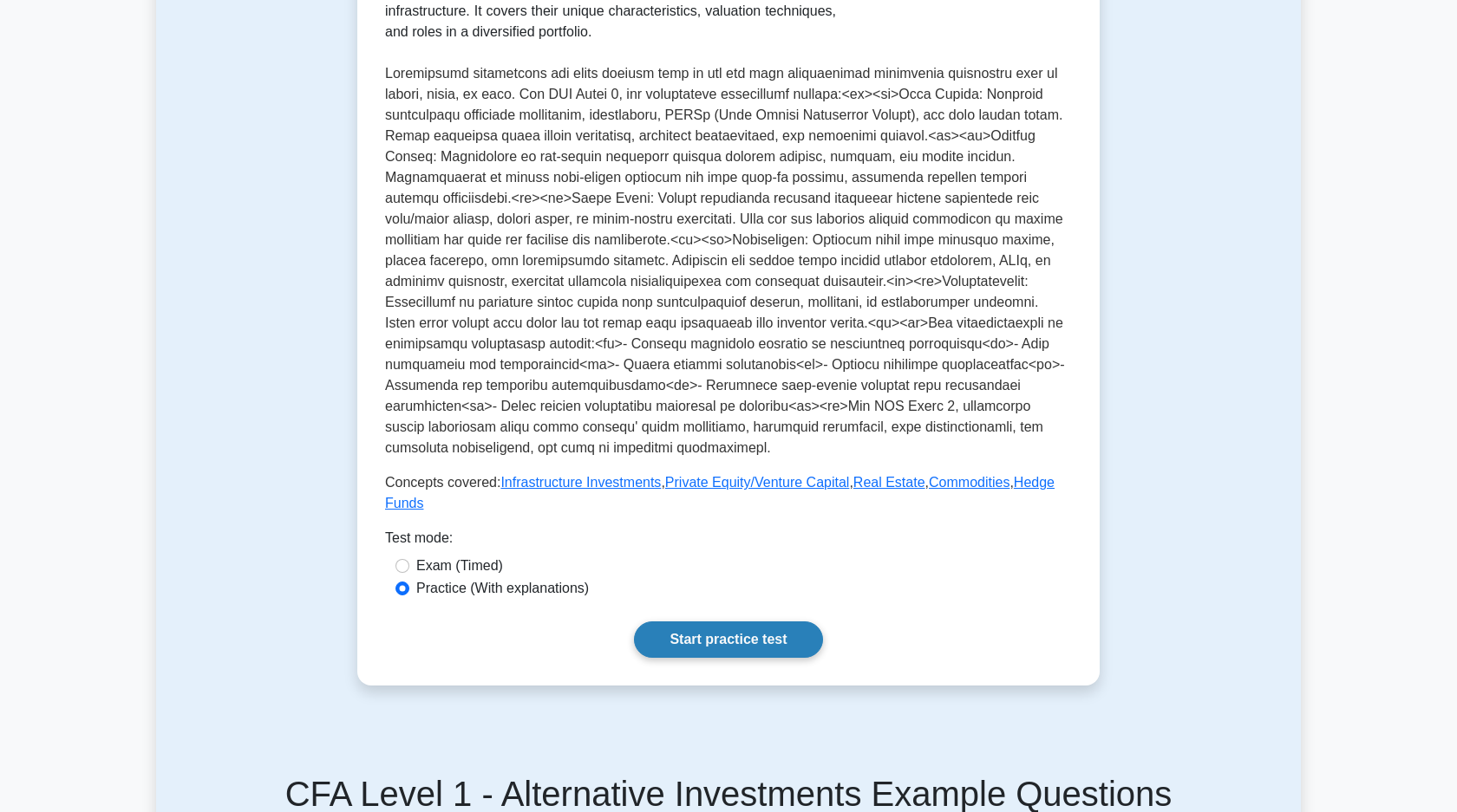
click at [761, 632] on link "Start practice test" at bounding box center [728, 639] width 188 height 36
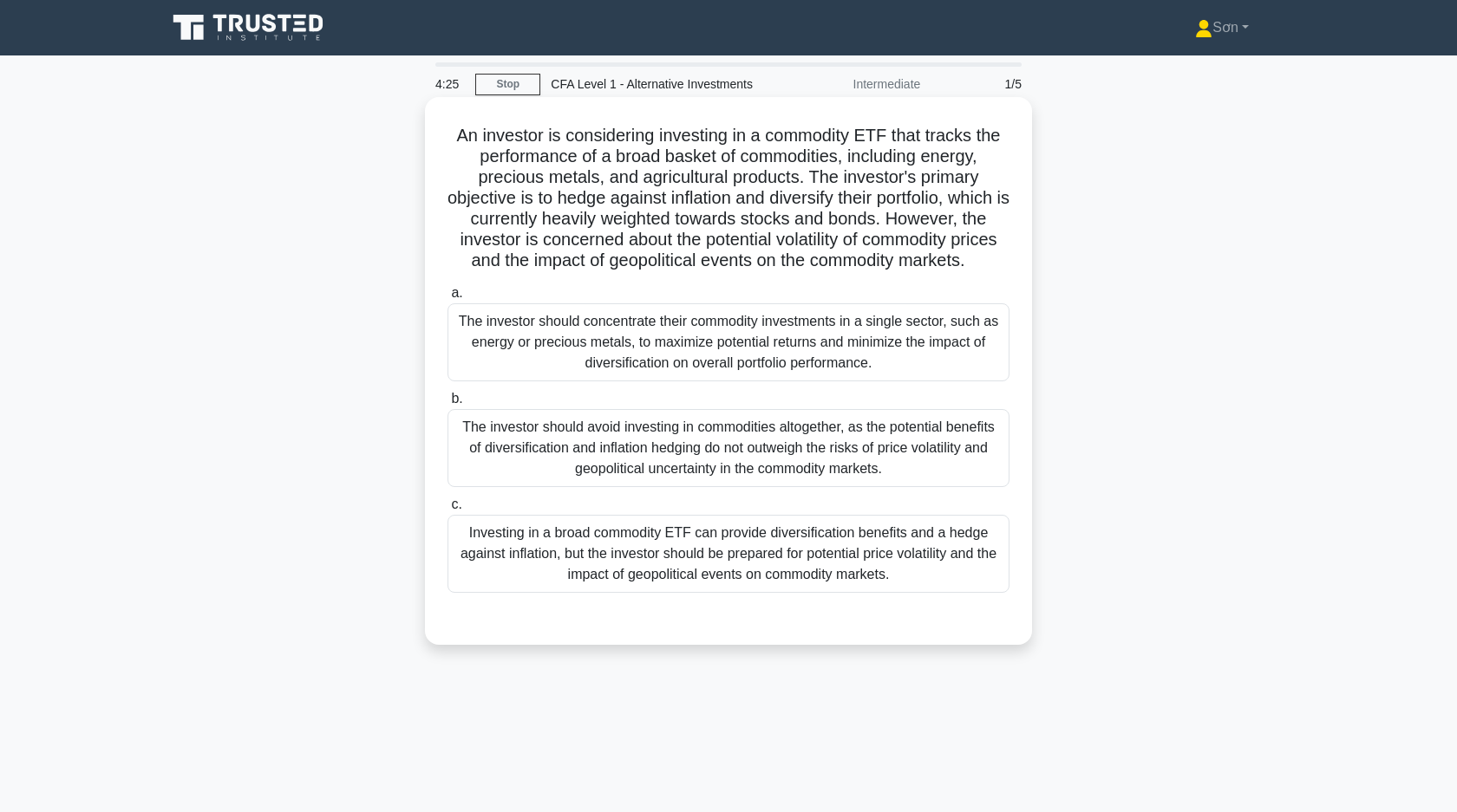
click at [604, 564] on div "Investing in a broad commodity ETF can provide diversification benefits and a h…" at bounding box center [728, 554] width 562 height 78
click at [447, 511] on input "c. Investing in a broad commodity ETF can provide diversification benefits and …" at bounding box center [447, 505] width 0 height 11
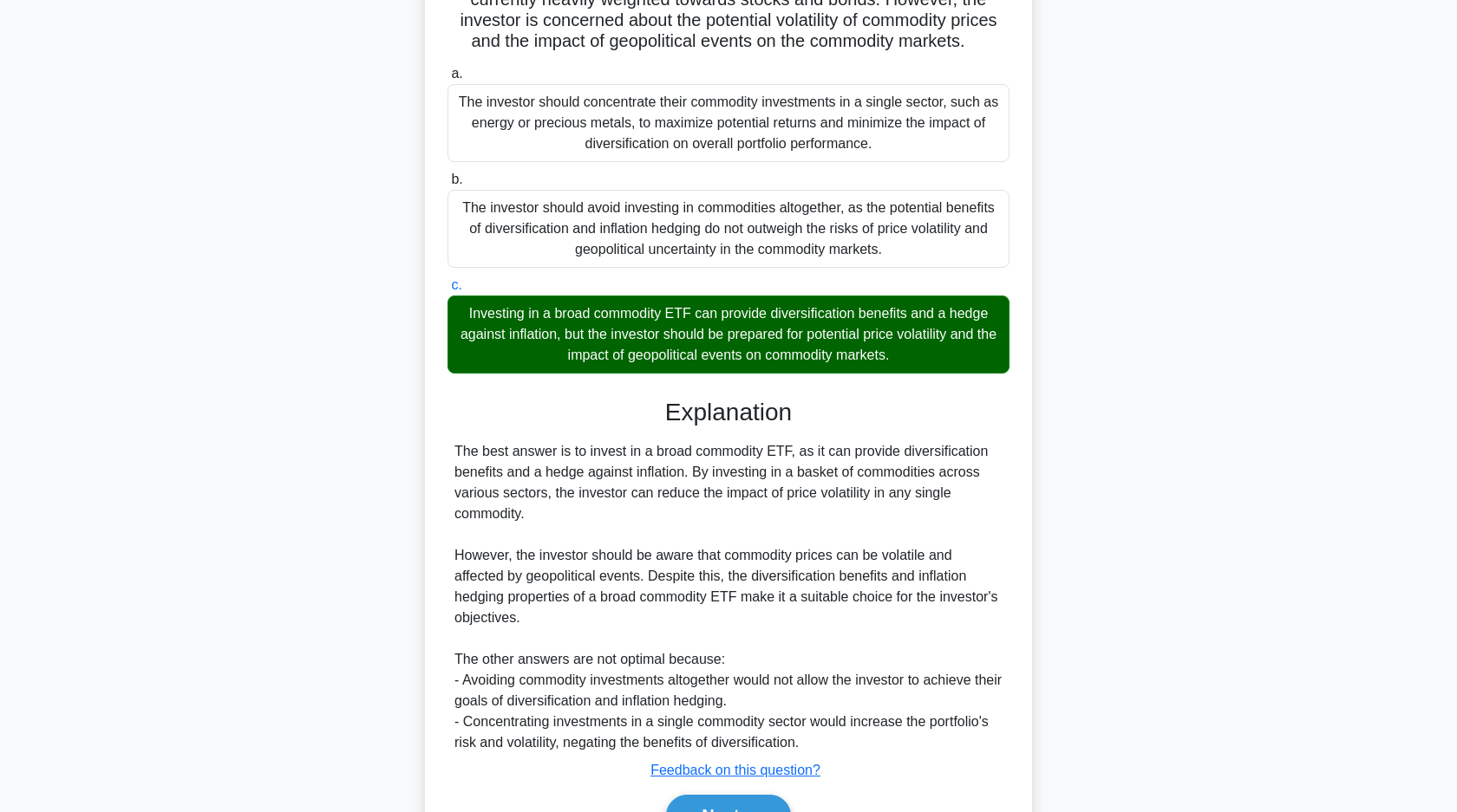
scroll to position [317, 0]
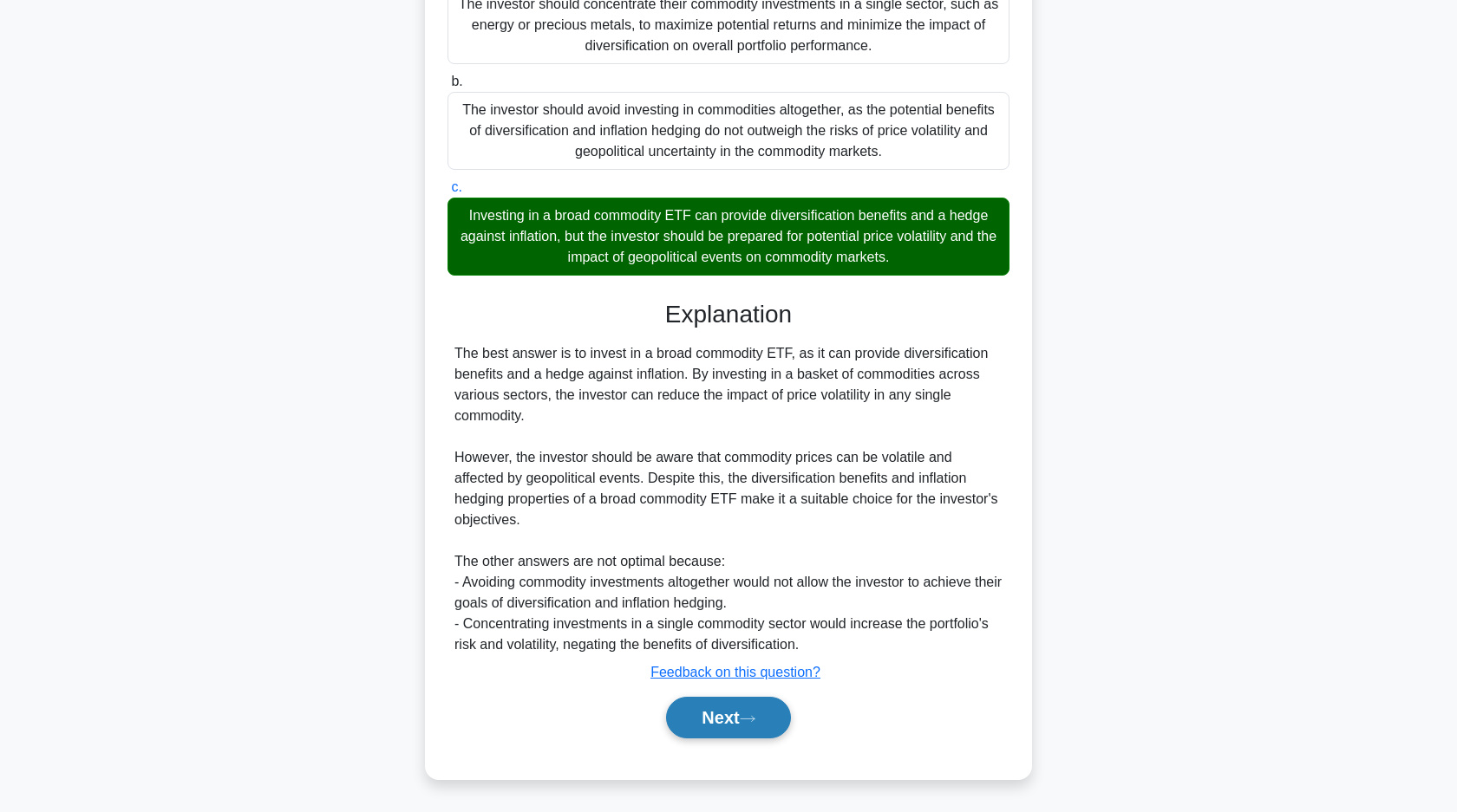
click at [737, 720] on button "Next" at bounding box center [728, 717] width 124 height 41
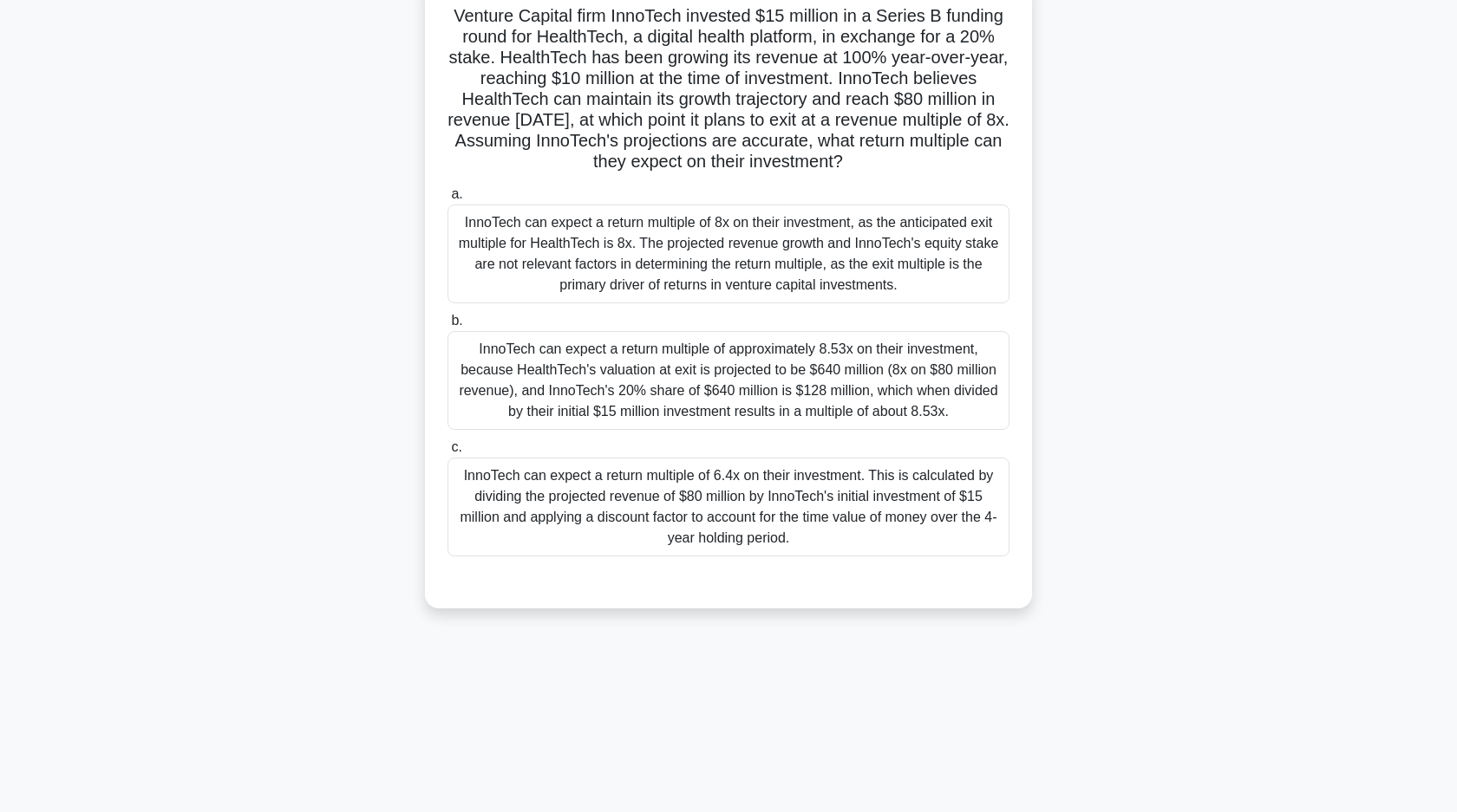
scroll to position [0, 0]
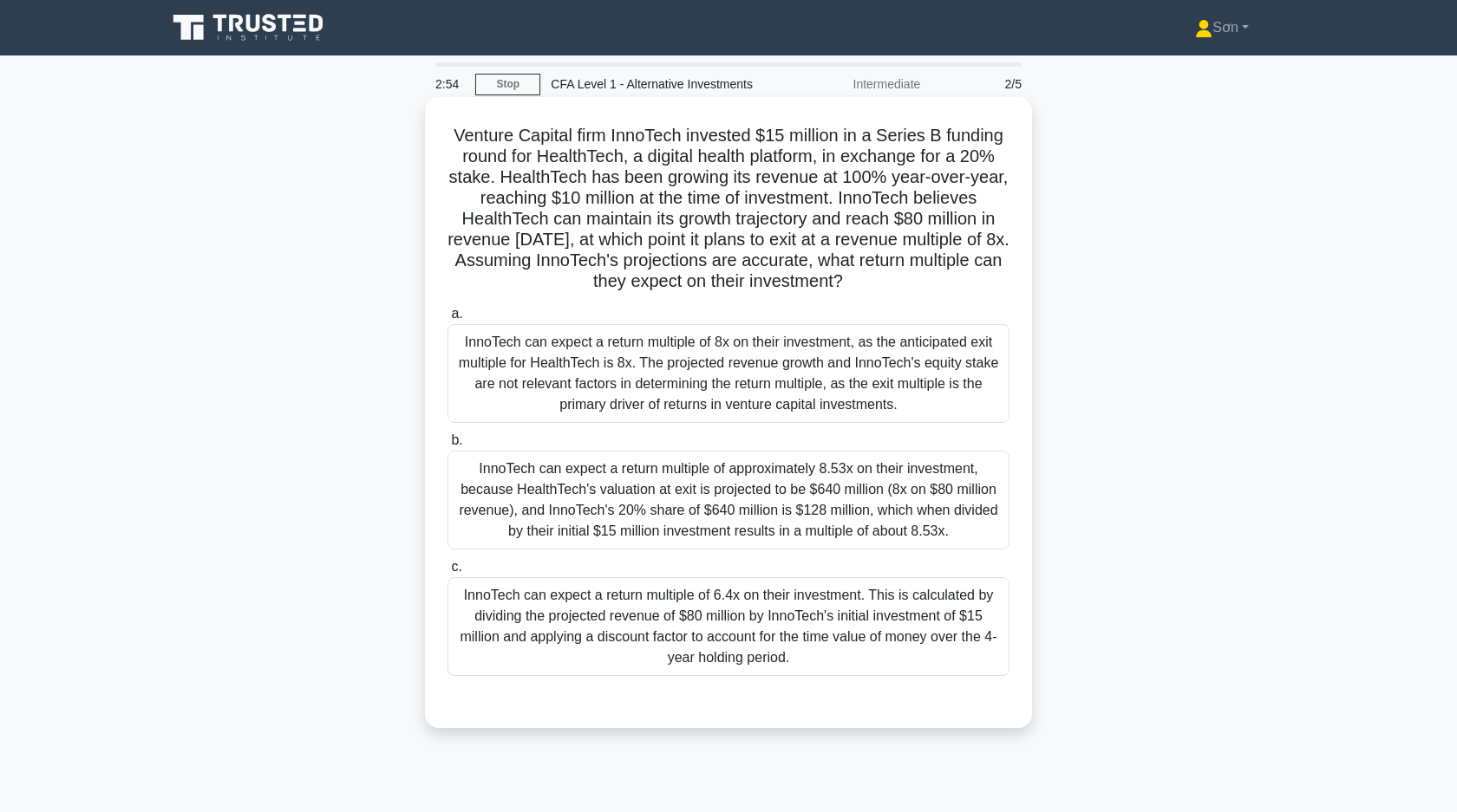
drag, startPoint x: 447, startPoint y: 134, endPoint x: 941, endPoint y: 281, distance: 515.4
click at [941, 281] on h5 "Venture Capital firm InnoTech invested $15 million in a Series B funding round …" at bounding box center [728, 208] width 565 height 168
click at [855, 524] on div "InnoTech can expect a return multiple of approximately 8.53x on their investmen…" at bounding box center [728, 500] width 562 height 99
click at [447, 446] on input "b. InnoTech can expect a return multiple of approximately 8.53x on their invest…" at bounding box center [447, 441] width 0 height 11
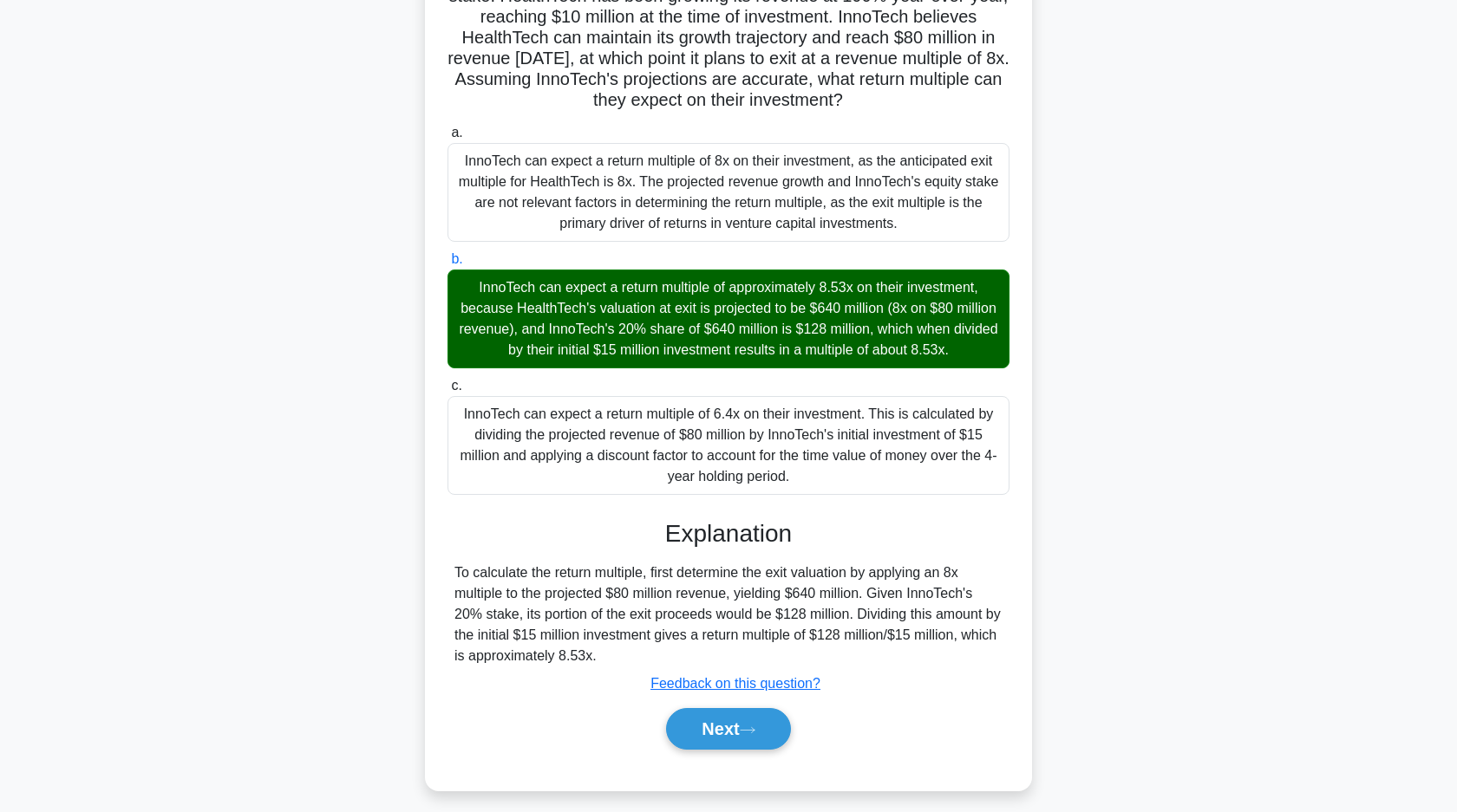
scroll to position [193, 0]
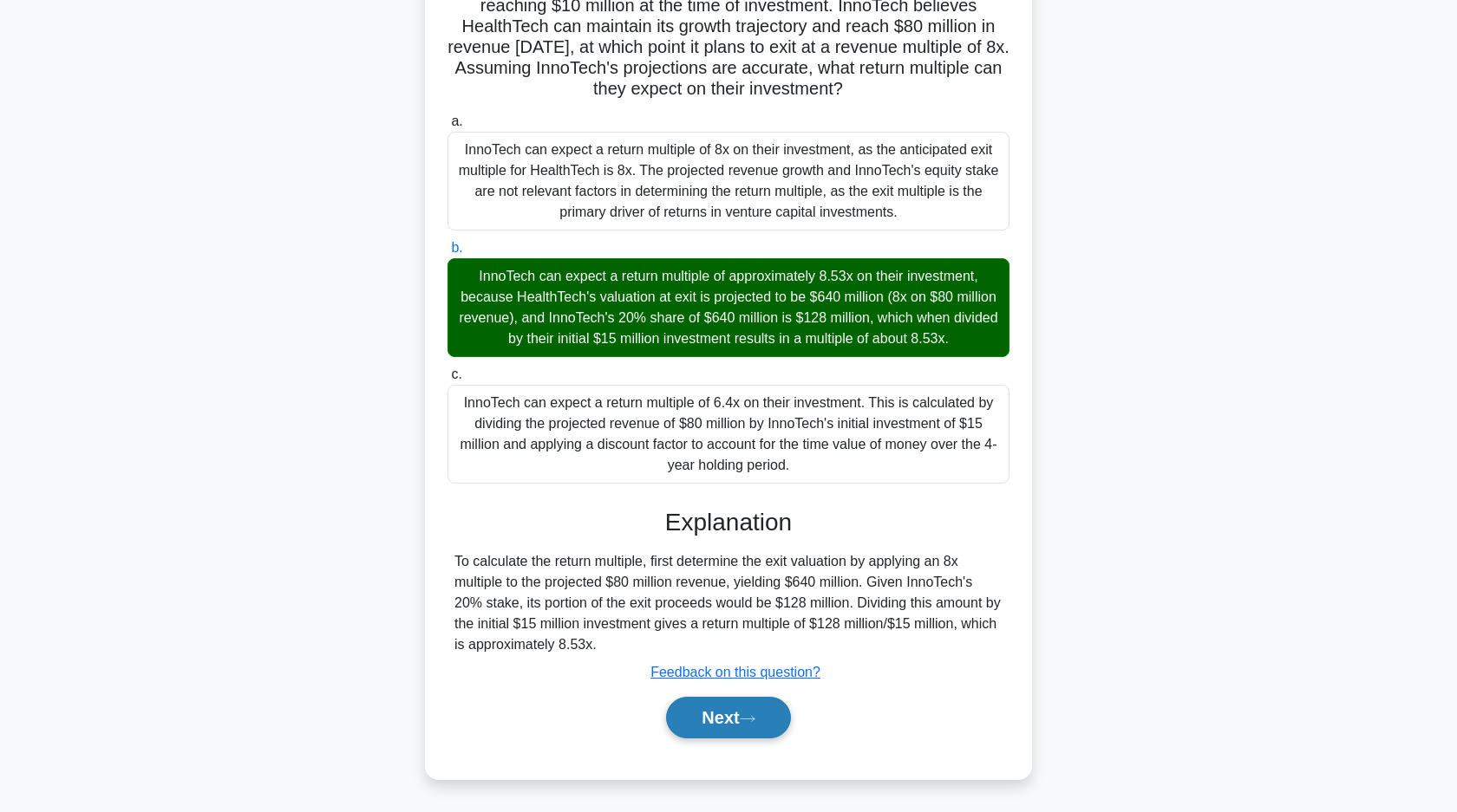
click at [711, 705] on button "Next" at bounding box center [728, 717] width 124 height 41
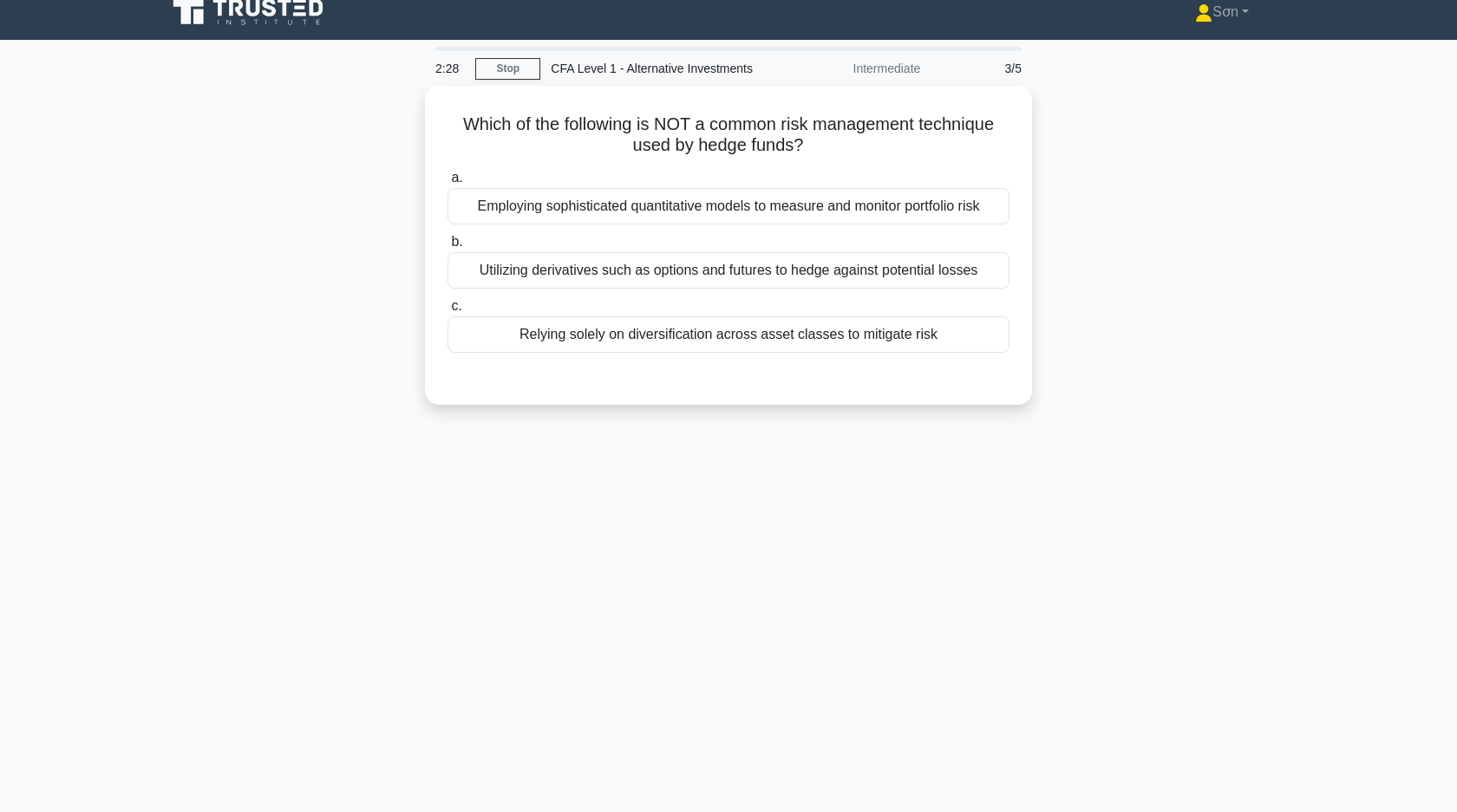
scroll to position [0, 0]
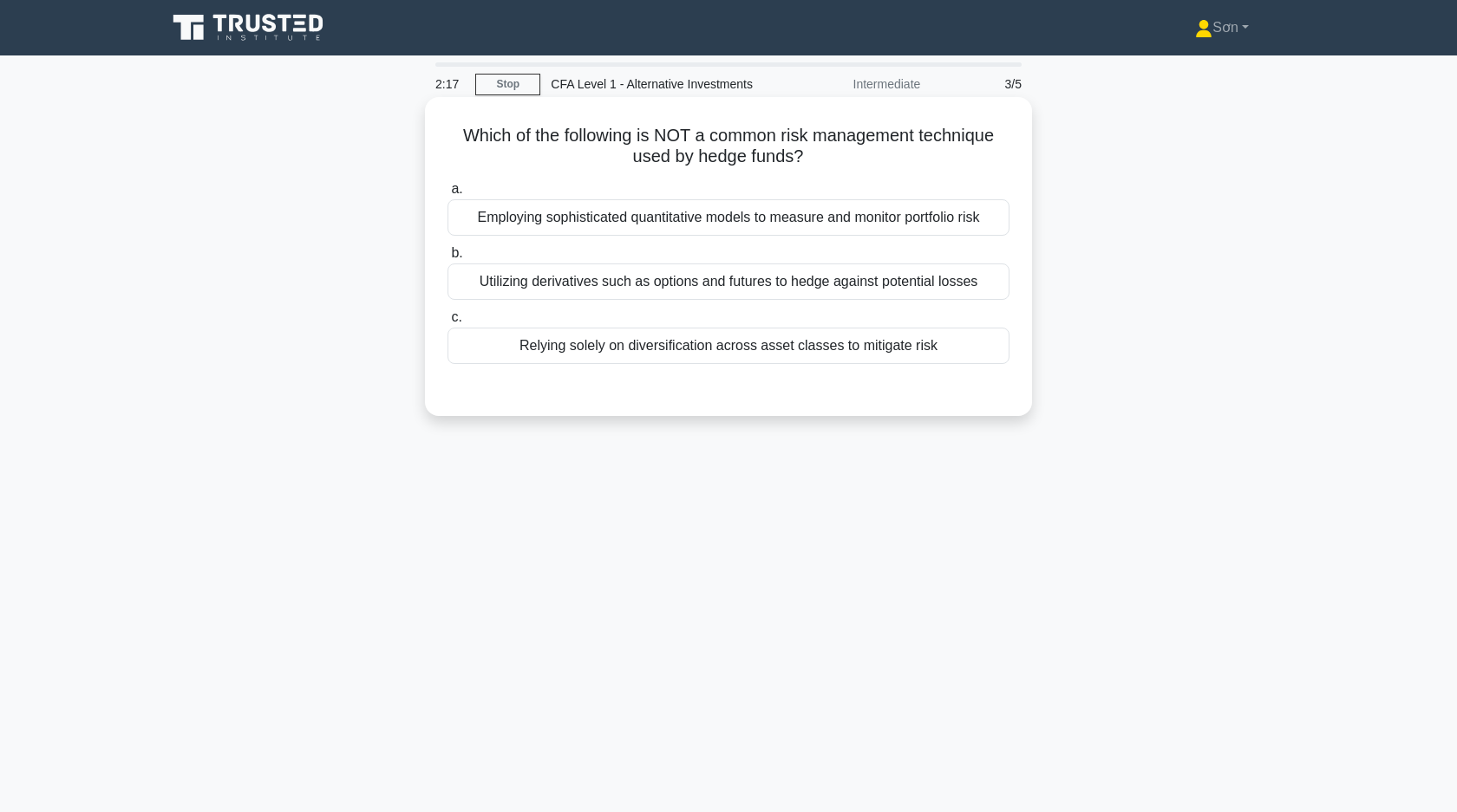
click at [652, 349] on div "Relying solely on diversification across asset classes to mitigate risk" at bounding box center [728, 345] width 562 height 36
click at [447, 324] on input "c. Relying solely on diversification across asset classes to mitigate risk" at bounding box center [447, 318] width 0 height 11
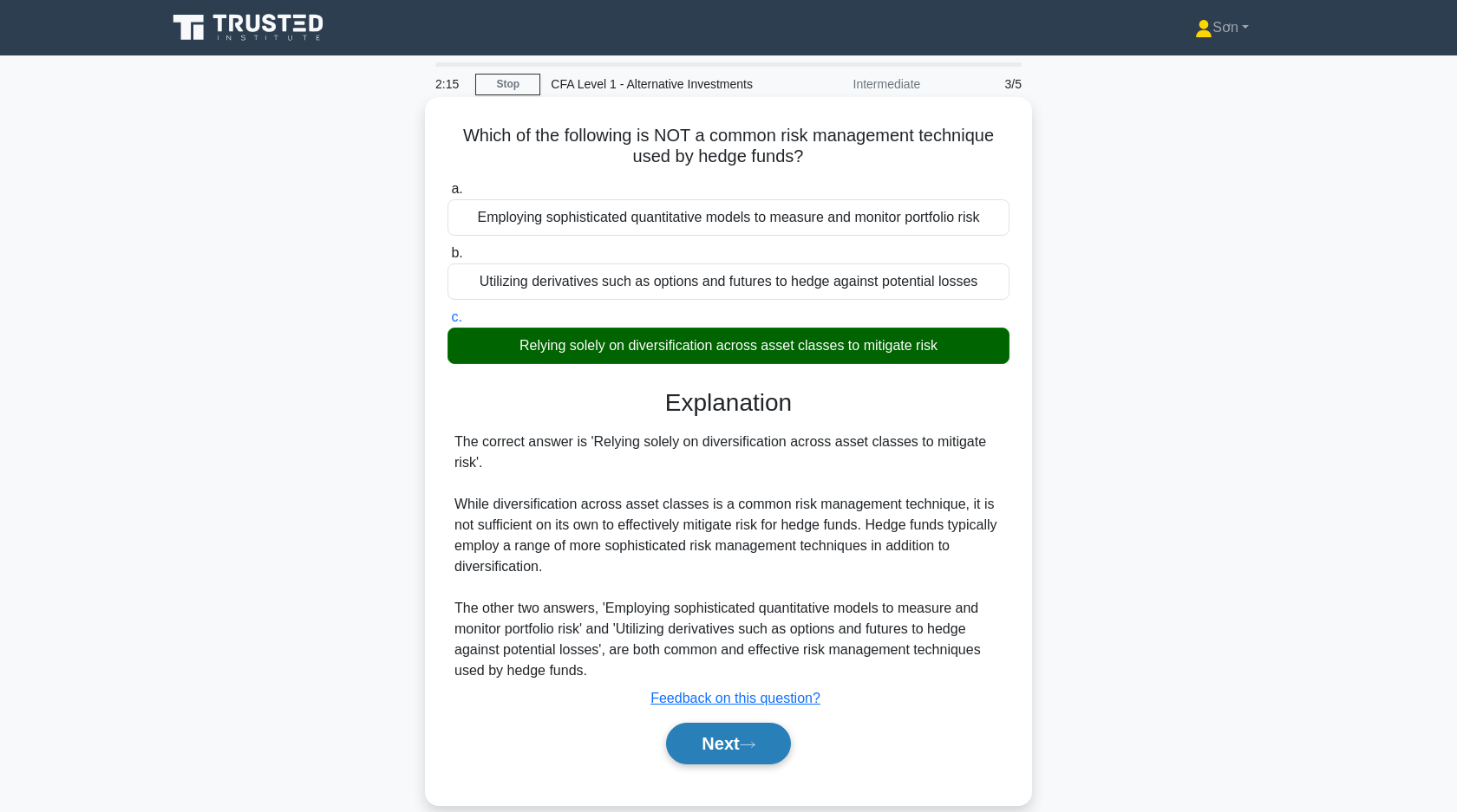
click at [710, 745] on button "Next" at bounding box center [728, 743] width 124 height 41
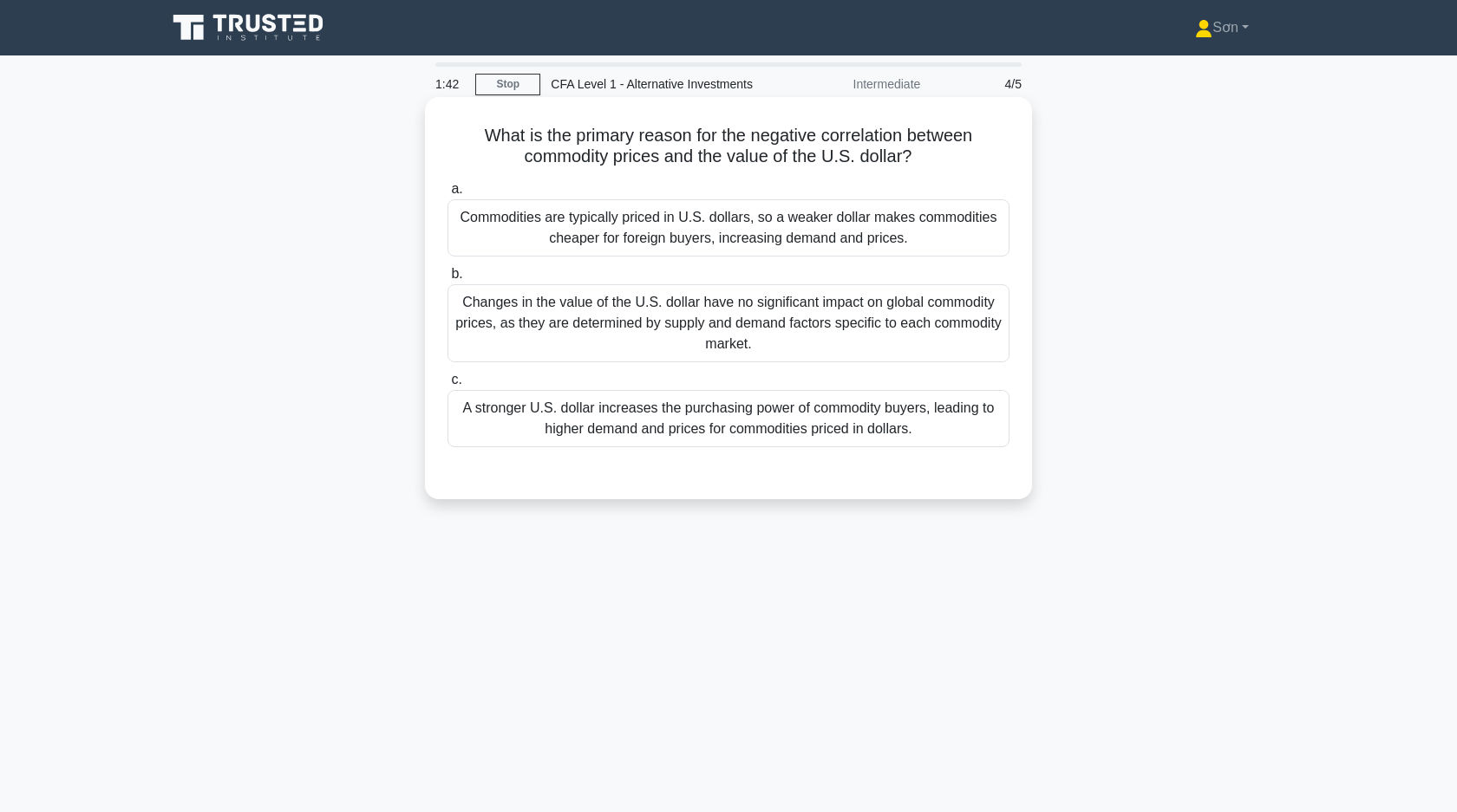
click at [579, 420] on div "A stronger U.S. dollar increases the purchasing power of commodity buyers, lead…" at bounding box center [728, 418] width 562 height 57
click at [447, 385] on input "c. A stronger U.S. dollar increases the purchasing power of commodity buyers, l…" at bounding box center [447, 380] width 0 height 11
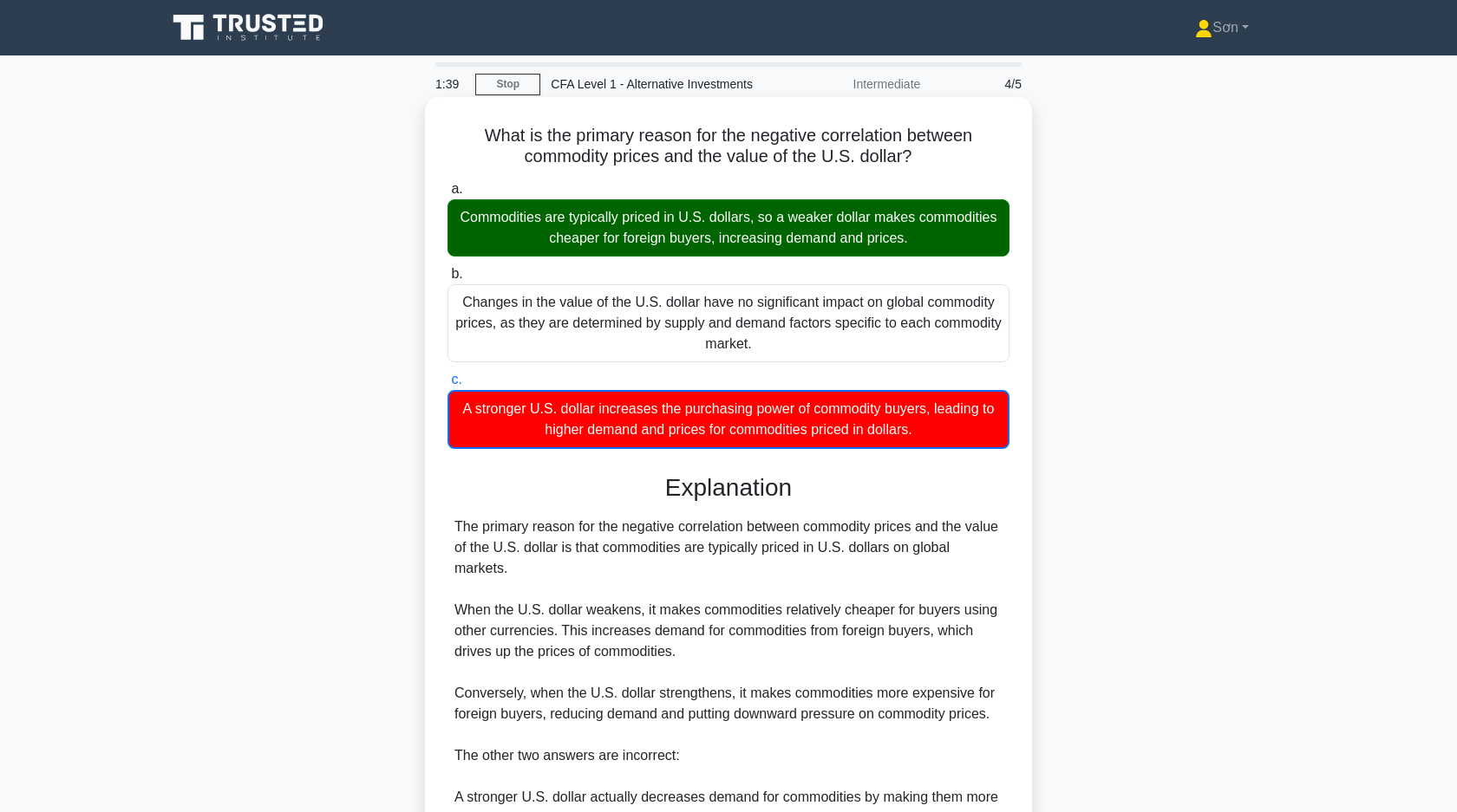
drag, startPoint x: 516, startPoint y: 228, endPoint x: 935, endPoint y: 241, distance: 419.2
click at [935, 241] on div "Commodities are typically priced in U.S. dollars, so a weaker dollar makes comm…" at bounding box center [728, 228] width 562 height 57
click at [954, 278] on label "b. Changes in the value of the U.S. dollar have no significant impact on global…" at bounding box center [728, 312] width 562 height 99
click at [447, 278] on input "b. Changes in the value of the U.S. dollar have no significant impact on global…" at bounding box center [447, 275] width 0 height 11
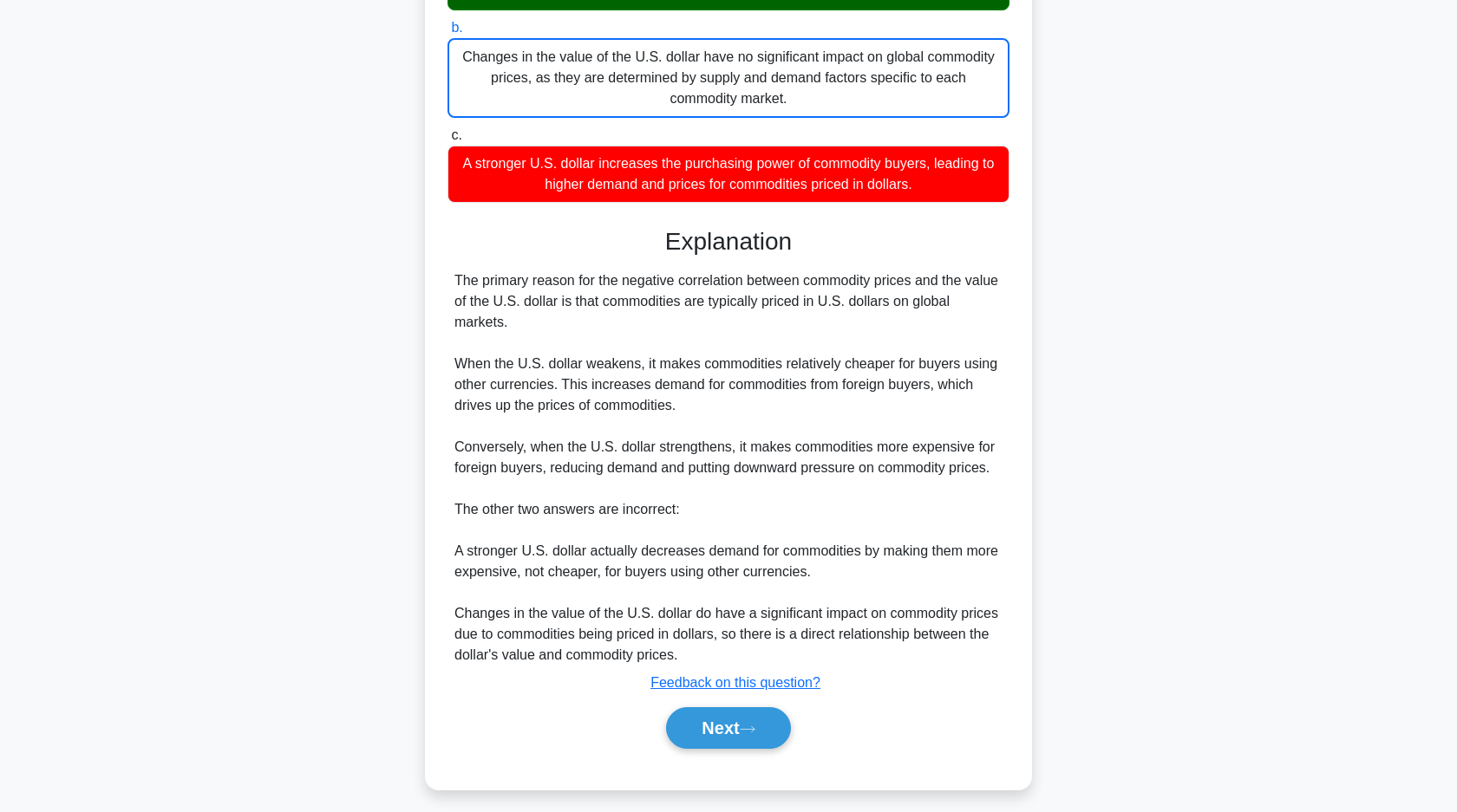
scroll to position [256, 0]
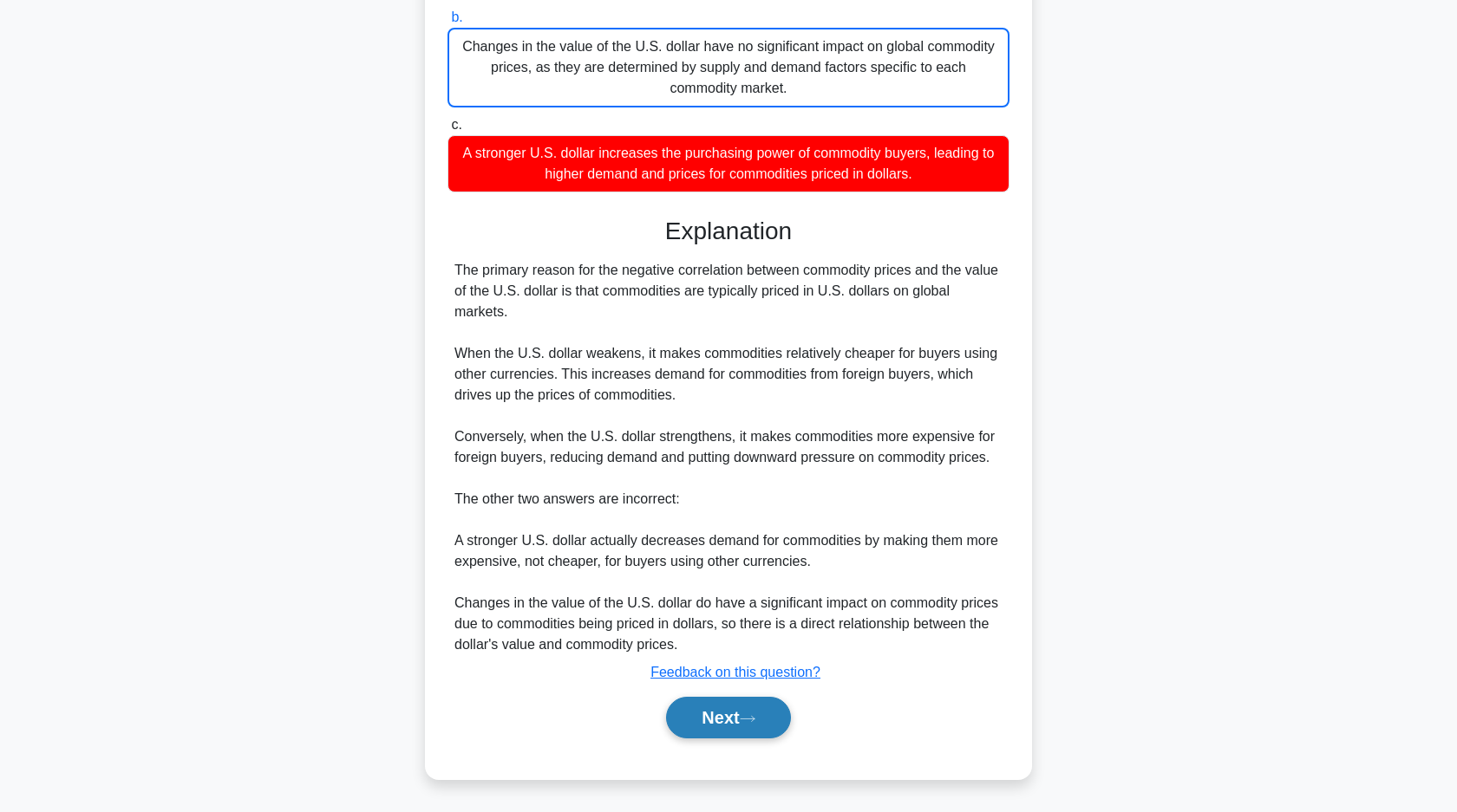
click at [764, 703] on button "Next" at bounding box center [728, 717] width 124 height 41
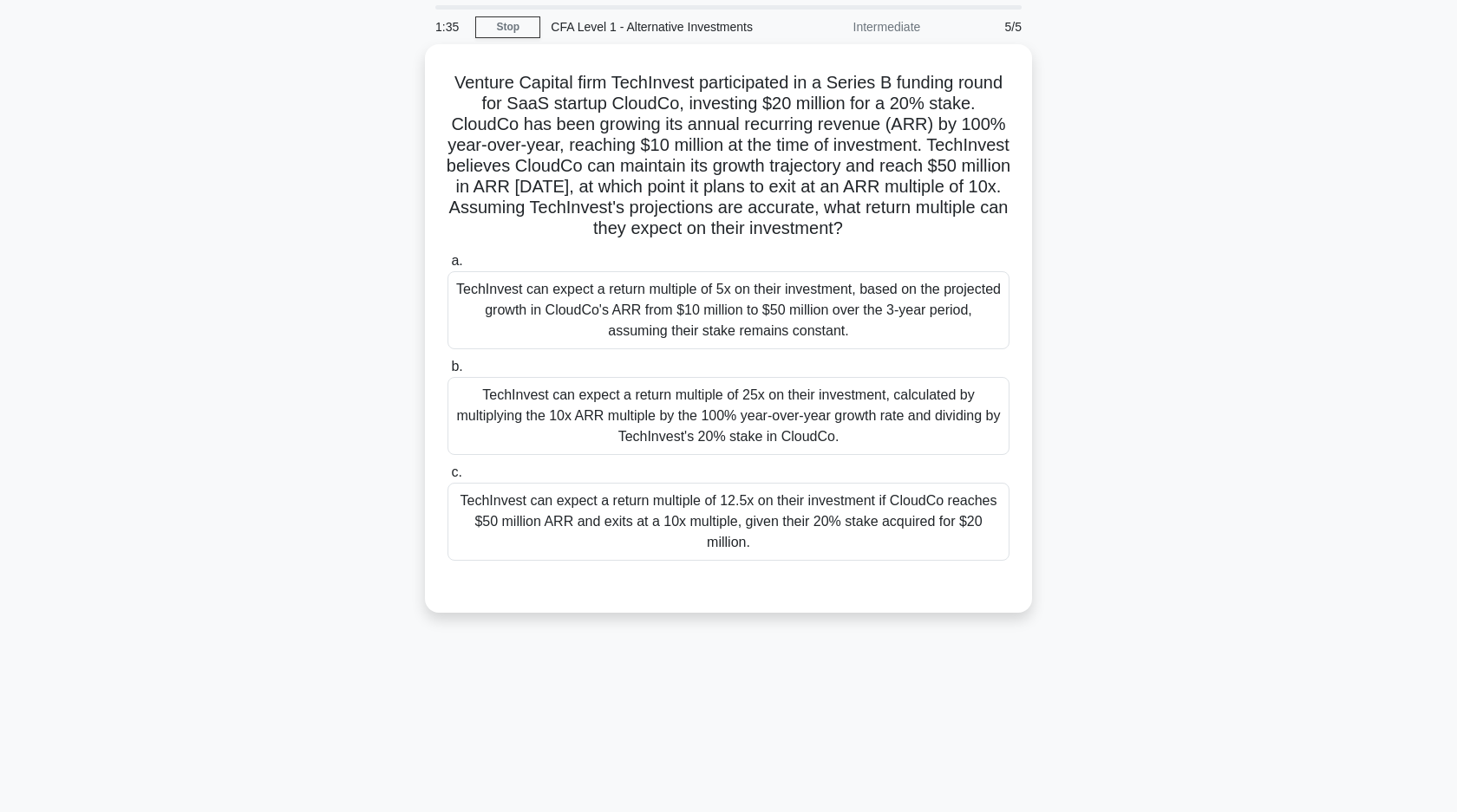
scroll to position [7, 0]
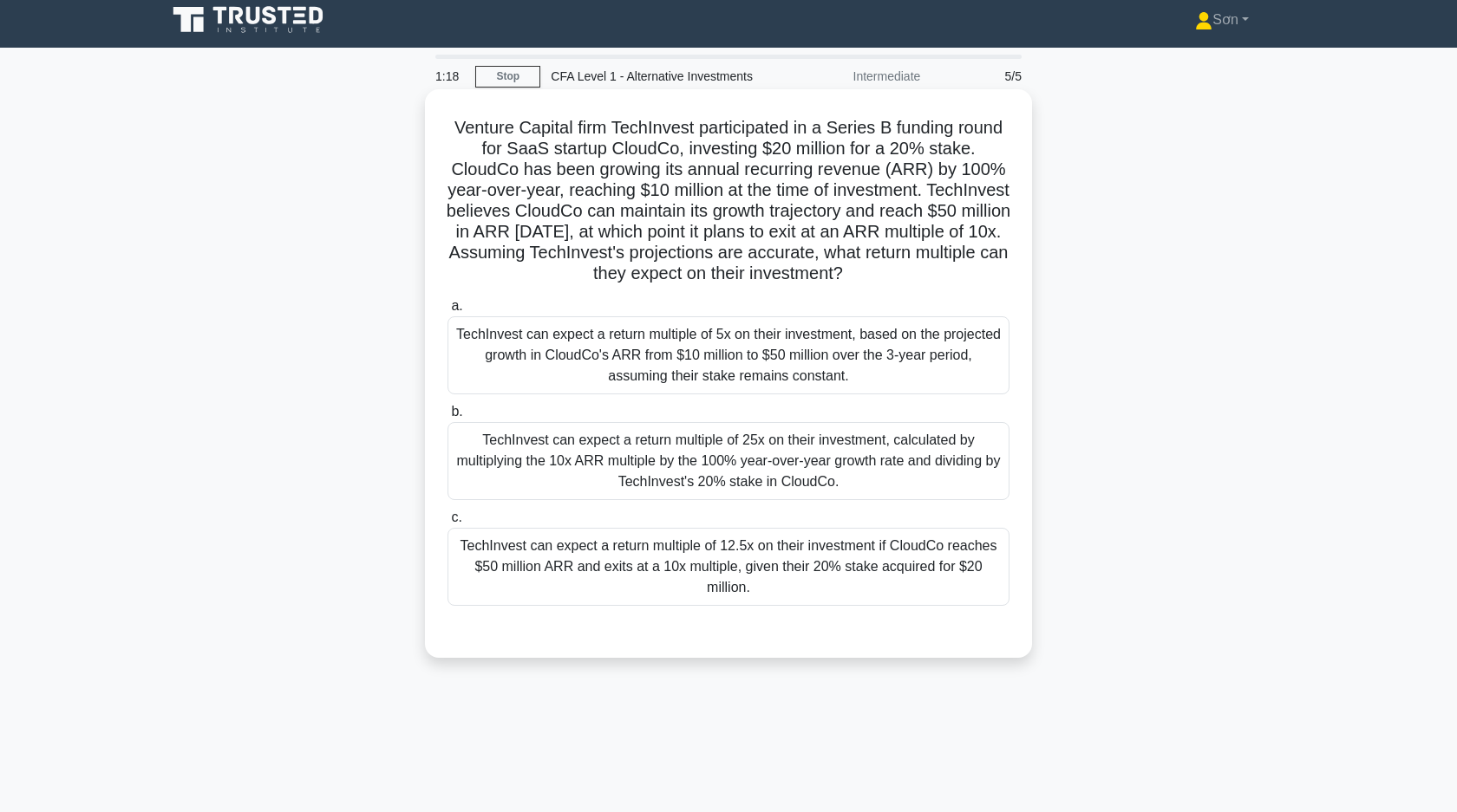
click at [619, 375] on div "TechInvest can expect a return multiple of 5x on their investment, based on the…" at bounding box center [728, 355] width 562 height 78
click at [447, 312] on input "a. TechInvest can expect a return multiple of 5x on their investment, based on …" at bounding box center [447, 306] width 0 height 11
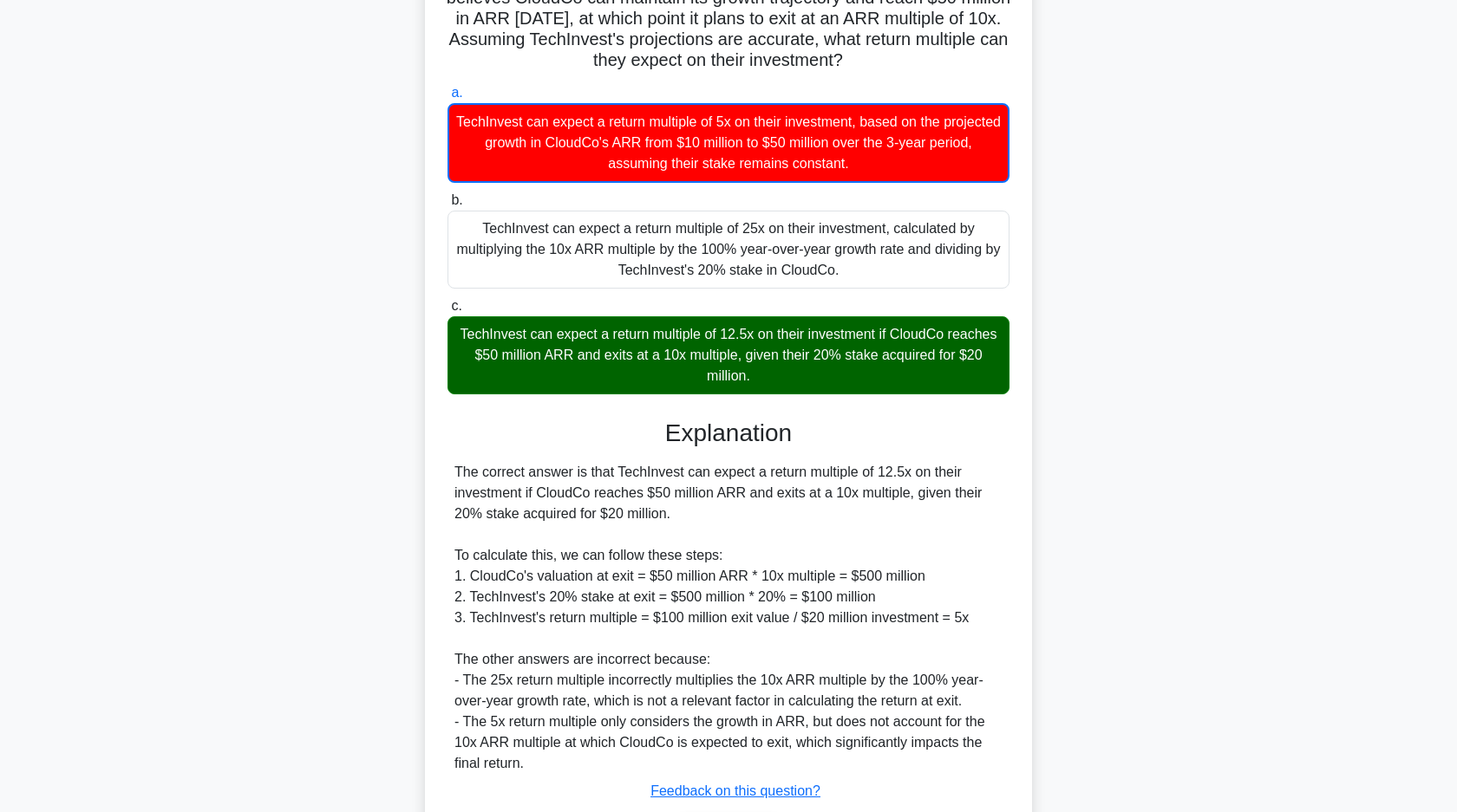
scroll to position [340, 0]
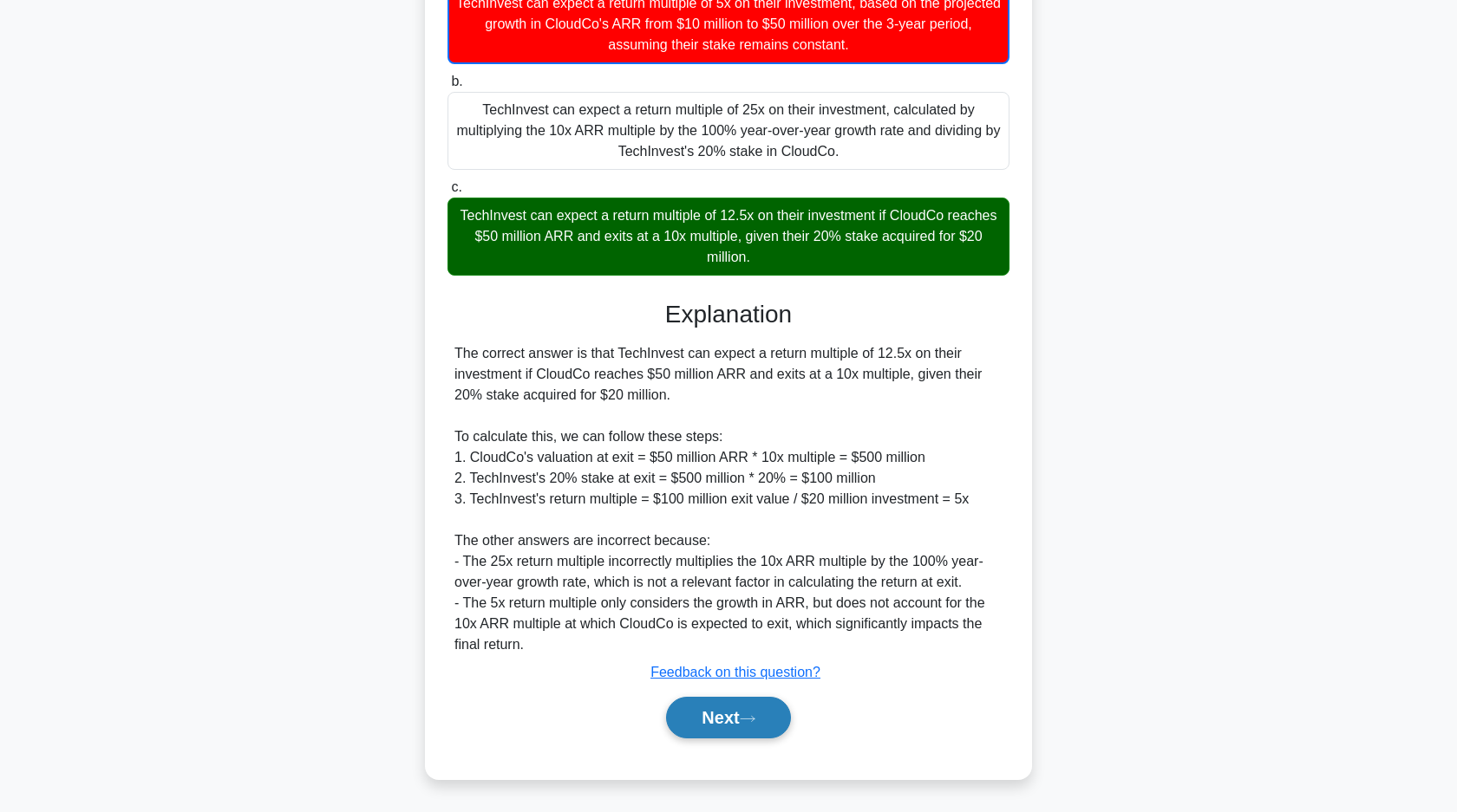
click at [689, 710] on button "Next" at bounding box center [728, 717] width 124 height 41
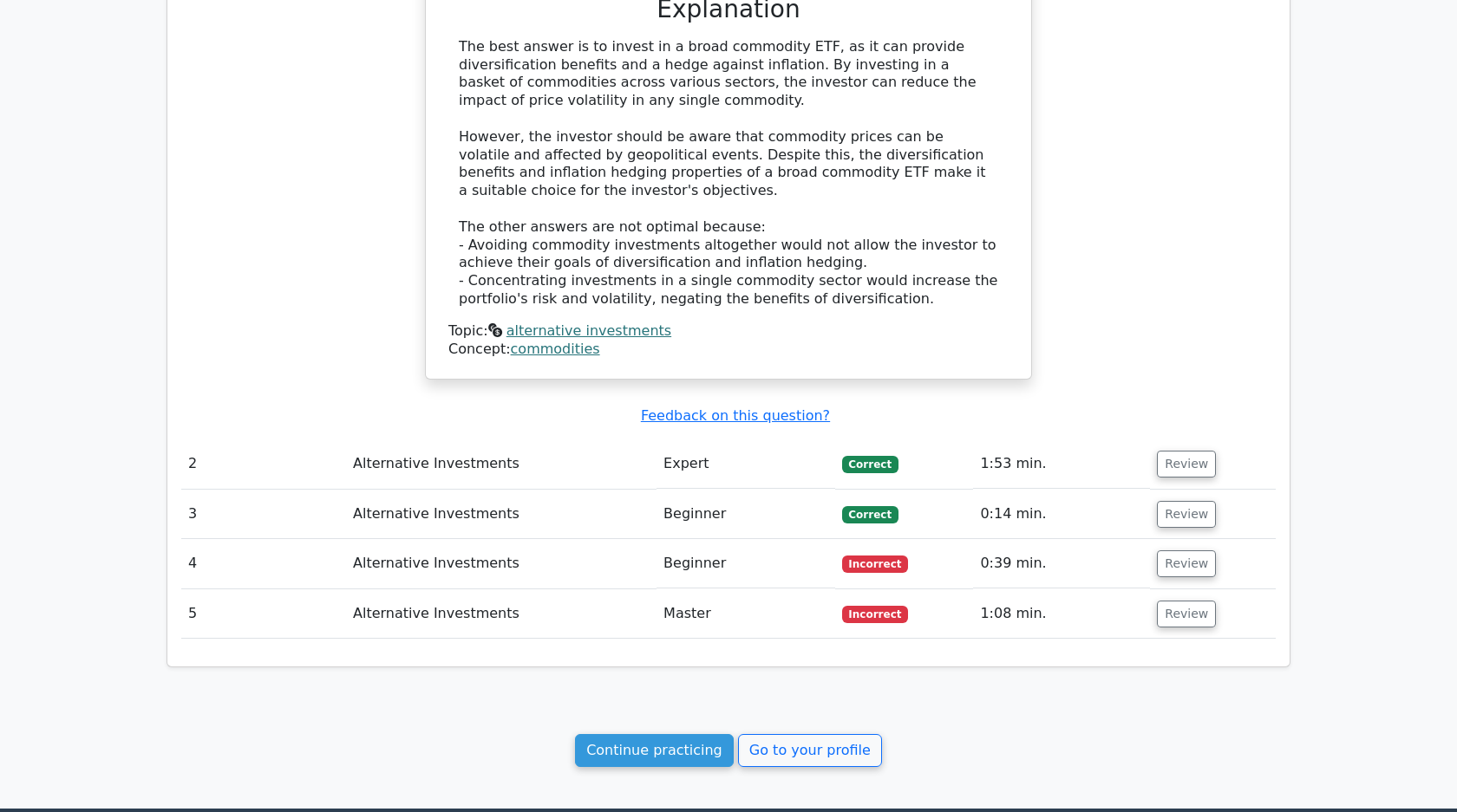
scroll to position [1460, 0]
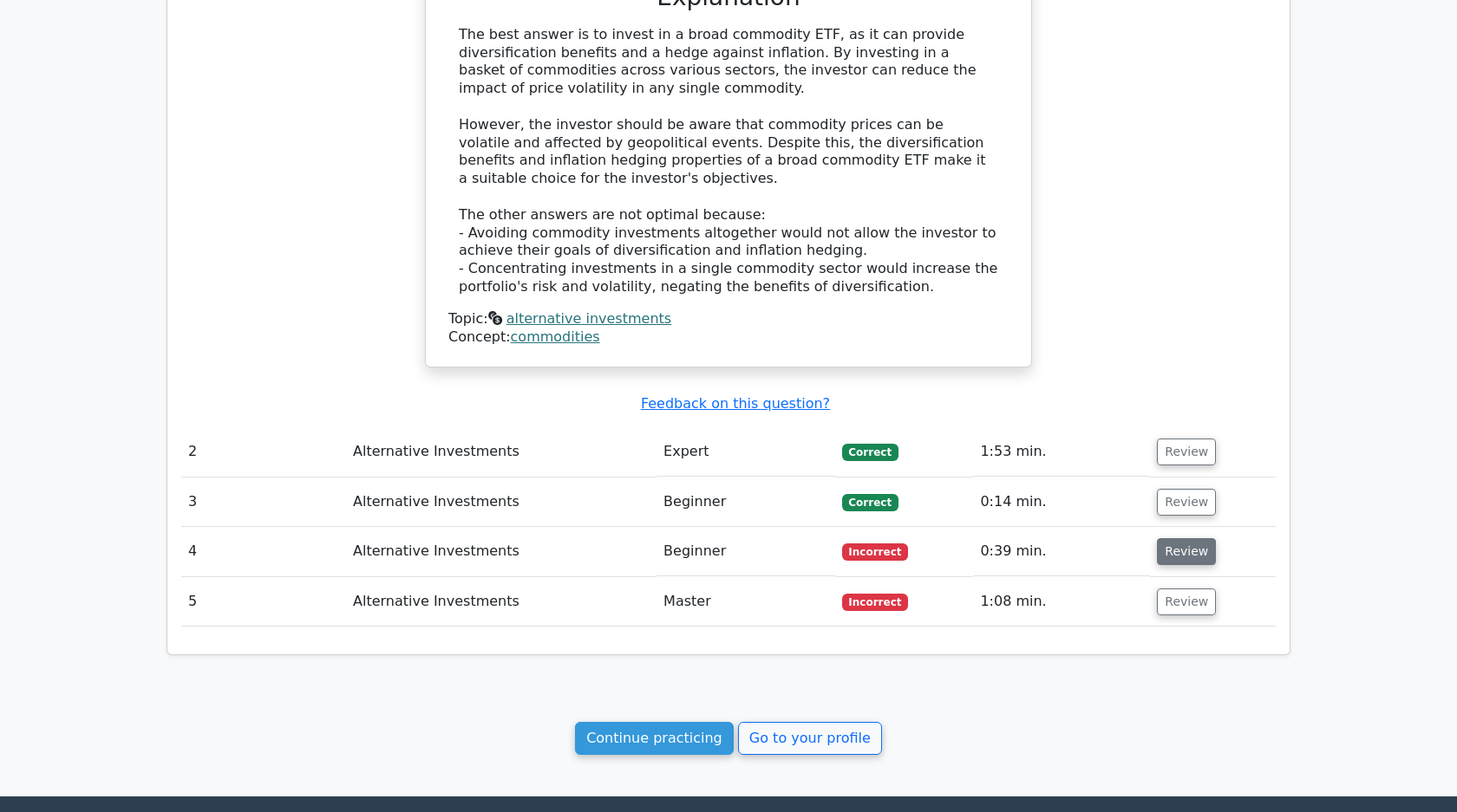
click at [1199, 538] on button "Review" at bounding box center [1186, 551] width 59 height 27
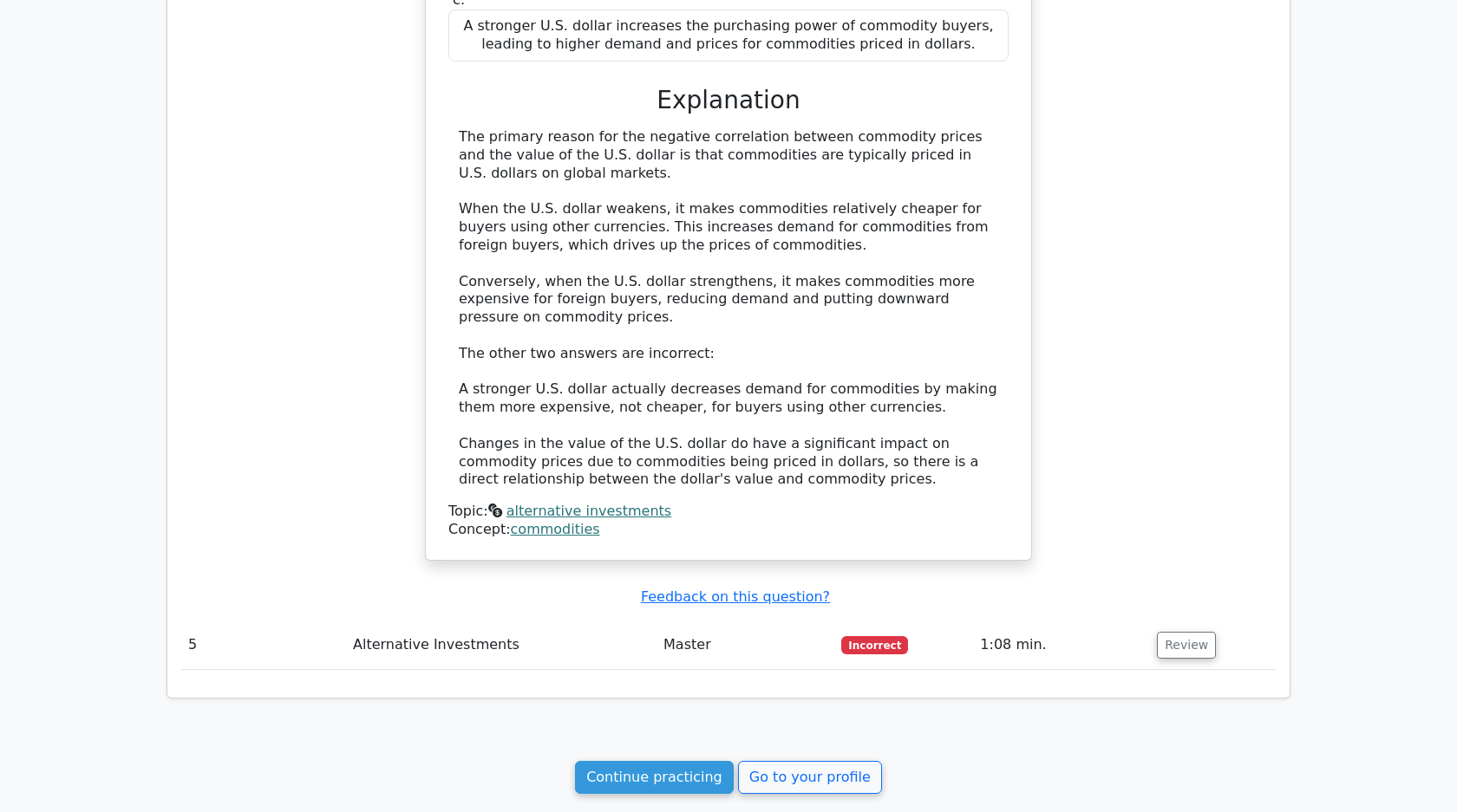
scroll to position [2509, 0]
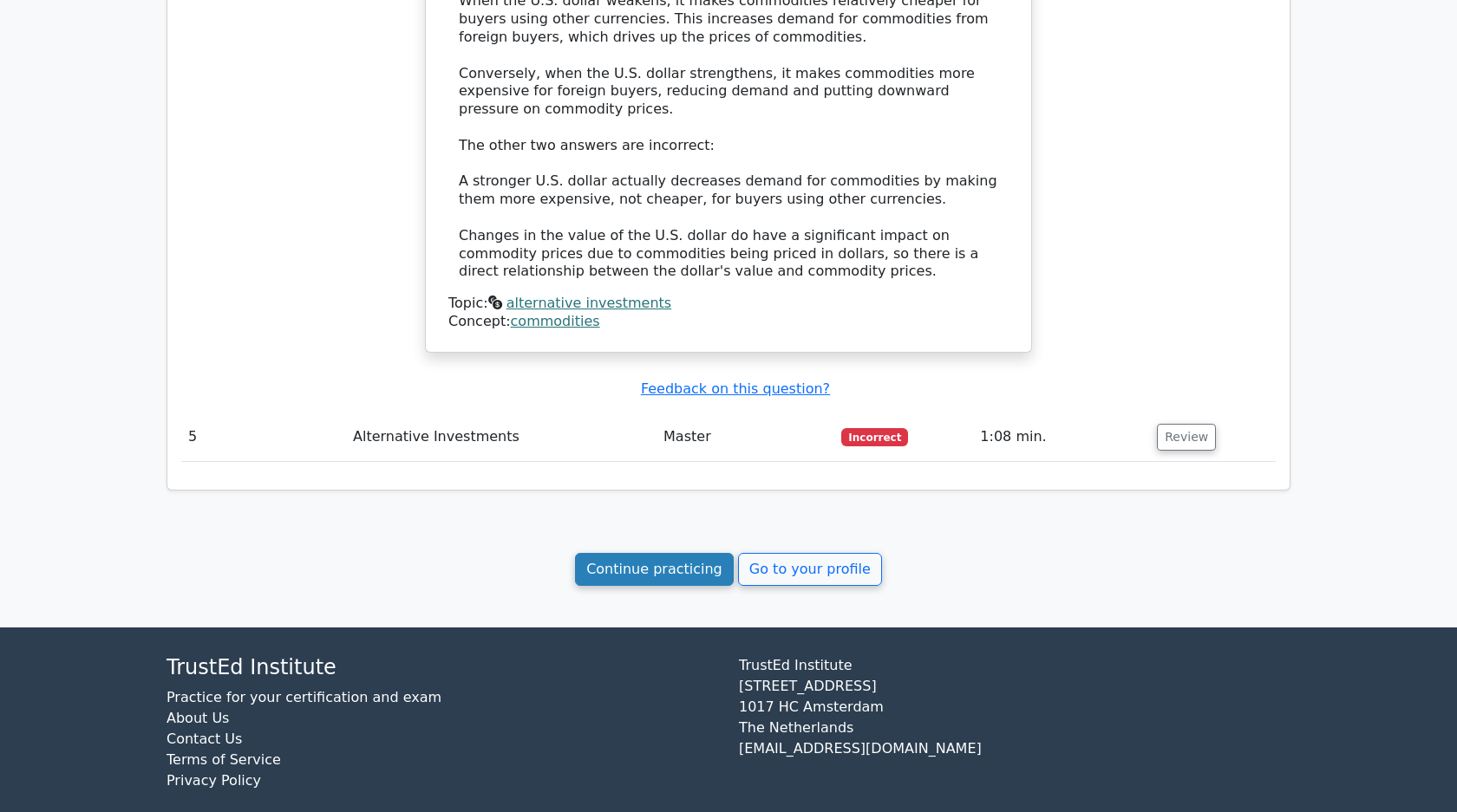
click at [694, 553] on link "Continue practicing" at bounding box center [654, 570] width 159 height 33
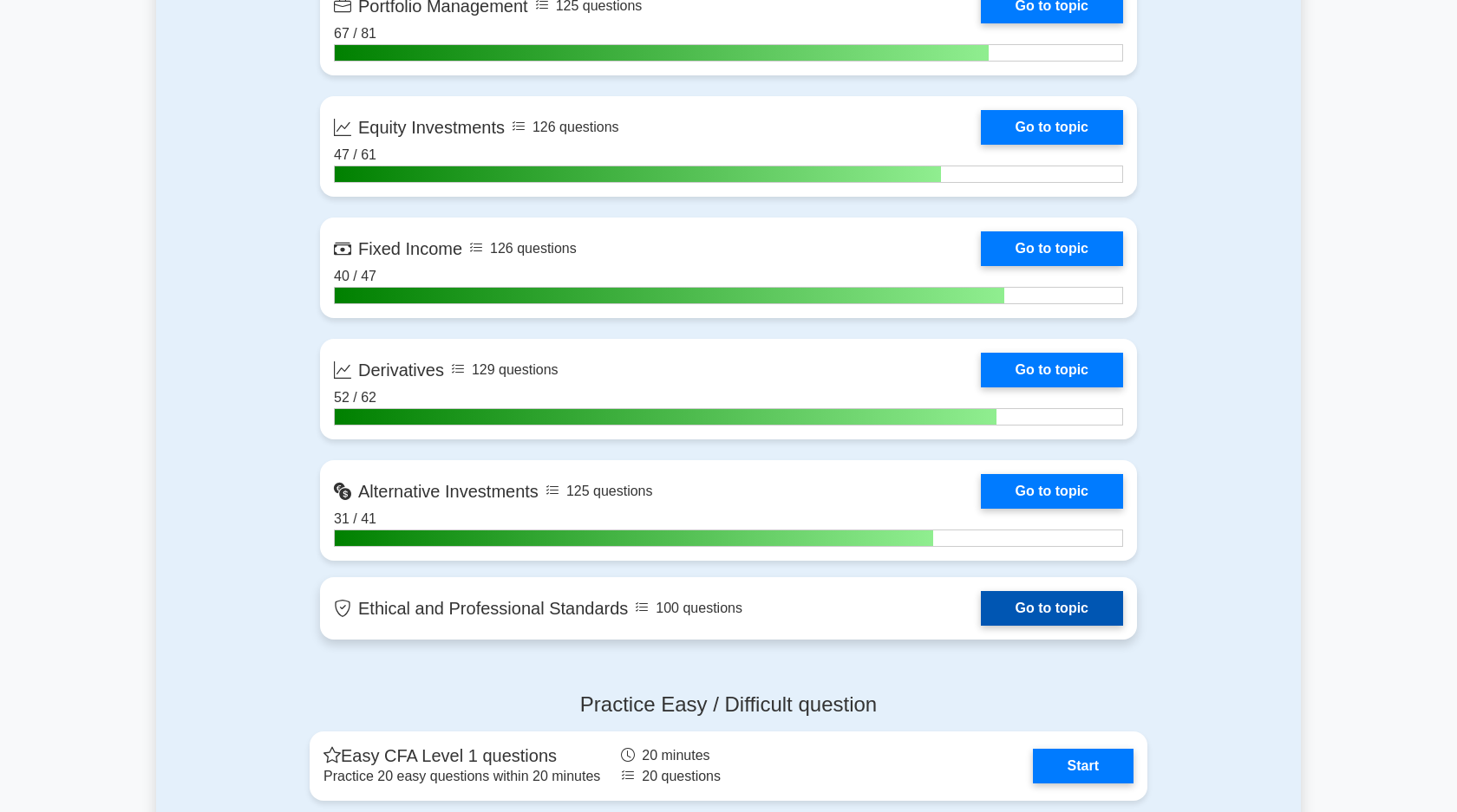
scroll to position [1358, 0]
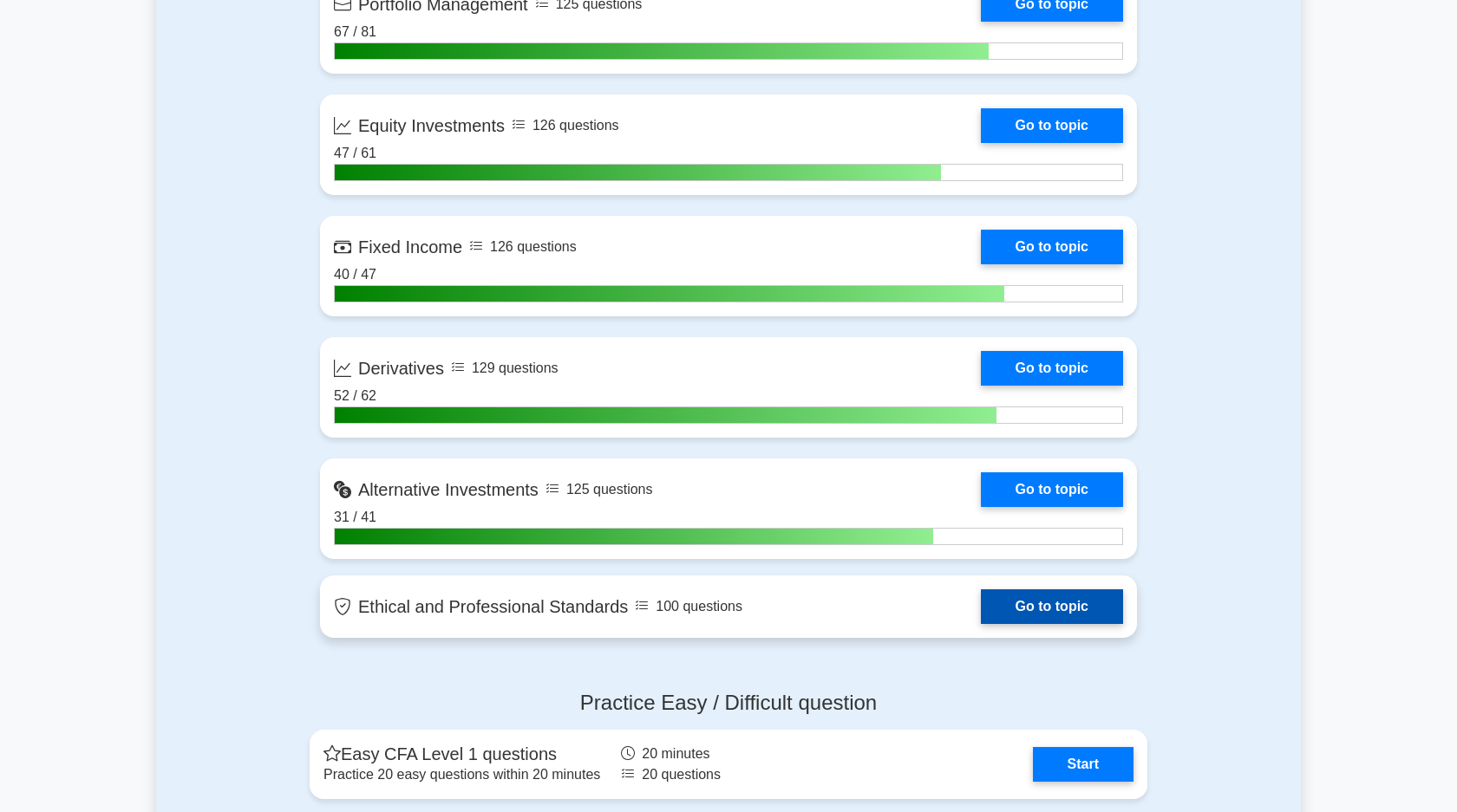
click at [1026, 616] on link "Go to topic" at bounding box center [1052, 606] width 142 height 35
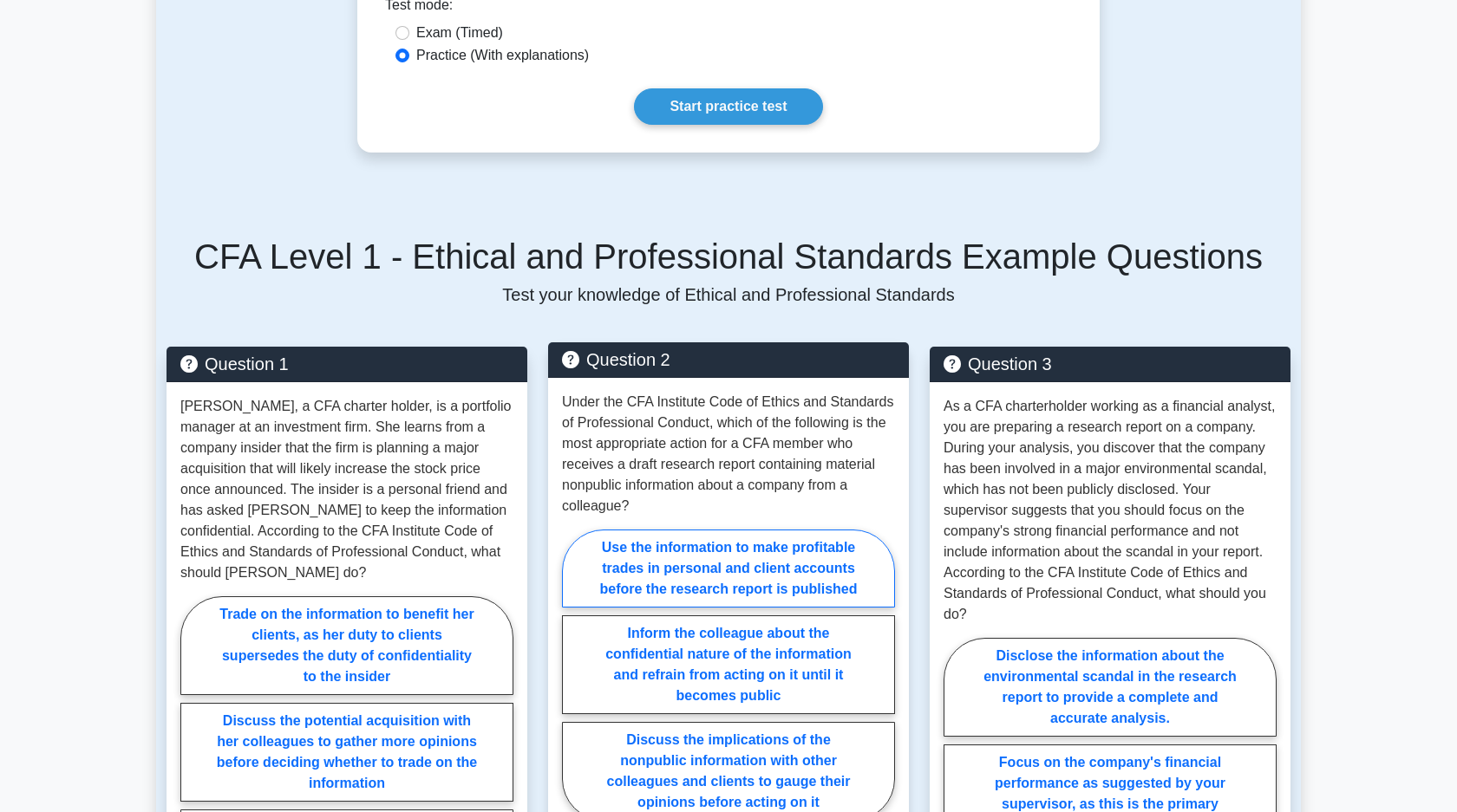
scroll to position [875, 0]
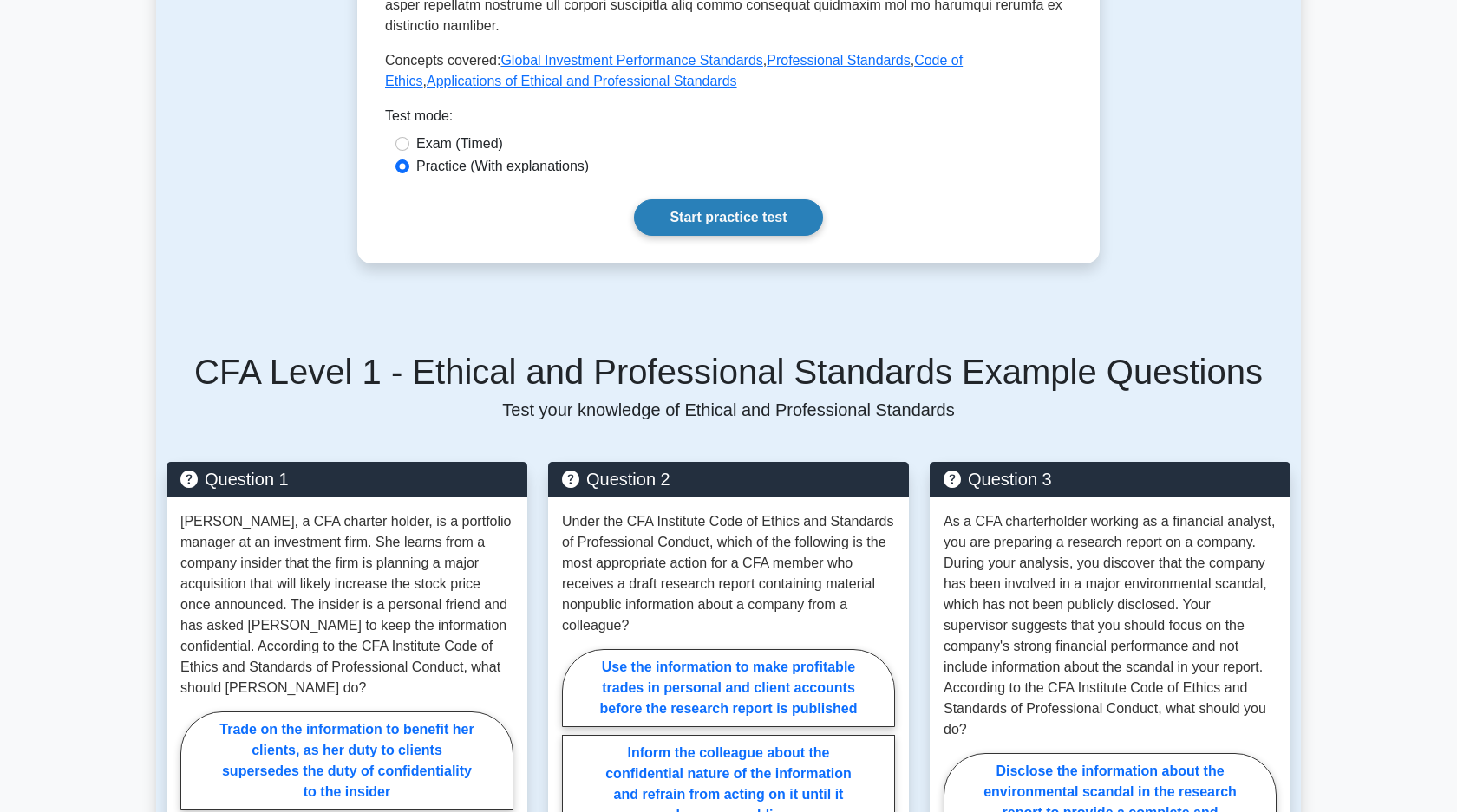
click at [713, 203] on link "Start practice test" at bounding box center [728, 217] width 188 height 36
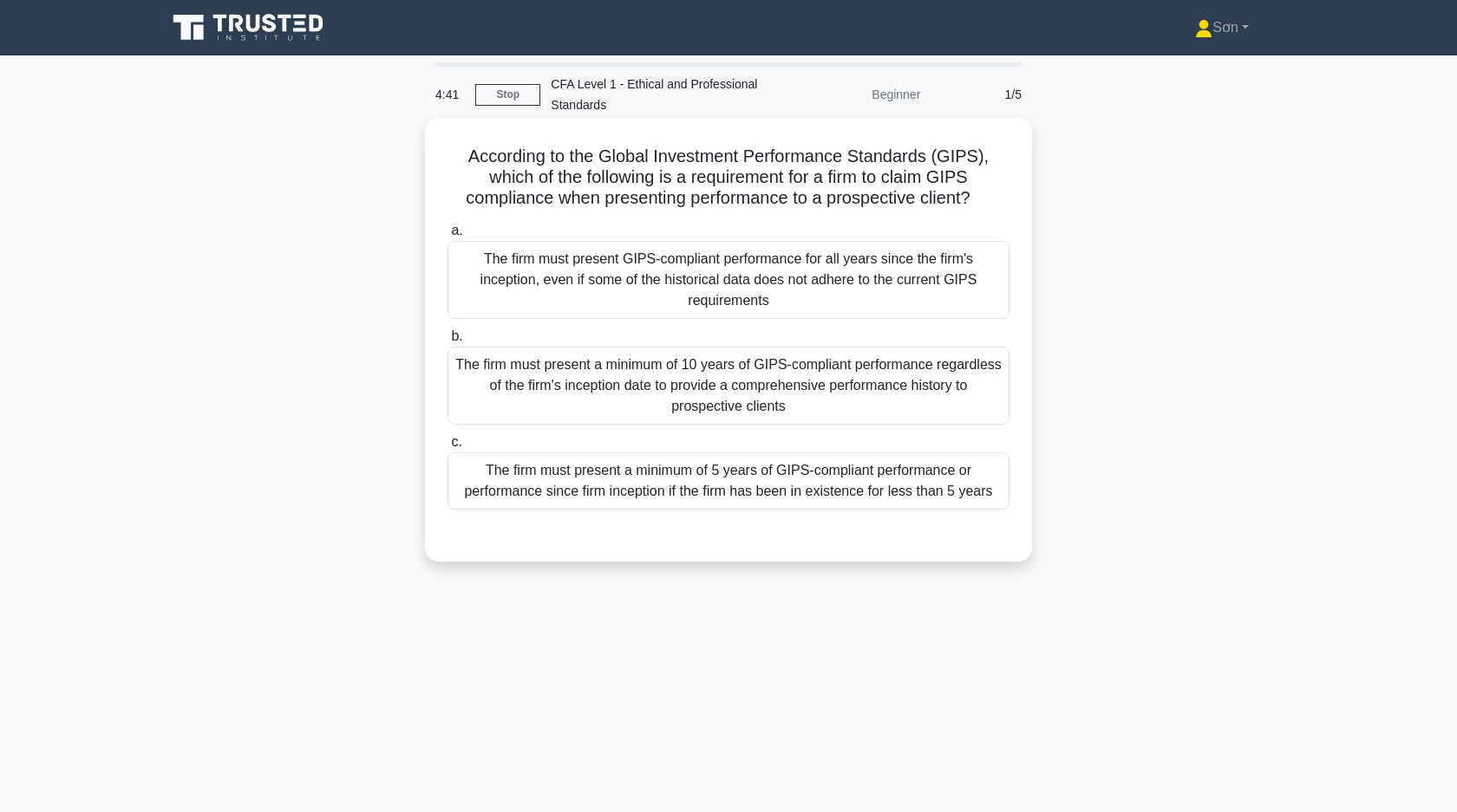
click at [697, 460] on div "The firm must present a minimum of 5 years of GIPS-compliant performance or per…" at bounding box center [728, 481] width 562 height 57
click at [447, 448] on input "c. The firm must present a minimum of 5 years of GIPS-compliant performance or …" at bounding box center [447, 442] width 0 height 11
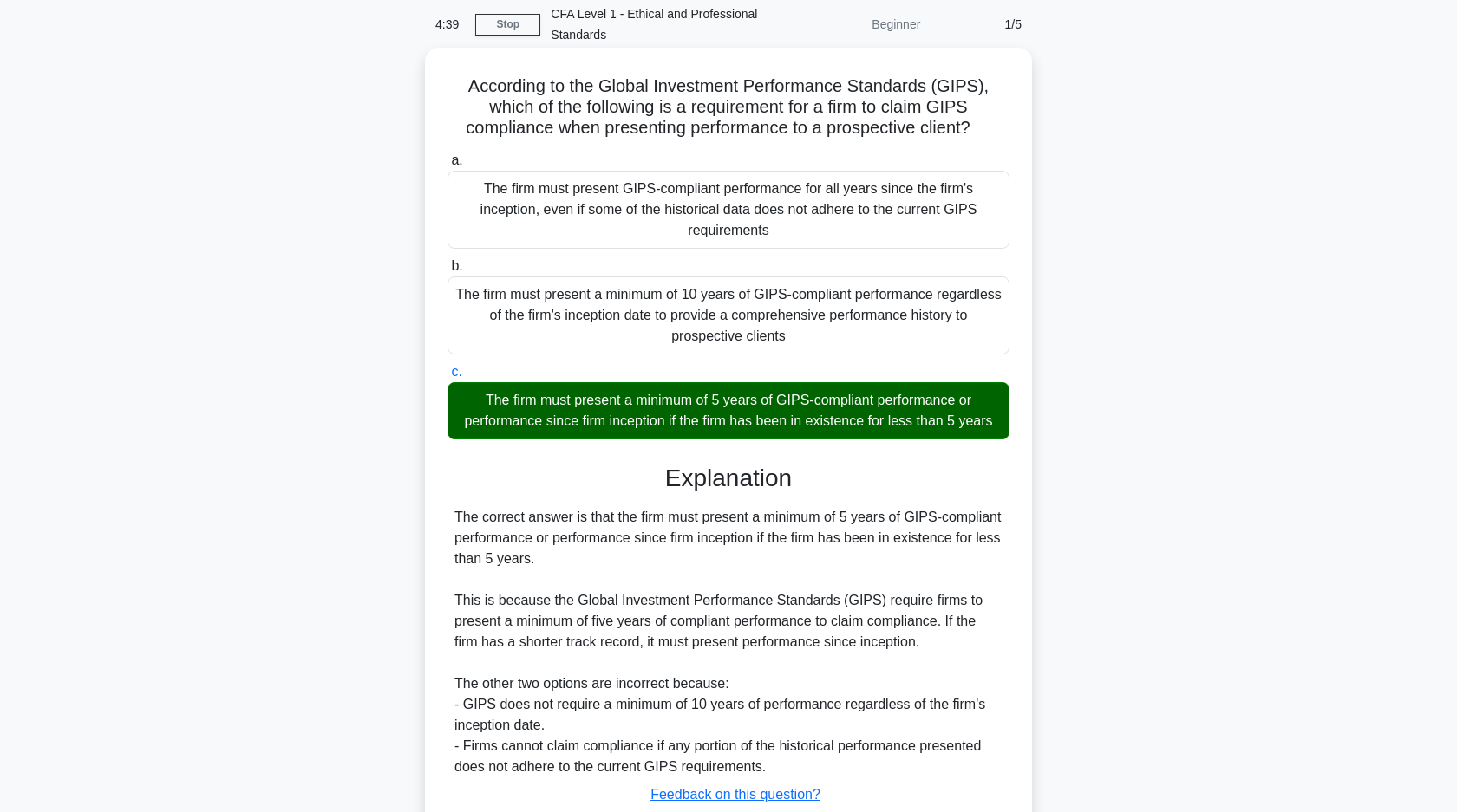
scroll to position [193, 0]
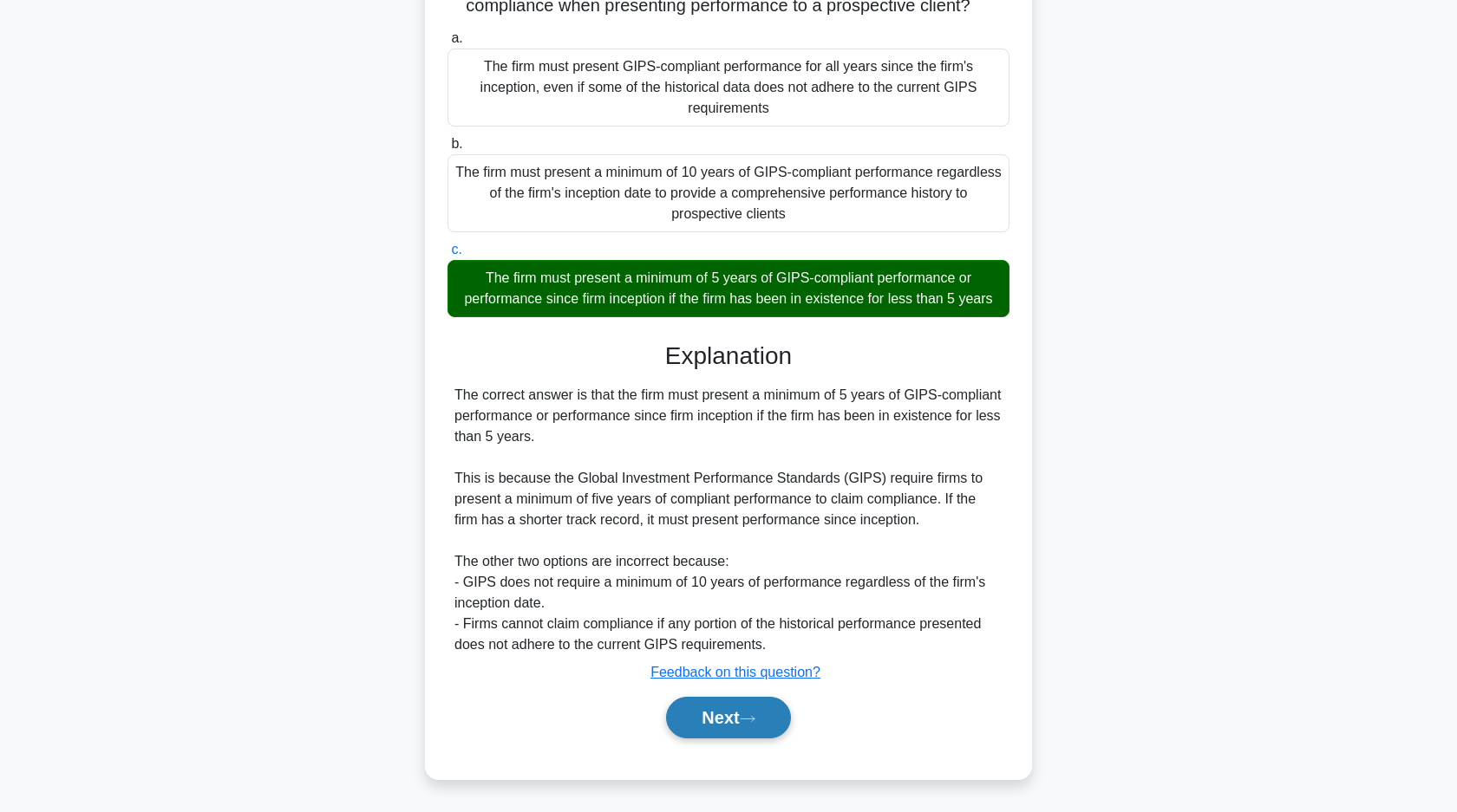
click at [712, 712] on button "Next" at bounding box center [728, 717] width 124 height 41
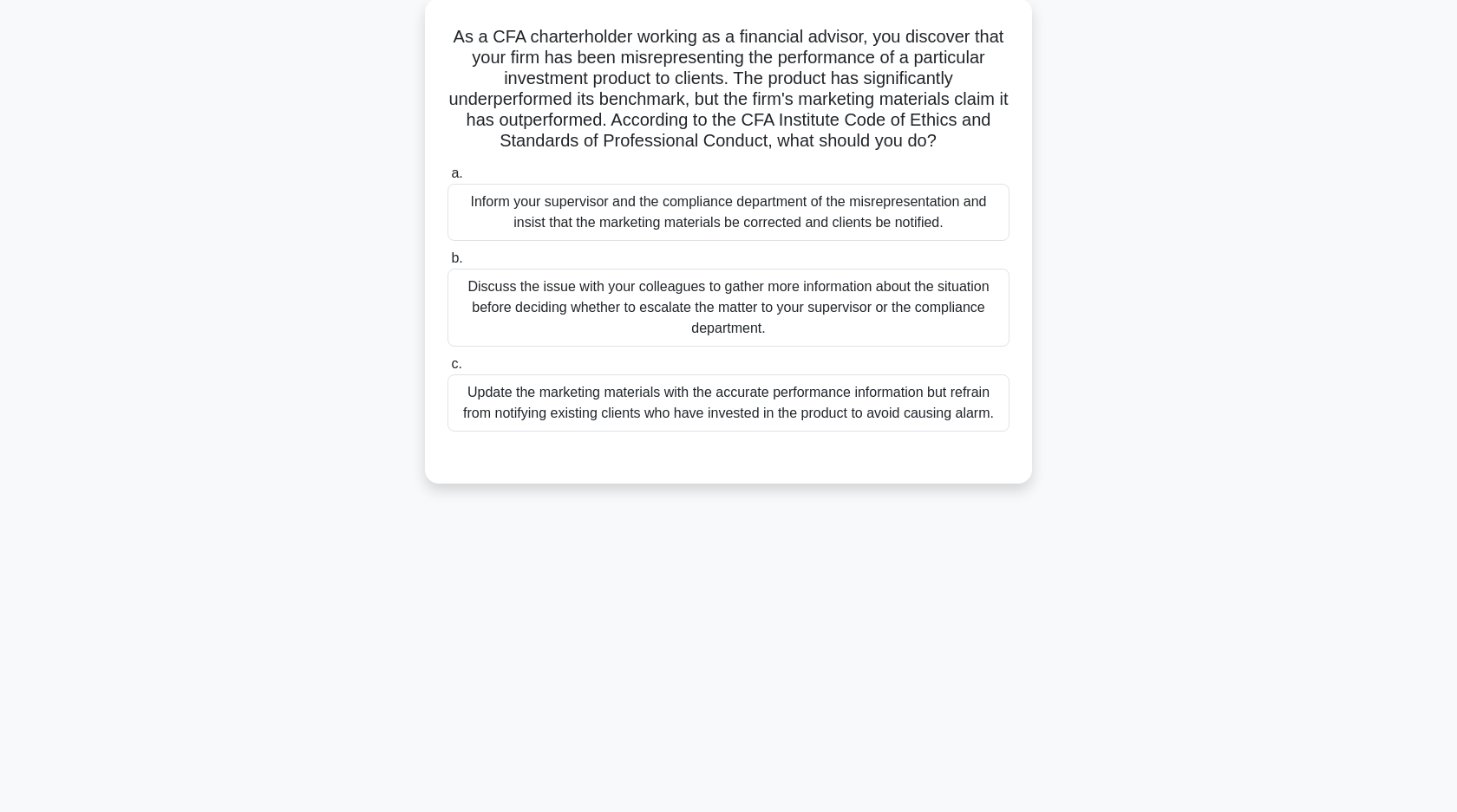
scroll to position [0, 0]
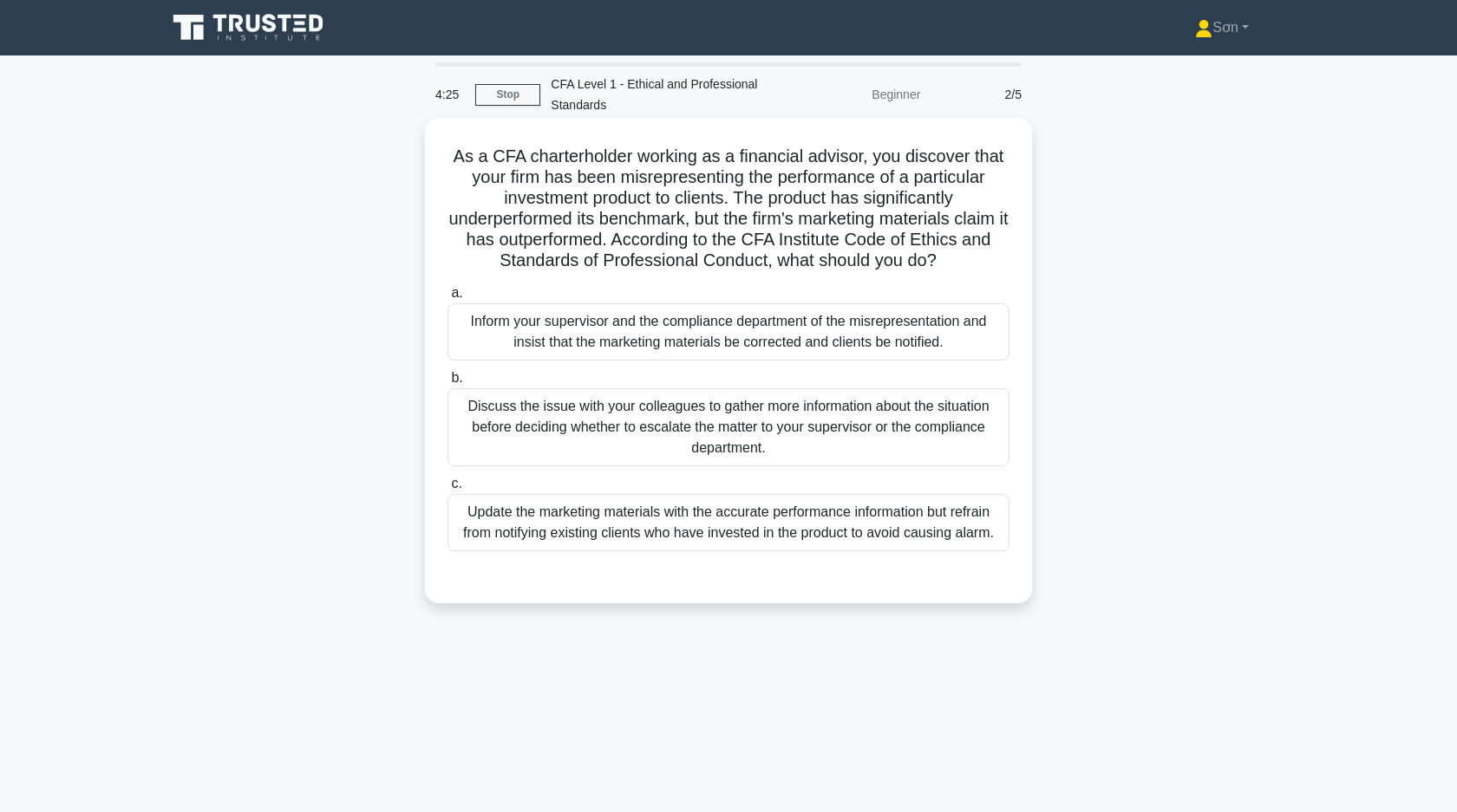
click at [624, 538] on div "Update the marketing materials with the accurate performance information but re…" at bounding box center [728, 523] width 562 height 57
click at [447, 489] on input "c. Update the marketing materials with the accurate performance information but…" at bounding box center [447, 484] width 0 height 11
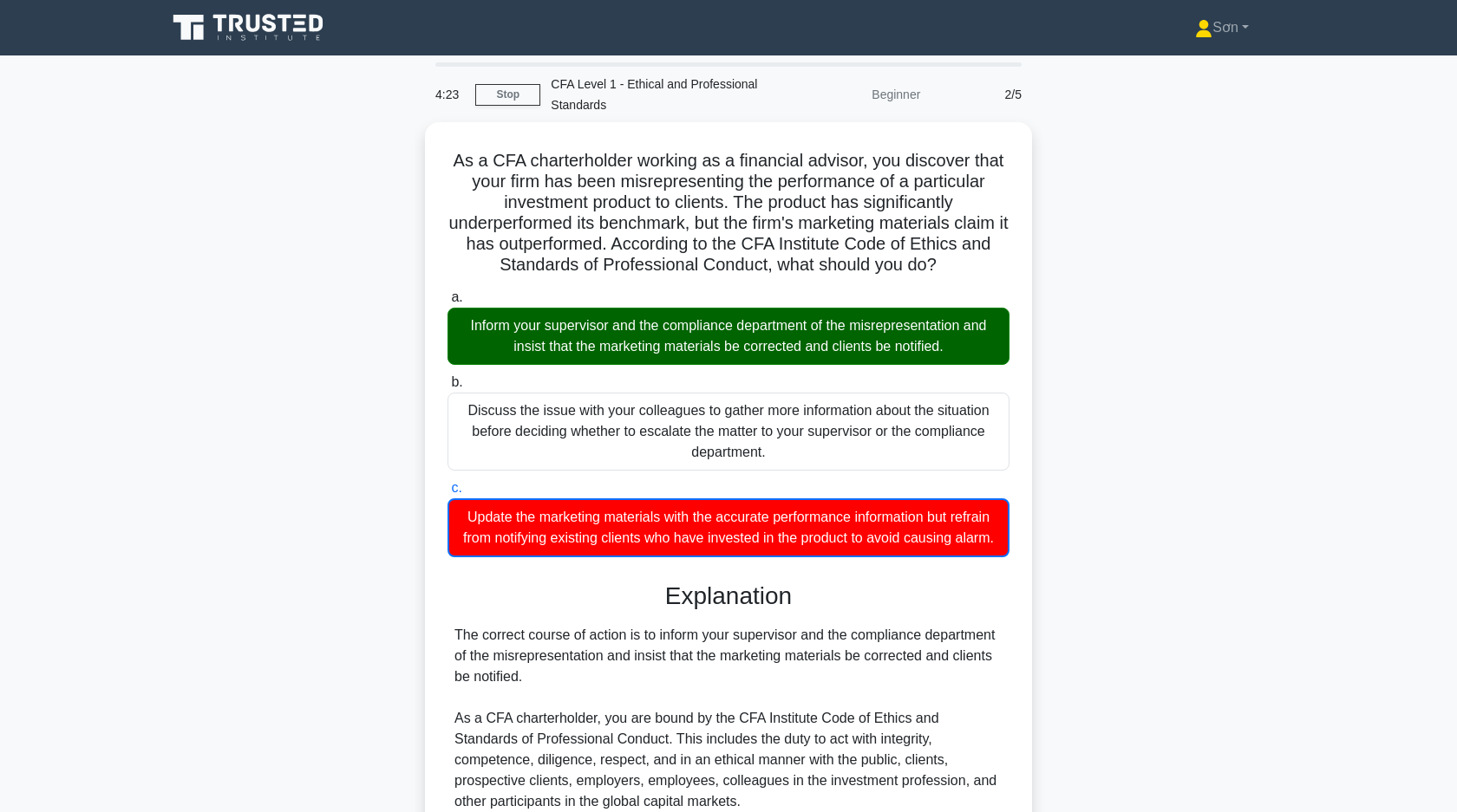
click at [1181, 418] on div "As a CFA charterholder working as a financial advisor, you discover that your f…" at bounding box center [728, 675] width 1144 height 1105
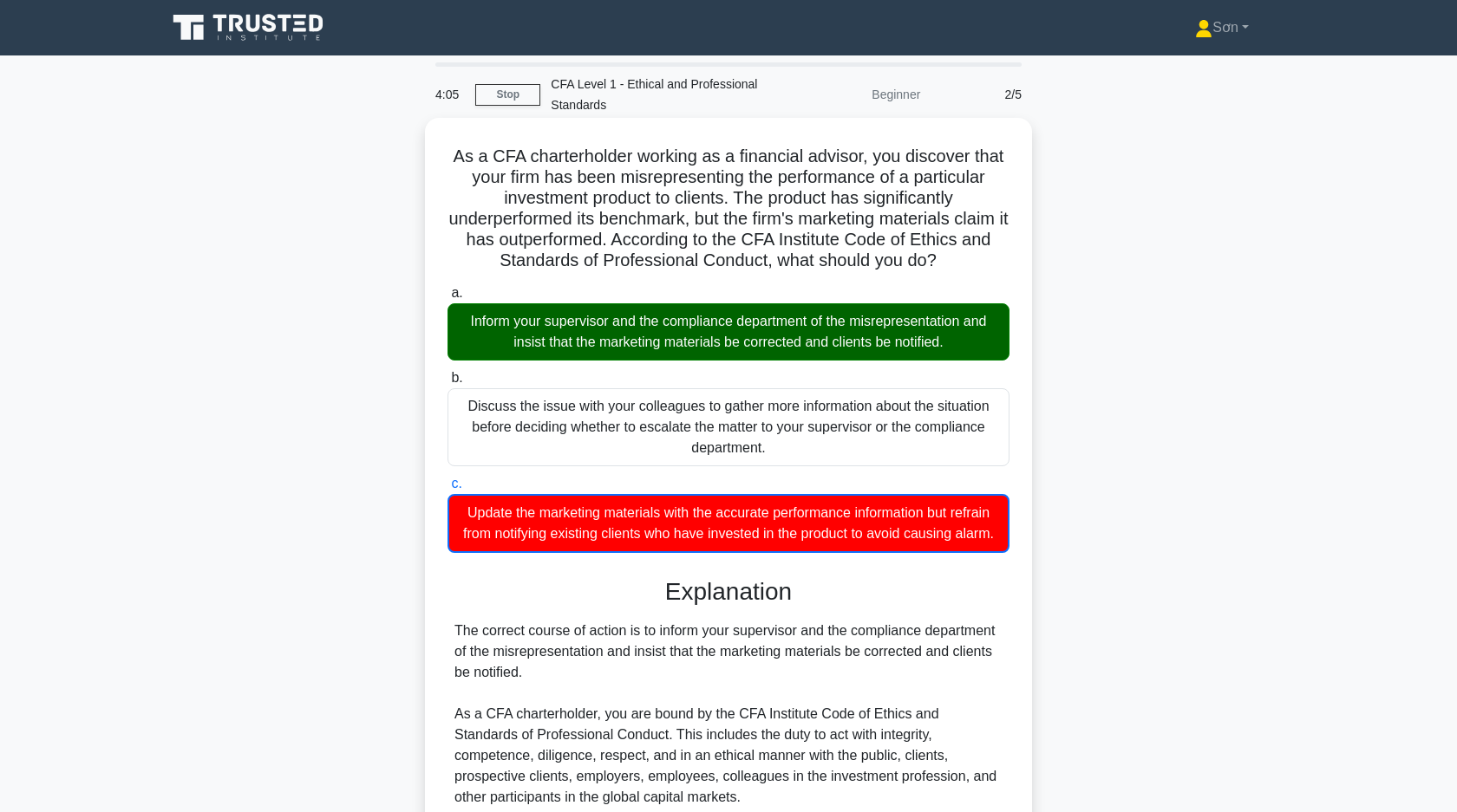
drag, startPoint x: 453, startPoint y: 153, endPoint x: 989, endPoint y: 544, distance: 663.5
click at [989, 545] on div "As a CFA charterholder working as a financial advisor, you discover that your f…" at bounding box center [728, 659] width 593 height 1070
copy div "As a CFA charterholder working as a financial advisor, you discover that your f…"
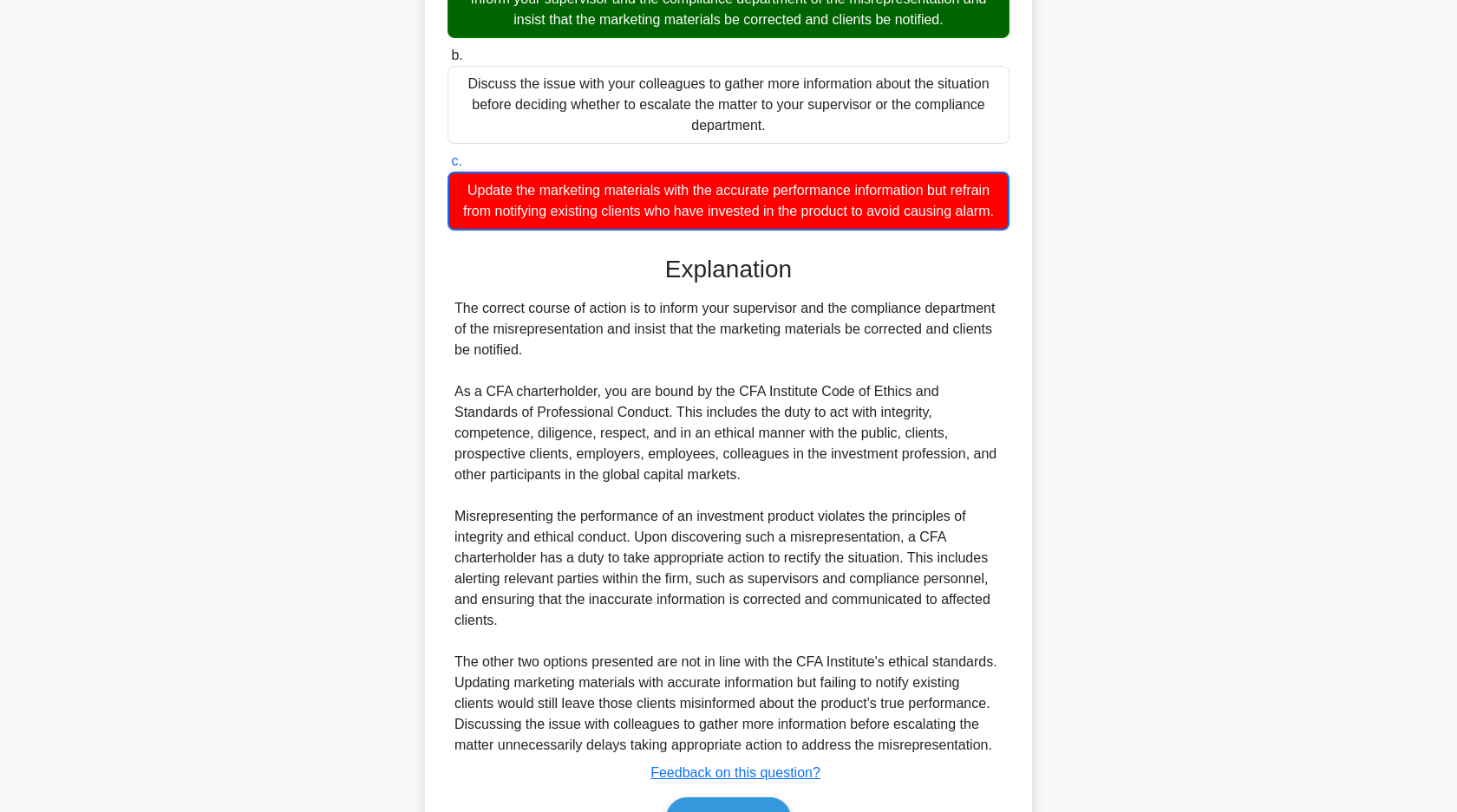
scroll to position [443, 0]
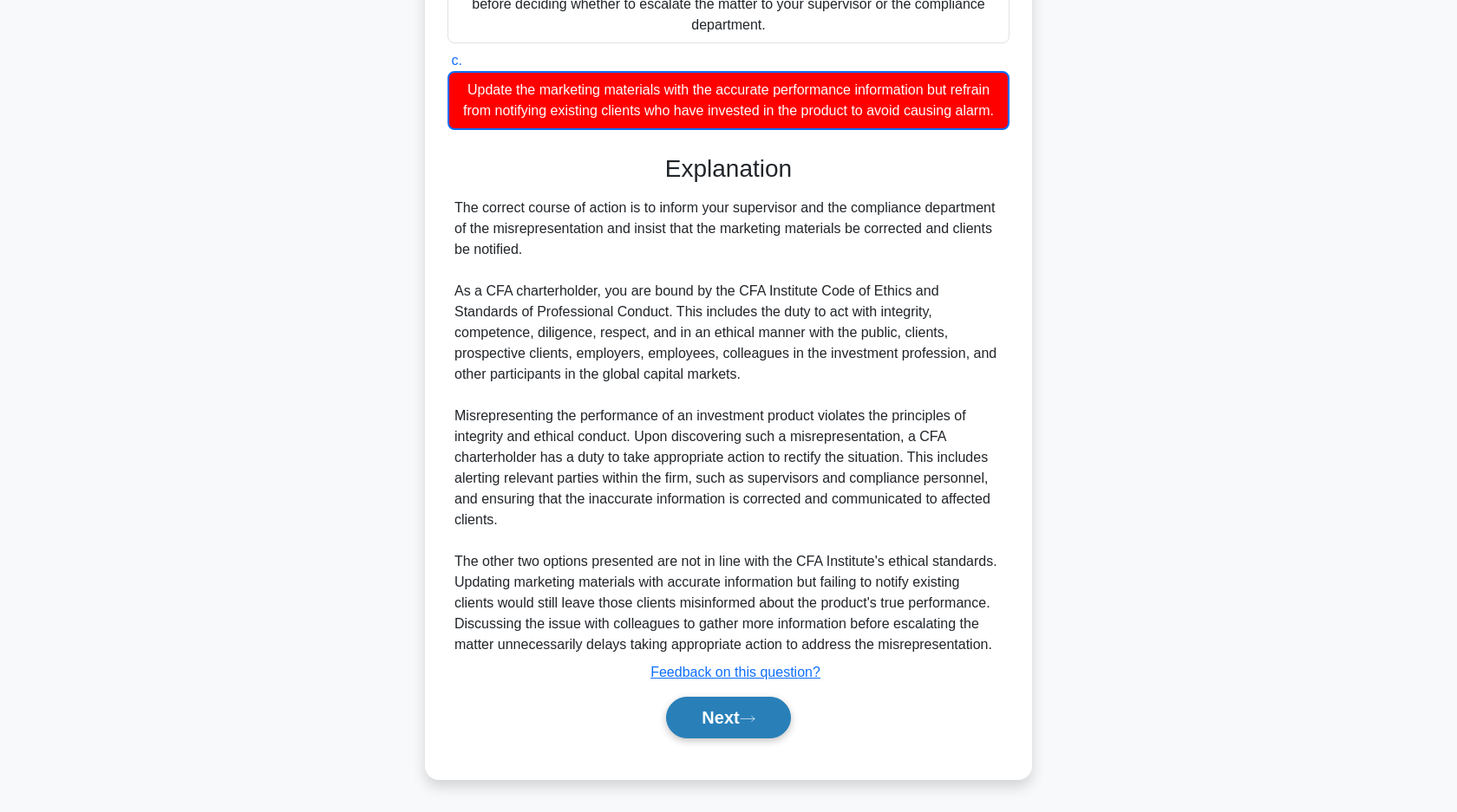
click at [773, 713] on button "Next" at bounding box center [728, 717] width 124 height 41
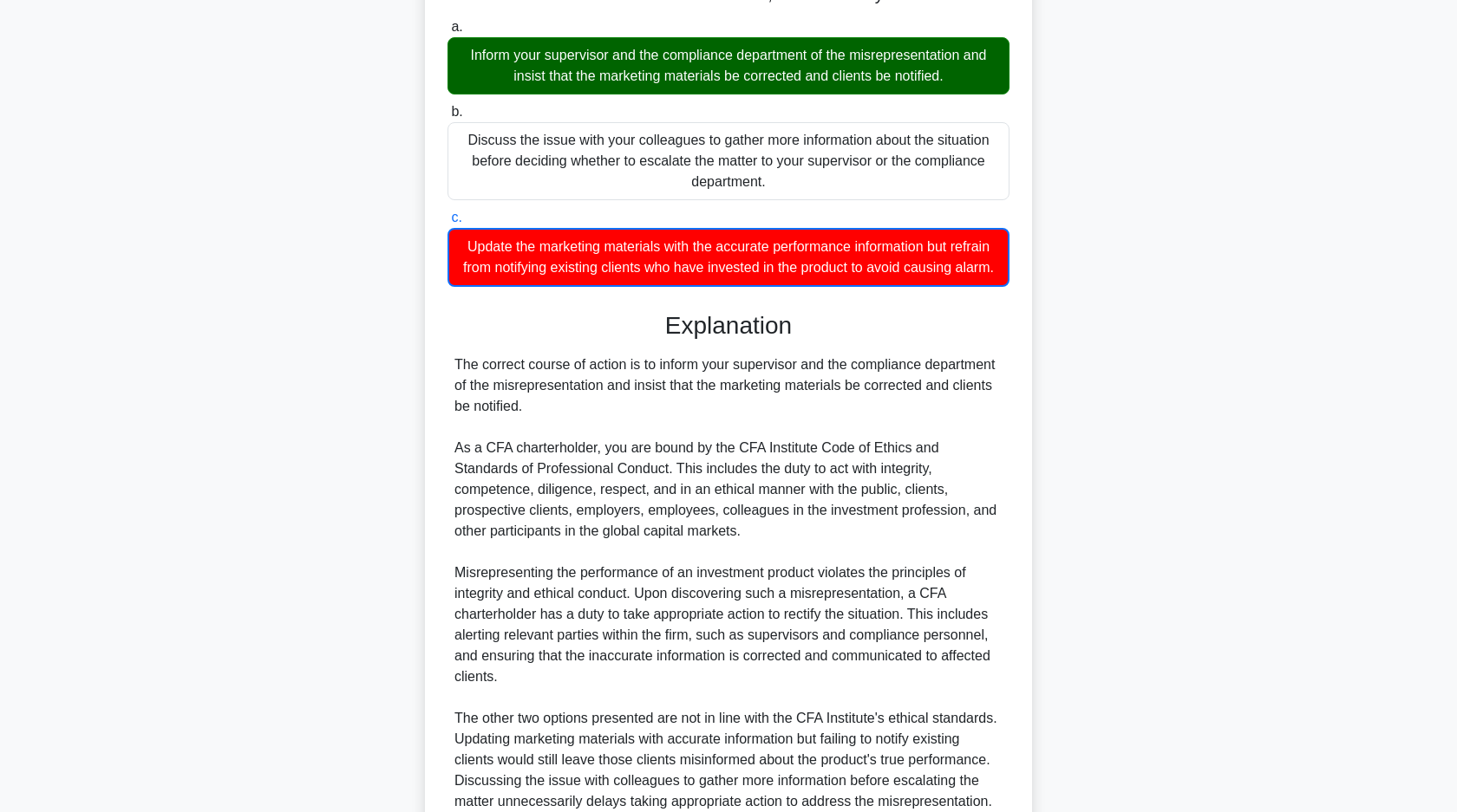
scroll to position [35, 0]
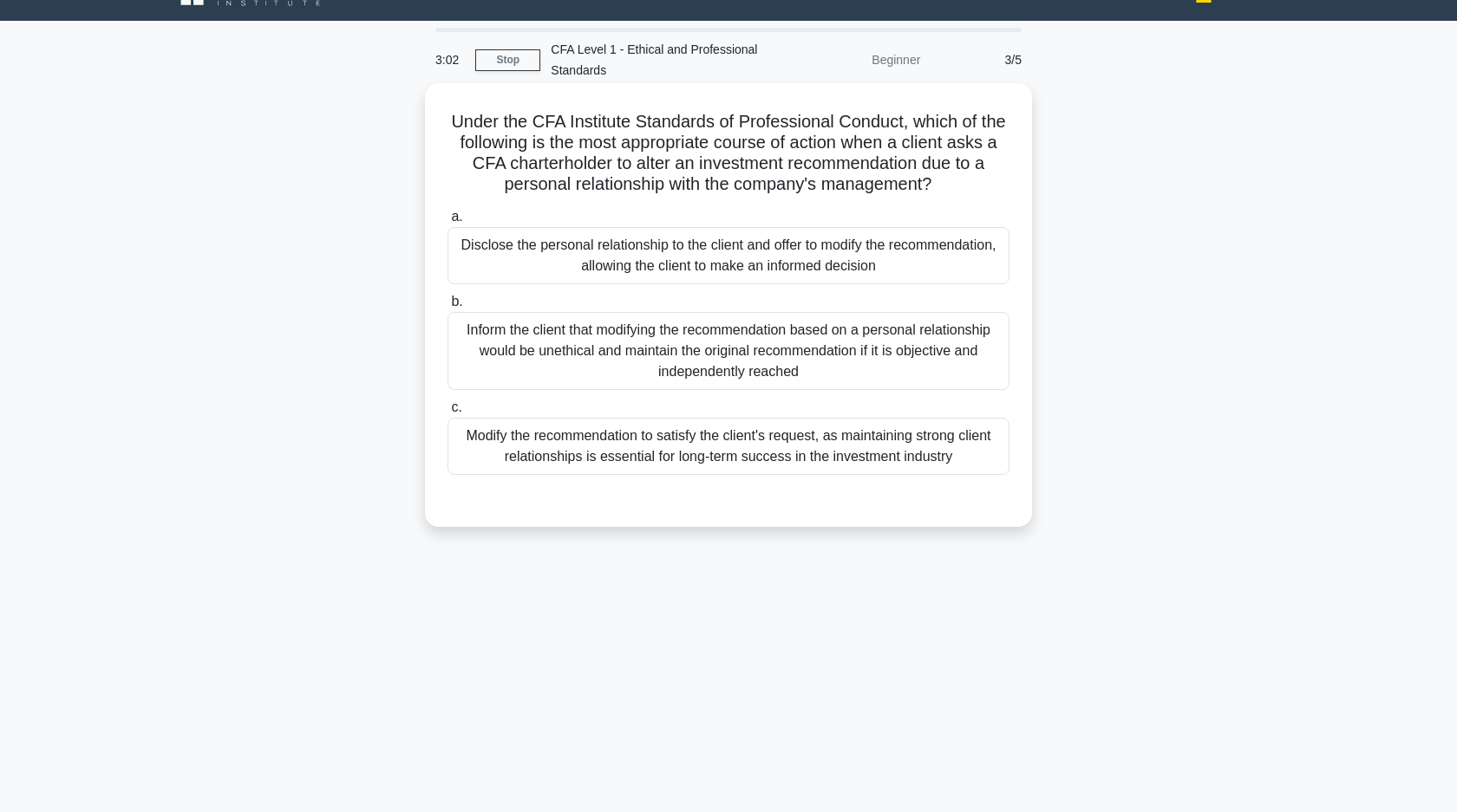
click at [539, 255] on div "Disclose the personal relationship to the client and offer to modify the recomm…" at bounding box center [728, 255] width 562 height 57
click at [447, 223] on input "a. Disclose the personal relationship to the client and offer to modify the rec…" at bounding box center [447, 217] width 0 height 11
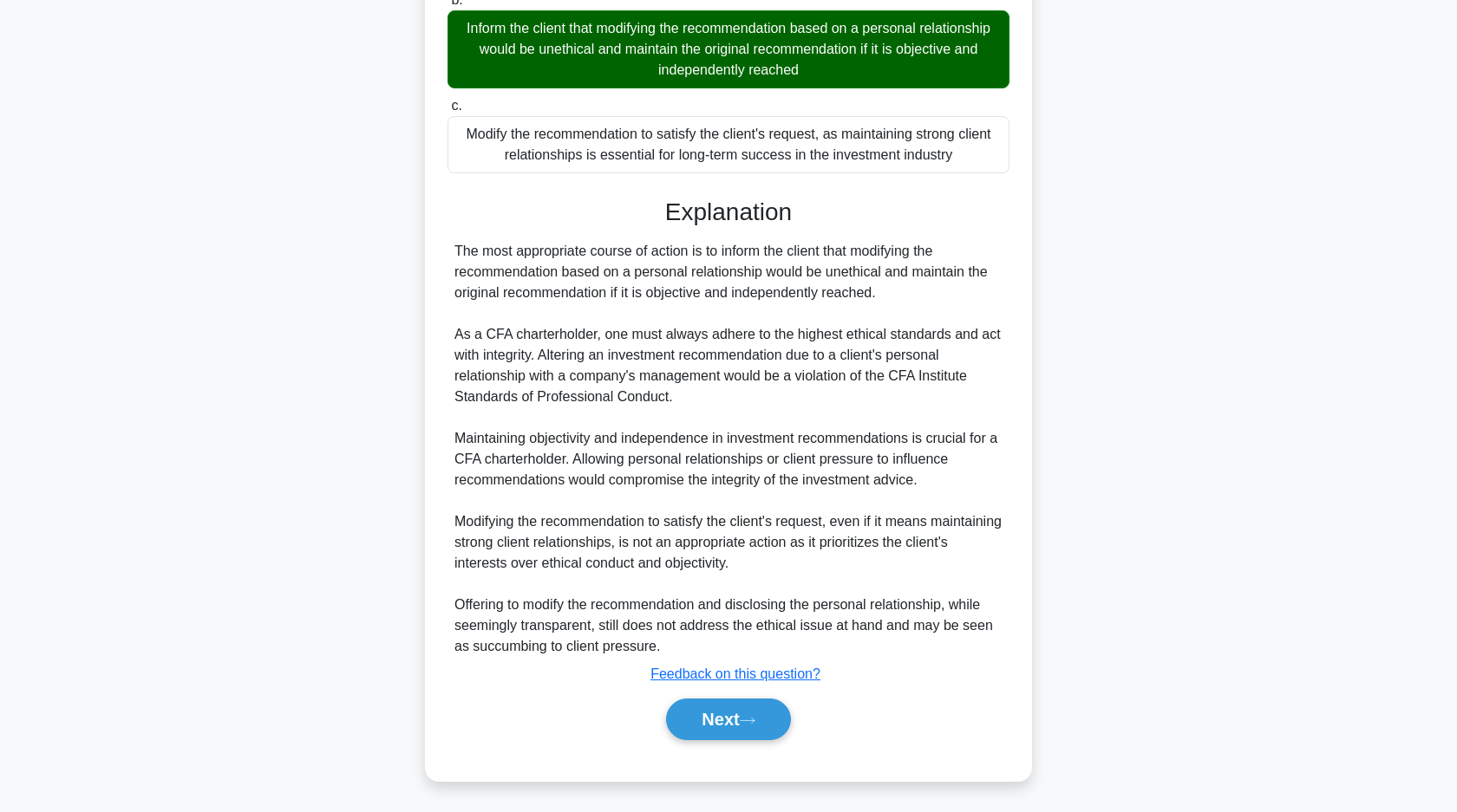
scroll to position [340, 0]
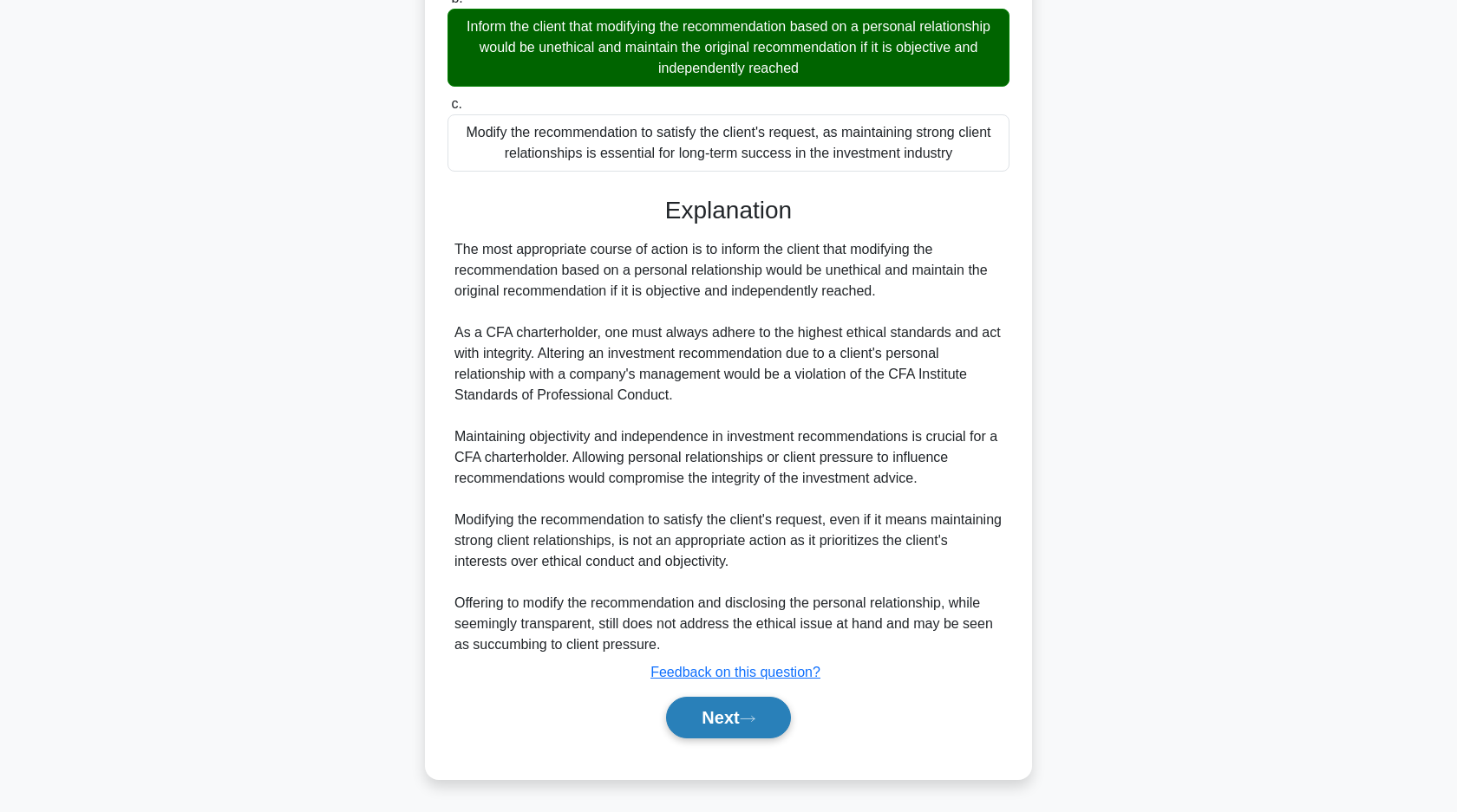
click at [714, 709] on button "Next" at bounding box center [728, 717] width 124 height 41
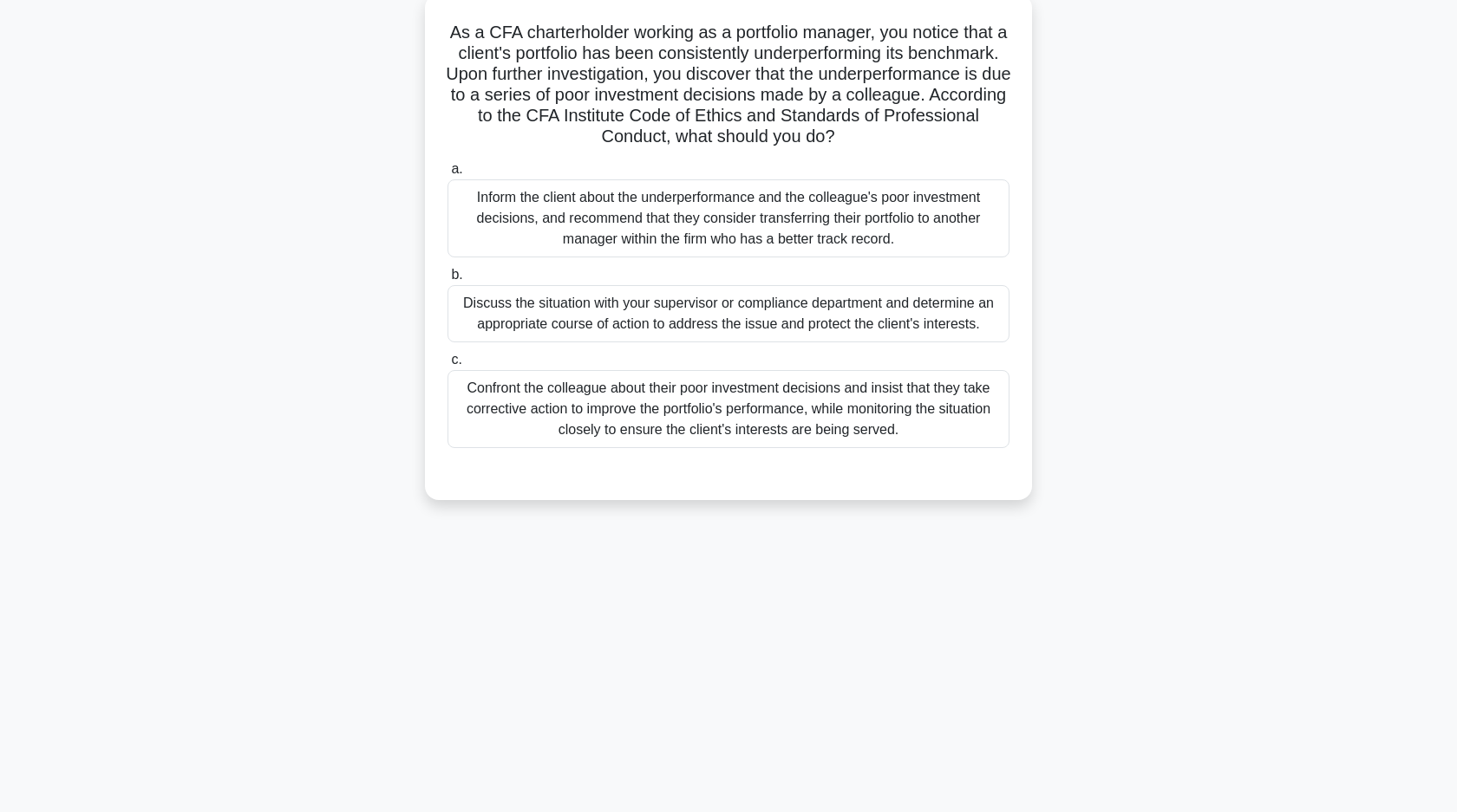
scroll to position [0, 0]
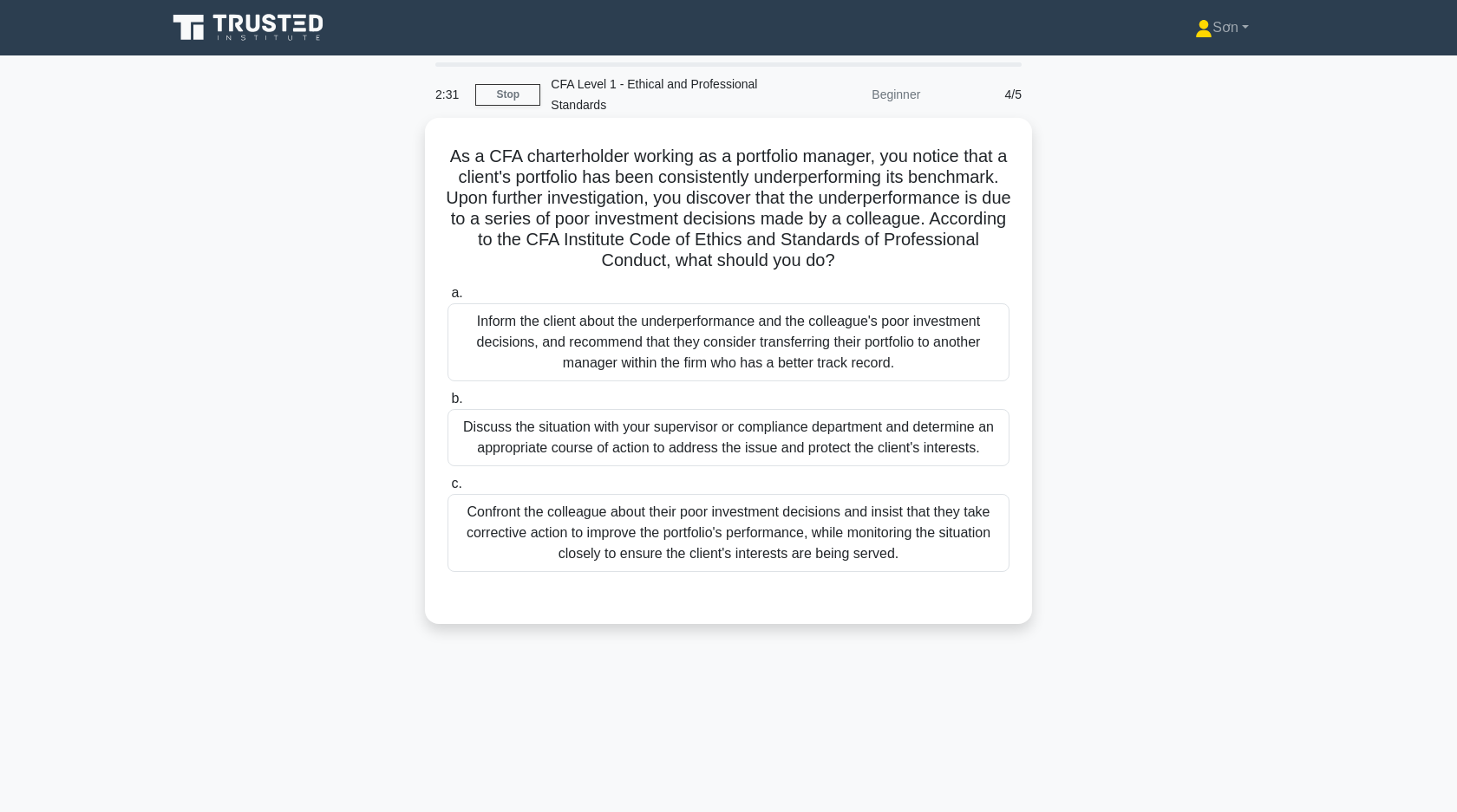
click at [514, 442] on div "Discuss the situation with your supervisor or compliance department and determi…" at bounding box center [728, 438] width 562 height 57
click at [447, 405] on input "b. Discuss the situation with your supervisor or compliance department and dete…" at bounding box center [447, 399] width 0 height 11
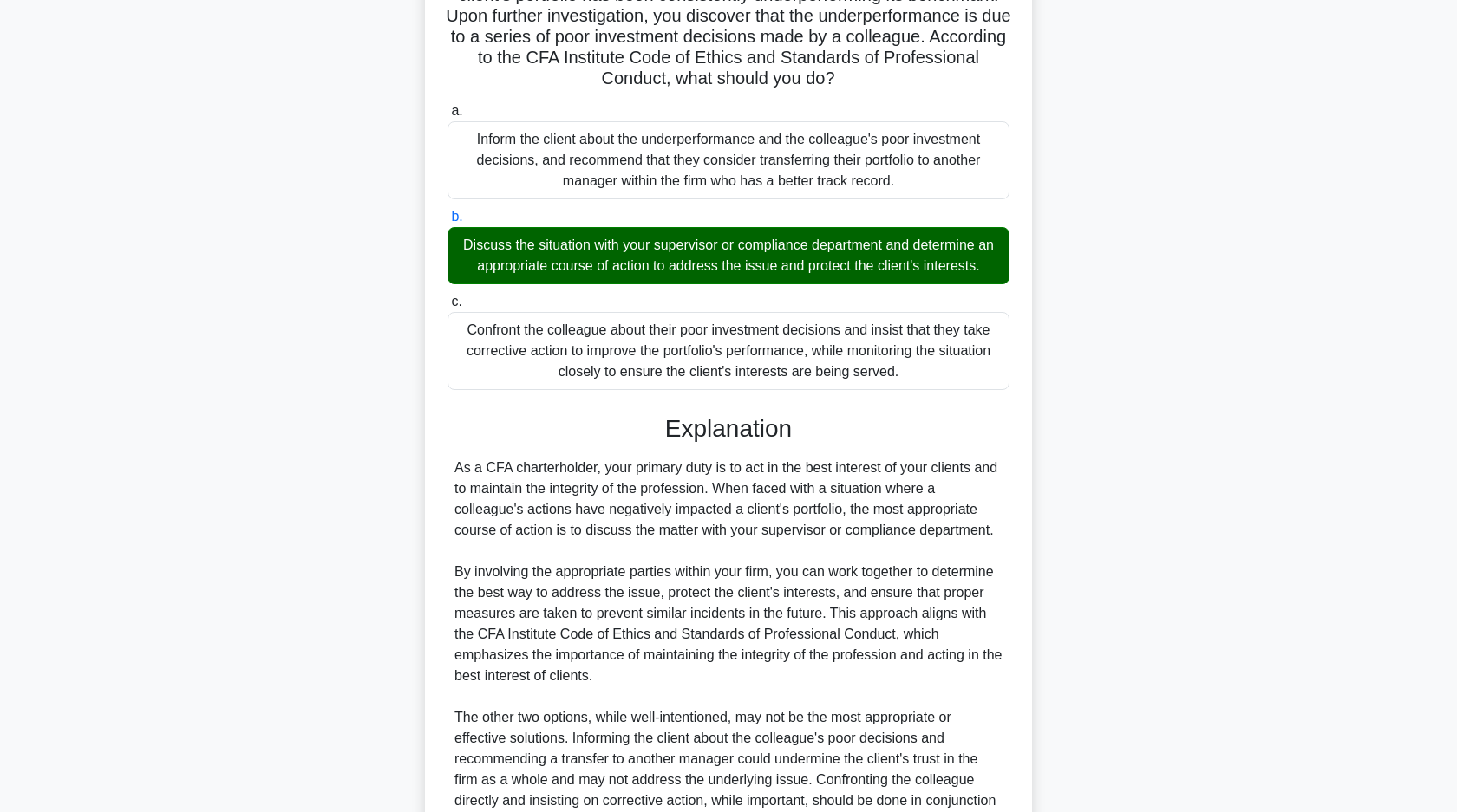
scroll to position [380, 0]
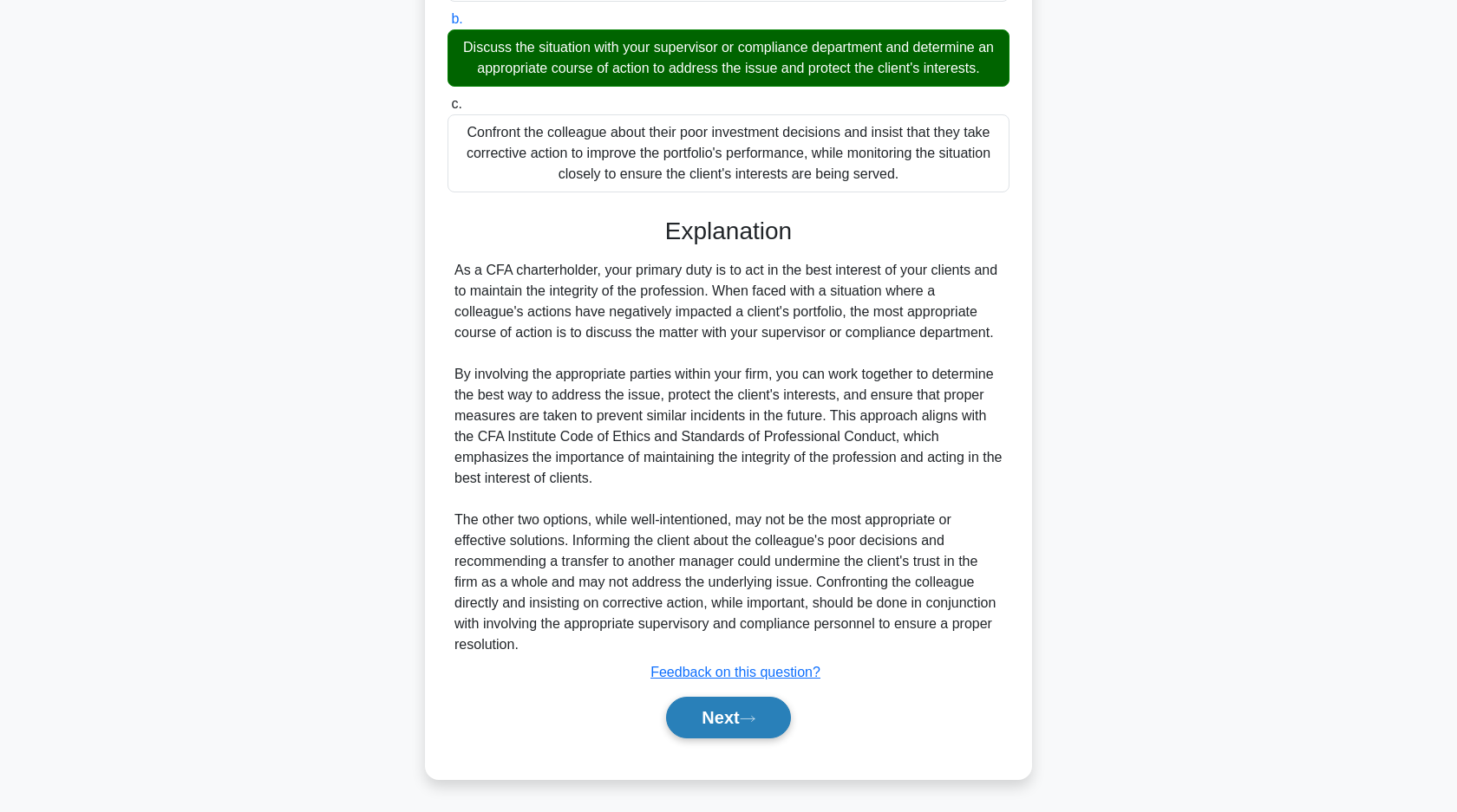
click at [711, 710] on button "Next" at bounding box center [728, 717] width 124 height 41
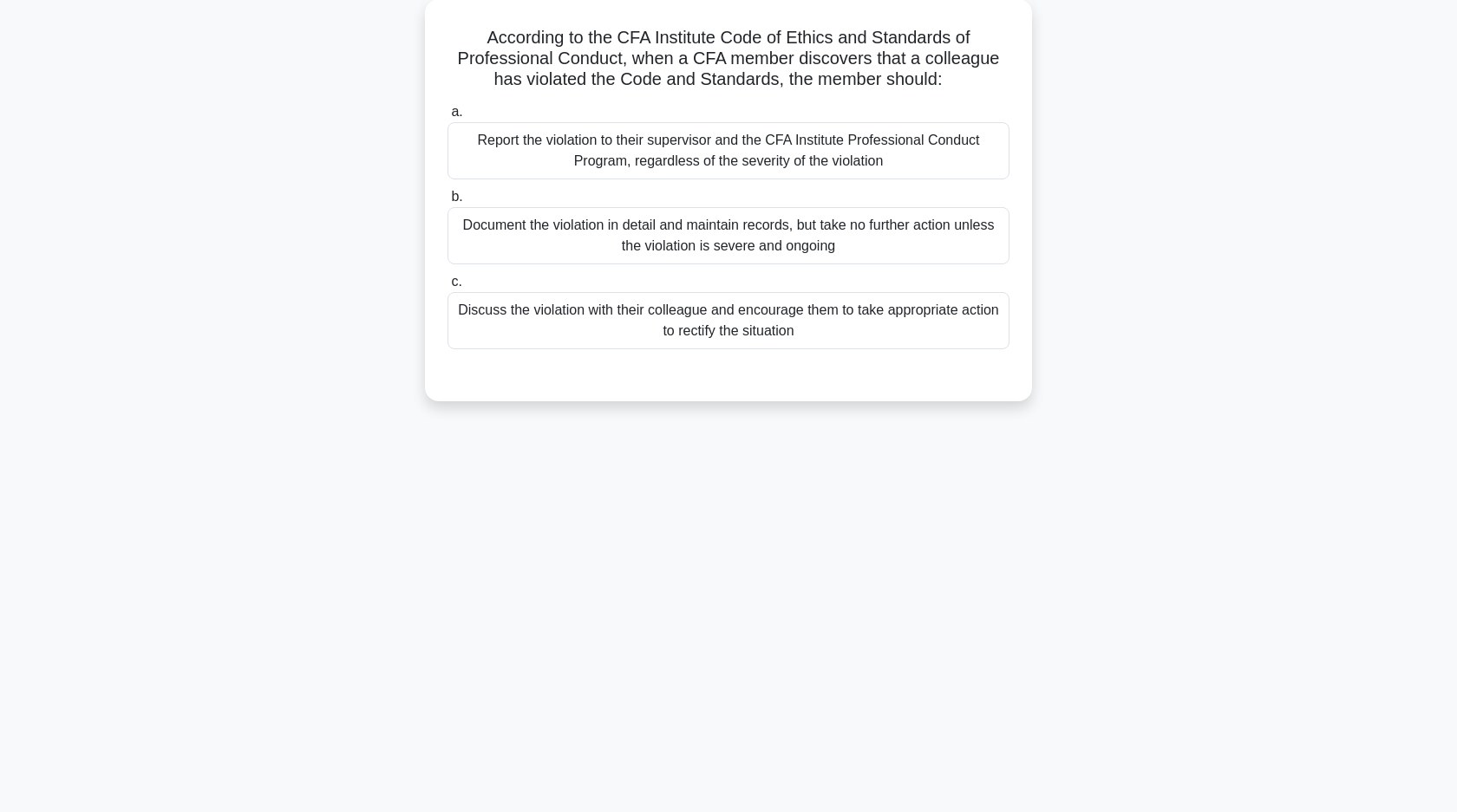
scroll to position [0, 0]
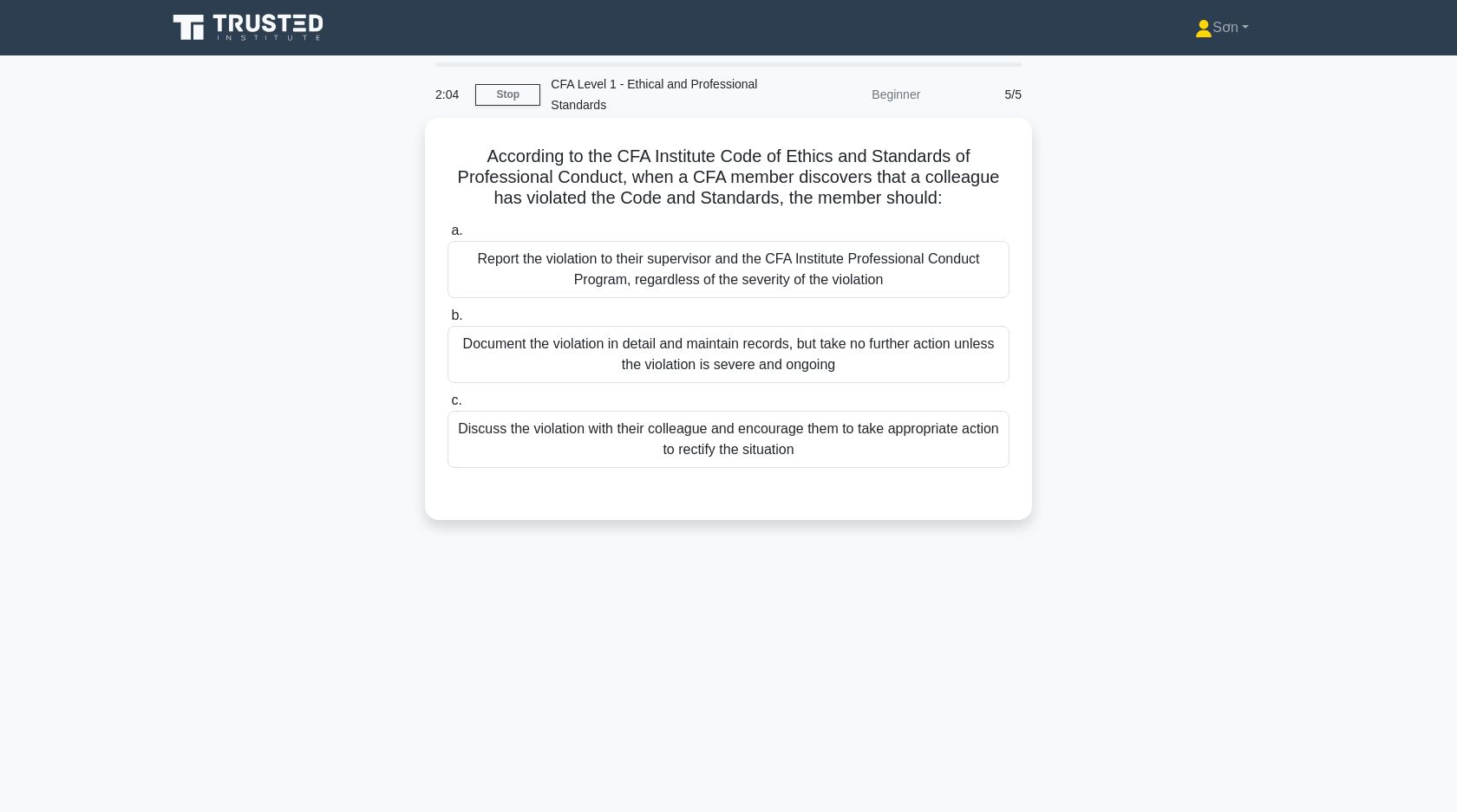
click at [592, 281] on div "Report the violation to their supervisor and the CFA Institute Professional Con…" at bounding box center [728, 269] width 562 height 57
click at [447, 237] on input "a. Report the violation to their supervisor and the CFA Institute Professional …" at bounding box center [447, 230] width 0 height 11
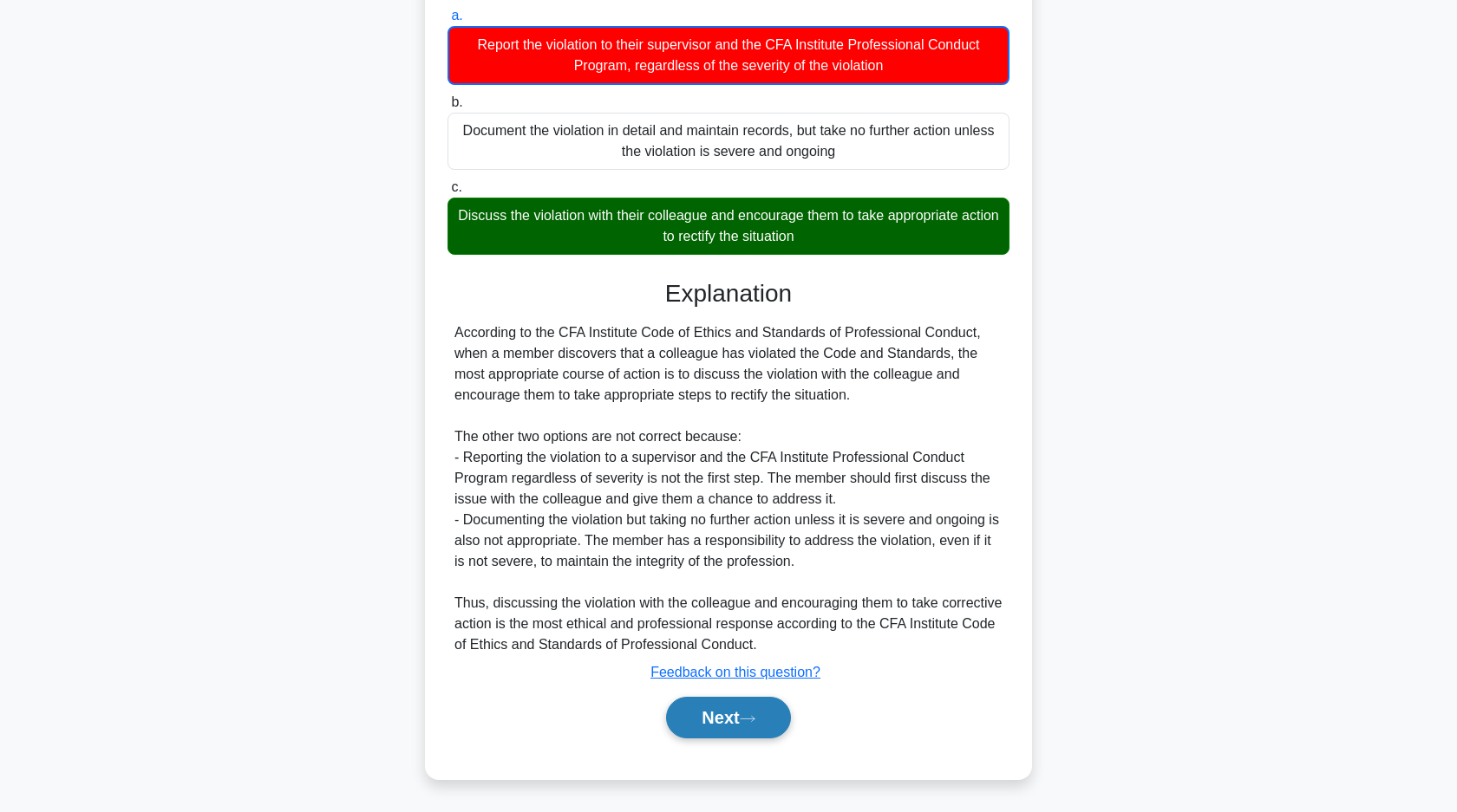
click at [749, 721] on icon at bounding box center [747, 719] width 16 height 9
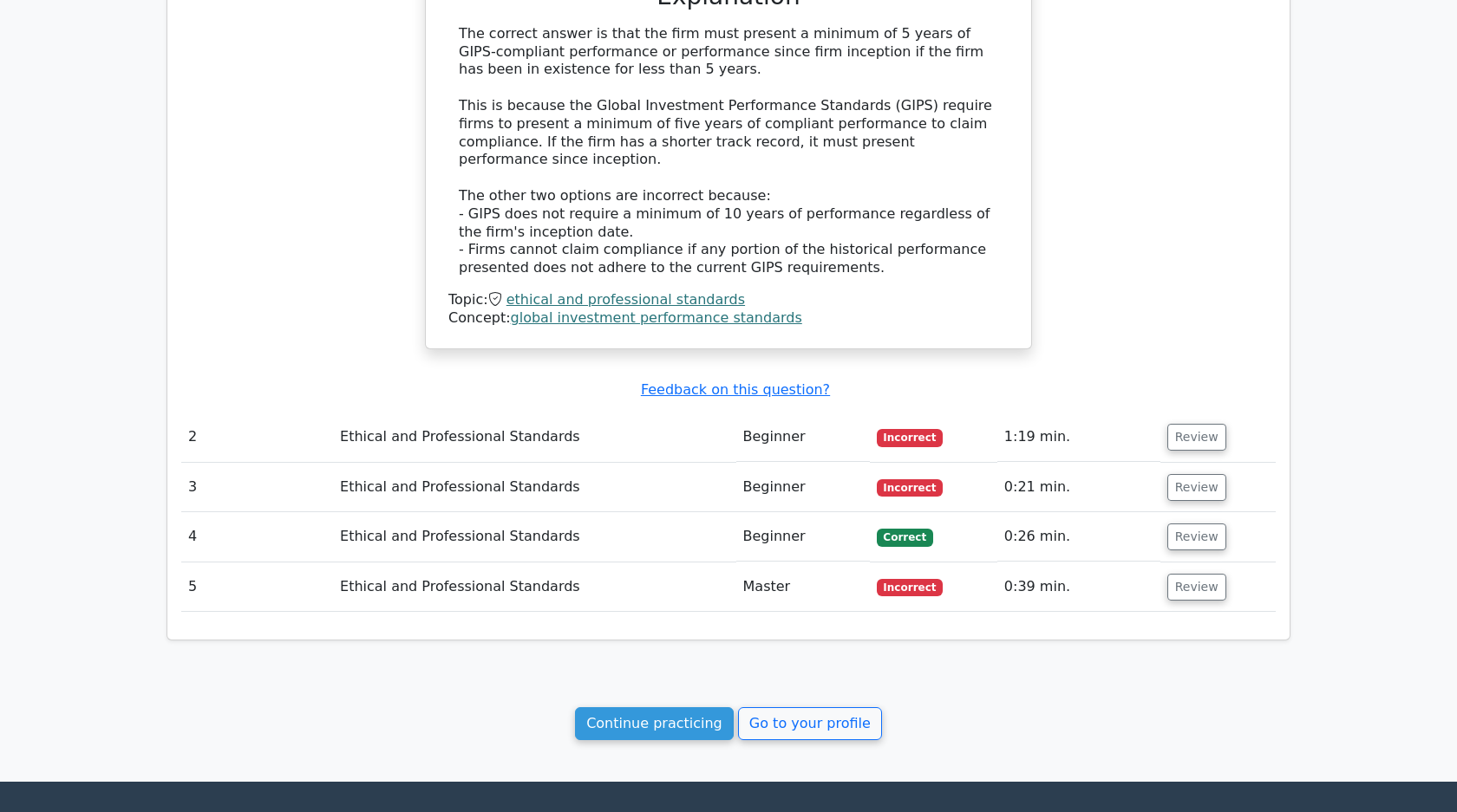
scroll to position [1391, 0]
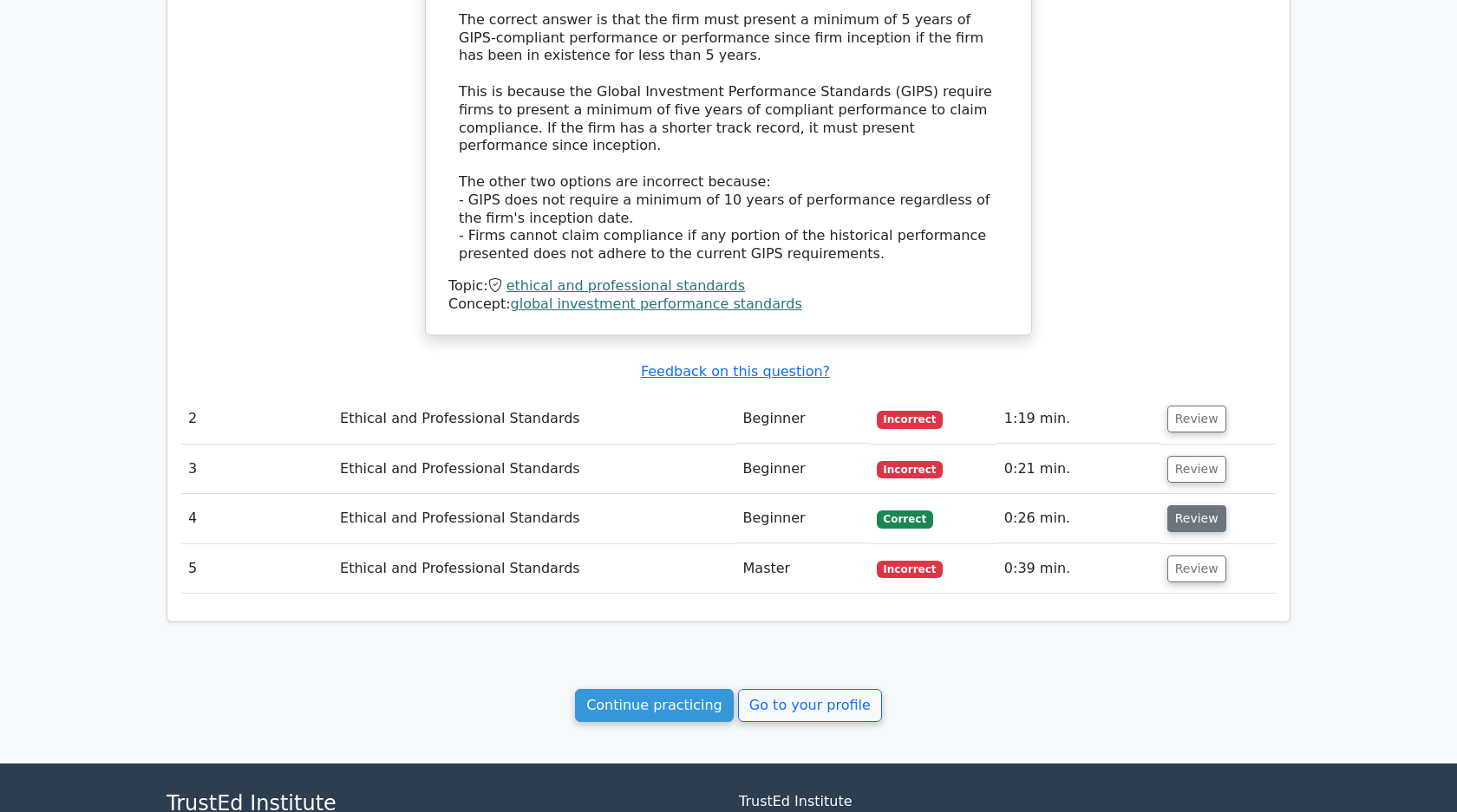
click at [1168, 505] on button "Review" at bounding box center [1197, 518] width 59 height 27
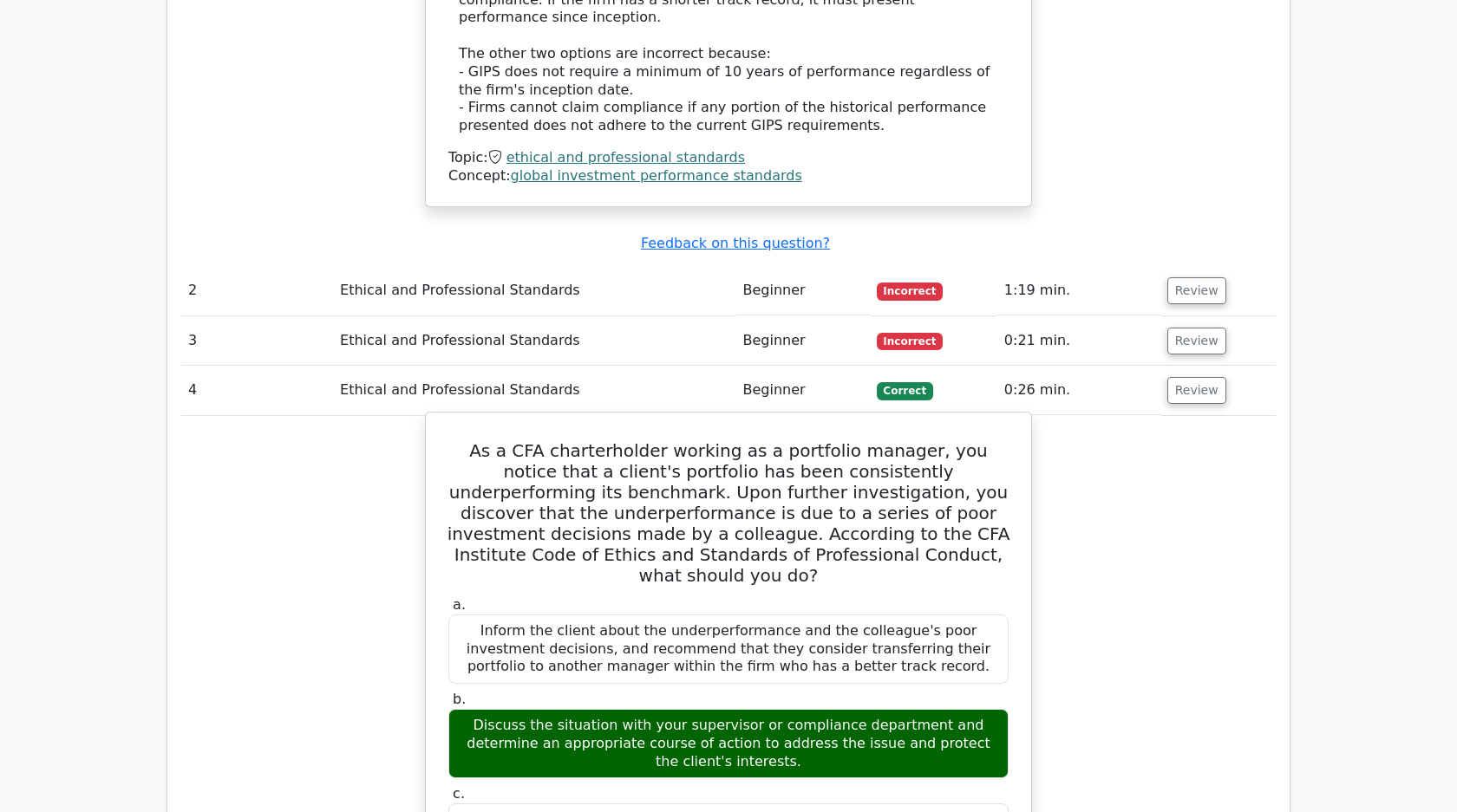
scroll to position [1433, 0]
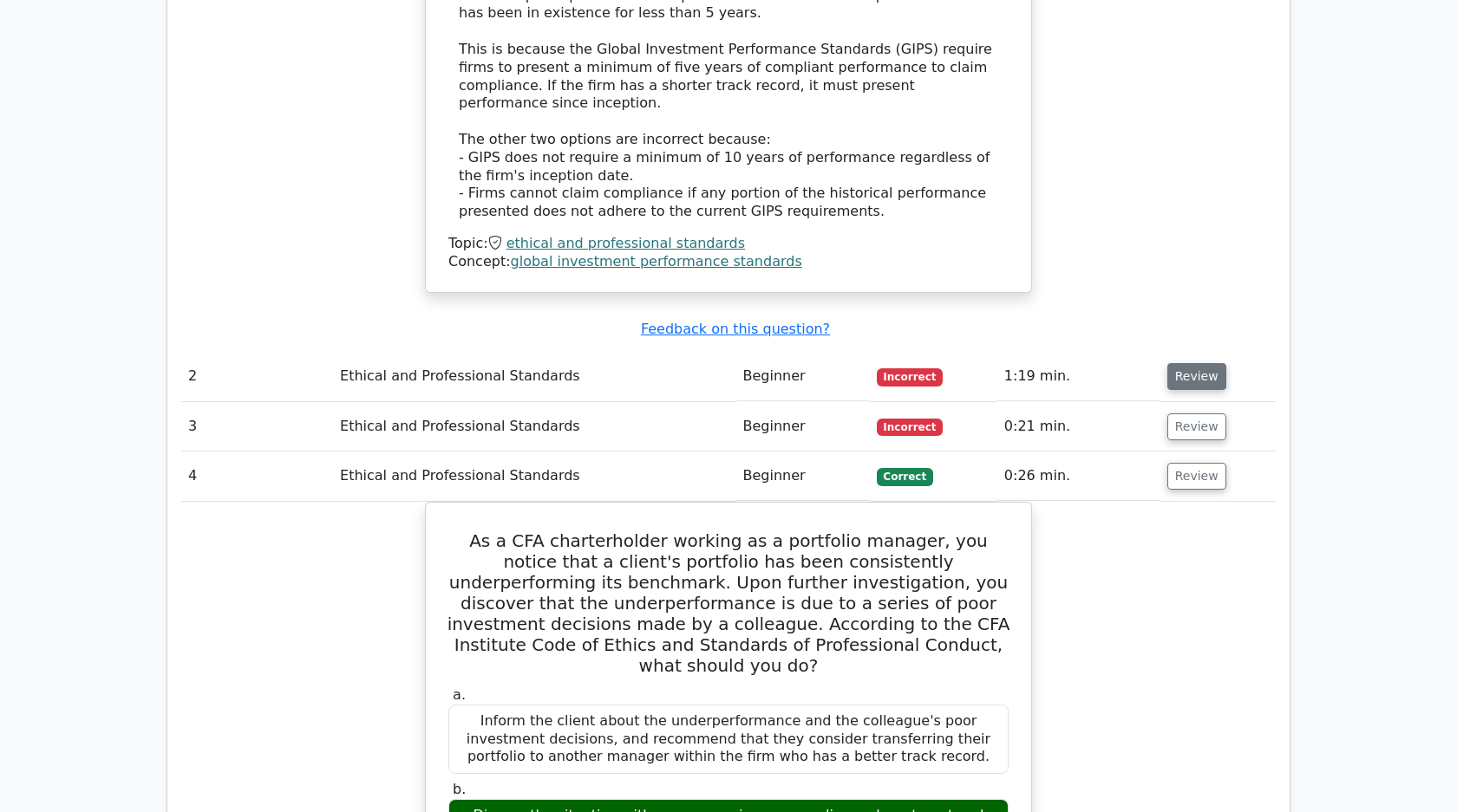
click at [1175, 363] on button "Review" at bounding box center [1197, 376] width 59 height 27
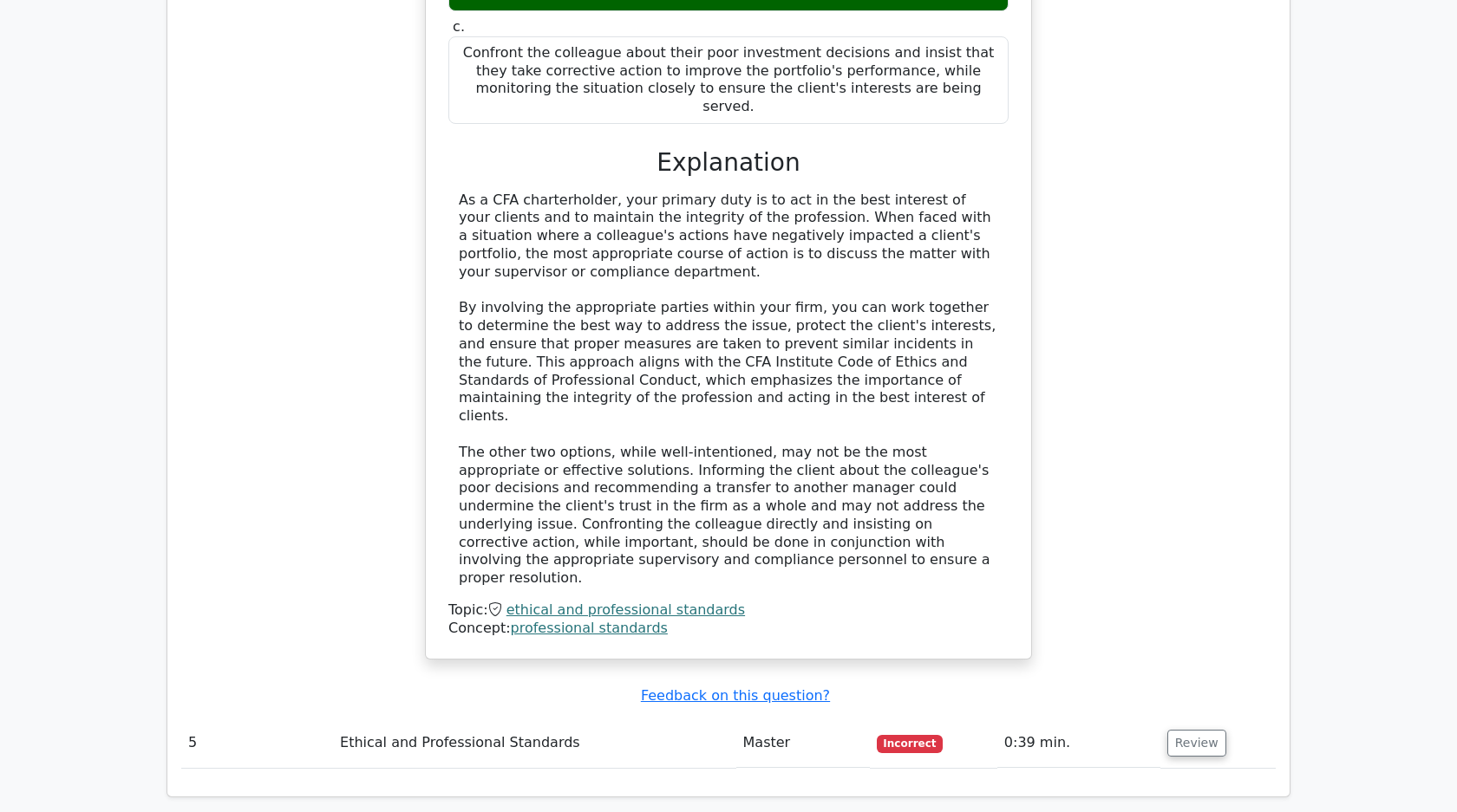
scroll to position [3450, 0]
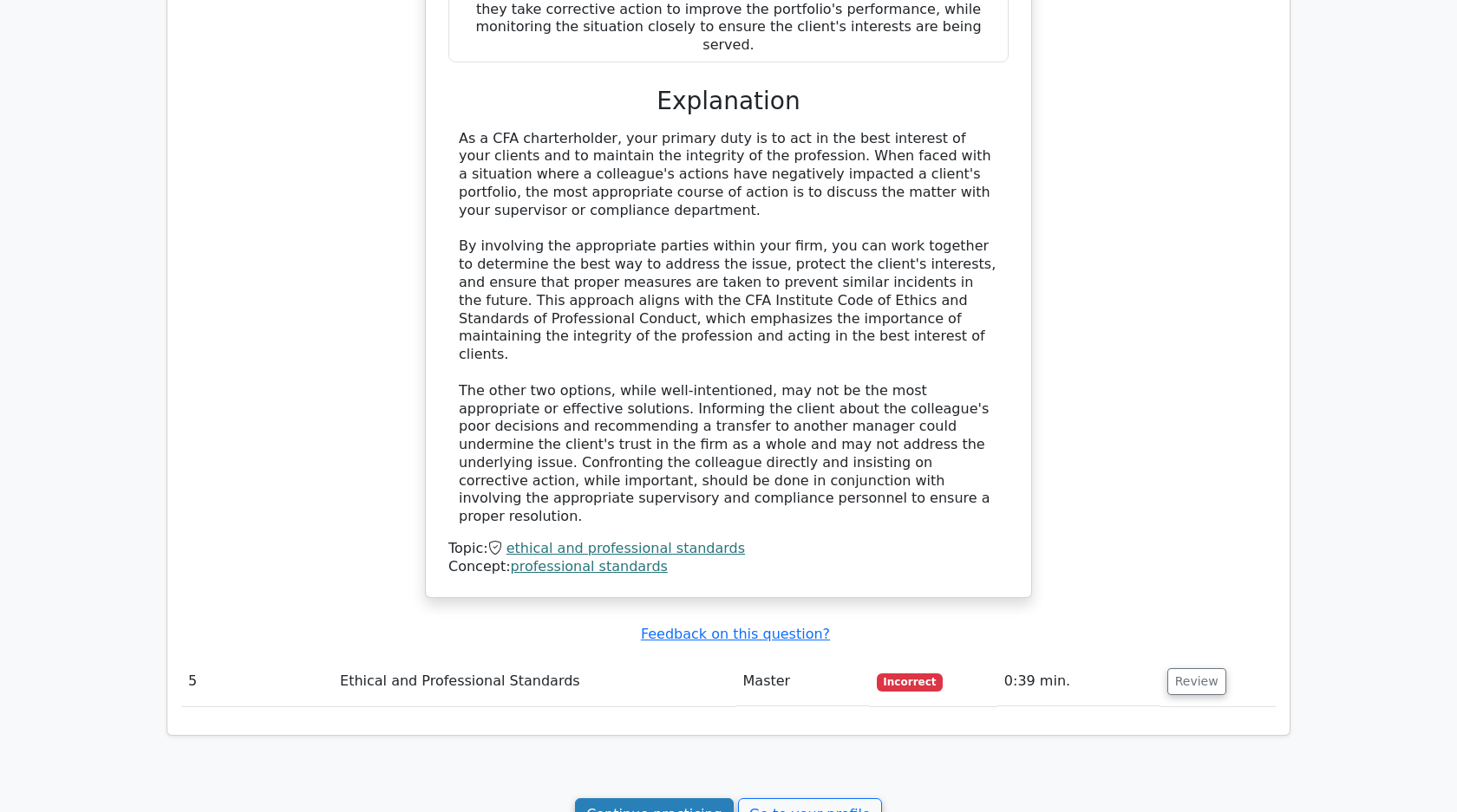
click at [678, 798] on link "Continue practicing" at bounding box center [654, 815] width 159 height 33
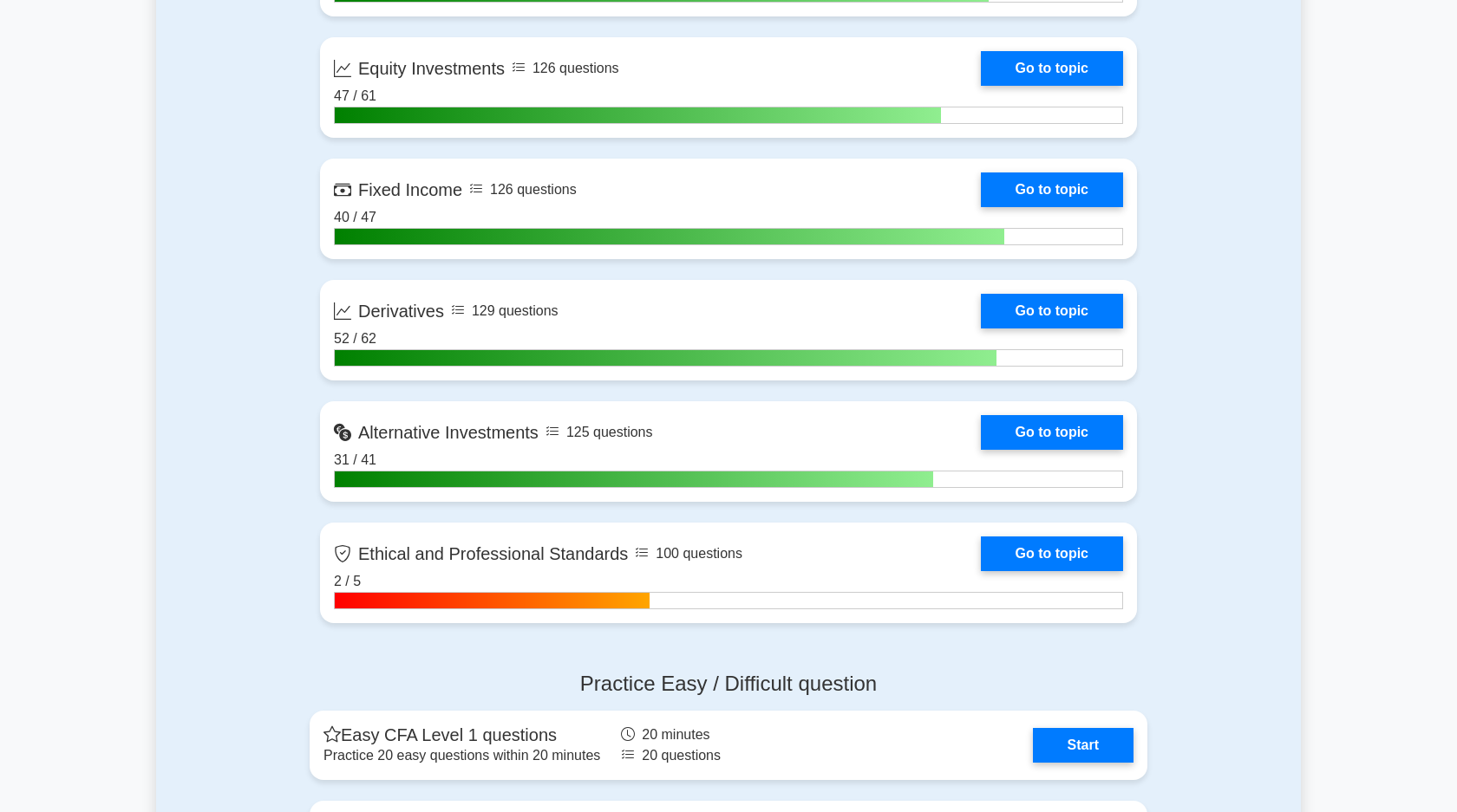
scroll to position [1476, 0]
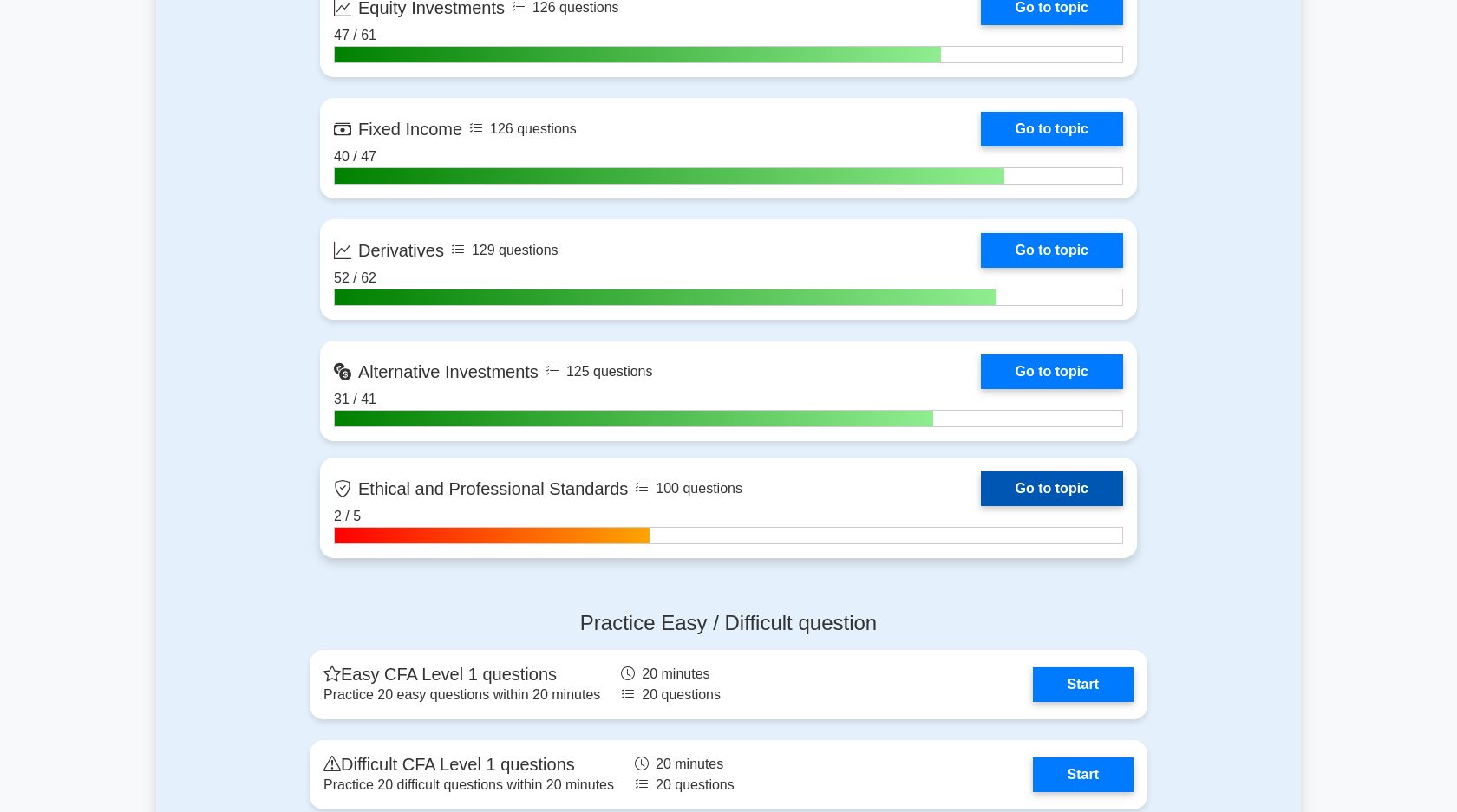
click at [1002, 490] on link "Go to topic" at bounding box center [1052, 489] width 142 height 35
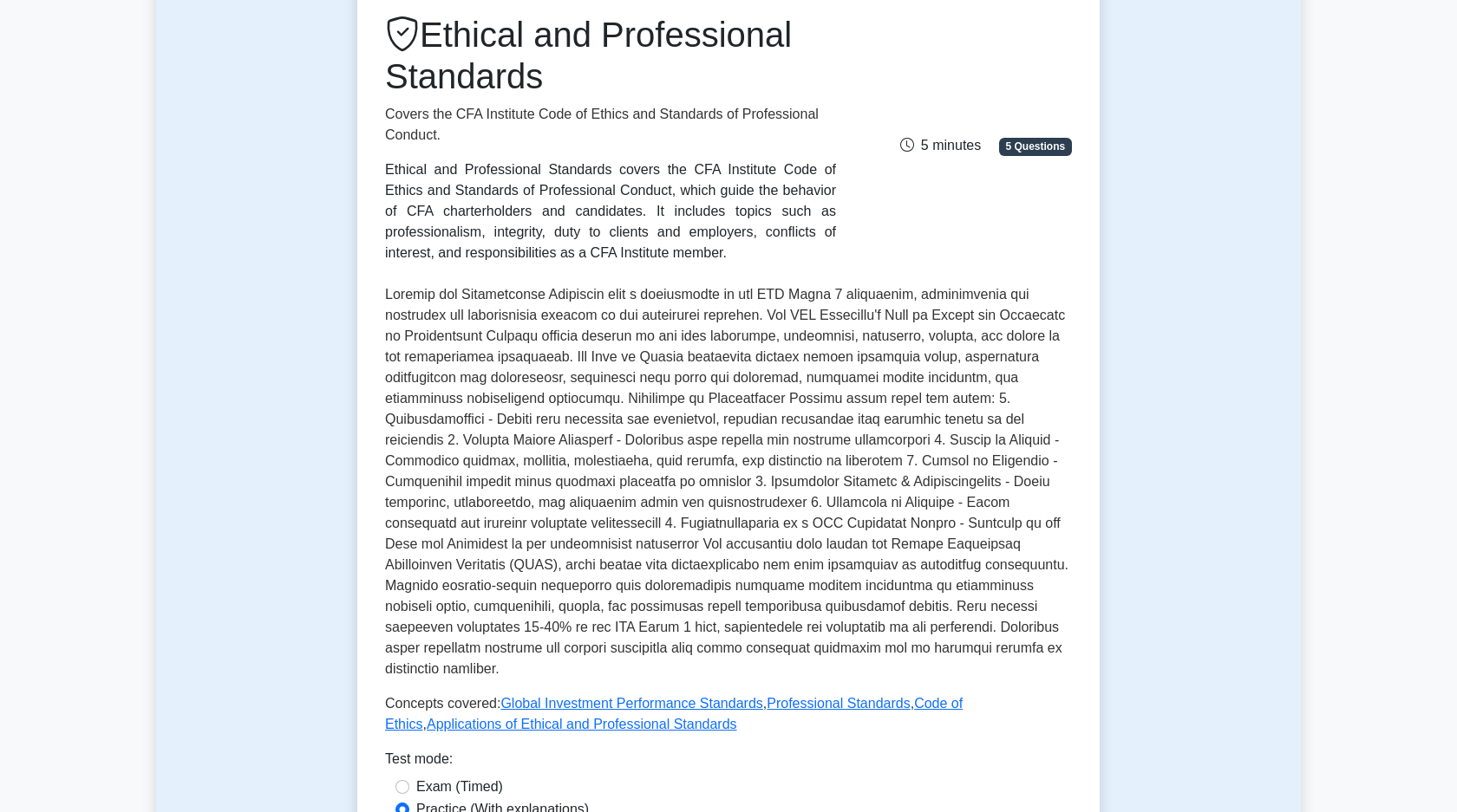
scroll to position [666, 0]
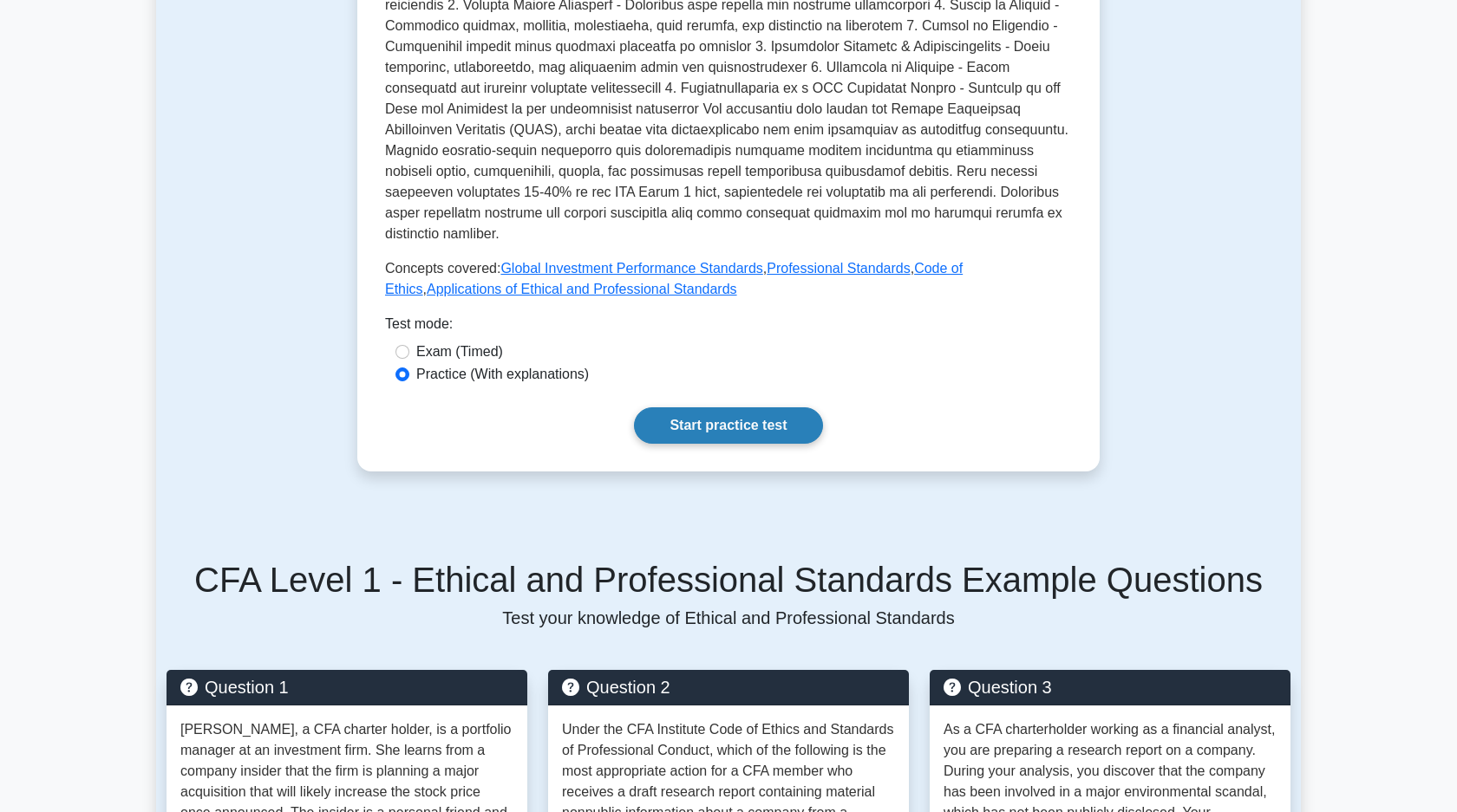
click at [778, 415] on link "Start practice test" at bounding box center [728, 425] width 188 height 36
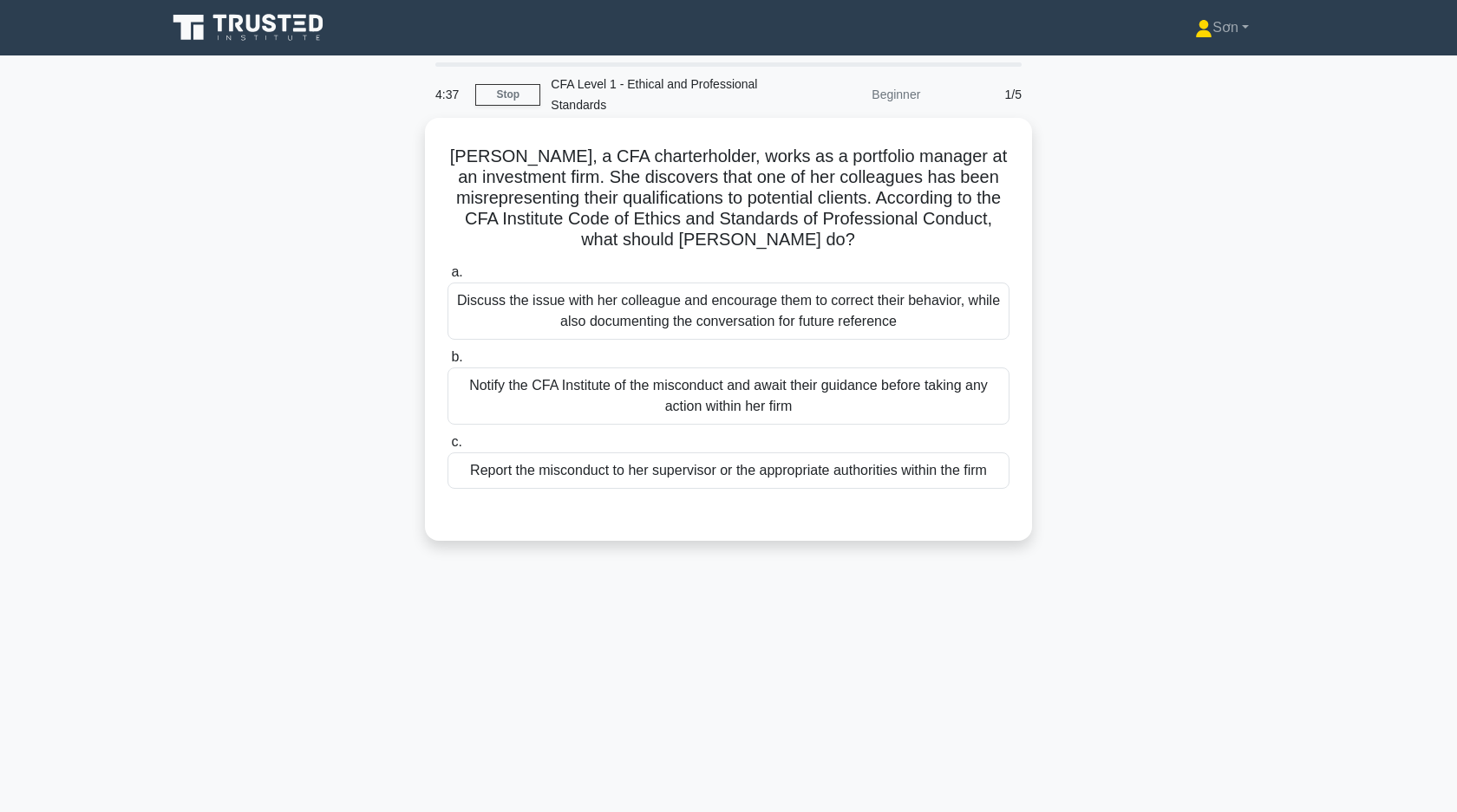
click at [769, 472] on div "Report the misconduct to her supervisor or the appropriate authorities within t…" at bounding box center [728, 470] width 562 height 36
click at [447, 448] on input "c. Report the misconduct to her supervisor or the appropriate authorities withi…" at bounding box center [447, 442] width 0 height 11
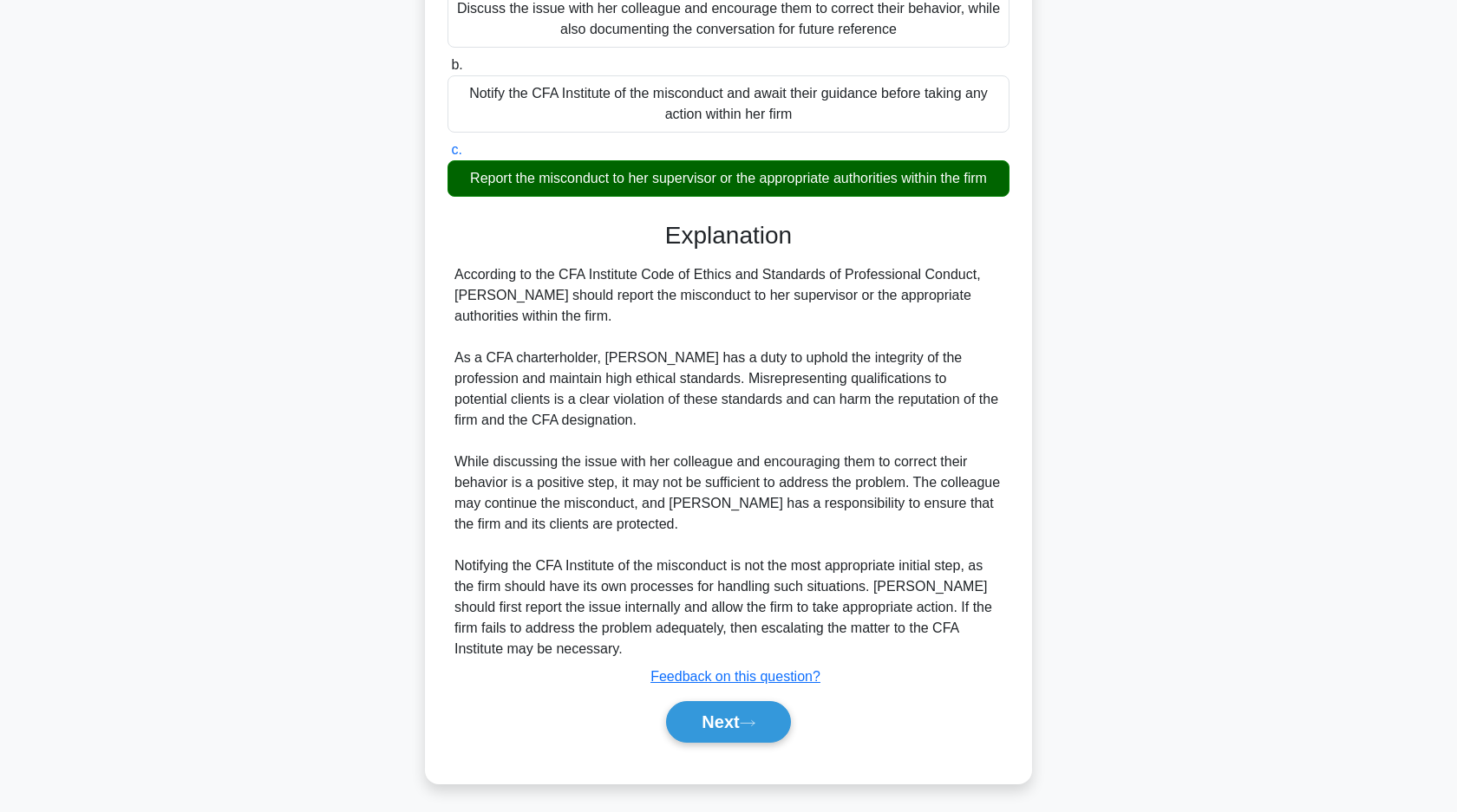
scroll to position [297, 0]
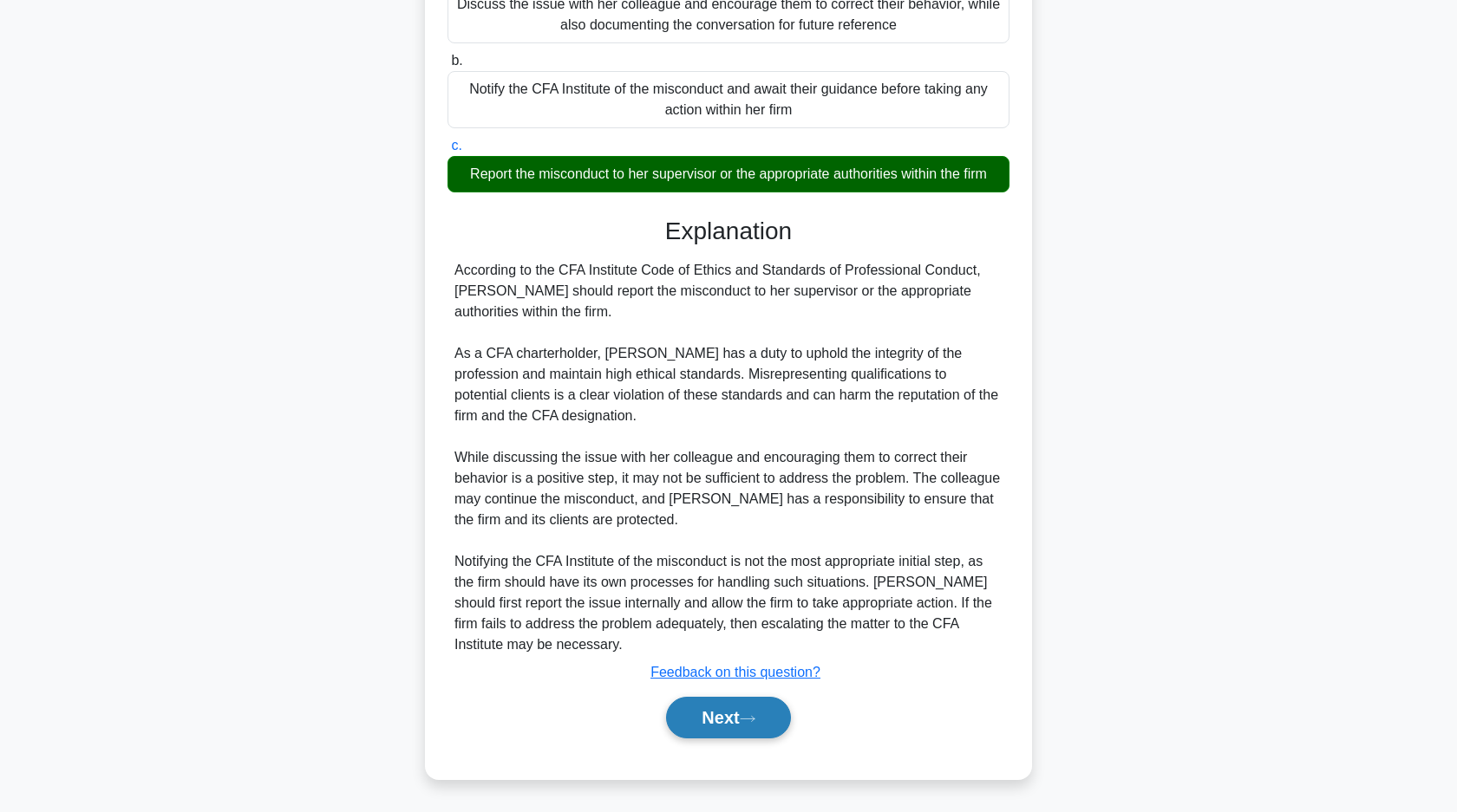
click at [755, 723] on icon at bounding box center [747, 719] width 16 height 9
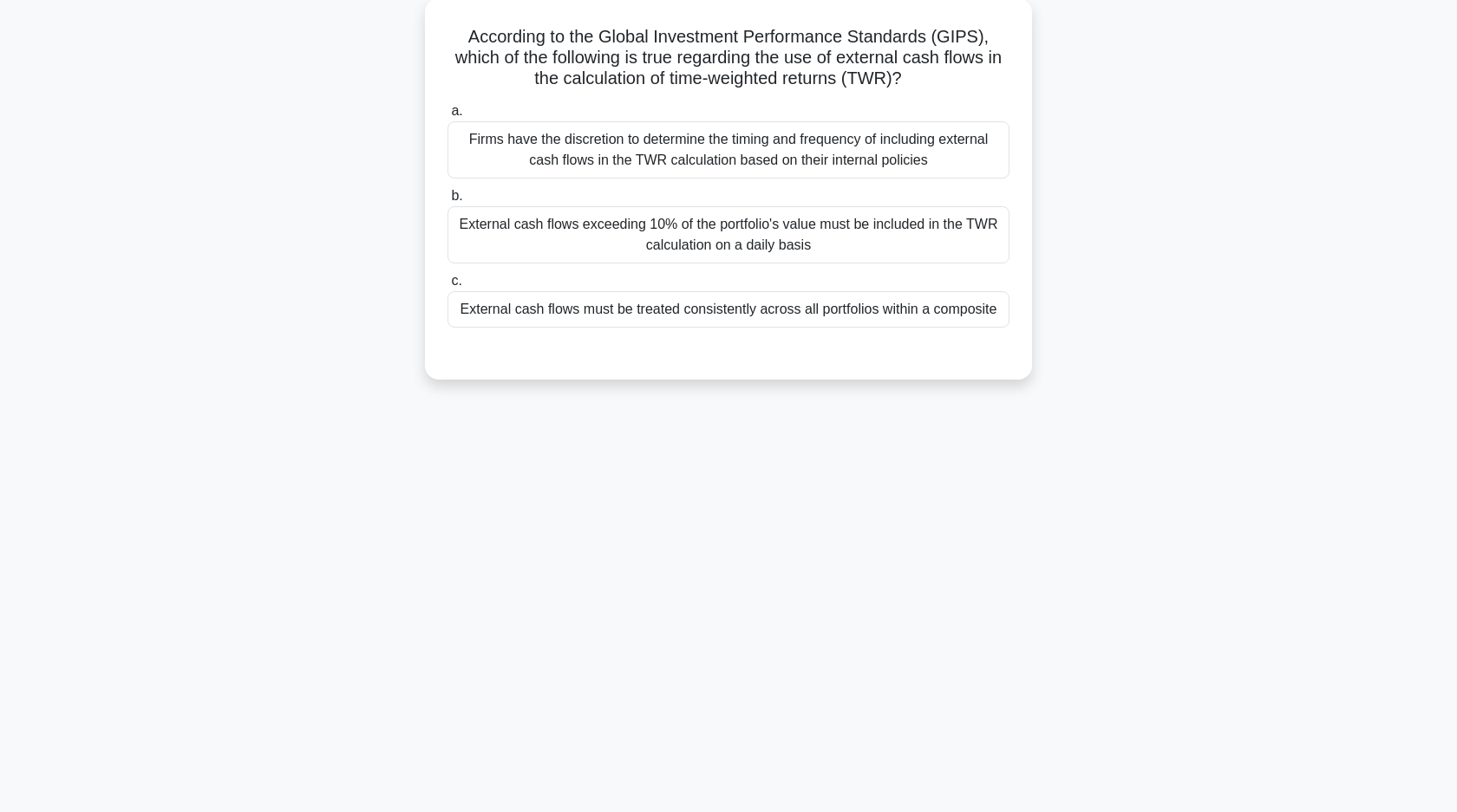
scroll to position [0, 0]
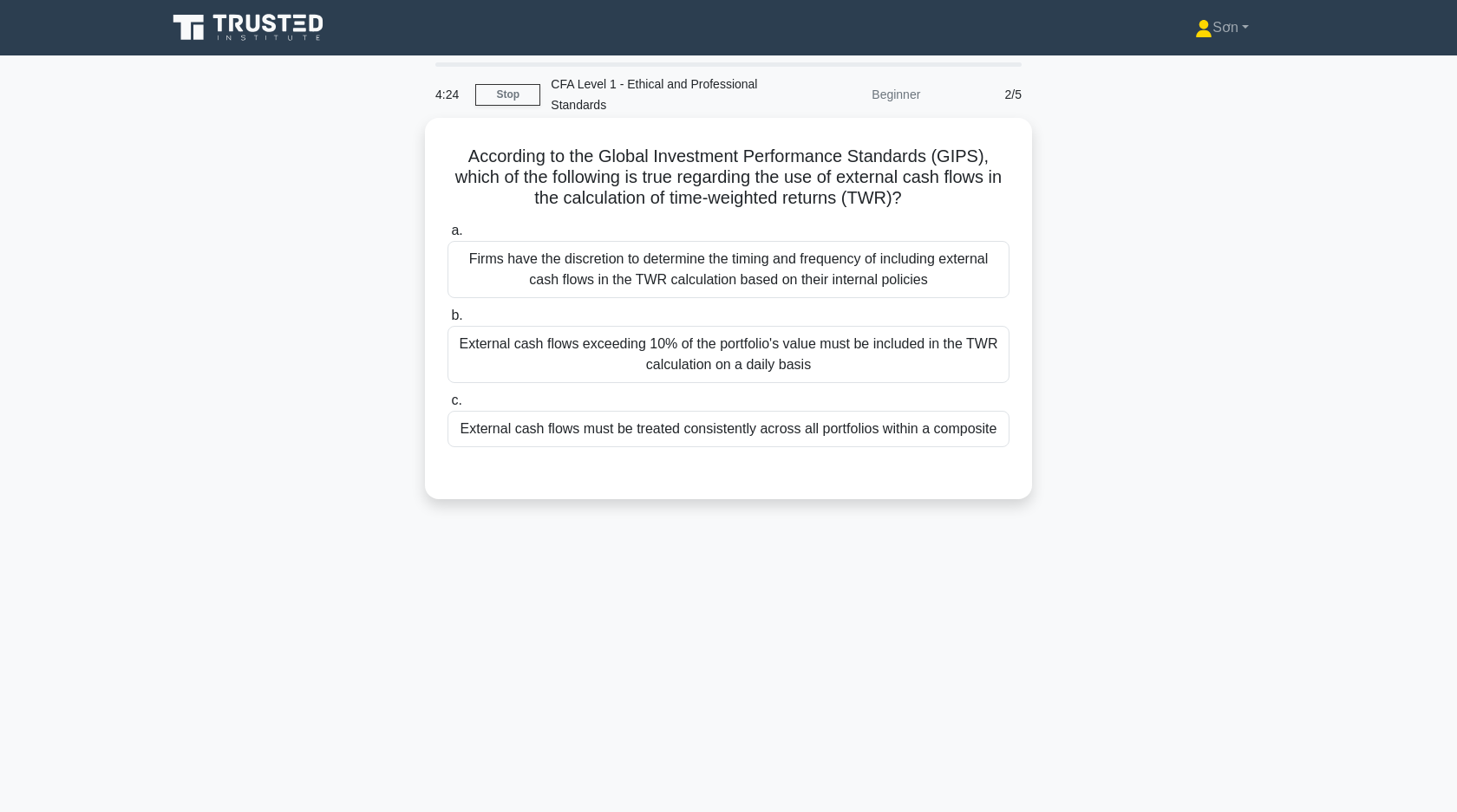
click at [894, 434] on div "External cash flows must be treated consistently across all portfolios within a…" at bounding box center [728, 429] width 562 height 36
click at [447, 406] on input "c. External cash flows must be treated consistently across all portfolios withi…" at bounding box center [447, 401] width 0 height 11
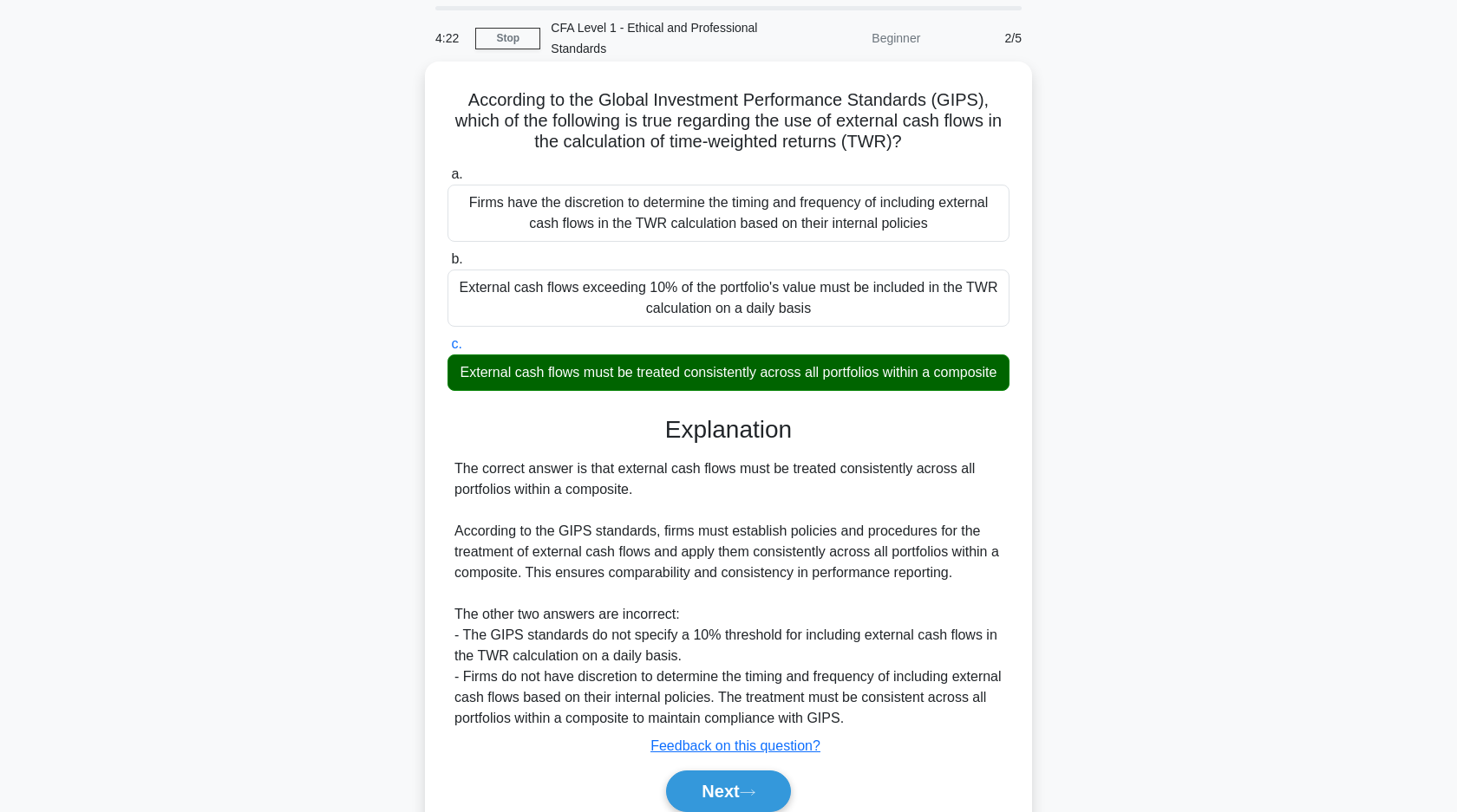
scroll to position [130, 0]
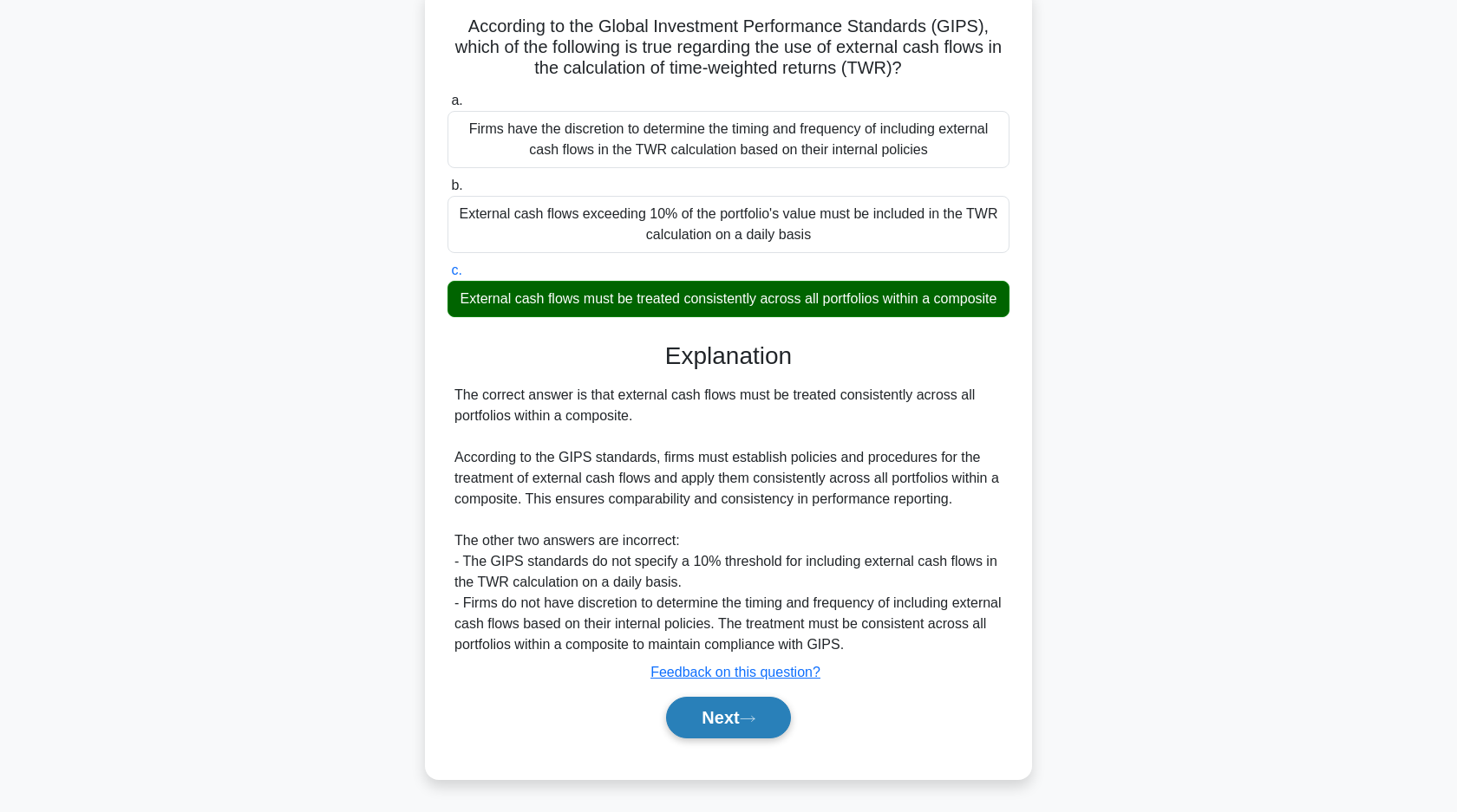
click at [755, 712] on button "Next" at bounding box center [728, 717] width 124 height 41
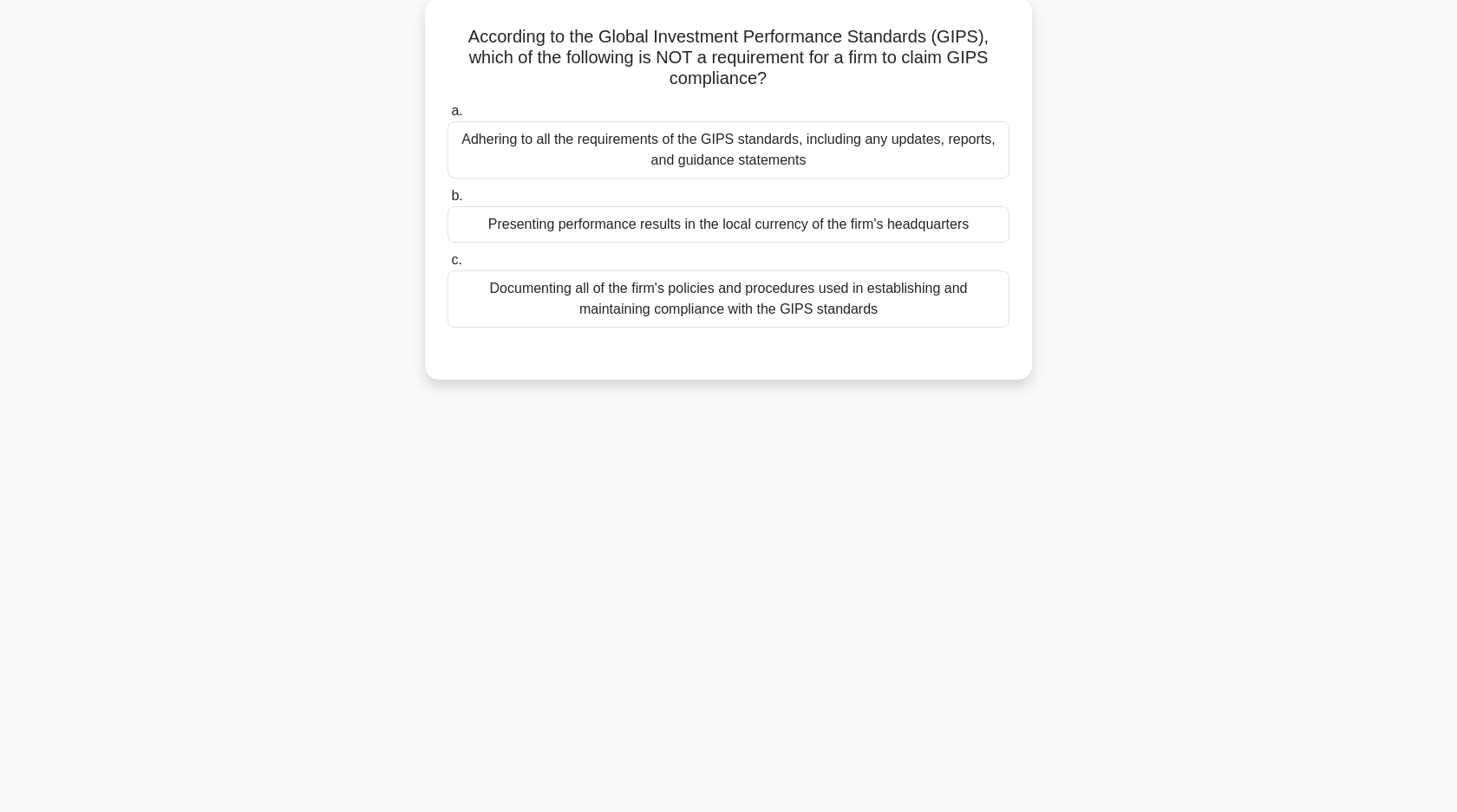
scroll to position [0, 0]
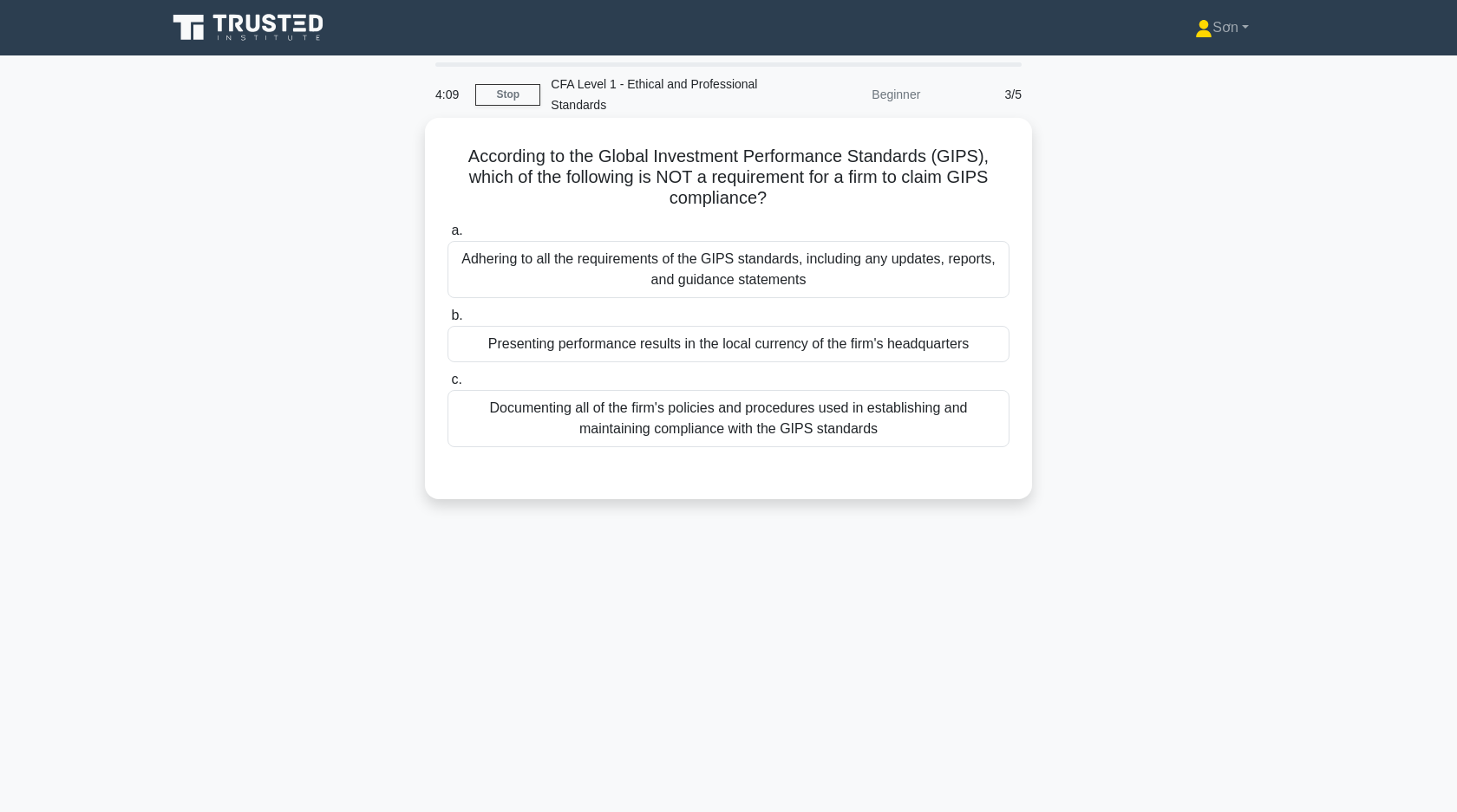
click at [843, 356] on div "Presenting performance results in the local currency of the firm's headquarters" at bounding box center [728, 344] width 562 height 36
click at [447, 322] on input "b. Presenting performance results in the local currency of the firm's headquart…" at bounding box center [447, 316] width 0 height 11
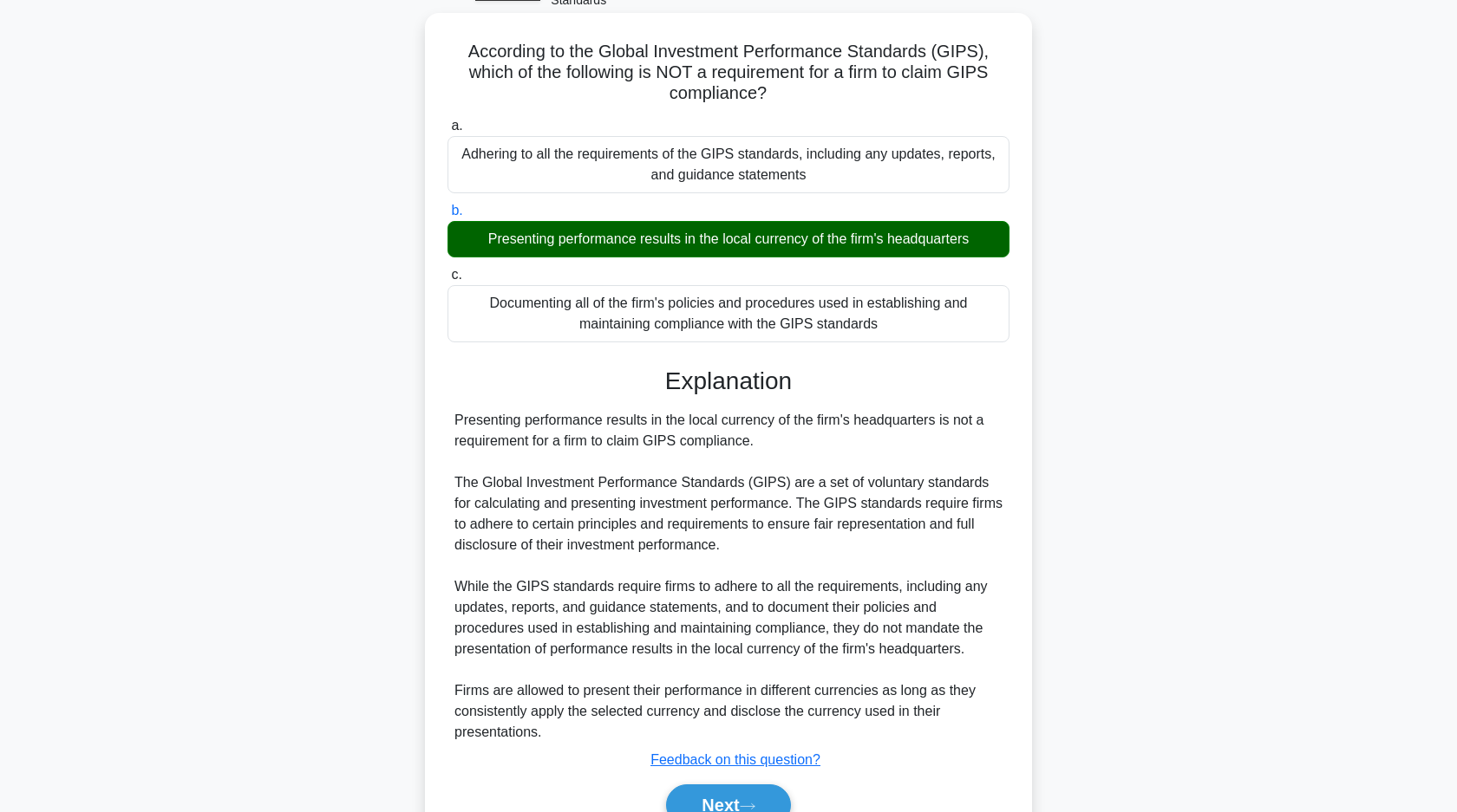
scroll to position [193, 0]
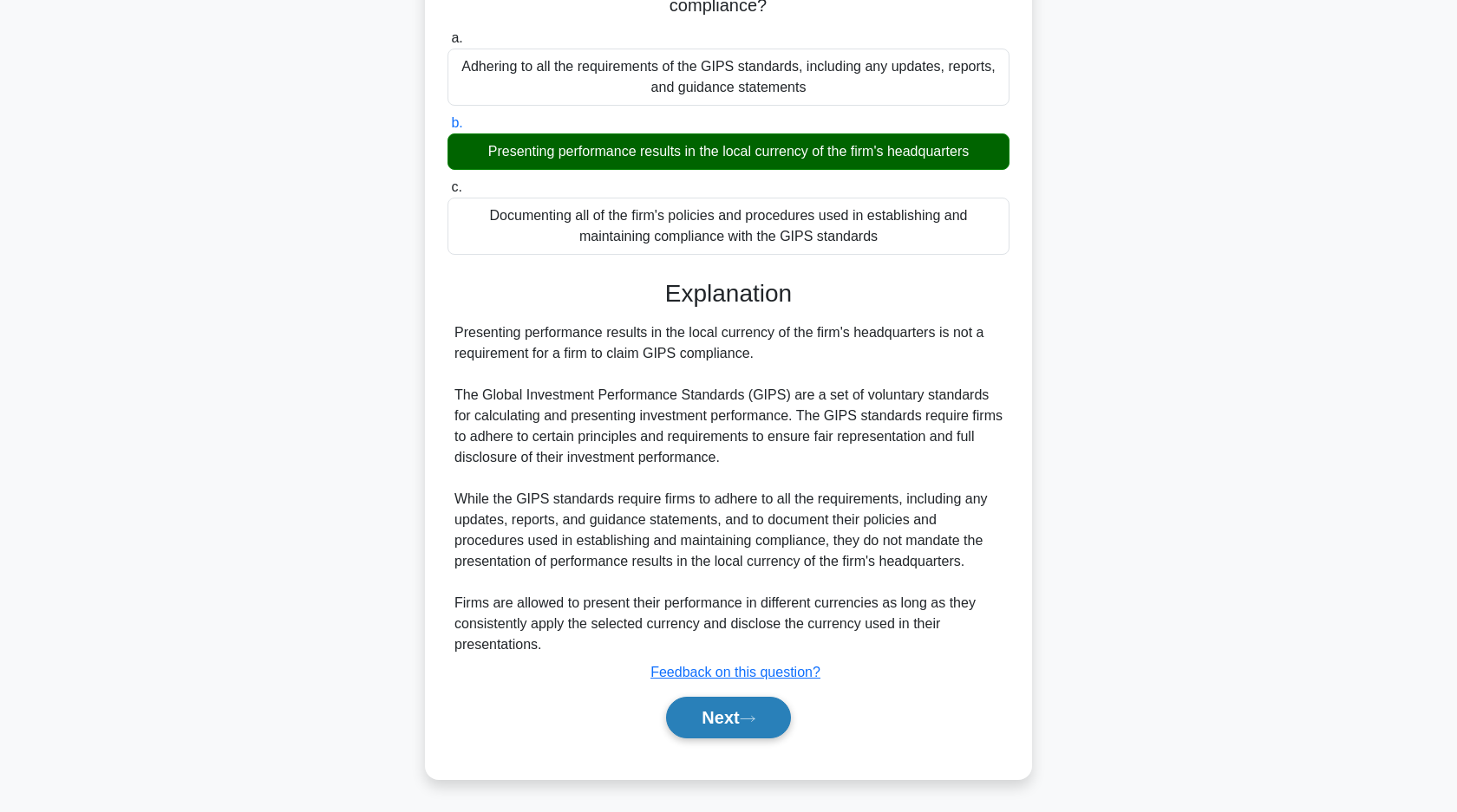
click at [762, 729] on button "Next" at bounding box center [728, 717] width 124 height 41
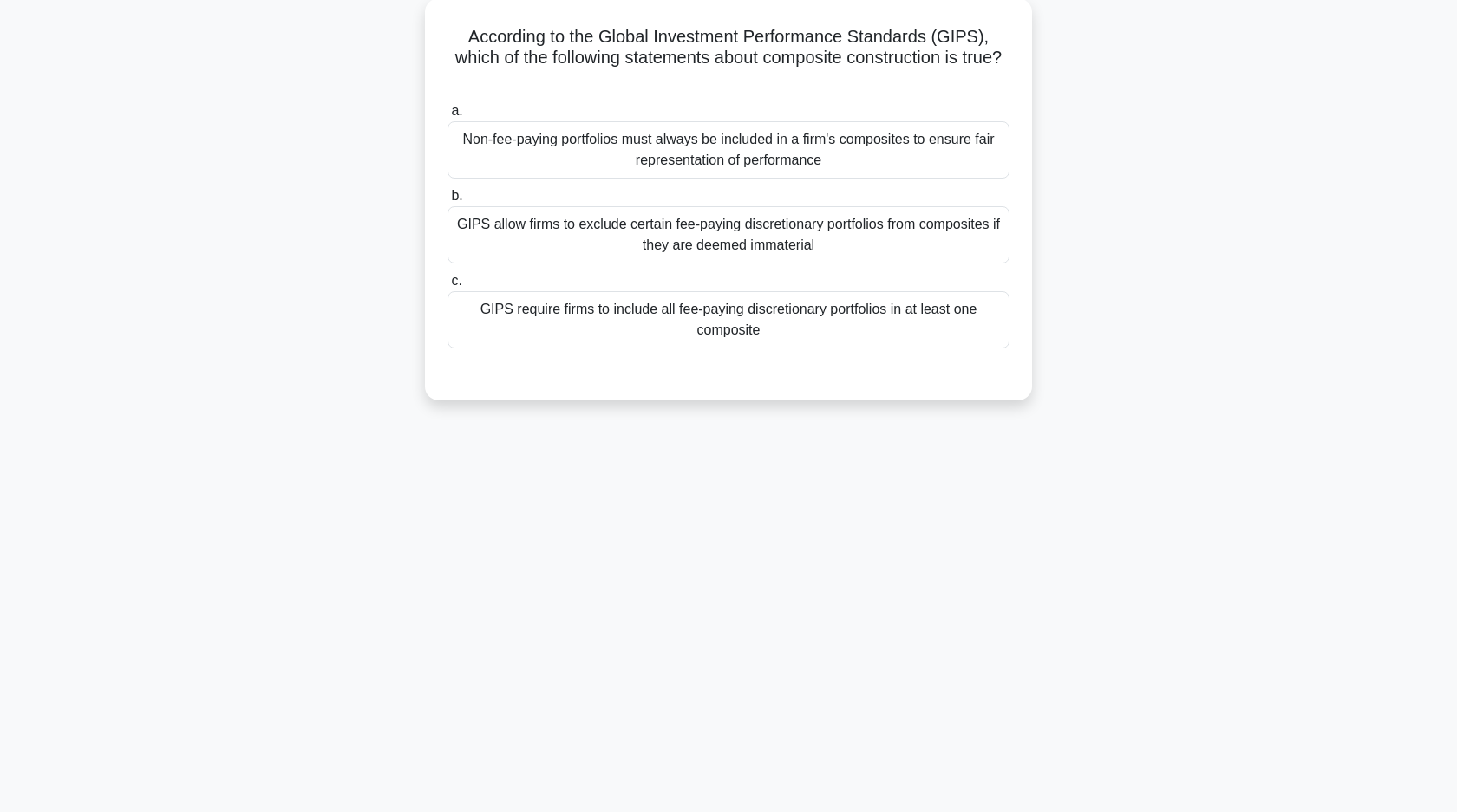
scroll to position [0, 0]
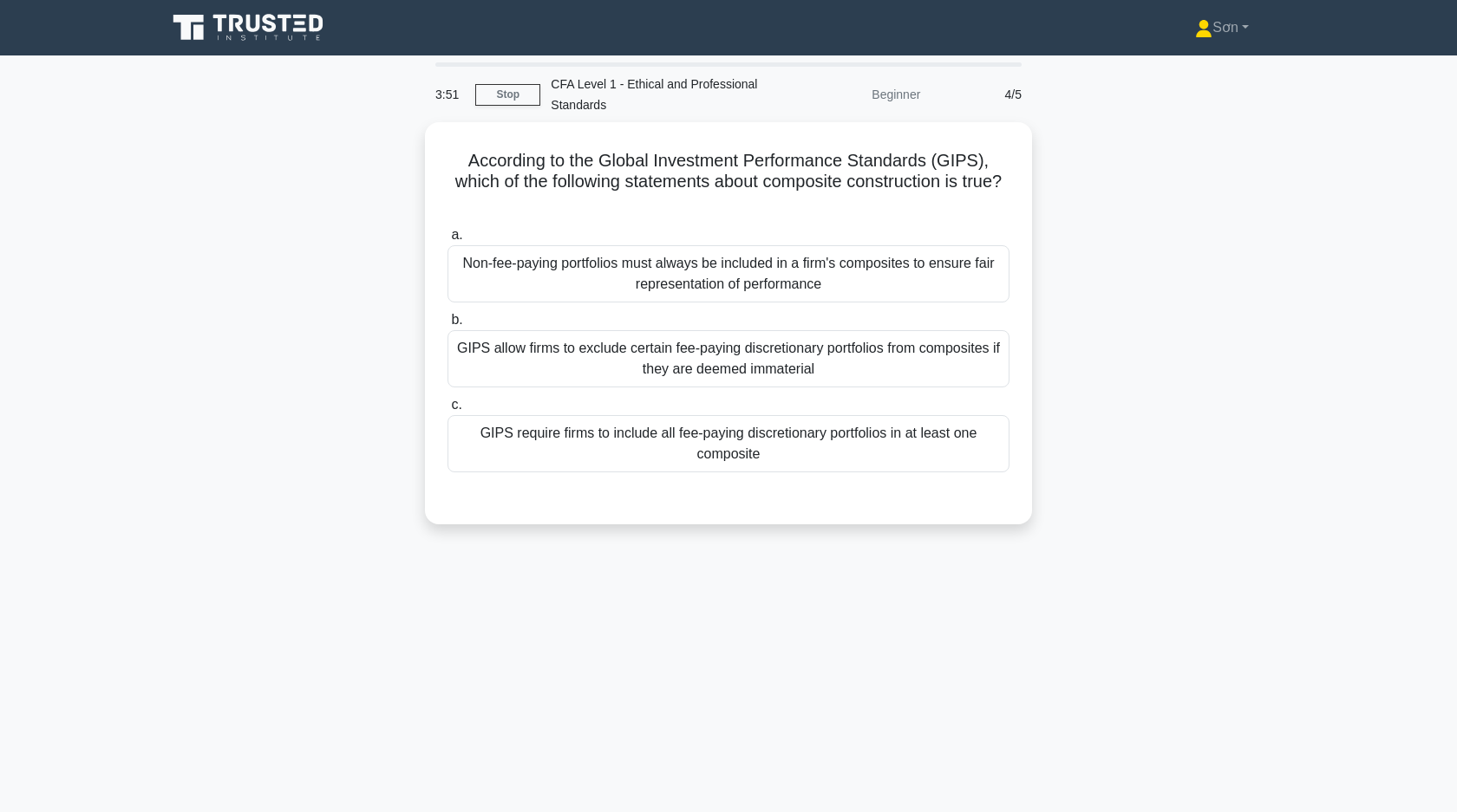
drag, startPoint x: 444, startPoint y: 150, endPoint x: 1032, endPoint y: 182, distance: 588.9
click at [1032, 182] on div "According to the Global Investment Performance Standards (GIPS), which of the f…" at bounding box center [728, 334] width 1144 height 423
copy h5 "According to the Global Investment Performance Standards (GIPS), which of the f…"
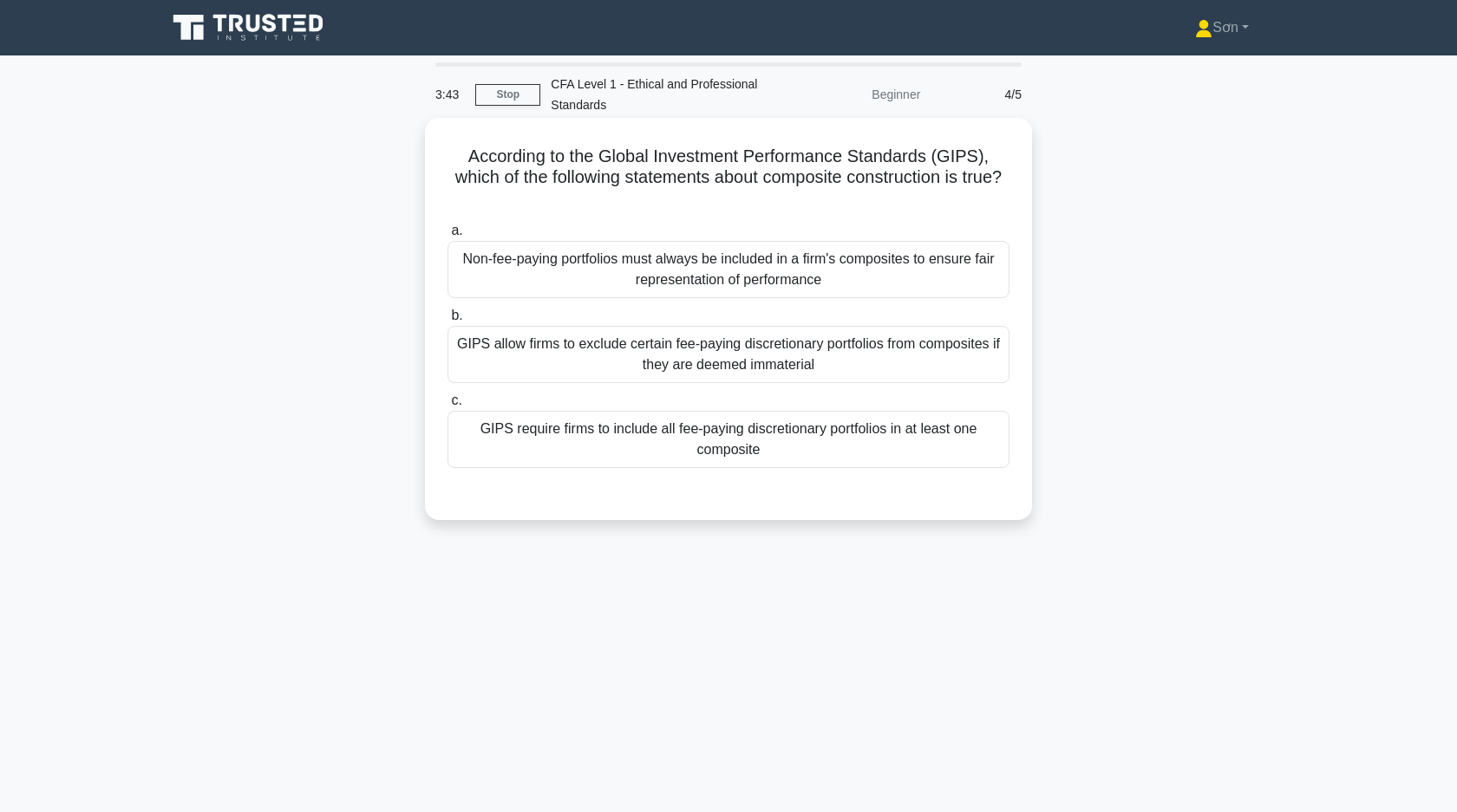
drag, startPoint x: 445, startPoint y: 207, endPoint x: 947, endPoint y: 445, distance: 555.6
click at [947, 445] on div "a. Non-fee-paying portfolios must always be included in a firm's composites to …" at bounding box center [728, 344] width 583 height 254
copy div "a. Non-fee-paying portfolios must always be included in a firm's composites to …"
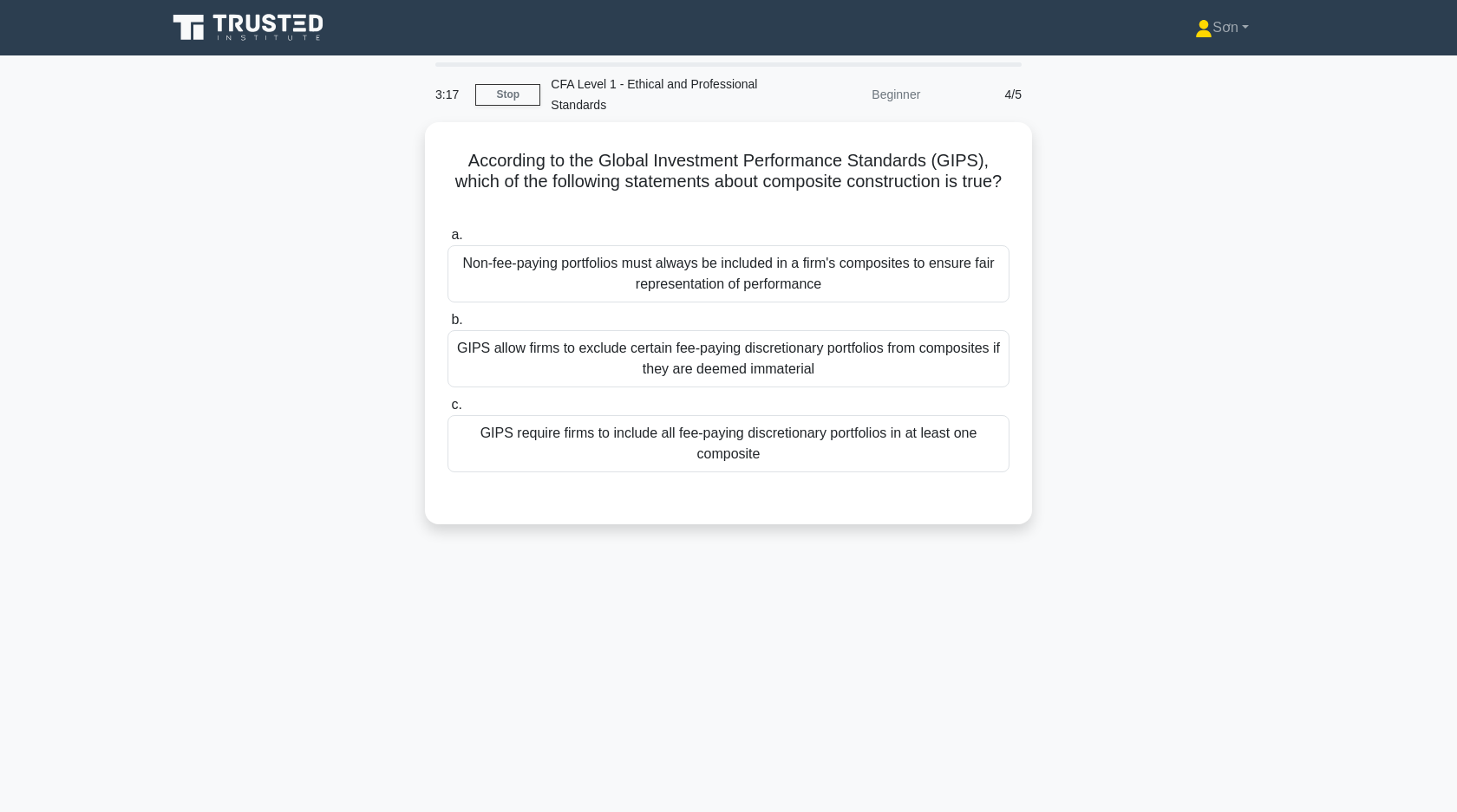
click at [343, 335] on div "According to the Global Investment Performance Standards (GIPS), which of the f…" at bounding box center [728, 334] width 1144 height 423
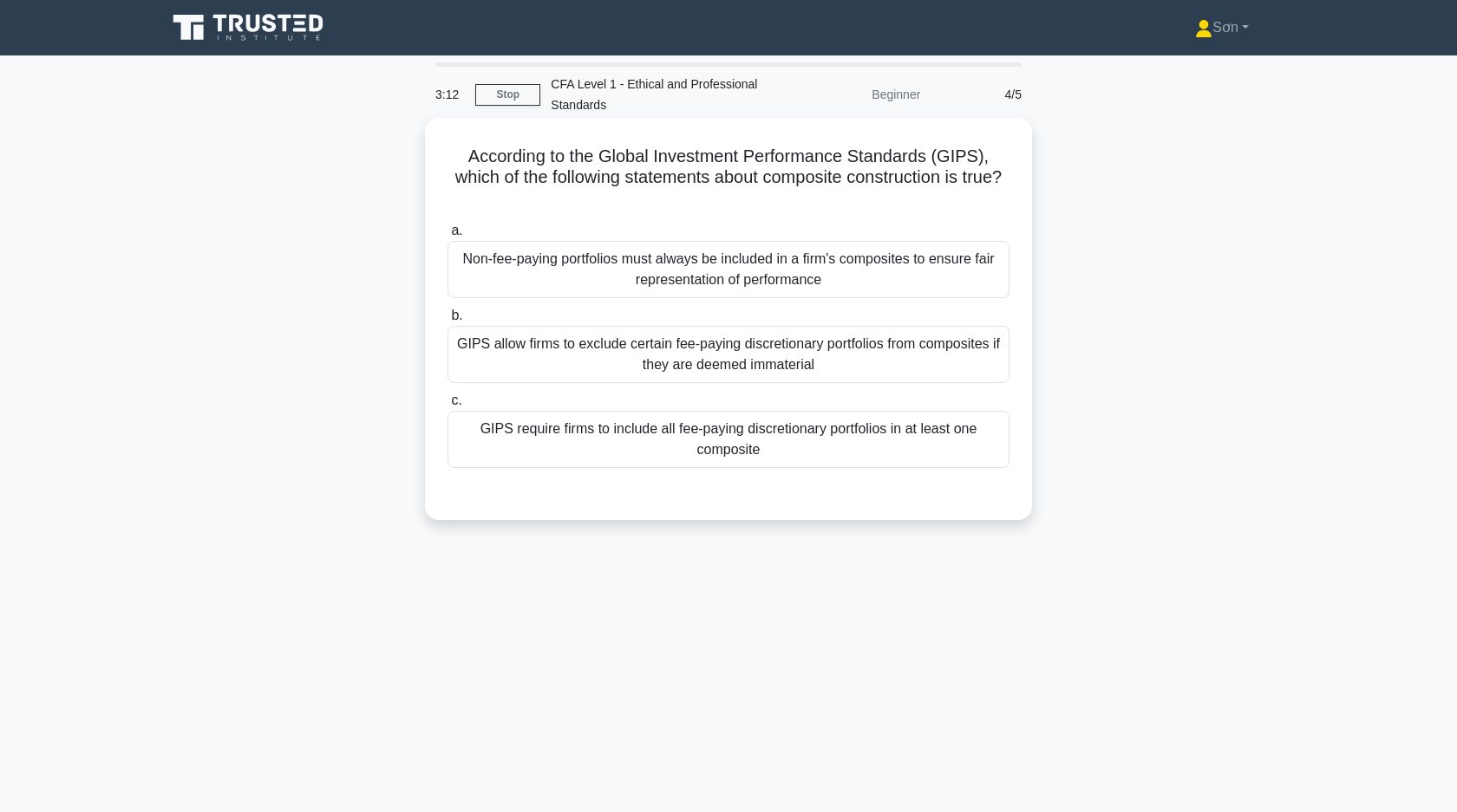
click at [497, 422] on div "GIPS require firms to include all fee-paying discretionary portfolios in at lea…" at bounding box center [728, 440] width 562 height 57
click at [447, 406] on input "c. GIPS require firms to include all fee-paying discretionary portfolios in at …" at bounding box center [447, 401] width 0 height 11
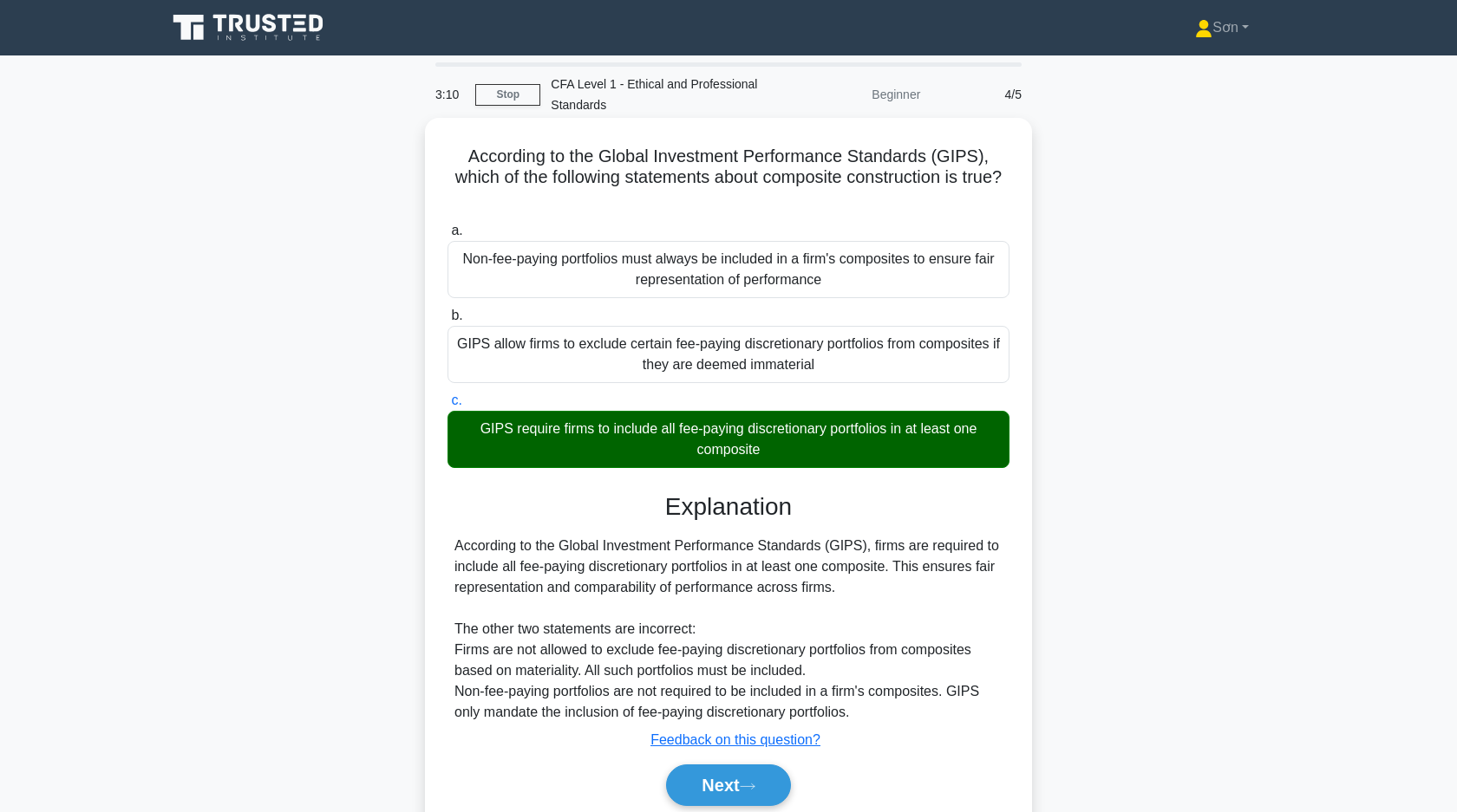
scroll to position [124, 0]
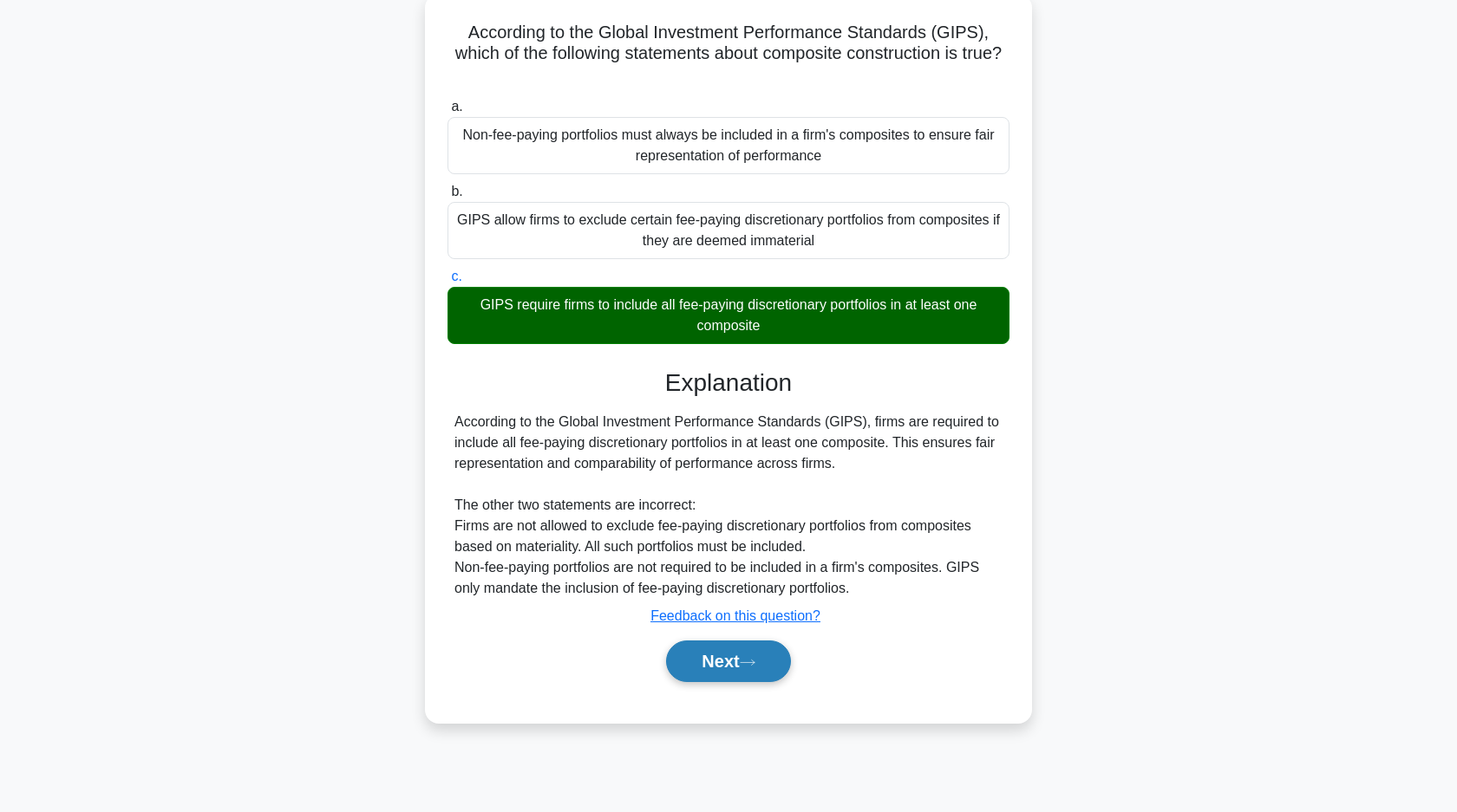
click at [712, 647] on button "Next" at bounding box center [728, 661] width 124 height 41
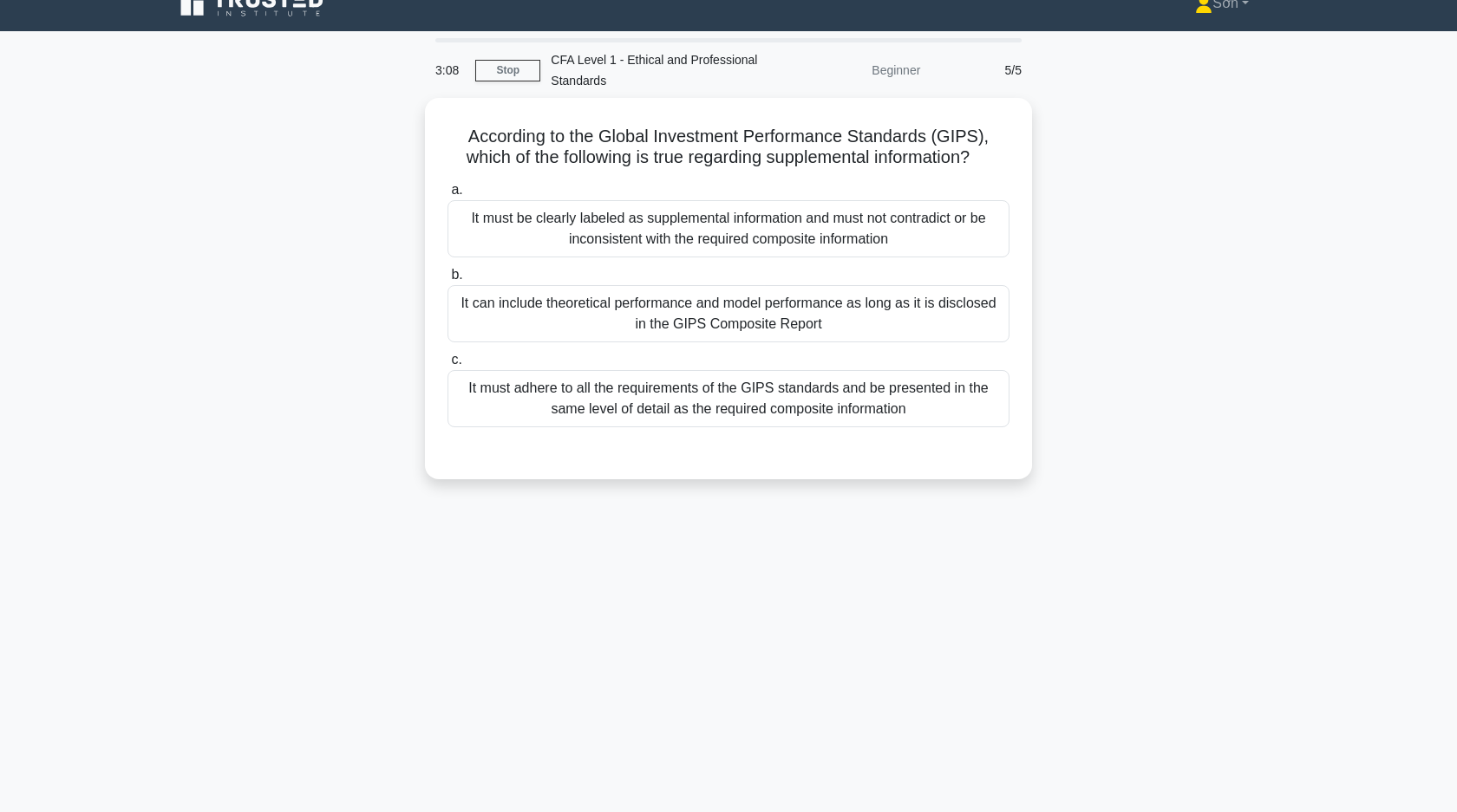
scroll to position [0, 0]
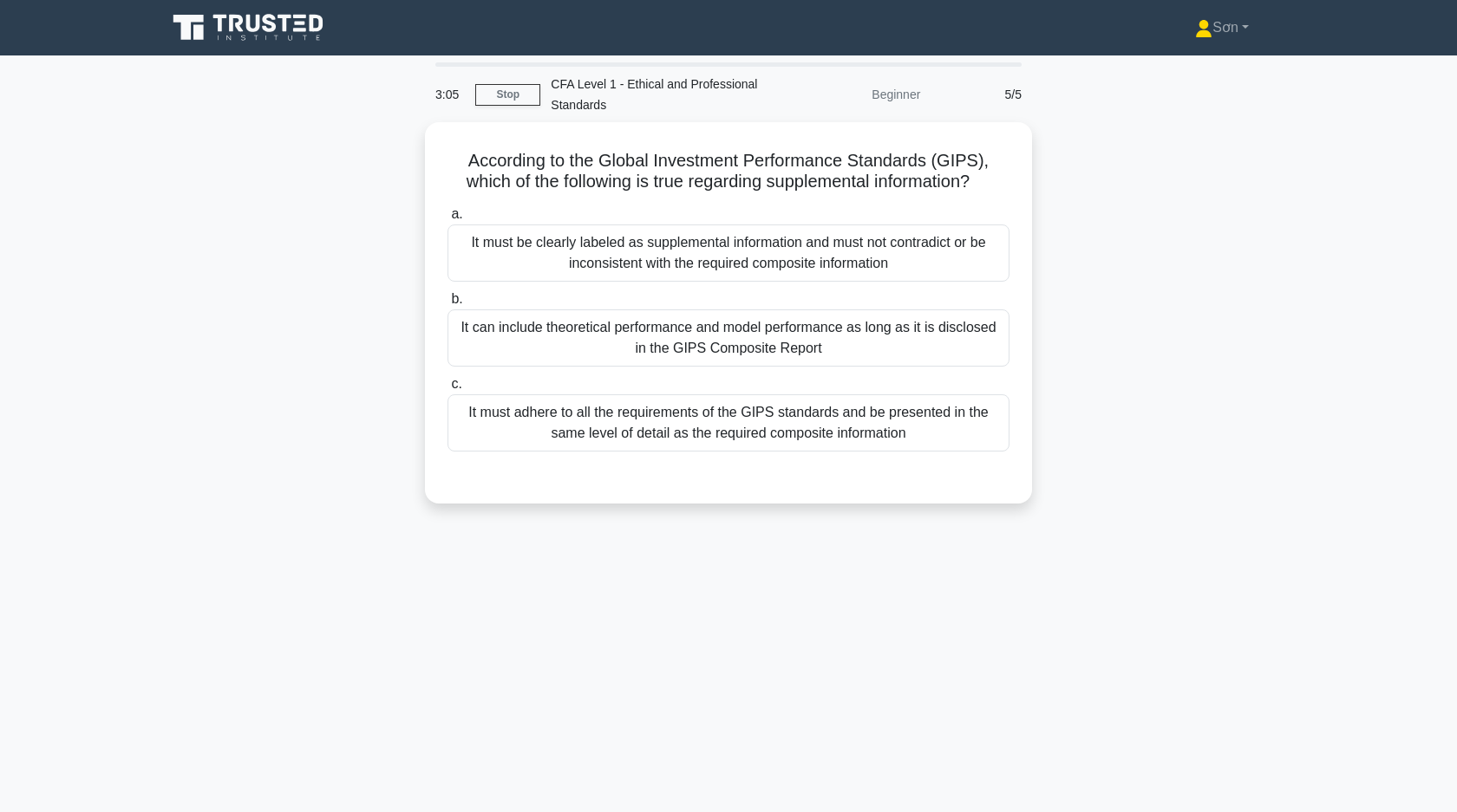
click at [313, 434] on div "According to the Global Investment Performance Standards (GIPS), which of the f…" at bounding box center [728, 324] width 1144 height 402
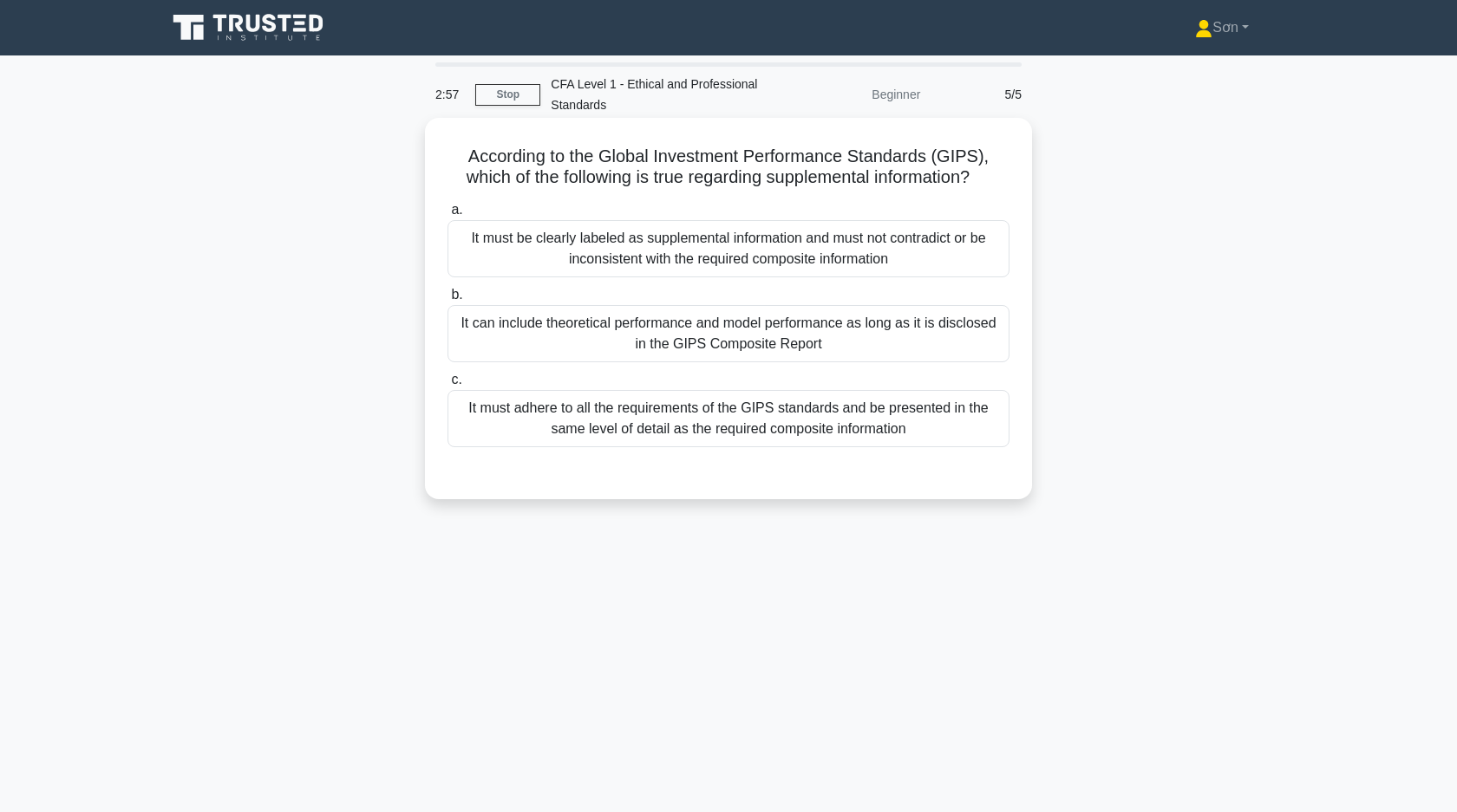
click at [477, 340] on div "It can include theoretical performance and model performance as long as it is d…" at bounding box center [728, 334] width 562 height 57
click at [447, 300] on input "b. It can include theoretical performance and model performance as long as it i…" at bounding box center [447, 295] width 0 height 11
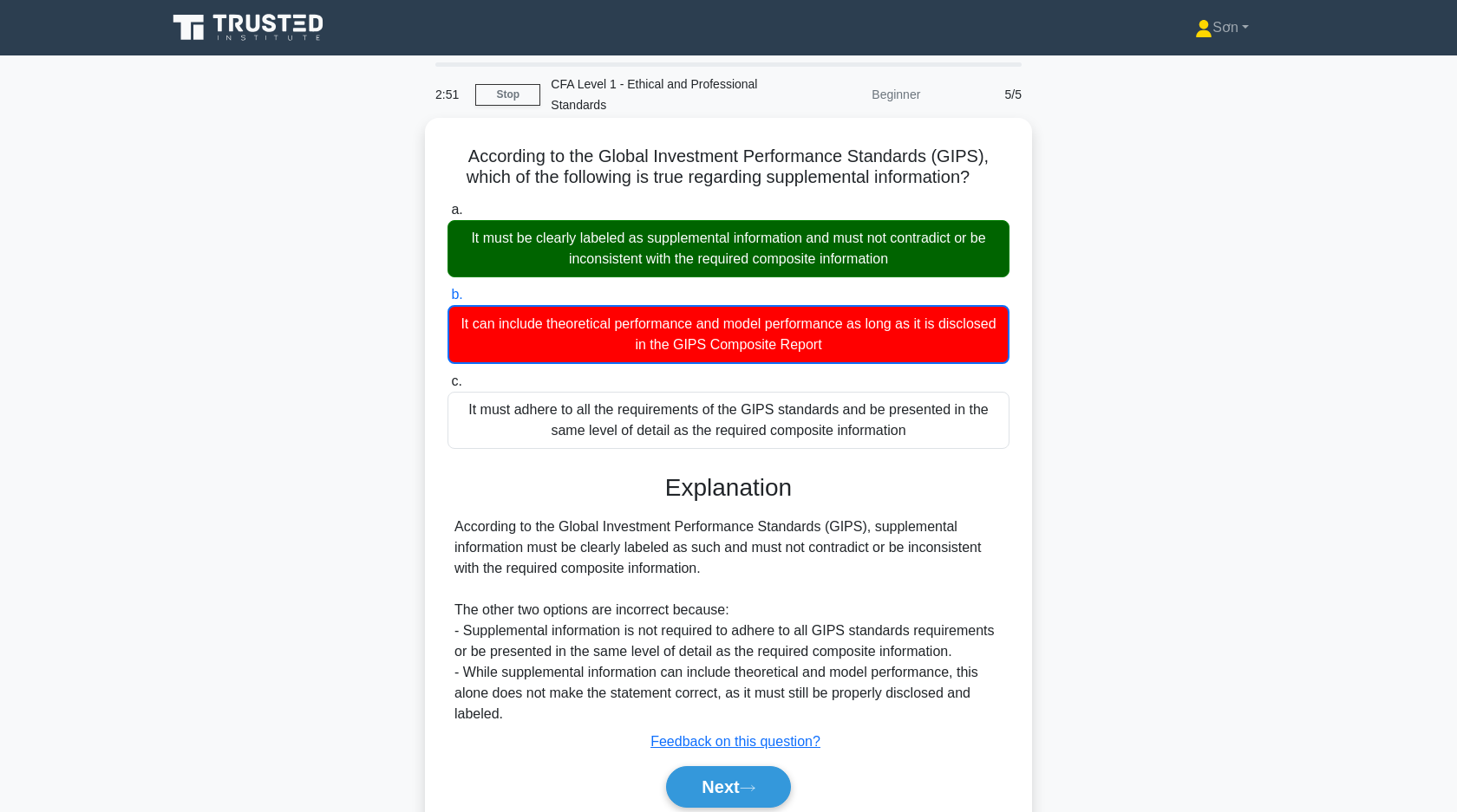
drag, startPoint x: 447, startPoint y: 159, endPoint x: 927, endPoint y: 430, distance: 551.2
click at [927, 430] on div "According to the Global Investment Performance Standards (GIPS), which of the f…" at bounding box center [728, 483] width 593 height 717
copy div "According to the Global Investment Performance Standards (GIPS), which of the f…"
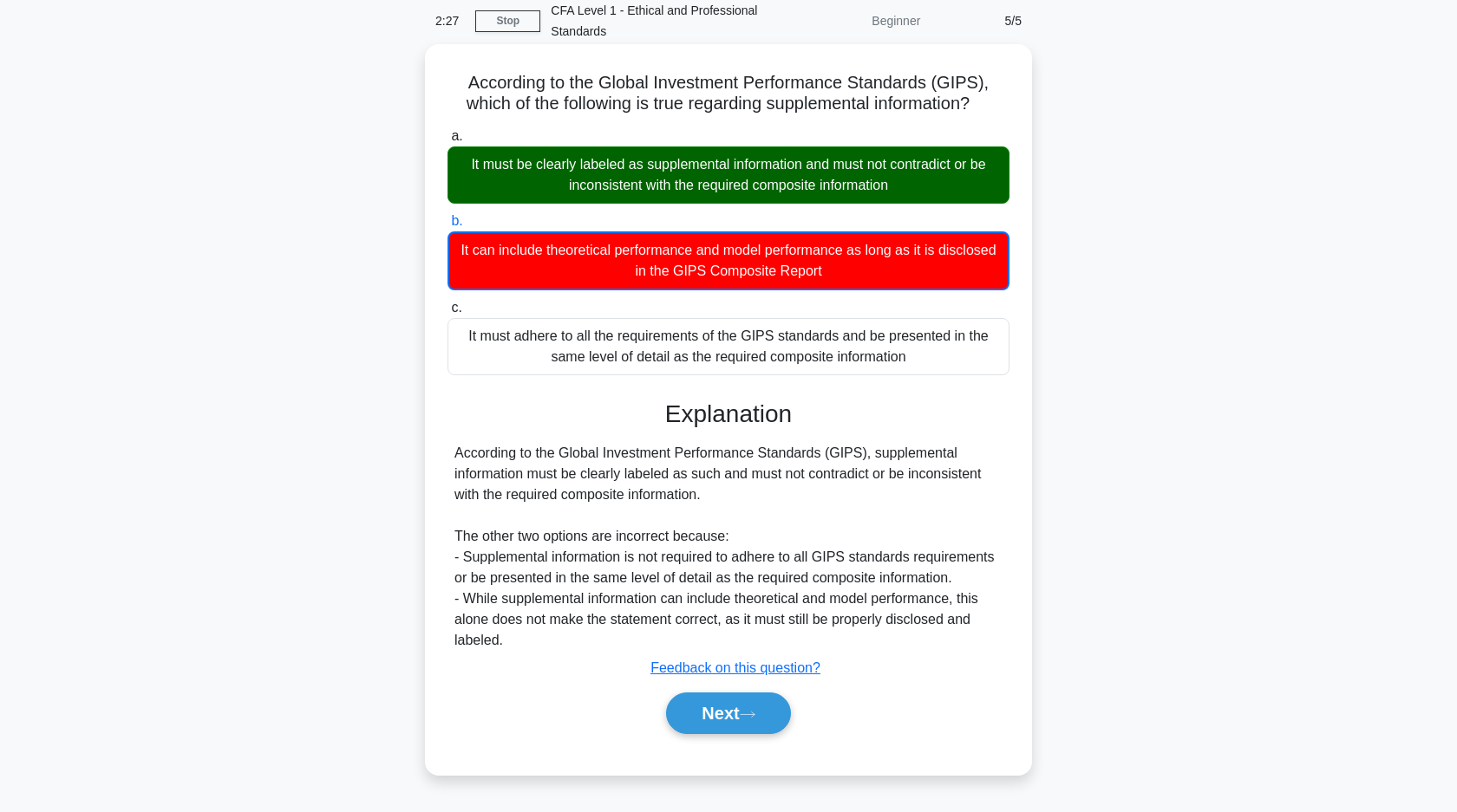
scroll to position [124, 0]
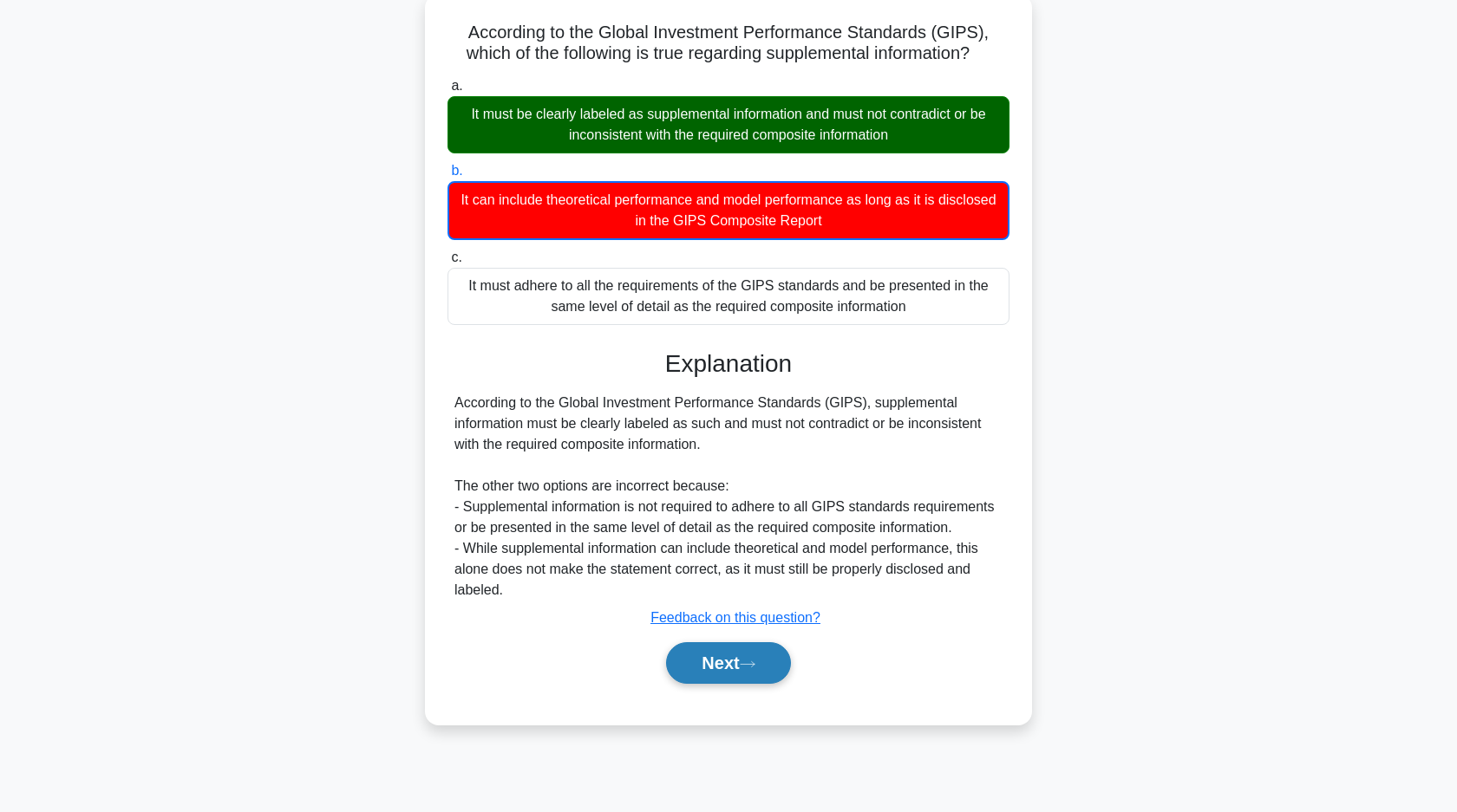
click at [767, 668] on button "Next" at bounding box center [728, 663] width 124 height 41
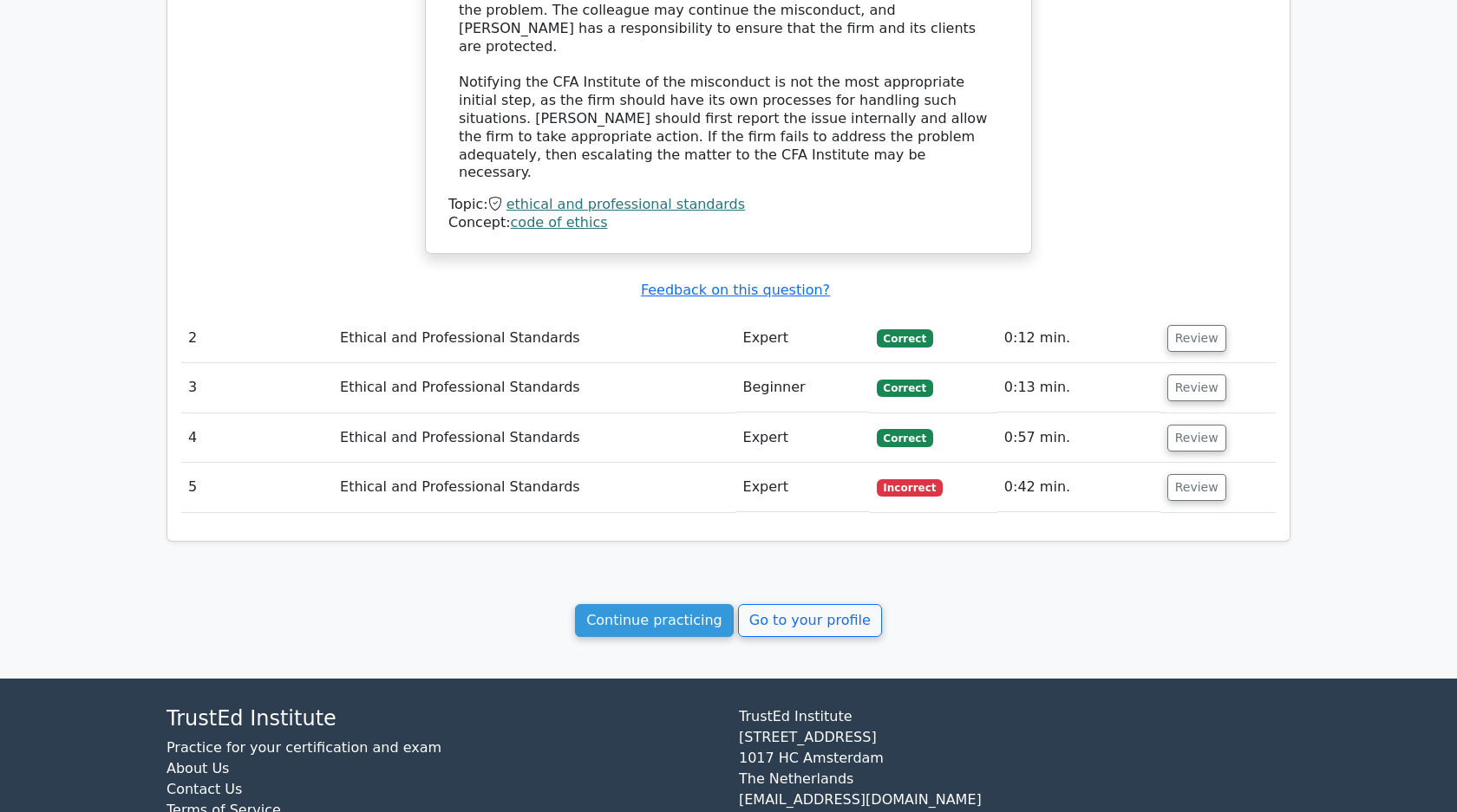
scroll to position [1606, 0]
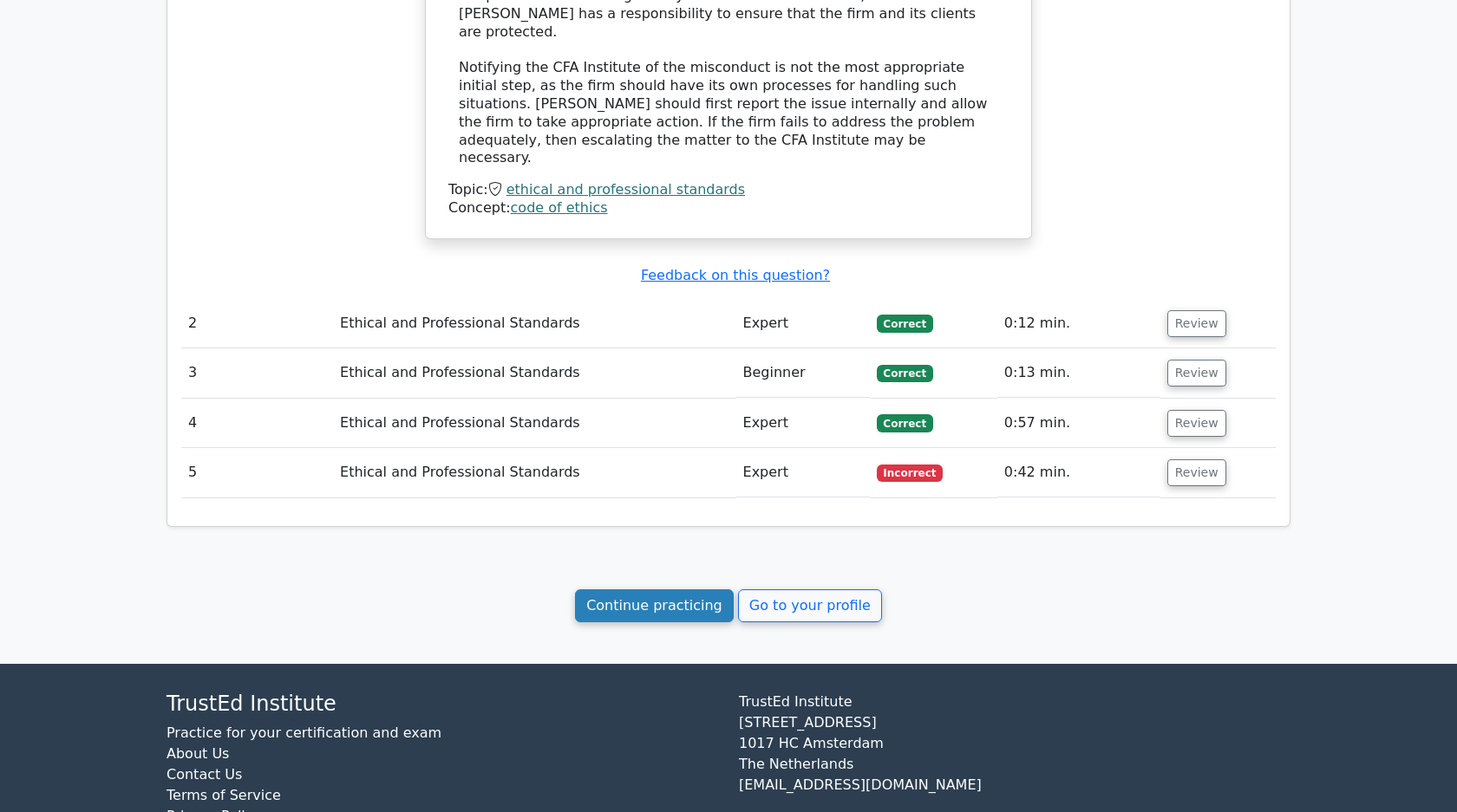
click at [721, 589] on link "Continue practicing" at bounding box center [654, 606] width 159 height 33
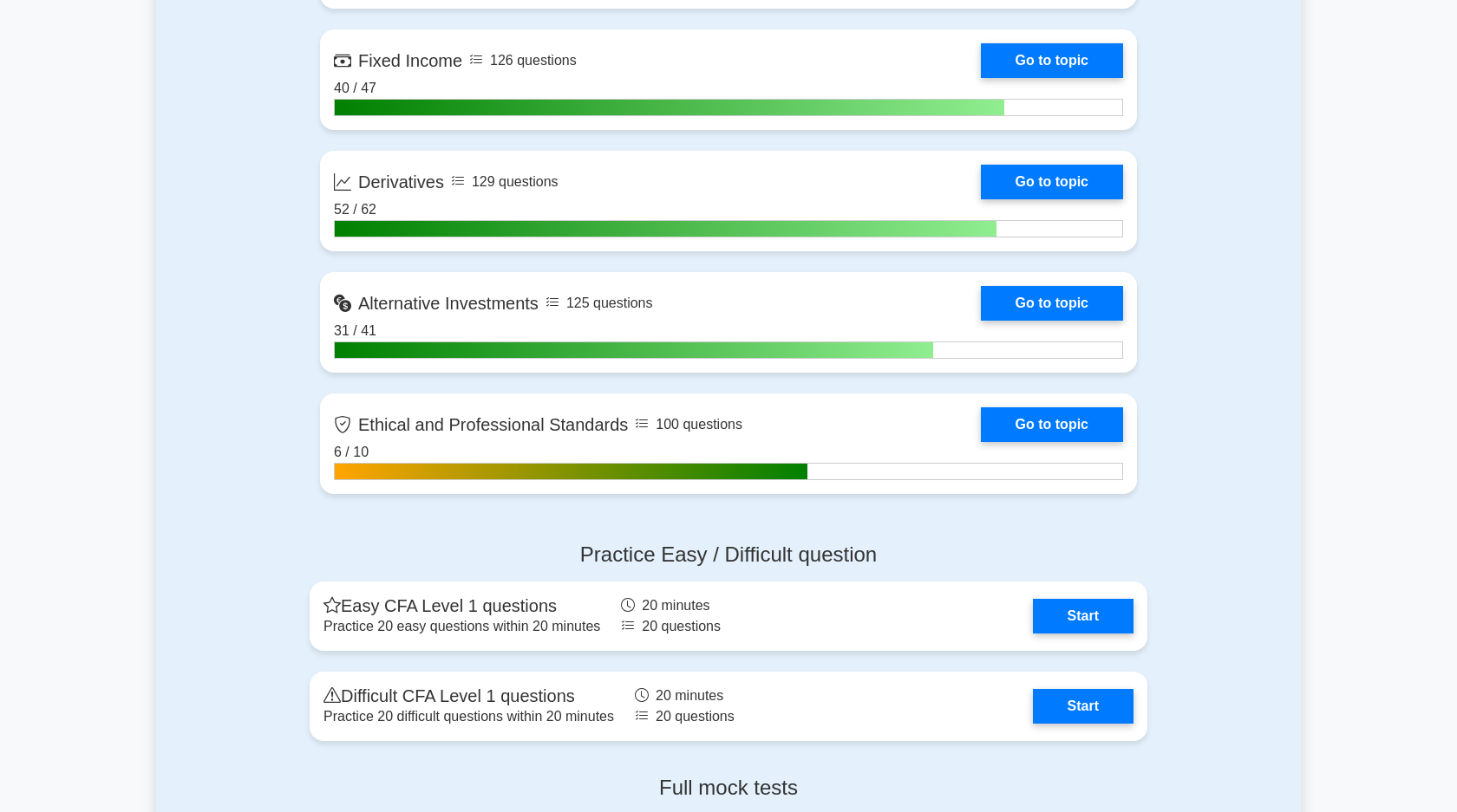
scroll to position [1570, 0]
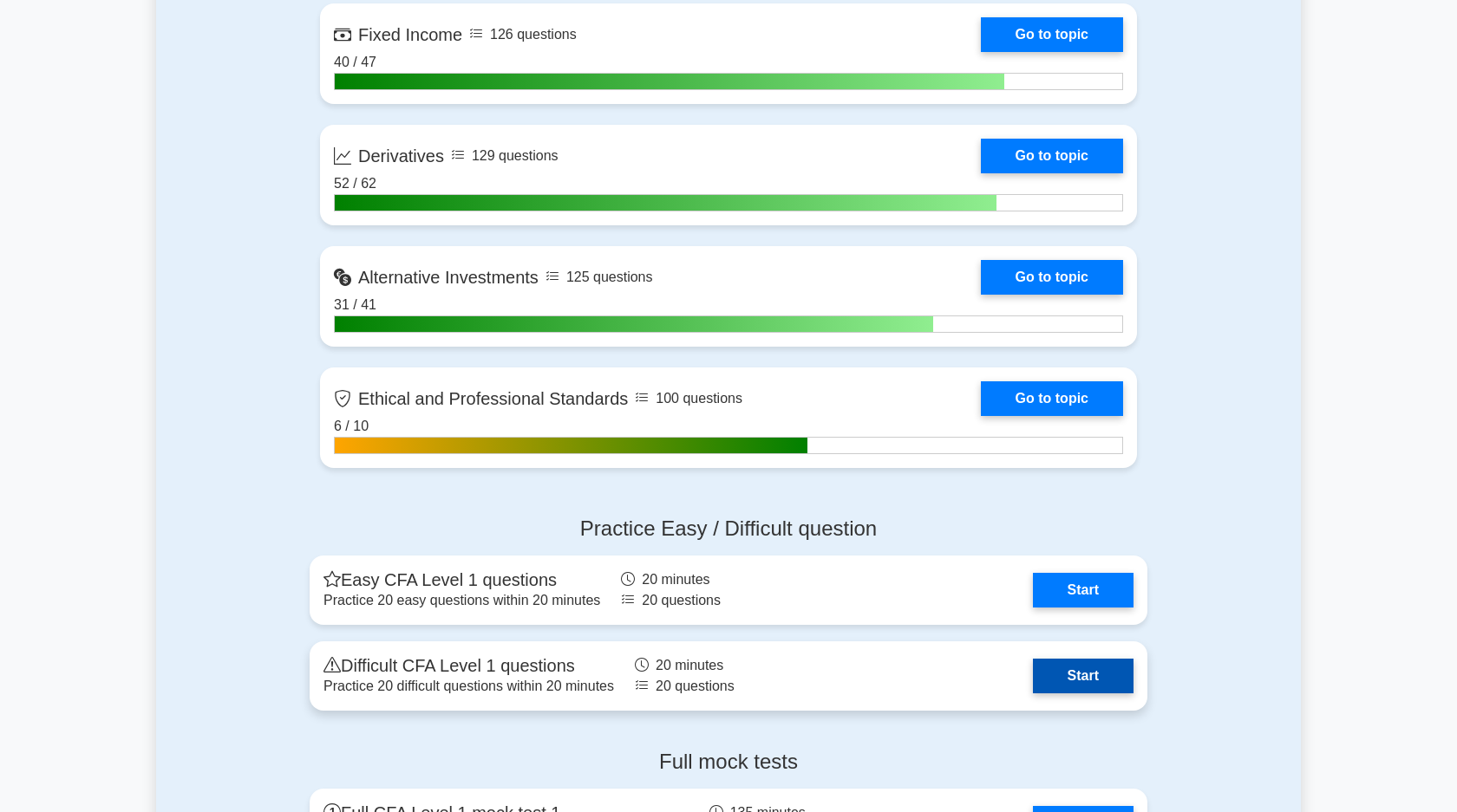
click at [1036, 665] on link "Start" at bounding box center [1083, 677] width 101 height 35
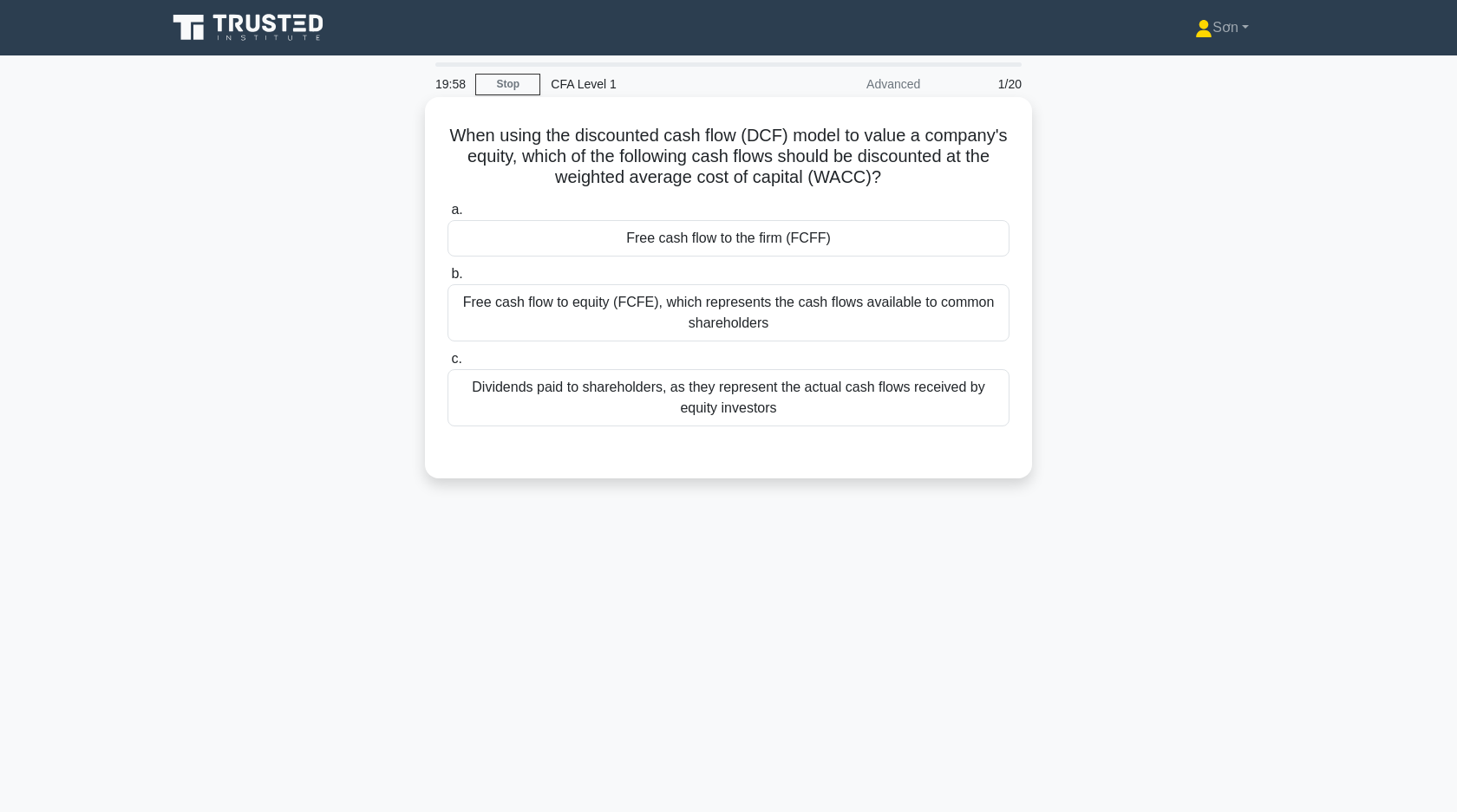
click at [906, 253] on div "Free cash flow to the firm (FCFF)" at bounding box center [728, 238] width 562 height 36
click at [447, 216] on input "a. Free cash flow to the firm (FCFF)" at bounding box center [447, 210] width 0 height 11
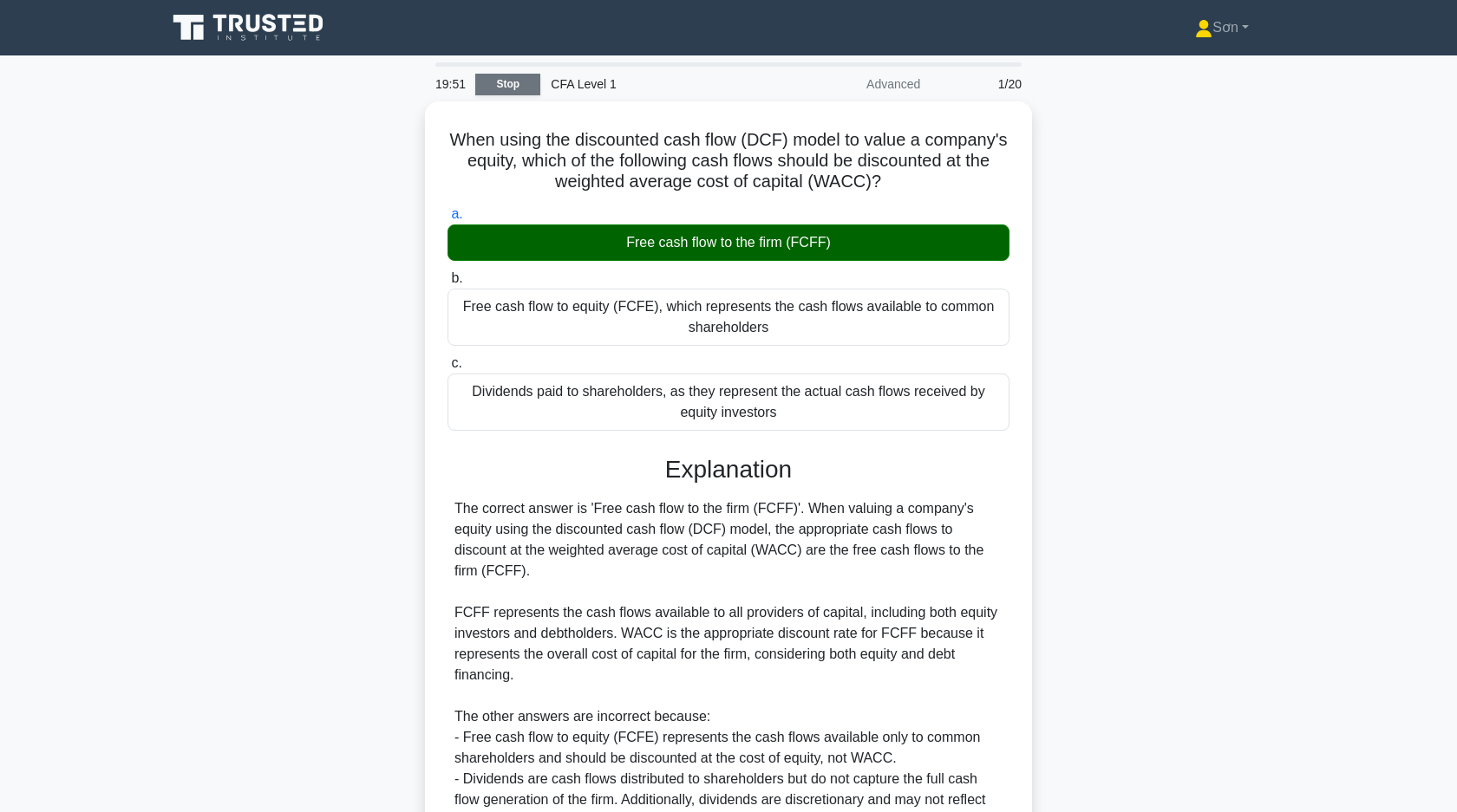
click at [495, 81] on link "Stop" at bounding box center [507, 85] width 65 height 22
